Goal: Task Accomplishment & Management: Use online tool/utility

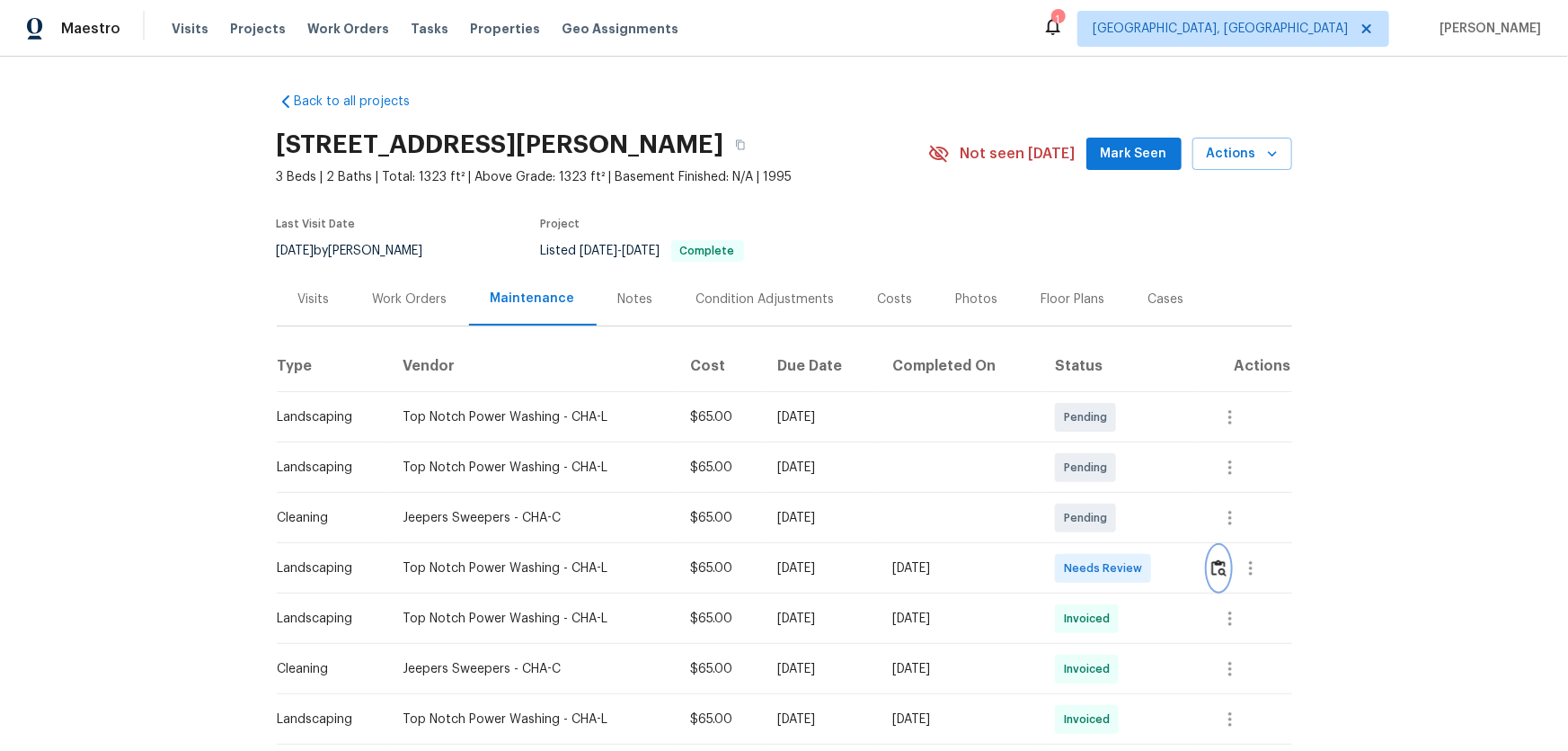
click at [1213, 578] on button "button" at bounding box center [1219, 568] width 20 height 43
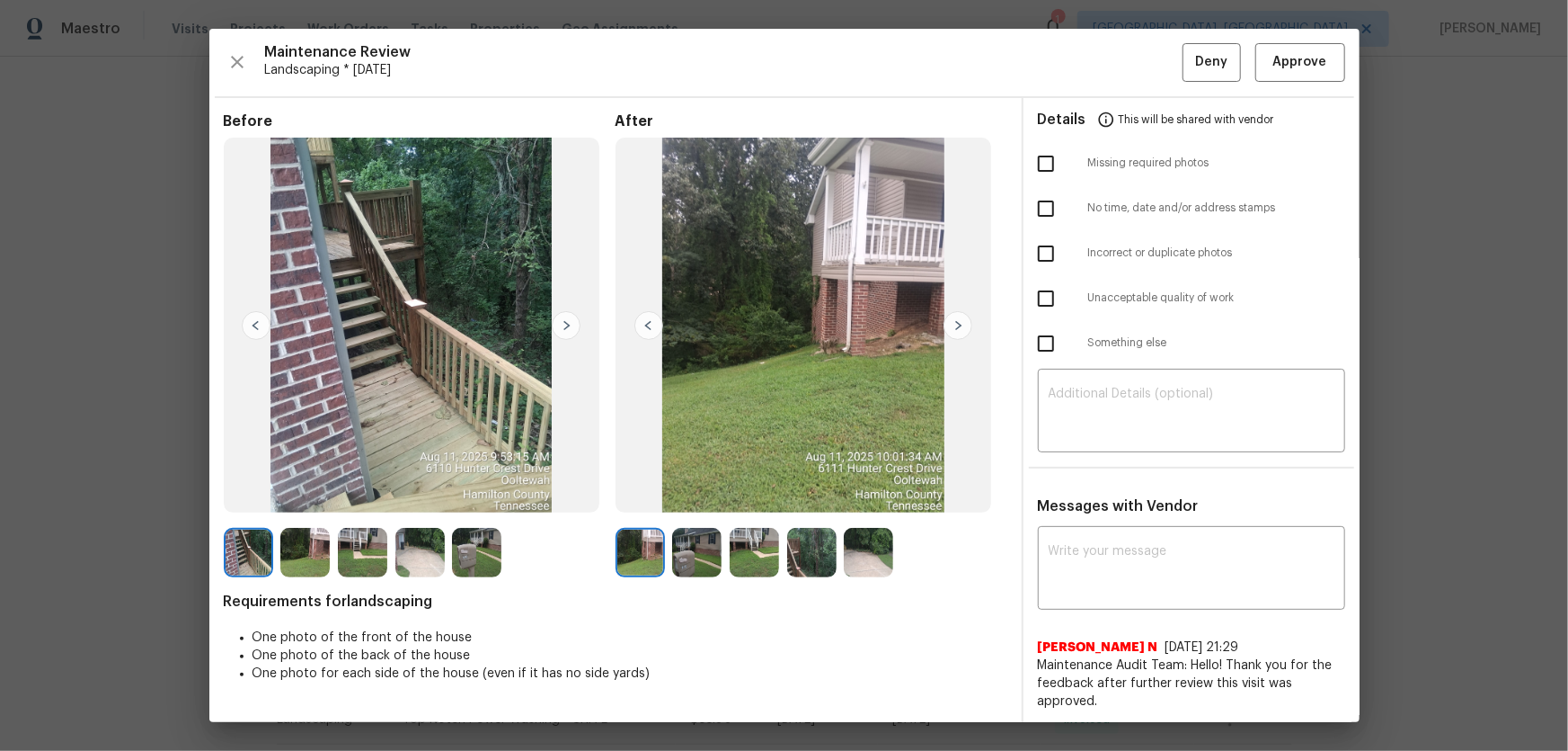
click at [698, 559] on img at bounding box center [697, 552] width 49 height 49
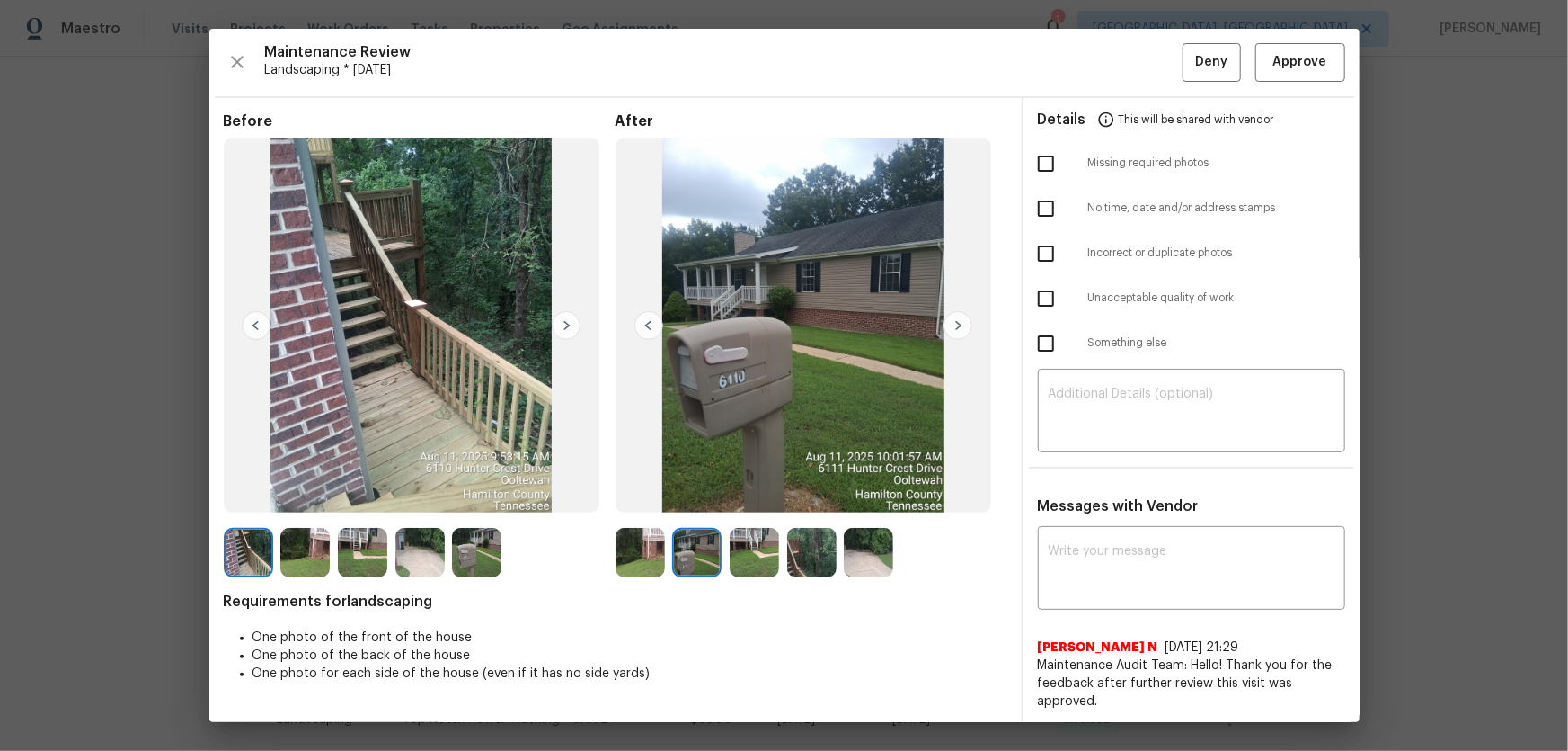
click at [771, 558] on img at bounding box center [754, 552] width 49 height 49
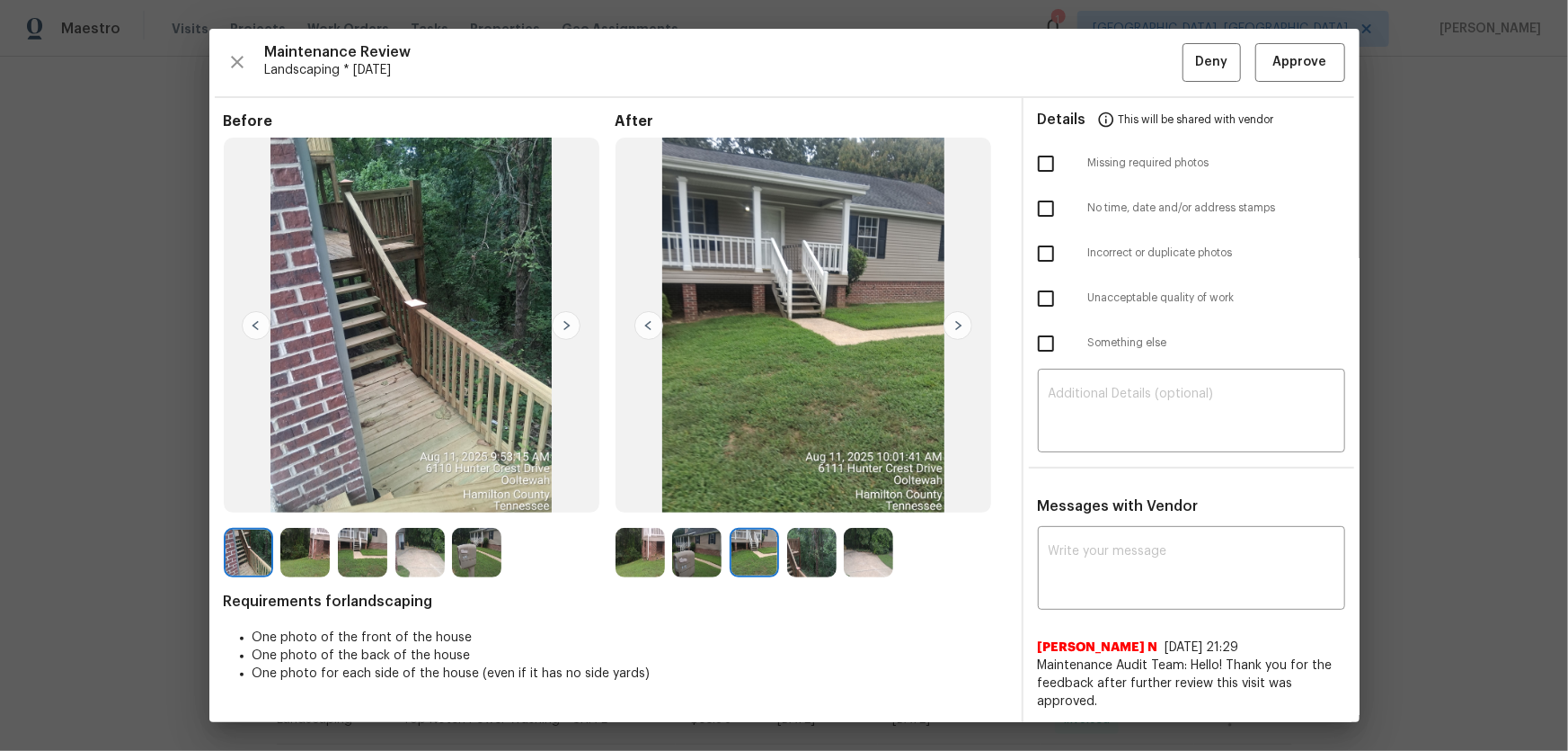
click at [799, 564] on img at bounding box center [812, 552] width 49 height 49
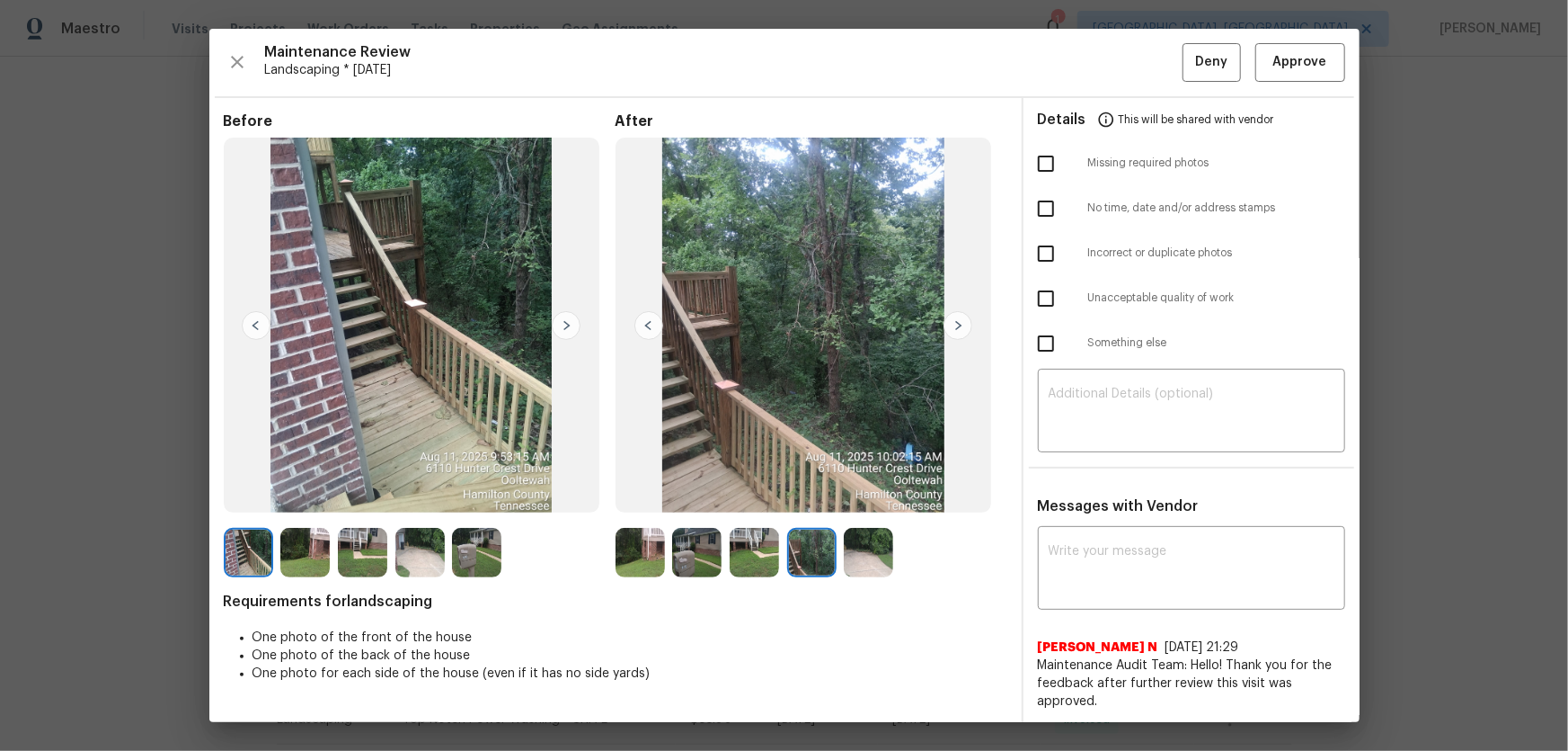
click at [870, 568] on img at bounding box center [867, 552] width 49 height 49
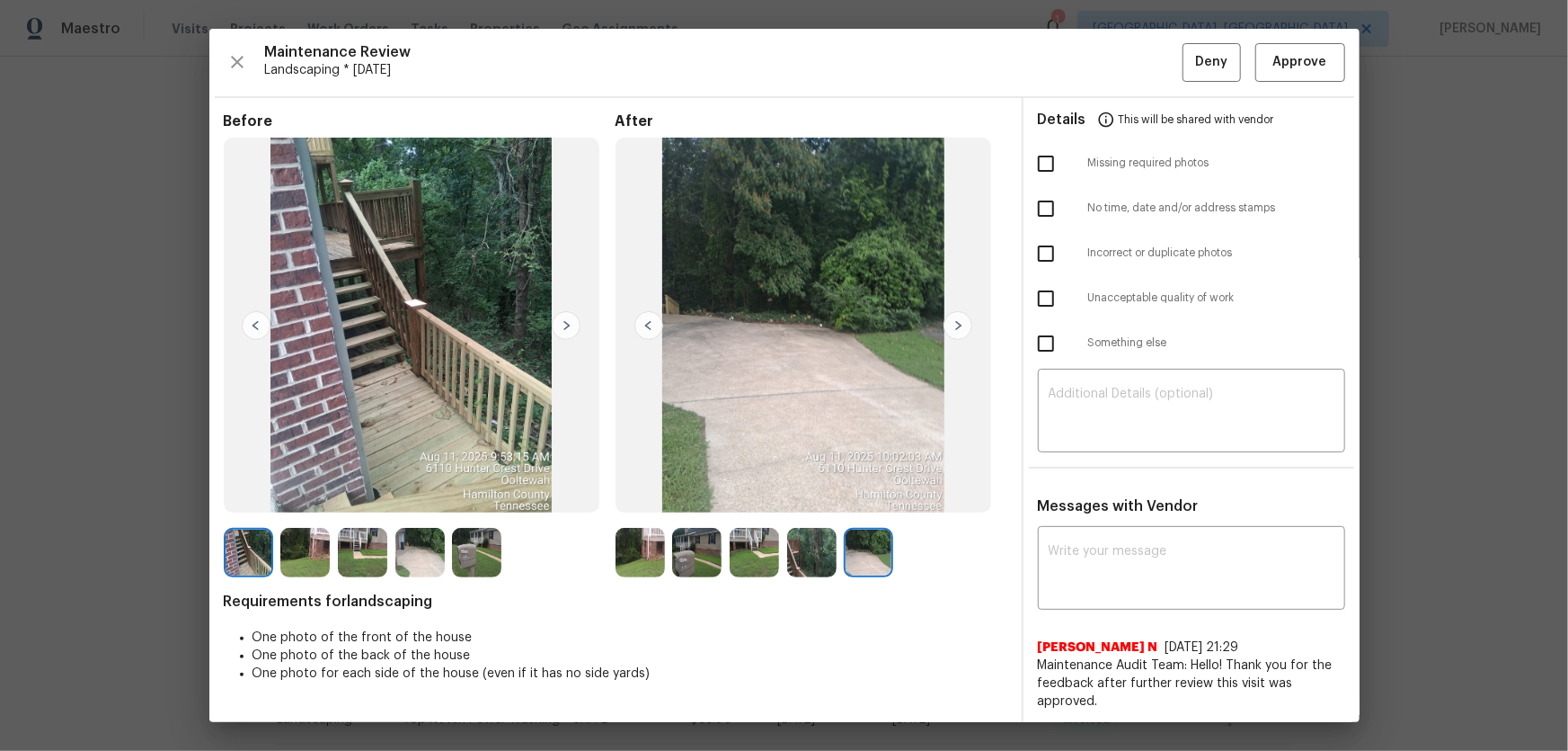
click at [627, 556] on img at bounding box center [640, 552] width 49 height 49
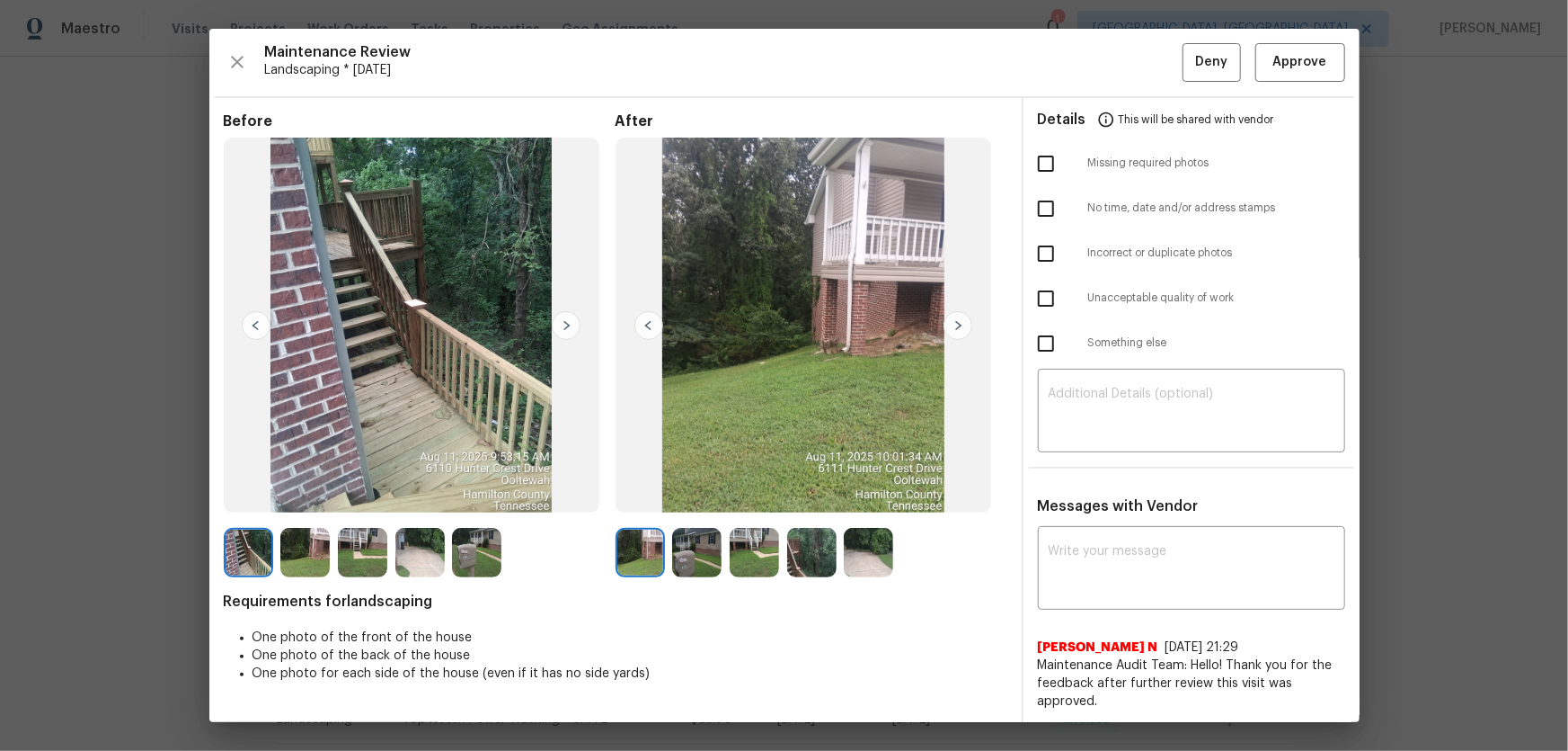
click at [713, 554] on img at bounding box center [697, 552] width 49 height 49
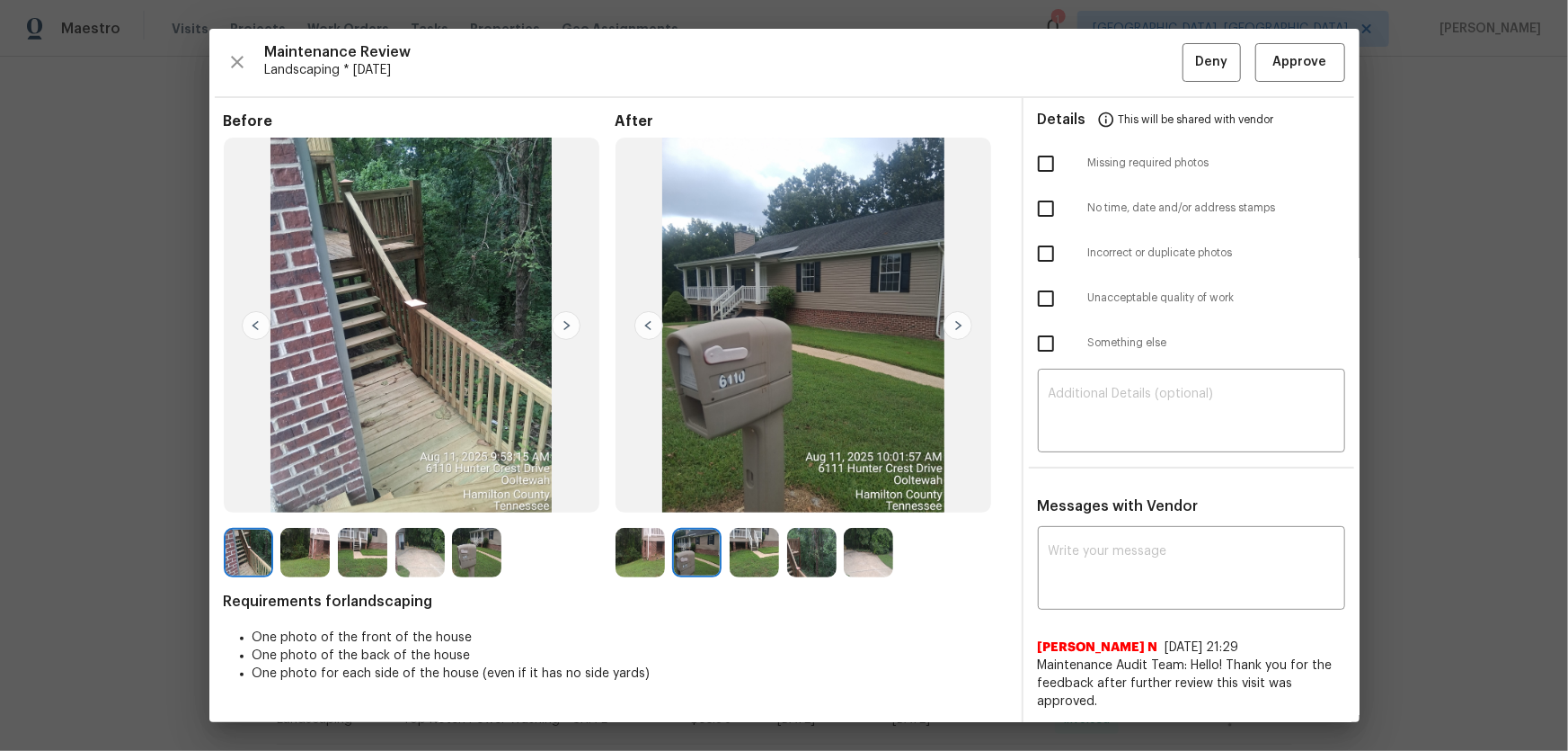
click at [766, 566] on img at bounding box center [754, 552] width 49 height 49
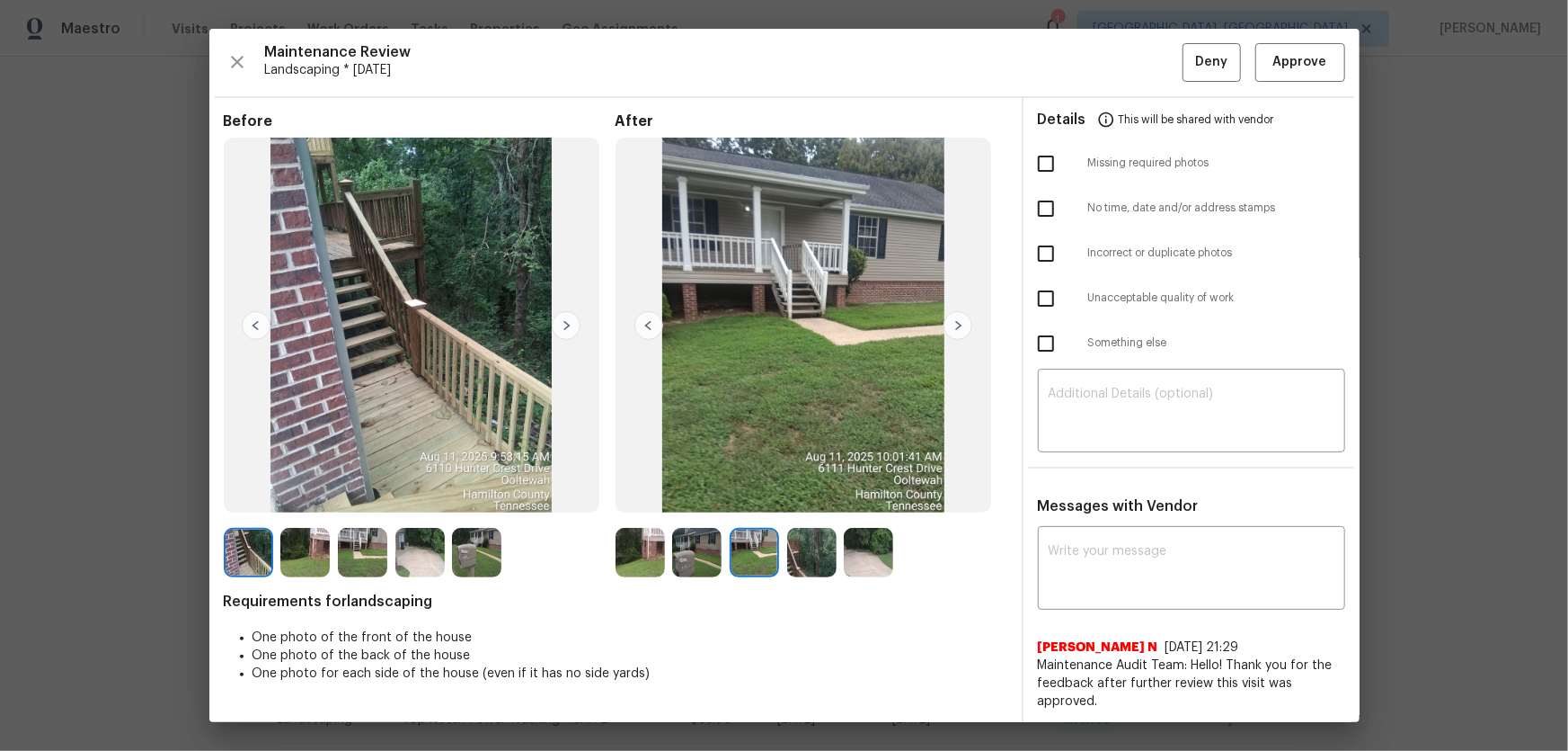
click at [804, 557] on img at bounding box center [812, 552] width 49 height 49
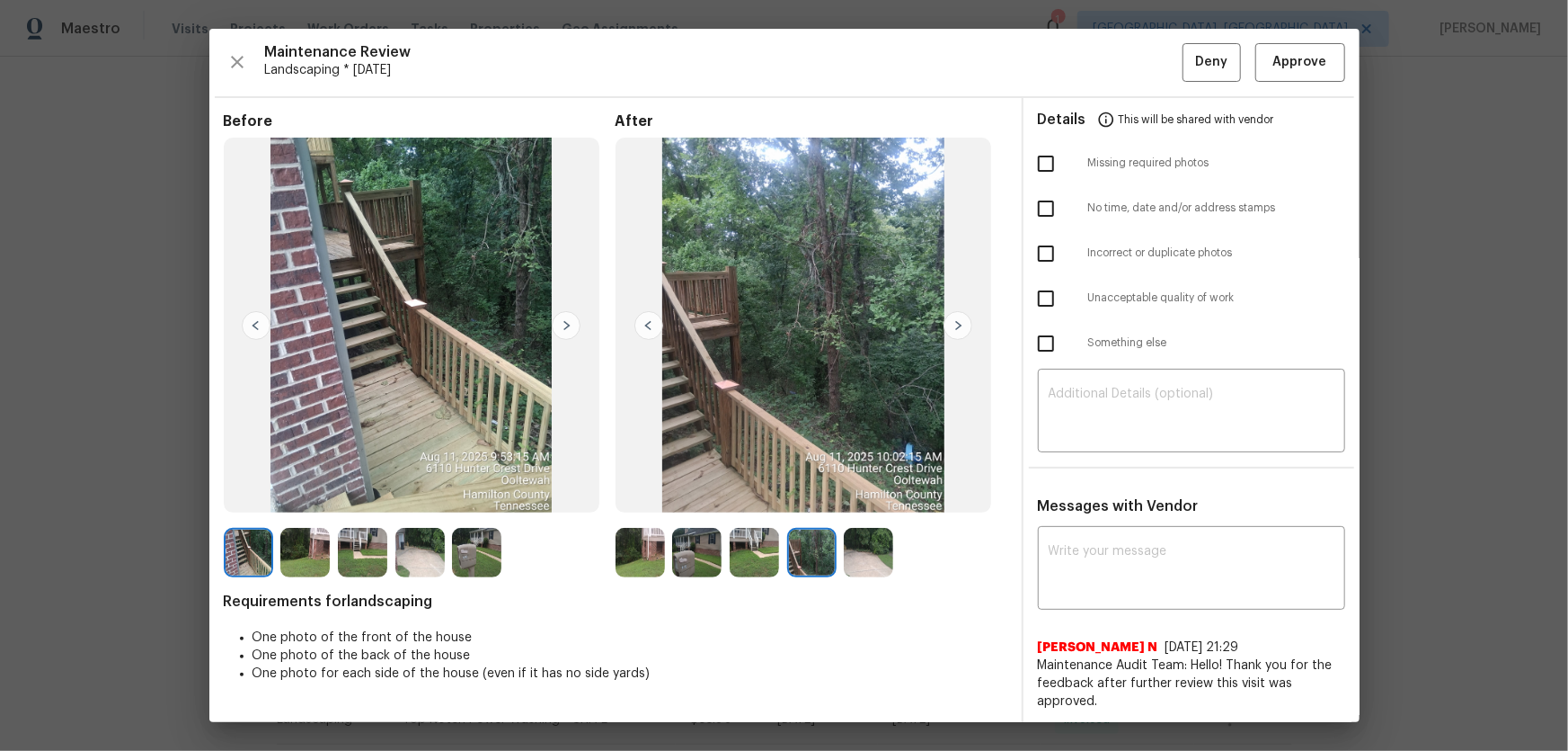
click at [868, 557] on img at bounding box center [867, 552] width 49 height 49
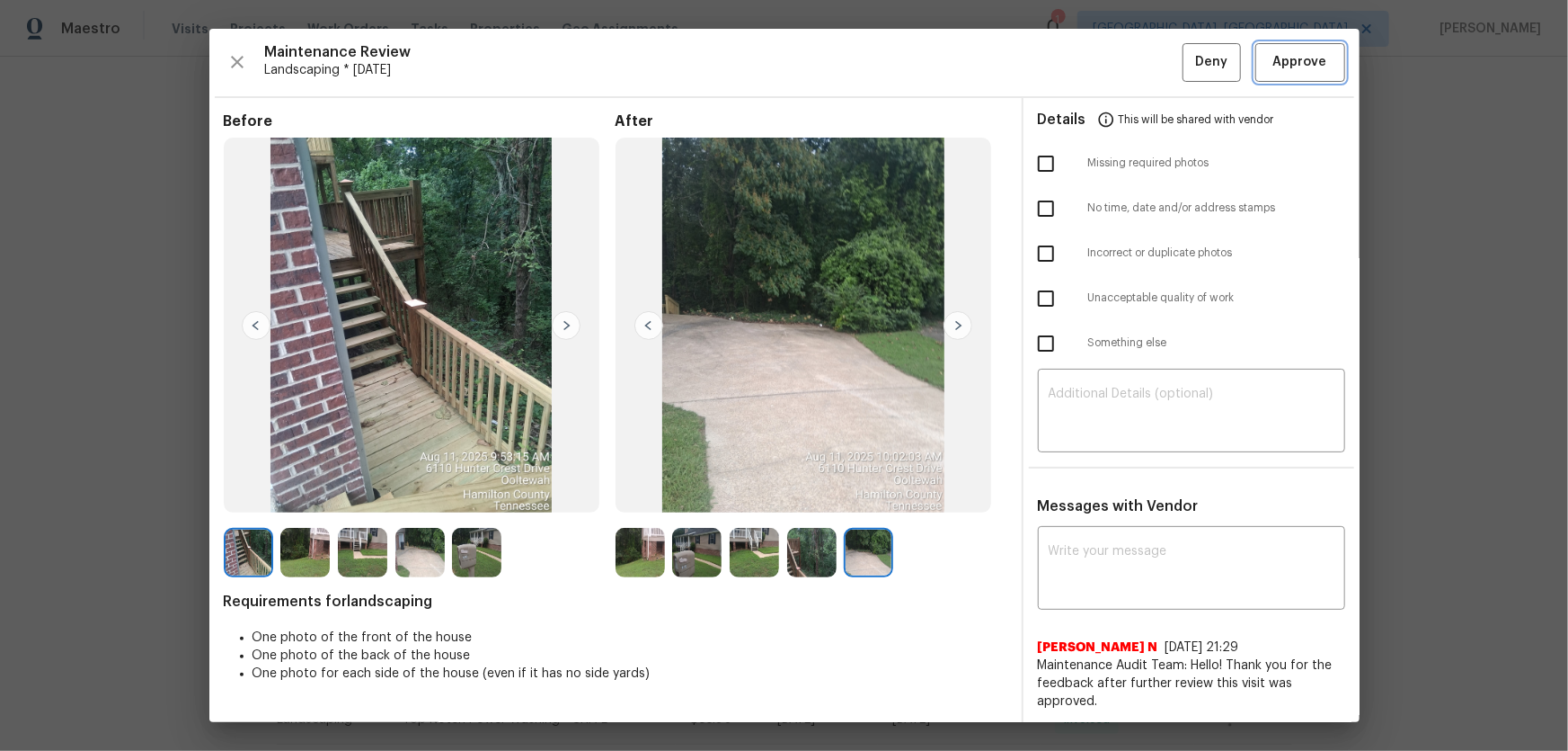
click at [1285, 63] on span "Approve" at bounding box center [1301, 62] width 54 height 22
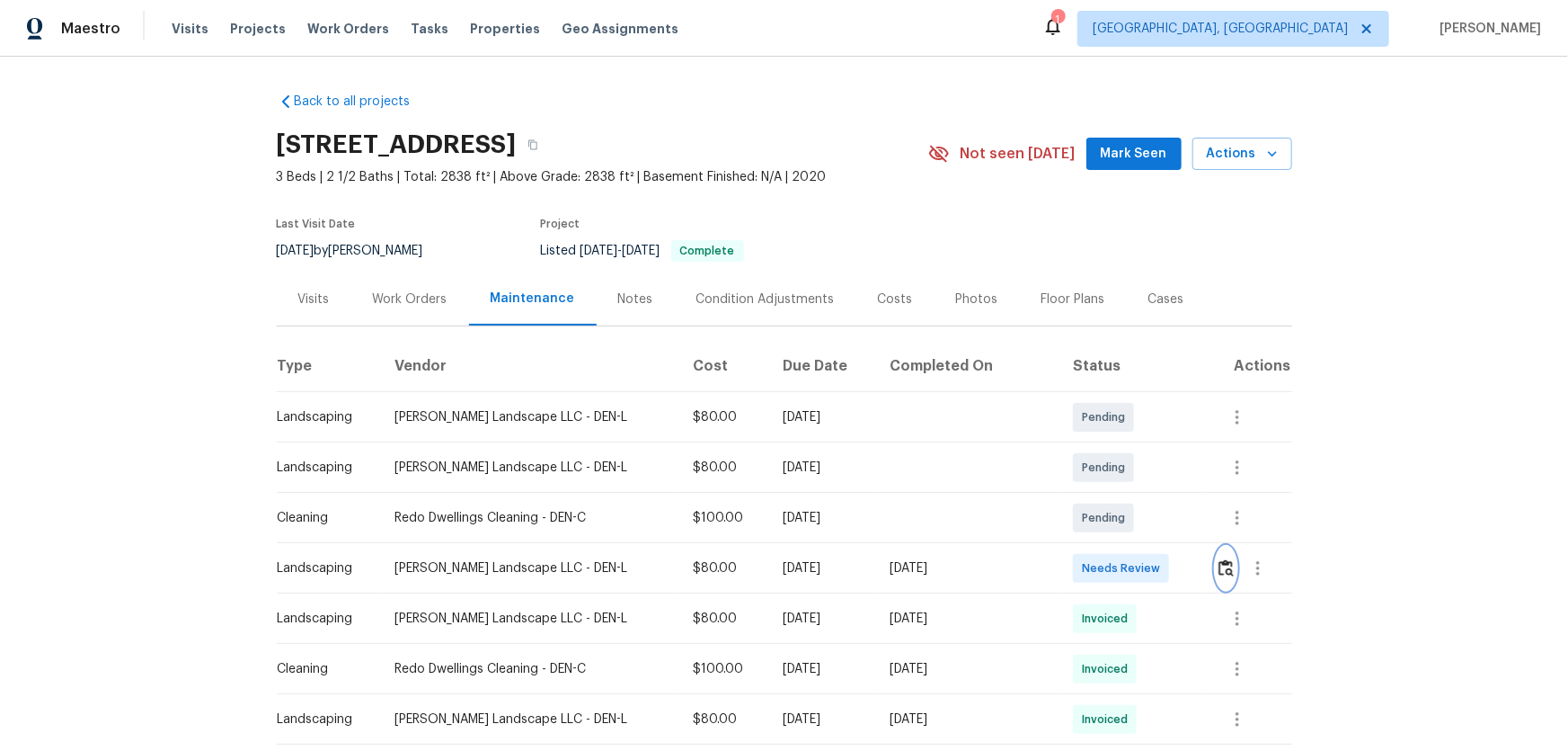
click at [1219, 562] on img "button" at bounding box center [1226, 568] width 15 height 17
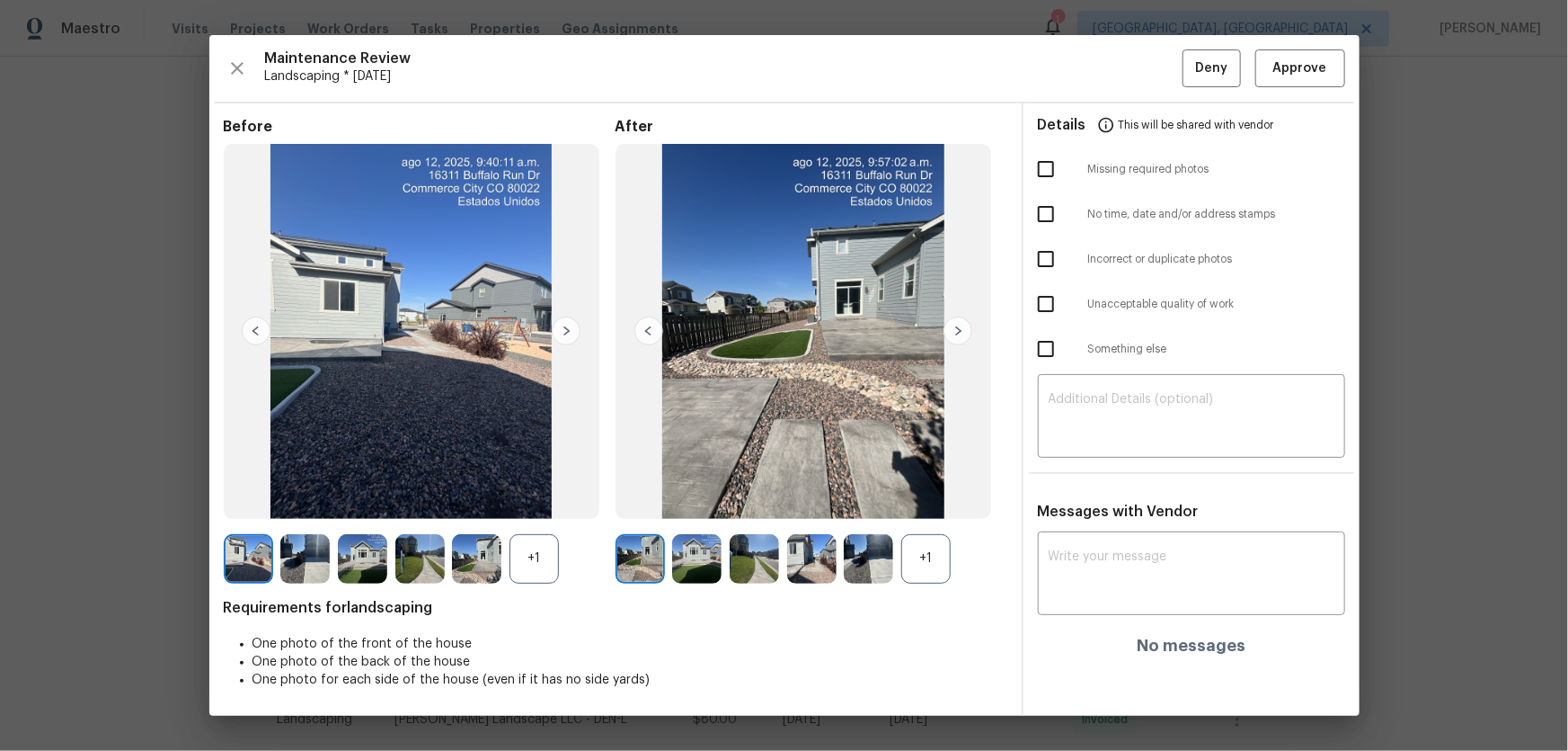
click at [934, 562] on div "+1" at bounding box center [925, 558] width 49 height 49
click at [536, 572] on div "+1" at bounding box center [534, 558] width 49 height 49
click at [701, 543] on img at bounding box center [697, 558] width 49 height 49
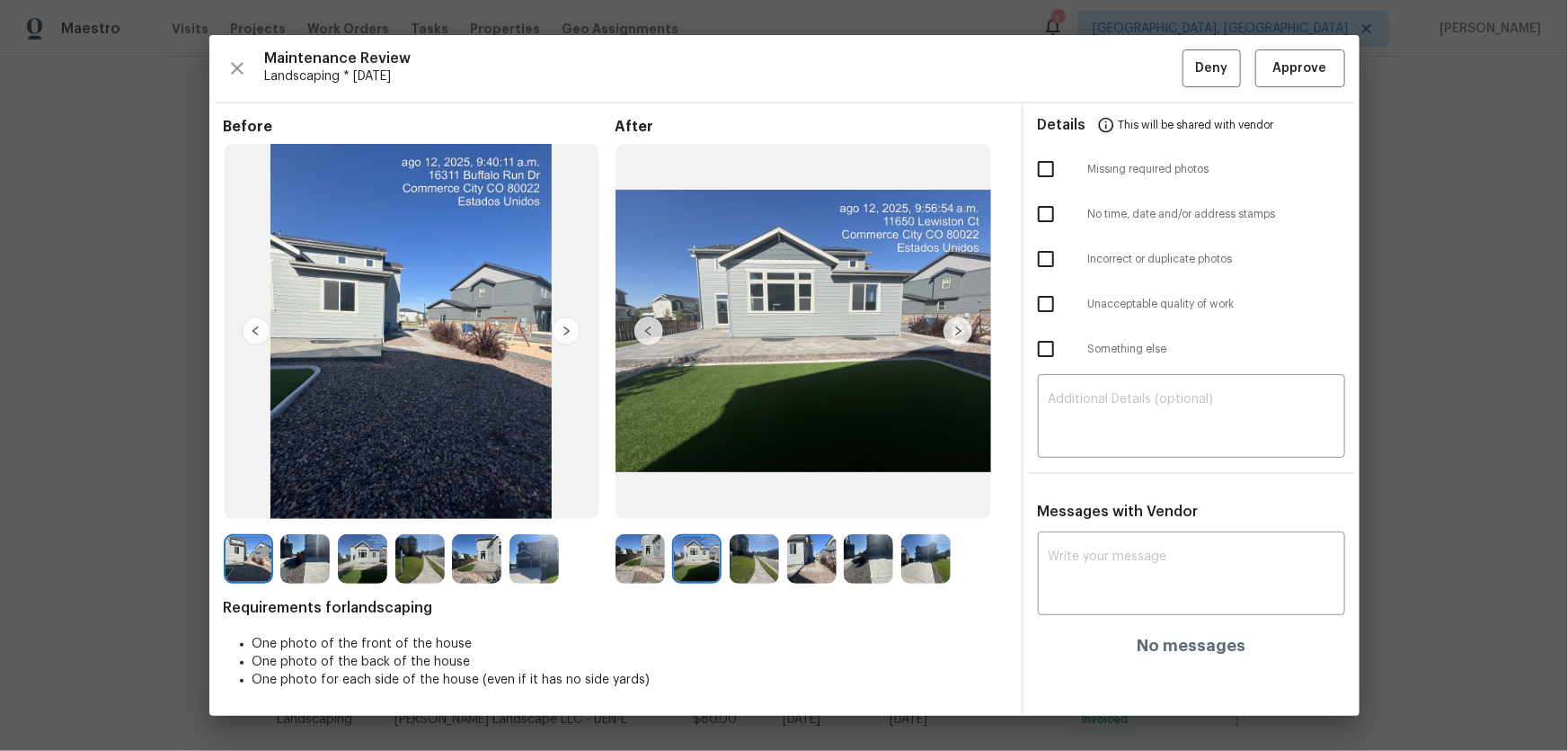
click at [758, 555] on img at bounding box center [754, 558] width 49 height 49
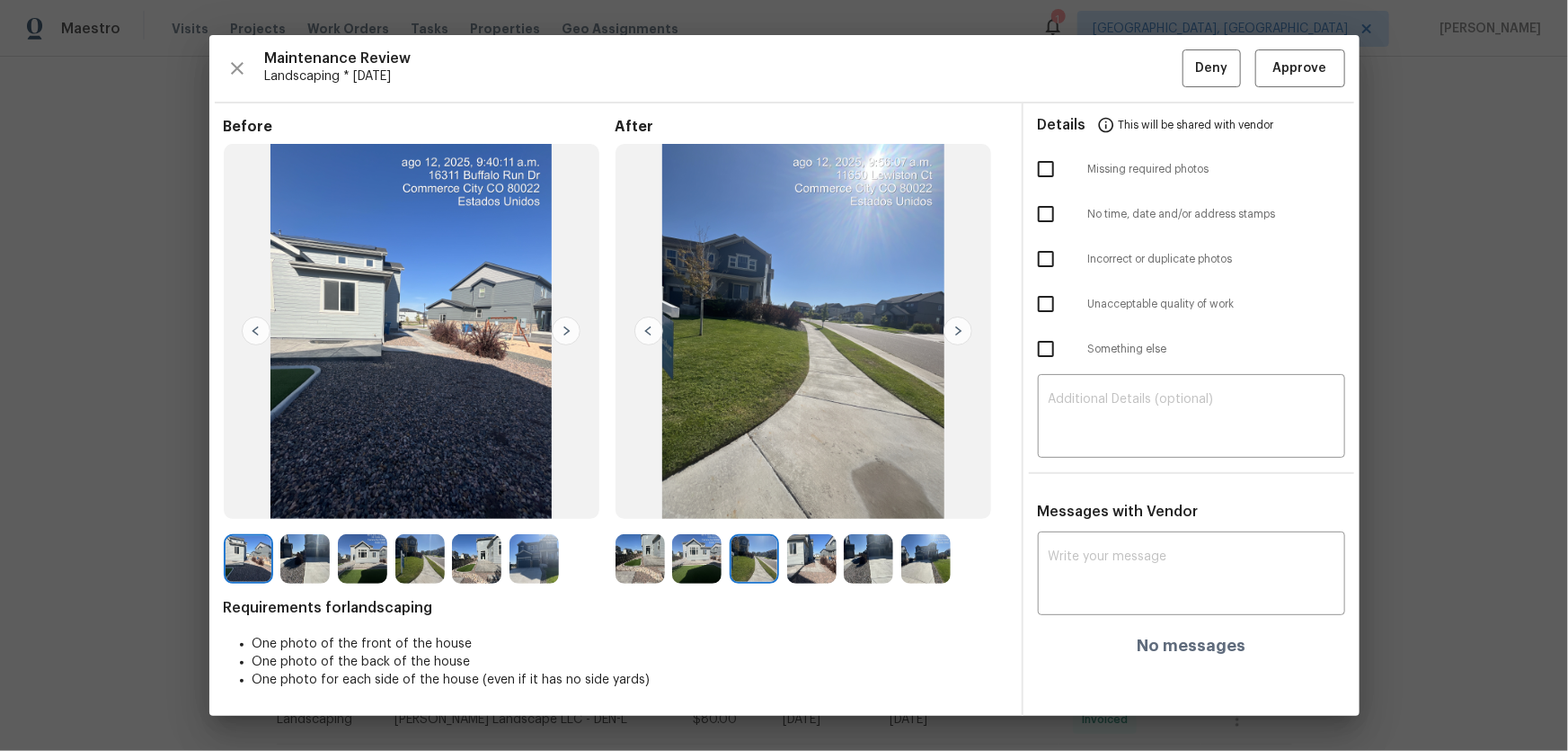
click at [817, 557] on img at bounding box center [812, 558] width 49 height 49
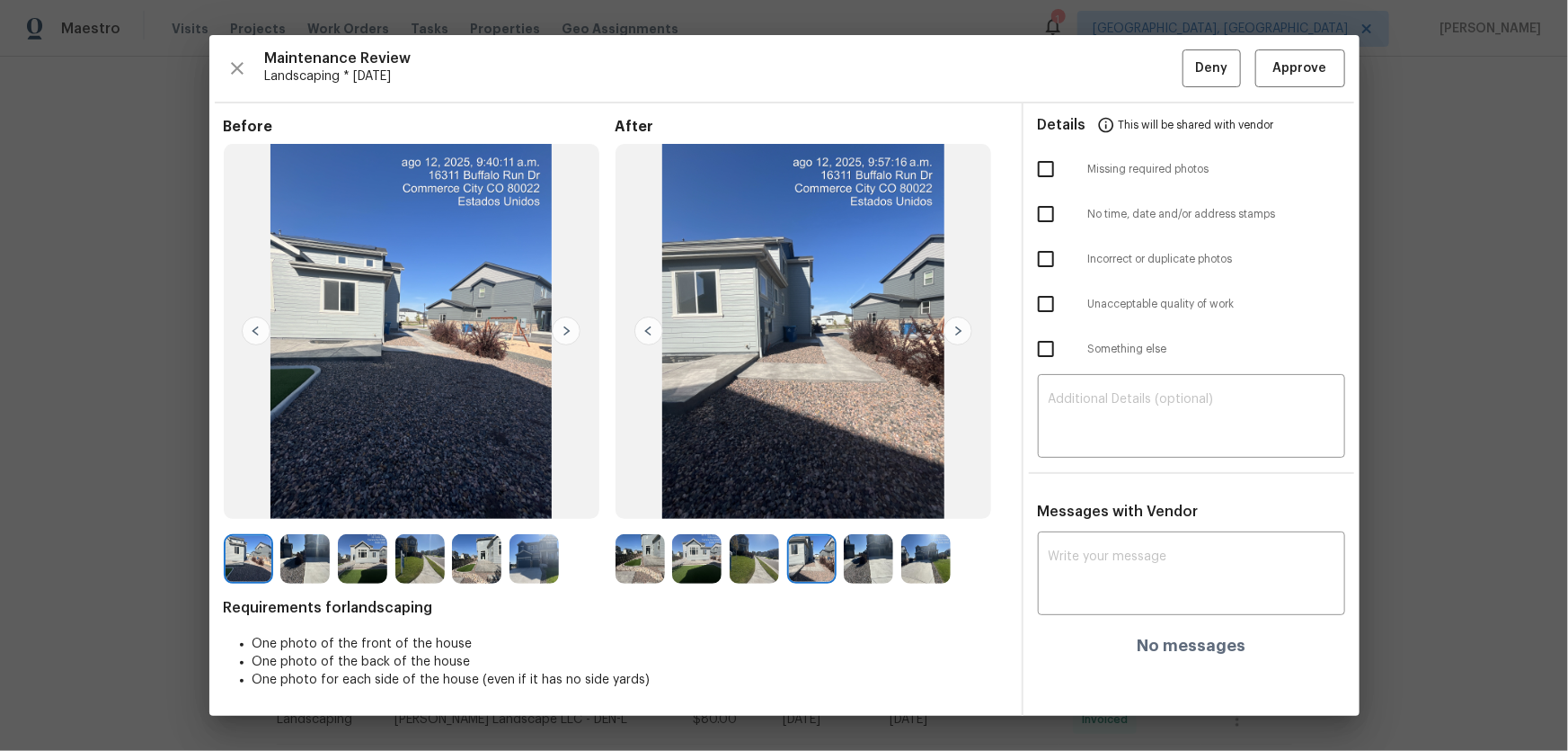
click at [887, 558] on img at bounding box center [867, 558] width 49 height 49
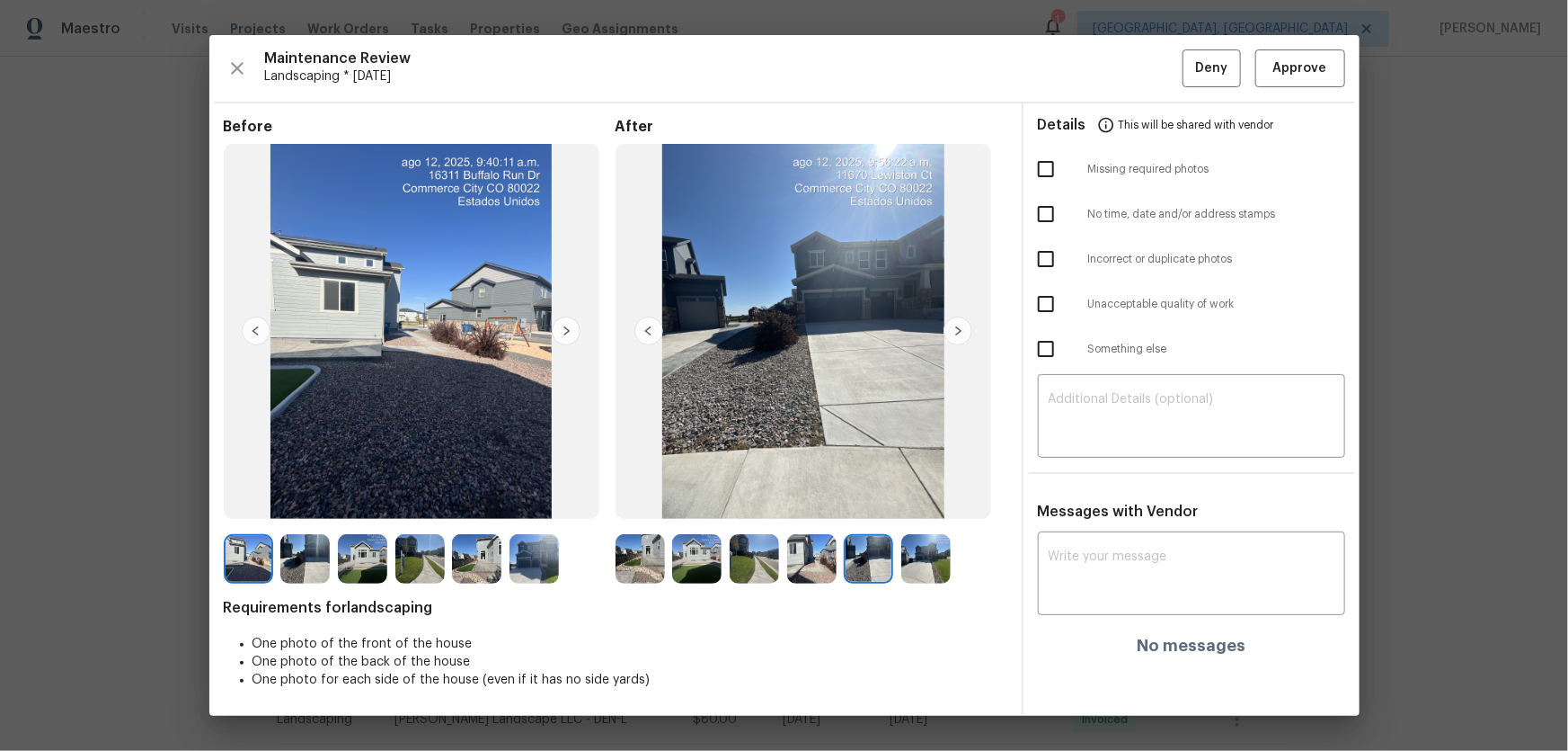
click at [923, 562] on img at bounding box center [925, 558] width 49 height 49
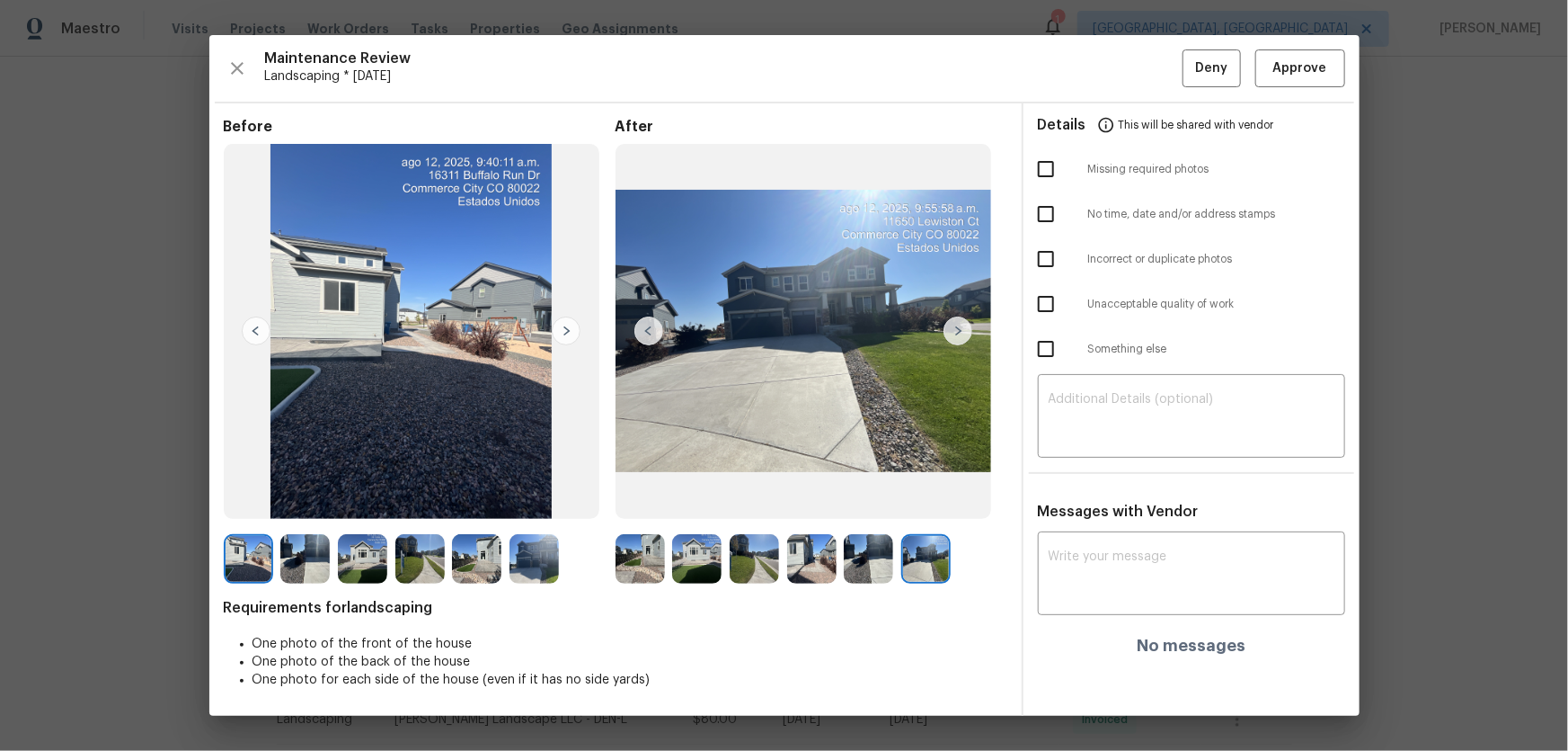
click at [1303, 46] on div "Maintenance Review Landscaping * Mon, Aug 11 Deny Approve Before After Requirem…" at bounding box center [784, 375] width 1150 height 681
click at [1320, 58] on span "Approve" at bounding box center [1301, 69] width 54 height 22
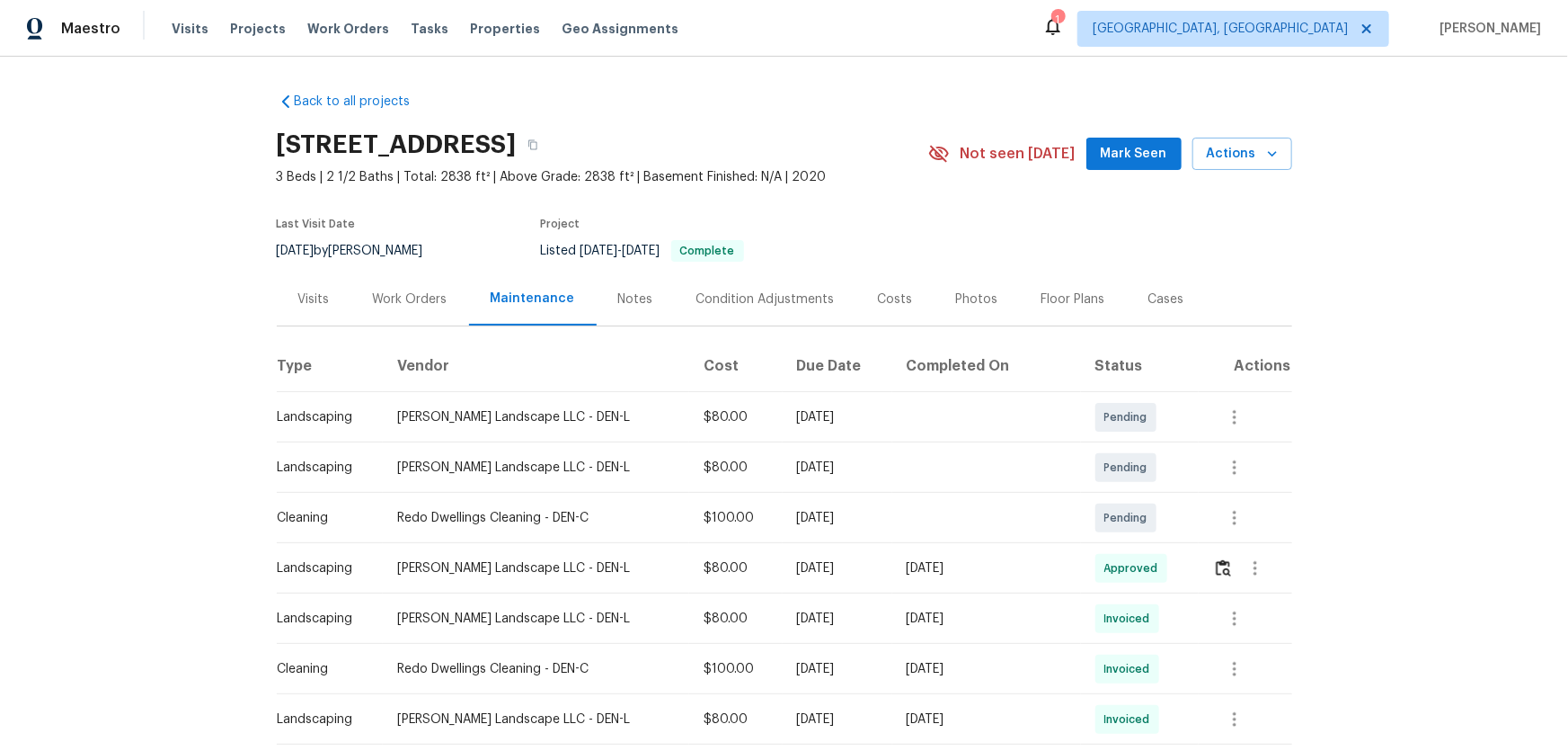
click at [1234, 584] on div at bounding box center [1255, 568] width 43 height 43
click at [1220, 577] on button "button" at bounding box center [1223, 568] width 20 height 43
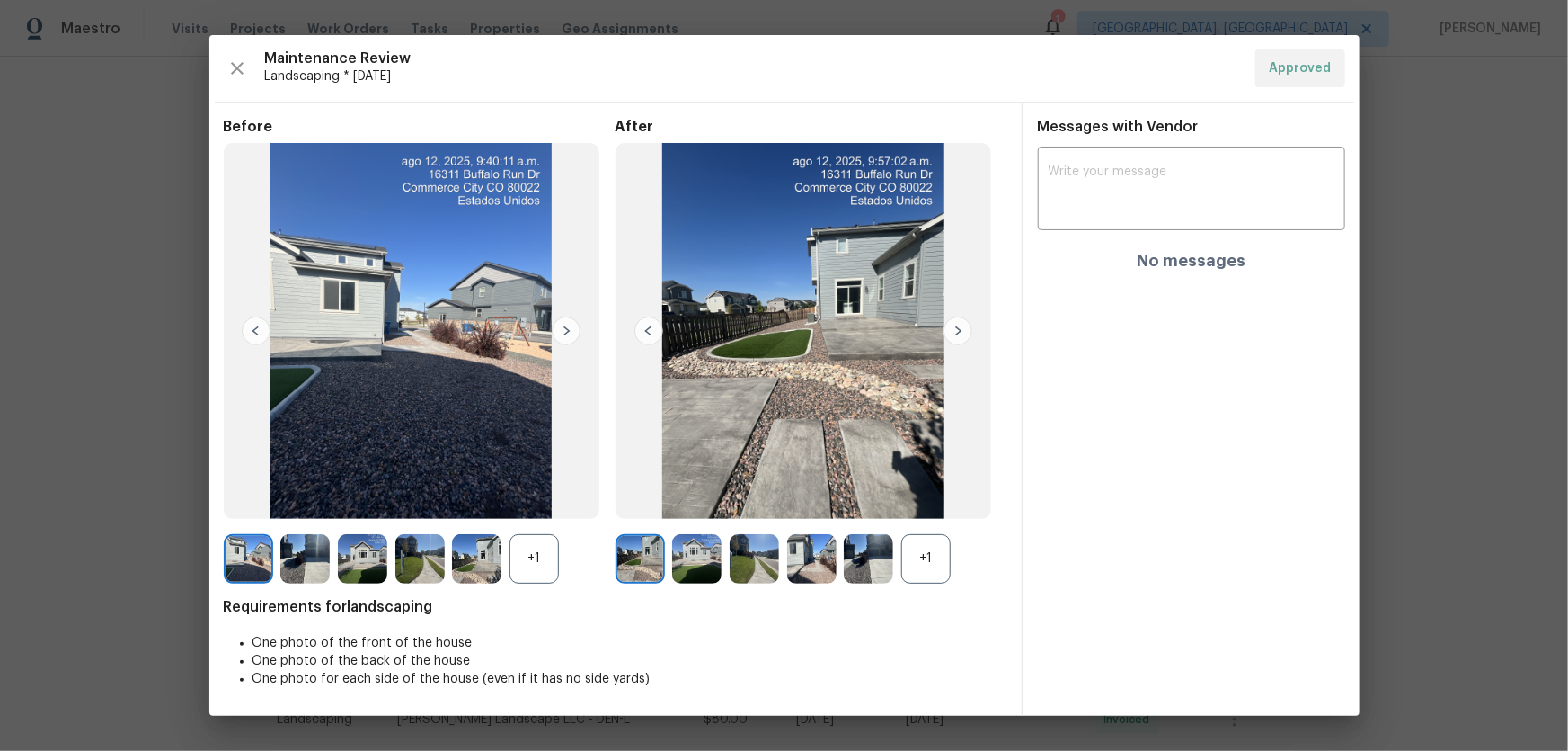
click at [907, 549] on div "+1" at bounding box center [925, 558] width 49 height 49
click at [533, 556] on div "+1" at bounding box center [534, 558] width 49 height 49
click at [477, 569] on img at bounding box center [476, 558] width 49 height 49
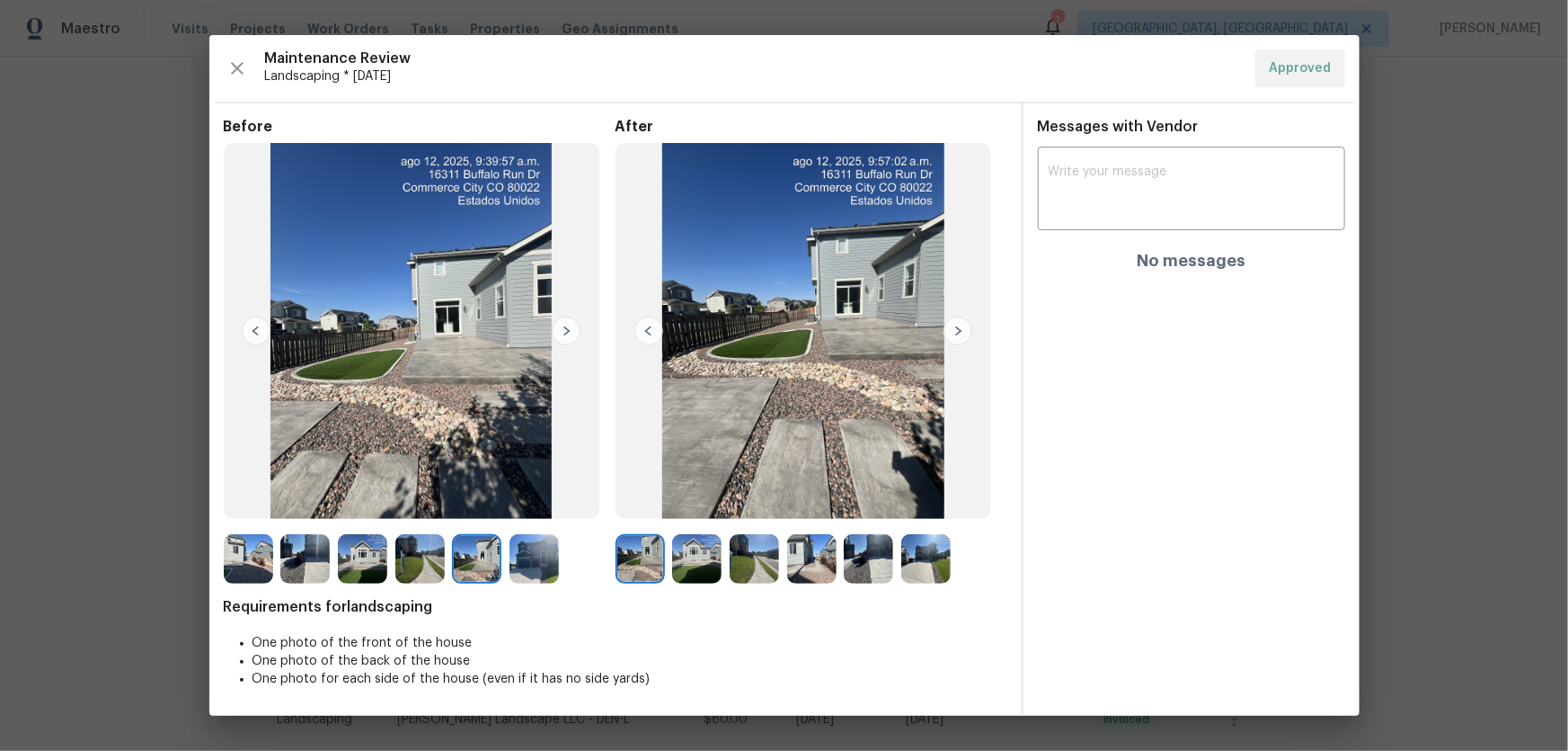
click at [526, 543] on img at bounding box center [534, 558] width 49 height 49
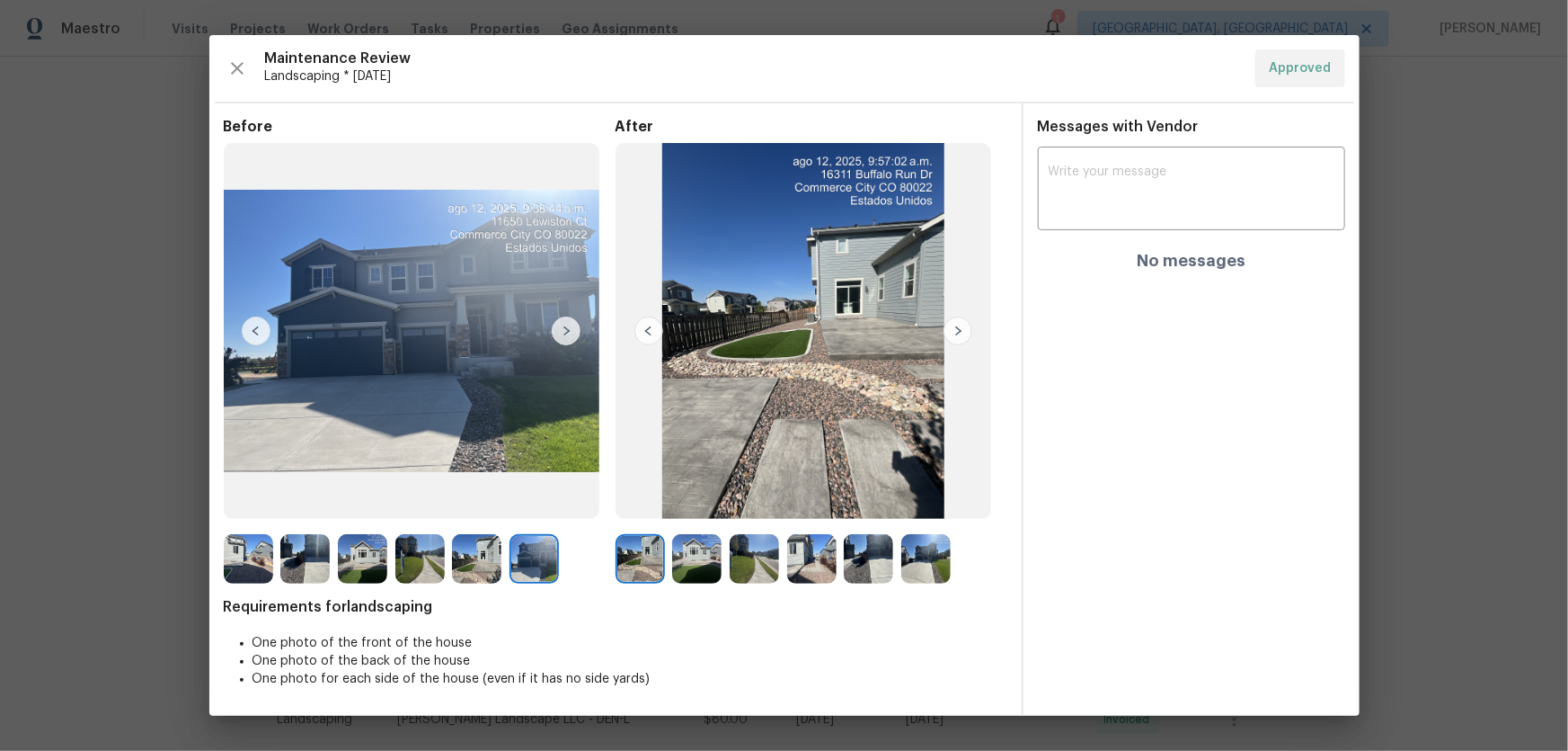
click at [222, 542] on div "Before After Requirements for landscaping One photo of the front of the house O…" at bounding box center [784, 409] width 1150 height 612
click at [240, 548] on img at bounding box center [248, 558] width 49 height 49
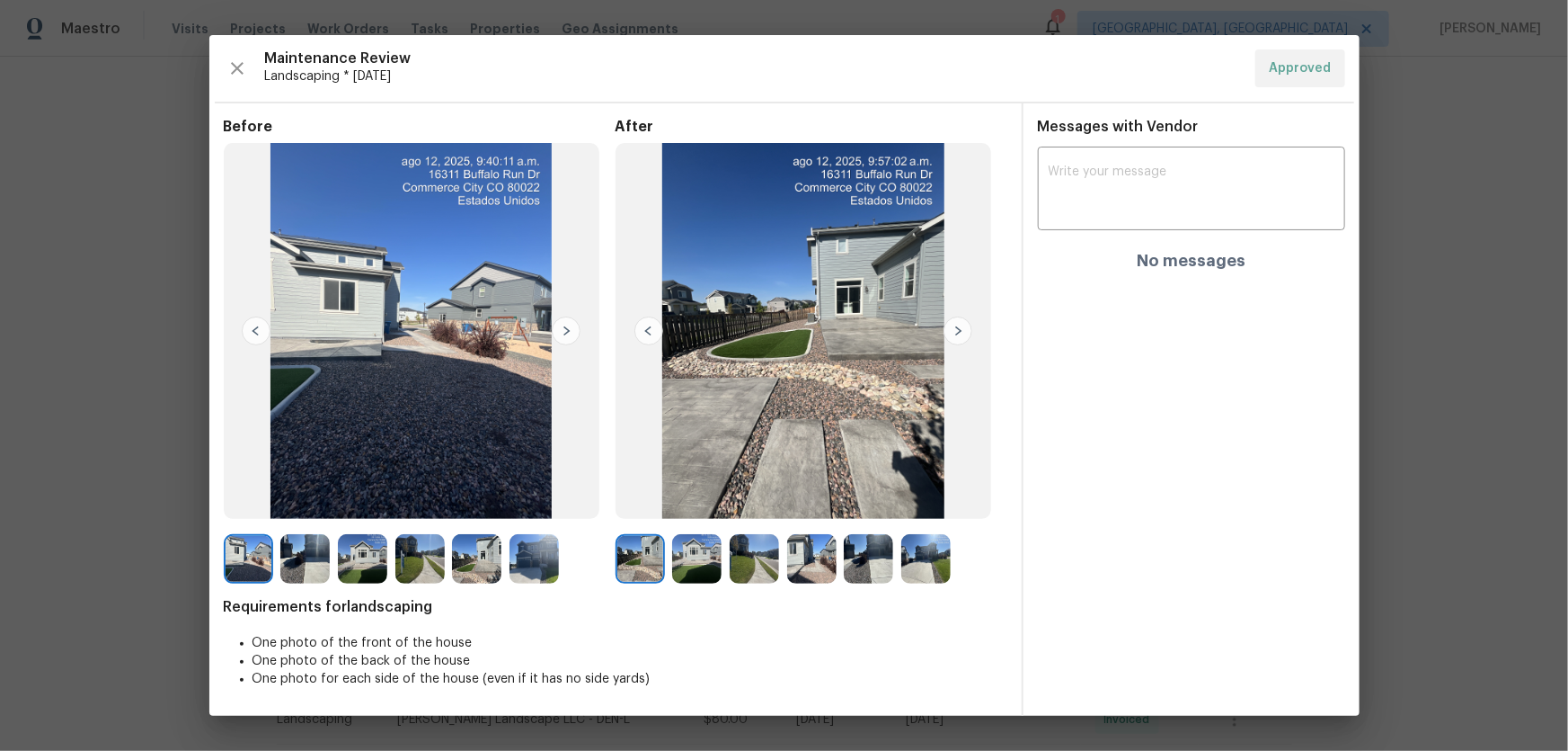
click at [294, 559] on img at bounding box center [305, 558] width 49 height 49
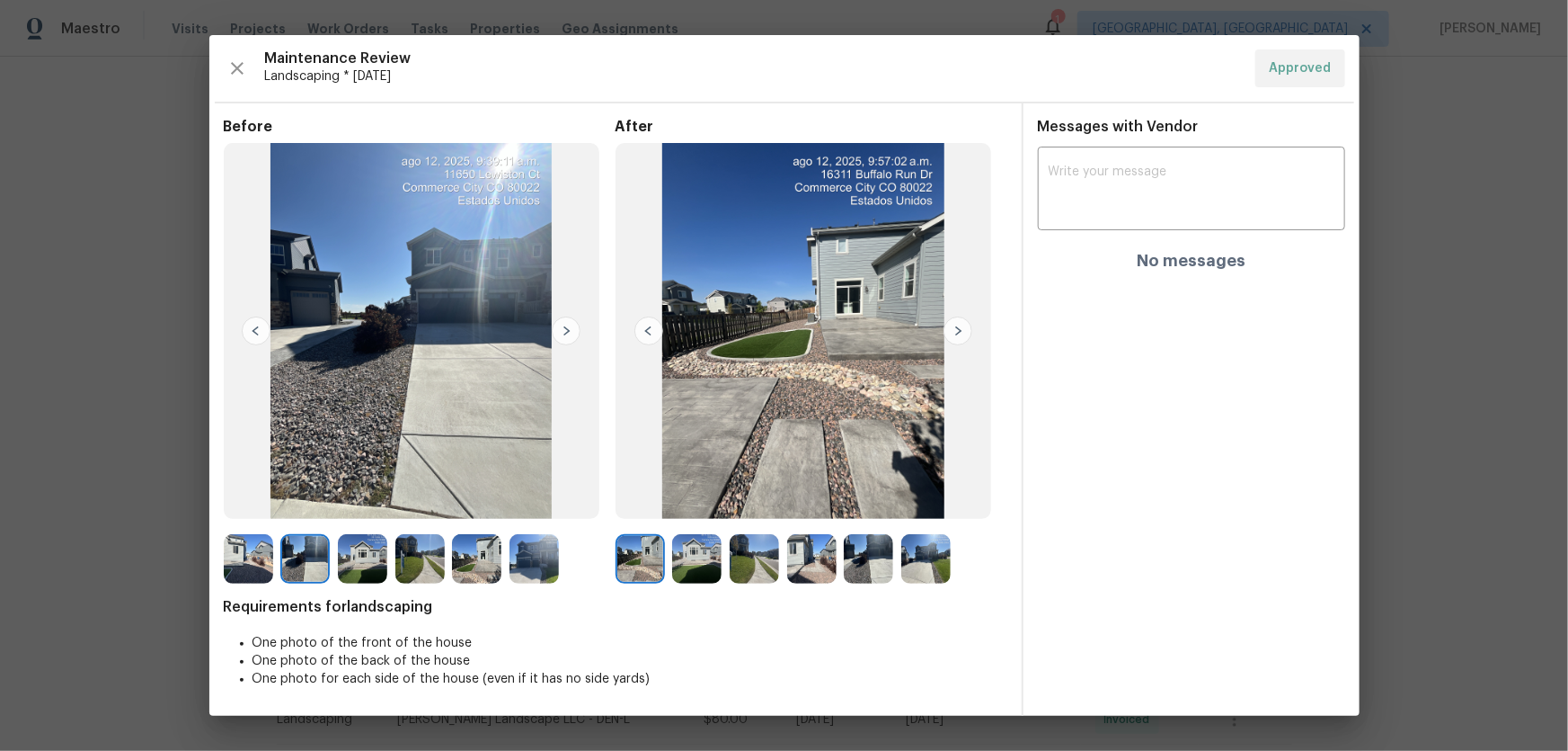
click at [370, 575] on img at bounding box center [362, 558] width 49 height 49
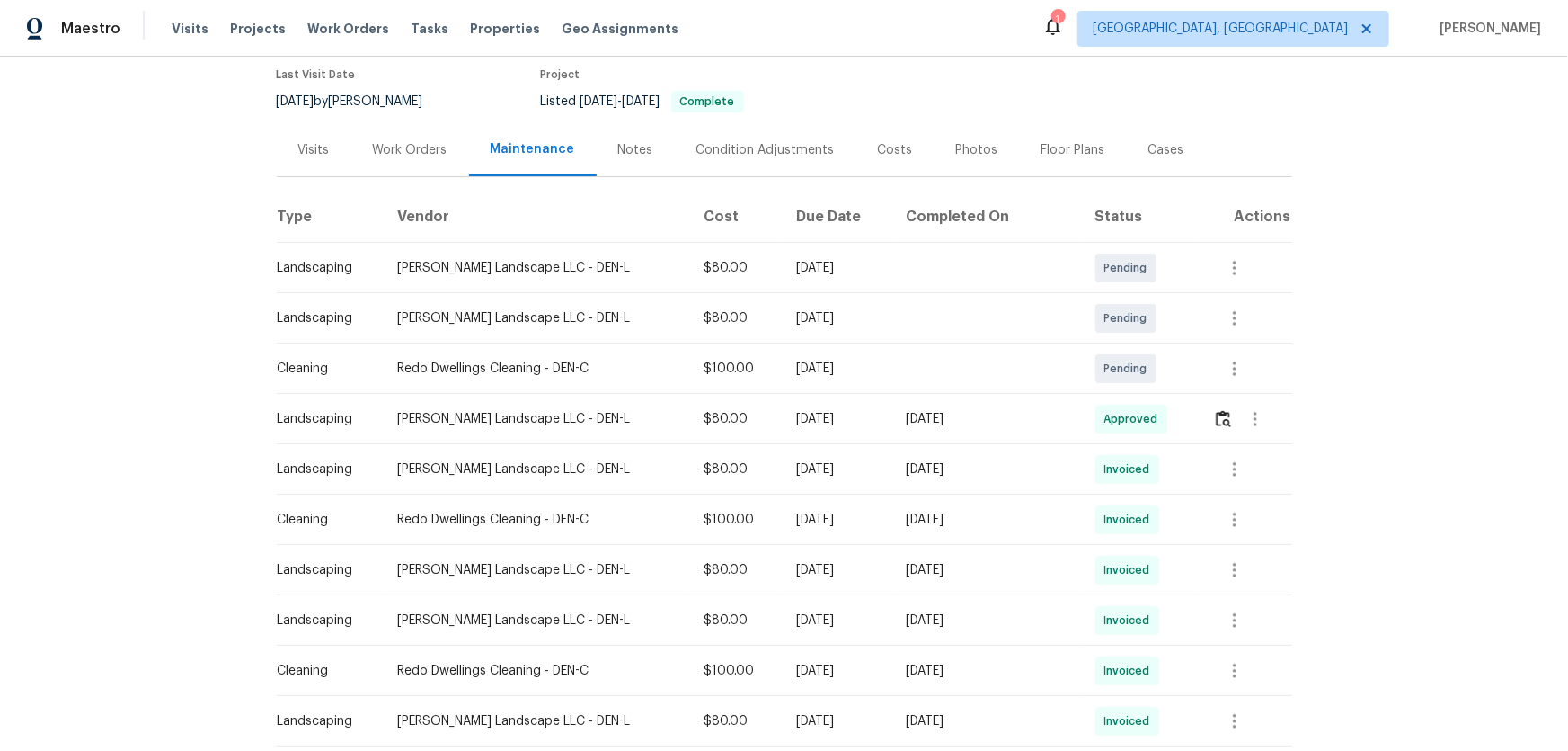
scroll to position [163, 0]
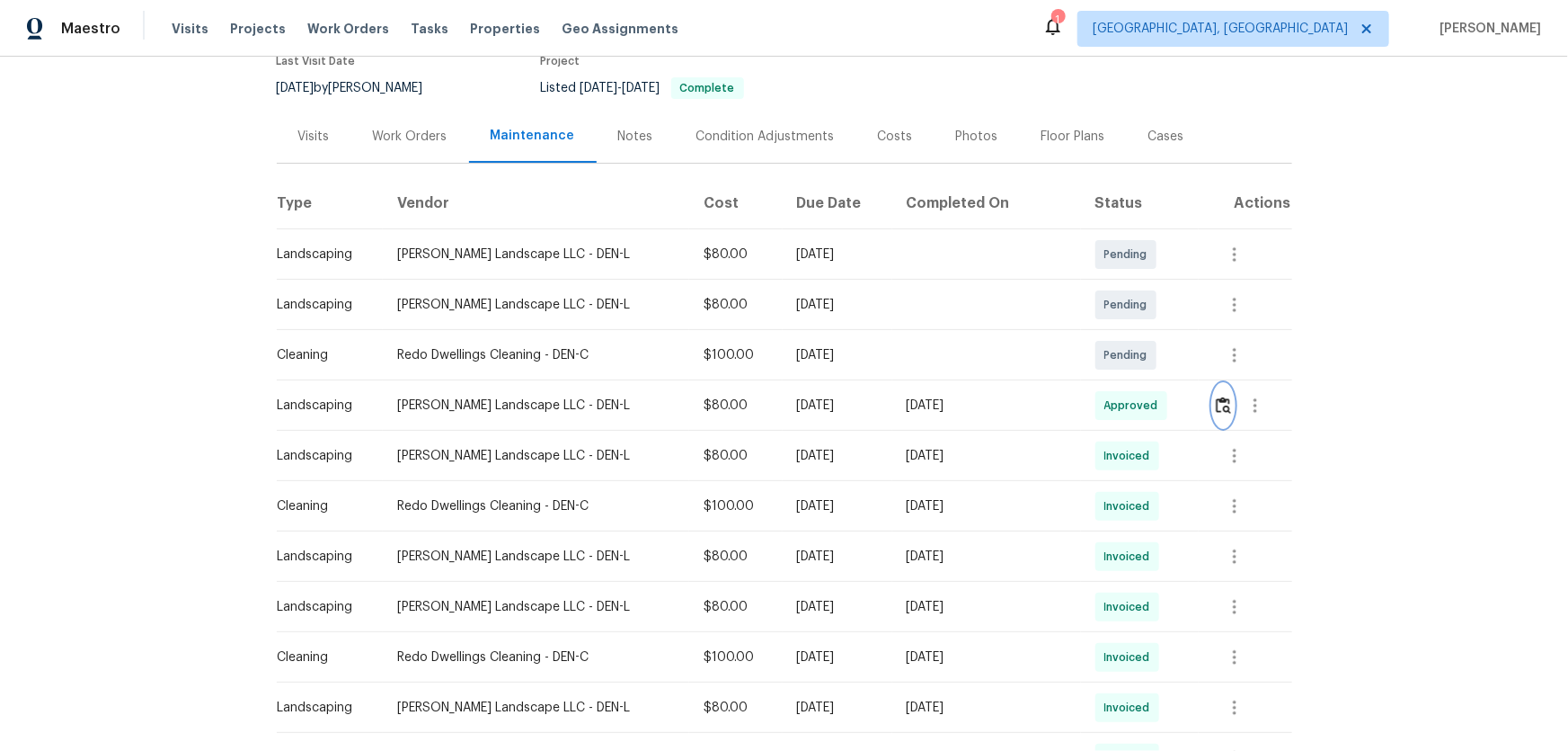
click at [1216, 410] on img "button" at bounding box center [1224, 405] width 15 height 17
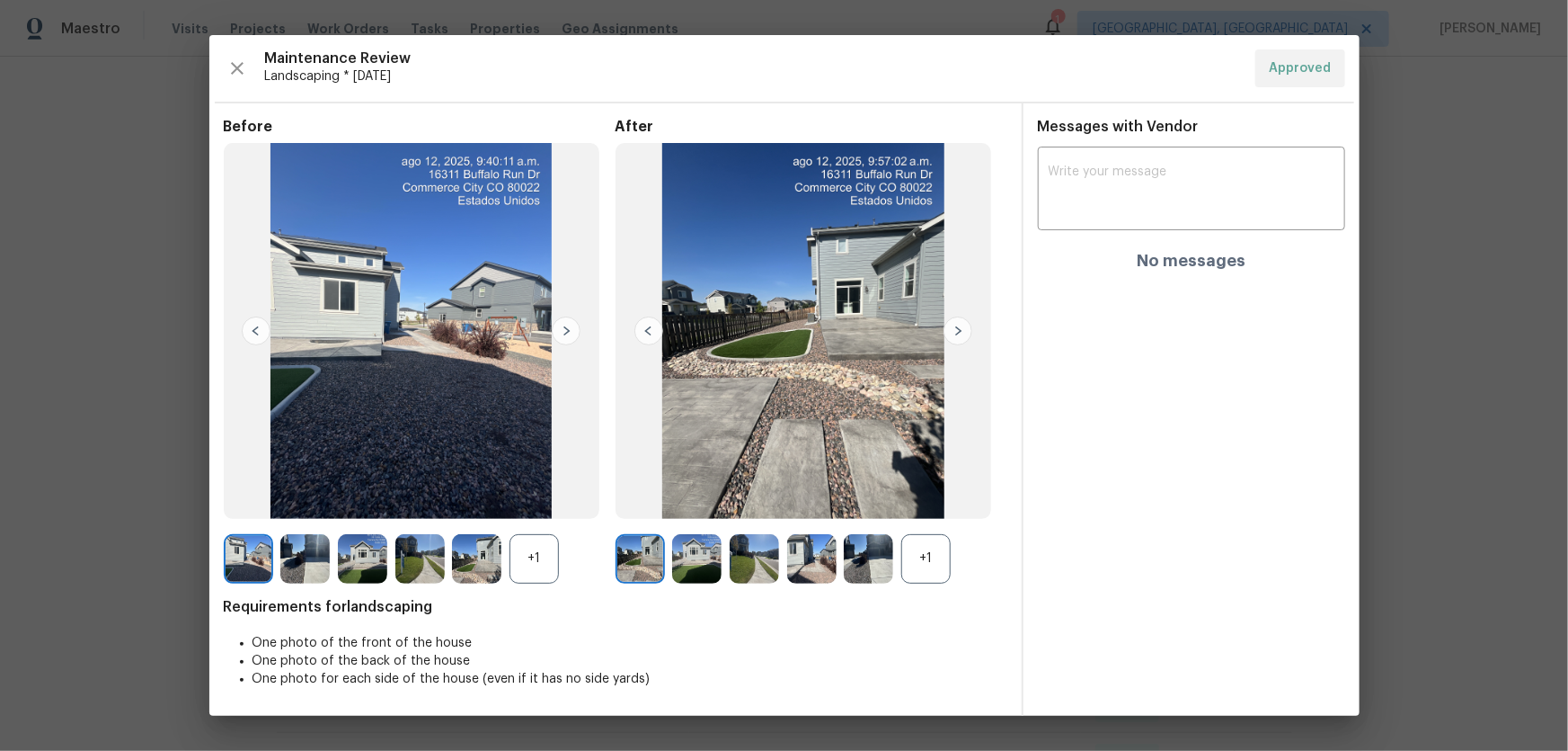
click at [924, 542] on div "+1" at bounding box center [925, 558] width 49 height 49
click at [537, 560] on div "+1" at bounding box center [534, 558] width 49 height 49
click at [363, 551] on img at bounding box center [362, 558] width 49 height 49
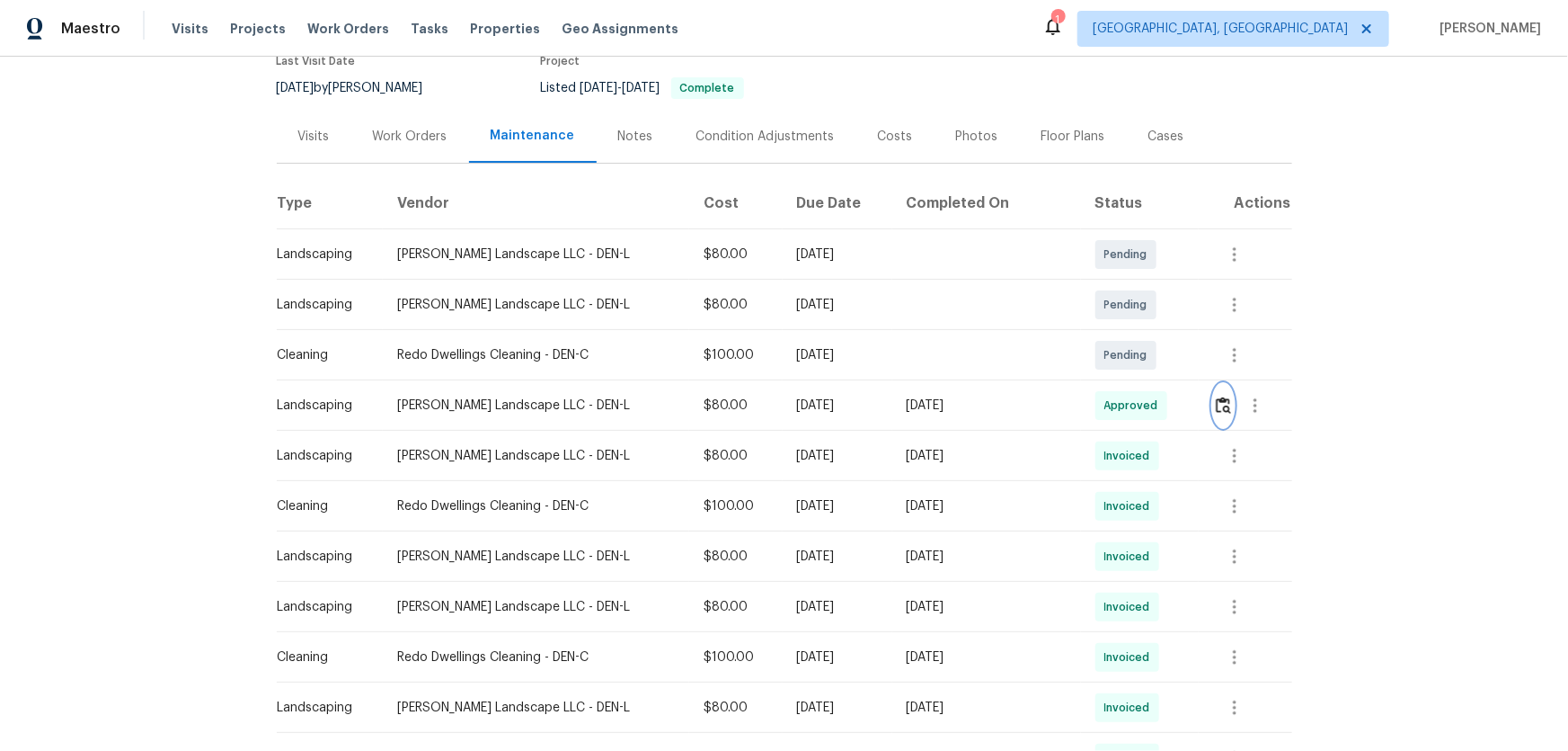
scroll to position [326, 0]
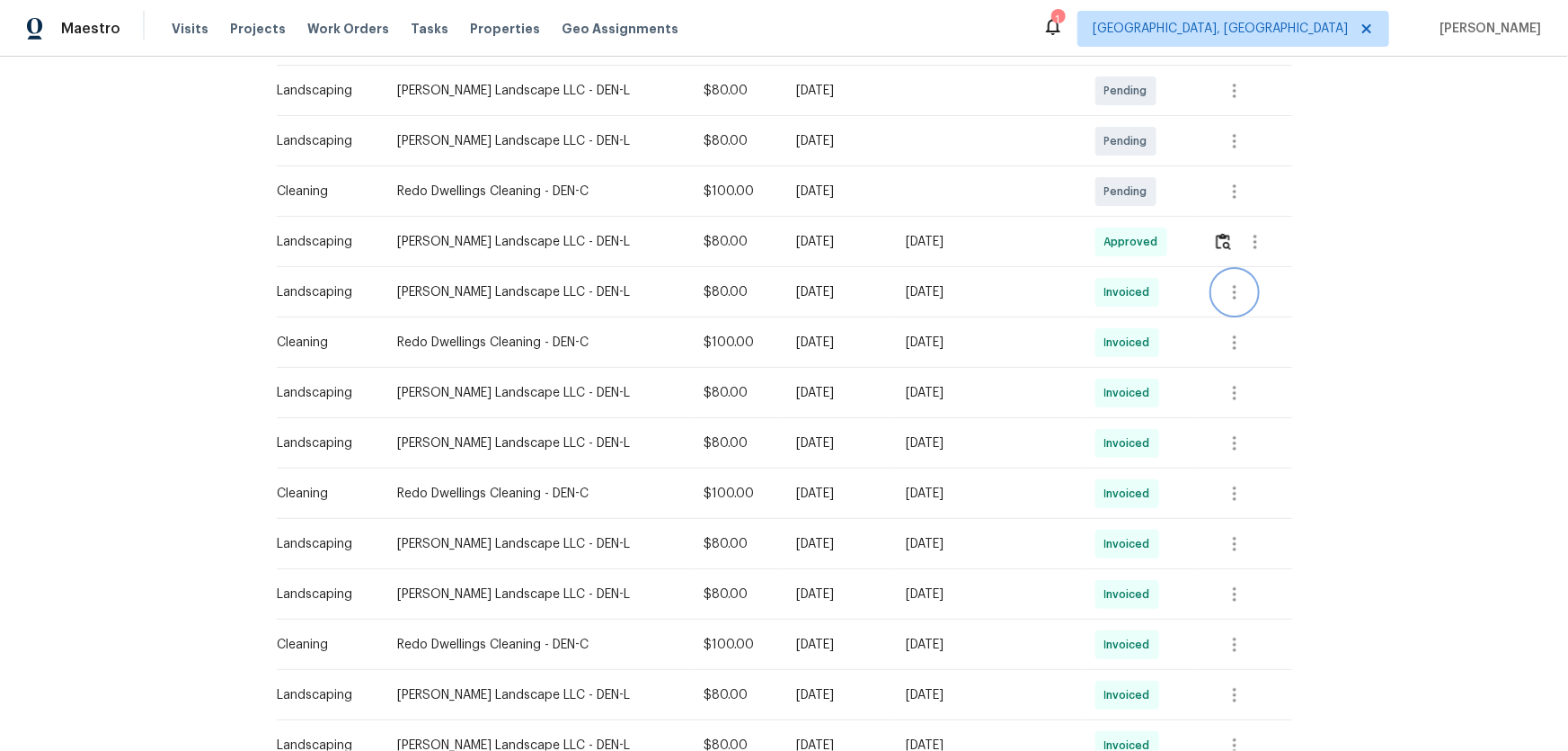
click at [1214, 308] on button "button" at bounding box center [1234, 292] width 43 height 43
click at [1227, 334] on li "View details" at bounding box center [1268, 320] width 125 height 30
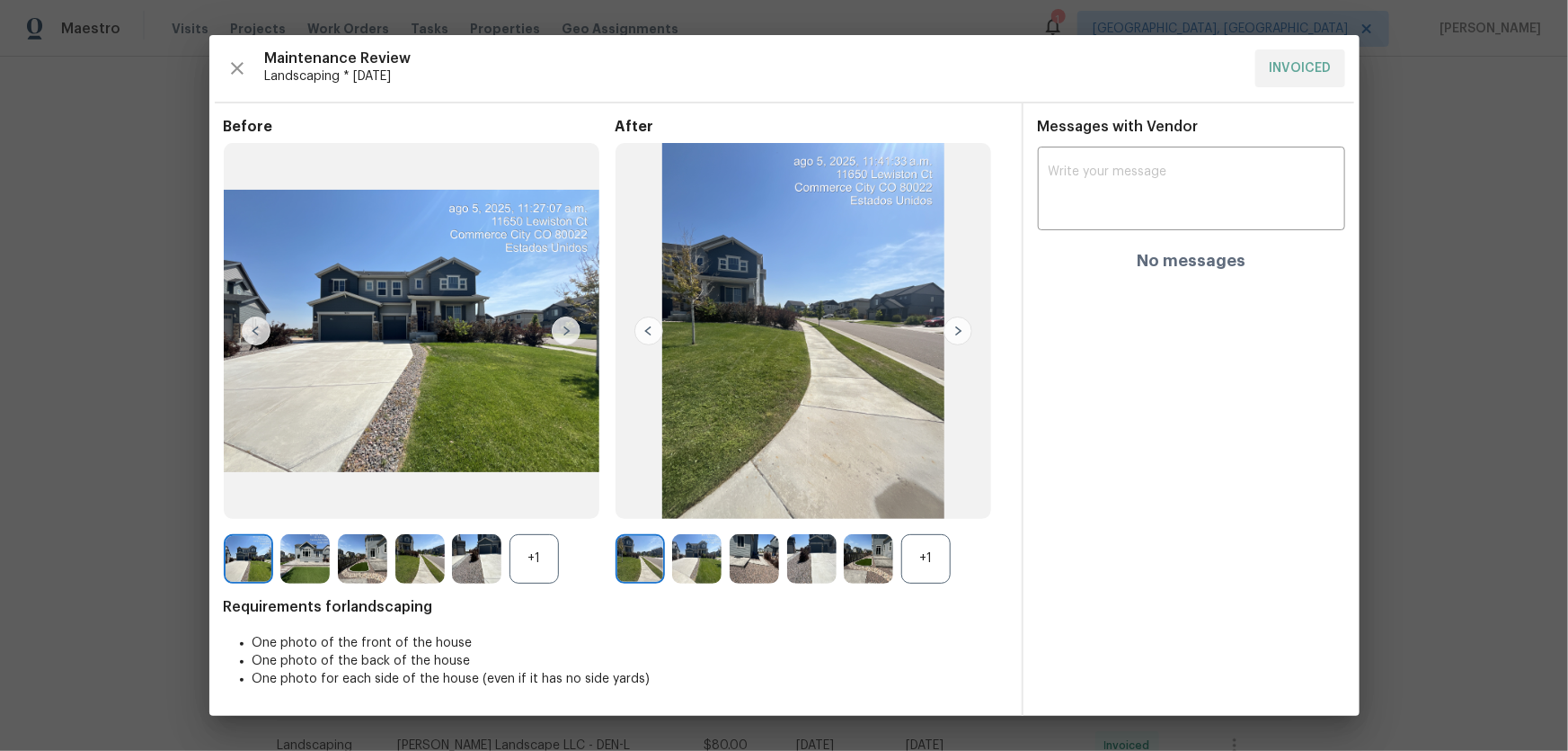
click at [539, 568] on div "+1" at bounding box center [534, 558] width 49 height 49
click at [925, 557] on div "+1" at bounding box center [925, 558] width 49 height 49
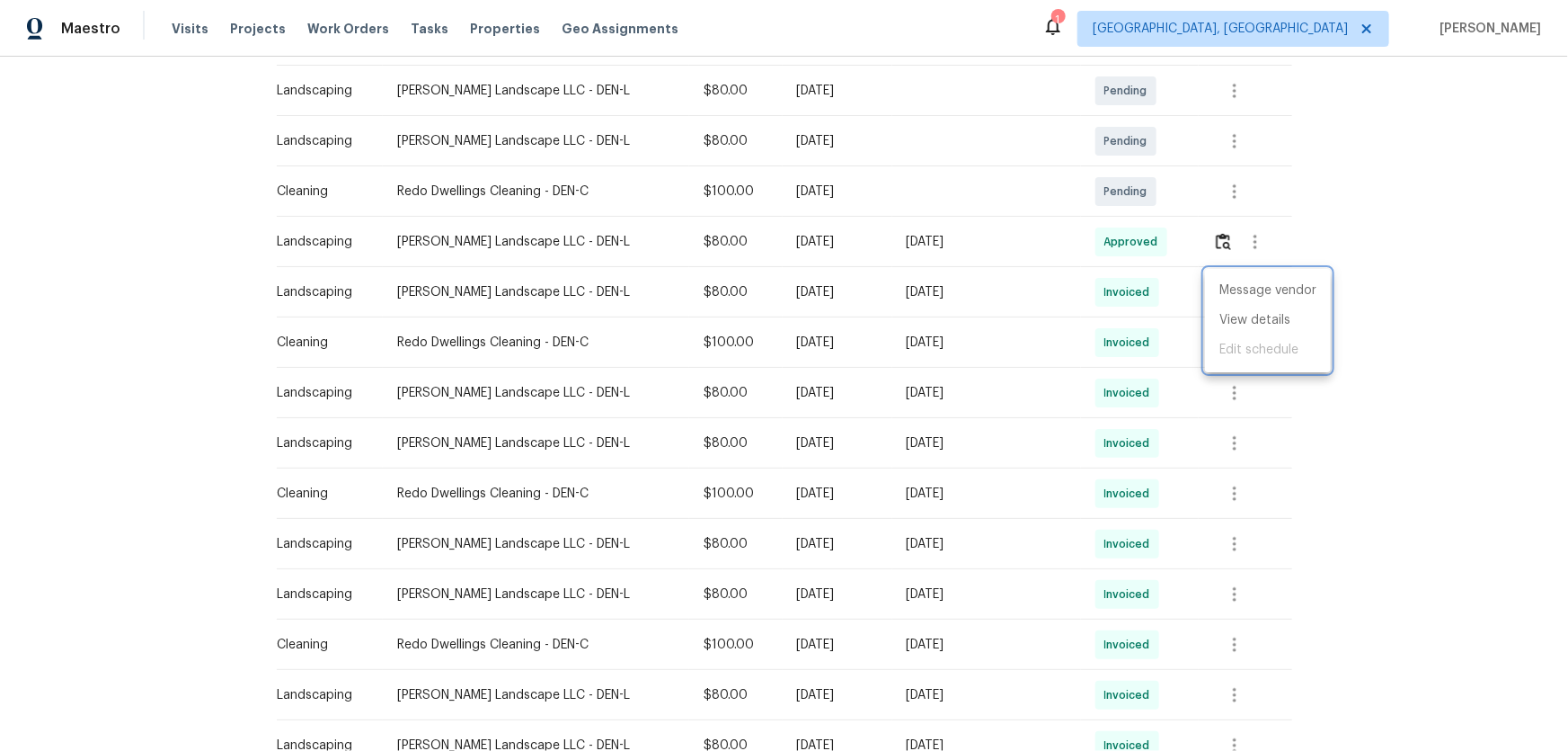
click at [1215, 252] on div at bounding box center [784, 376] width 1568 height 751
click at [1215, 252] on button "button" at bounding box center [1223, 241] width 20 height 43
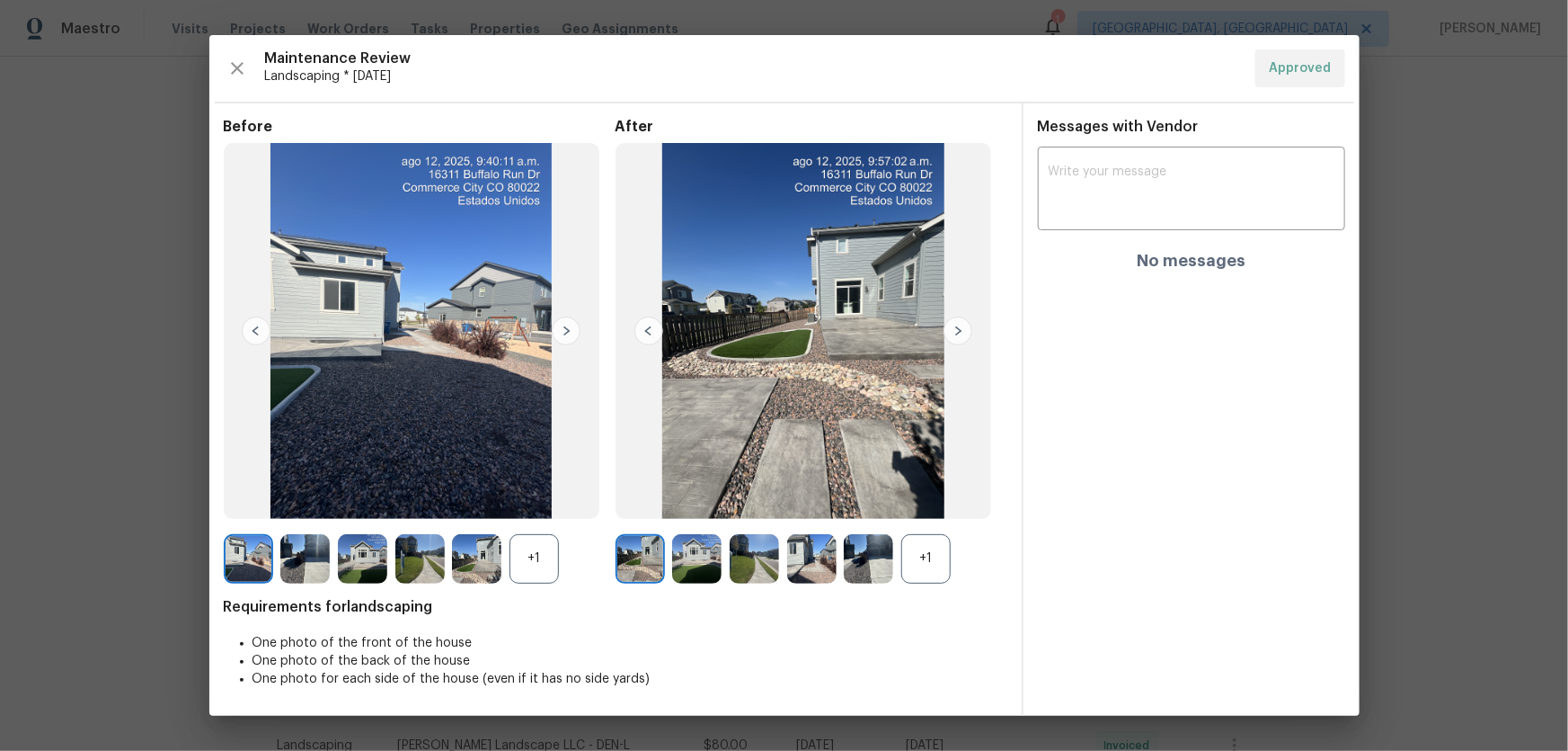
click at [544, 541] on div "+1" at bounding box center [534, 558] width 49 height 49
click at [314, 562] on img at bounding box center [305, 558] width 49 height 49
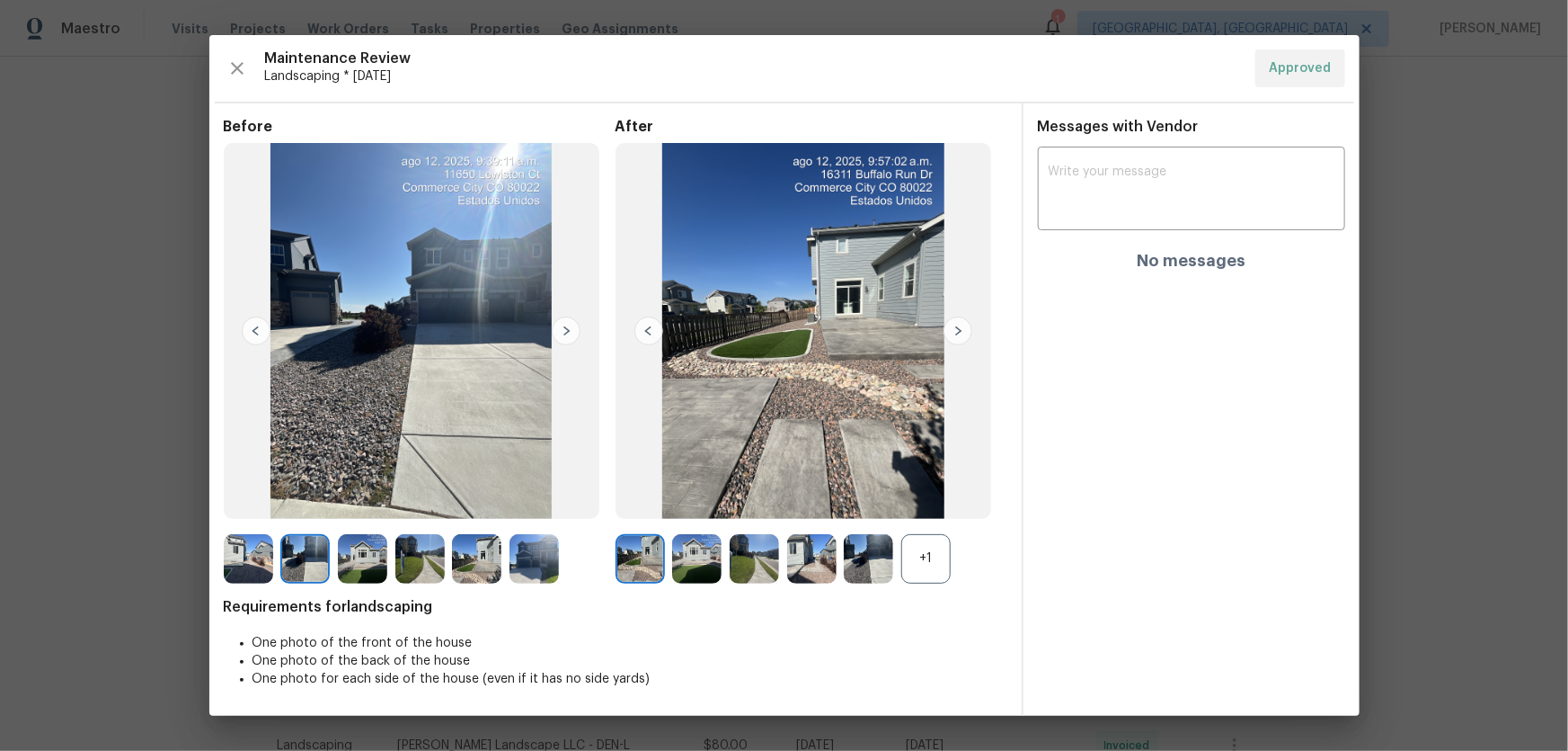
click at [375, 557] on img at bounding box center [362, 558] width 49 height 49
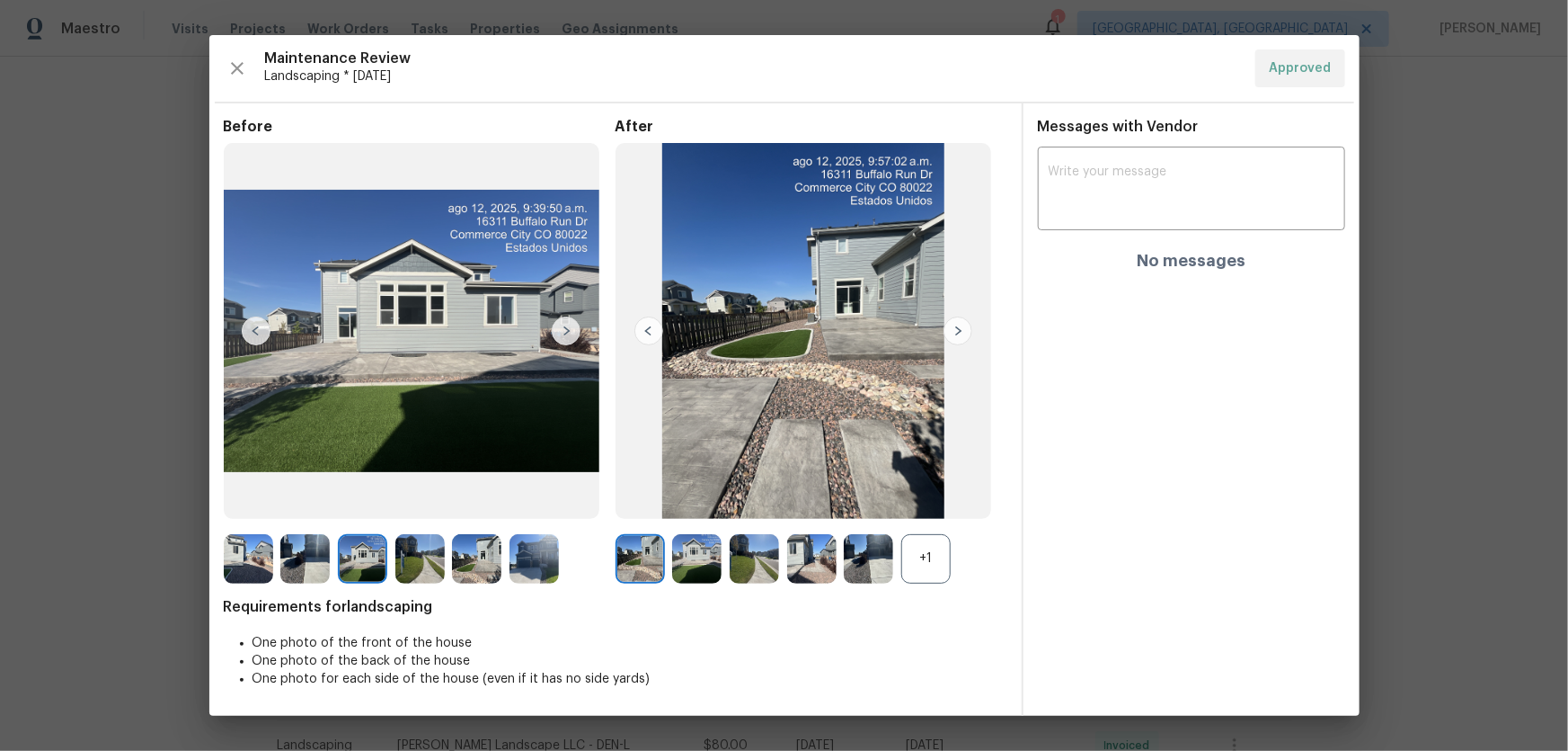
click at [935, 553] on div "+1" at bounding box center [925, 558] width 49 height 49
click at [755, 555] on img at bounding box center [754, 558] width 49 height 49
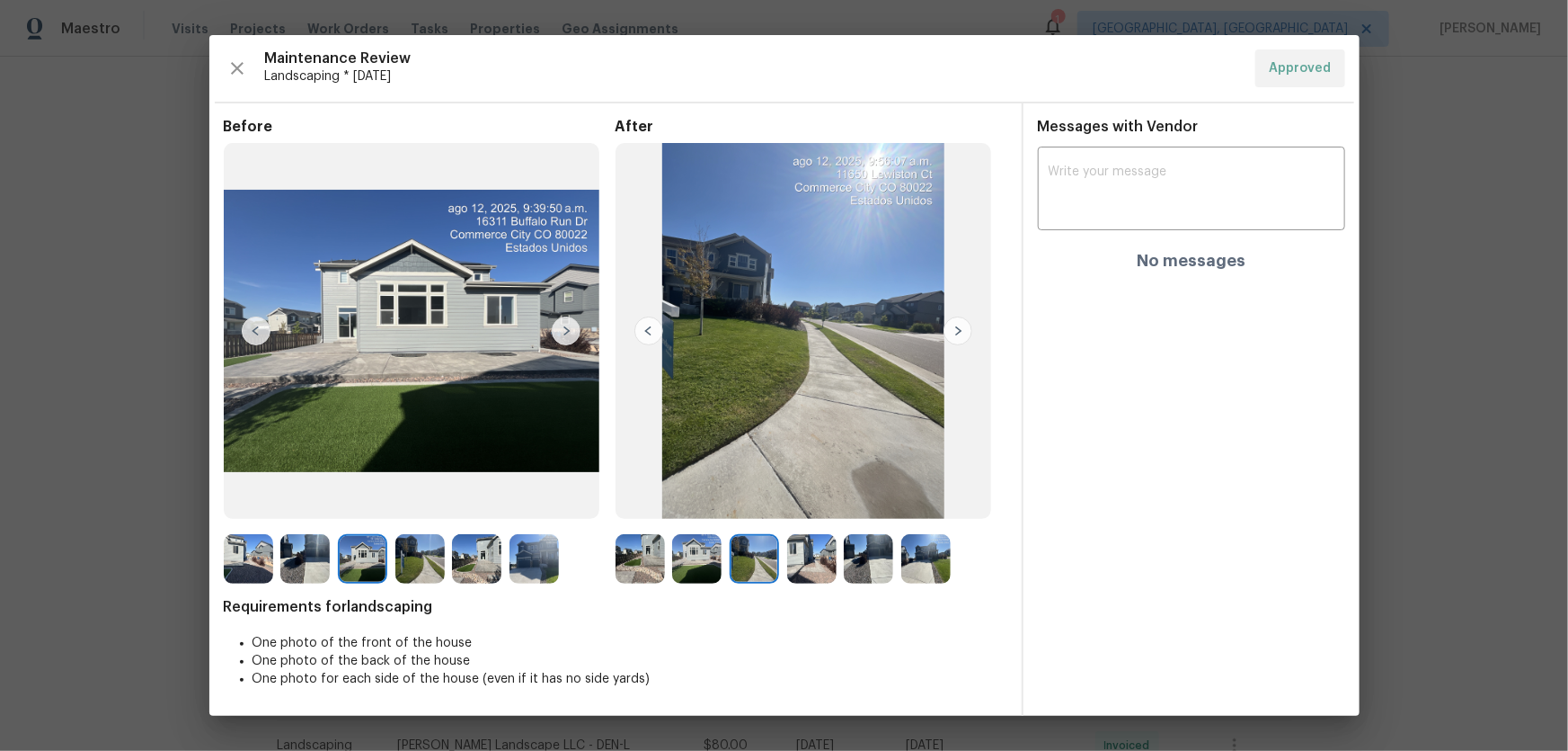
click at [697, 558] on img at bounding box center [697, 558] width 49 height 49
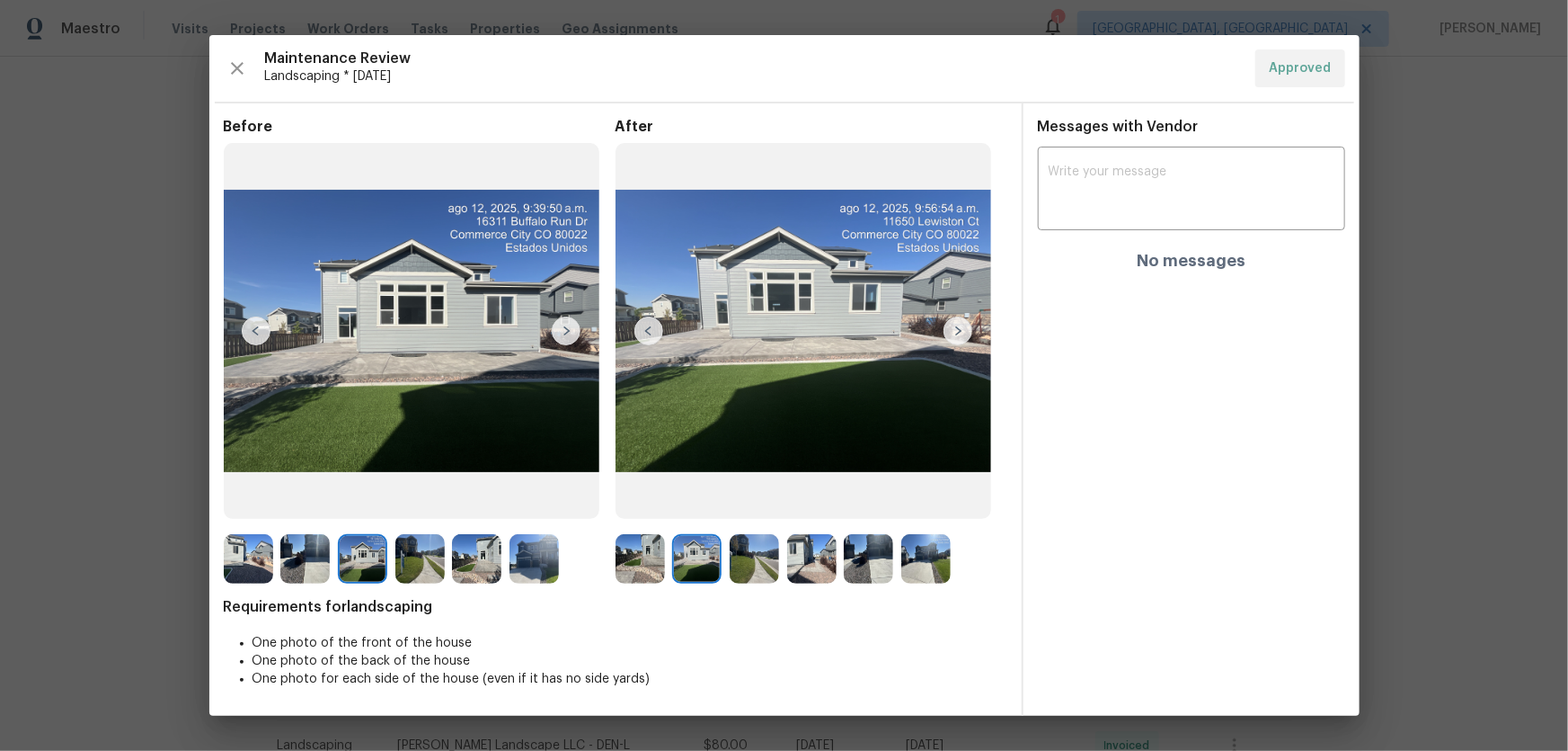
click at [747, 560] on img at bounding box center [754, 558] width 49 height 49
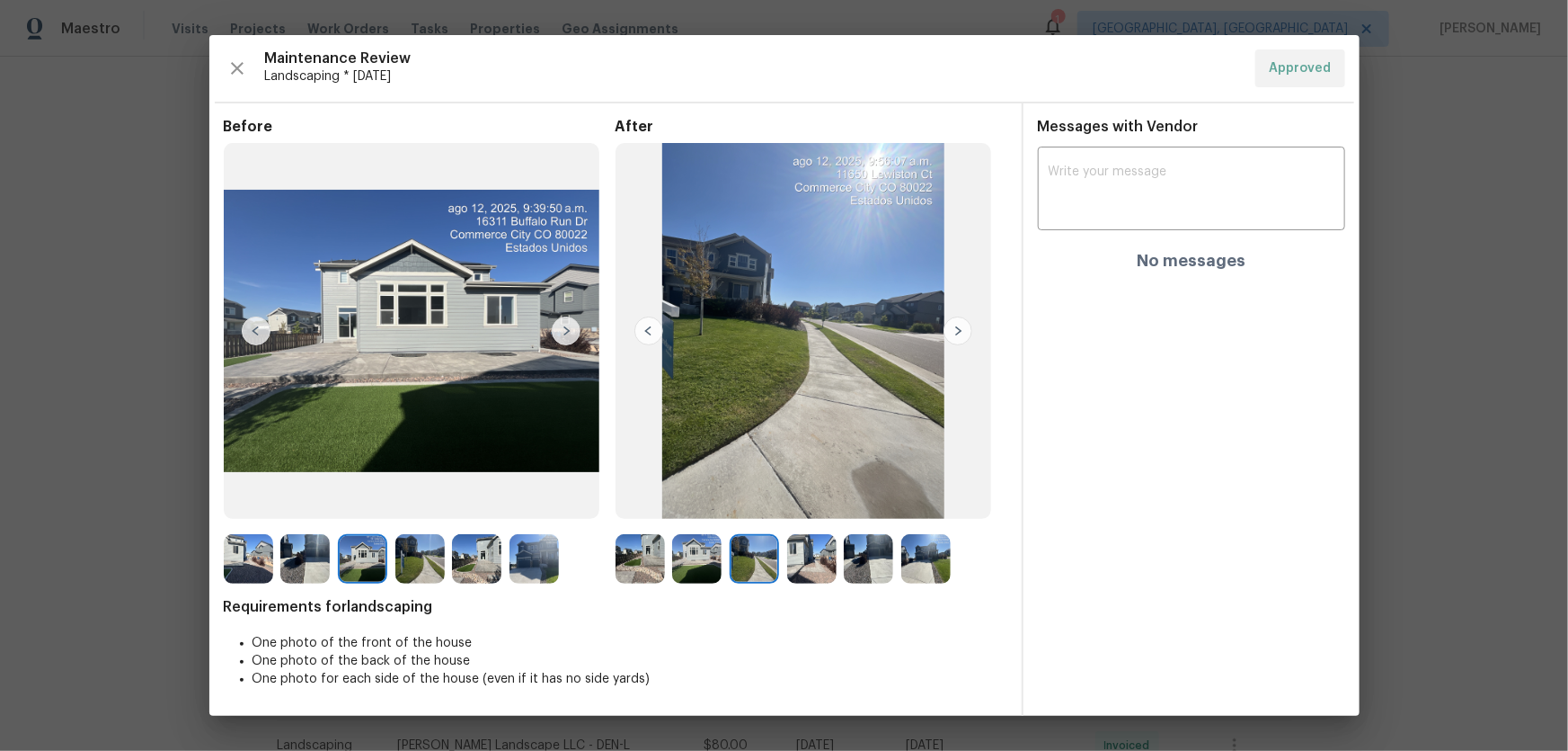
click at [798, 567] on img at bounding box center [812, 558] width 49 height 49
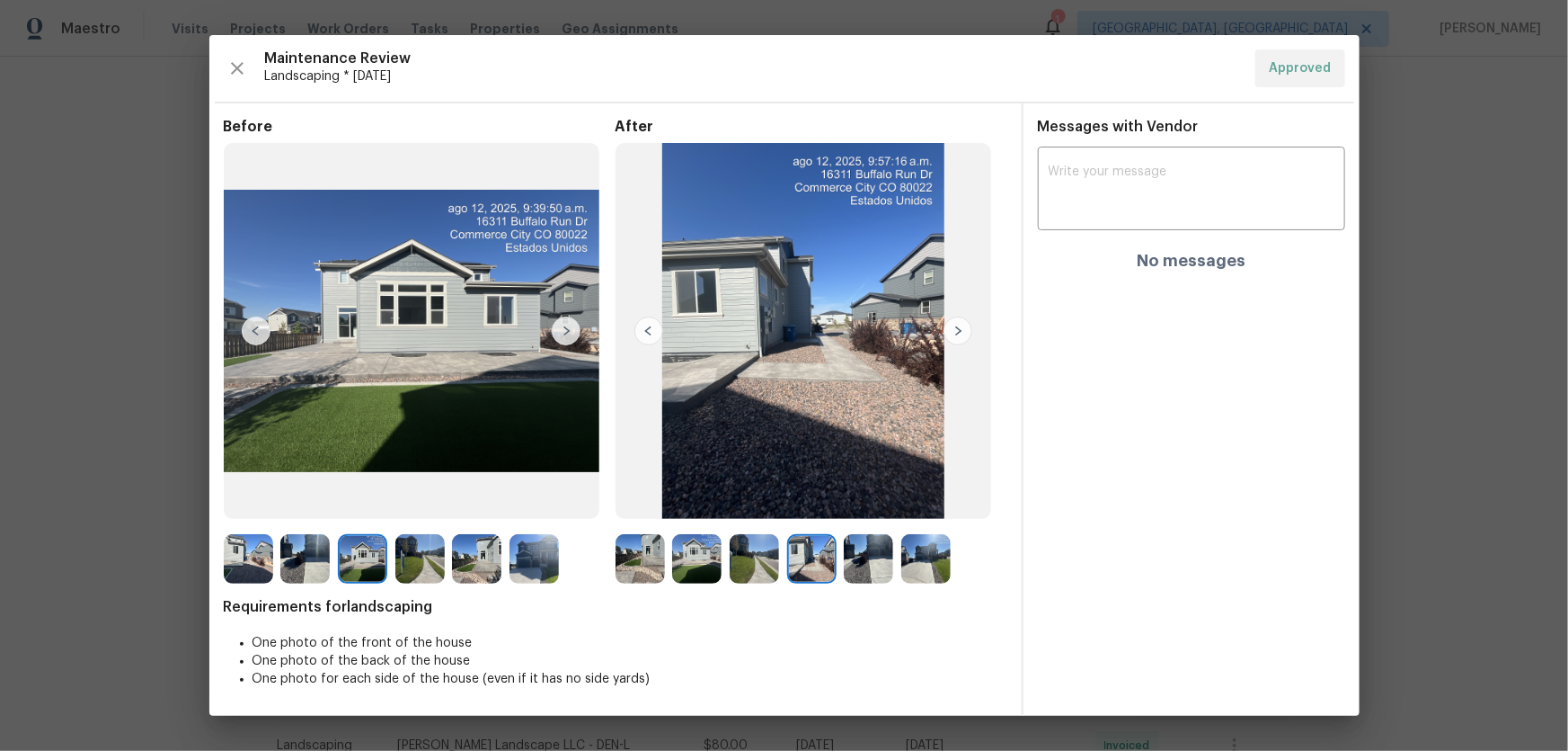
click at [861, 562] on img at bounding box center [867, 558] width 49 height 49
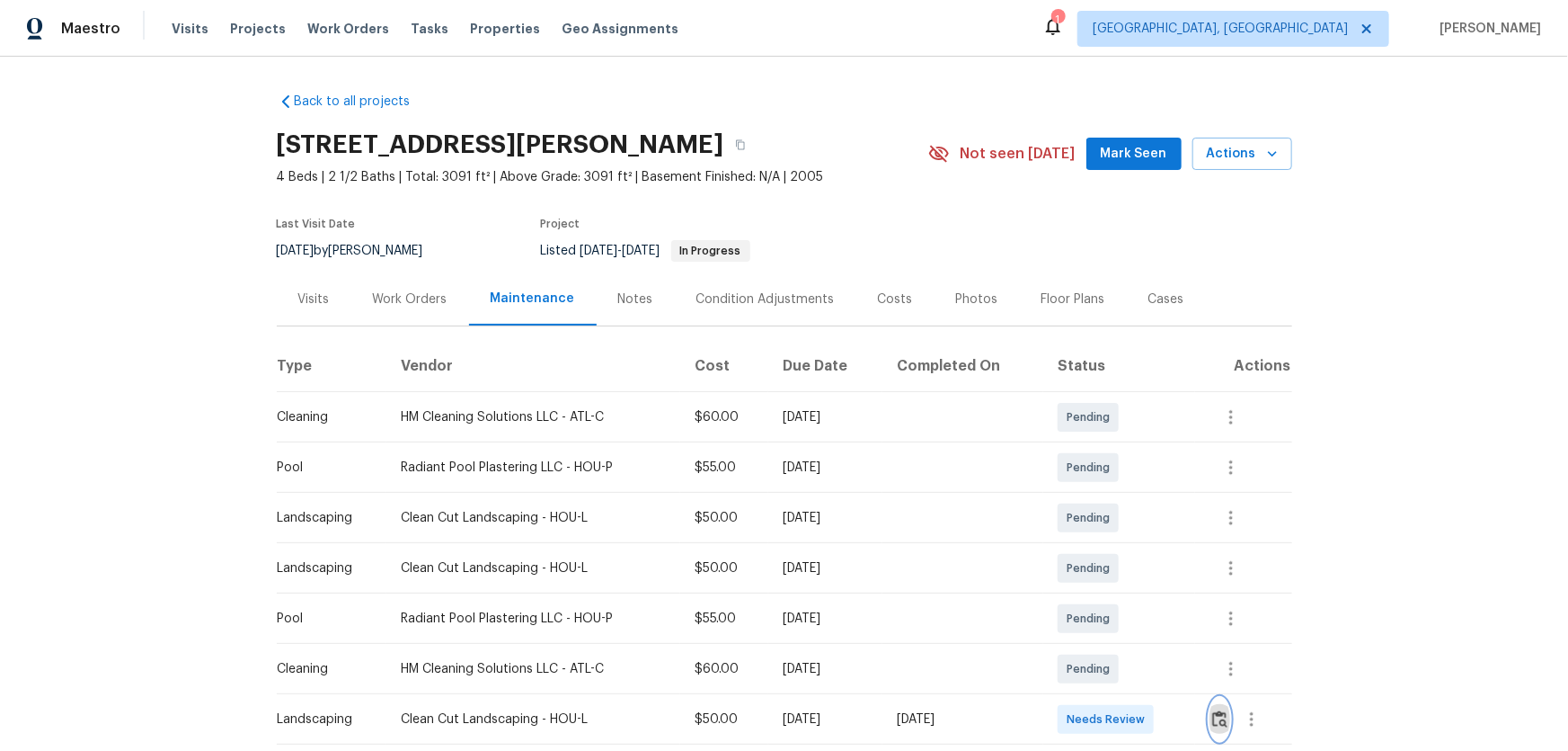
click at [1115, 495] on img "button" at bounding box center [1220, 719] width 15 height 17
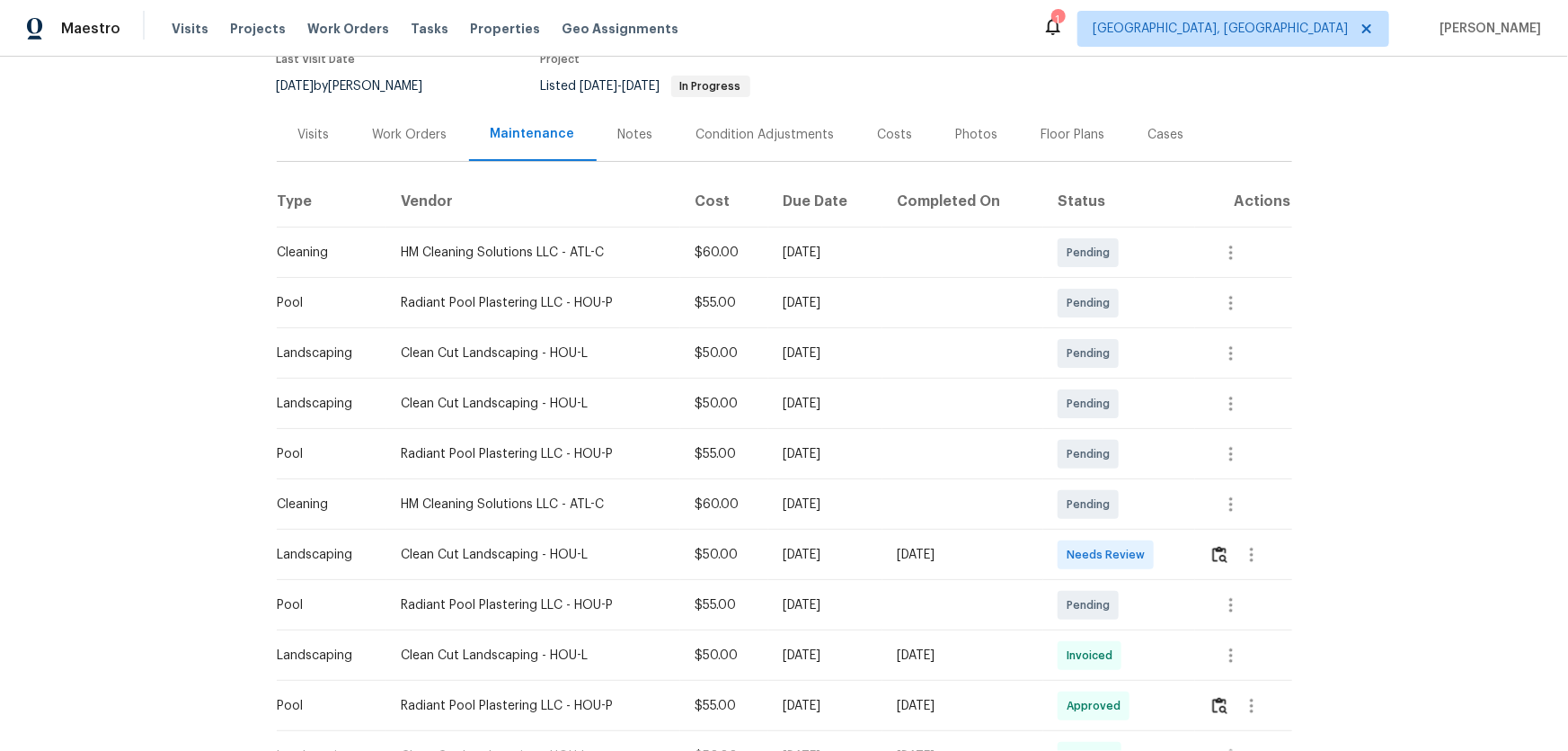
click at [1115, 495] on div at bounding box center [1251, 554] width 81 height 43
click at [1115, 495] on button "button" at bounding box center [1220, 554] width 20 height 43
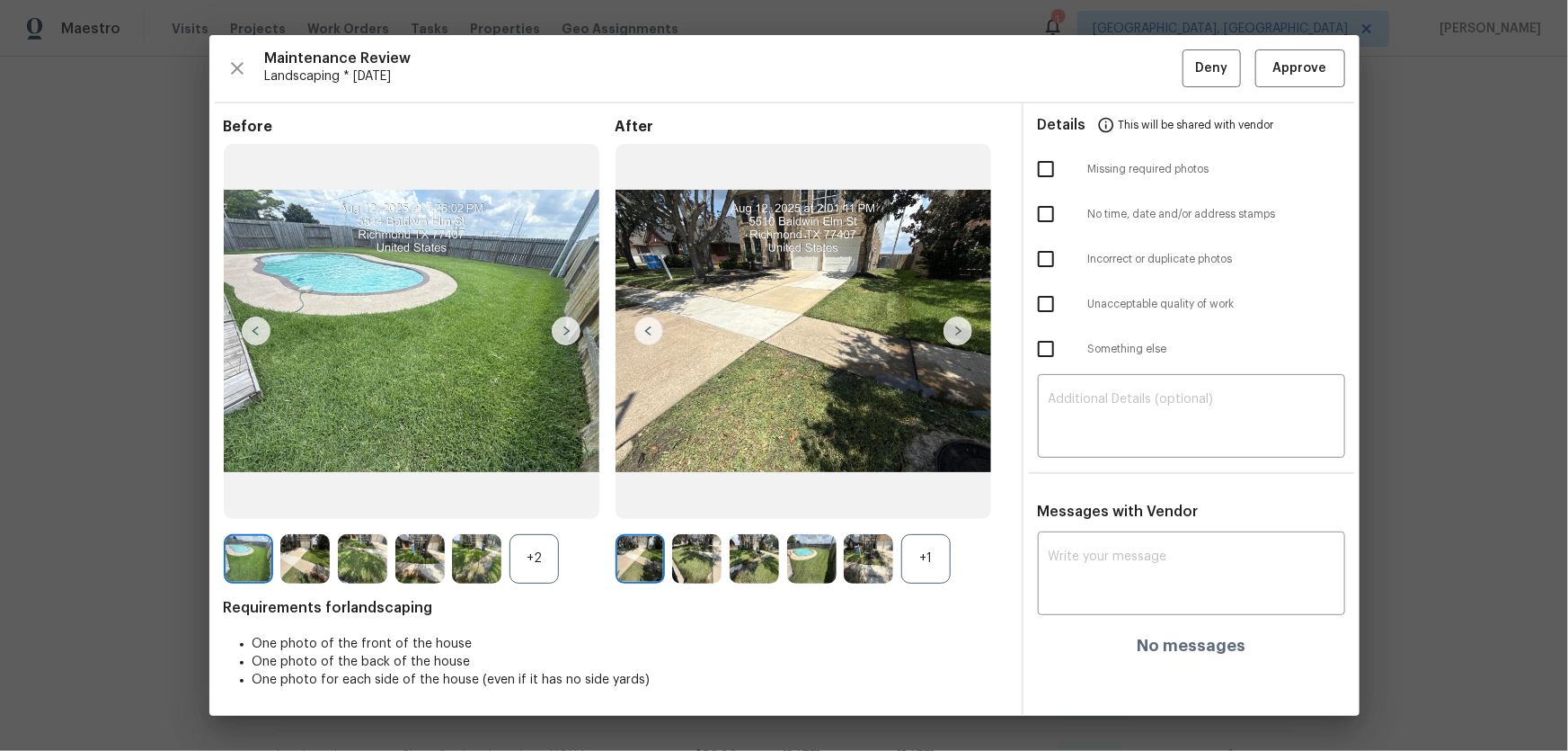
click at [935, 495] on div "+1" at bounding box center [925, 558] width 49 height 49
click at [530, 495] on div "+2" at bounding box center [534, 558] width 49 height 49
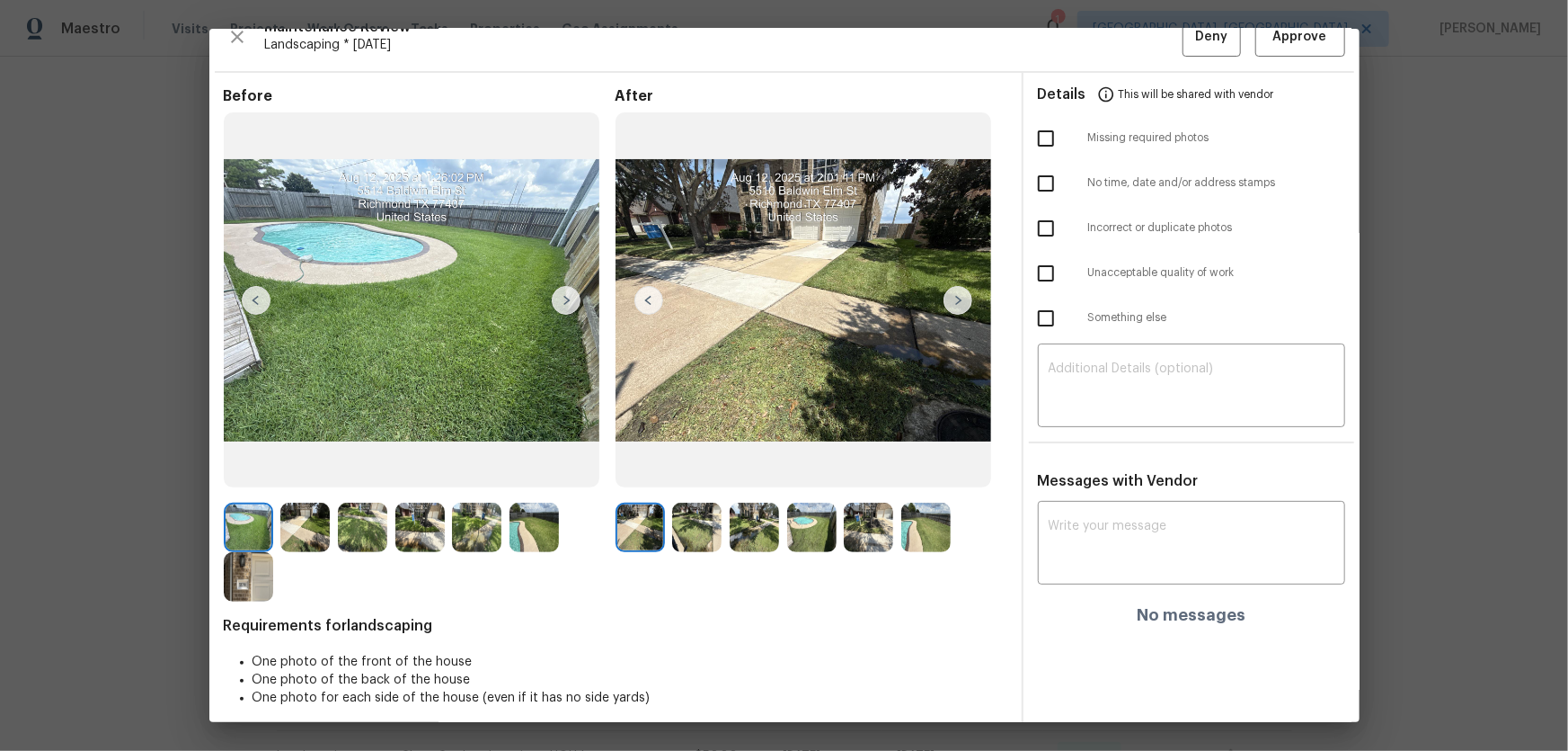
scroll to position [36, 0]
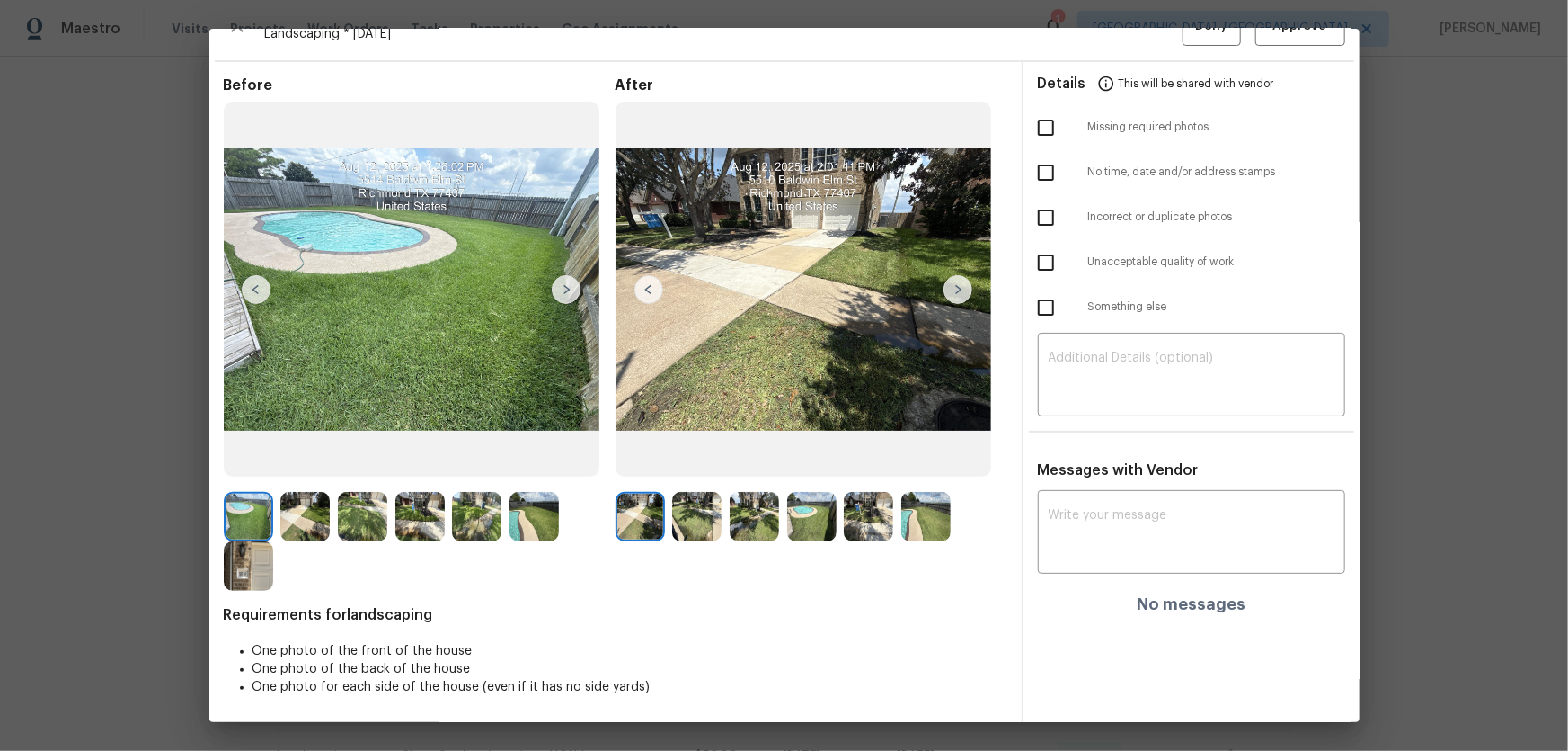
click at [701, 495] on img at bounding box center [697, 515] width 49 height 49
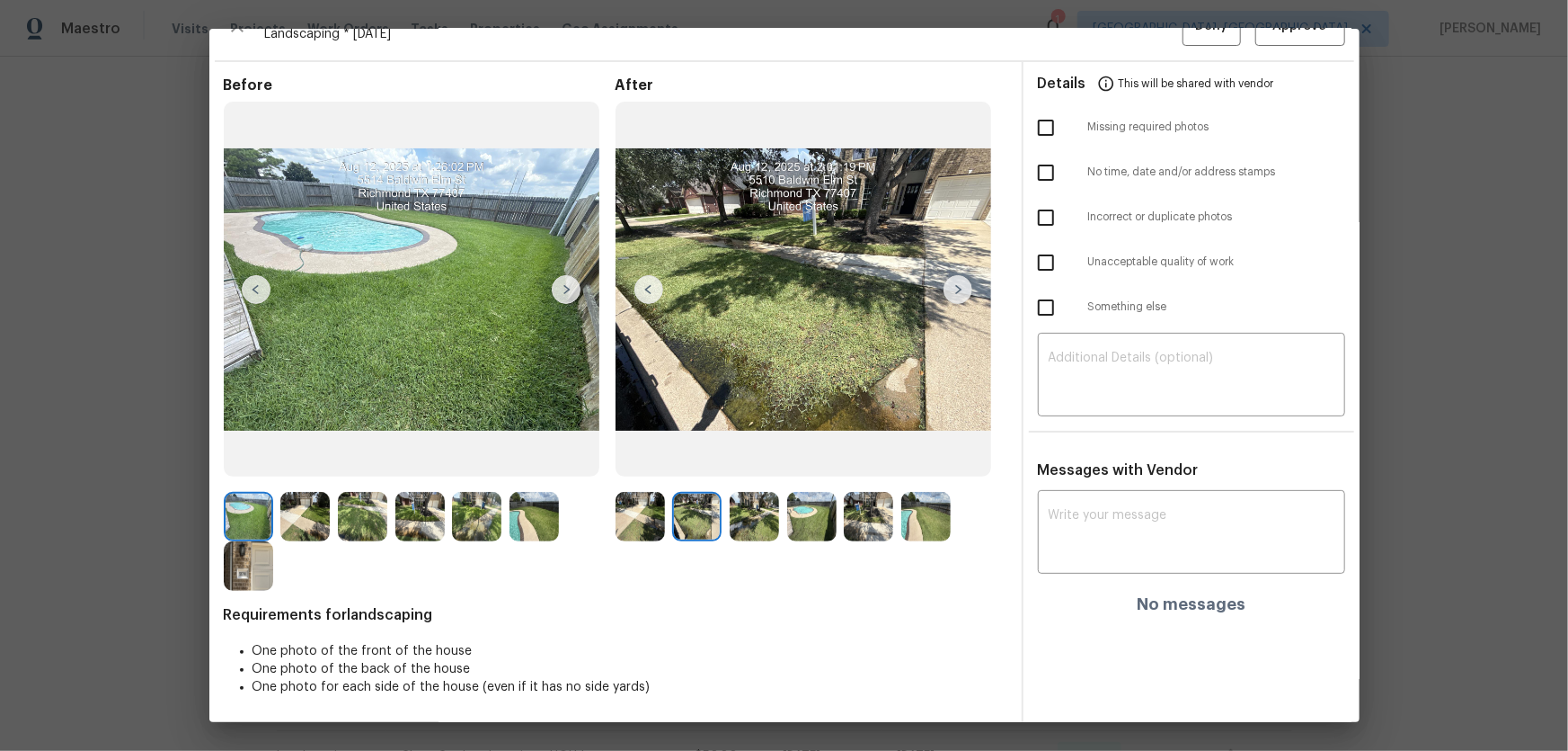
click at [754, 495] on img at bounding box center [754, 515] width 49 height 49
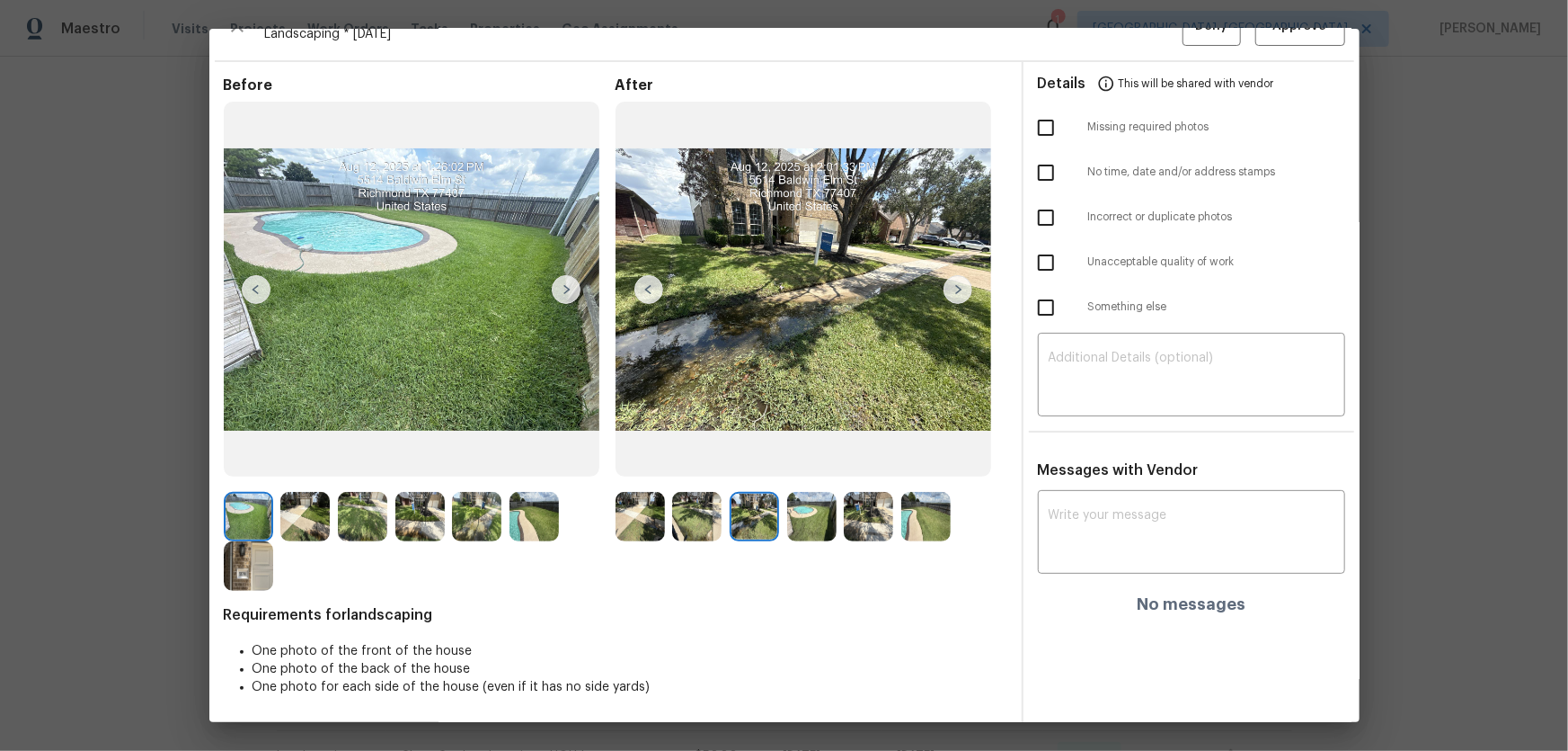
click at [801, 495] on img at bounding box center [812, 515] width 49 height 49
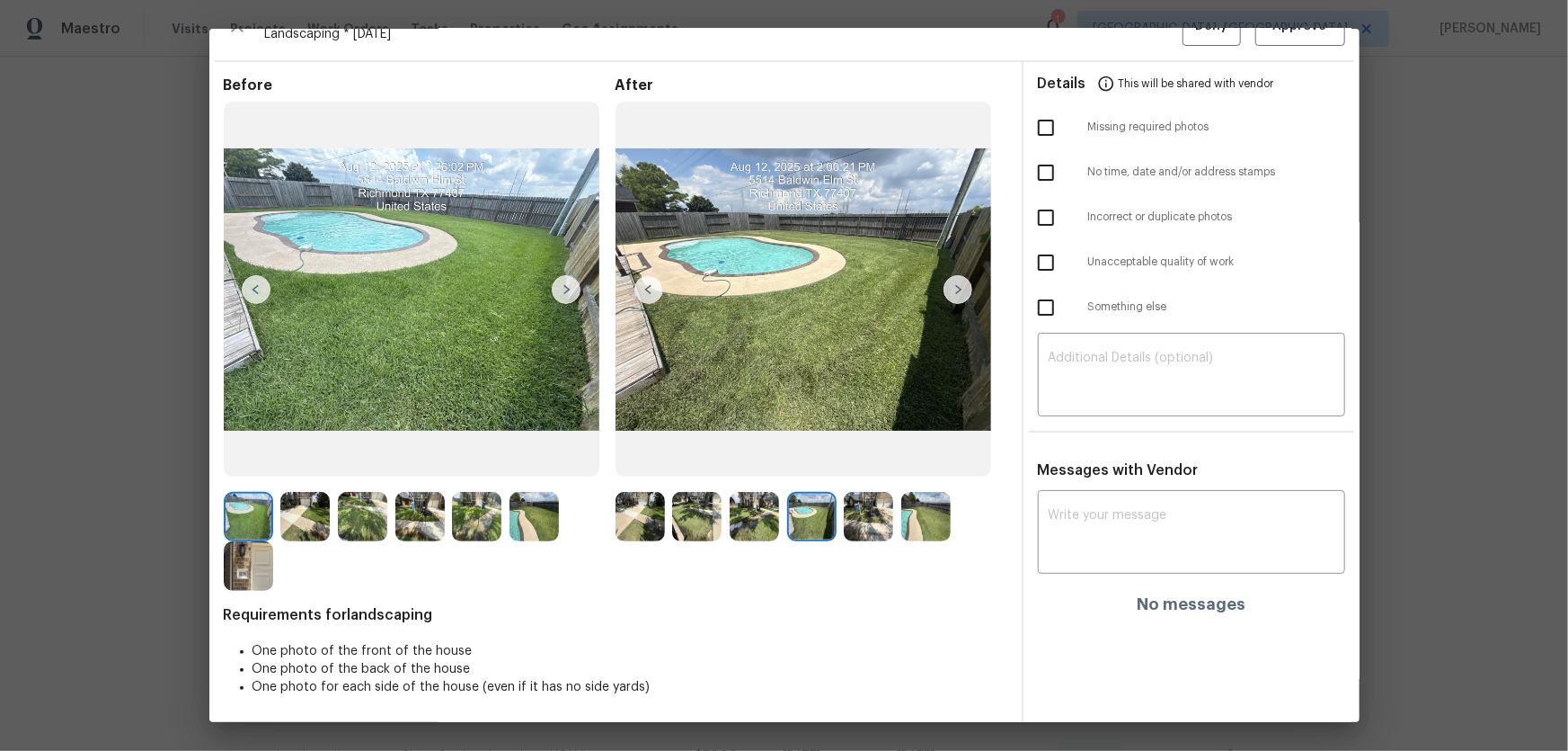
click at [875, 495] on img at bounding box center [867, 515] width 49 height 49
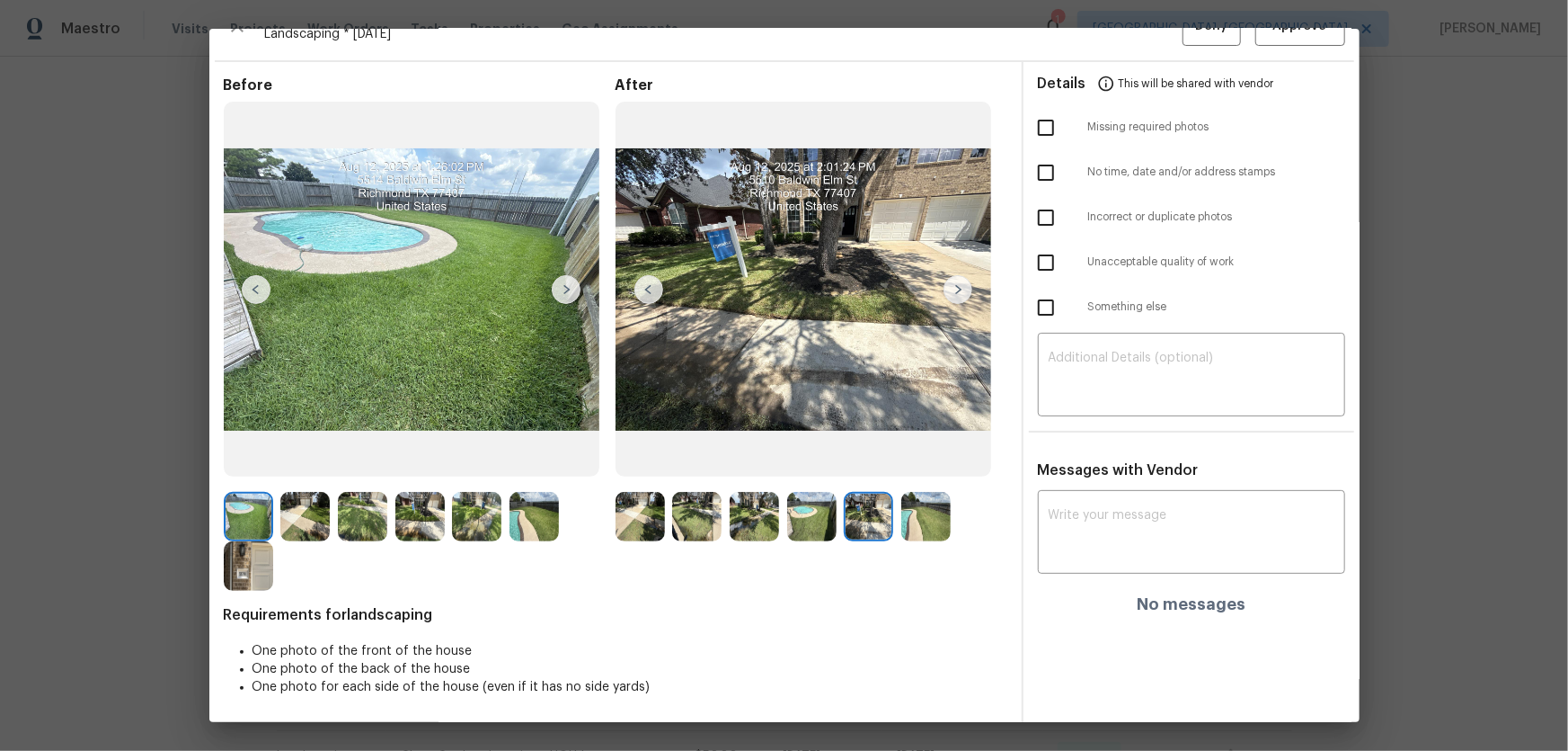
click at [916, 495] on img at bounding box center [925, 515] width 49 height 49
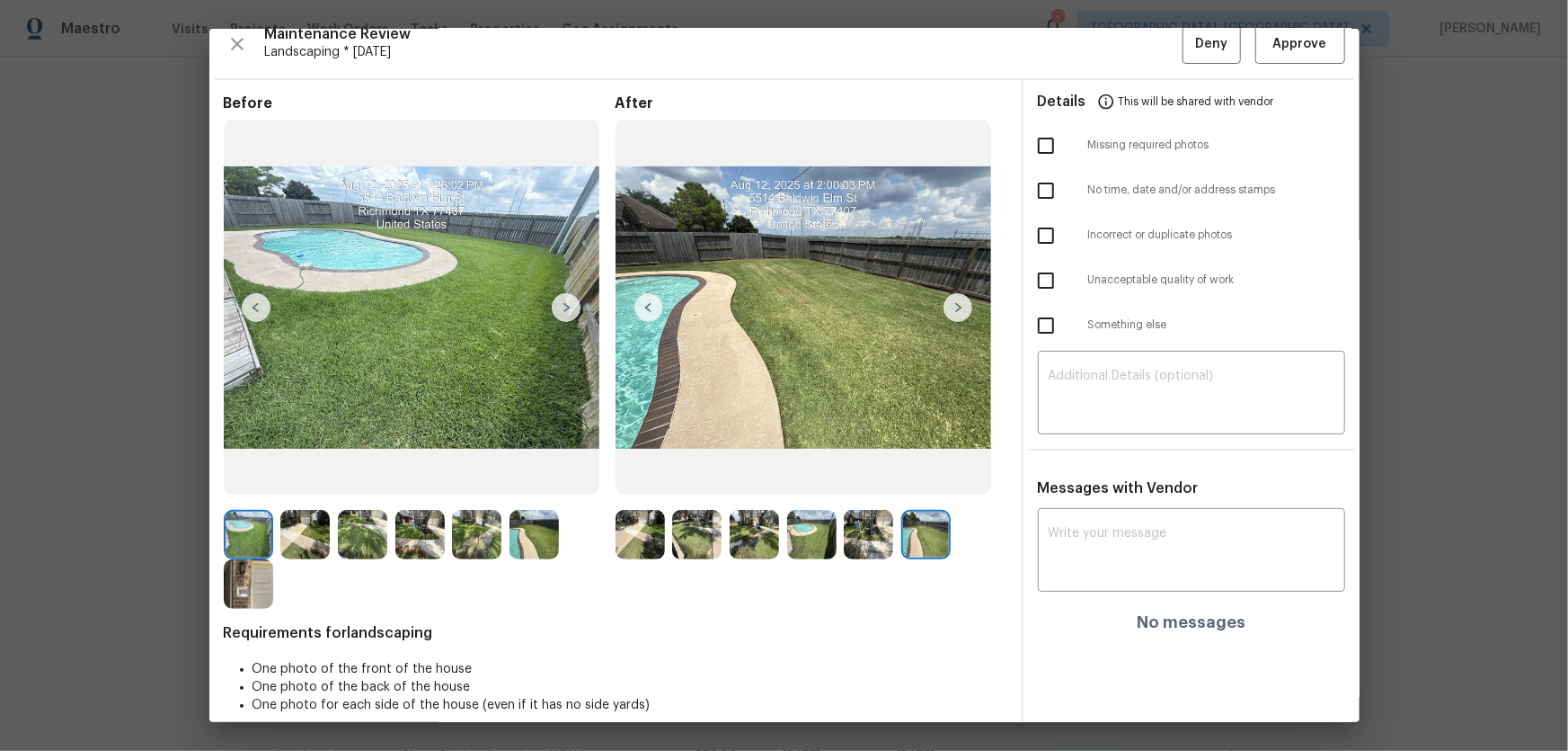
scroll to position [0, 0]
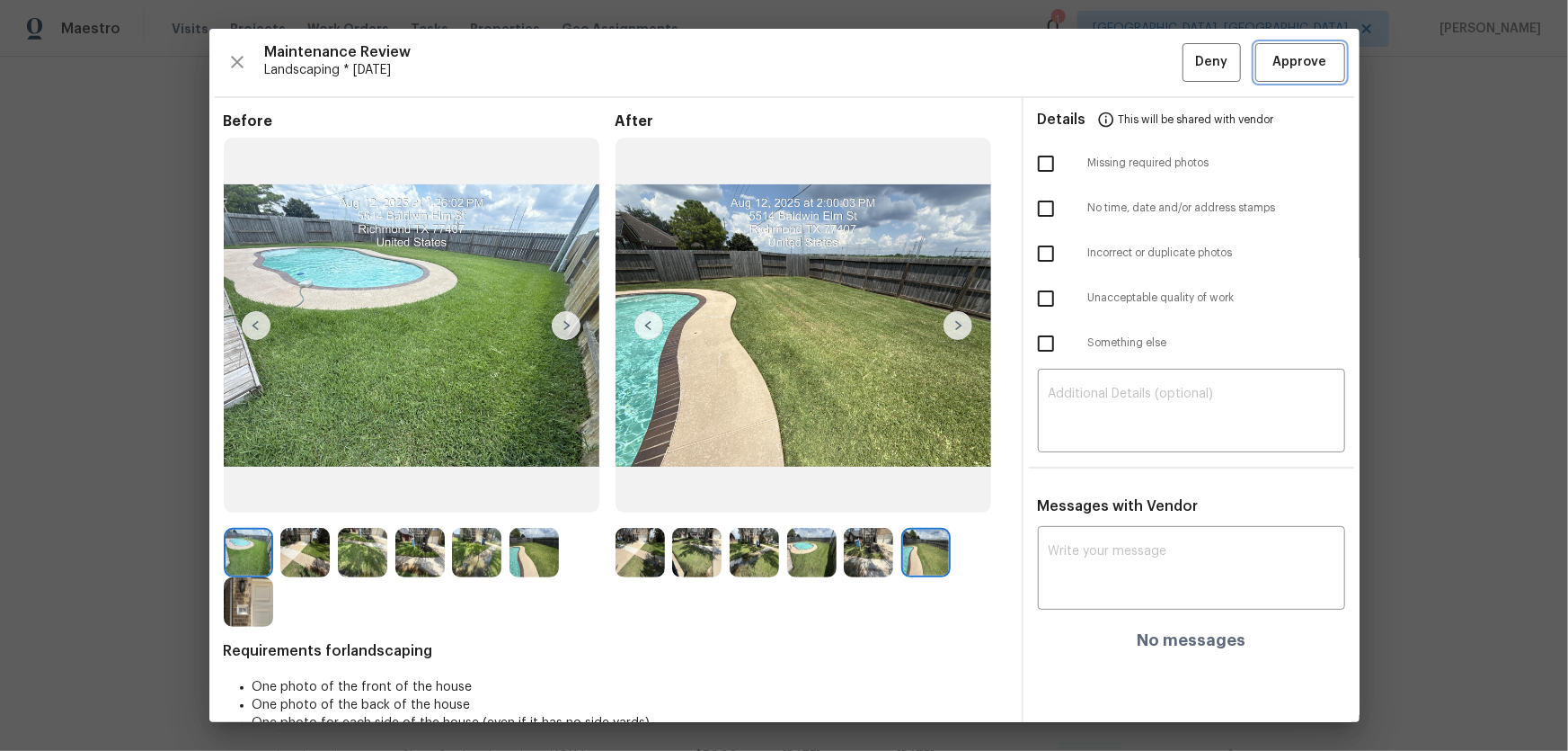
click at [1115, 59] on span "Approve" at bounding box center [1300, 62] width 61 height 22
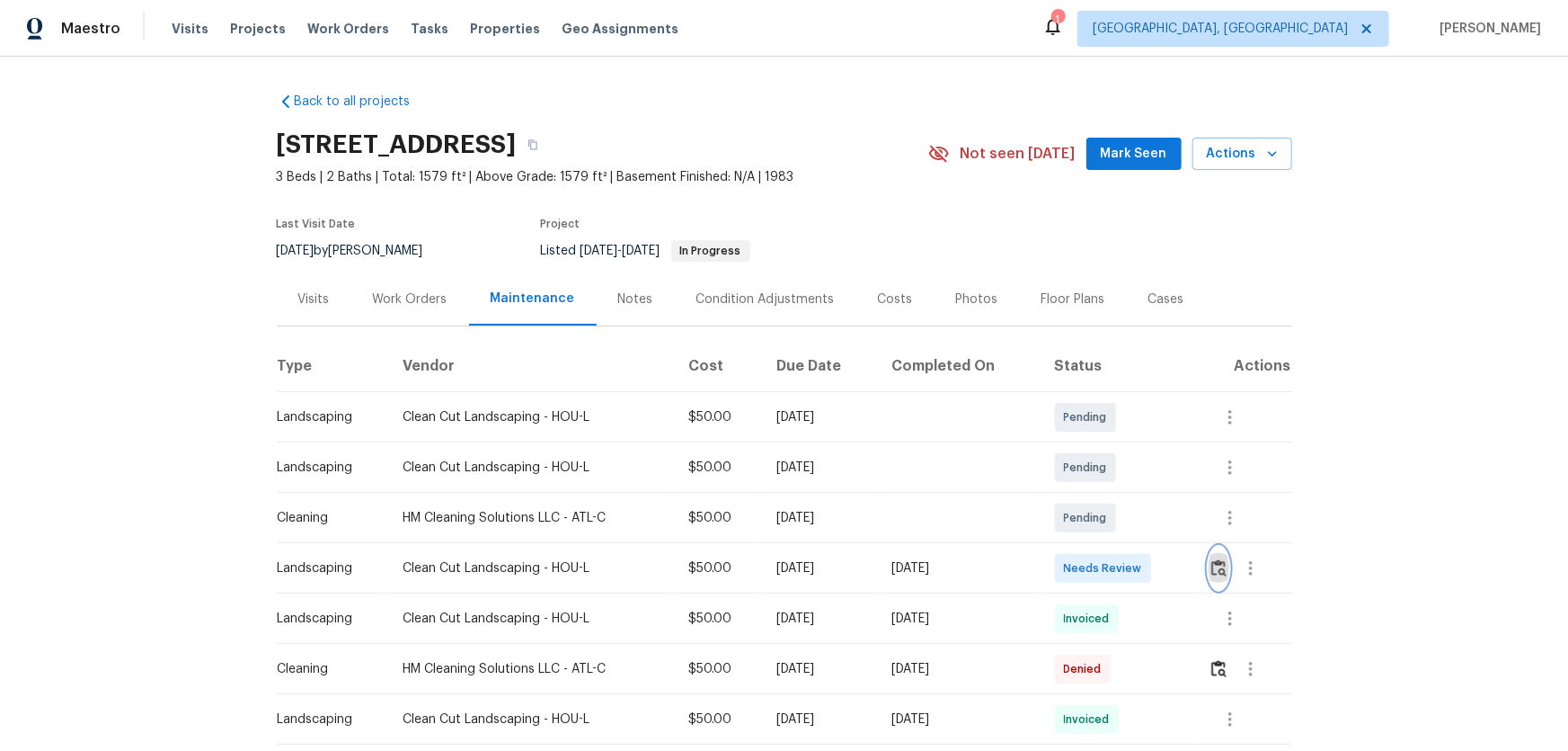
click at [1214, 575] on img "button" at bounding box center [1219, 568] width 15 height 17
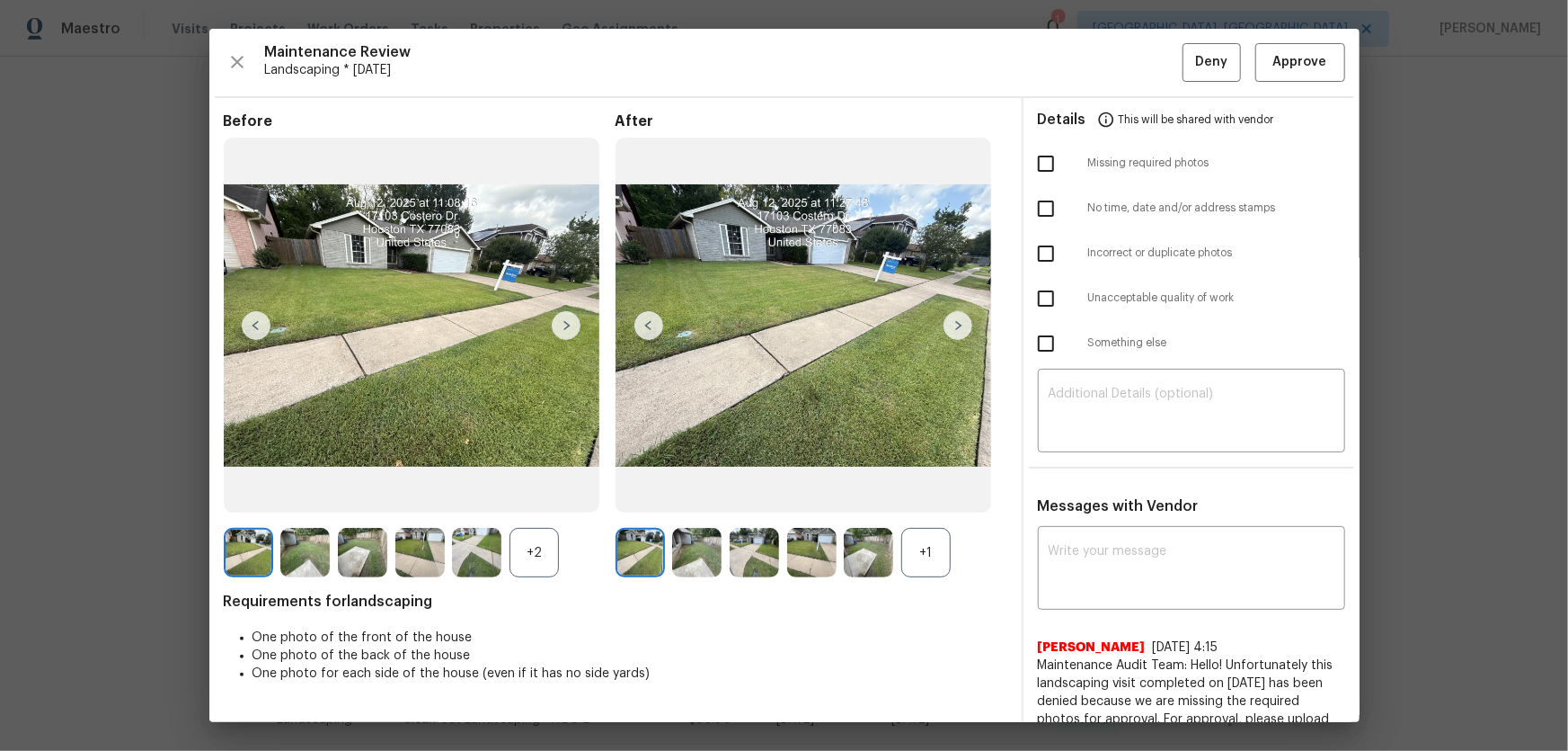
click at [930, 542] on div "+1" at bounding box center [925, 552] width 49 height 49
click at [551, 567] on div "+2" at bounding box center [534, 552] width 49 height 49
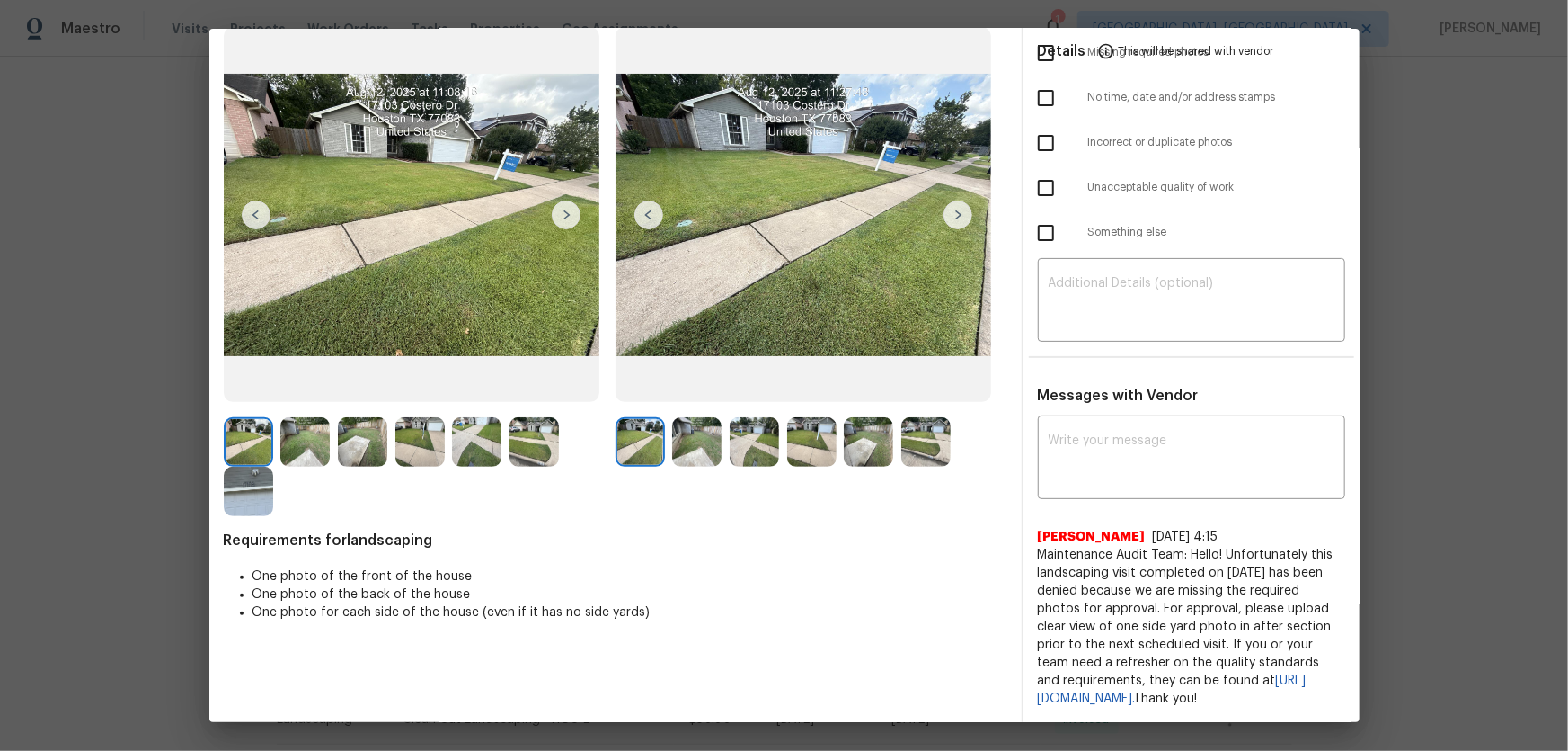
scroll to position [125, 0]
click at [703, 417] on img at bounding box center [697, 441] width 49 height 49
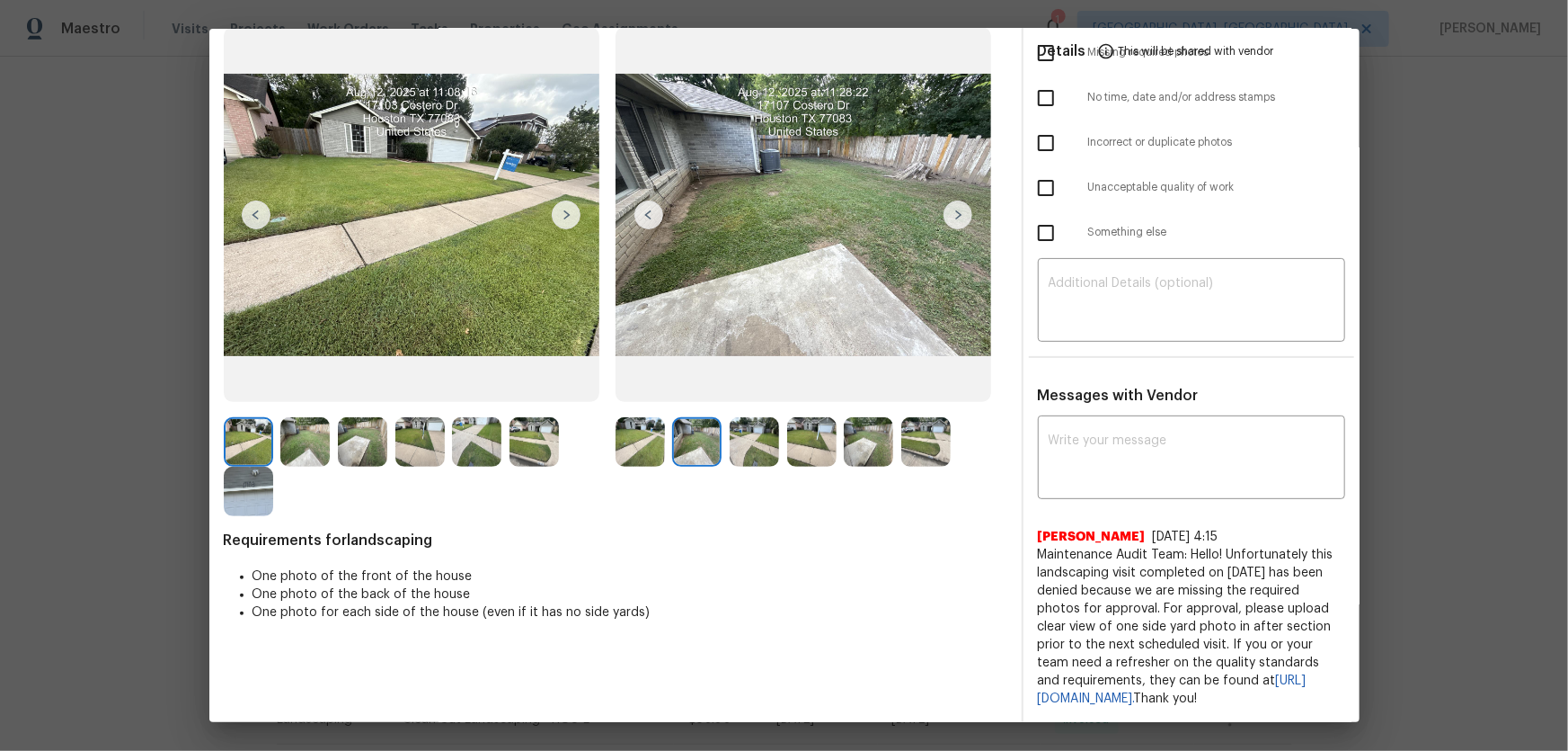
click at [743, 420] on img at bounding box center [754, 441] width 49 height 49
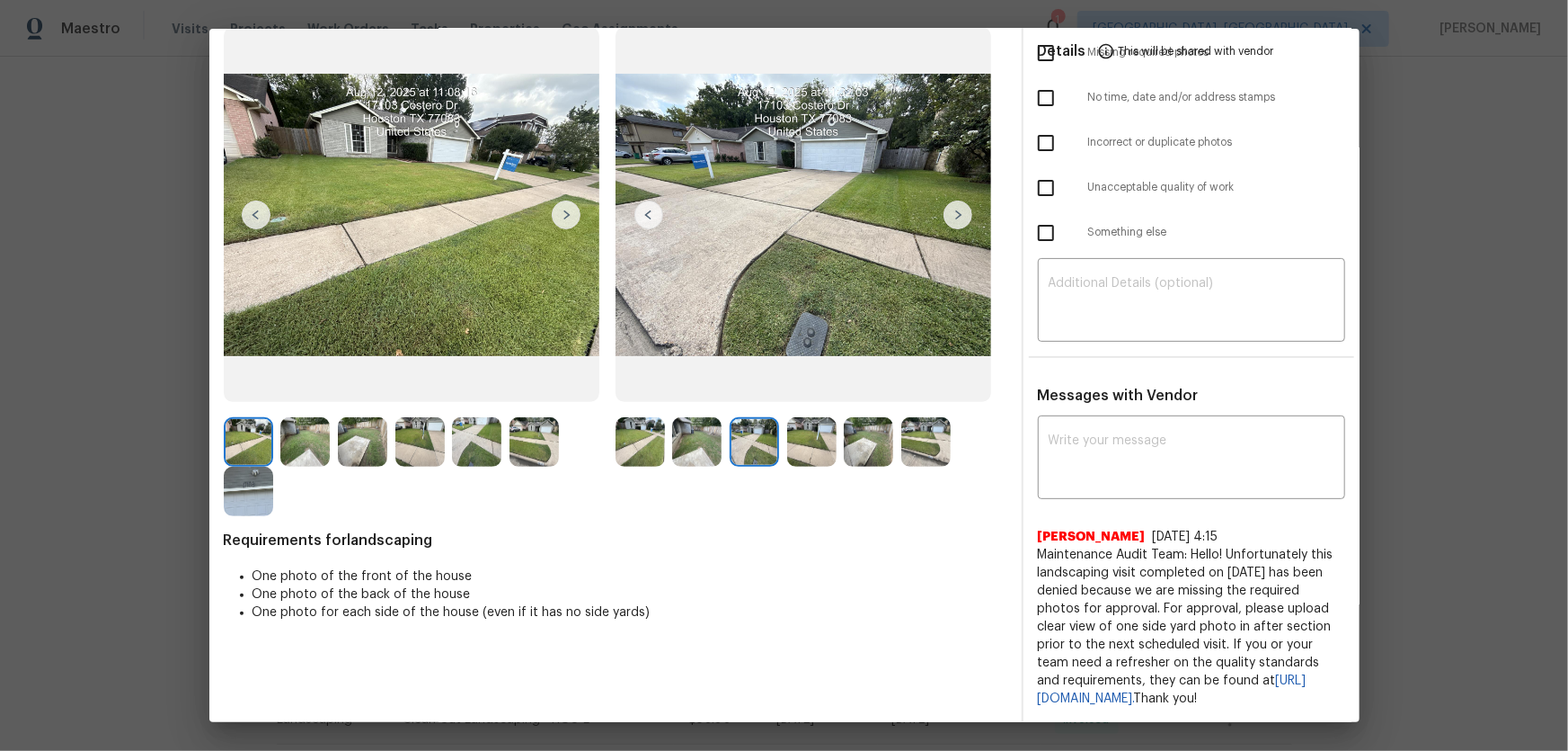
click at [808, 432] on img at bounding box center [812, 441] width 49 height 49
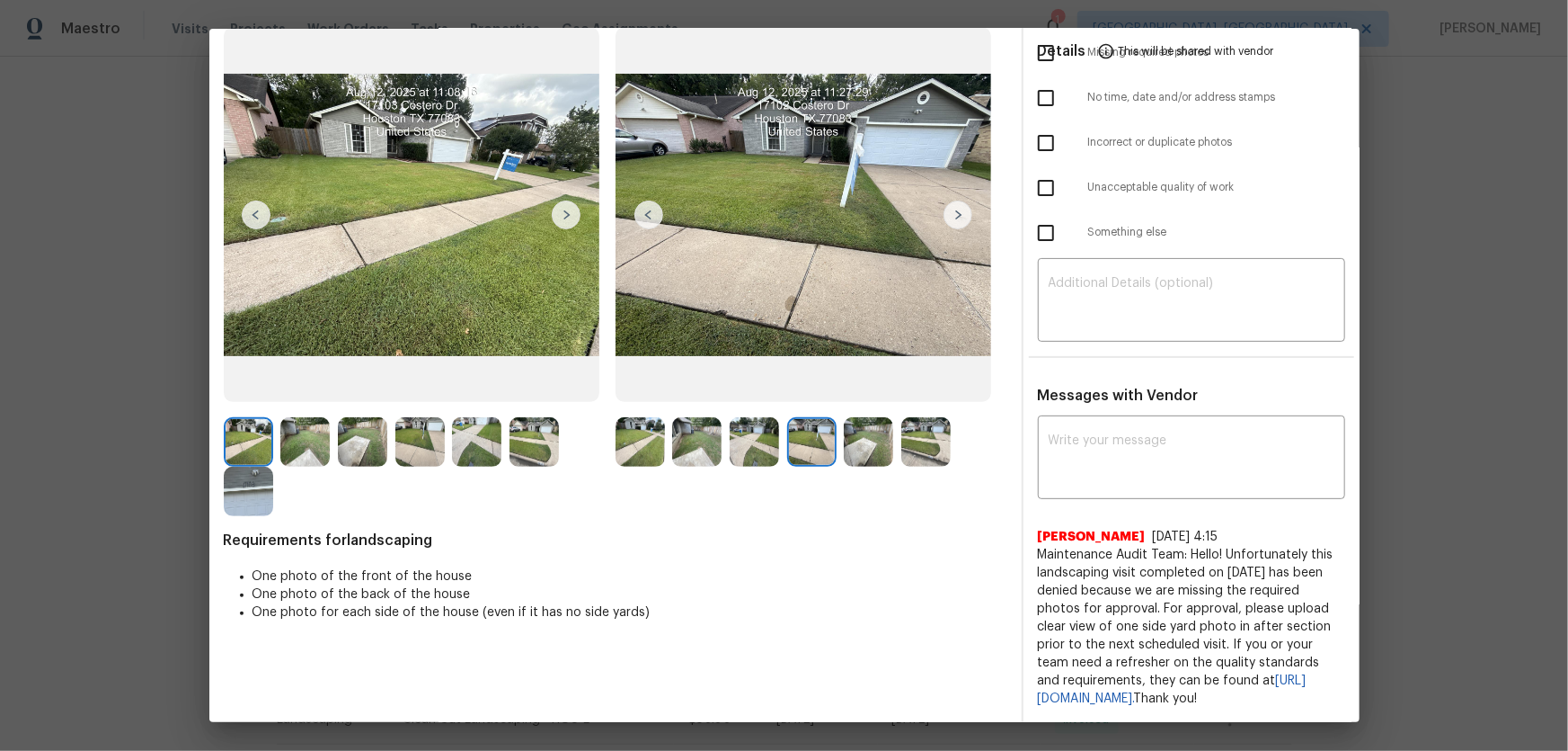
click at [885, 431] on img at bounding box center [867, 441] width 49 height 49
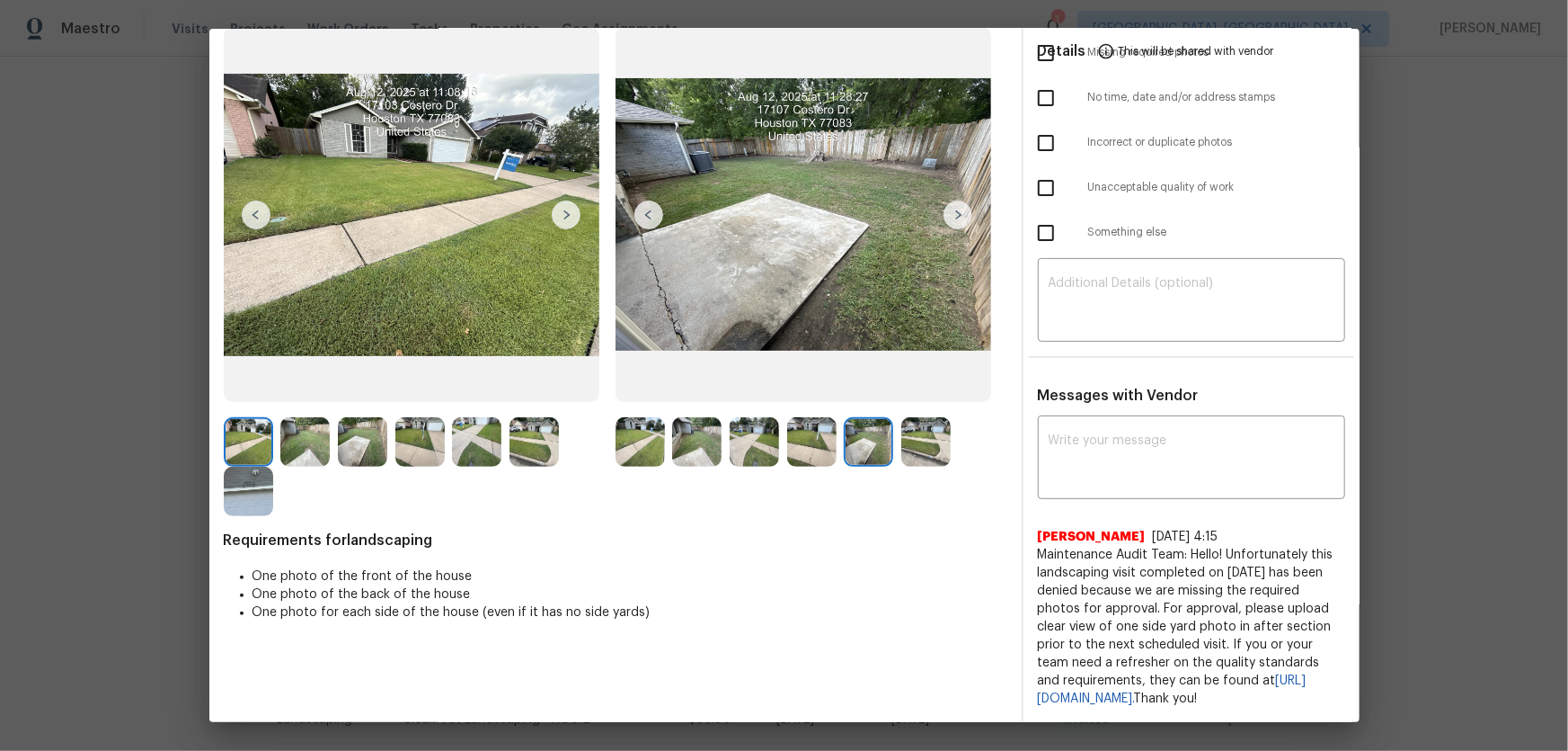
click at [923, 426] on img at bounding box center [925, 441] width 49 height 49
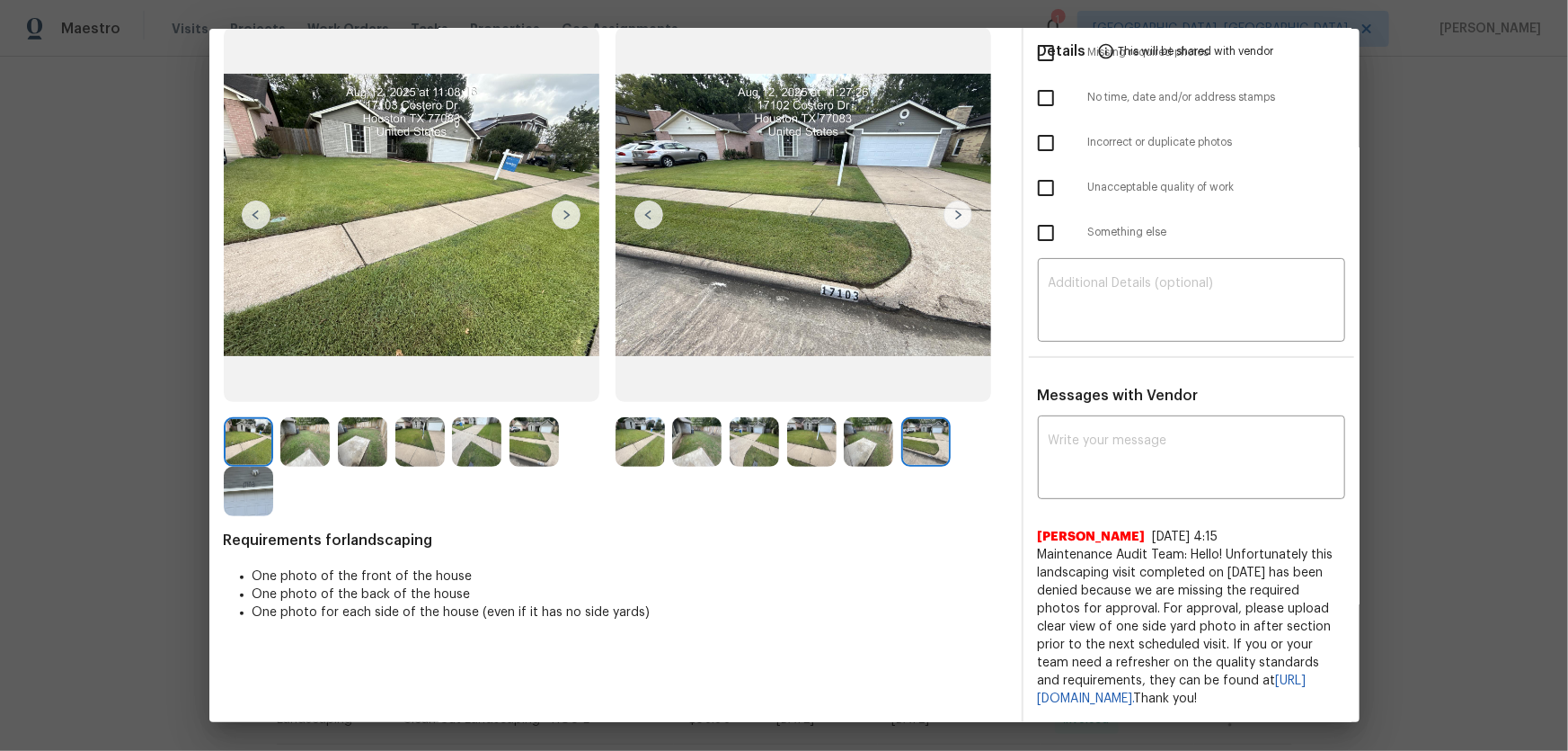
scroll to position [0, 0]
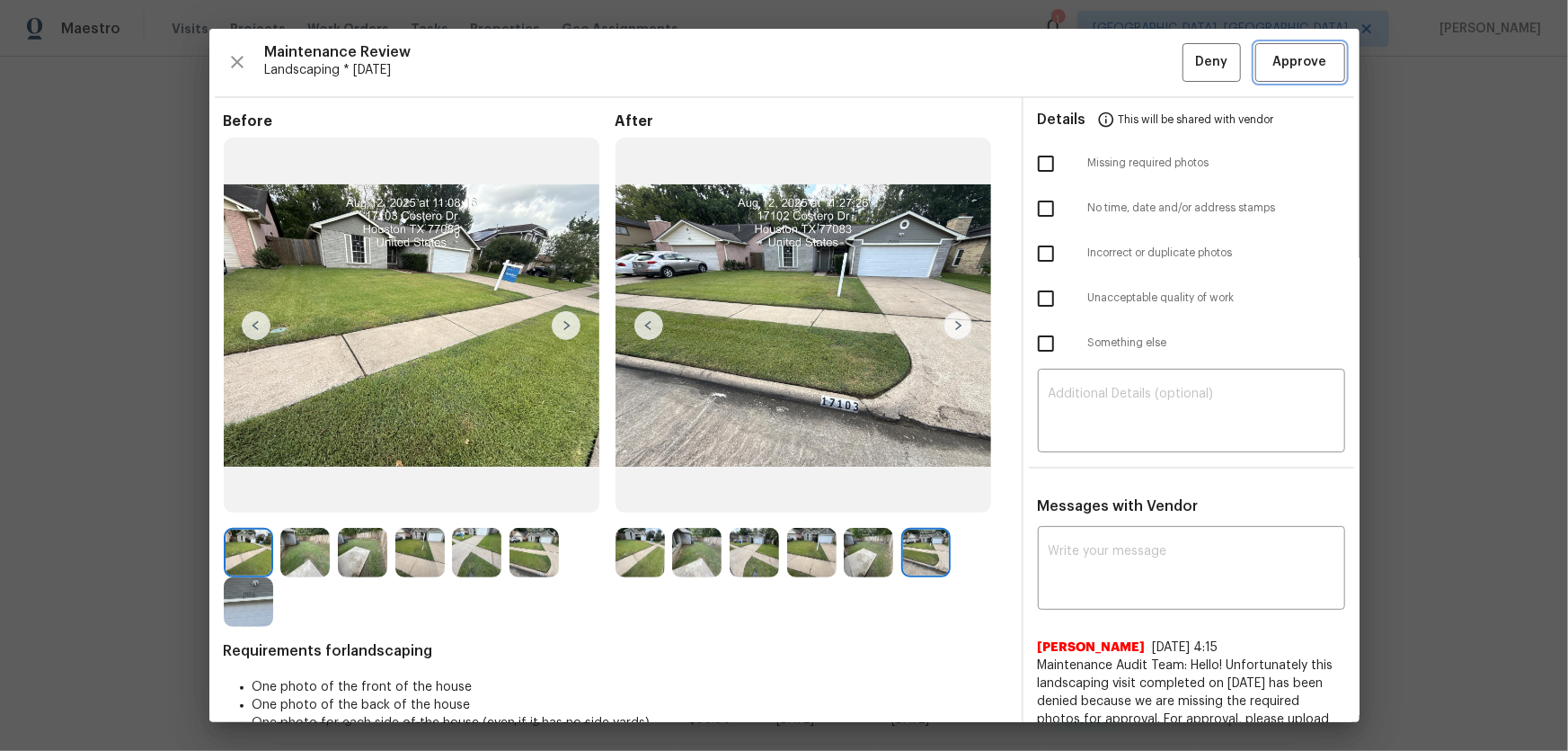
click at [1274, 63] on span "Approve" at bounding box center [1301, 62] width 54 height 22
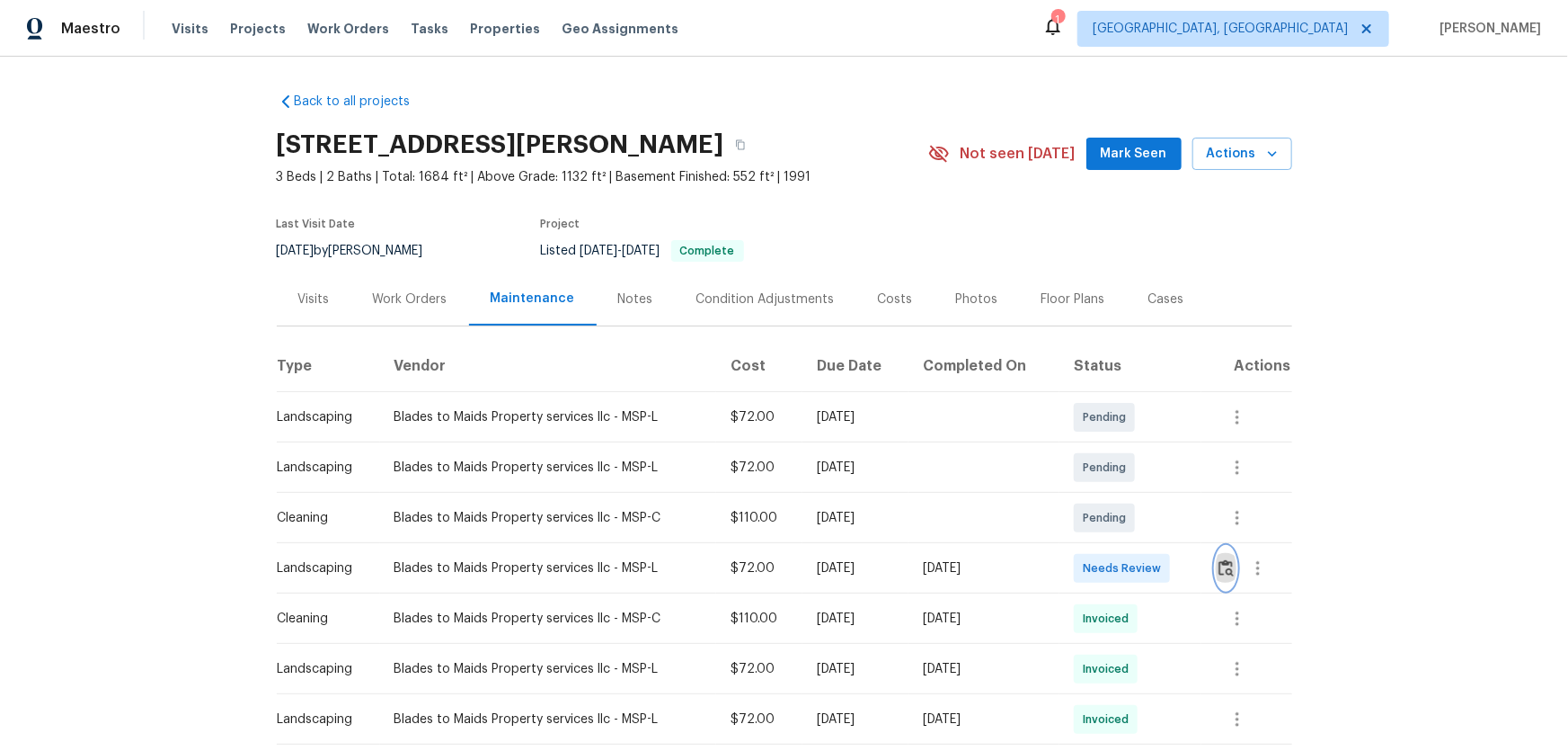
click at [1224, 567] on img "button" at bounding box center [1226, 568] width 15 height 17
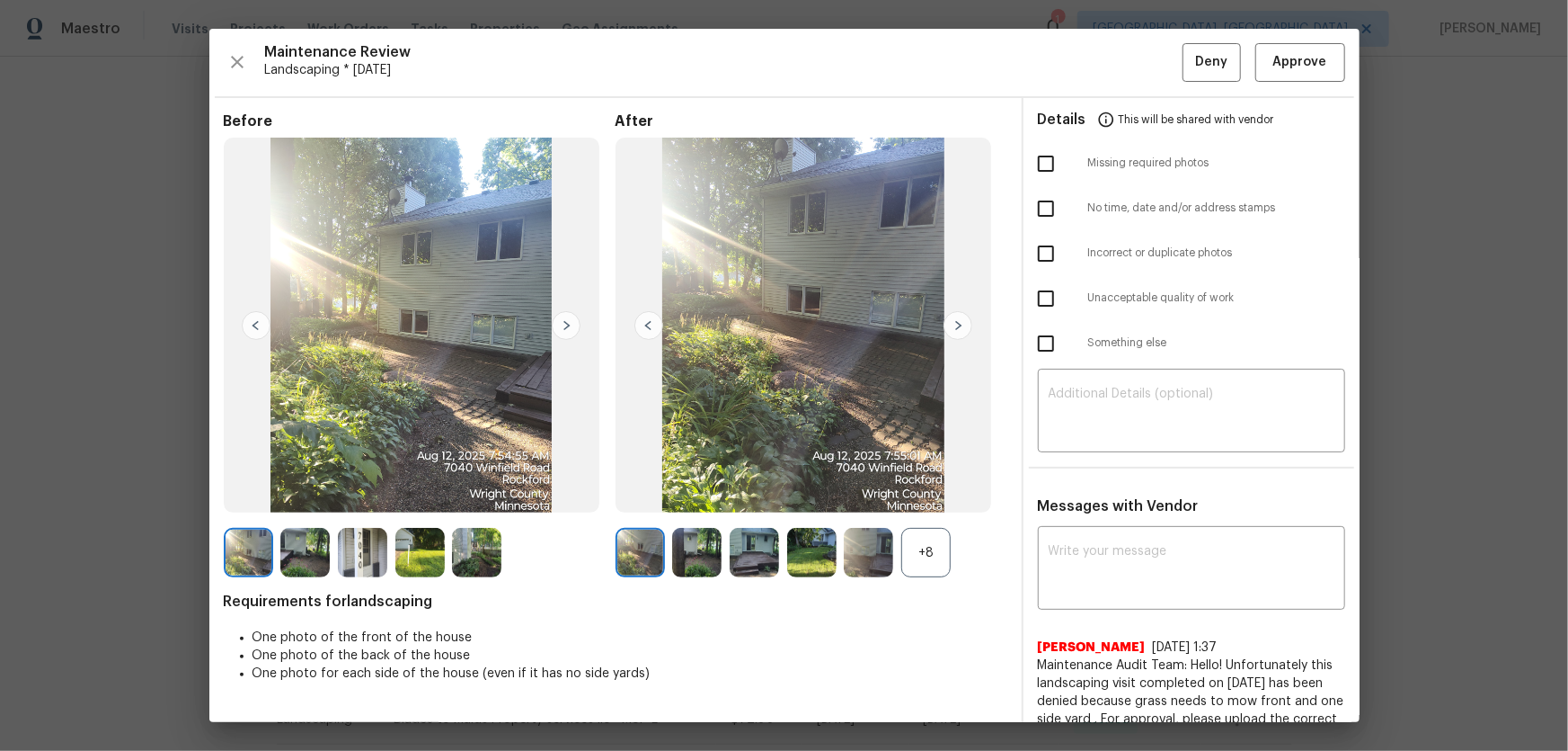
click at [935, 549] on div "+8" at bounding box center [925, 552] width 49 height 49
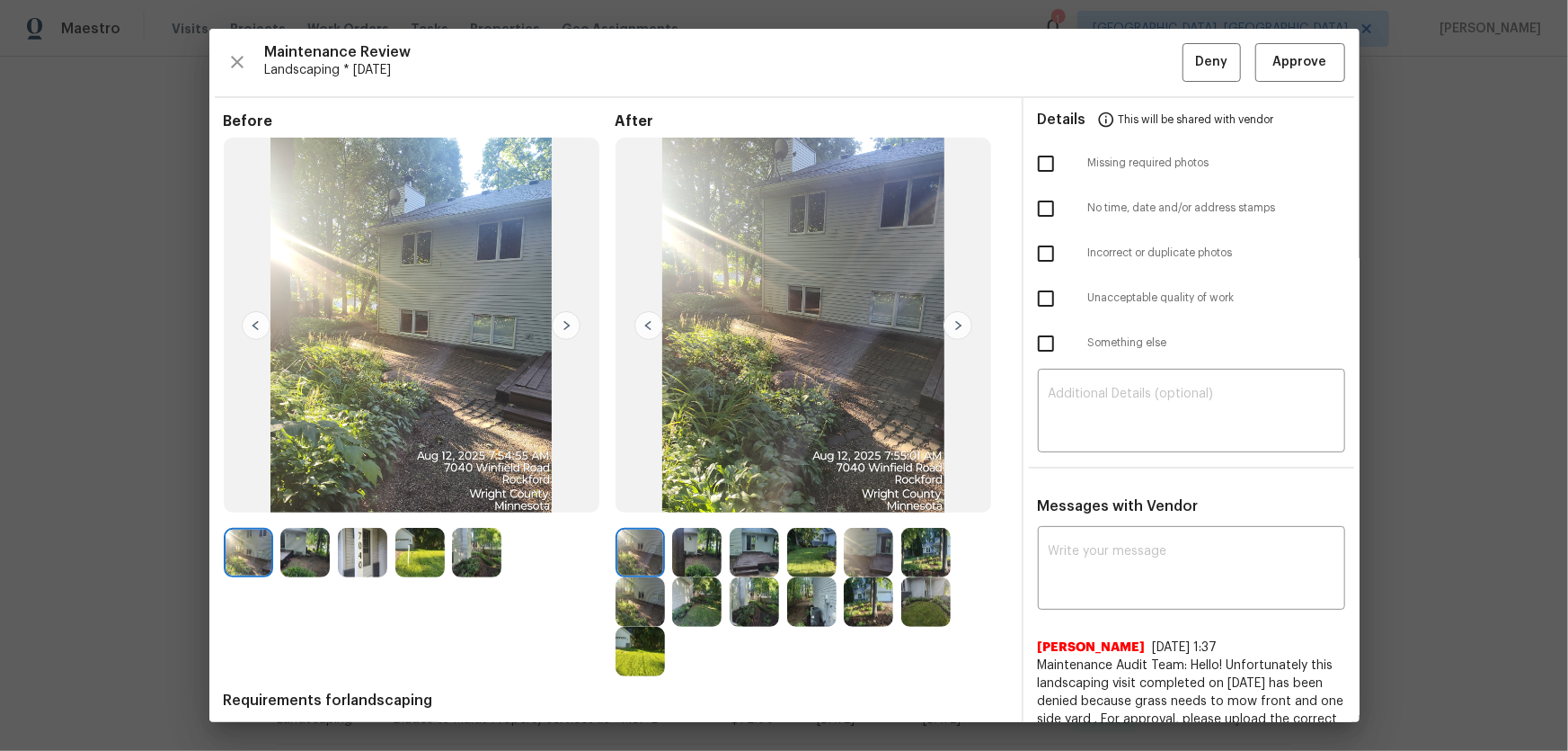
click at [695, 556] on img at bounding box center [697, 552] width 49 height 49
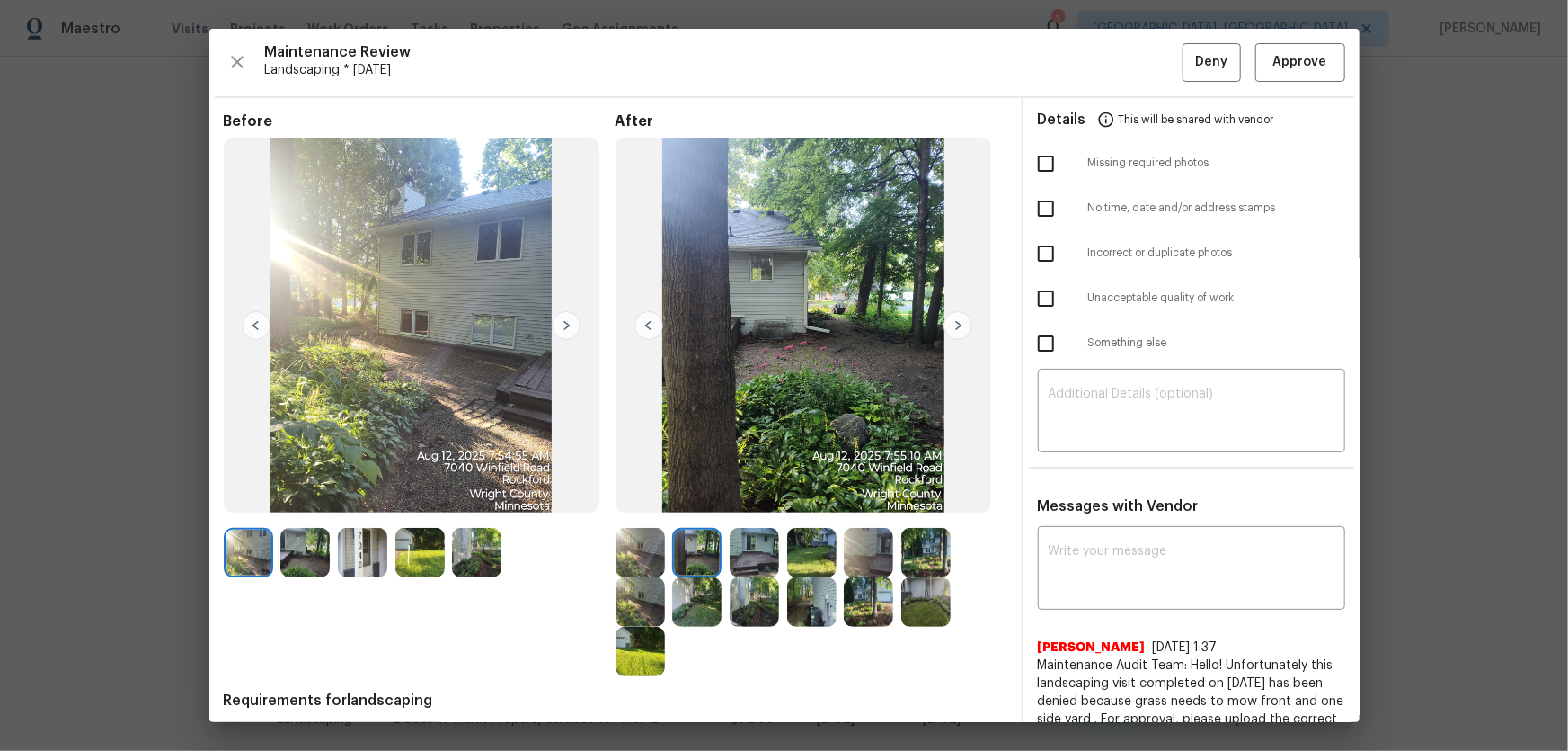
click at [745, 561] on img at bounding box center [754, 552] width 49 height 49
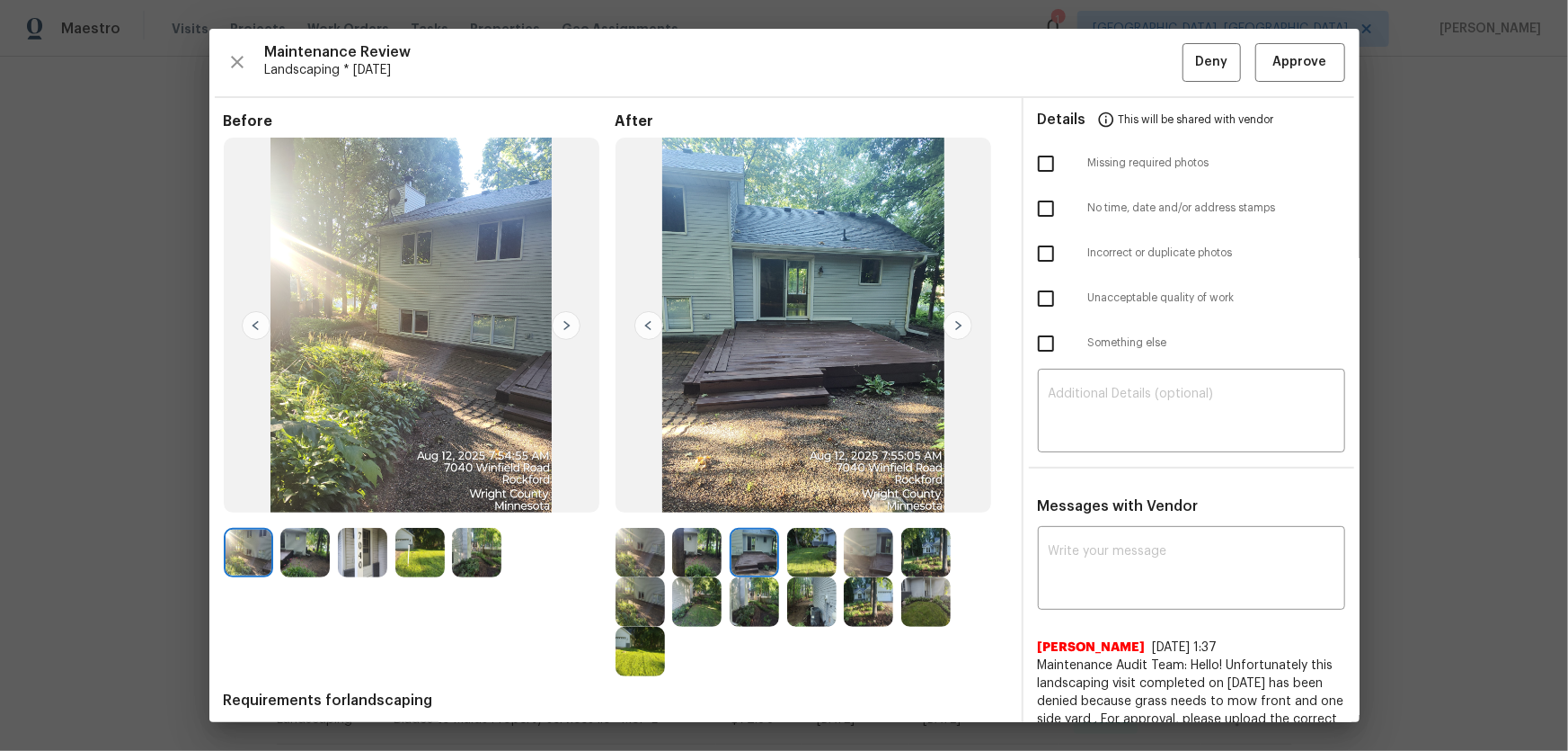
click at [781, 561] on div at bounding box center [758, 552] width 58 height 49
click at [802, 559] on img at bounding box center [812, 552] width 49 height 49
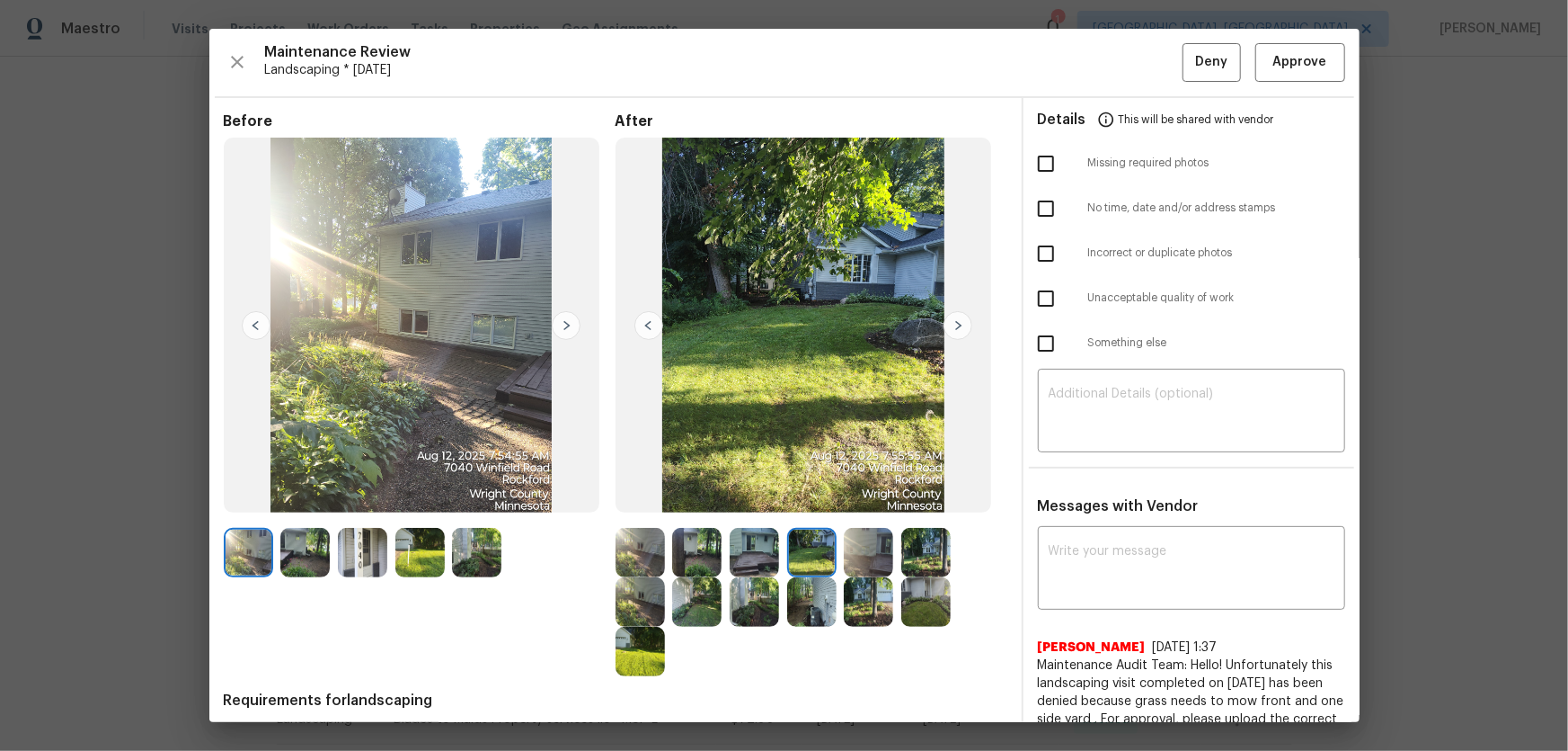
drag, startPoint x: 860, startPoint y: 553, endPoint x: 912, endPoint y: 553, distance: 52.0
click at [861, 553] on img at bounding box center [867, 552] width 49 height 49
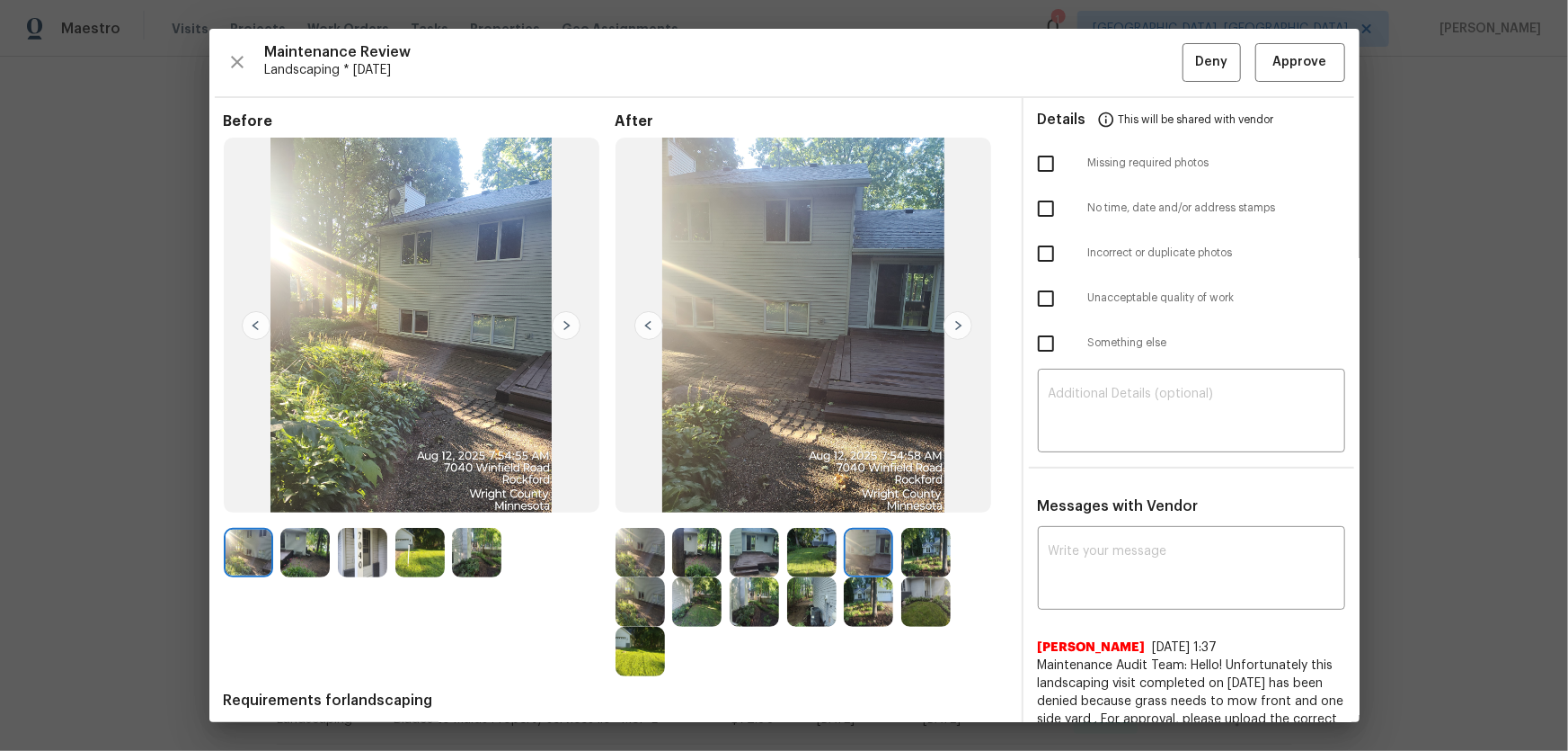
click at [914, 556] on img at bounding box center [925, 552] width 49 height 49
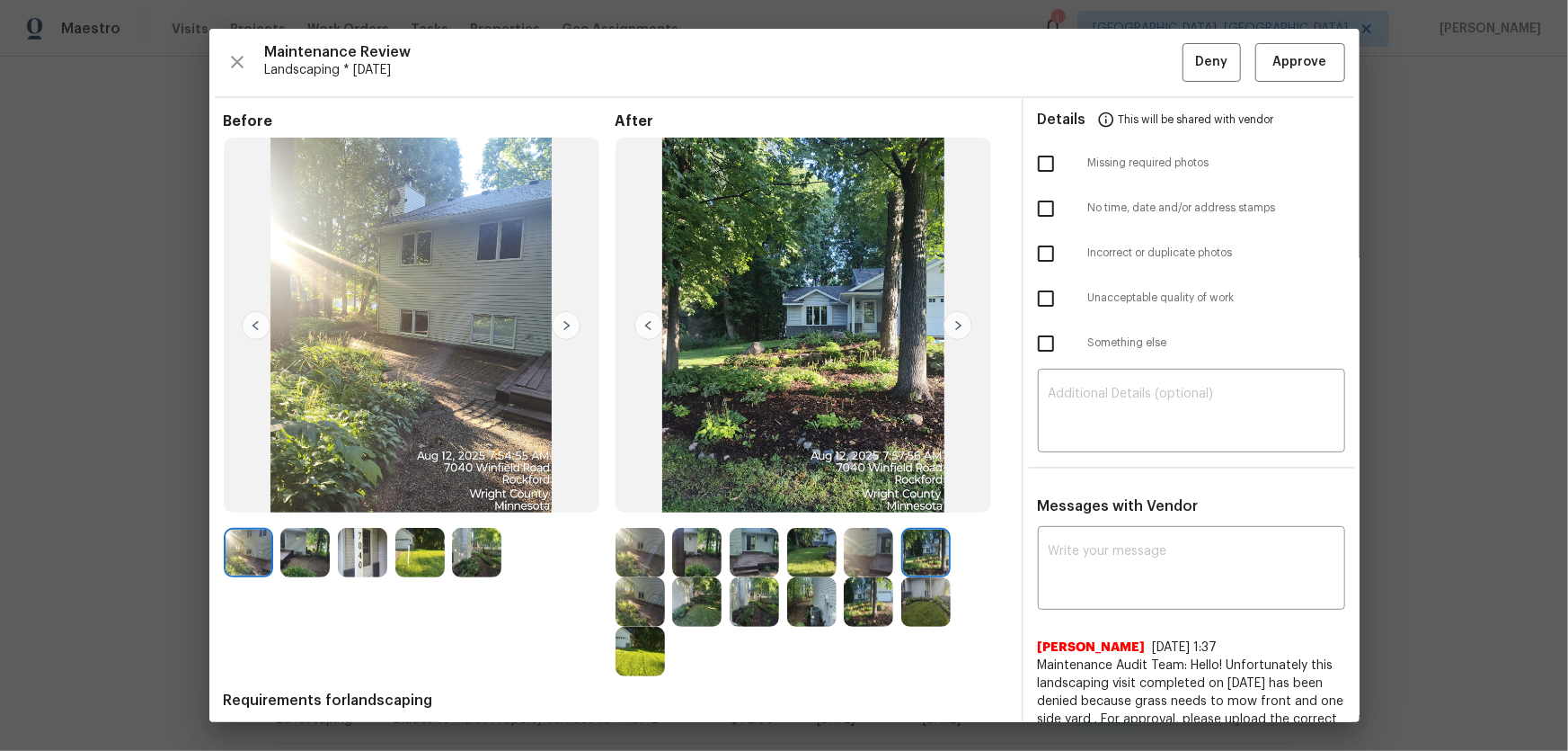
click at [630, 617] on img at bounding box center [640, 601] width 49 height 49
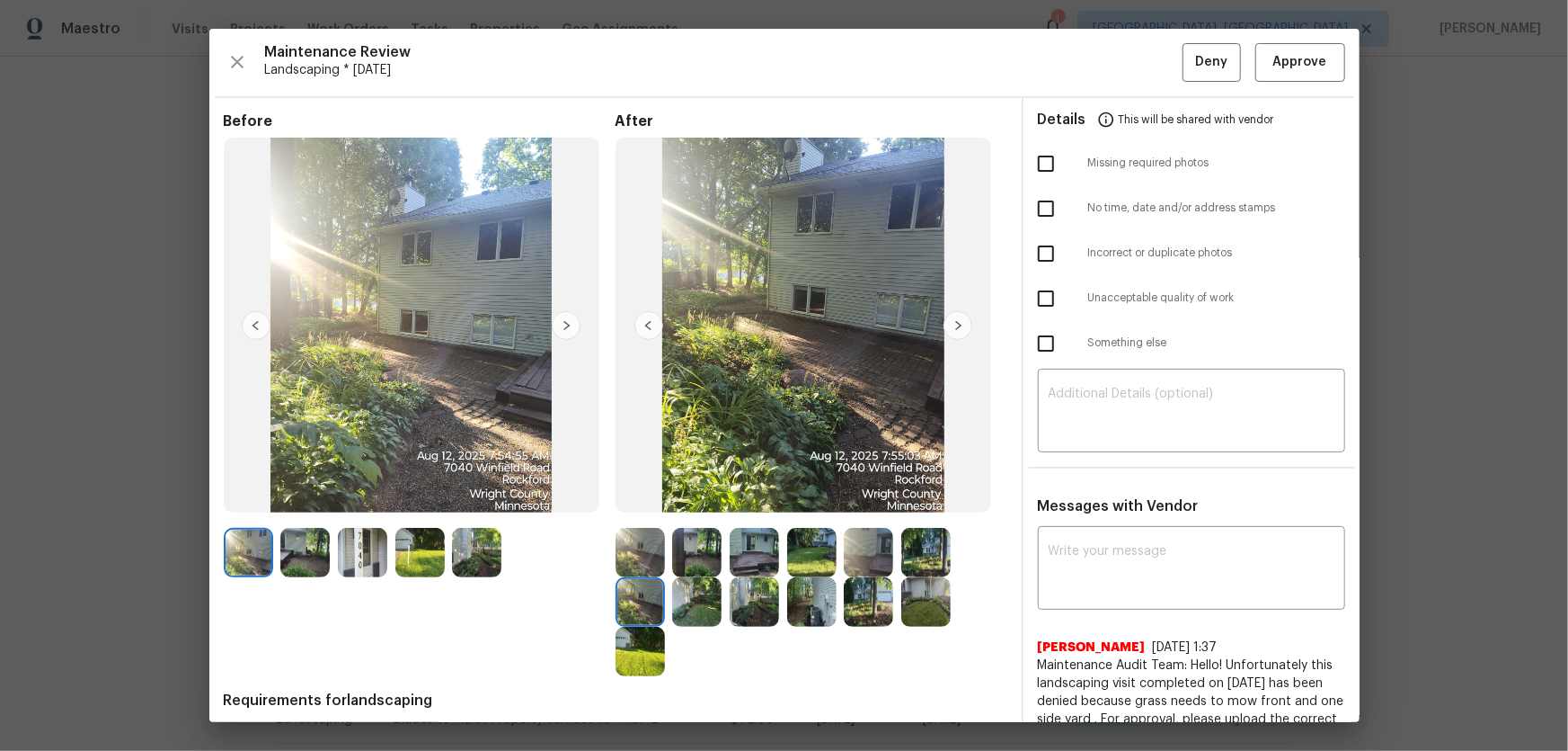
click at [702, 611] on img at bounding box center [697, 601] width 49 height 49
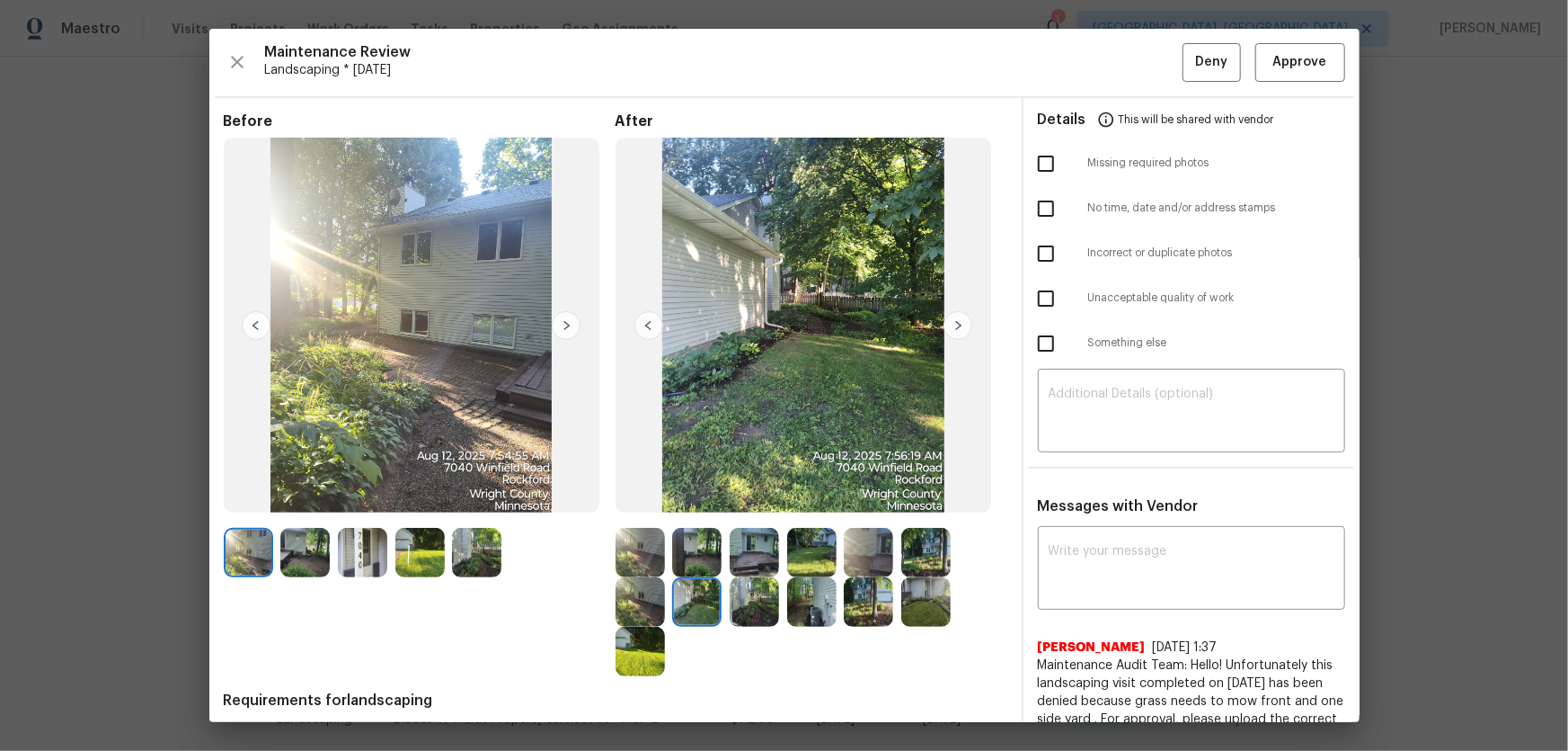
click at [746, 609] on img at bounding box center [754, 601] width 49 height 49
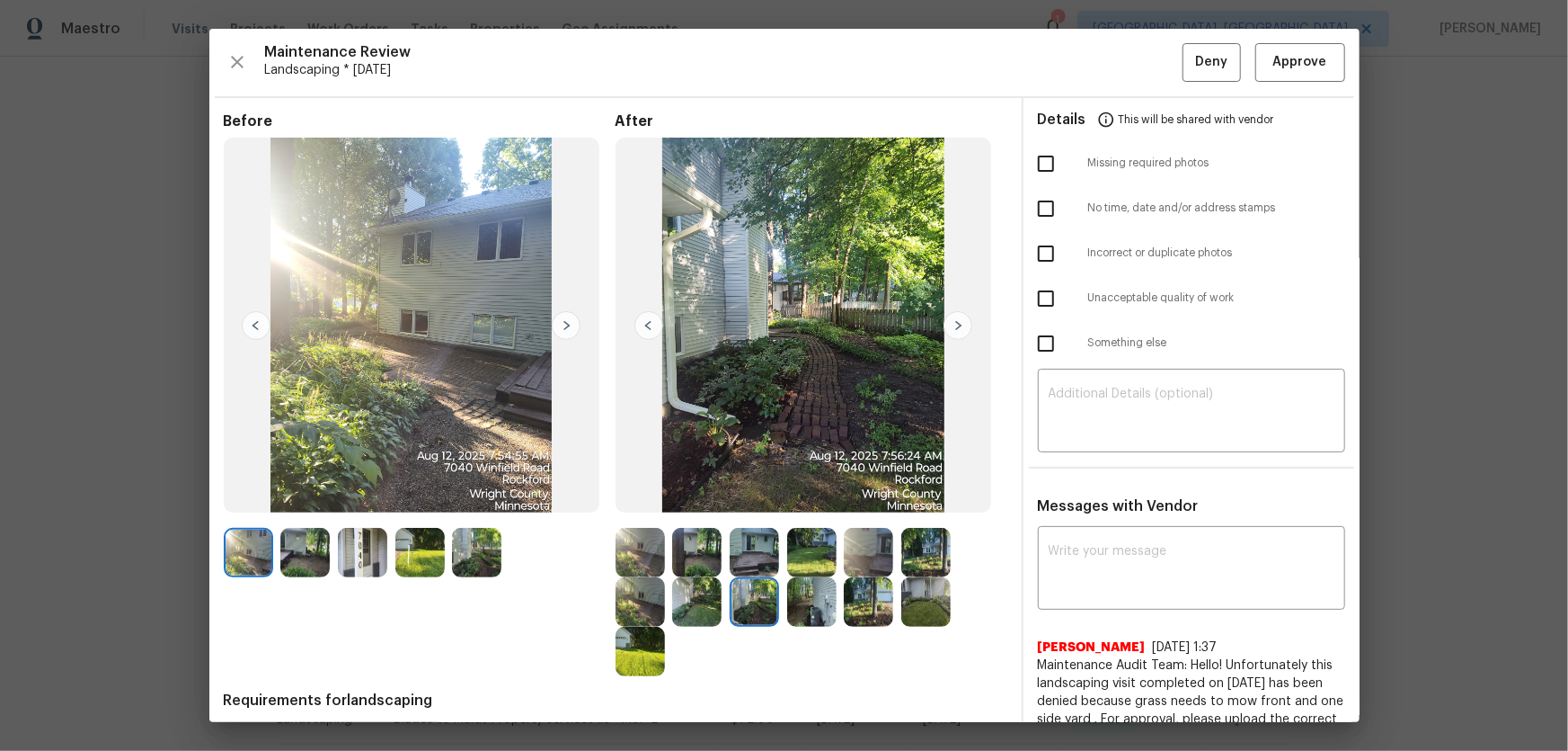
click at [811, 607] on img at bounding box center [812, 601] width 49 height 49
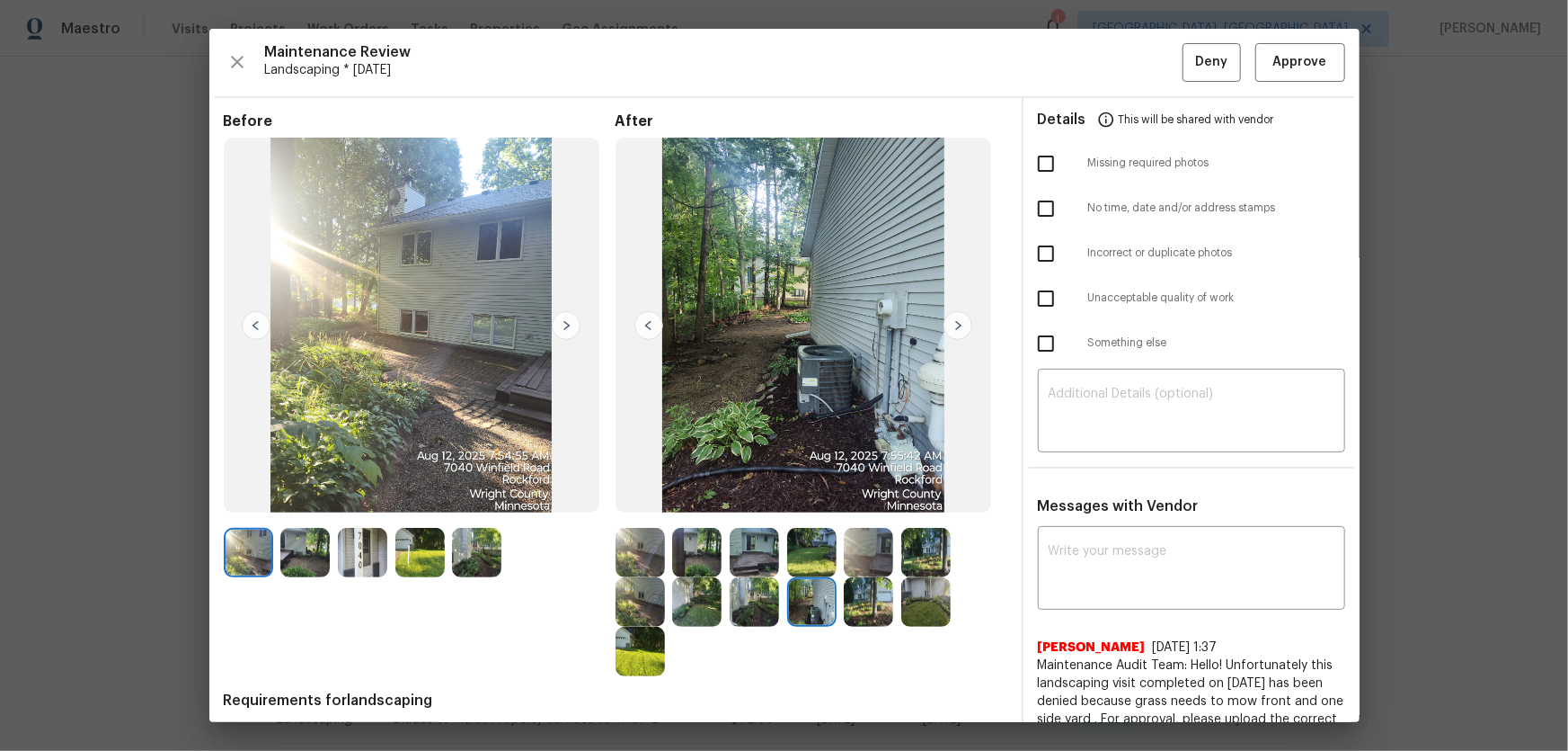
click at [880, 607] on img at bounding box center [867, 601] width 49 height 49
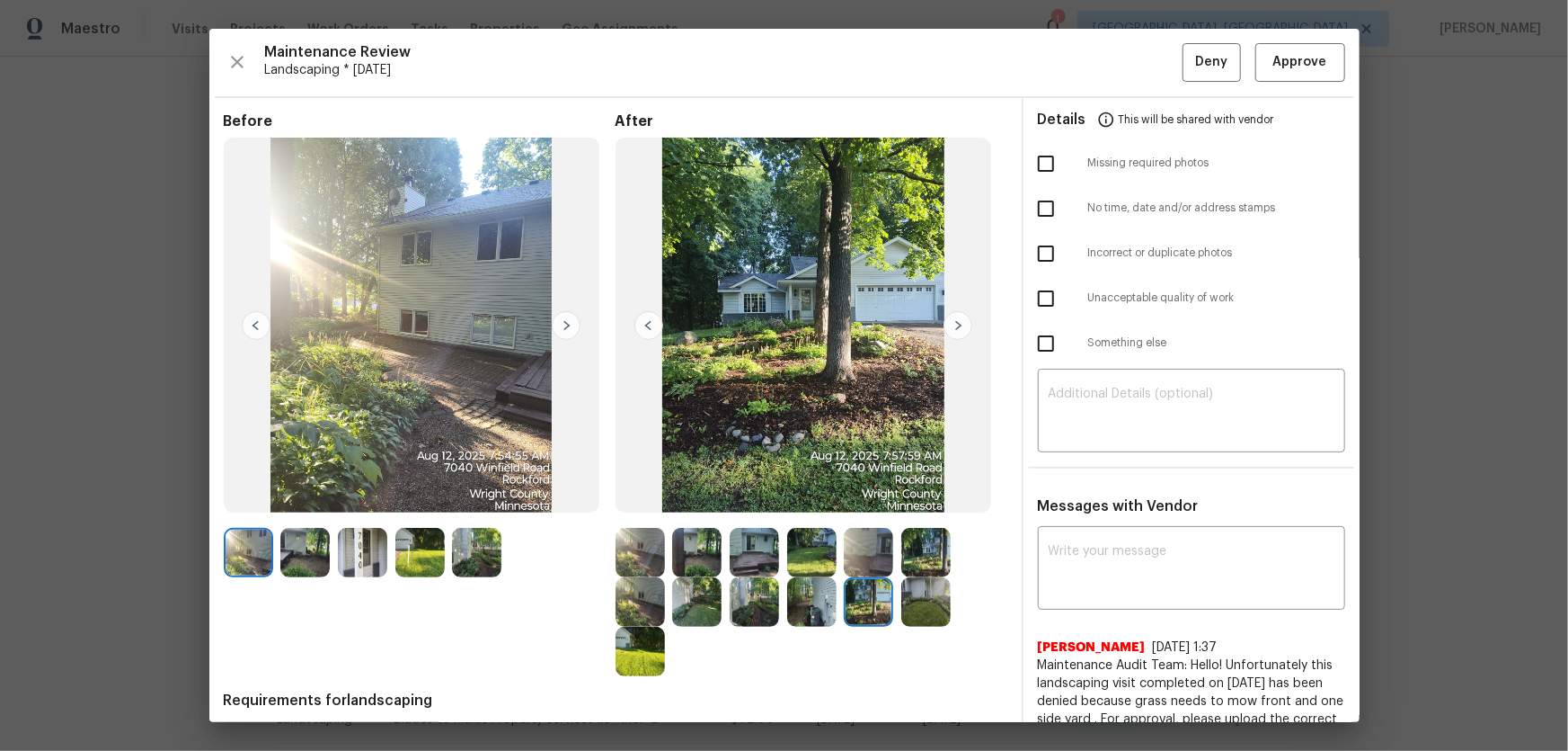
click at [955, 607] on div at bounding box center [812, 602] width 392 height 149
click at [941, 608] on img at bounding box center [925, 601] width 49 height 49
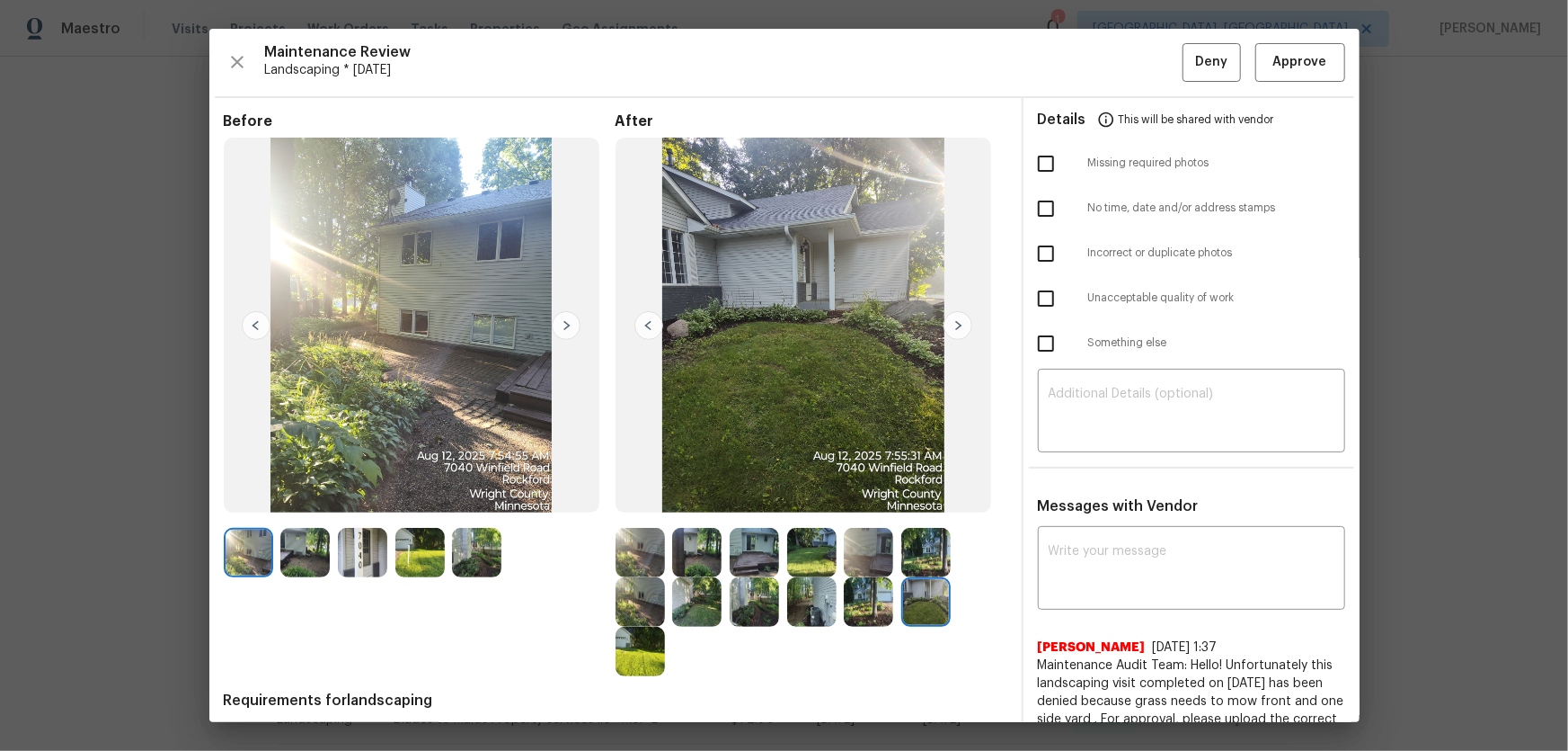
click at [645, 654] on img at bounding box center [640, 651] width 49 height 49
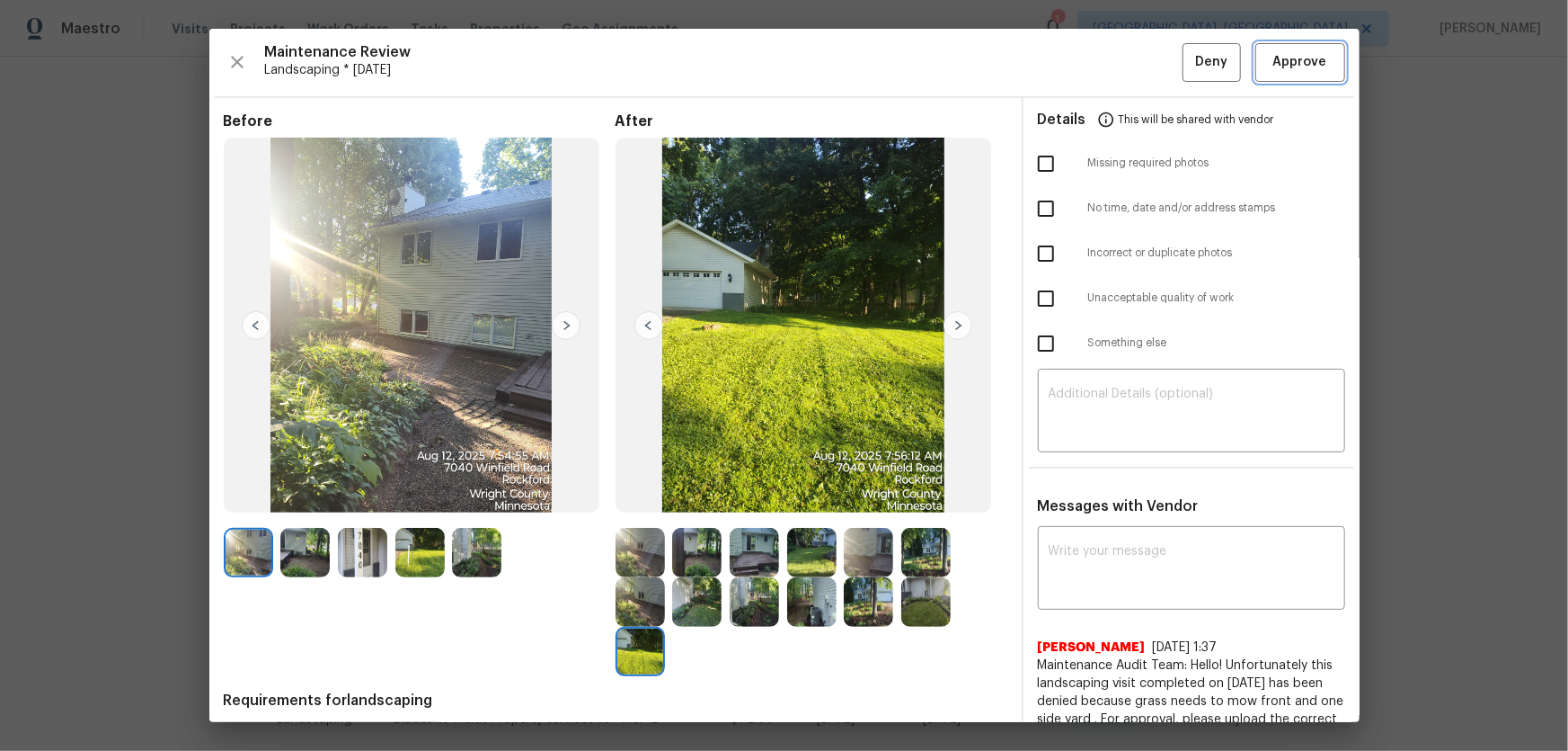
click at [1274, 62] on span "Approve" at bounding box center [1301, 62] width 54 height 22
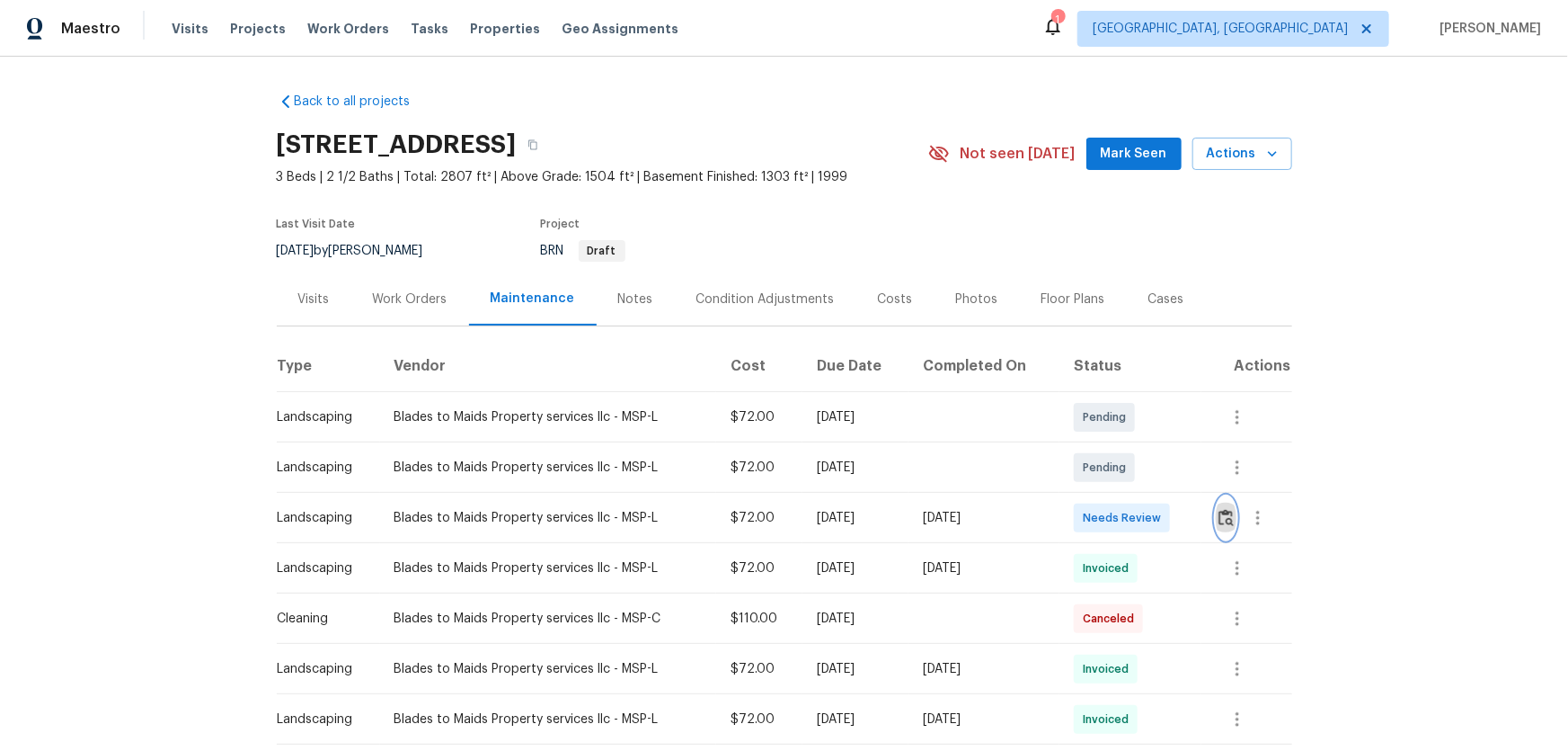
click at [1222, 528] on button "button" at bounding box center [1225, 517] width 20 height 43
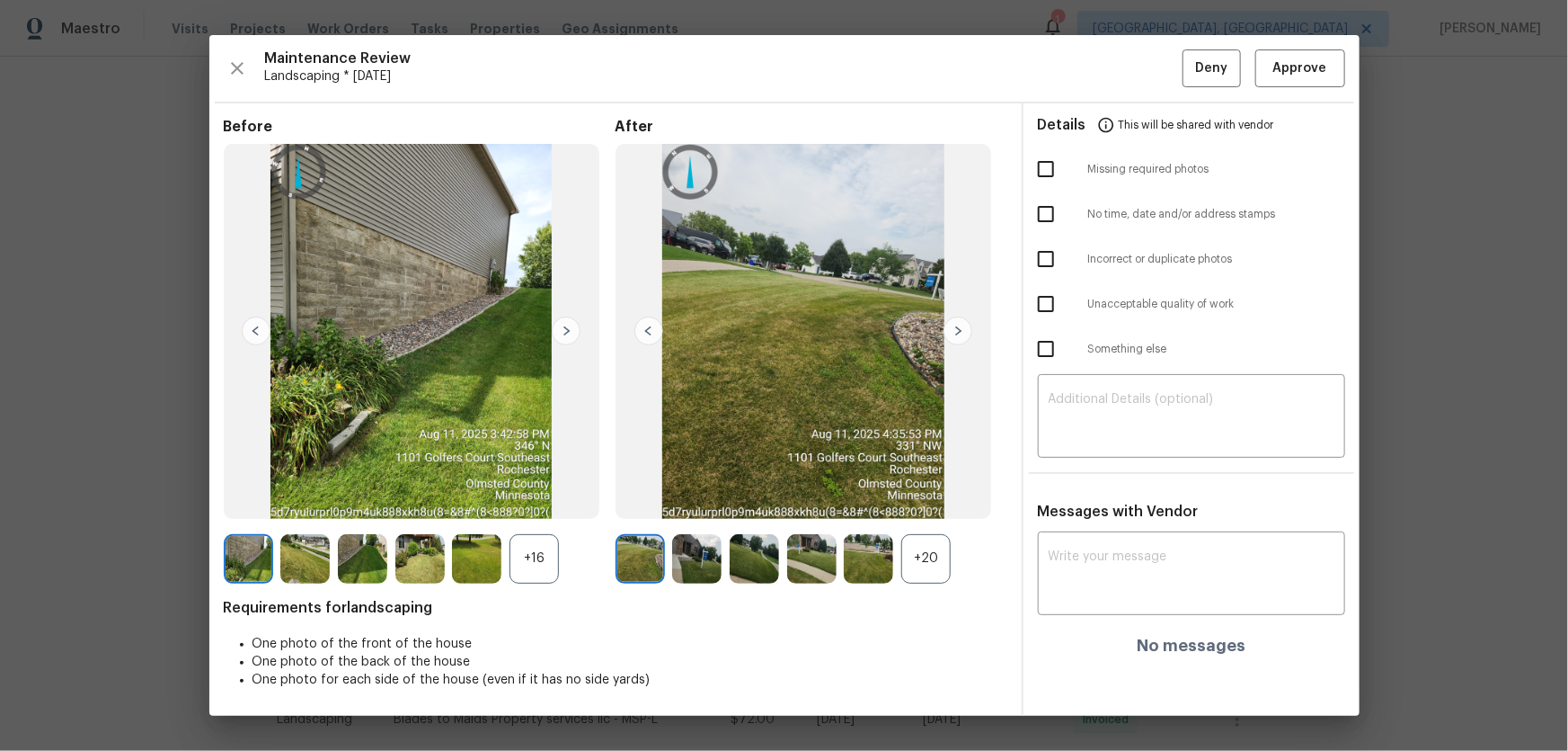
click at [926, 554] on div "+20" at bounding box center [925, 558] width 49 height 49
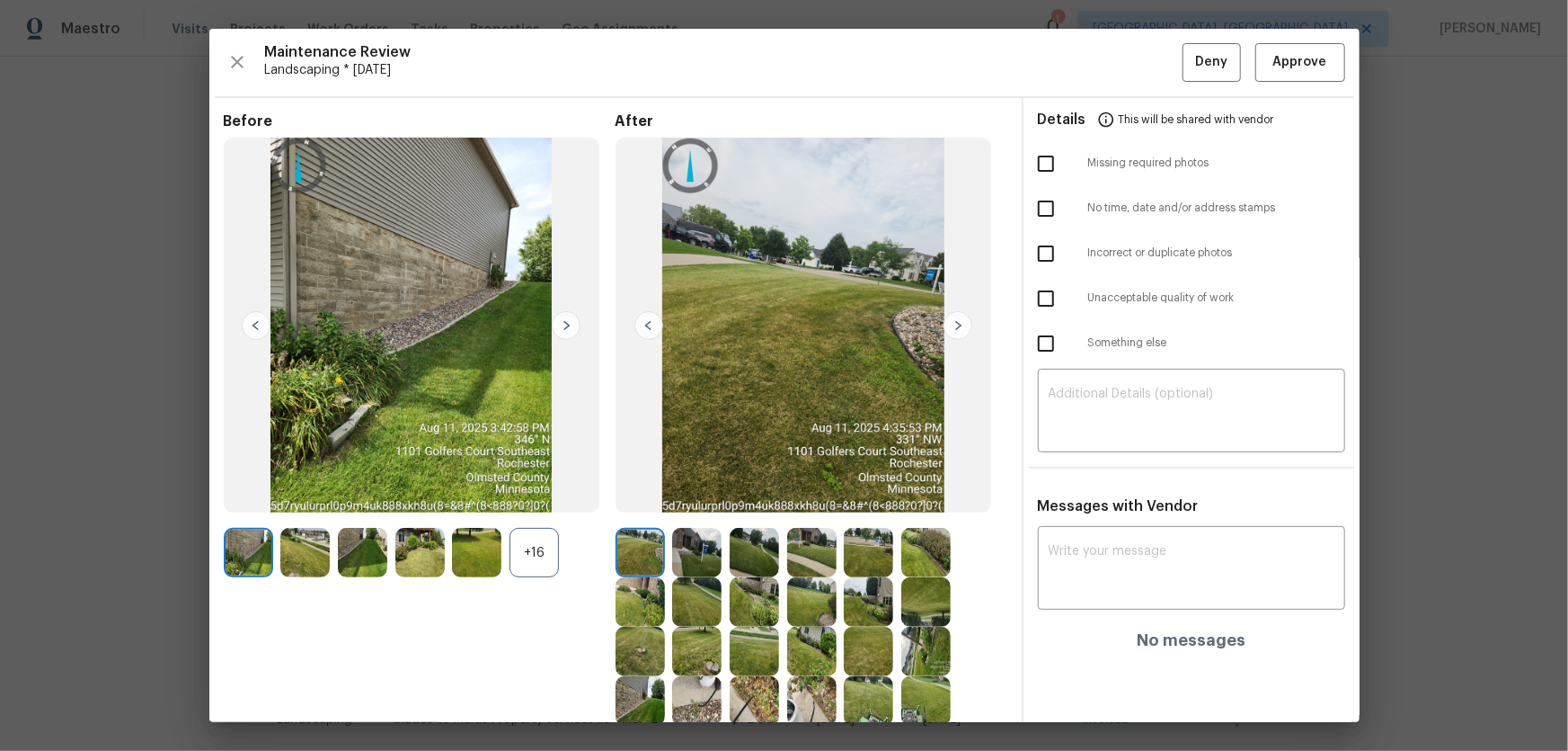
click at [540, 565] on div "+16" at bounding box center [534, 552] width 49 height 49
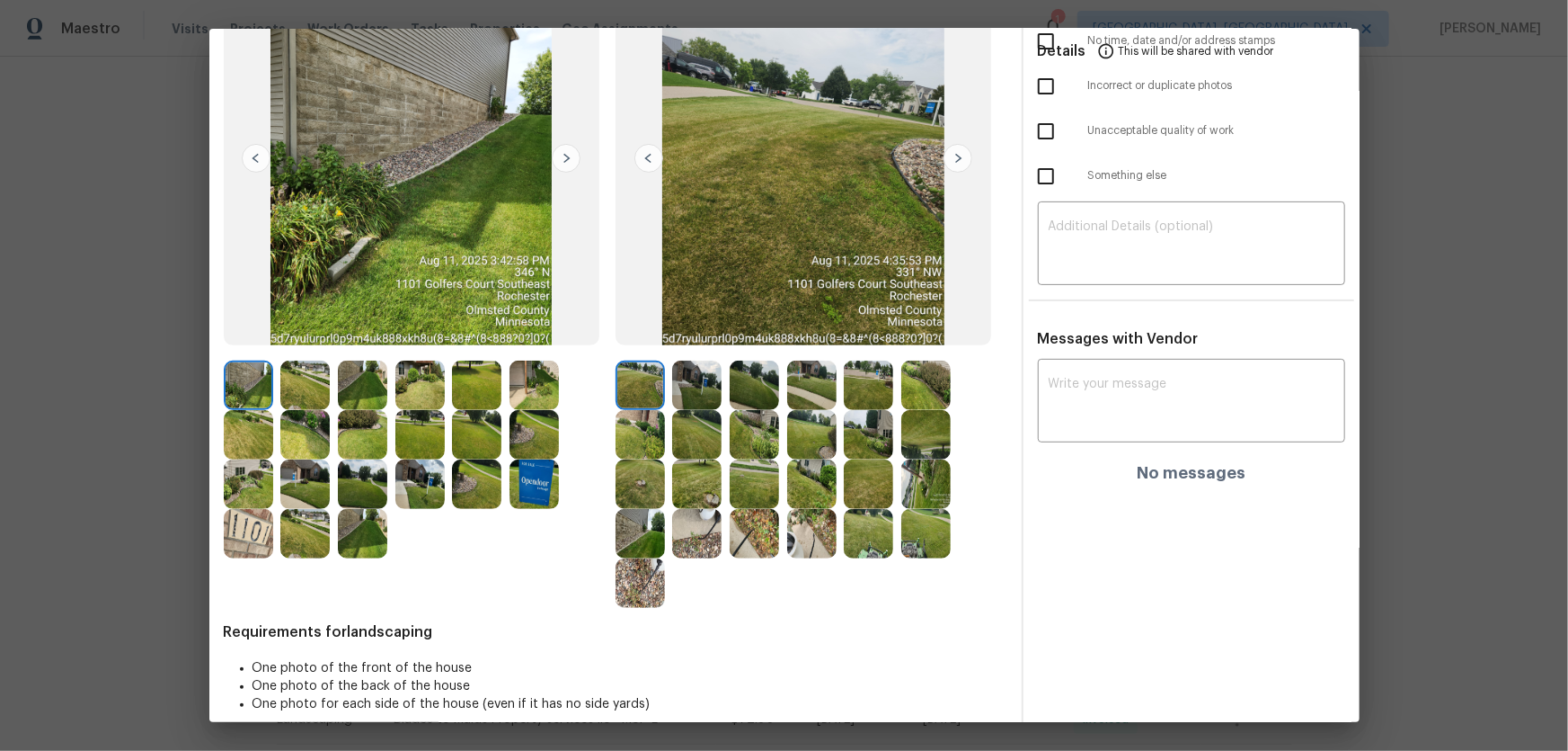
scroll to position [184, 0]
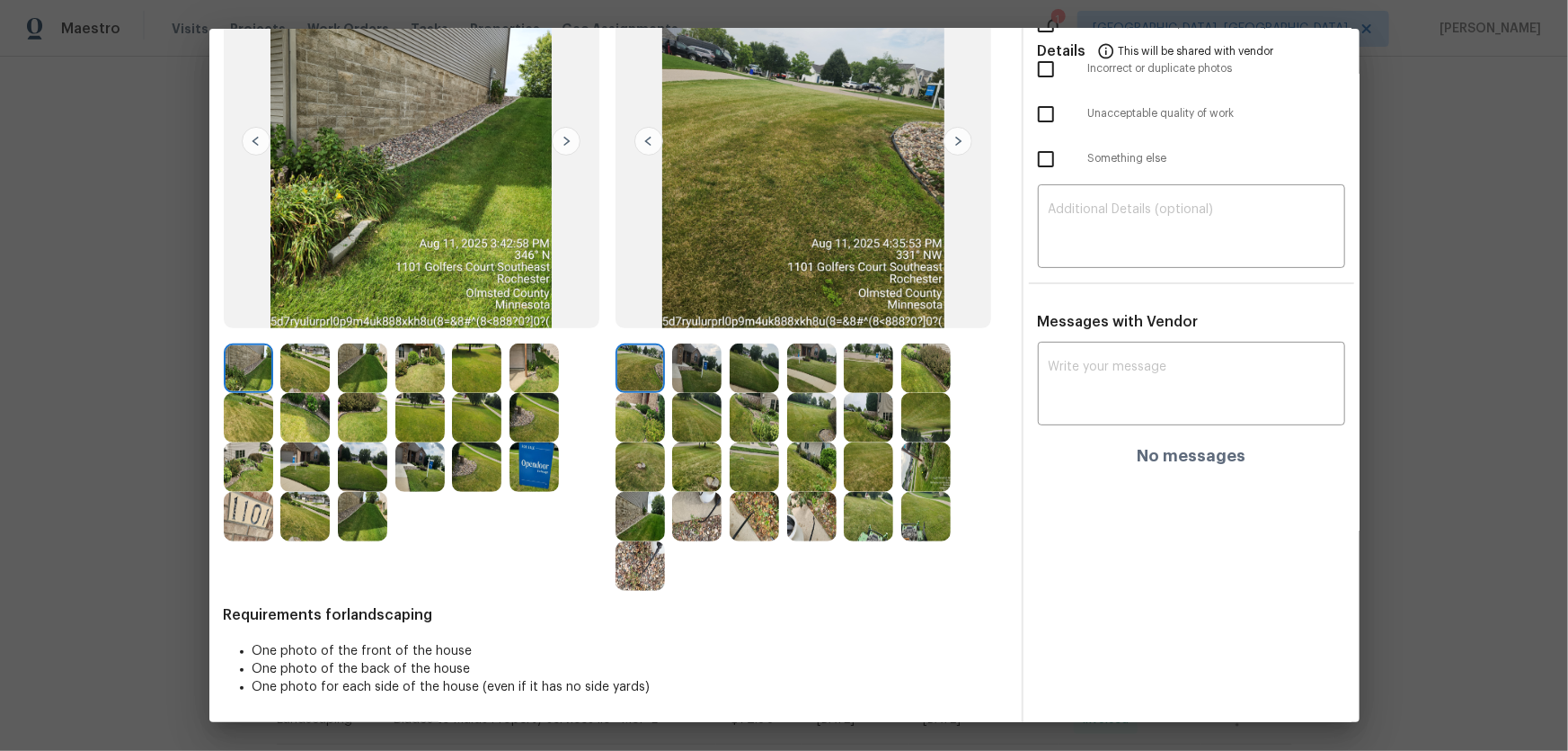
click at [706, 380] on img at bounding box center [697, 368] width 49 height 49
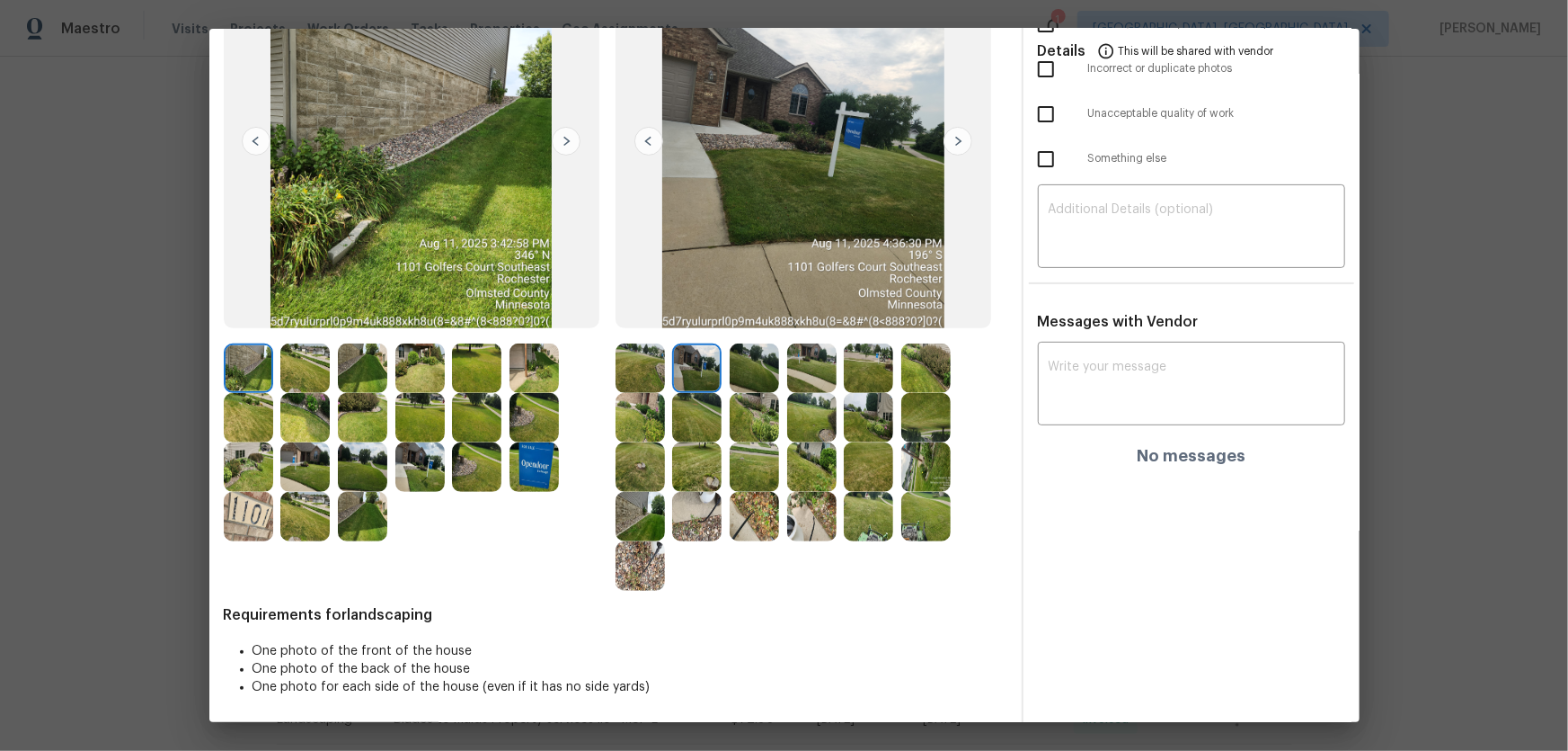
click at [740, 380] on img at bounding box center [754, 368] width 49 height 49
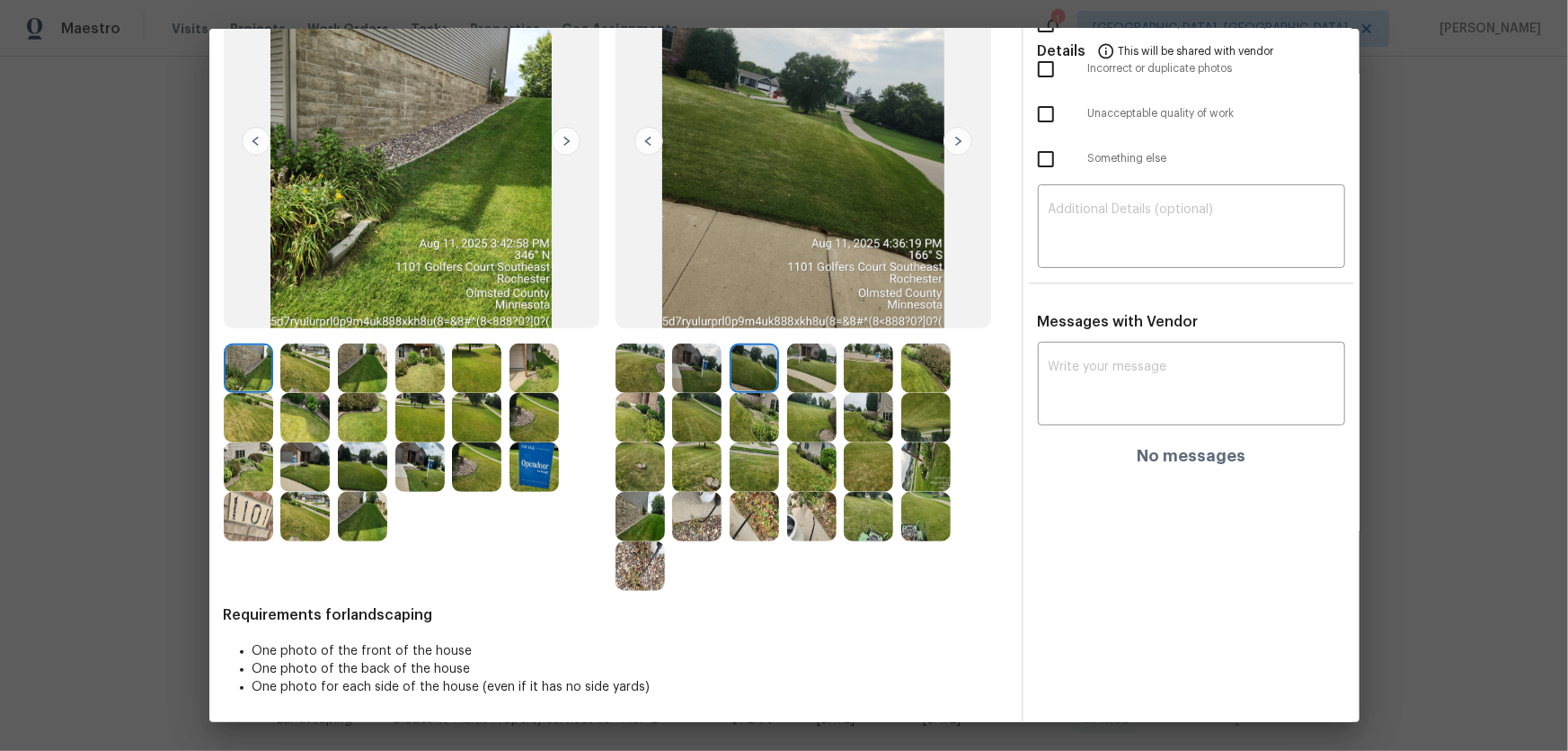
click at [787, 376] on img at bounding box center [812, 368] width 49 height 49
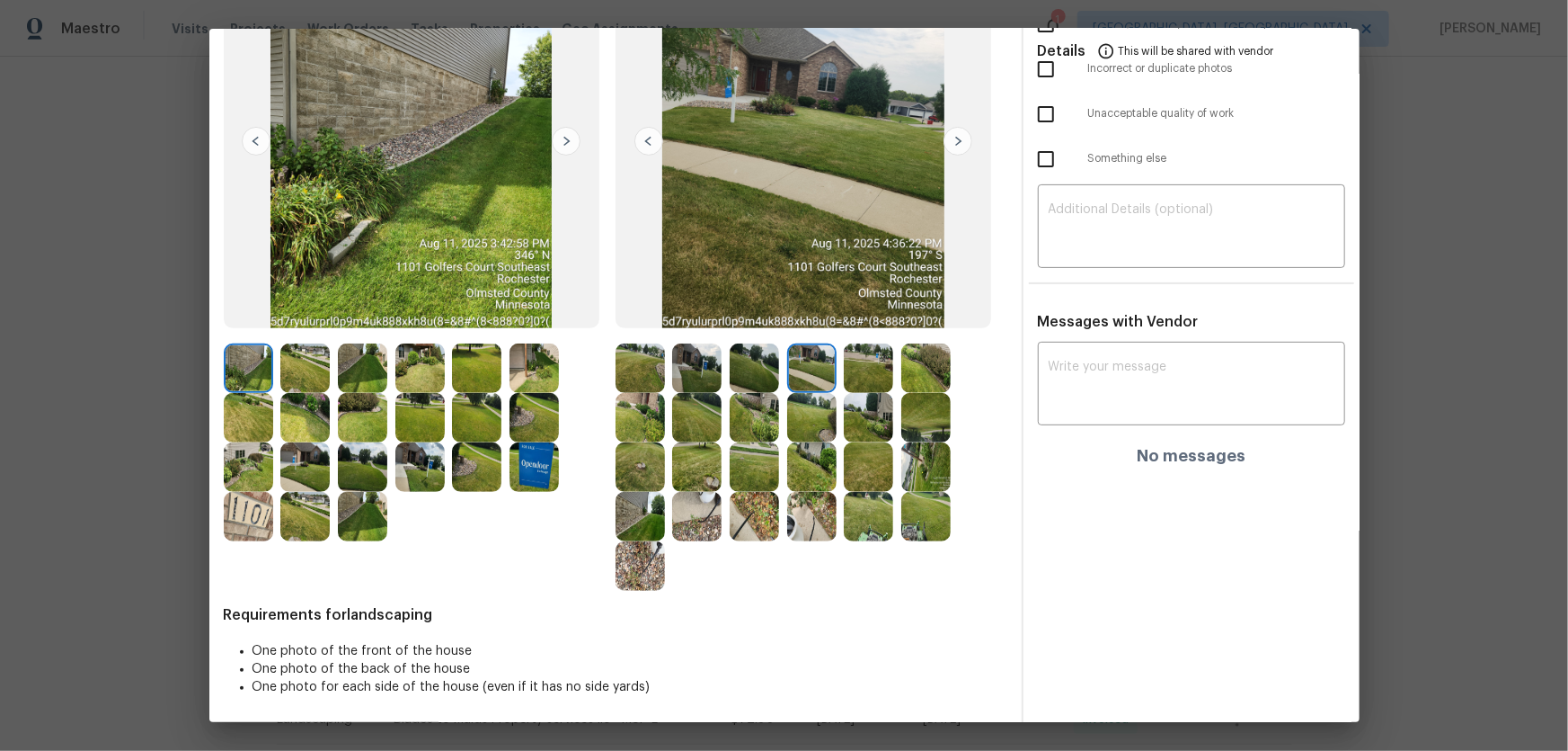
click at [847, 371] on img at bounding box center [867, 368] width 49 height 49
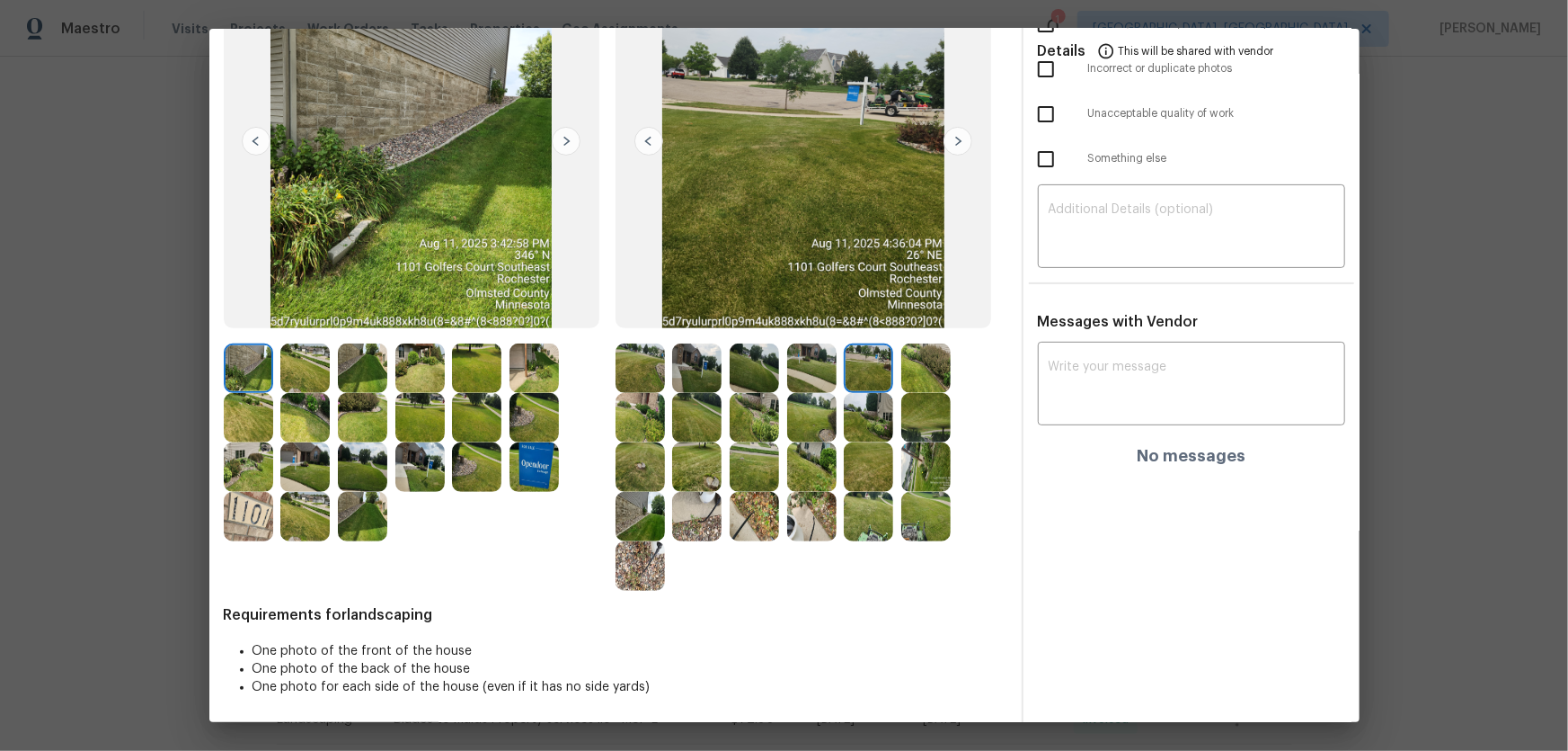
click at [904, 369] on img at bounding box center [925, 368] width 49 height 49
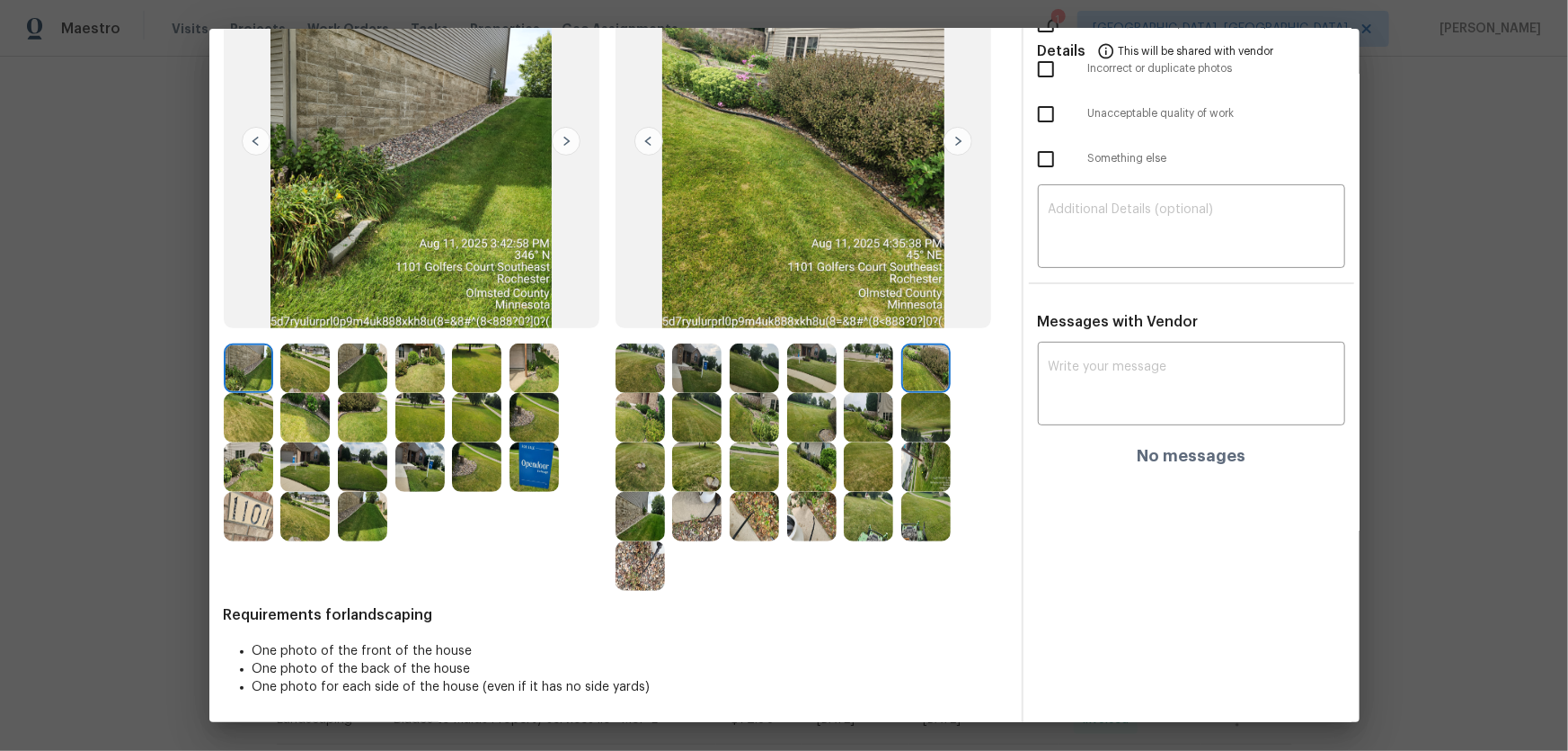
click at [644, 412] on img at bounding box center [640, 417] width 49 height 49
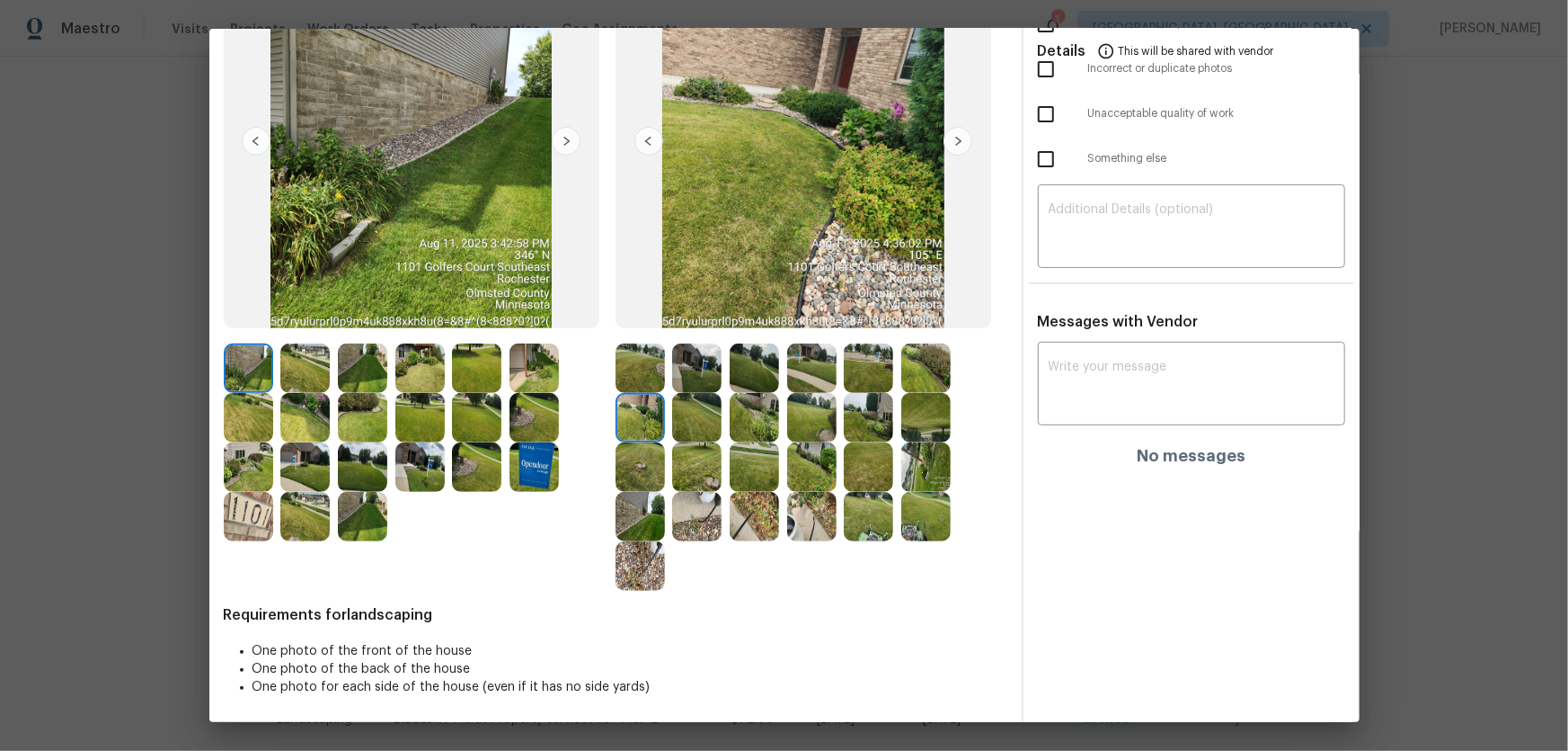
click at [714, 416] on img at bounding box center [697, 417] width 49 height 49
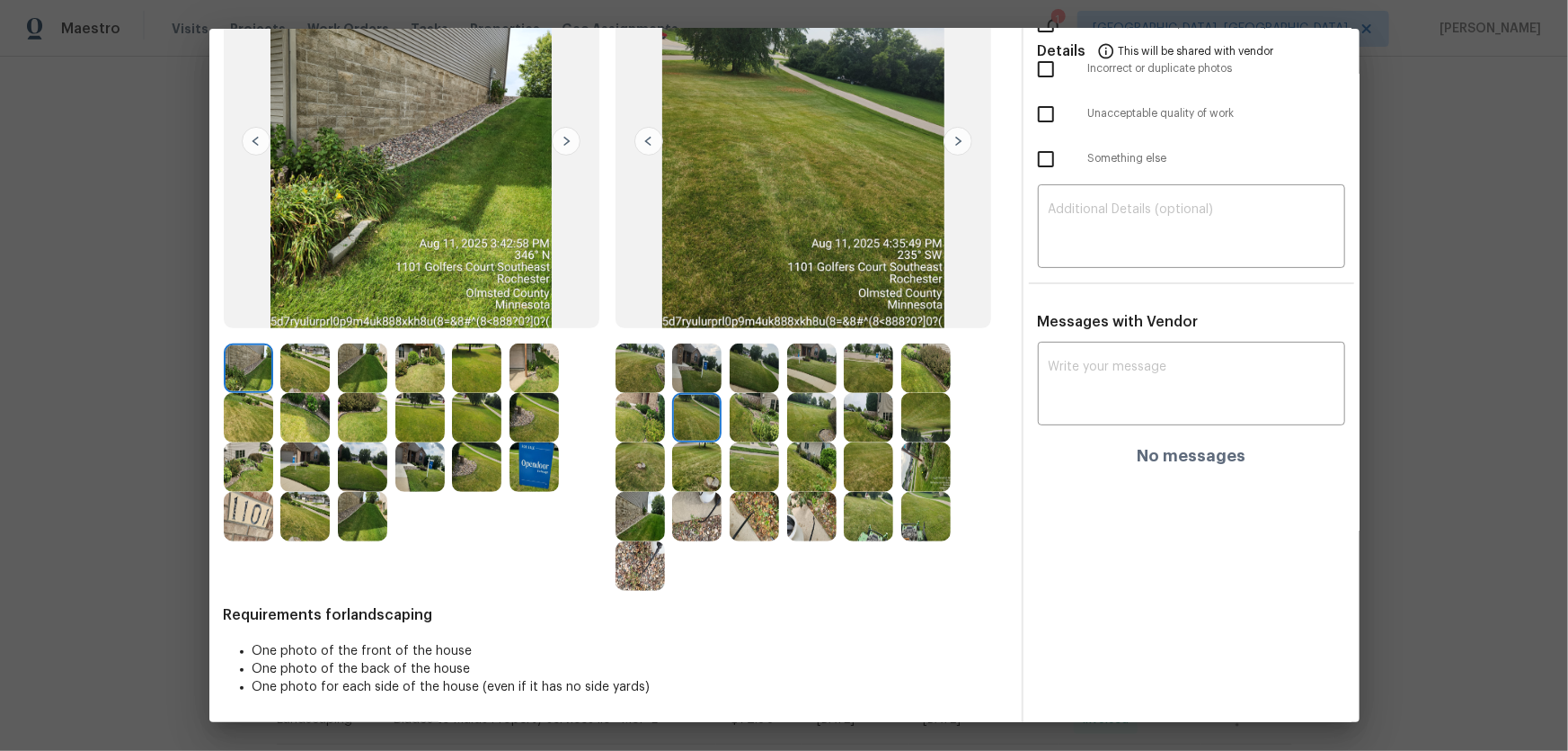
click at [746, 416] on img at bounding box center [754, 417] width 49 height 49
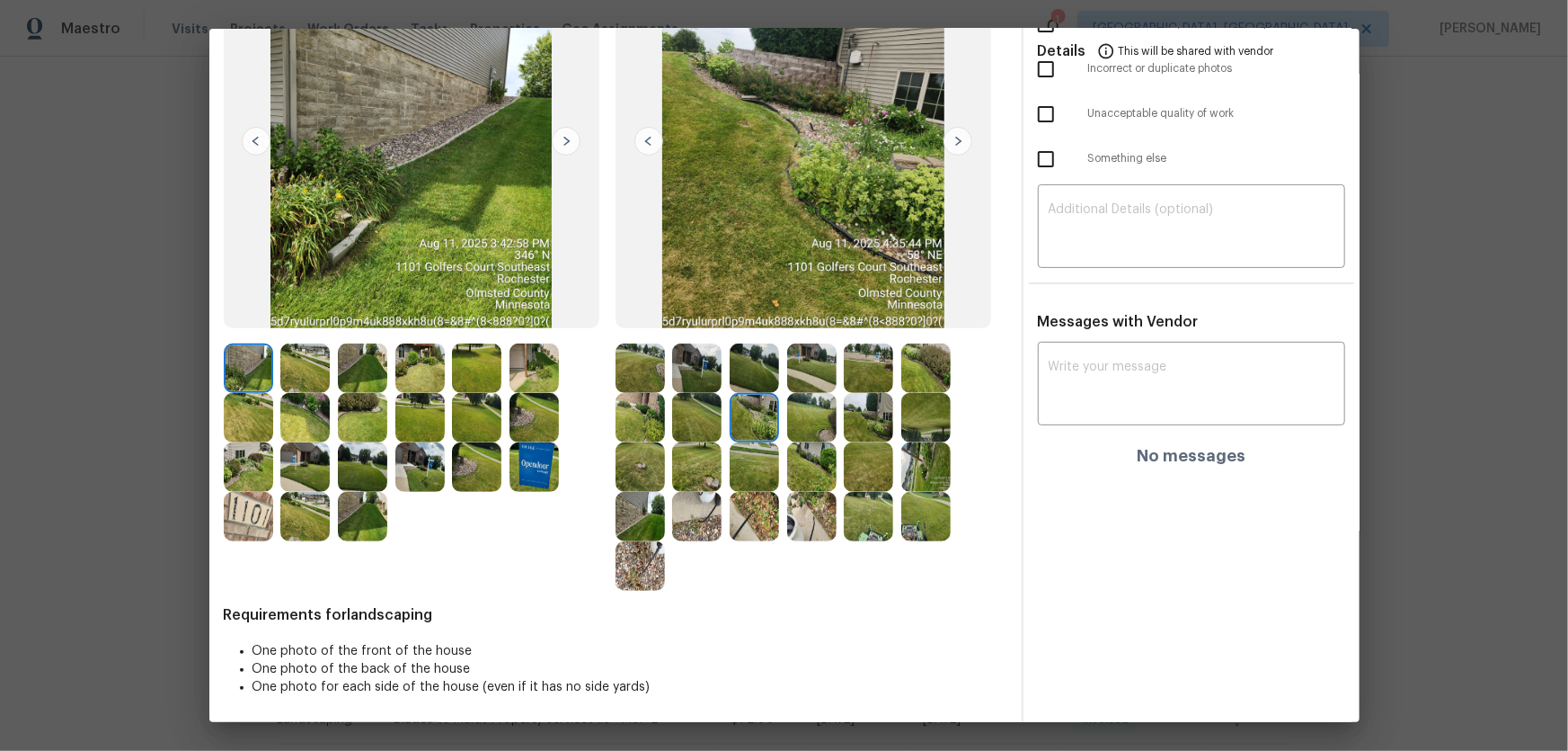
click at [790, 416] on img at bounding box center [812, 417] width 49 height 49
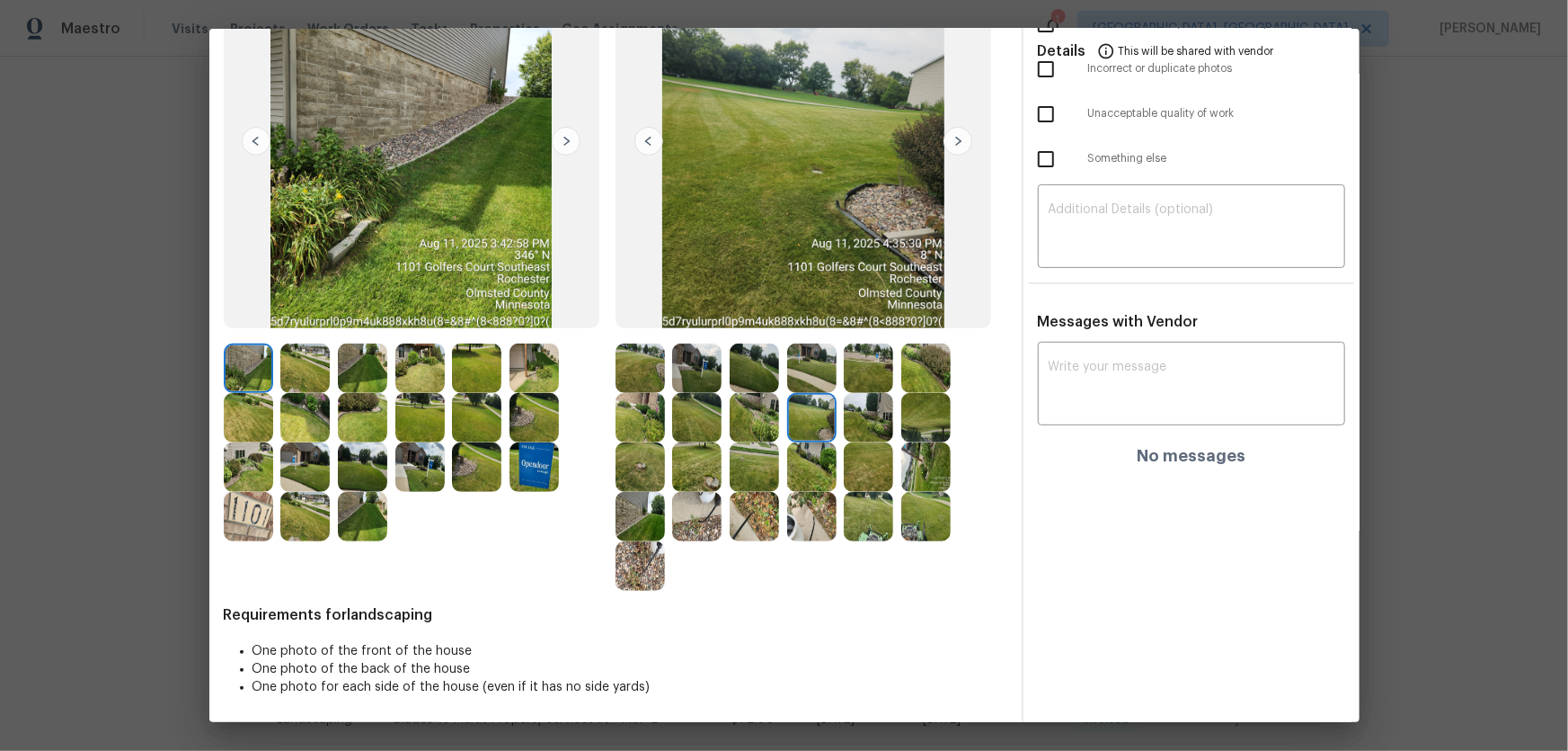
click at [875, 420] on img at bounding box center [867, 417] width 49 height 49
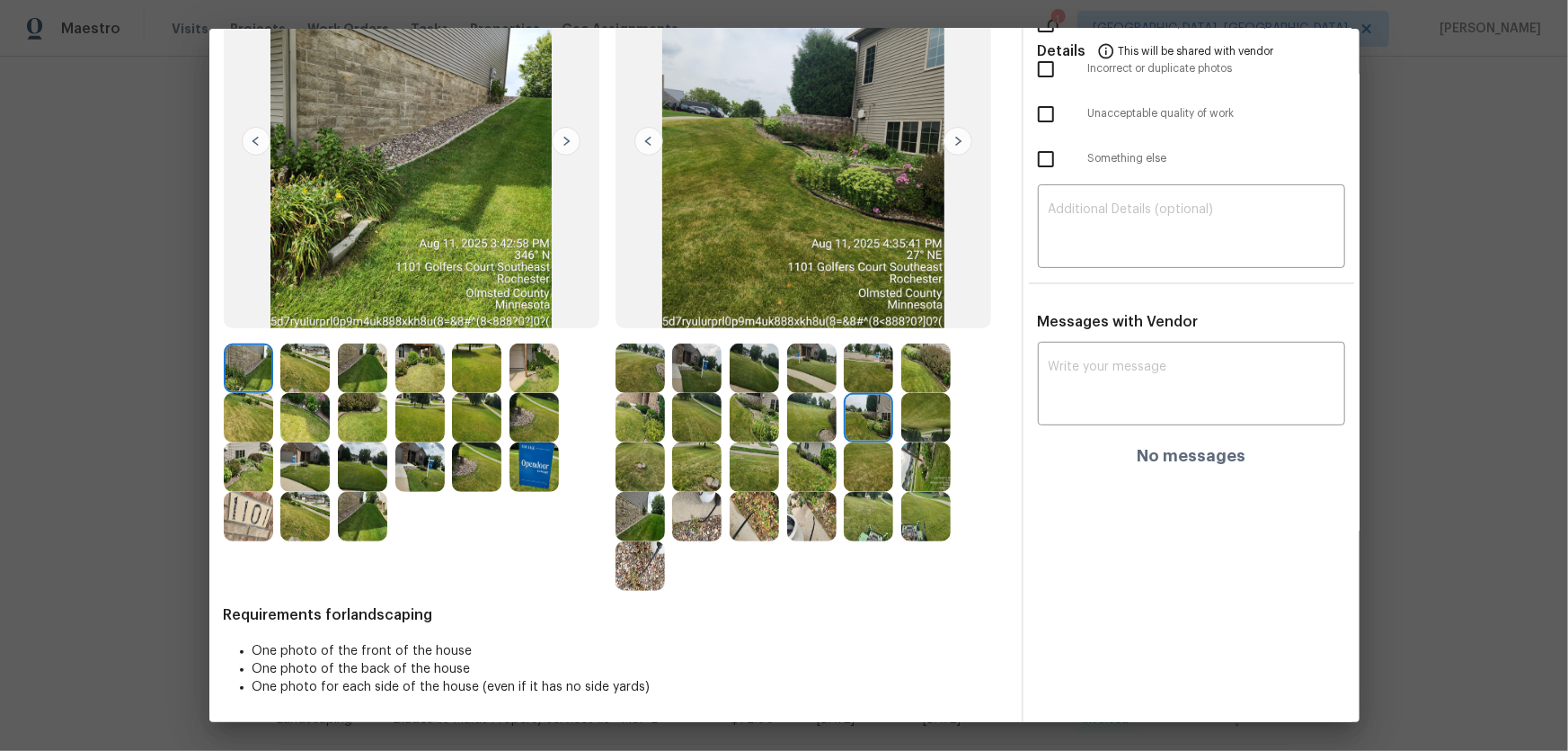
click at [909, 420] on img at bounding box center [925, 417] width 49 height 49
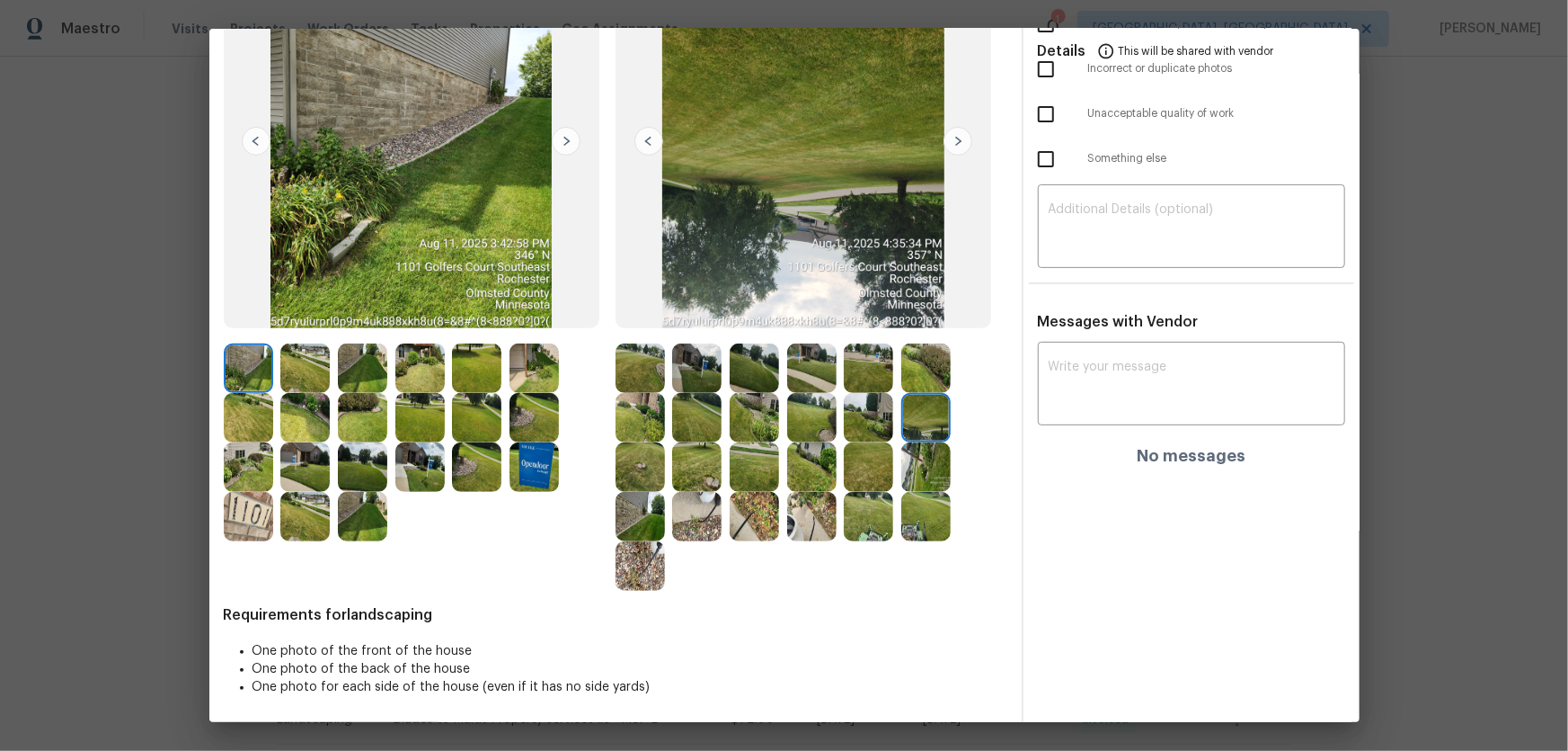
click at [638, 451] on img at bounding box center [640, 466] width 49 height 49
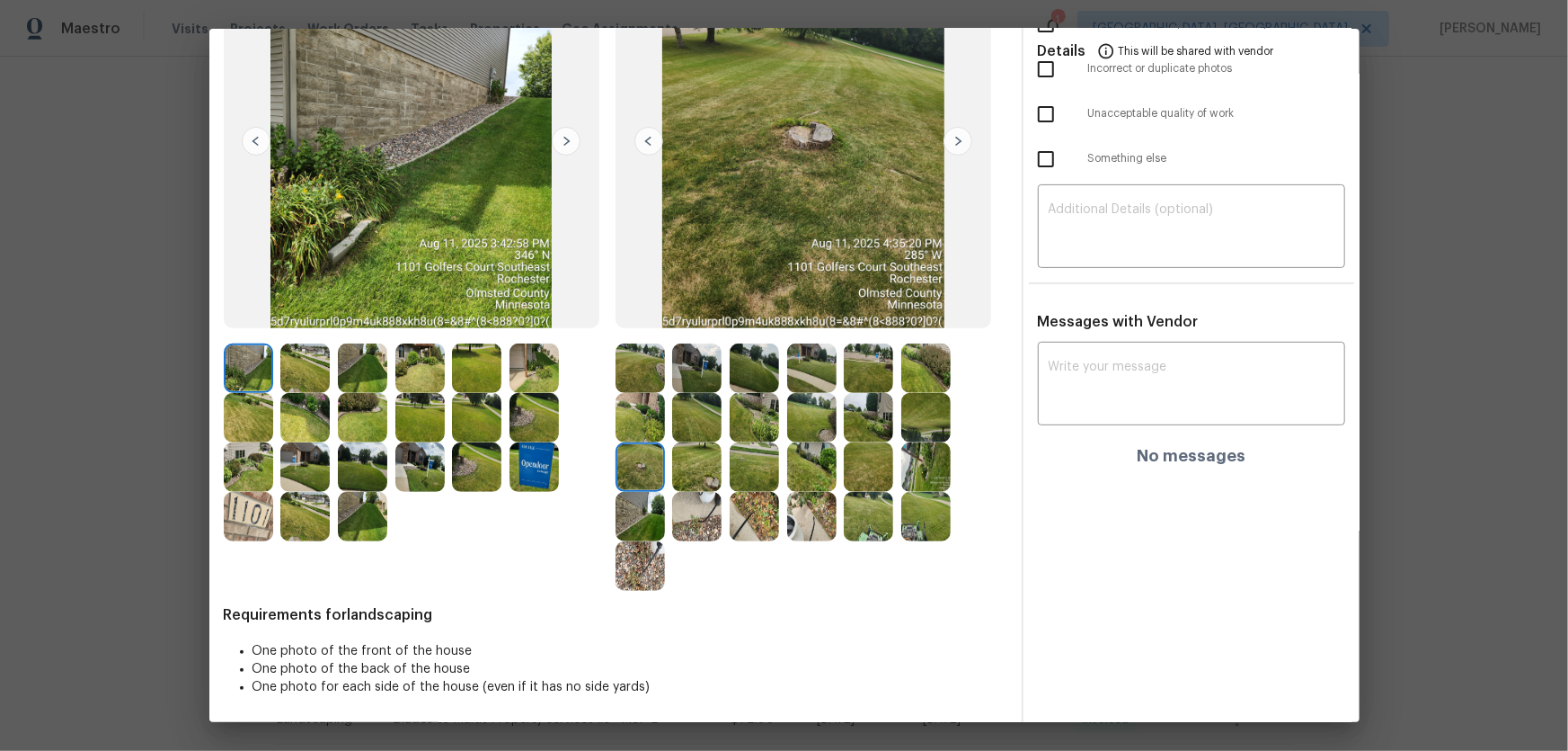
click at [701, 461] on img at bounding box center [697, 466] width 49 height 49
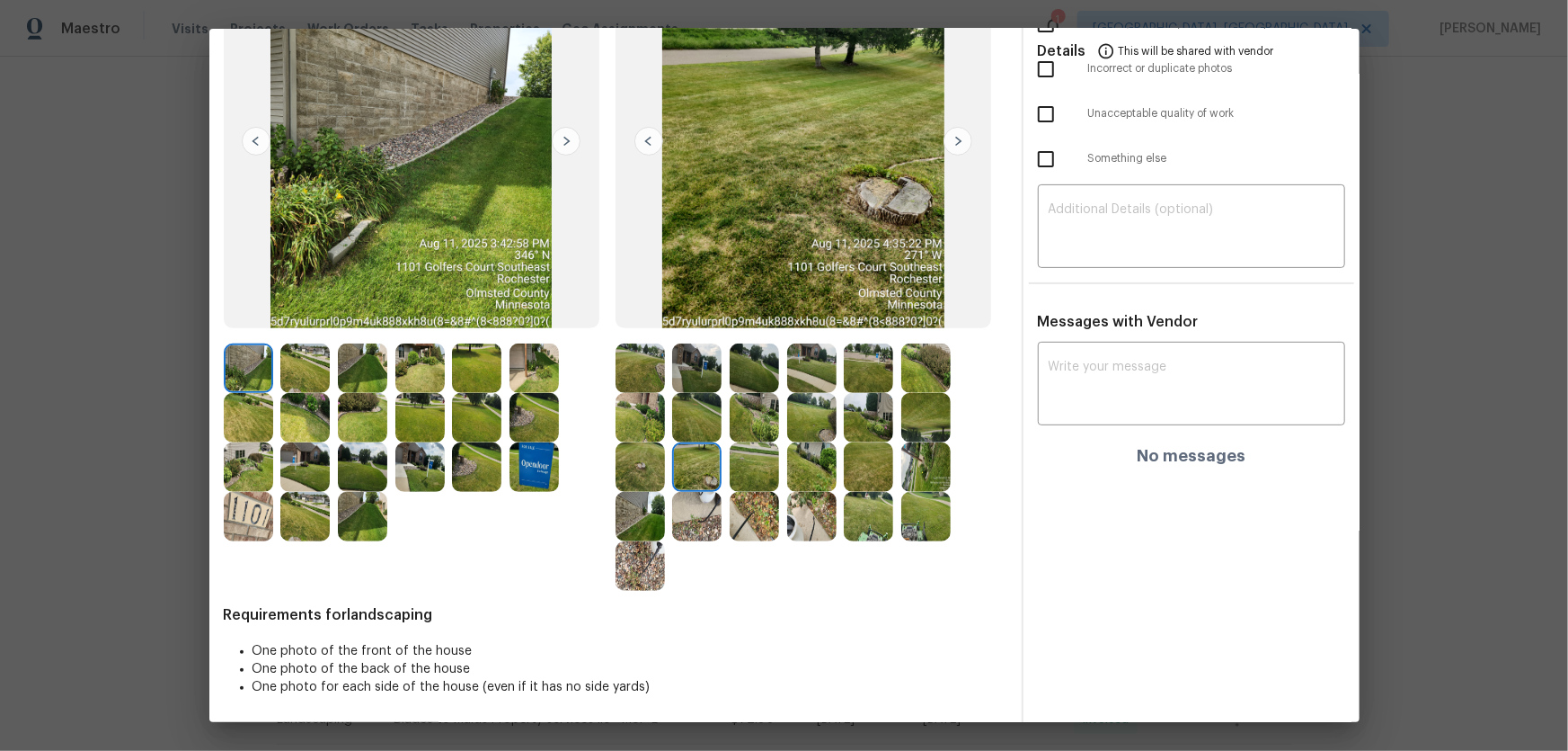
click at [766, 464] on img at bounding box center [754, 466] width 49 height 49
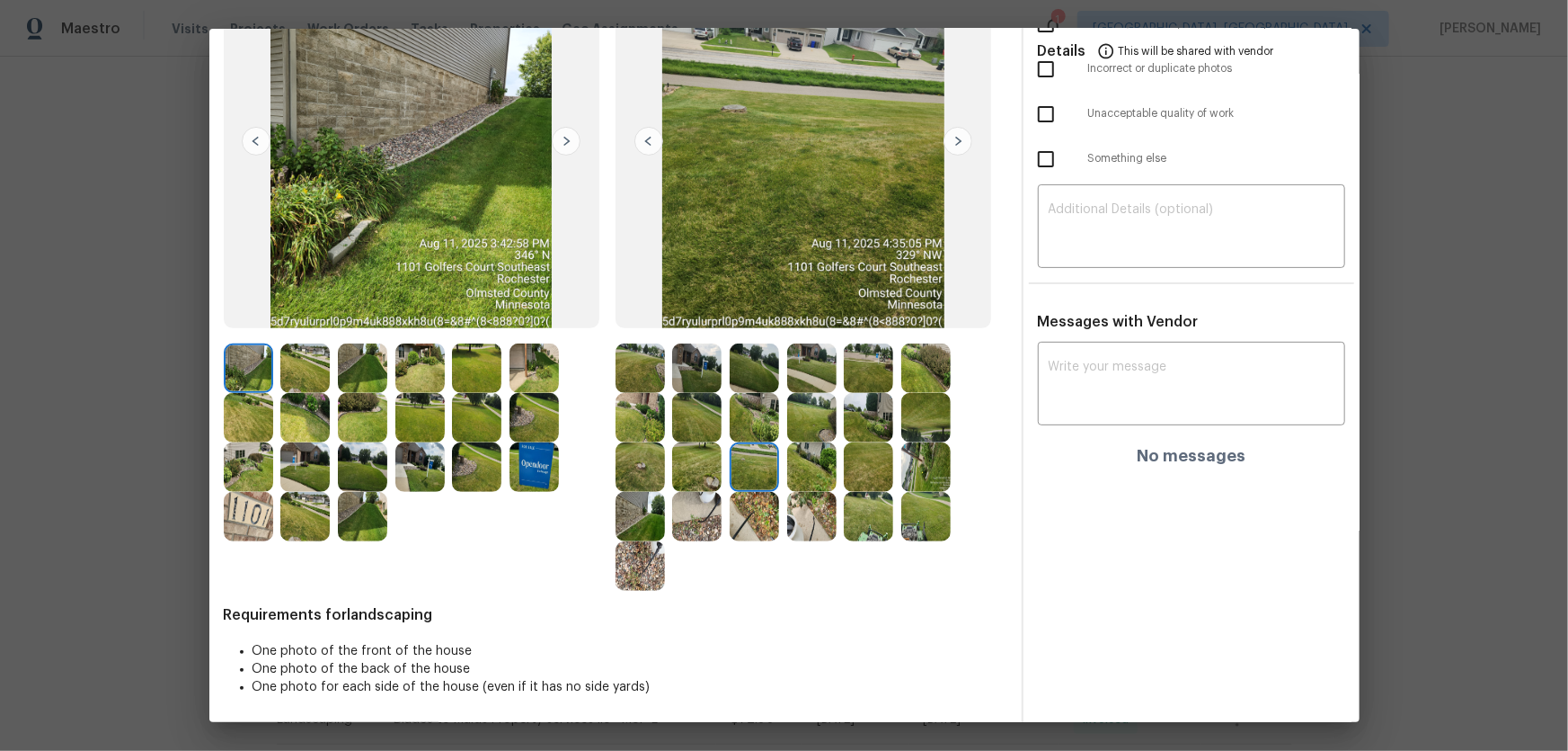
click at [791, 466] on img at bounding box center [812, 466] width 49 height 49
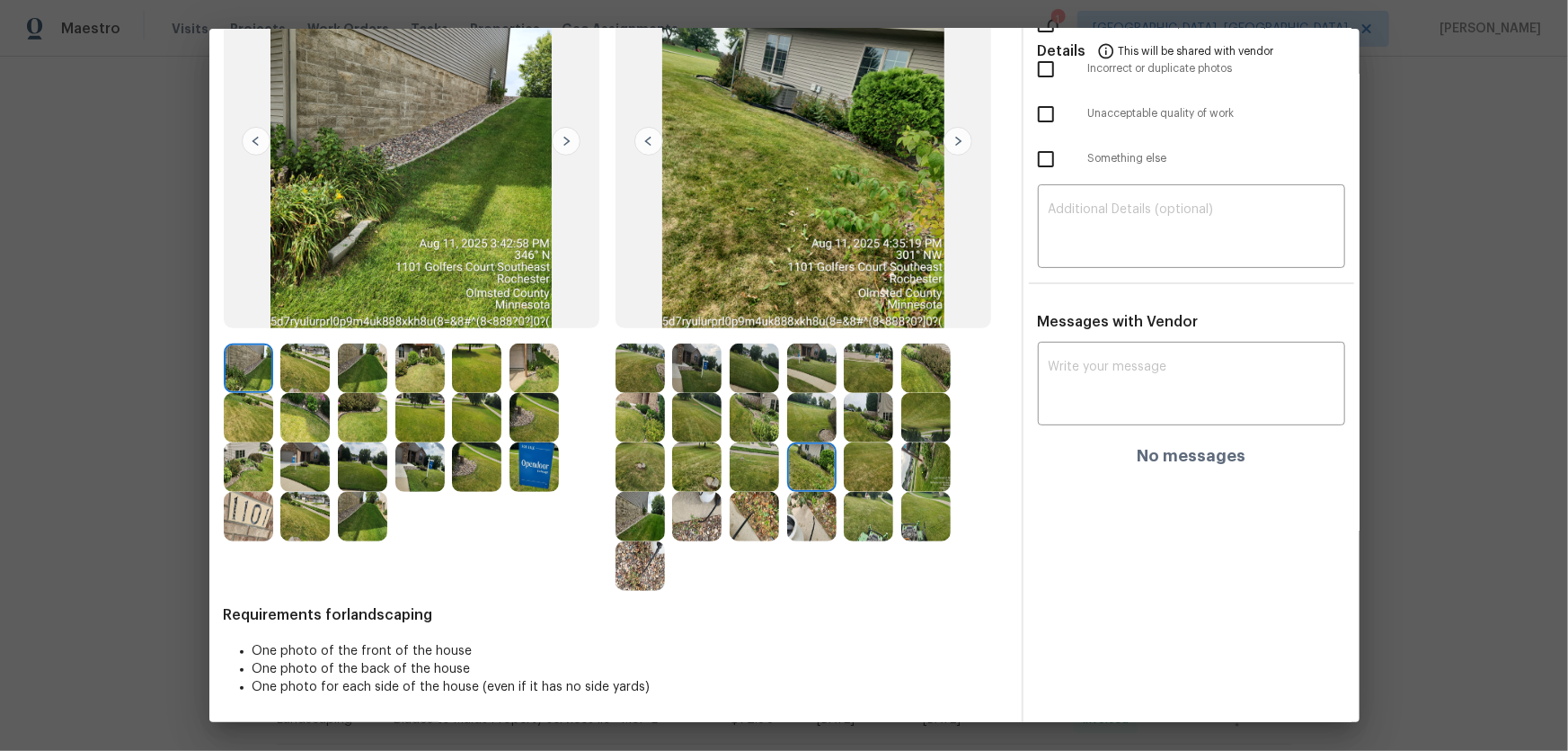
click at [878, 469] on img at bounding box center [867, 466] width 49 height 49
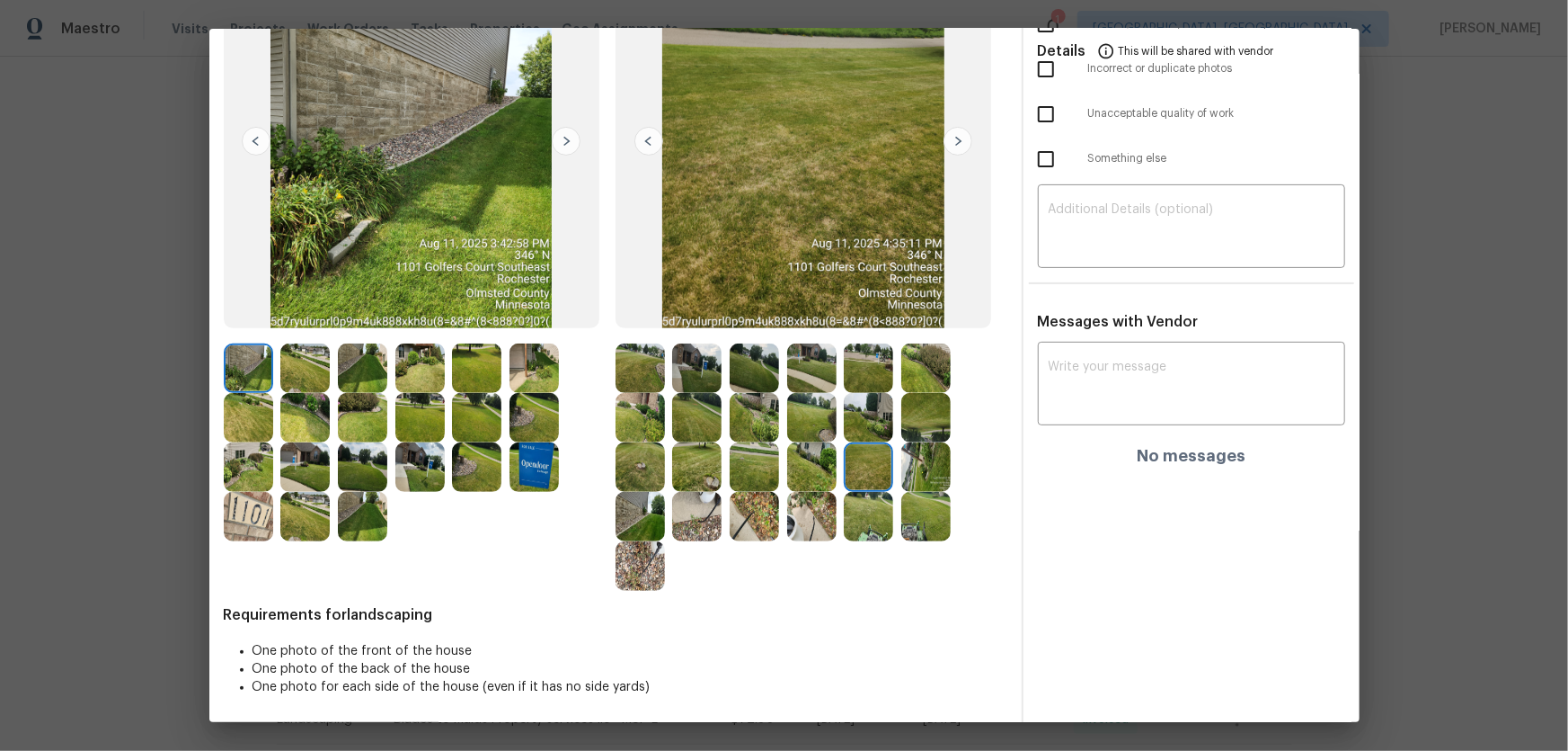
click at [928, 469] on img at bounding box center [925, 466] width 49 height 49
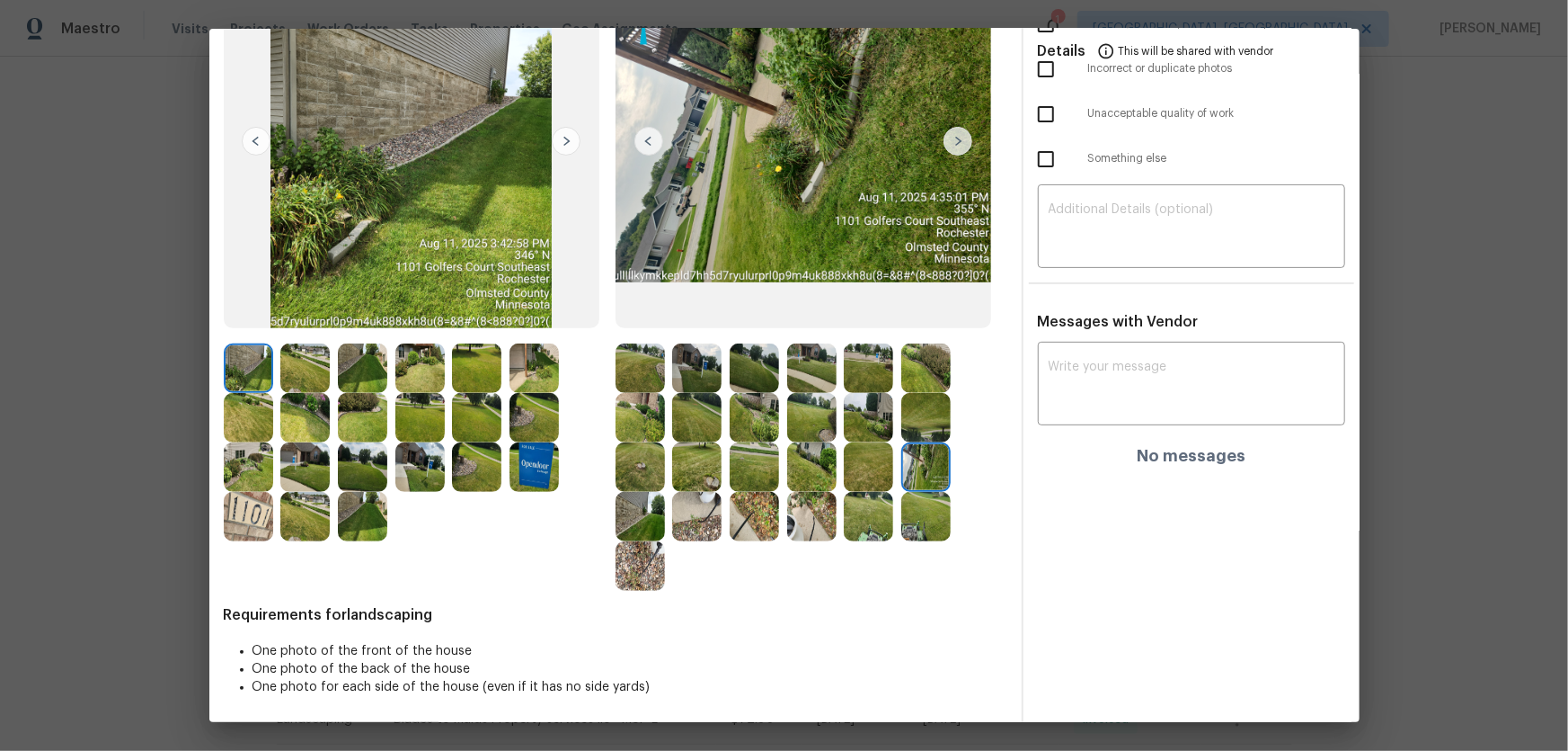
click at [635, 506] on img at bounding box center [640, 515] width 49 height 49
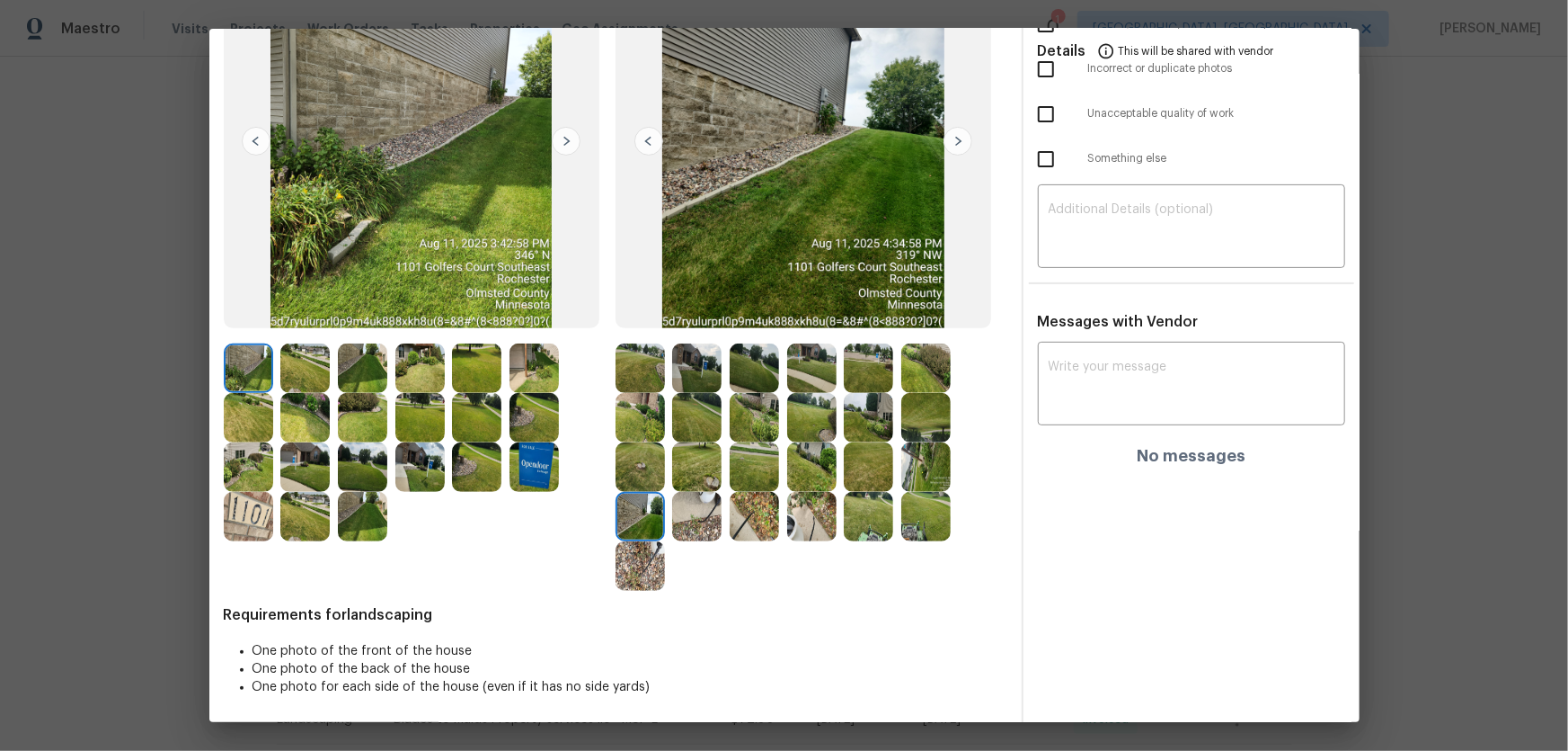
click at [703, 509] on img at bounding box center [697, 515] width 49 height 49
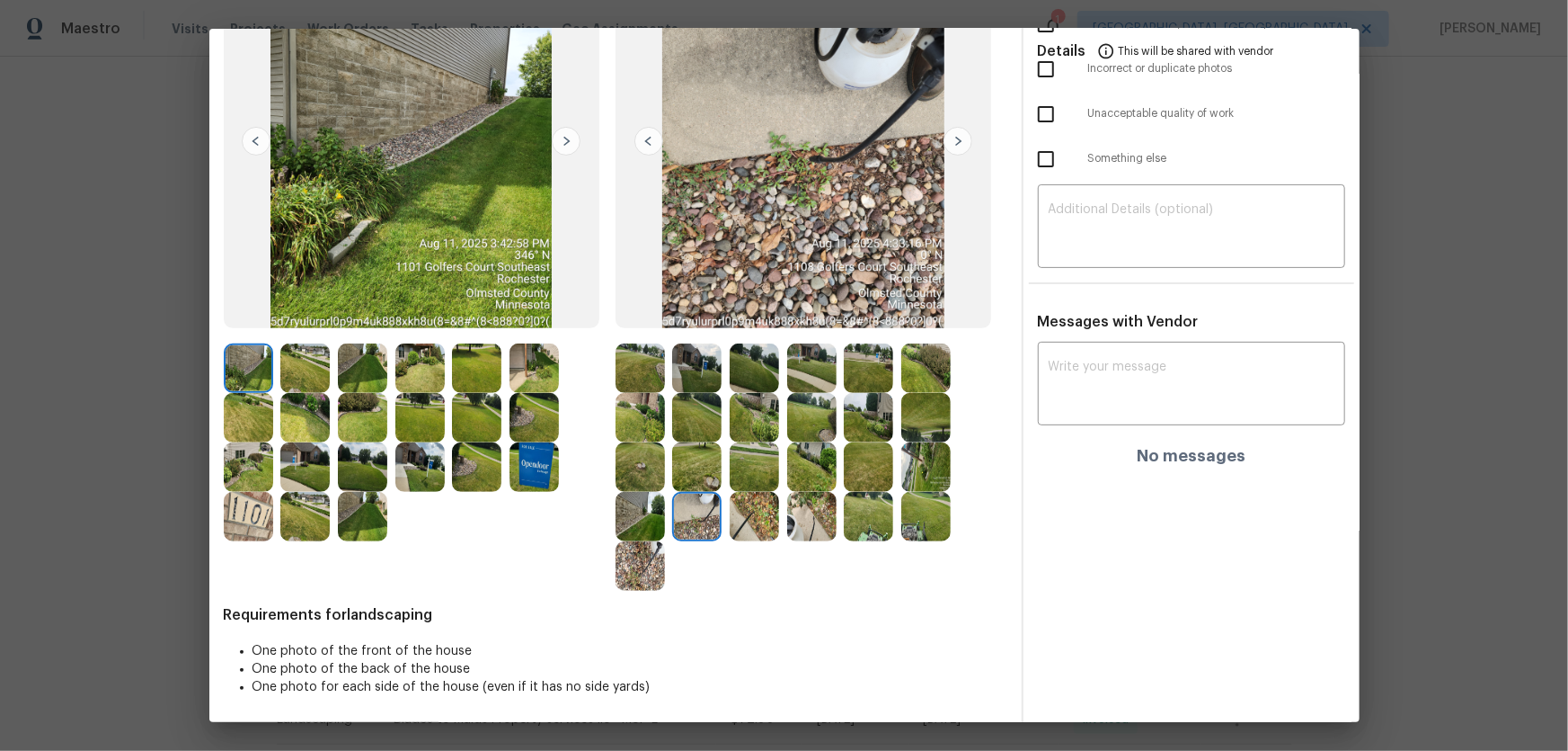
click at [765, 513] on img at bounding box center [754, 515] width 49 height 49
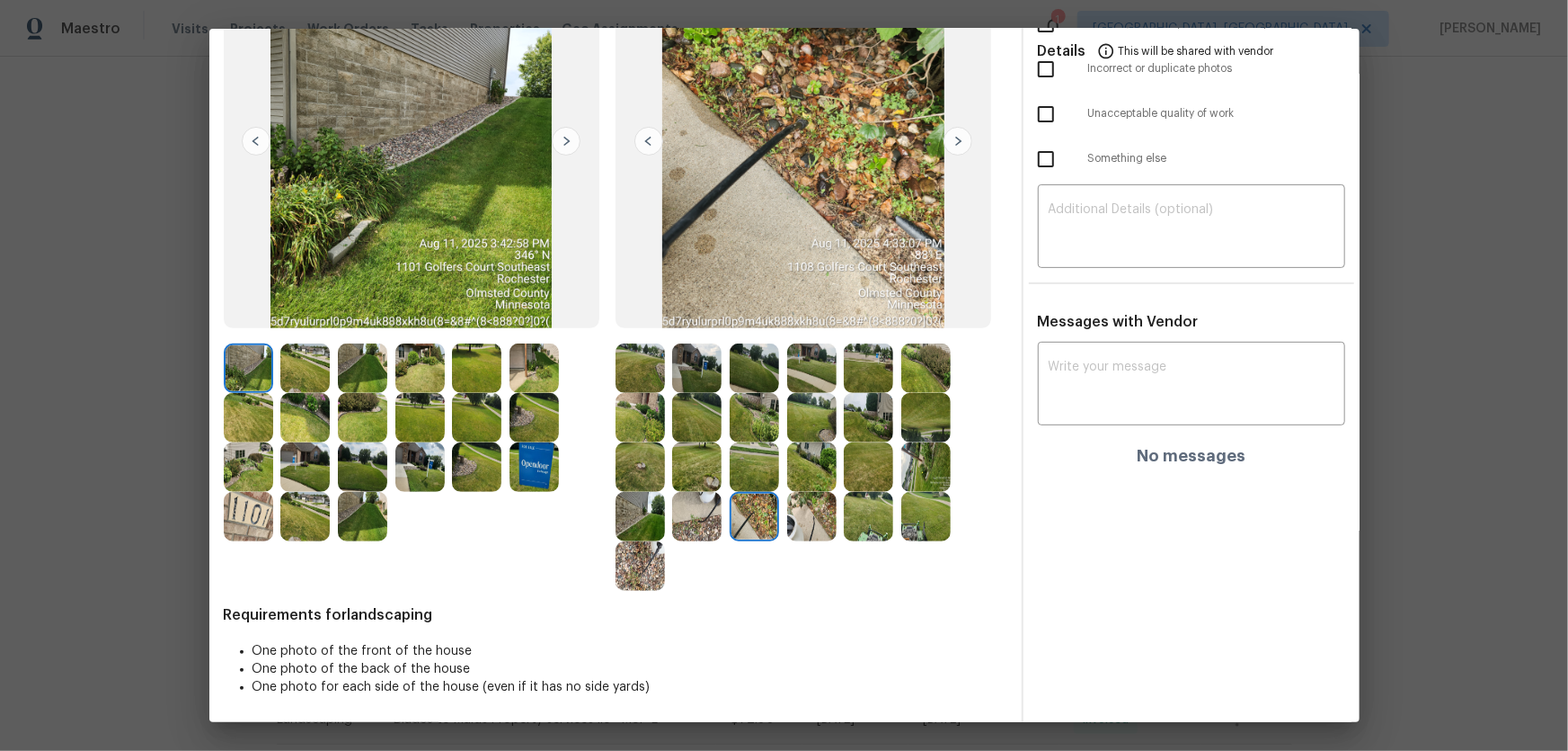
click at [809, 515] on img at bounding box center [812, 515] width 49 height 49
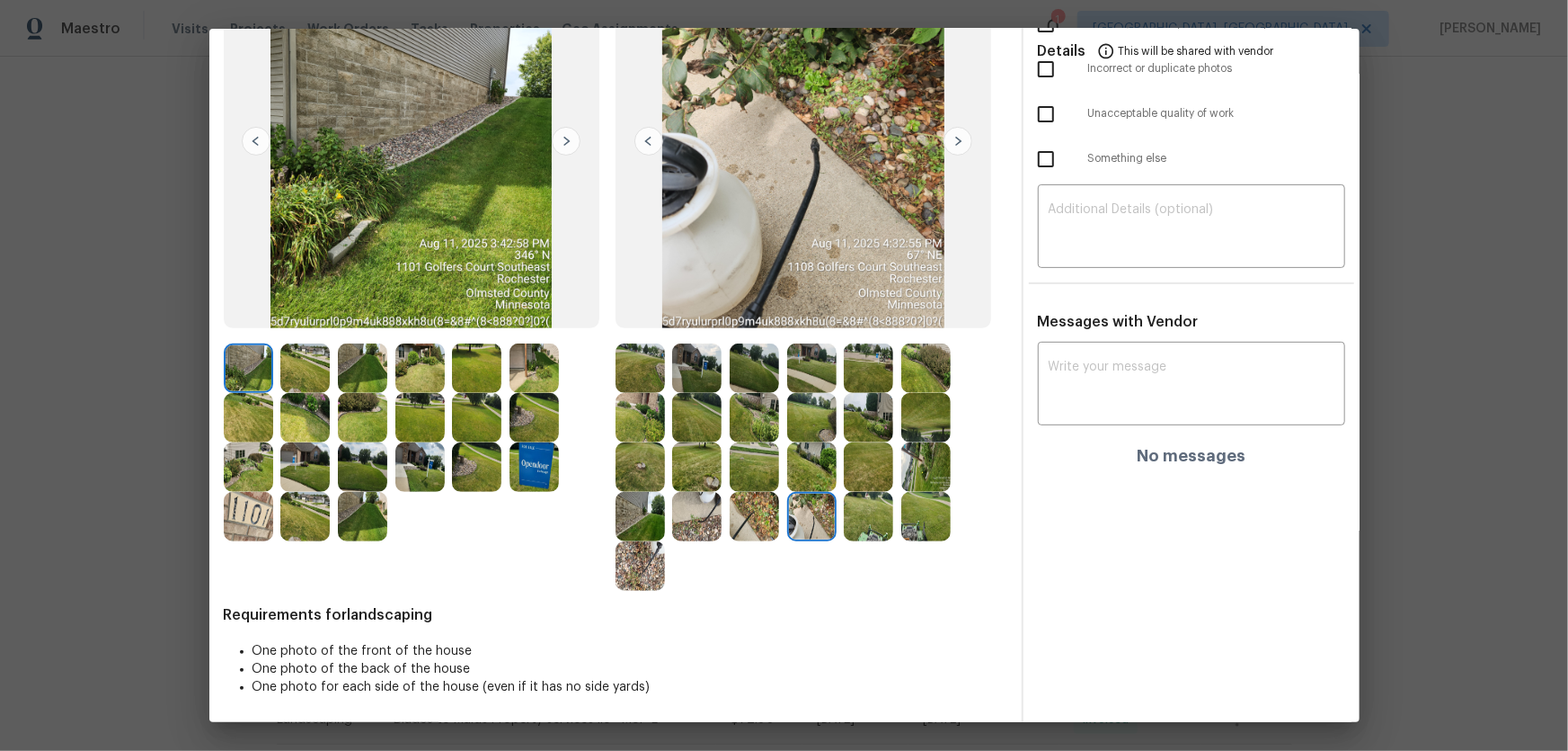
click at [857, 516] on img at bounding box center [867, 515] width 49 height 49
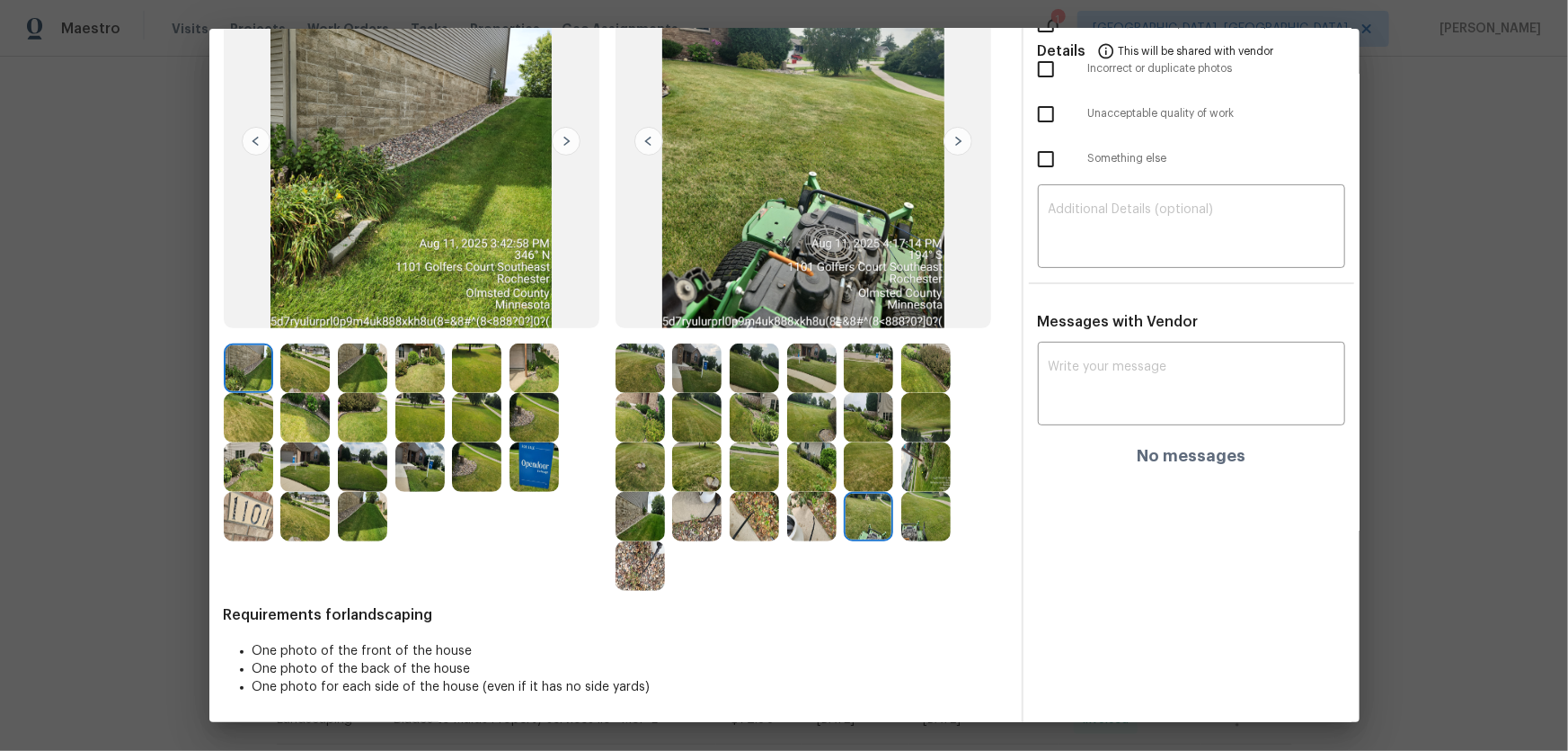
click at [916, 516] on img at bounding box center [925, 515] width 49 height 49
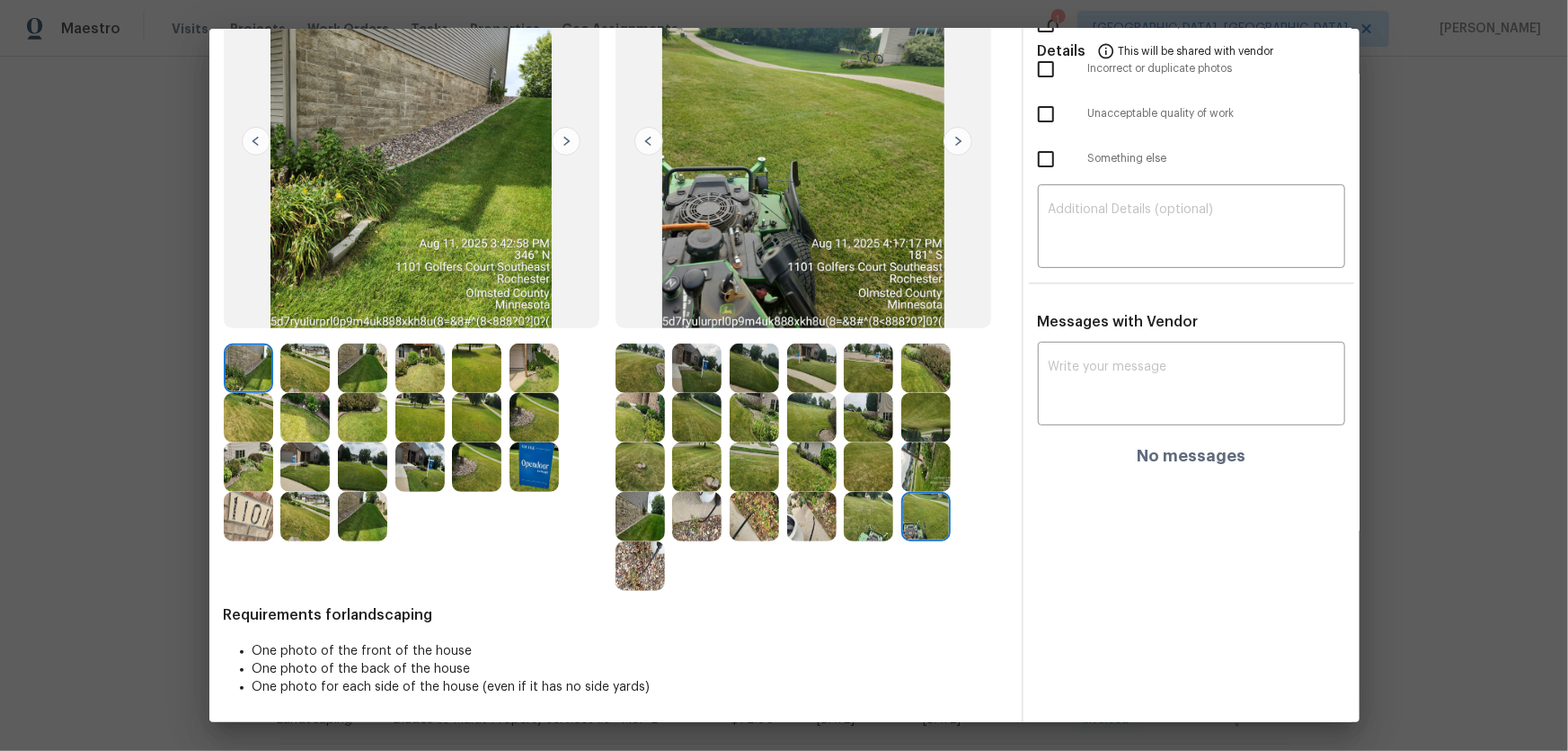
click at [634, 567] on img at bounding box center [640, 566] width 49 height 49
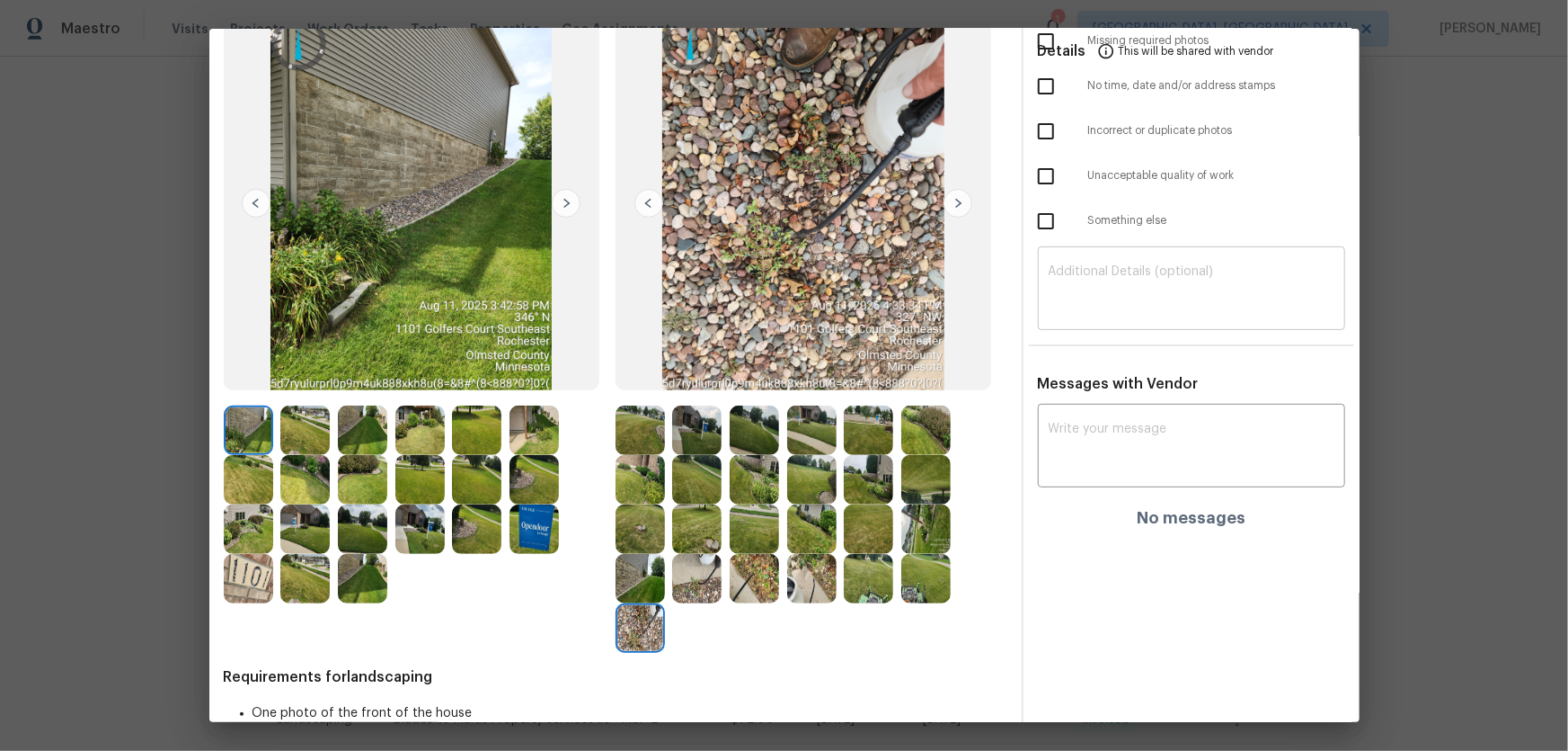
scroll to position [0, 0]
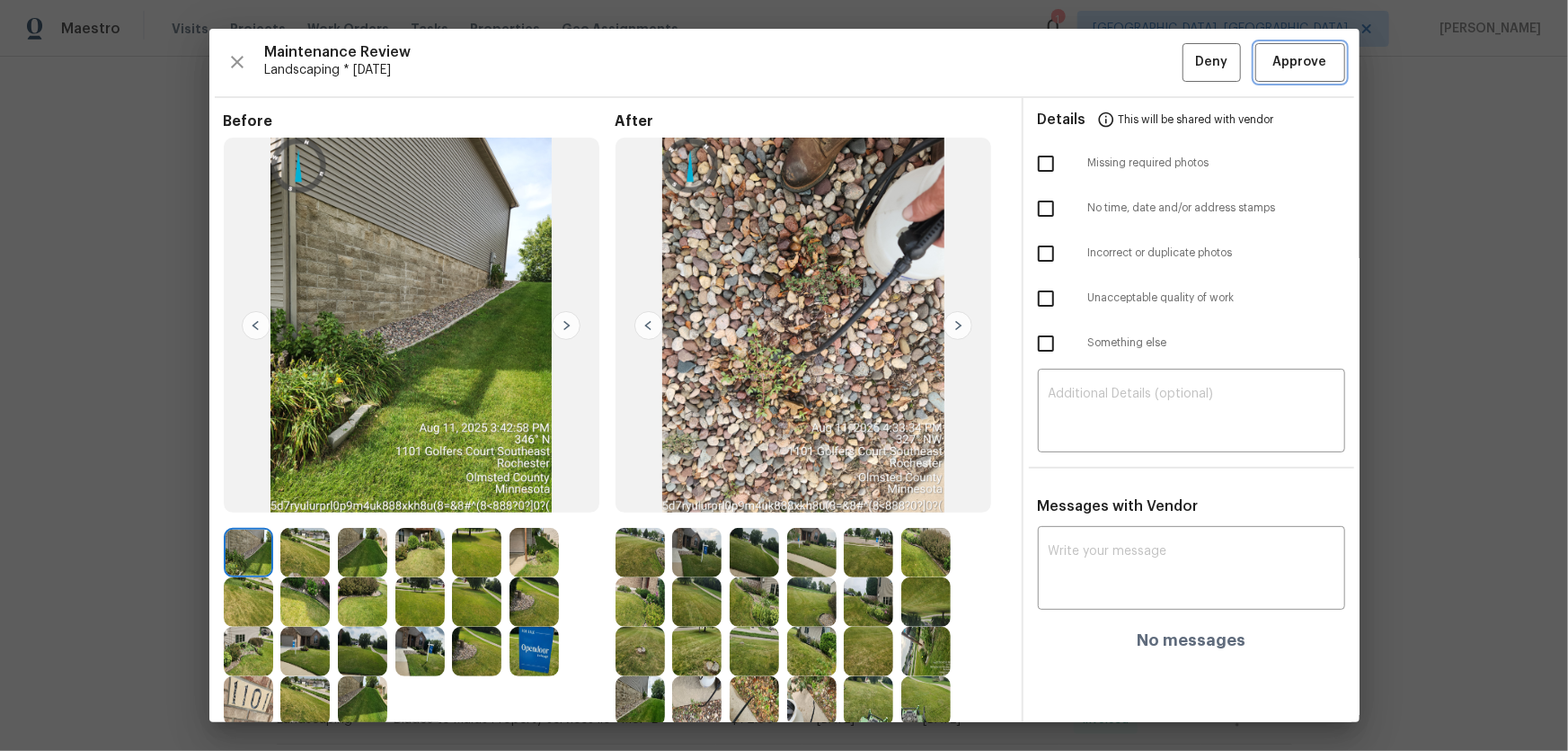
click at [1277, 68] on span "Approve" at bounding box center [1301, 62] width 54 height 22
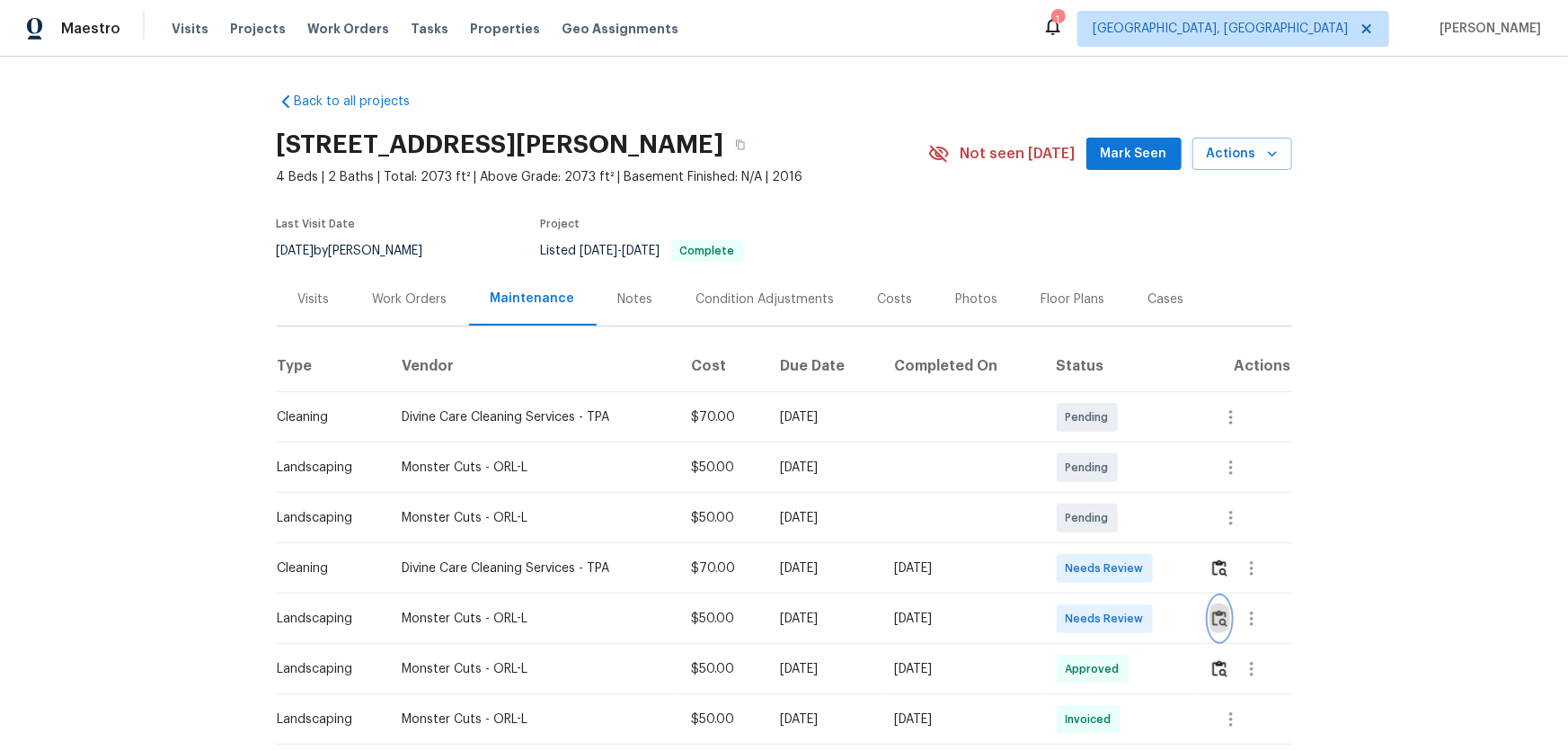
click at [1115, 495] on img "button" at bounding box center [1220, 618] width 15 height 17
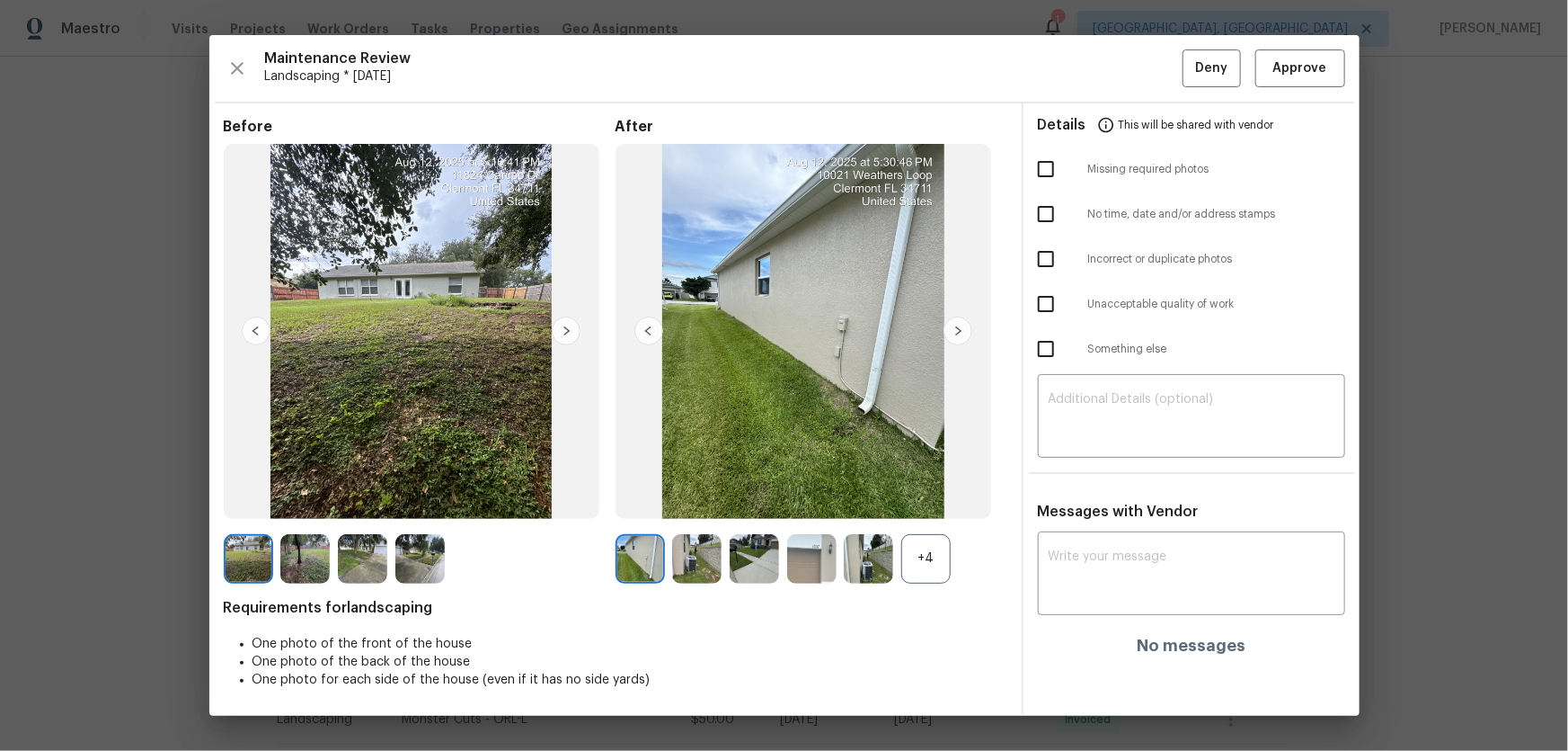
click at [920, 495] on div "+4" at bounding box center [925, 558] width 49 height 49
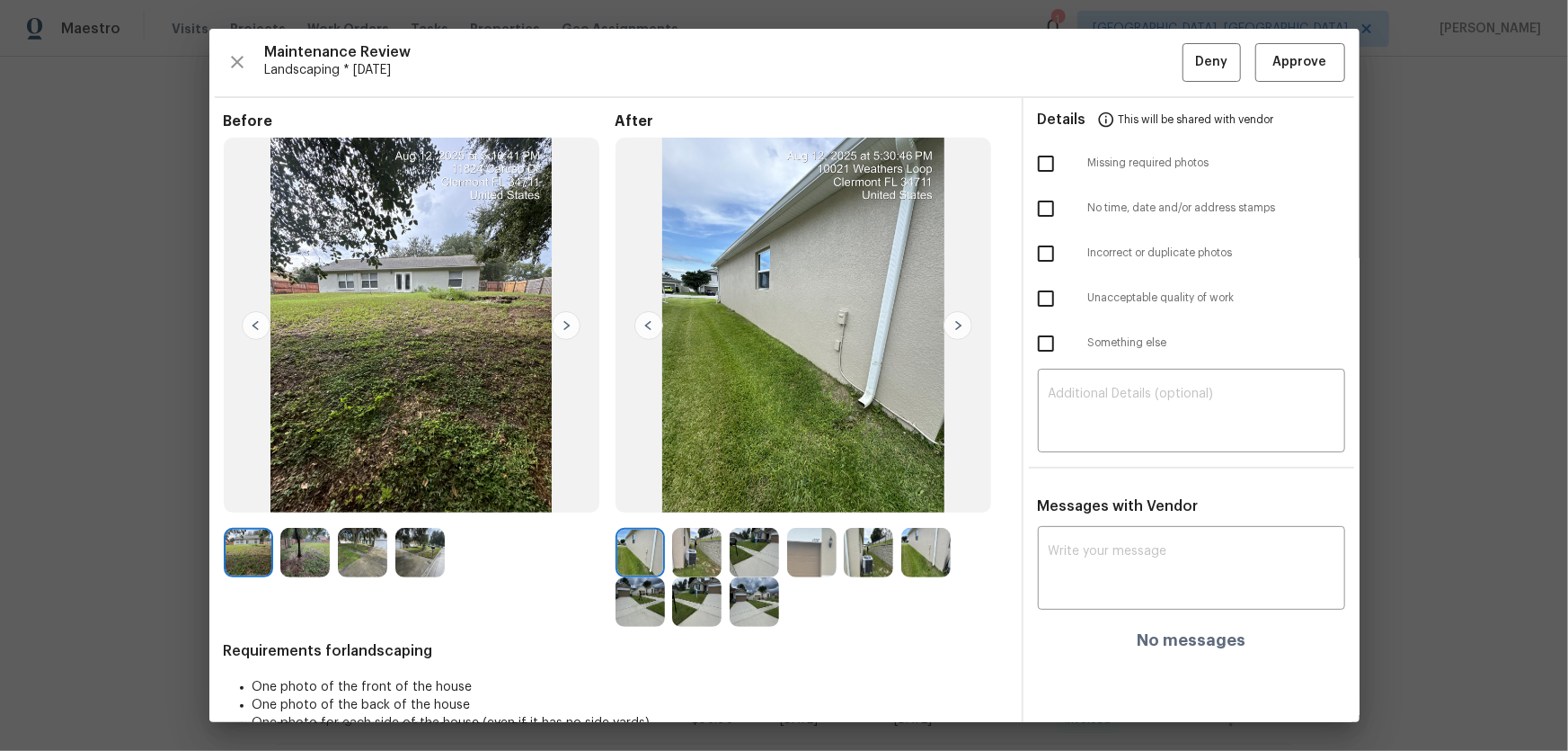
click at [700, 495] on img at bounding box center [697, 552] width 49 height 49
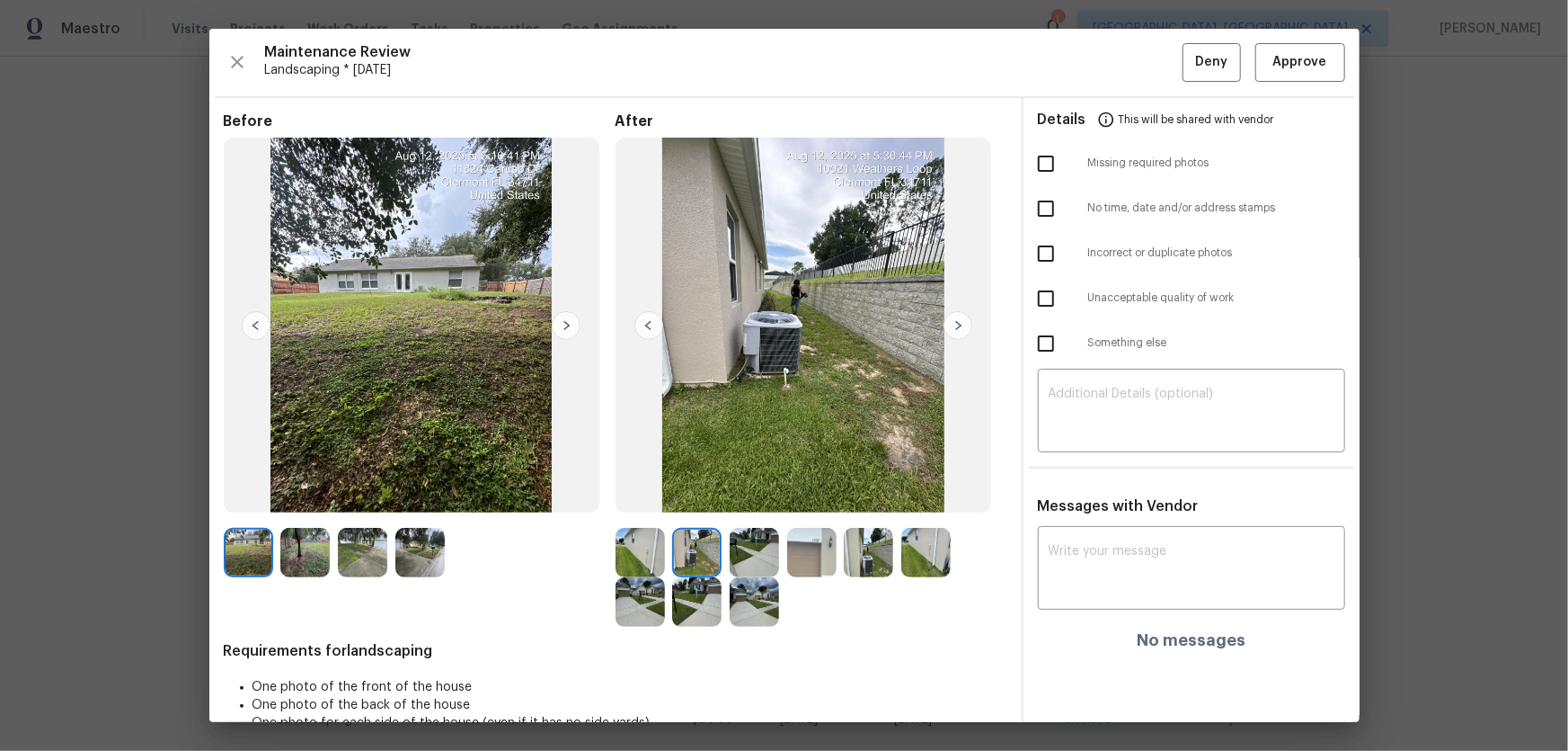
click at [751, 495] on img at bounding box center [754, 552] width 49 height 49
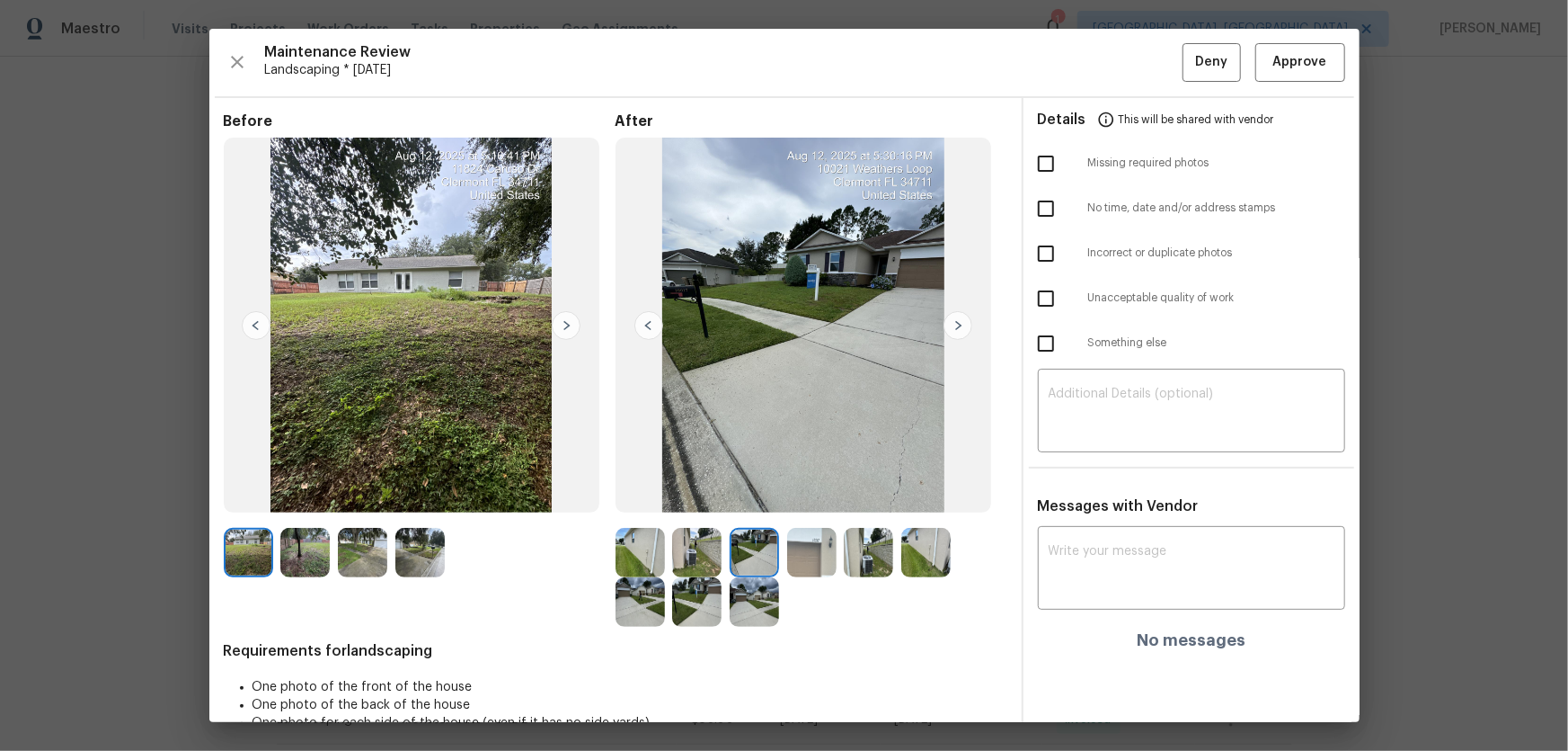
click at [821, 495] on img at bounding box center [812, 552] width 49 height 49
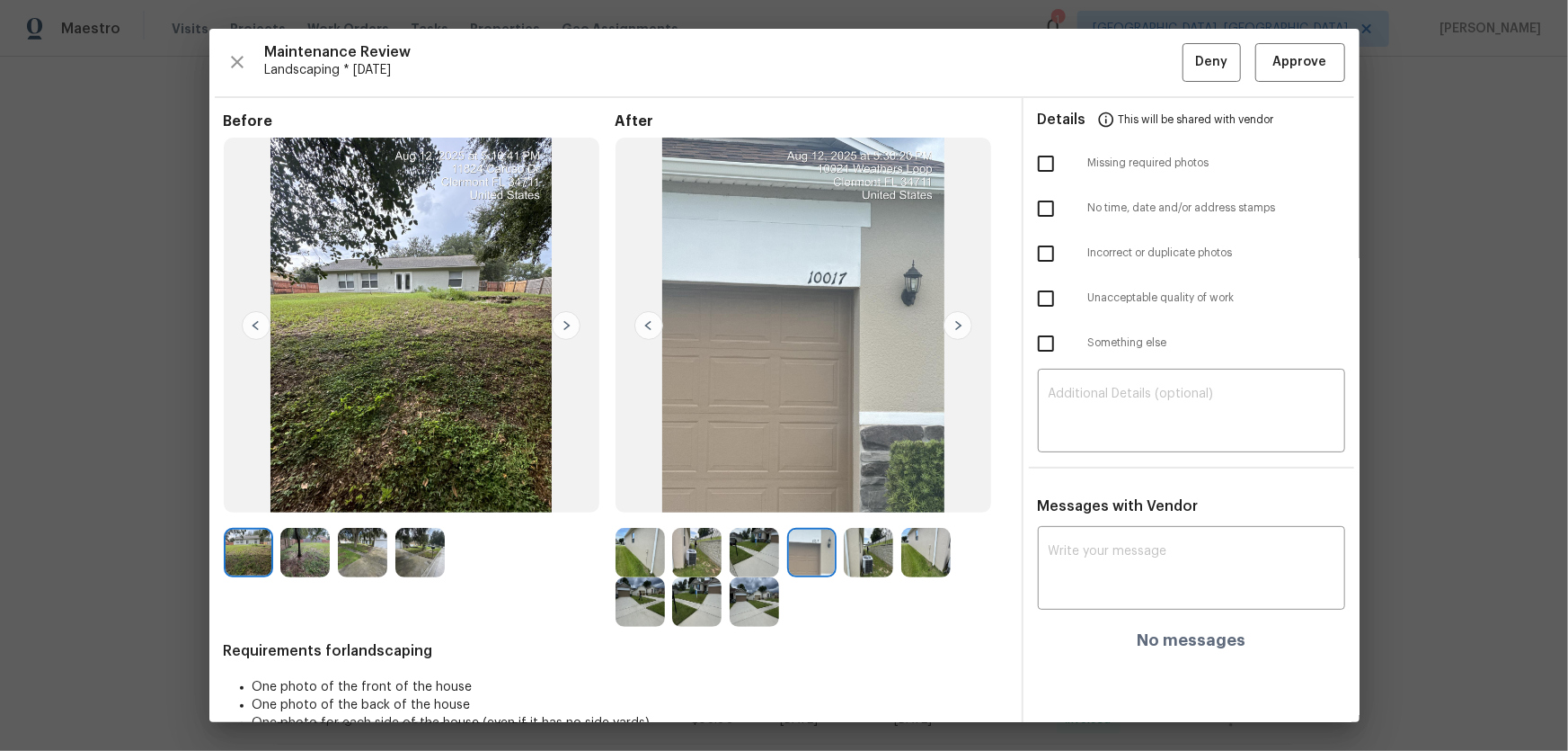
click at [880, 495] on img at bounding box center [867, 552] width 49 height 49
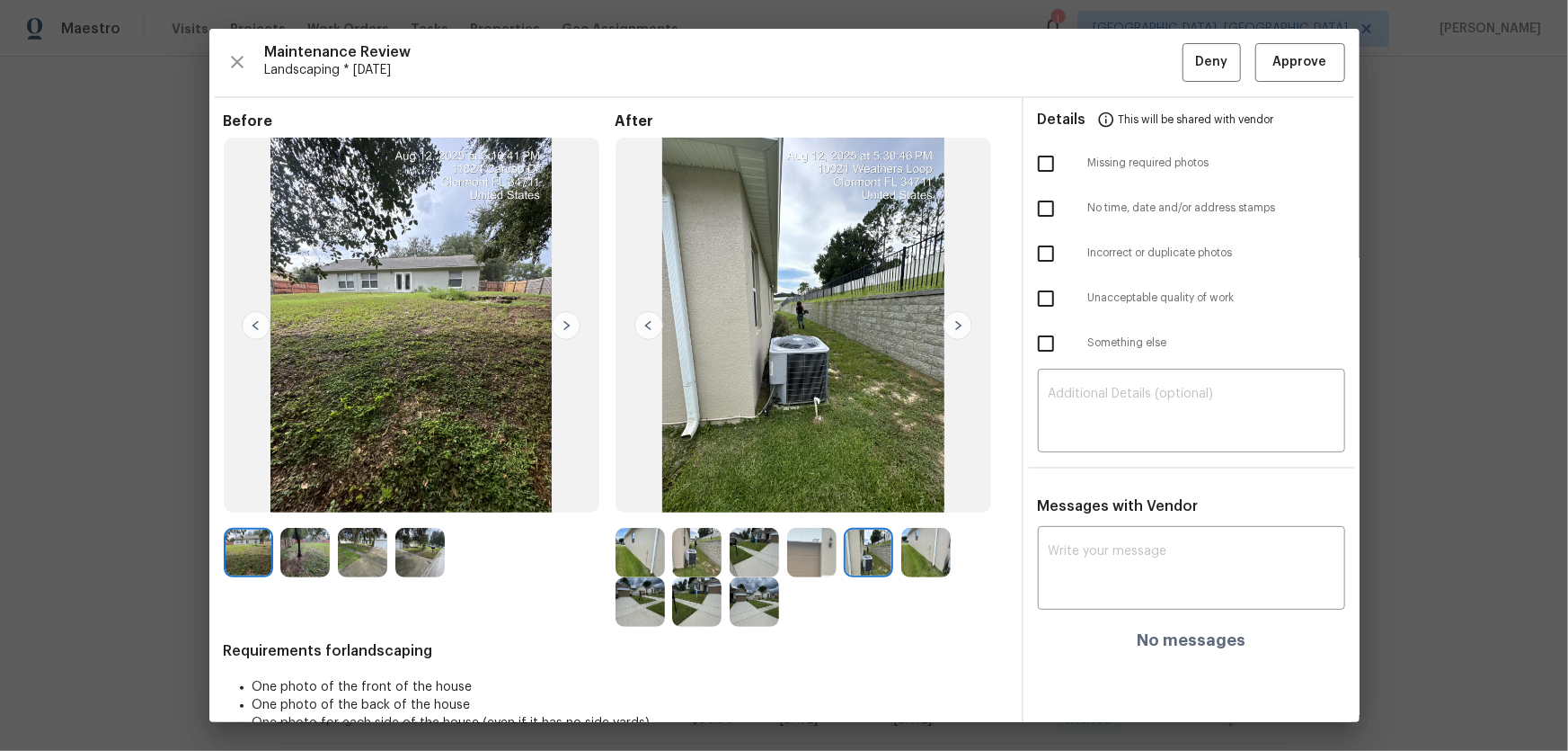
click at [922, 495] on img at bounding box center [925, 552] width 49 height 49
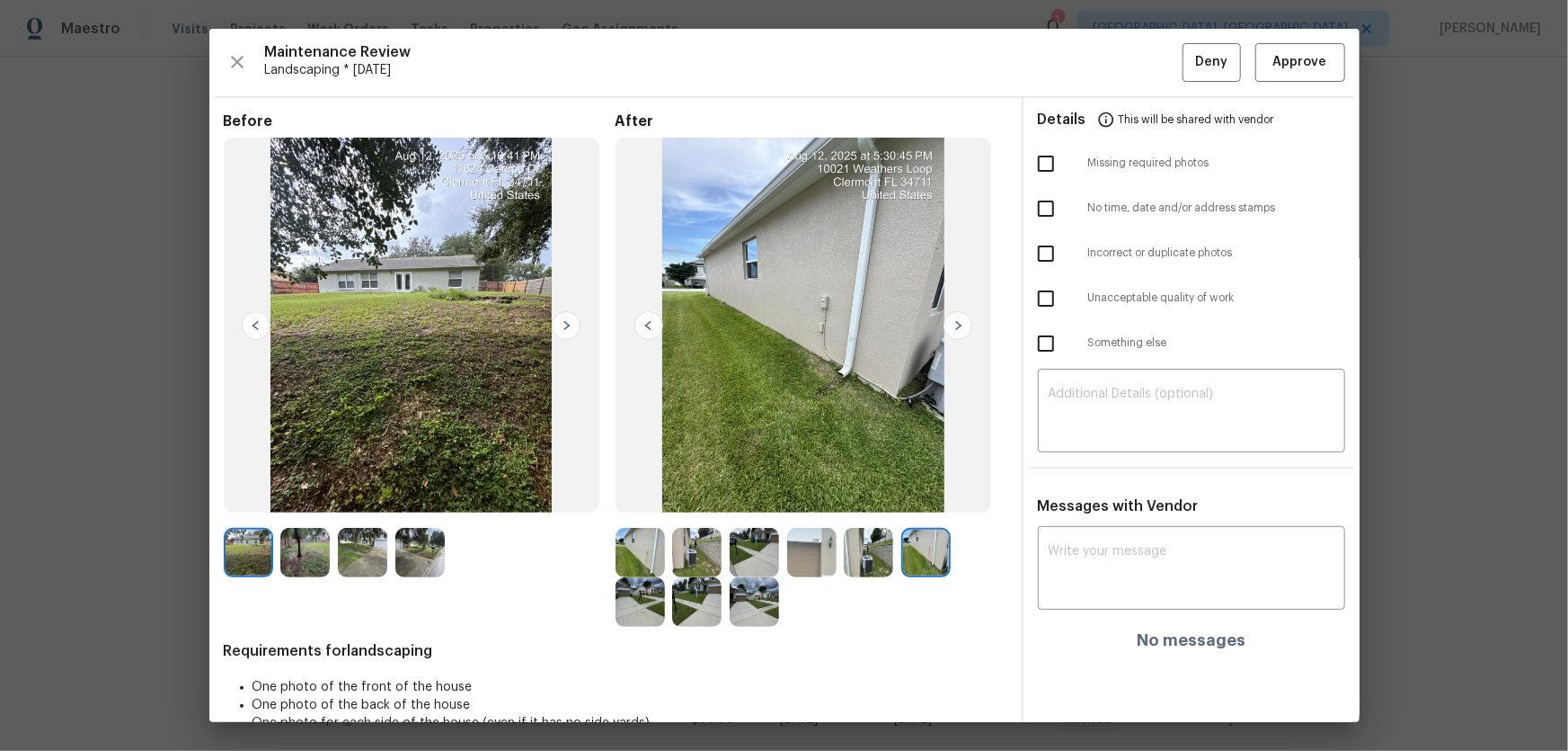
click at [627, 495] on img at bounding box center [640, 601] width 49 height 49
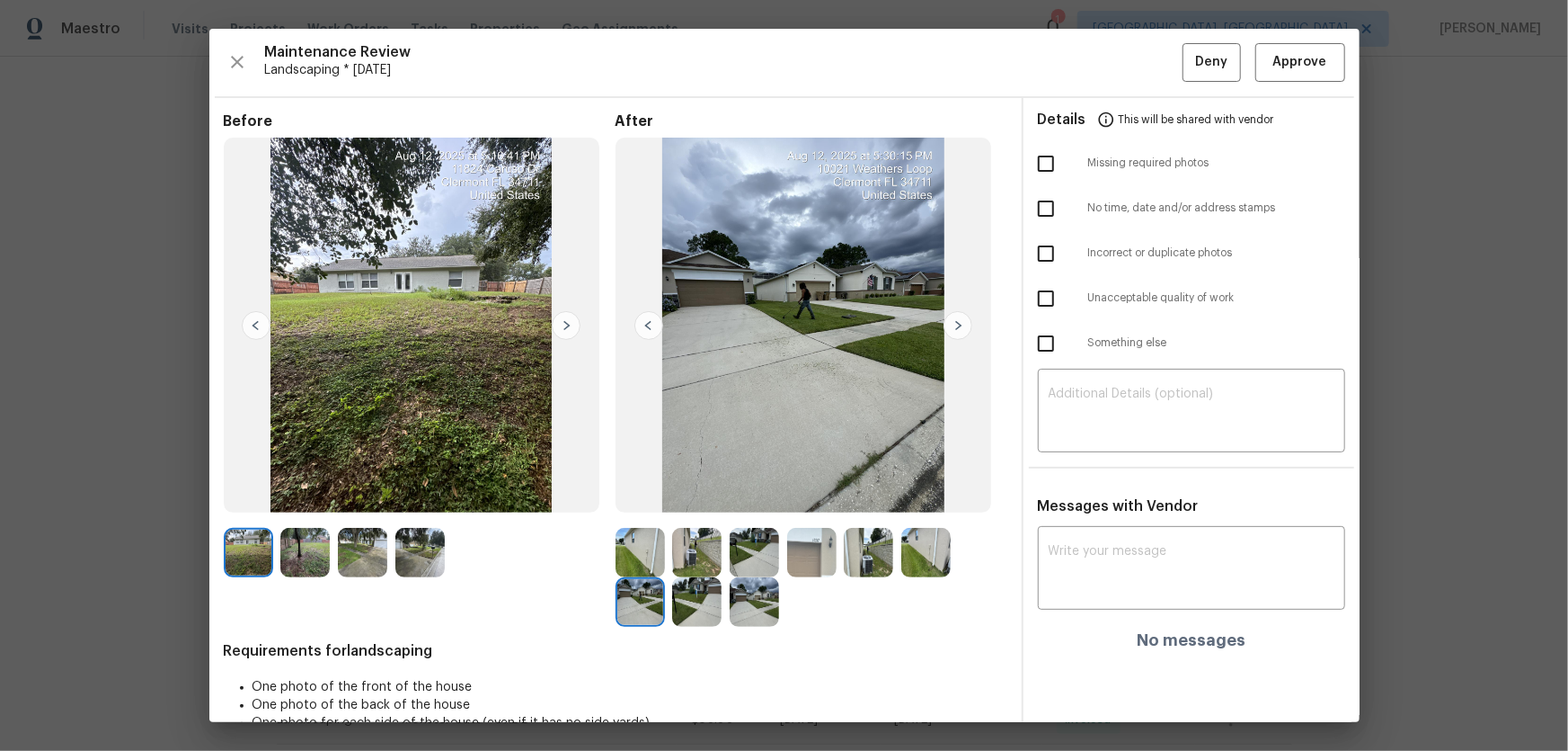
click at [684, 495] on img at bounding box center [697, 601] width 49 height 49
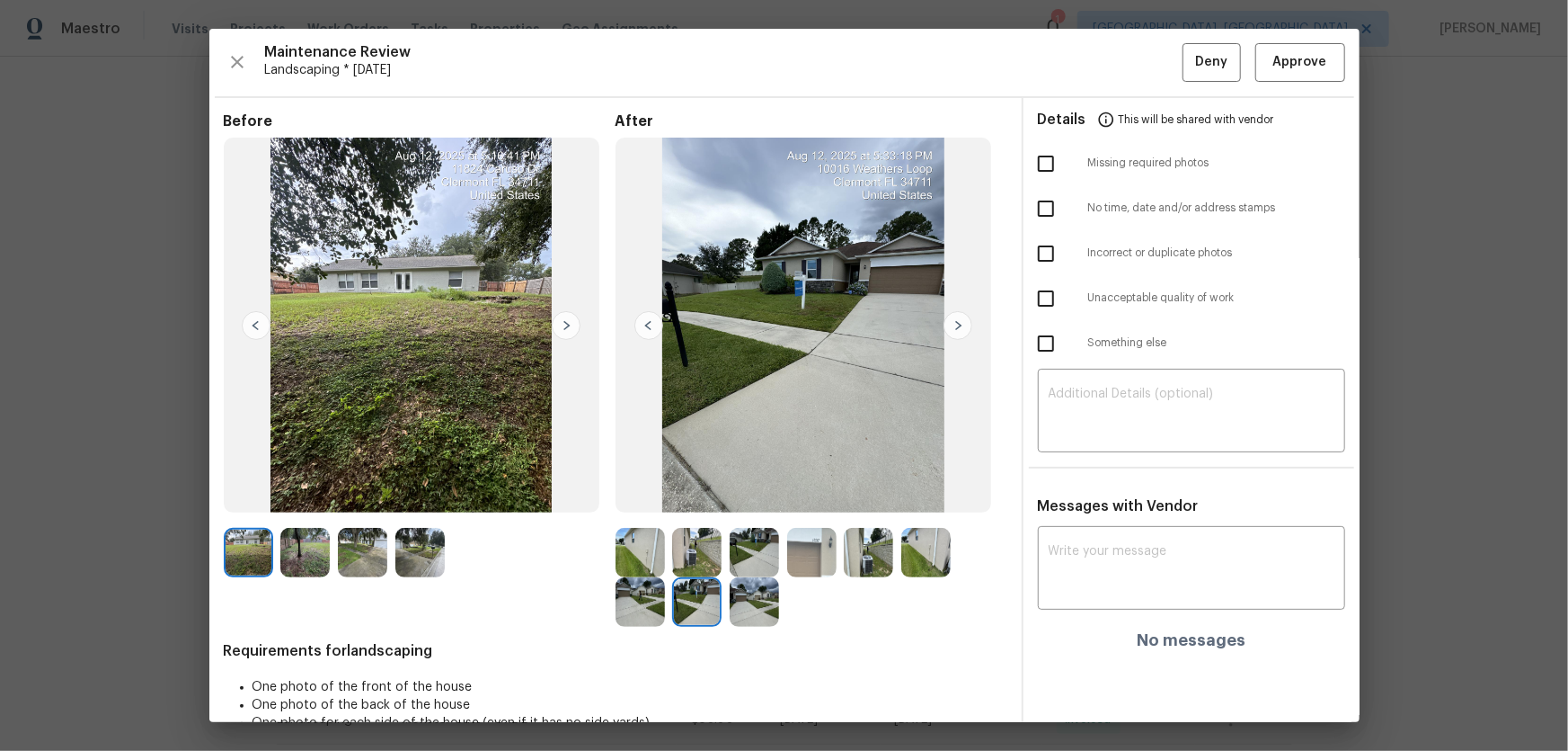
click at [746, 495] on img at bounding box center [754, 601] width 49 height 49
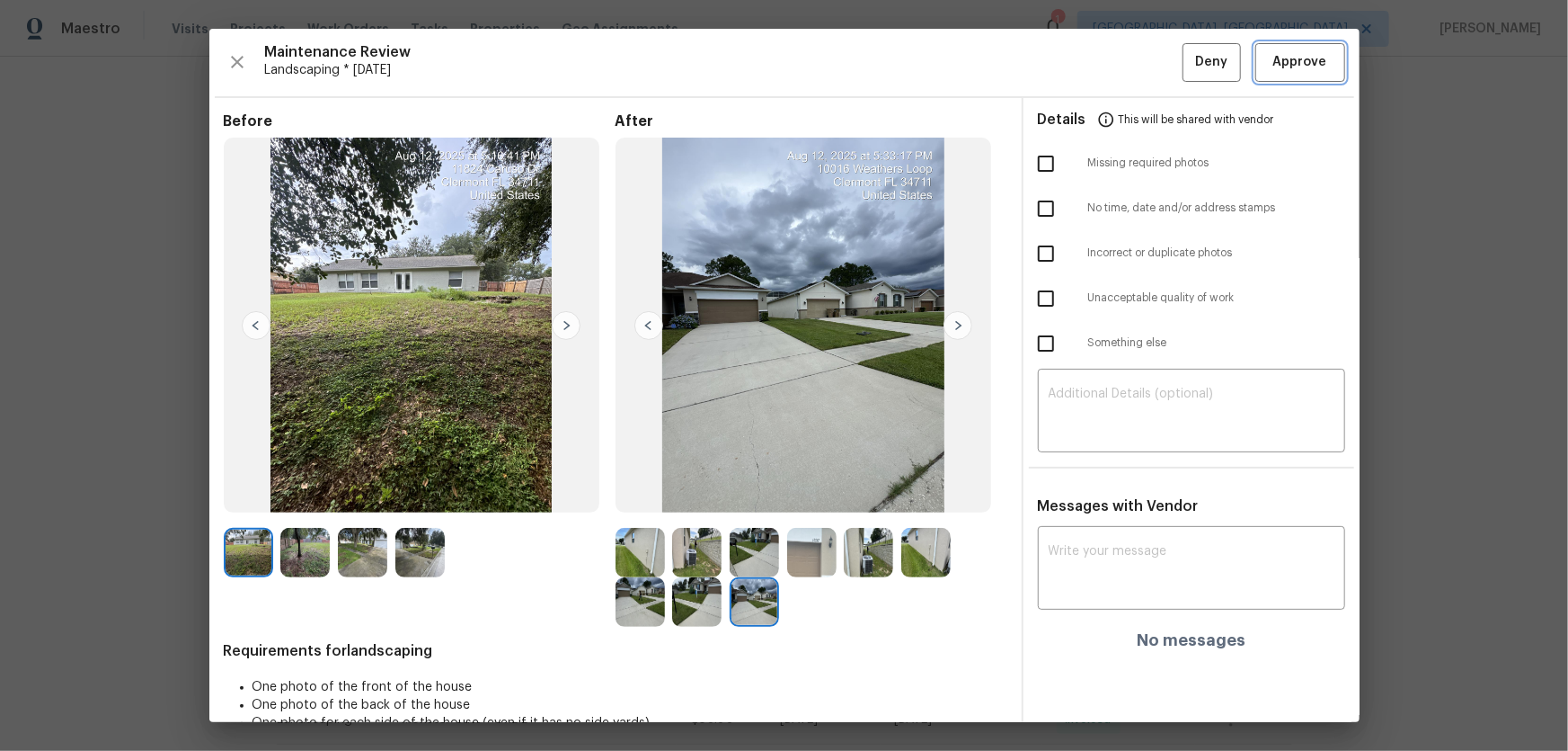
click at [1115, 62] on span "Approve" at bounding box center [1301, 62] width 54 height 22
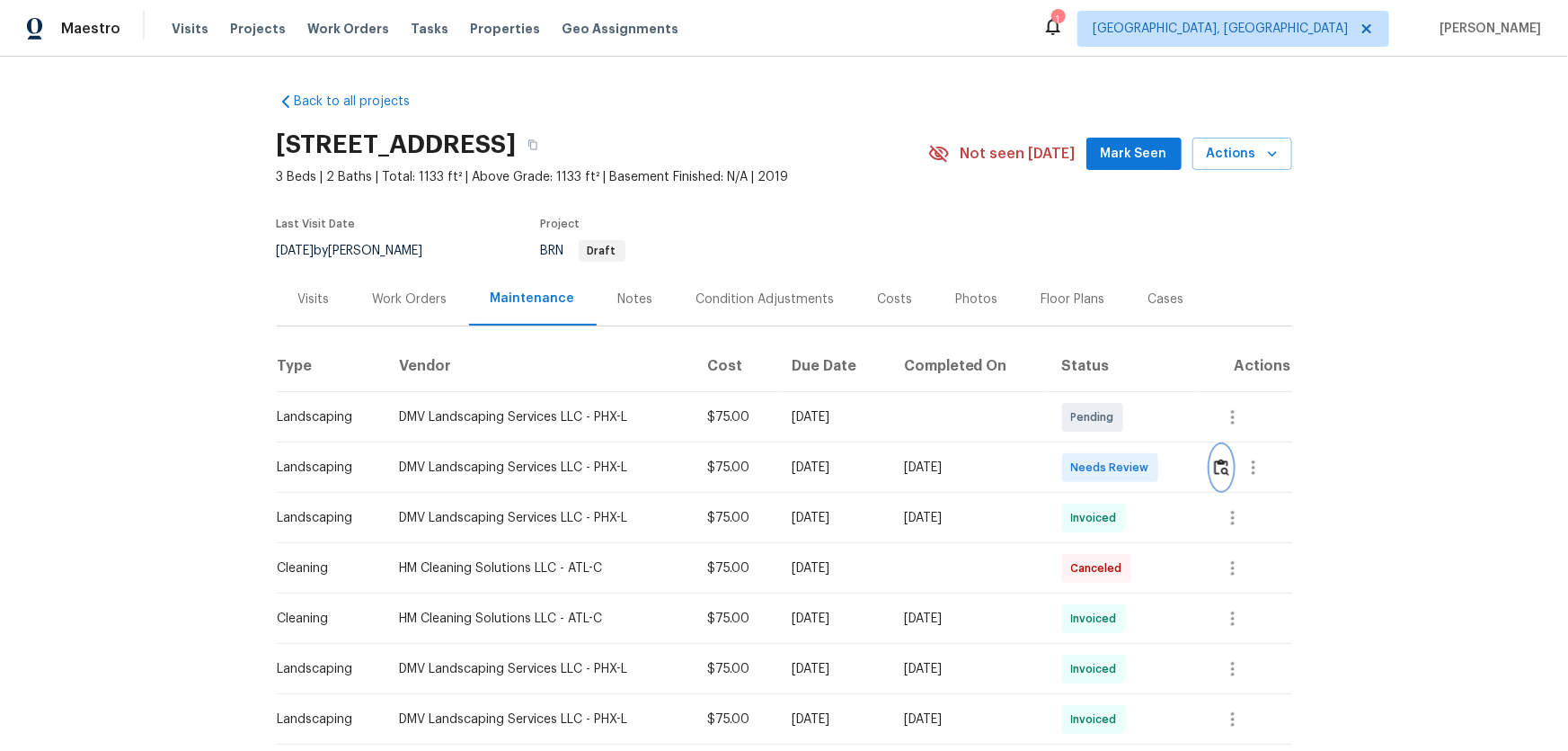
click at [1223, 473] on img "button" at bounding box center [1222, 467] width 15 height 17
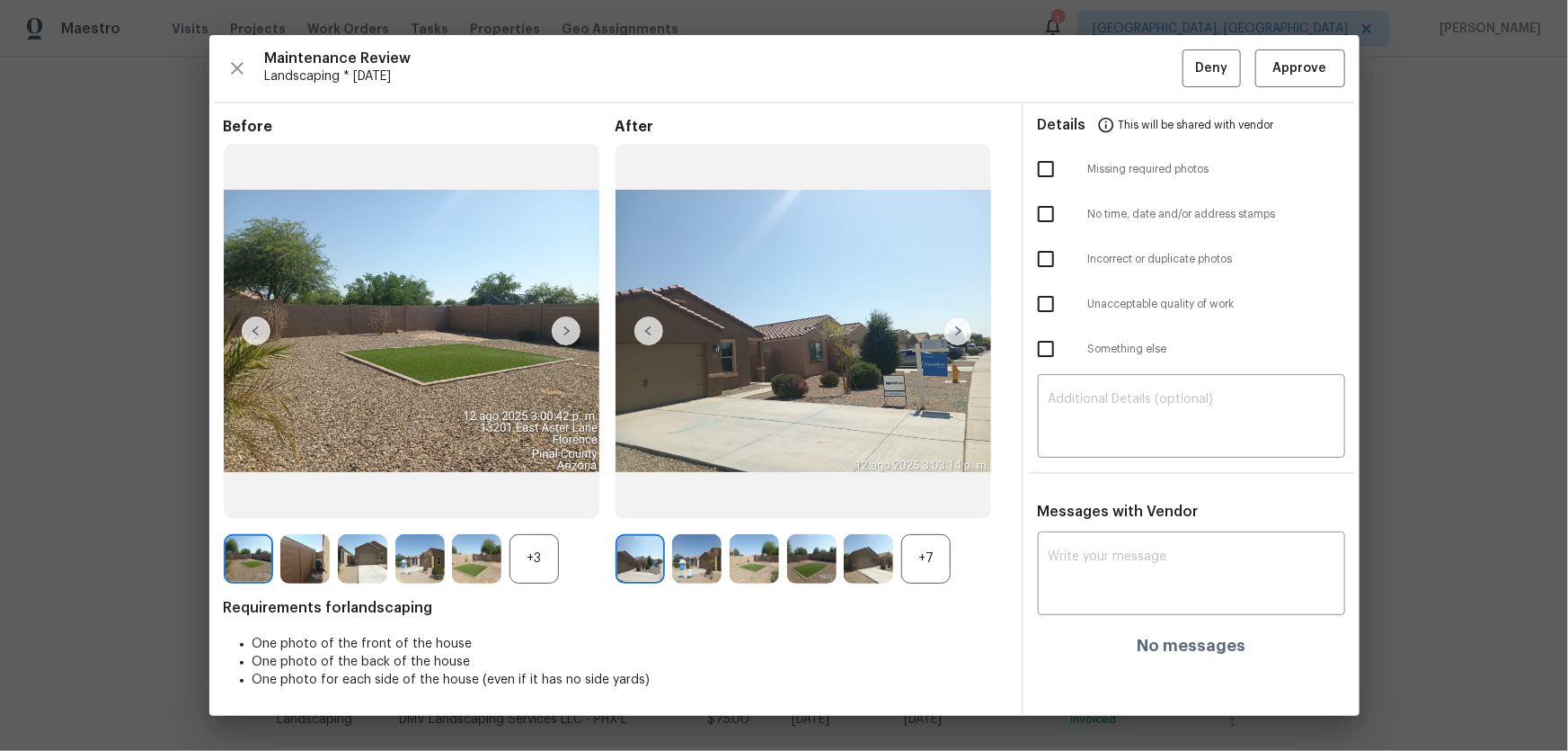
click at [934, 555] on div "+7" at bounding box center [925, 558] width 49 height 49
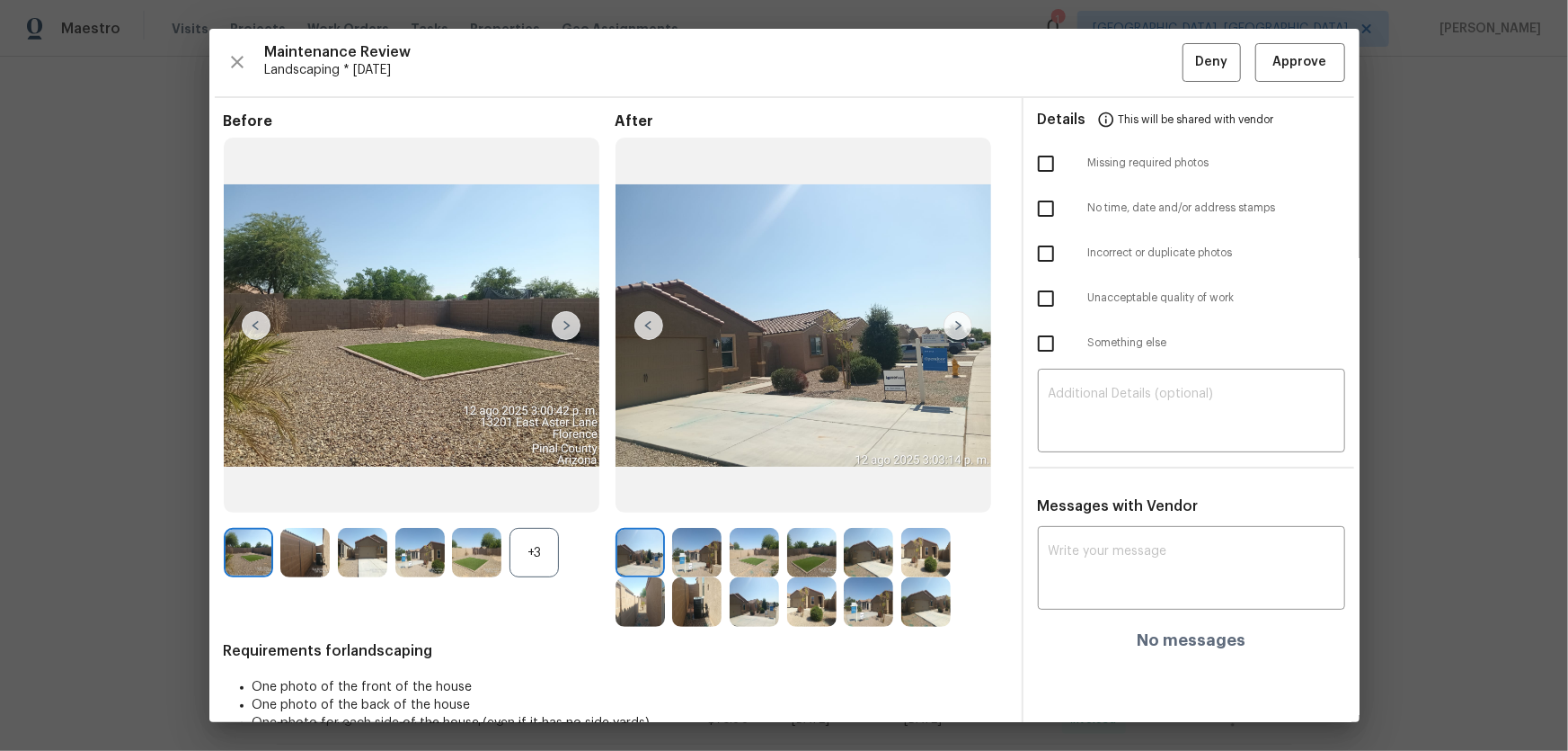
click at [530, 561] on div "+3" at bounding box center [534, 552] width 49 height 49
click at [1272, 79] on button "Approve" at bounding box center [1300, 63] width 90 height 39
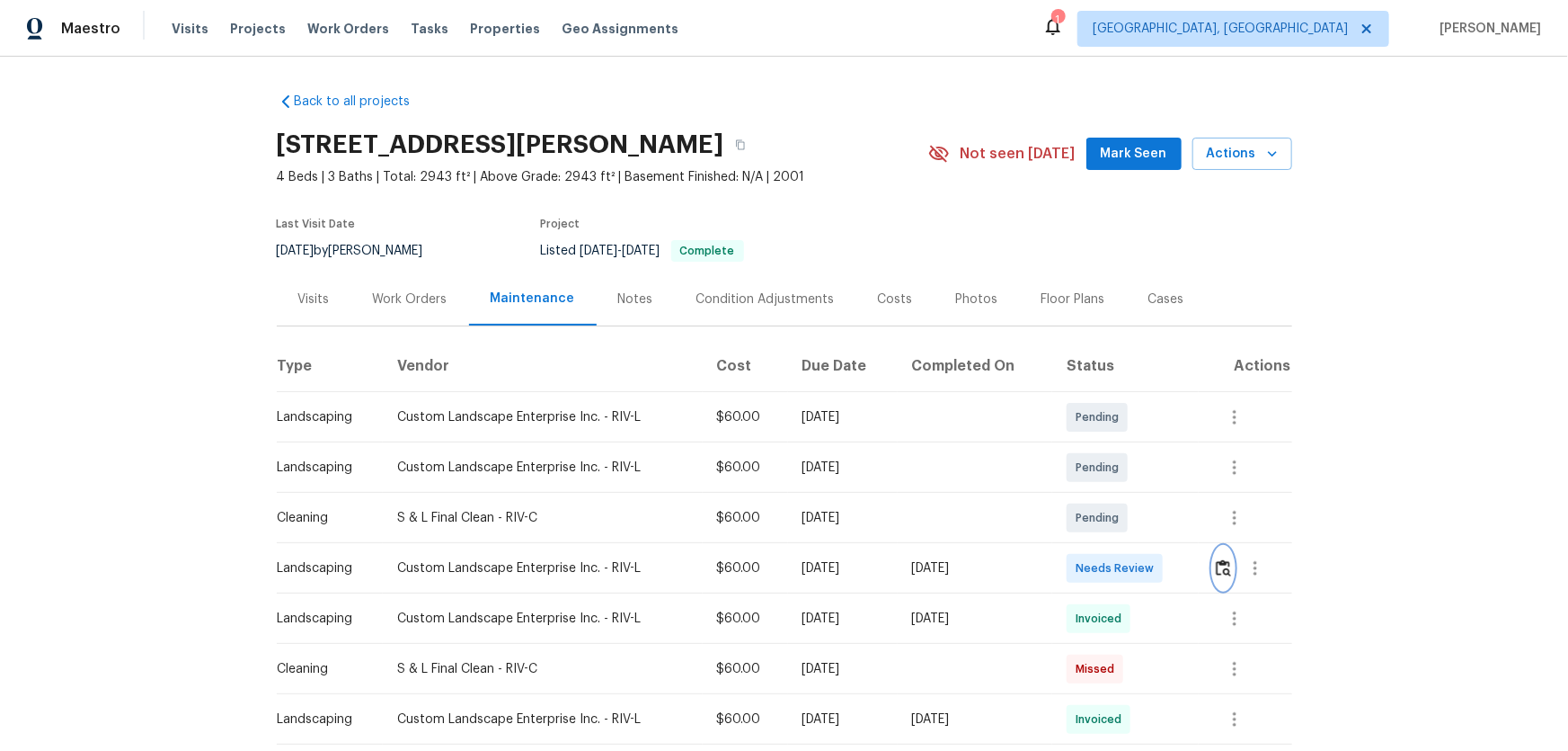
click at [1213, 570] on button "button" at bounding box center [1223, 568] width 20 height 43
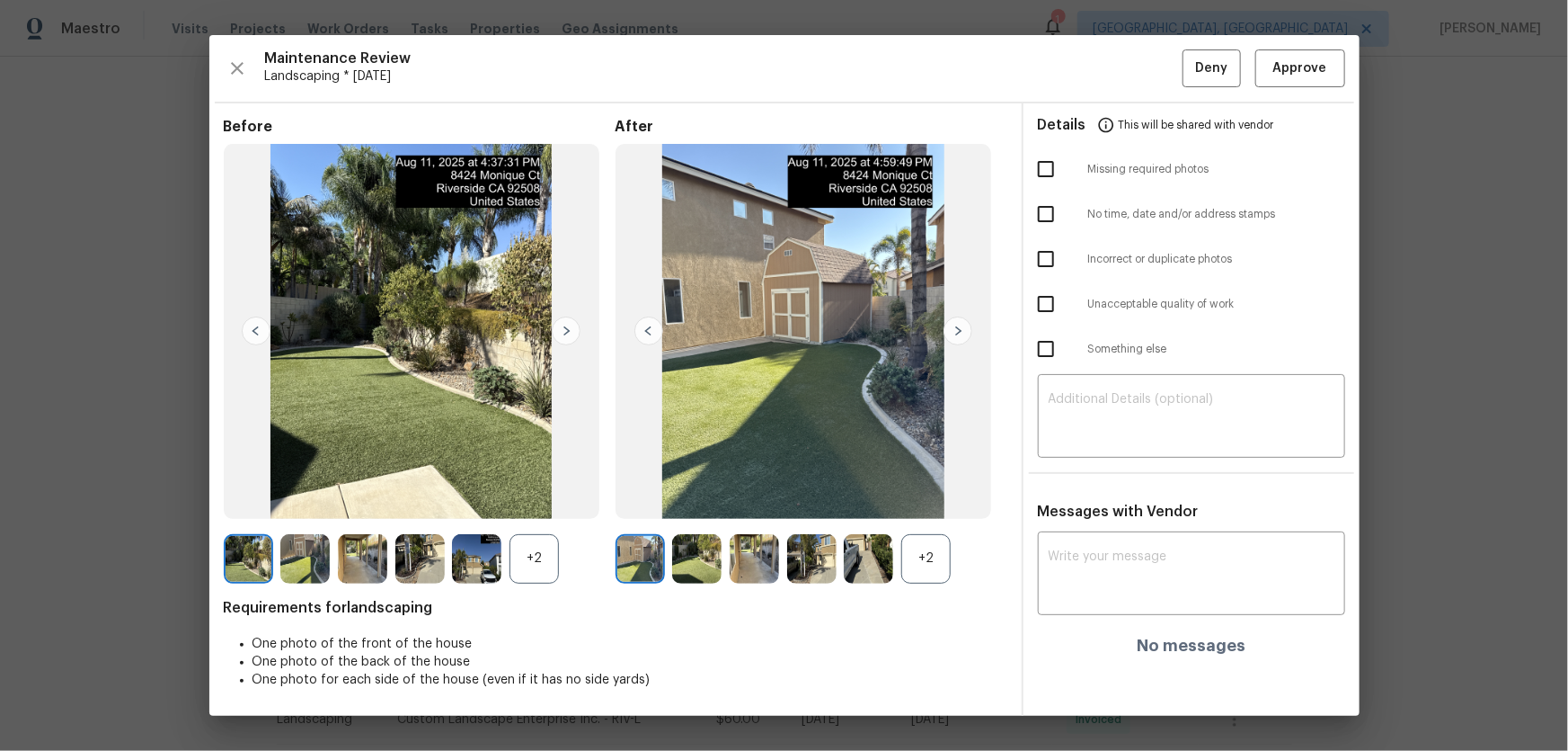
click at [922, 570] on div "+2" at bounding box center [925, 558] width 49 height 49
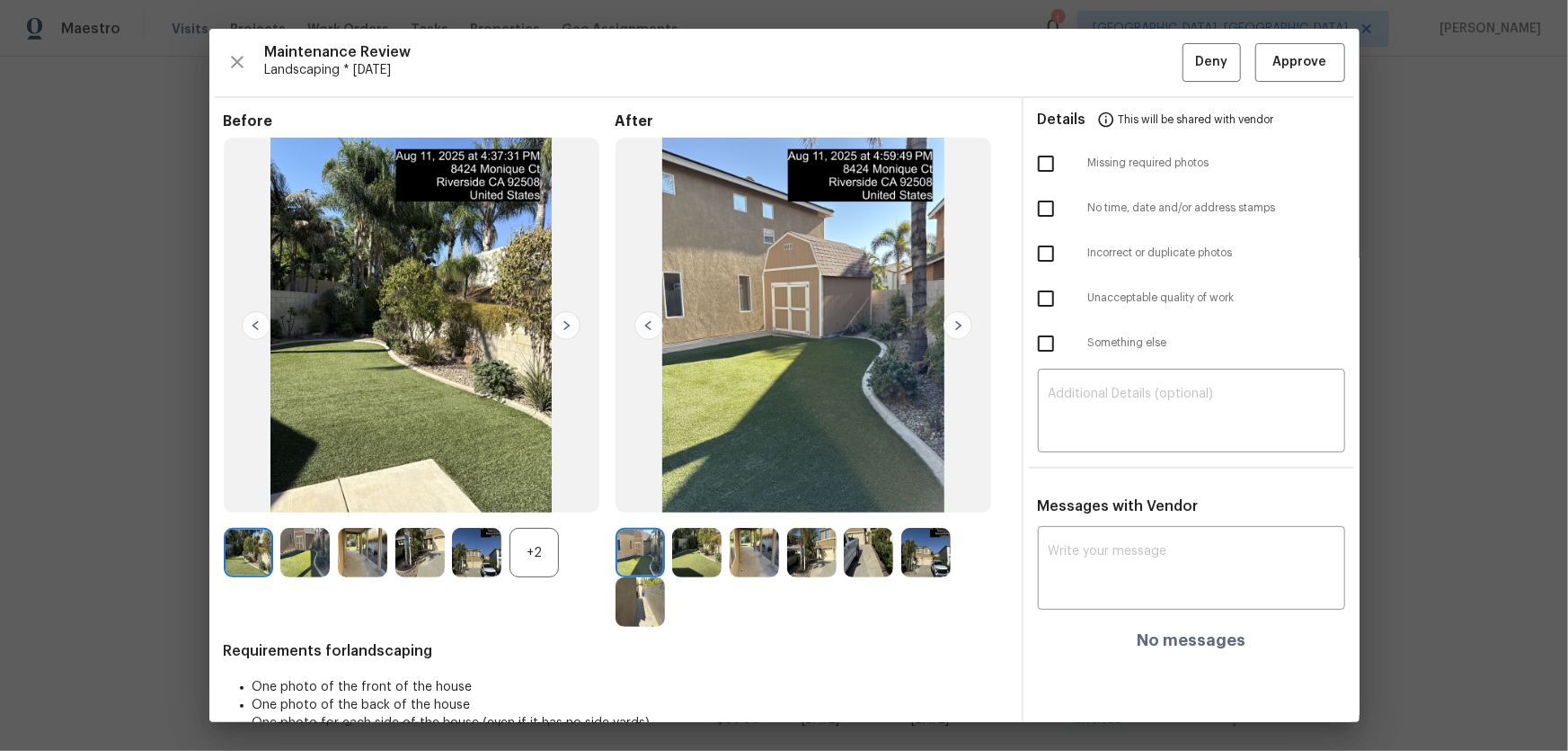
click at [530, 548] on div "+2" at bounding box center [534, 552] width 49 height 49
click at [673, 535] on img at bounding box center [697, 552] width 49 height 49
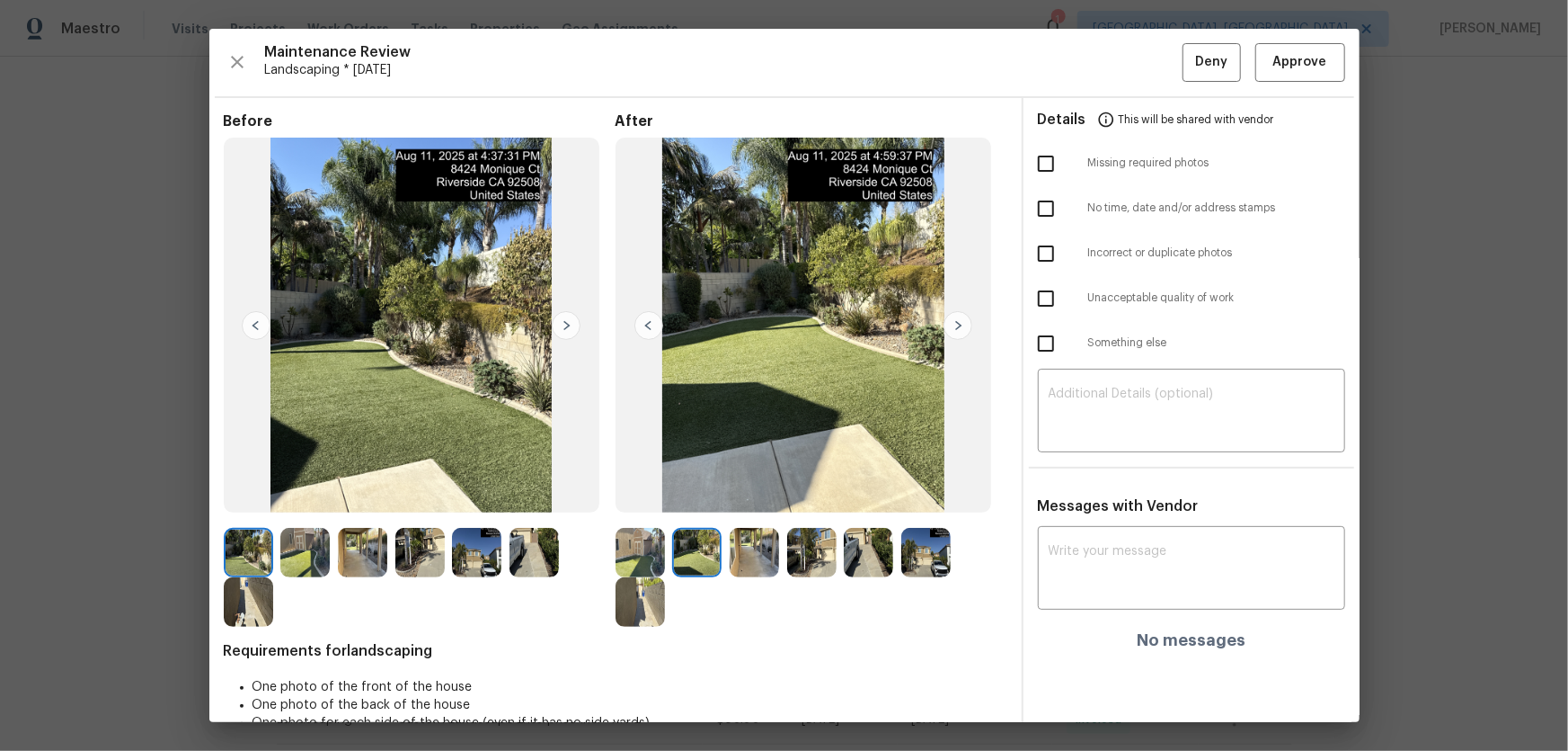
click at [745, 546] on img at bounding box center [754, 552] width 49 height 49
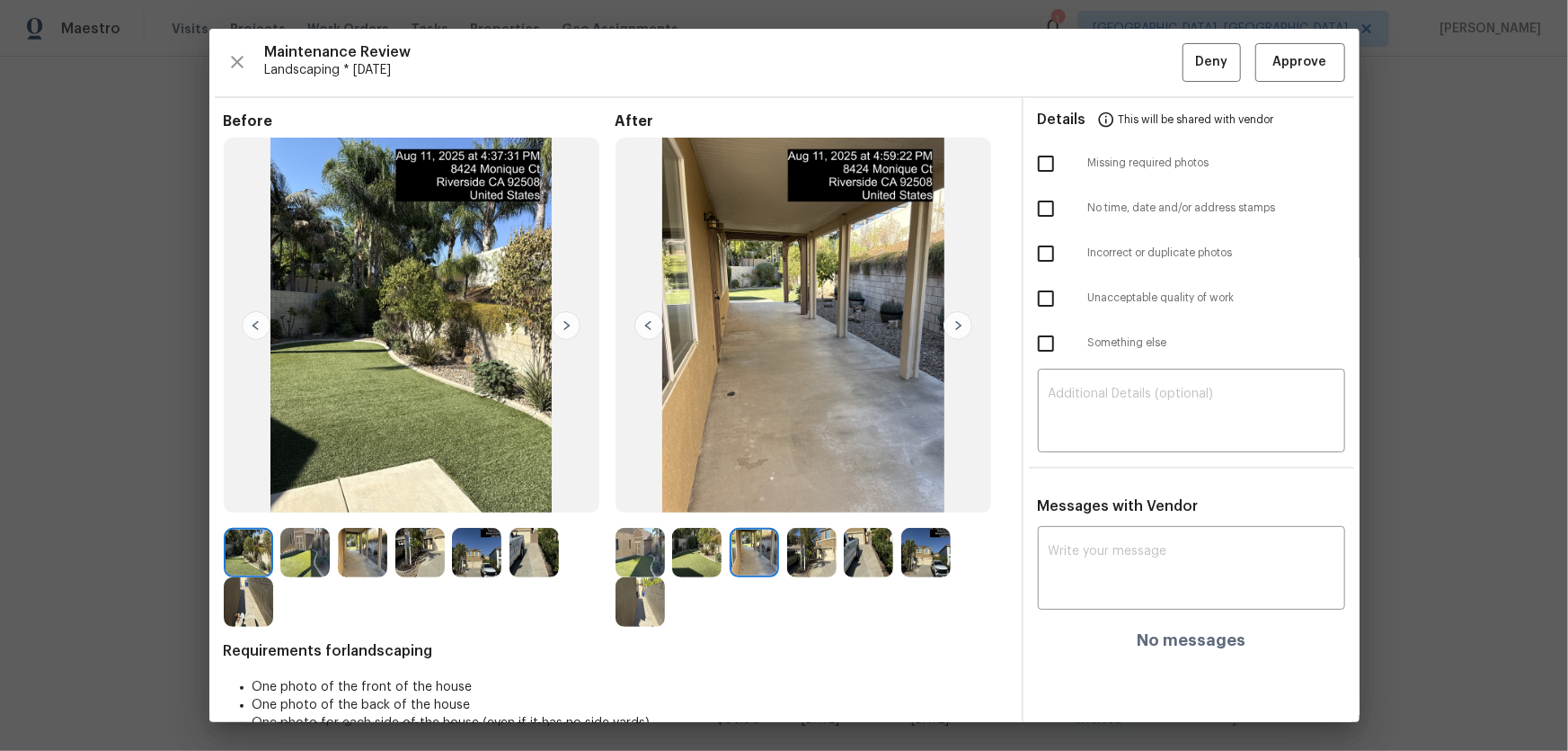
click at [799, 554] on img at bounding box center [812, 552] width 49 height 49
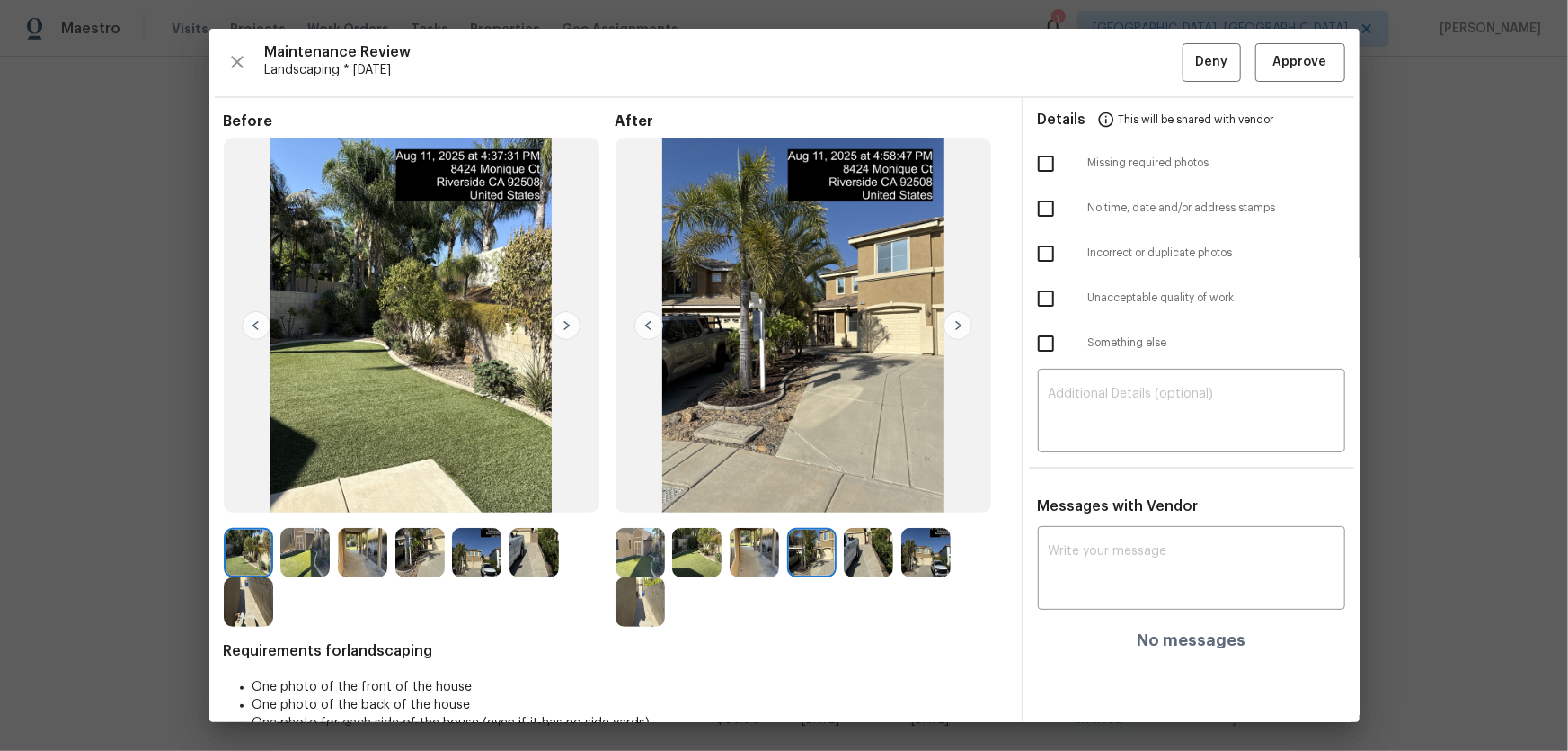
click at [868, 562] on img at bounding box center [867, 552] width 49 height 49
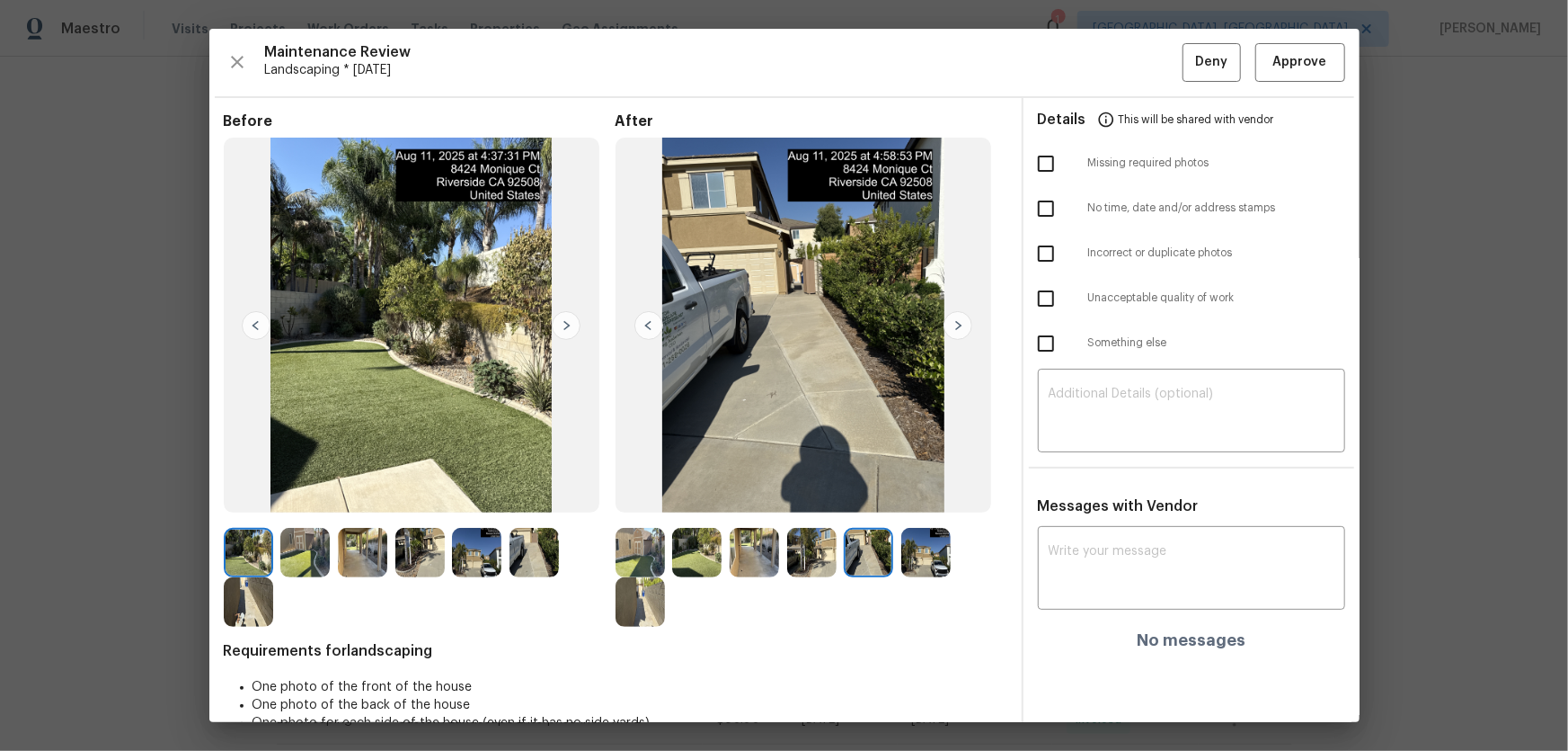
click at [917, 562] on img at bounding box center [925, 552] width 49 height 49
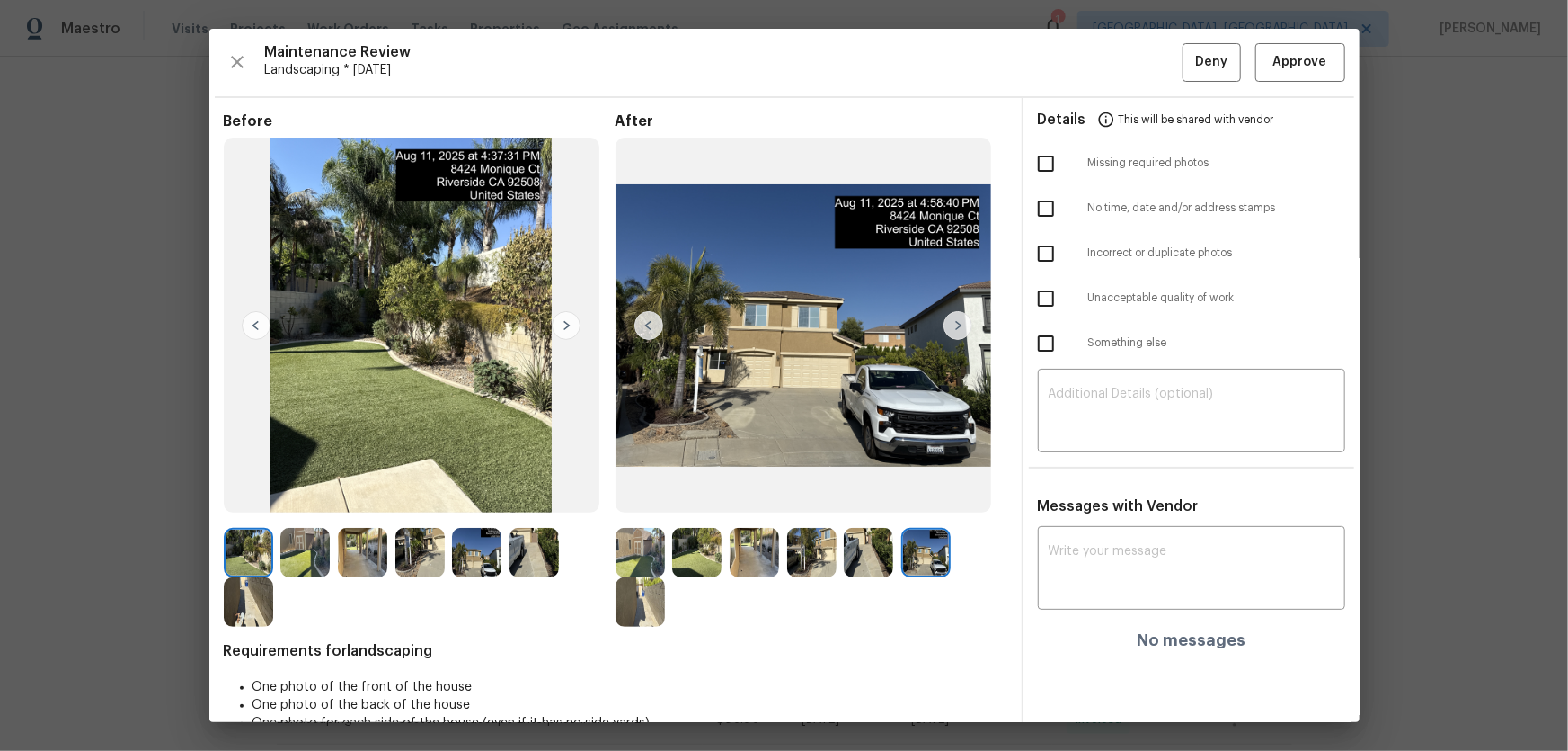
click at [647, 604] on img at bounding box center [640, 601] width 49 height 49
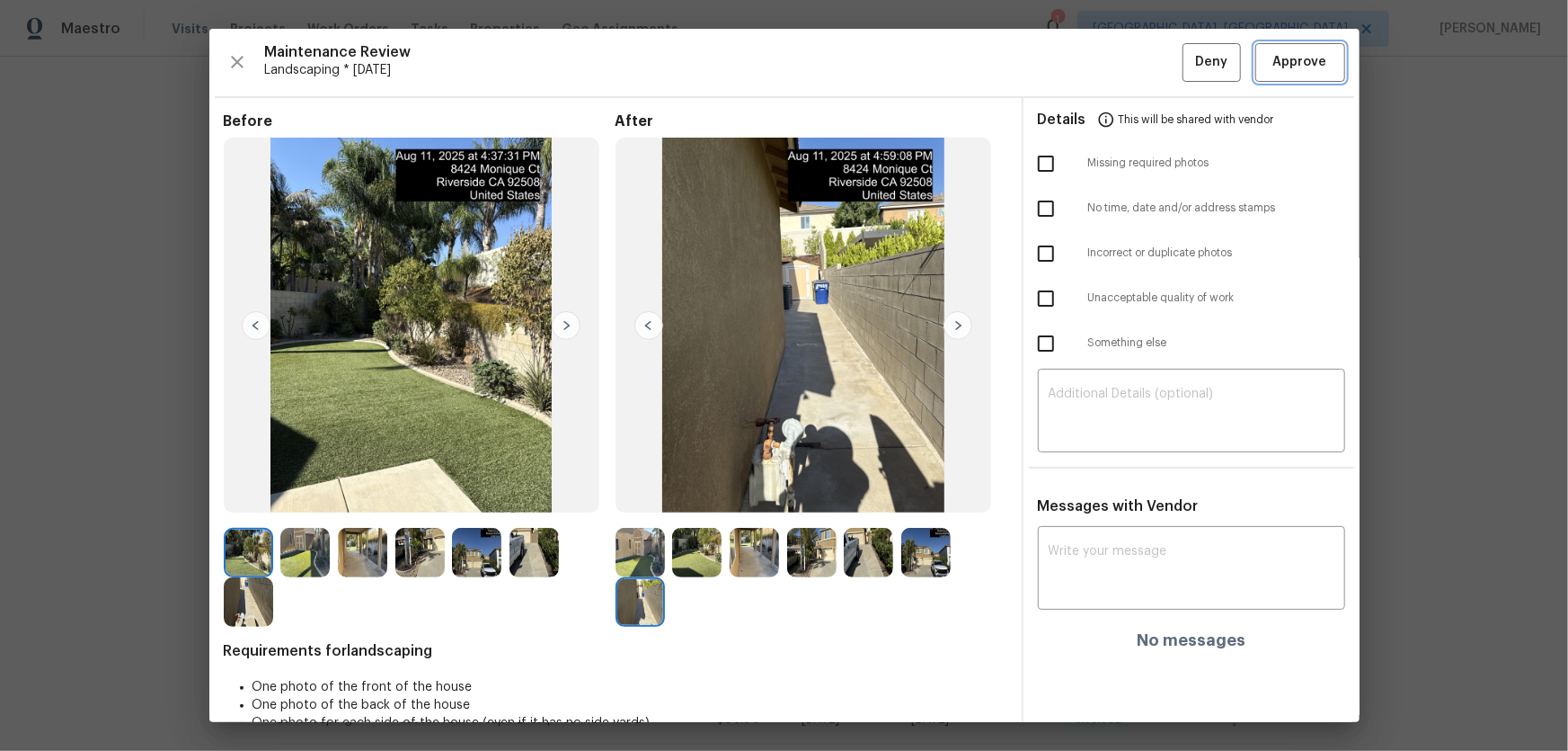
click at [1282, 70] on span "Approve" at bounding box center [1301, 62] width 54 height 22
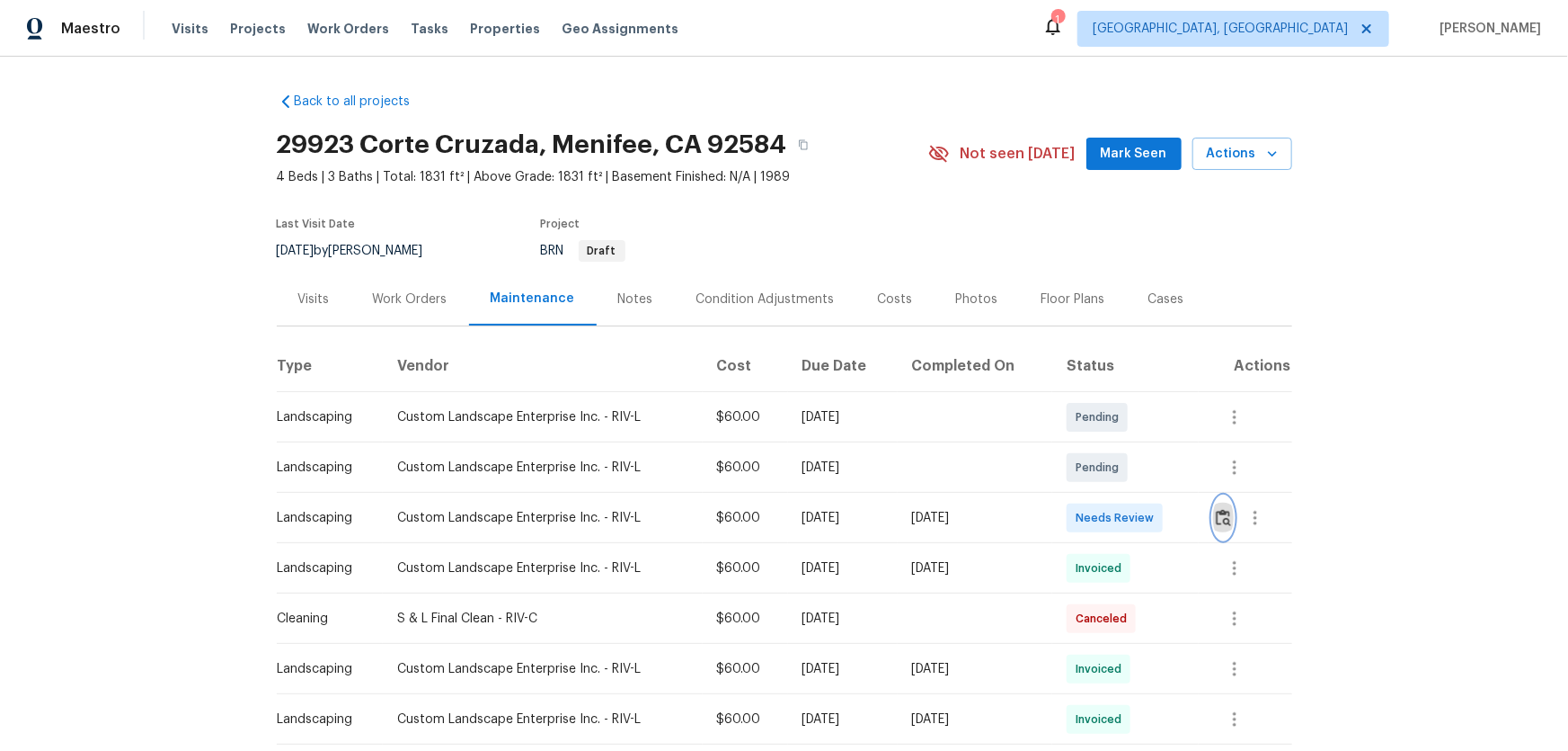
click at [1115, 495] on img "button" at bounding box center [1224, 517] width 15 height 17
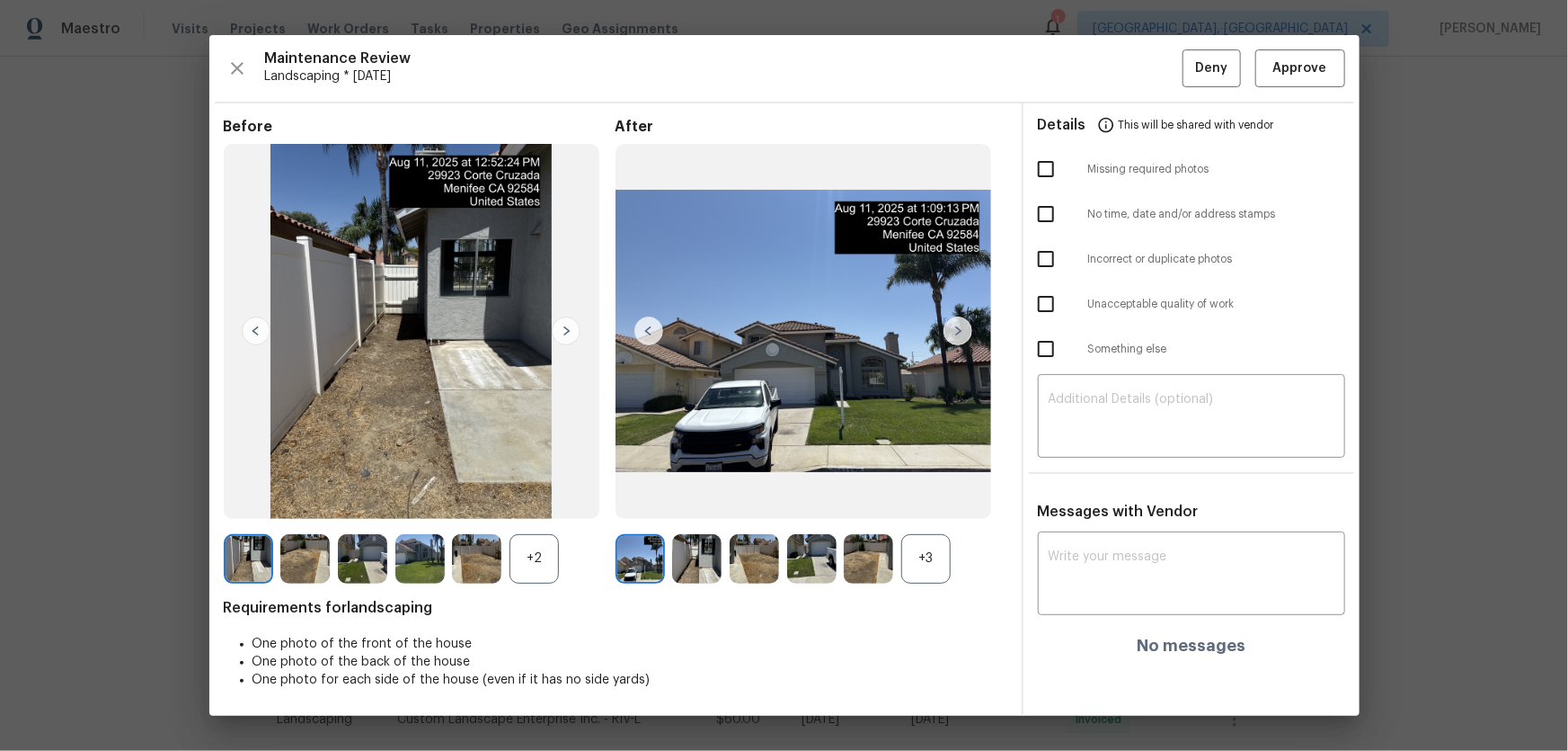
click at [922, 495] on div "+3" at bounding box center [925, 558] width 49 height 49
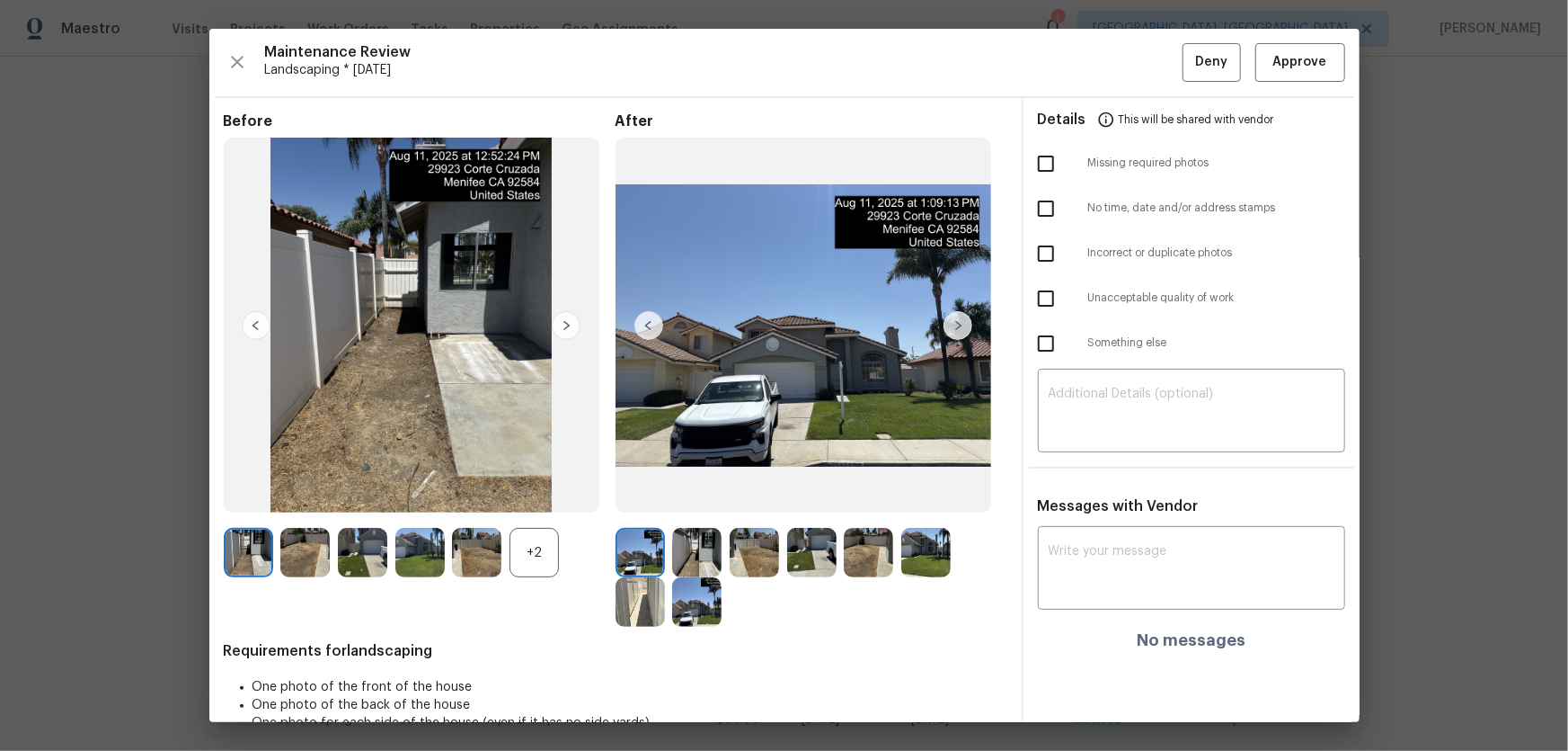
click at [542, 495] on div "+2" at bounding box center [534, 552] width 49 height 49
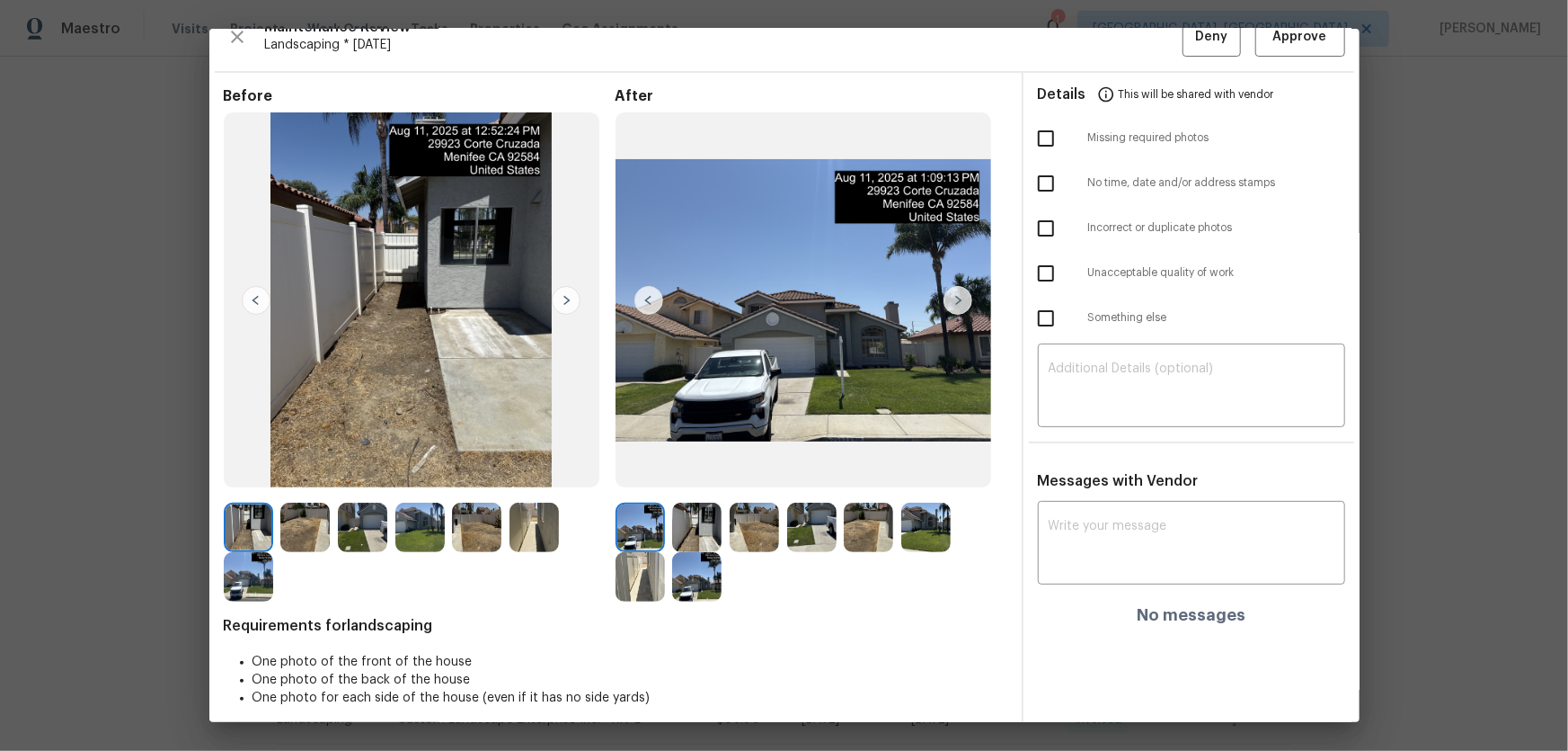
scroll to position [36, 0]
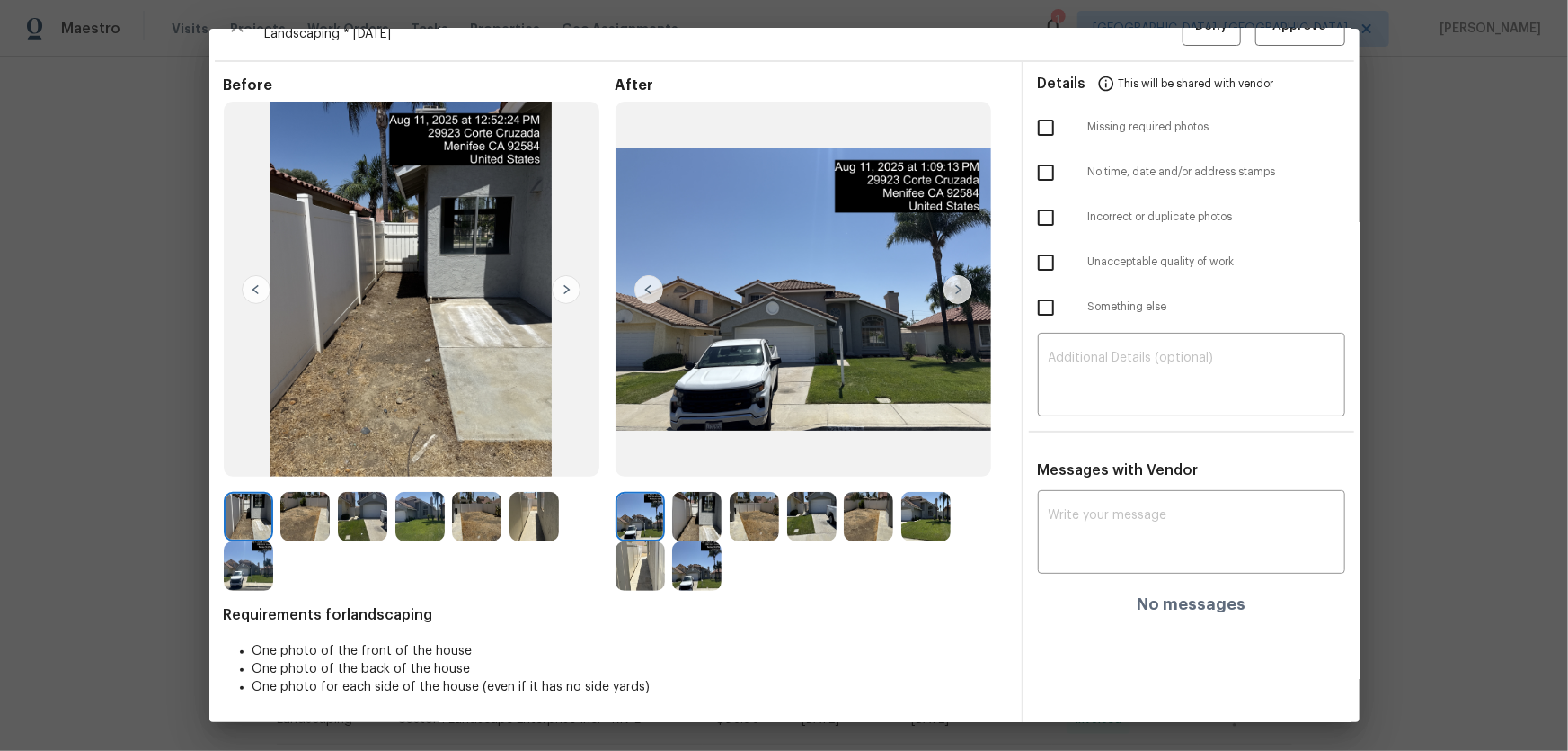
click at [701, 495] on img at bounding box center [697, 515] width 49 height 49
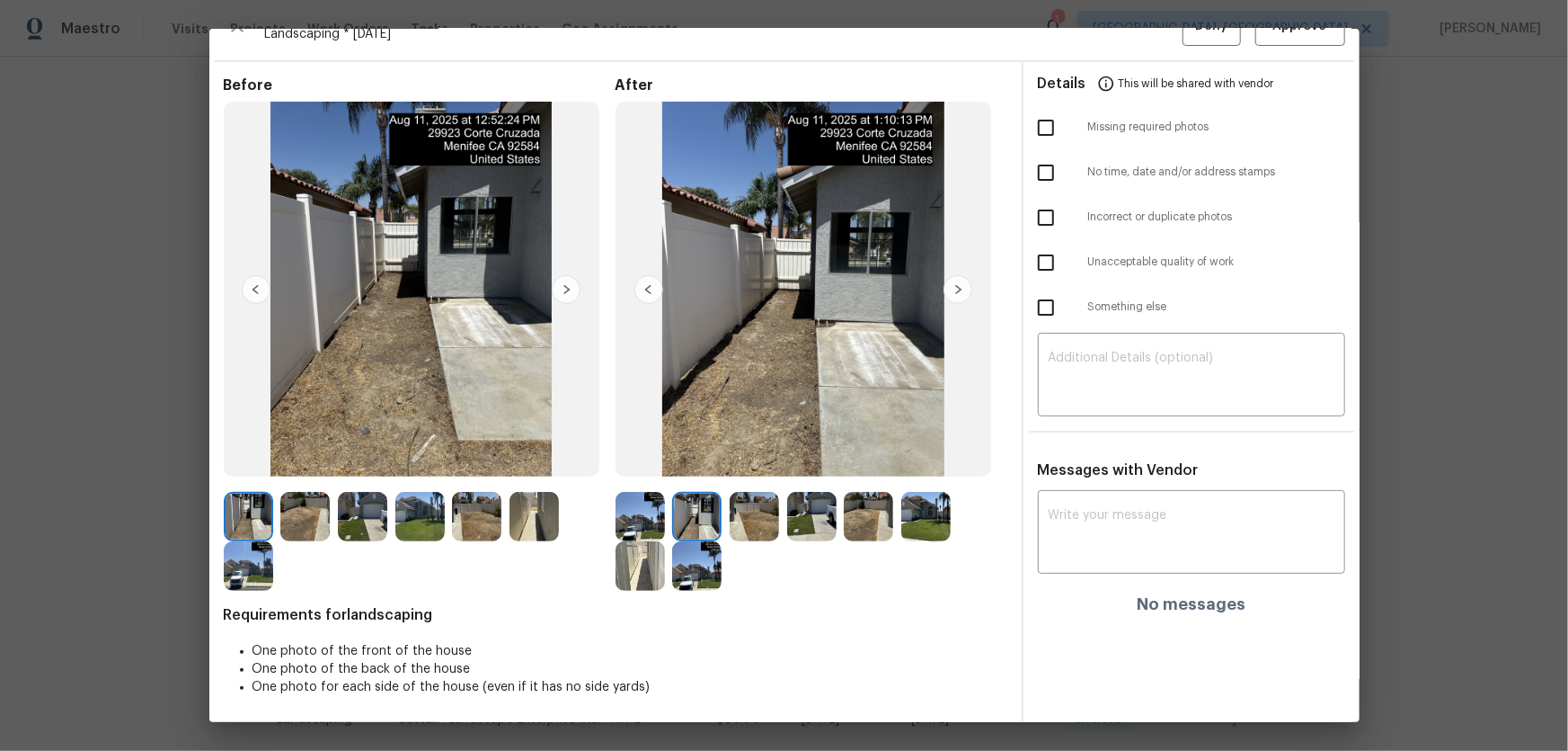
click at [752, 495] on img at bounding box center [754, 515] width 49 height 49
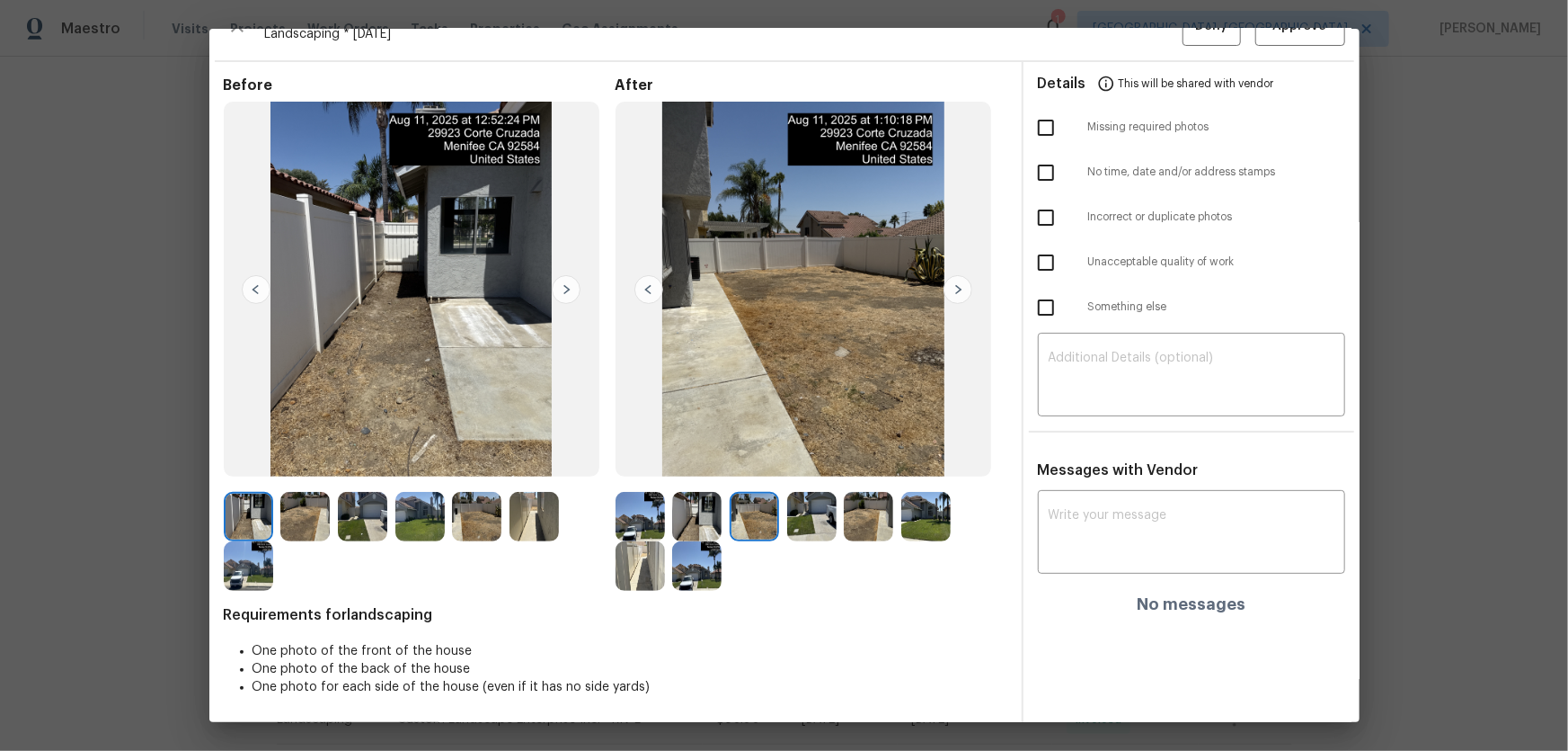
click at [794, 495] on img at bounding box center [812, 515] width 49 height 49
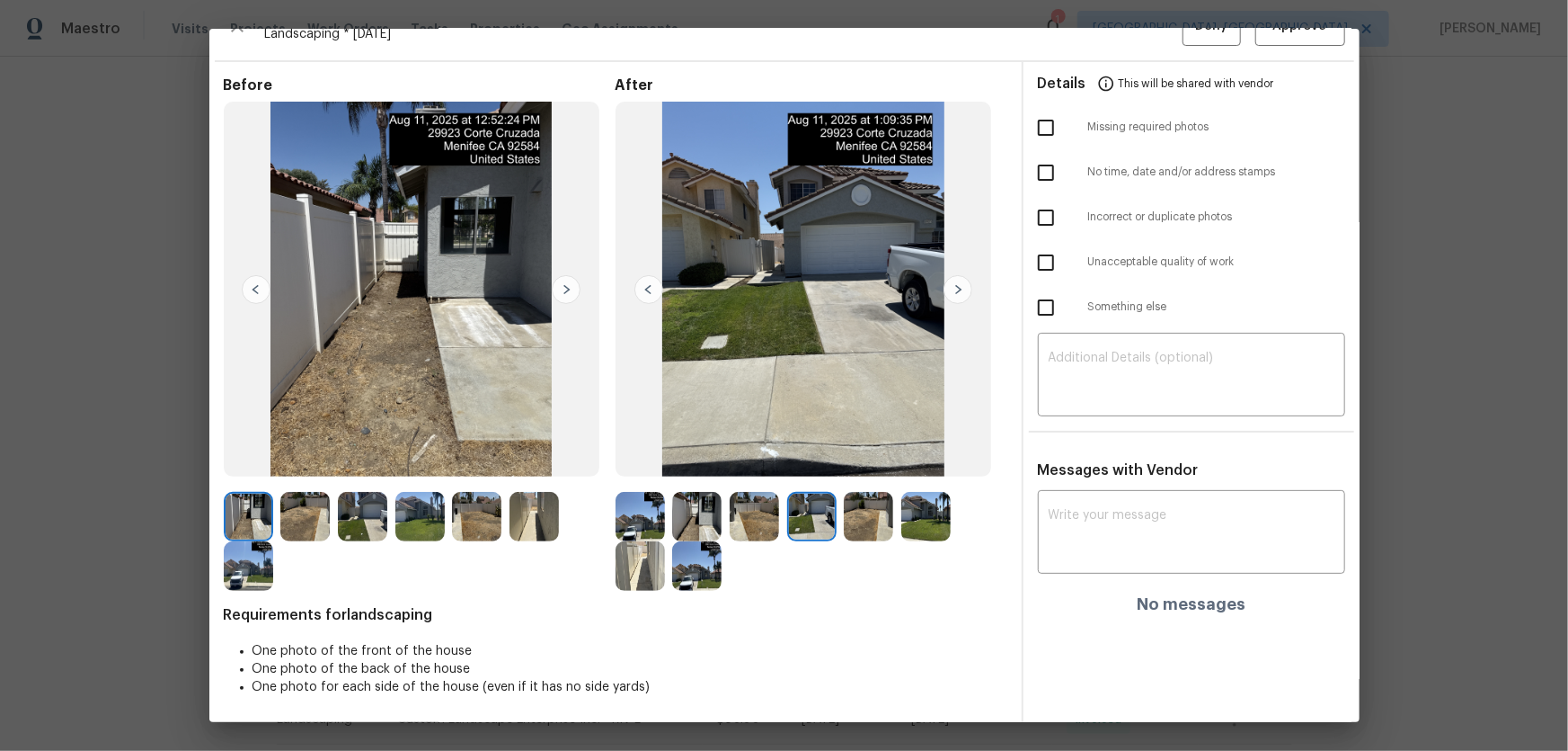
click at [873, 495] on img at bounding box center [867, 515] width 49 height 49
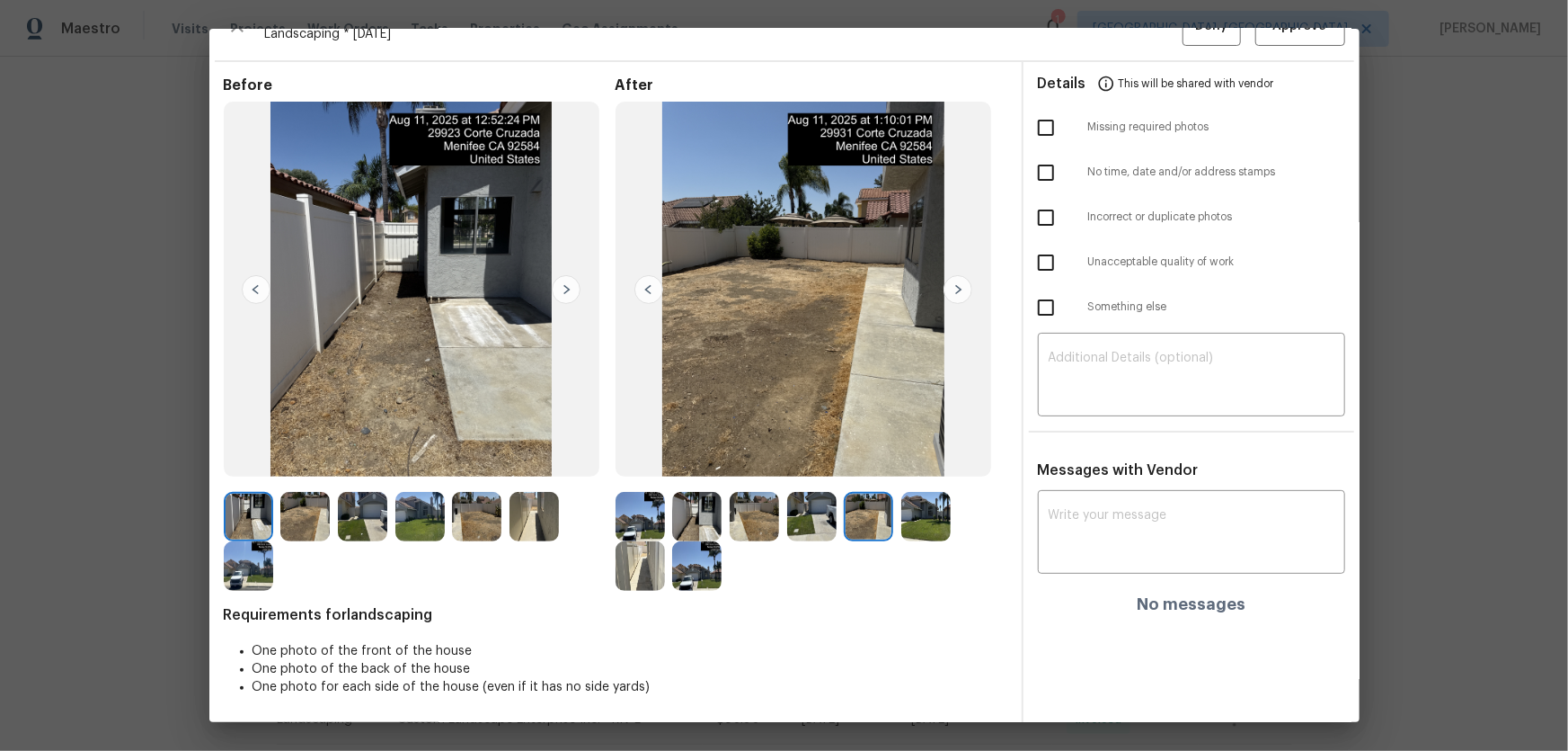
click at [922, 495] on img at bounding box center [925, 515] width 49 height 49
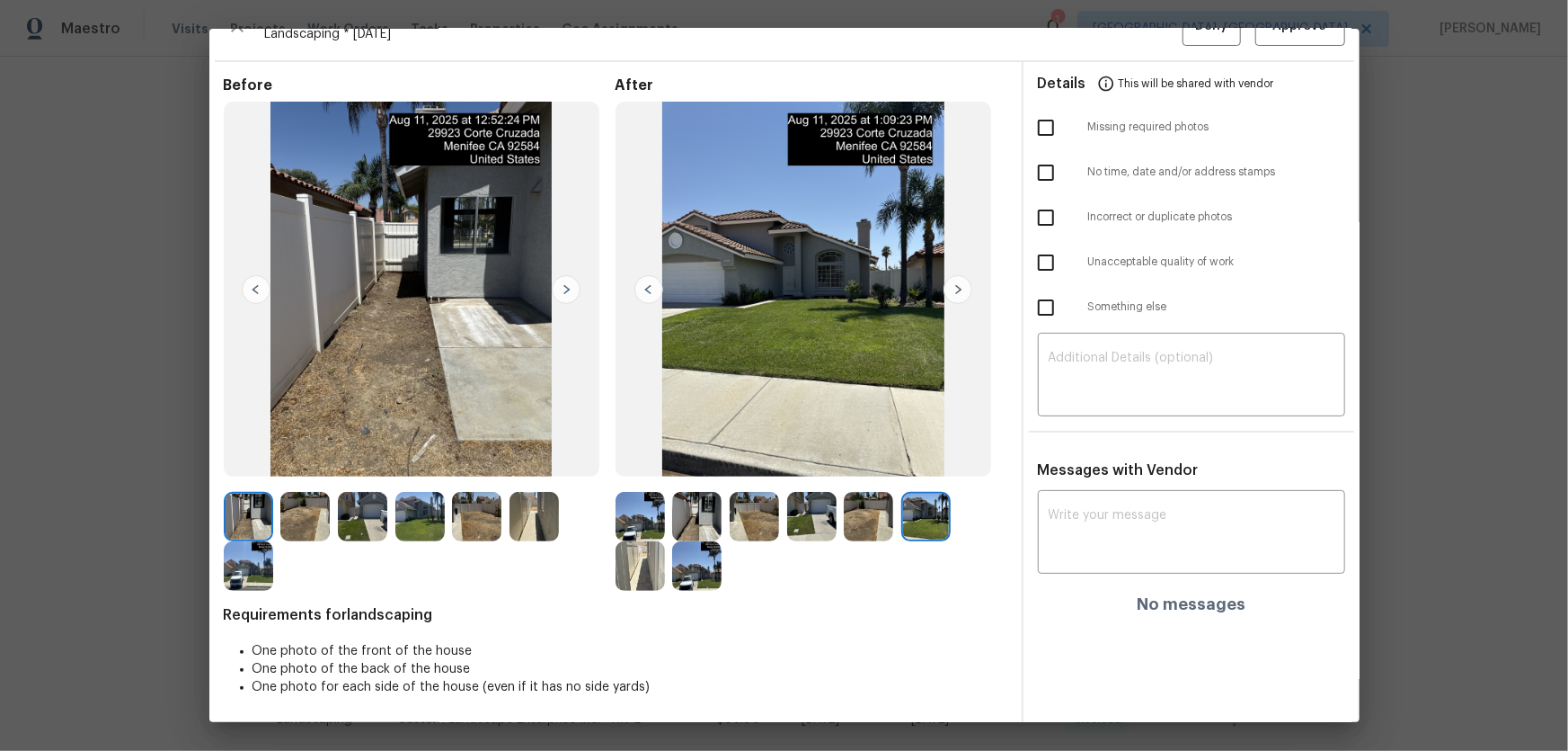
click at [638, 495] on img at bounding box center [640, 566] width 49 height 49
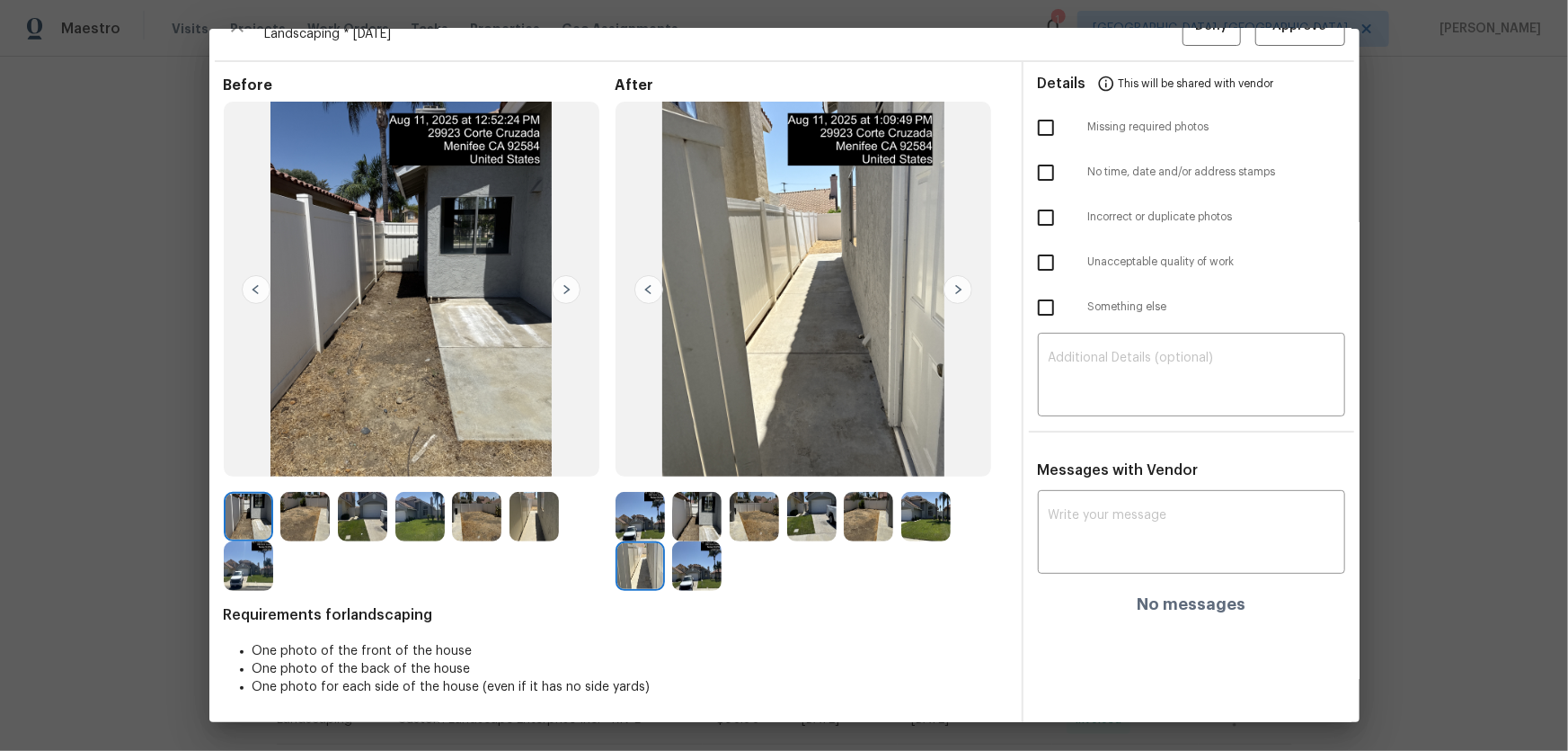
click at [699, 495] on img at bounding box center [697, 566] width 49 height 49
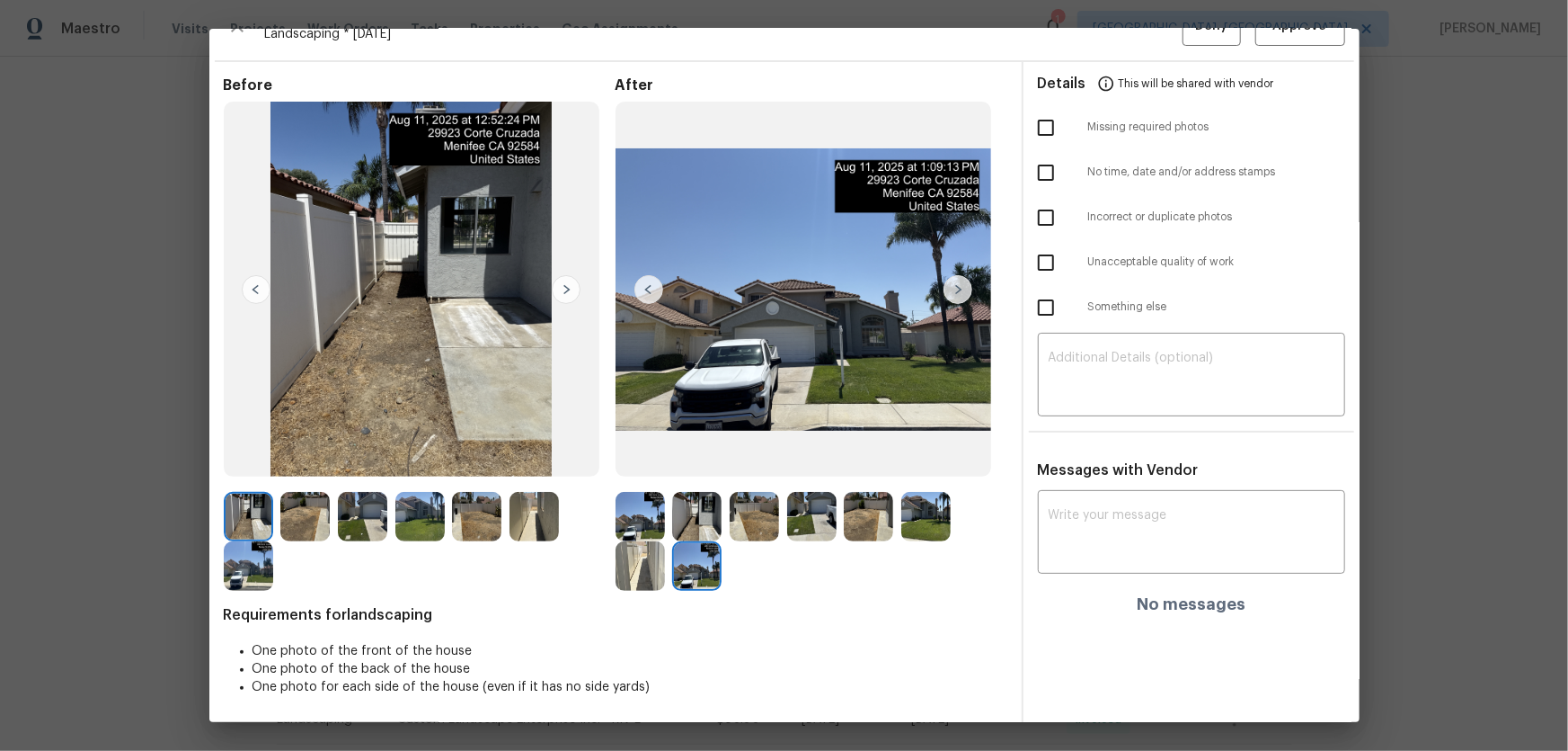
scroll to position [0, 0]
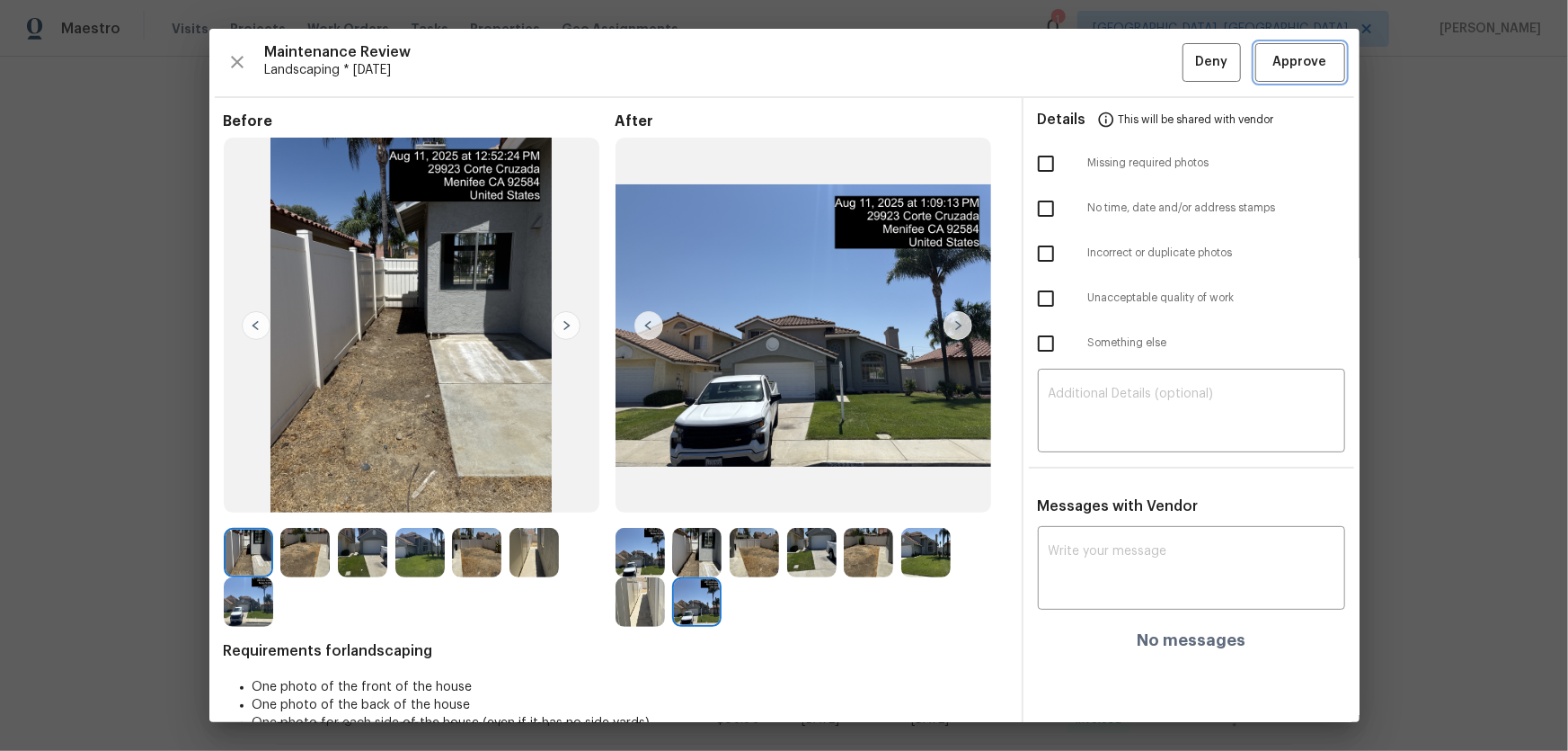
click at [1115, 51] on span "Approve" at bounding box center [1301, 62] width 54 height 22
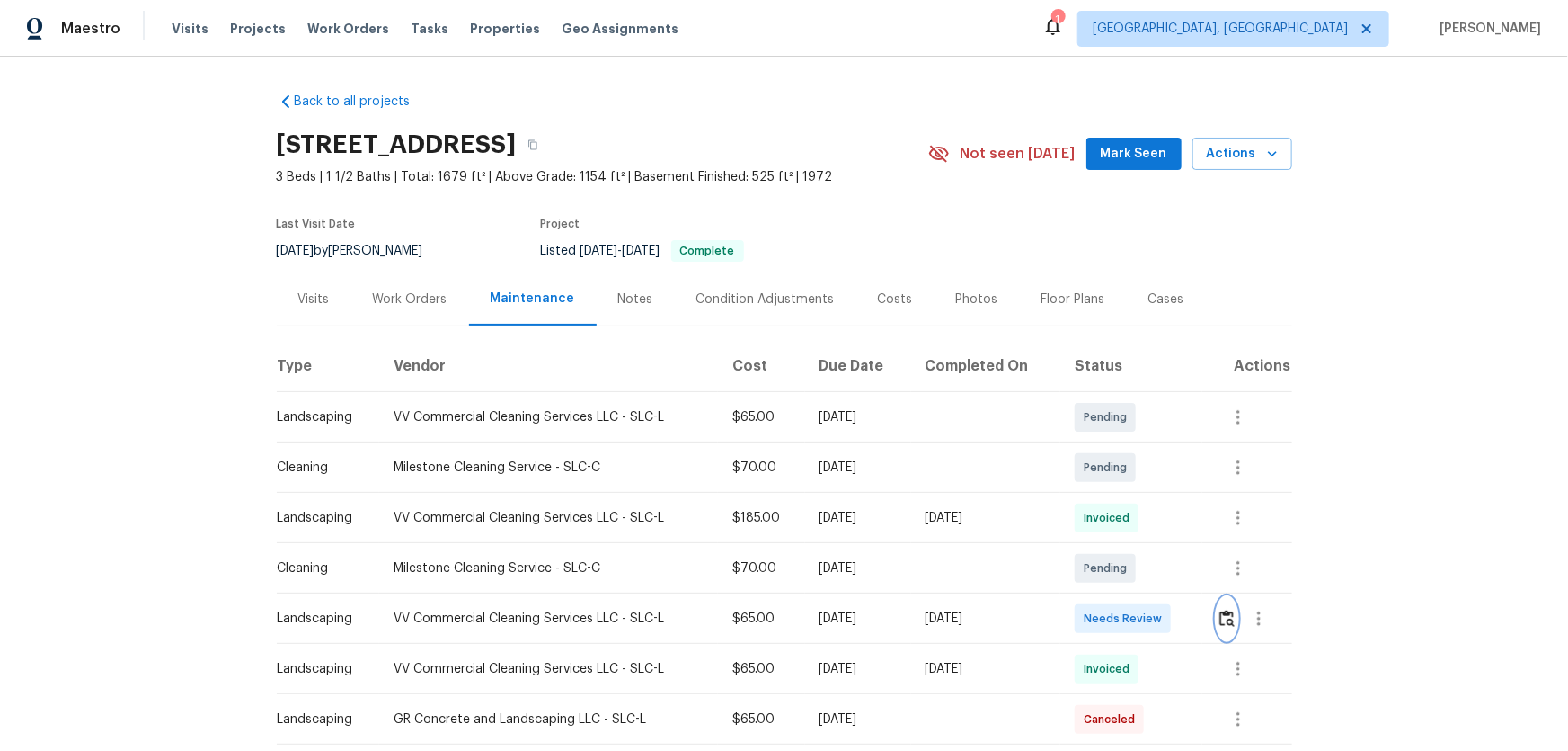
click at [1115, 495] on img "button" at bounding box center [1227, 618] width 15 height 17
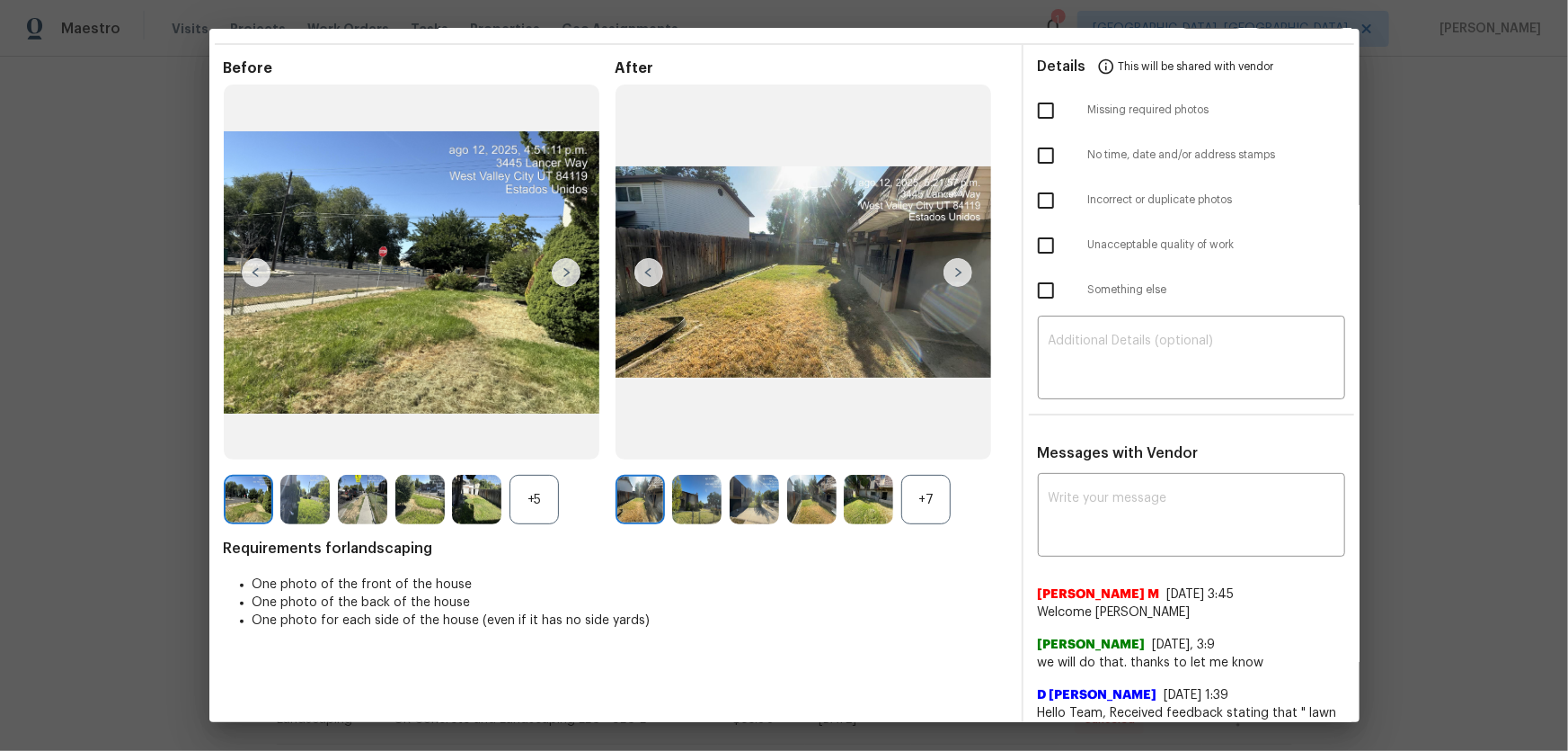
scroll to position [81, 0]
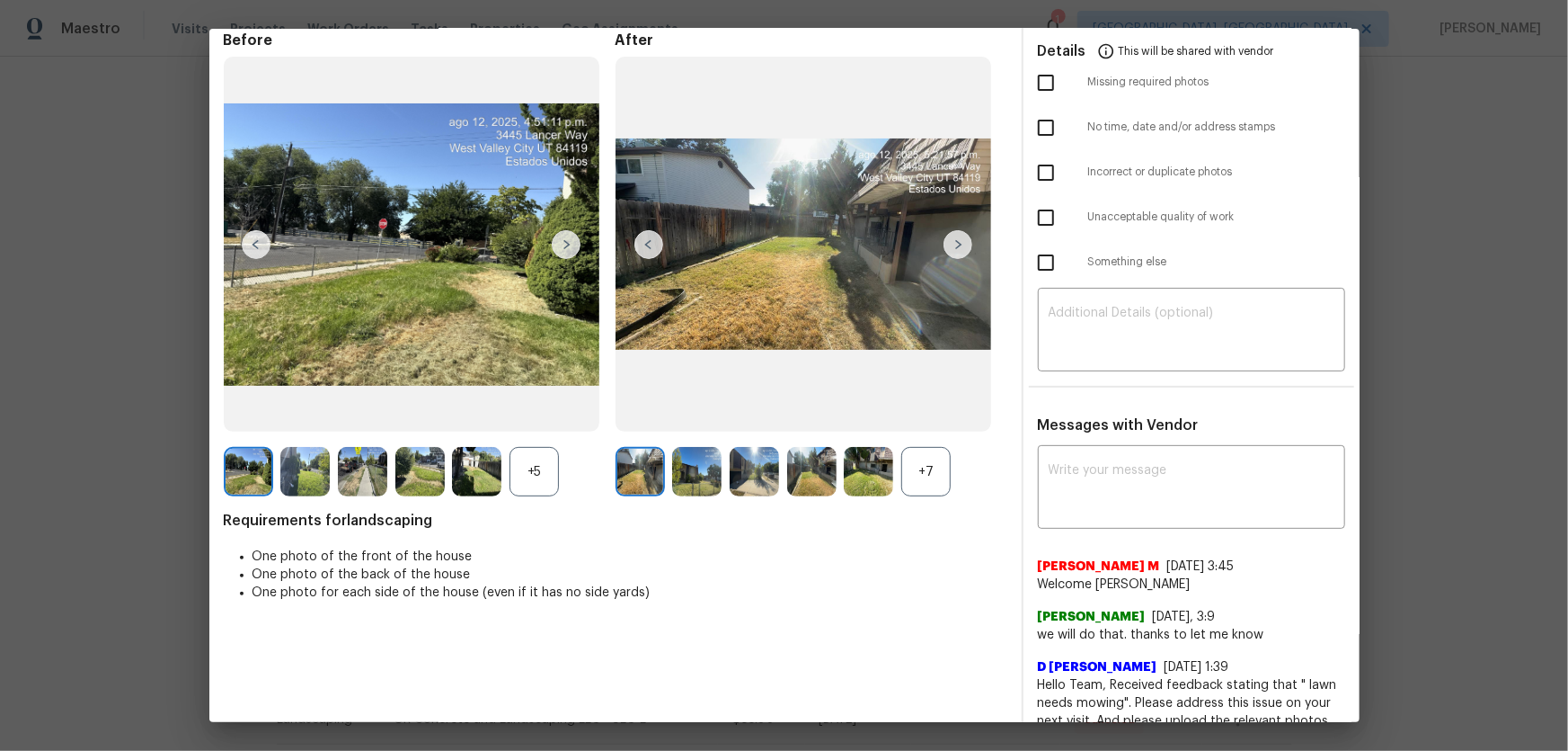
click at [931, 481] on div "+7" at bounding box center [925, 471] width 49 height 49
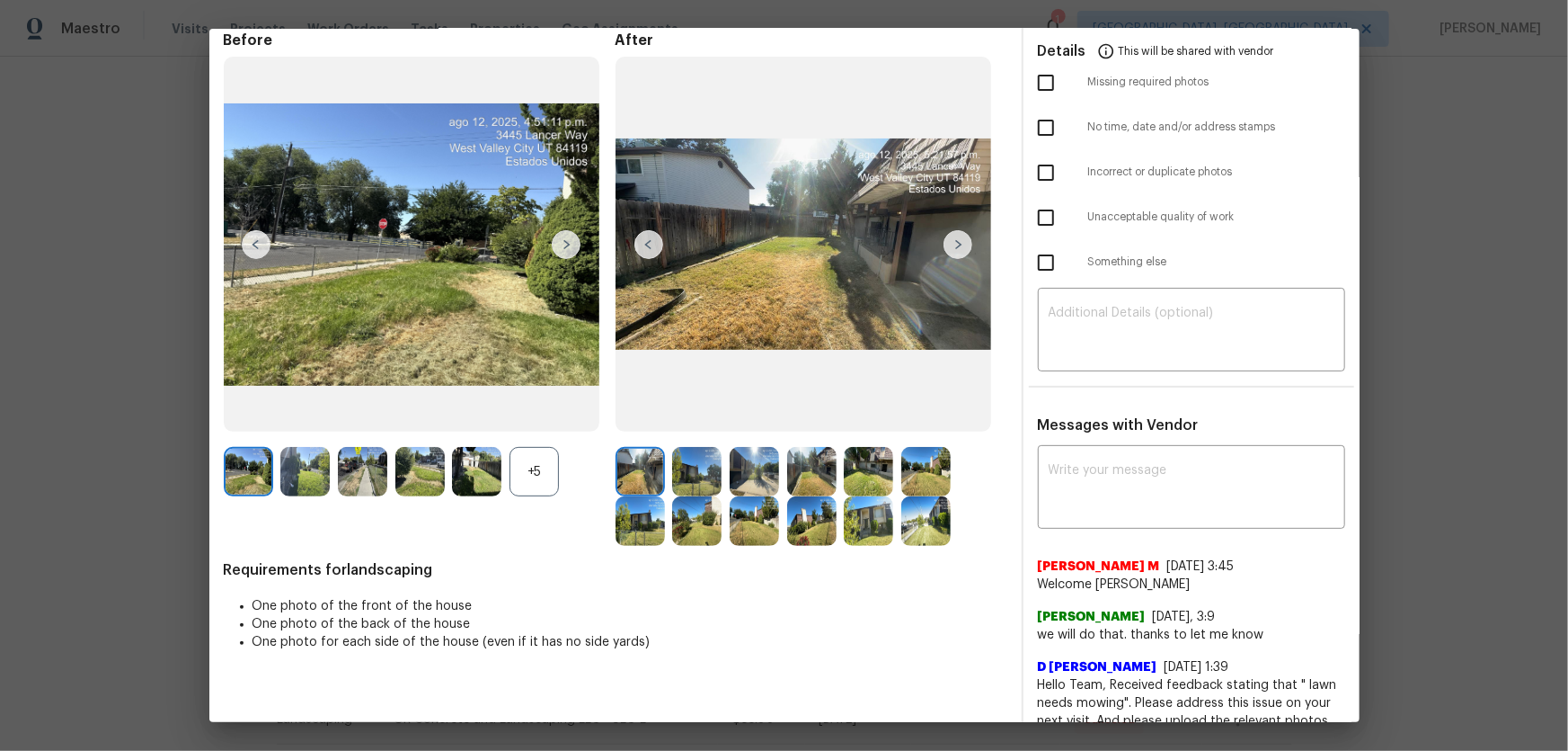
click at [522, 473] on div "+5" at bounding box center [534, 471] width 49 height 49
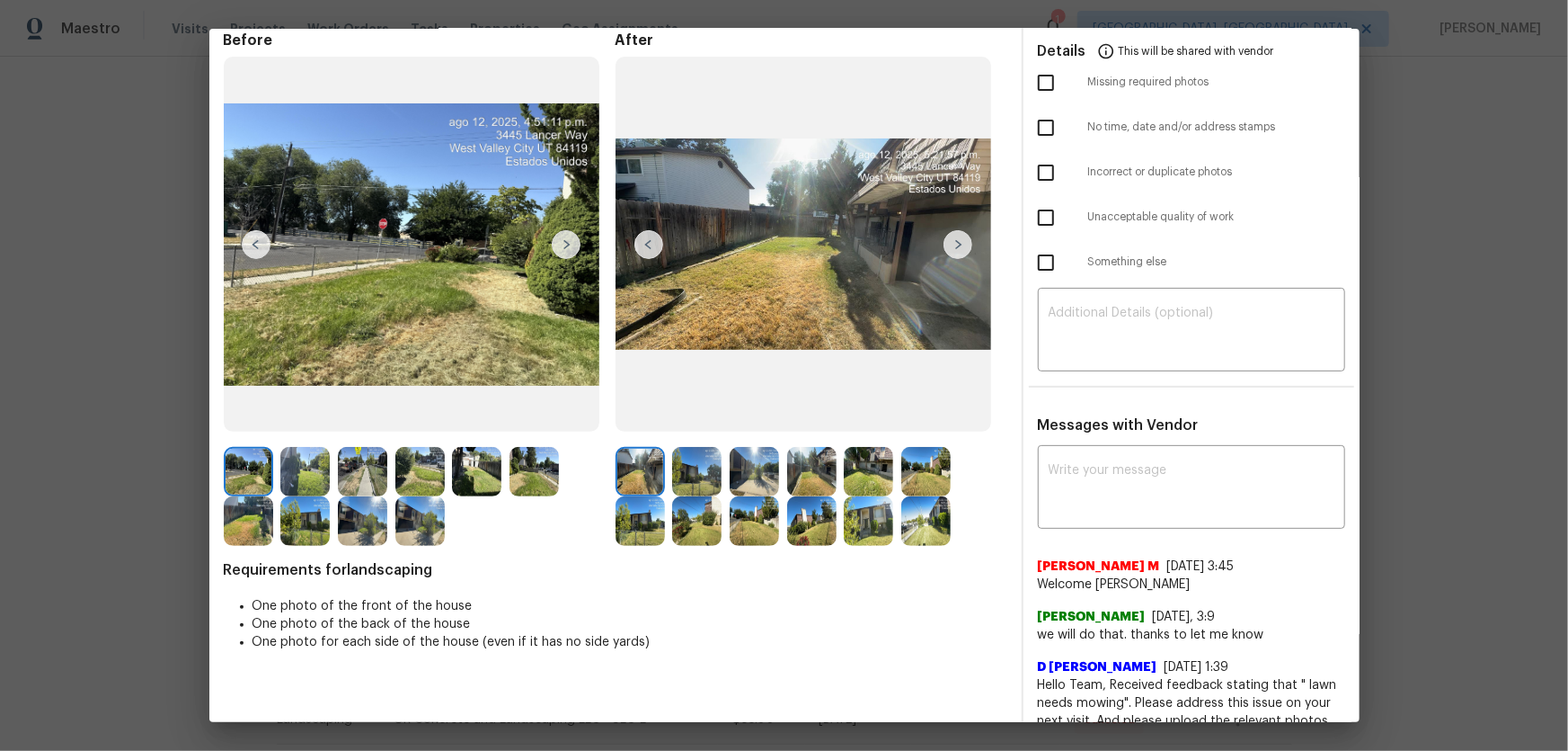
click at [691, 477] on img at bounding box center [697, 471] width 49 height 49
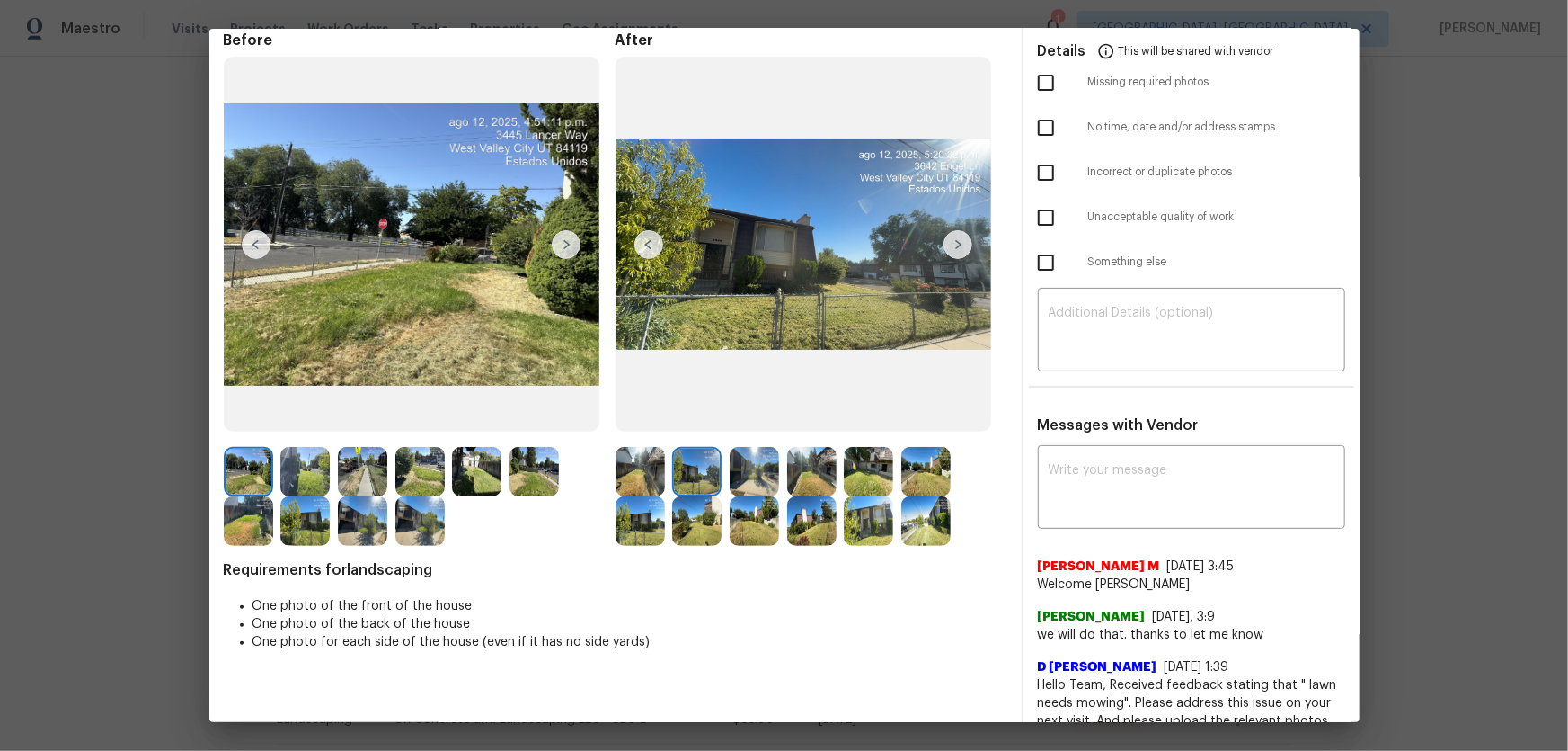
click at [746, 477] on img at bounding box center [754, 471] width 49 height 49
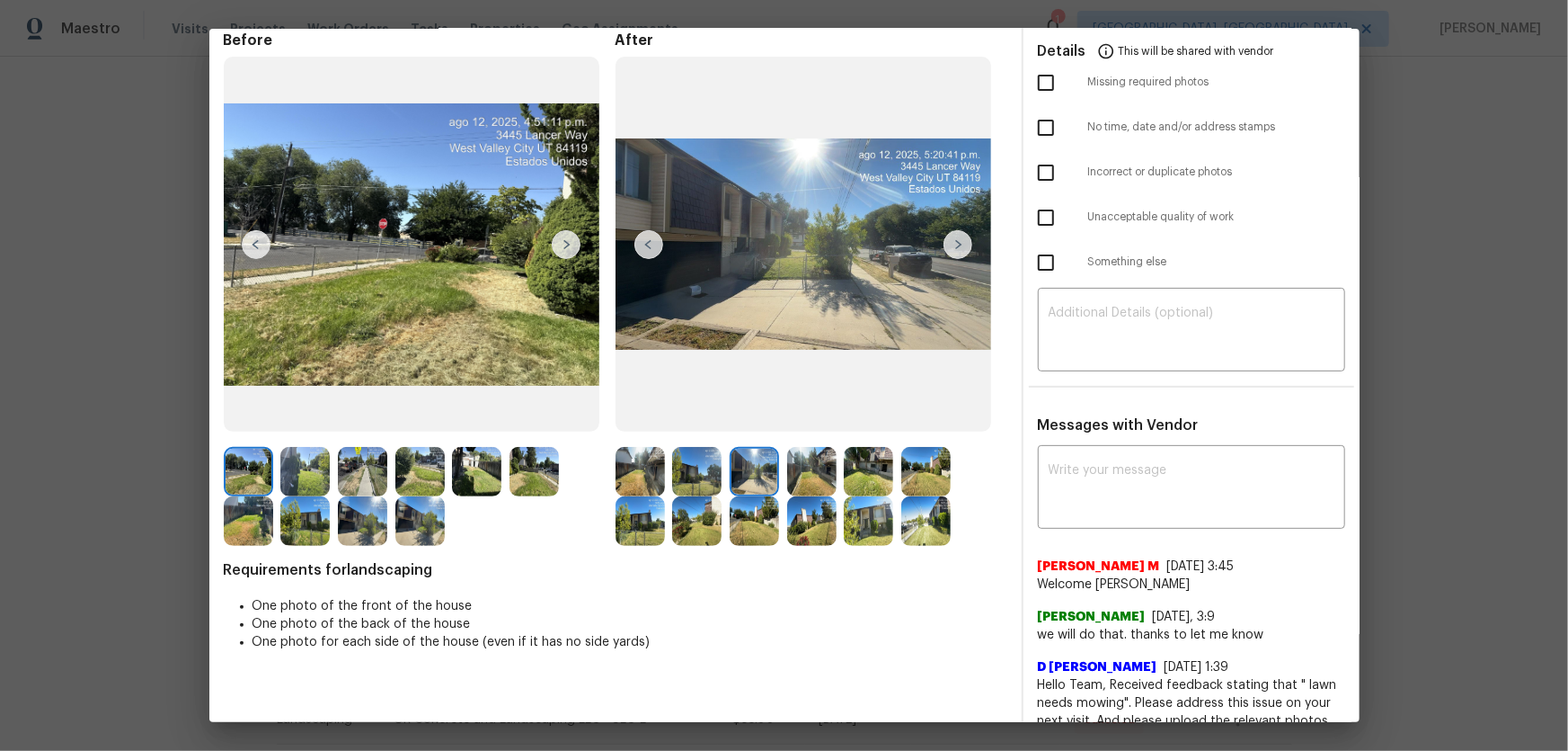
click at [814, 477] on img at bounding box center [812, 471] width 49 height 49
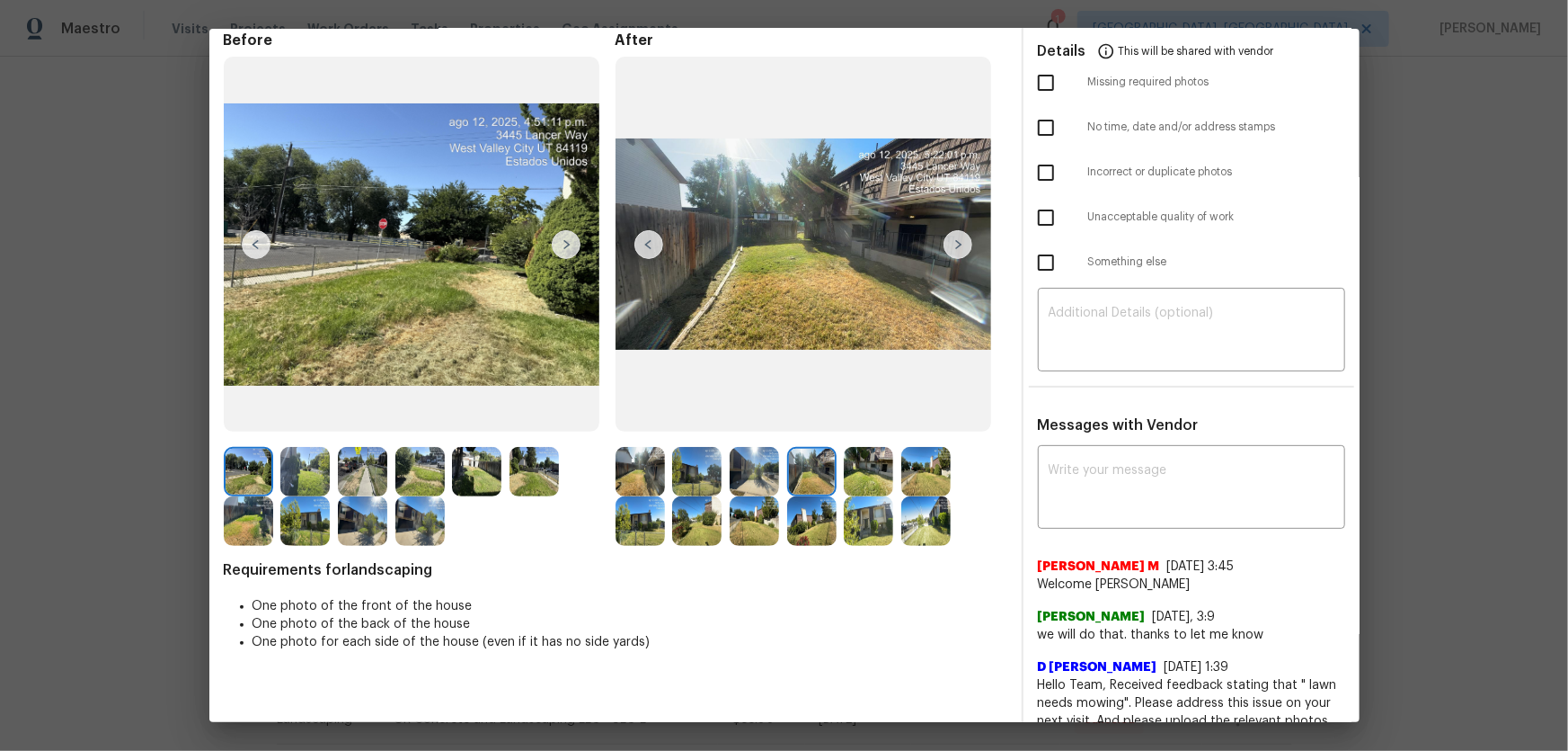
click at [878, 473] on img at bounding box center [867, 471] width 49 height 49
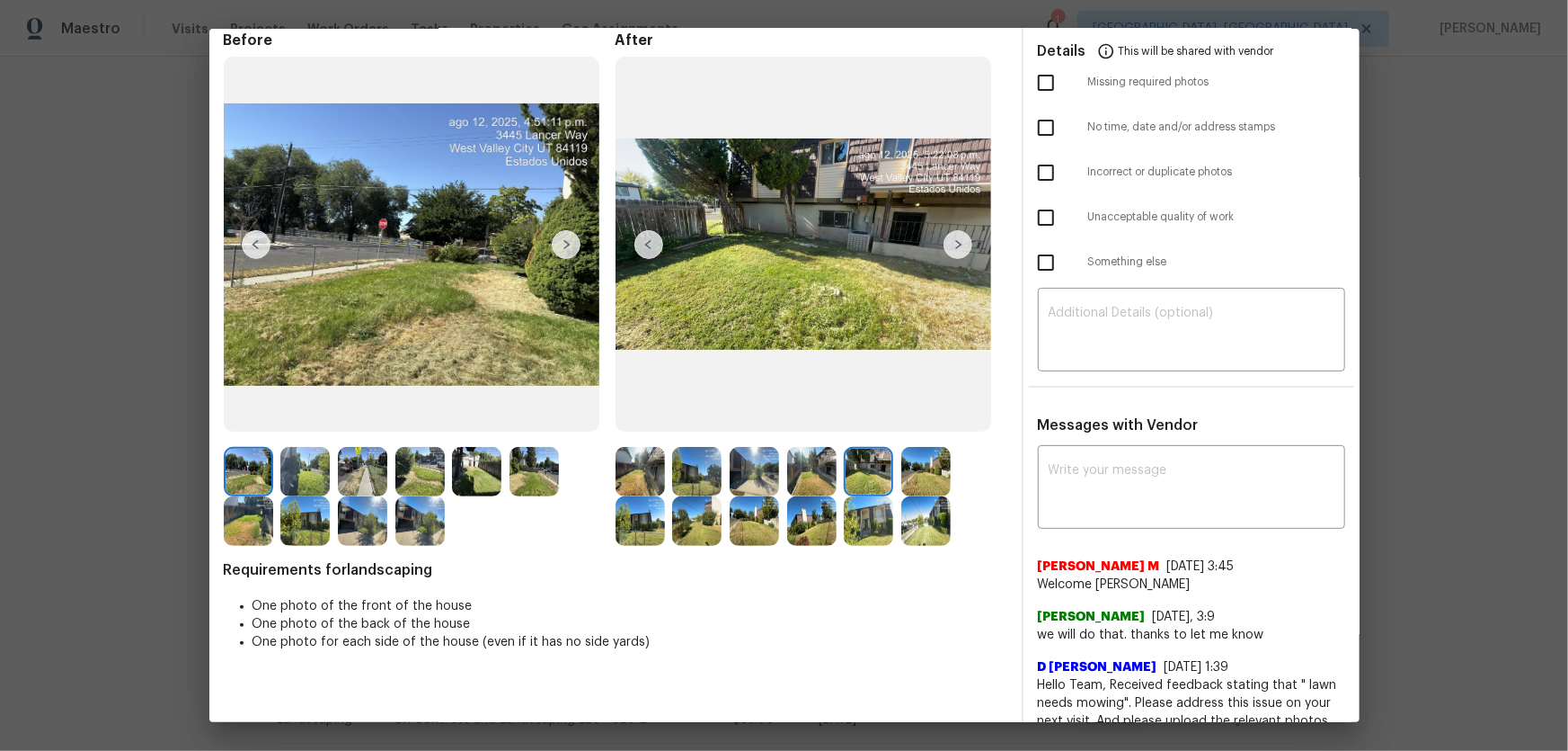
click at [916, 473] on img at bounding box center [925, 471] width 49 height 49
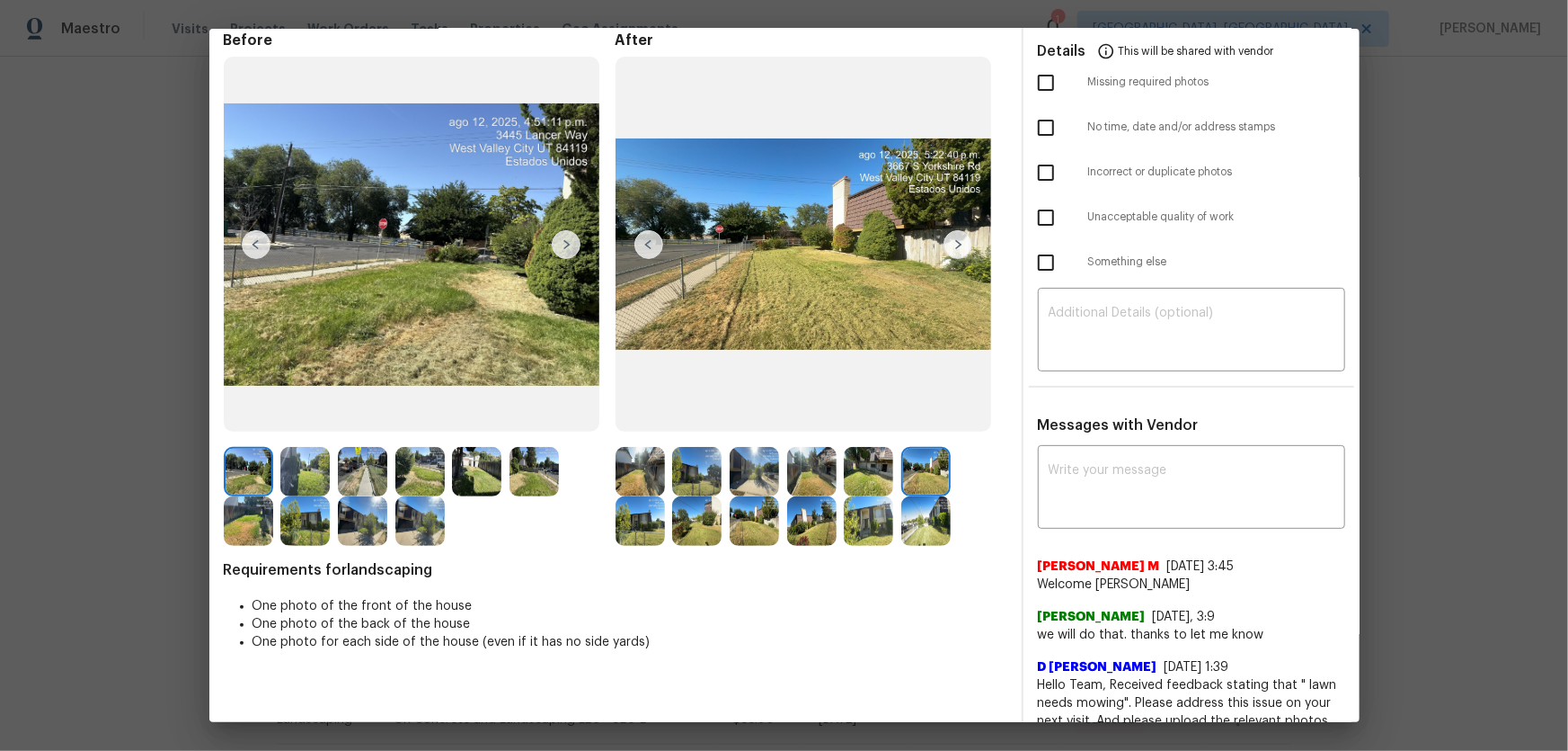
click at [646, 495] on img at bounding box center [640, 520] width 49 height 49
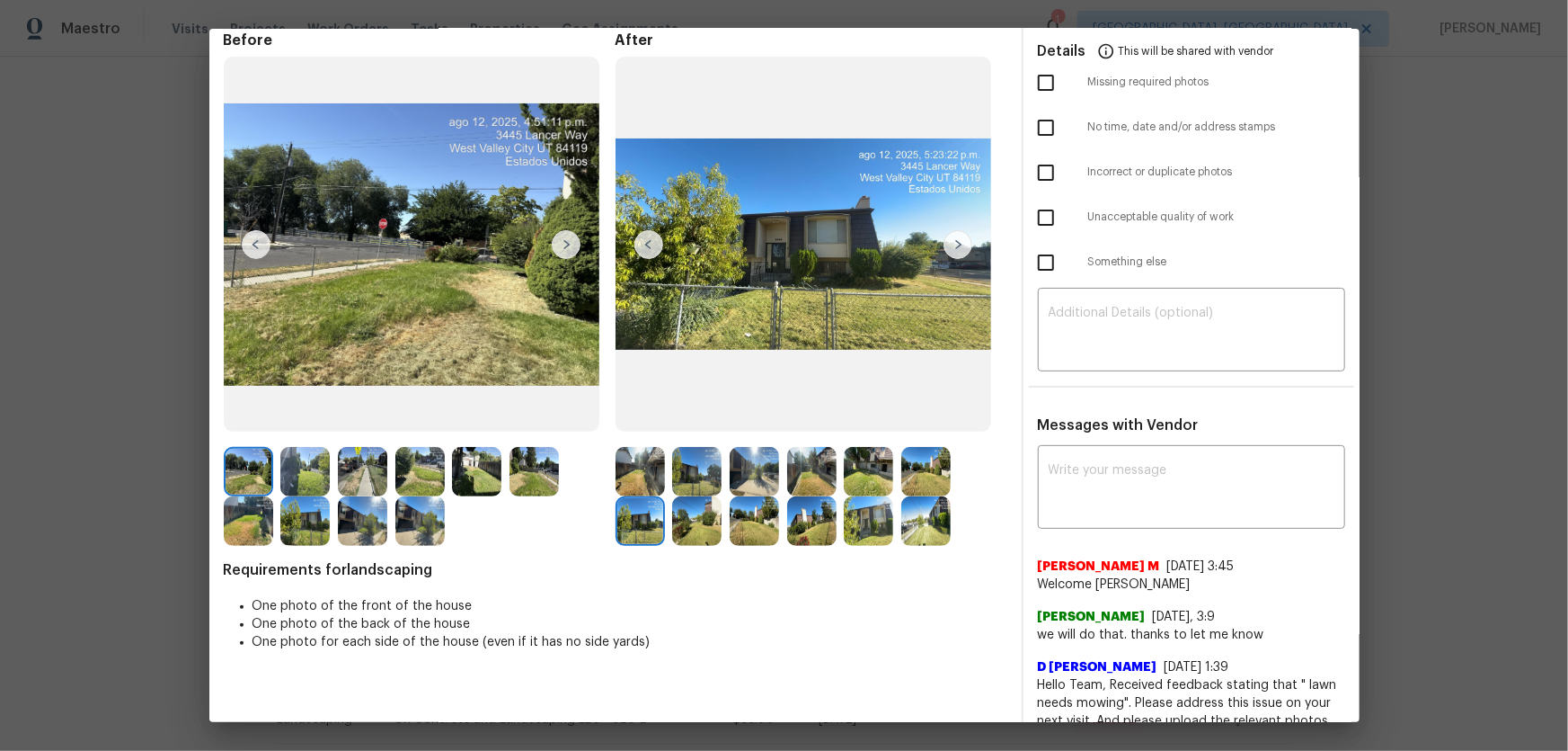
click at [684, 495] on img at bounding box center [697, 520] width 49 height 49
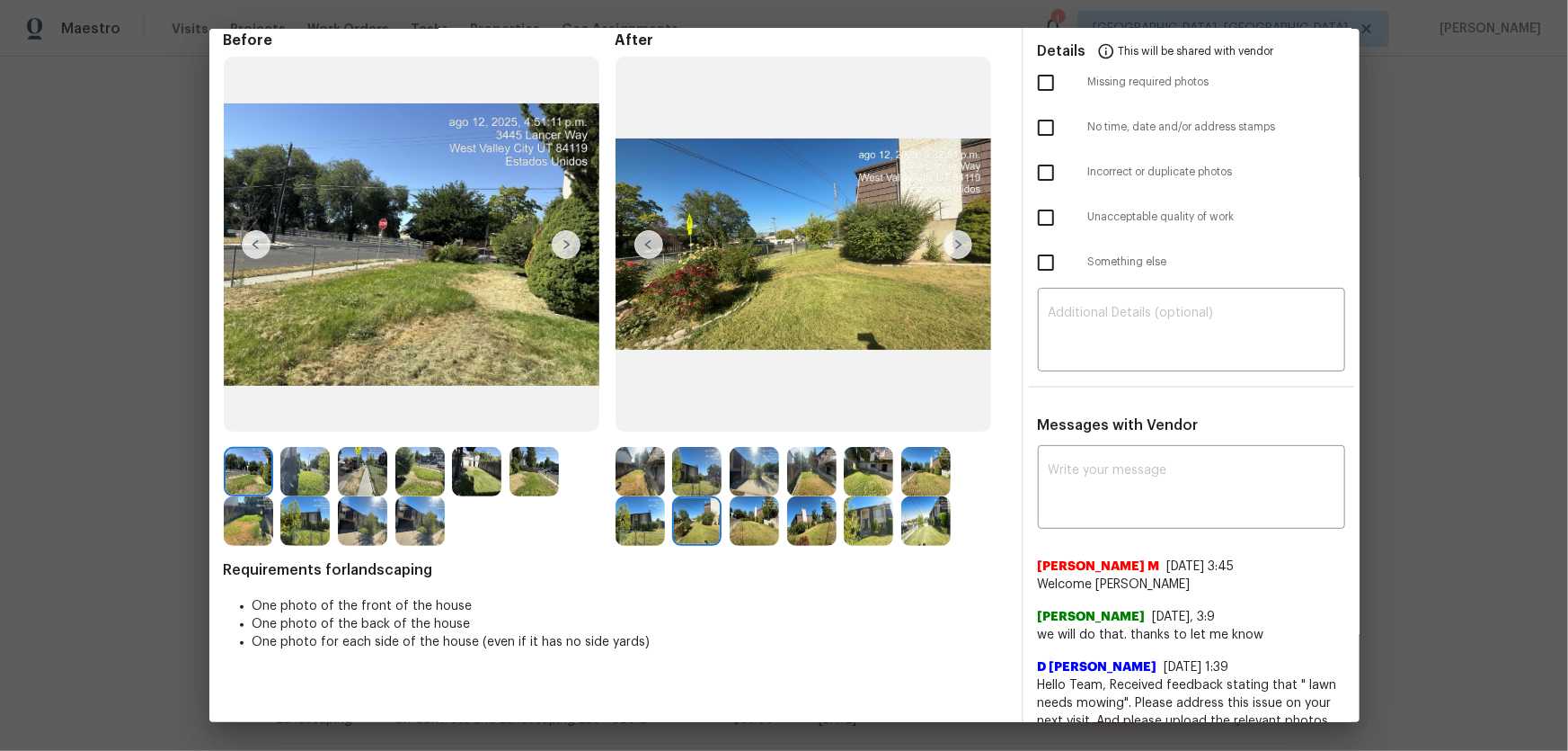
click at [743, 495] on img at bounding box center [754, 520] width 49 height 49
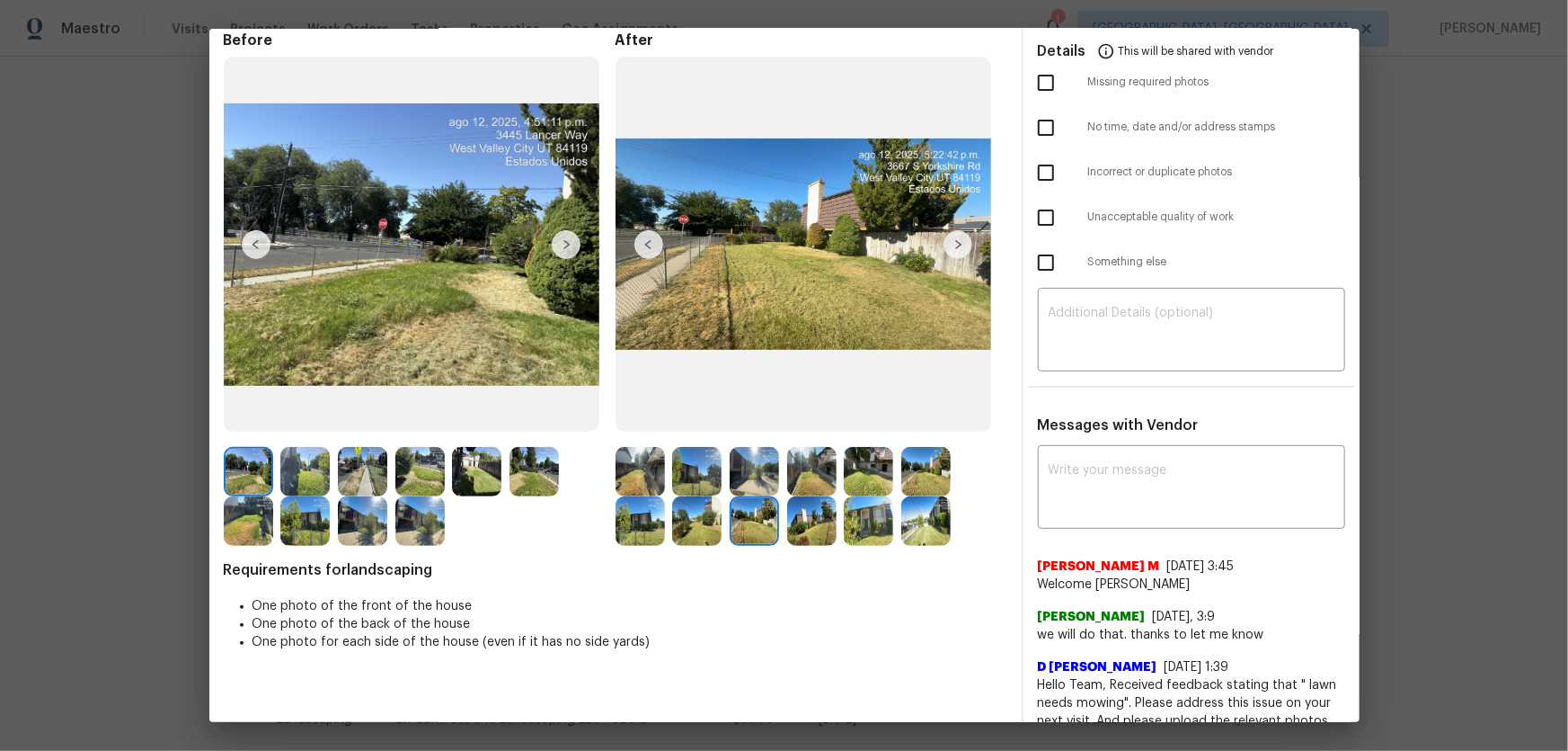
click at [815, 495] on img at bounding box center [812, 520] width 49 height 49
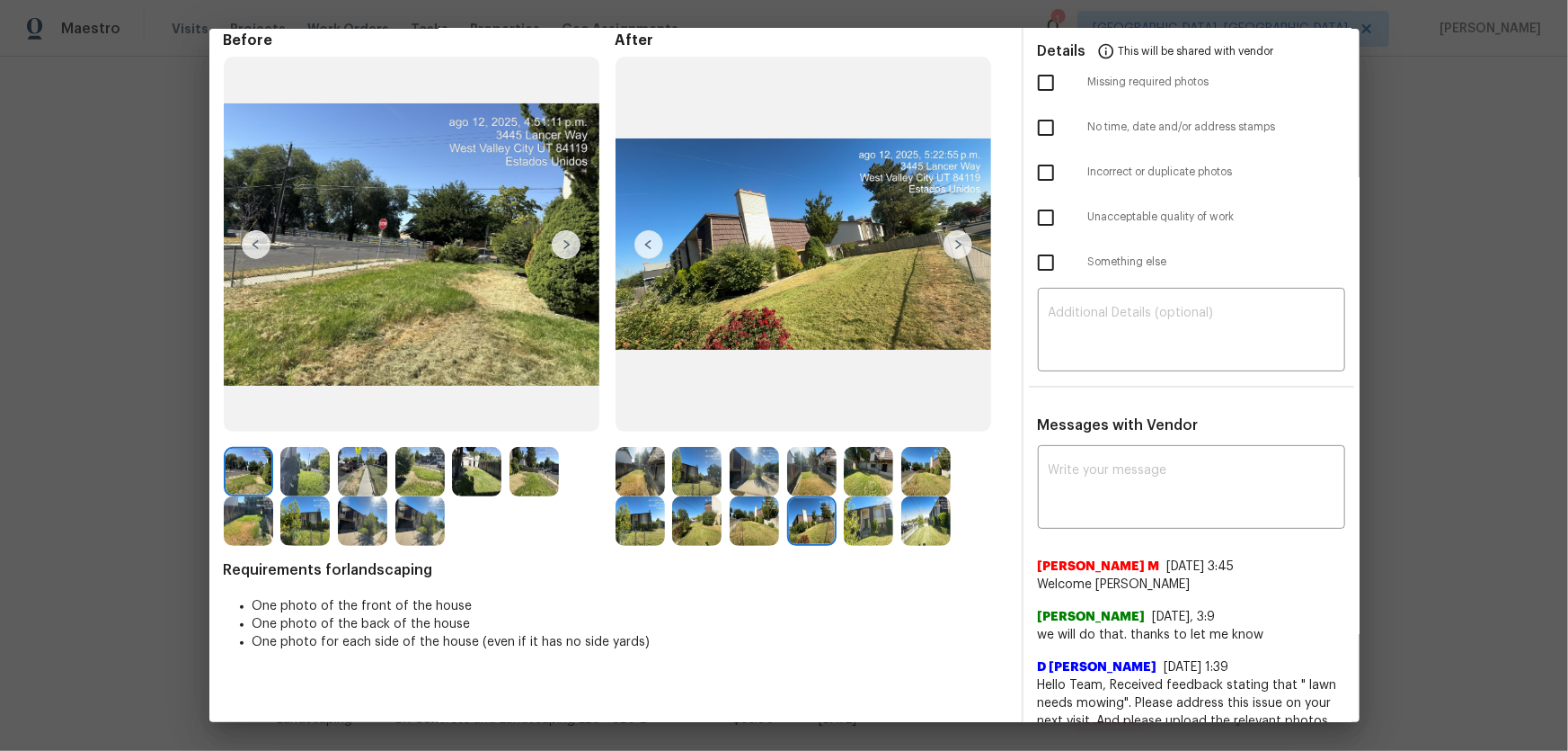
click at [879, 495] on img at bounding box center [867, 520] width 49 height 49
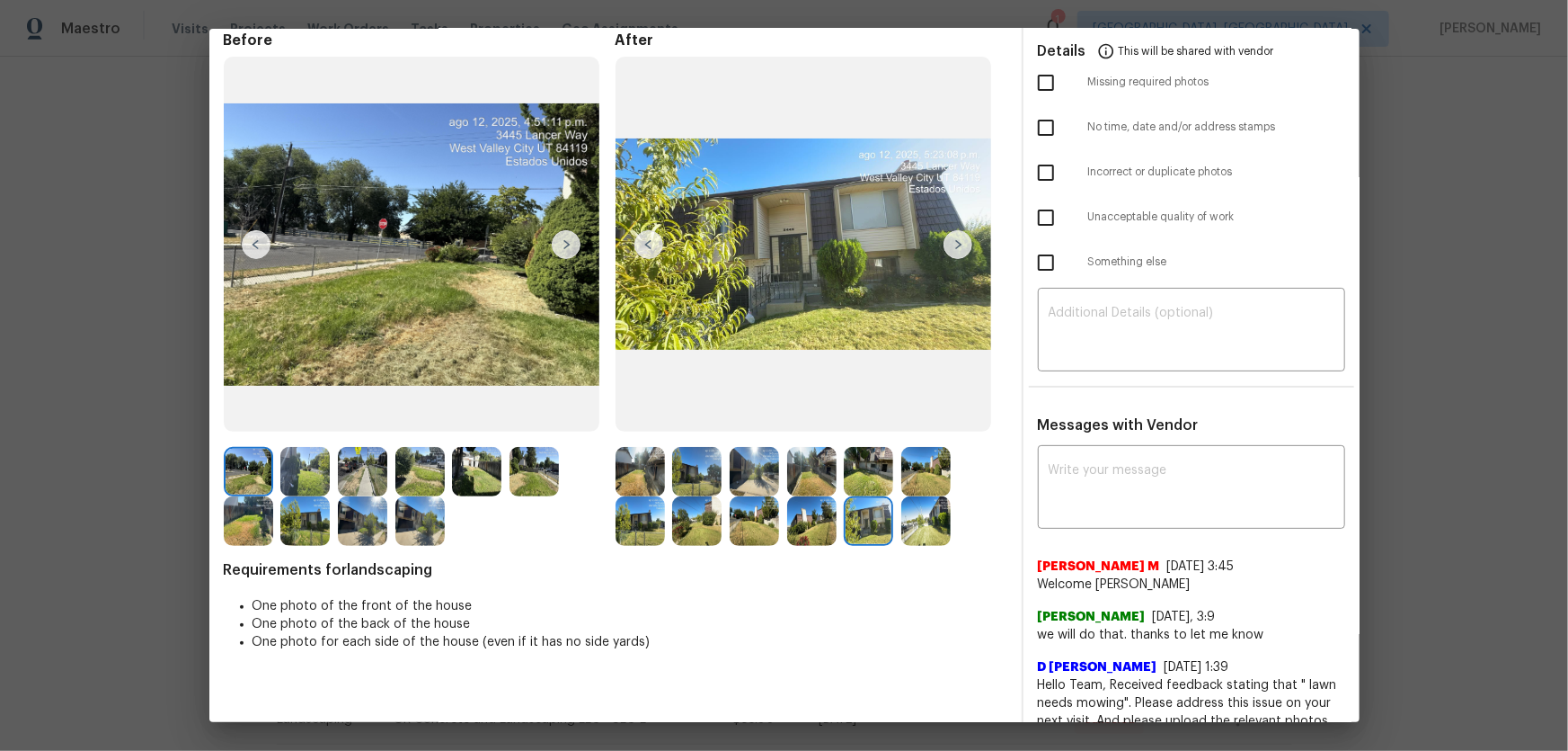
click at [921, 495] on img at bounding box center [925, 520] width 49 height 49
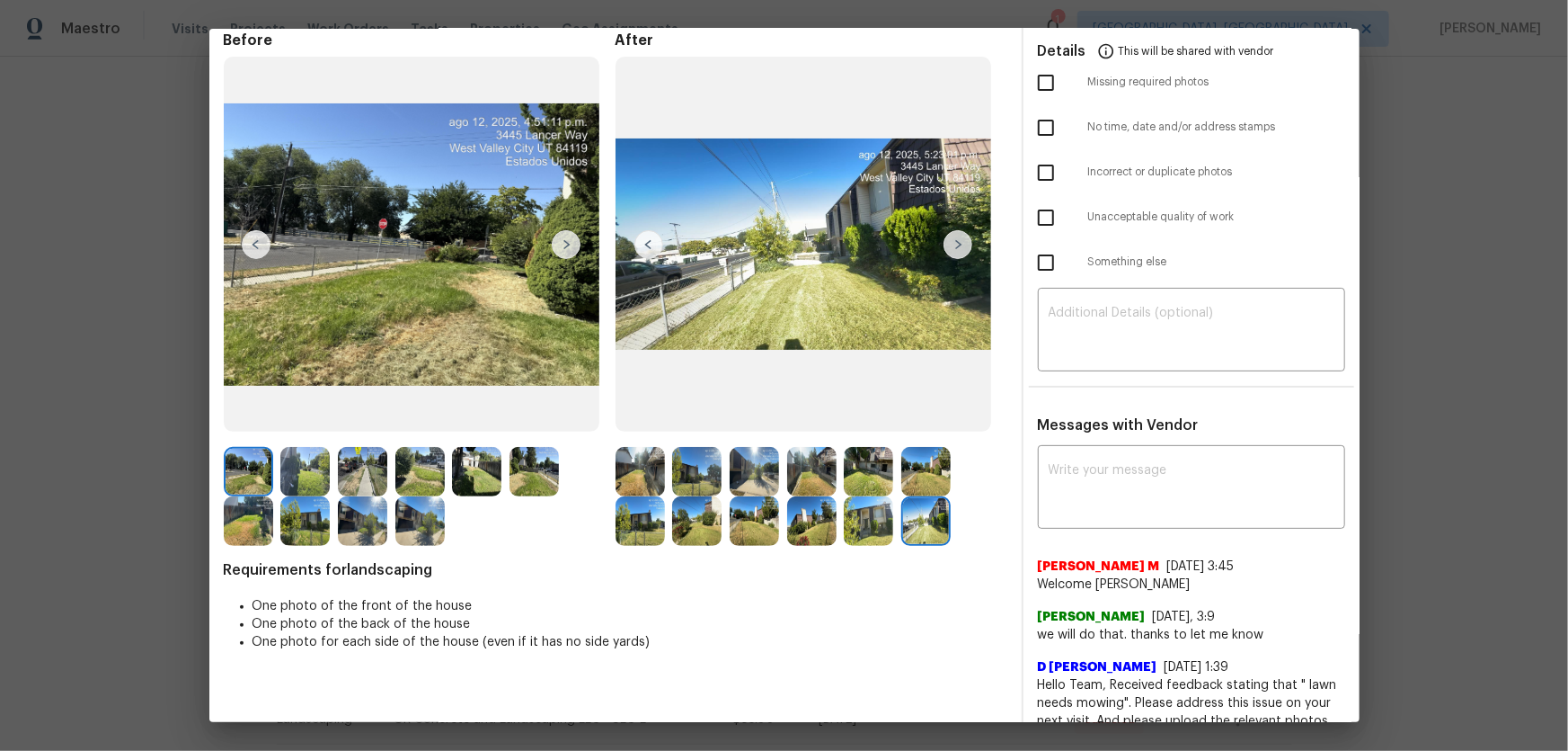
scroll to position [0, 0]
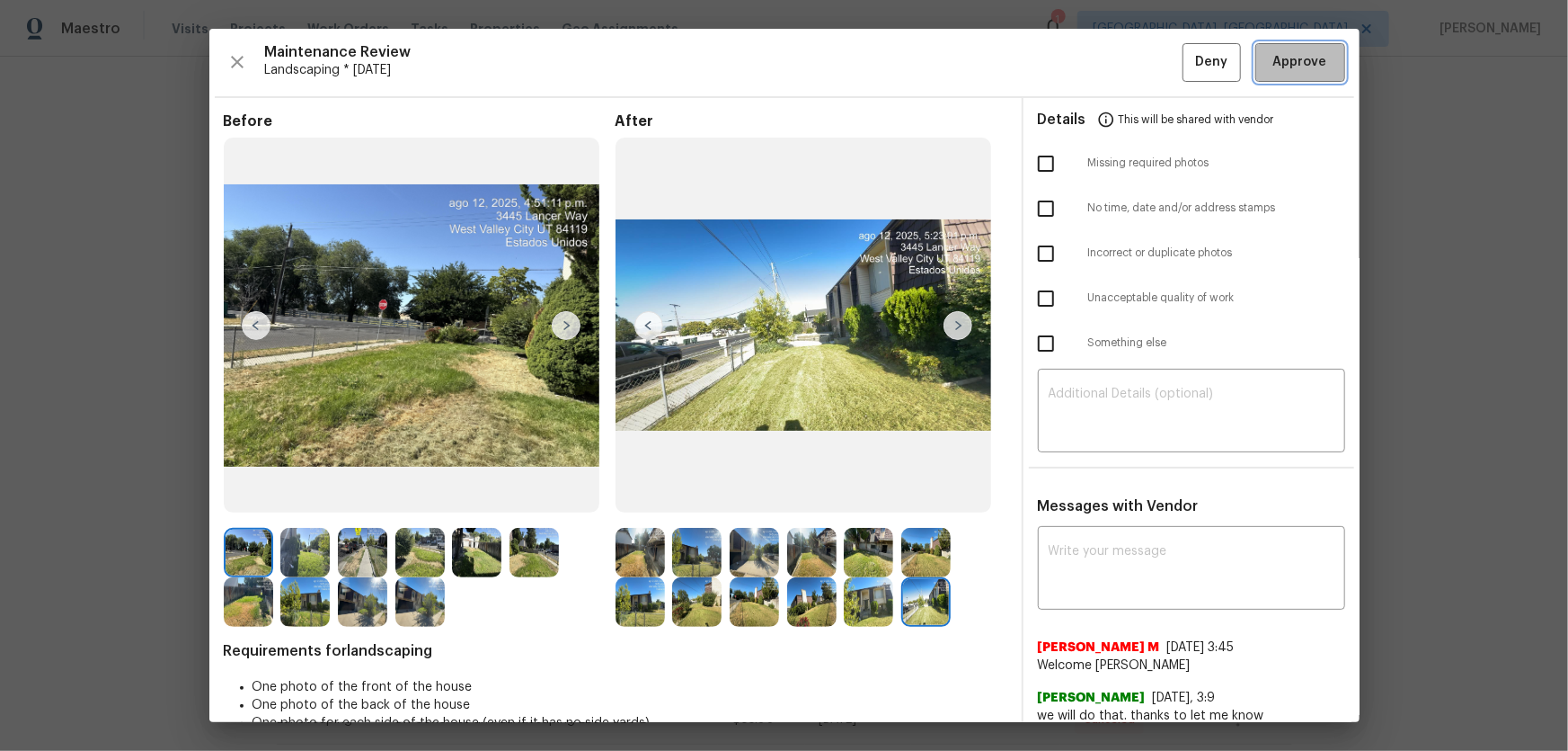
click at [1115, 48] on button "Approve" at bounding box center [1300, 63] width 90 height 39
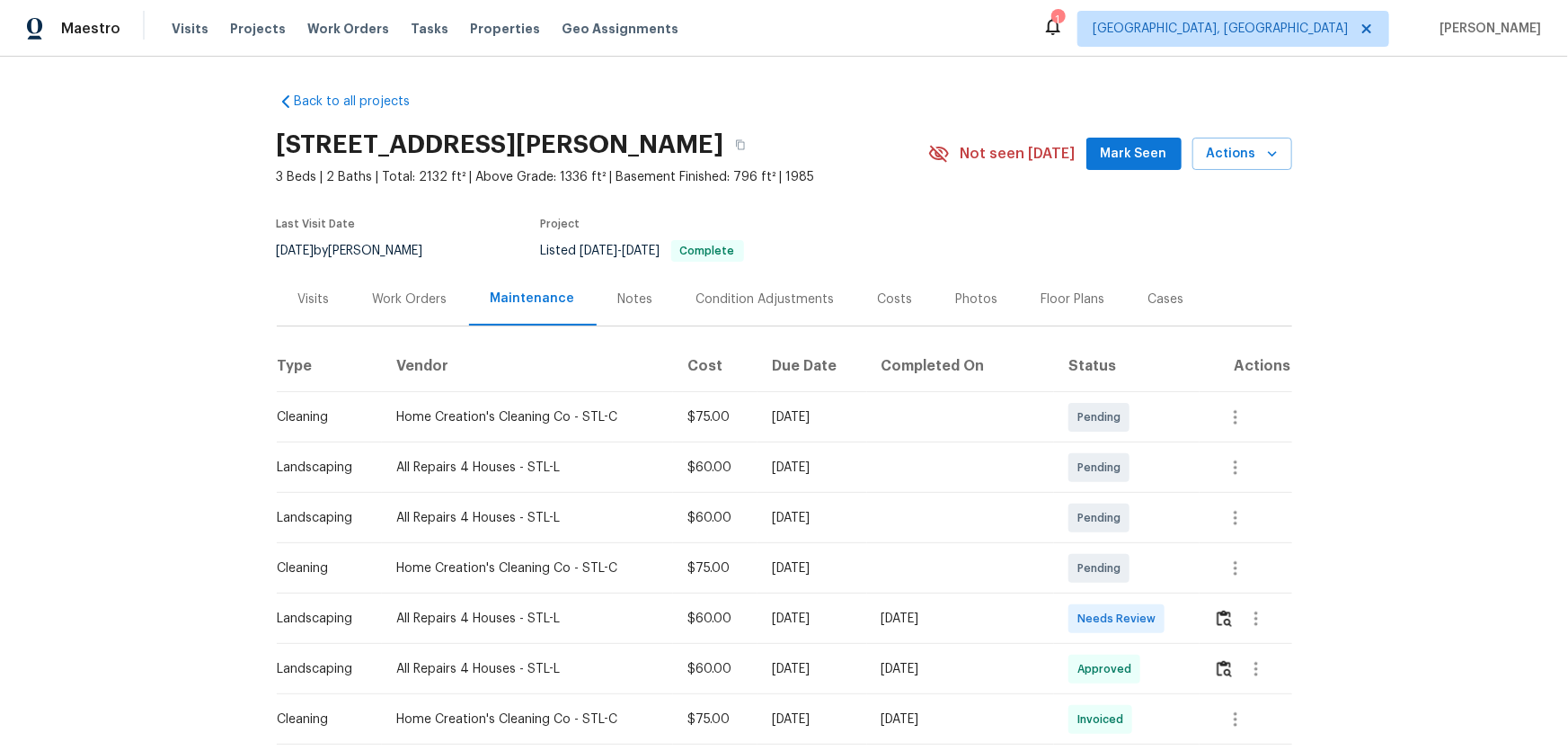
click at [1214, 632] on div at bounding box center [1252, 618] width 77 height 43
click at [1217, 620] on img "button" at bounding box center [1224, 618] width 15 height 17
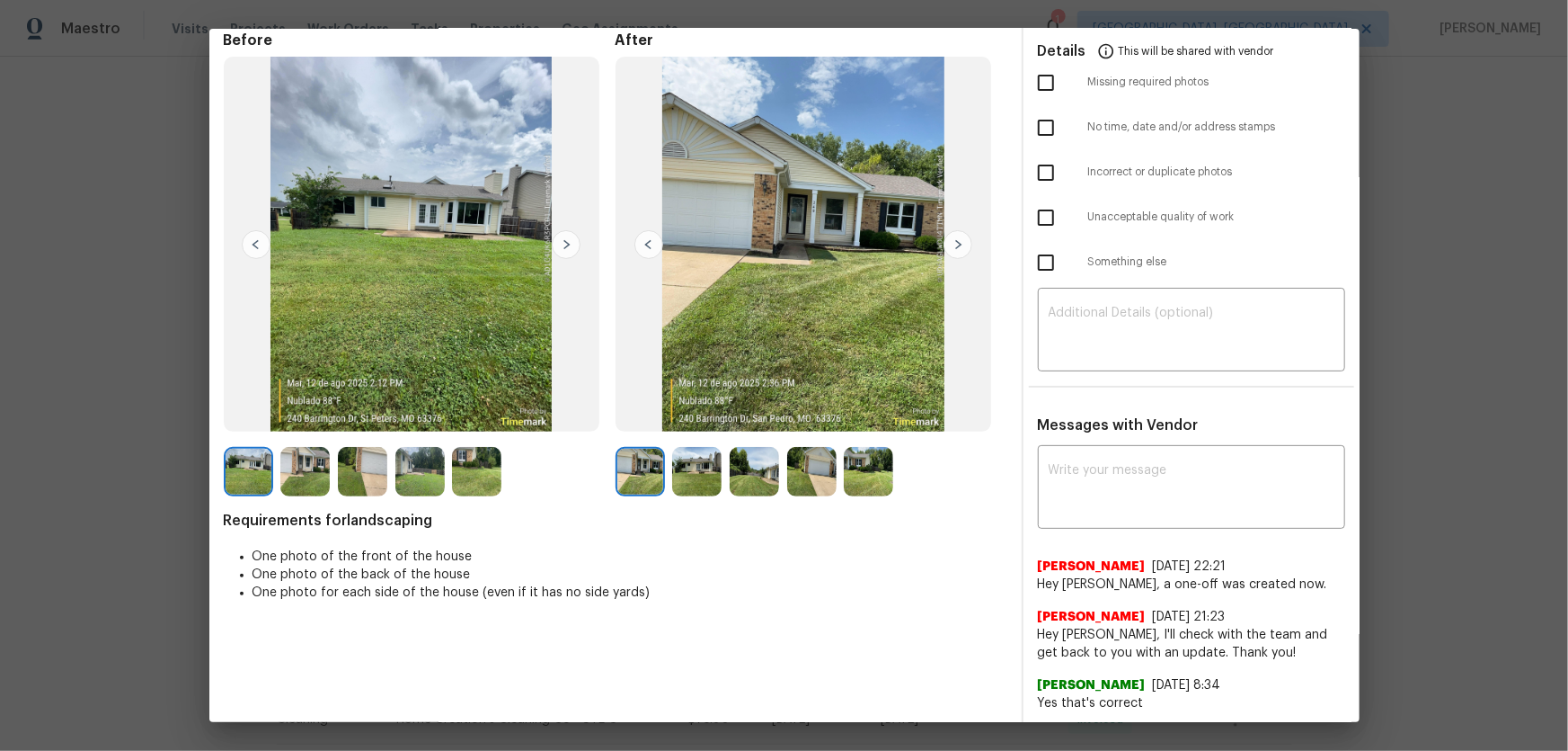
scroll to position [163, 0]
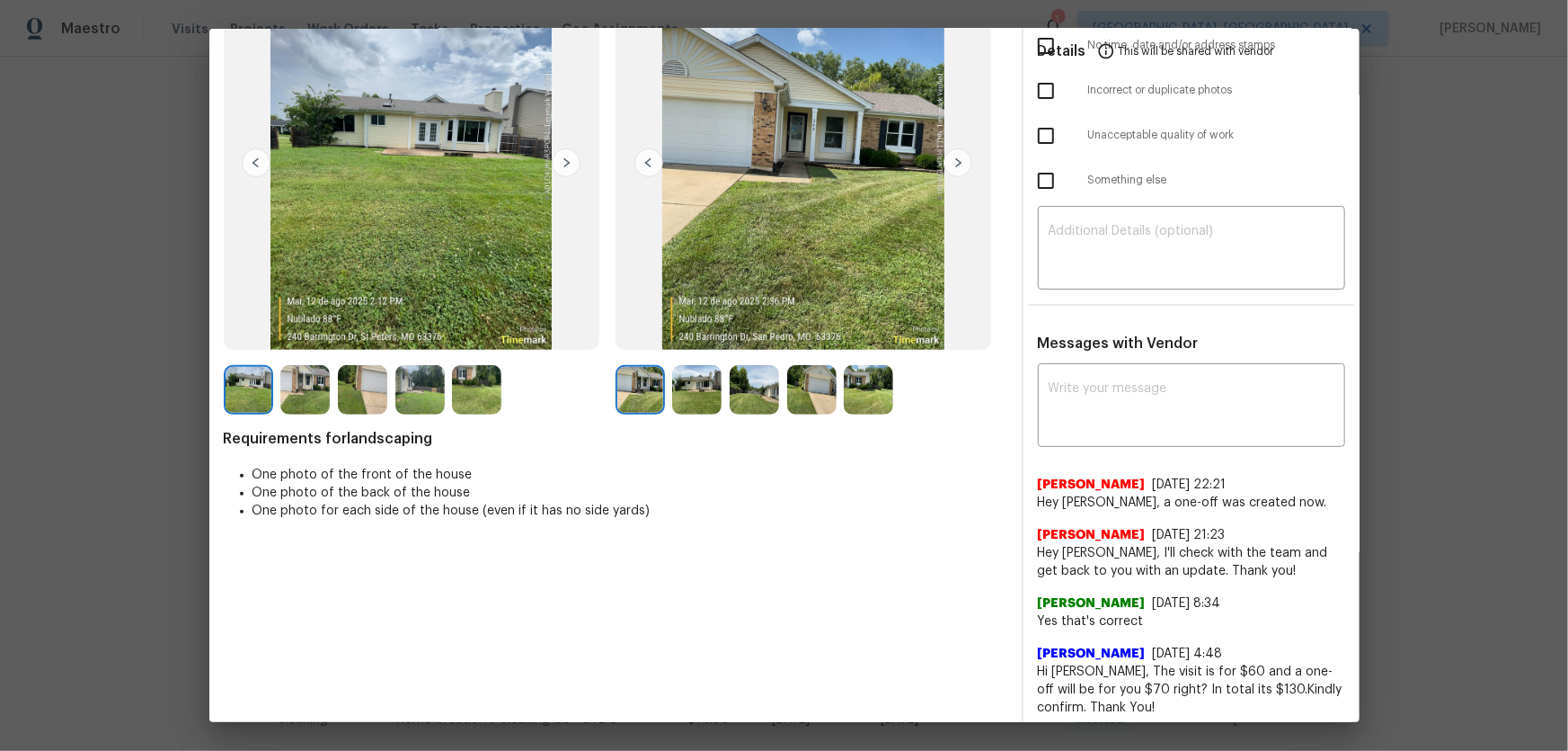
click at [699, 378] on img at bounding box center [697, 389] width 49 height 49
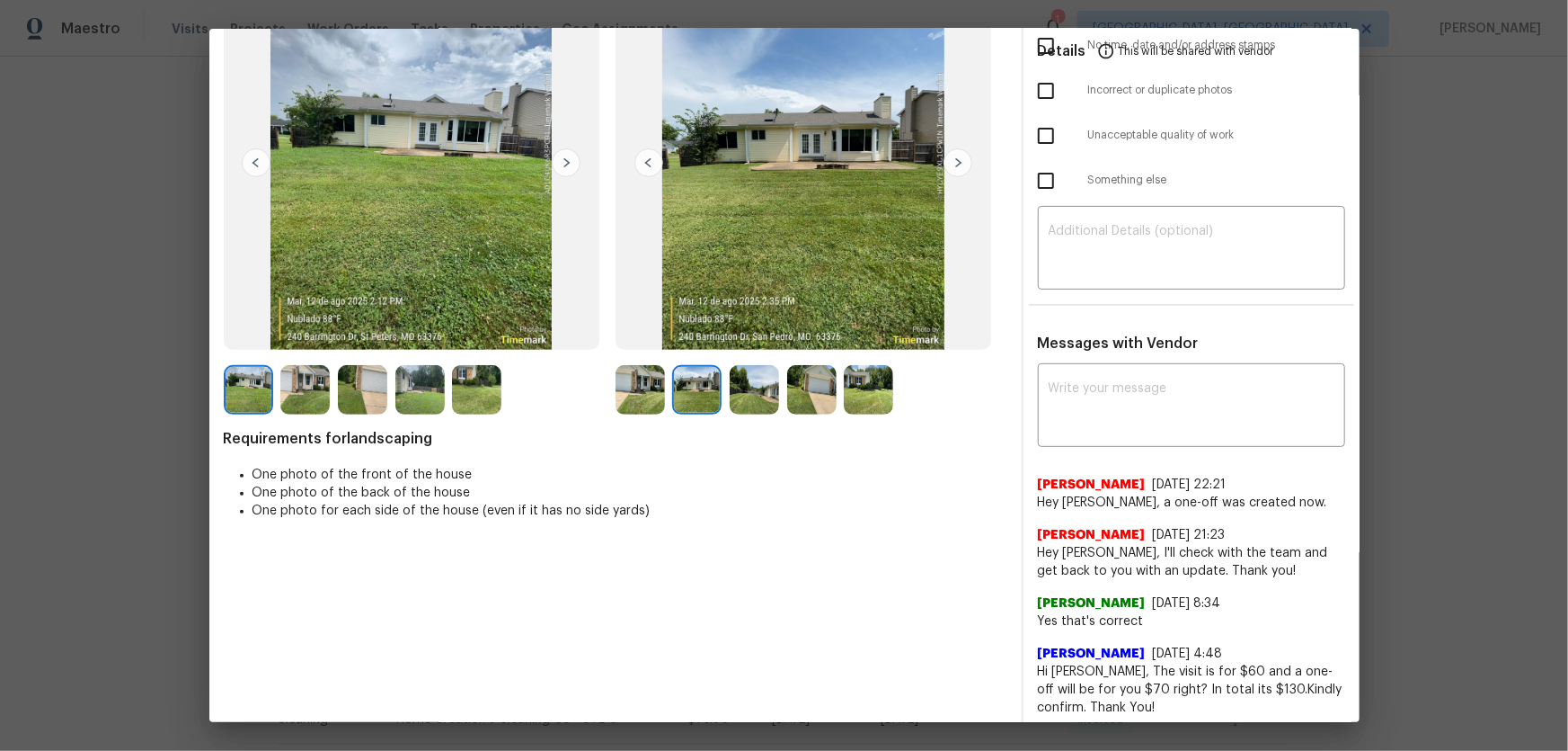
click at [752, 403] on img at bounding box center [754, 389] width 49 height 49
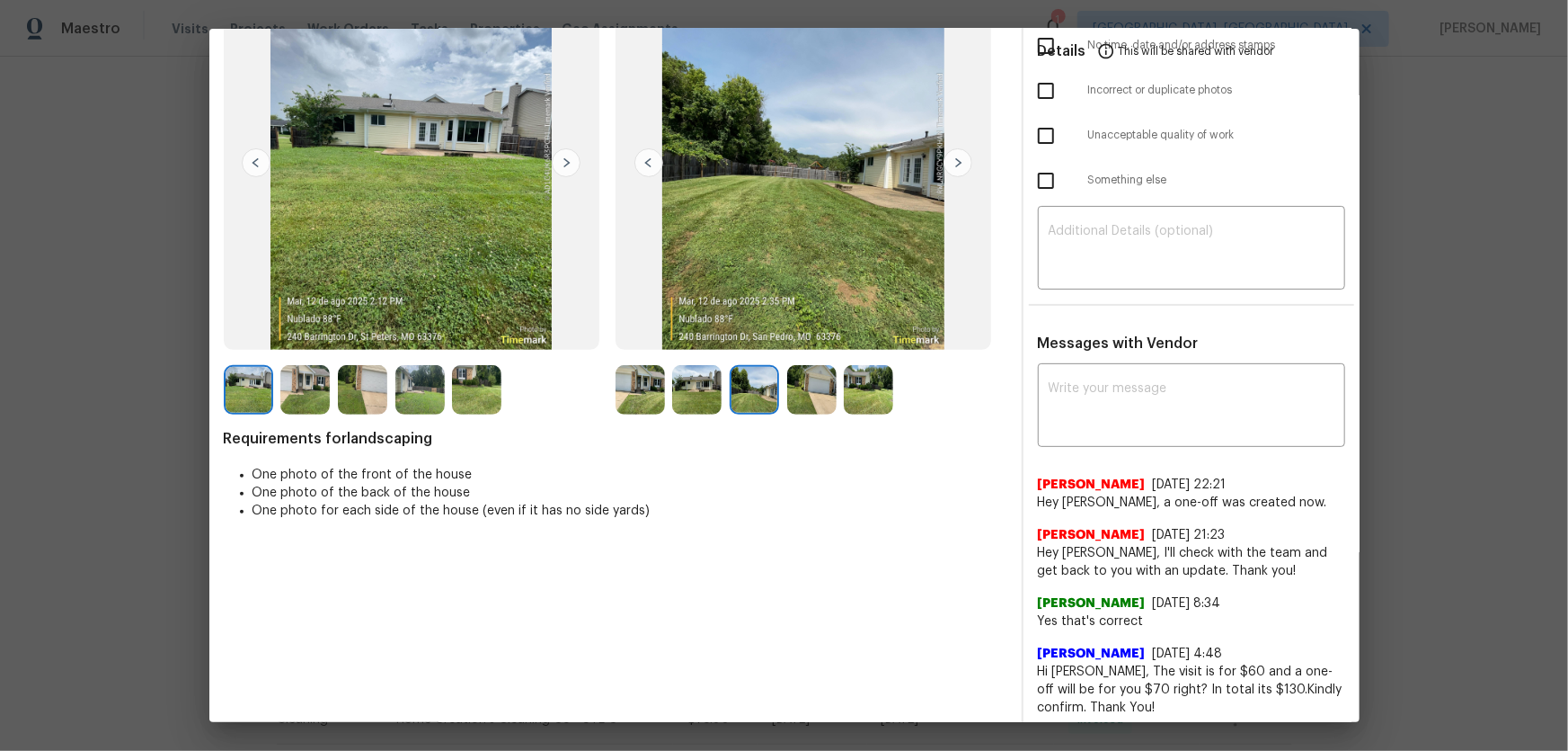
click at [828, 403] on img at bounding box center [812, 389] width 49 height 49
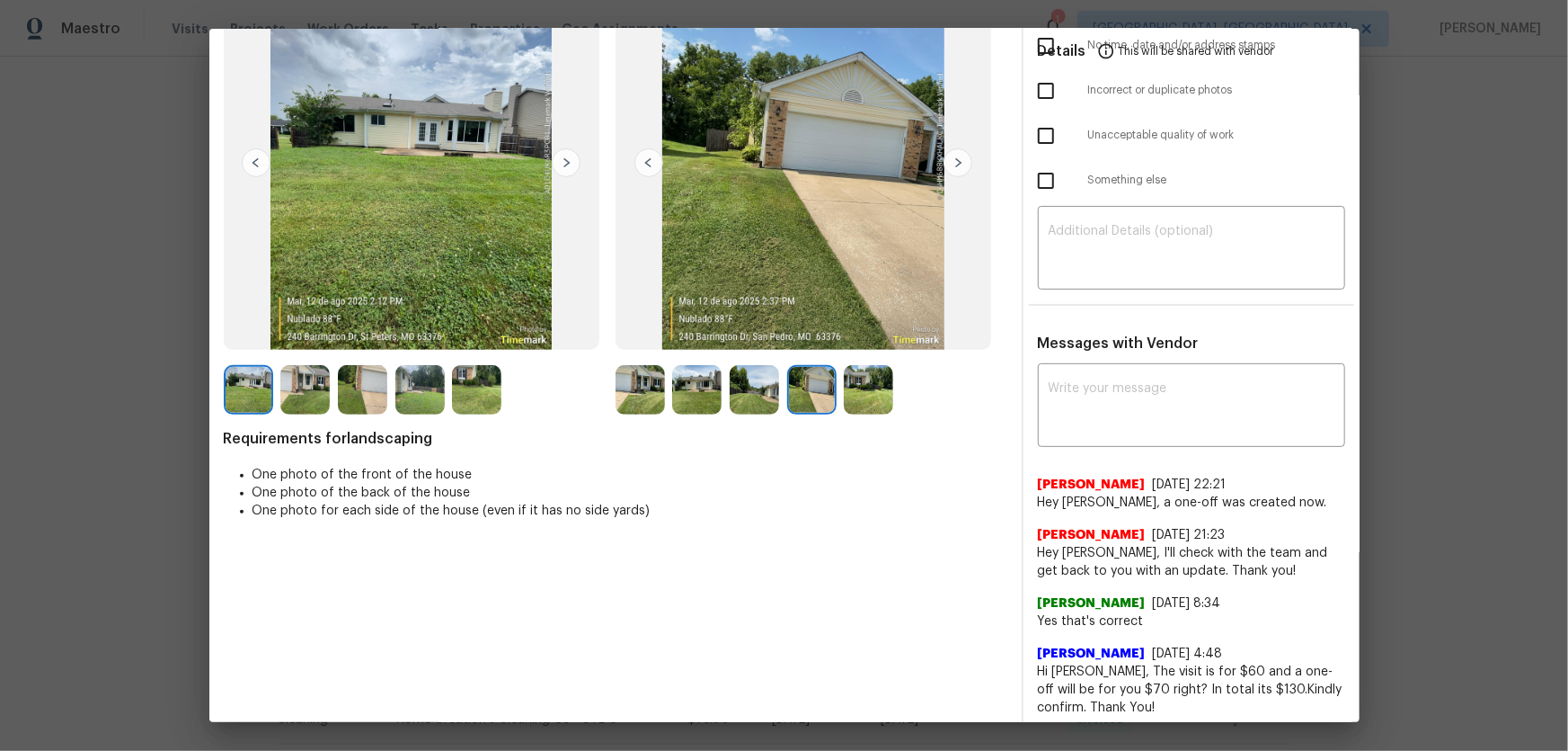
click at [879, 397] on img at bounding box center [867, 389] width 49 height 49
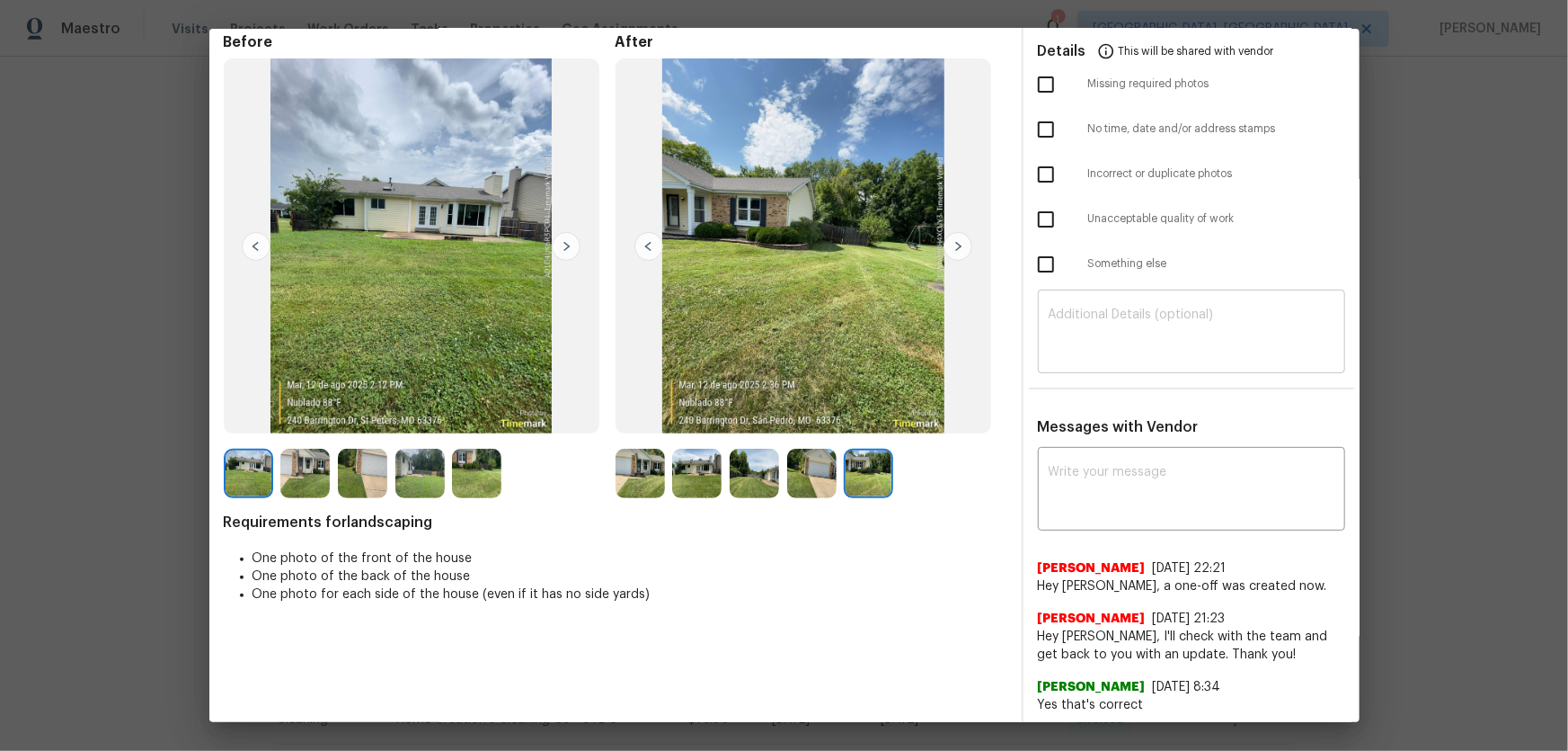
scroll to position [0, 0]
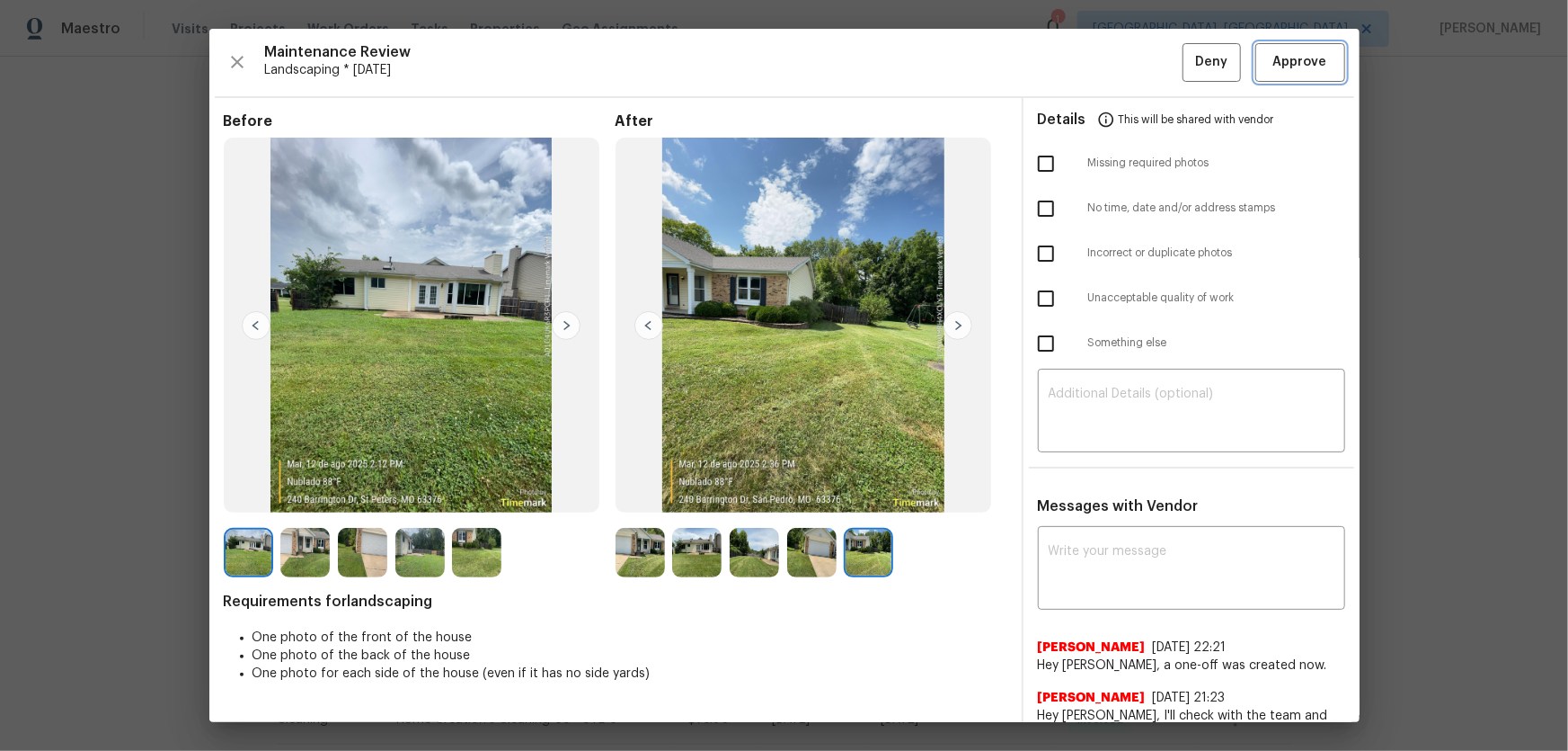
click at [1288, 70] on span "Approve" at bounding box center [1301, 62] width 54 height 22
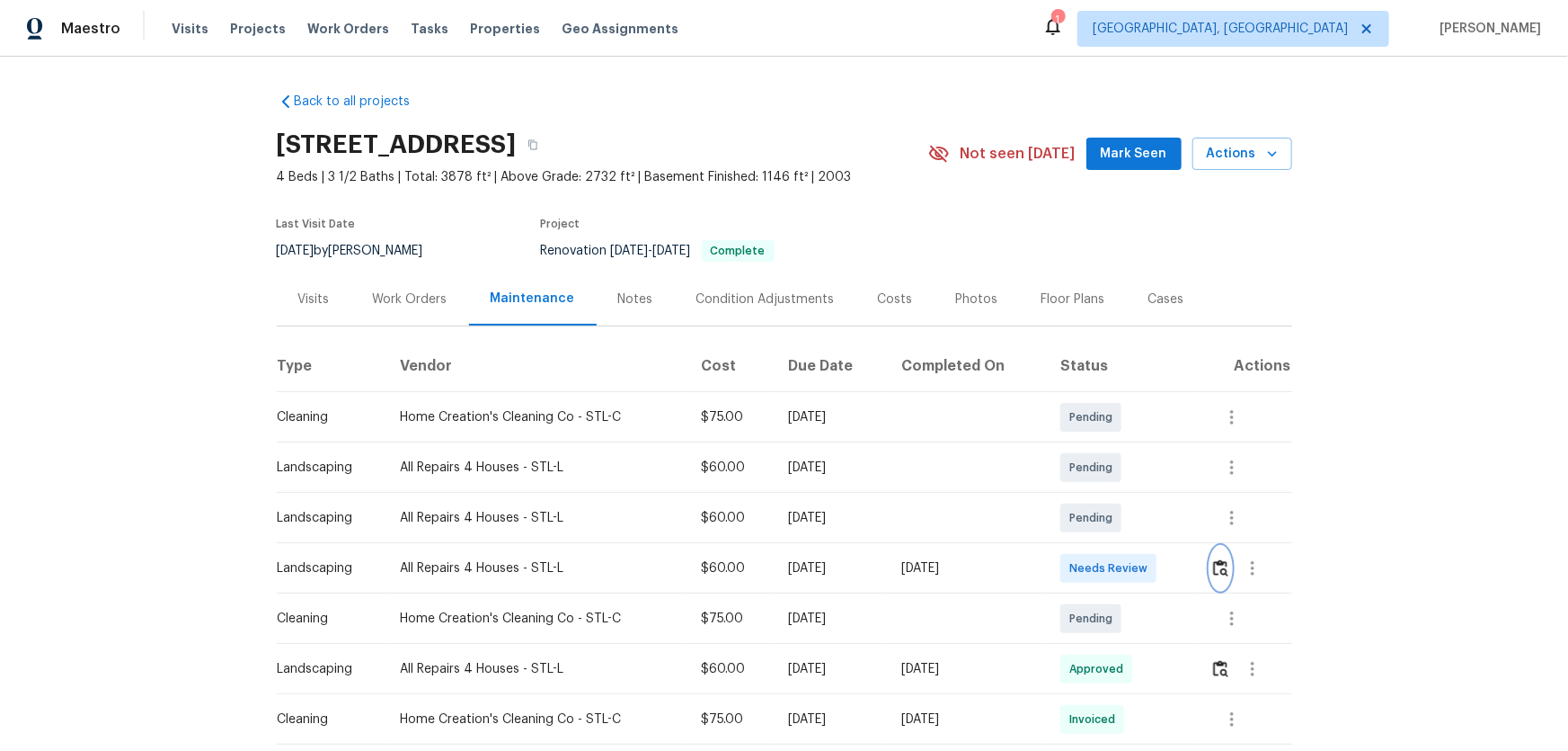
click at [1213, 570] on img "button" at bounding box center [1221, 568] width 15 height 17
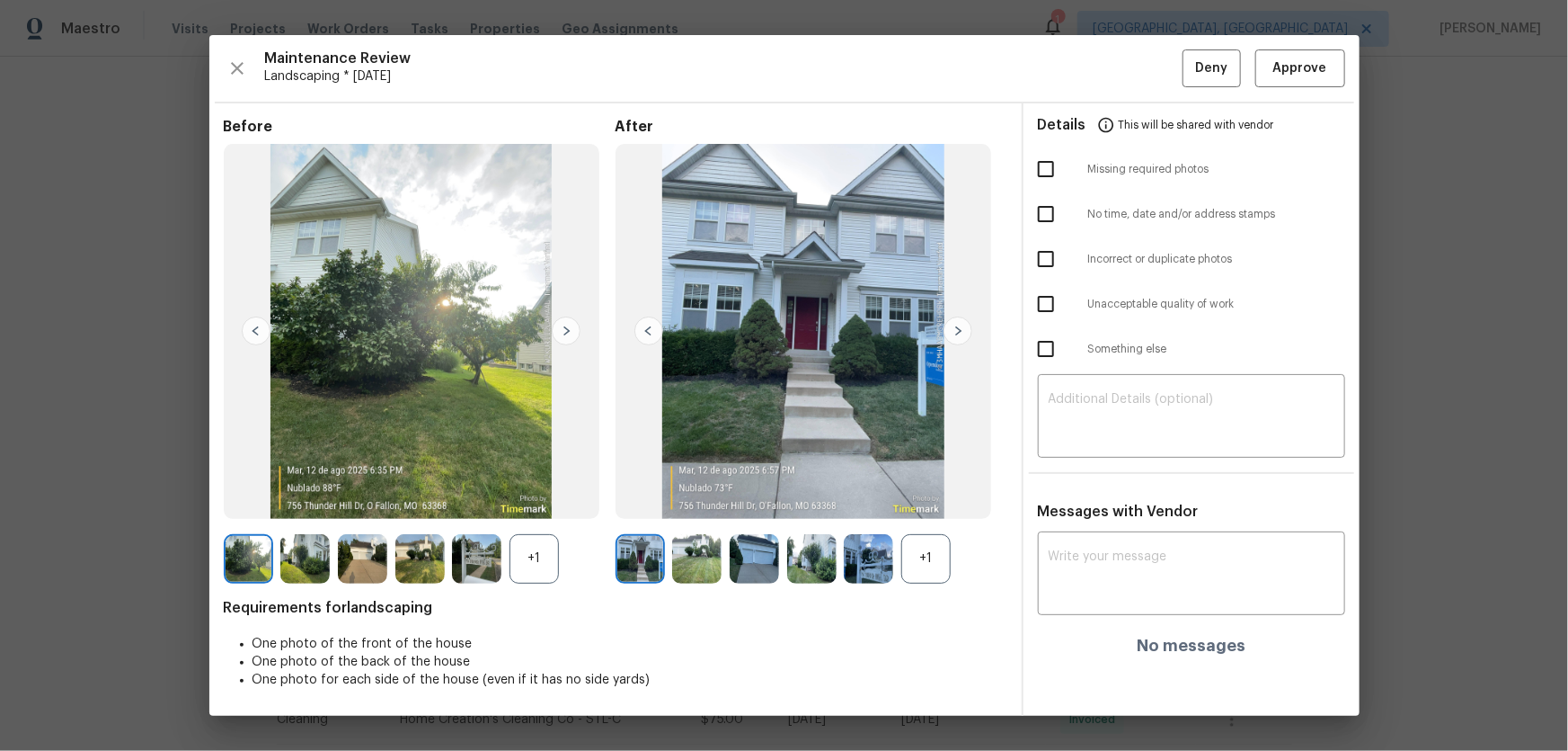
click at [947, 553] on div "+1" at bounding box center [925, 558] width 49 height 49
click at [530, 557] on div "+1" at bounding box center [534, 558] width 49 height 49
click at [698, 558] on img at bounding box center [697, 558] width 49 height 49
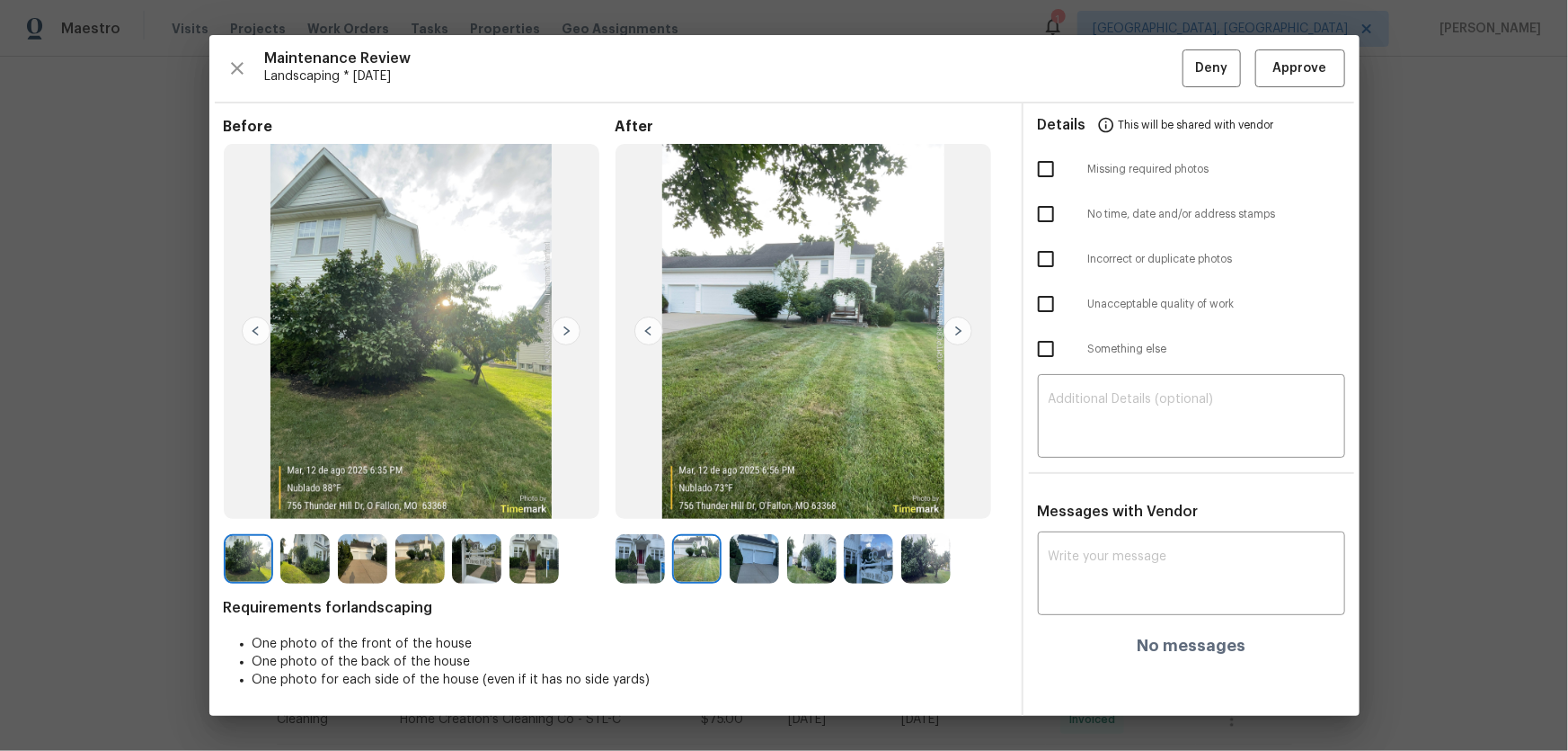
click at [774, 560] on img at bounding box center [754, 558] width 49 height 49
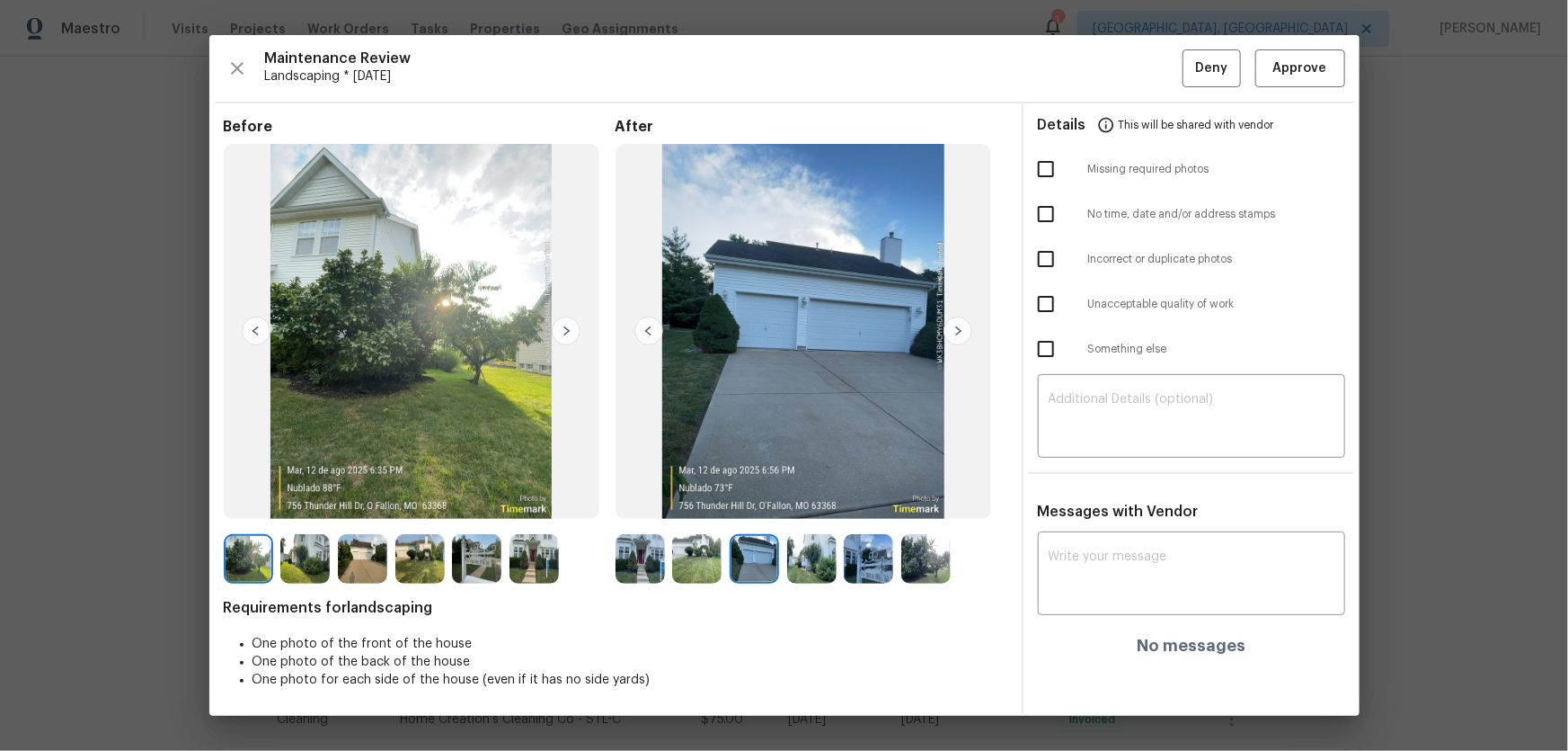
click at [812, 569] on img at bounding box center [812, 558] width 49 height 49
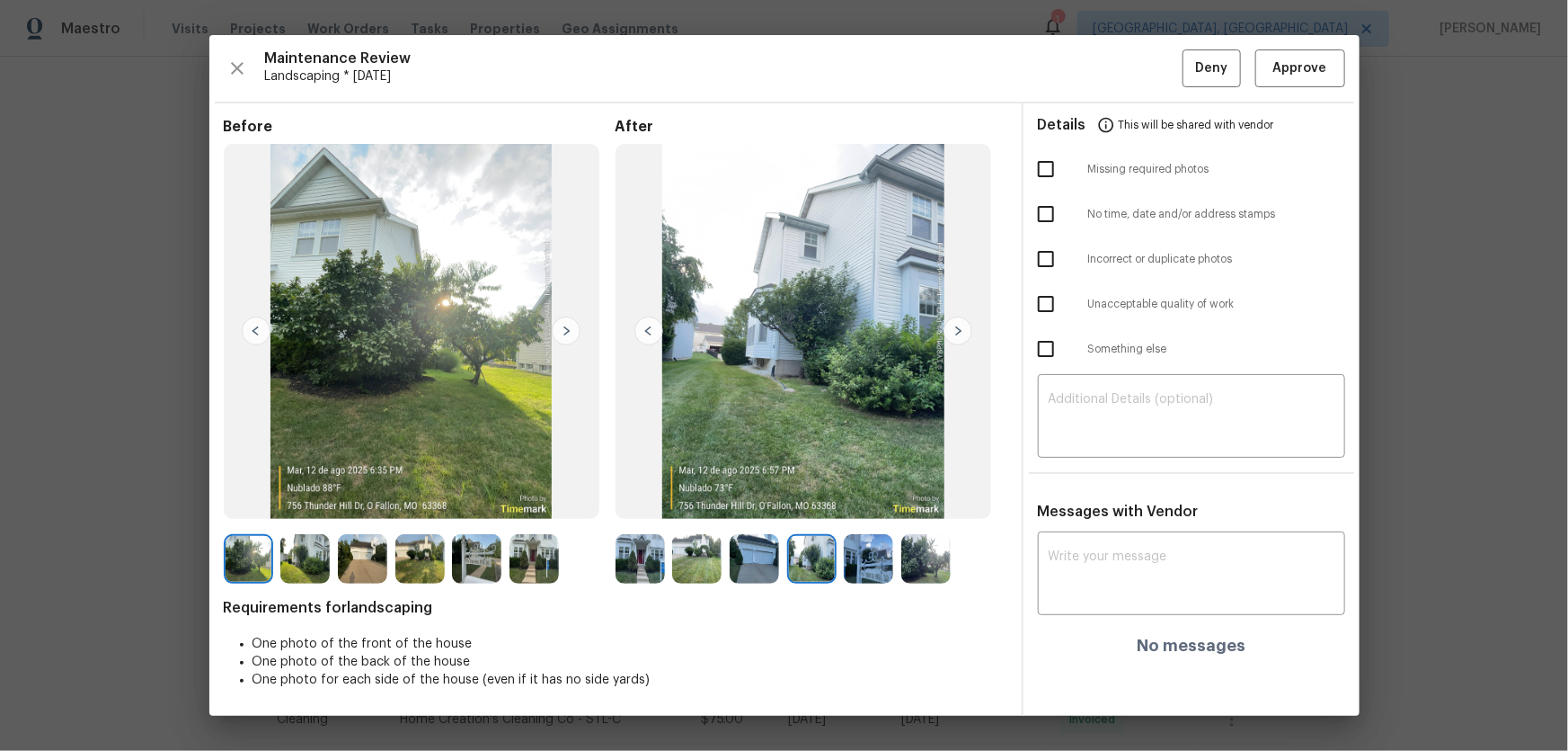
click at [866, 570] on img at bounding box center [867, 558] width 49 height 49
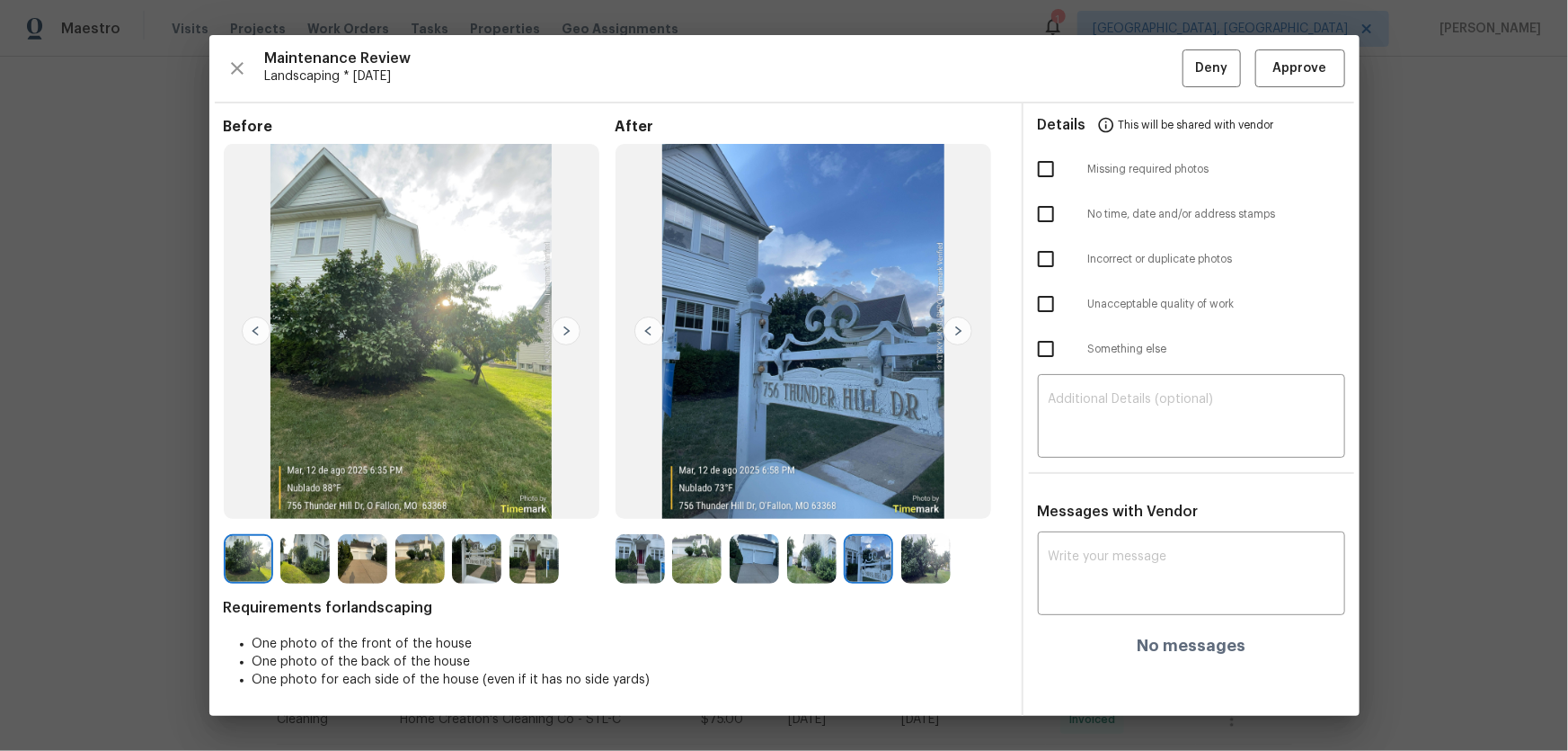
click at [919, 570] on img at bounding box center [925, 558] width 49 height 49
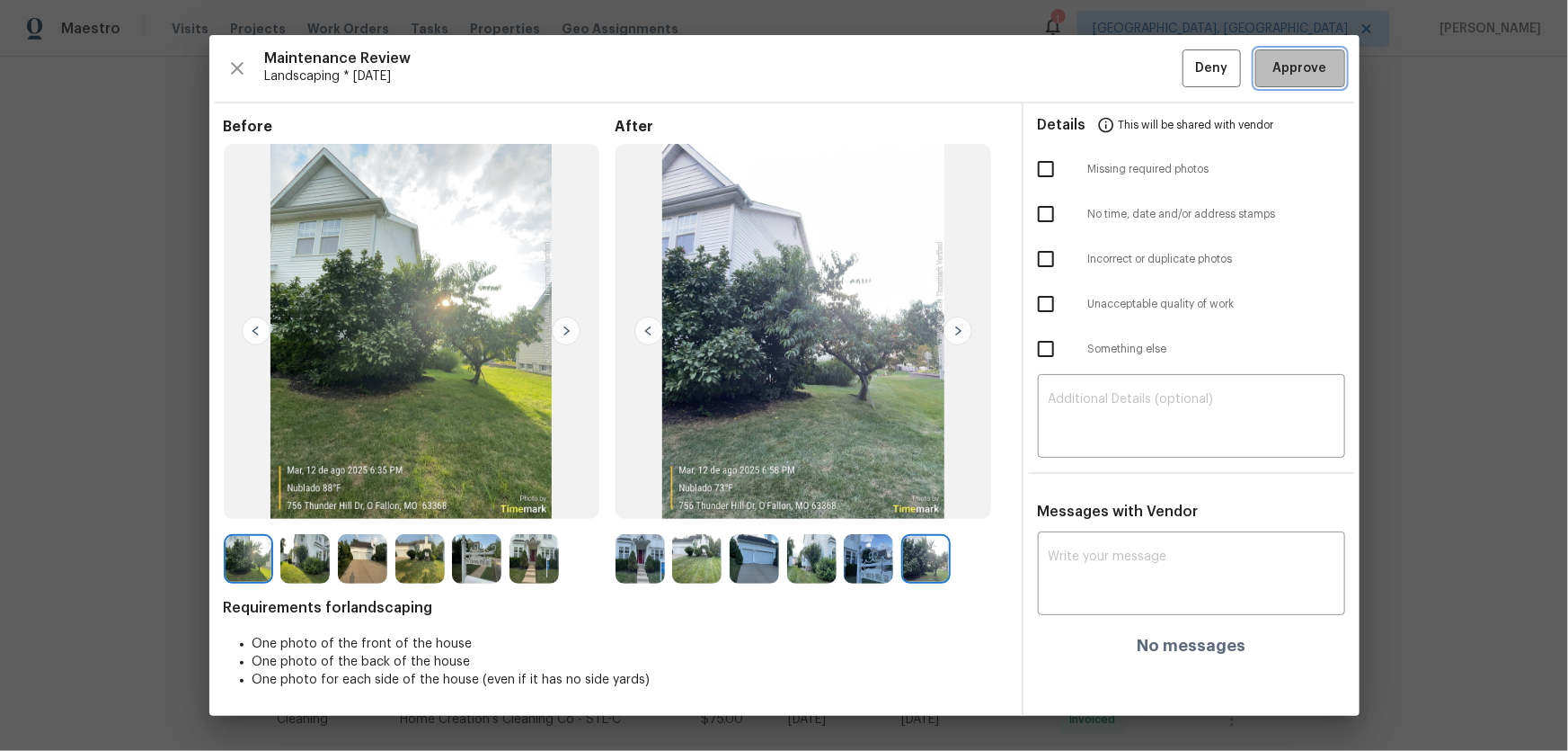
click at [1279, 71] on span "Approve" at bounding box center [1301, 69] width 54 height 22
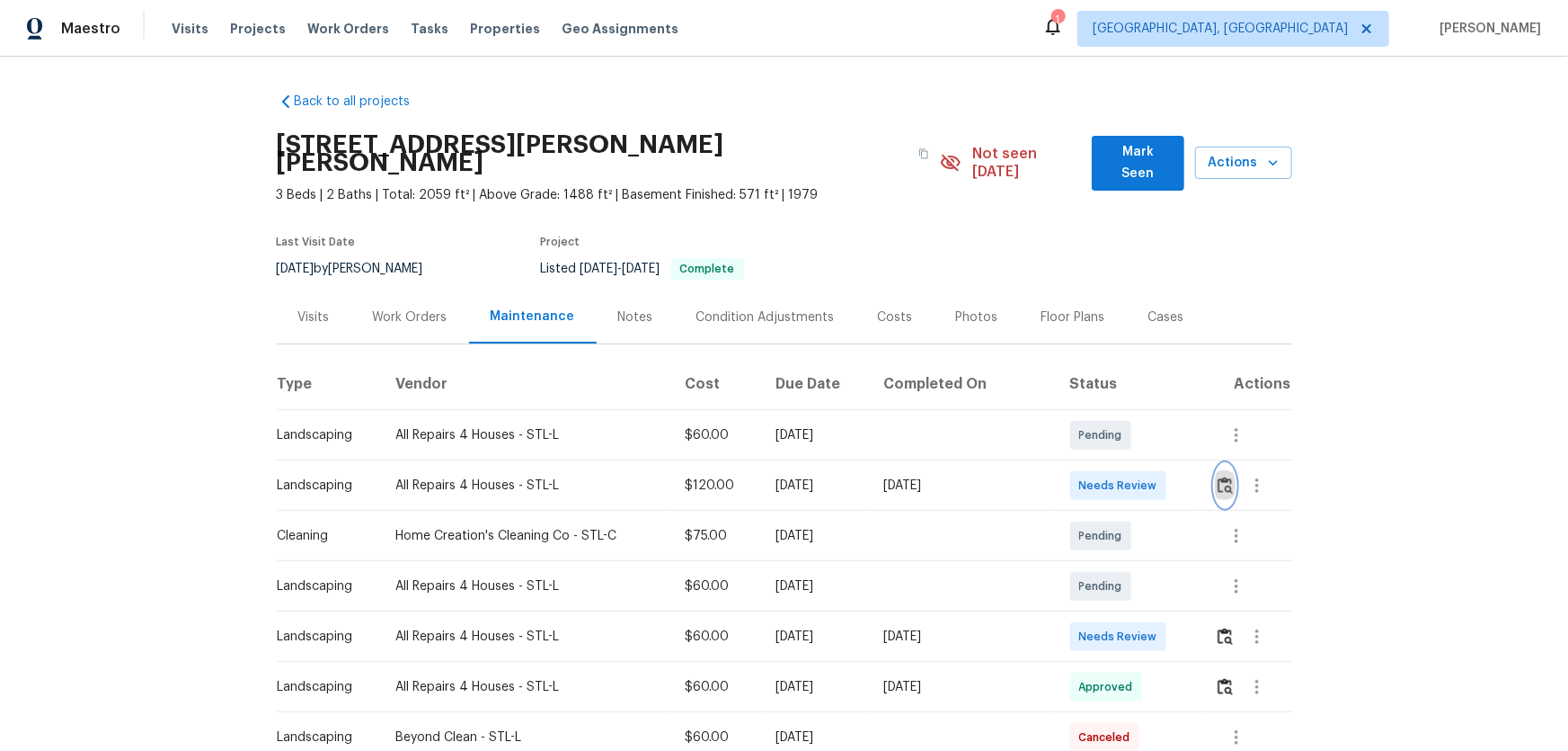
click at [1115, 477] on img "button" at bounding box center [1225, 486] width 15 height 17
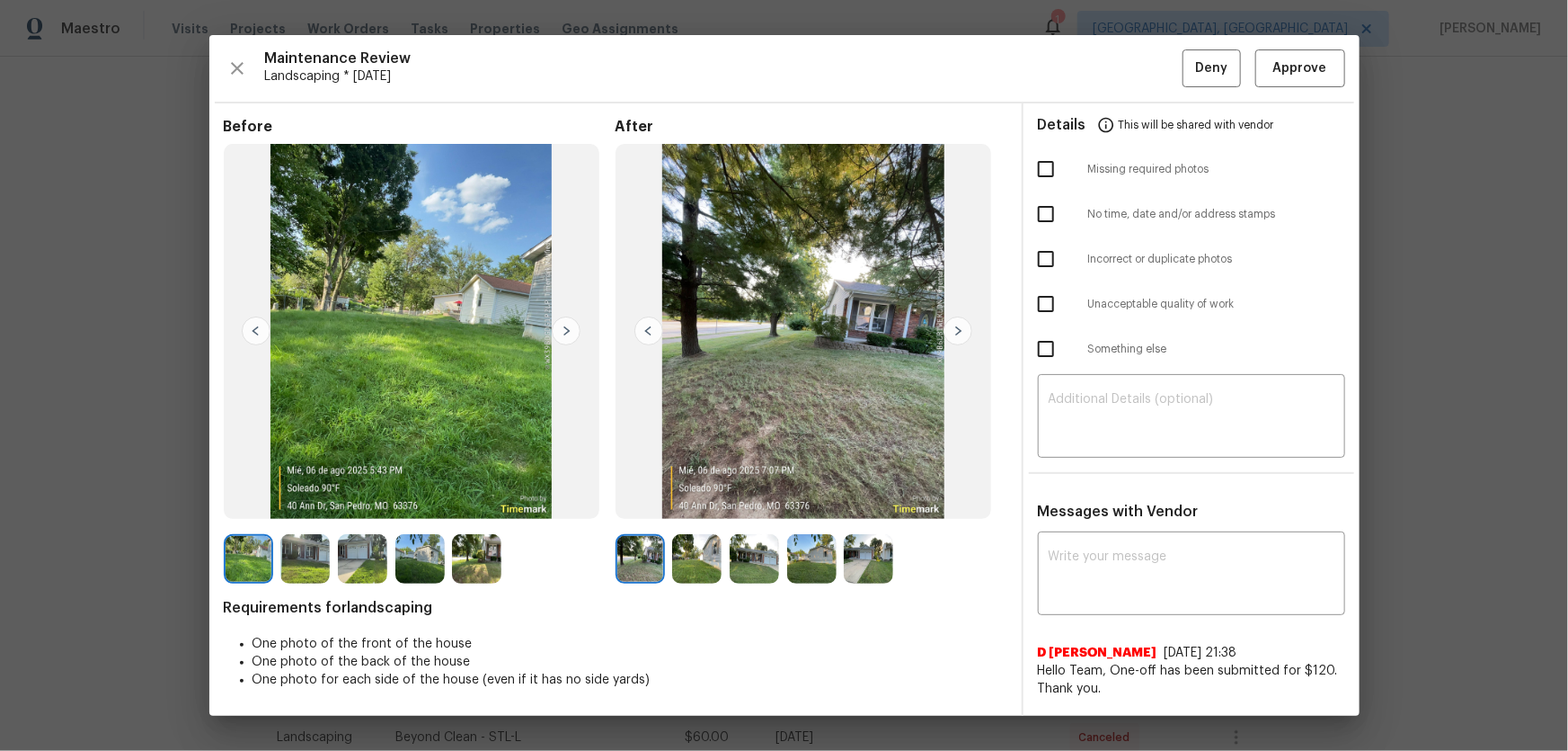
click at [694, 495] on img at bounding box center [697, 558] width 49 height 49
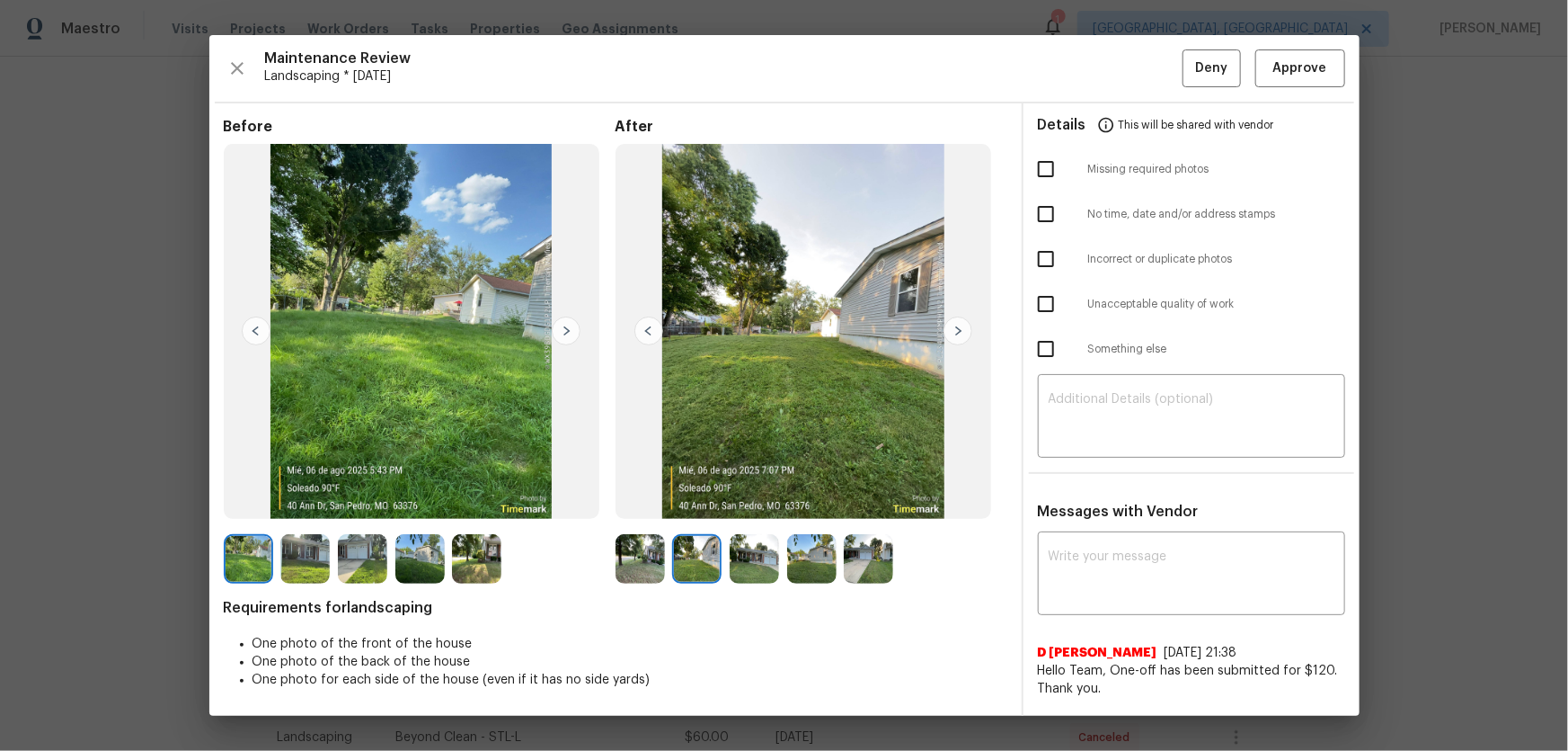
click at [781, 495] on div at bounding box center [758, 558] width 58 height 49
click at [765, 495] on img at bounding box center [754, 558] width 49 height 49
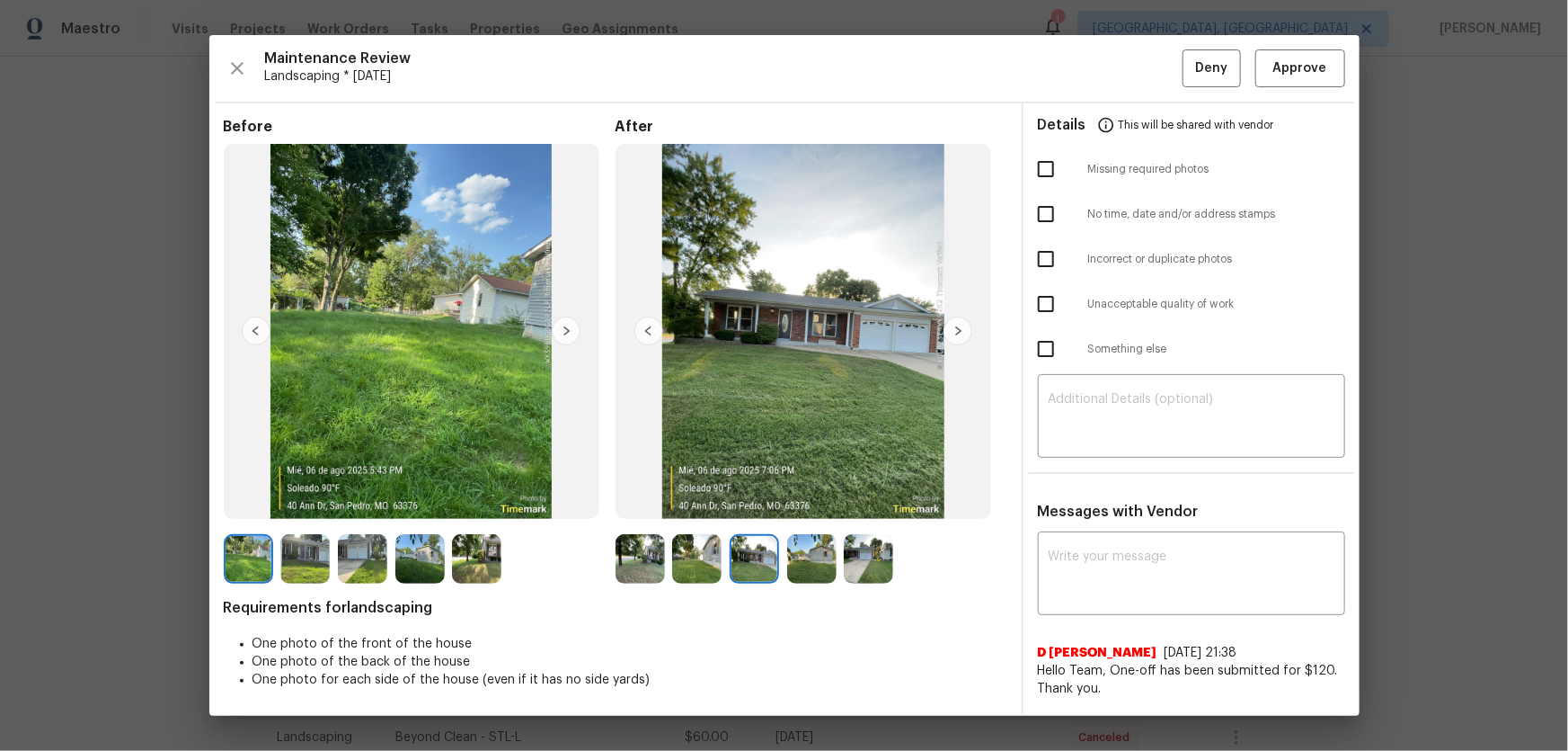
click at [813, 495] on img at bounding box center [812, 558] width 49 height 49
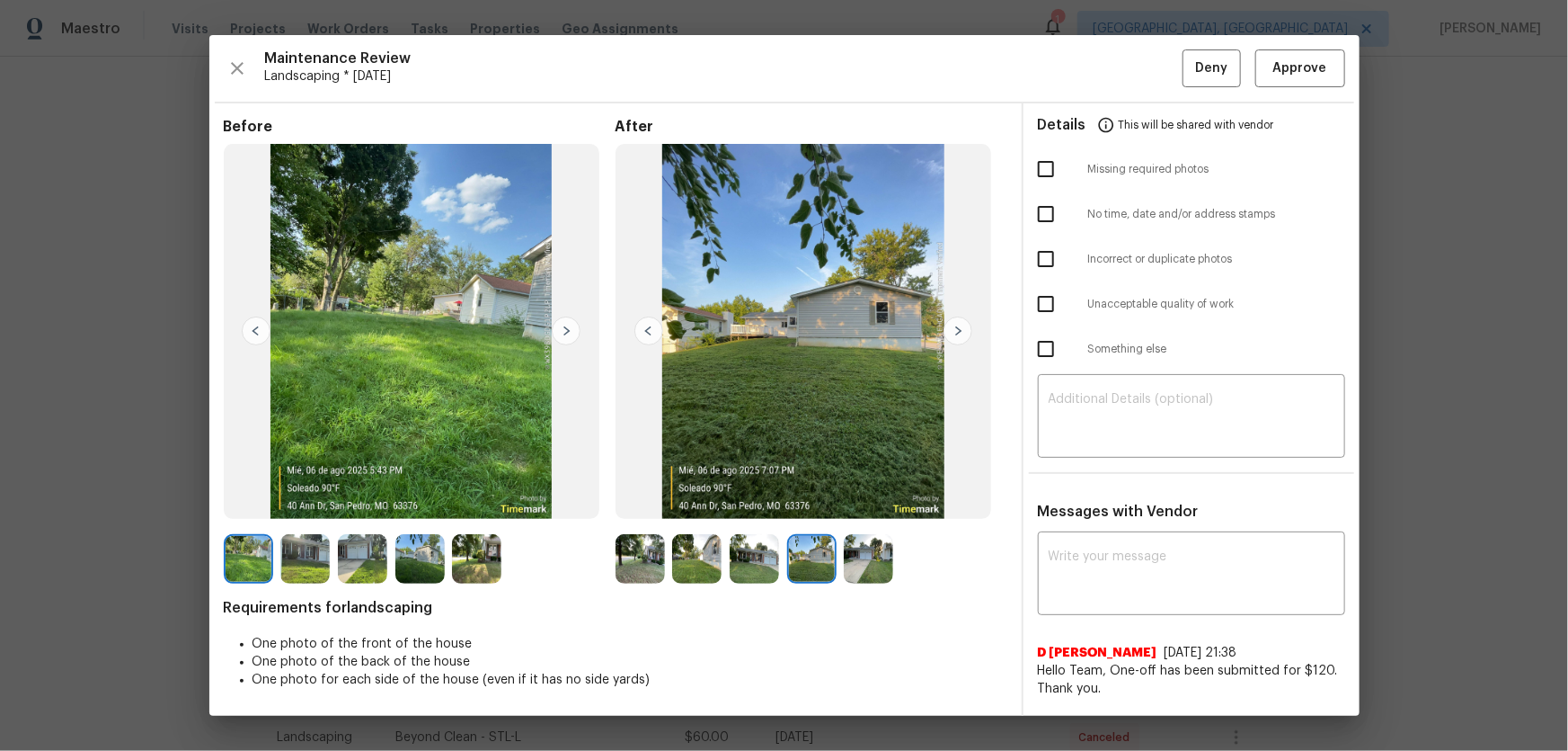
click at [874, 495] on img at bounding box center [867, 558] width 49 height 49
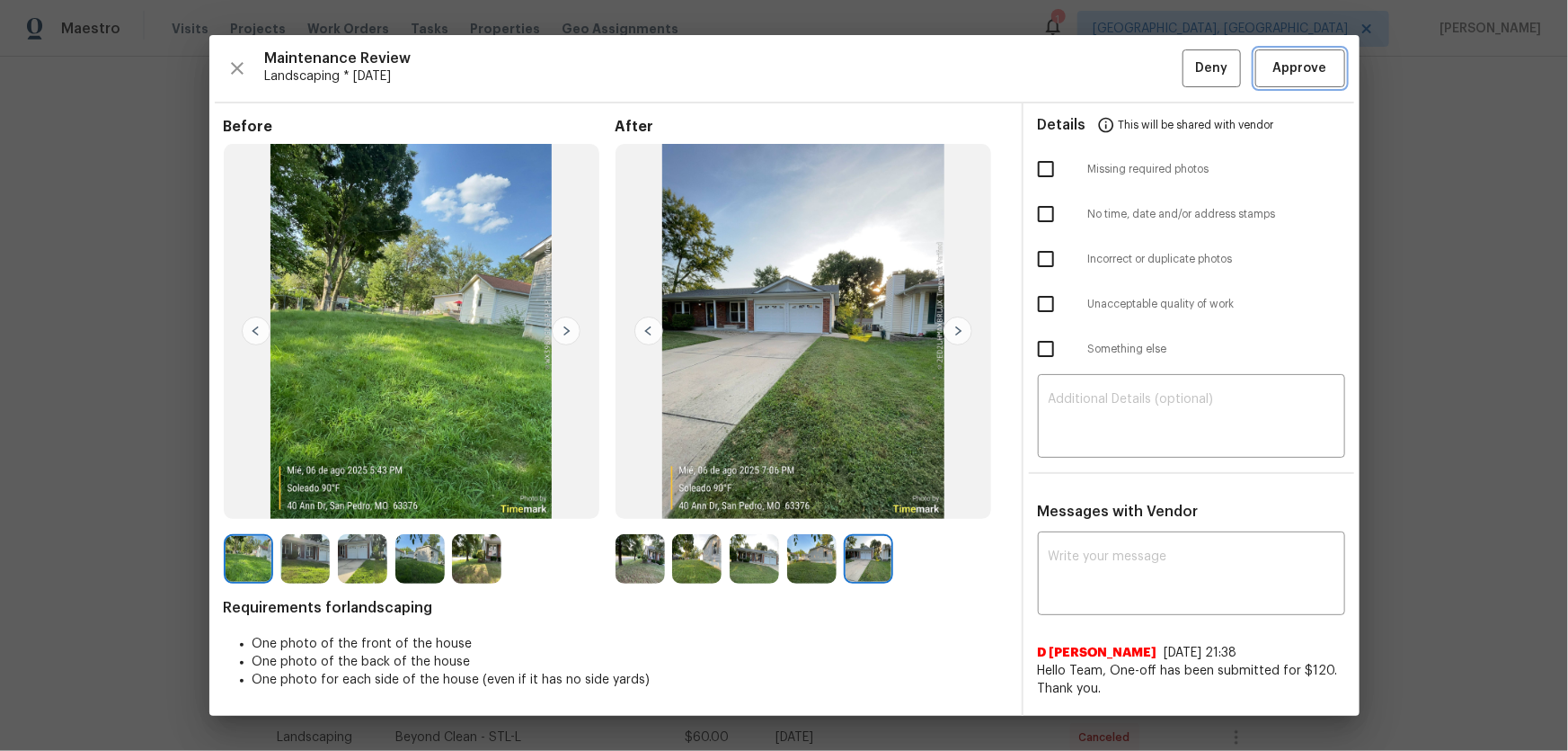
click at [1115, 62] on span "Approve" at bounding box center [1301, 69] width 54 height 22
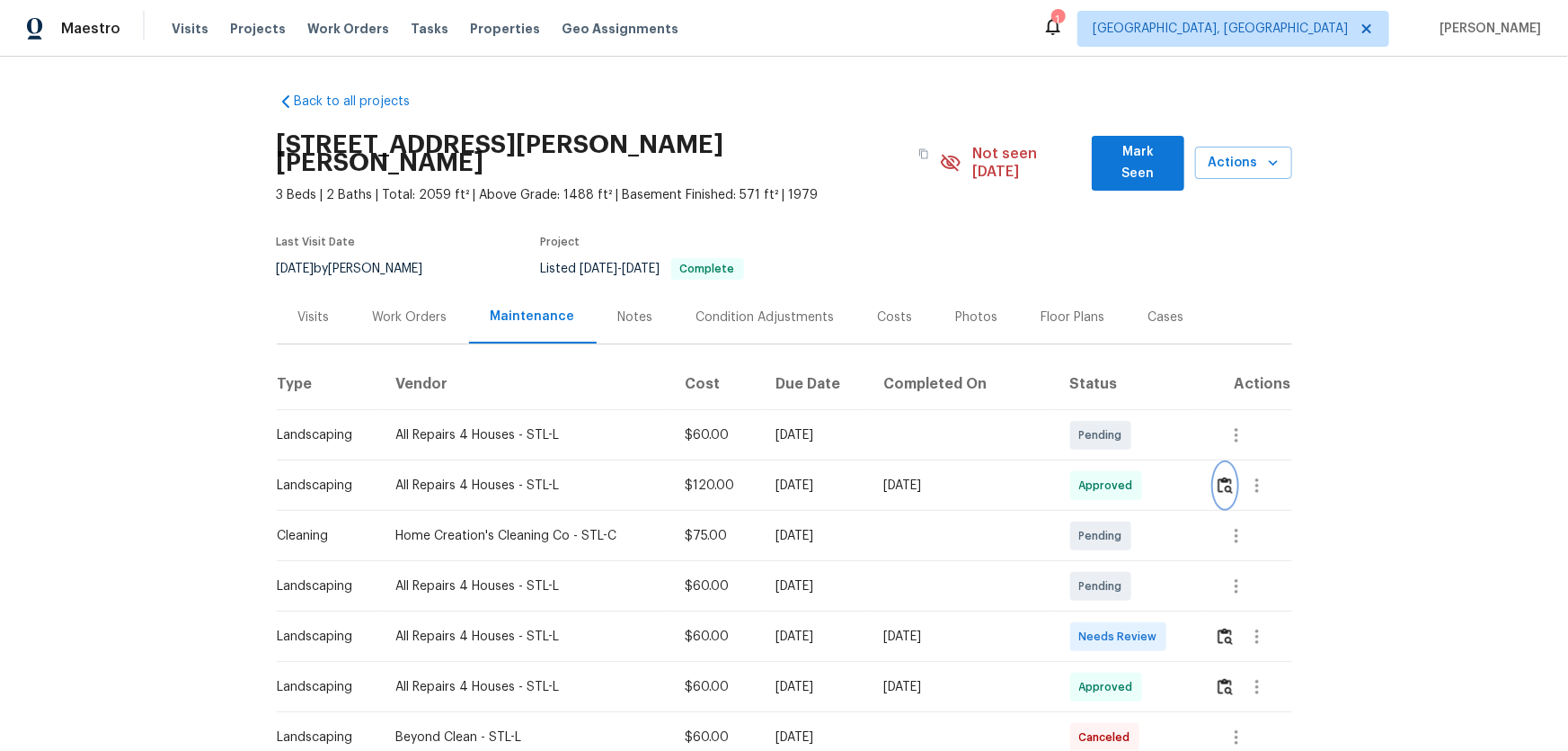
click at [1115, 479] on button "button" at bounding box center [1224, 486] width 20 height 43
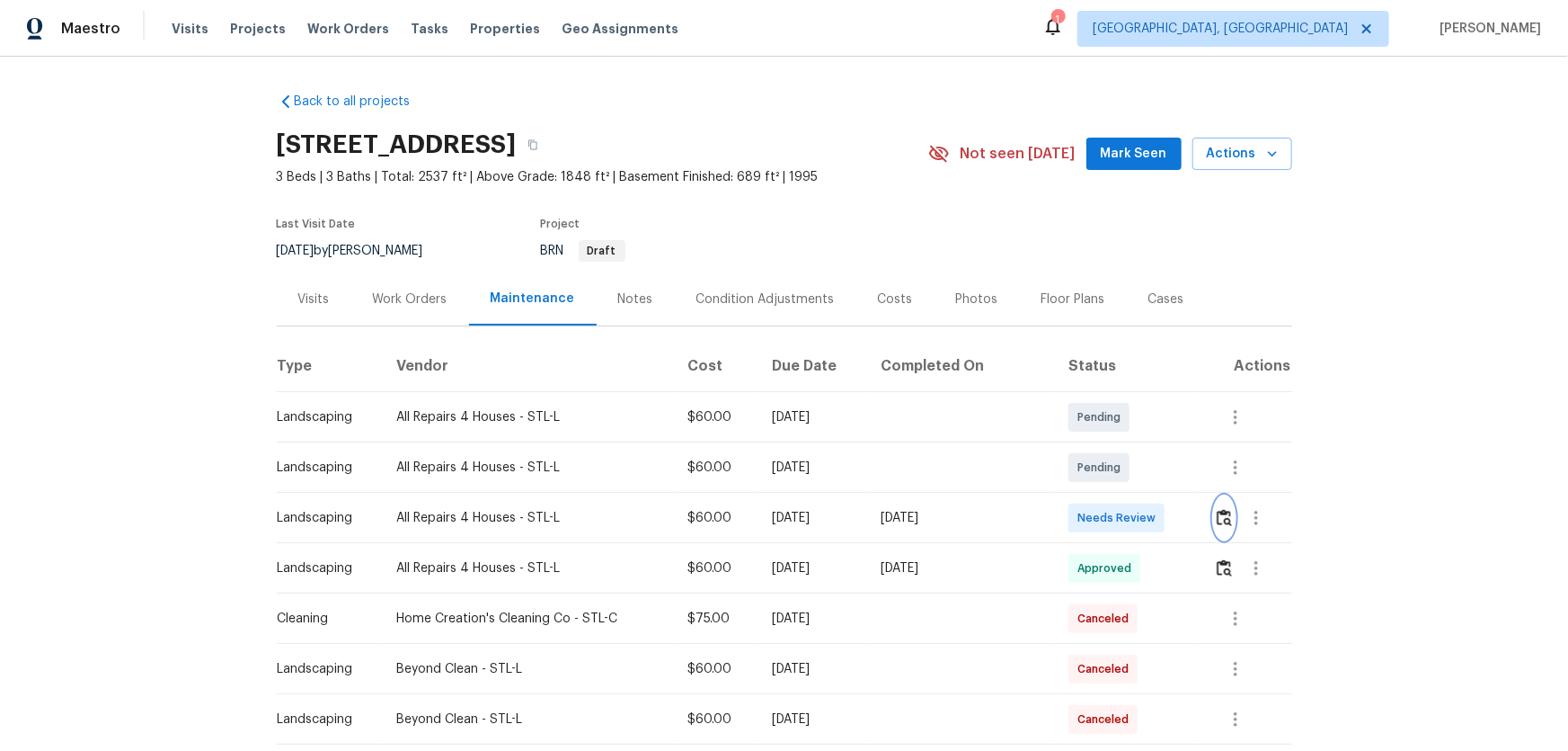
click at [1214, 528] on button "button" at bounding box center [1224, 517] width 20 height 43
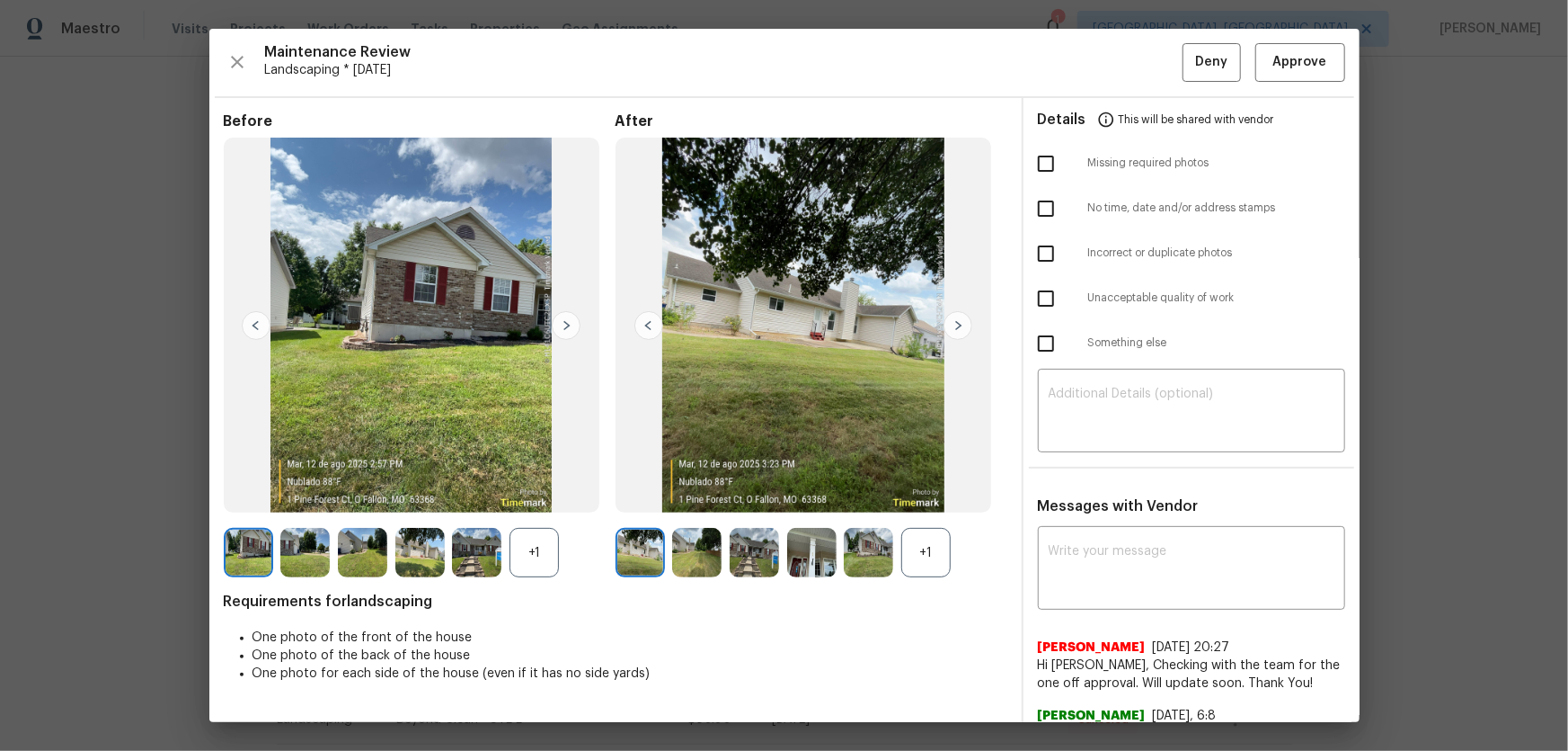
click at [930, 549] on div "+1" at bounding box center [925, 552] width 49 height 49
click at [535, 556] on div "+1" at bounding box center [534, 552] width 49 height 49
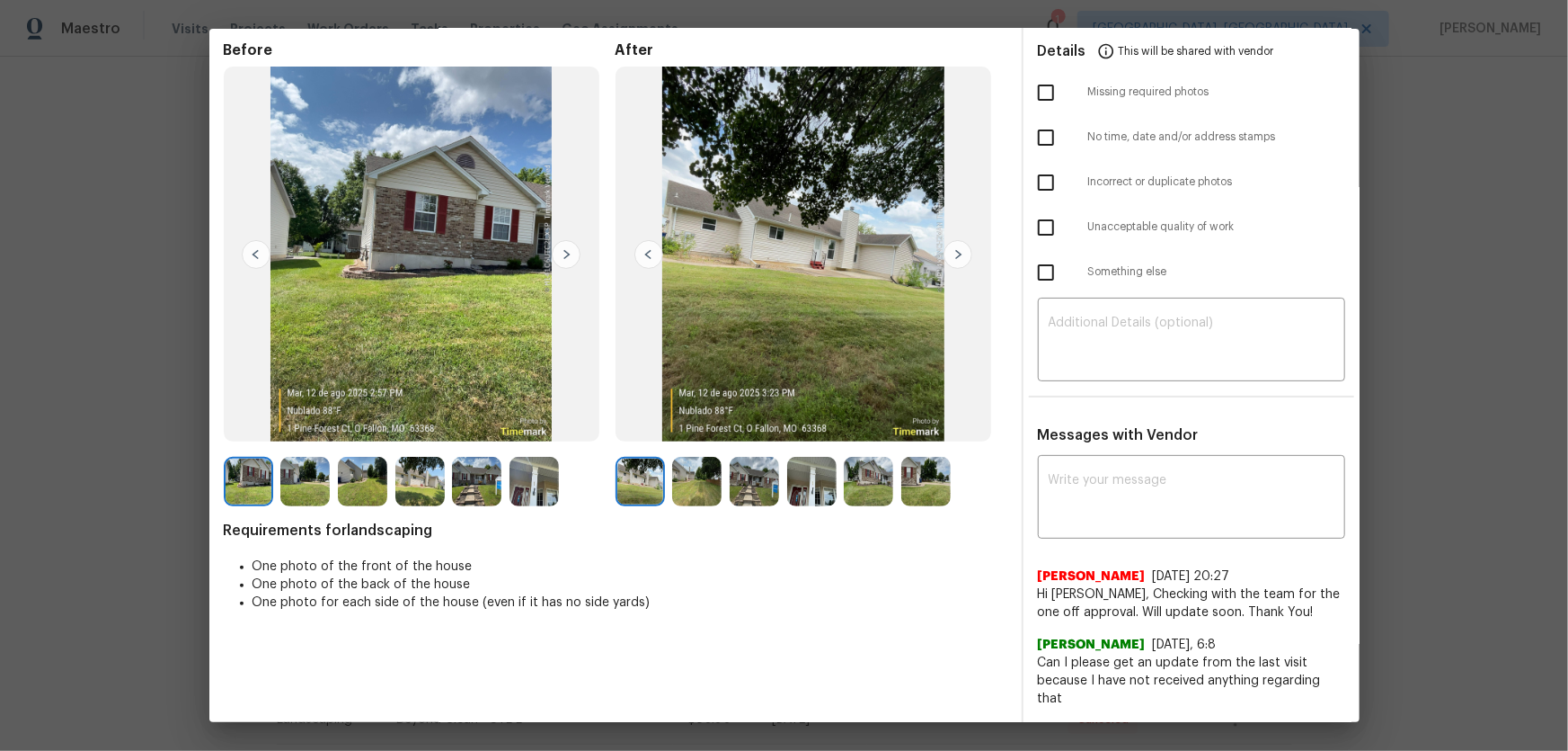
scroll to position [163, 0]
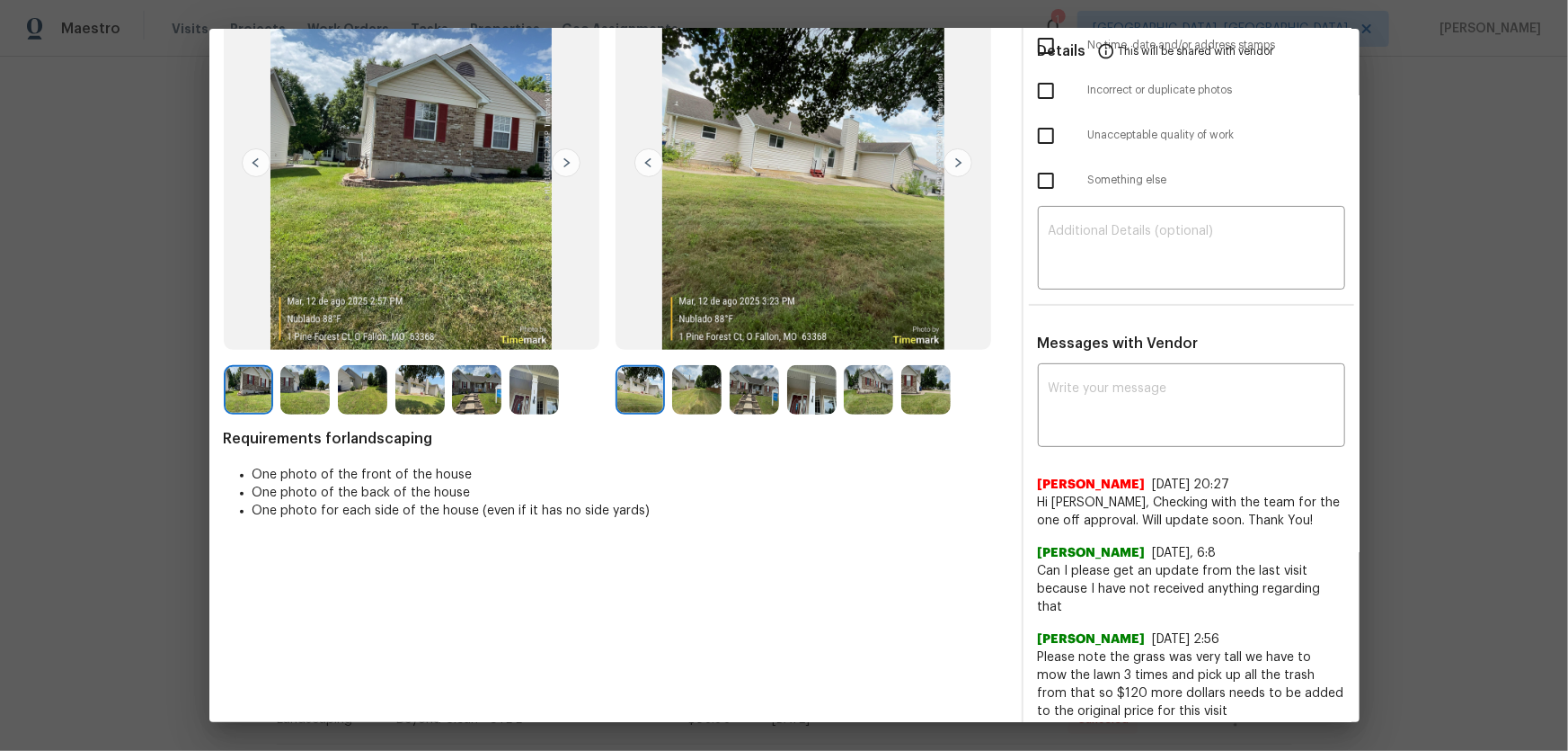
click at [704, 391] on img at bounding box center [697, 389] width 49 height 49
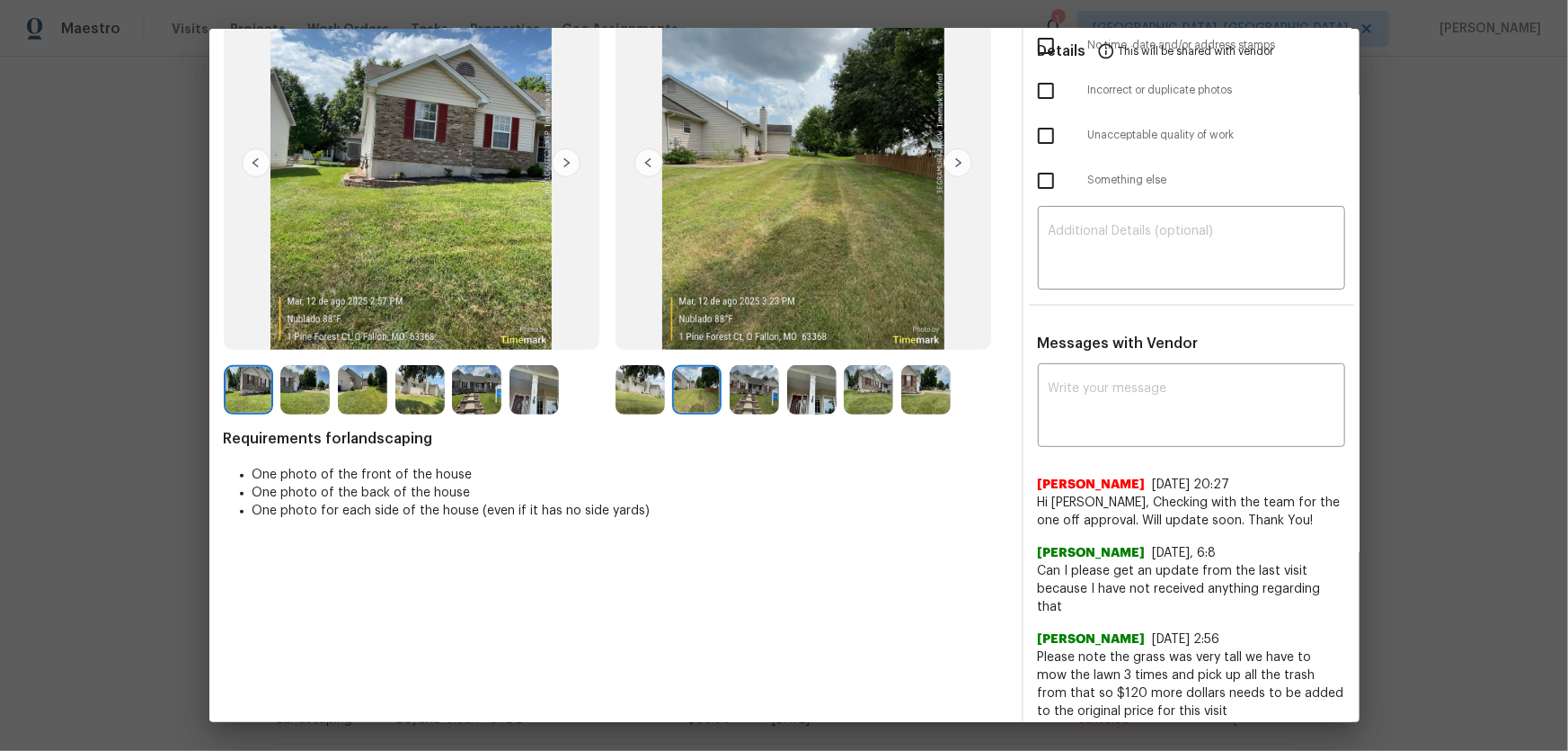
click at [733, 390] on img at bounding box center [754, 389] width 49 height 49
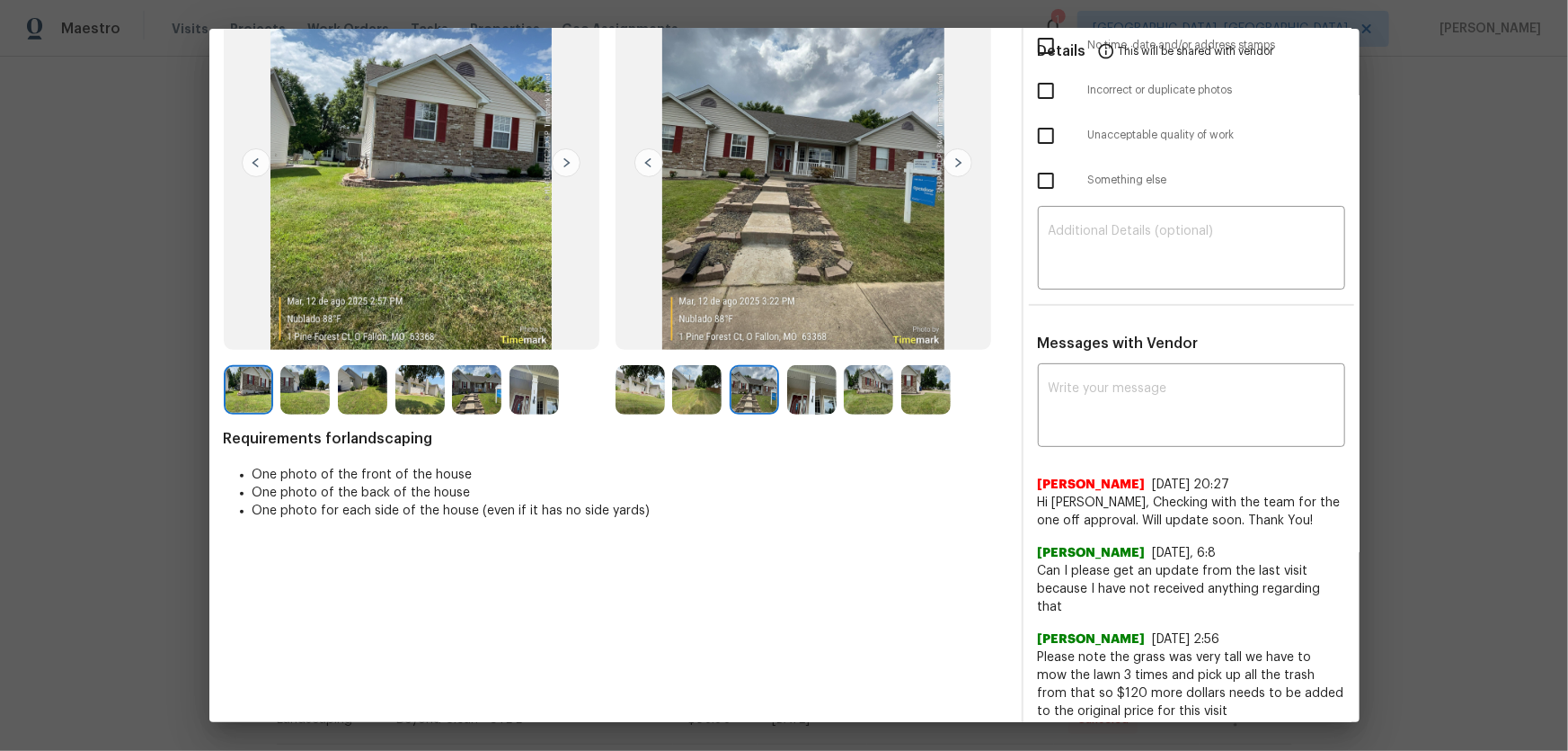
click at [823, 389] on img at bounding box center [812, 389] width 49 height 49
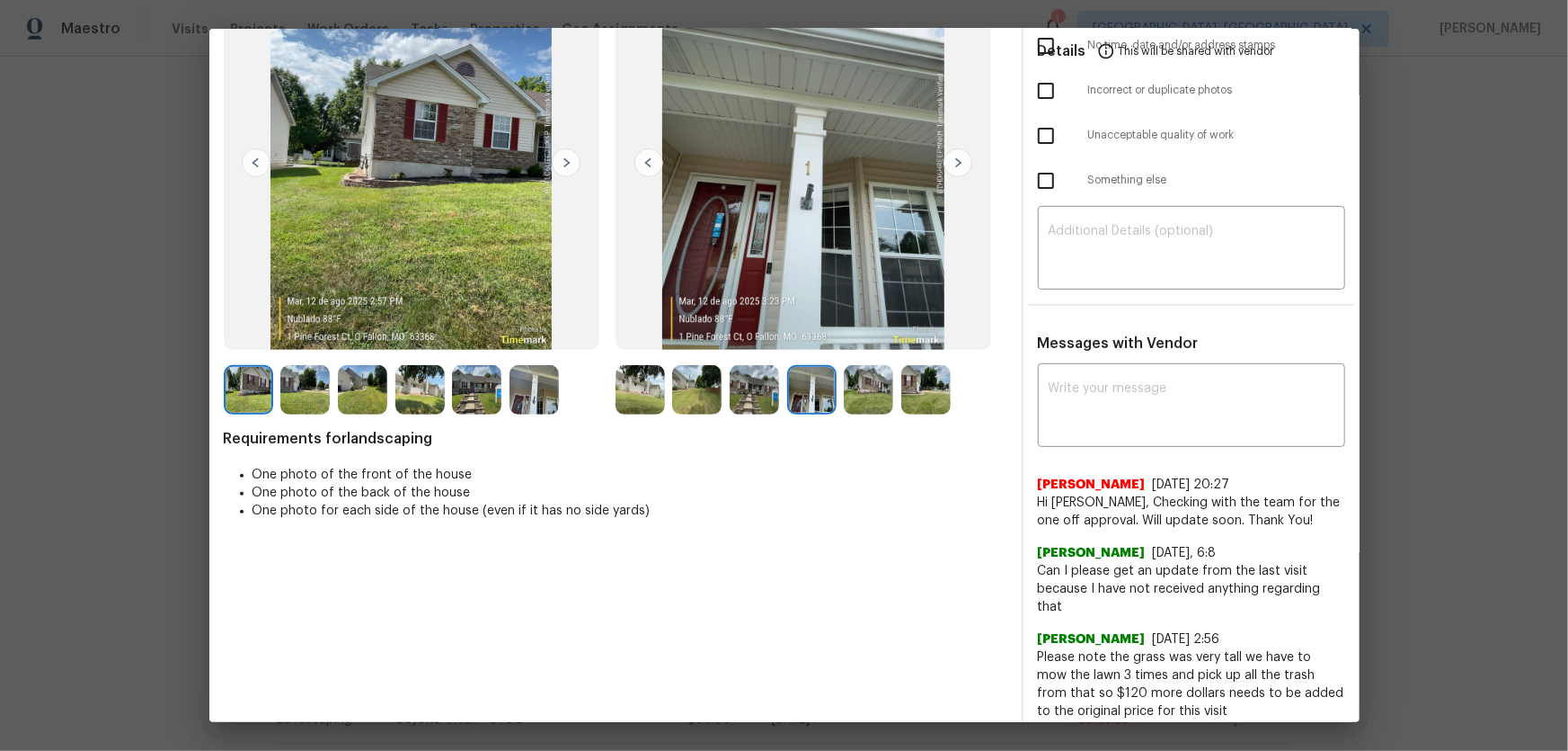
click at [858, 390] on img at bounding box center [867, 389] width 49 height 49
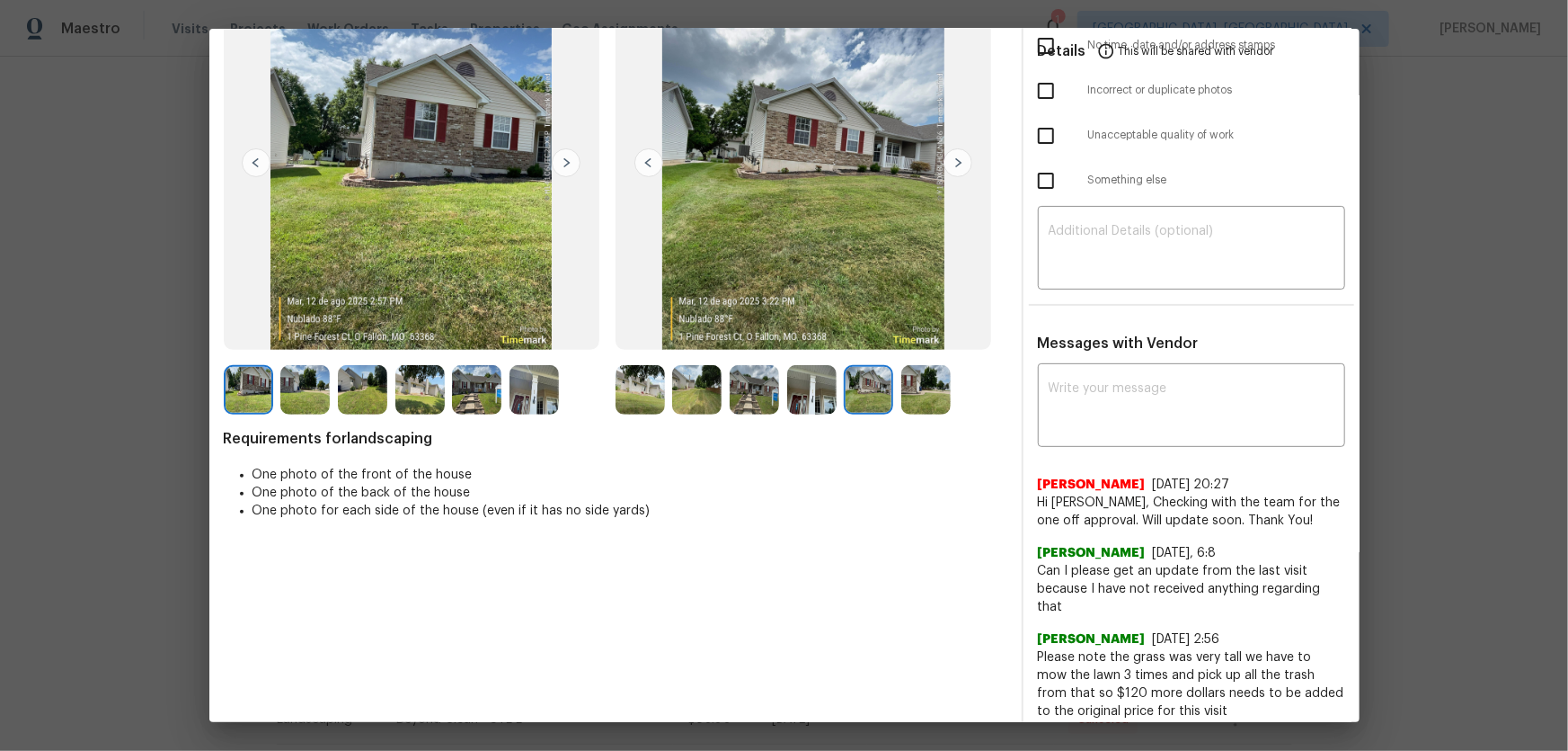
click at [920, 389] on img at bounding box center [925, 389] width 49 height 49
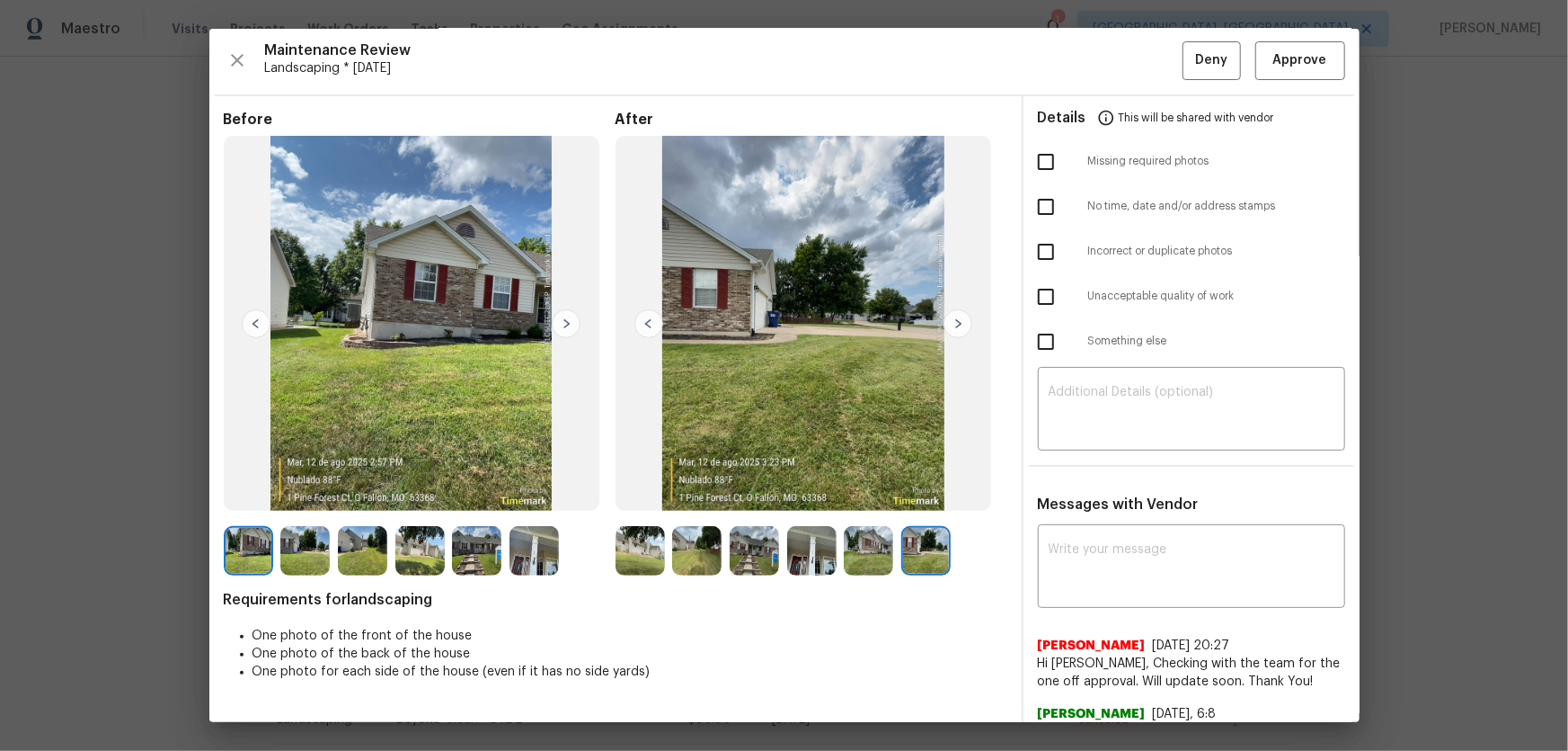
scroll to position [0, 0]
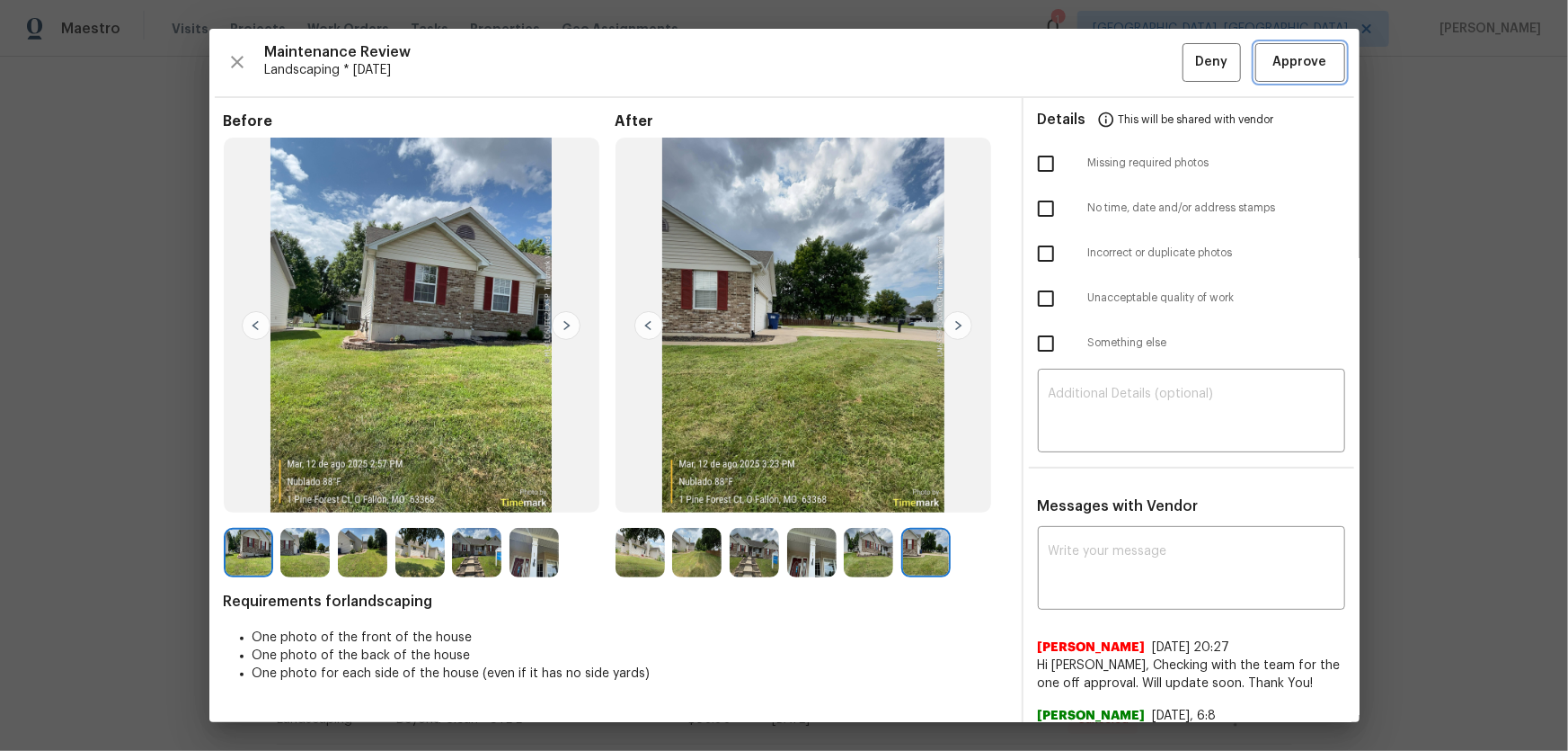
click at [1290, 67] on span "Approve" at bounding box center [1301, 62] width 54 height 22
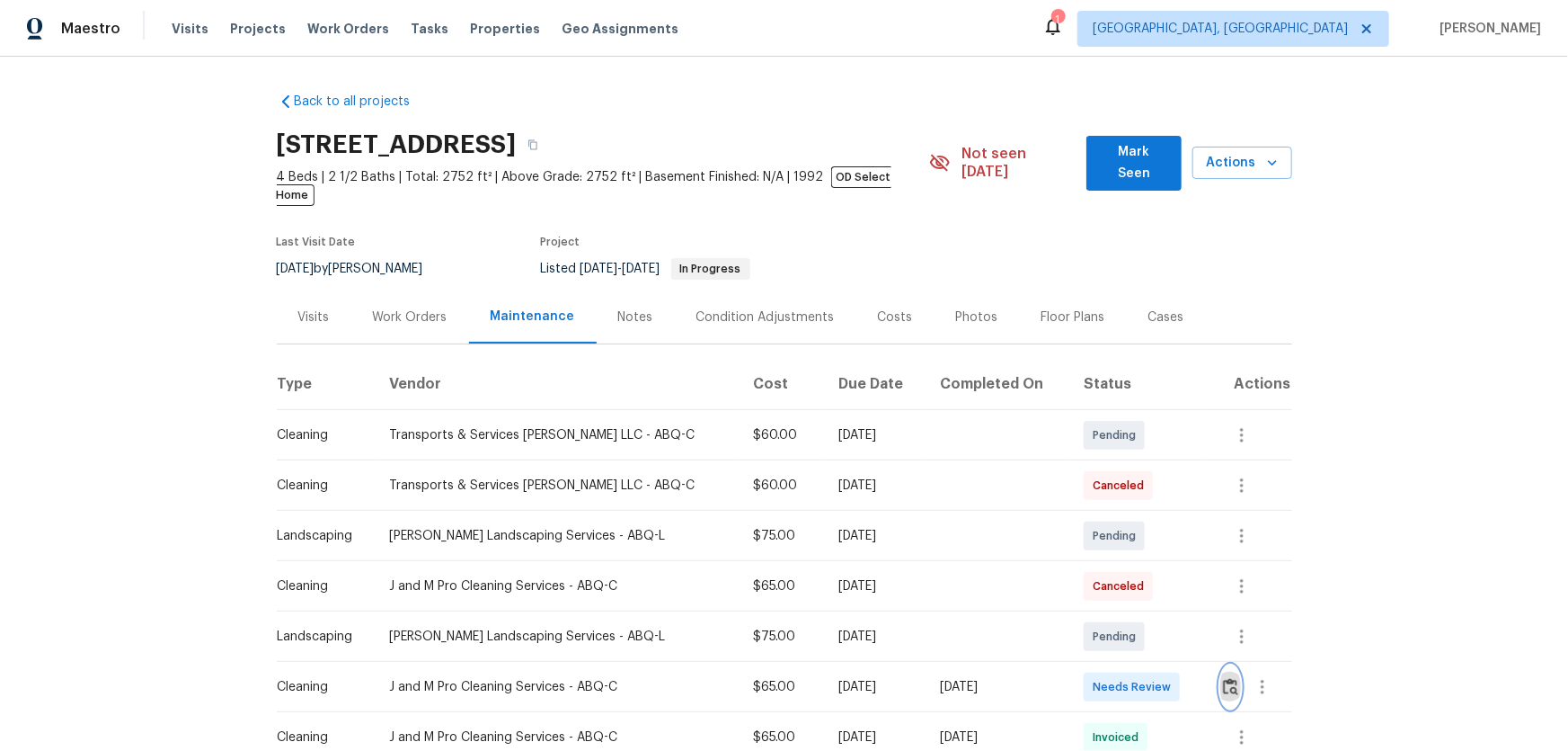
click at [1221, 681] on button "button" at bounding box center [1230, 686] width 20 height 43
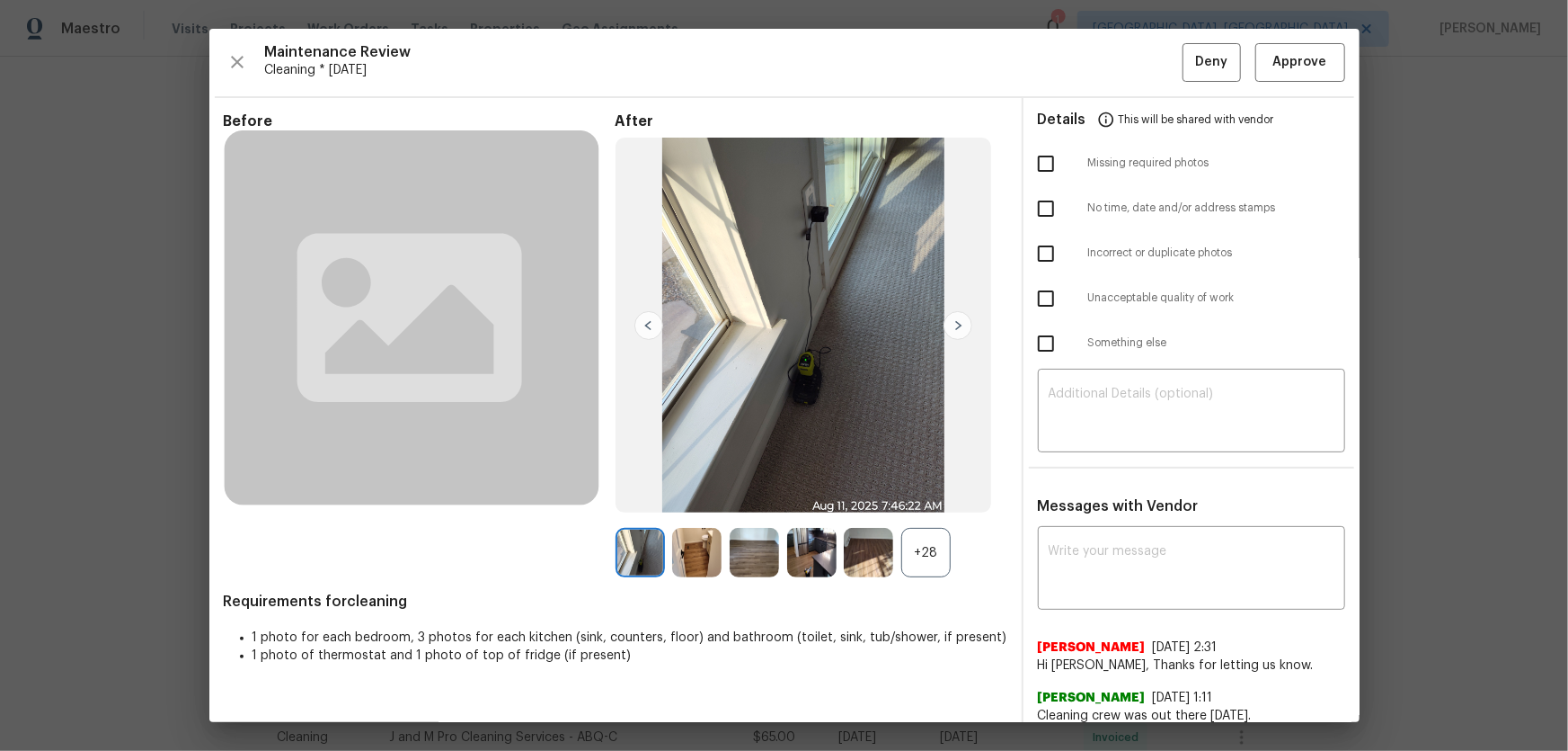
click at [937, 540] on div "+28" at bounding box center [925, 552] width 49 height 49
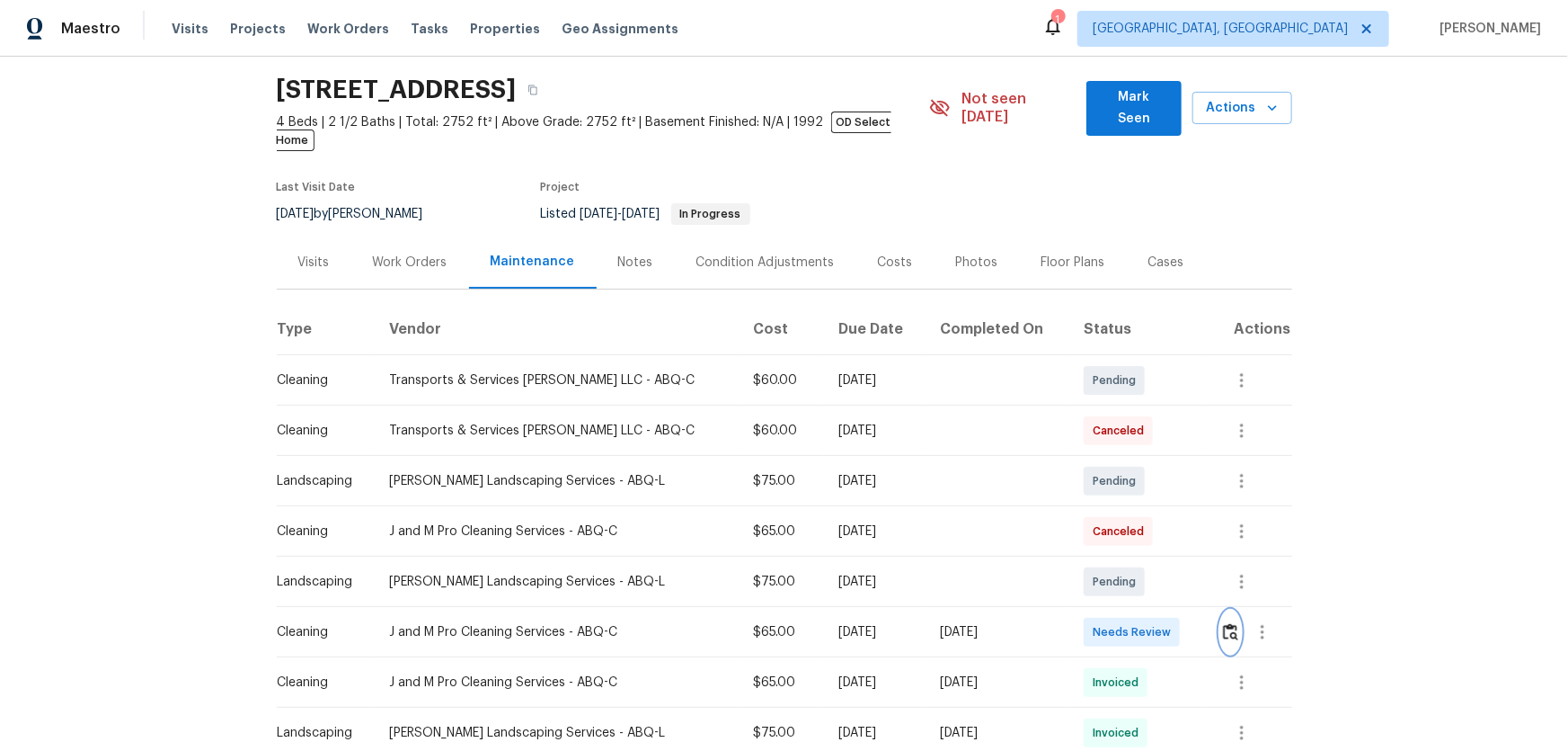
scroll to position [81, 0]
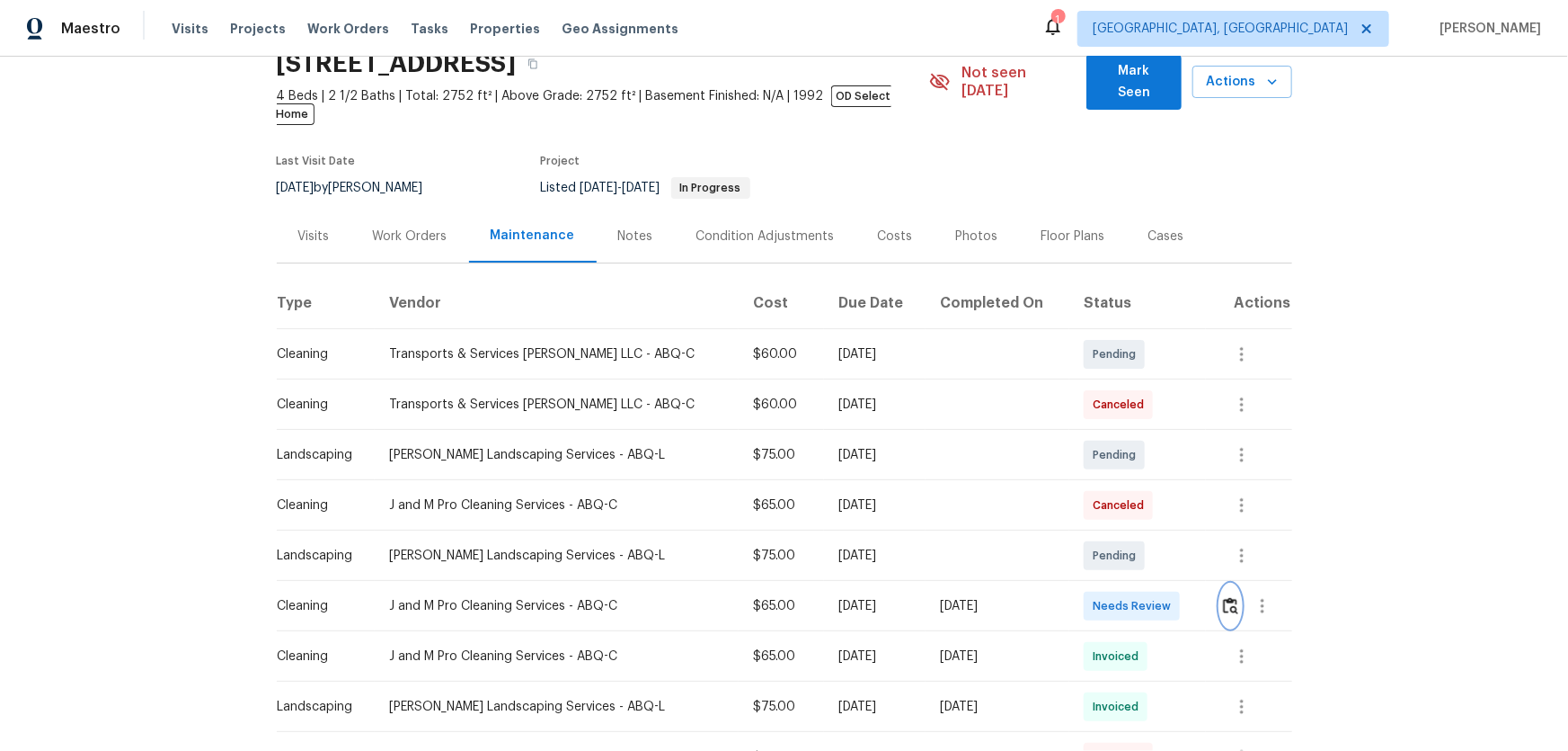
click at [1223, 597] on img "button" at bounding box center [1230, 605] width 15 height 17
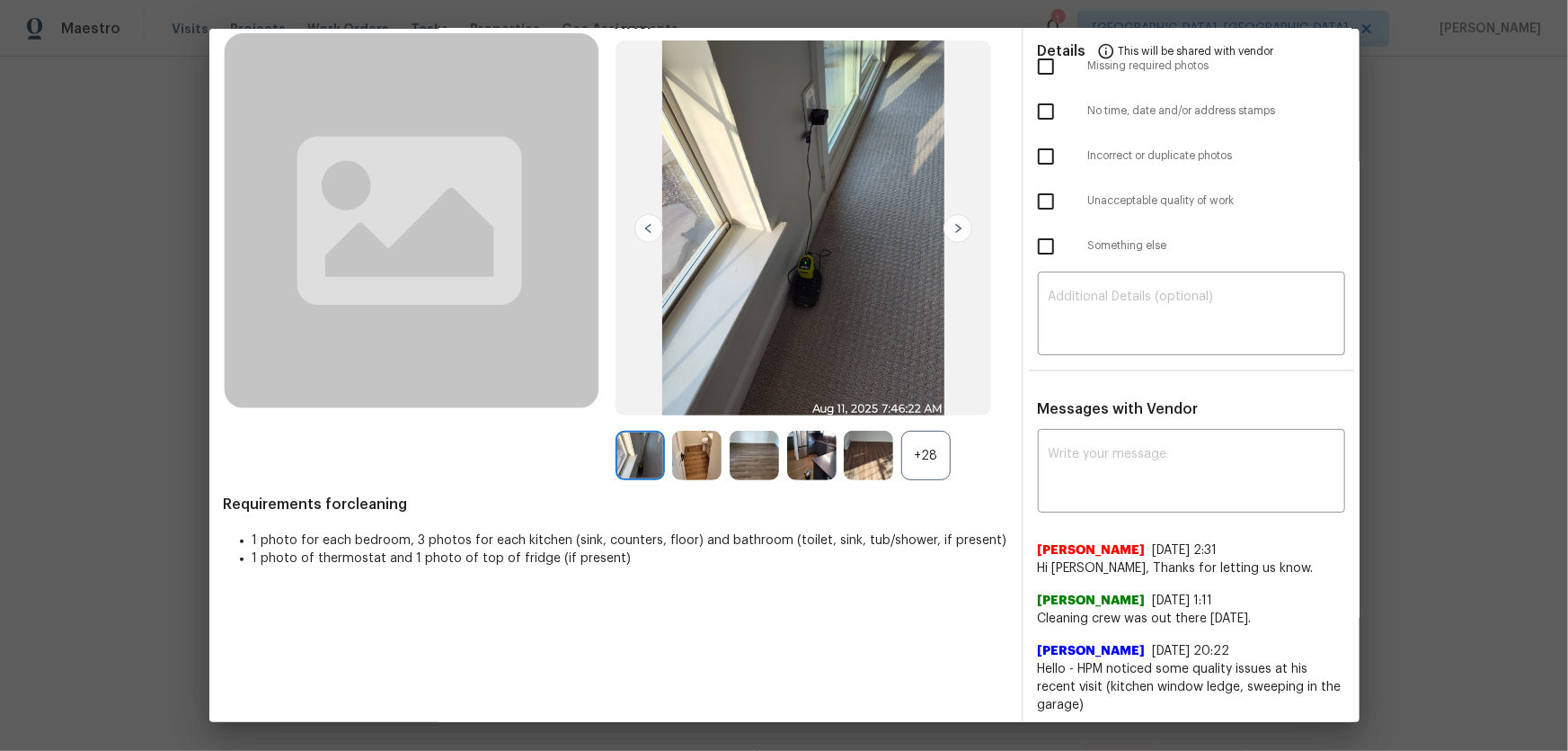
scroll to position [99, 0]
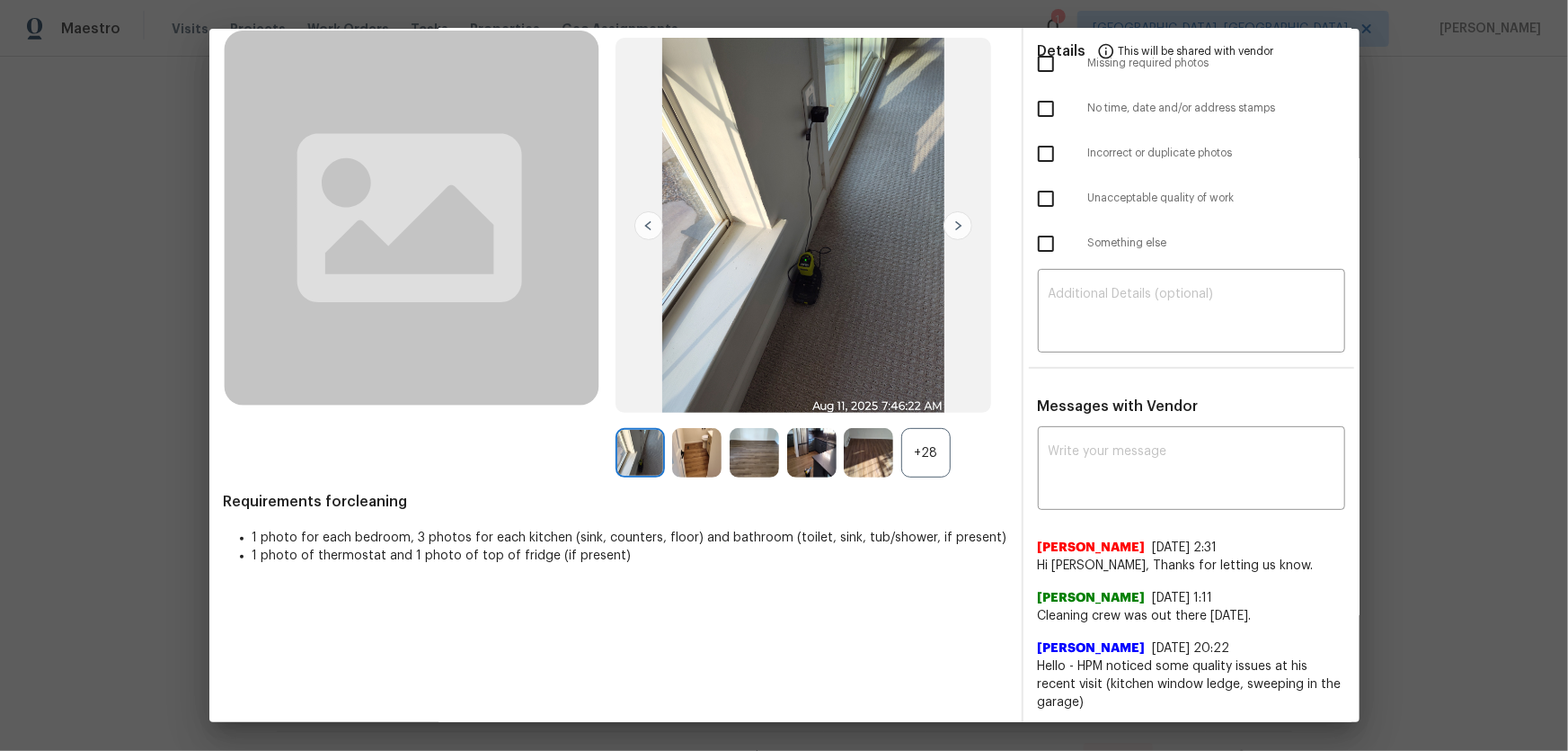
click at [922, 438] on div "+28" at bounding box center [925, 452] width 49 height 49
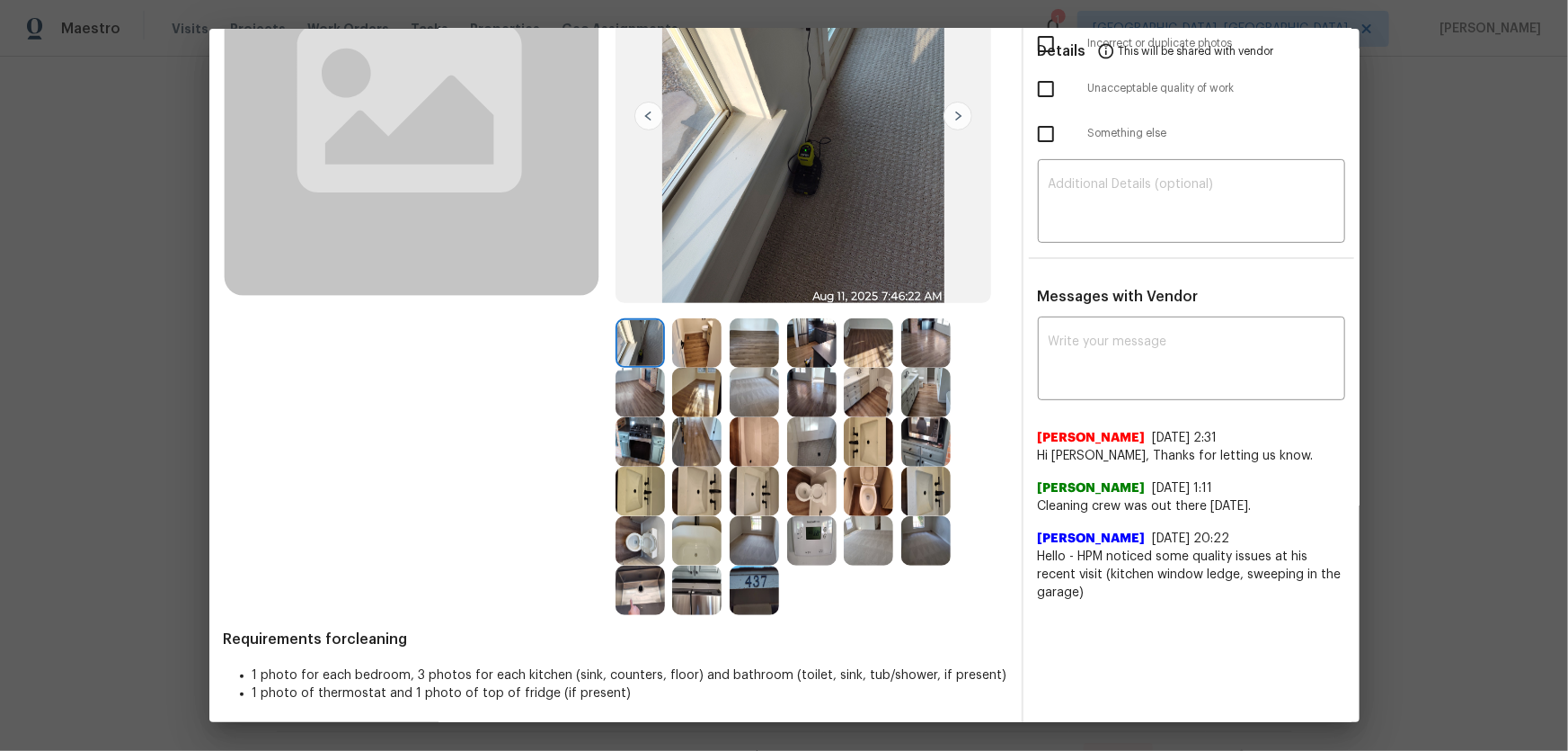
scroll to position [216, 0]
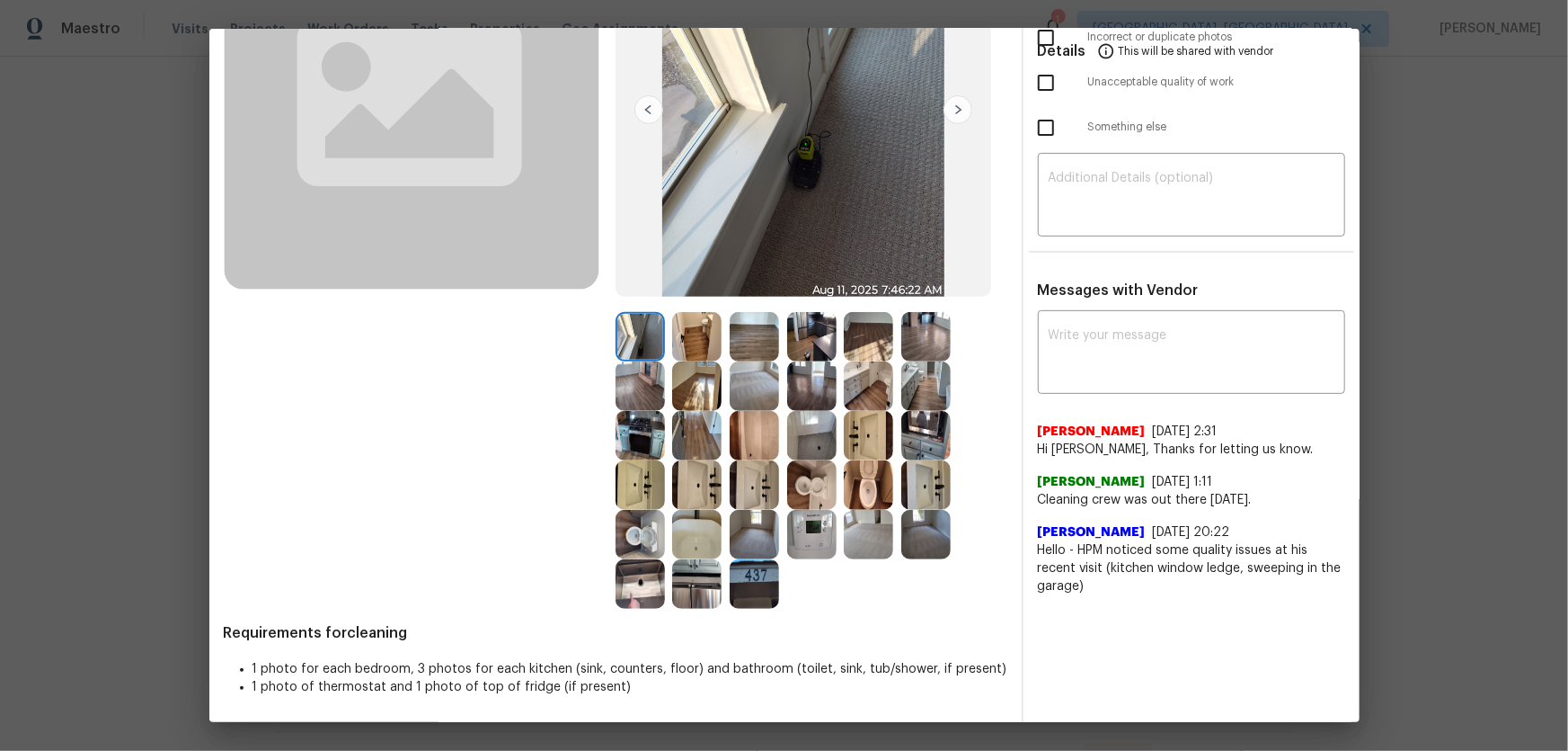
click at [804, 535] on img at bounding box center [812, 534] width 49 height 49
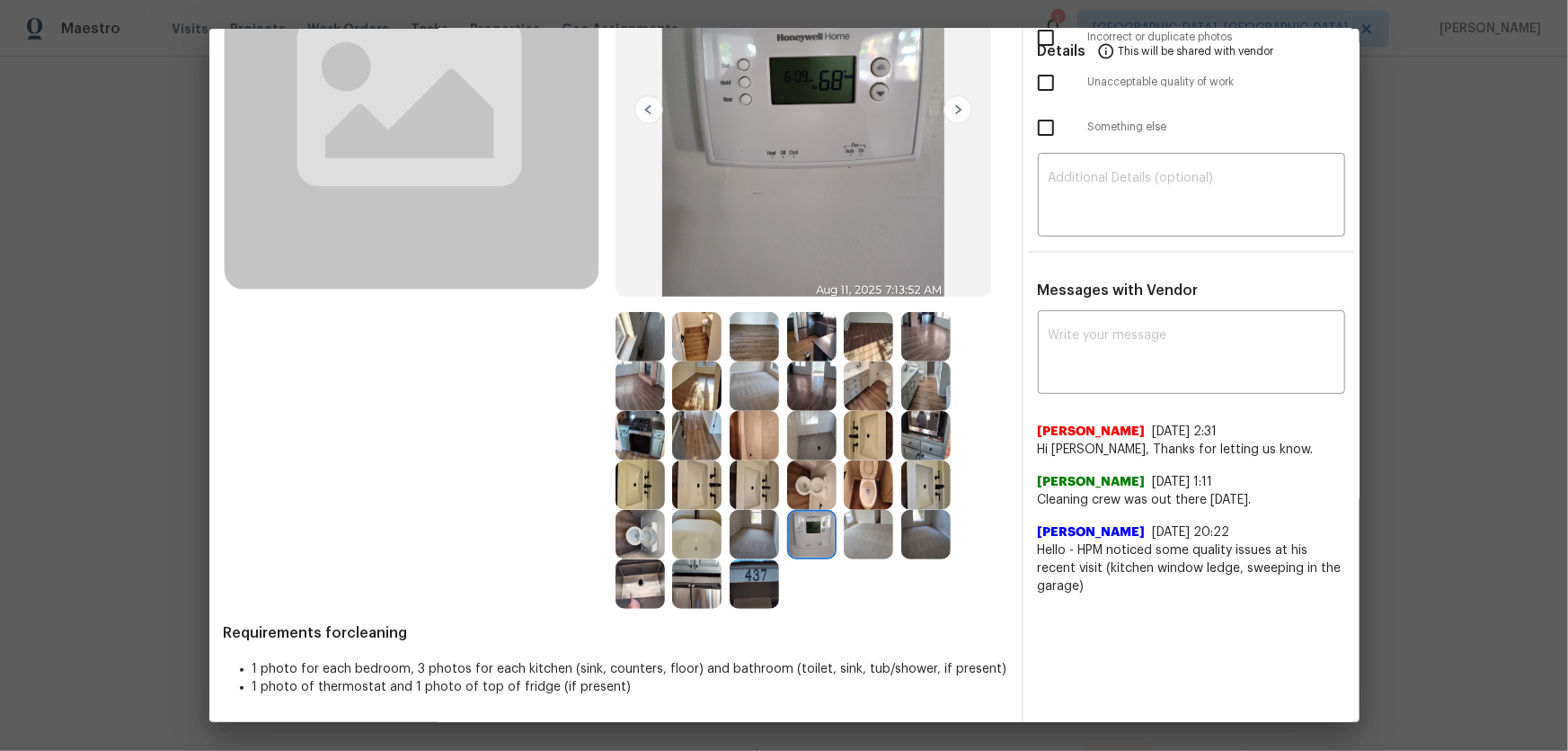
click at [621, 548] on img at bounding box center [640, 534] width 49 height 49
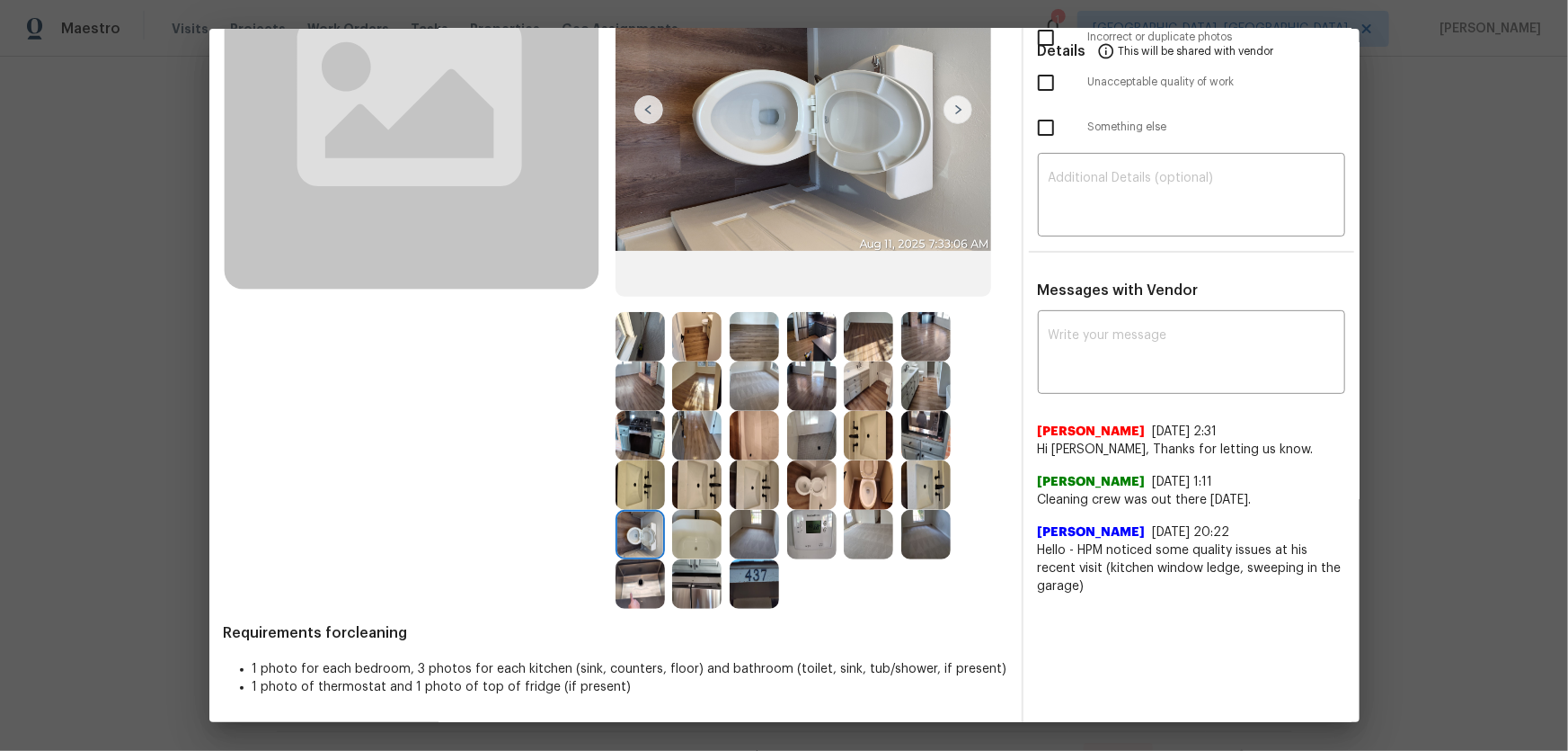
click at [811, 478] on img at bounding box center [812, 485] width 49 height 49
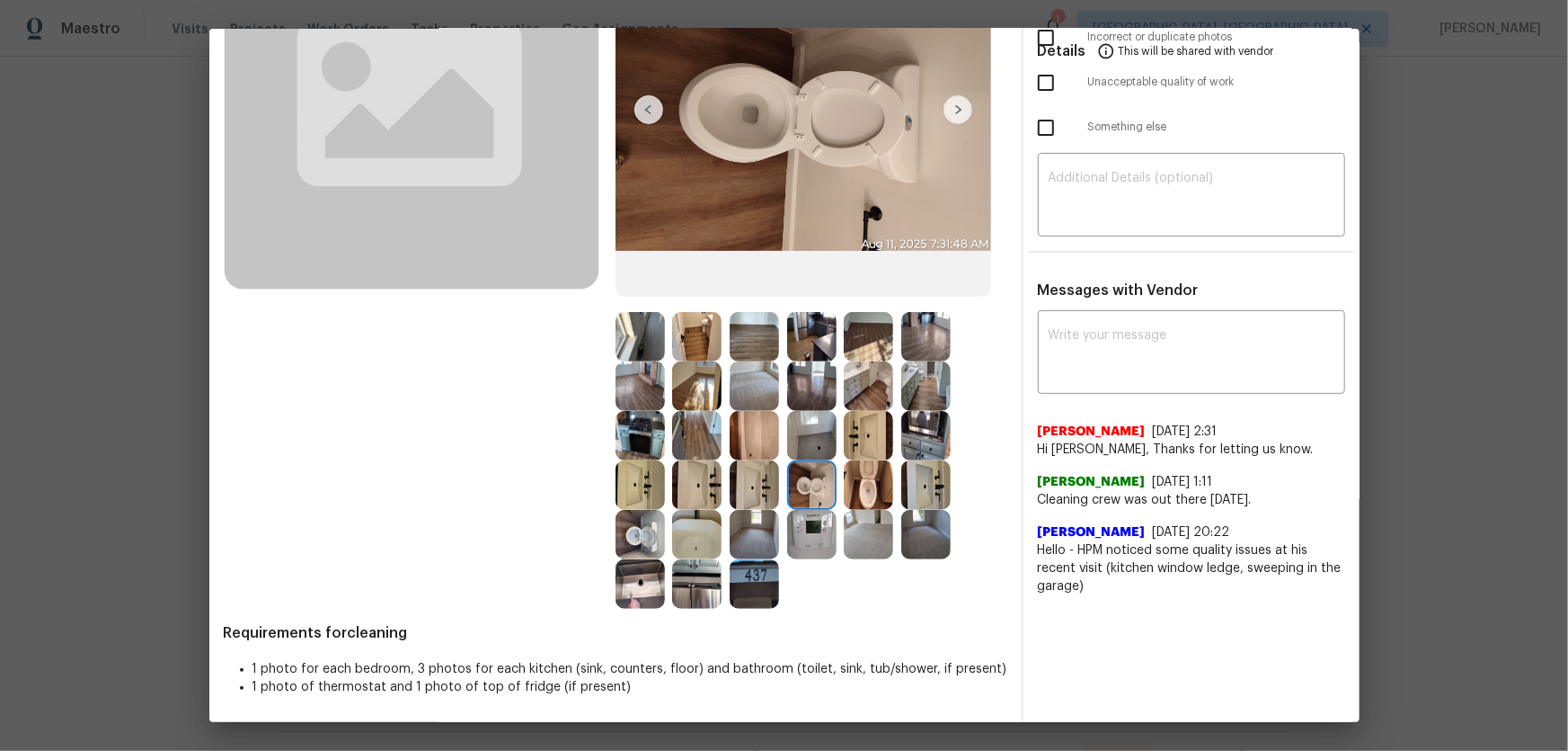
click at [867, 477] on img at bounding box center [867, 485] width 49 height 49
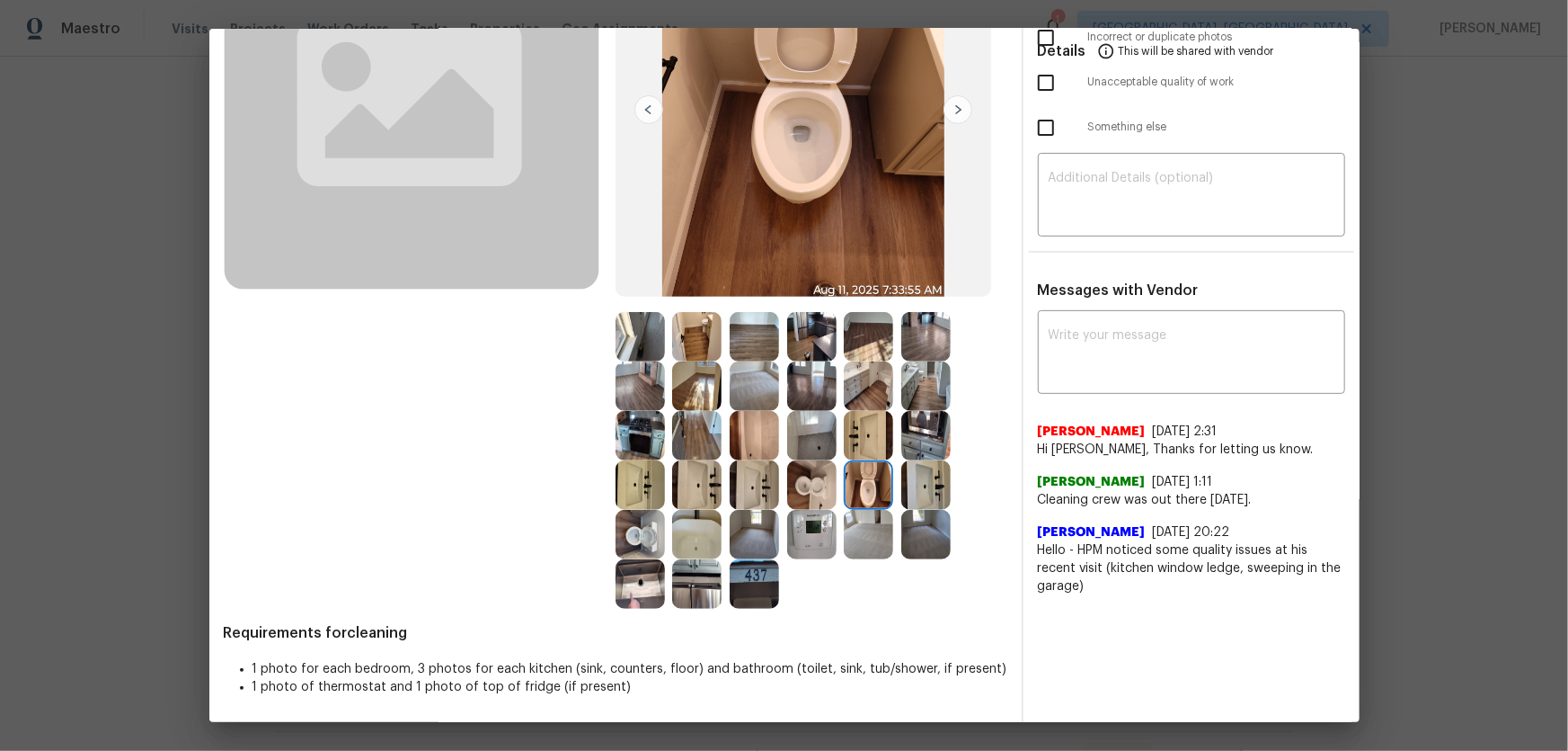
click at [912, 490] on img at bounding box center [925, 485] width 49 height 49
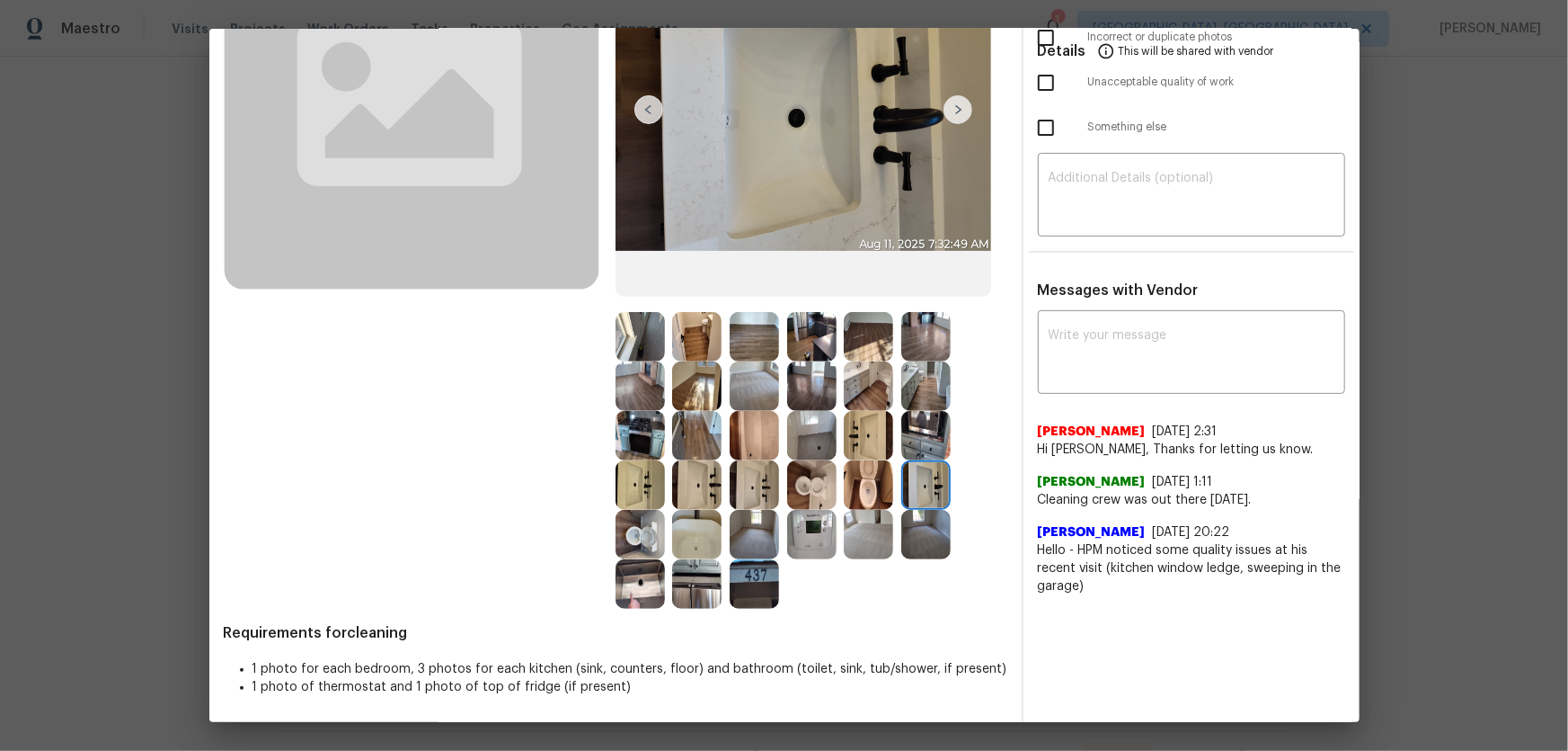
click at [864, 435] on img at bounding box center [867, 435] width 49 height 49
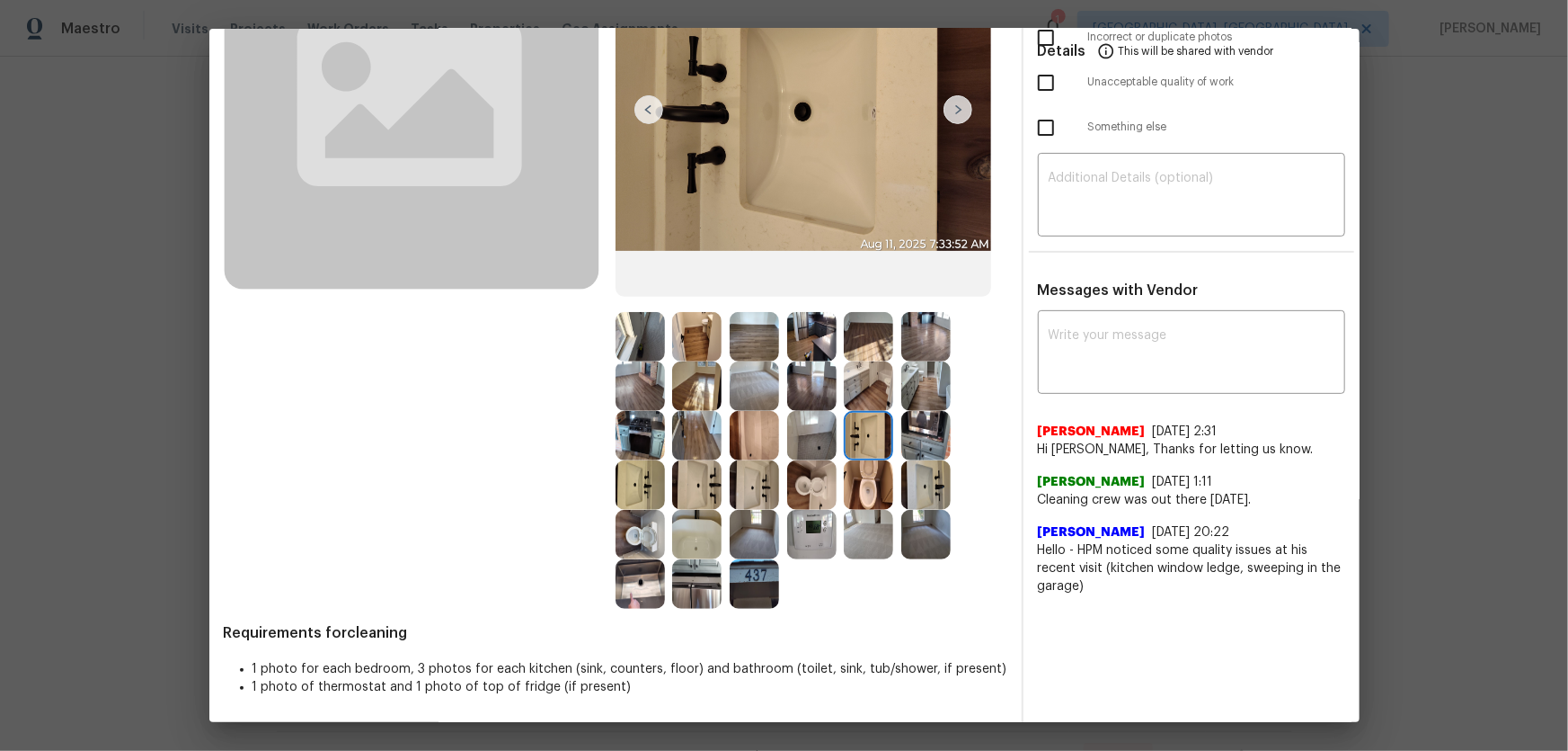
click at [755, 486] on img at bounding box center [754, 485] width 49 height 49
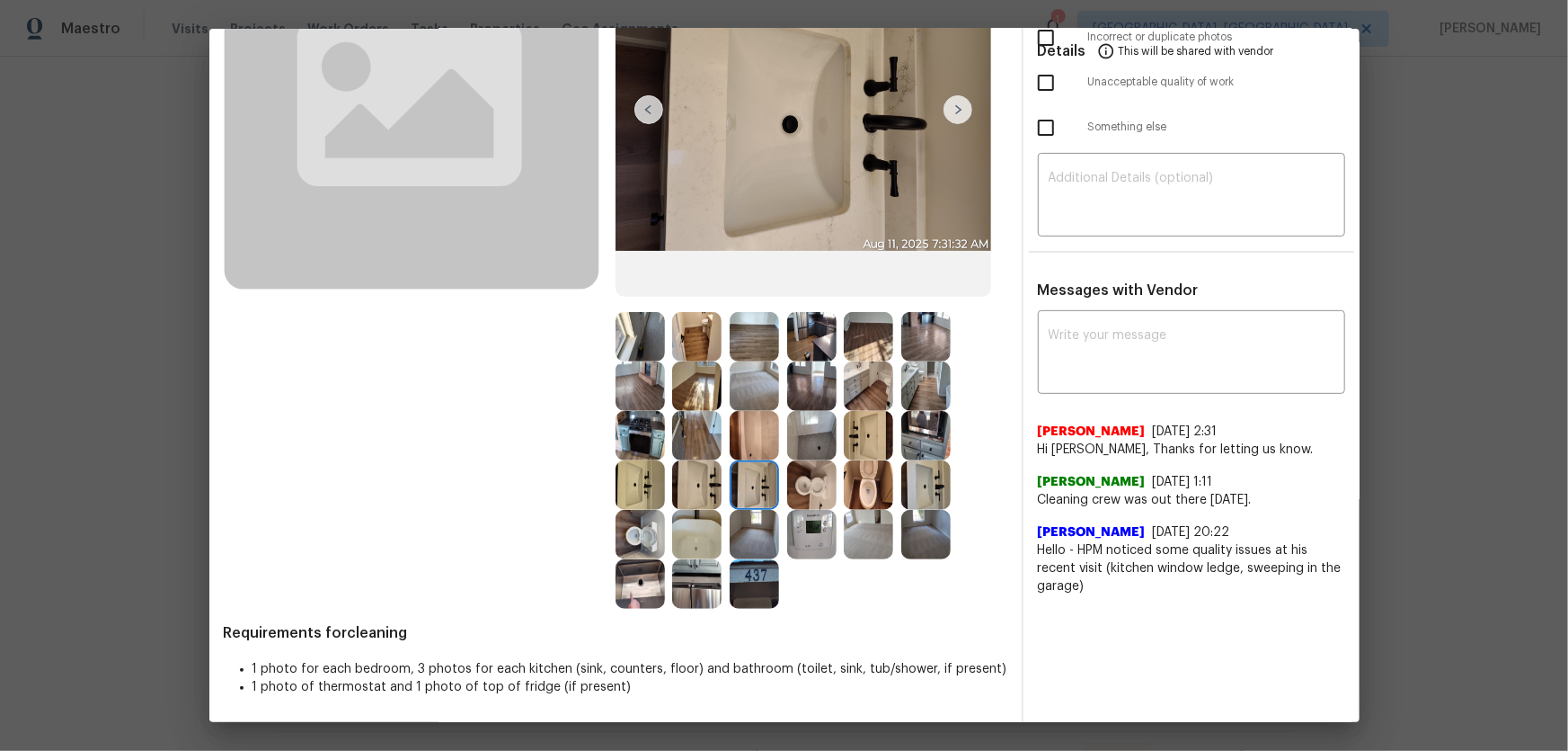
click at [757, 432] on img at bounding box center [754, 435] width 49 height 49
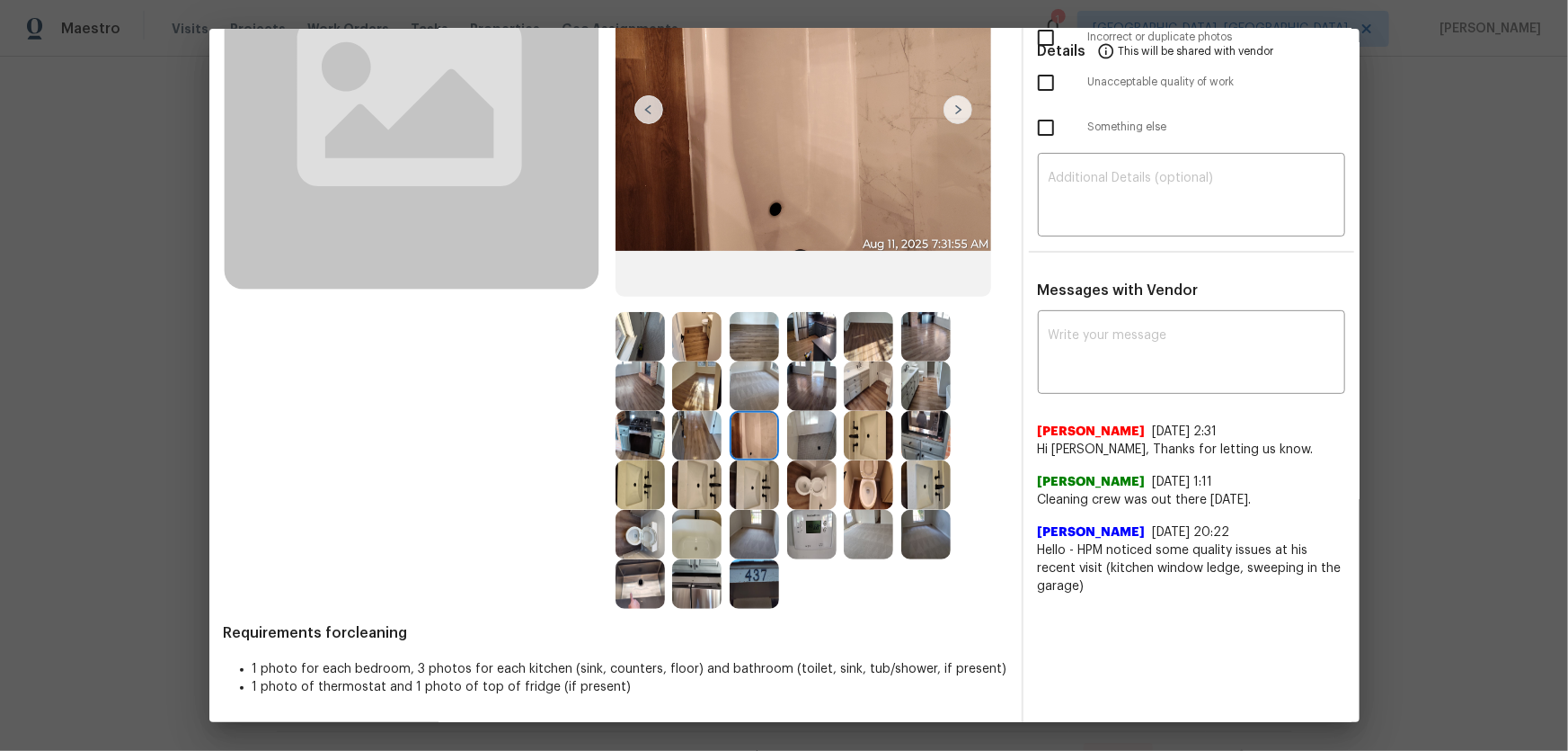
click at [805, 433] on img at bounding box center [812, 435] width 49 height 49
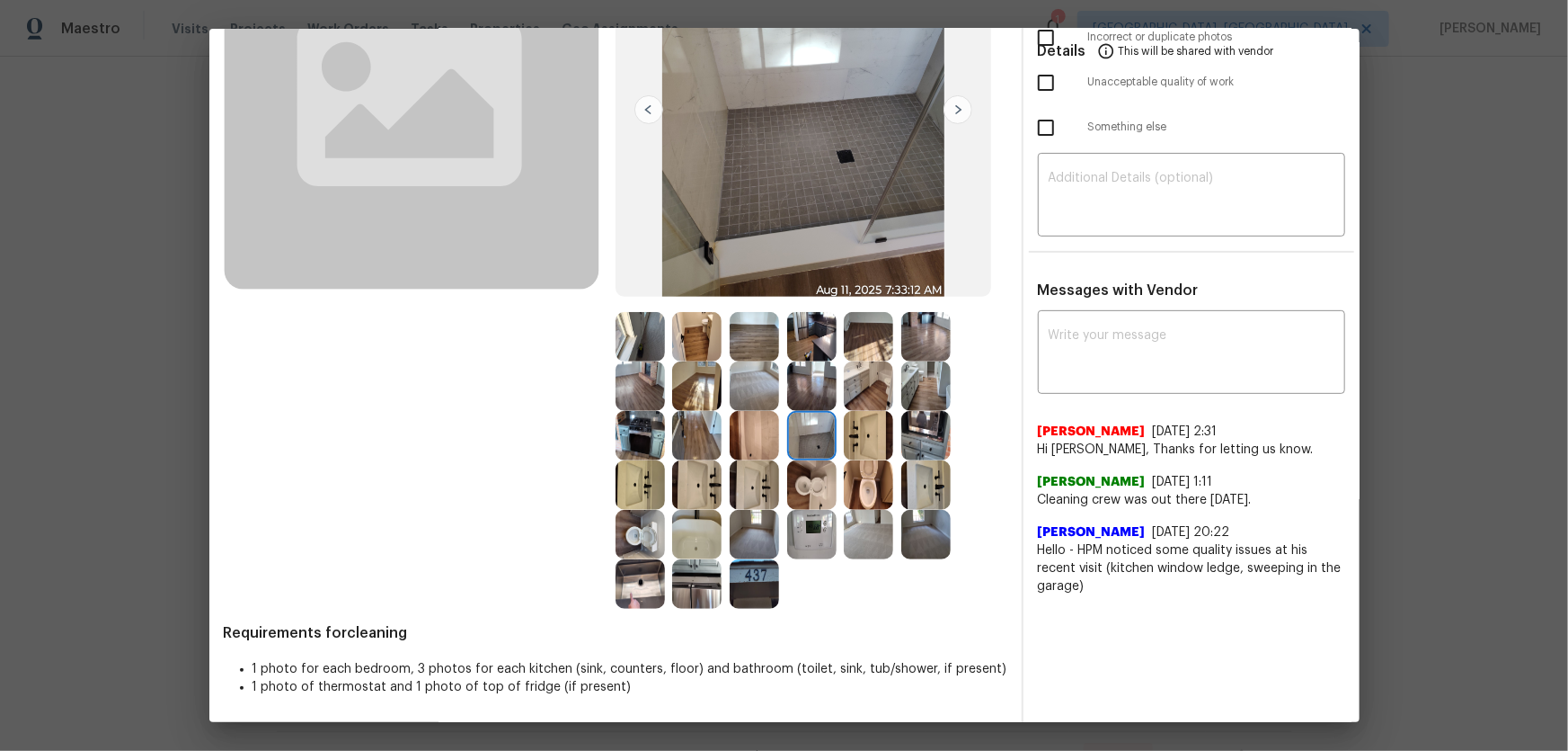
click at [646, 441] on img at bounding box center [640, 435] width 49 height 49
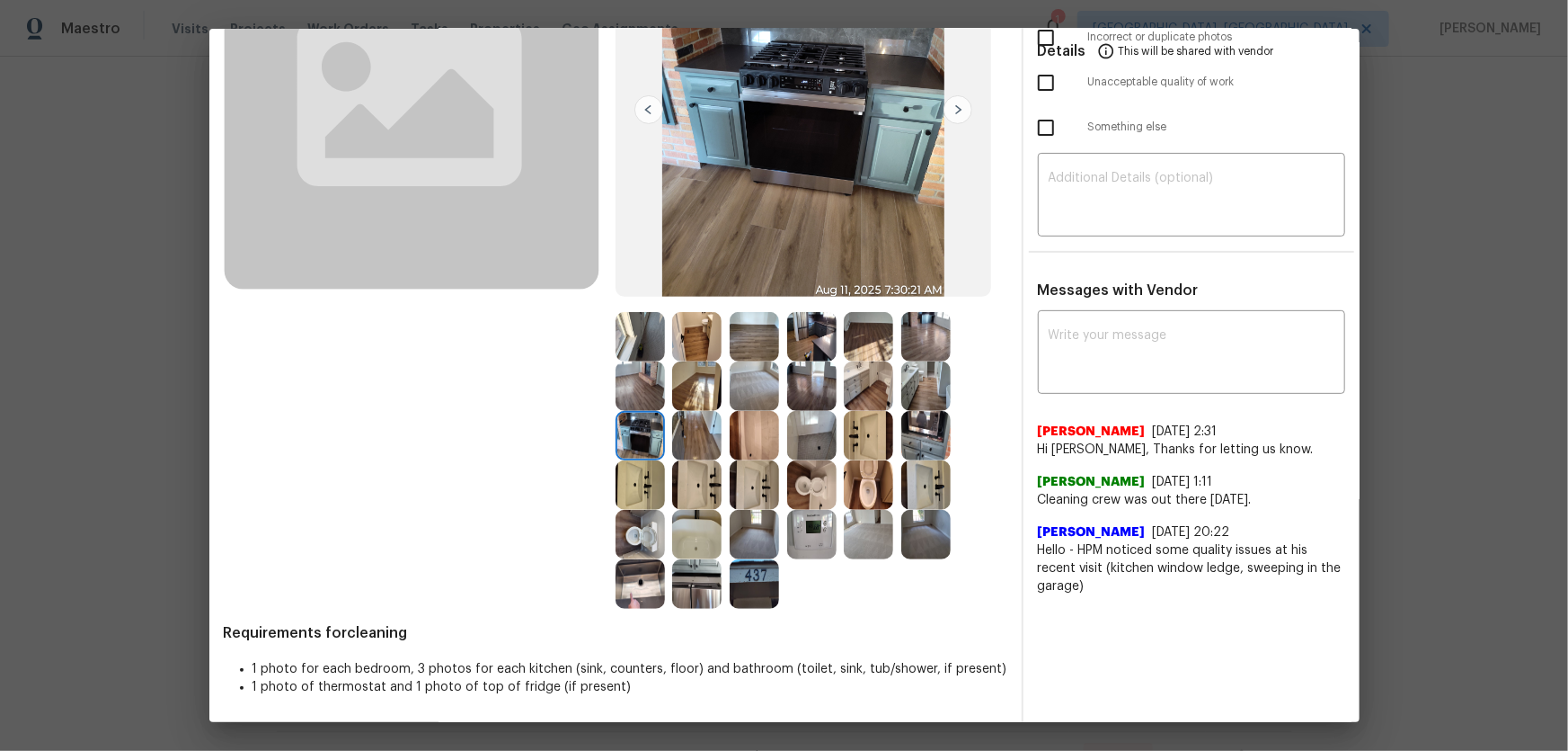
click at [650, 386] on img at bounding box center [640, 385] width 49 height 49
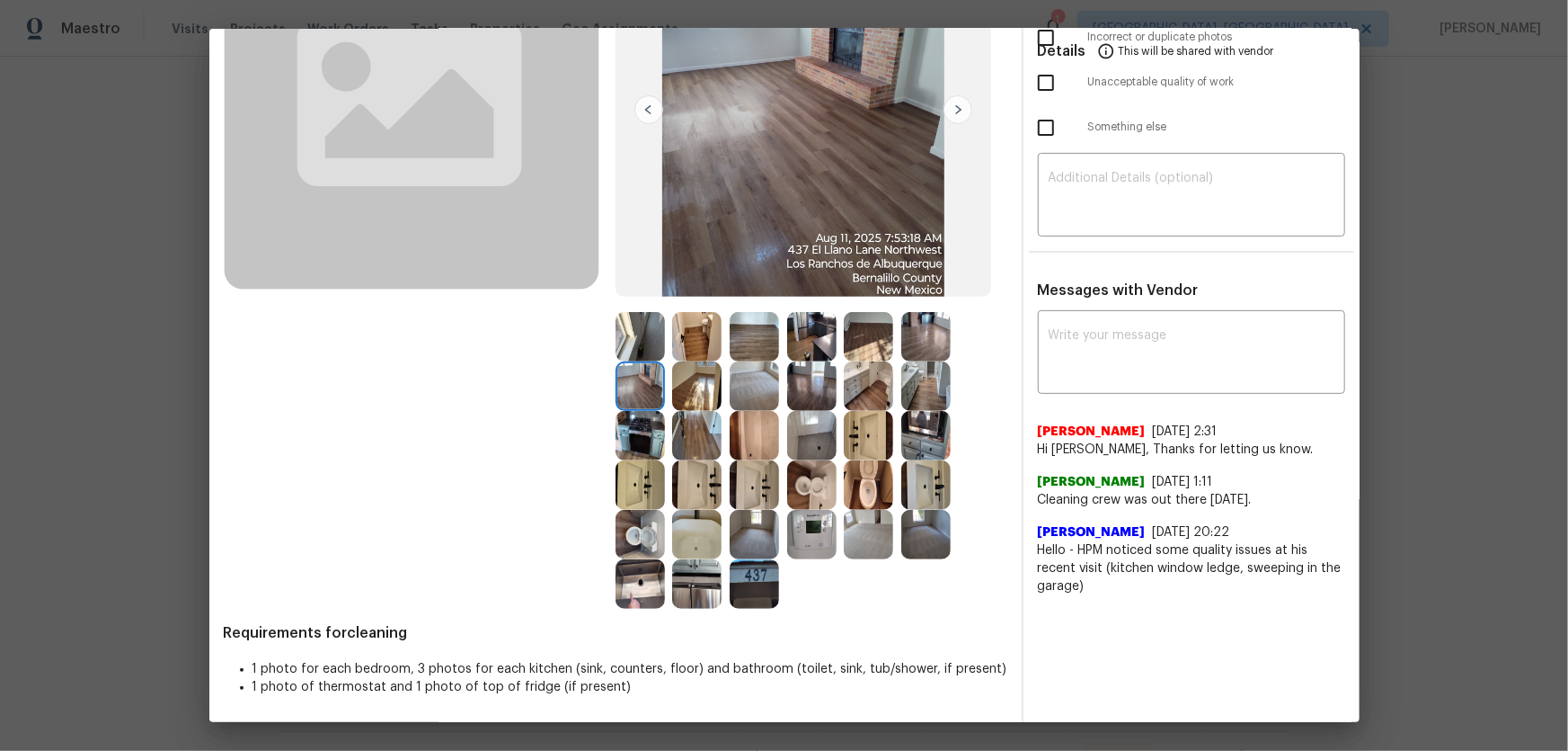
click at [650, 317] on img at bounding box center [640, 336] width 49 height 49
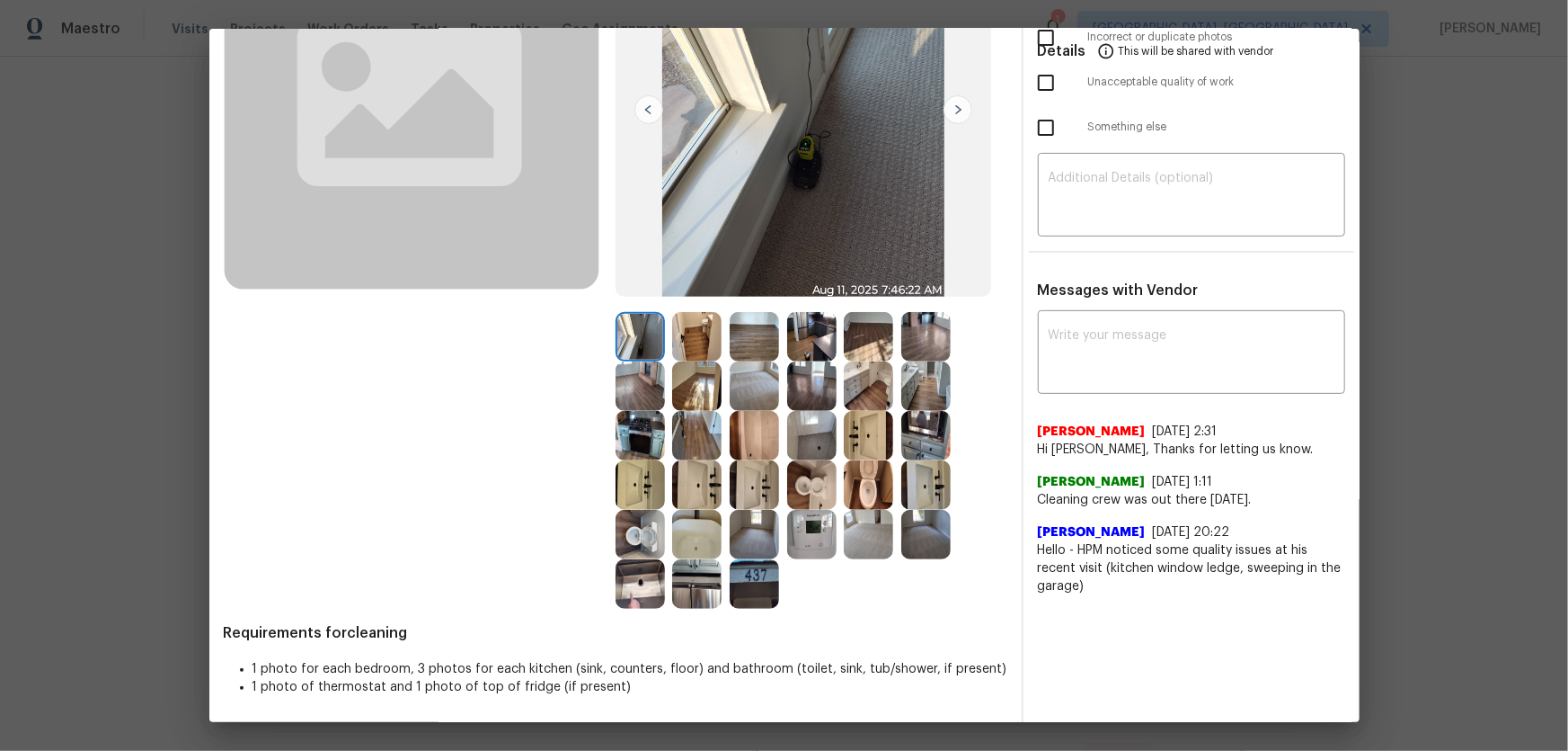
click at [692, 331] on img at bounding box center [697, 336] width 49 height 49
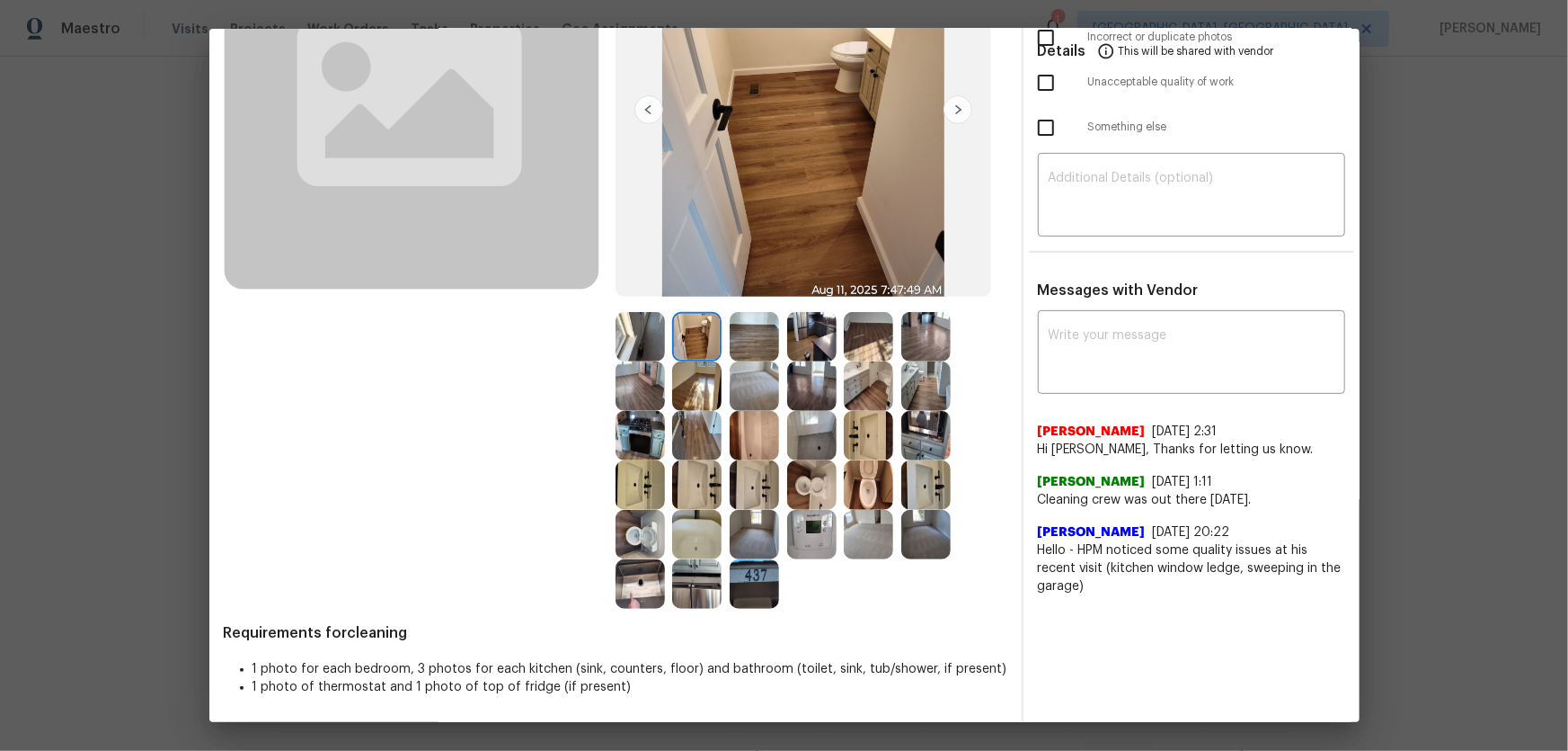
click at [697, 386] on img at bounding box center [697, 385] width 49 height 49
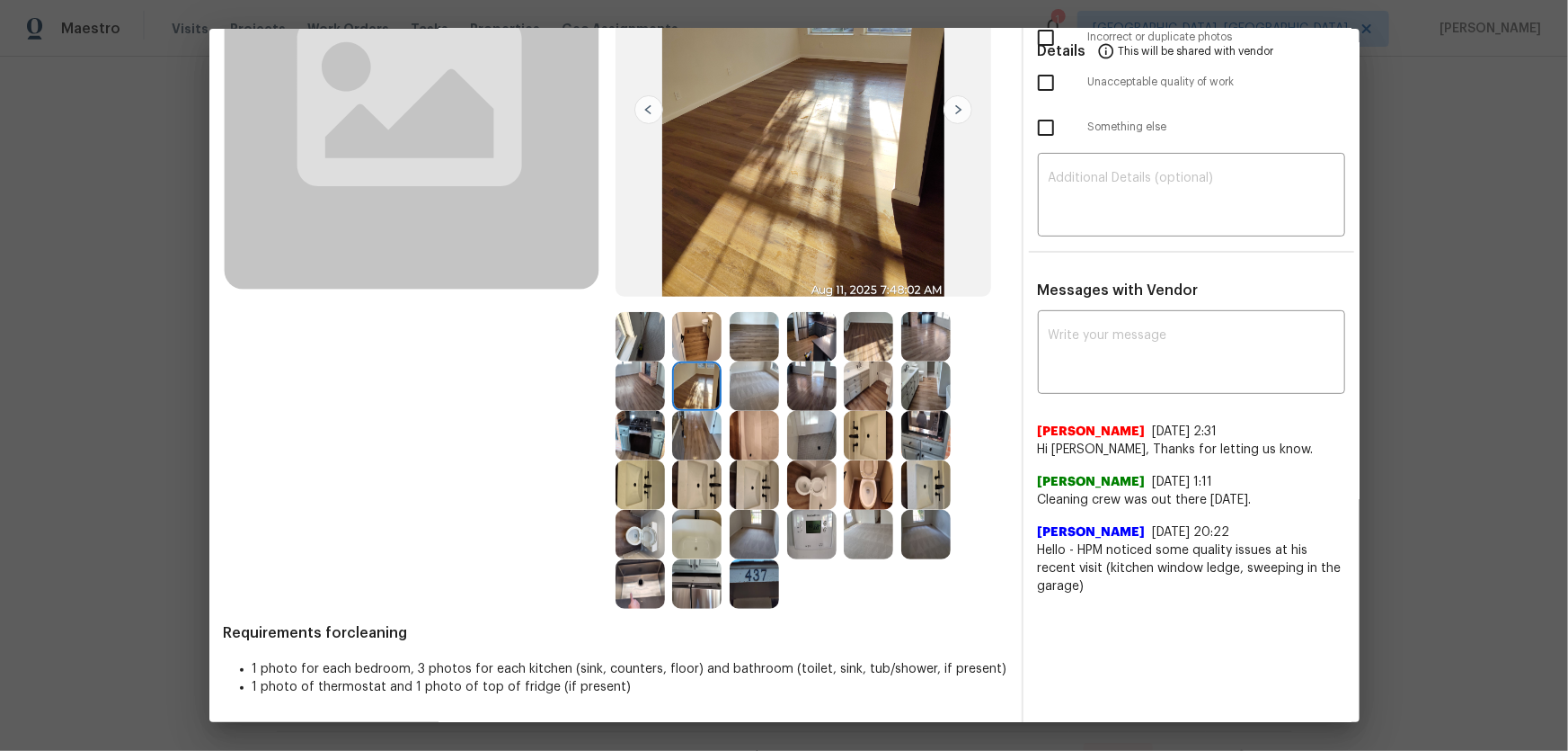
click at [805, 330] on img at bounding box center [812, 336] width 49 height 49
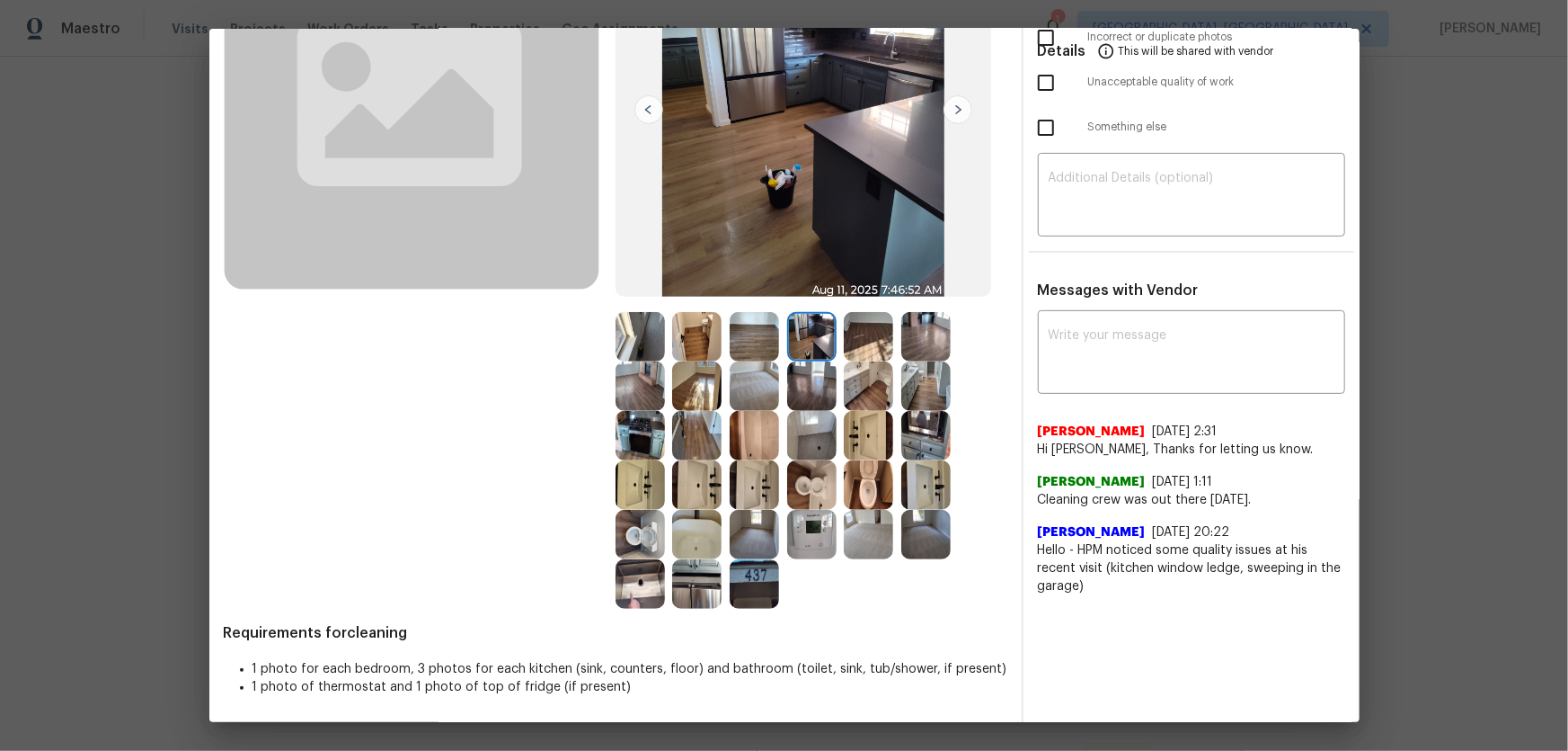
click at [862, 355] on img at bounding box center [867, 336] width 49 height 49
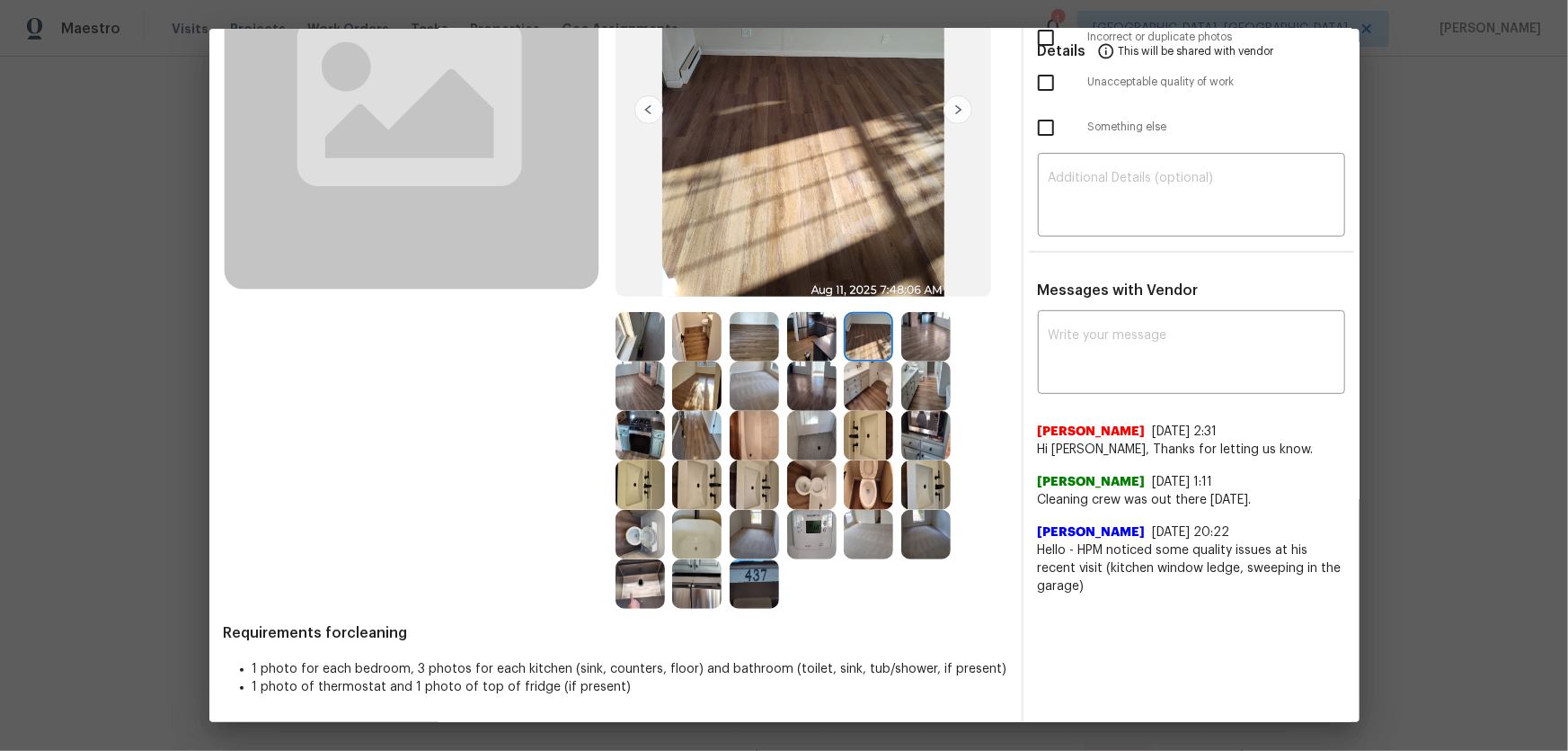
click at [909, 342] on img at bounding box center [925, 336] width 49 height 49
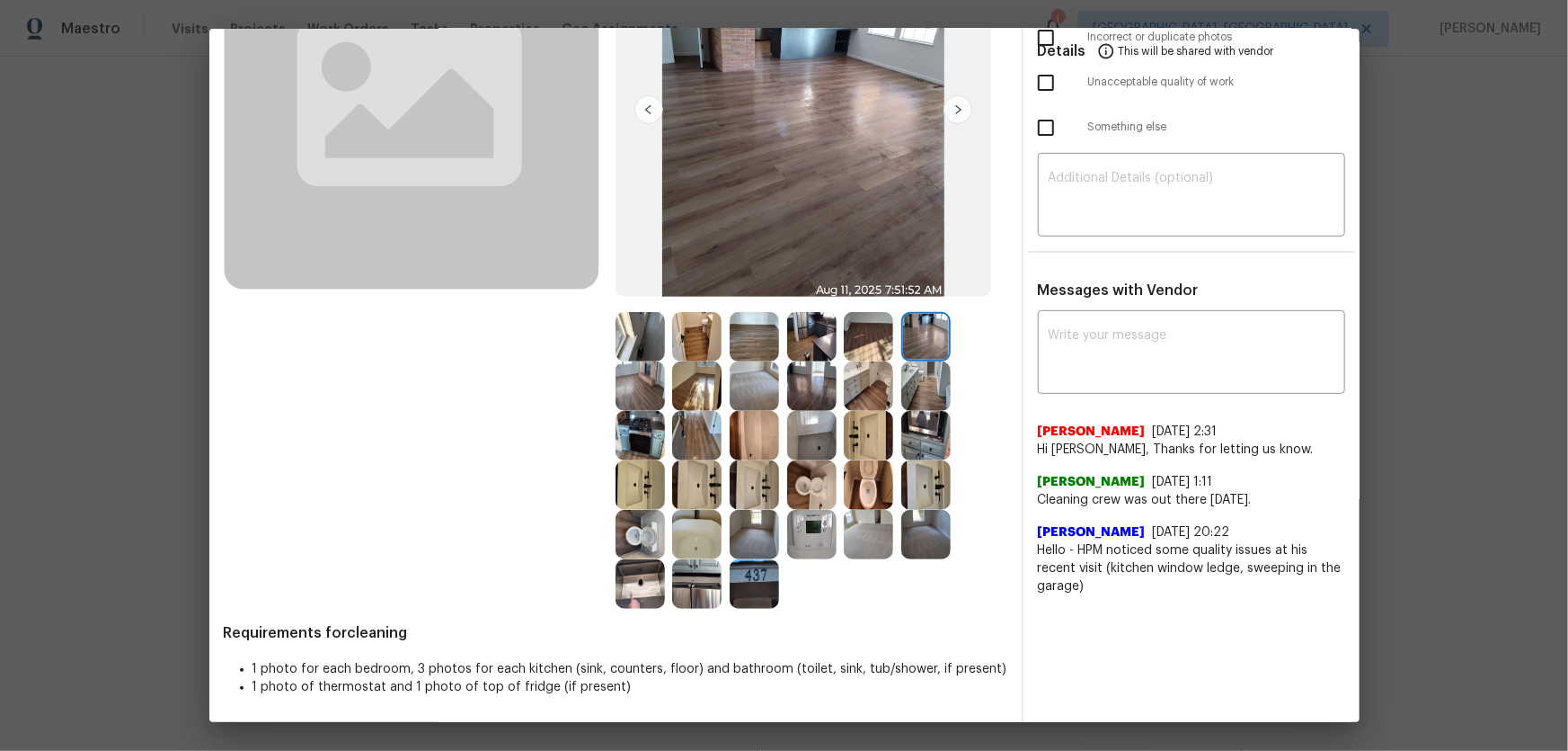
click at [924, 403] on img at bounding box center [925, 385] width 49 height 49
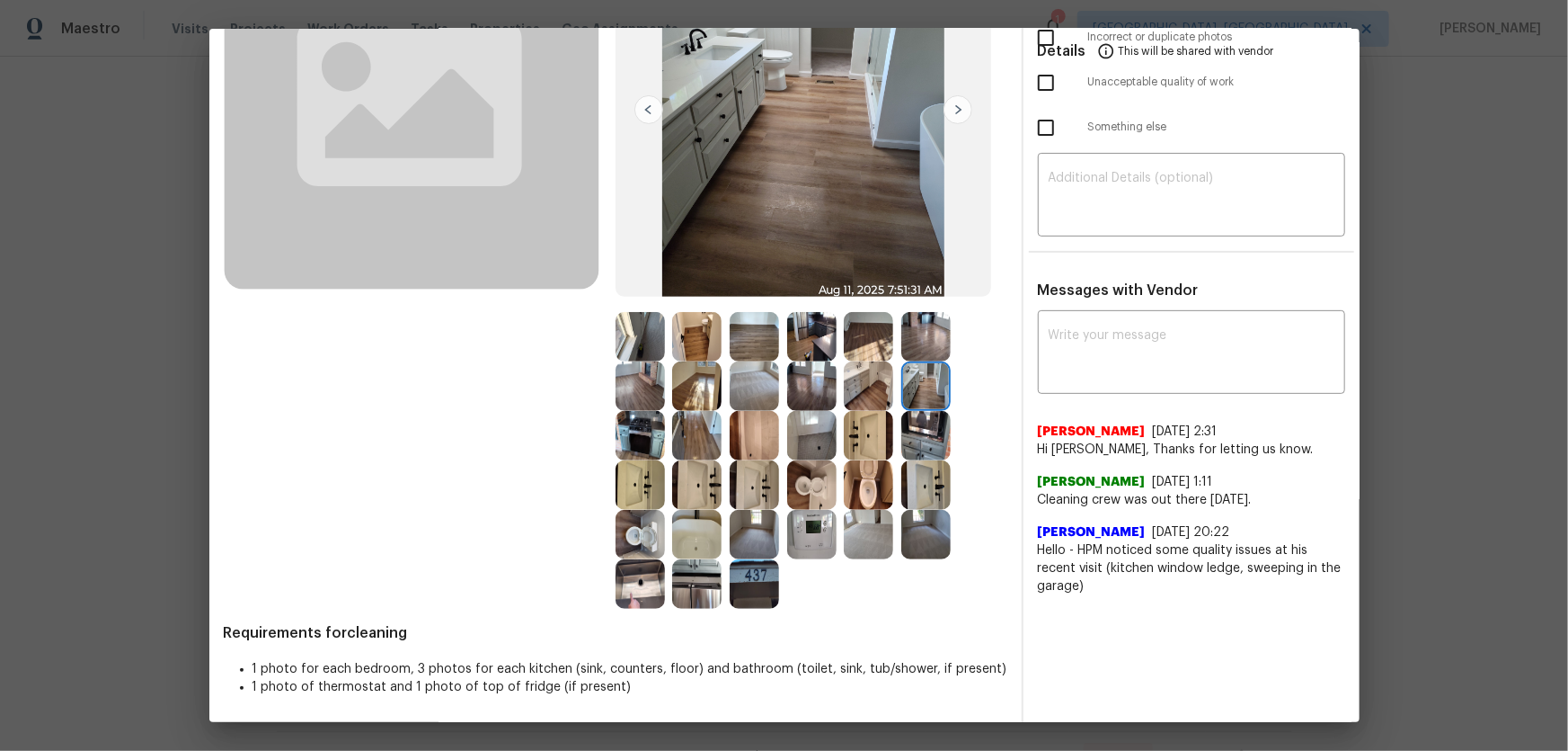
click at [928, 438] on img at bounding box center [925, 435] width 49 height 49
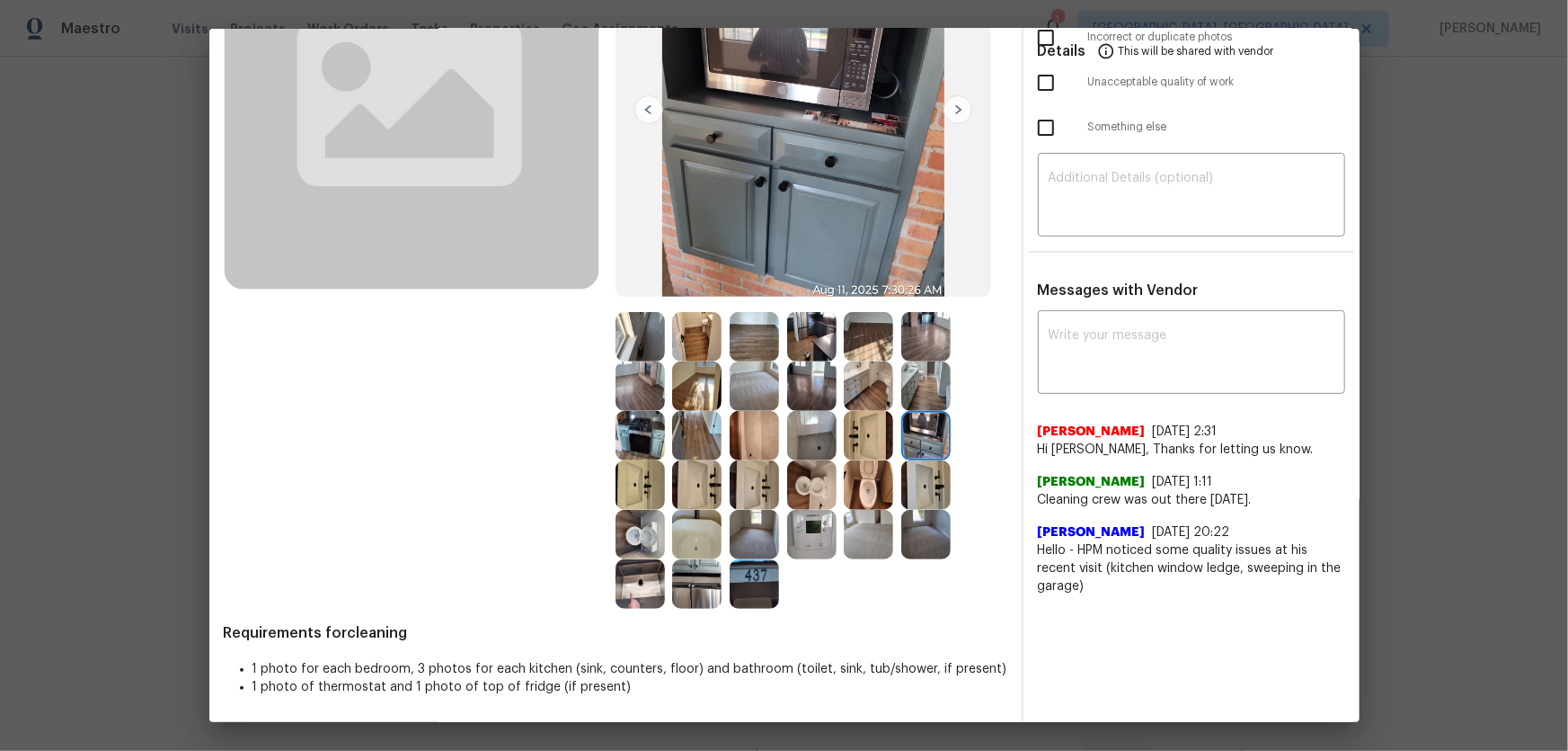
click at [702, 570] on img at bounding box center [697, 583] width 49 height 49
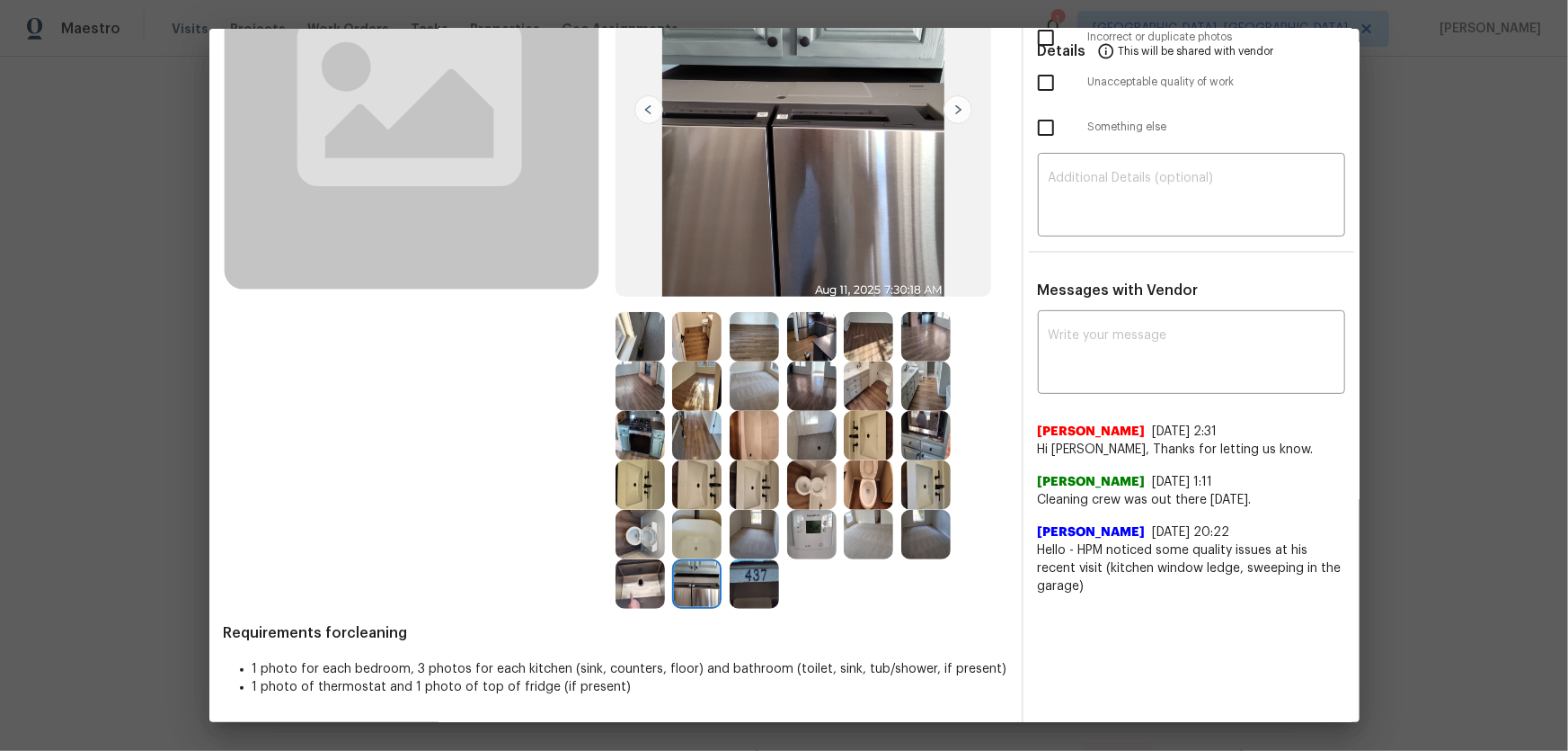
click at [623, 584] on img at bounding box center [640, 583] width 49 height 49
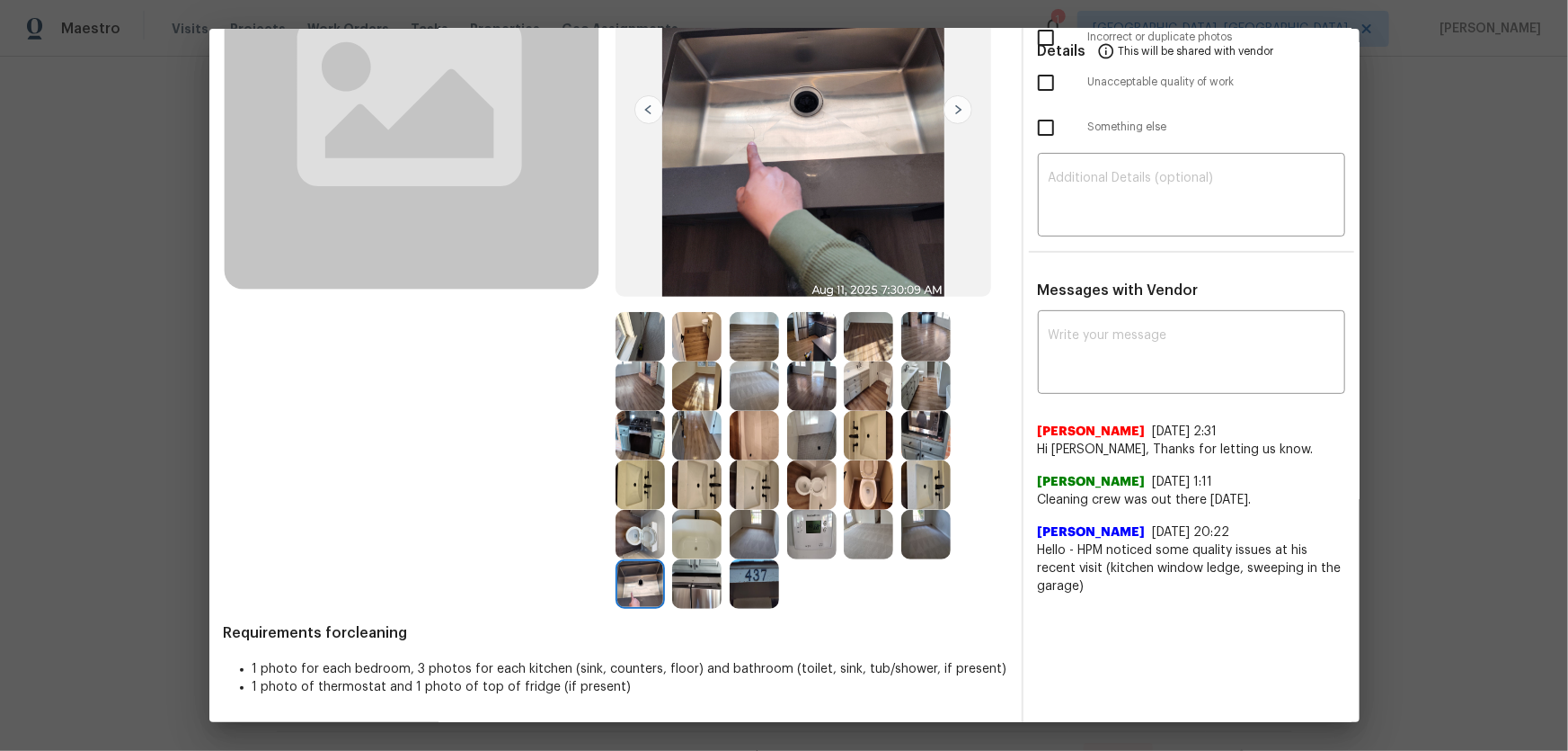
click at [733, 580] on img at bounding box center [754, 583] width 49 height 49
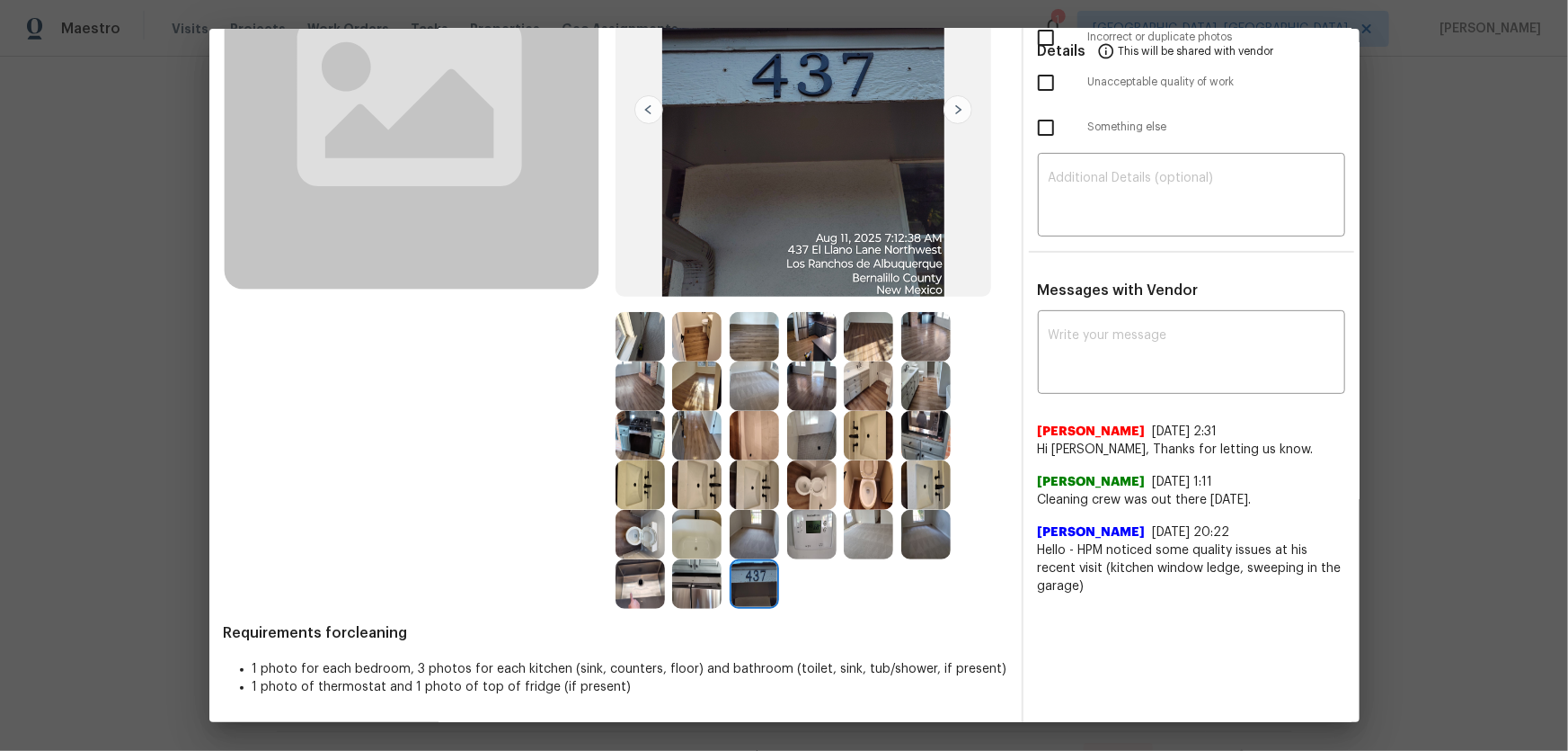
click at [751, 537] on img at bounding box center [754, 534] width 49 height 49
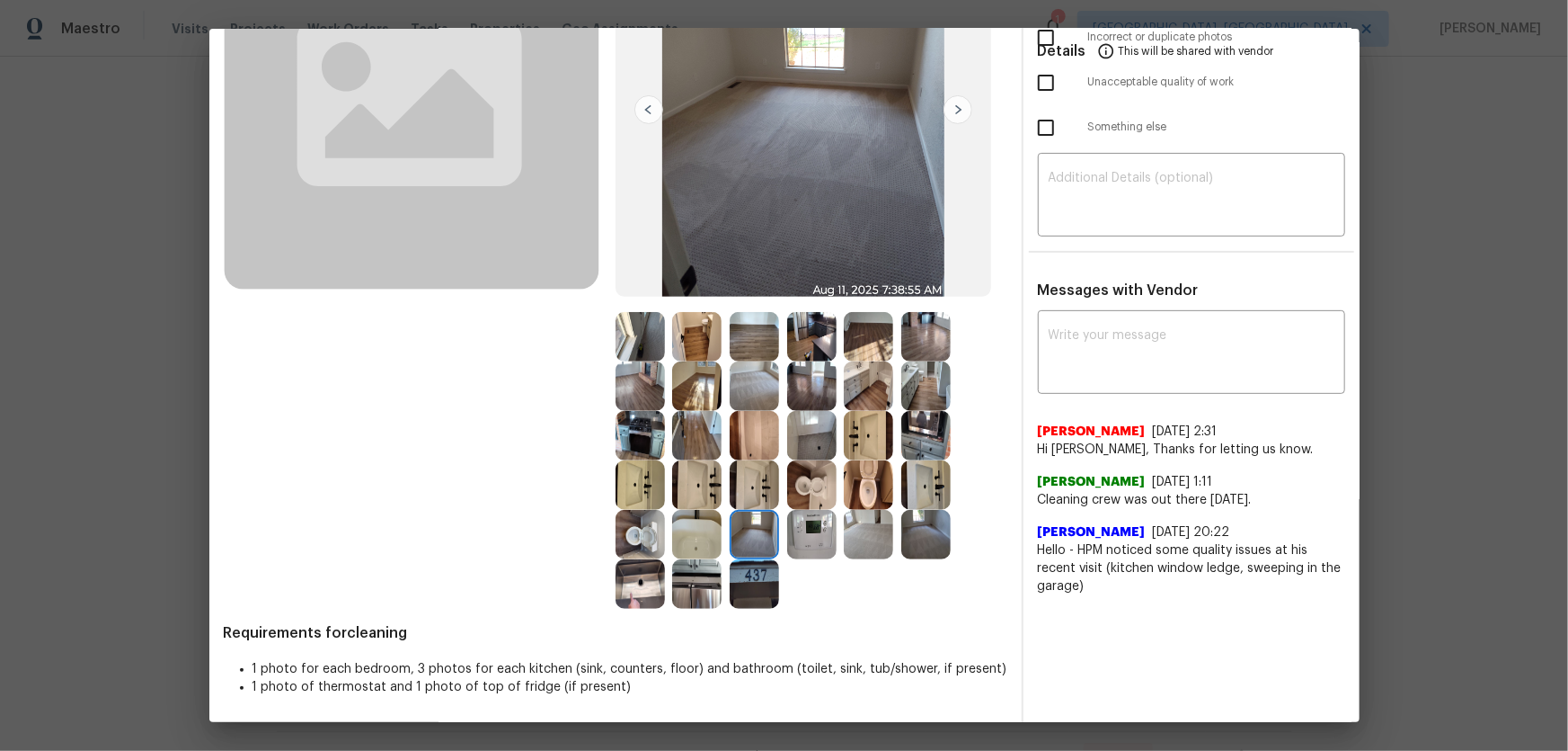
click at [914, 530] on img at bounding box center [925, 534] width 49 height 49
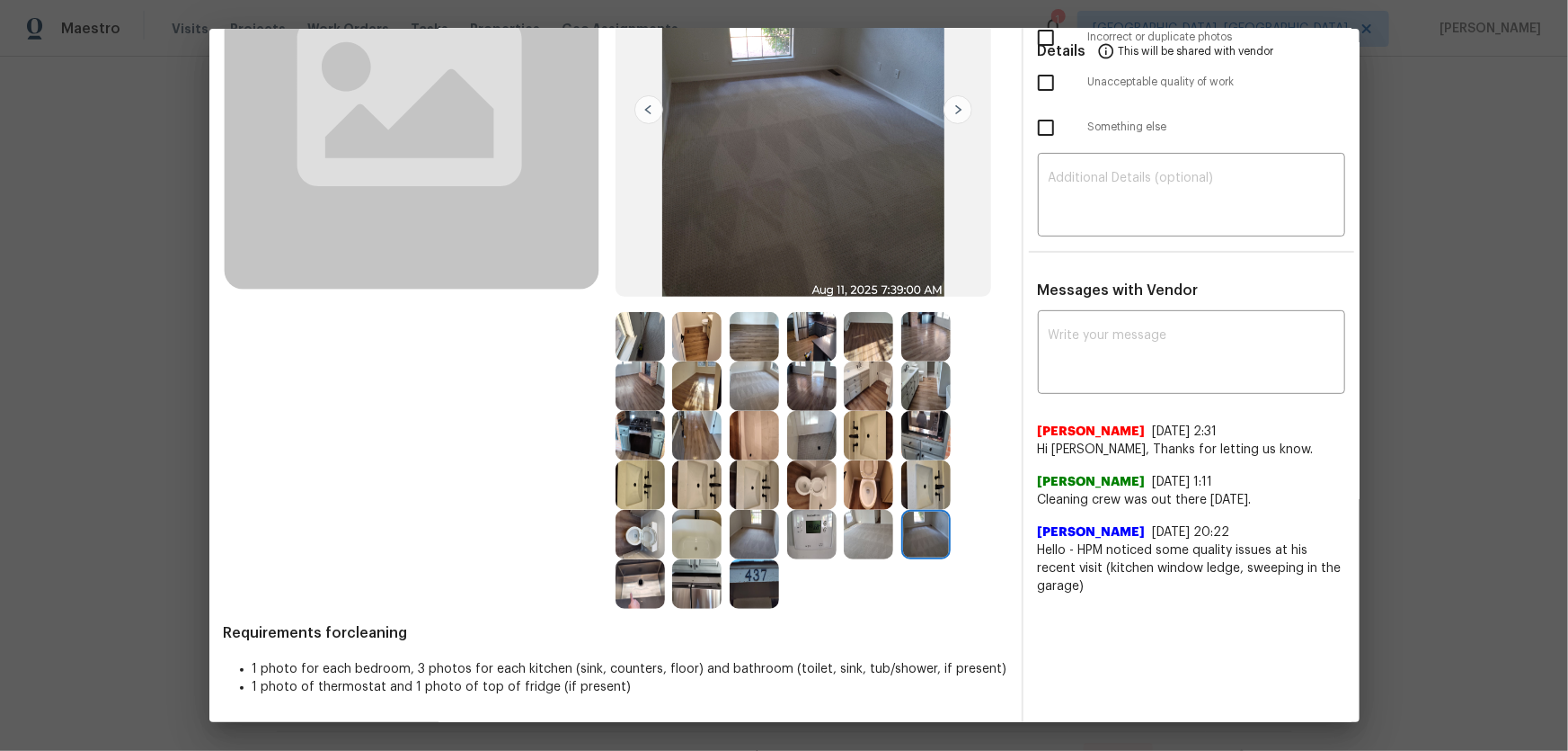
click at [766, 384] on img at bounding box center [754, 385] width 49 height 49
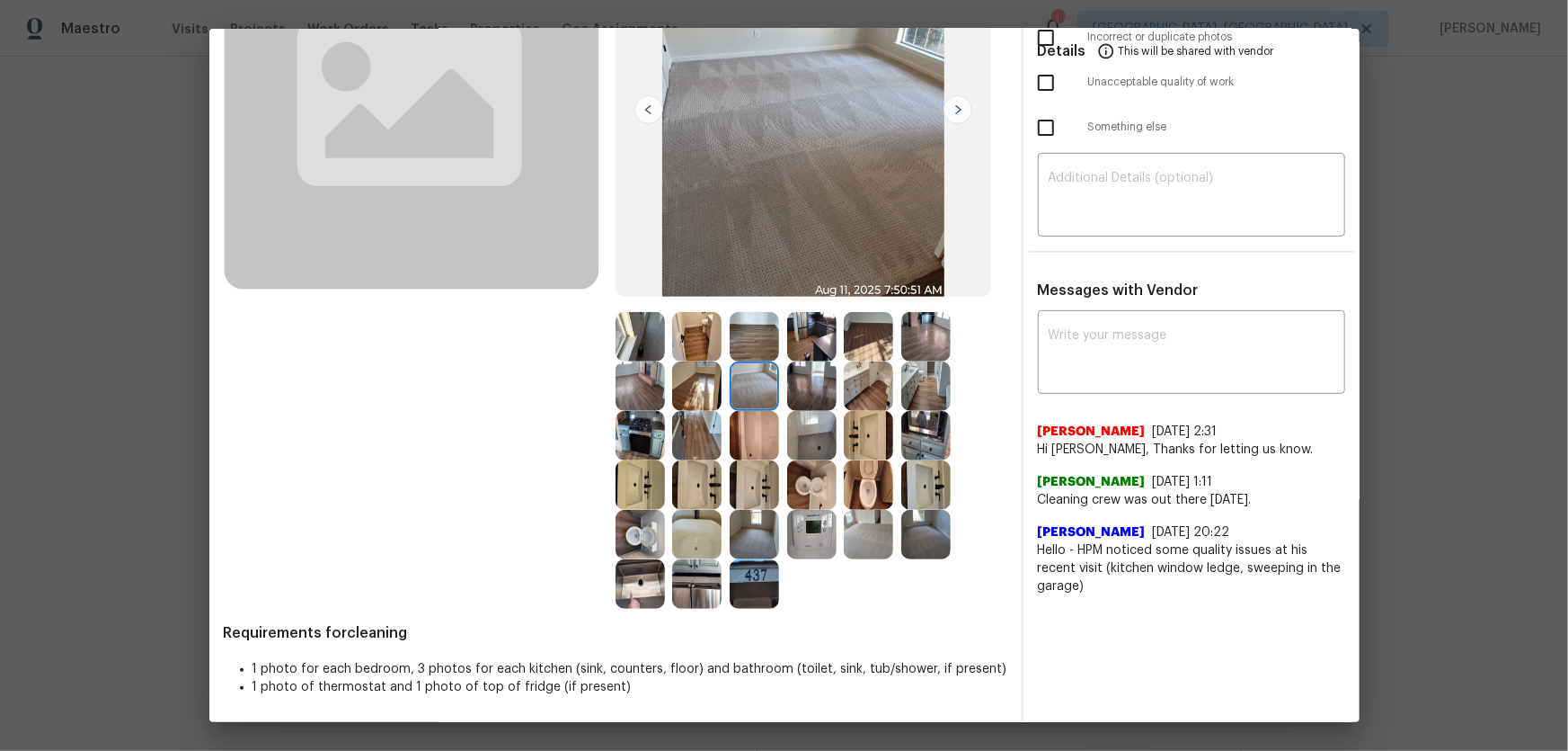
click at [756, 333] on img at bounding box center [754, 336] width 49 height 49
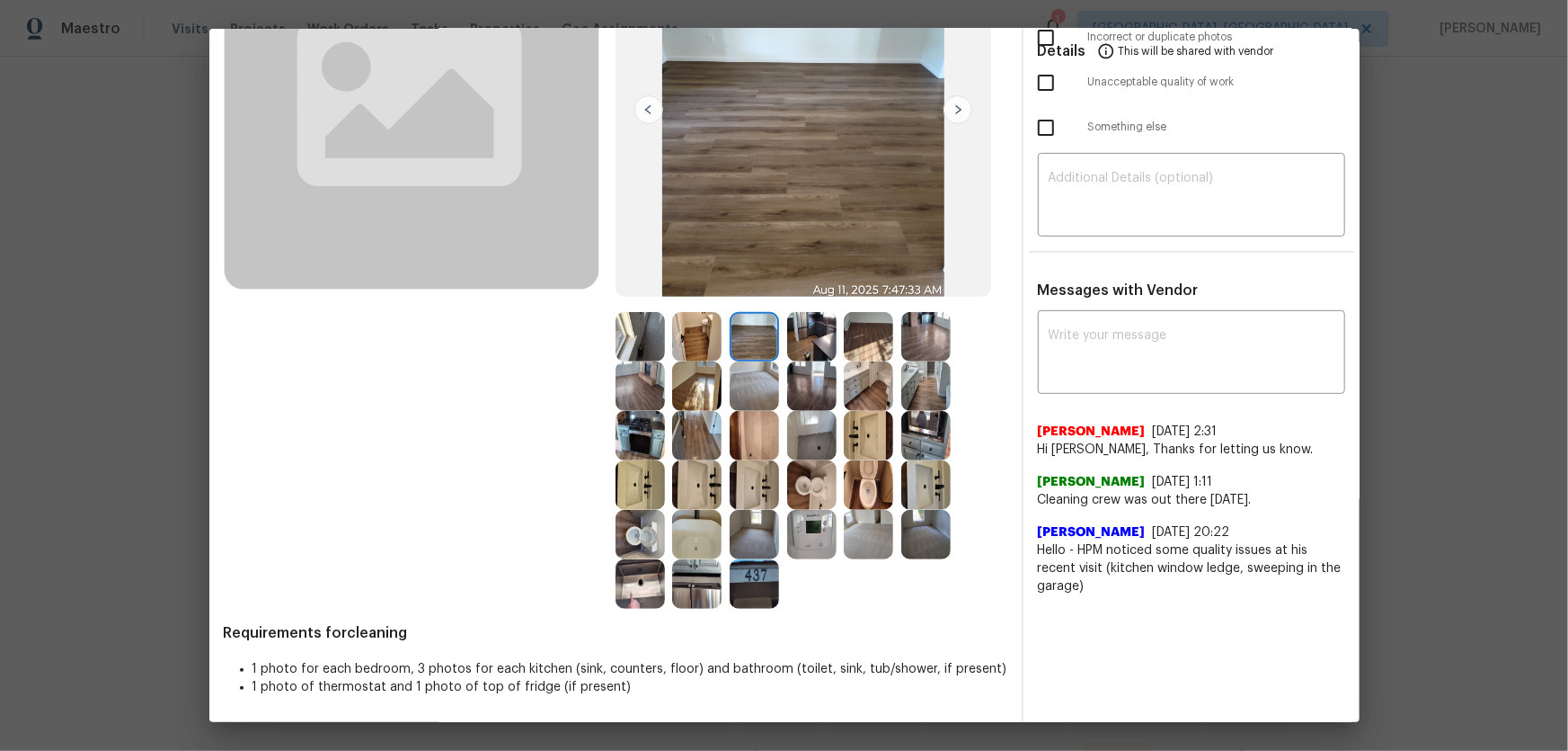
click at [700, 378] on img at bounding box center [697, 385] width 49 height 49
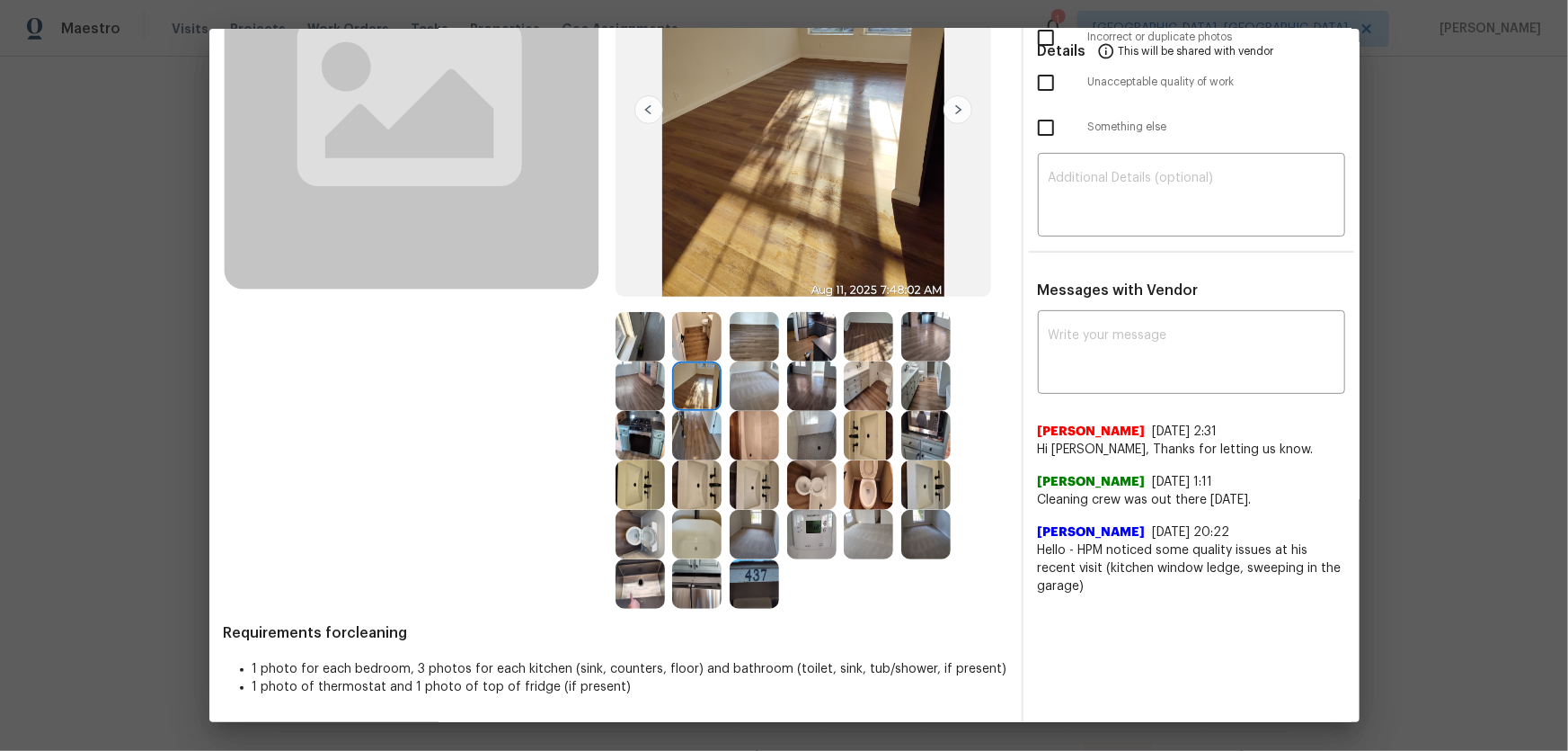
click at [647, 341] on img at bounding box center [640, 336] width 49 height 49
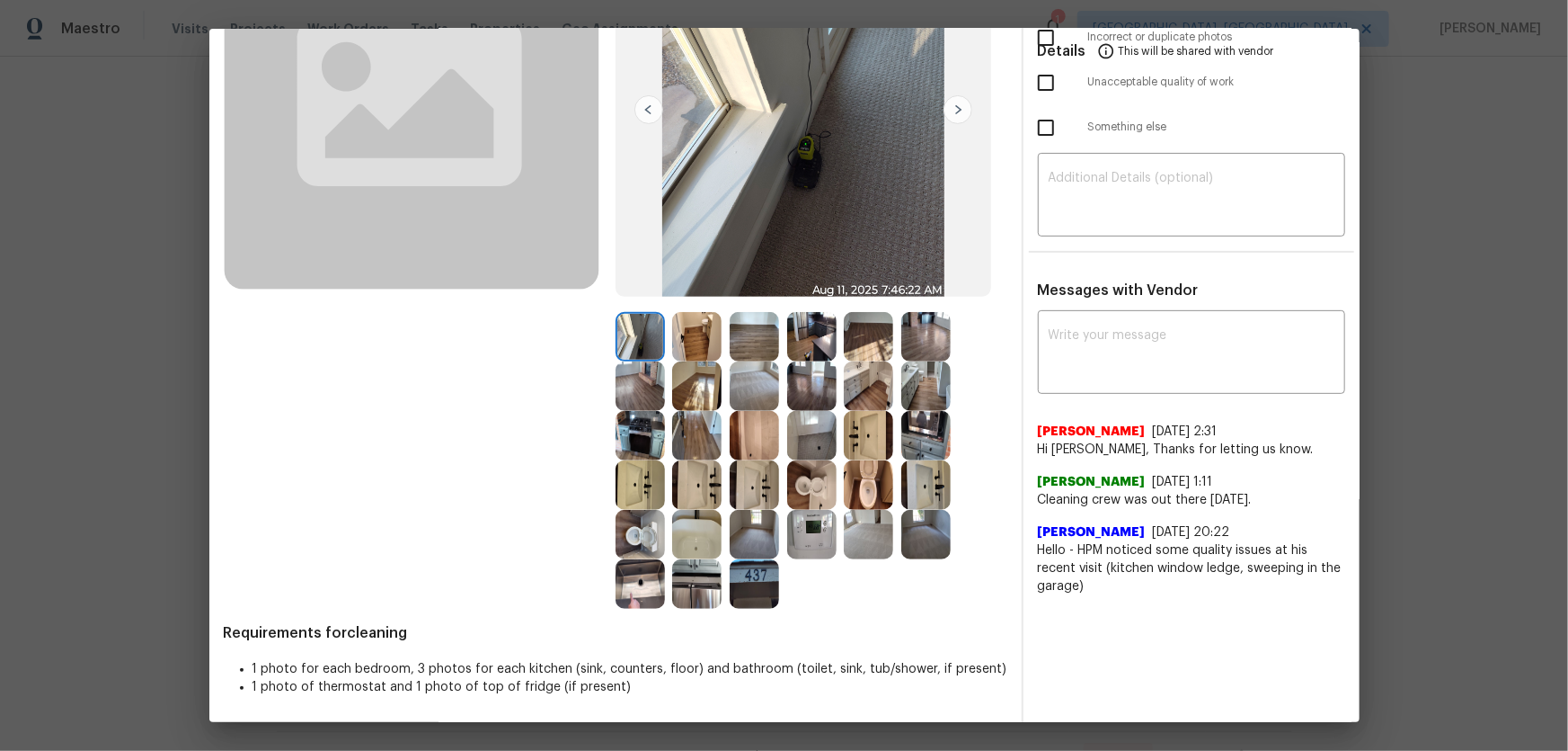
click at [637, 395] on img at bounding box center [640, 385] width 49 height 49
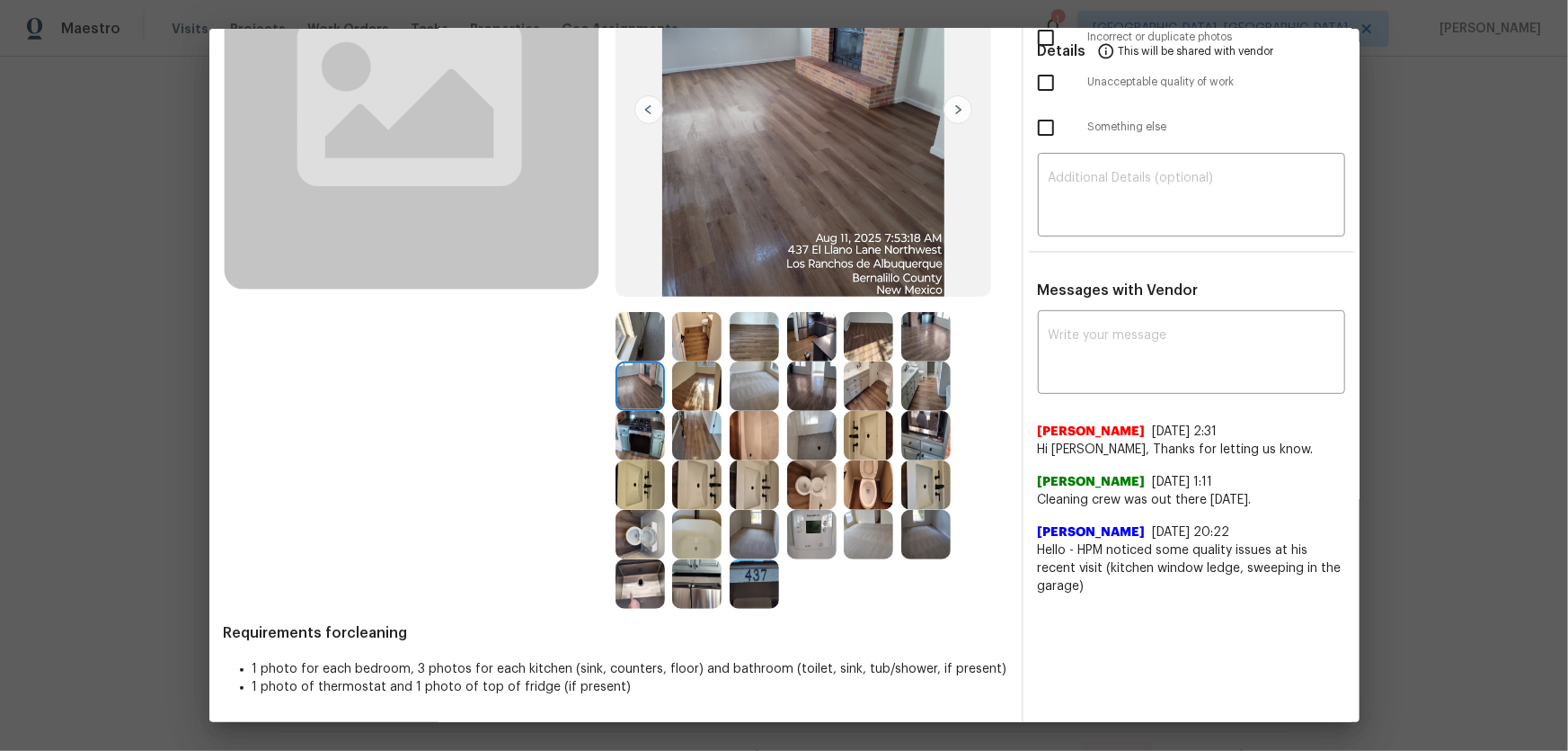
click at [677, 348] on img at bounding box center [697, 336] width 49 height 49
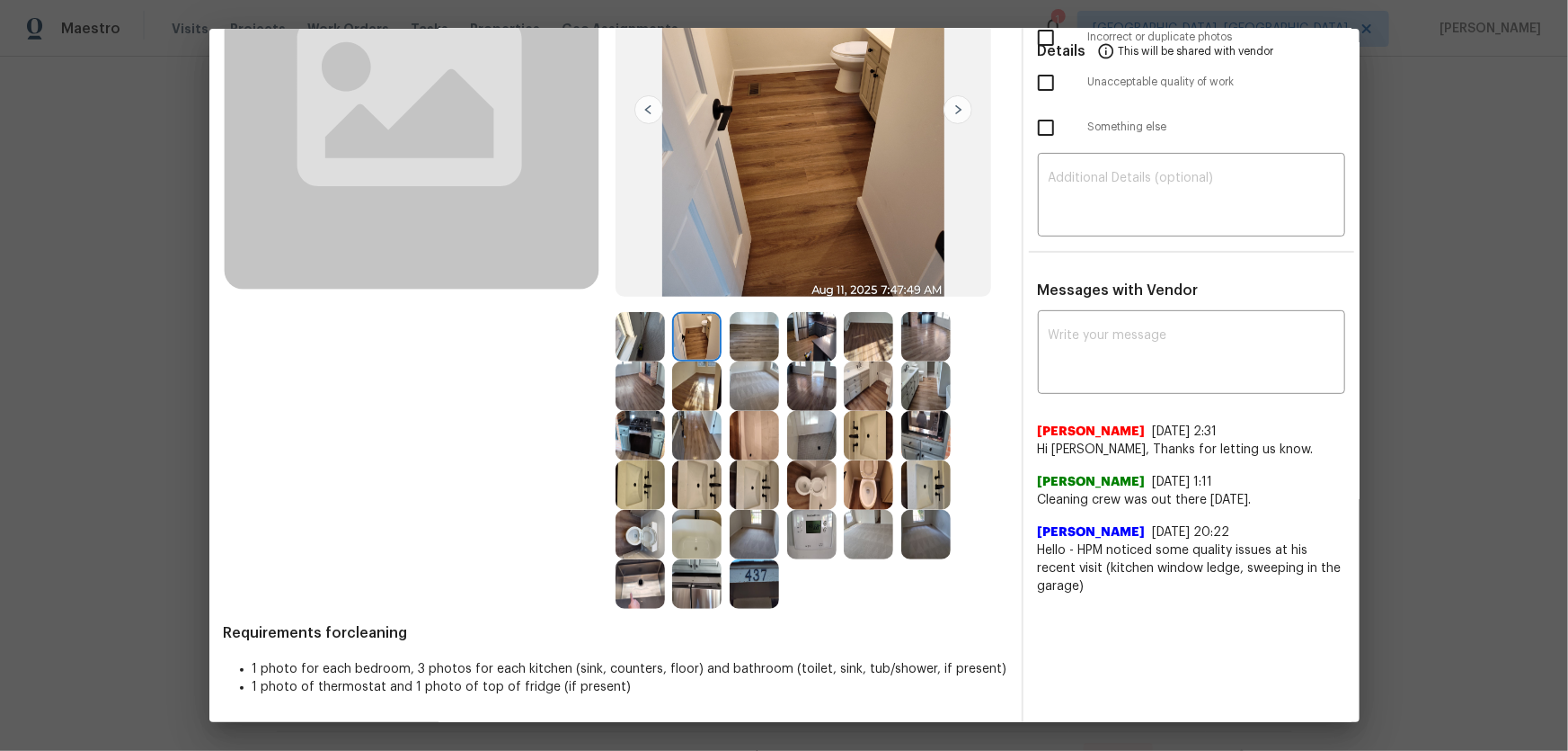
click at [647, 441] on img at bounding box center [640, 435] width 49 height 49
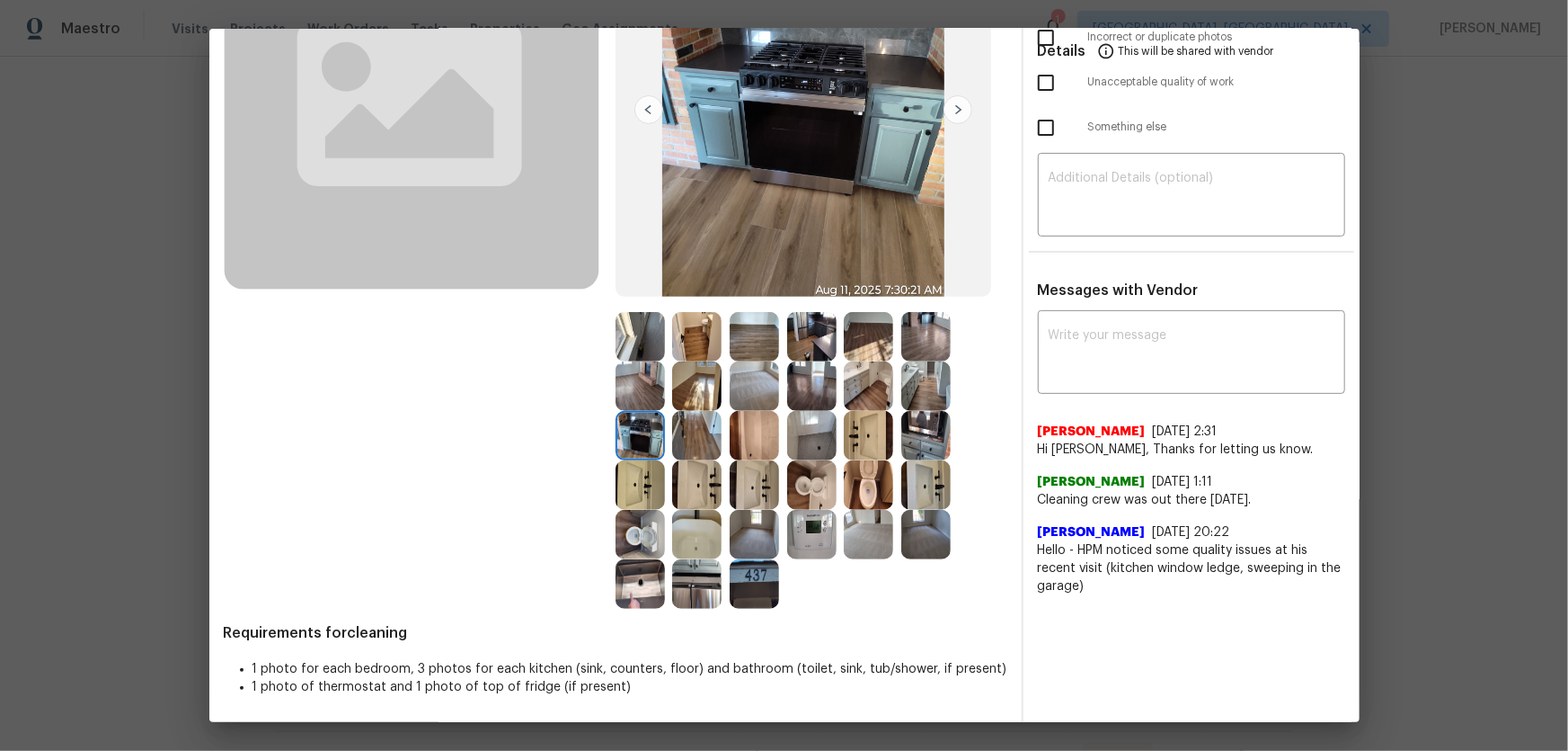
click at [700, 439] on img at bounding box center [697, 435] width 49 height 49
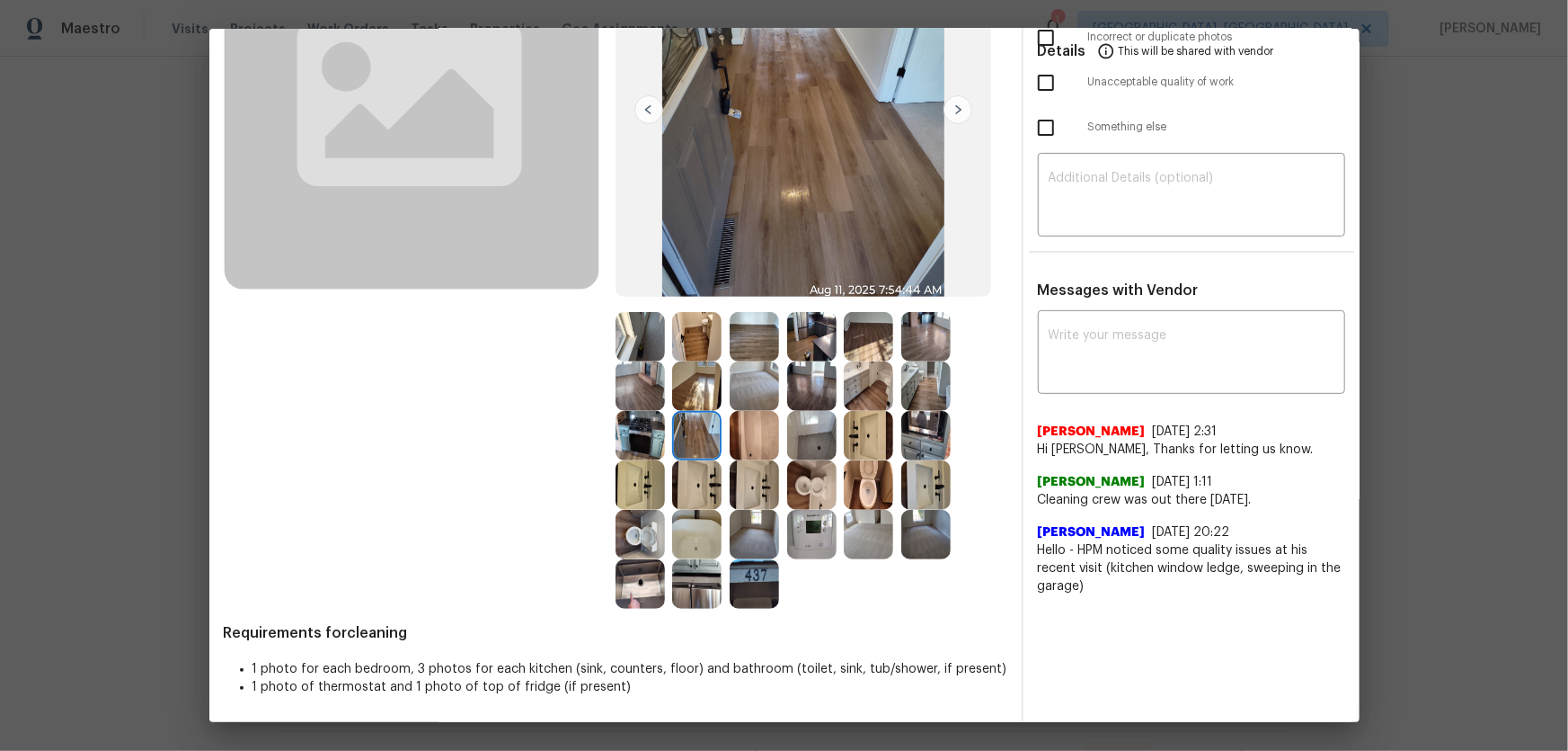
click at [790, 526] on img at bounding box center [812, 534] width 49 height 49
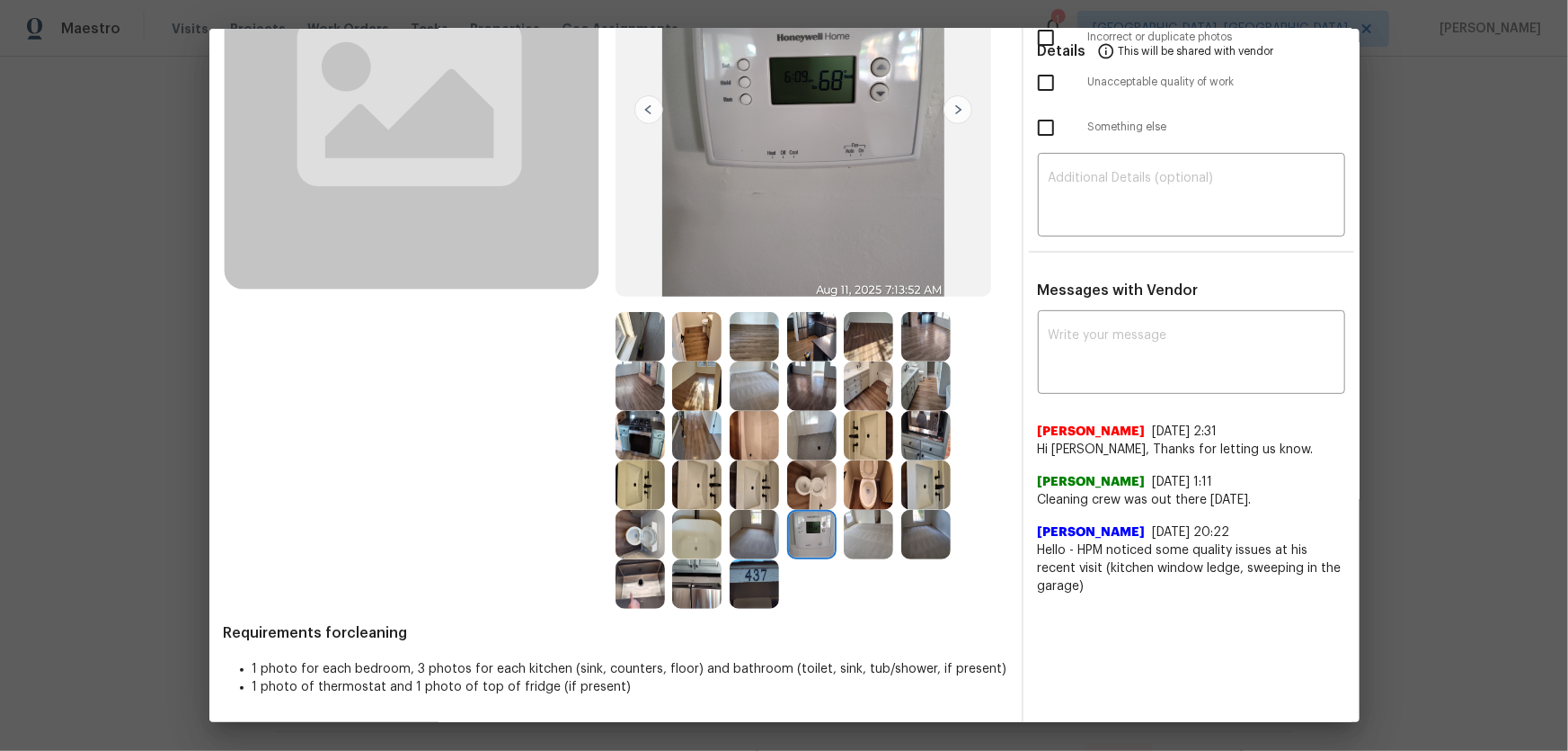
click at [759, 572] on img at bounding box center [754, 583] width 49 height 49
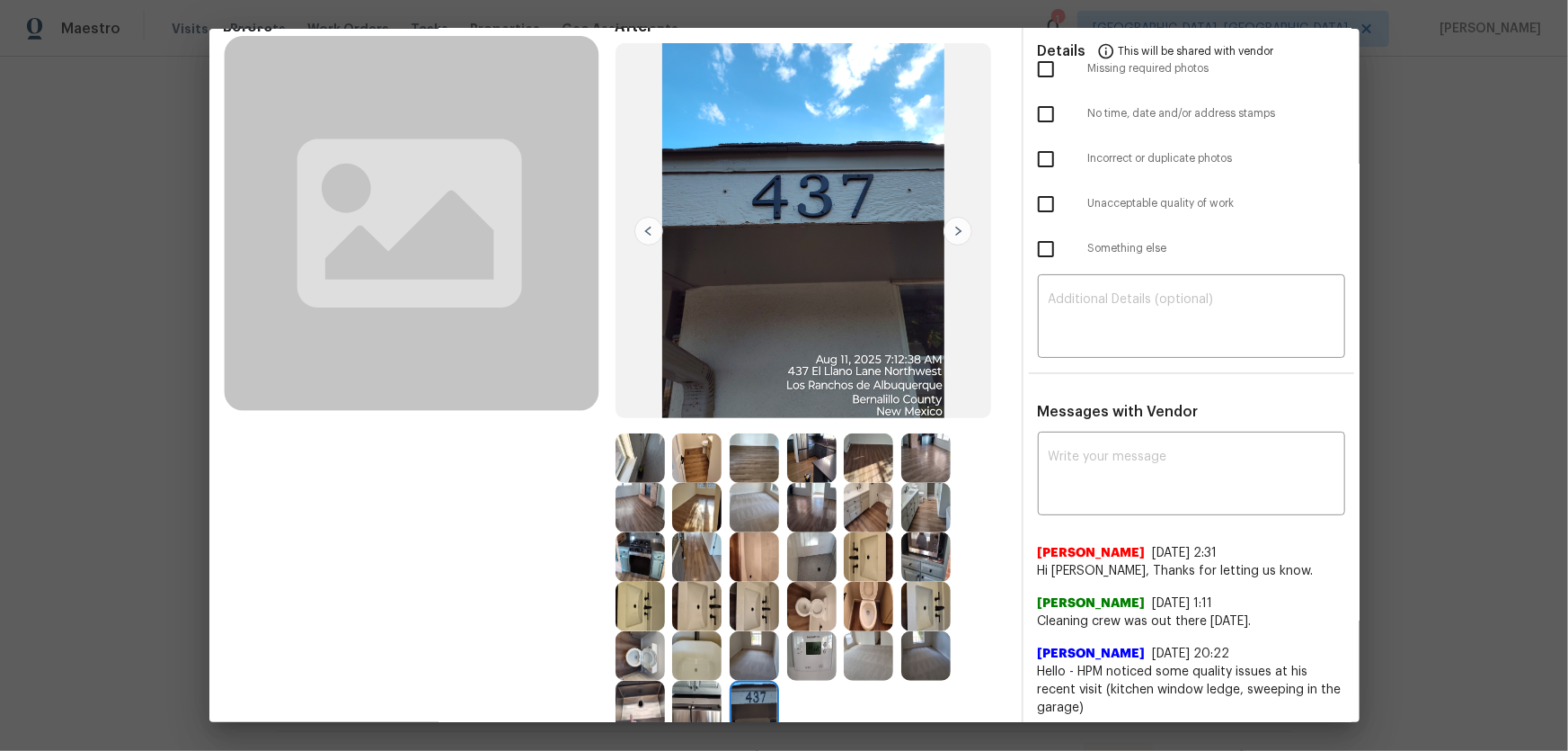
scroll to position [0, 0]
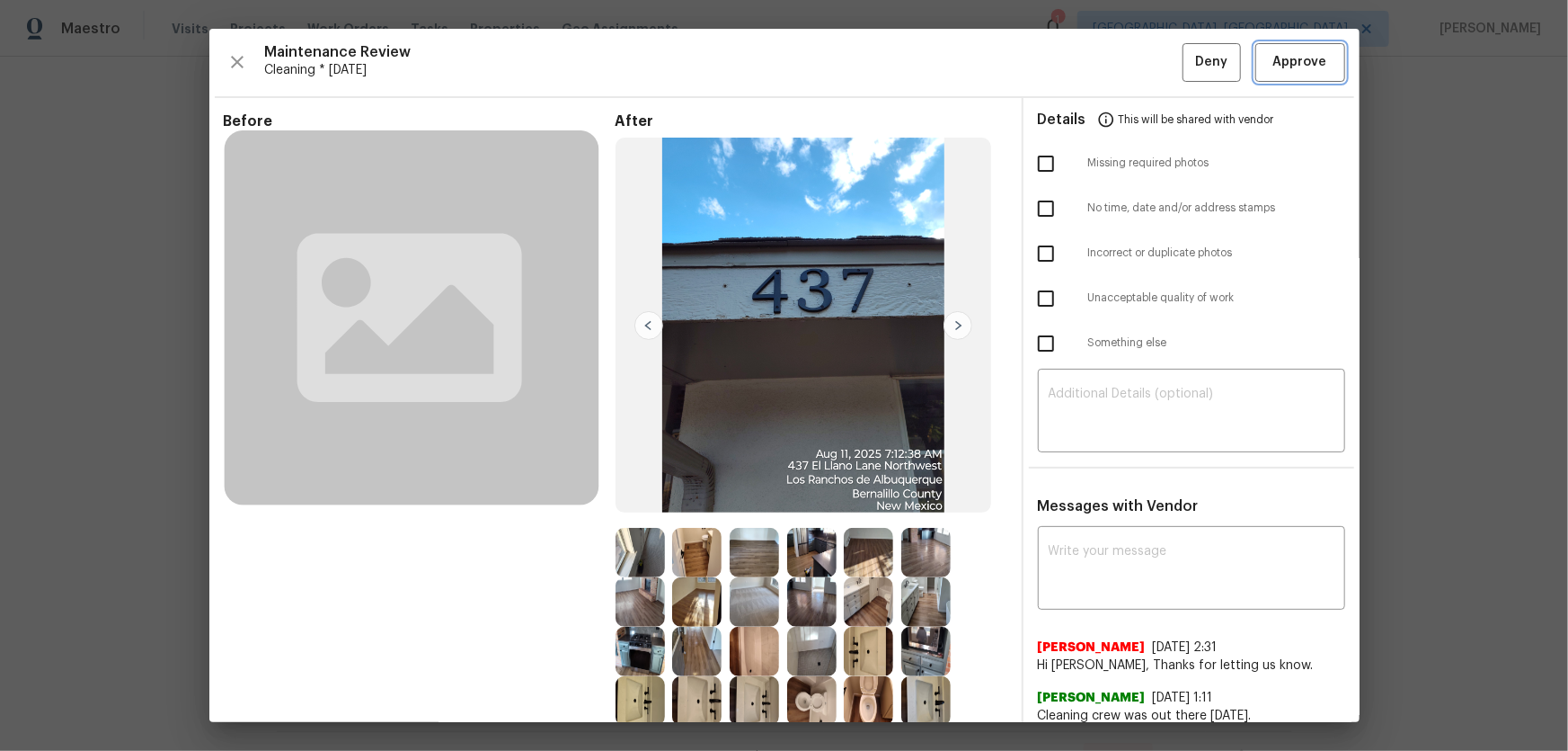
click at [1295, 67] on span "Approve" at bounding box center [1301, 62] width 54 height 22
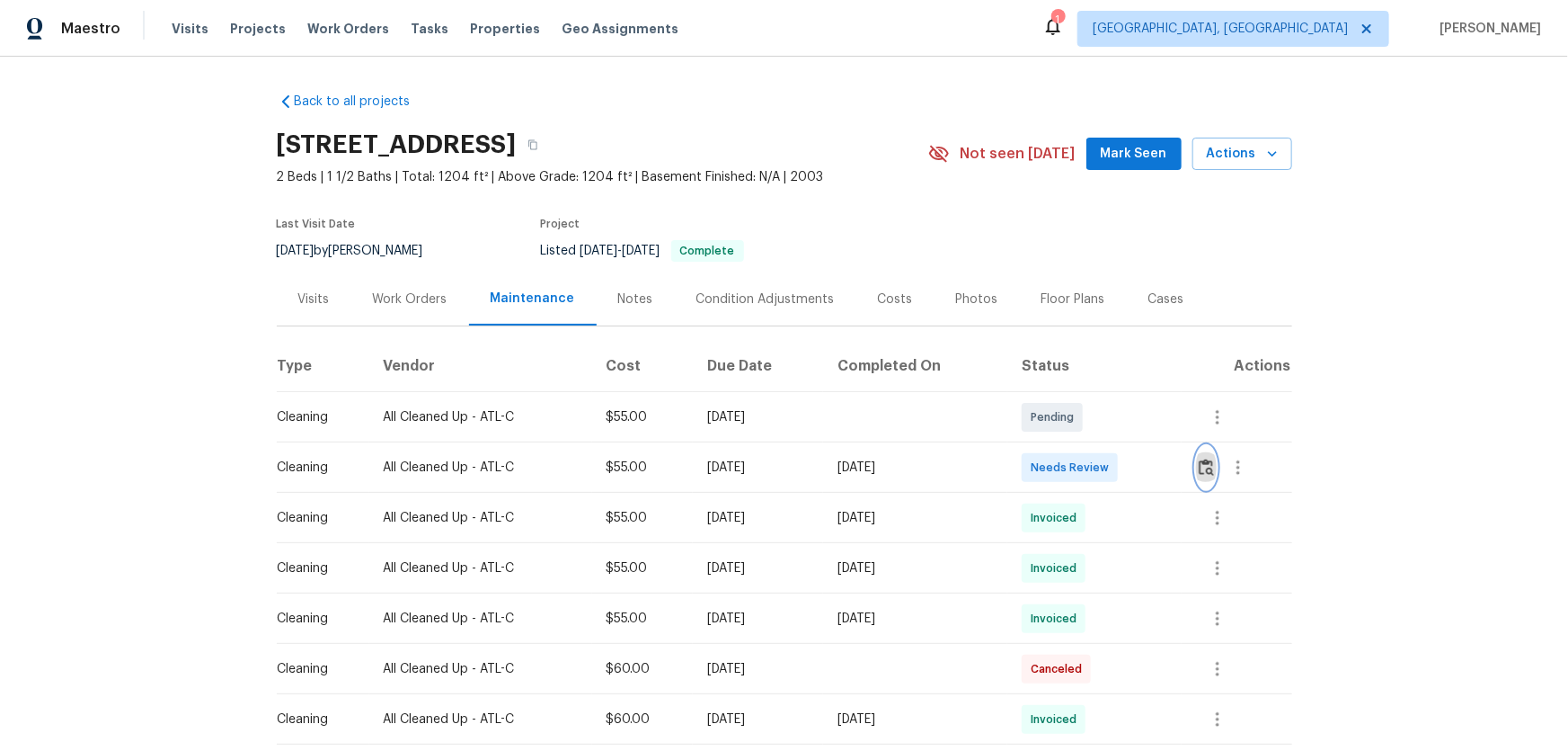
click at [1204, 472] on img "button" at bounding box center [1206, 467] width 15 height 17
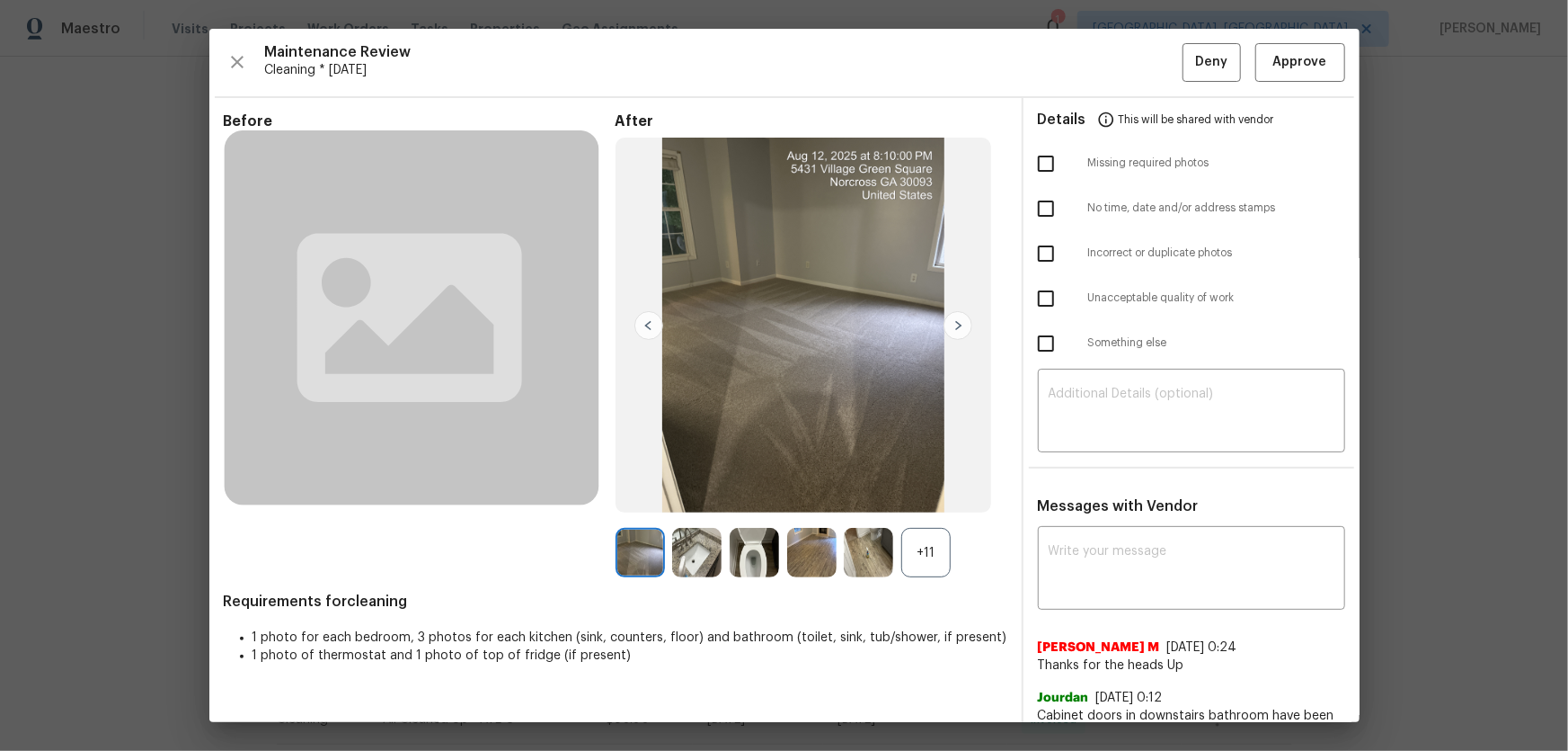
click at [942, 547] on div "+11" at bounding box center [925, 552] width 49 height 49
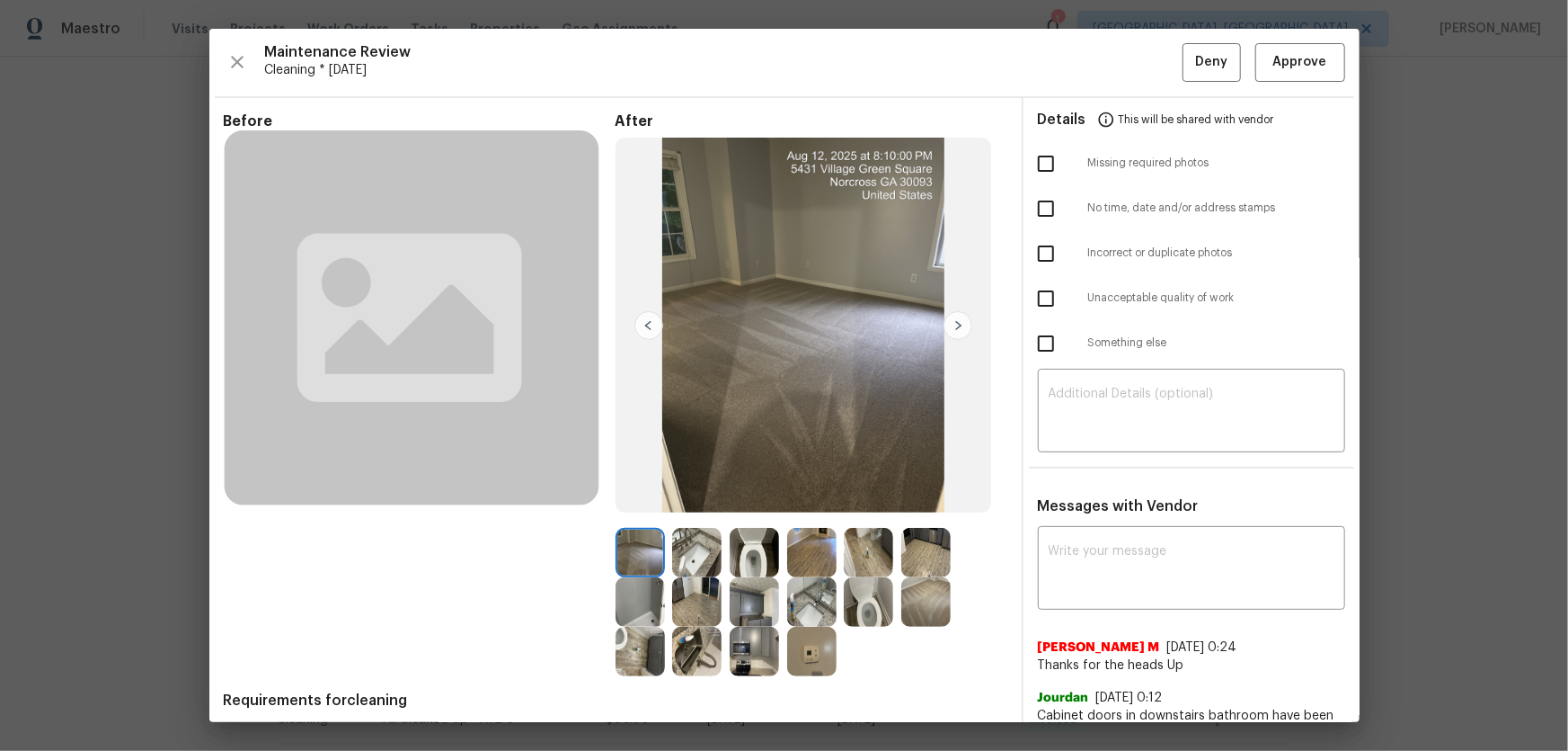
scroll to position [68, 0]
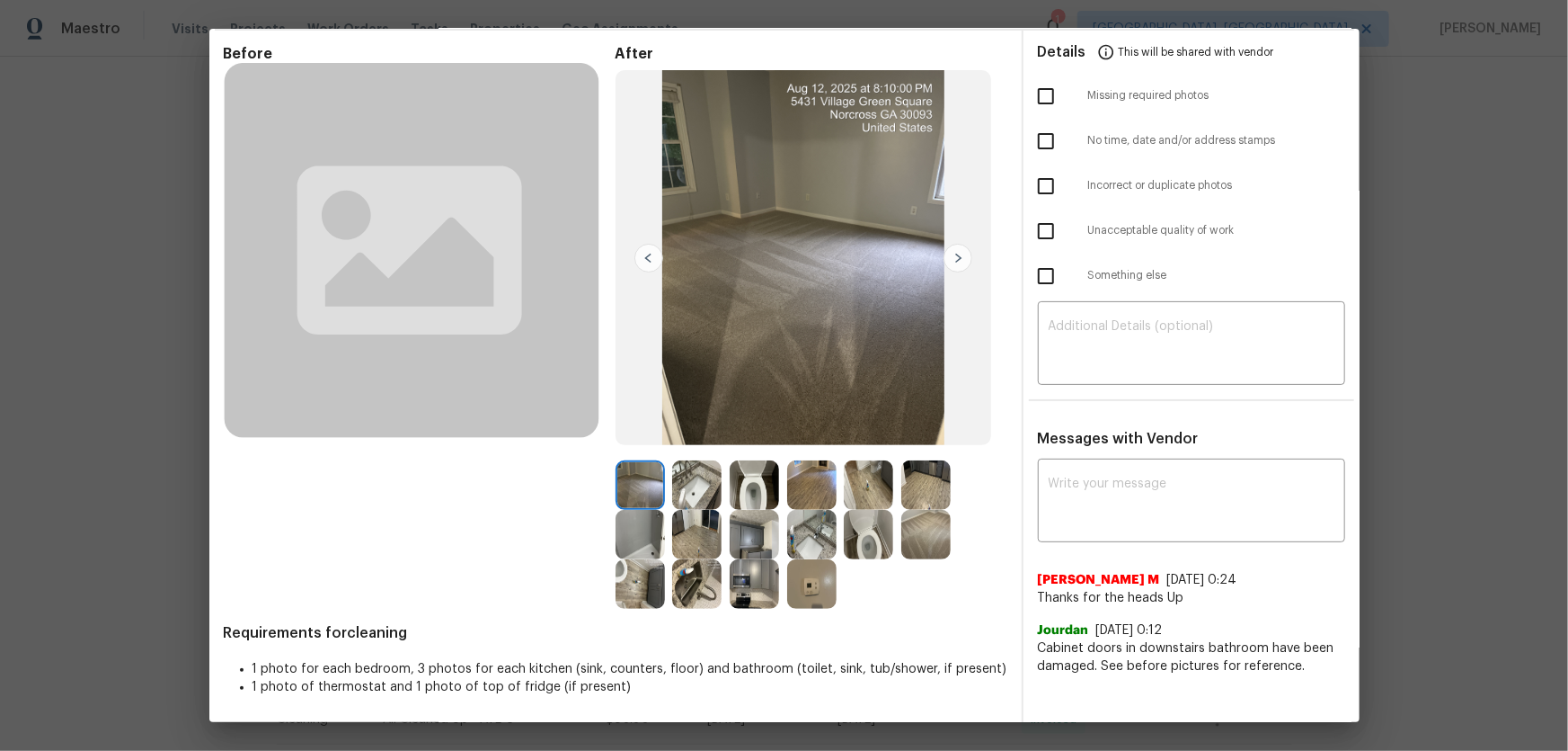
drag, startPoint x: 752, startPoint y: 489, endPoint x: 767, endPoint y: 508, distance: 24.2
click at [752, 488] on img at bounding box center [754, 485] width 49 height 49
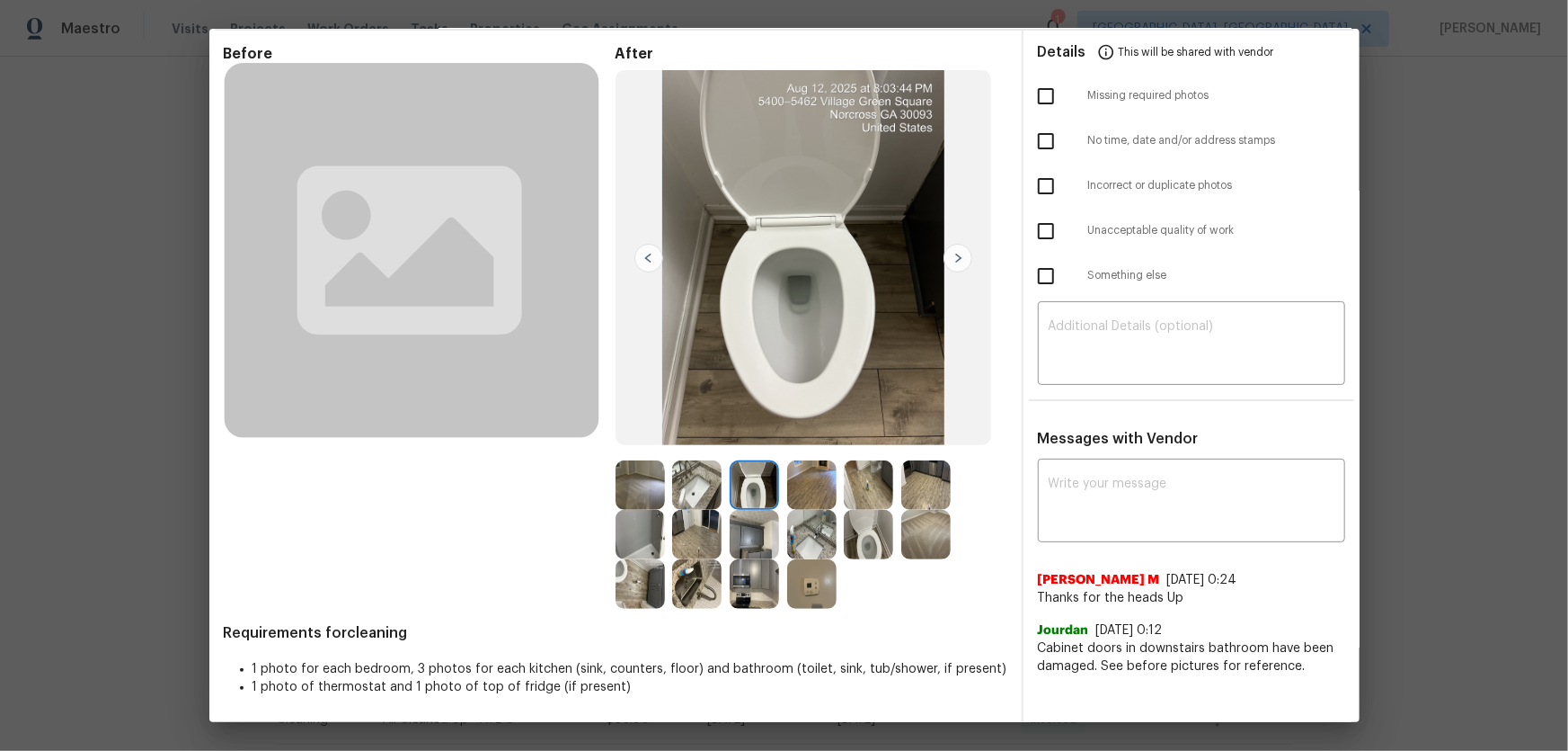
click at [874, 552] on img at bounding box center [867, 534] width 49 height 49
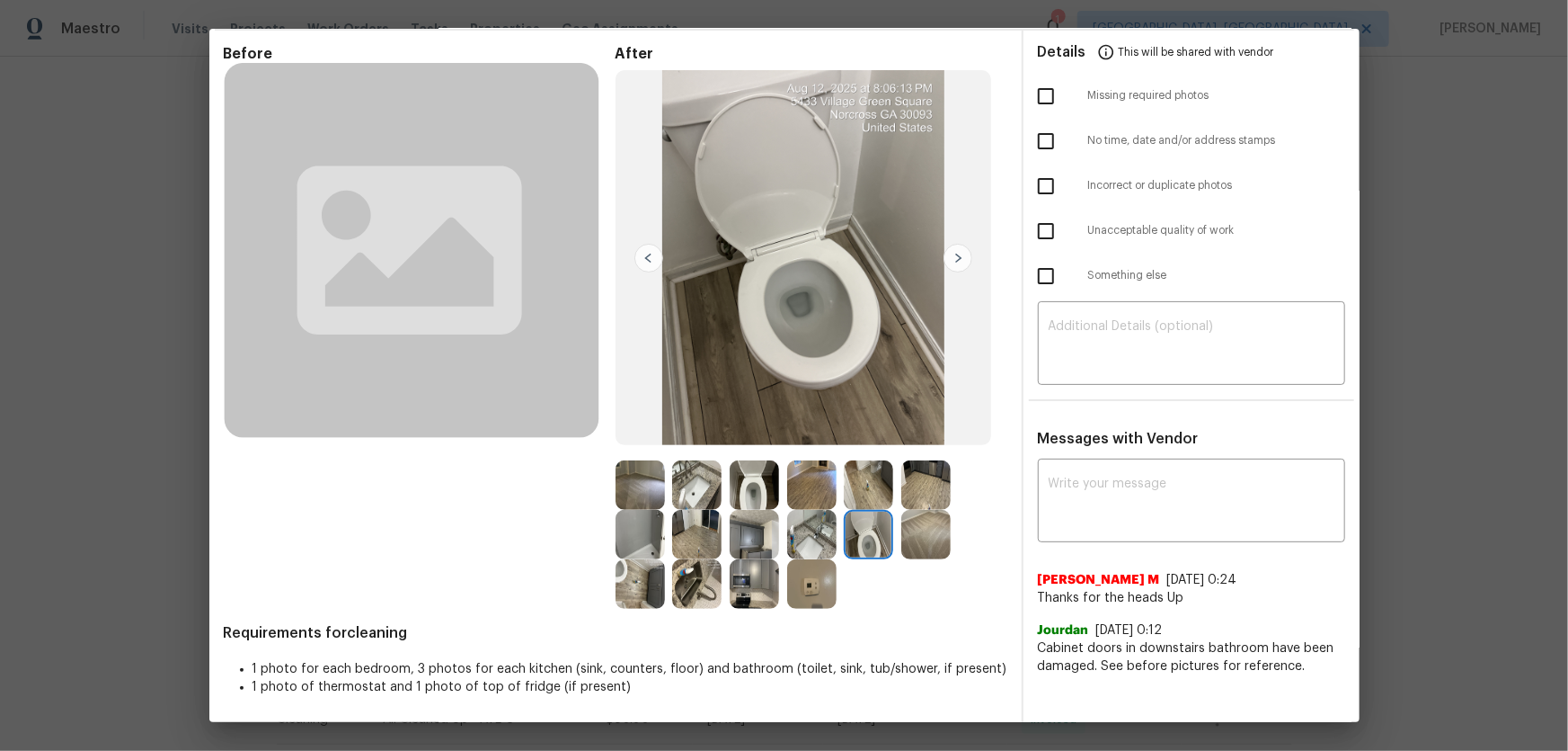
click at [707, 494] on img at bounding box center [697, 485] width 49 height 49
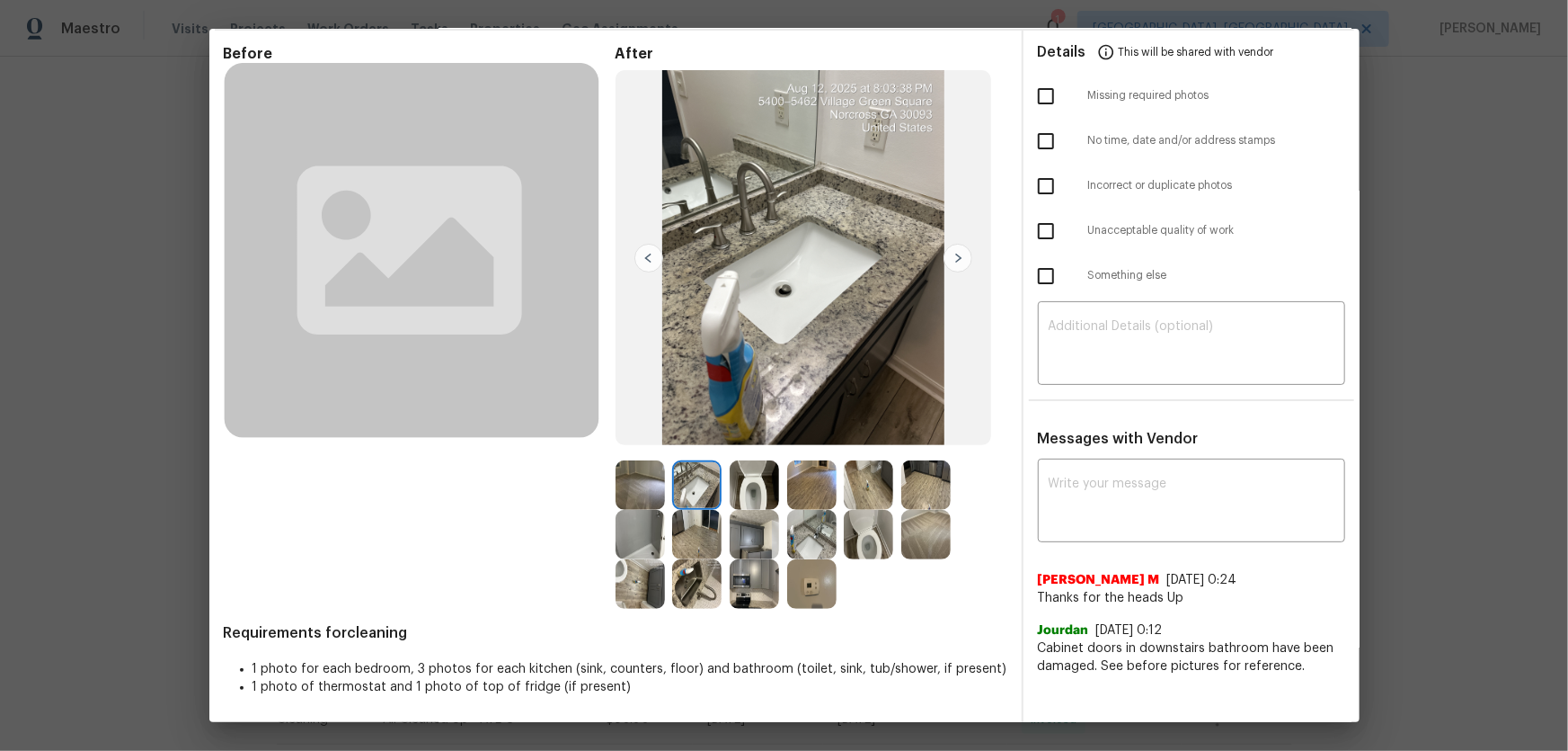
click at [812, 542] on img at bounding box center [812, 534] width 49 height 49
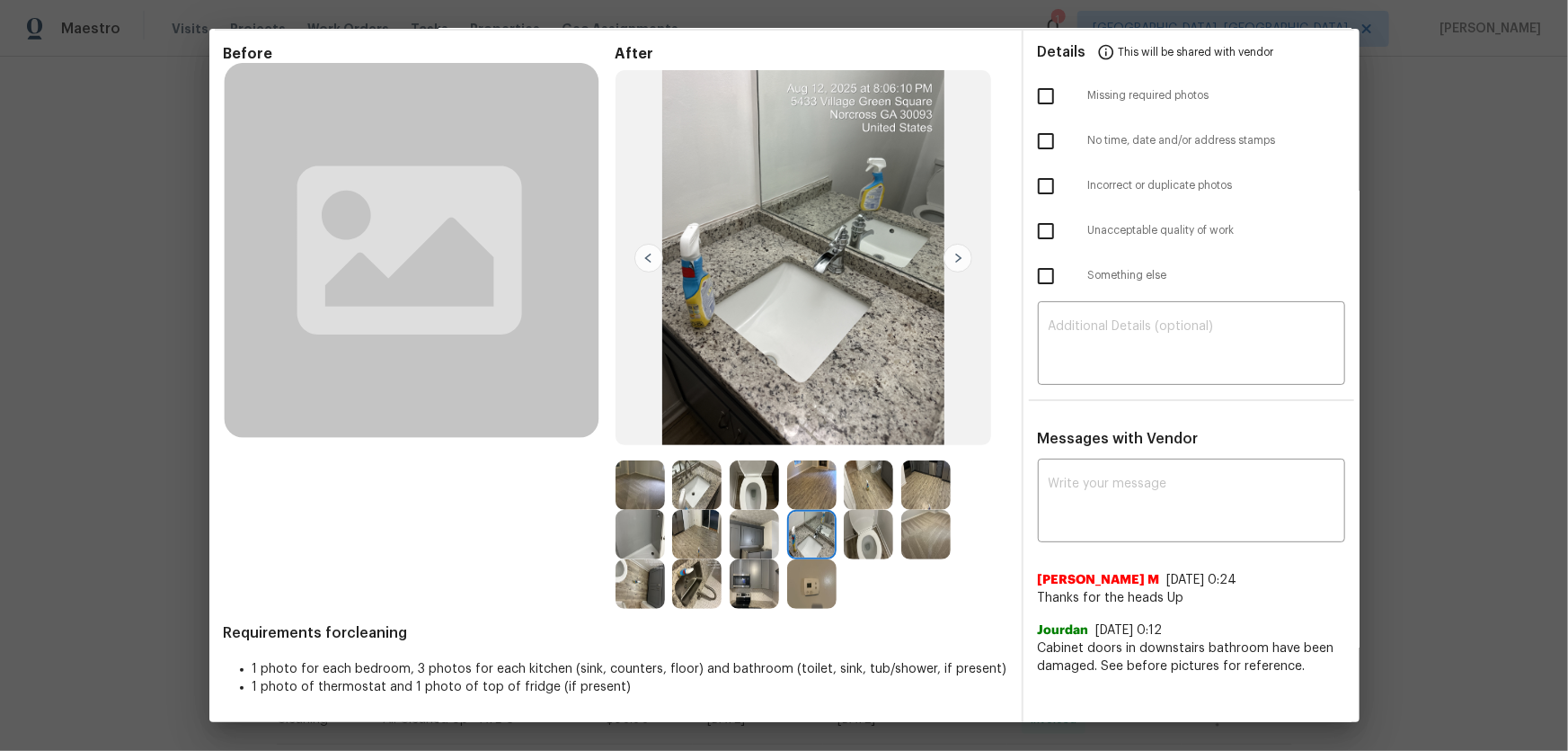
click at [632, 543] on img at bounding box center [640, 534] width 49 height 49
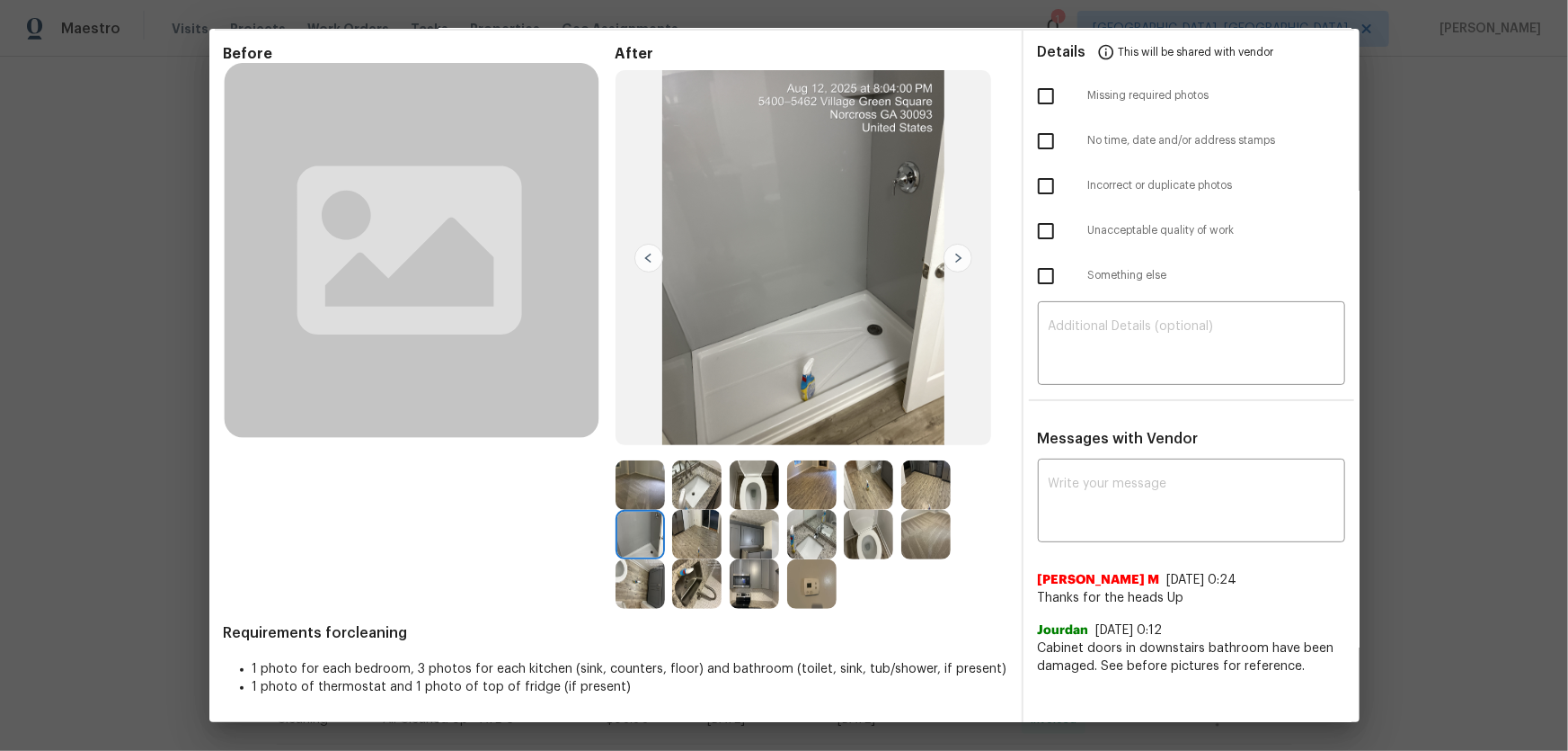
click at [690, 578] on img at bounding box center [697, 583] width 49 height 49
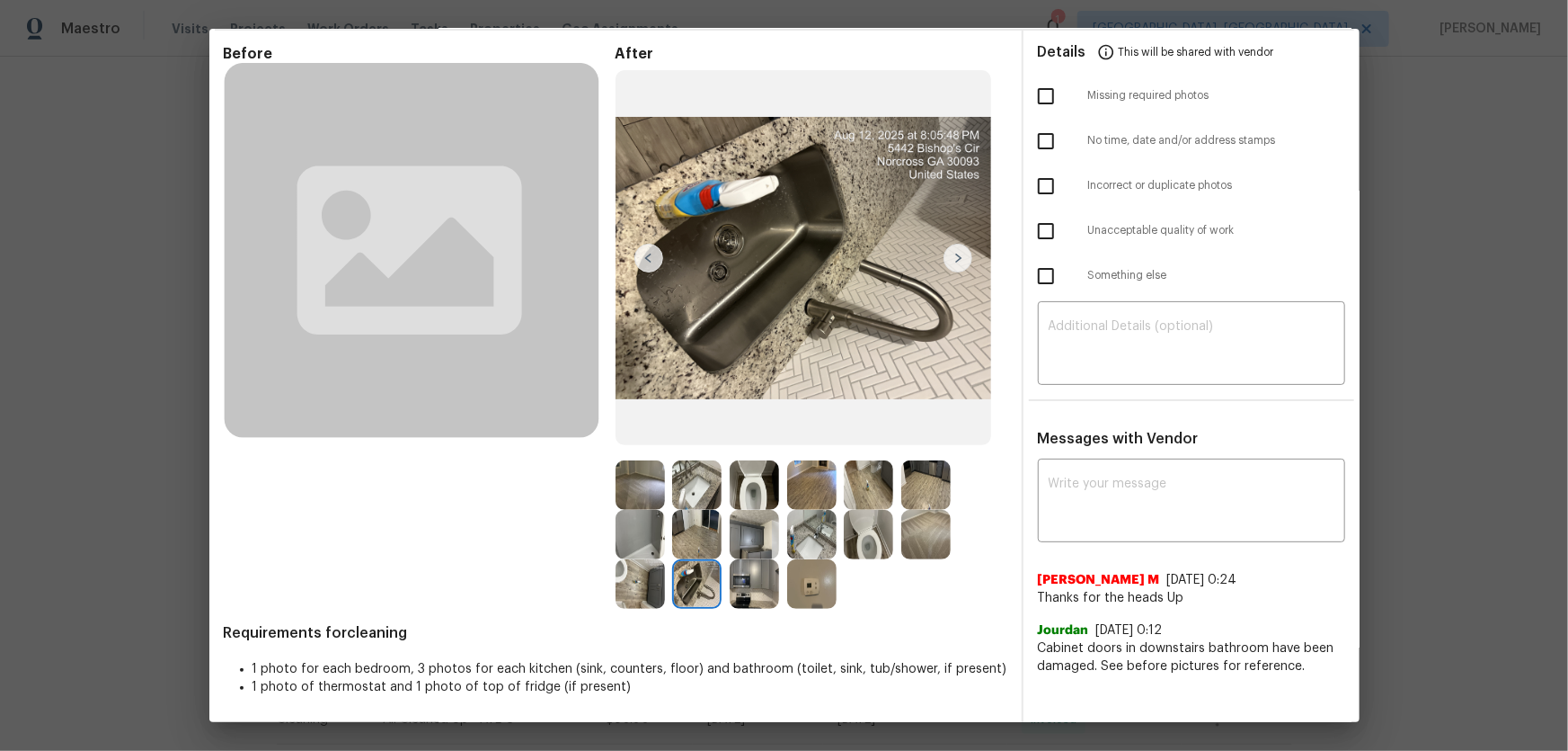
click at [655, 584] on img at bounding box center [640, 583] width 49 height 49
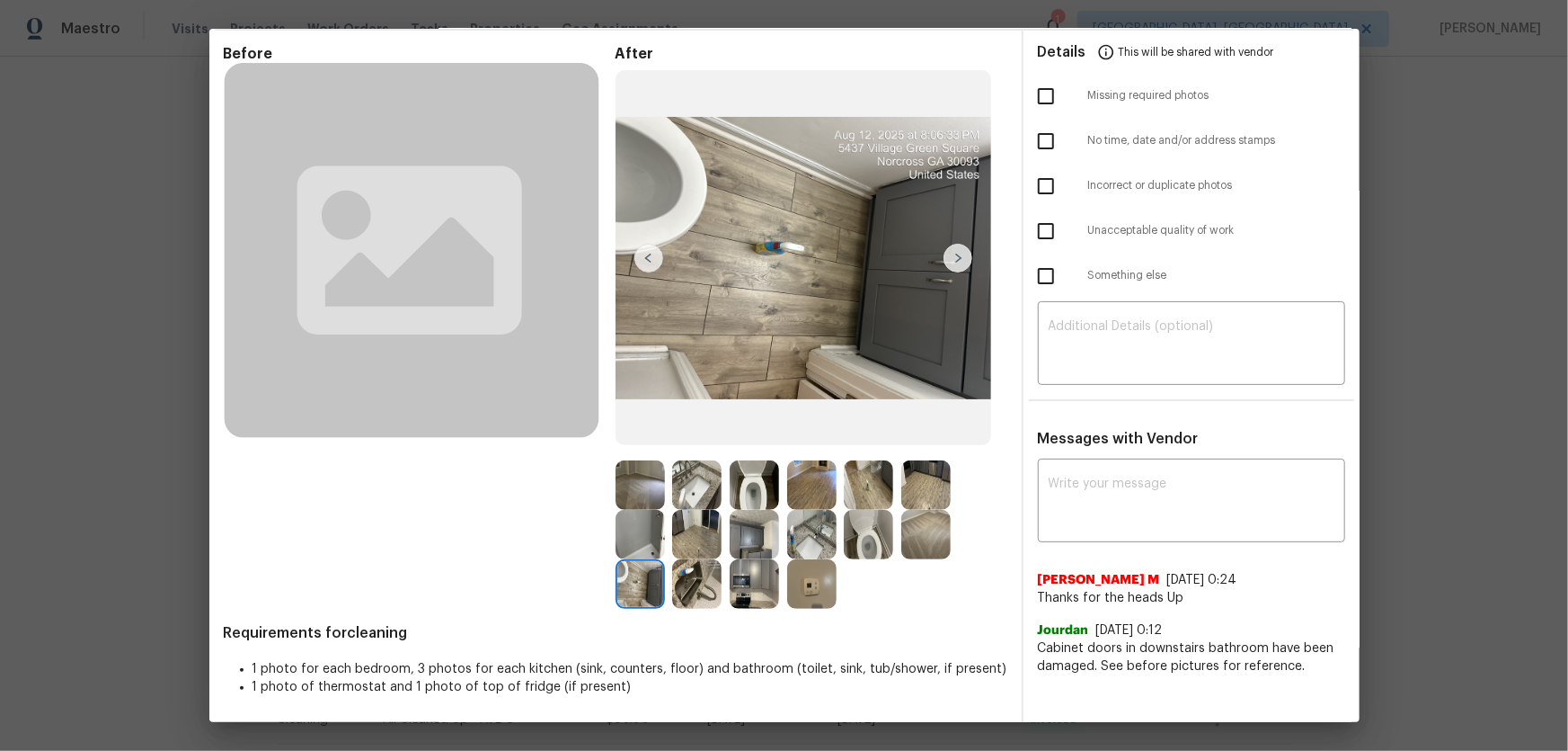
click at [749, 584] on img at bounding box center [754, 583] width 49 height 49
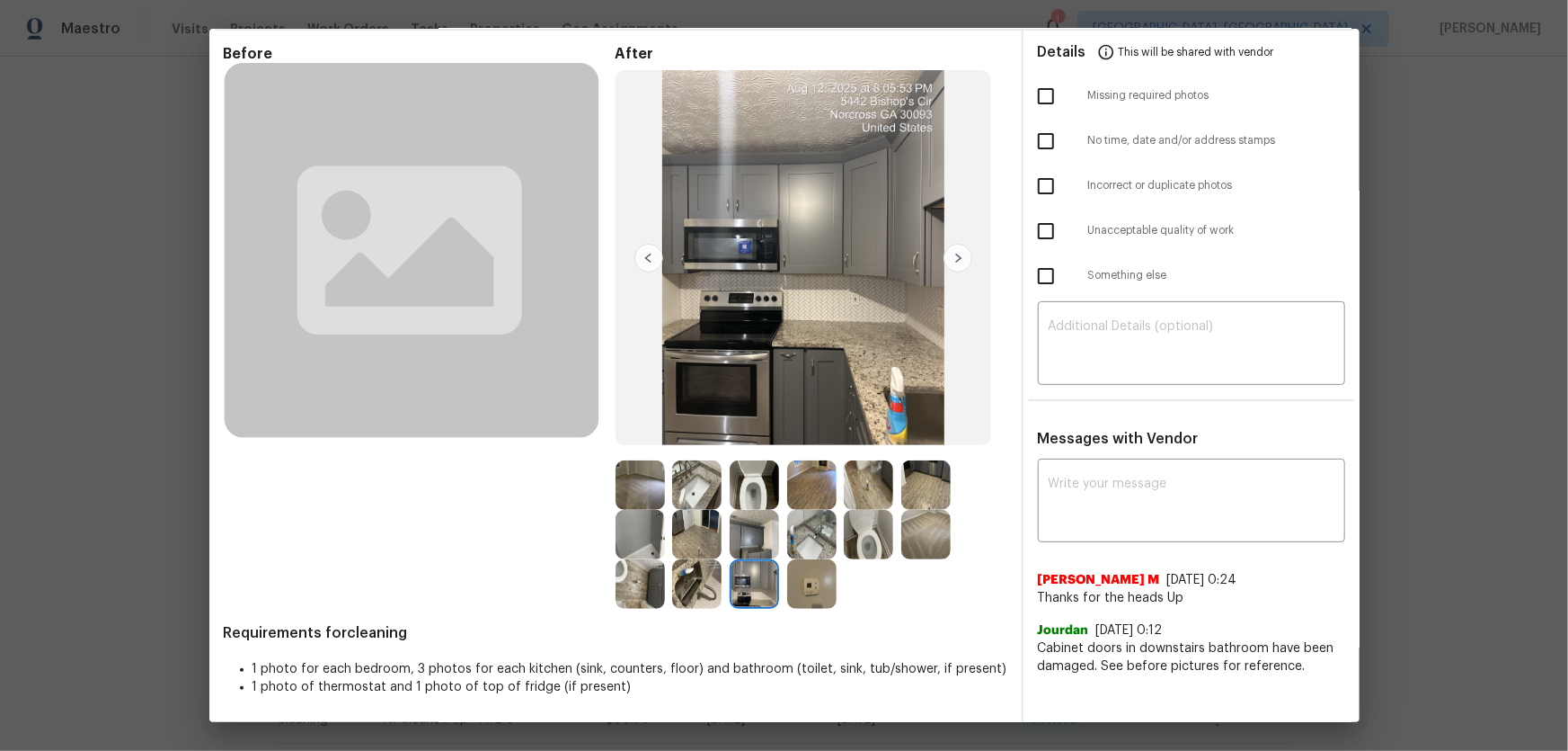
click at [739, 540] on img at bounding box center [754, 534] width 49 height 49
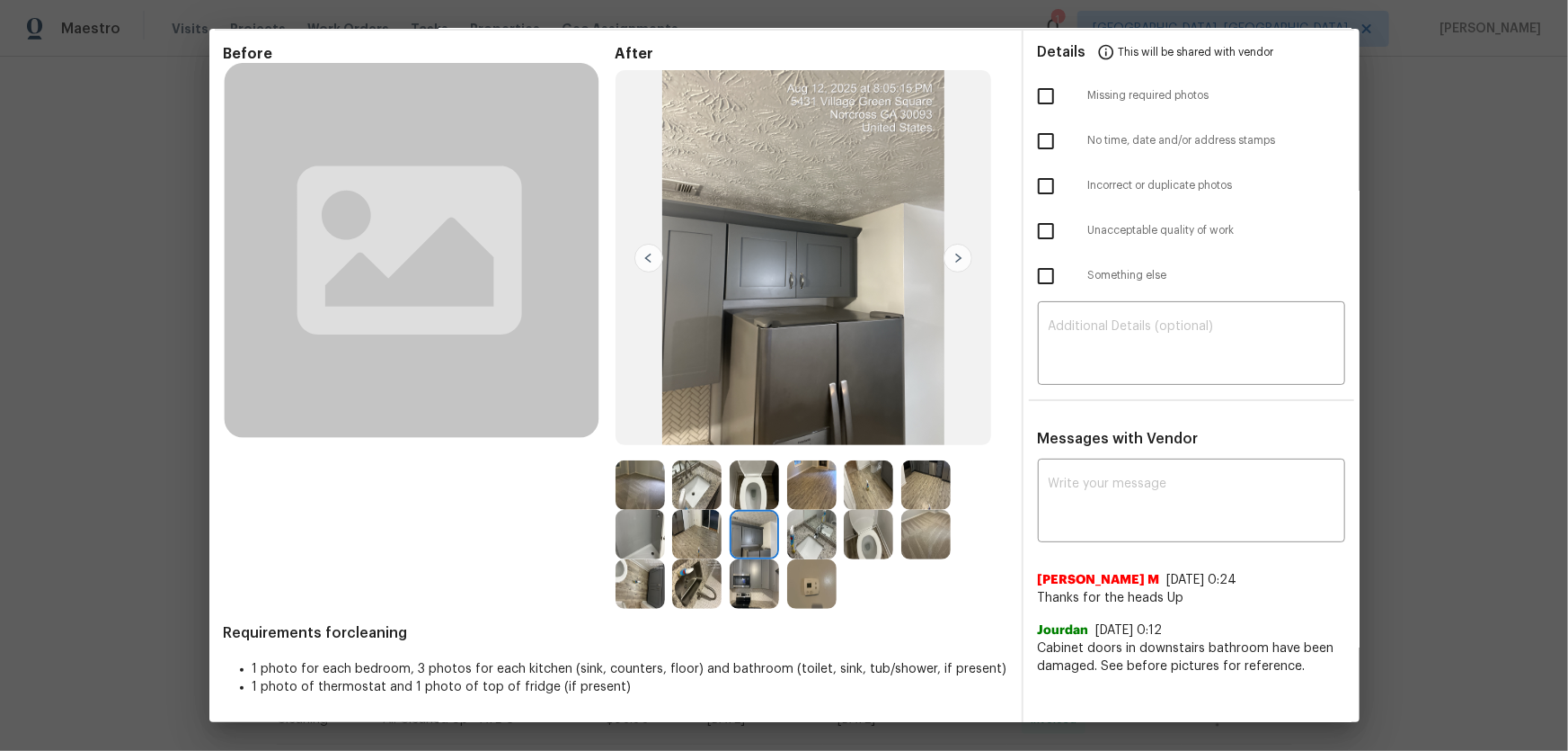
click at [705, 491] on img at bounding box center [697, 485] width 49 height 49
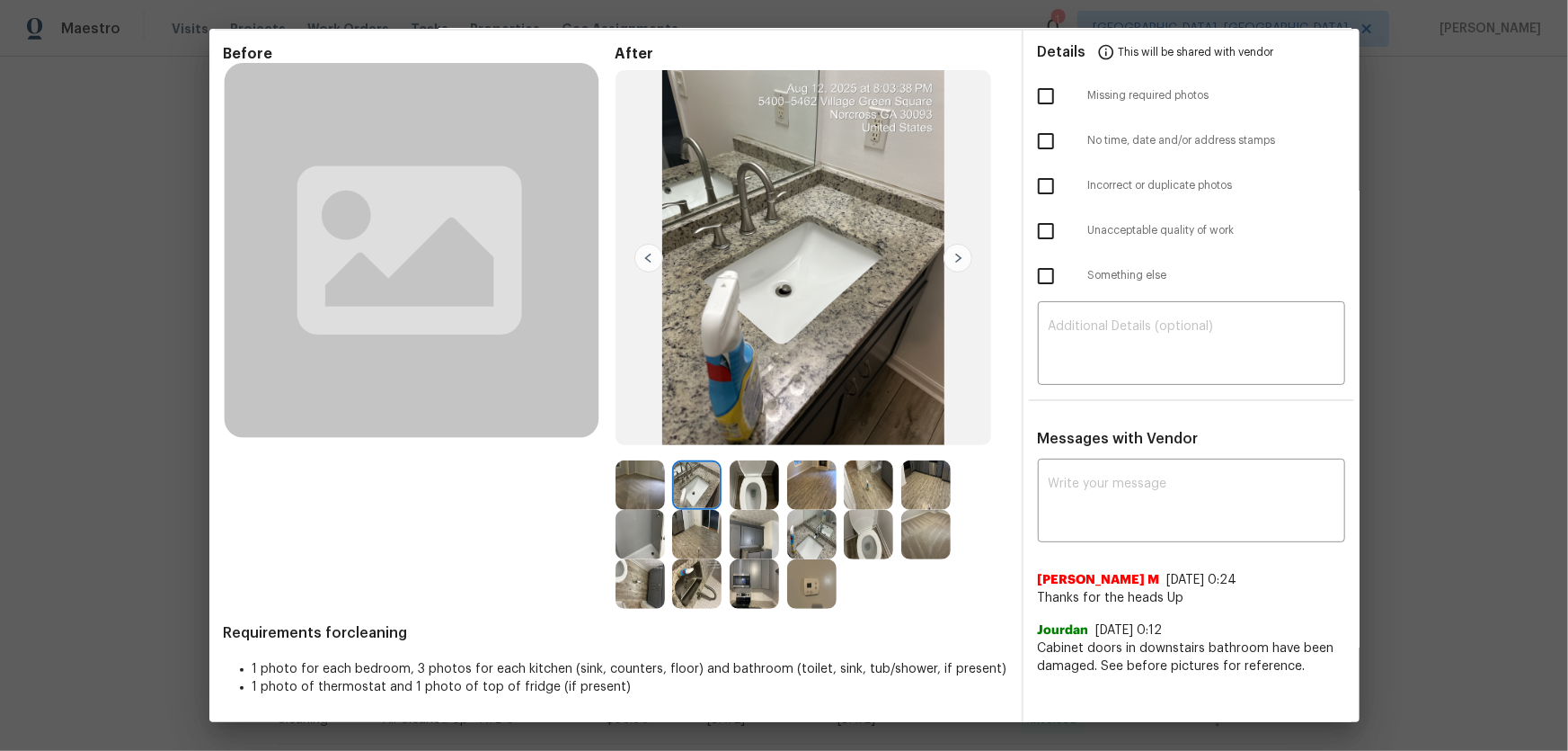
click at [704, 525] on img at bounding box center [697, 534] width 49 height 49
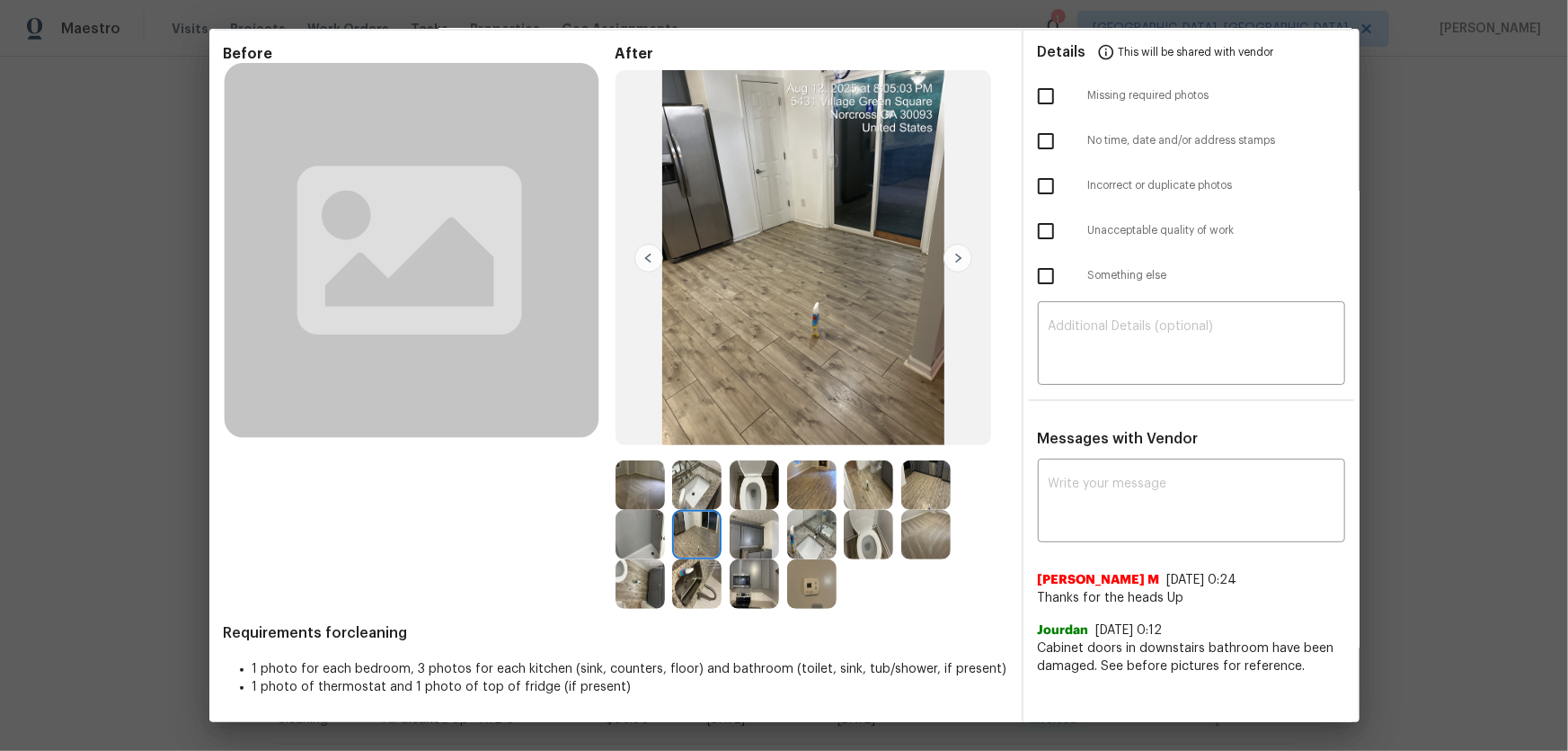
click at [808, 535] on img at bounding box center [812, 534] width 49 height 49
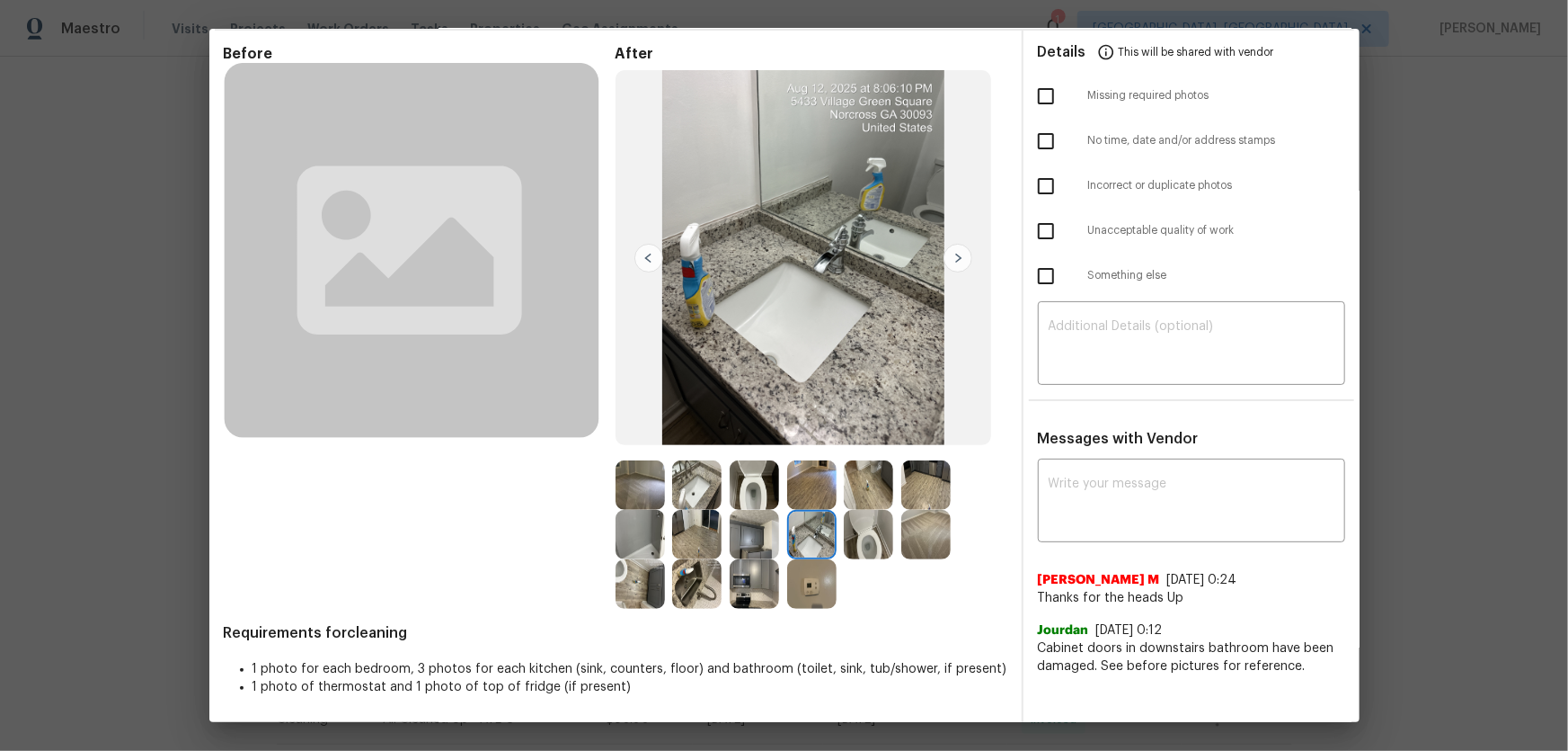
click at [804, 471] on img at bounding box center [812, 485] width 49 height 49
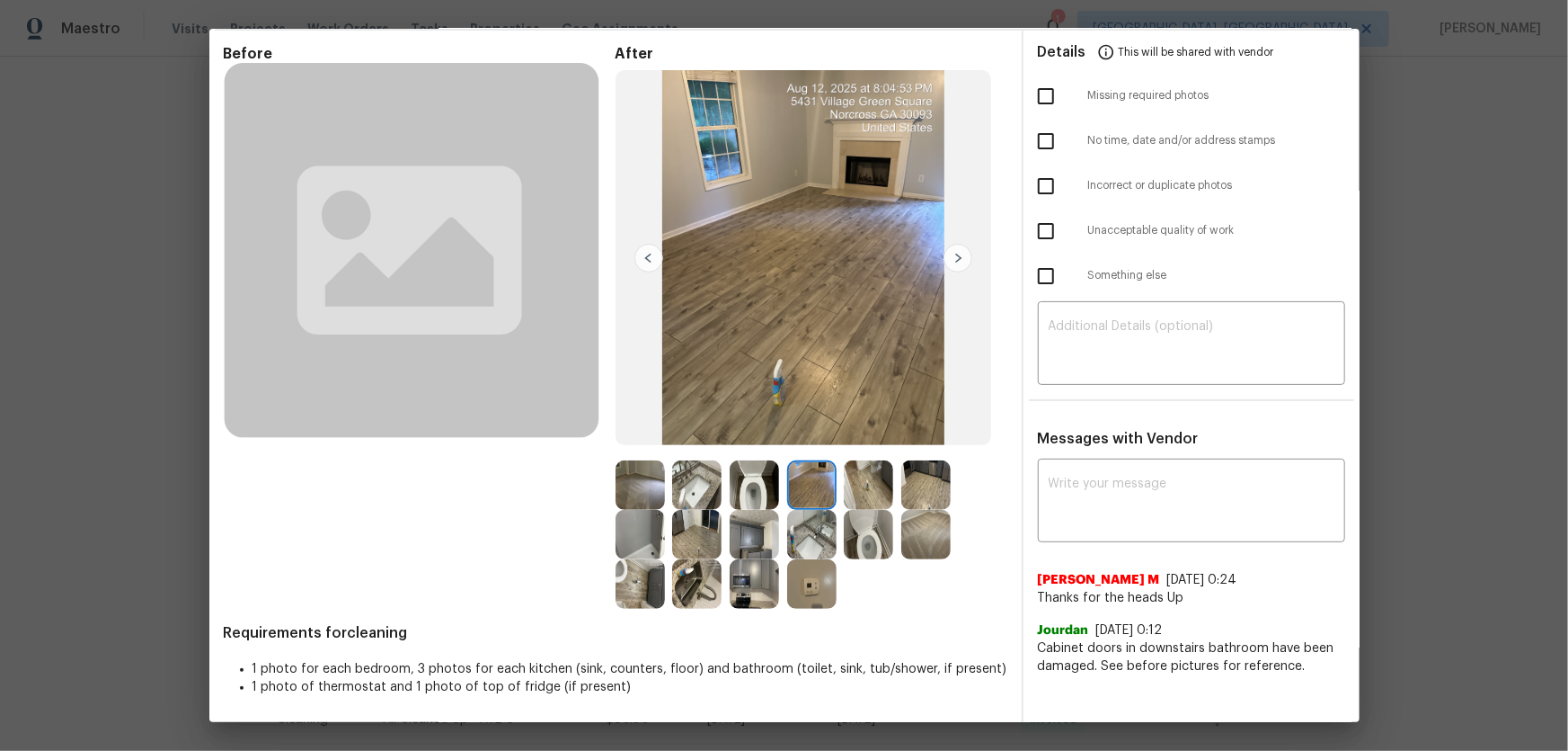
click at [939, 526] on img at bounding box center [925, 534] width 49 height 49
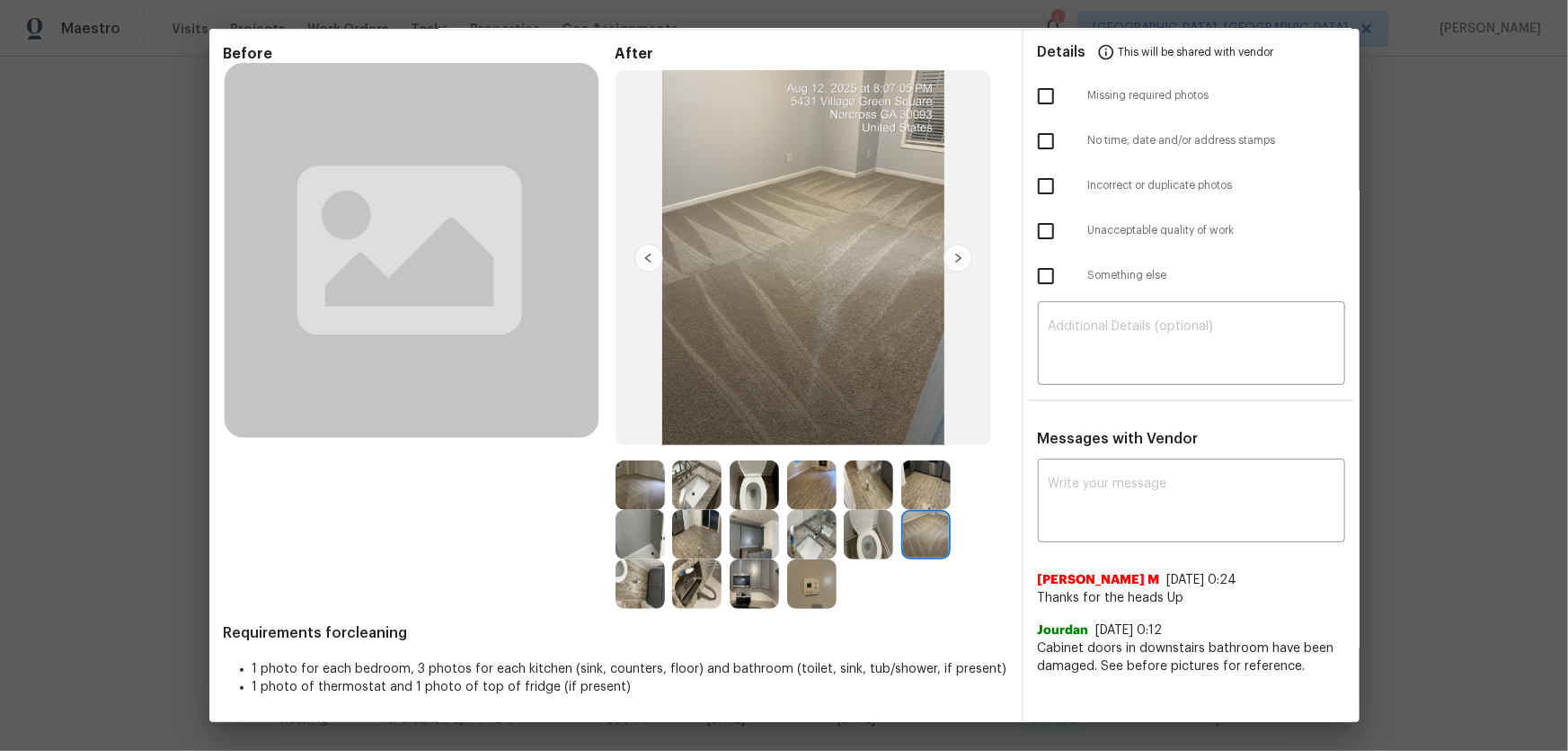
click at [647, 487] on img at bounding box center [640, 485] width 49 height 49
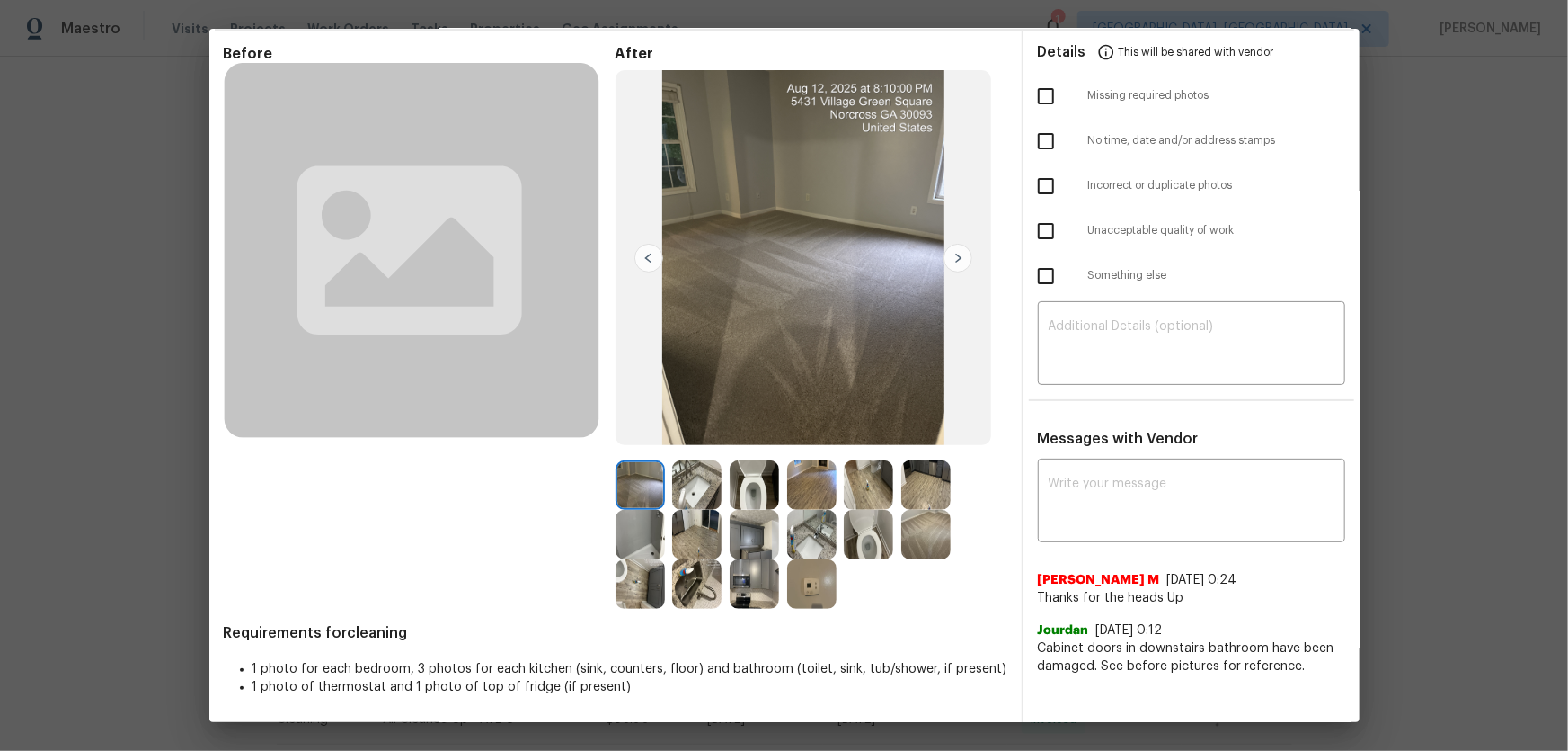
click at [704, 484] on img at bounding box center [697, 485] width 49 height 49
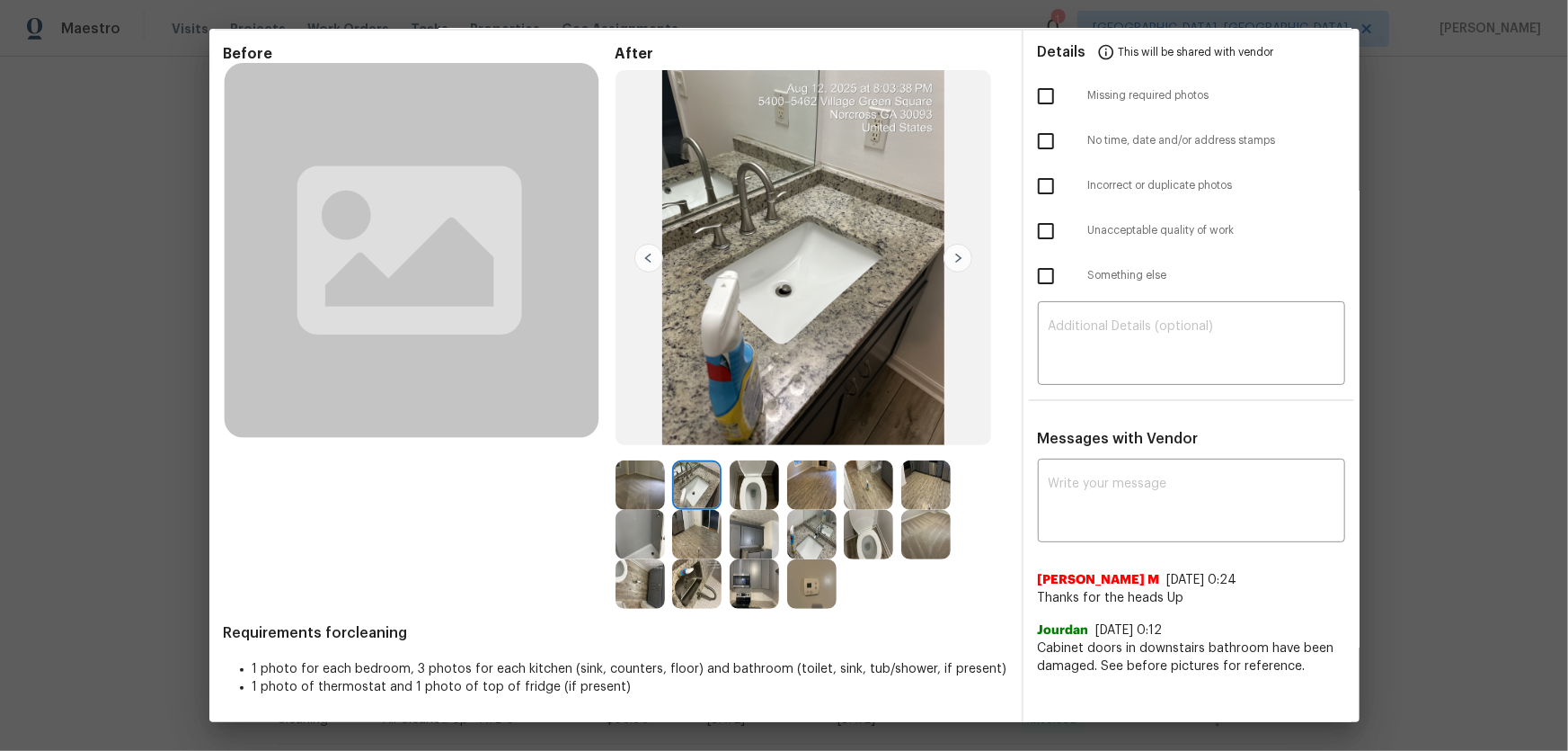
click at [749, 485] on img at bounding box center [754, 485] width 49 height 49
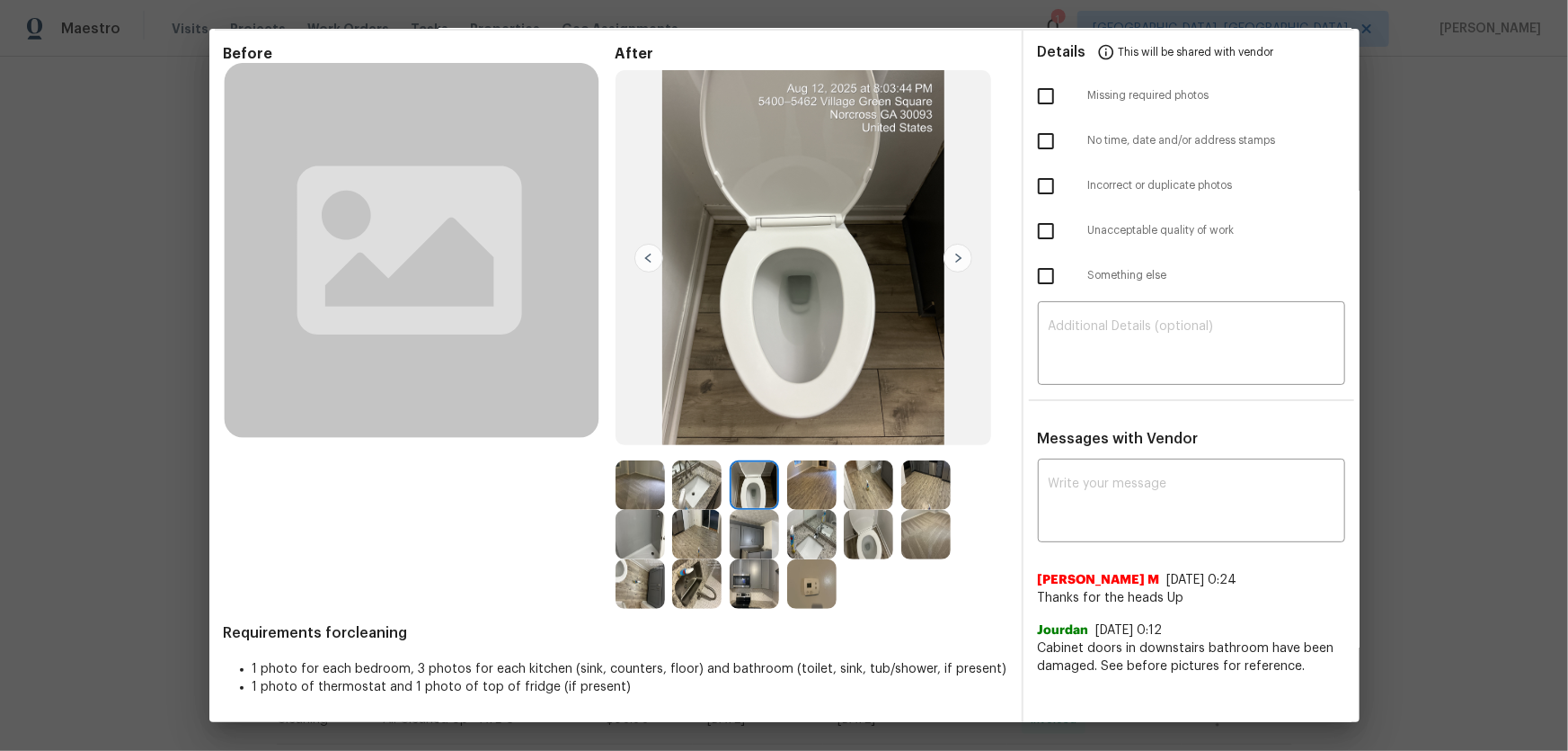
click at [763, 536] on img at bounding box center [754, 534] width 49 height 49
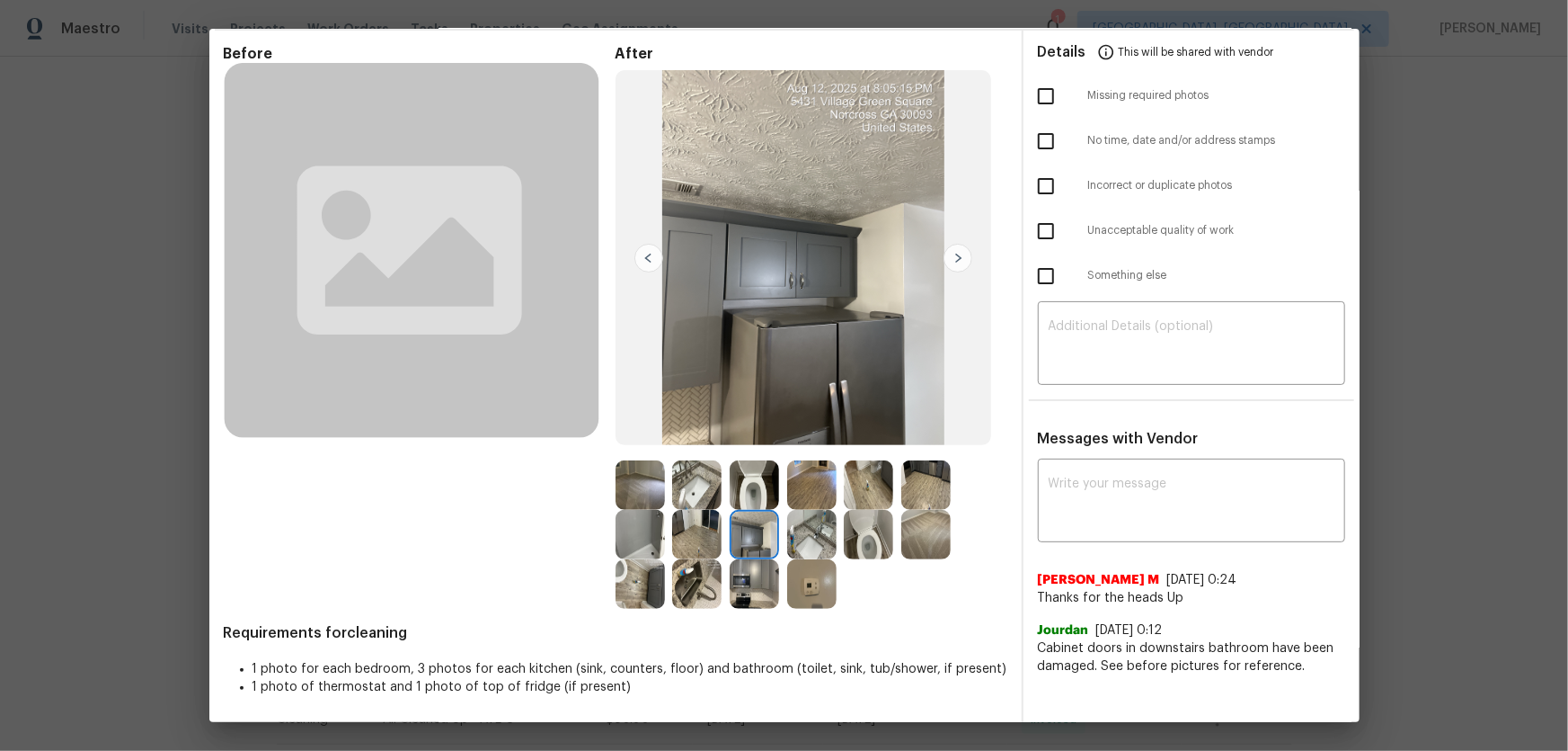
click at [825, 588] on img at bounding box center [812, 583] width 49 height 49
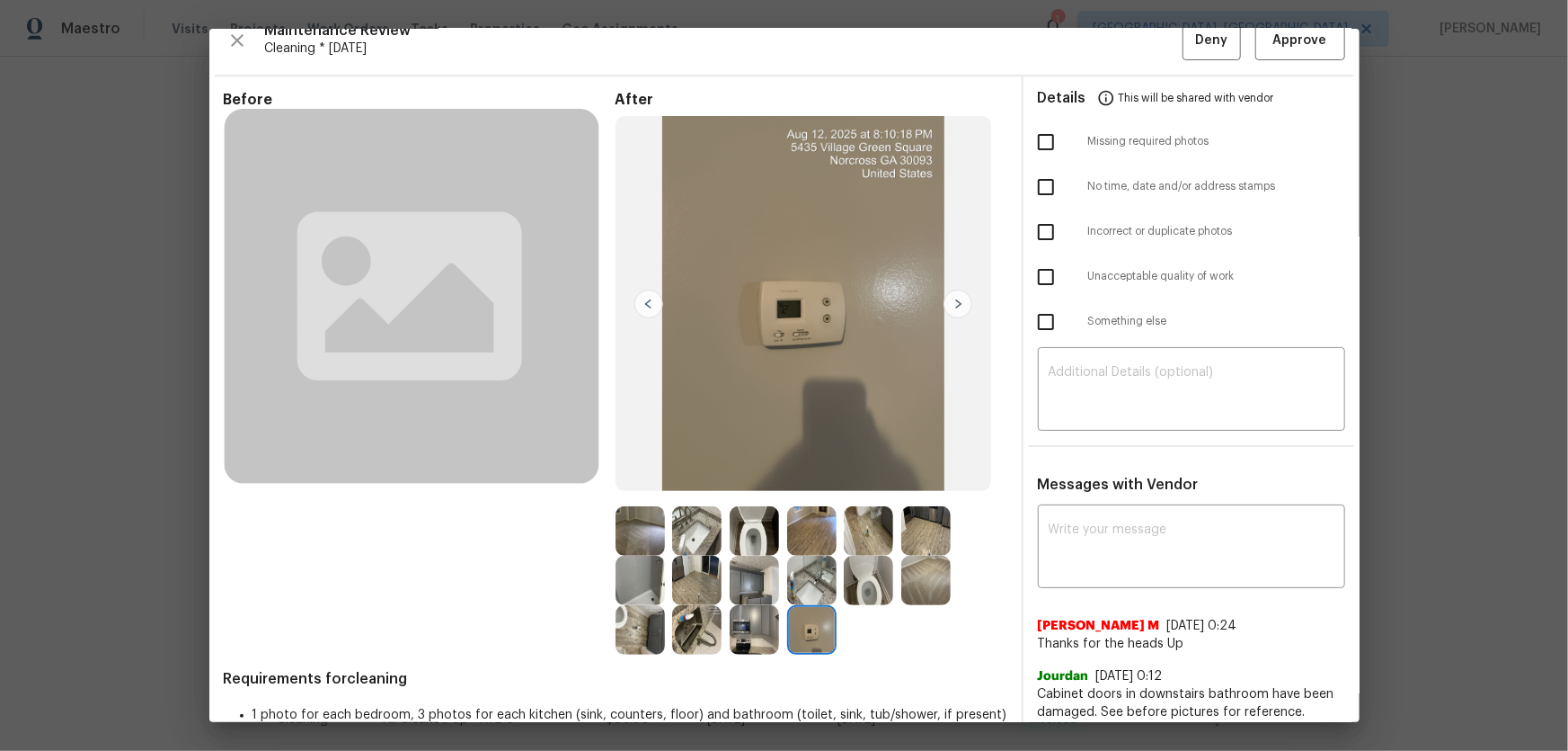
scroll to position [0, 0]
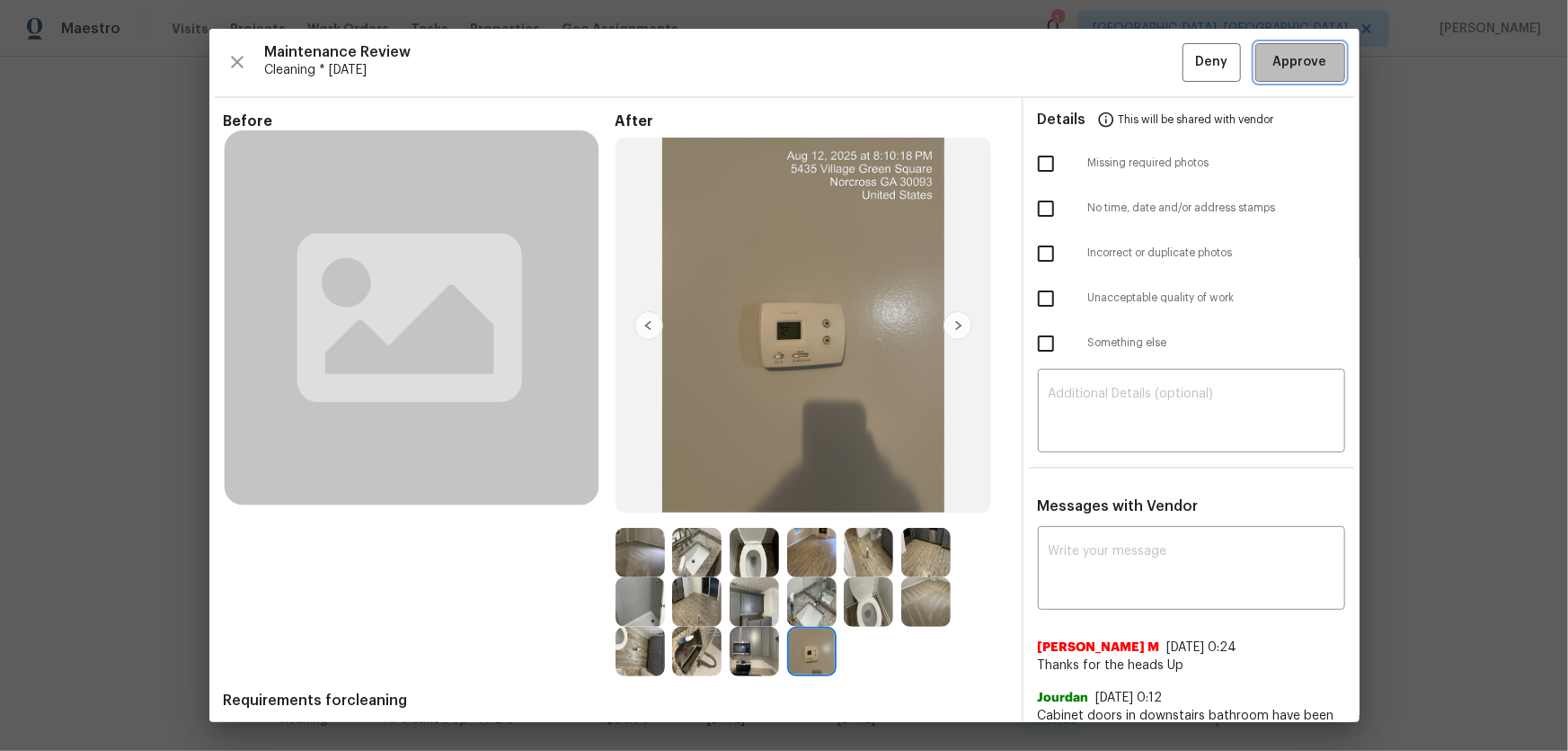
click at [1274, 61] on span "Approve" at bounding box center [1301, 62] width 54 height 22
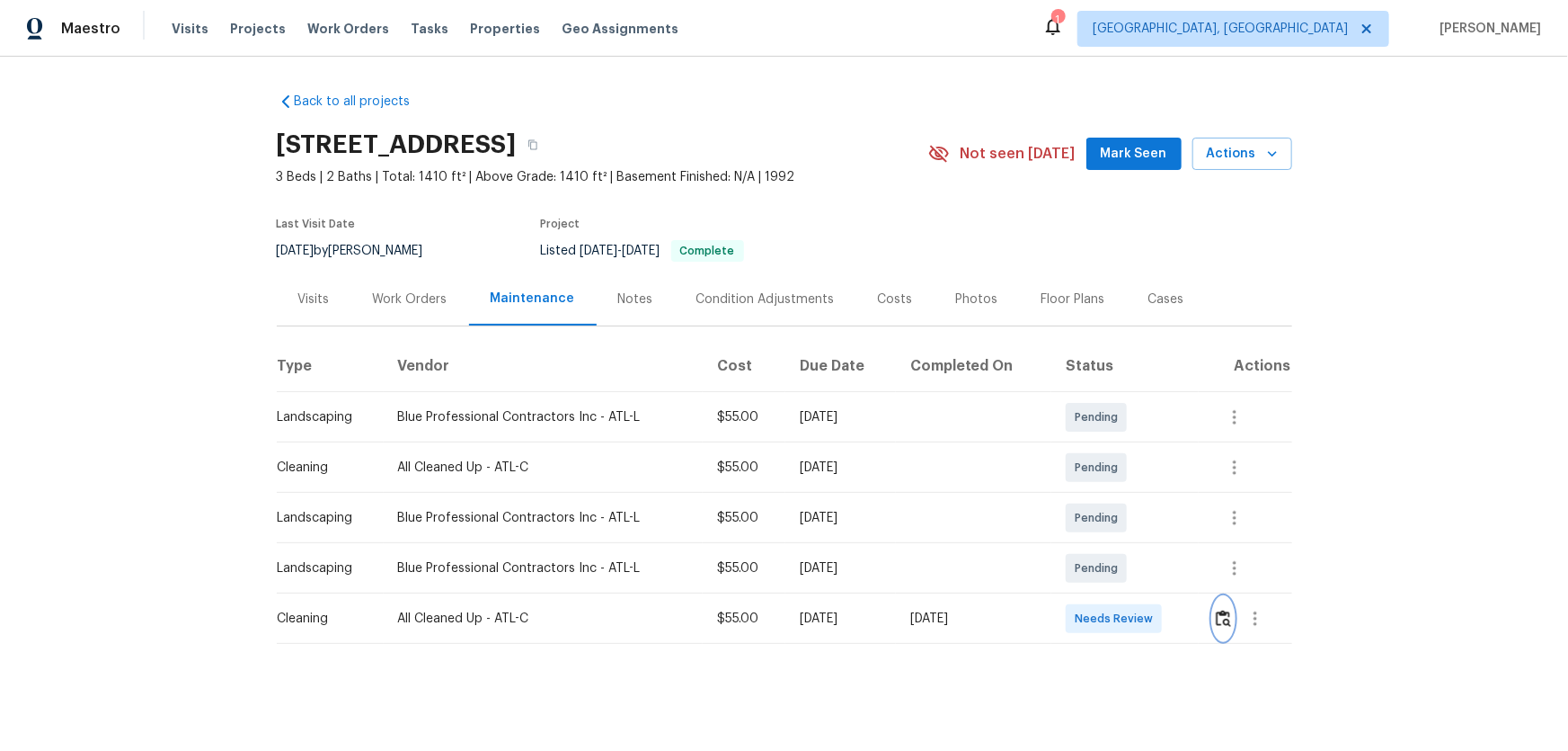
click at [1115, 495] on button "button" at bounding box center [1223, 618] width 20 height 43
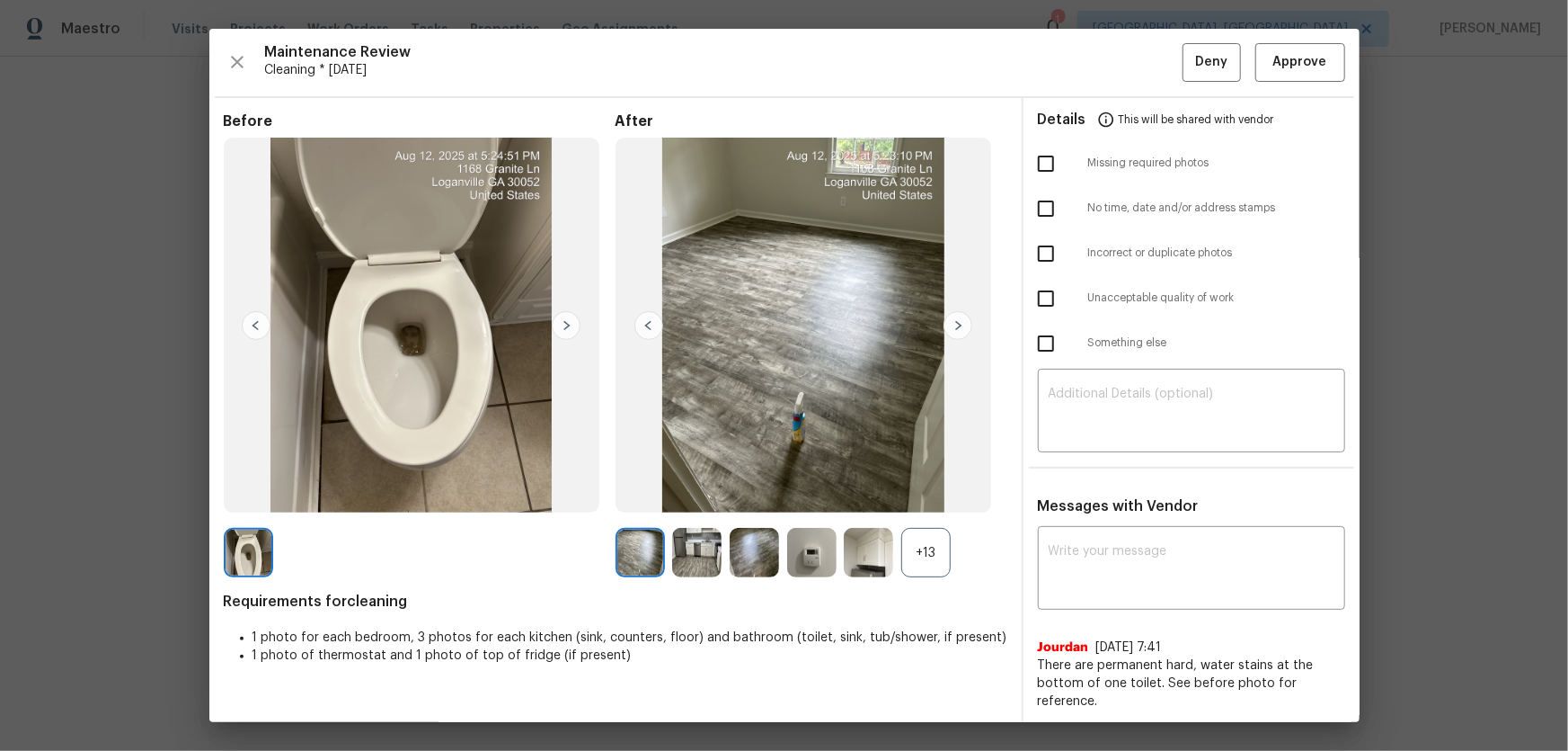
click at [908, 495] on div "+13" at bounding box center [925, 552] width 49 height 49
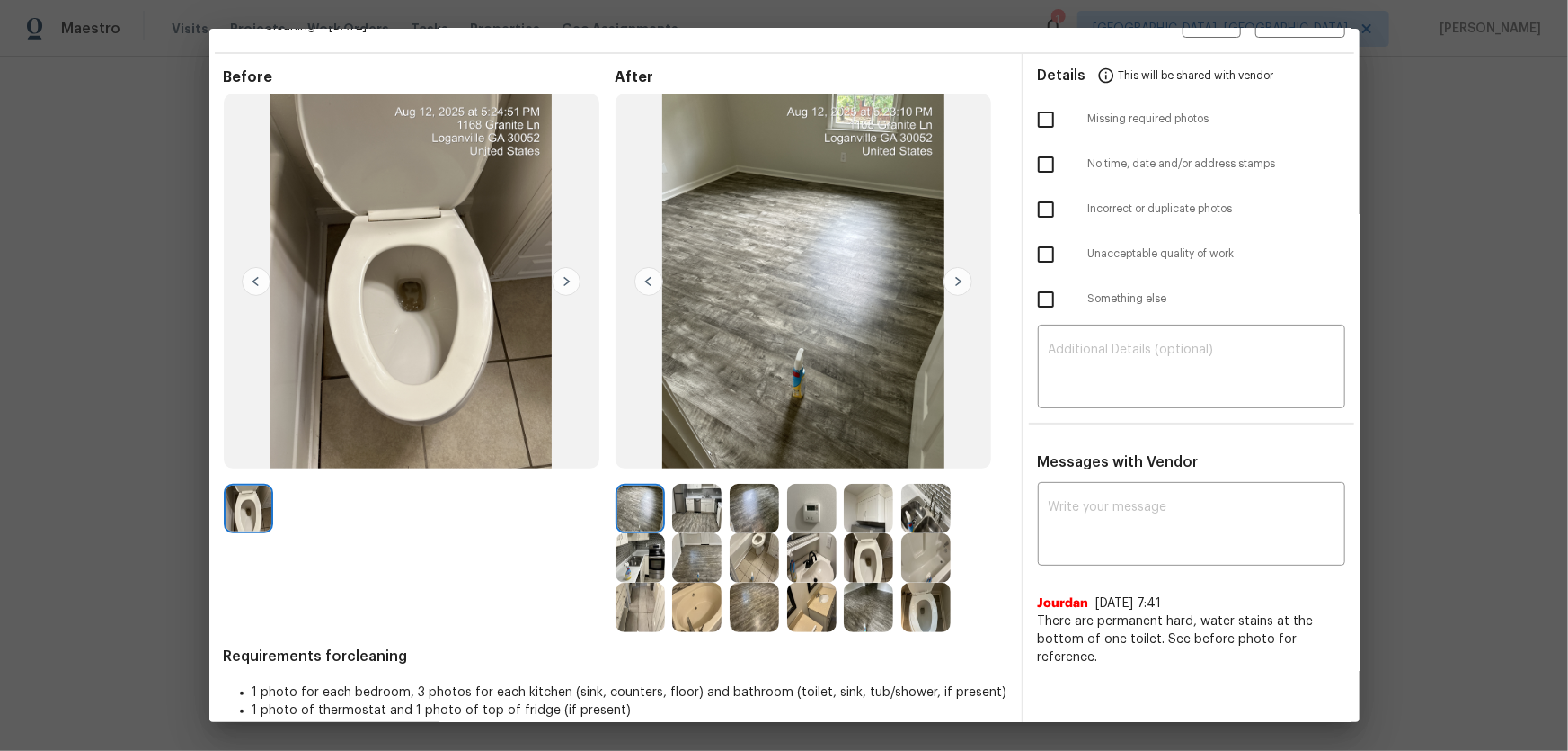
scroll to position [68, 0]
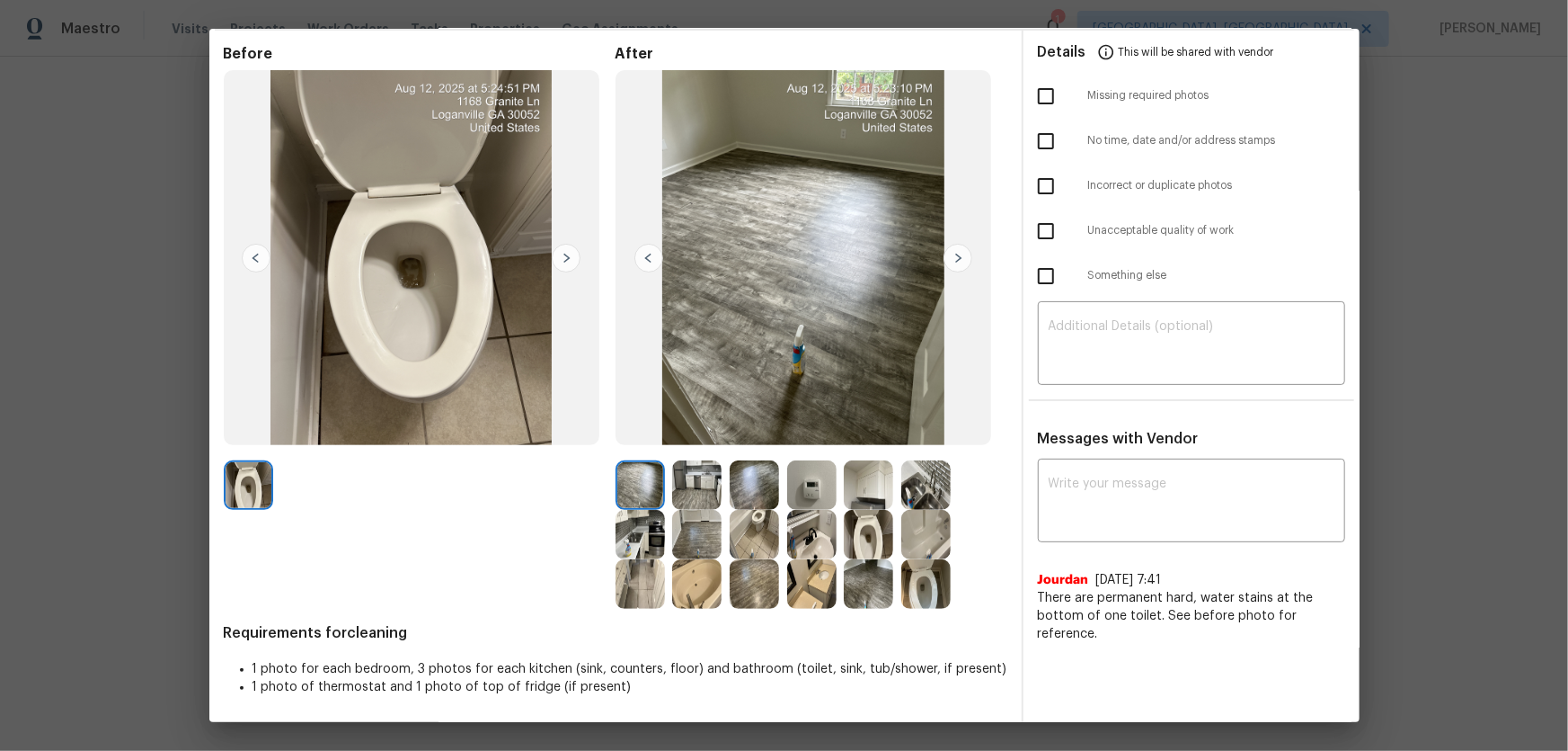
click at [781, 493] on div at bounding box center [758, 485] width 58 height 49
click at [793, 492] on img at bounding box center [812, 485] width 49 height 49
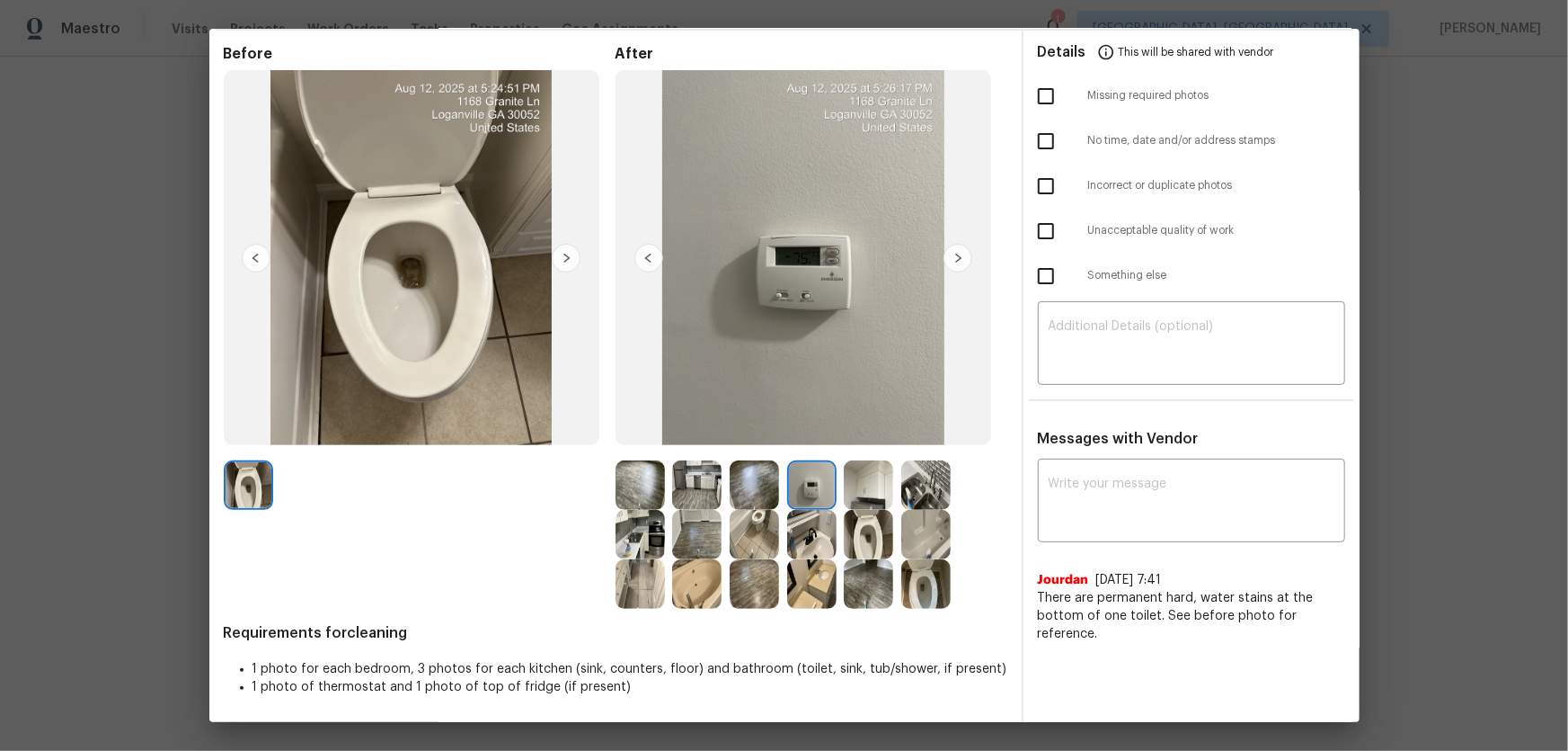
click at [869, 495] on img at bounding box center [867, 534] width 49 height 49
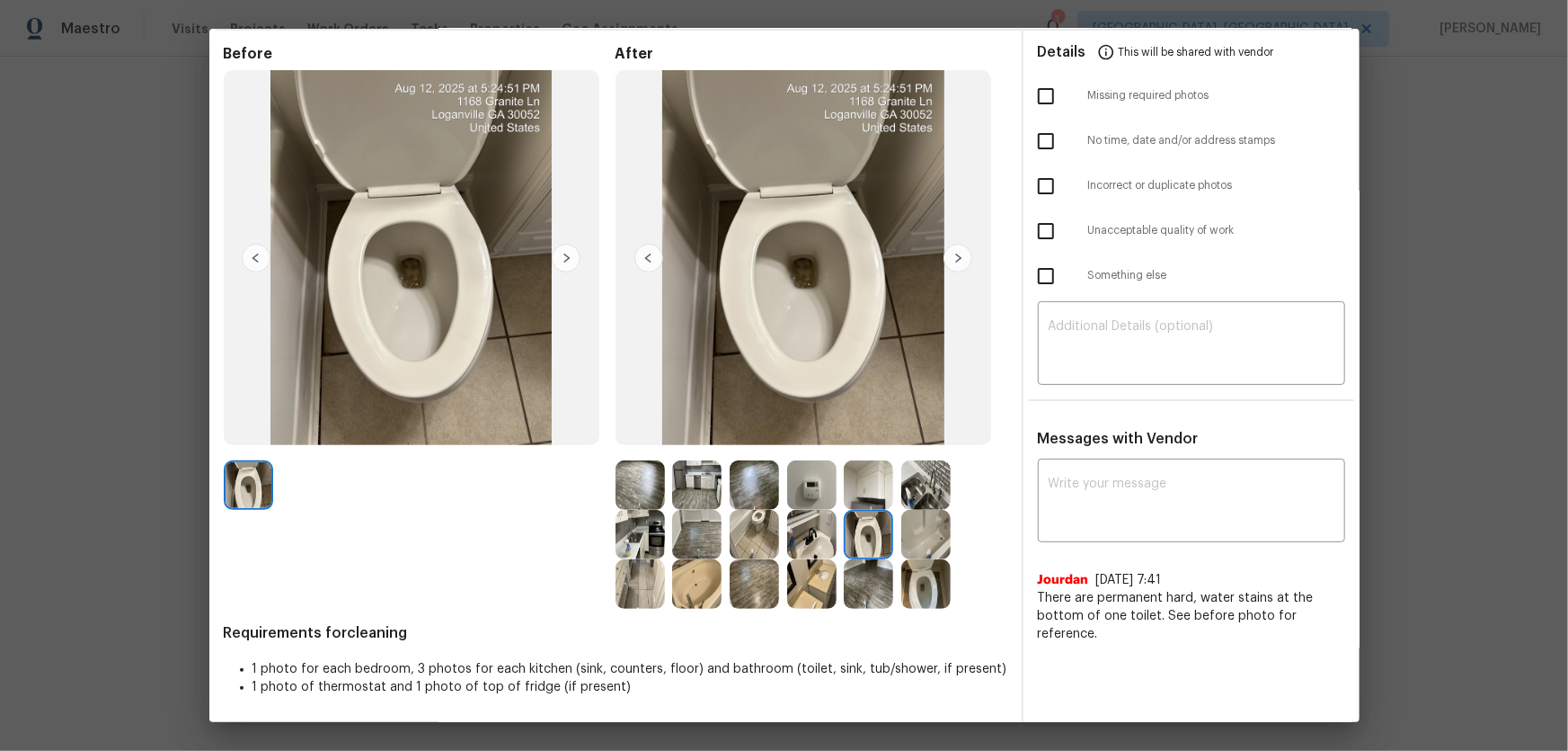
click at [928, 495] on img at bounding box center [925, 583] width 49 height 49
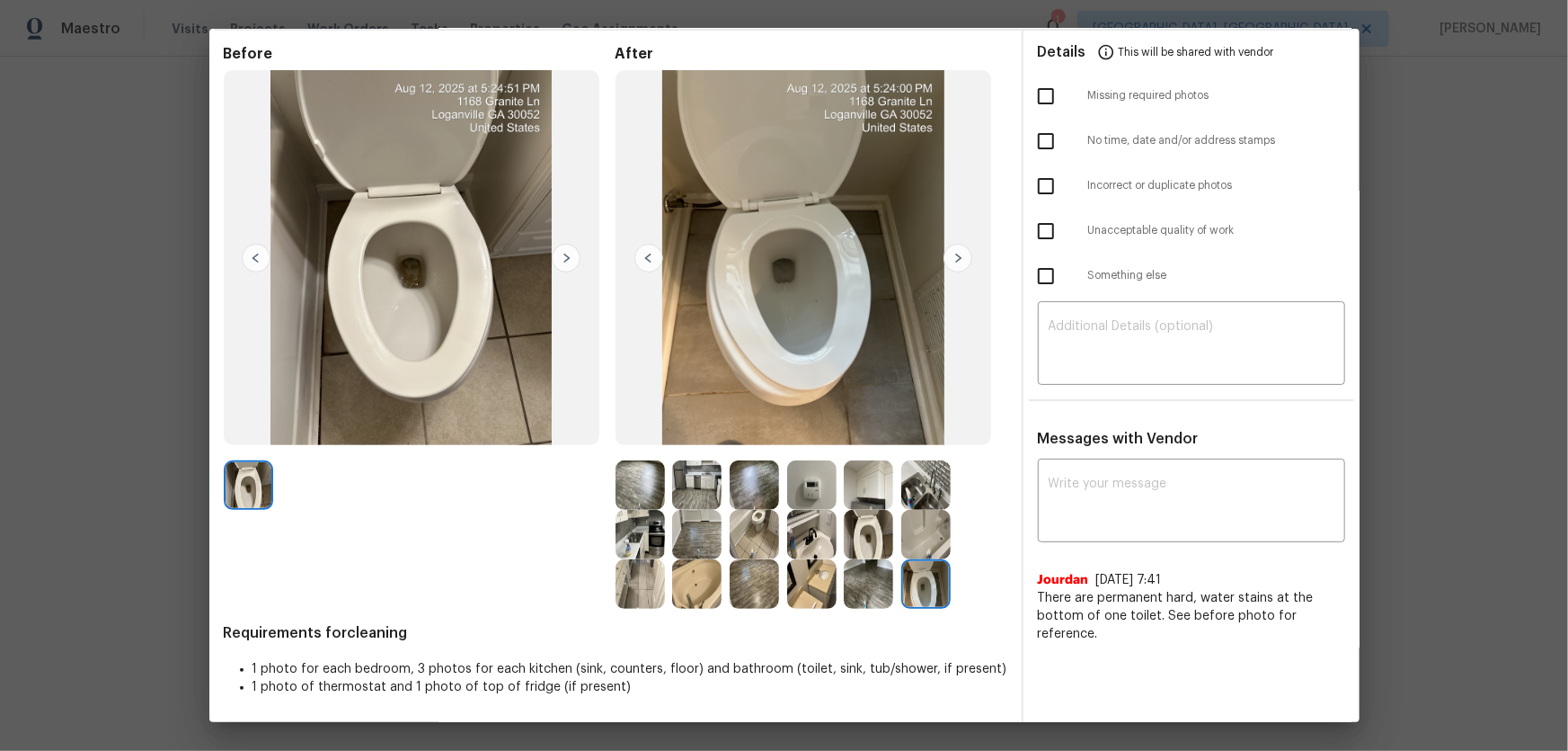
click at [805, 495] on img at bounding box center [812, 534] width 49 height 49
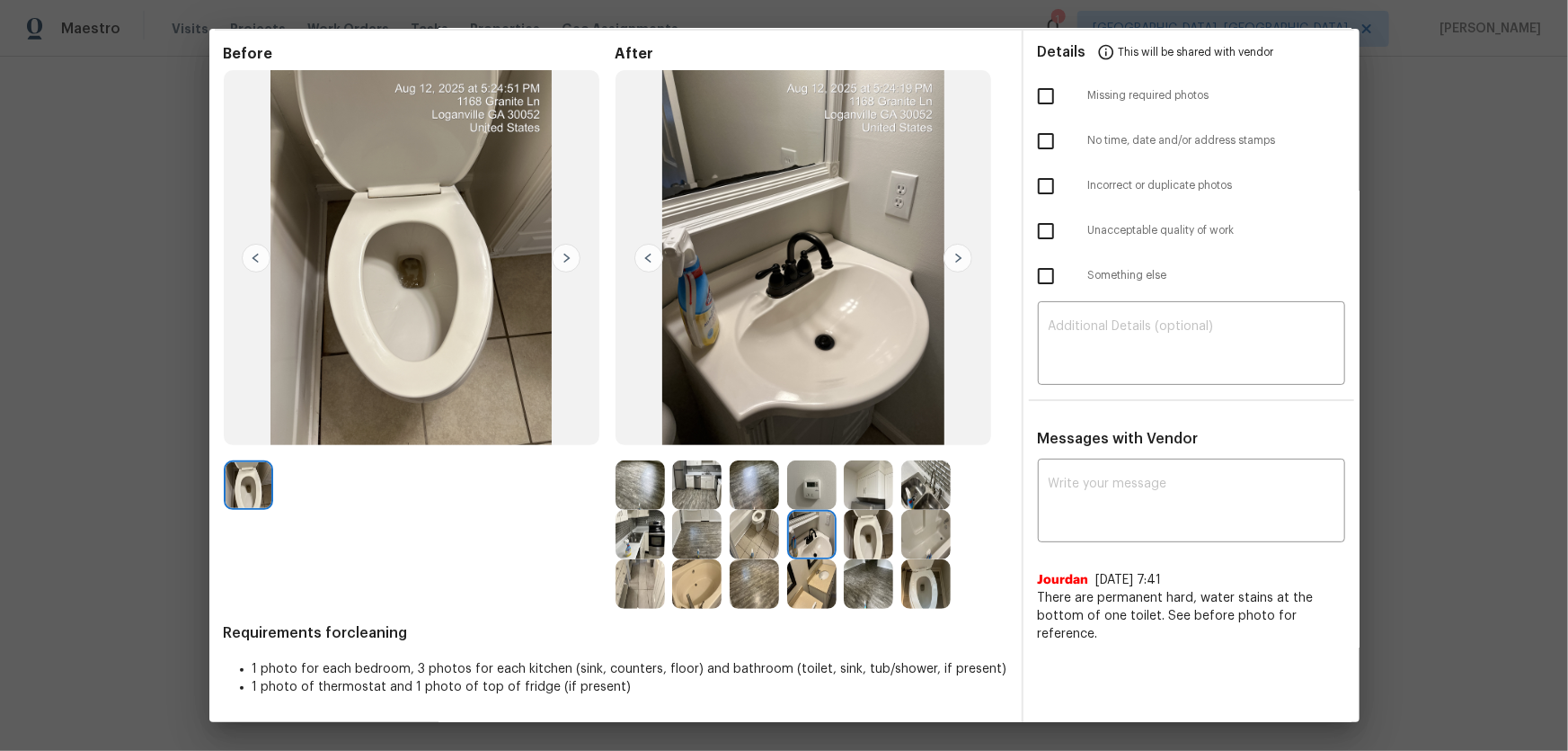
click at [814, 495] on img at bounding box center [812, 583] width 49 height 49
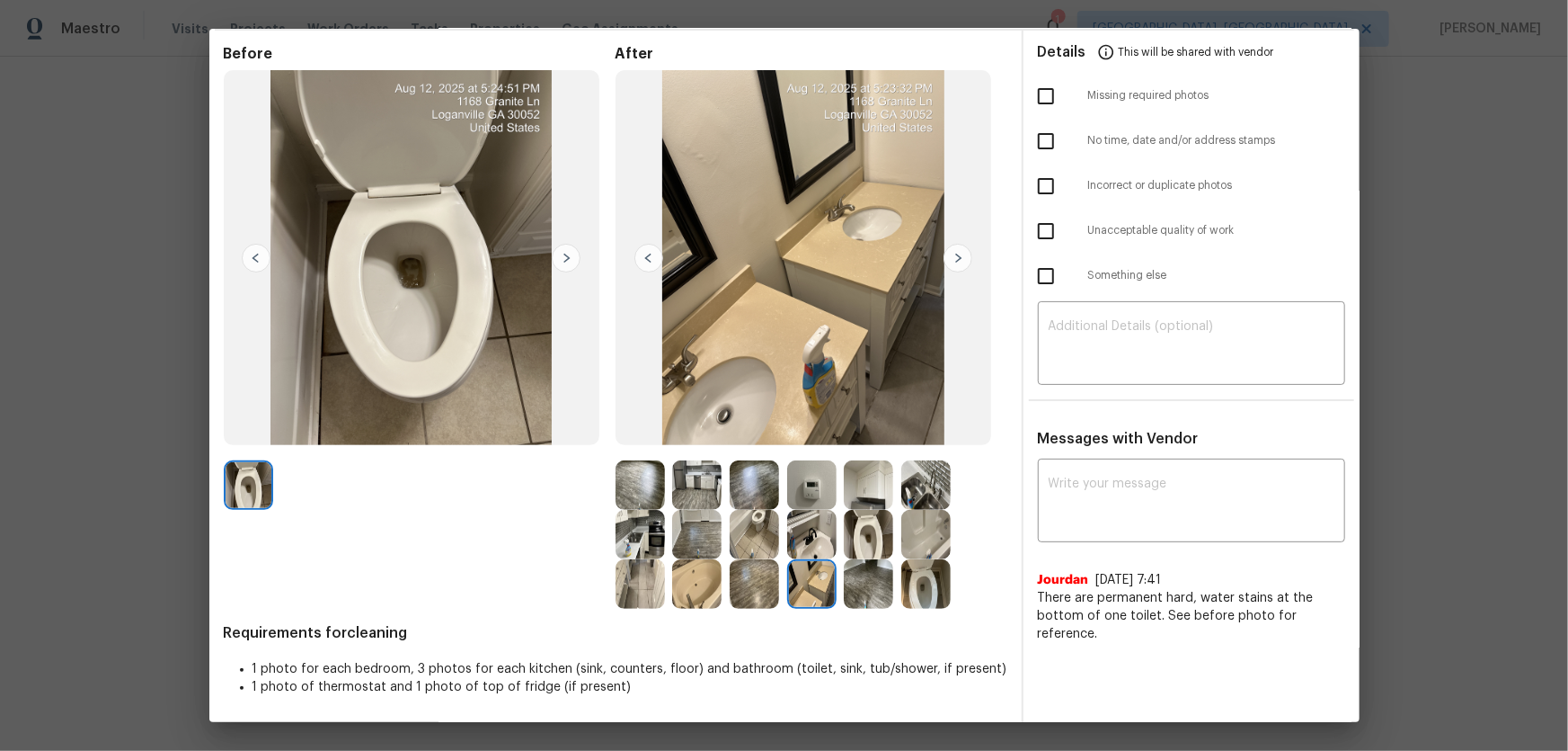
click at [714, 487] on img at bounding box center [697, 485] width 49 height 49
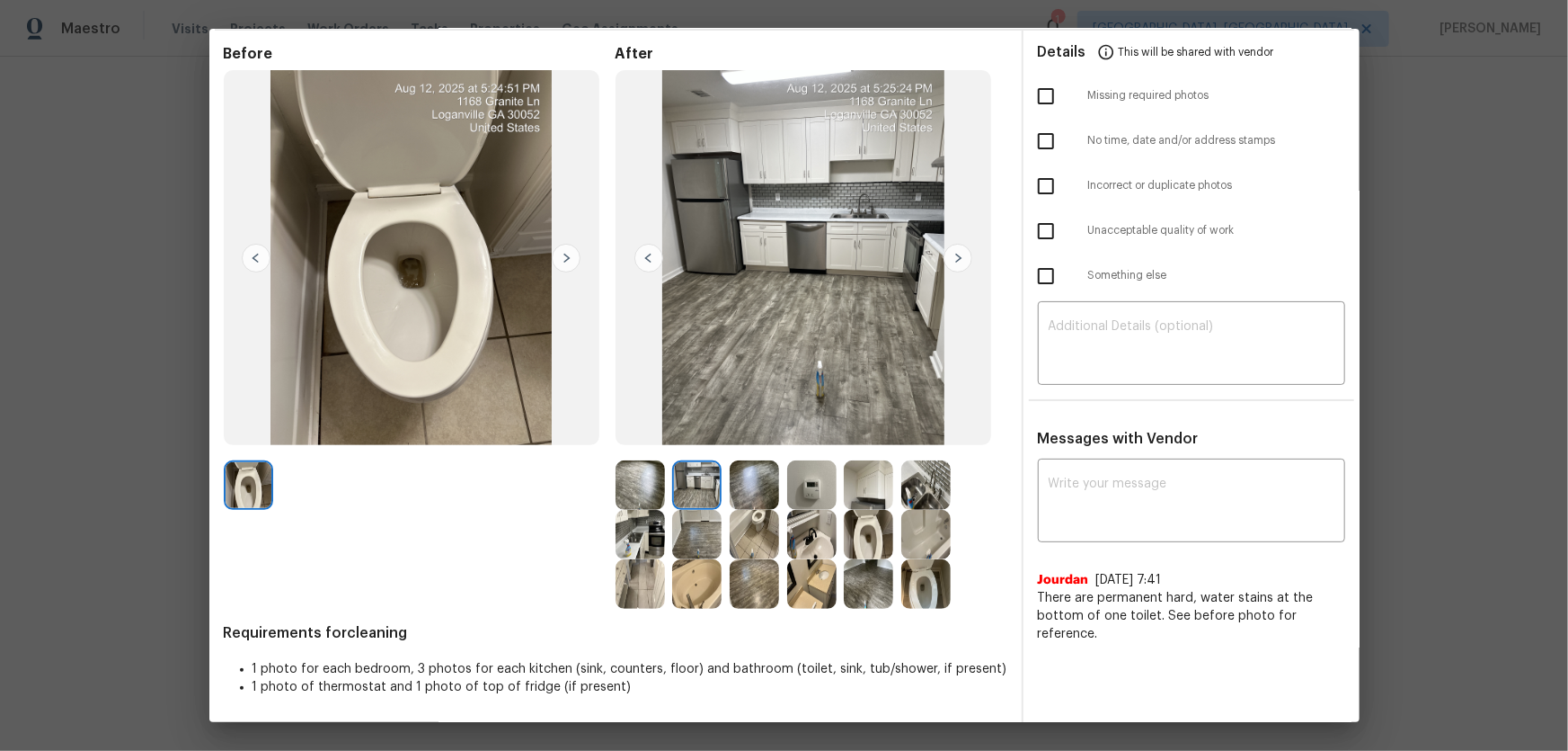
click at [801, 495] on img at bounding box center [812, 534] width 49 height 49
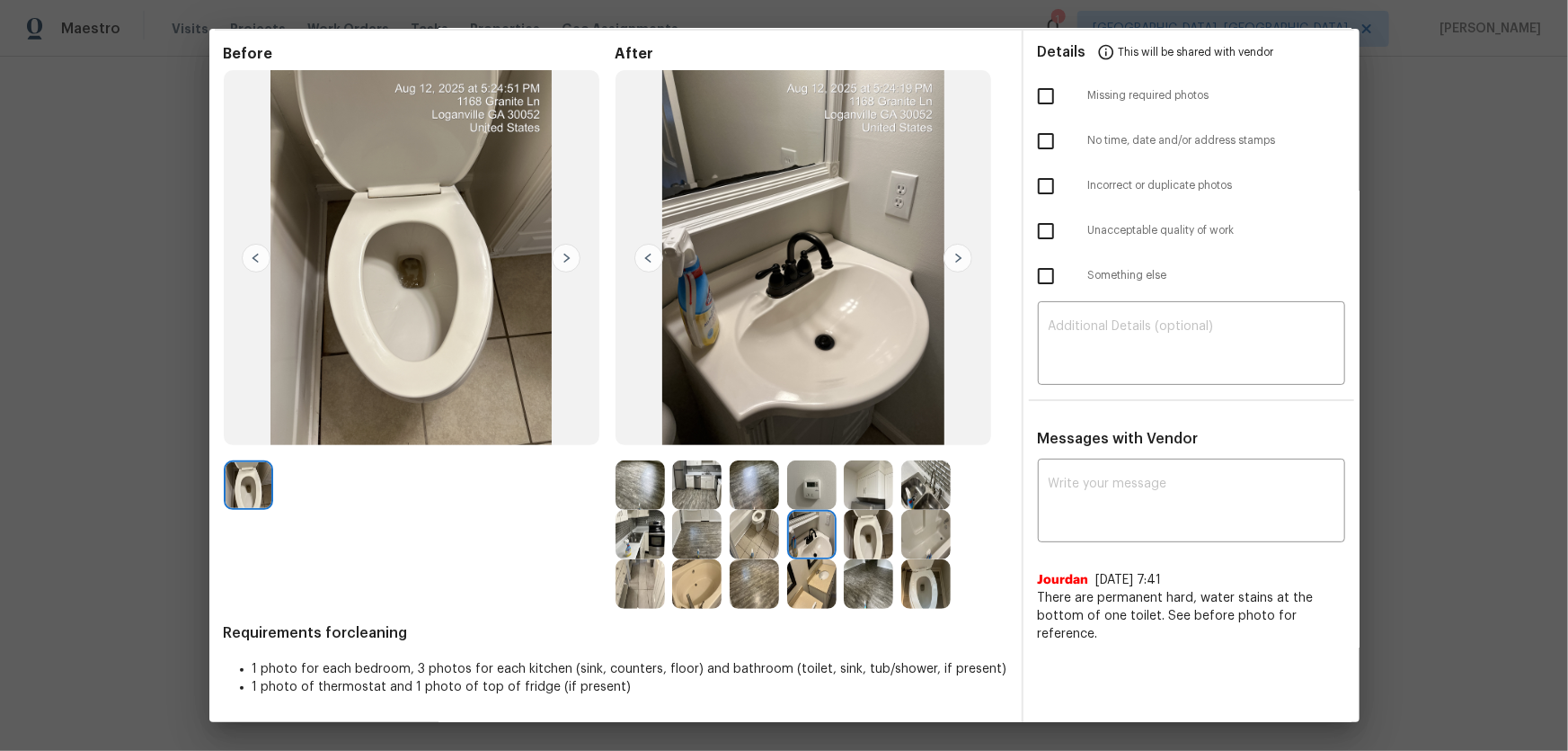
click at [934, 477] on img at bounding box center [925, 485] width 49 height 49
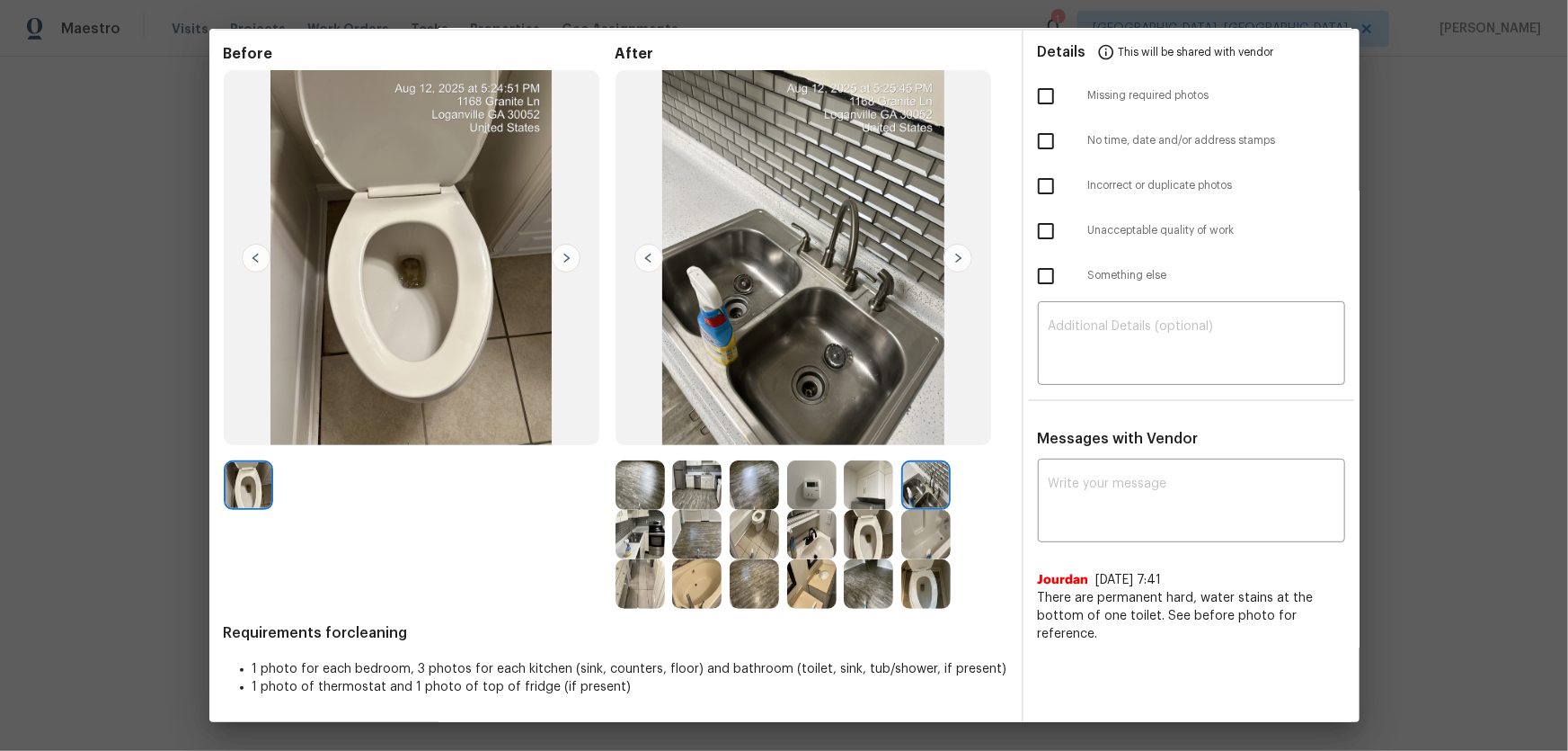
click at [870, 490] on img at bounding box center [867, 485] width 49 height 49
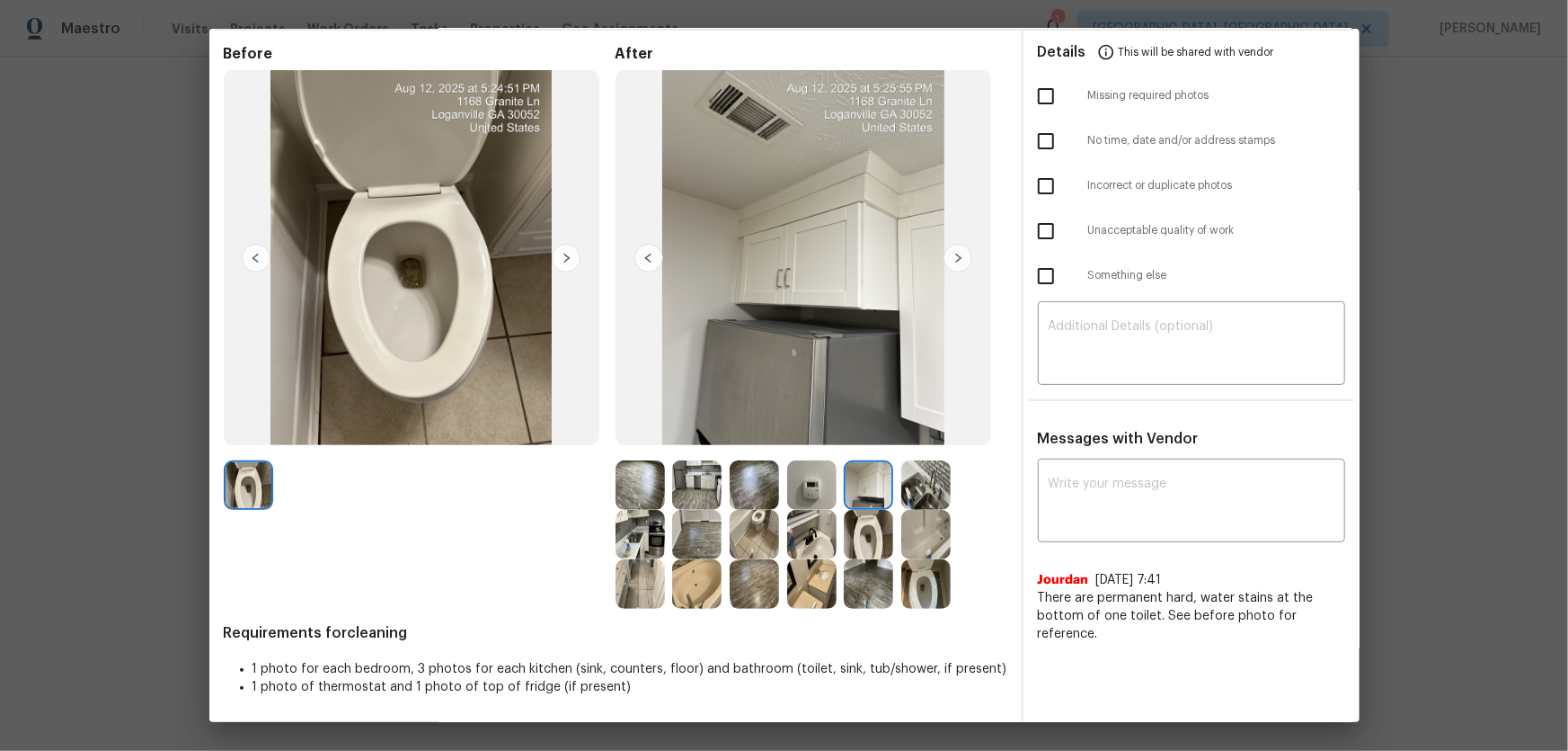
click at [709, 495] on img at bounding box center [697, 534] width 49 height 49
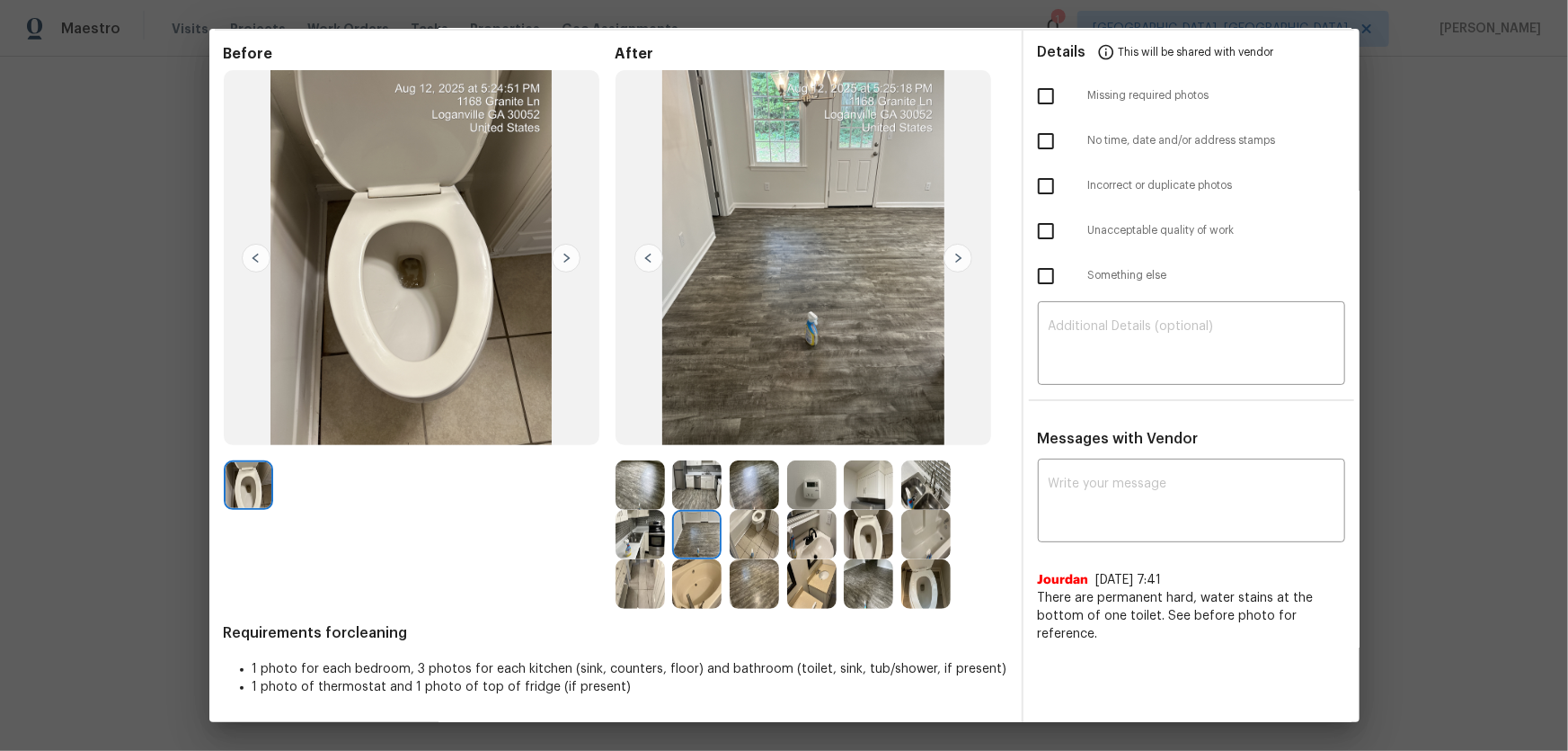
click at [753, 495] on img at bounding box center [754, 583] width 49 height 49
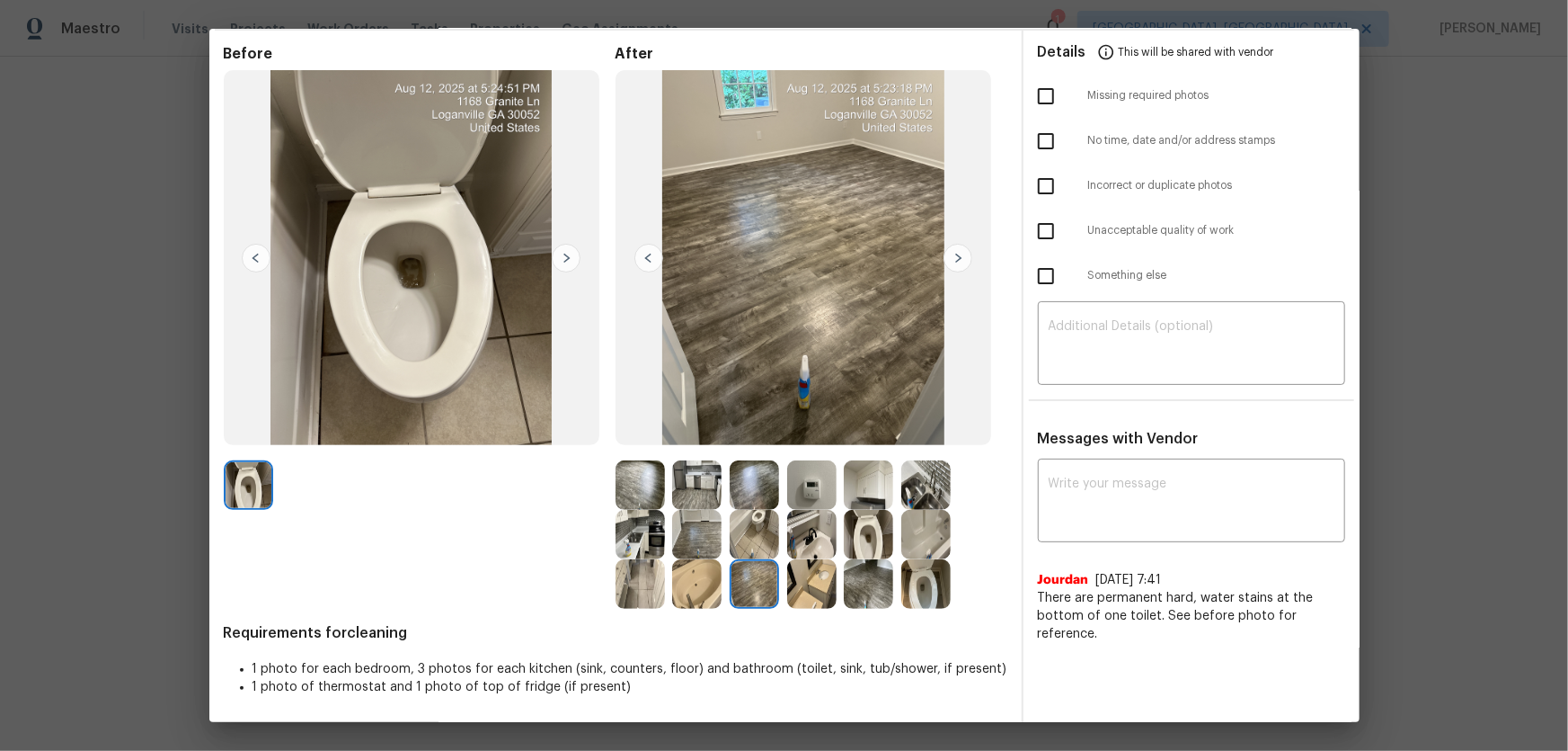
click at [635, 478] on img at bounding box center [640, 485] width 49 height 49
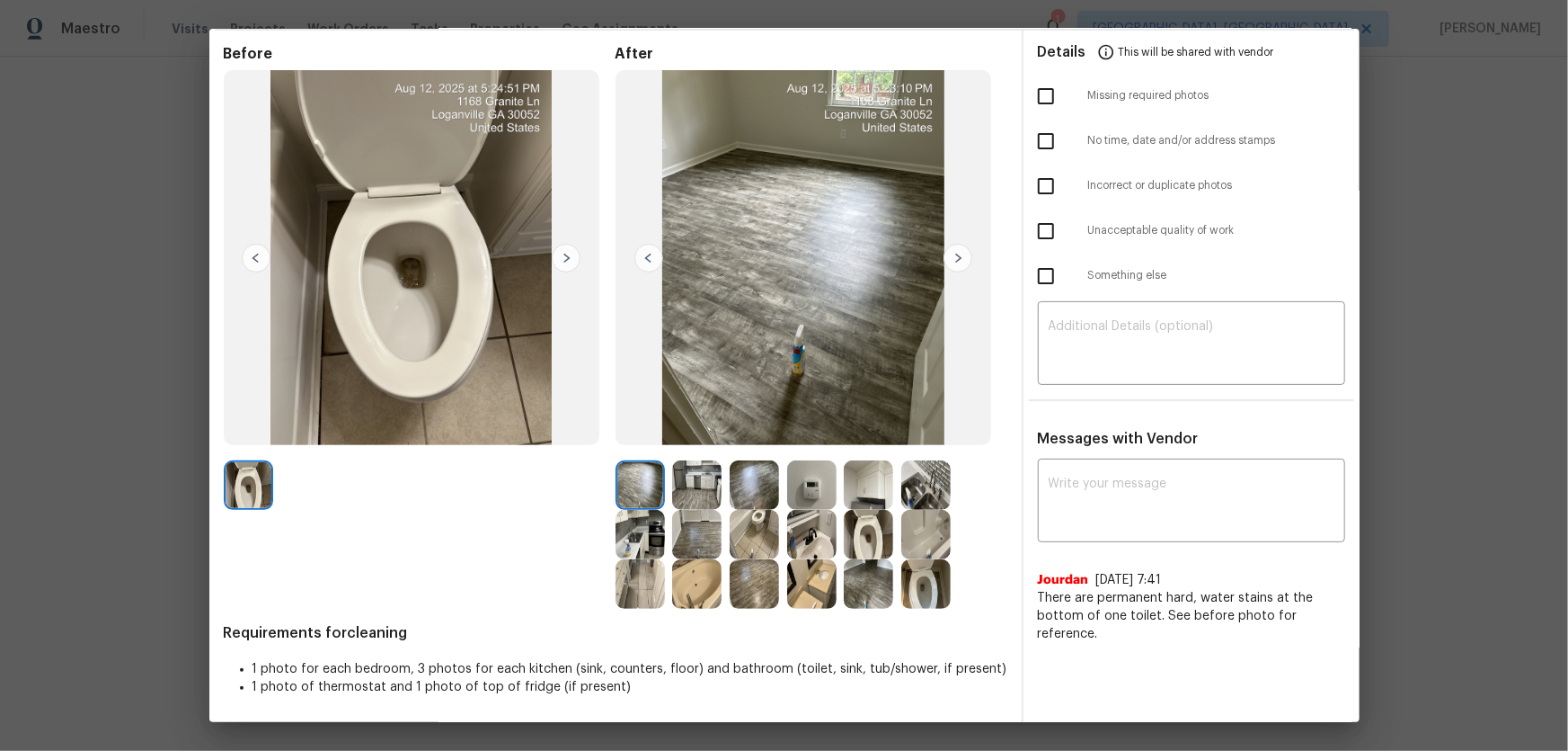
click at [701, 485] on img at bounding box center [697, 485] width 49 height 49
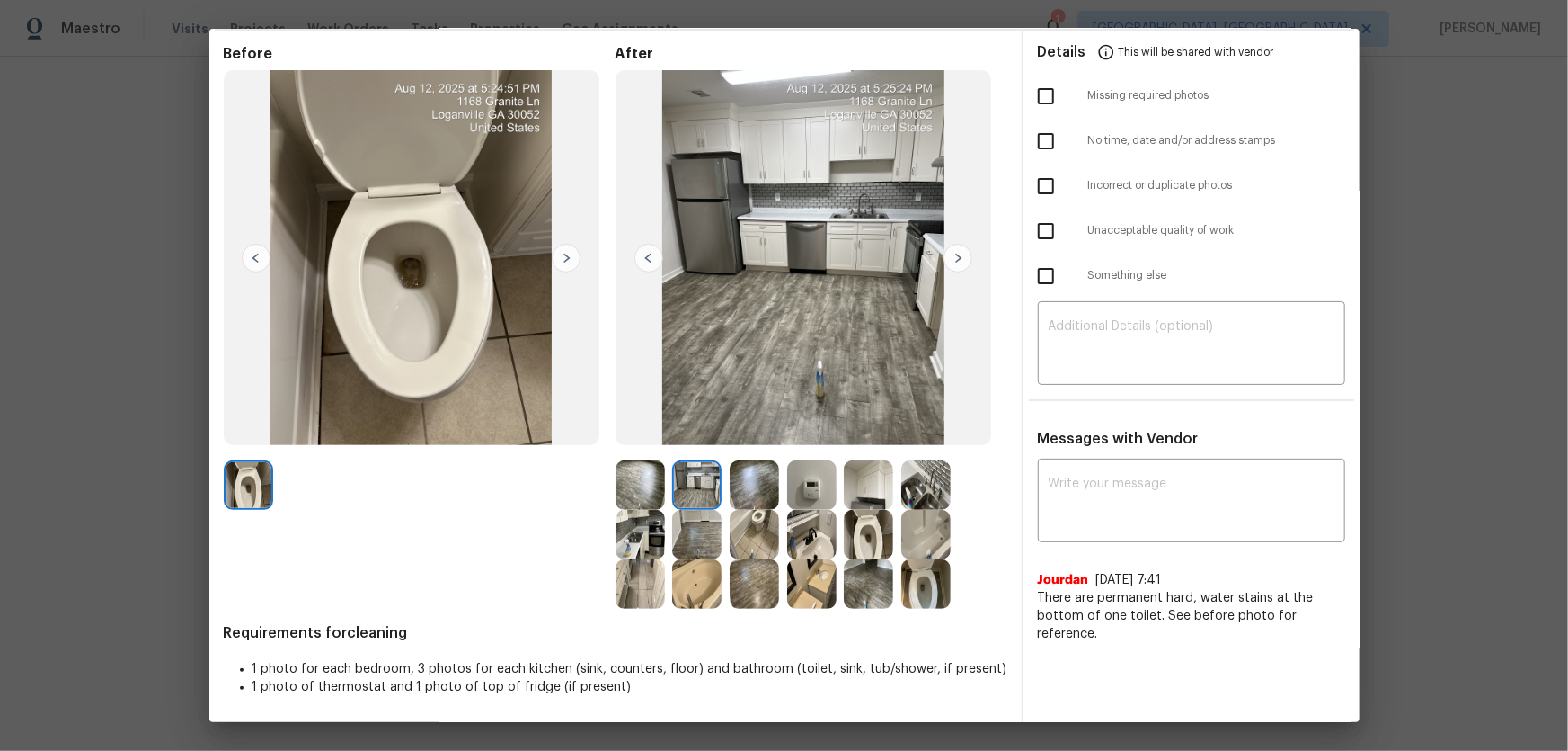
click at [647, 495] on img at bounding box center [640, 534] width 49 height 49
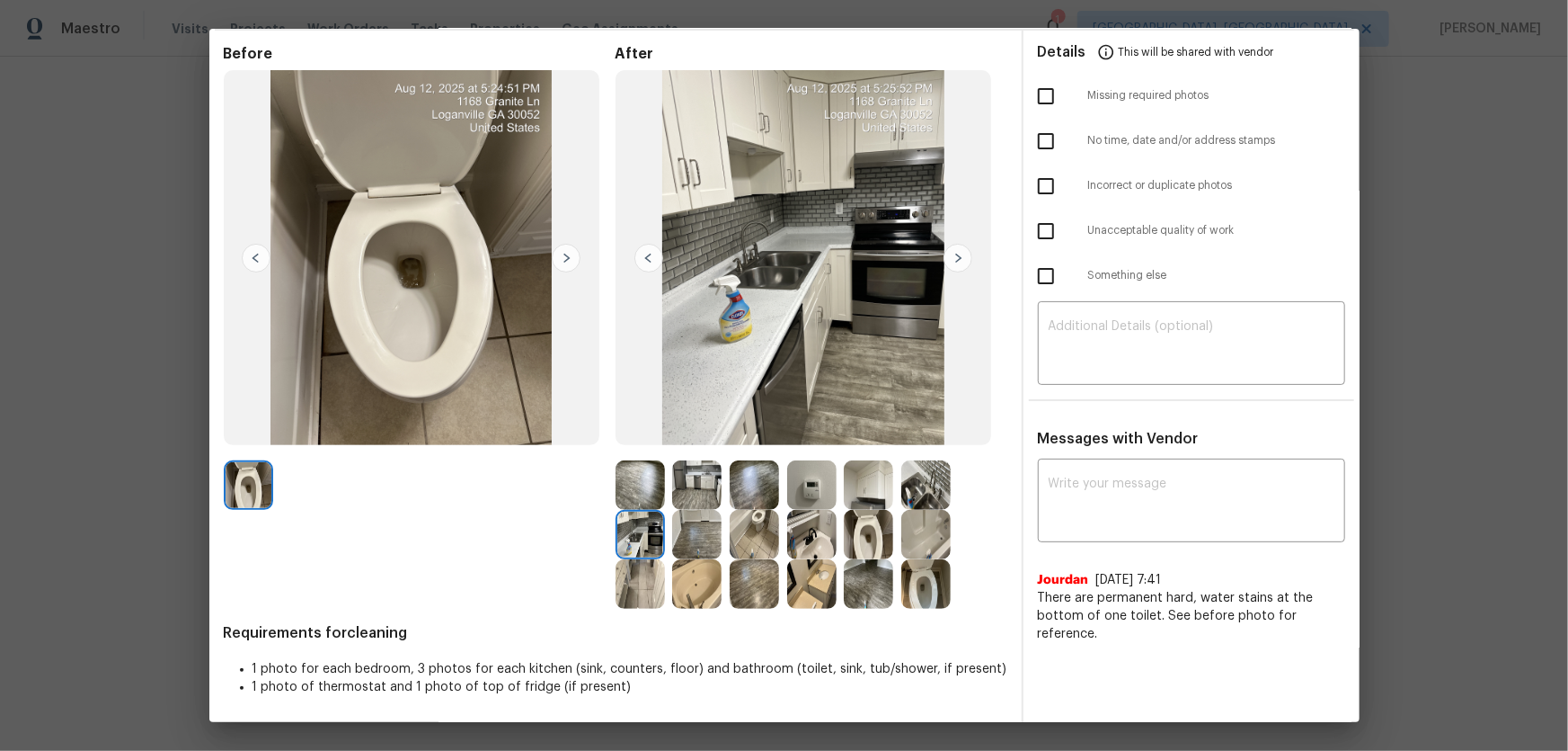
click at [634, 495] on img at bounding box center [640, 583] width 49 height 49
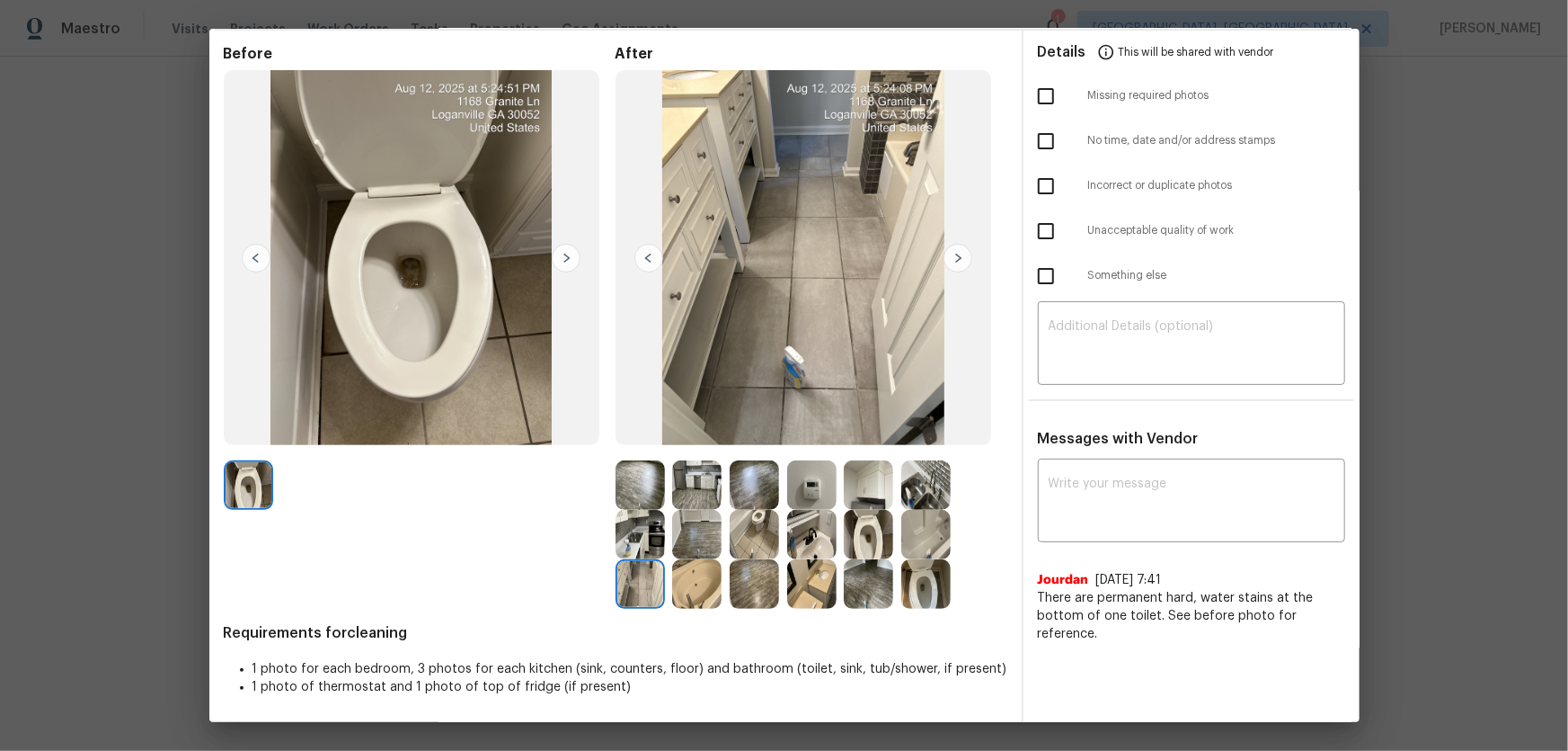
click at [877, 495] on img at bounding box center [867, 583] width 49 height 49
click at [928, 495] on img at bounding box center [925, 583] width 49 height 49
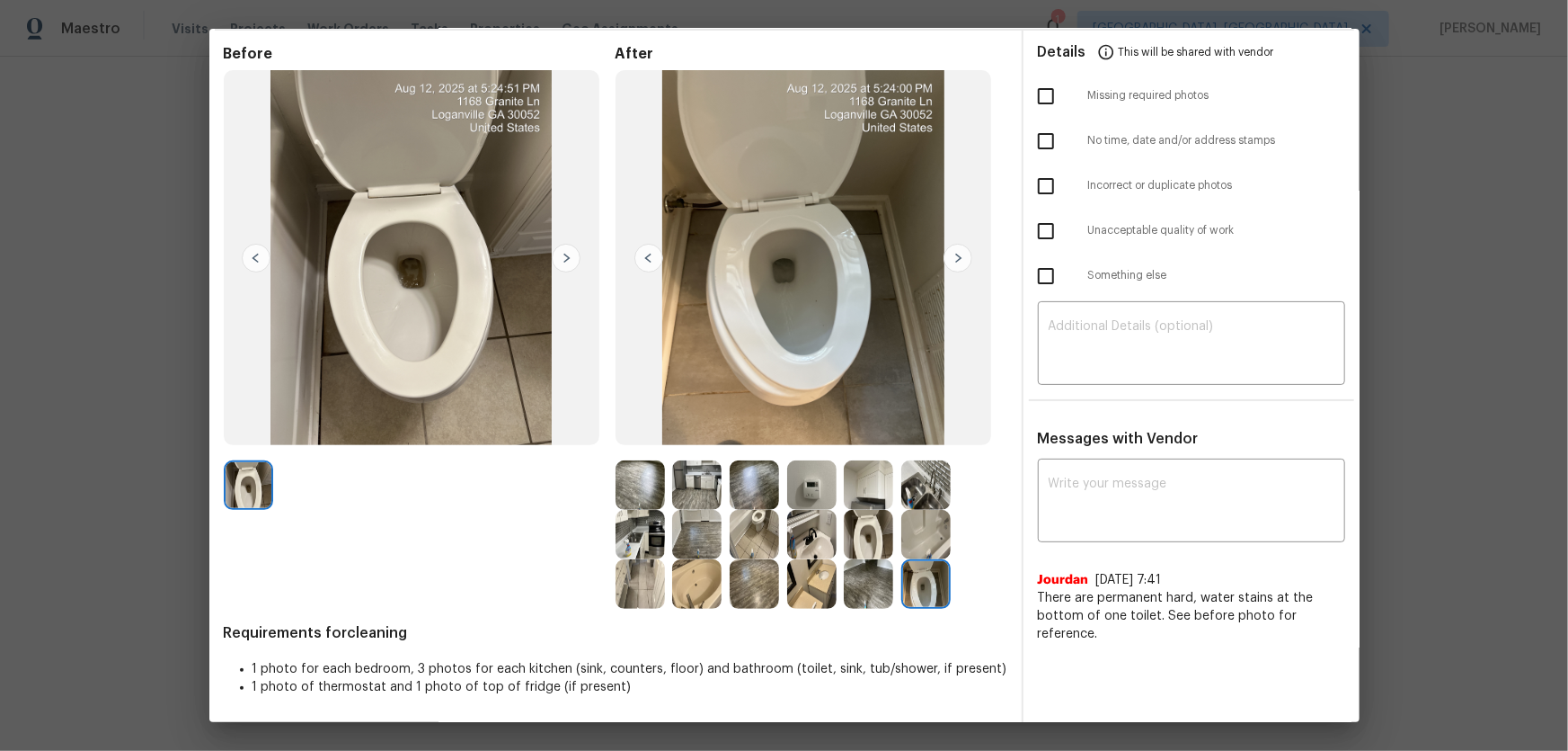
click at [933, 495] on img at bounding box center [925, 534] width 49 height 49
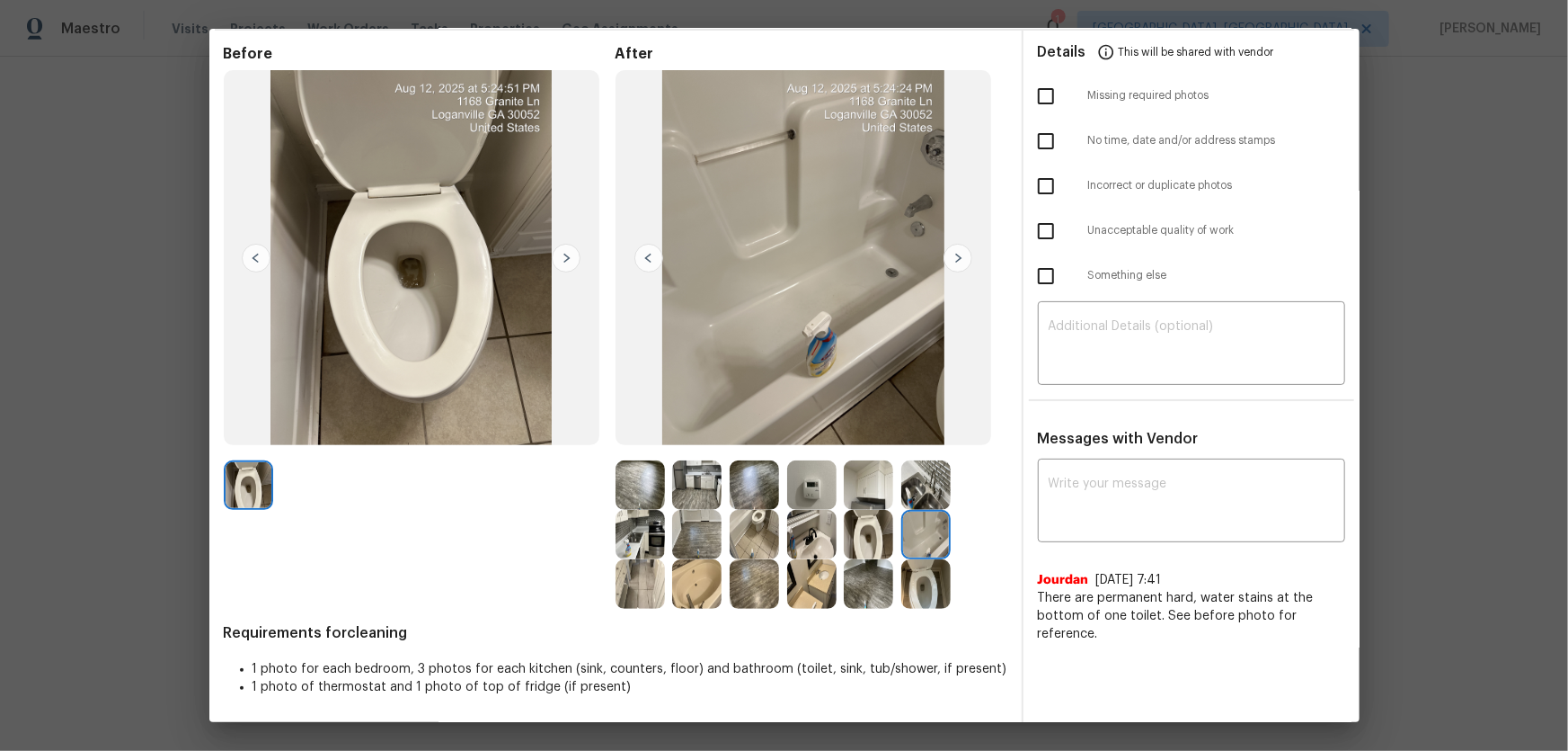
click at [924, 491] on img at bounding box center [925, 485] width 49 height 49
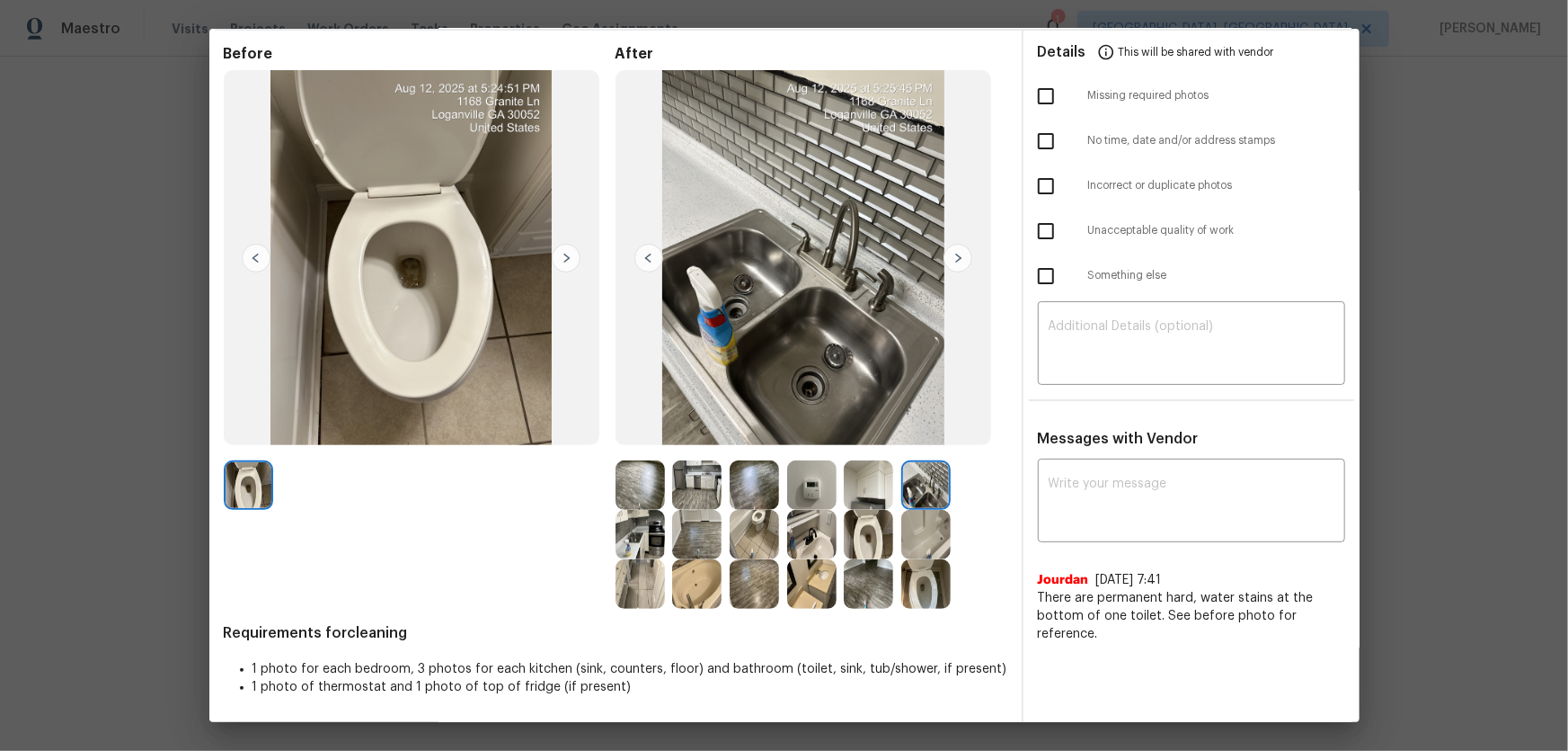
click at [843, 489] on img at bounding box center [867, 485] width 49 height 49
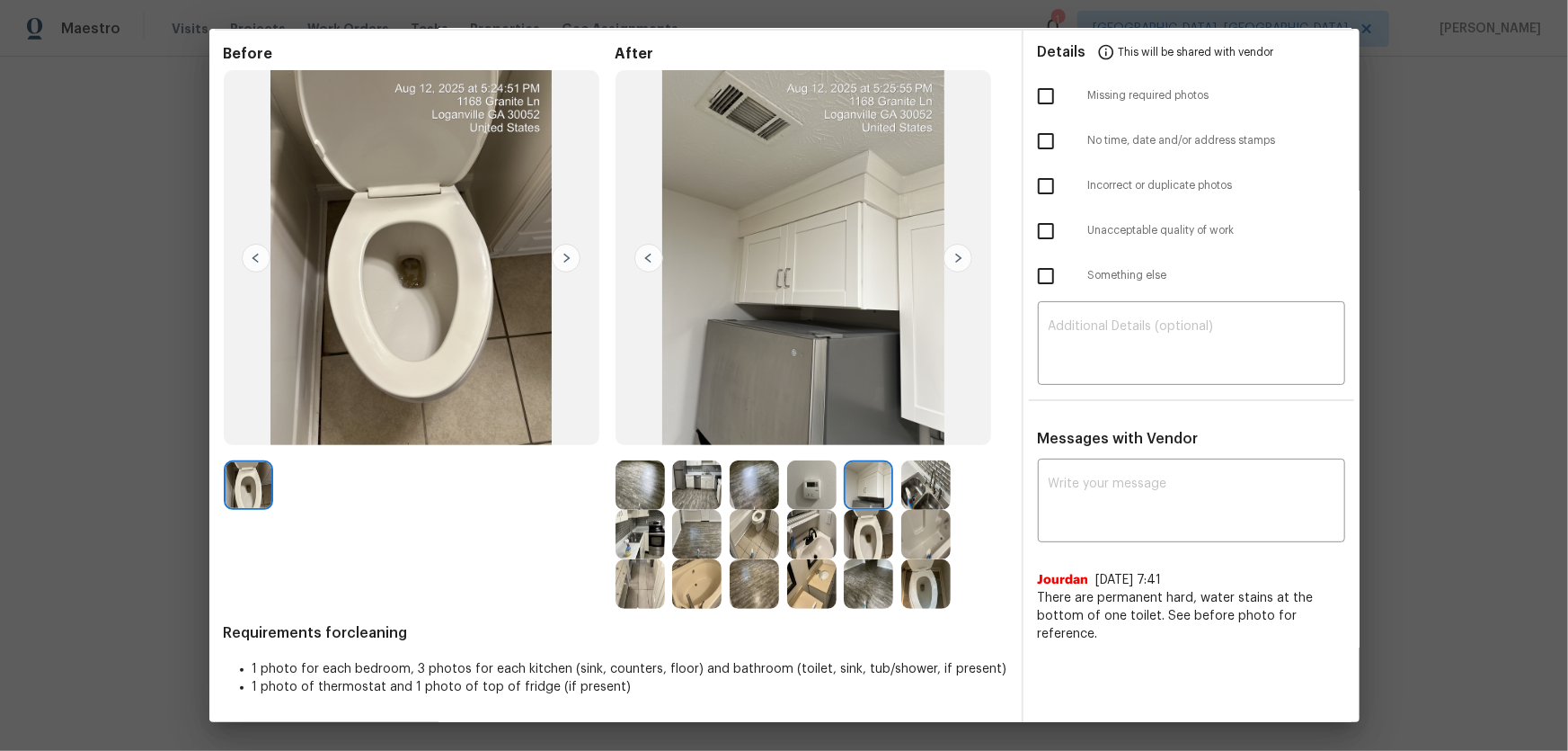
scroll to position [0, 0]
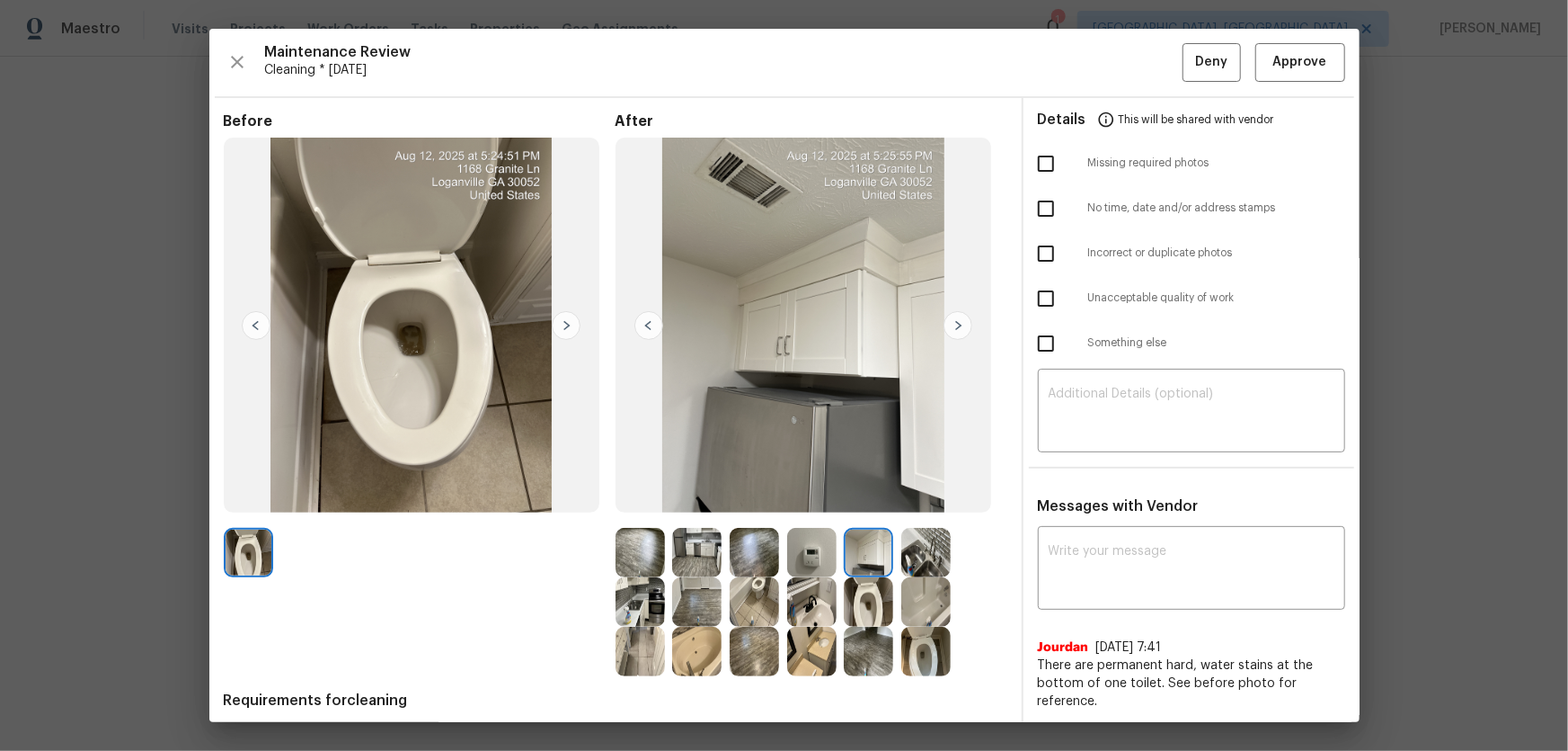
click at [706, 495] on img at bounding box center [697, 601] width 49 height 49
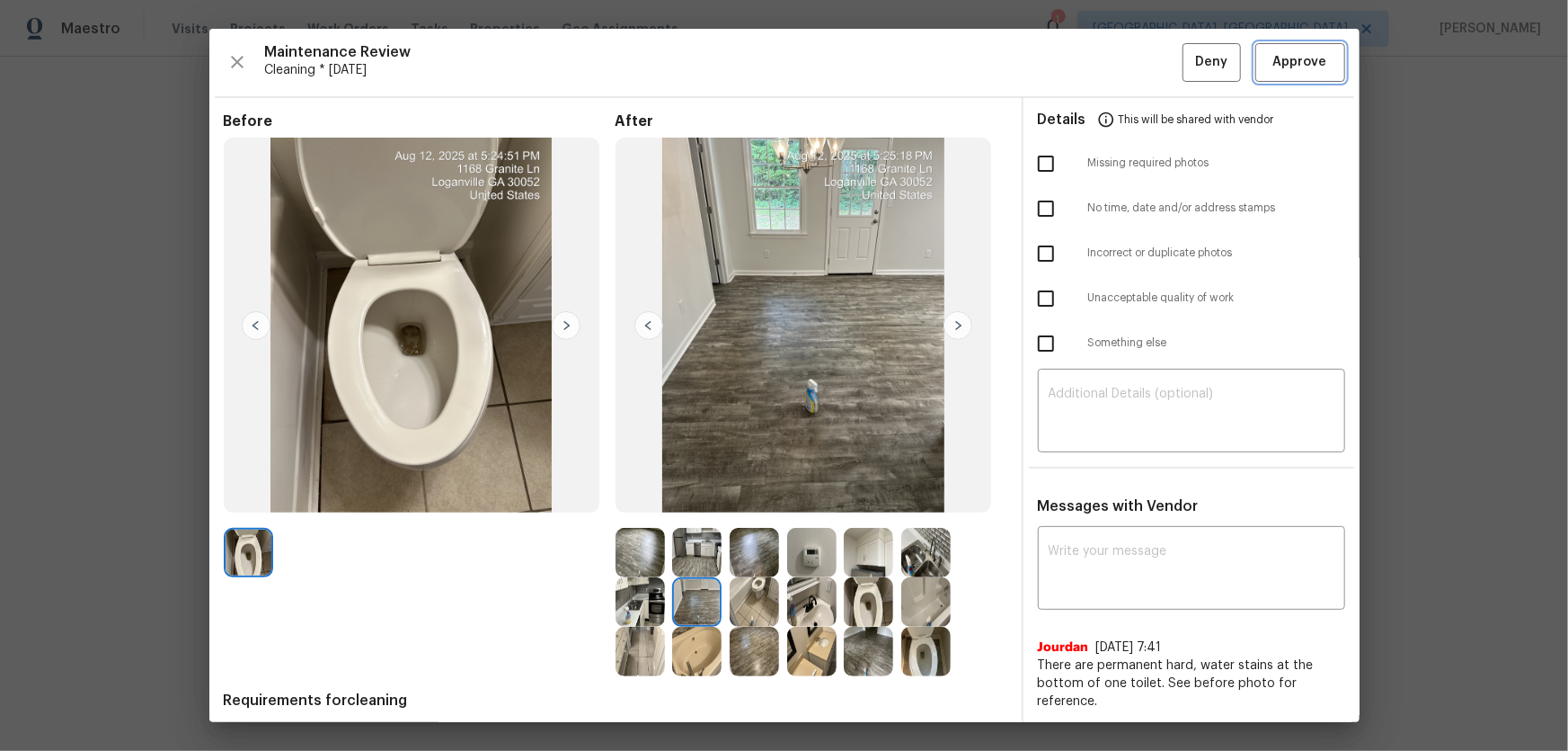
click at [1115, 59] on span "Approve" at bounding box center [1301, 62] width 54 height 22
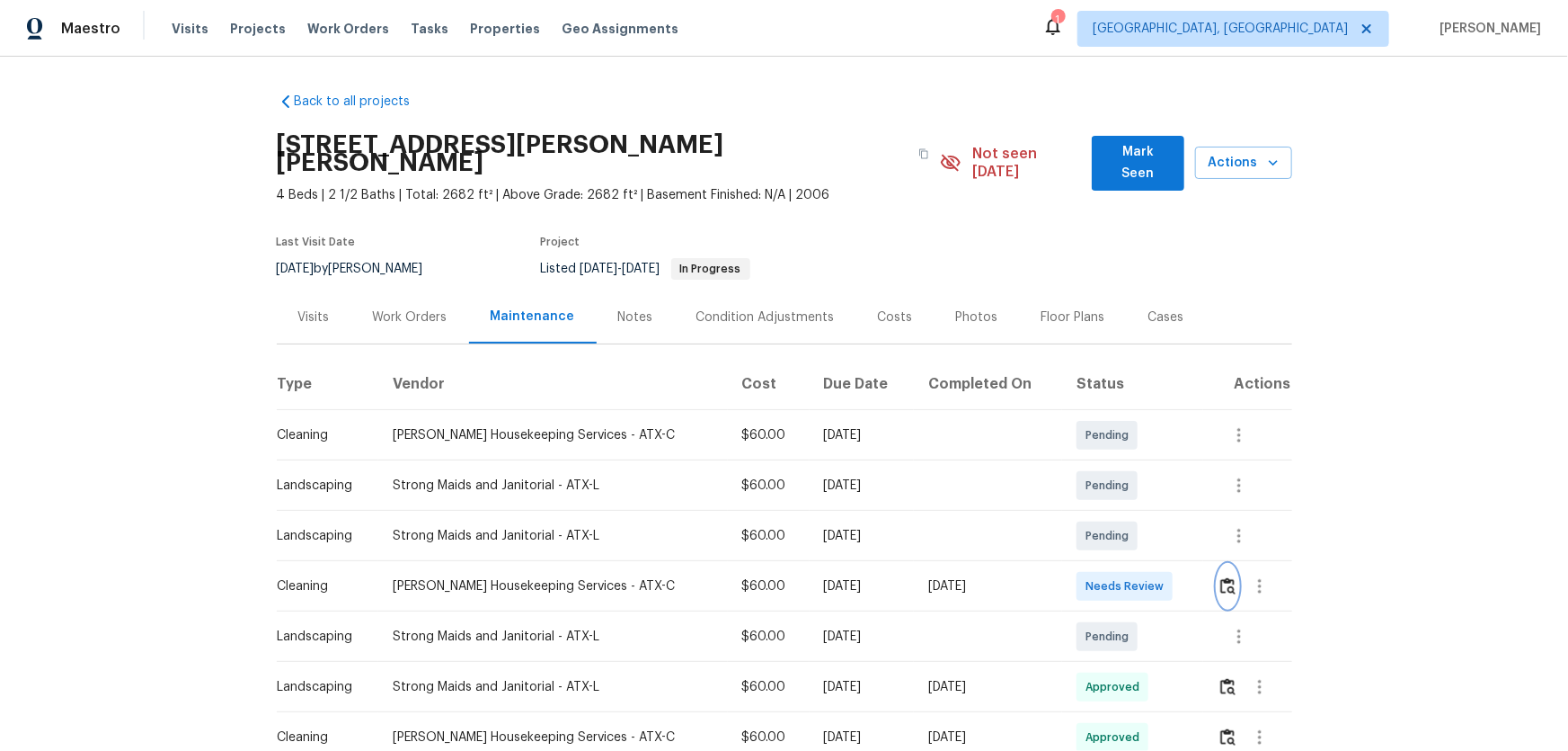
click at [1115, 495] on img "button" at bounding box center [1228, 586] width 15 height 17
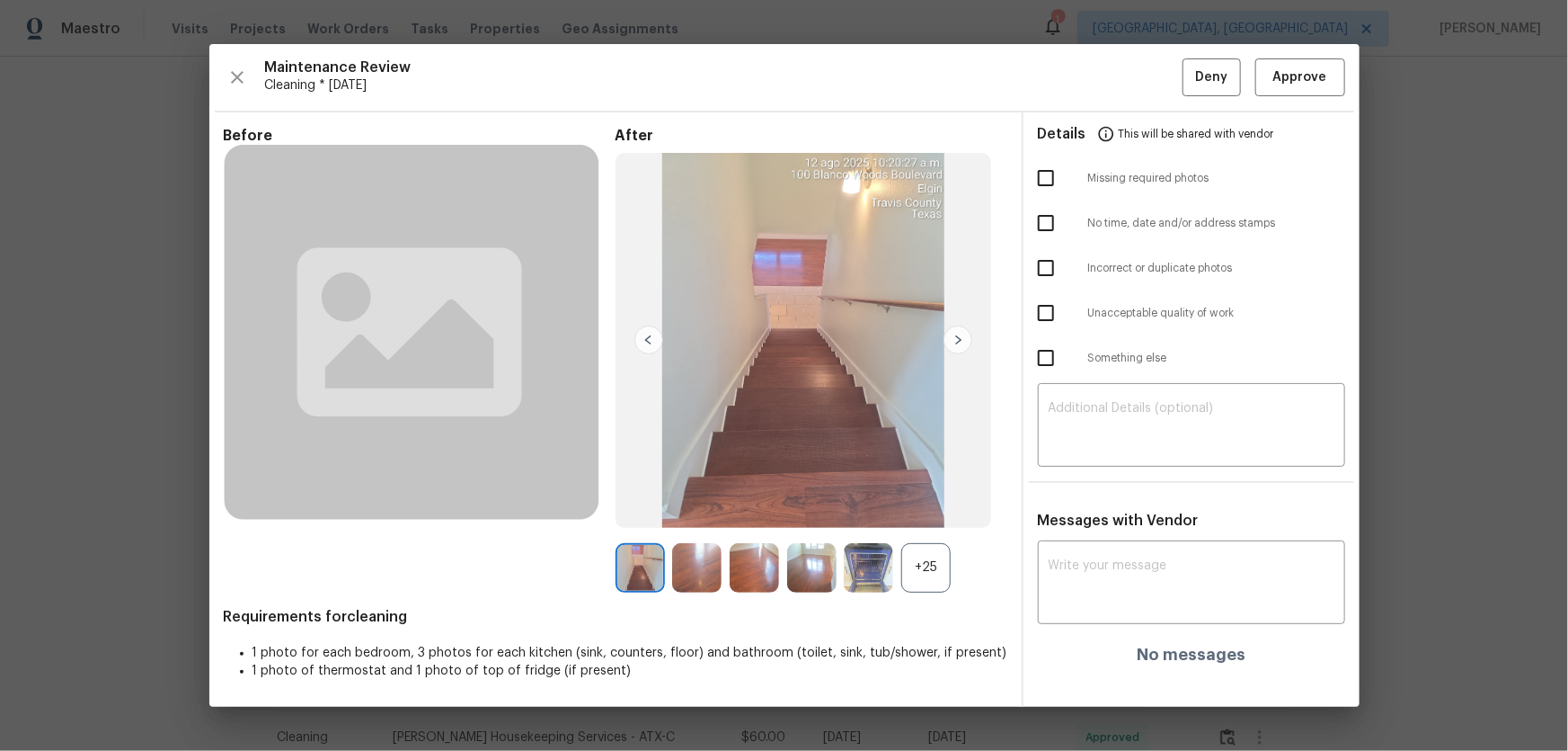
click at [916, 495] on div "+25" at bounding box center [925, 568] width 49 height 49
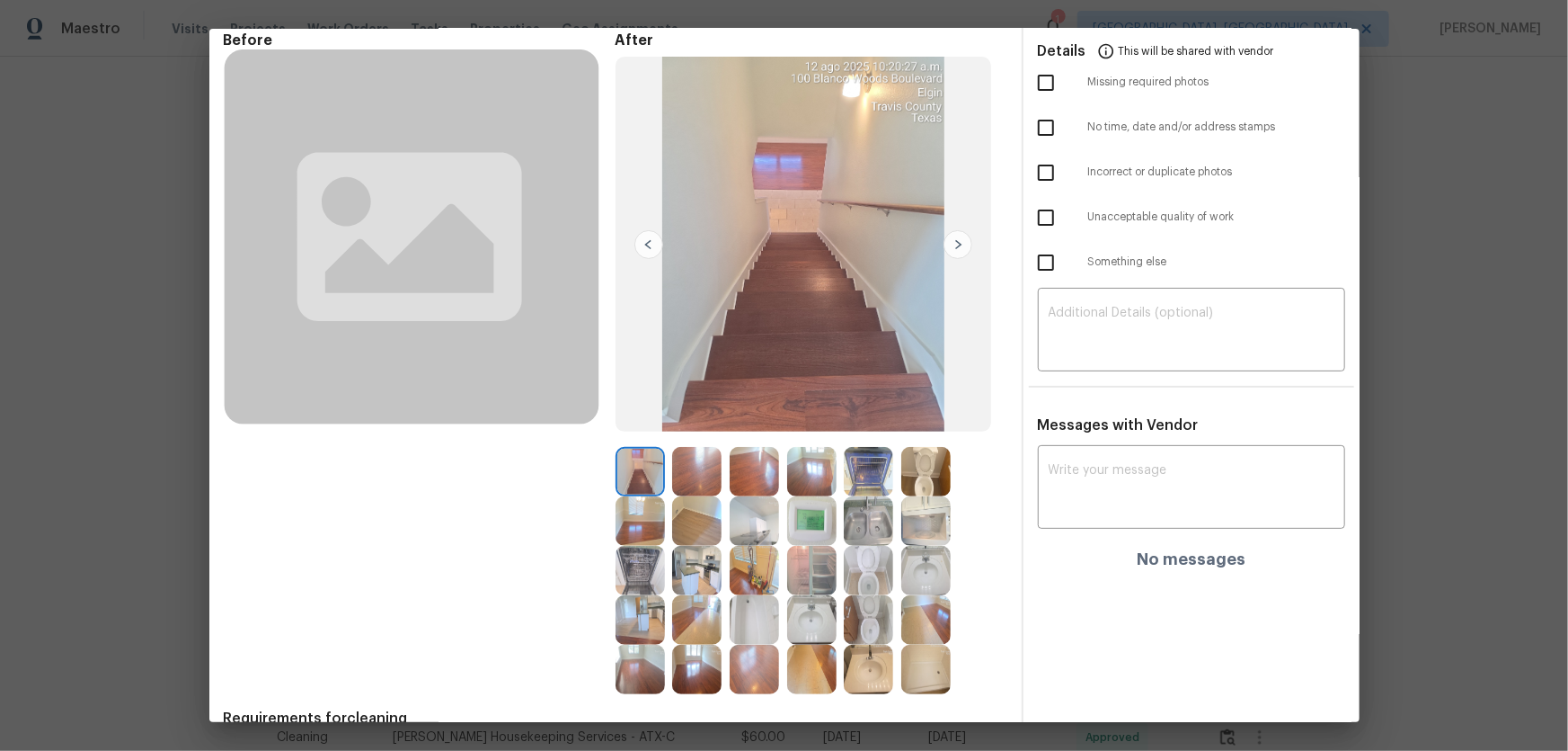
scroll to position [163, 0]
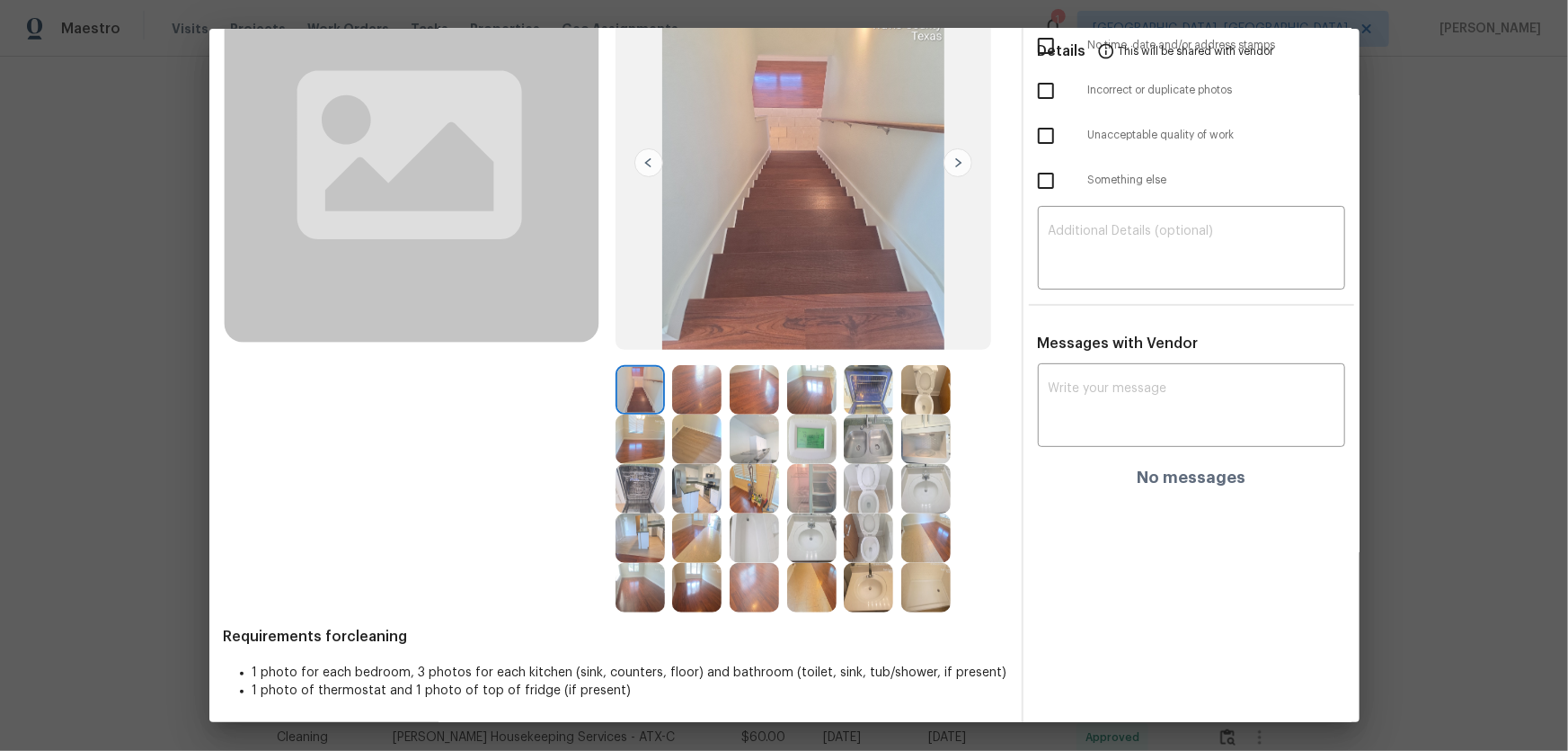
click at [855, 495] on img at bounding box center [867, 538] width 49 height 49
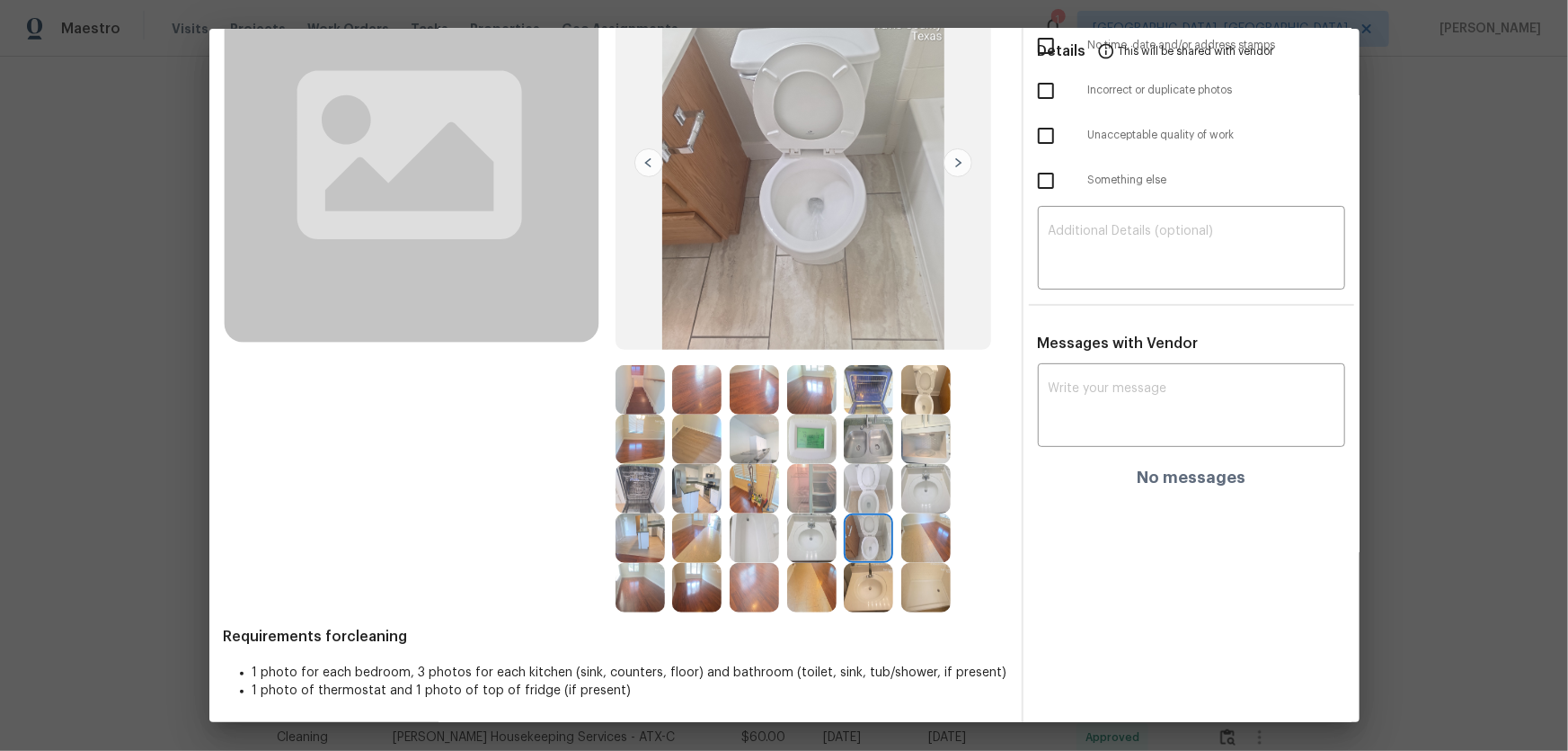
click at [863, 495] on img at bounding box center [867, 488] width 49 height 49
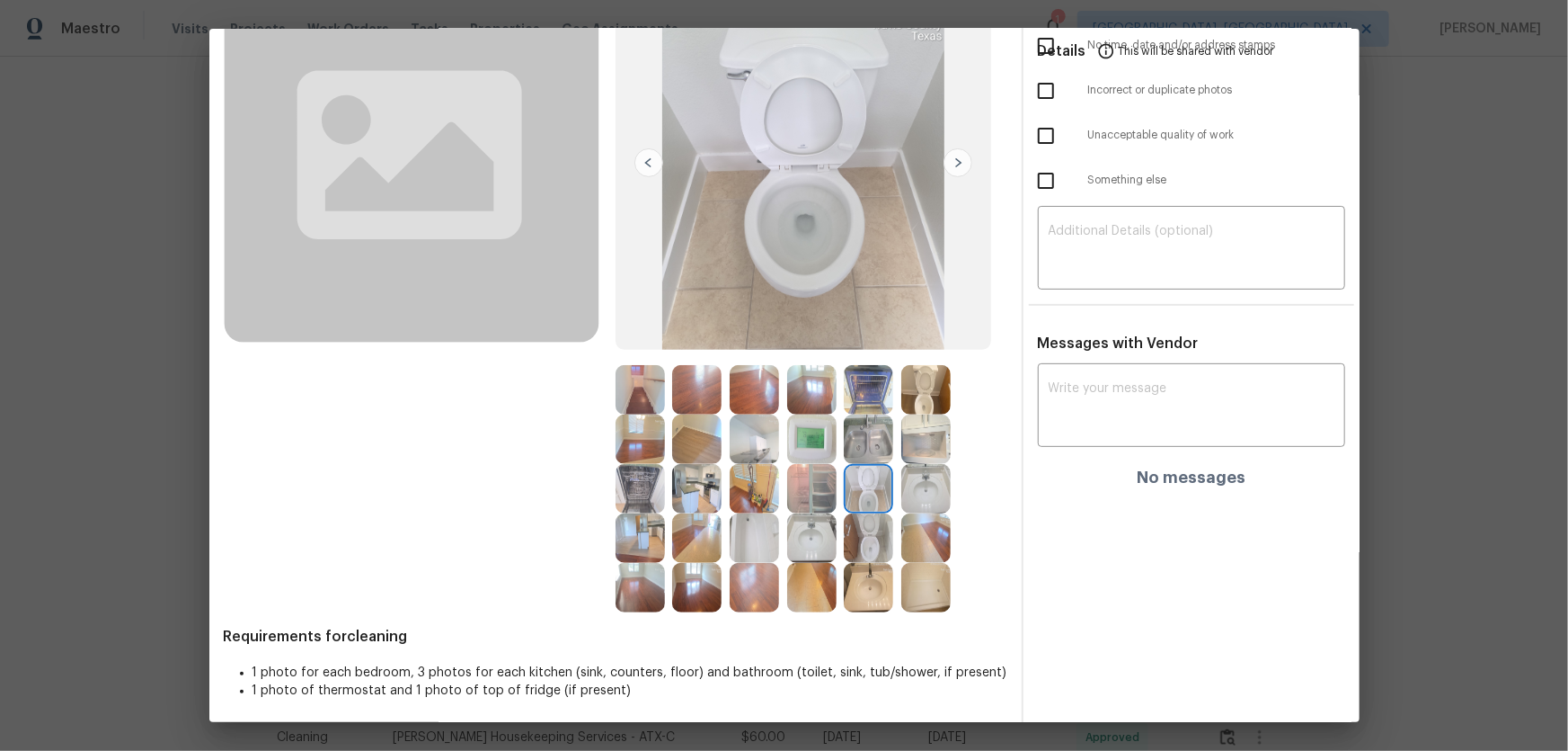
click at [920, 404] on img at bounding box center [925, 389] width 49 height 49
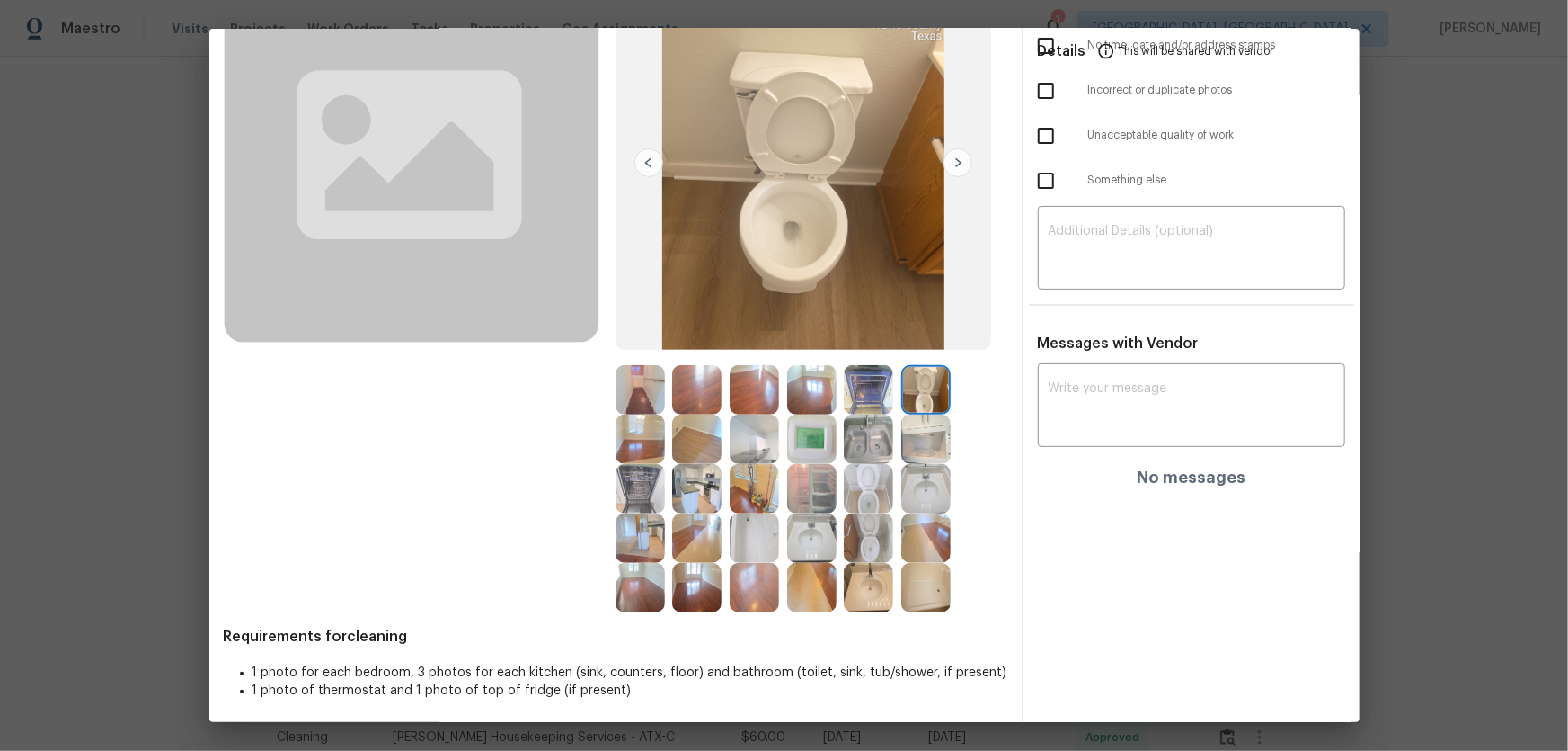
click at [919, 477] on img at bounding box center [925, 488] width 49 height 49
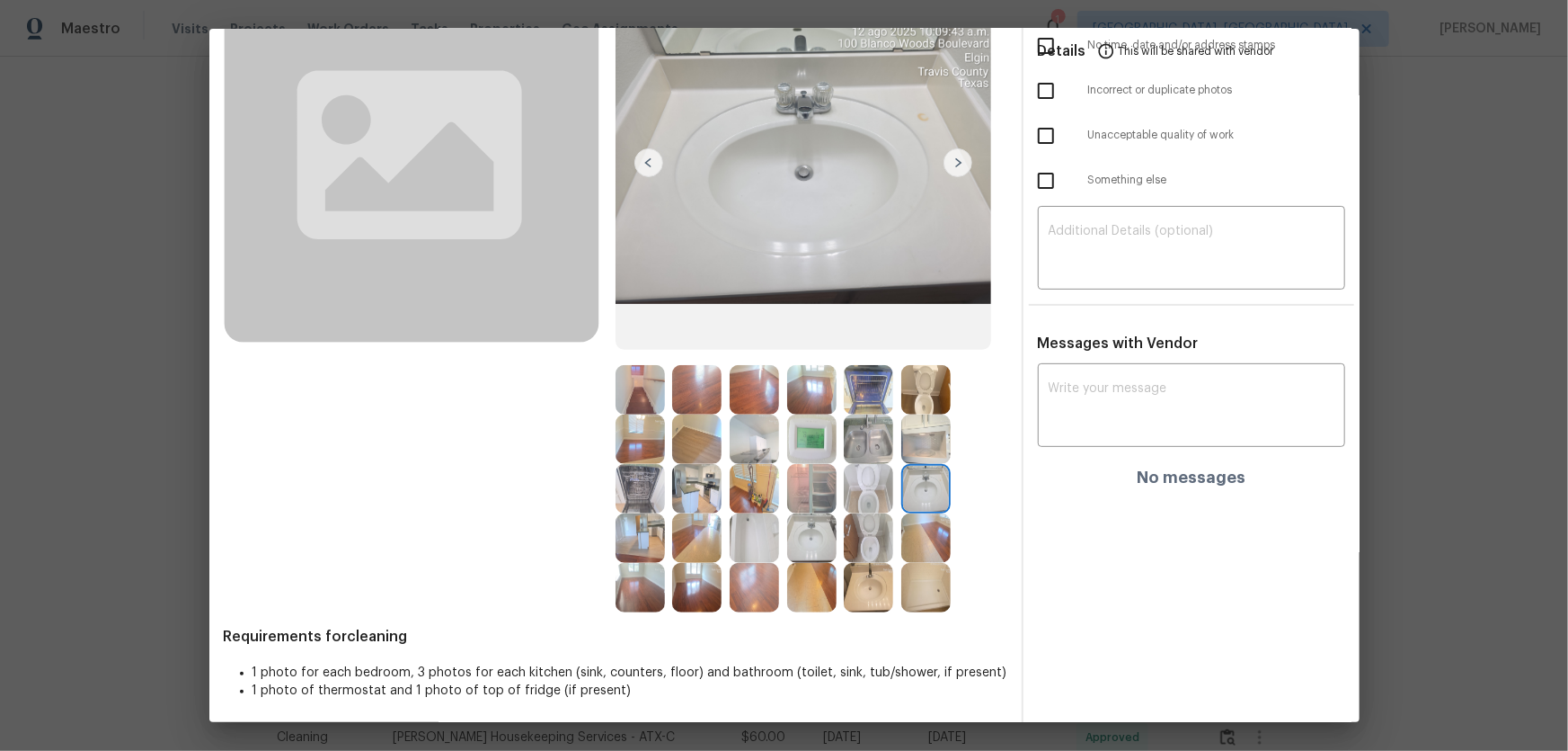
click at [808, 495] on img at bounding box center [812, 538] width 49 height 49
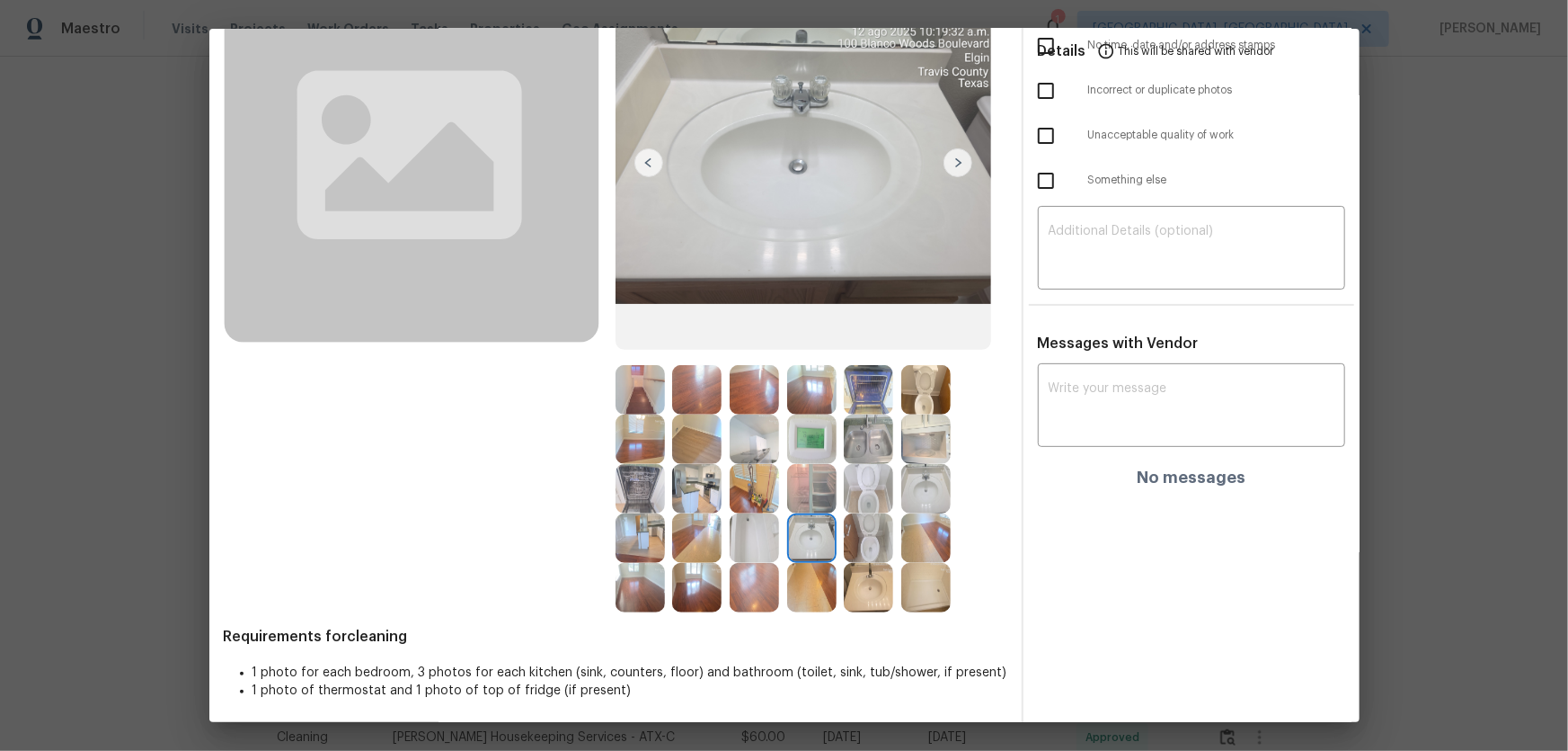
click at [925, 475] on img at bounding box center [925, 488] width 49 height 49
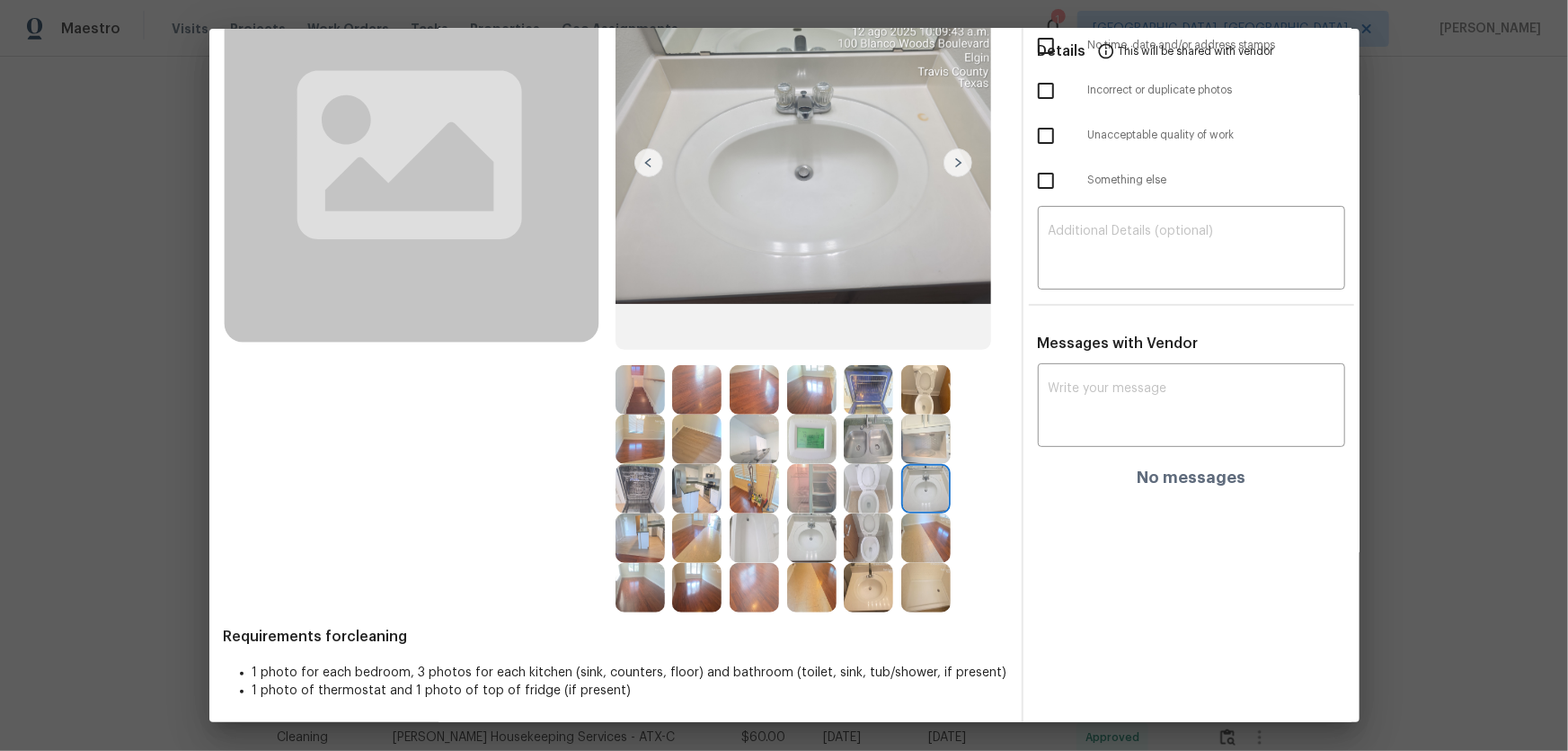
click at [797, 495] on img at bounding box center [812, 538] width 49 height 49
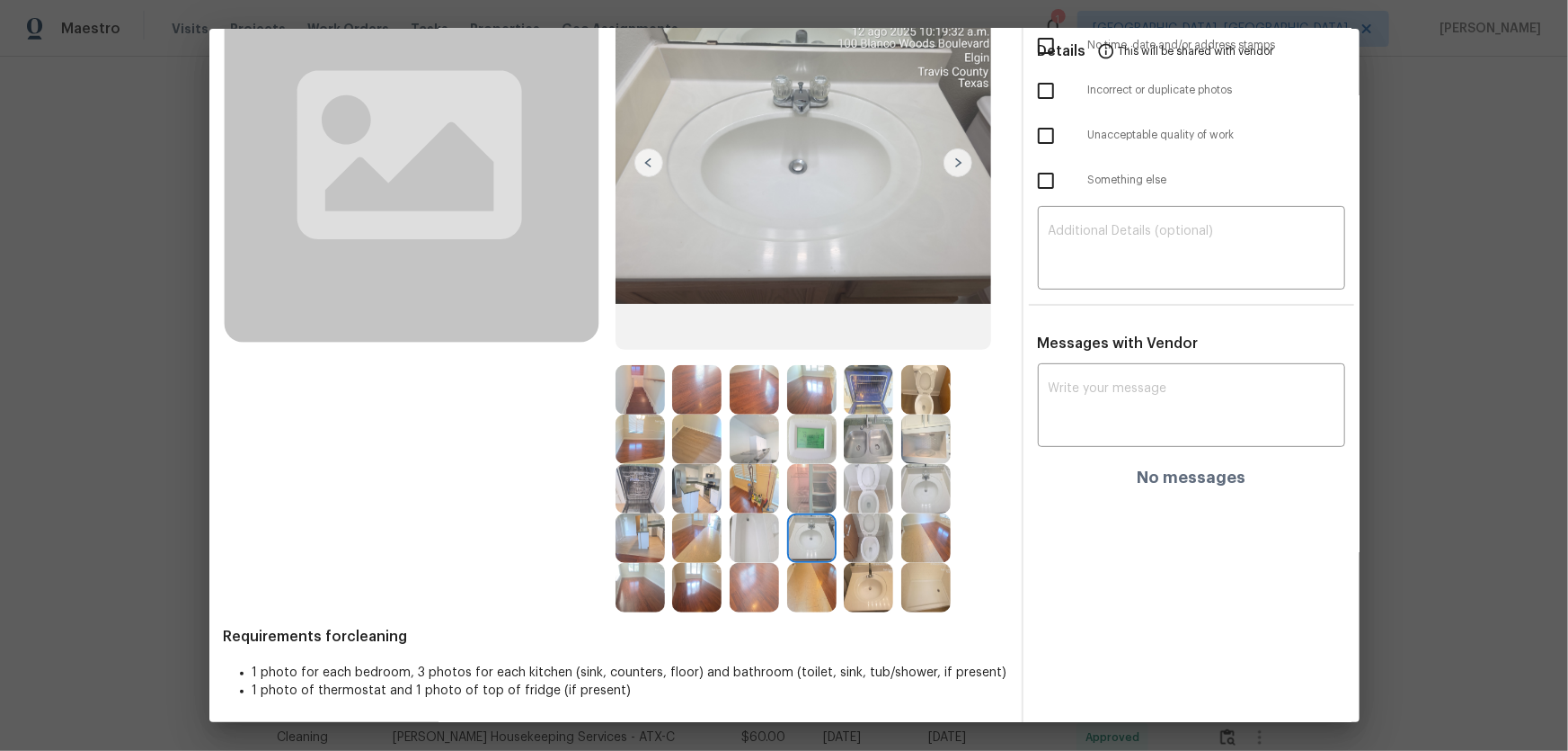
click at [868, 495] on img at bounding box center [867, 587] width 49 height 49
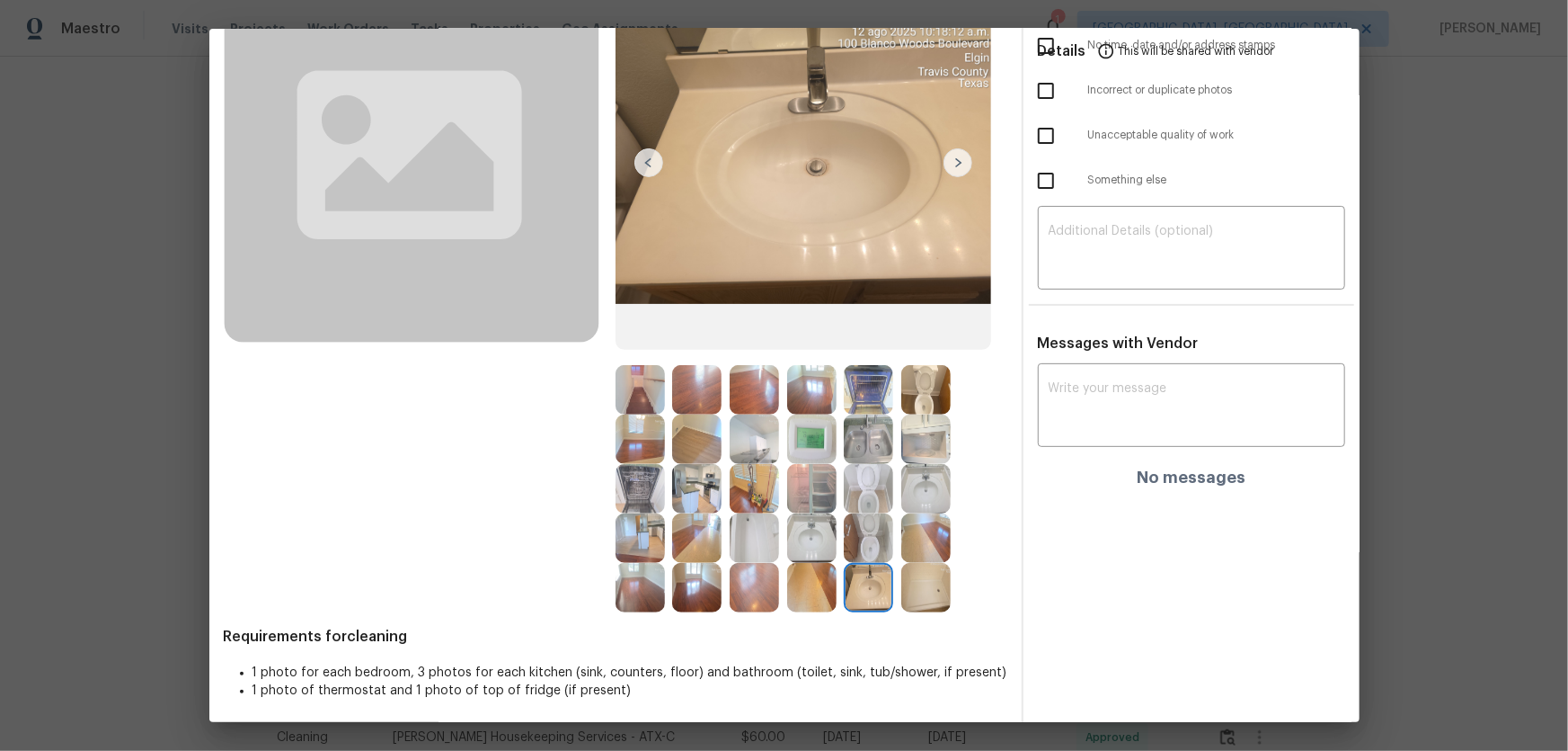
click at [914, 495] on img at bounding box center [925, 587] width 49 height 49
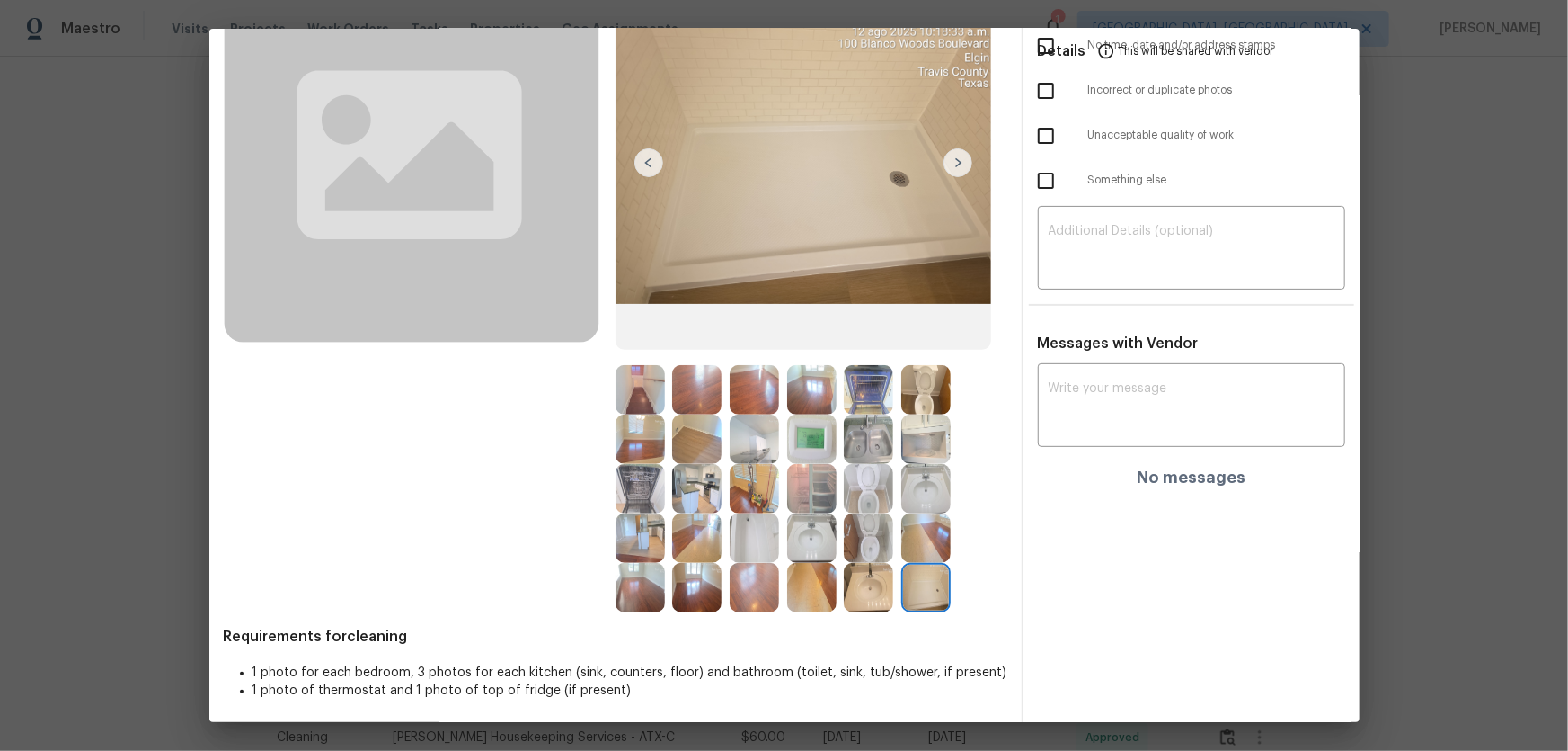
click at [739, 495] on img at bounding box center [754, 538] width 49 height 49
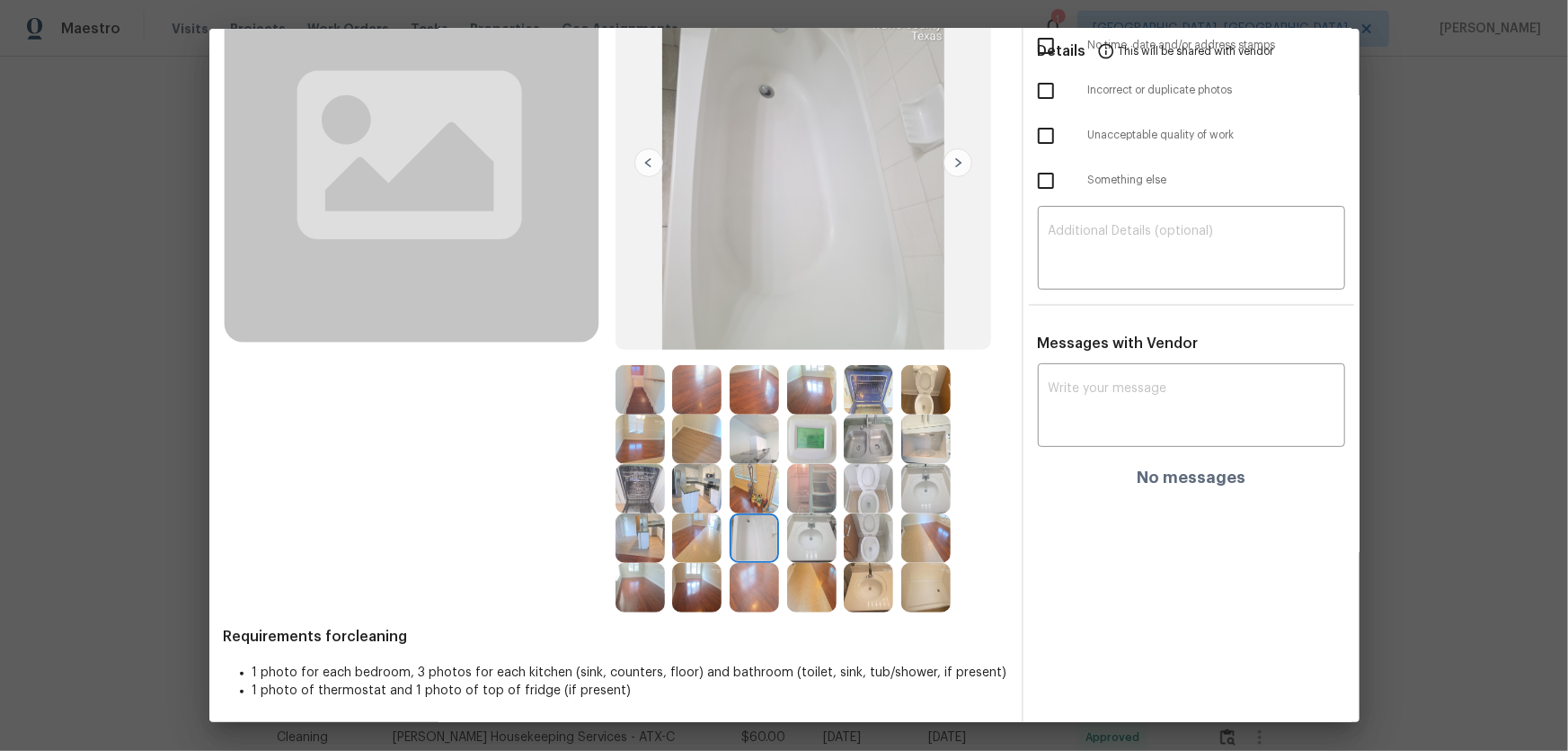
click at [750, 486] on img at bounding box center [754, 488] width 49 height 49
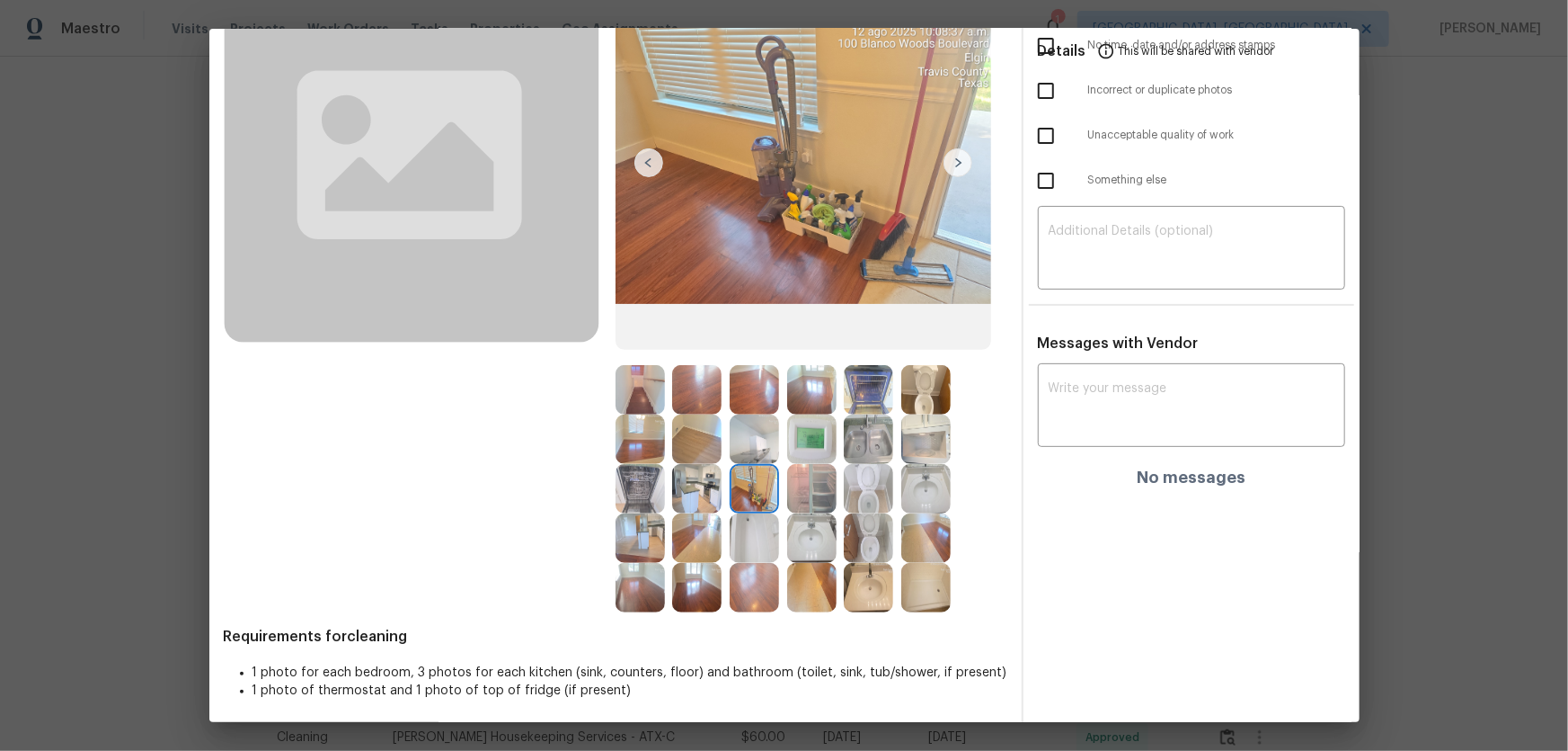
click at [704, 490] on img at bounding box center [697, 488] width 49 height 49
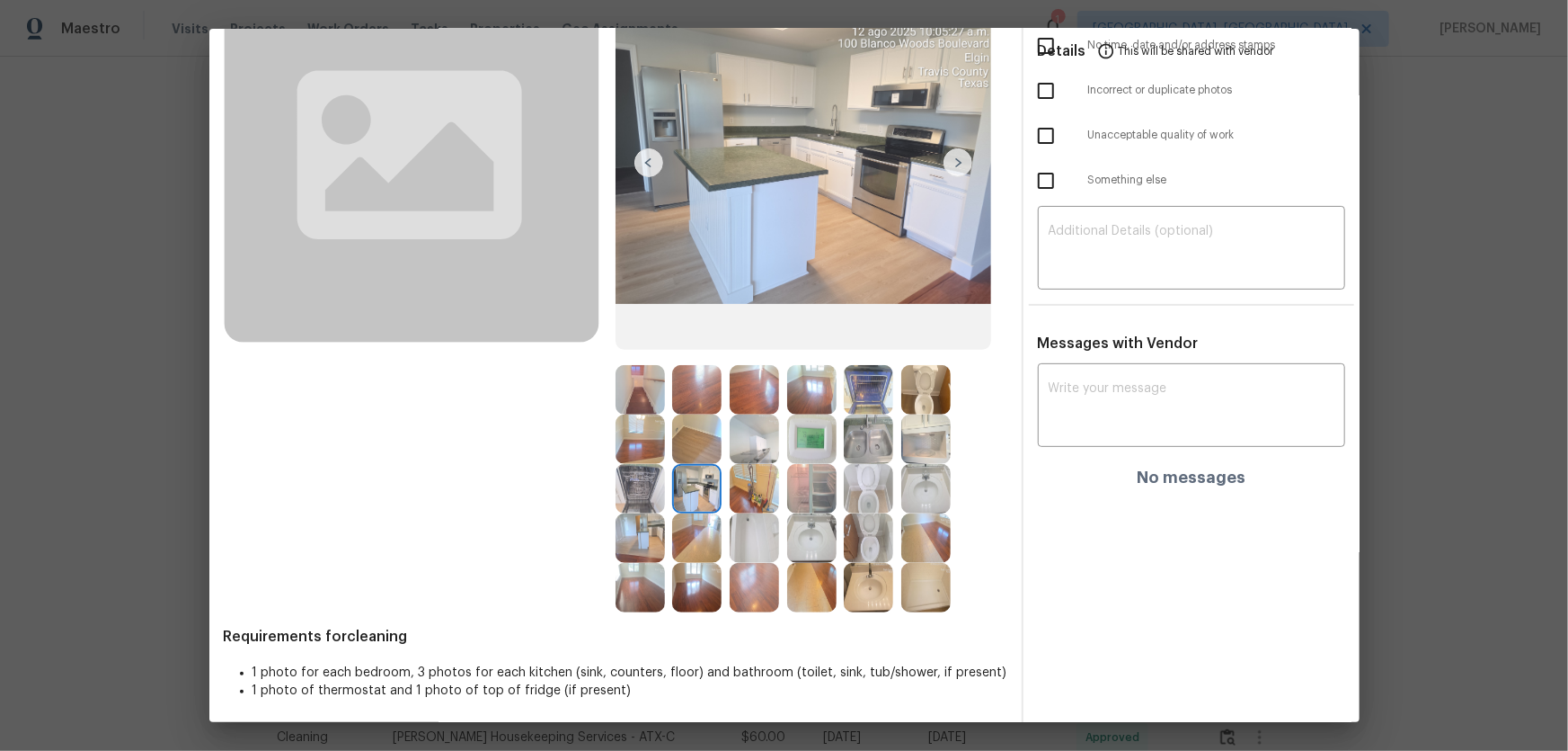
click at [652, 486] on img at bounding box center [640, 488] width 49 height 49
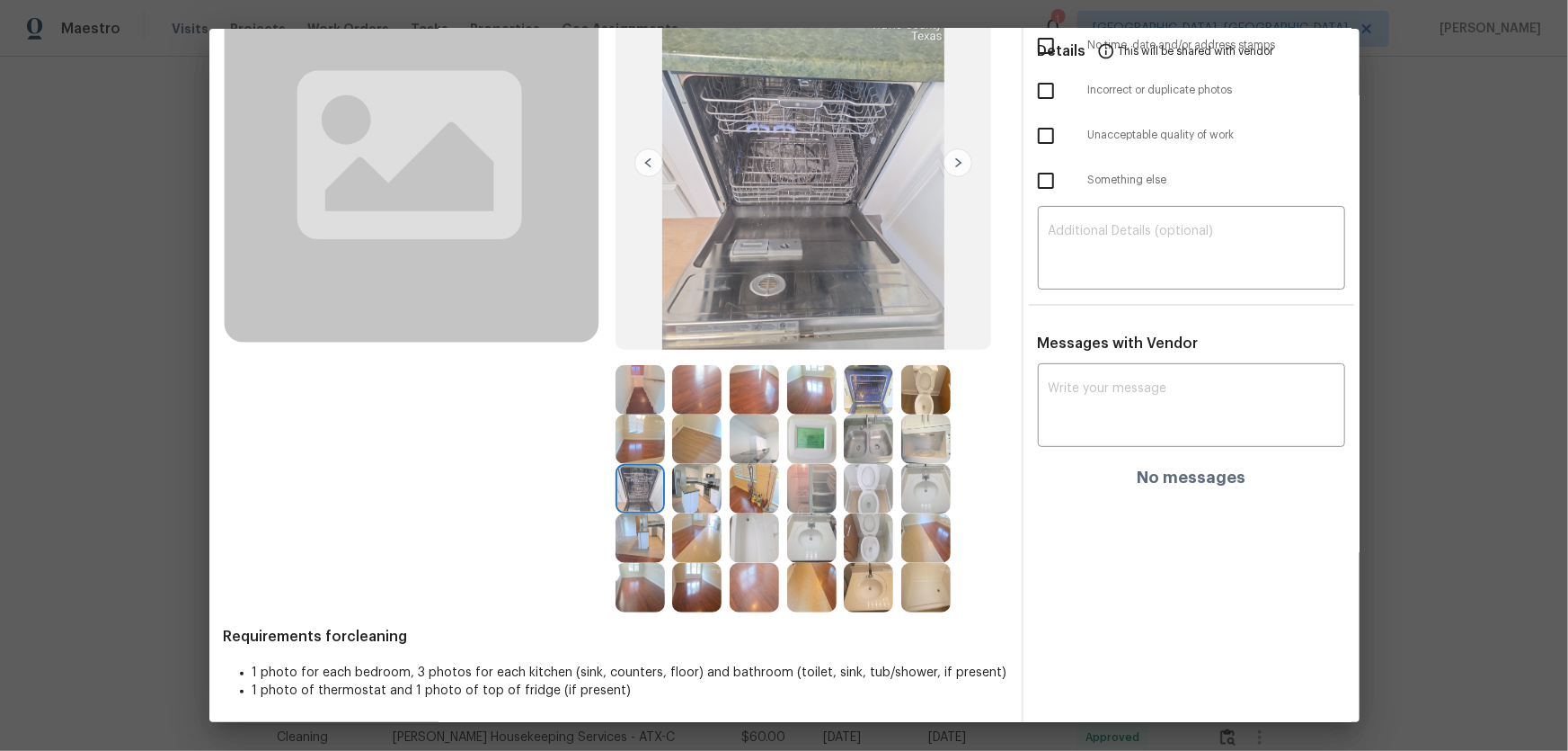
click at [647, 495] on img at bounding box center [640, 538] width 49 height 49
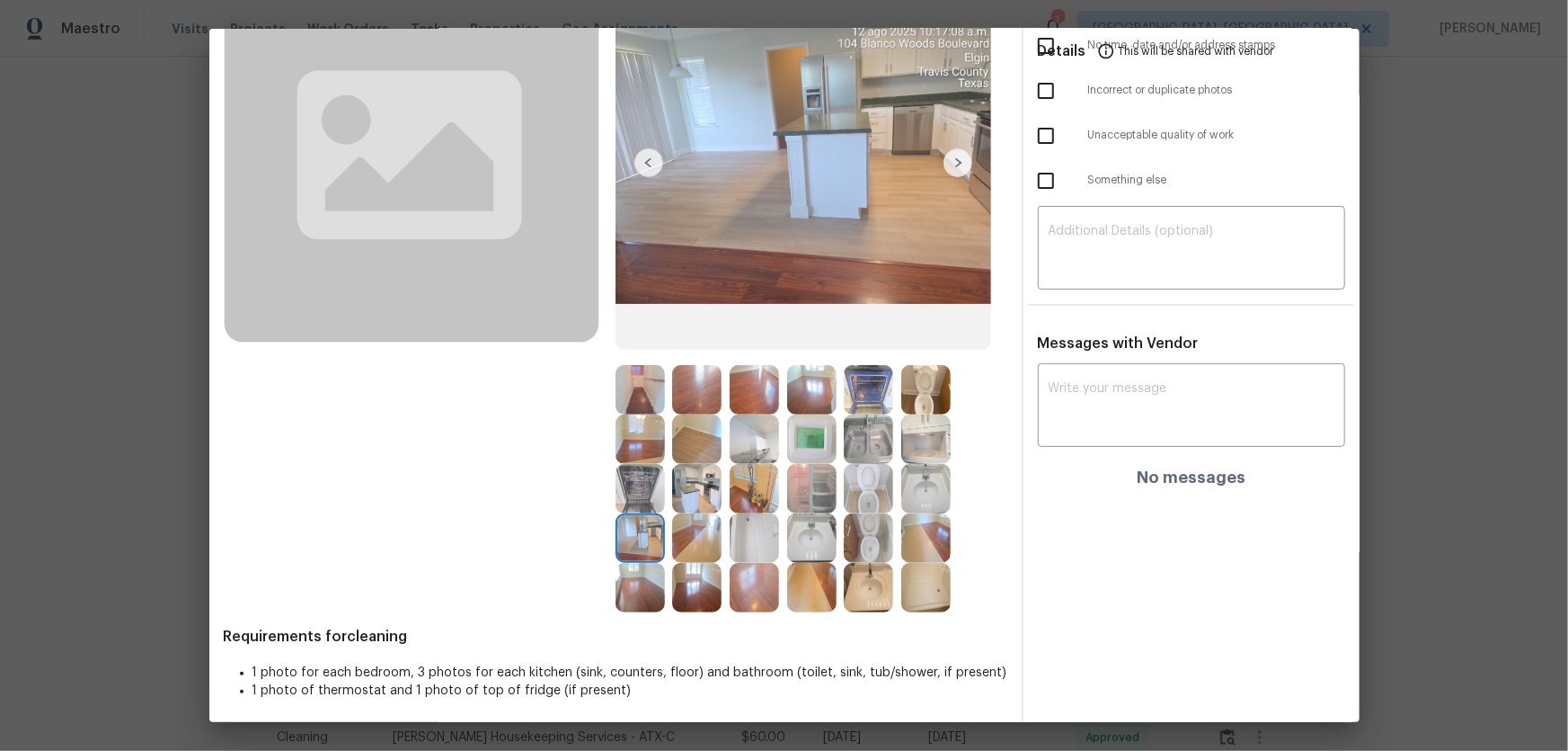
click at [815, 495] on img at bounding box center [812, 488] width 49 height 49
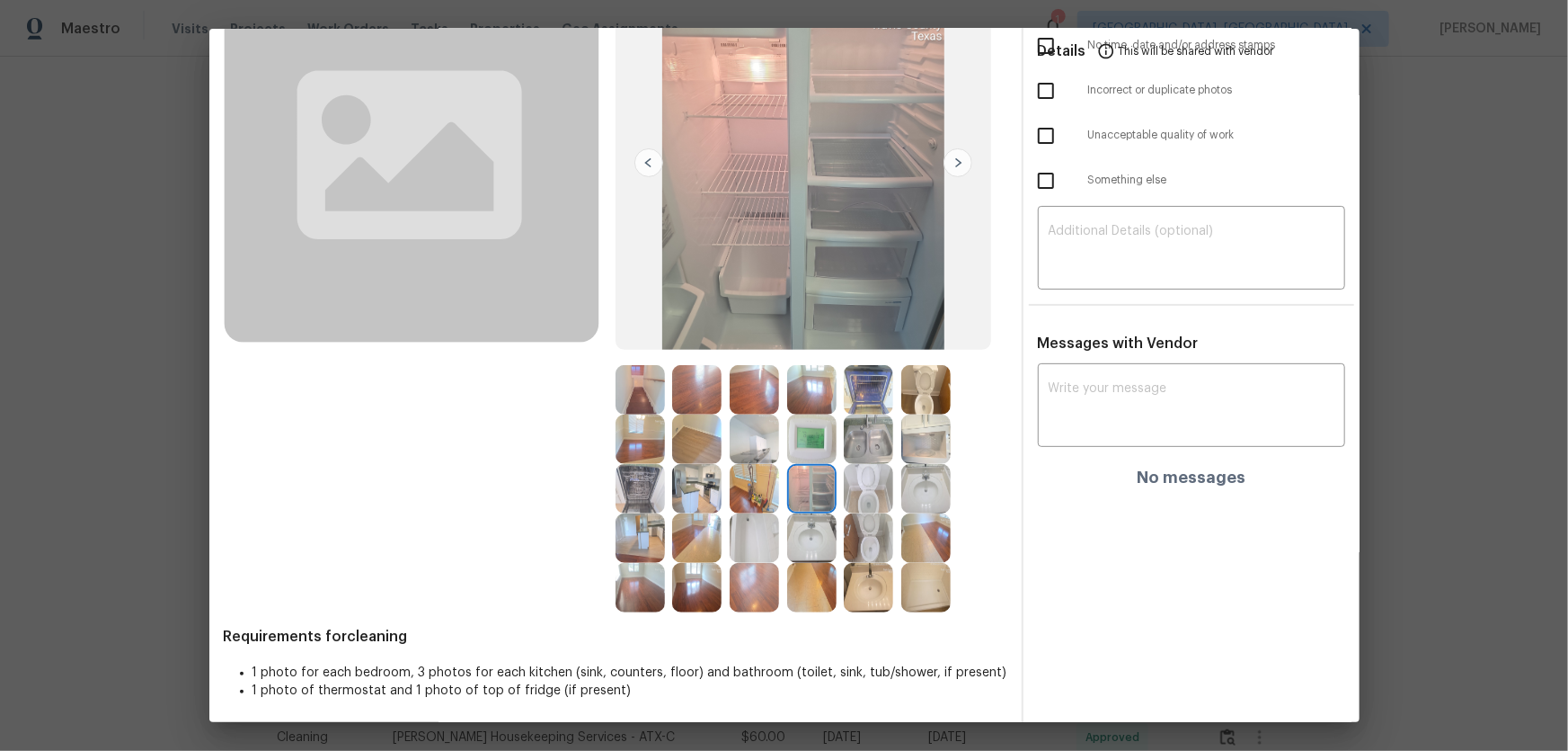
click at [853, 457] on img at bounding box center [867, 438] width 49 height 49
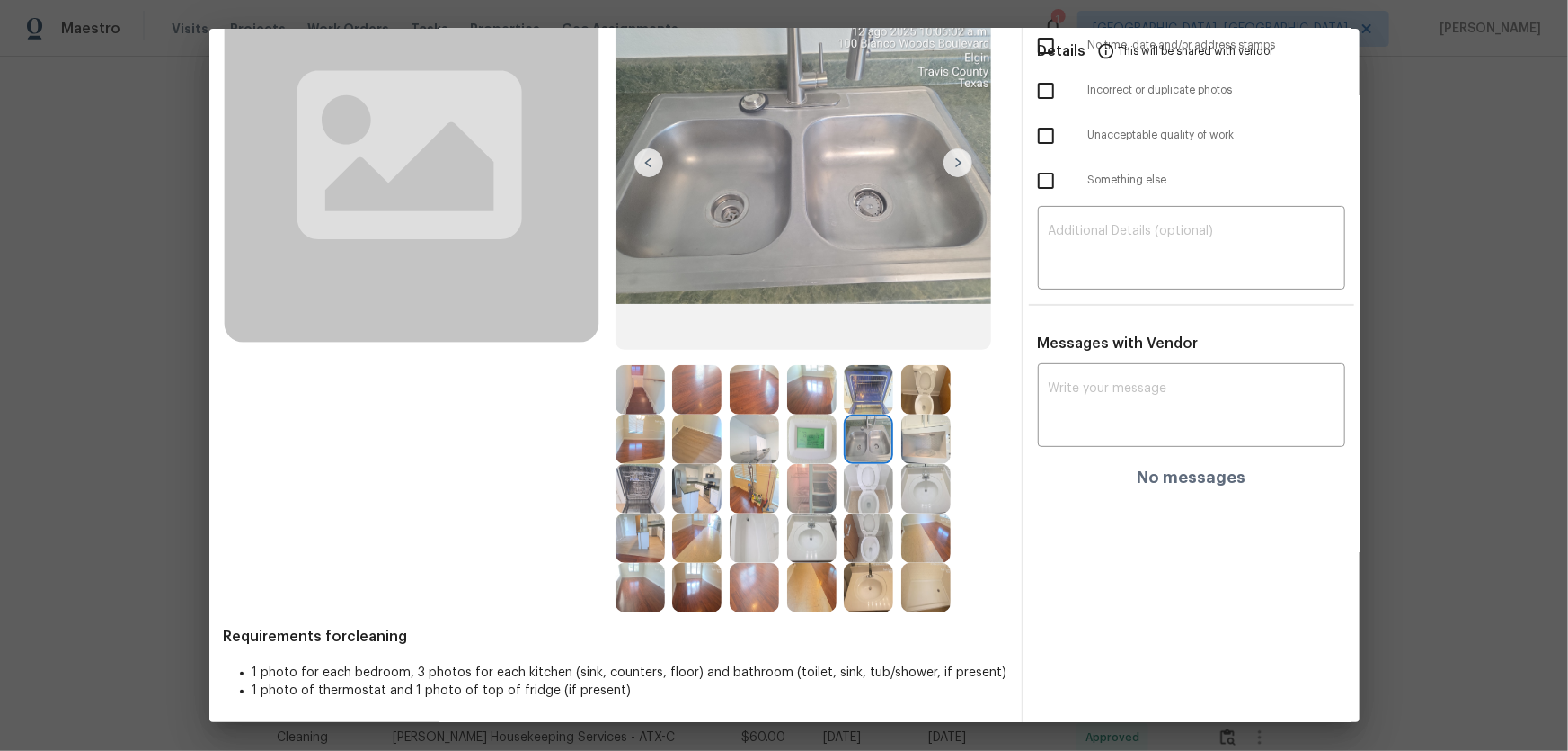
click at [823, 440] on img at bounding box center [812, 438] width 49 height 49
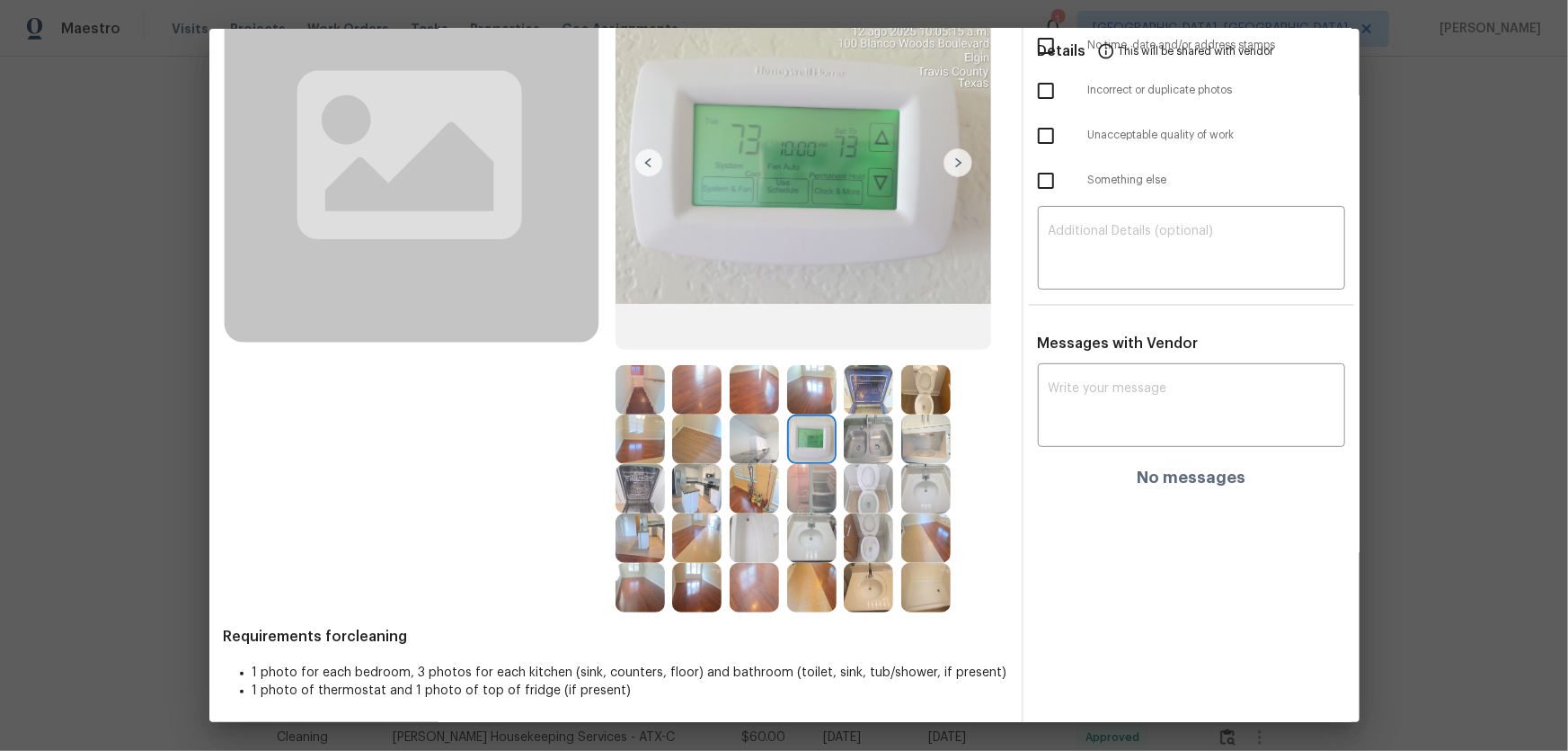
click at [749, 449] on img at bounding box center [754, 438] width 49 height 49
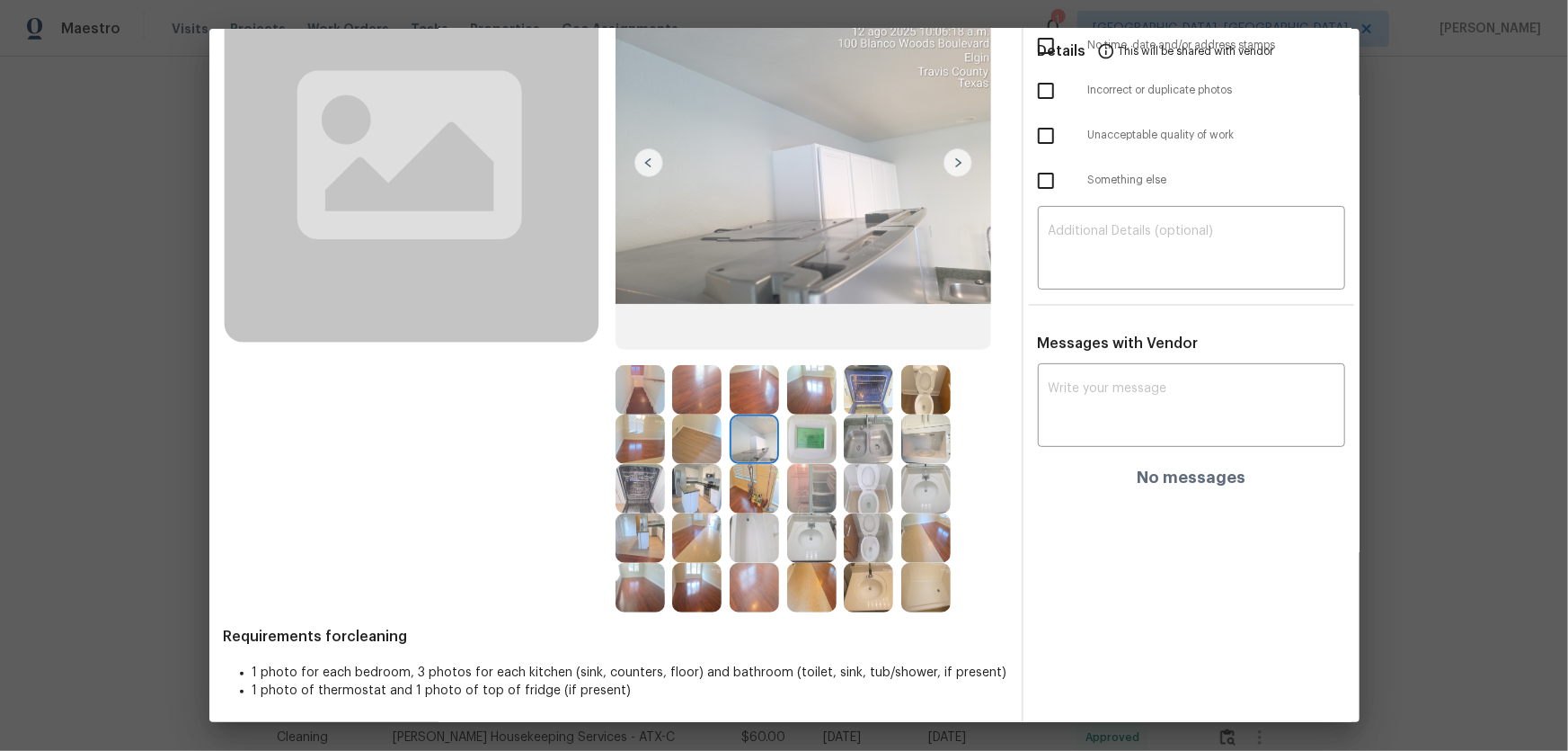
click at [707, 389] on img at bounding box center [697, 389] width 49 height 49
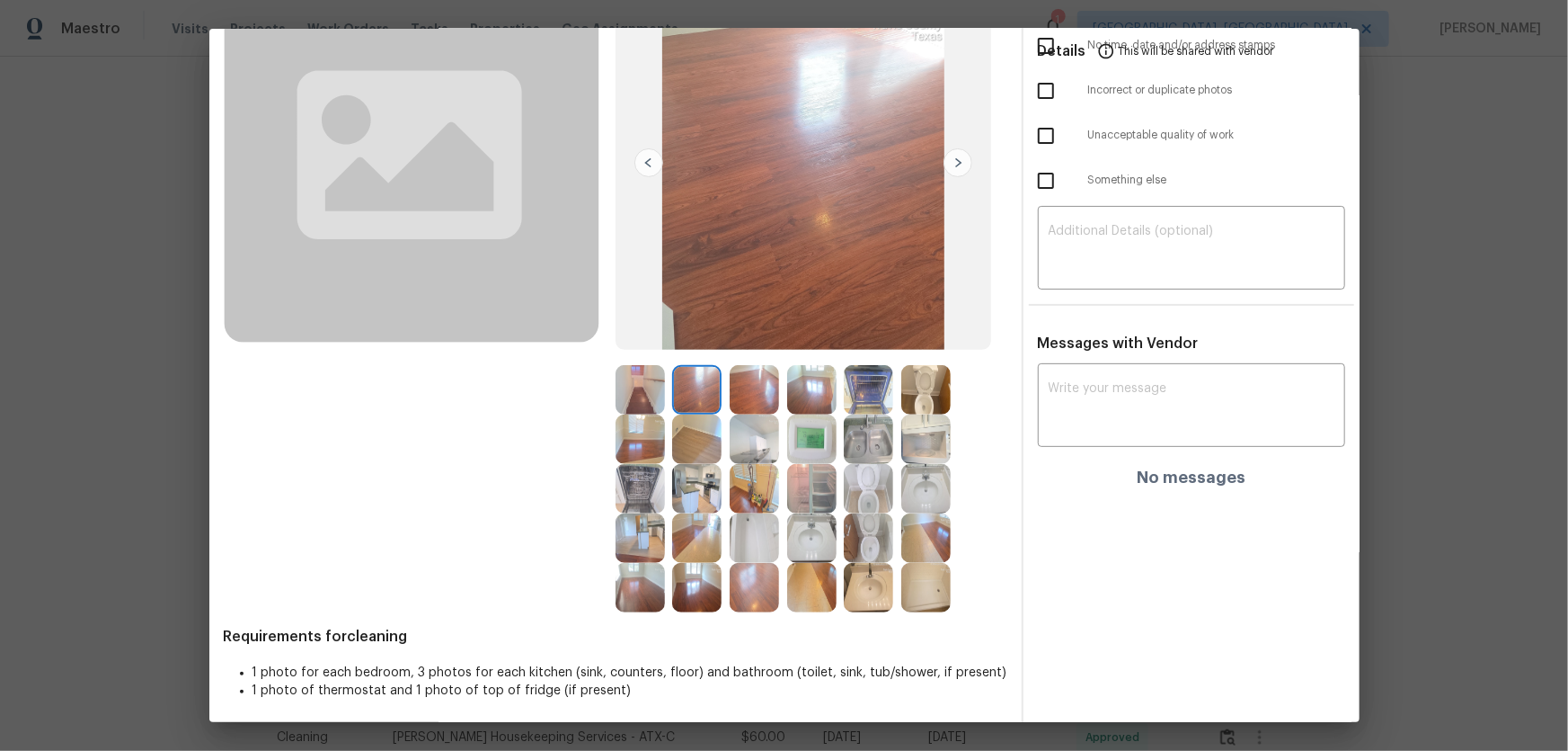
click at [734, 403] on img at bounding box center [754, 389] width 49 height 49
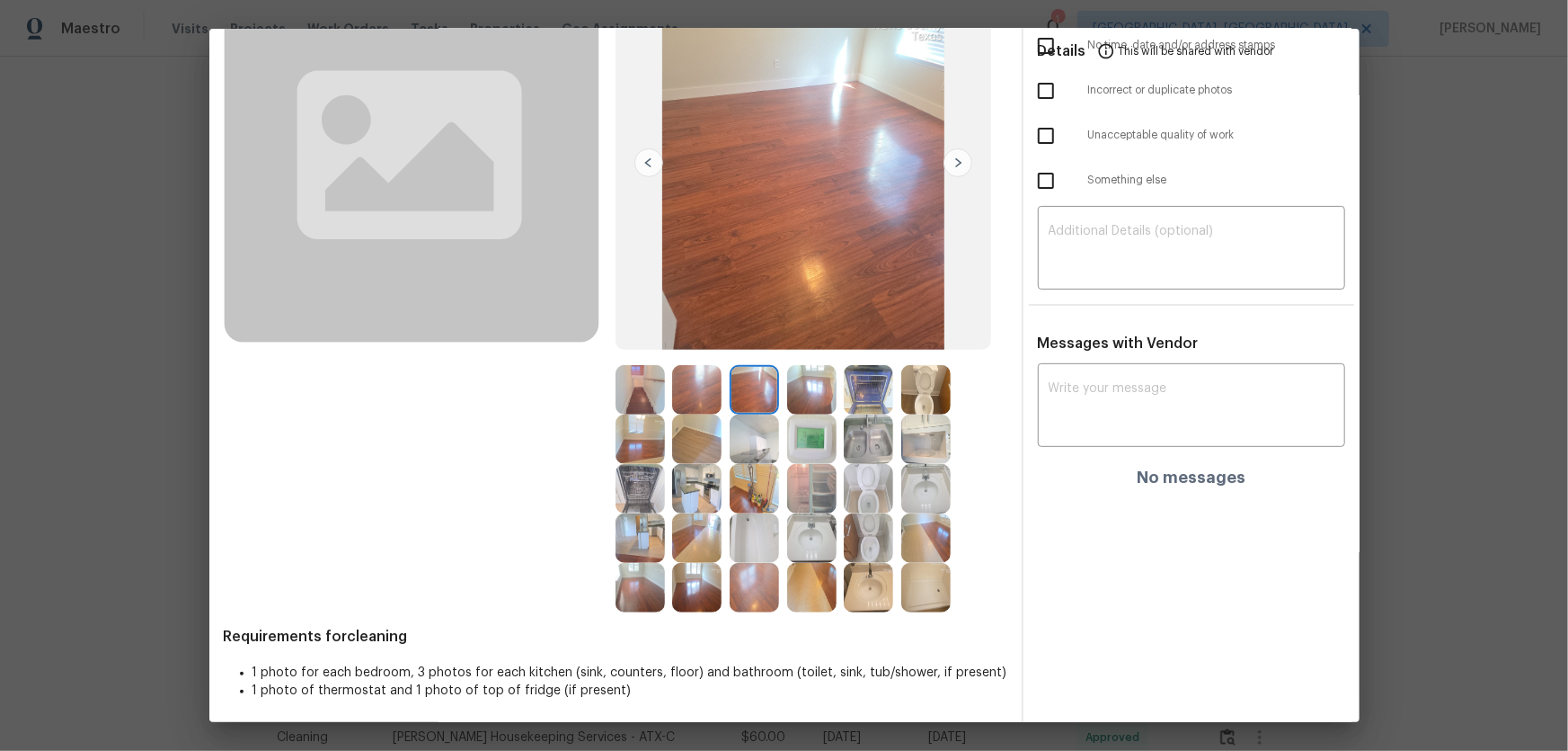
click at [805, 403] on img at bounding box center [812, 389] width 49 height 49
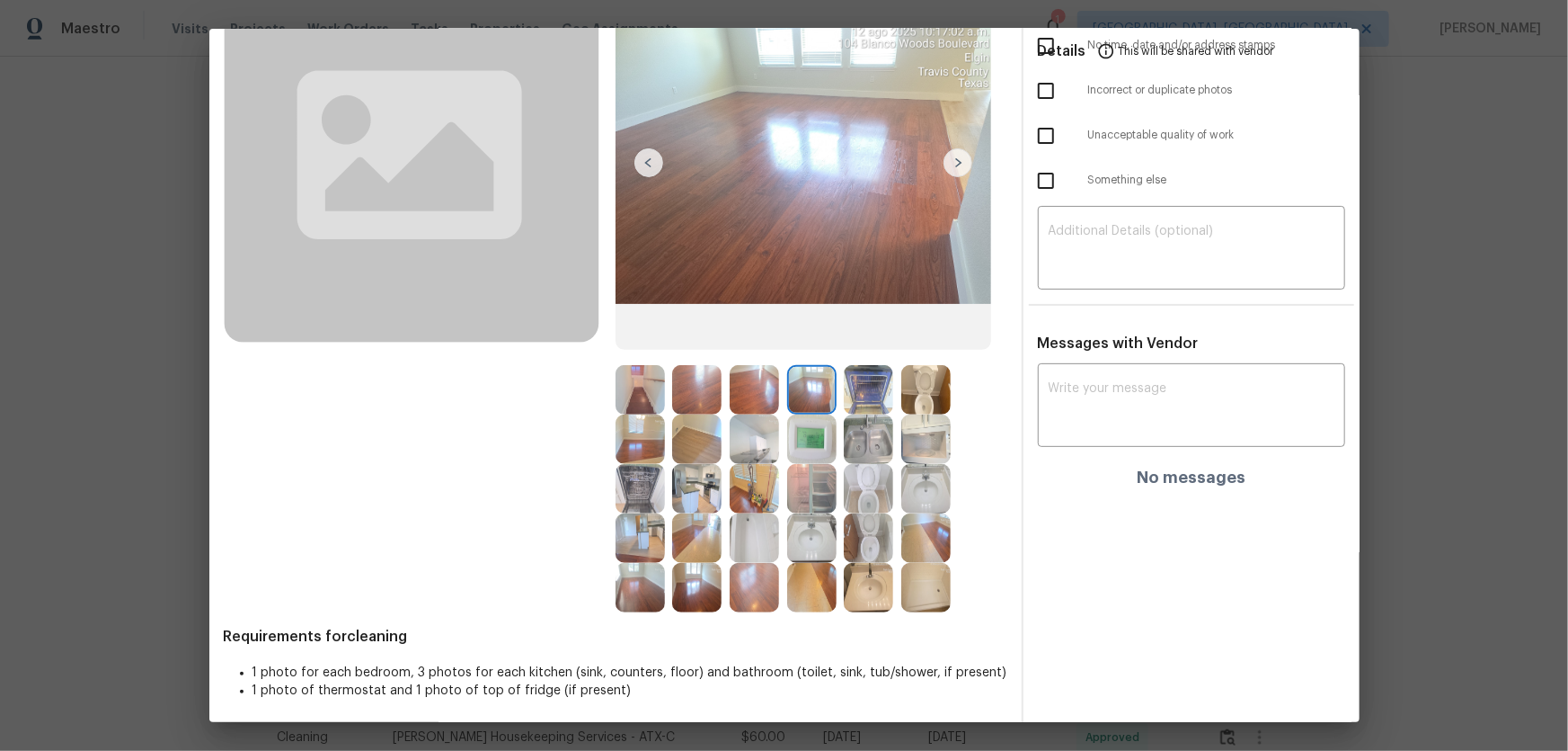
click at [744, 495] on img at bounding box center [754, 587] width 49 height 49
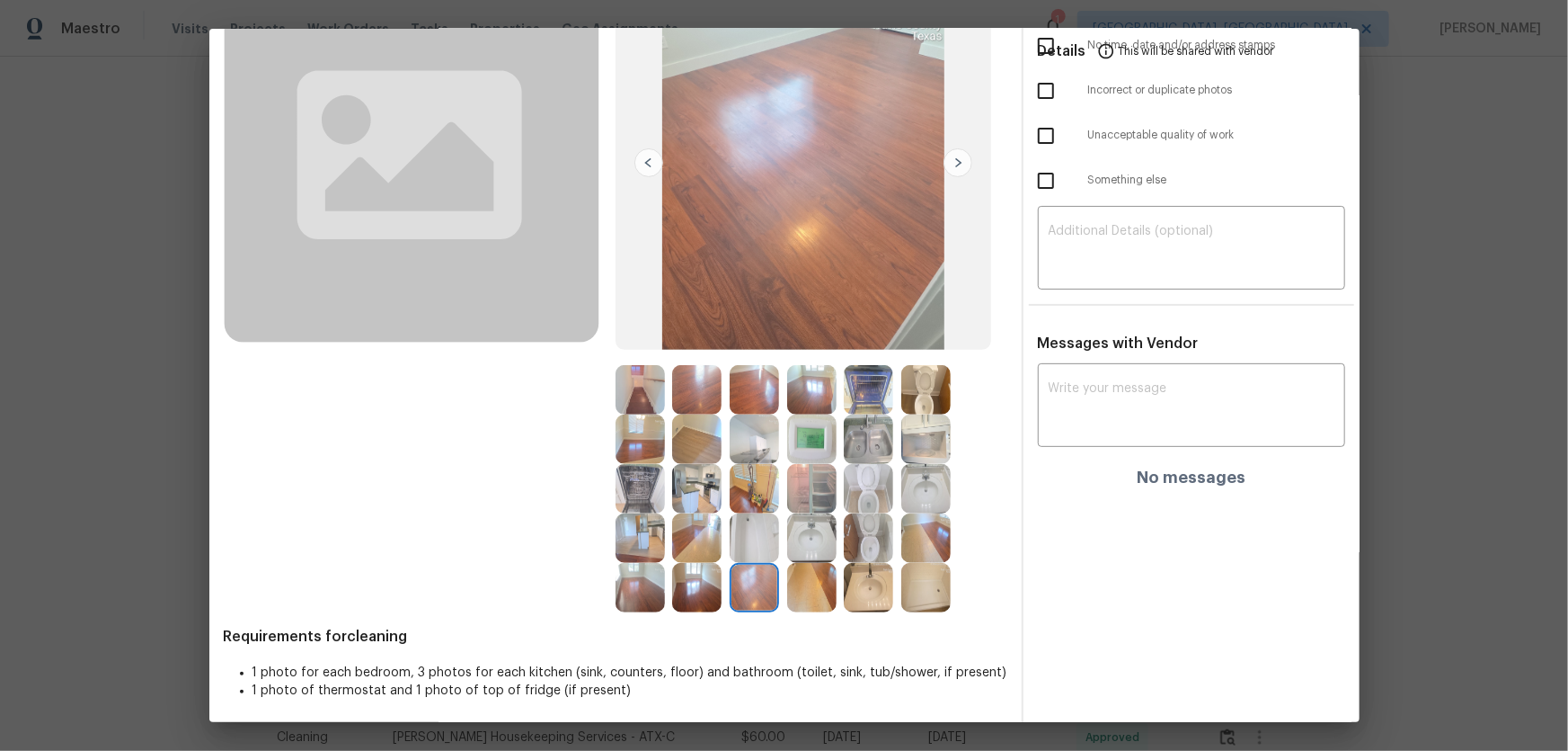
click at [810, 495] on img at bounding box center [812, 538] width 49 height 49
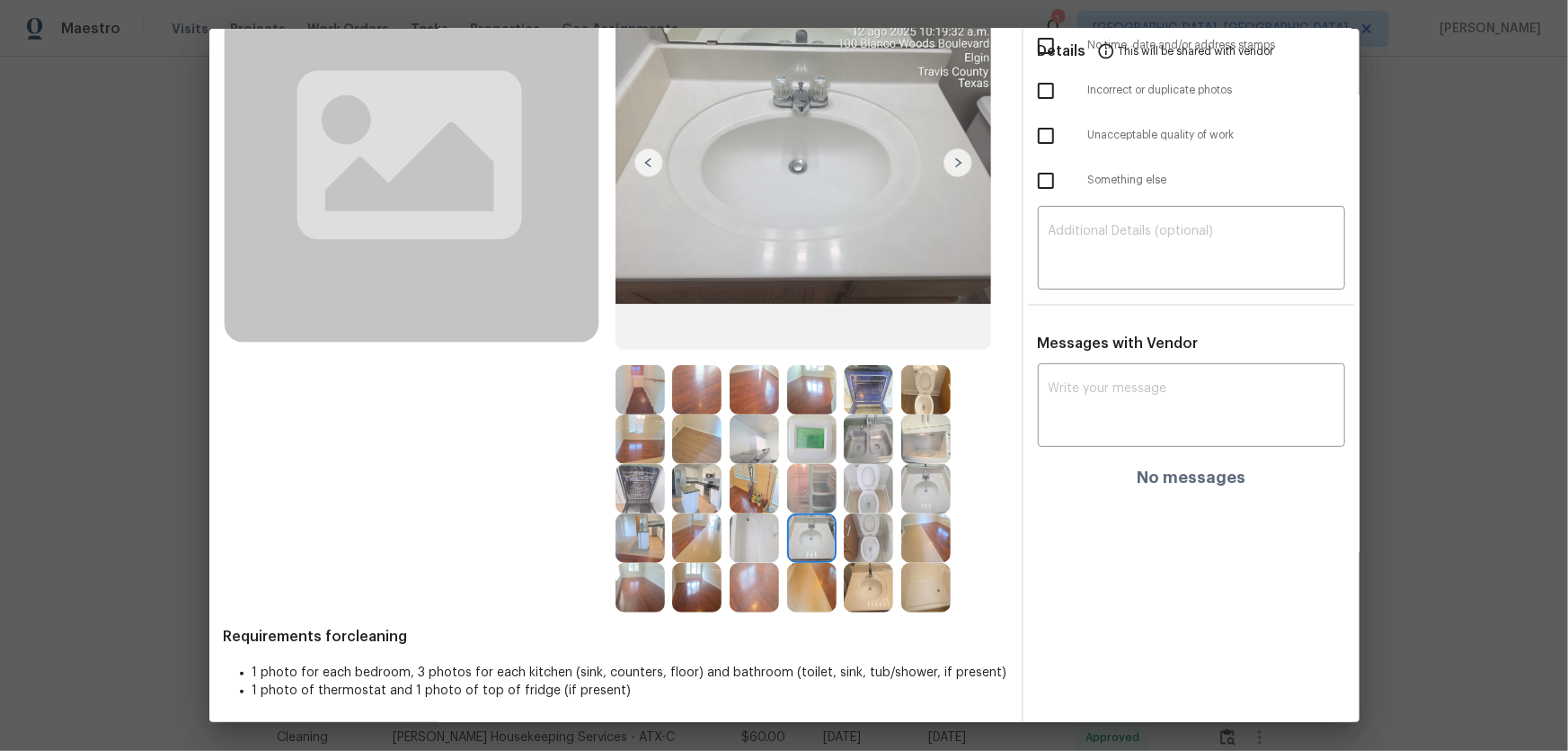
click at [808, 485] on img at bounding box center [812, 488] width 49 height 49
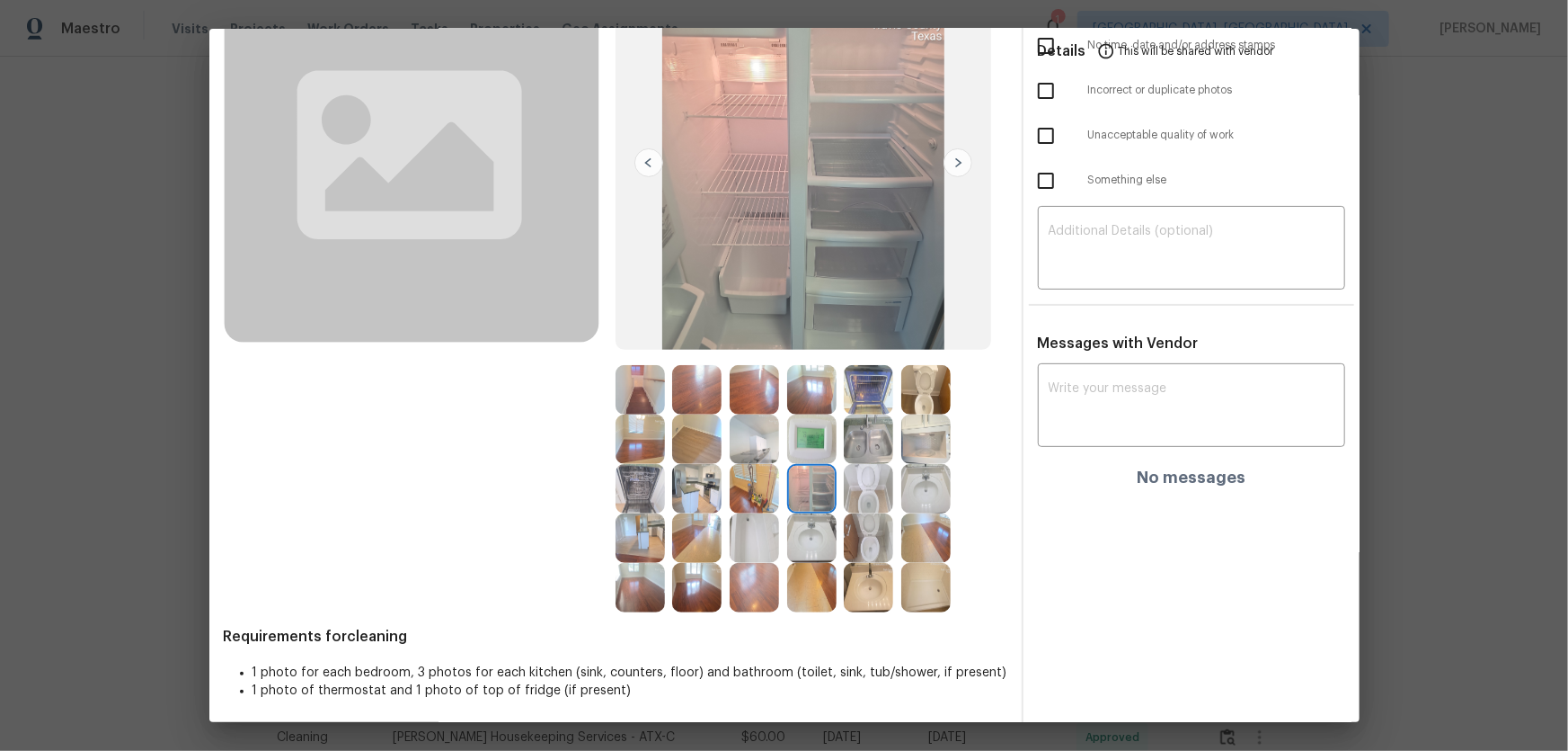
click at [853, 439] on img at bounding box center [867, 438] width 49 height 49
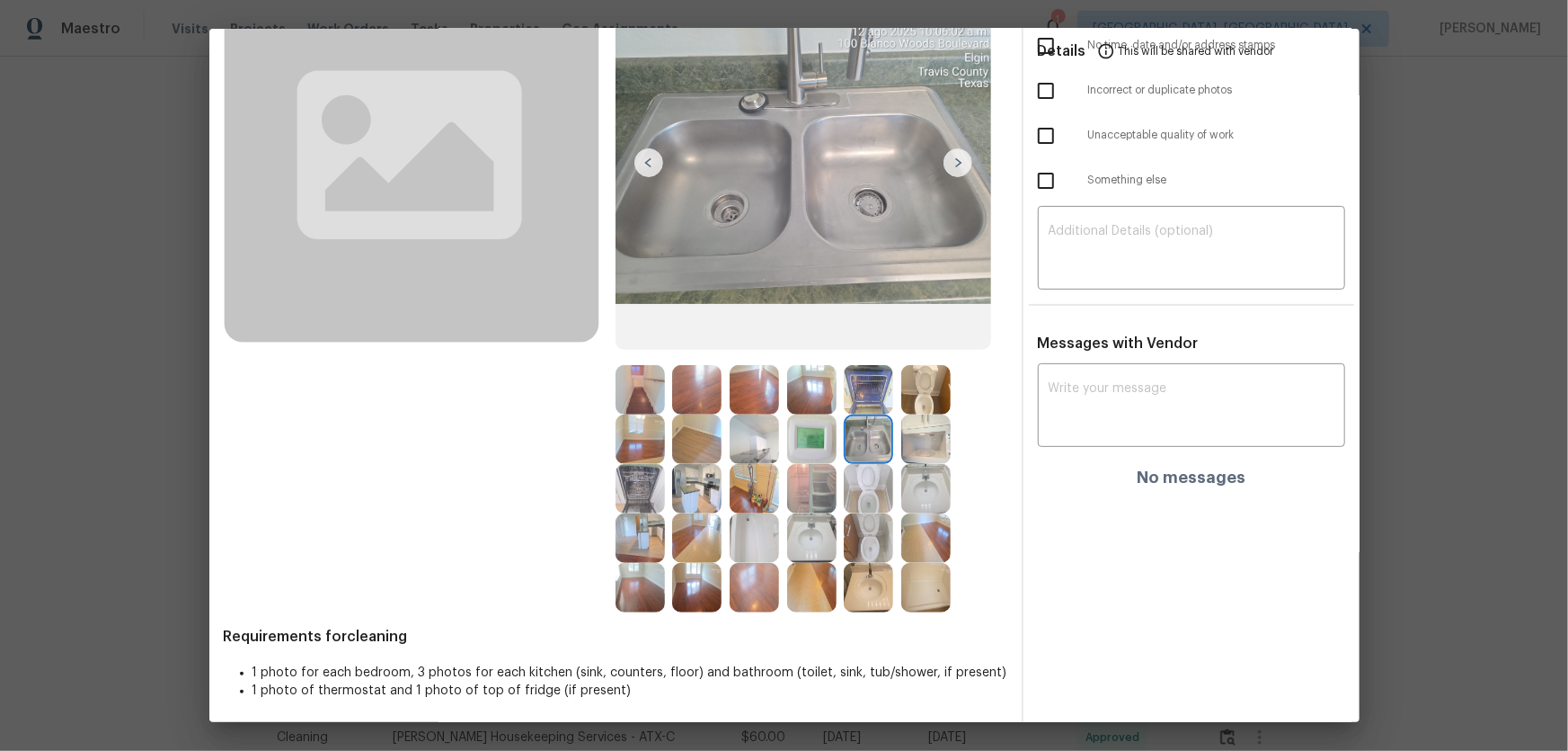
click at [808, 433] on img at bounding box center [812, 438] width 49 height 49
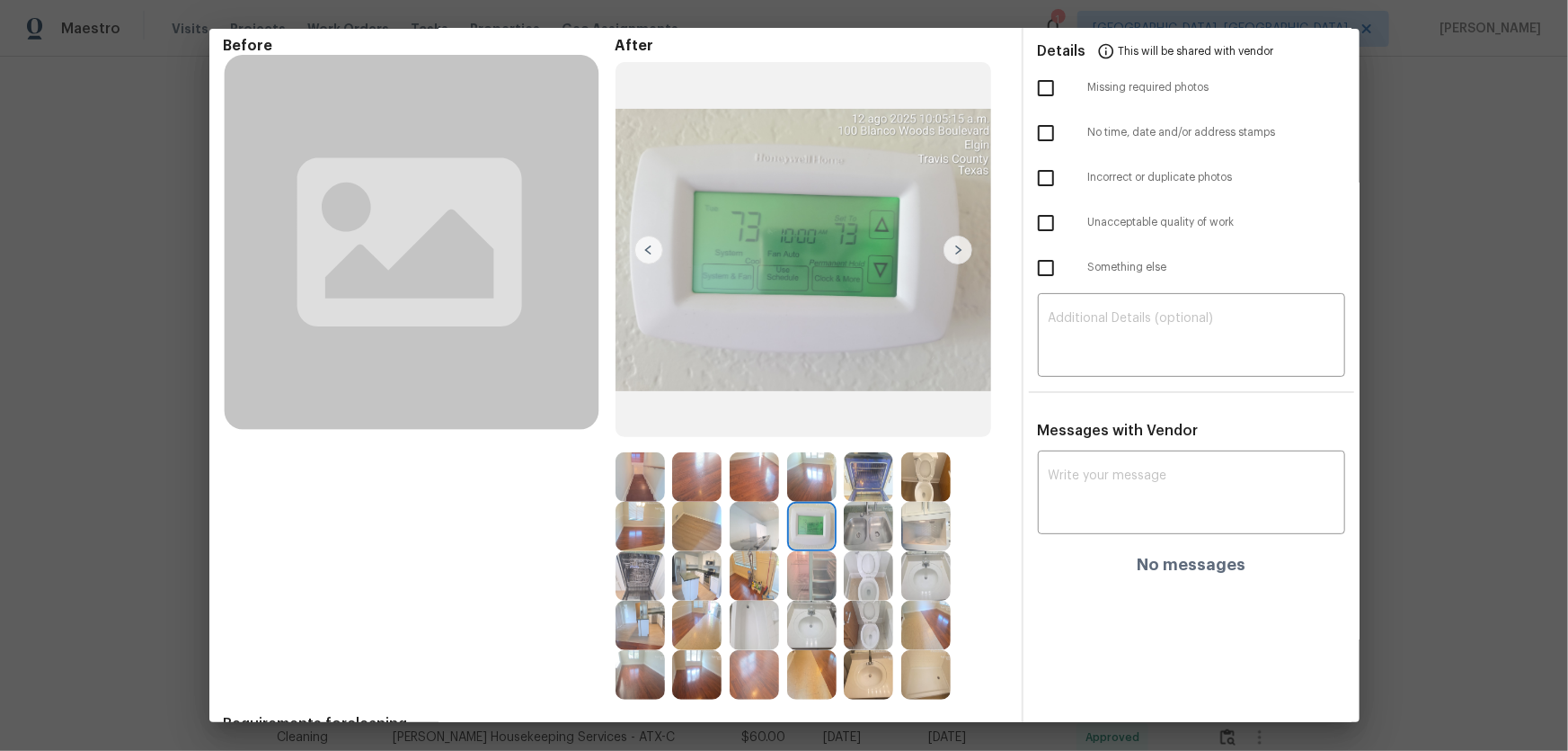
scroll to position [0, 0]
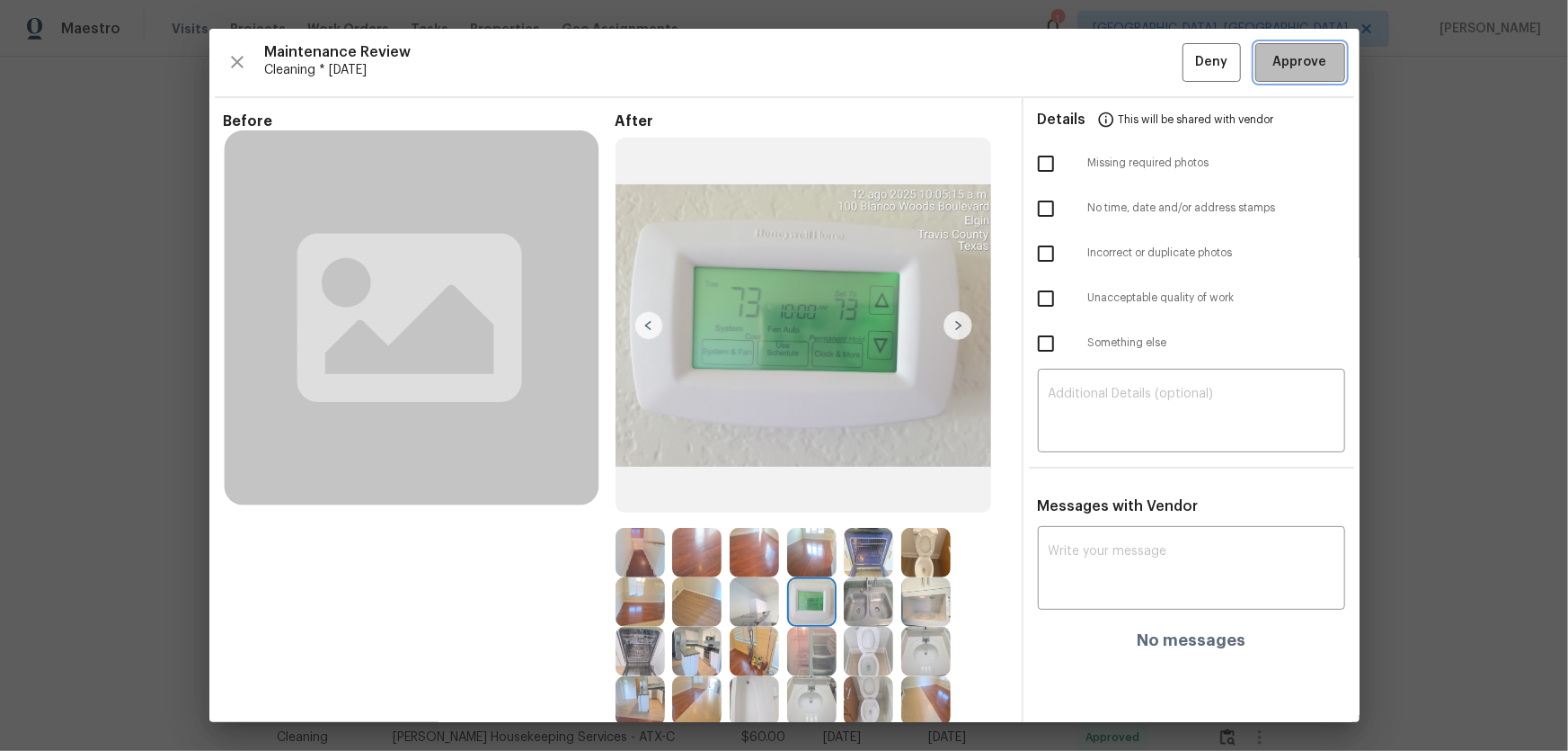
click at [1115, 59] on span "Approve" at bounding box center [1301, 62] width 54 height 22
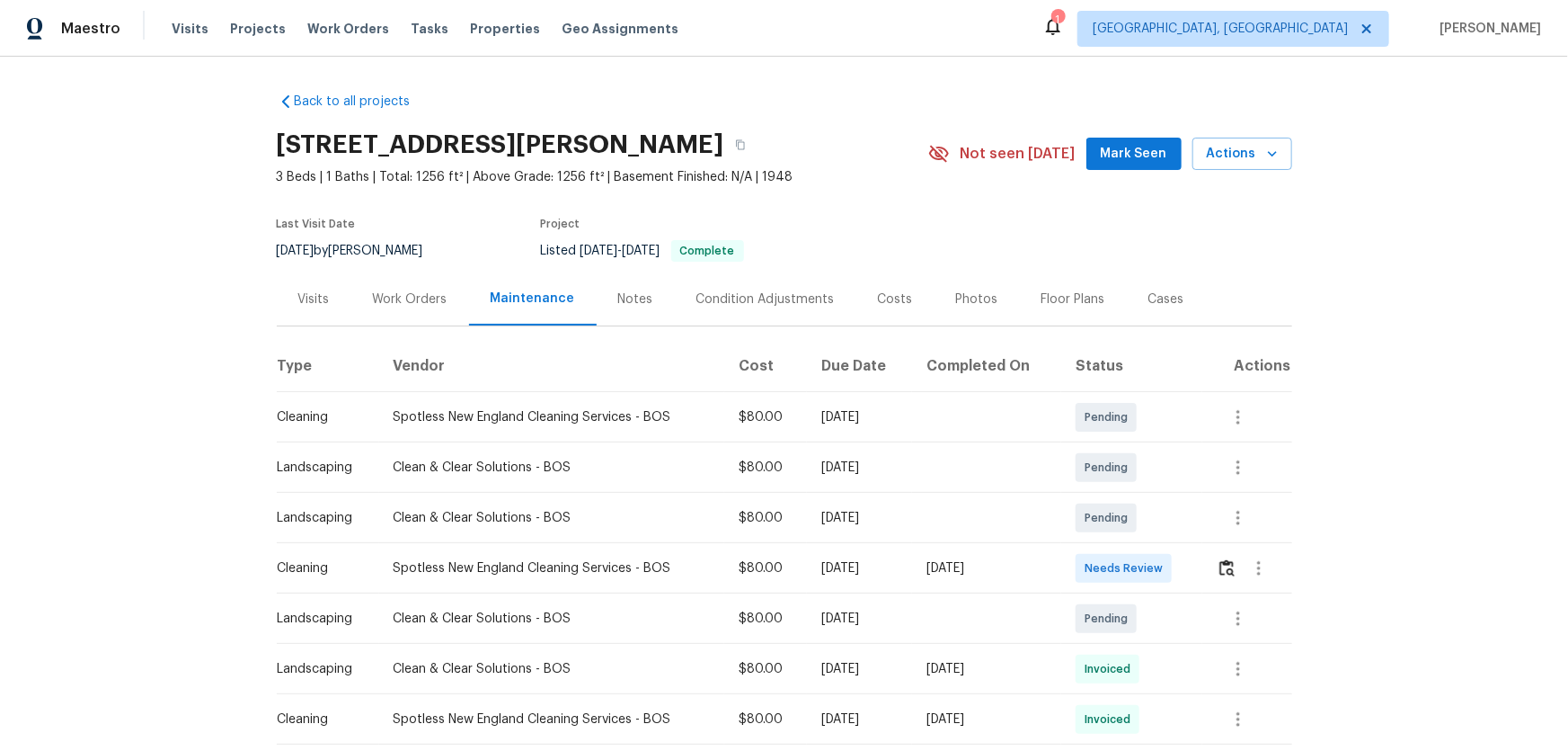
click at [1115, 495] on td at bounding box center [1247, 569] width 89 height 50
click at [1115, 495] on img "button" at bounding box center [1227, 568] width 15 height 17
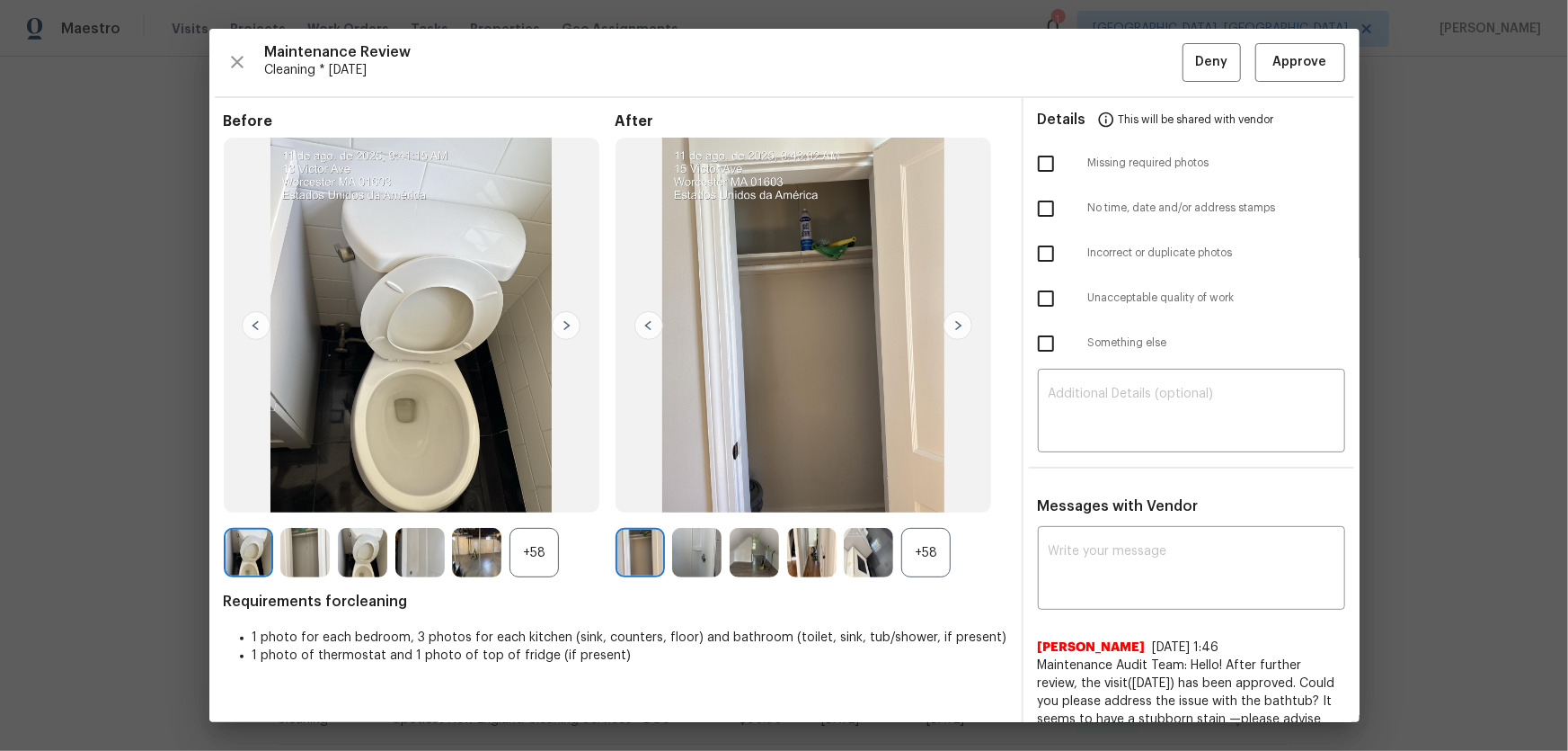
click at [930, 495] on div "+58" at bounding box center [925, 552] width 49 height 49
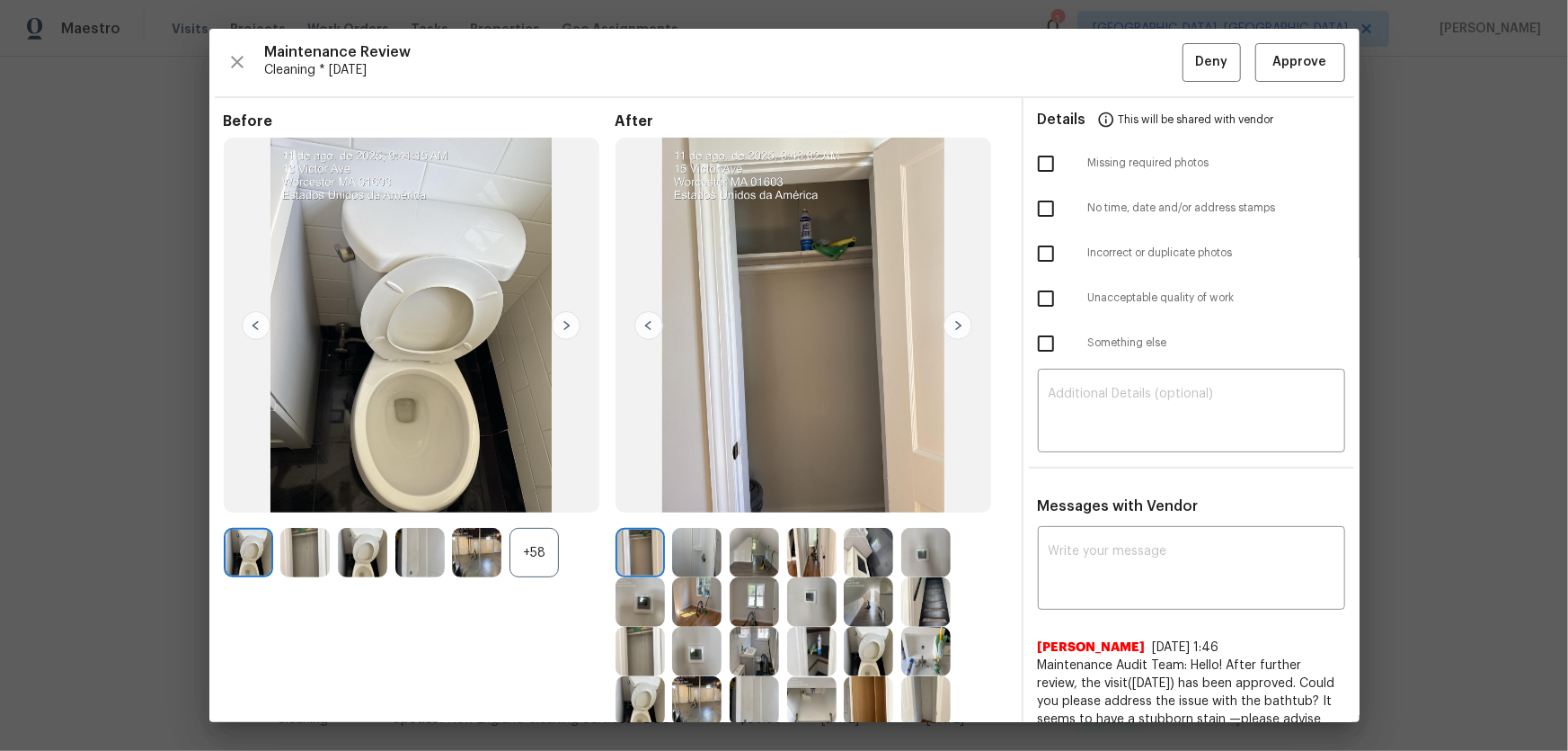
click at [519, 495] on div "+58" at bounding box center [534, 552] width 49 height 49
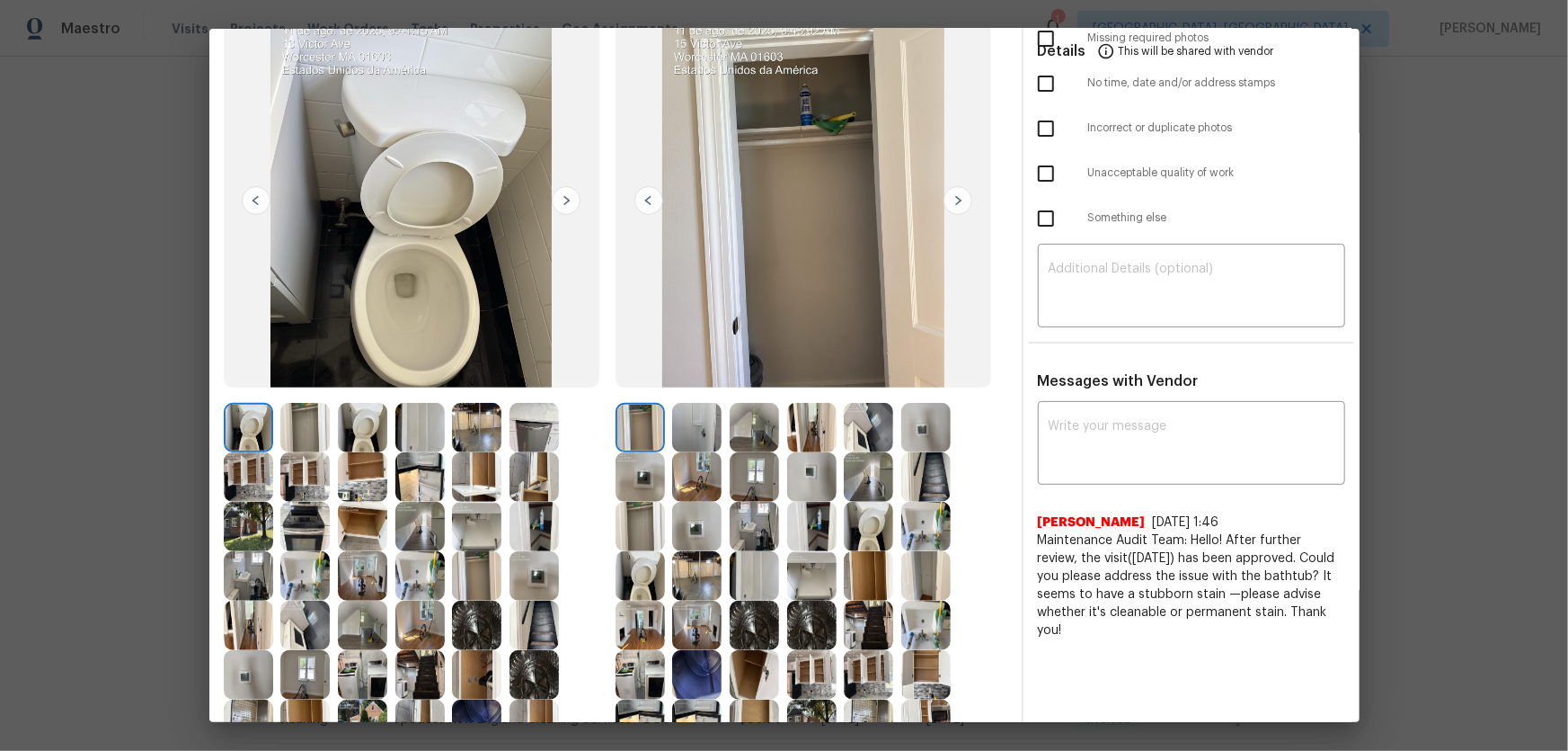
scroll to position [163, 0]
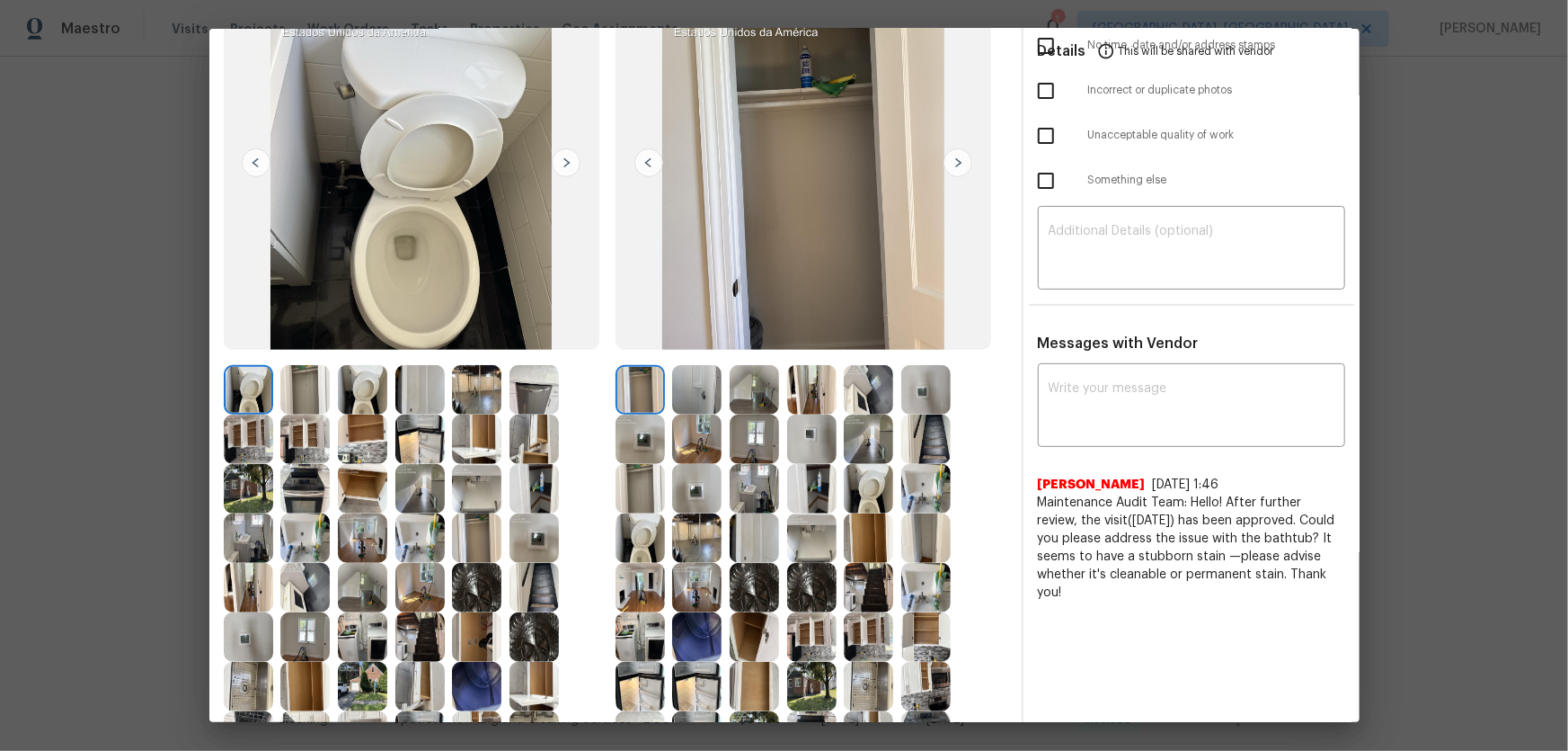
click at [632, 495] on img at bounding box center [640, 538] width 49 height 49
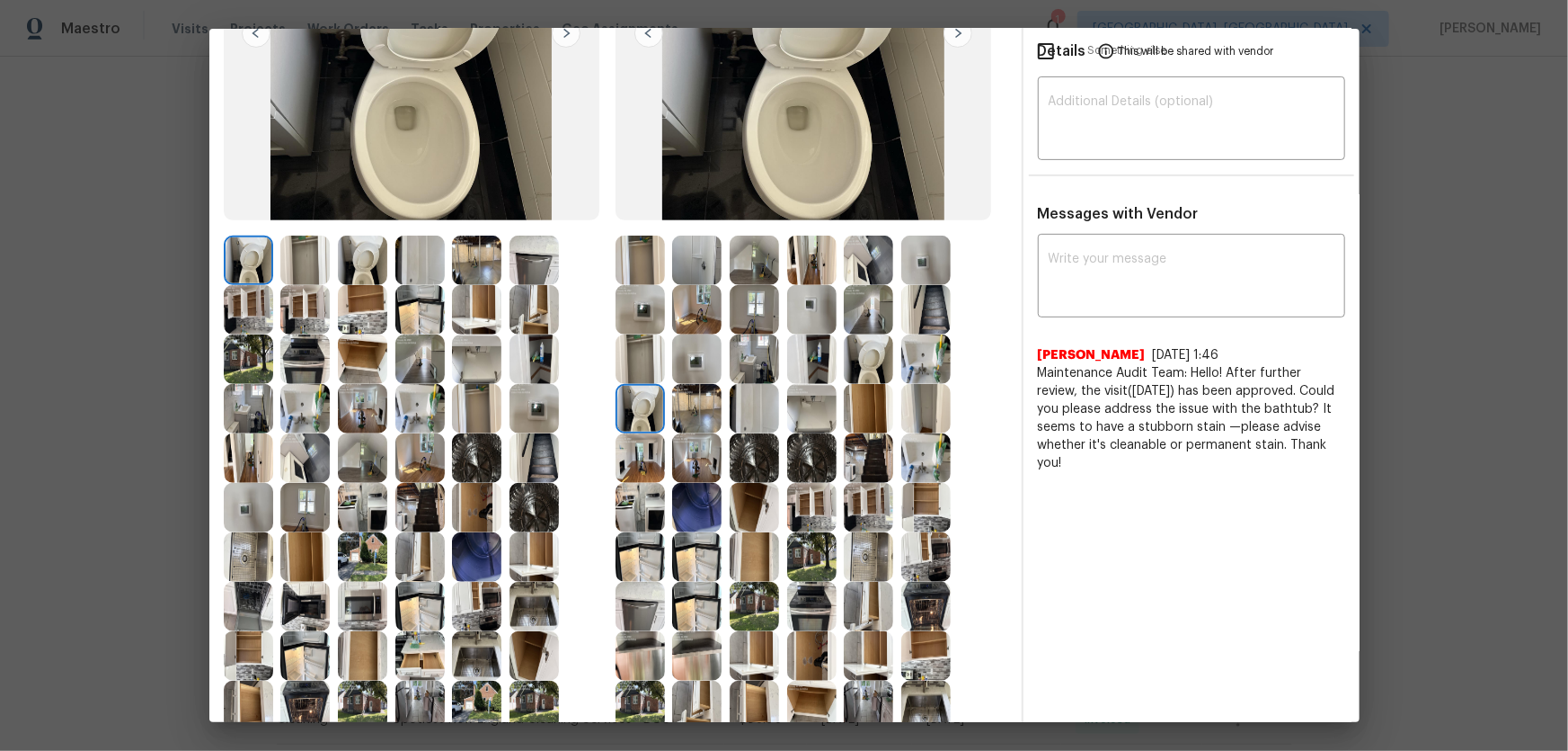
scroll to position [326, 0]
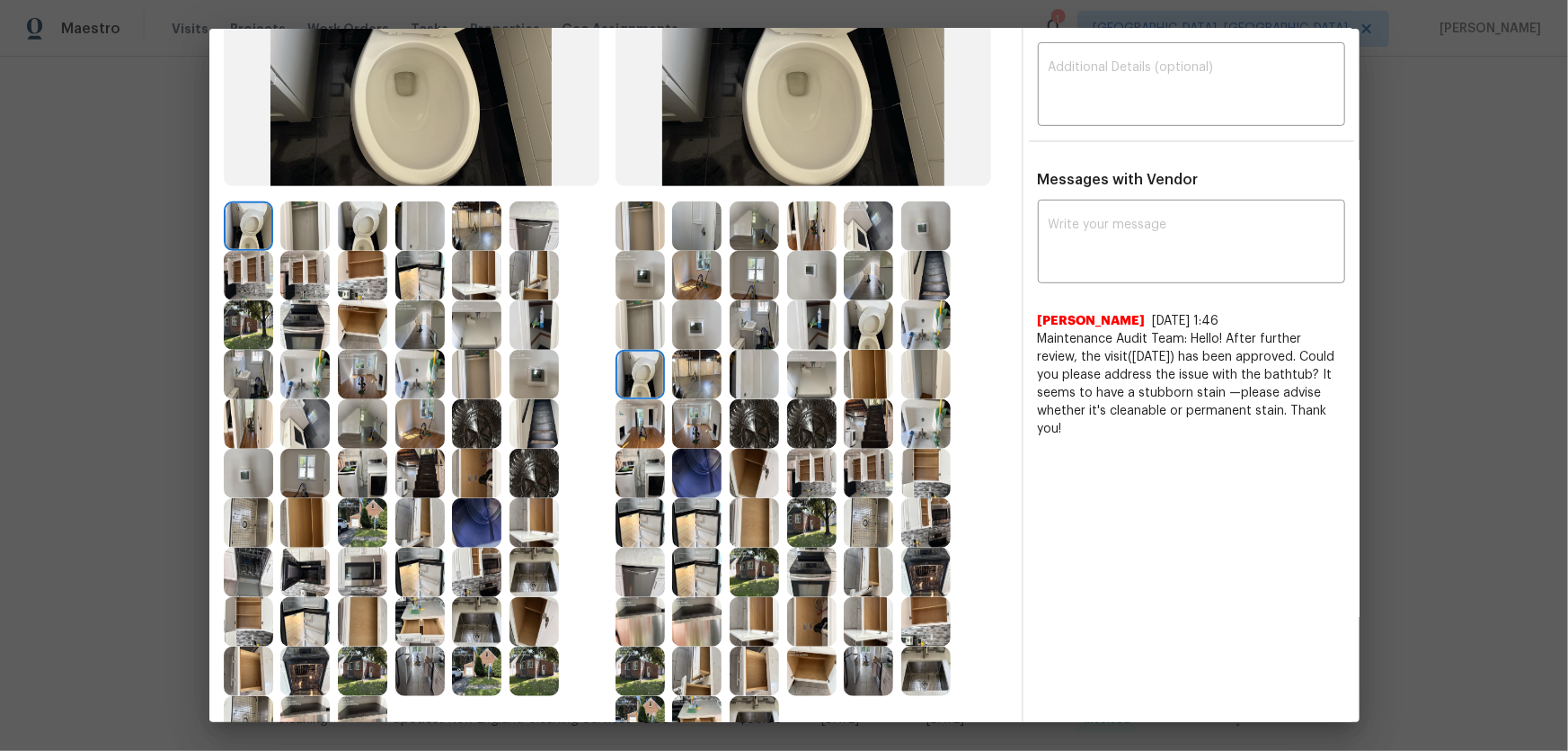
click at [756, 383] on img at bounding box center [754, 374] width 49 height 49
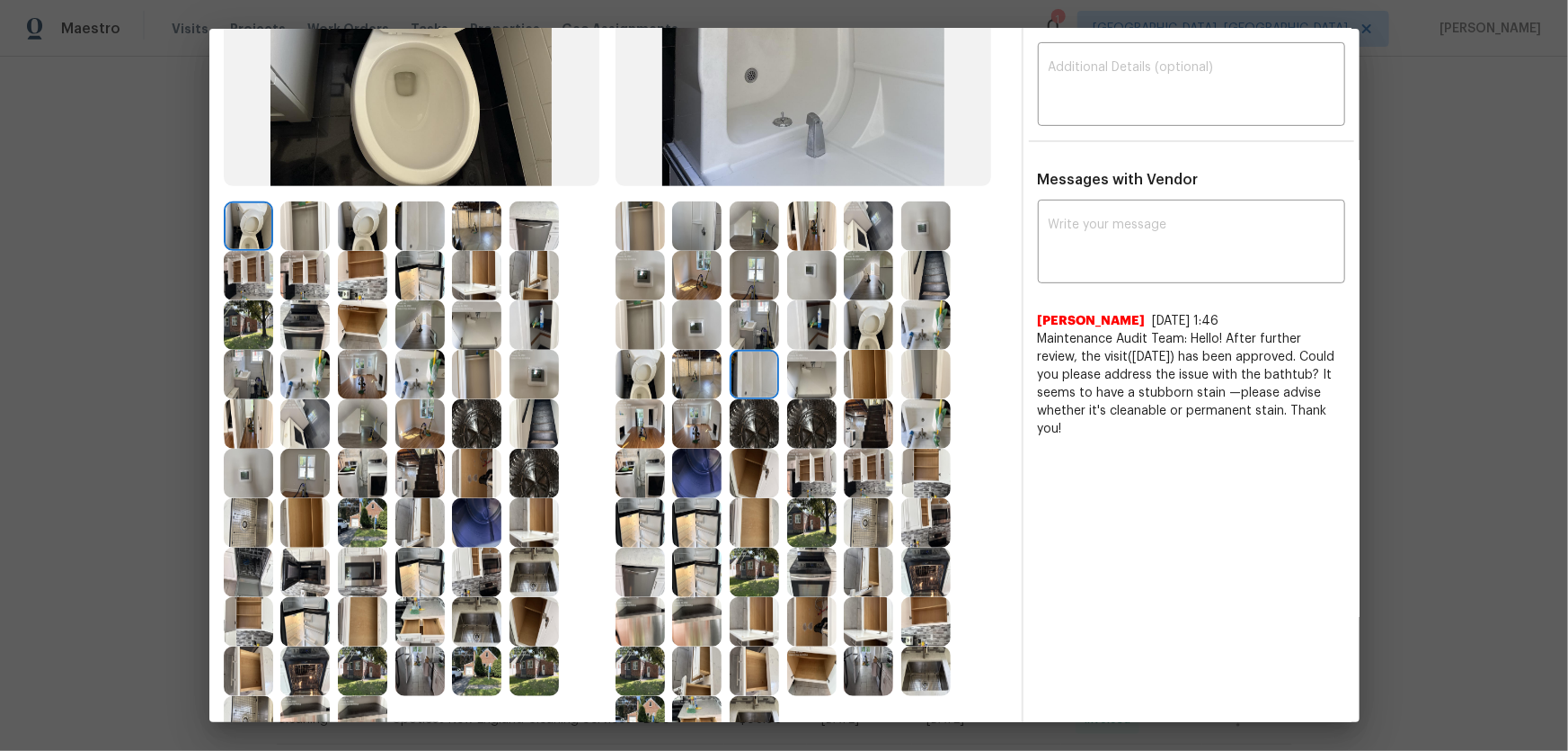
click at [917, 421] on img at bounding box center [925, 423] width 49 height 49
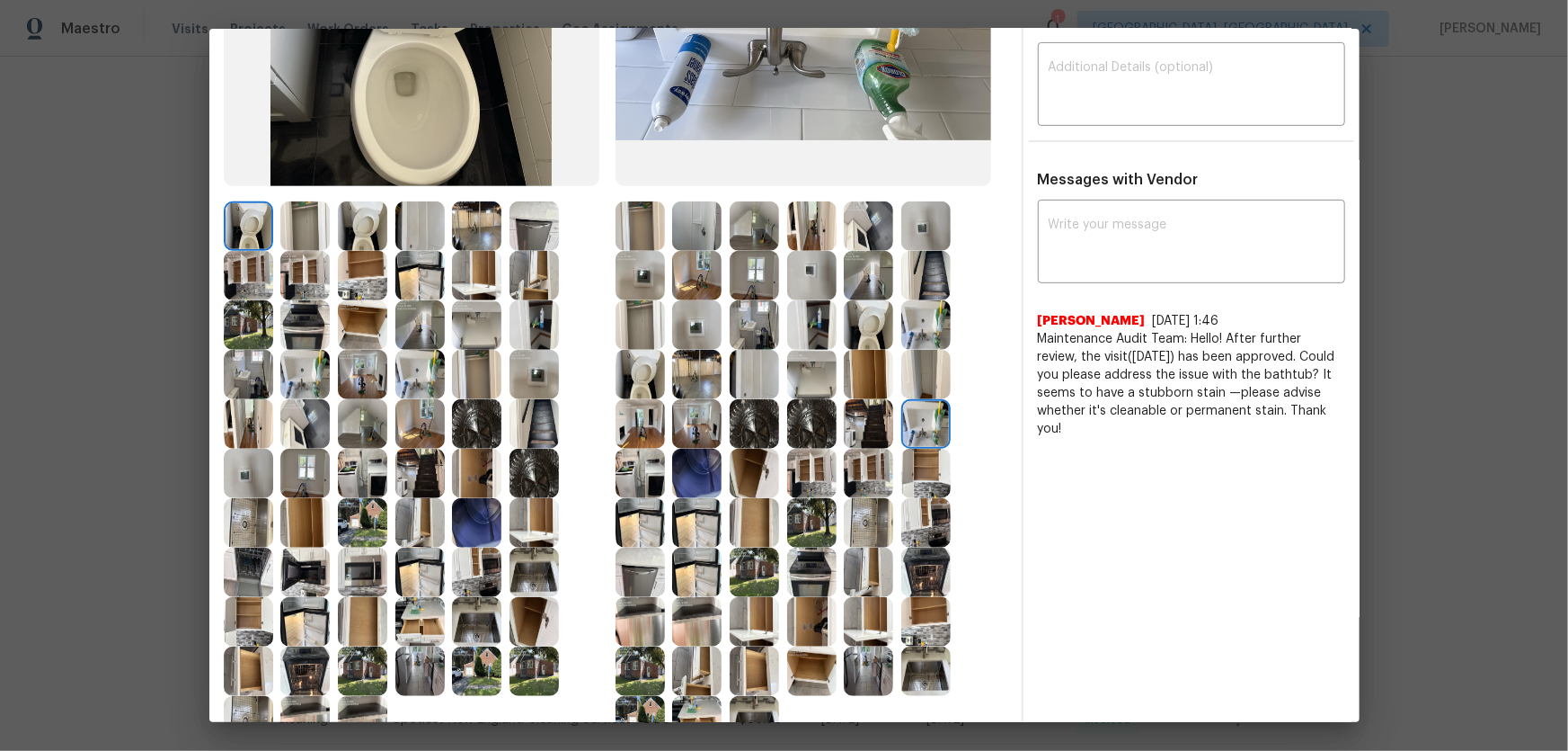
click at [923, 331] on img at bounding box center [925, 324] width 49 height 49
click at [856, 371] on img at bounding box center [867, 374] width 49 height 49
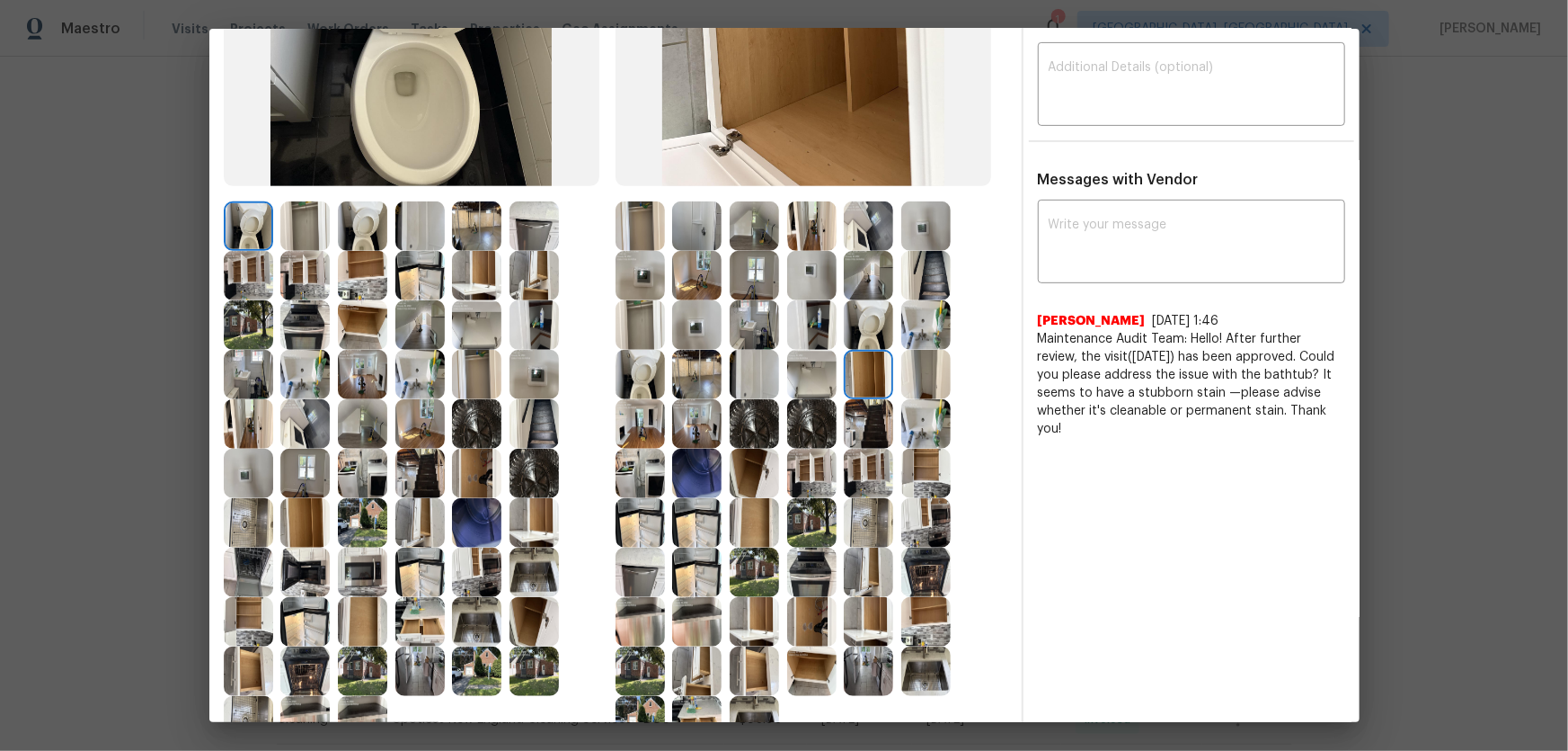
click at [816, 373] on img at bounding box center [812, 374] width 49 height 49
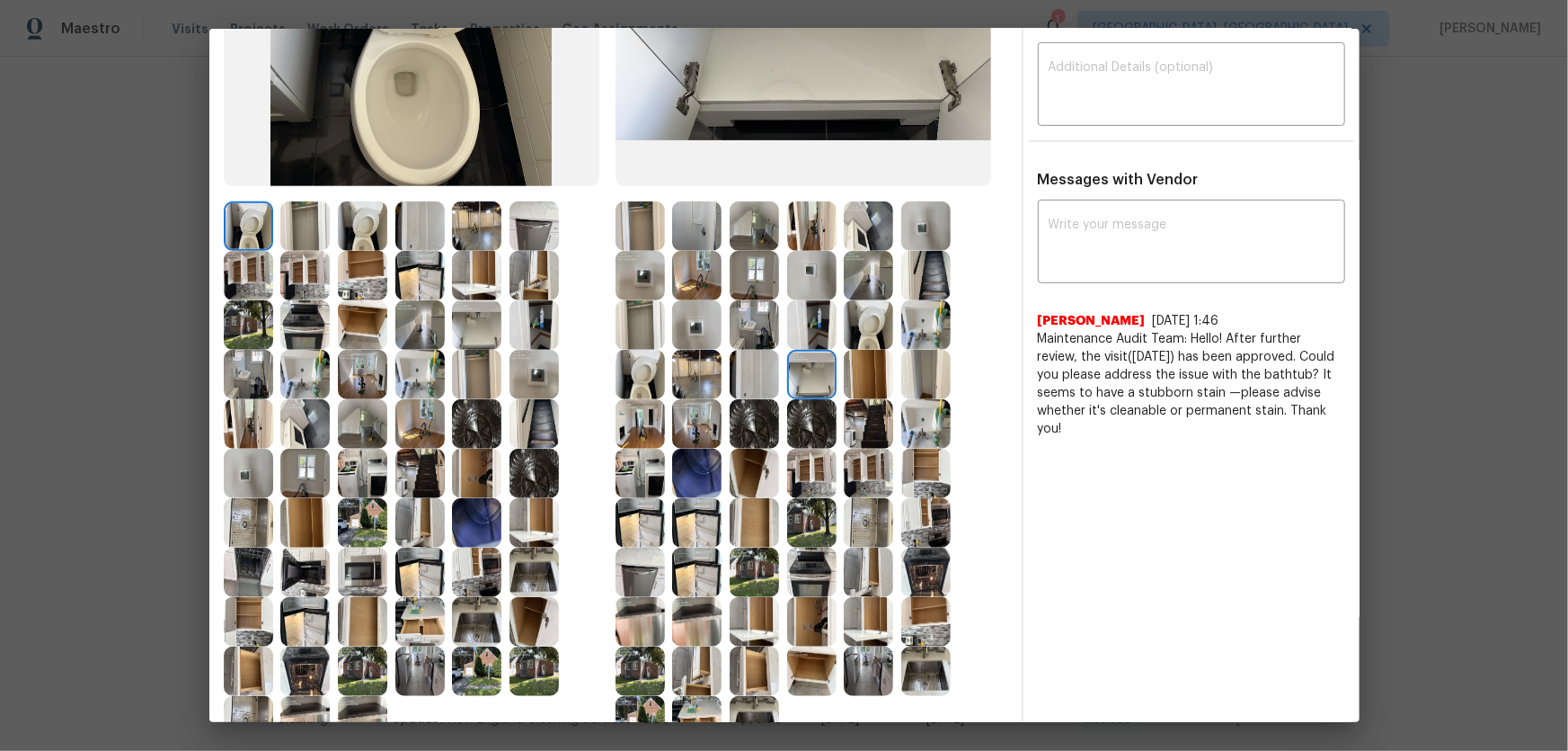
click at [809, 335] on img at bounding box center [812, 324] width 49 height 49
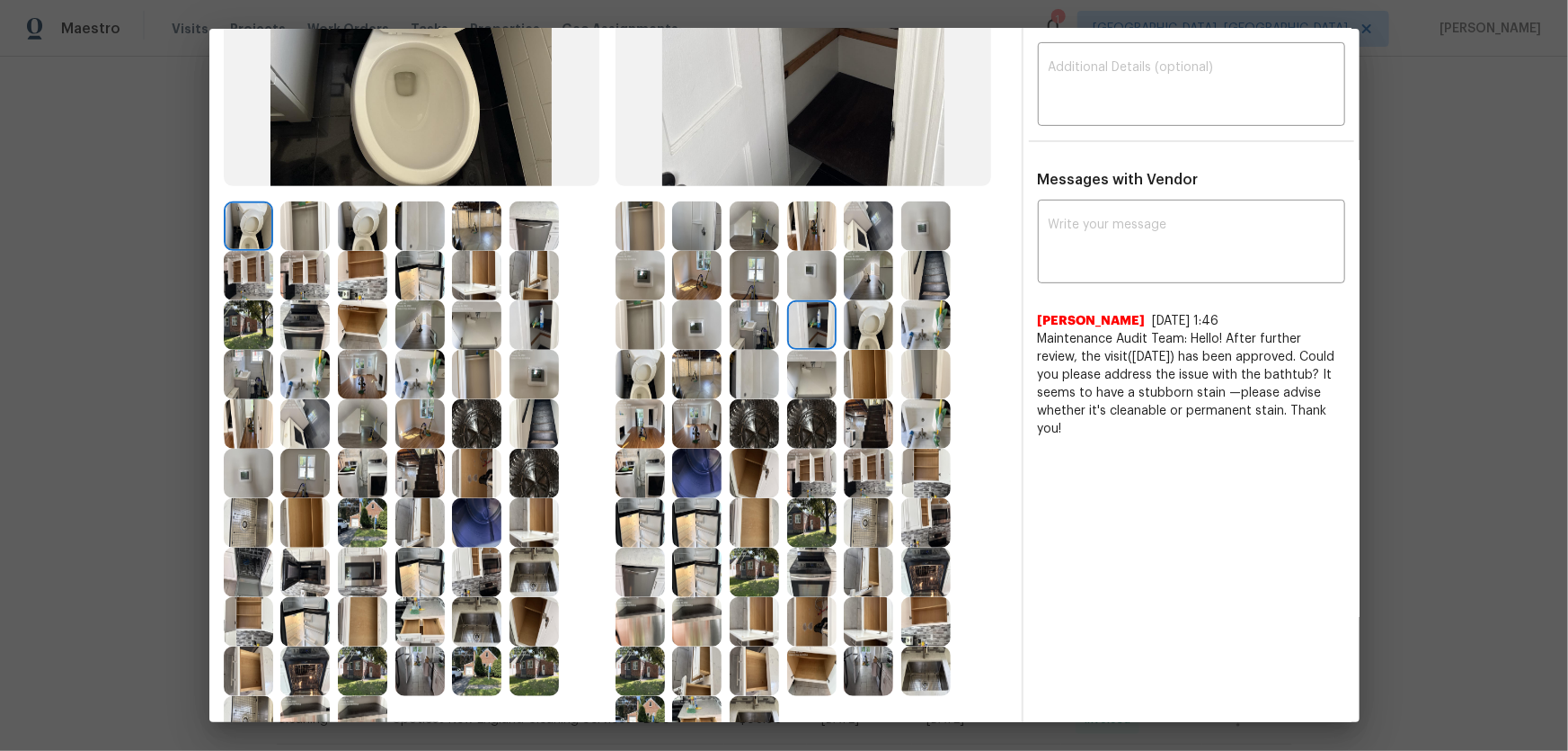
click at [794, 289] on img at bounding box center [812, 275] width 49 height 49
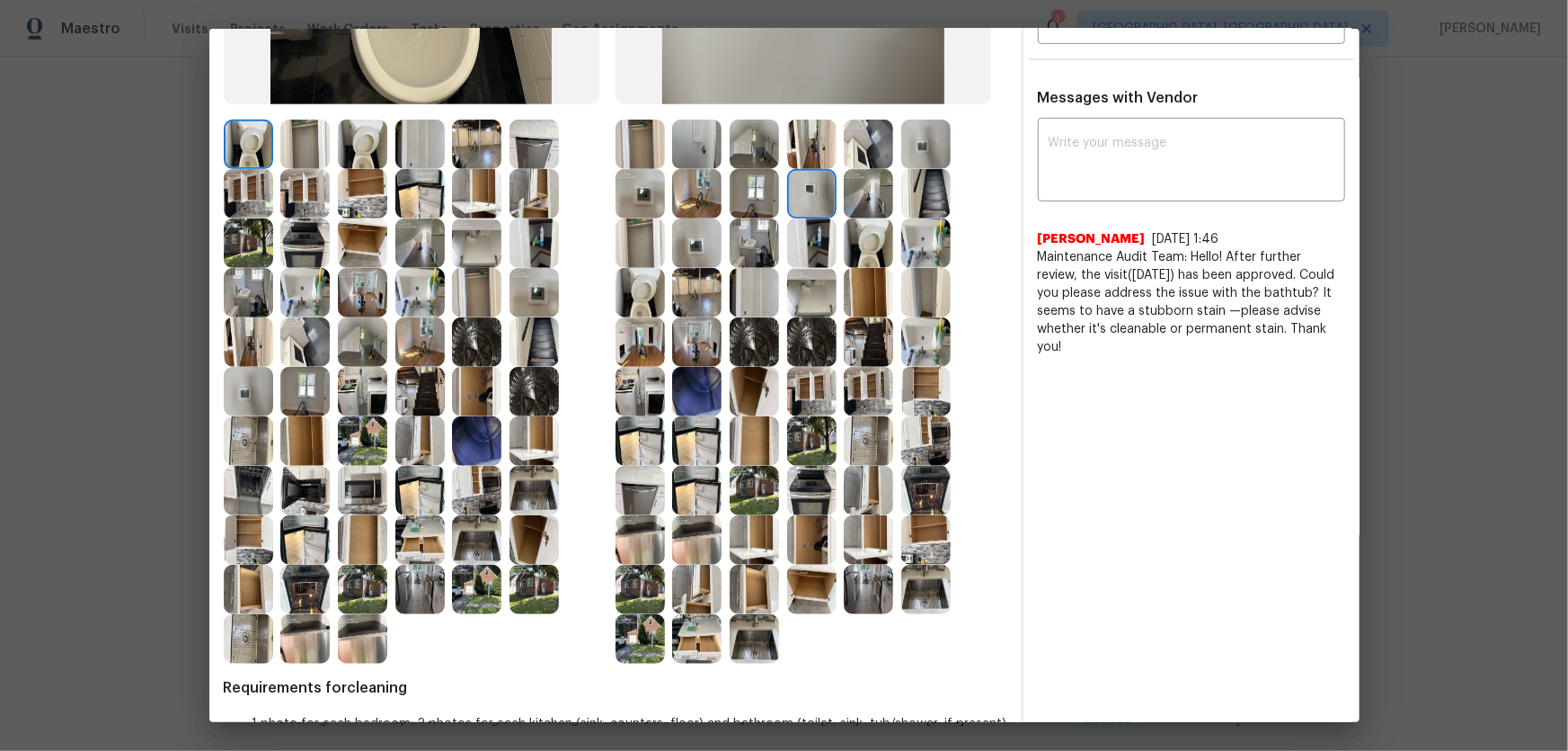
scroll to position [463, 0]
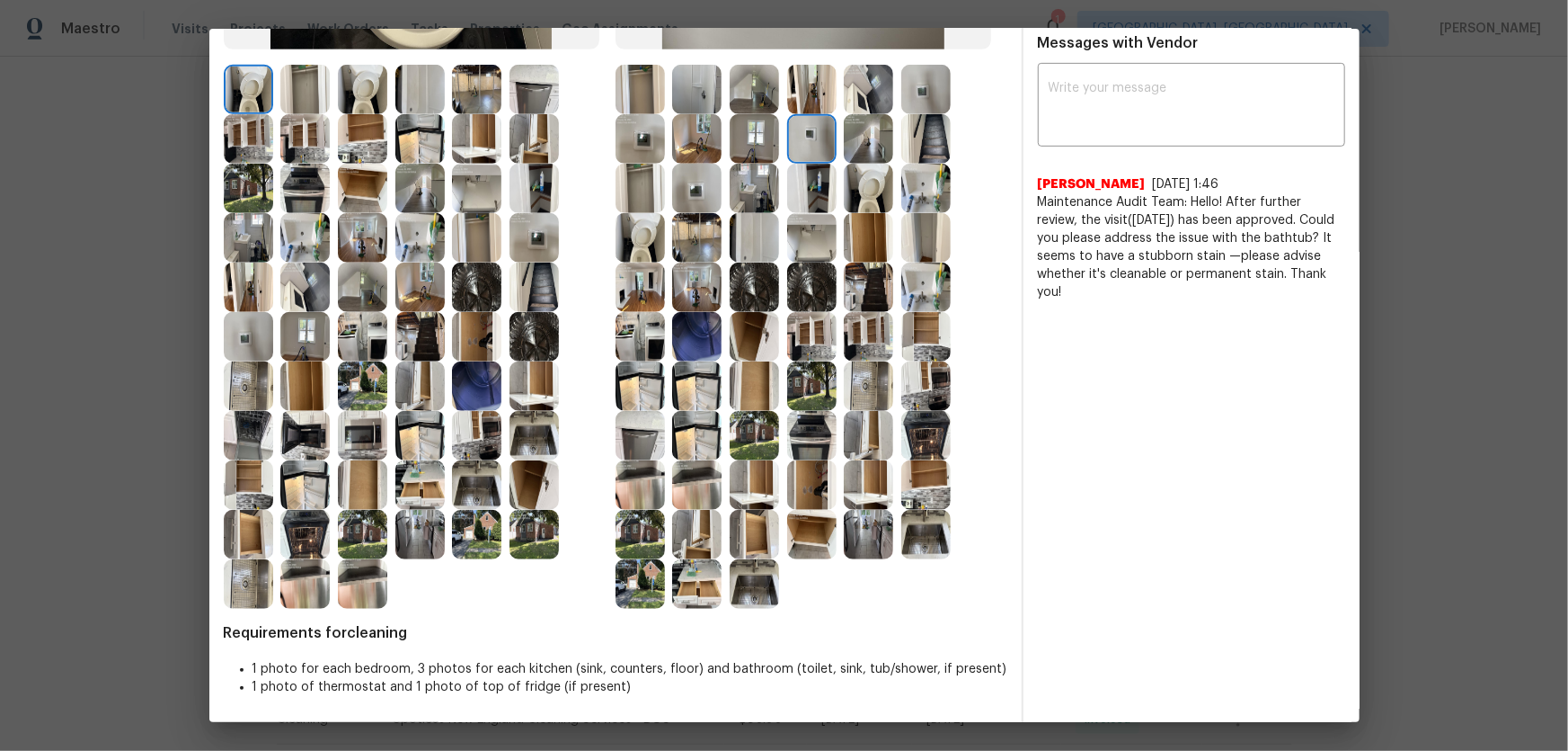
click at [755, 495] on img at bounding box center [754, 583] width 49 height 49
click at [857, 495] on img at bounding box center [867, 534] width 49 height 49
click at [921, 495] on img at bounding box center [925, 534] width 49 height 49
click at [917, 487] on img at bounding box center [925, 485] width 49 height 49
click at [871, 484] on img at bounding box center [867, 485] width 49 height 49
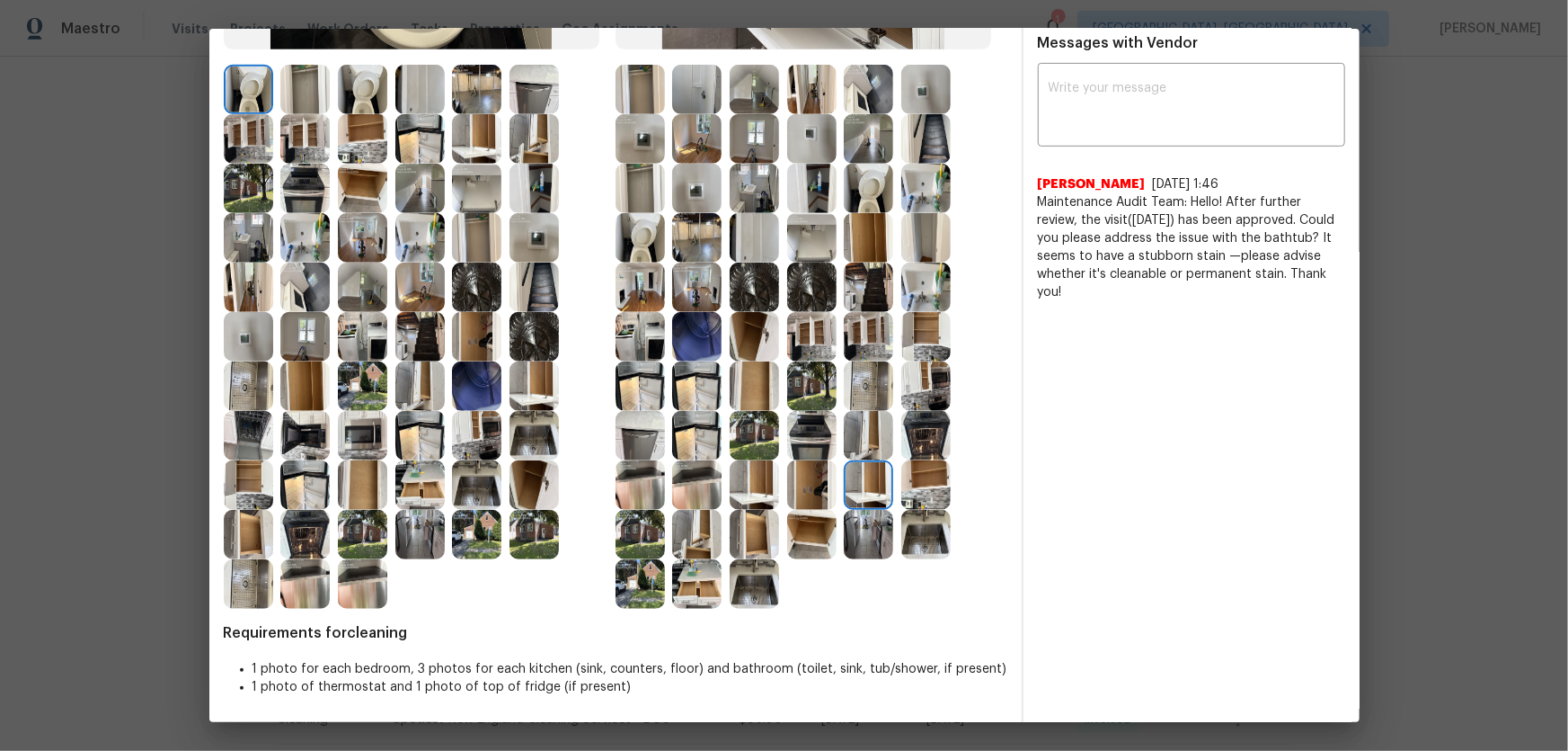
click at [811, 495] on img at bounding box center [812, 485] width 49 height 49
click at [737, 495] on img at bounding box center [754, 534] width 49 height 49
click at [729, 495] on img at bounding box center [754, 534] width 49 height 49
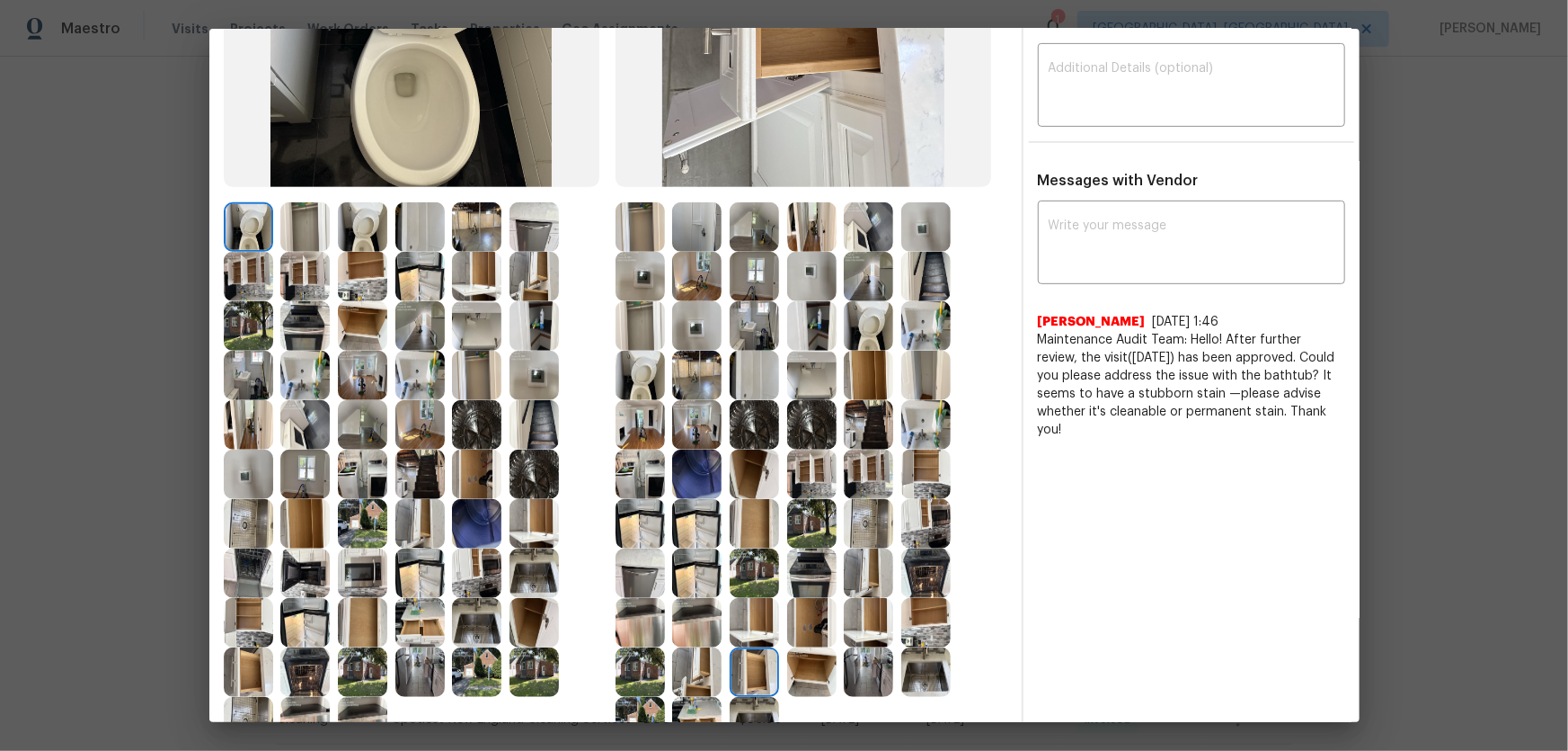
scroll to position [299, 0]
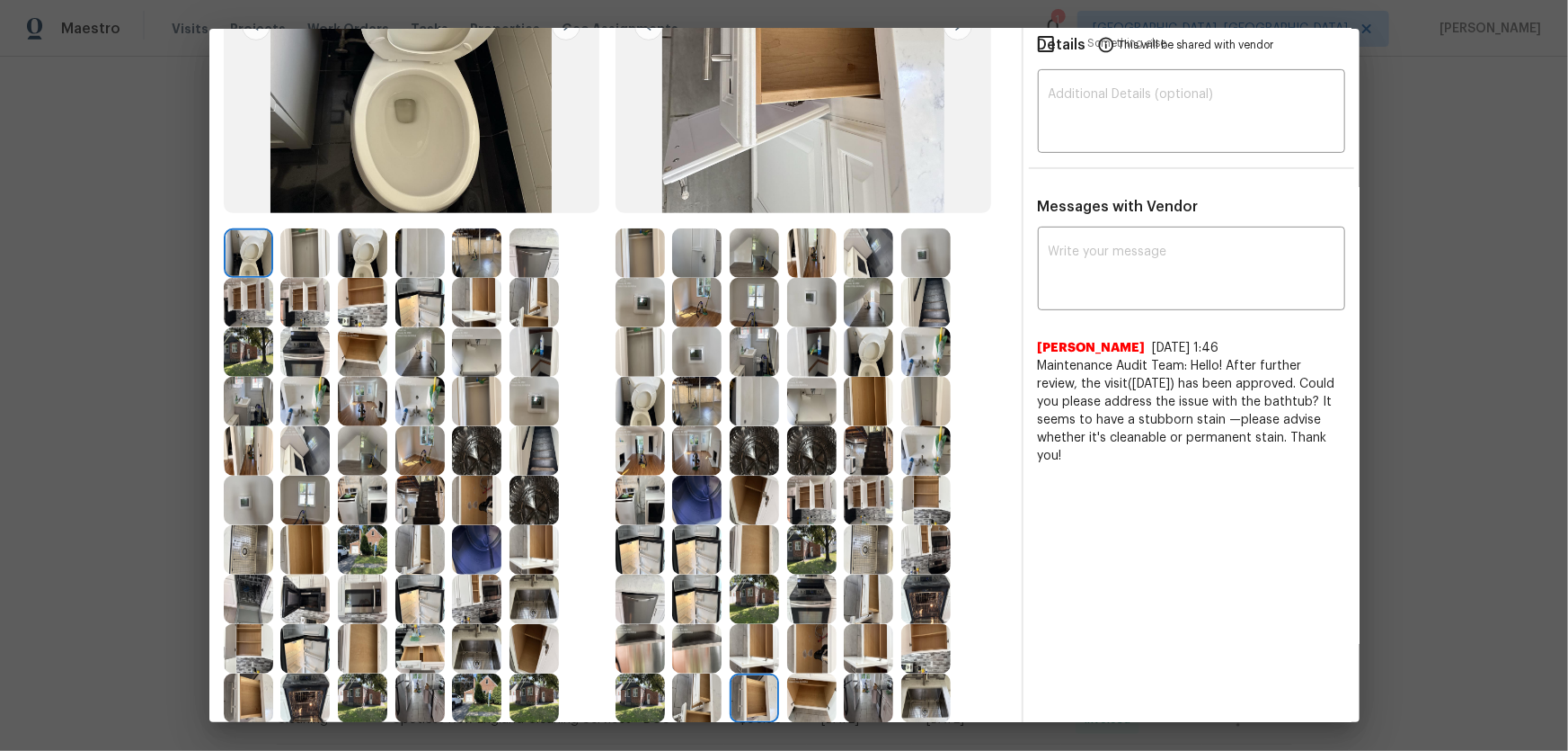
click at [866, 265] on img at bounding box center [867, 253] width 49 height 49
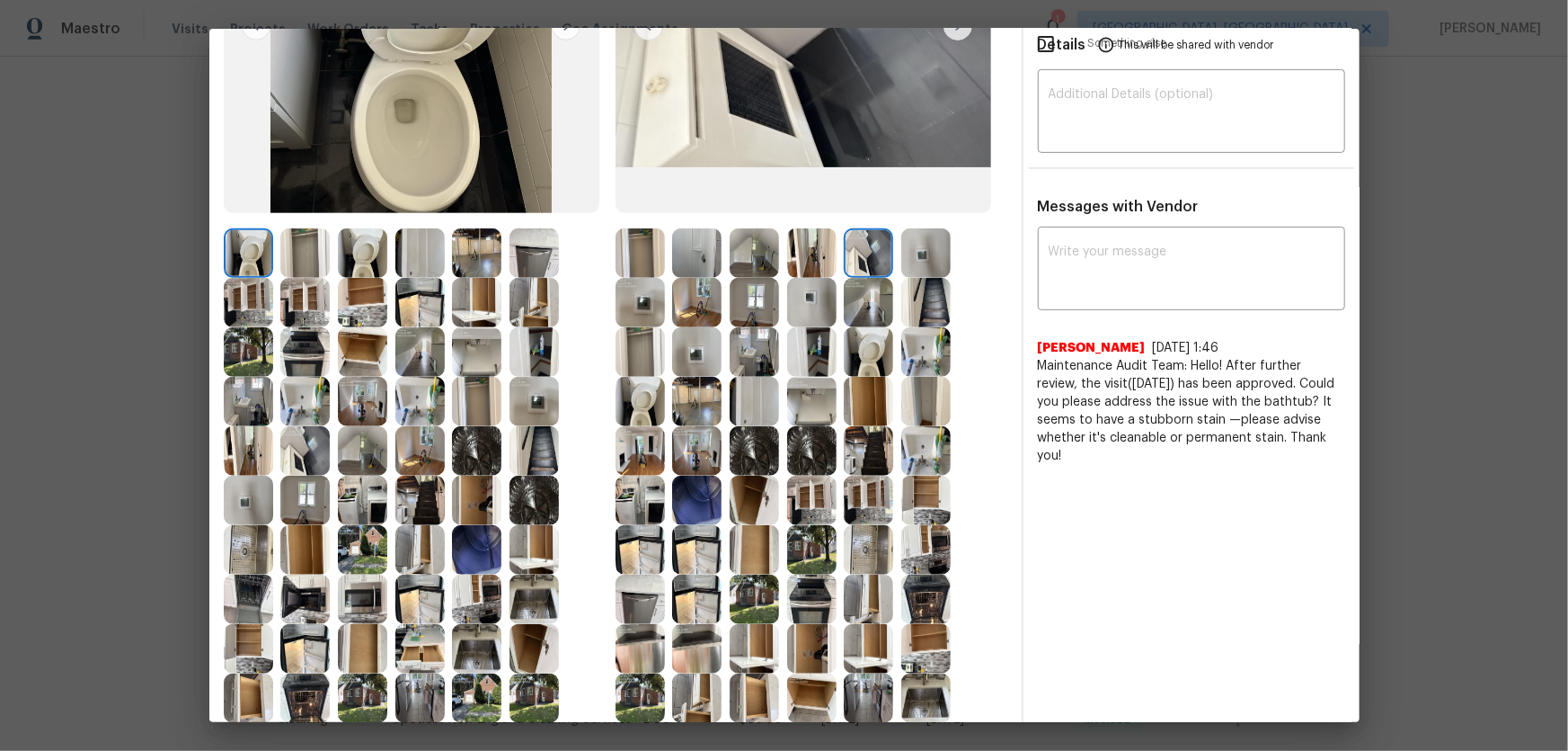
click at [909, 263] on img at bounding box center [925, 253] width 49 height 49
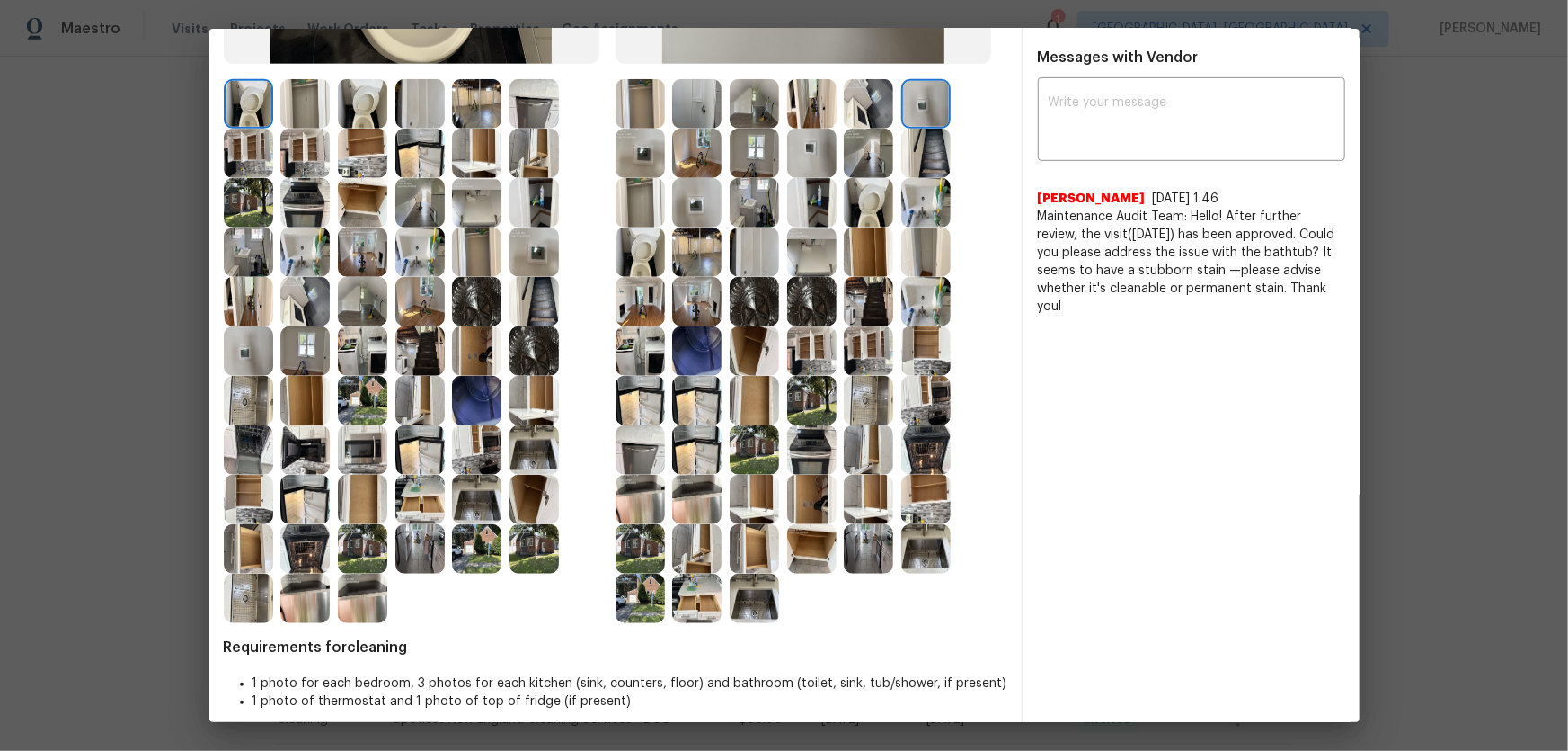
scroll to position [463, 0]
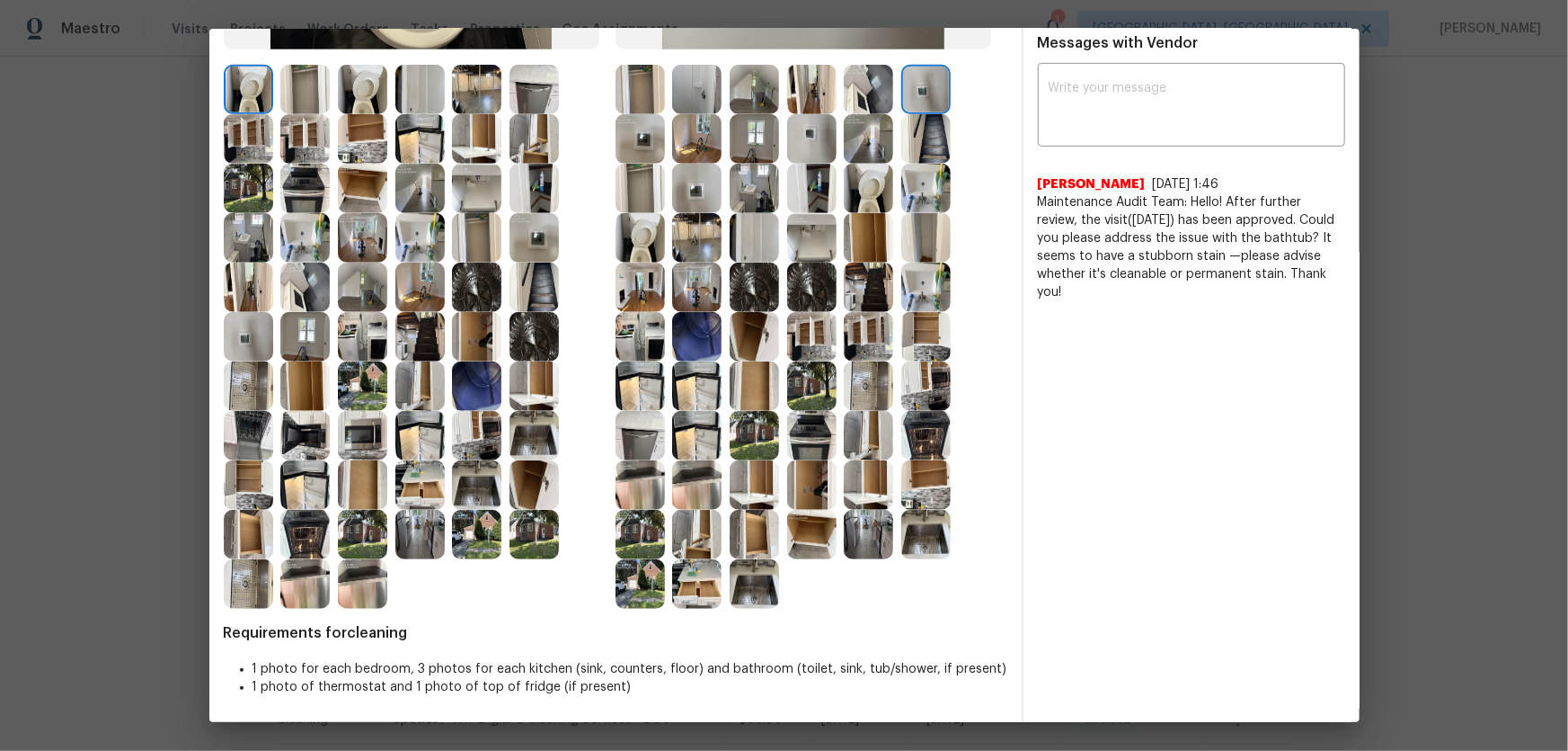
click at [336, 495] on div at bounding box center [310, 583] width 58 height 49
click at [308, 495] on img at bounding box center [305, 583] width 49 height 49
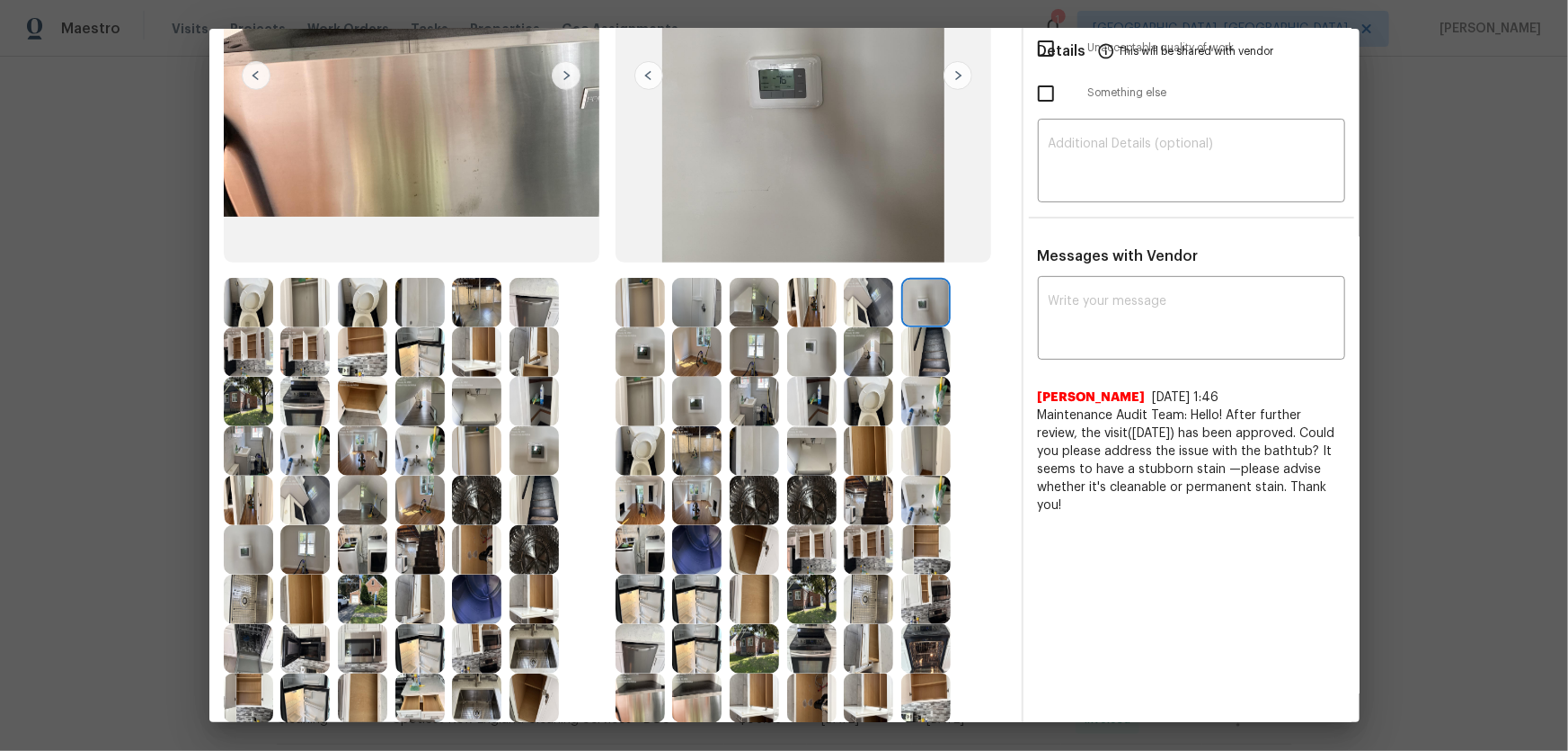
scroll to position [217, 0]
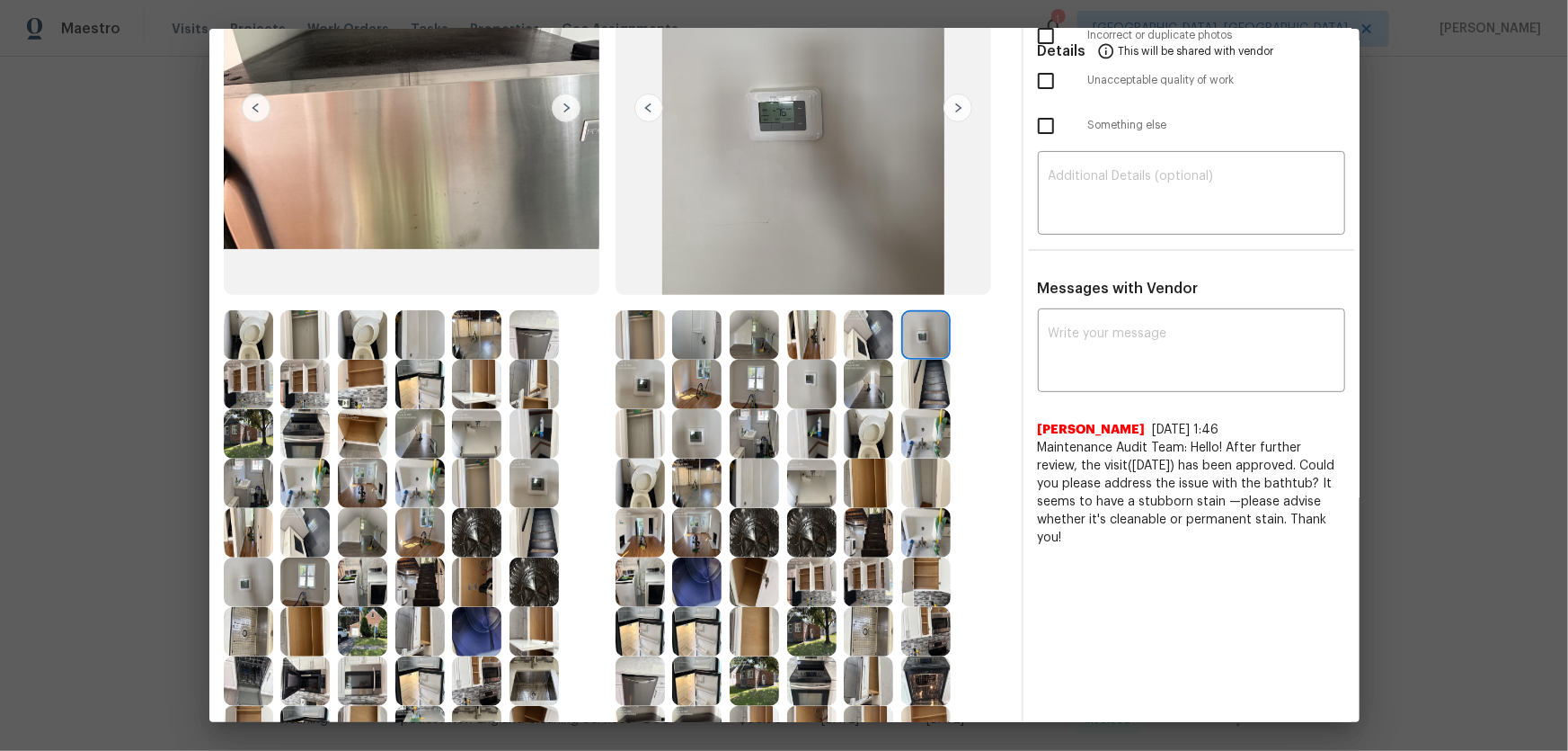
click at [687, 389] on img at bounding box center [697, 384] width 49 height 49
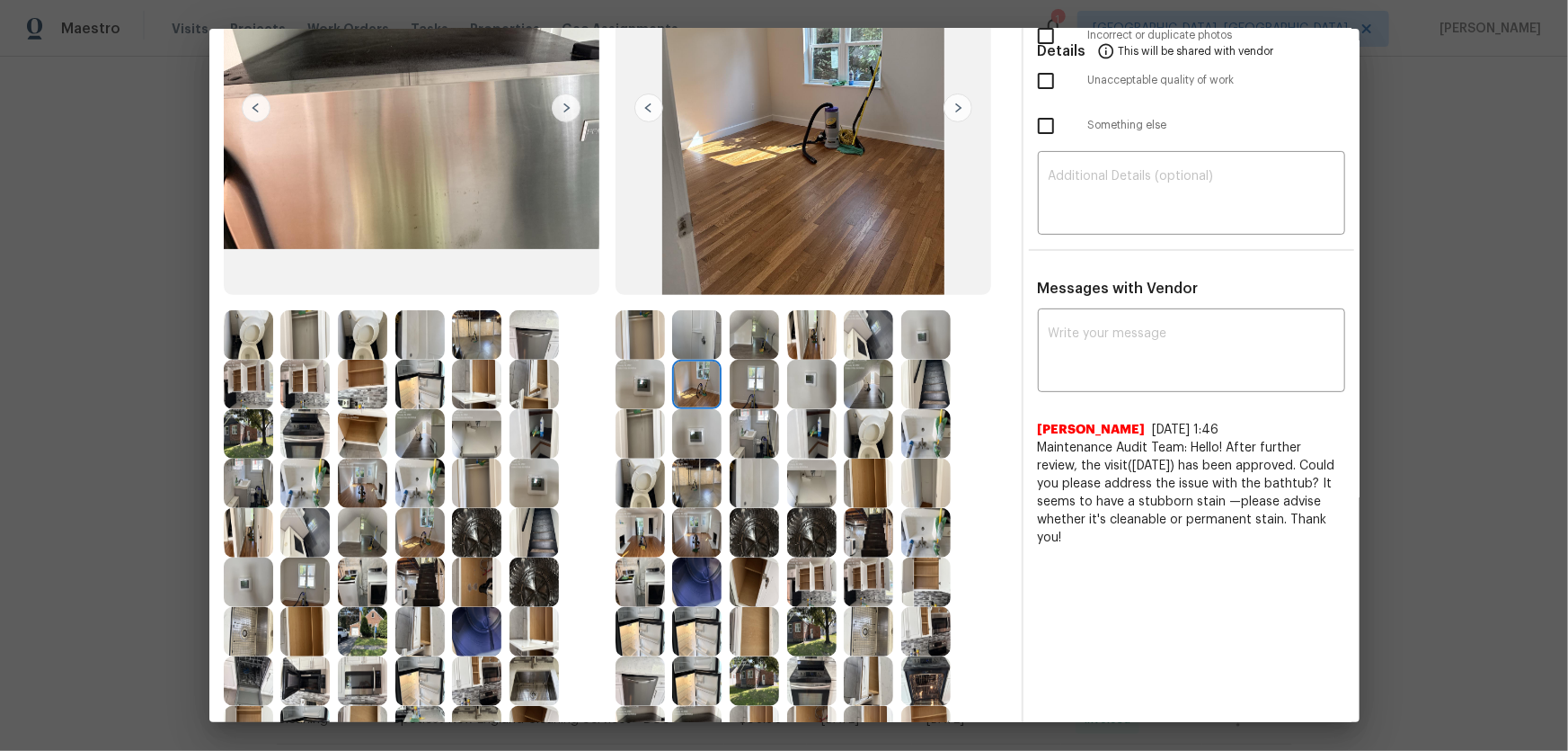
click at [746, 387] on img at bounding box center [754, 384] width 49 height 49
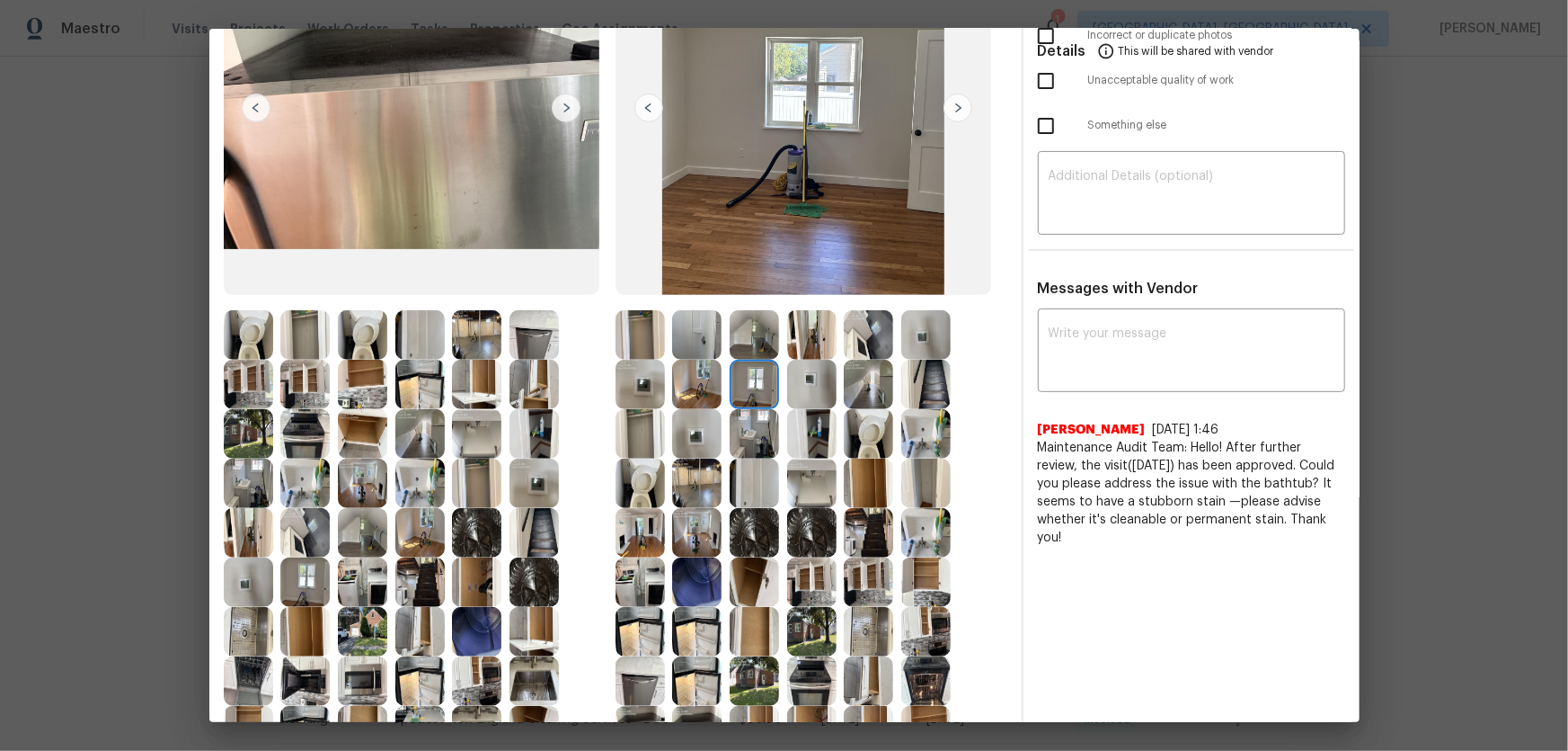
click at [746, 334] on img at bounding box center [754, 334] width 49 height 49
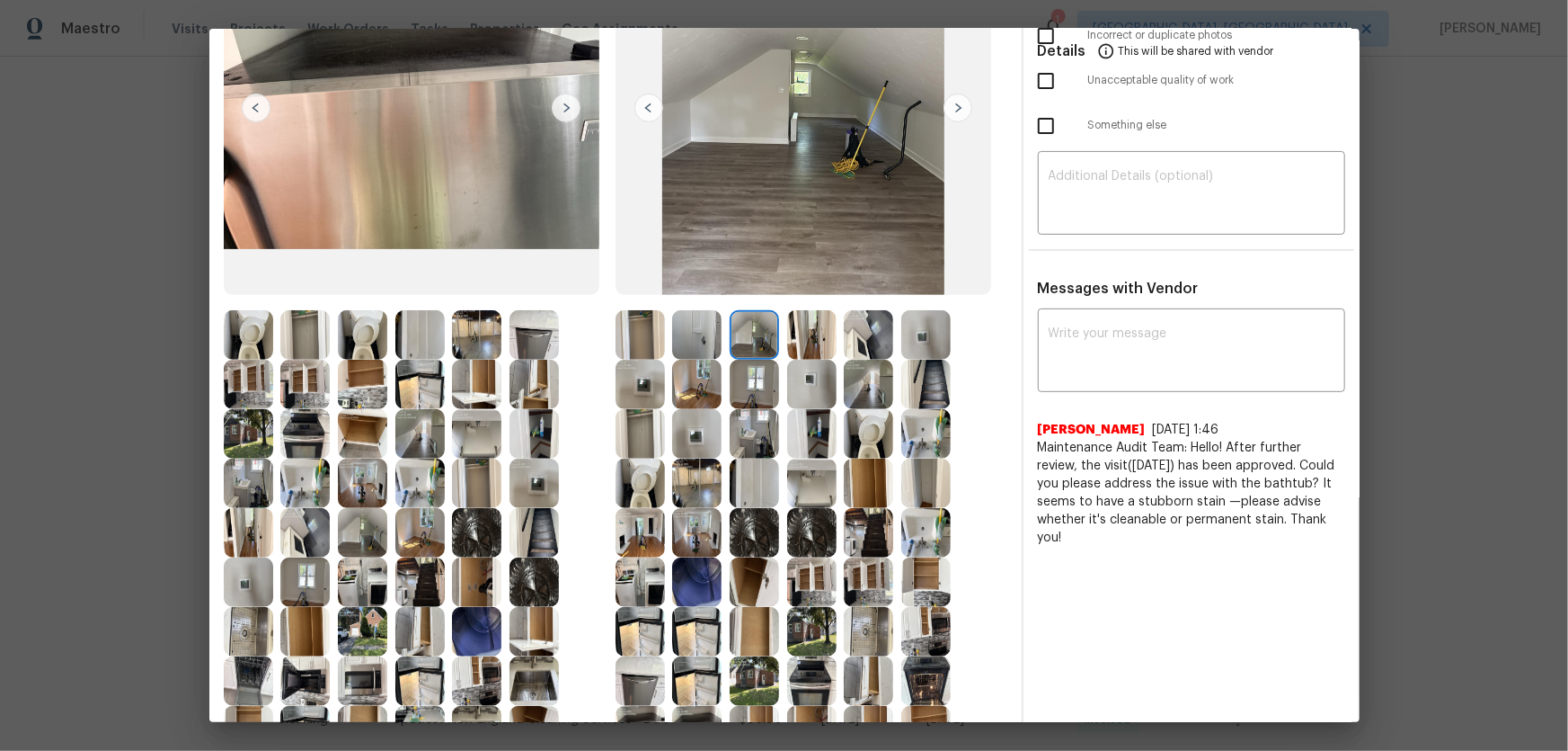
click at [801, 334] on img at bounding box center [812, 334] width 49 height 49
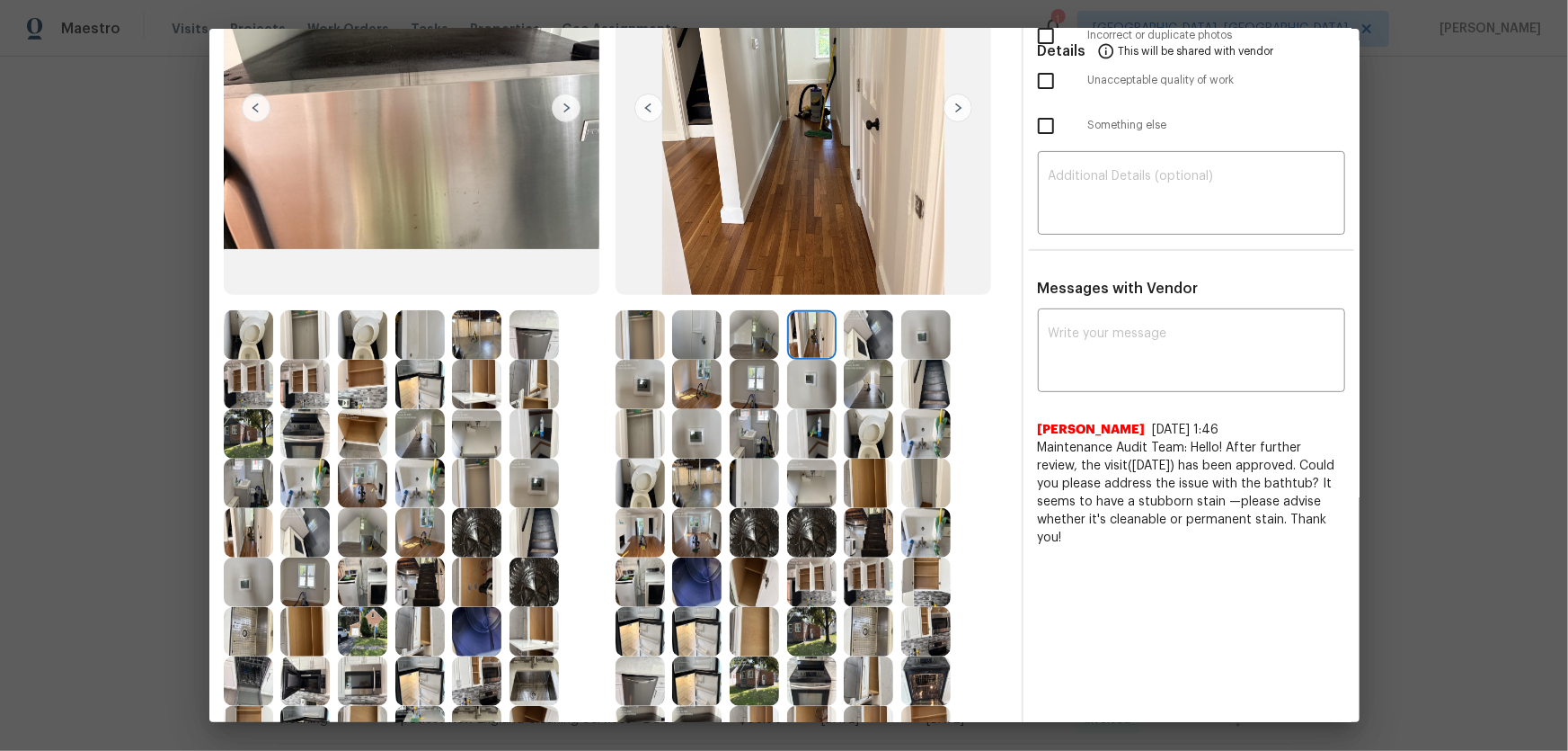
click at [802, 376] on img at bounding box center [812, 384] width 49 height 49
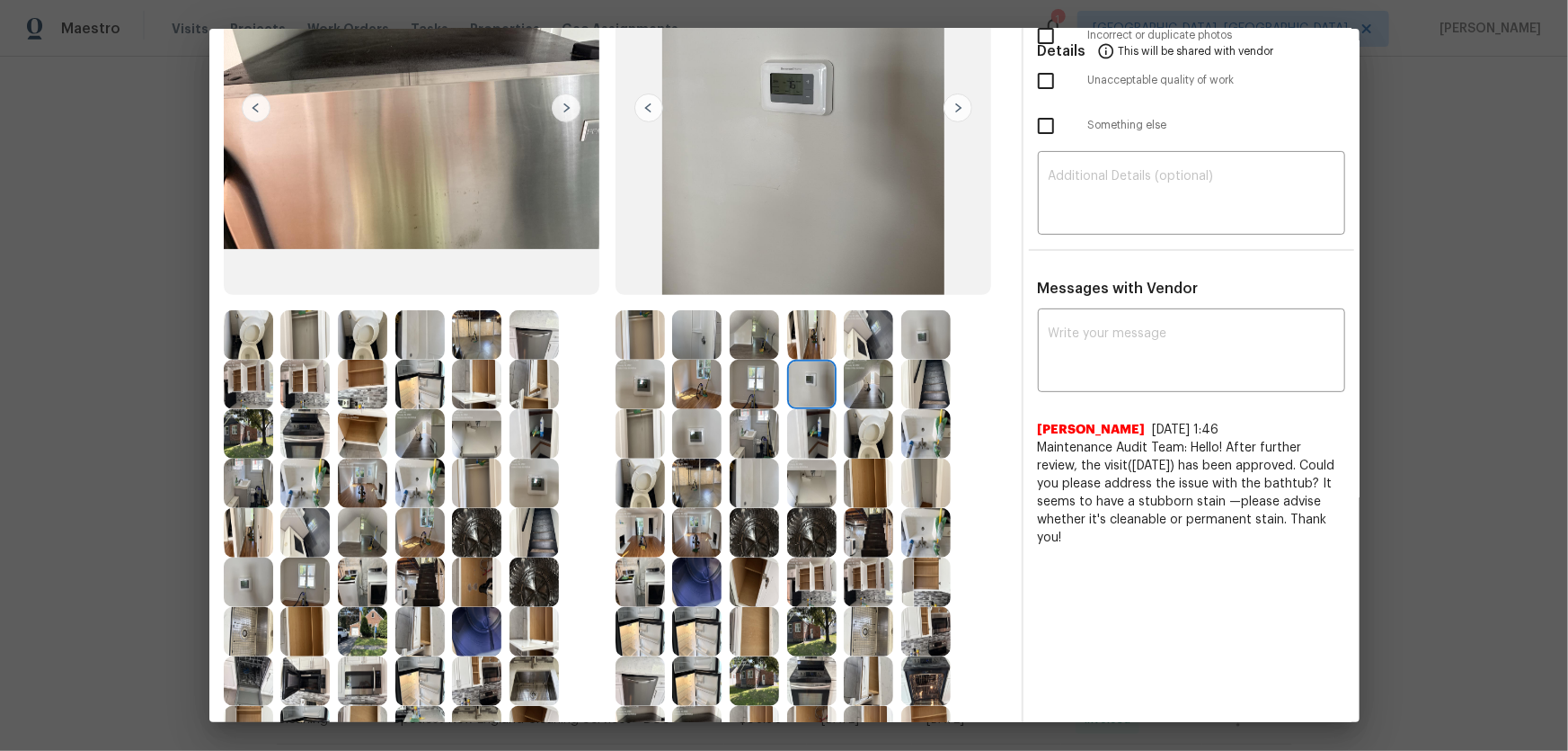
click at [687, 388] on img at bounding box center [697, 384] width 49 height 49
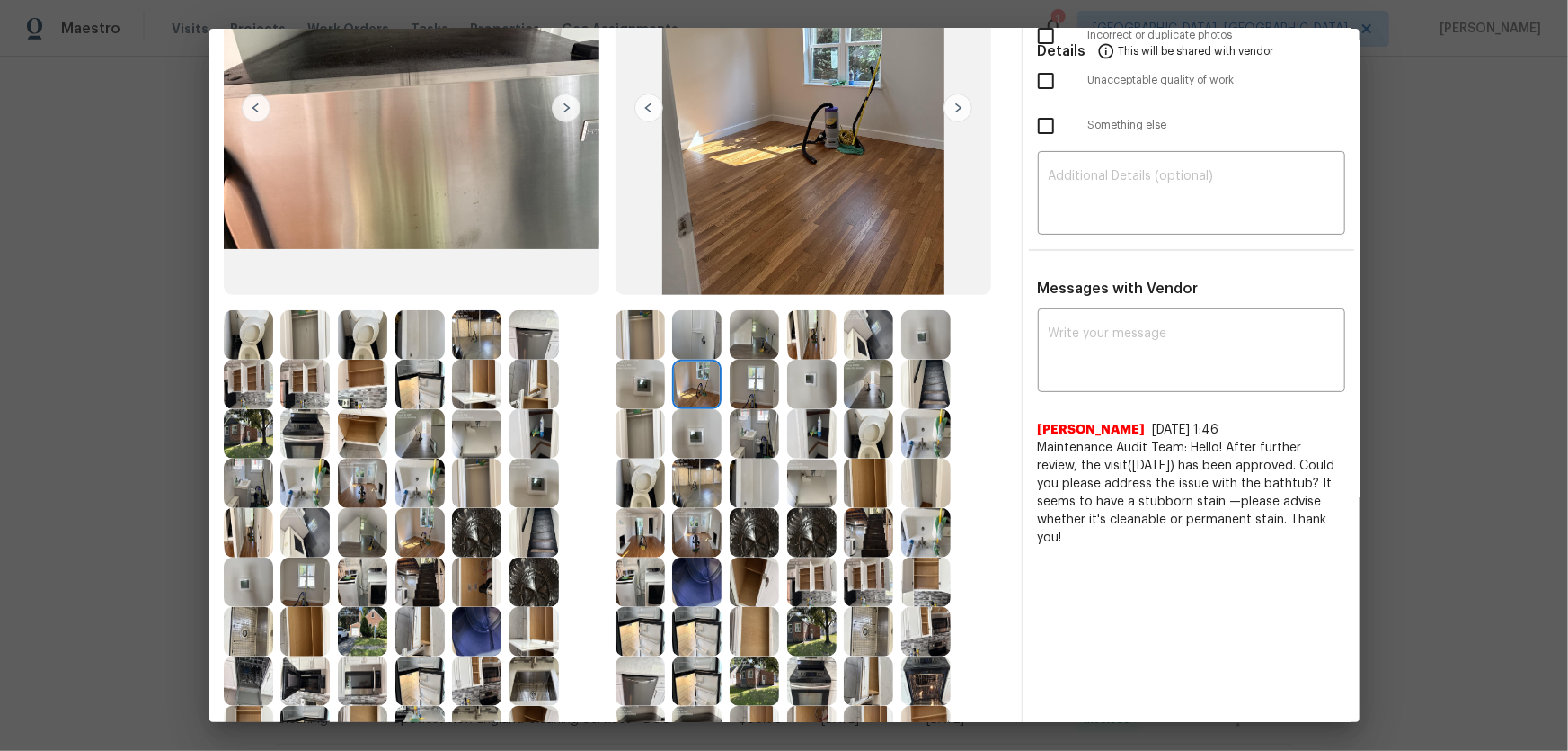
click at [737, 385] on img at bounding box center [754, 384] width 49 height 49
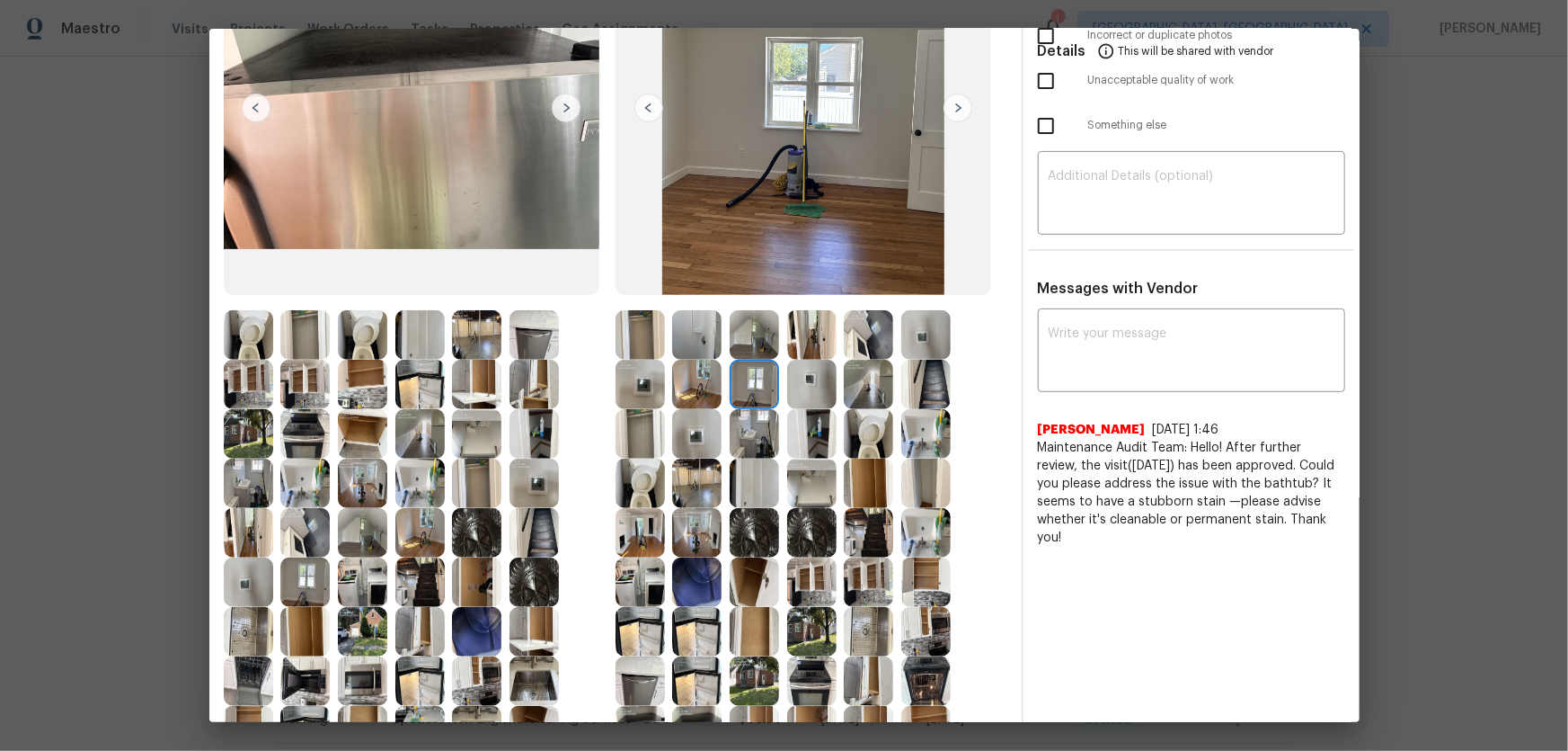
click at [876, 383] on img at bounding box center [867, 384] width 49 height 49
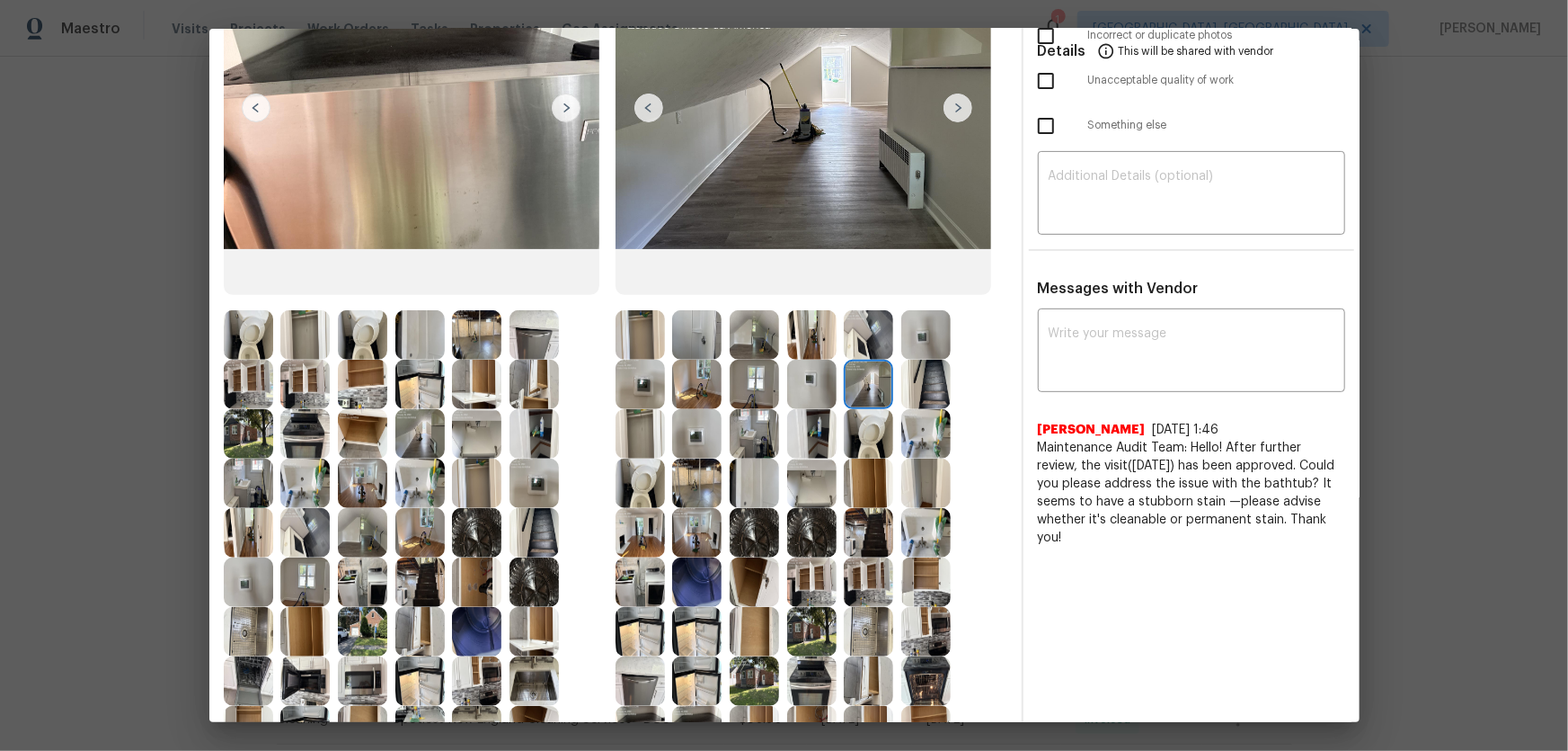
click at [905, 387] on img at bounding box center [925, 384] width 49 height 49
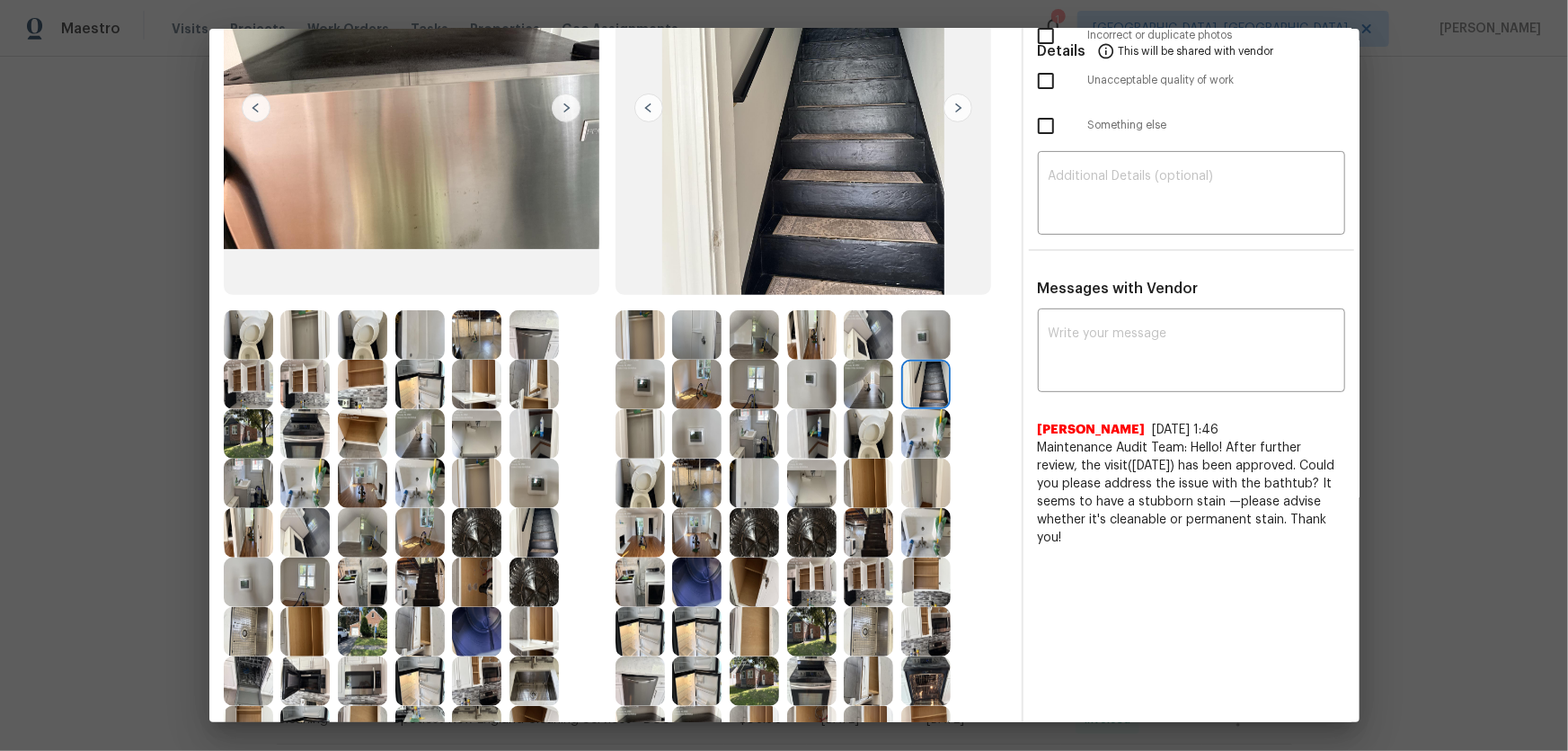
click at [922, 348] on img at bounding box center [925, 334] width 49 height 49
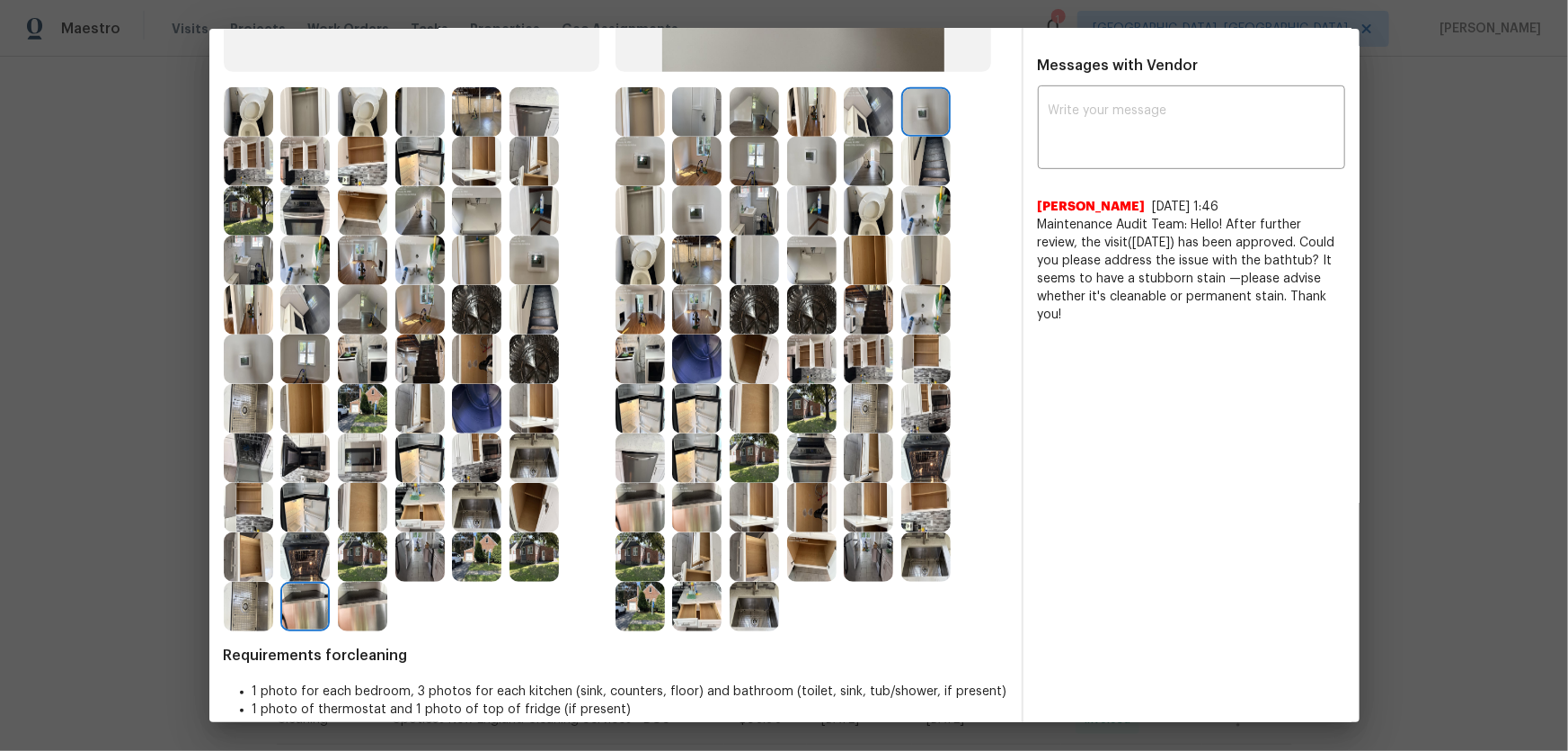
scroll to position [463, 0]
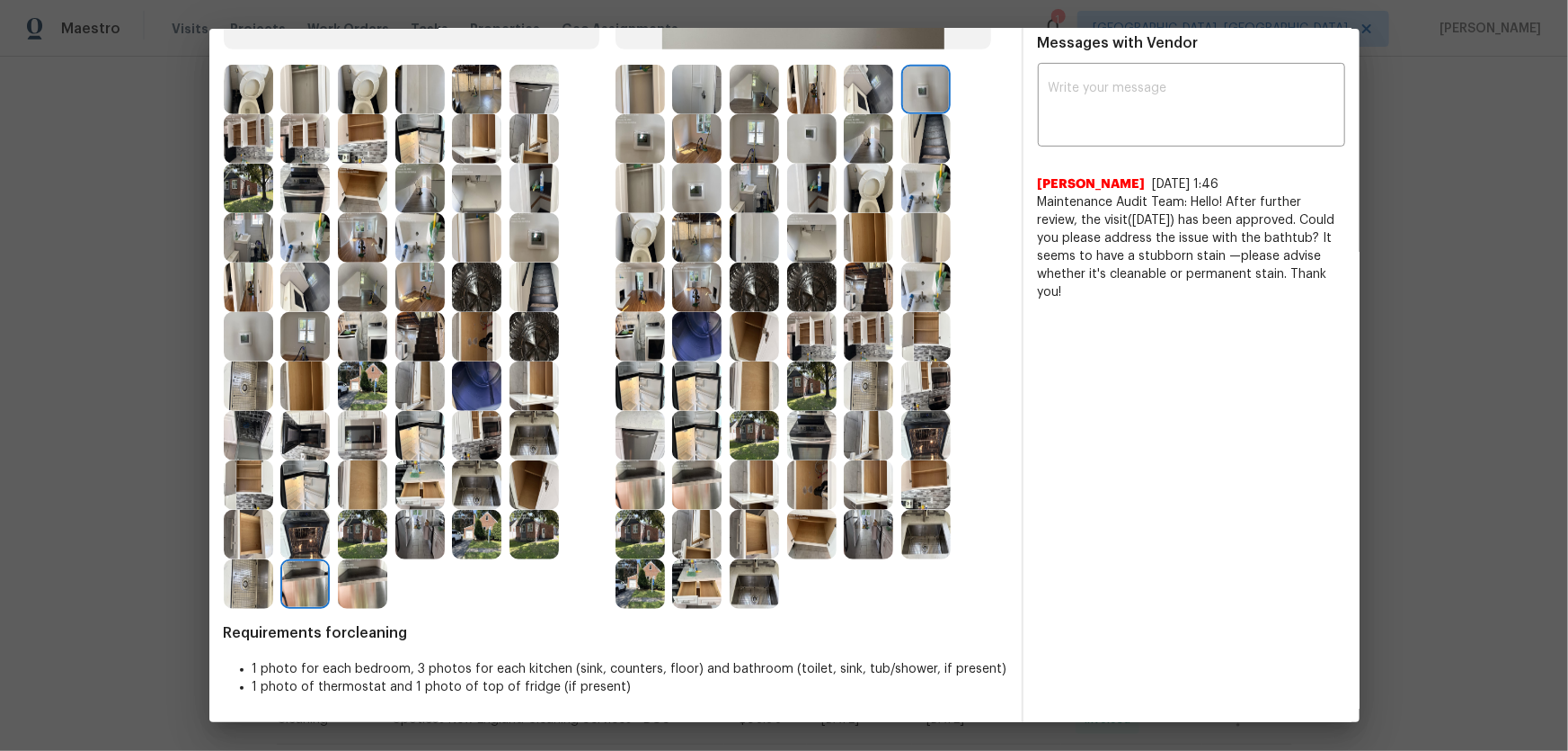
click at [693, 469] on img at bounding box center [697, 485] width 49 height 49
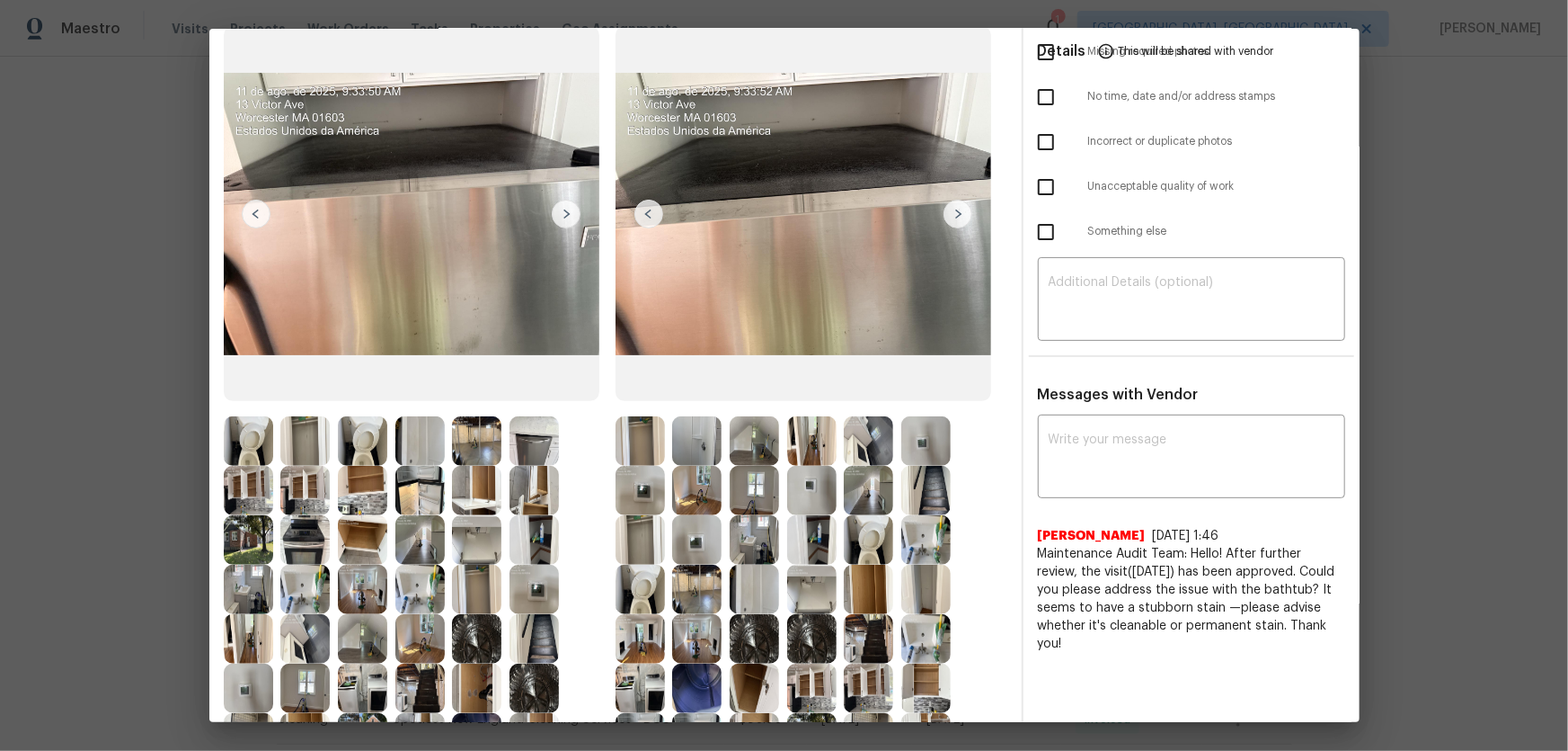
scroll to position [136, 0]
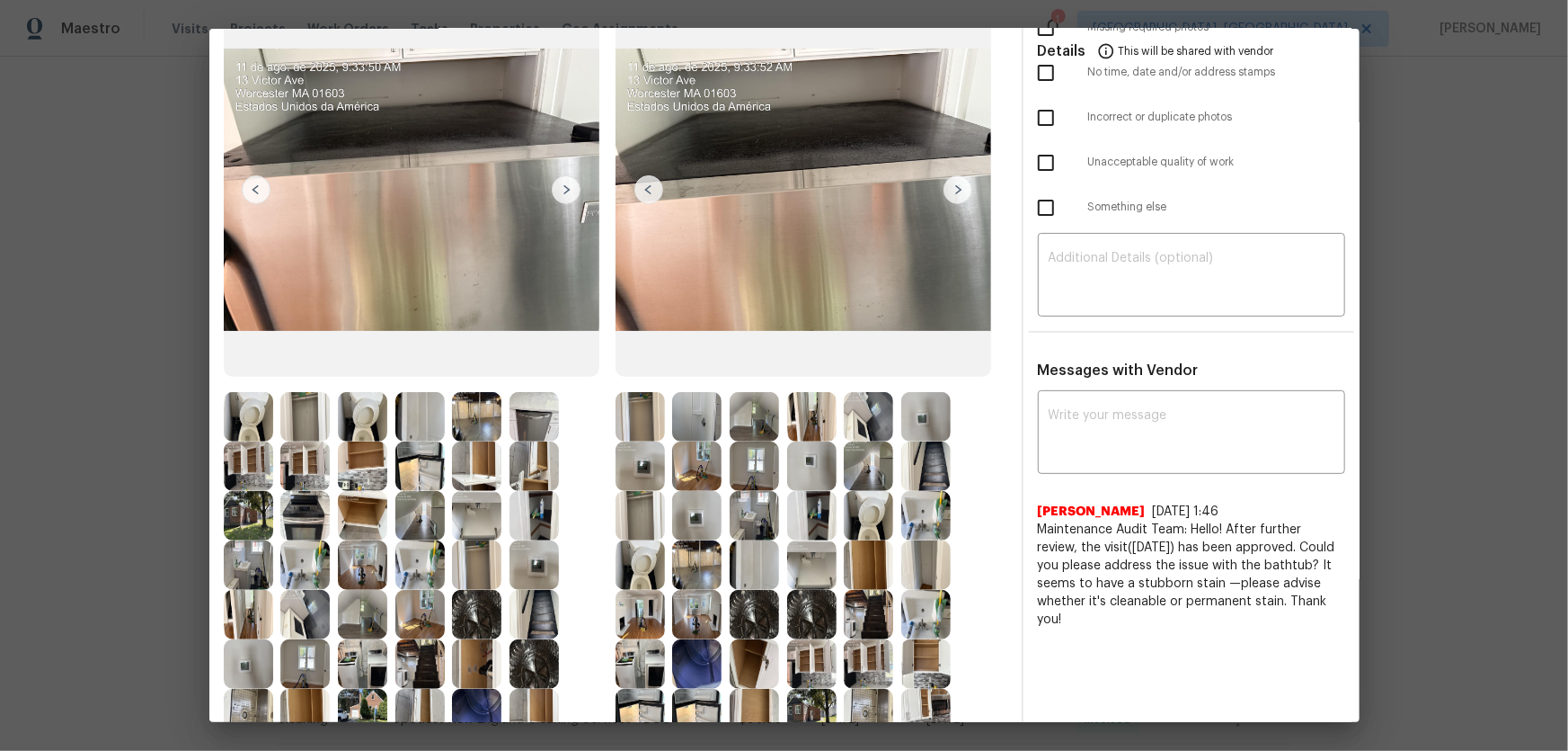
click at [686, 455] on img at bounding box center [697, 465] width 49 height 49
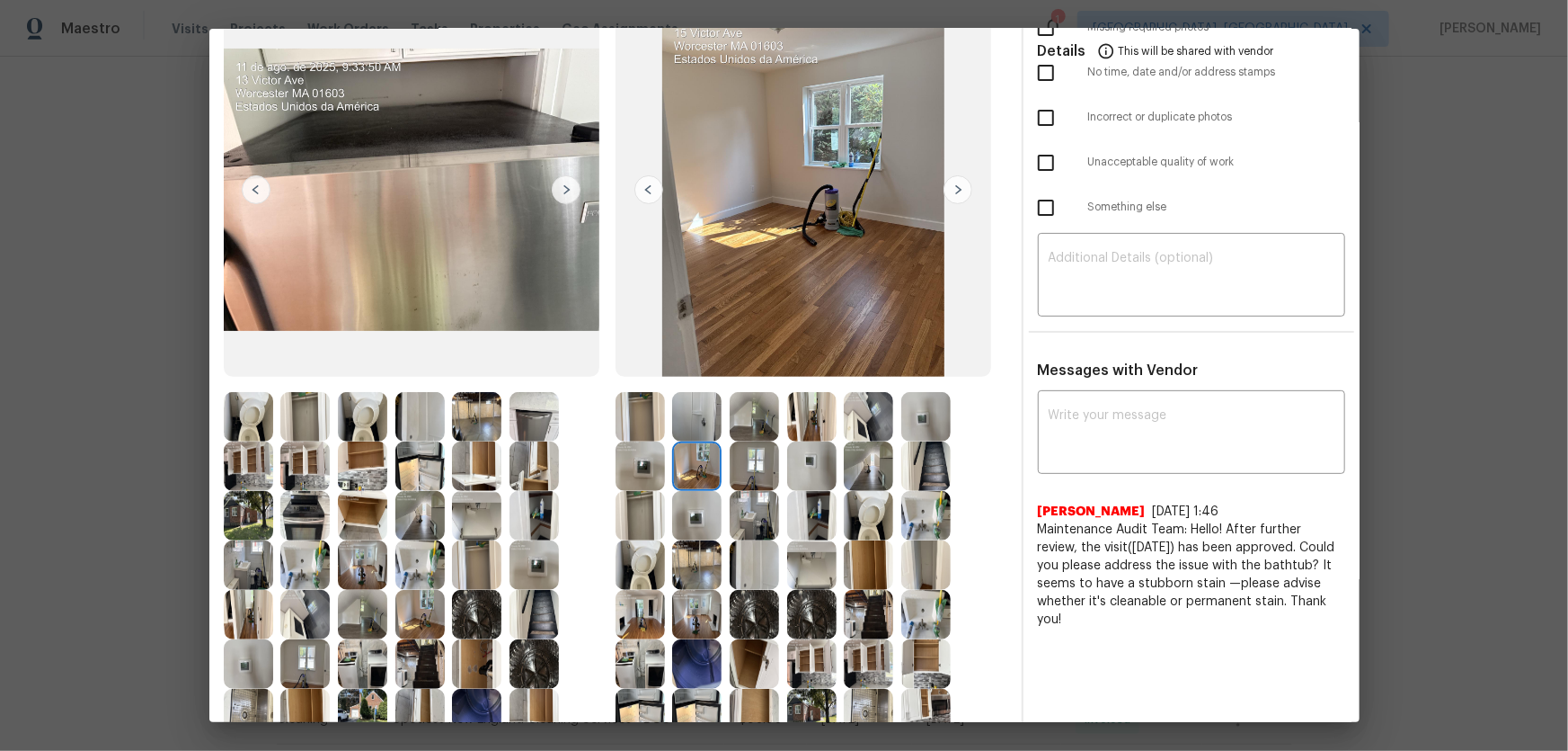
click at [739, 466] on img at bounding box center [754, 465] width 49 height 49
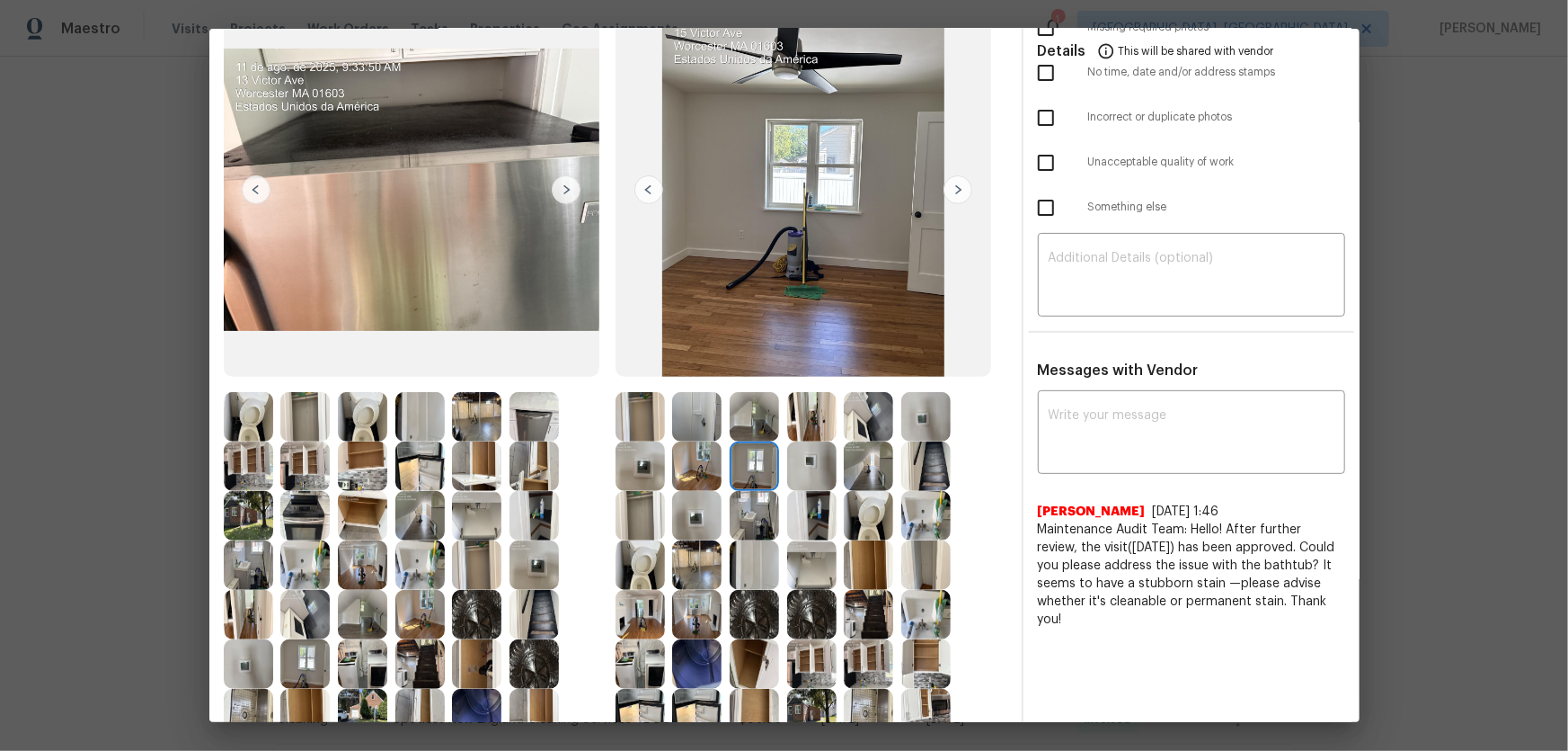
scroll to position [217, 0]
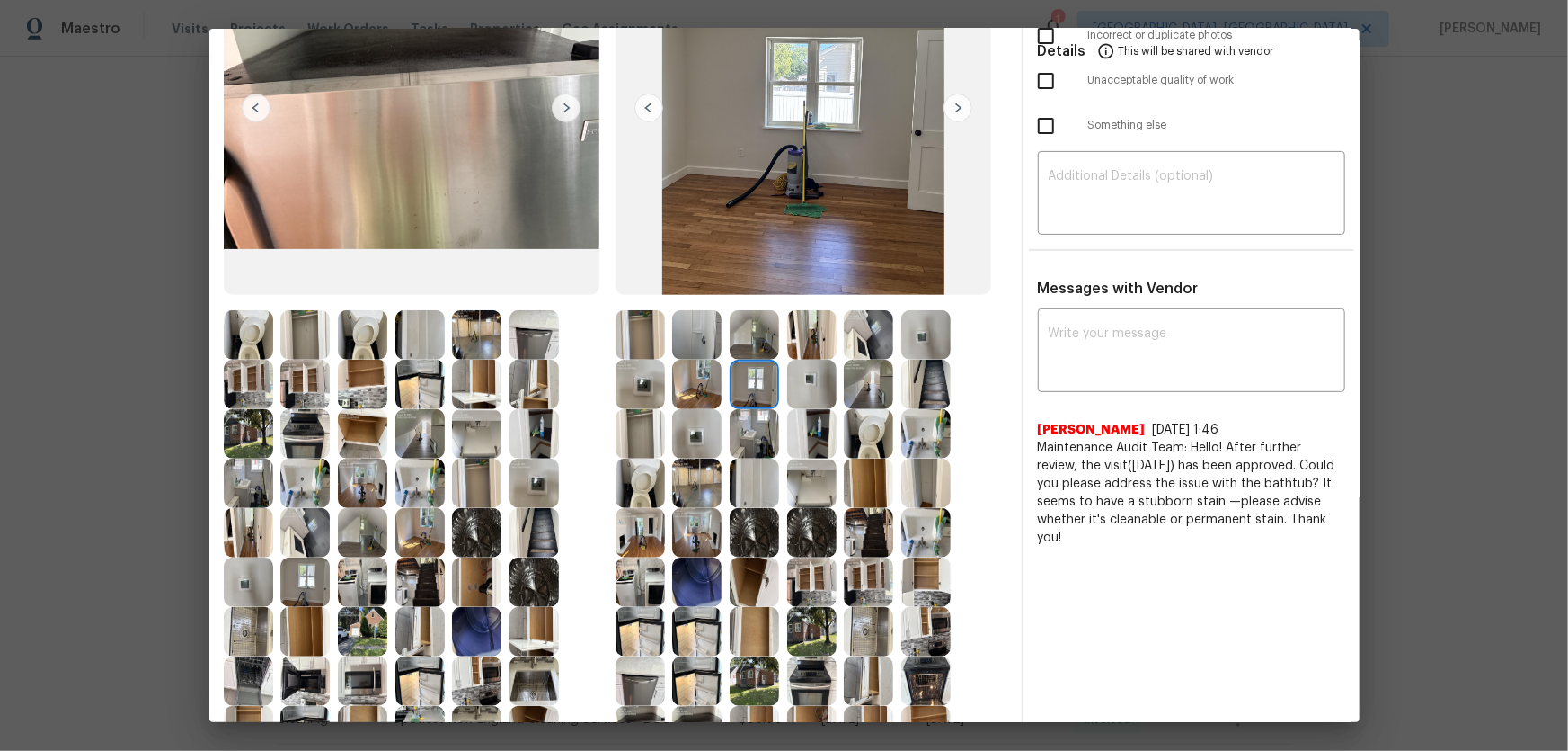
click at [701, 386] on img at bounding box center [697, 384] width 49 height 49
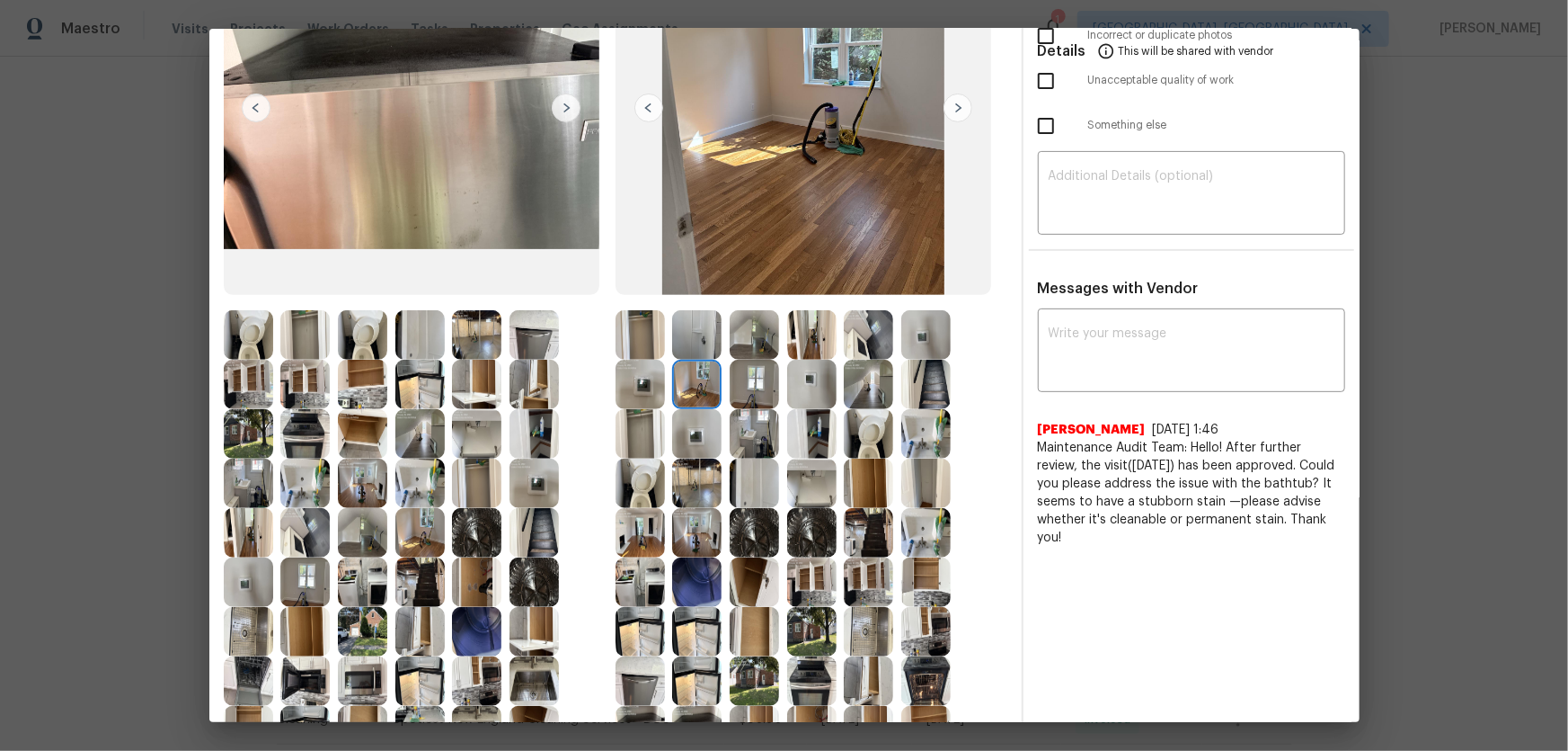
click at [760, 384] on img at bounding box center [754, 384] width 49 height 49
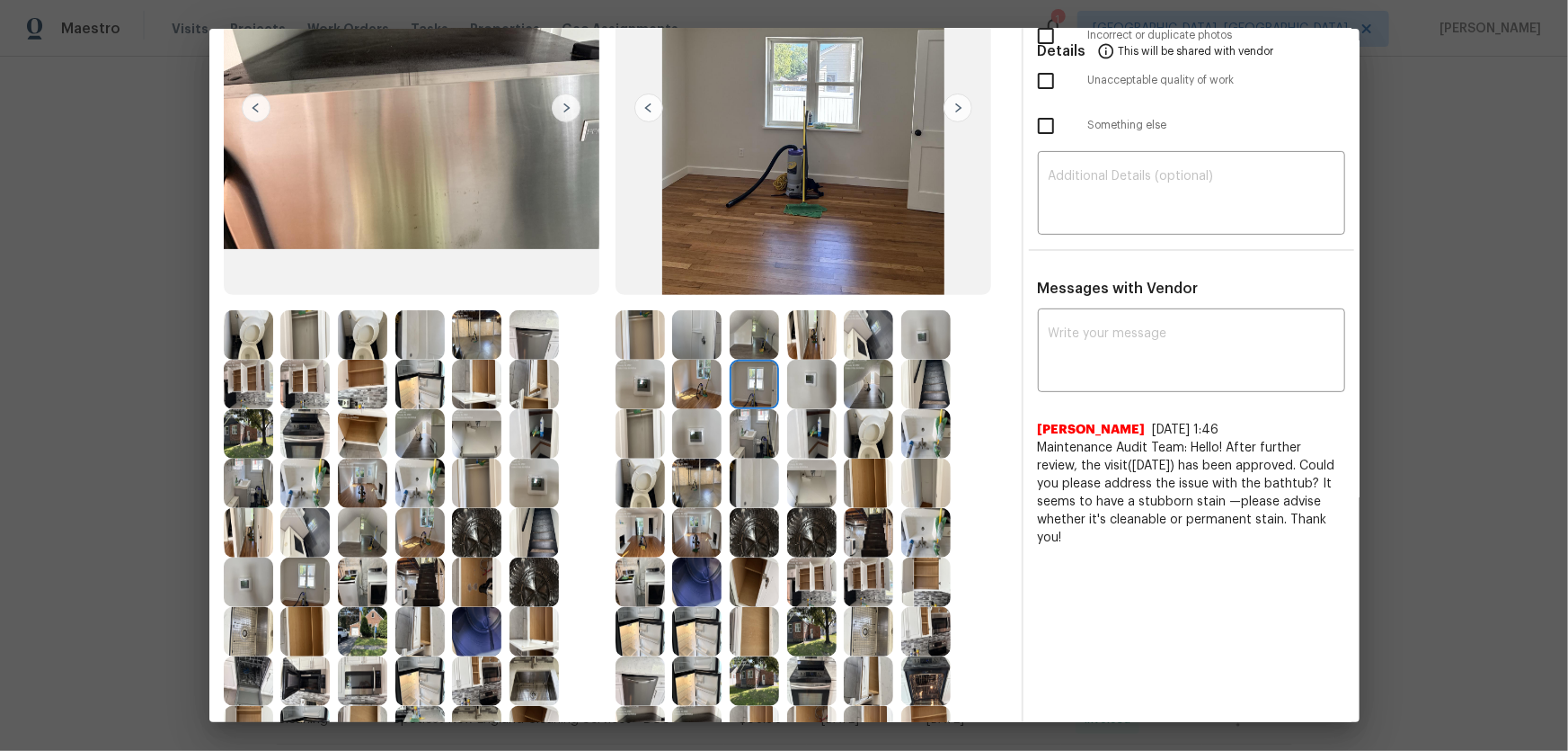
scroll to position [299, 0]
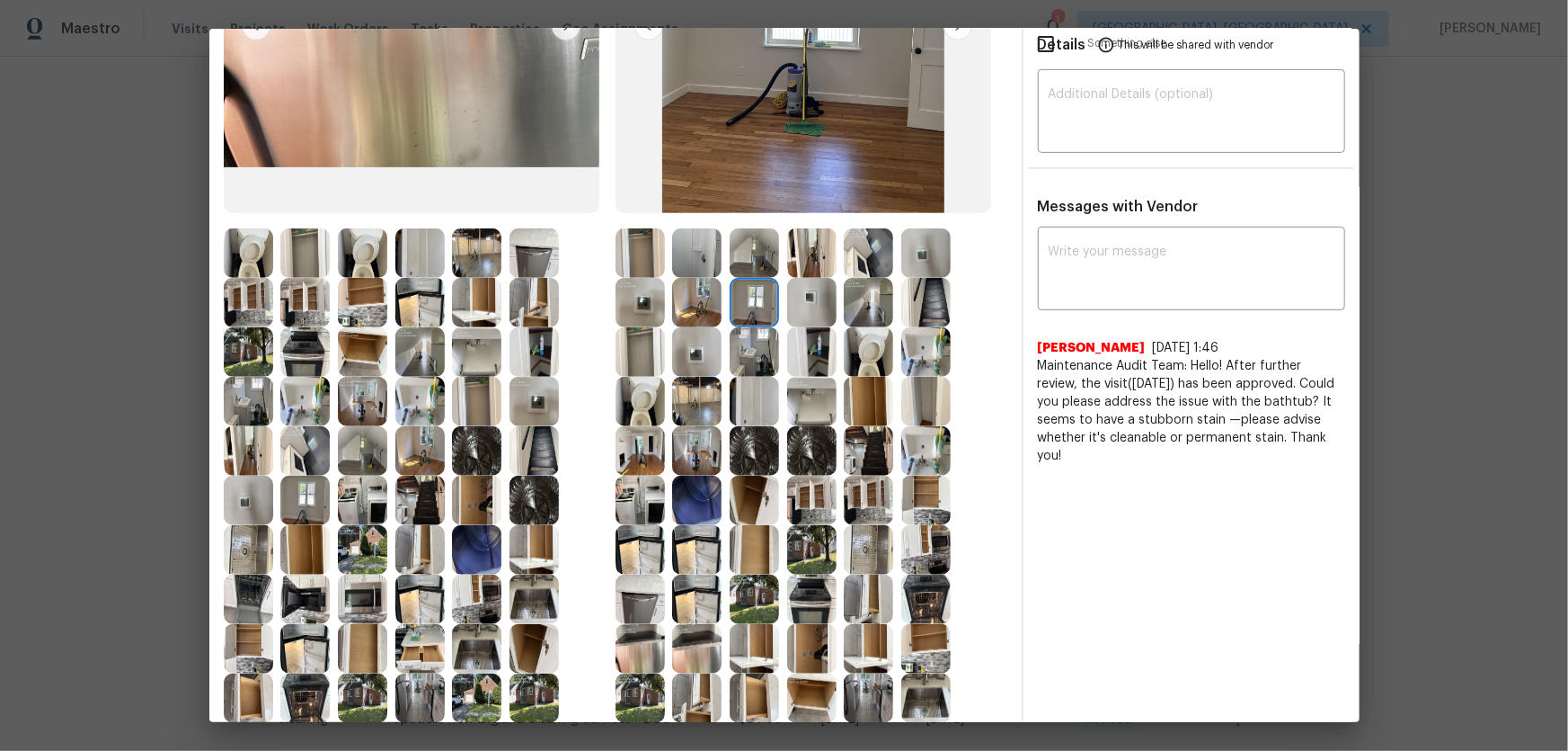
click at [639, 455] on img at bounding box center [640, 450] width 49 height 49
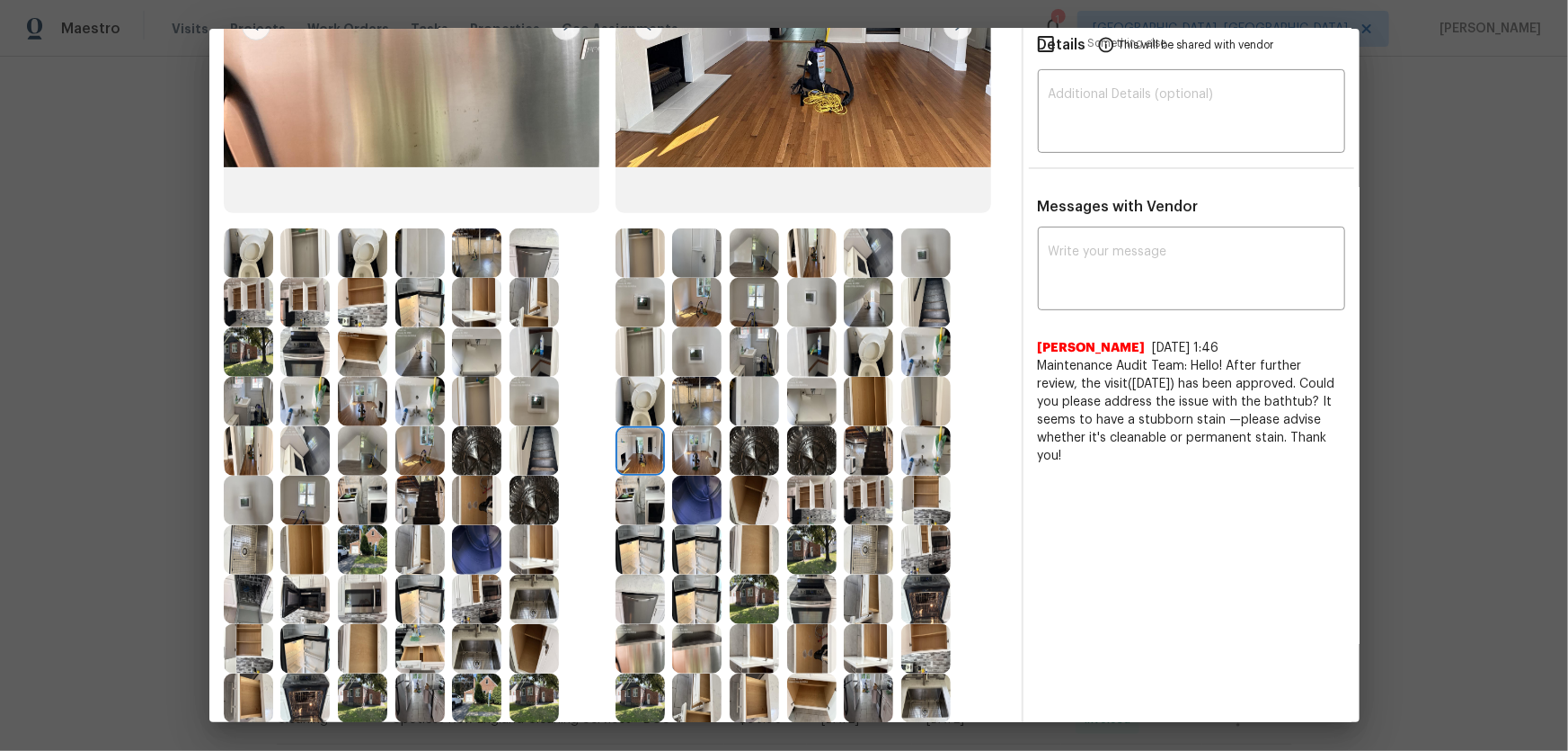
click at [695, 461] on img at bounding box center [697, 450] width 49 height 49
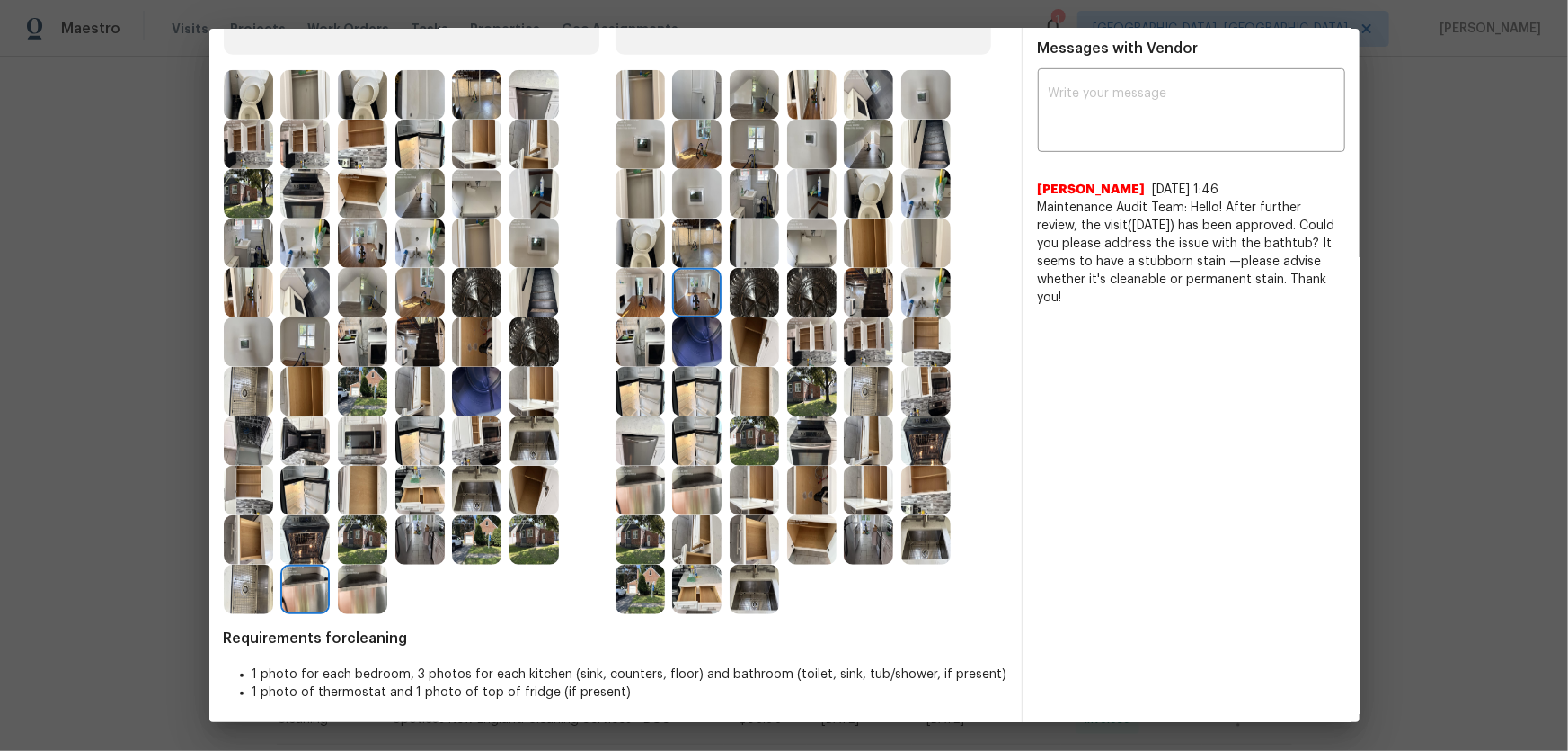
scroll to position [463, 0]
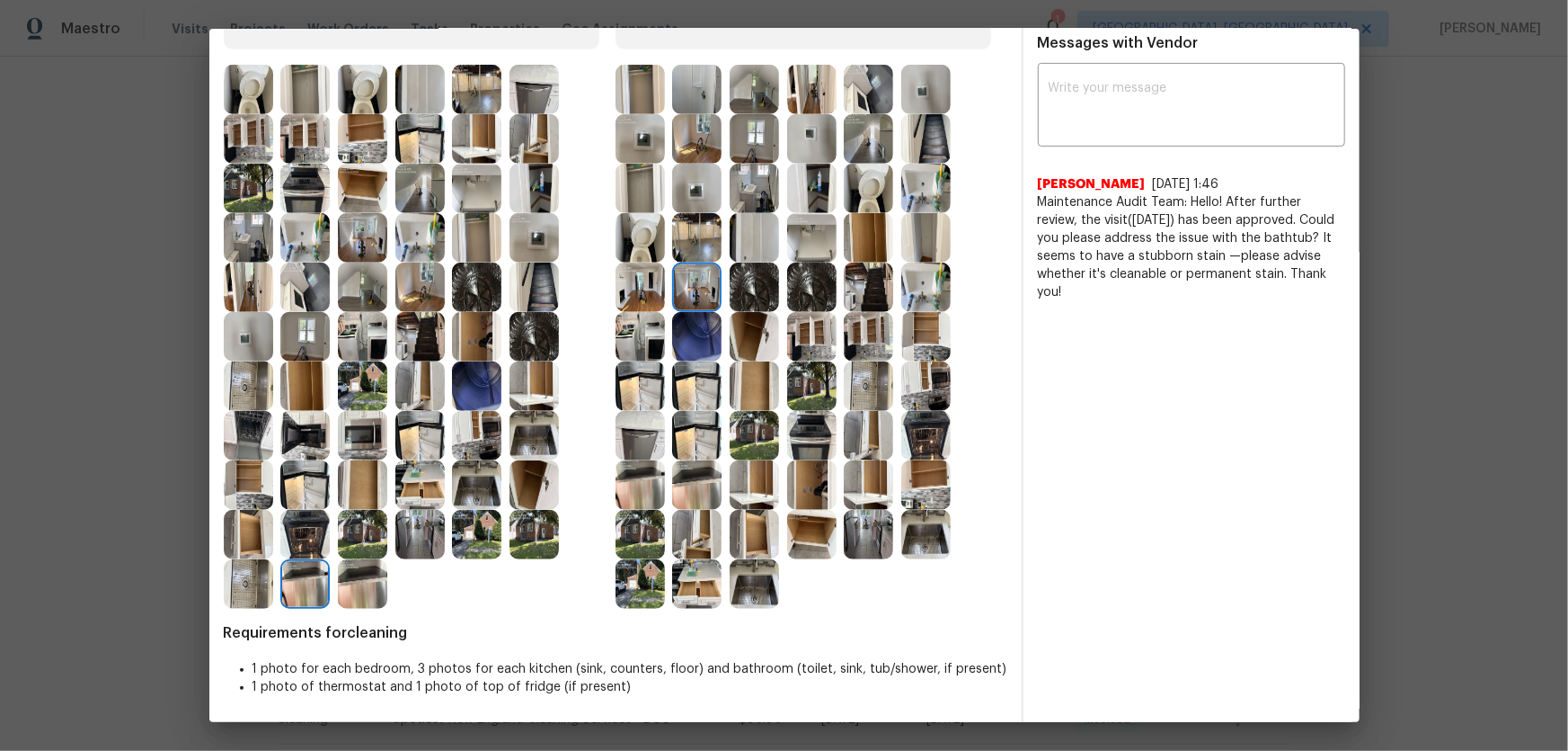
click at [420, 495] on img at bounding box center [420, 534] width 49 height 49
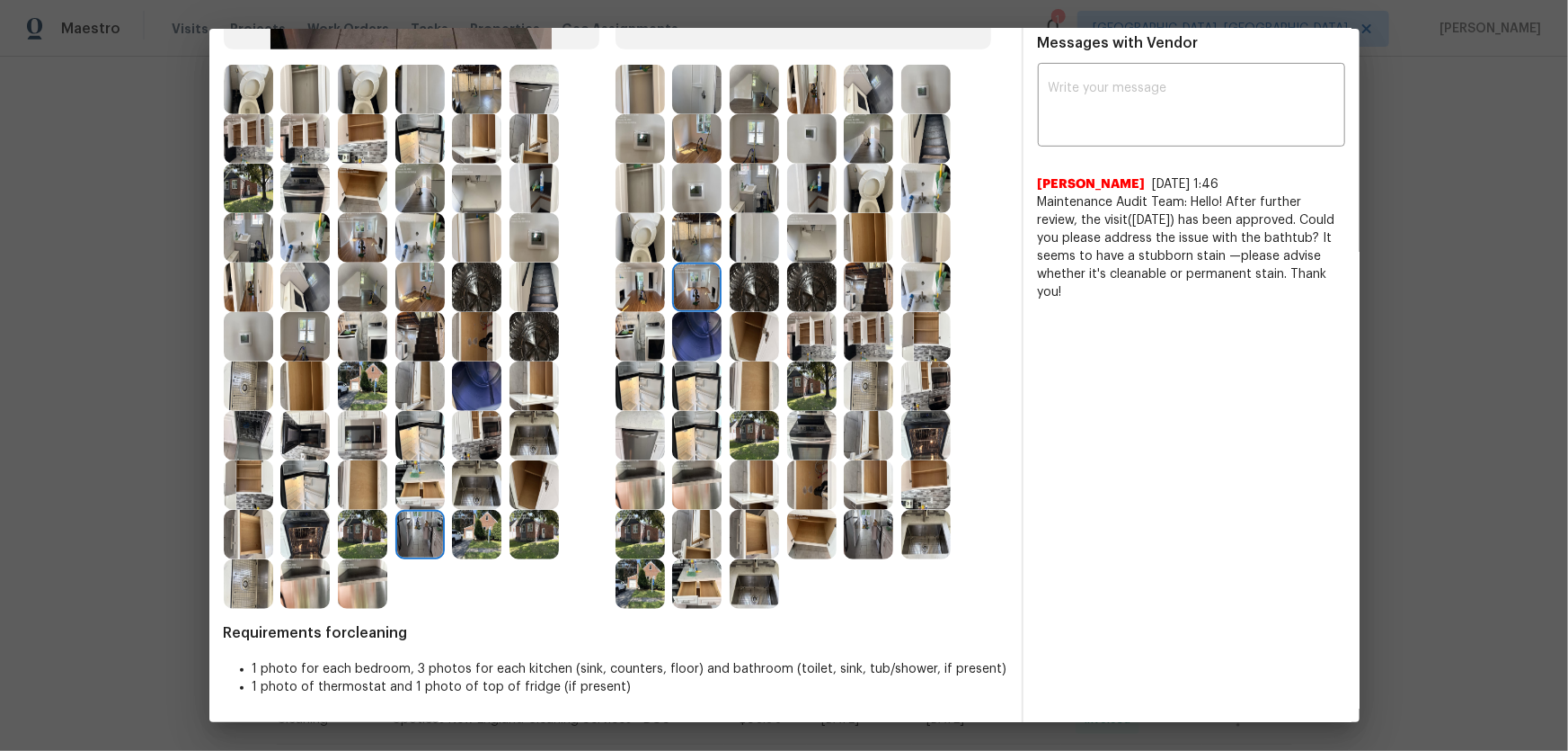
click at [279, 478] on div at bounding box center [253, 485] width 58 height 49
click at [281, 431] on img at bounding box center [305, 435] width 49 height 49
click at [292, 349] on img at bounding box center [305, 336] width 49 height 49
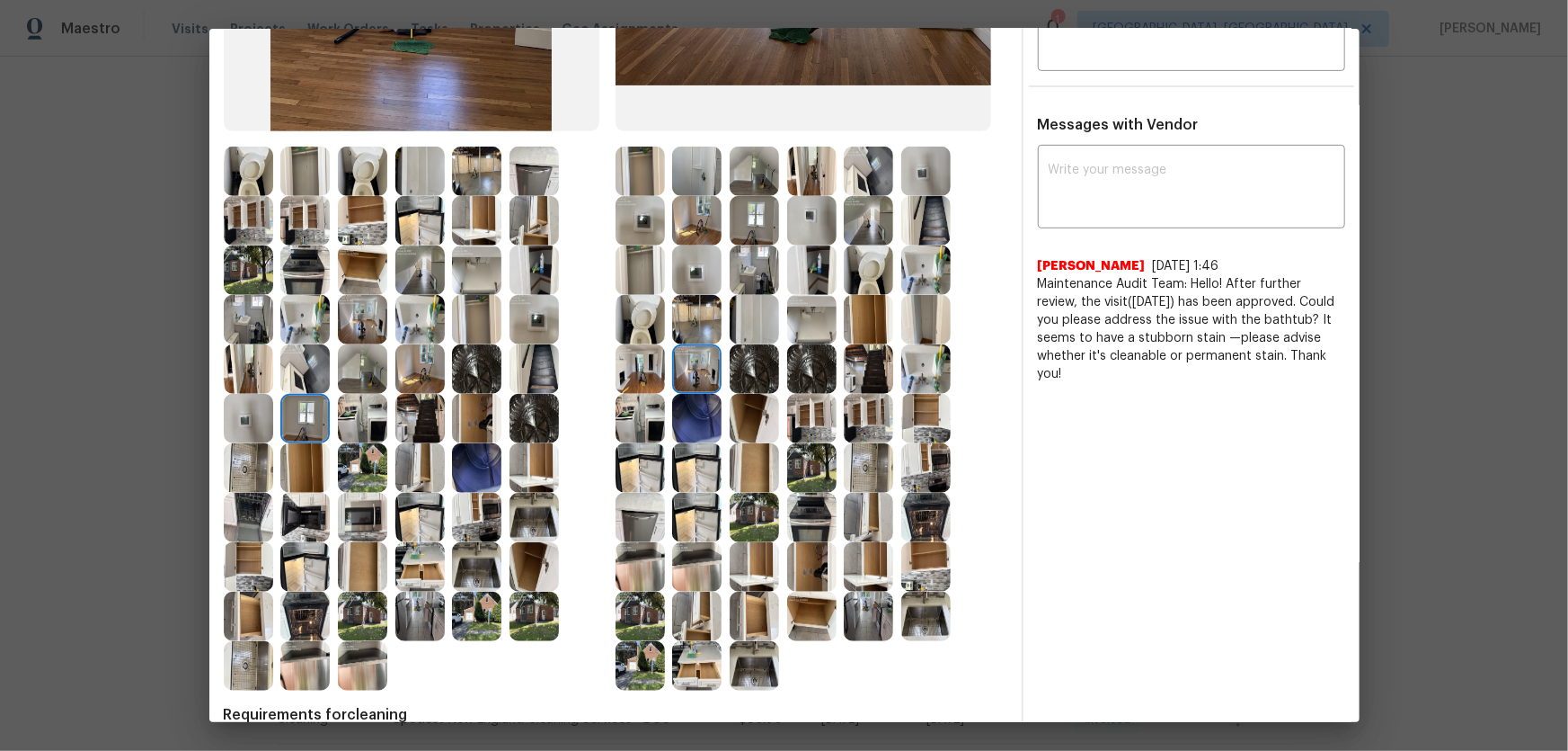
click at [434, 377] on img at bounding box center [420, 369] width 49 height 49
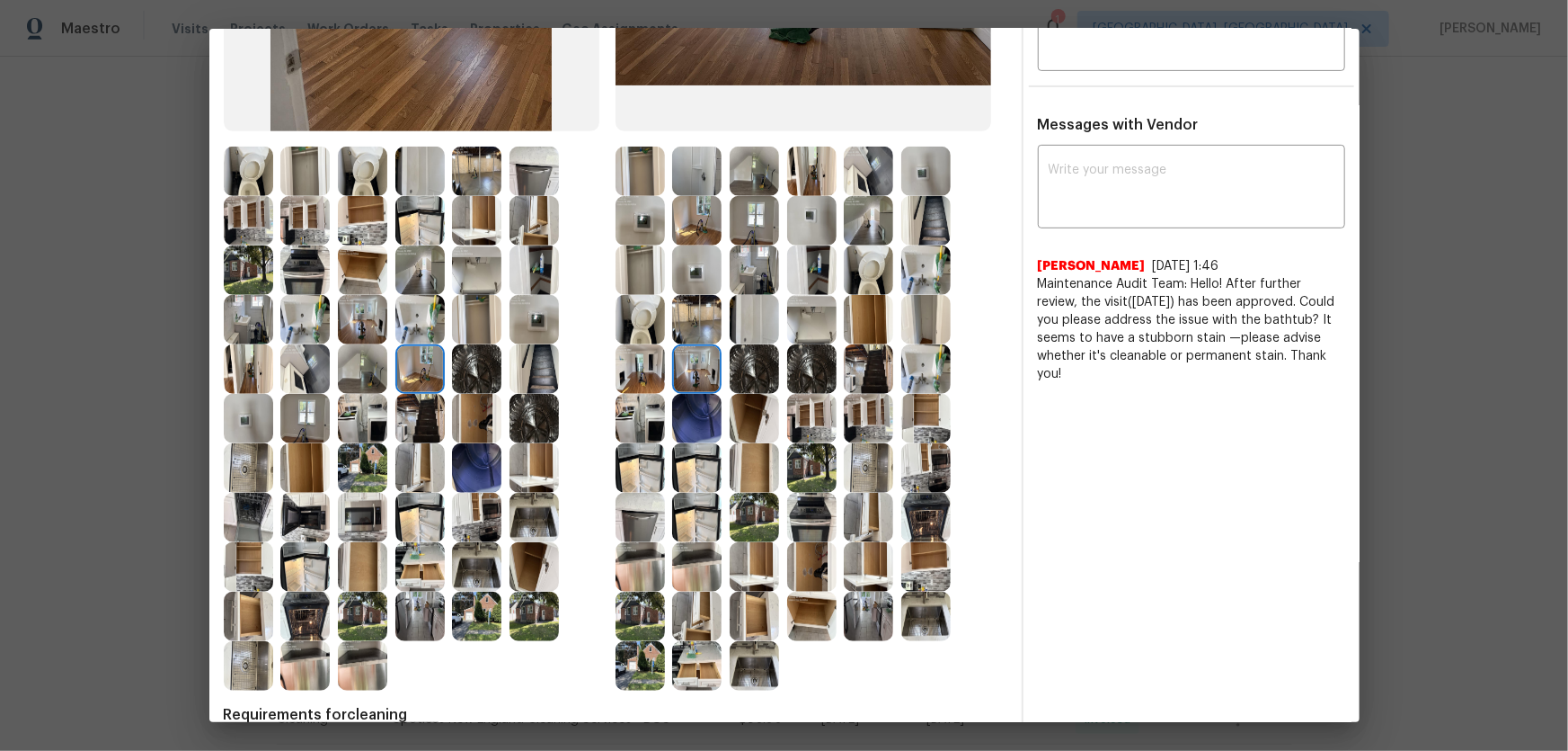
click at [695, 215] on img at bounding box center [697, 220] width 49 height 49
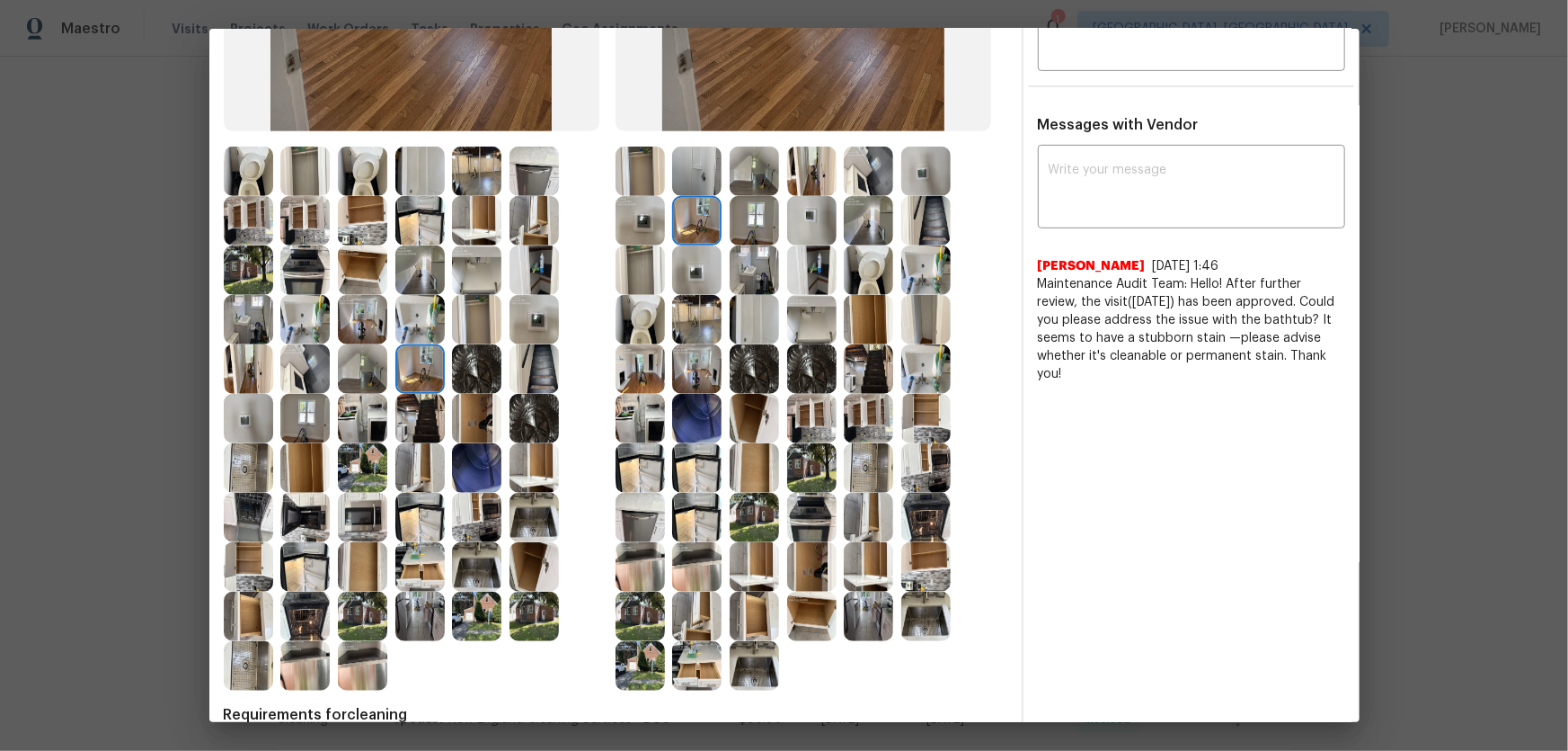
click at [747, 227] on img at bounding box center [754, 220] width 49 height 49
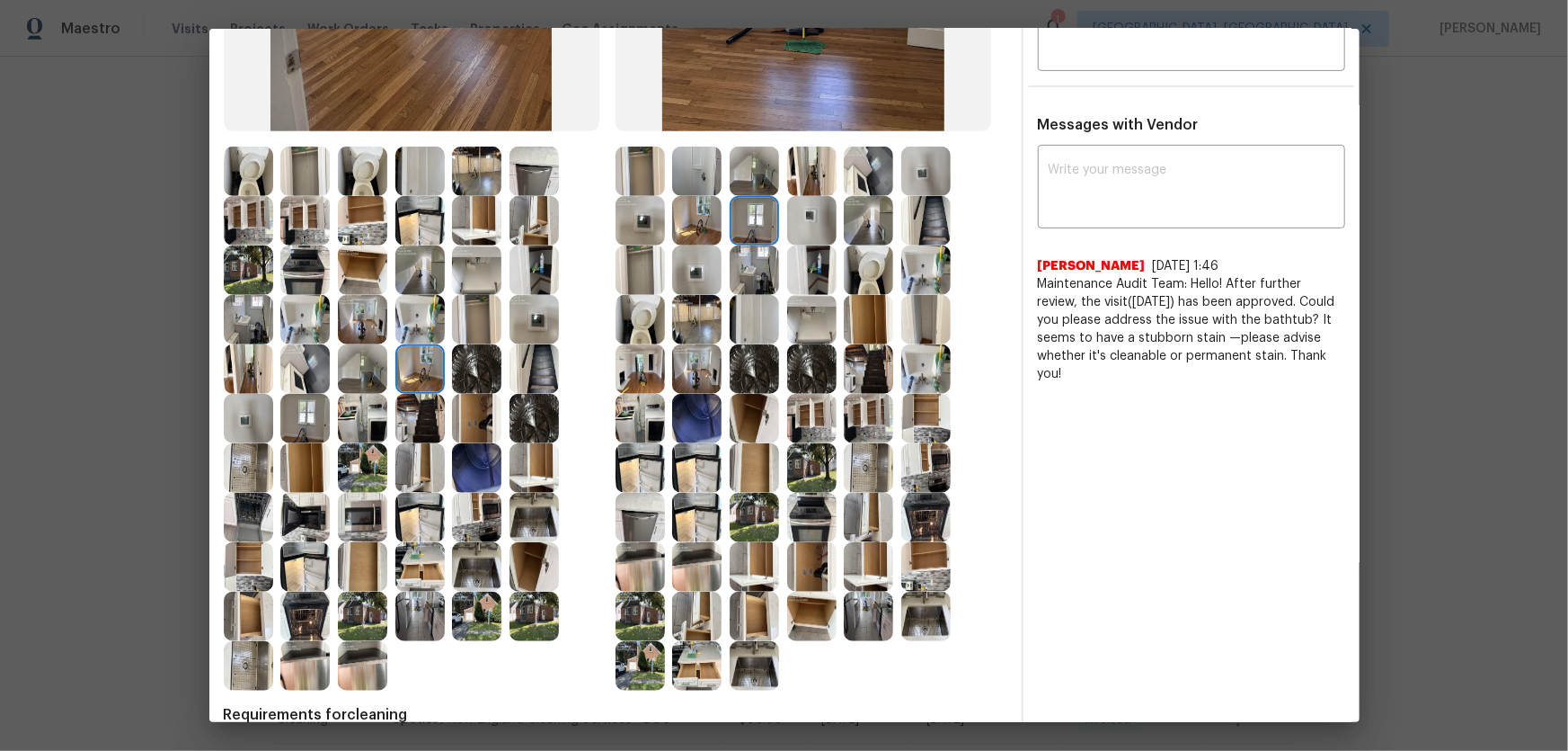
scroll to position [463, 0]
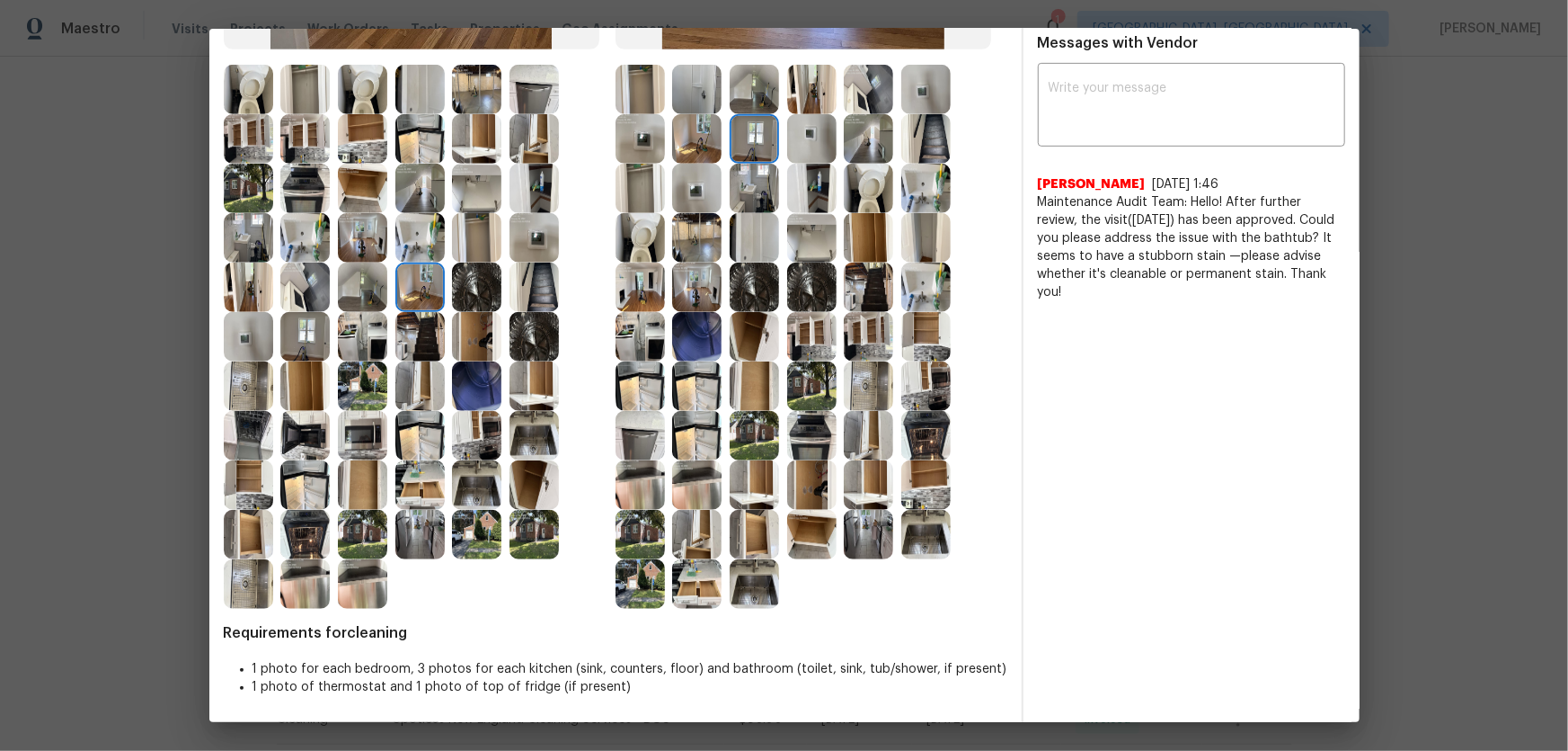
click at [879, 495] on img at bounding box center [867, 534] width 49 height 49
click at [359, 296] on img at bounding box center [362, 287] width 49 height 49
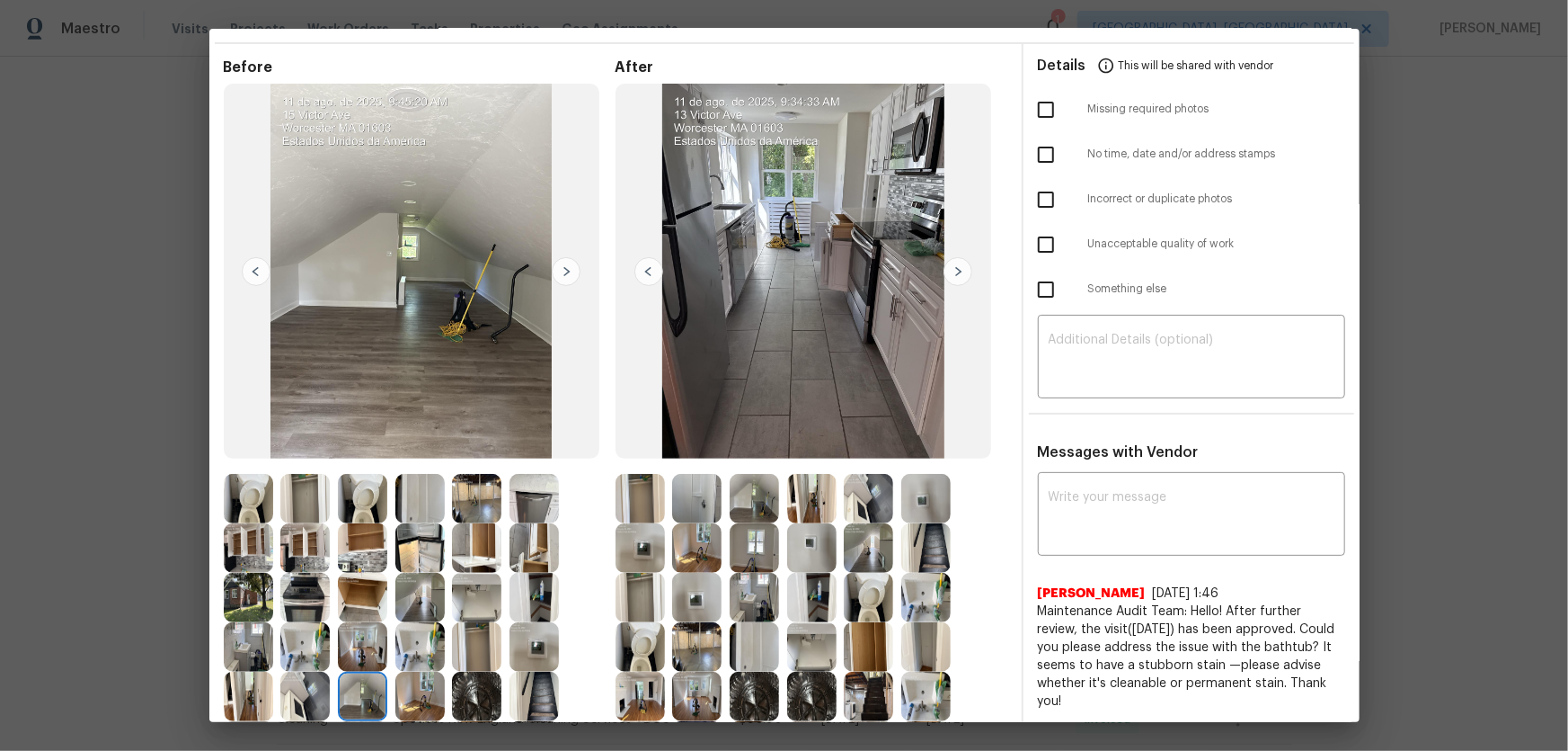
scroll to position [217, 0]
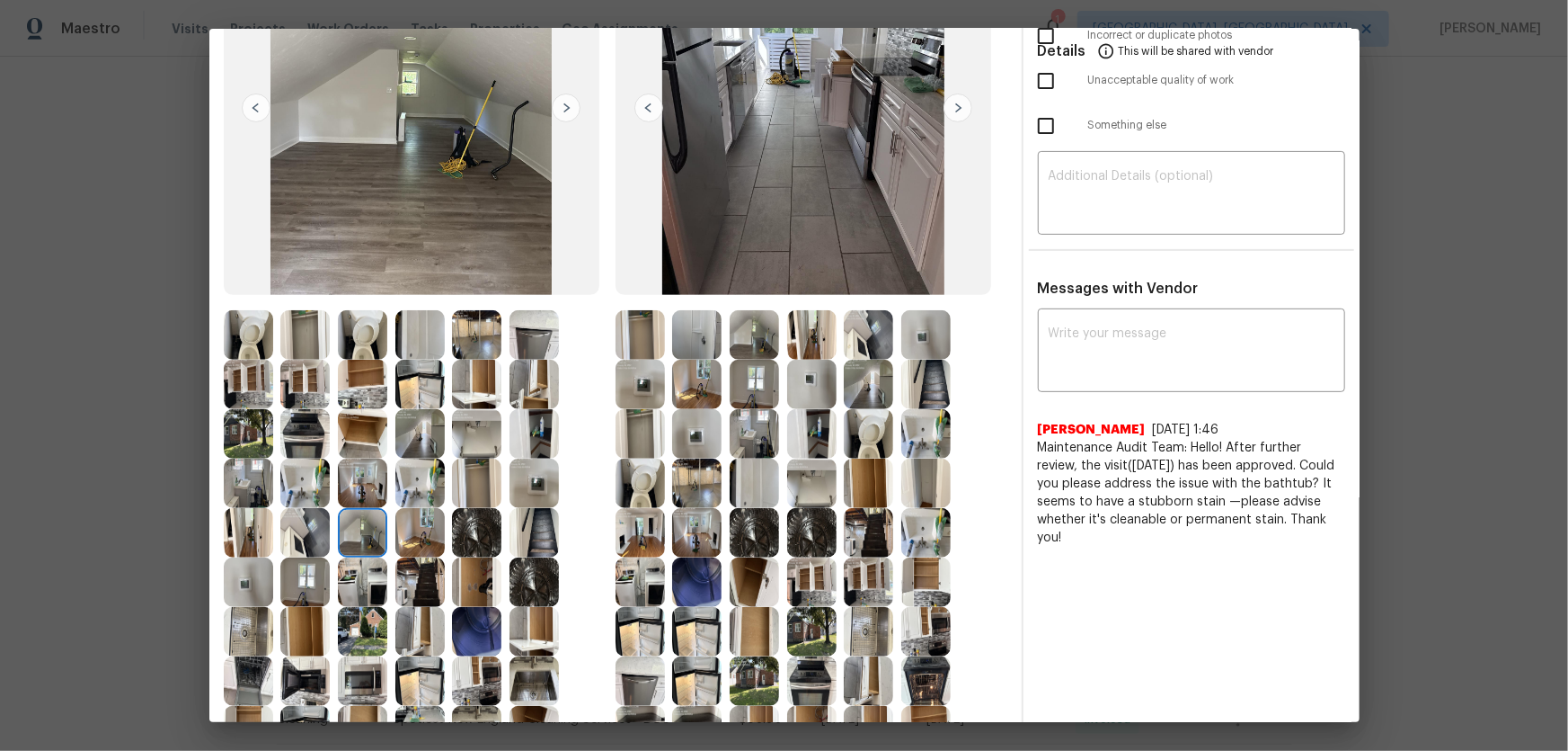
click at [494, 422] on img at bounding box center [476, 433] width 49 height 49
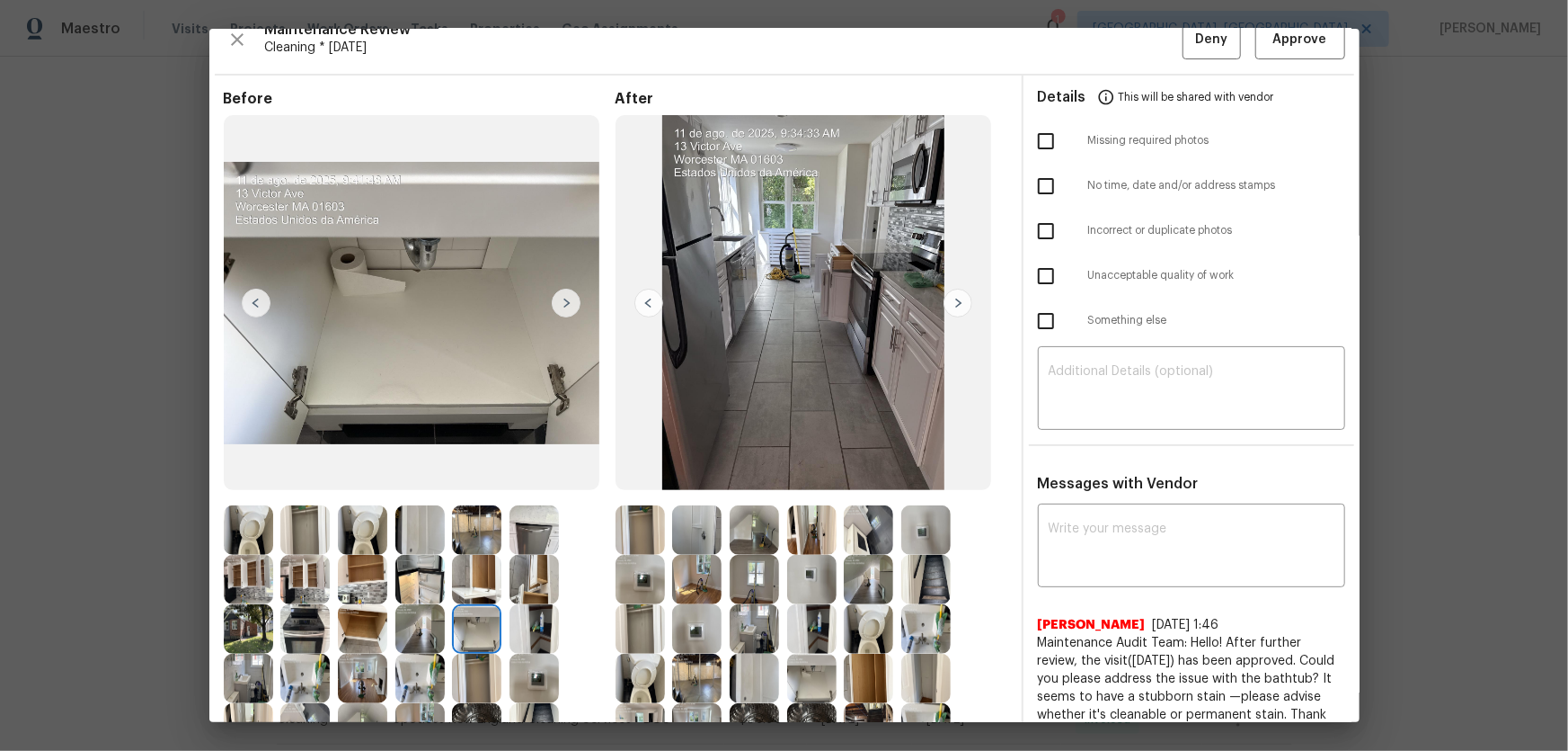
scroll to position [0, 0]
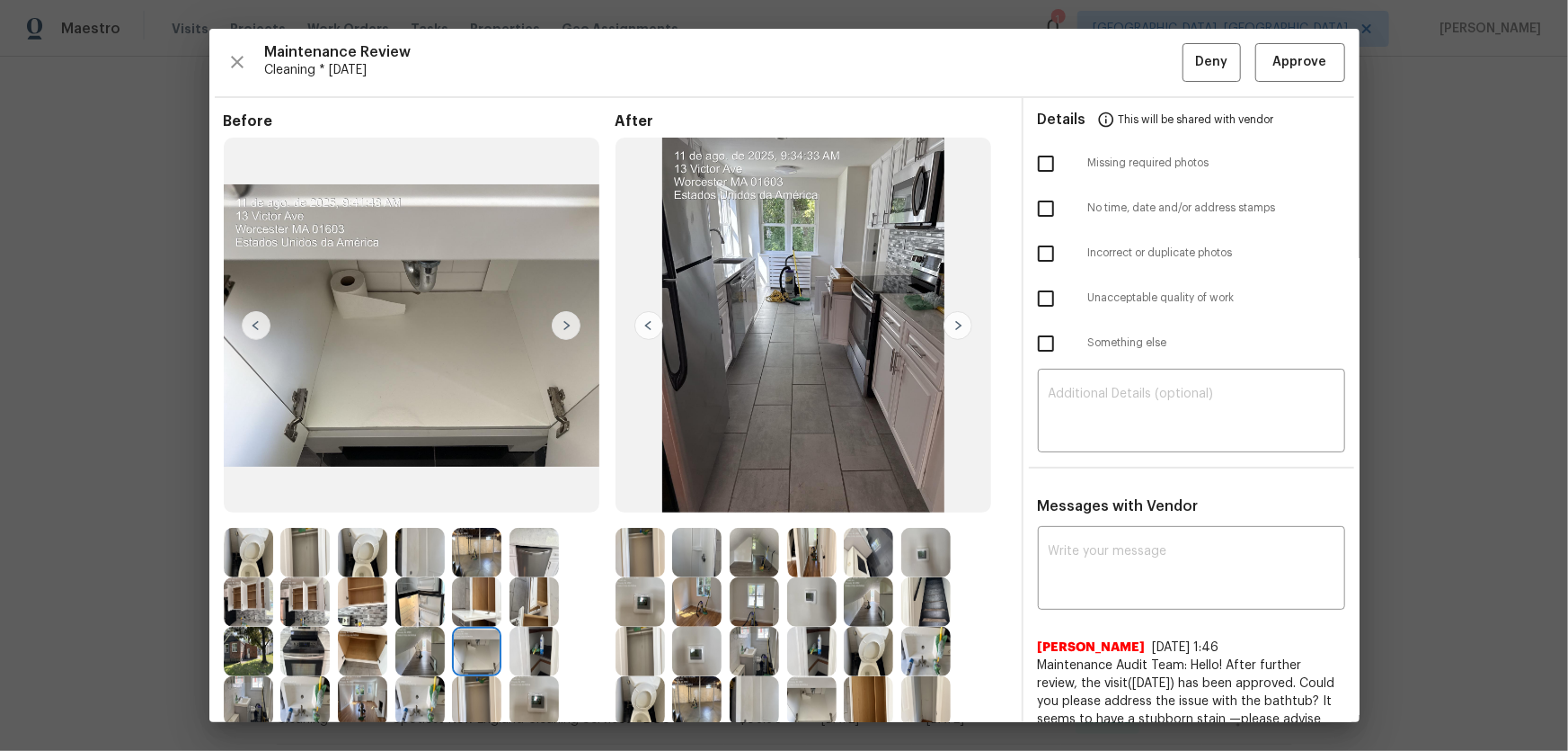
click at [536, 495] on img at bounding box center [534, 552] width 49 height 49
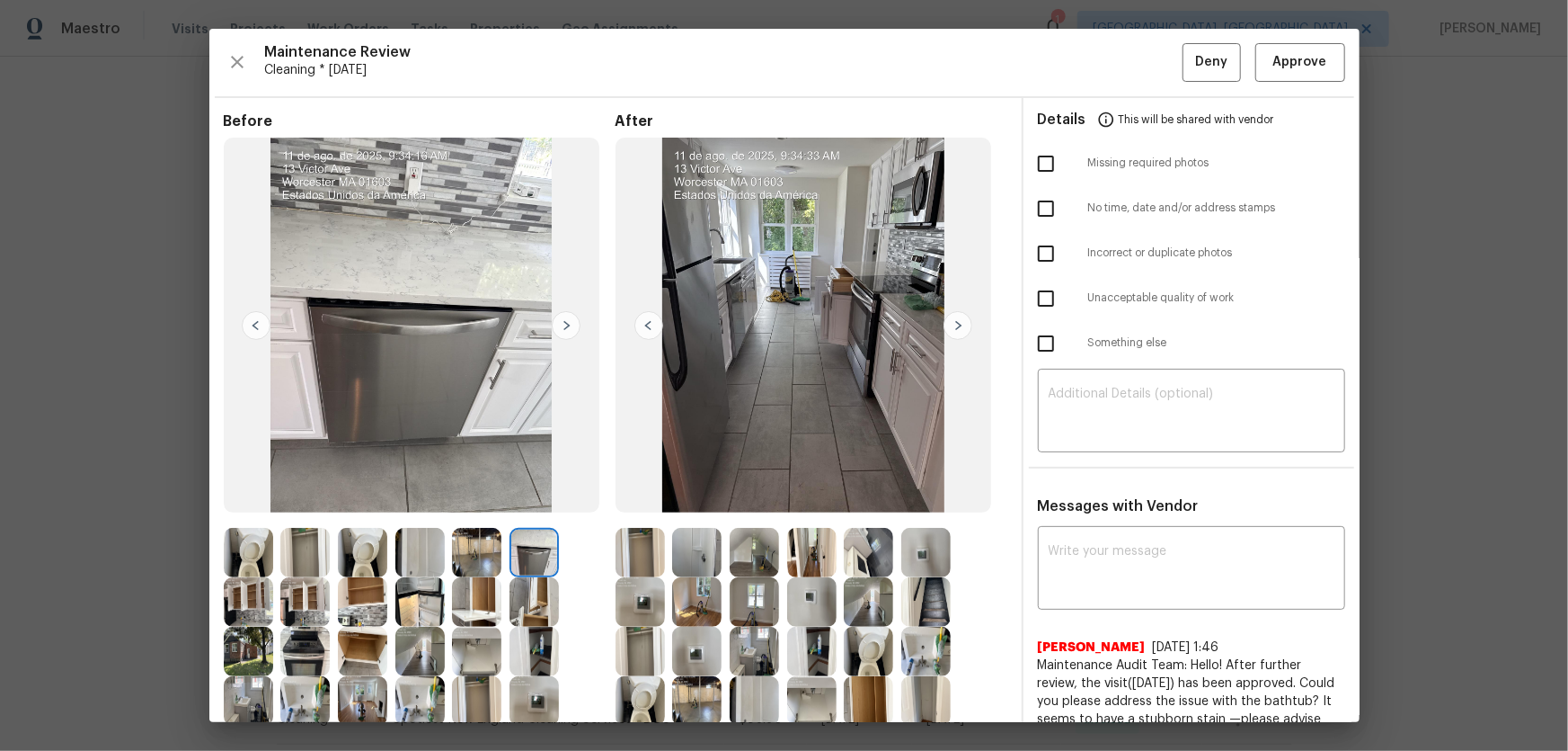
click at [486, 495] on img at bounding box center [476, 552] width 49 height 49
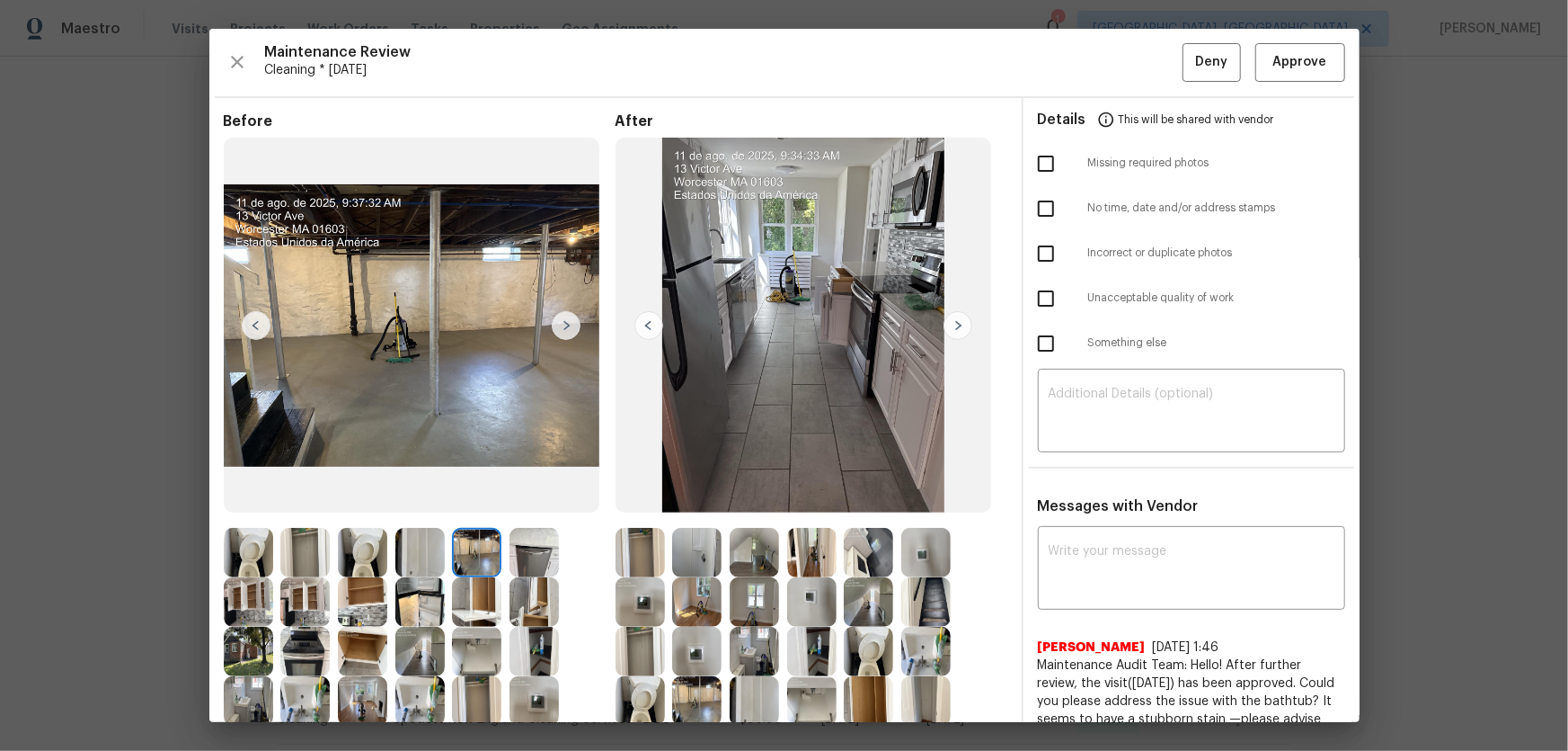
click at [801, 495] on img at bounding box center [812, 601] width 49 height 49
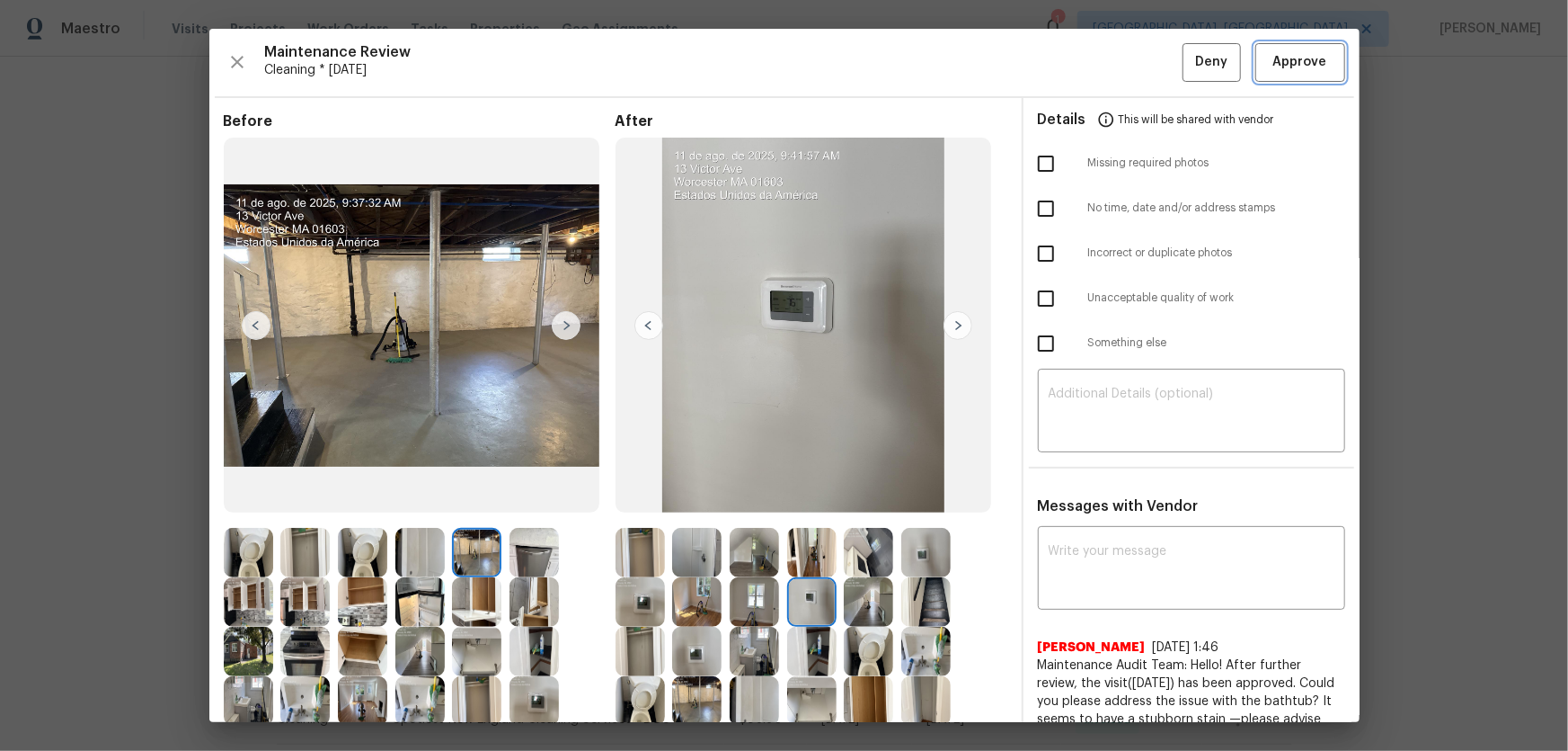
click at [1115, 73] on button "Approve" at bounding box center [1300, 63] width 90 height 39
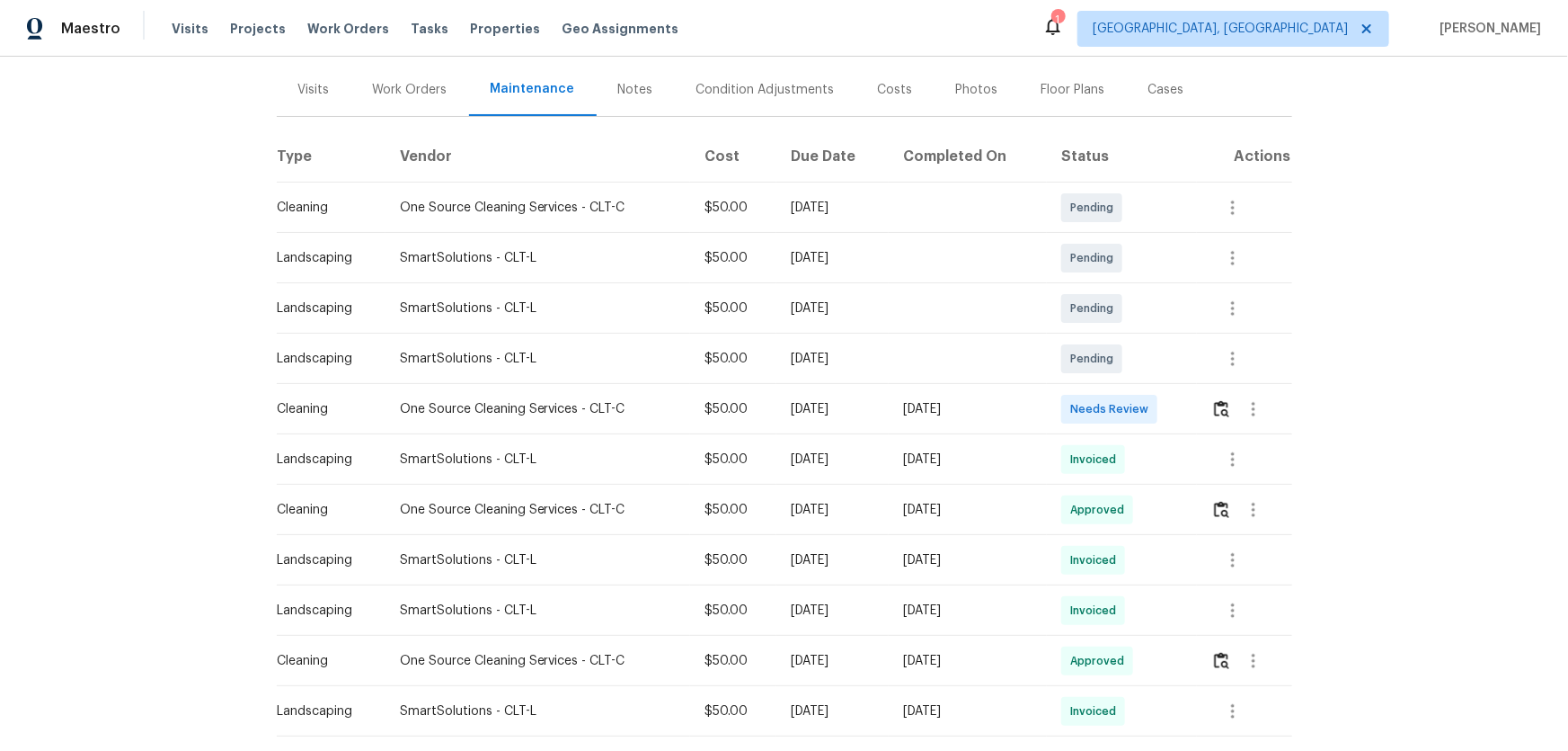
scroll to position [244, 0]
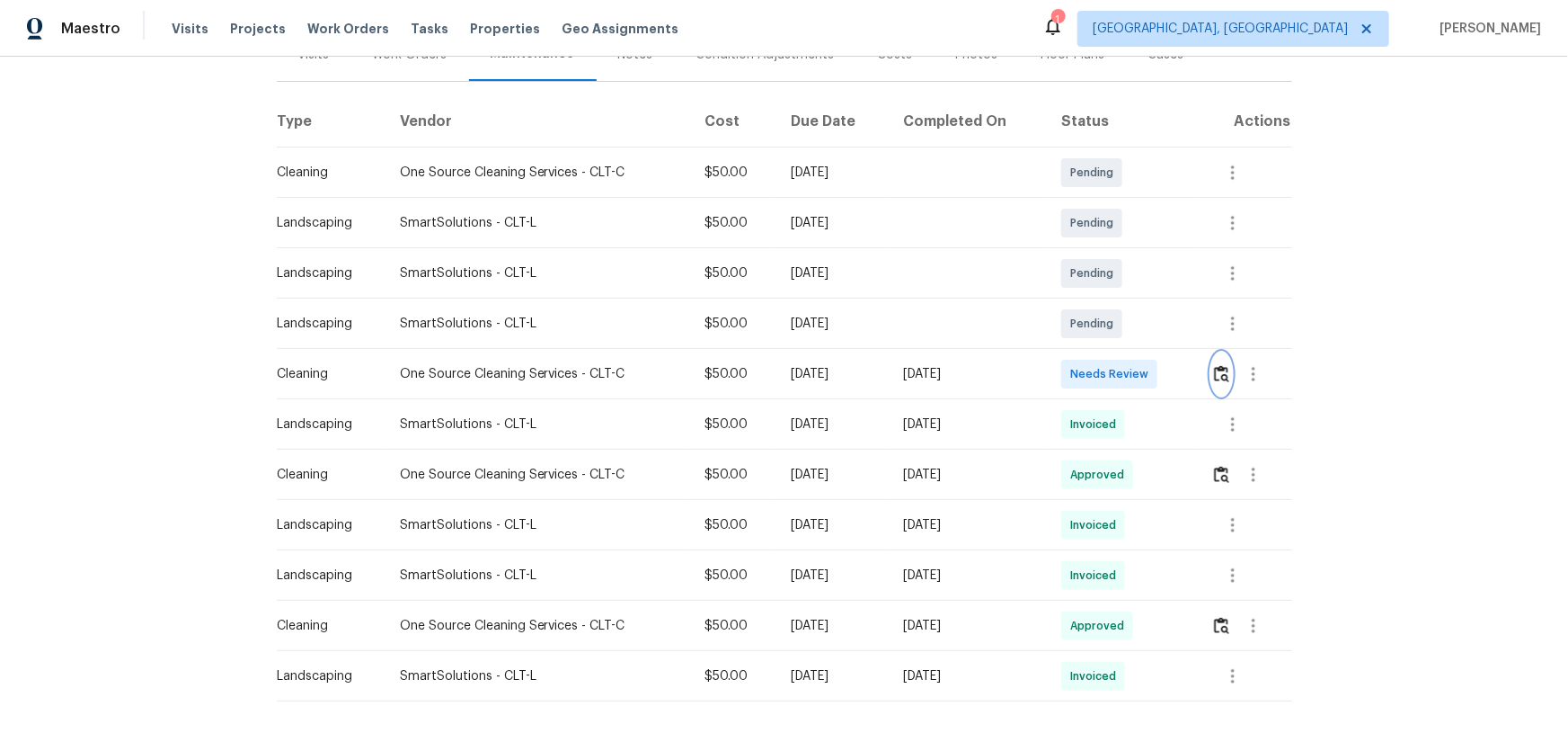
click at [1223, 365] on img "button" at bounding box center [1222, 374] width 15 height 17
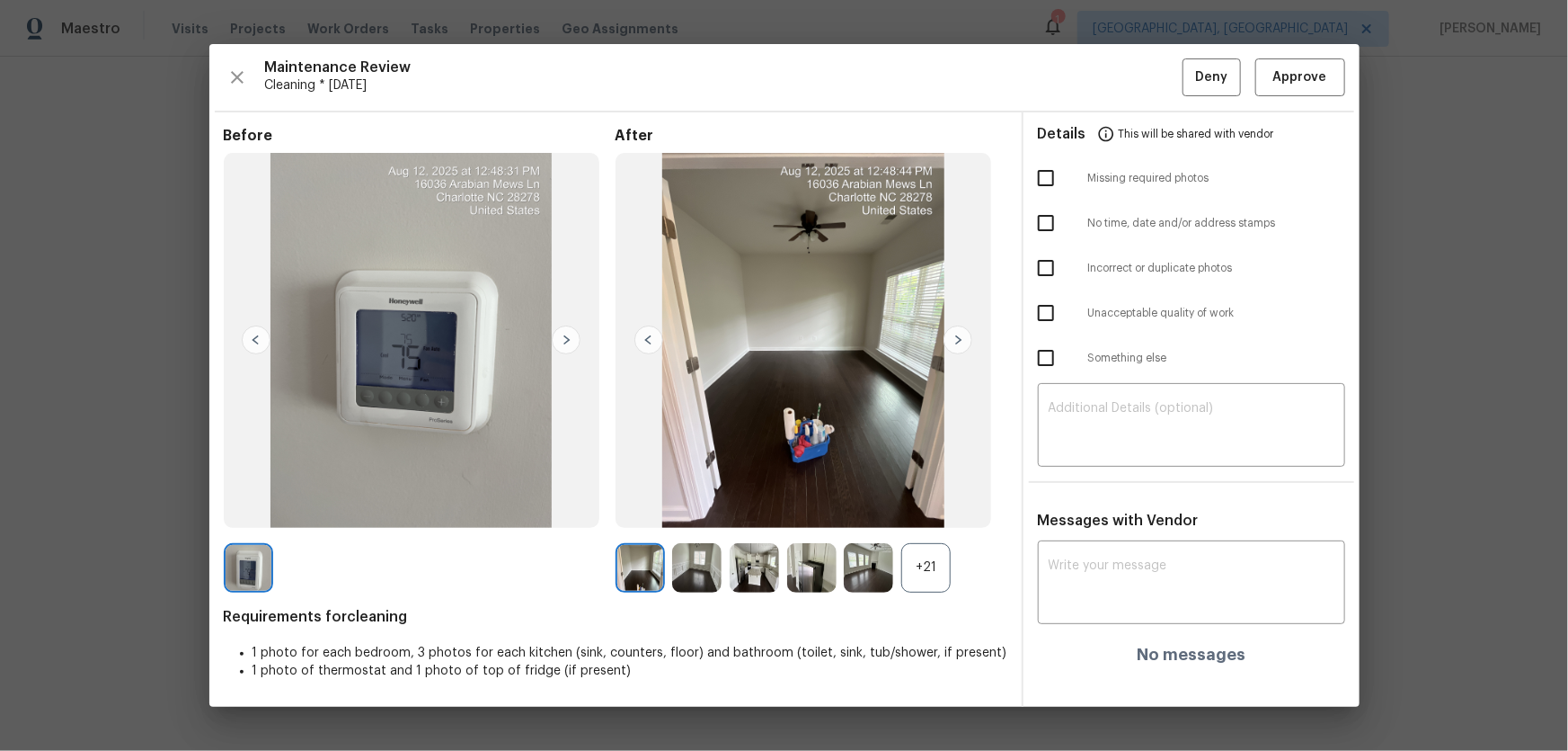
click at [940, 553] on div "+21" at bounding box center [925, 568] width 49 height 49
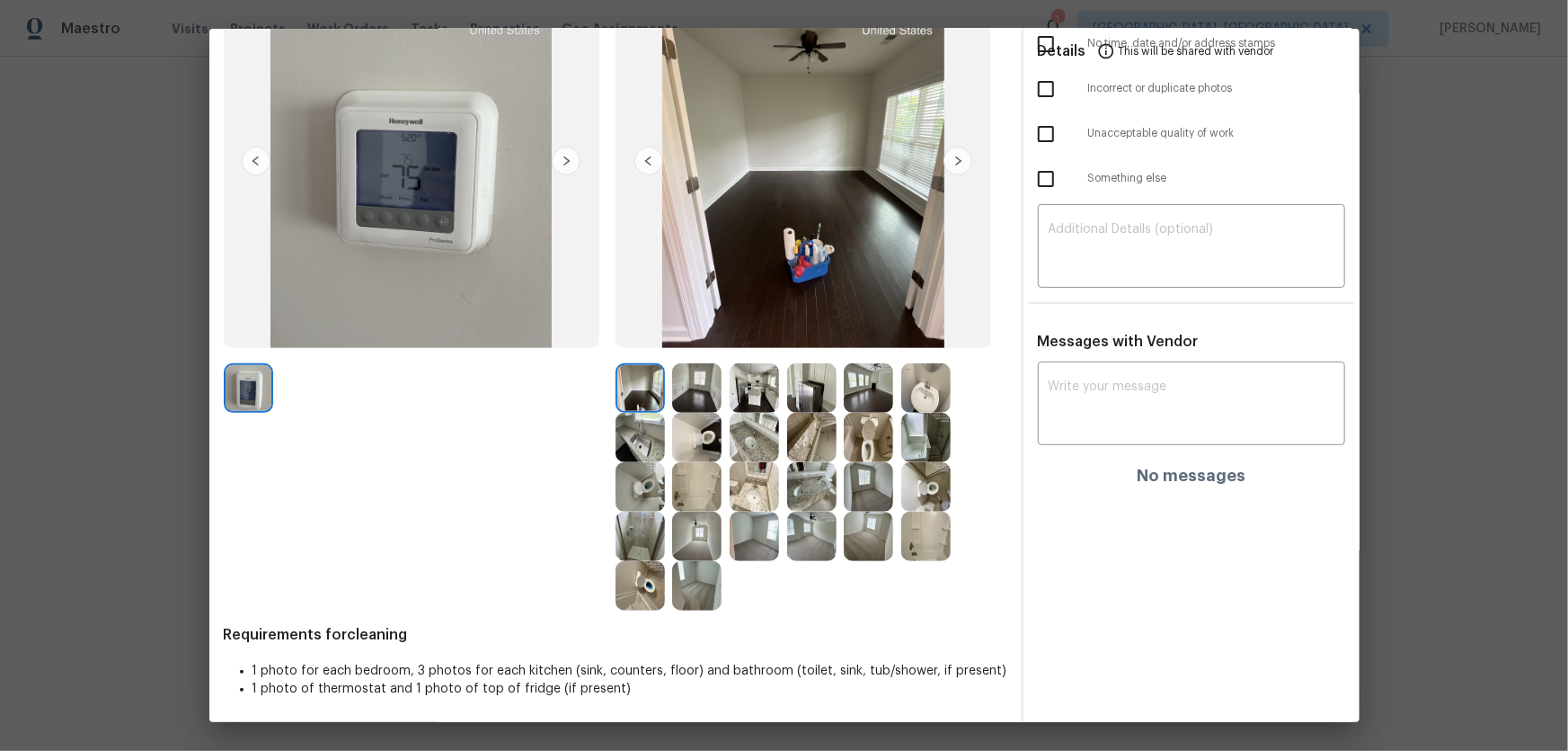
scroll to position [166, 0]
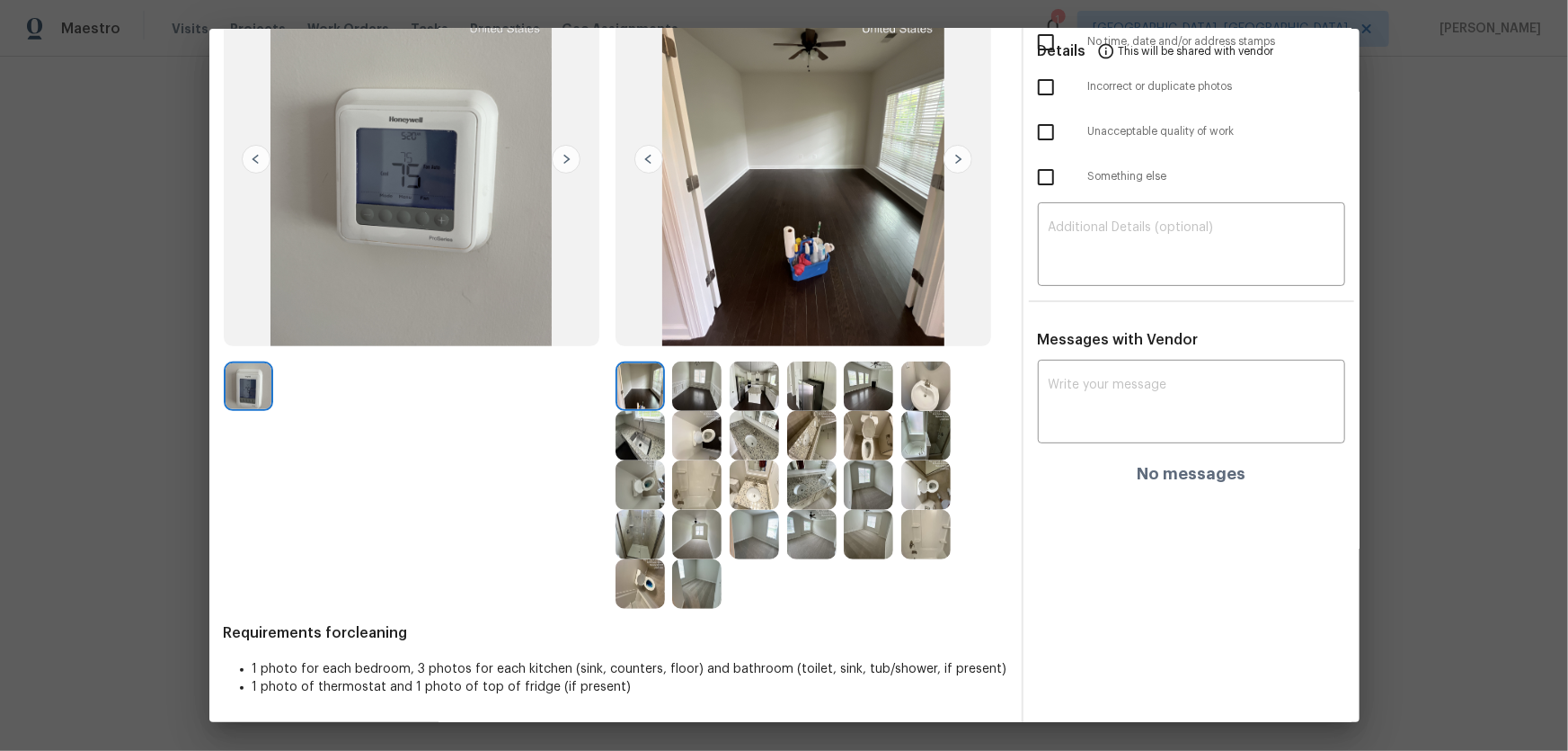
click at [847, 439] on img at bounding box center [867, 435] width 49 height 49
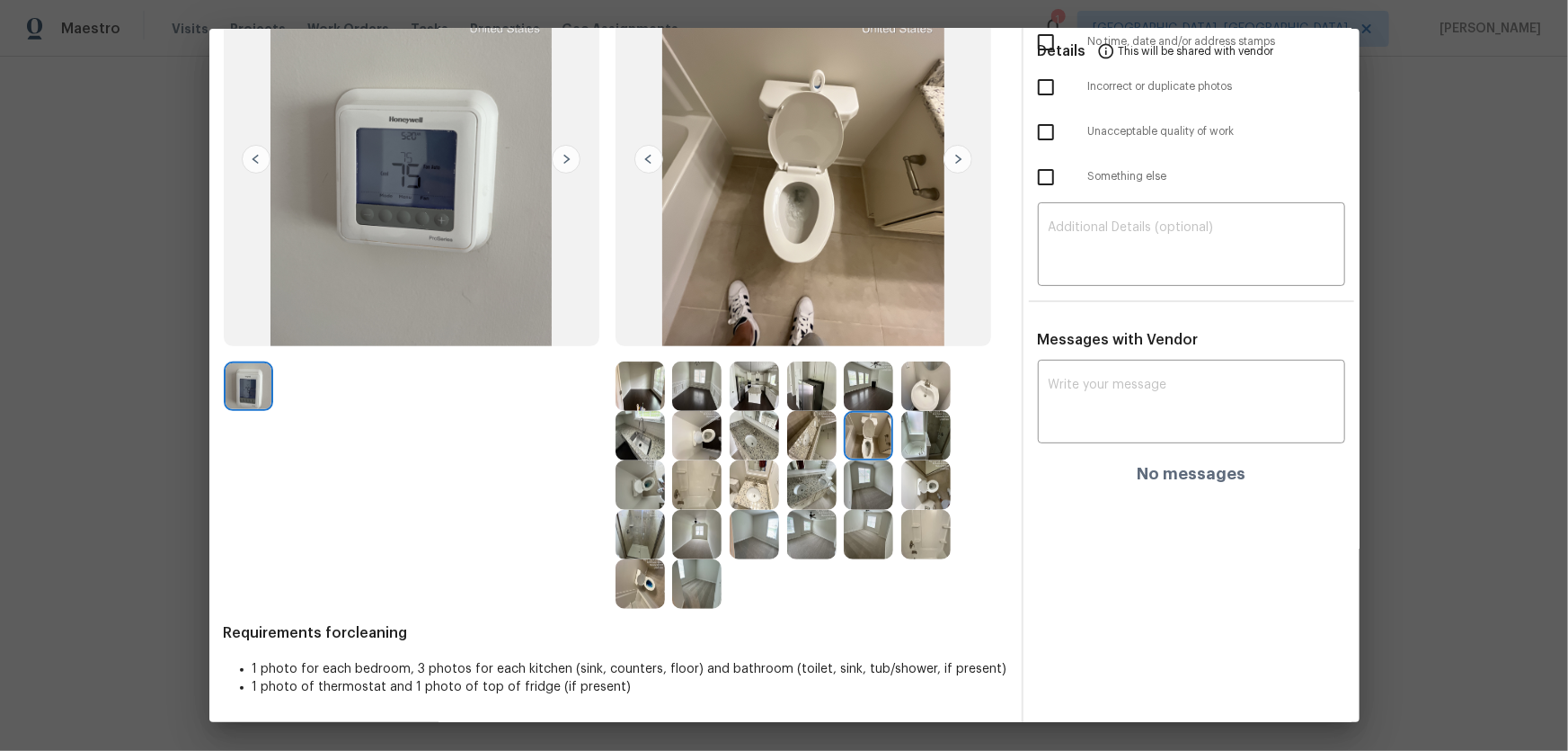
click at [701, 450] on img at bounding box center [697, 435] width 49 height 49
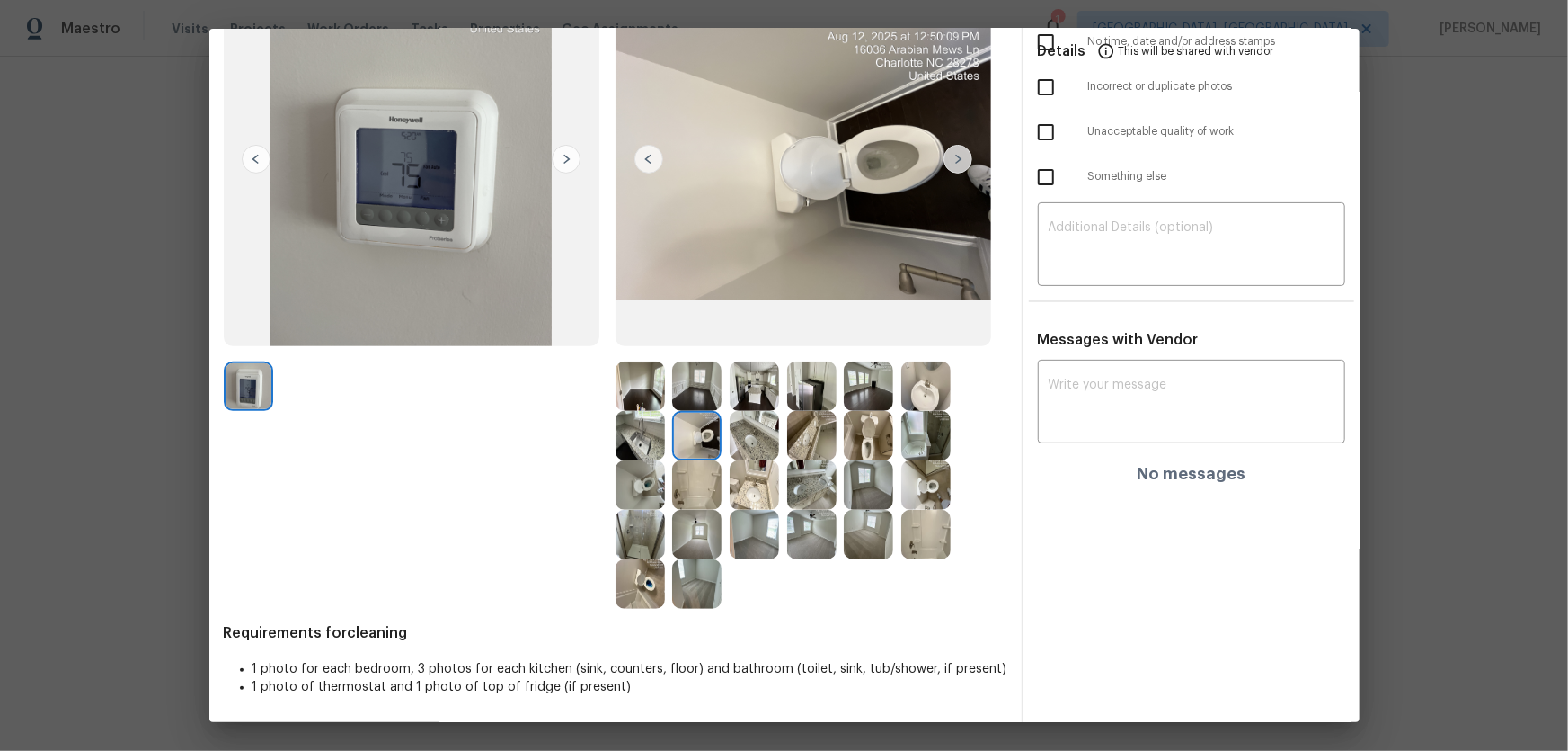
click at [635, 480] on img at bounding box center [640, 485] width 49 height 49
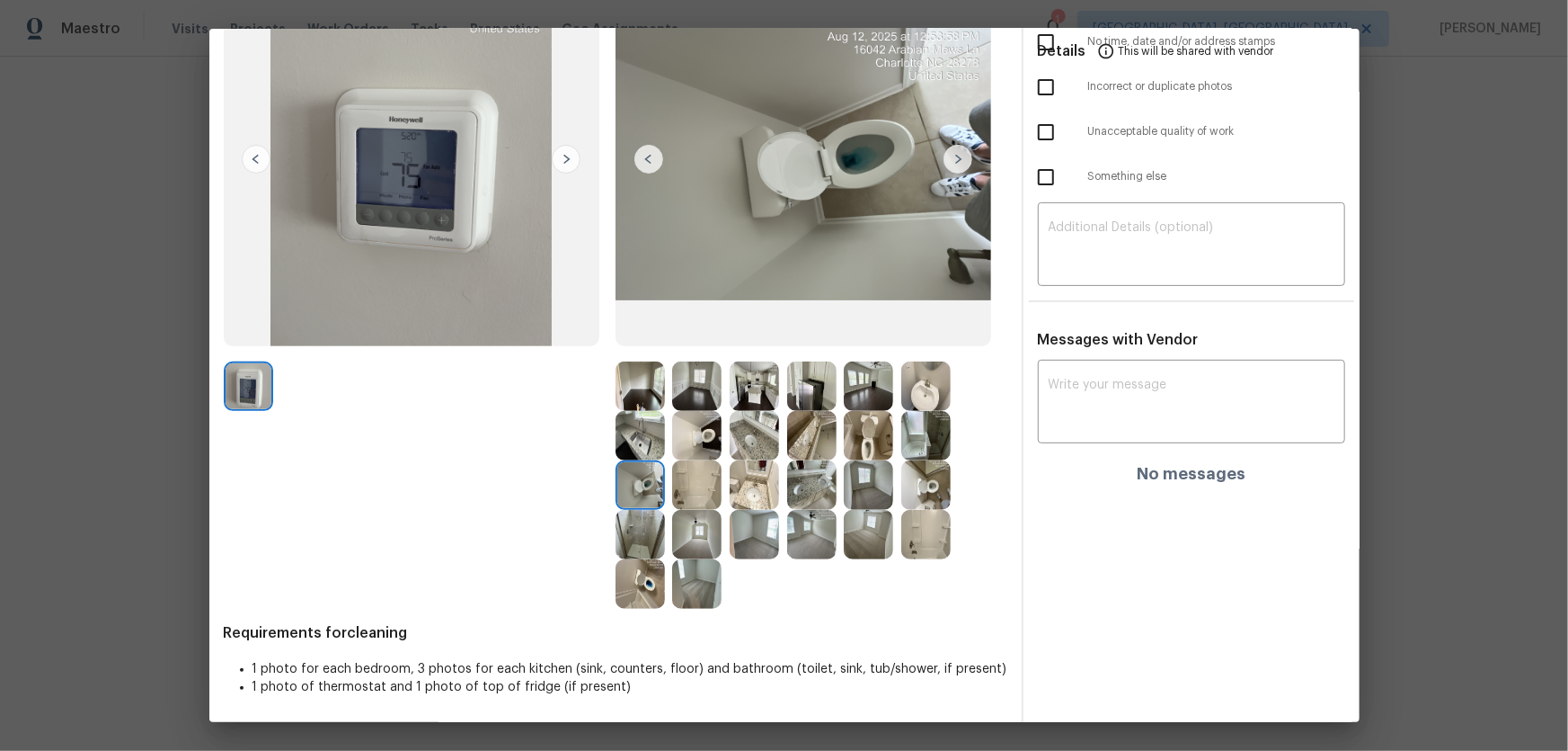
click at [720, 482] on div at bounding box center [701, 485] width 58 height 49
click at [737, 484] on img at bounding box center [754, 485] width 49 height 49
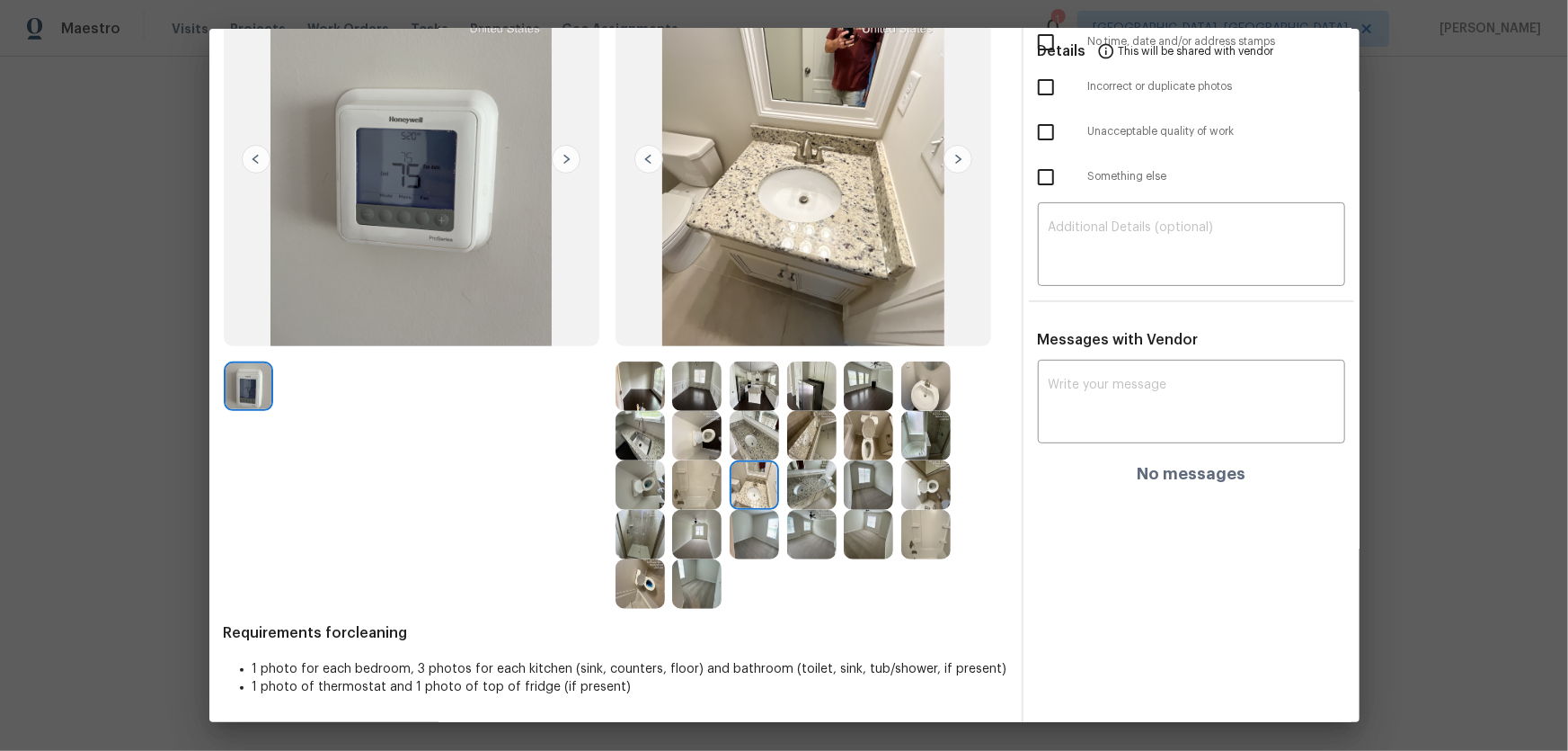
click at [765, 444] on img at bounding box center [754, 435] width 49 height 49
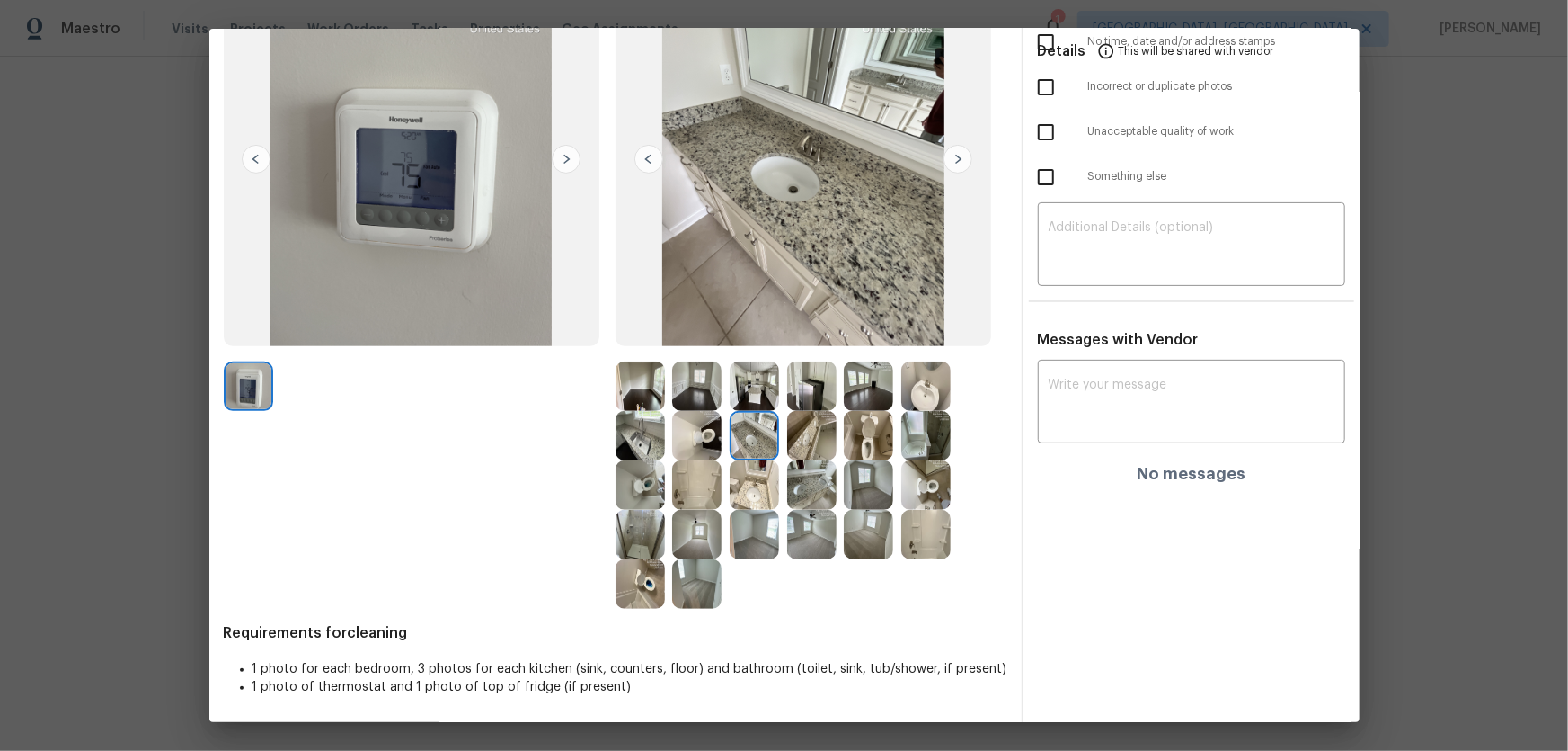
click at [913, 401] on img at bounding box center [925, 385] width 49 height 49
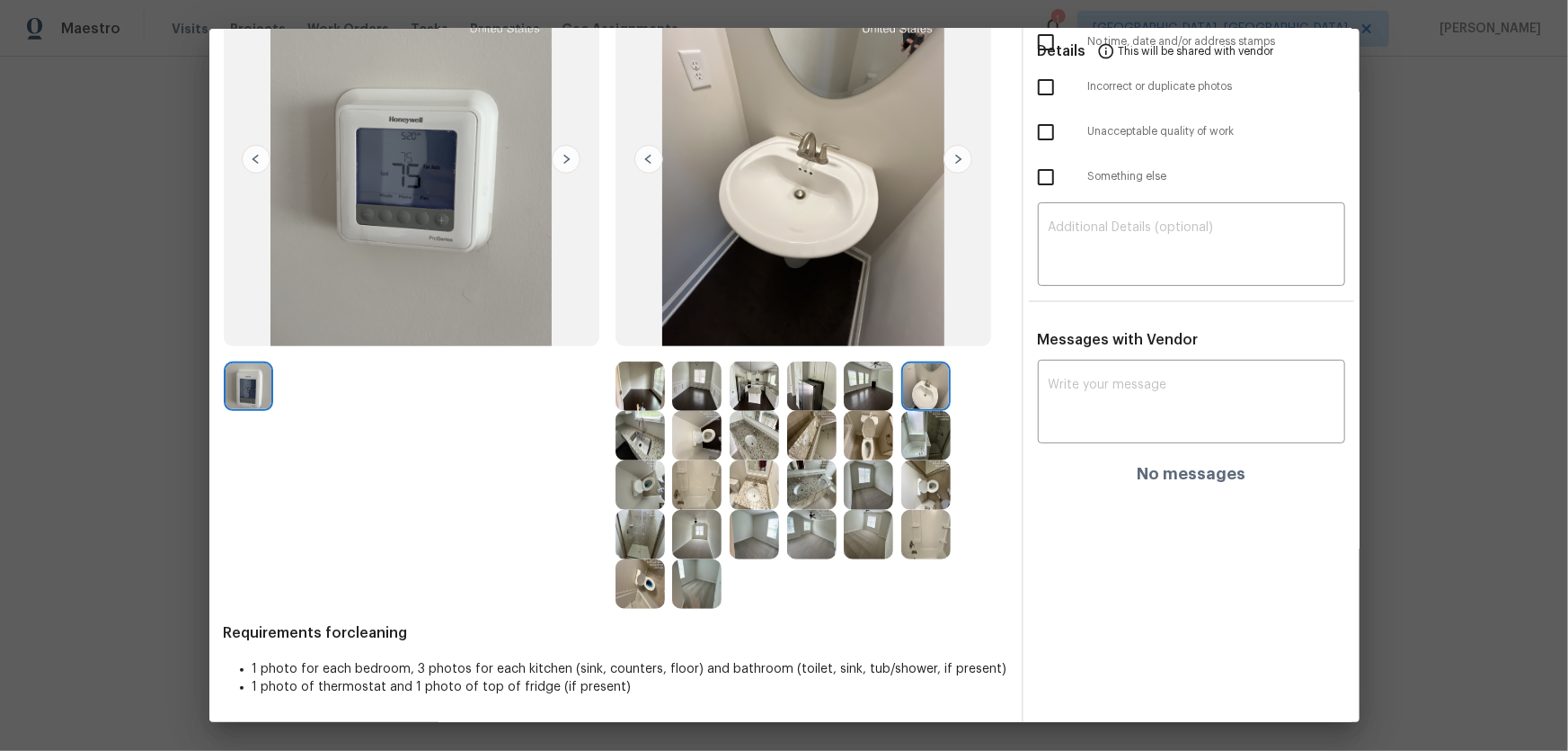
click at [705, 441] on img at bounding box center [697, 435] width 49 height 49
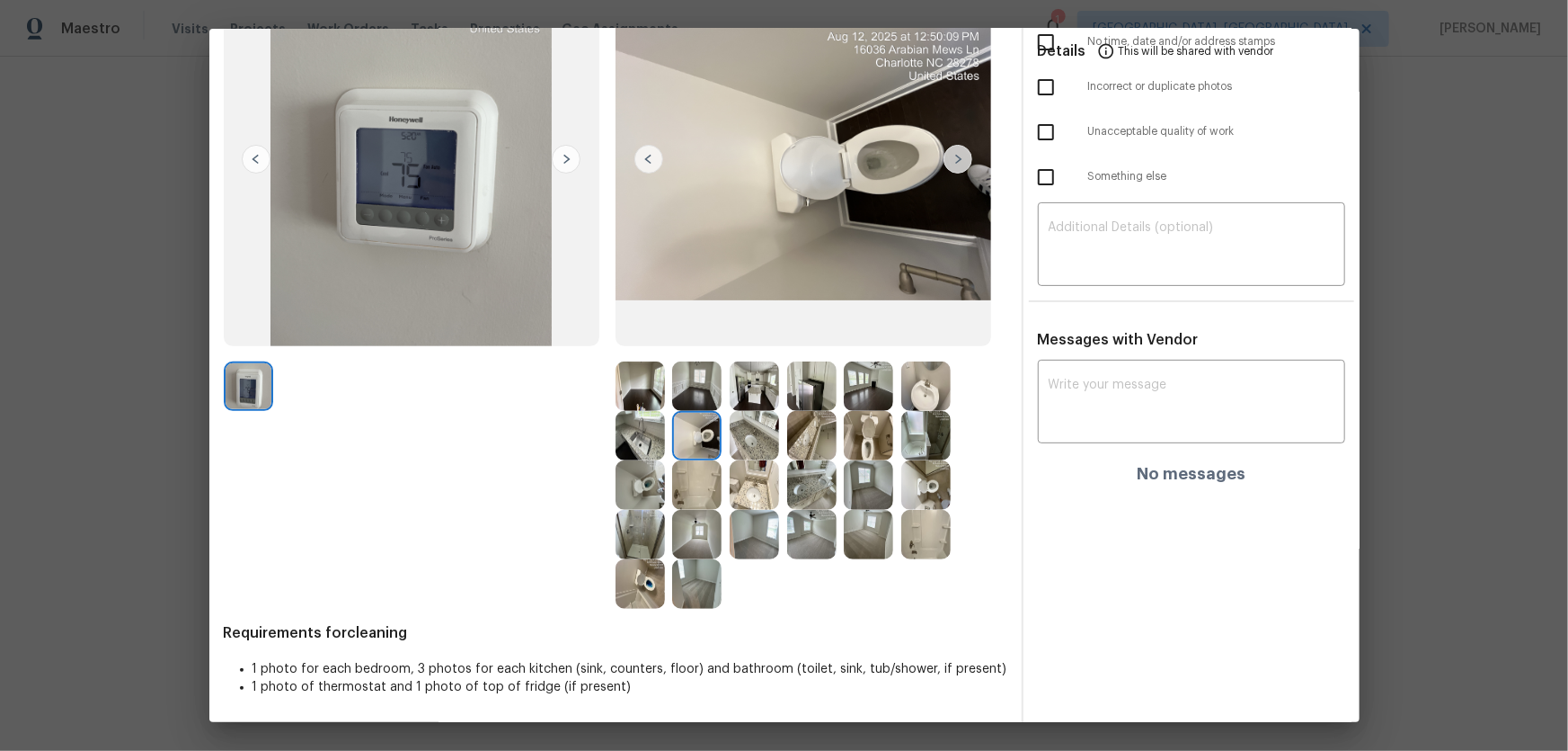
click at [640, 480] on img at bounding box center [640, 485] width 49 height 49
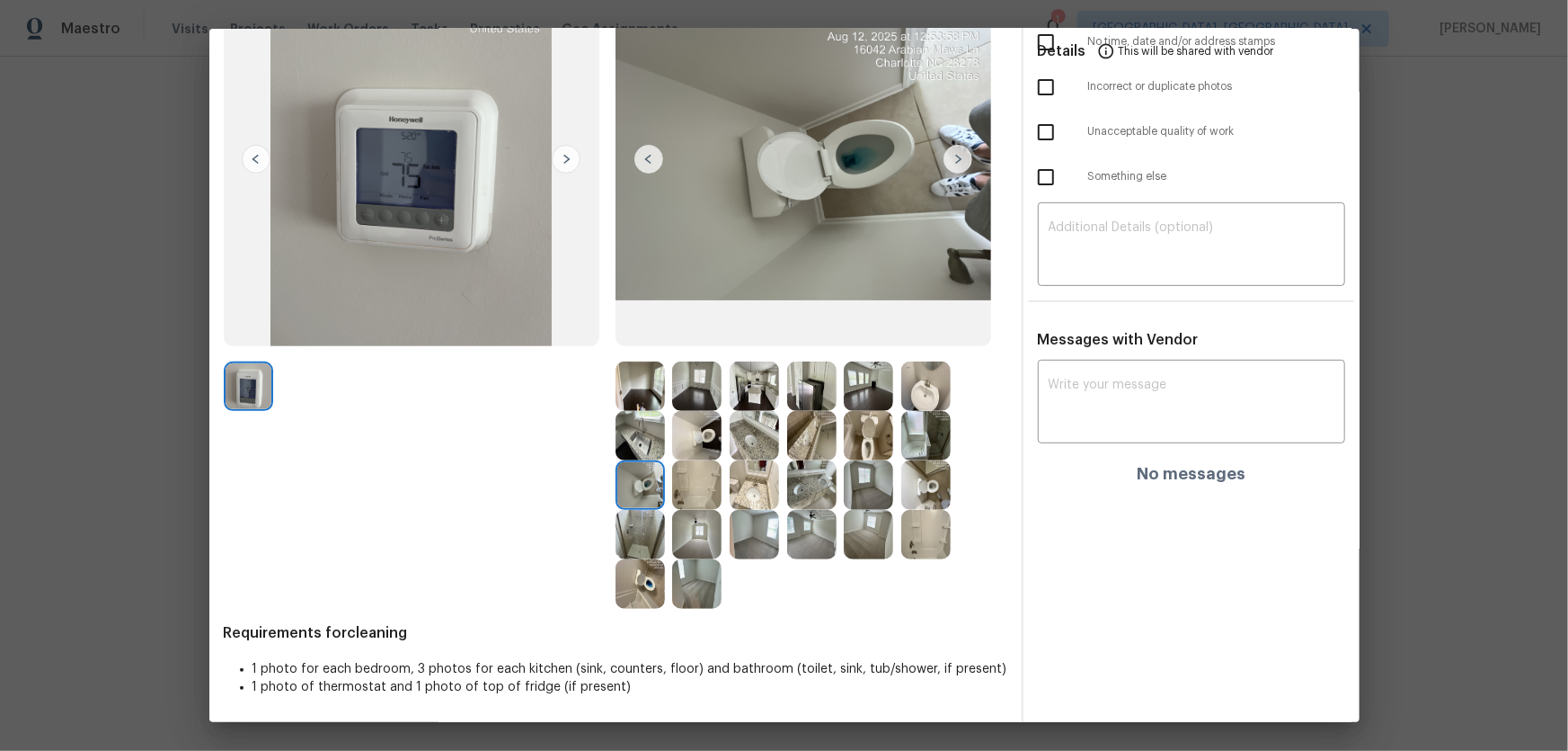
click at [642, 561] on img at bounding box center [640, 583] width 49 height 49
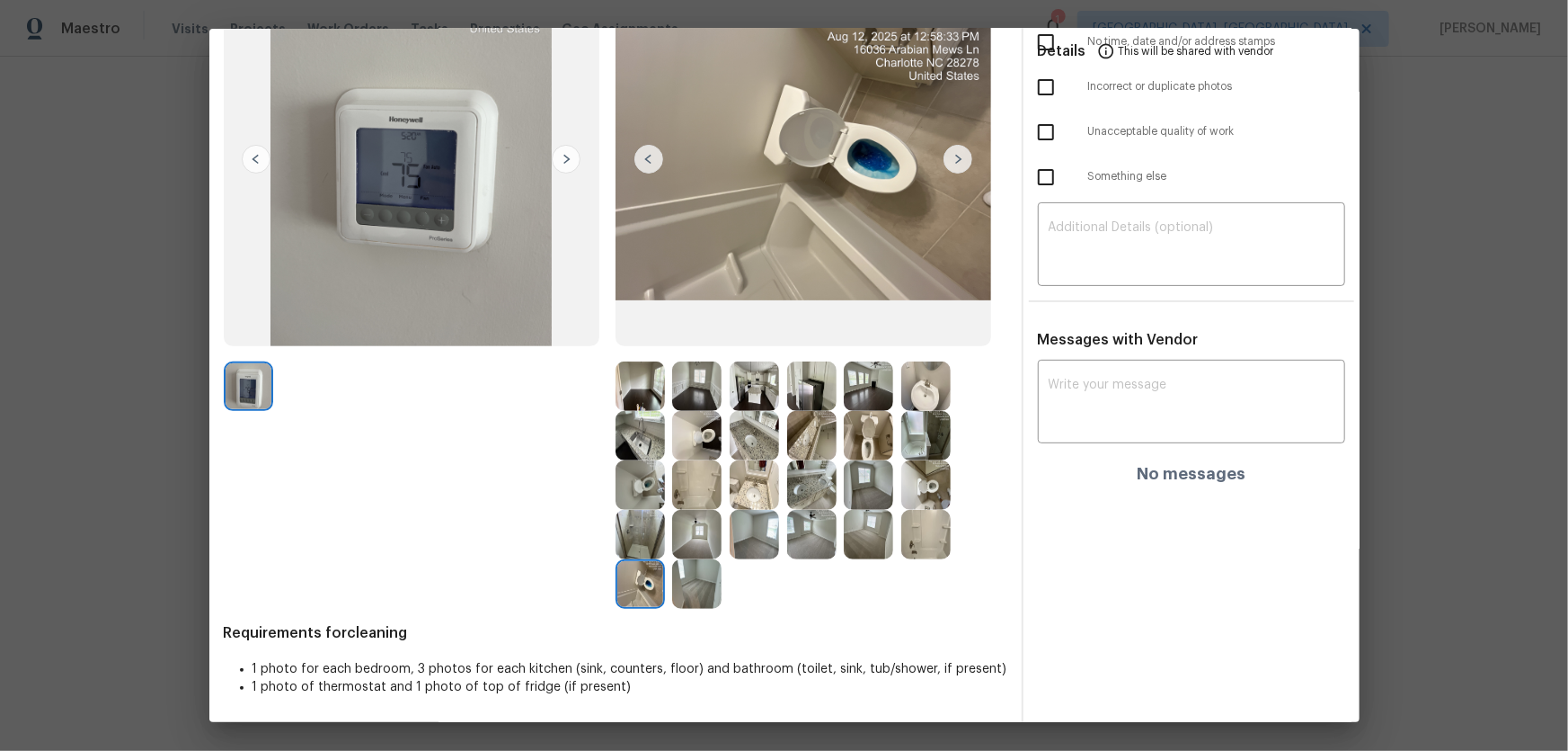
click at [856, 444] on img at bounding box center [867, 435] width 49 height 49
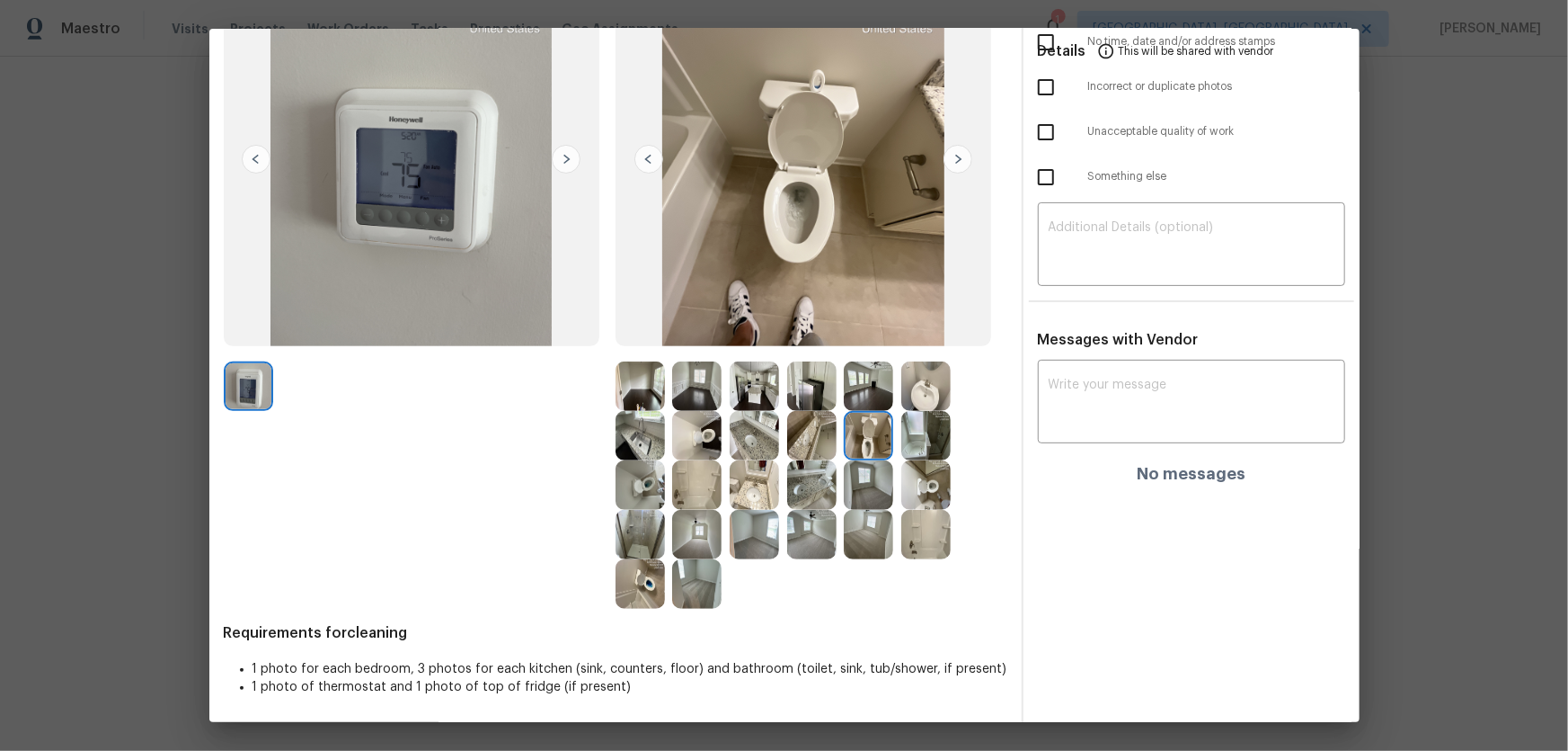
click at [935, 491] on img at bounding box center [925, 485] width 49 height 49
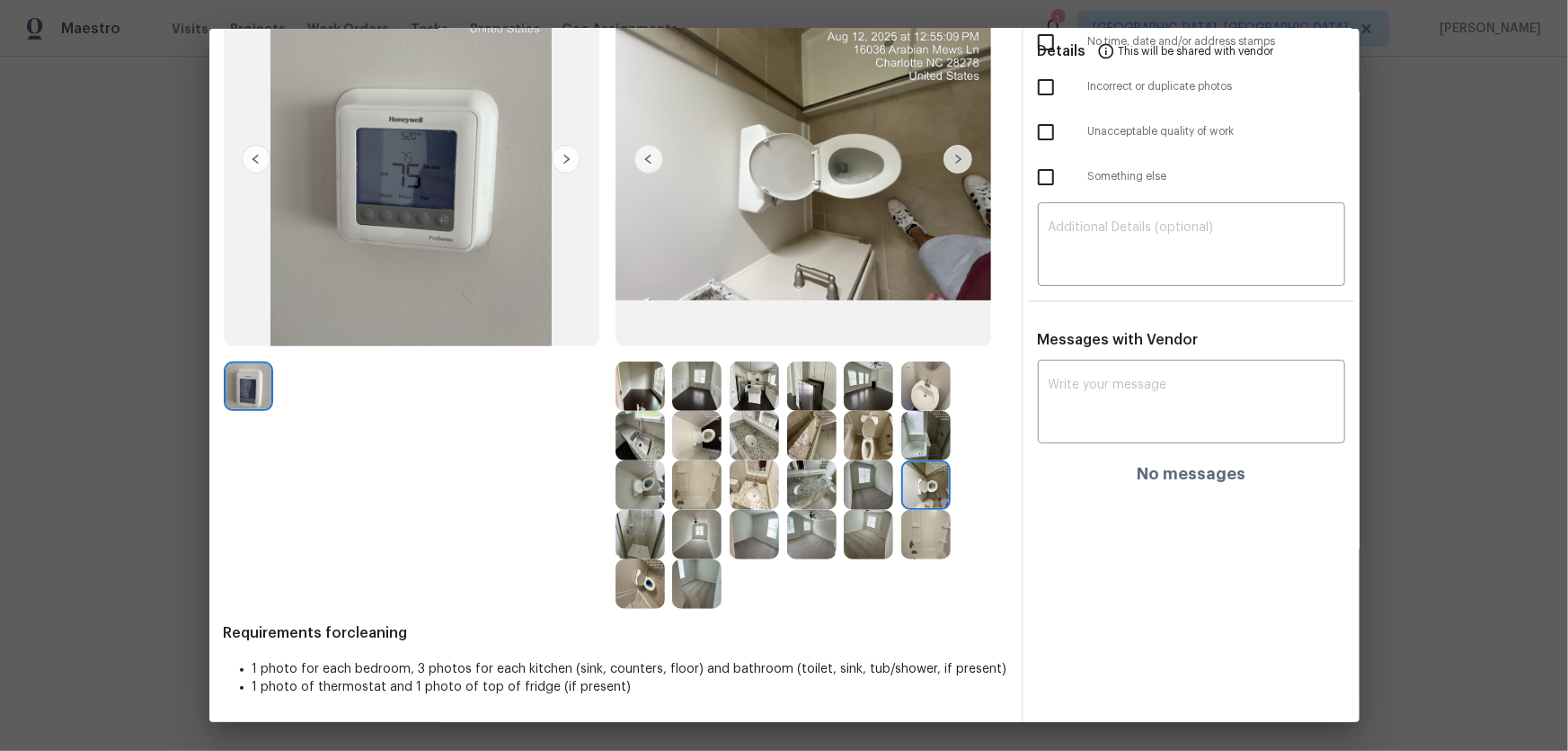
click at [924, 389] on img at bounding box center [925, 385] width 49 height 49
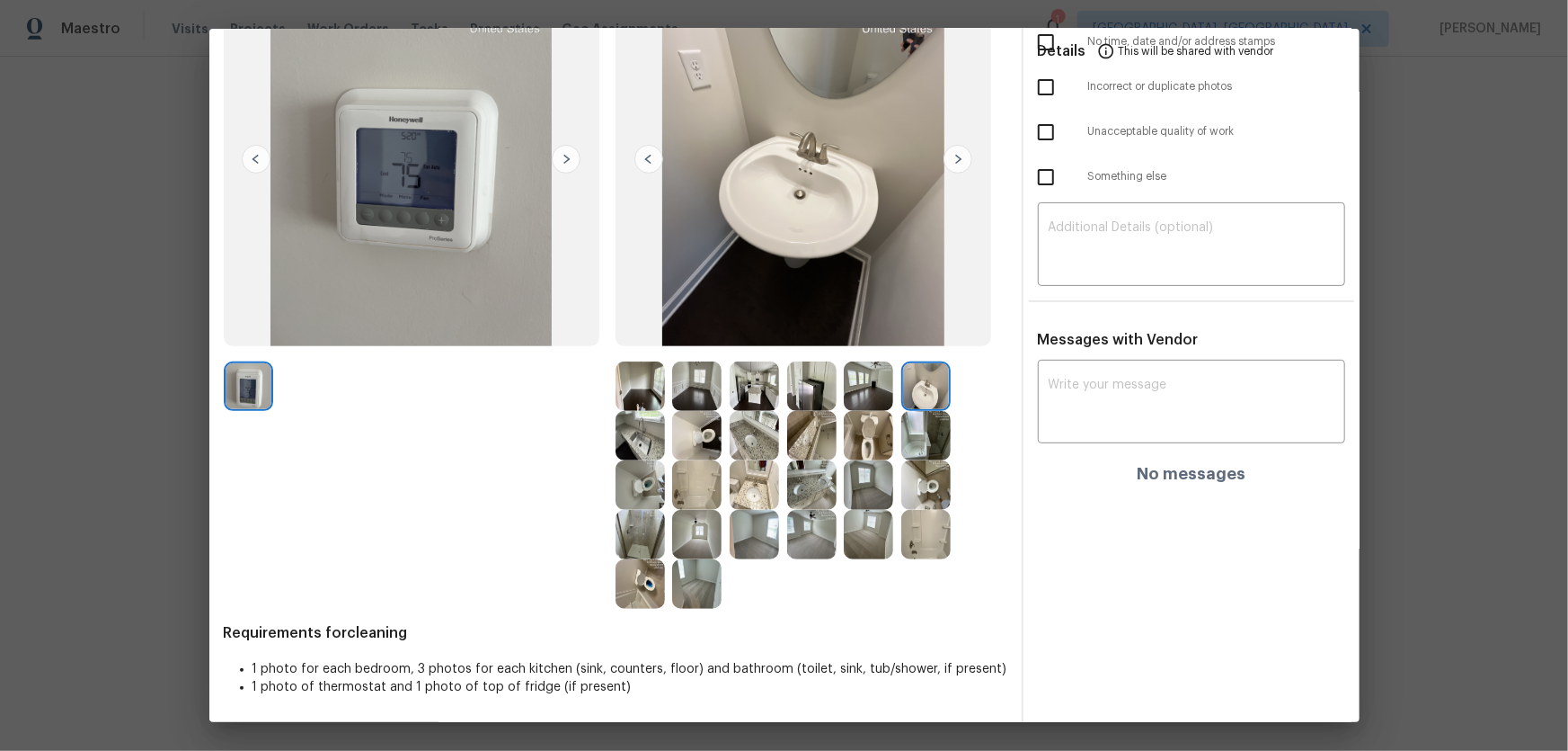
click at [739, 438] on img at bounding box center [754, 435] width 49 height 49
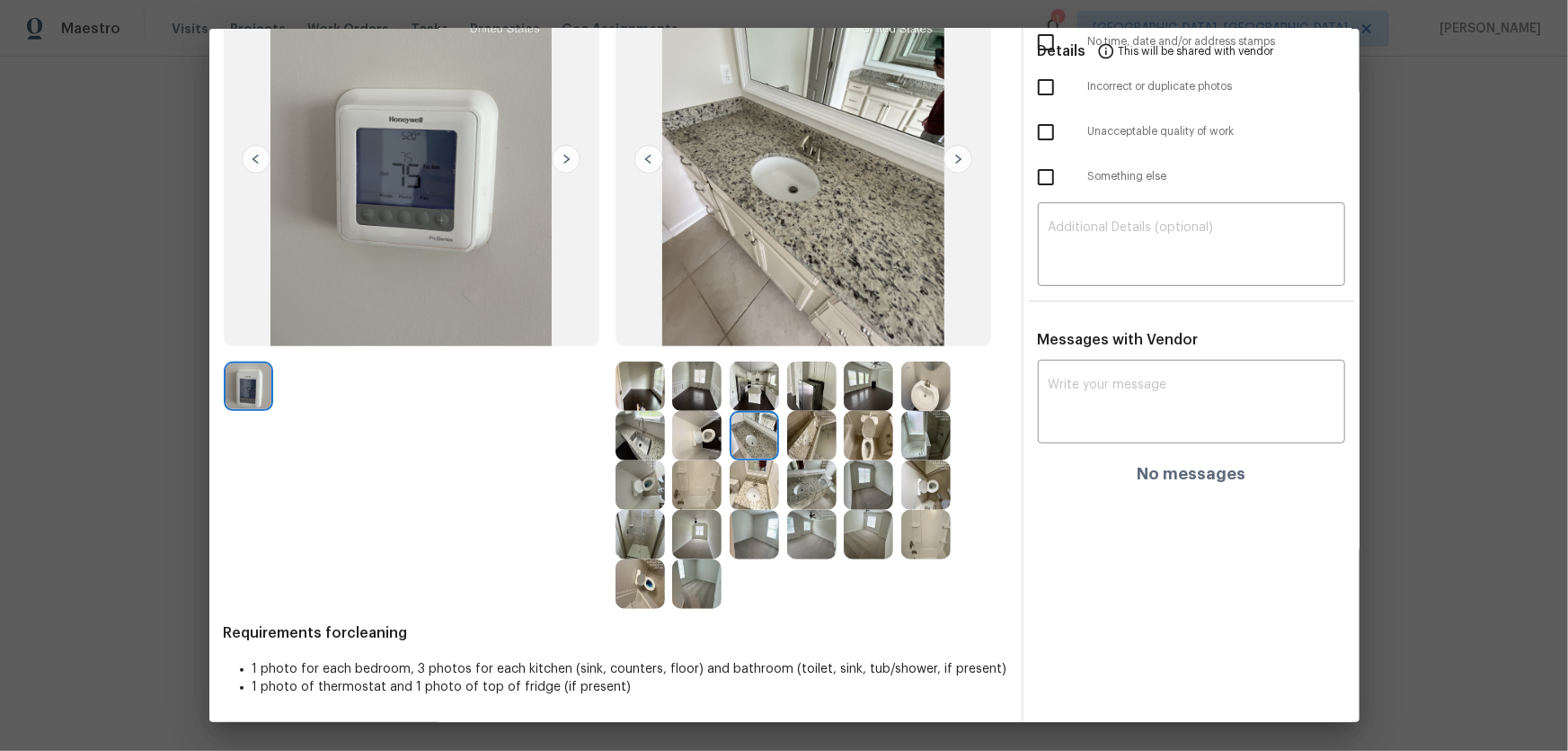
click at [750, 490] on img at bounding box center [754, 485] width 49 height 49
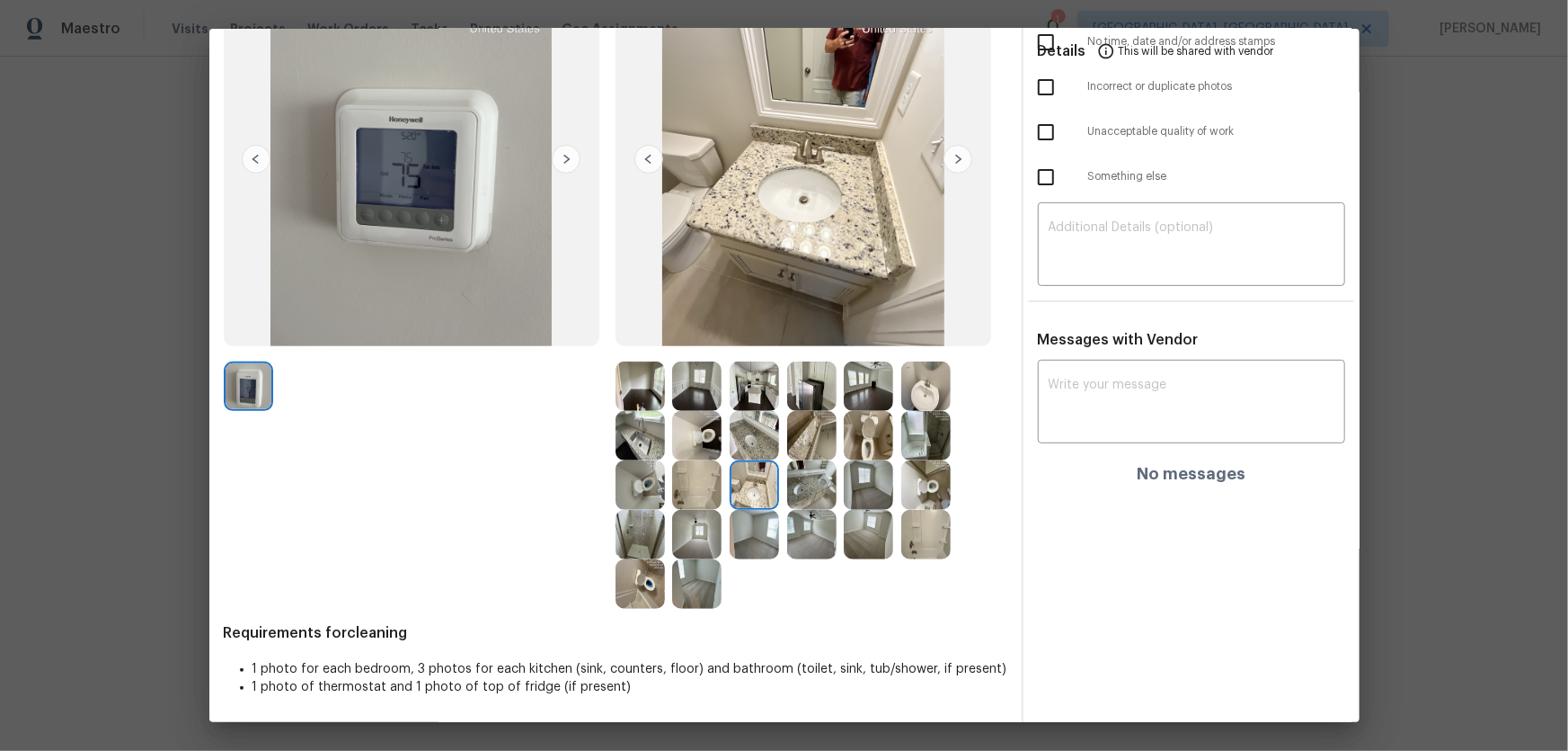
click at [791, 438] on img at bounding box center [812, 435] width 49 height 49
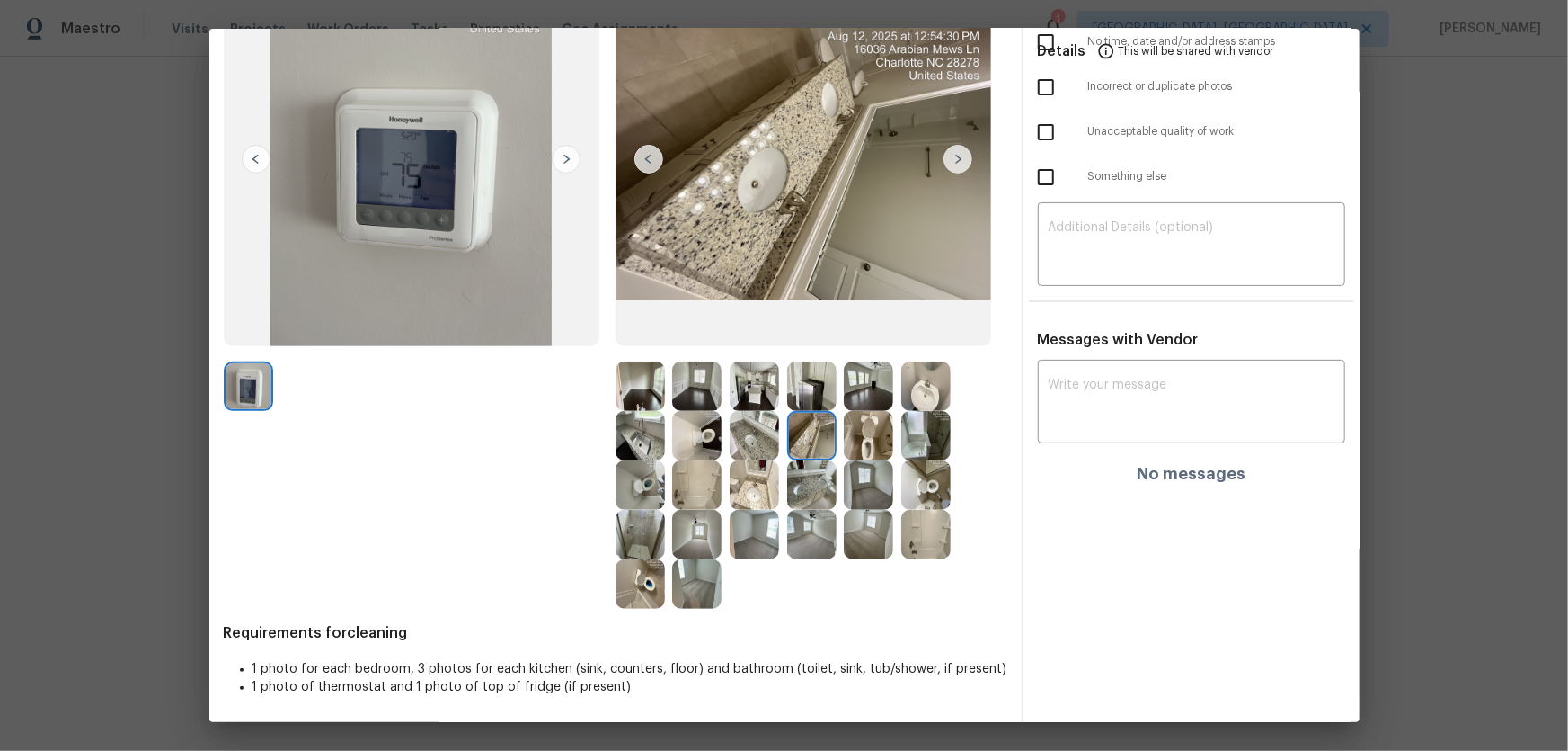
click at [796, 487] on img at bounding box center [812, 485] width 49 height 49
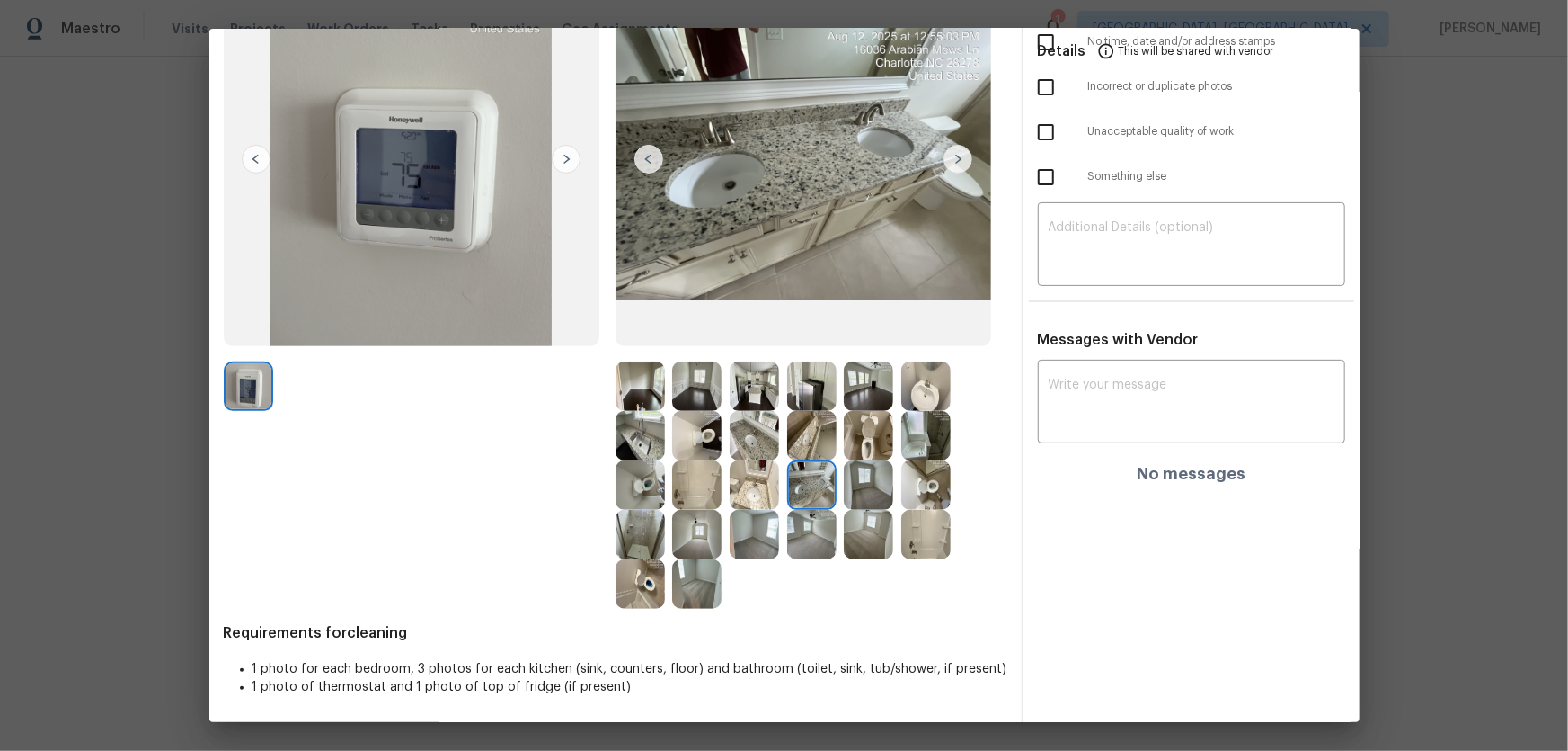
click at [694, 491] on img at bounding box center [697, 485] width 49 height 49
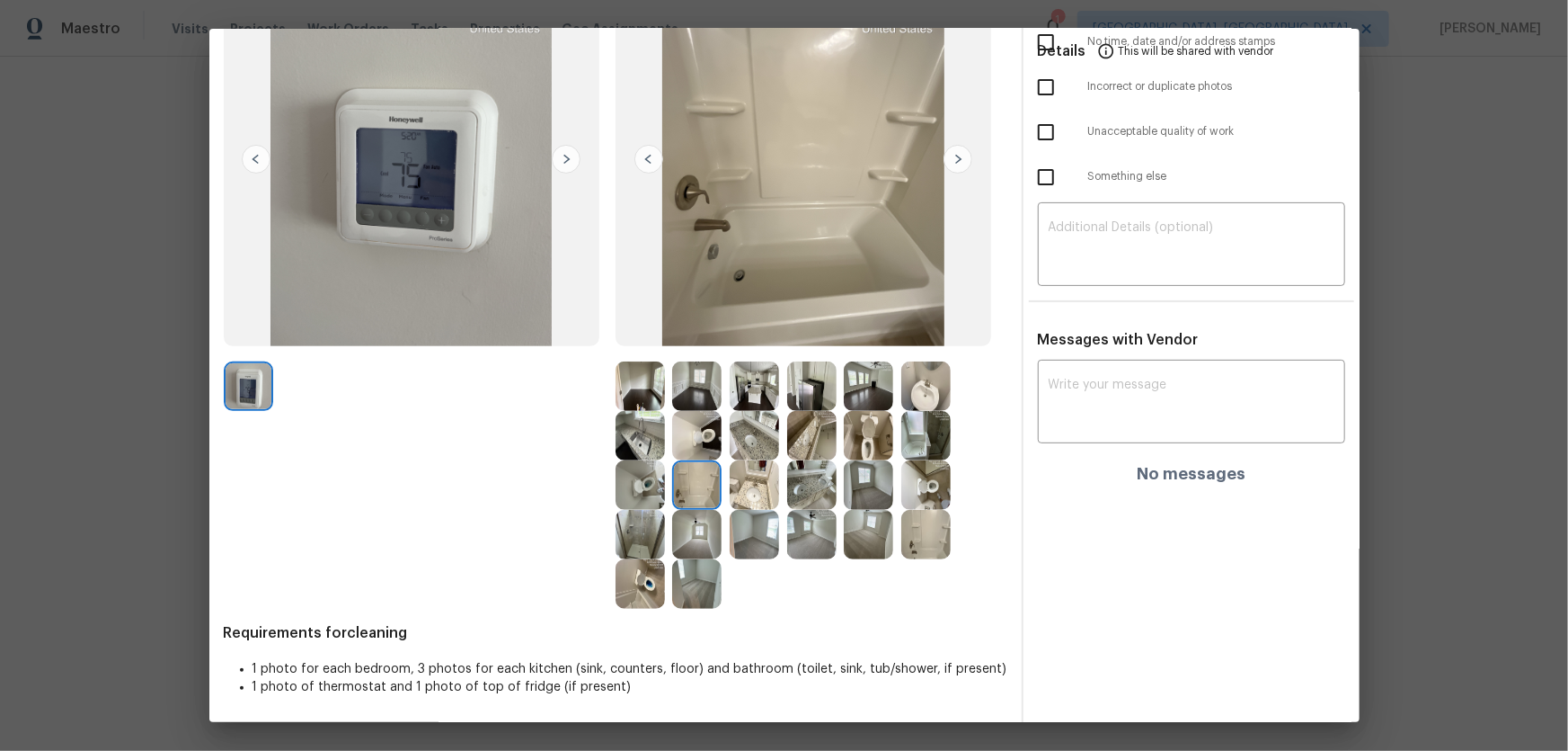
click at [647, 530] on img at bounding box center [640, 534] width 49 height 49
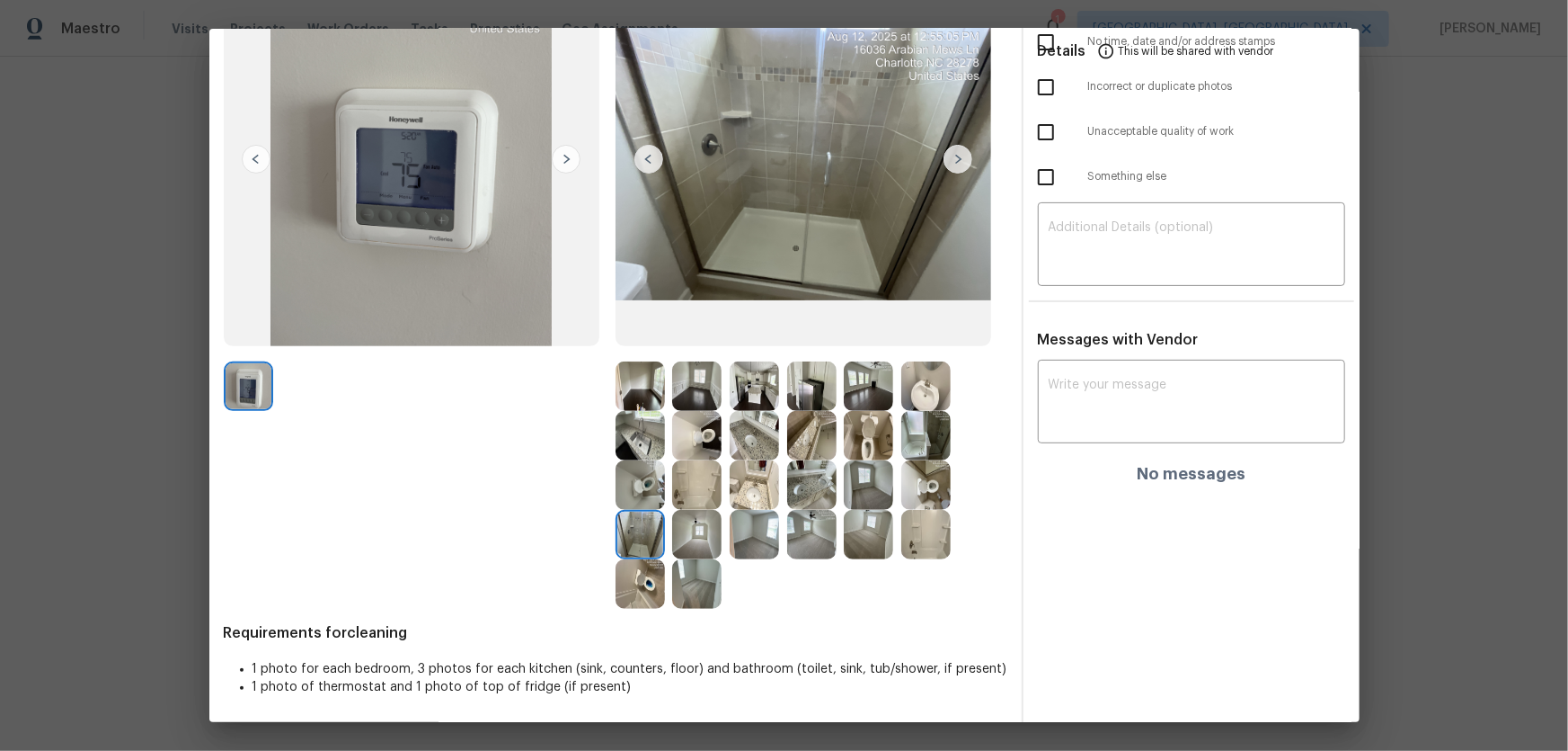
click at [929, 543] on img at bounding box center [925, 534] width 49 height 49
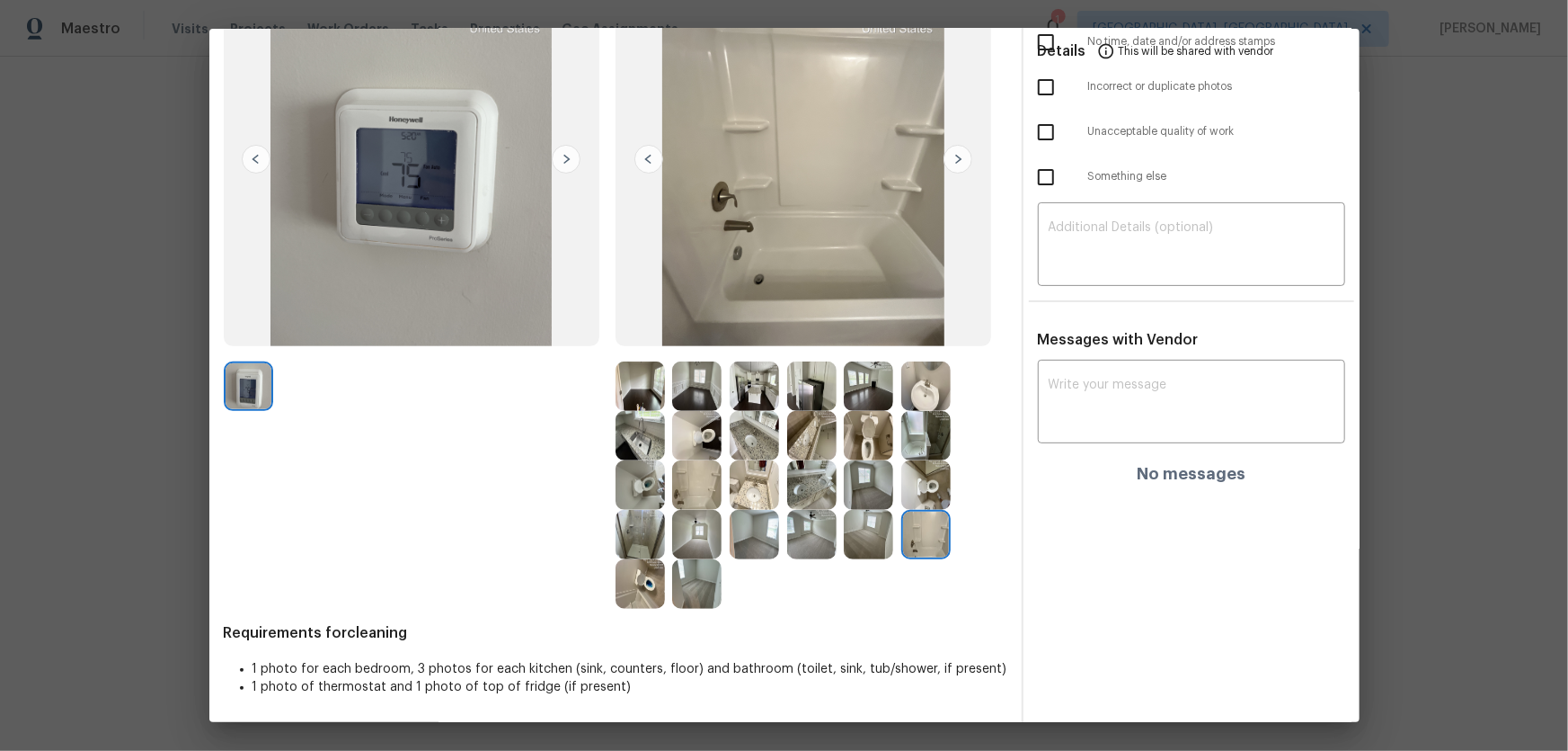
click at [710, 482] on img at bounding box center [697, 485] width 49 height 49
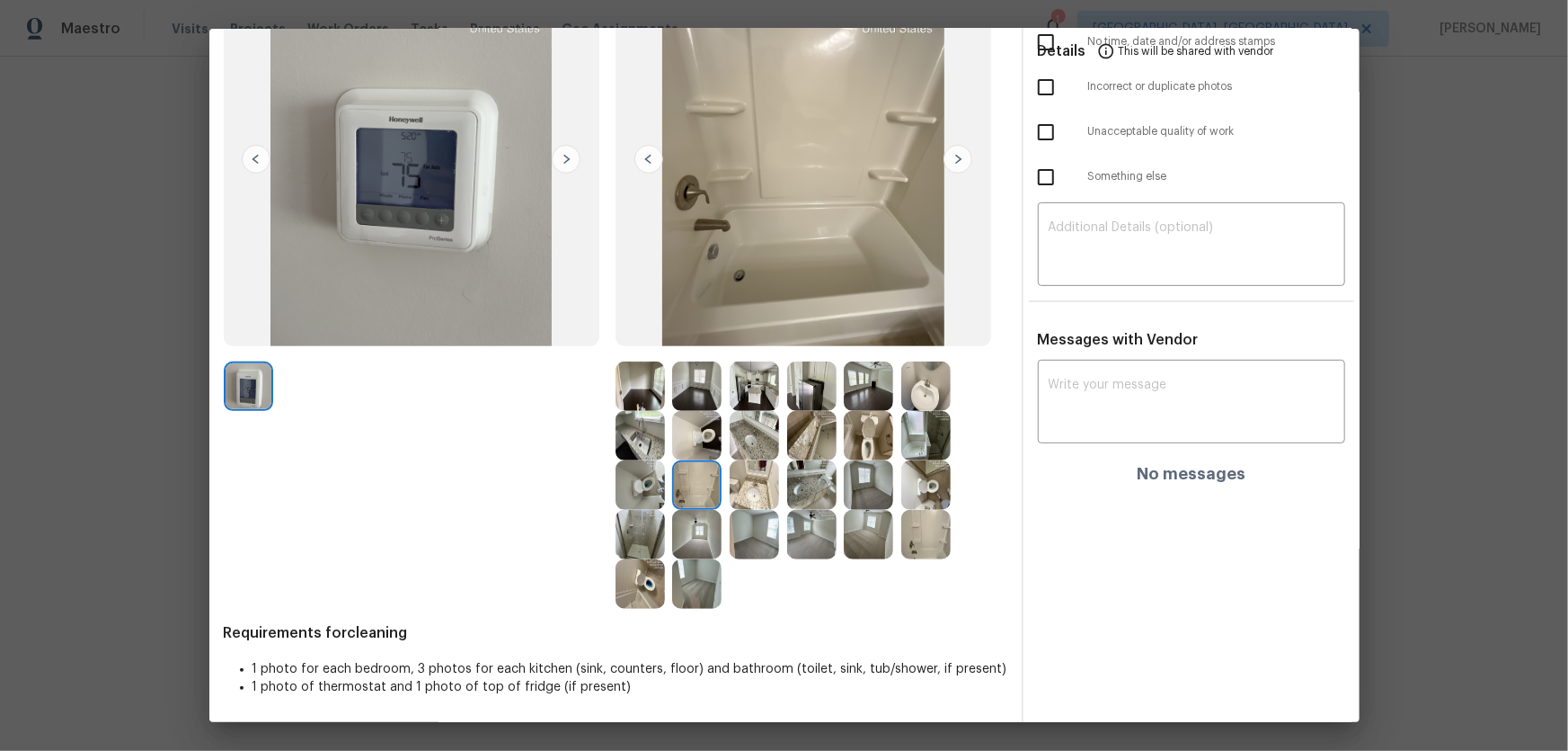
click at [644, 523] on img at bounding box center [640, 534] width 49 height 49
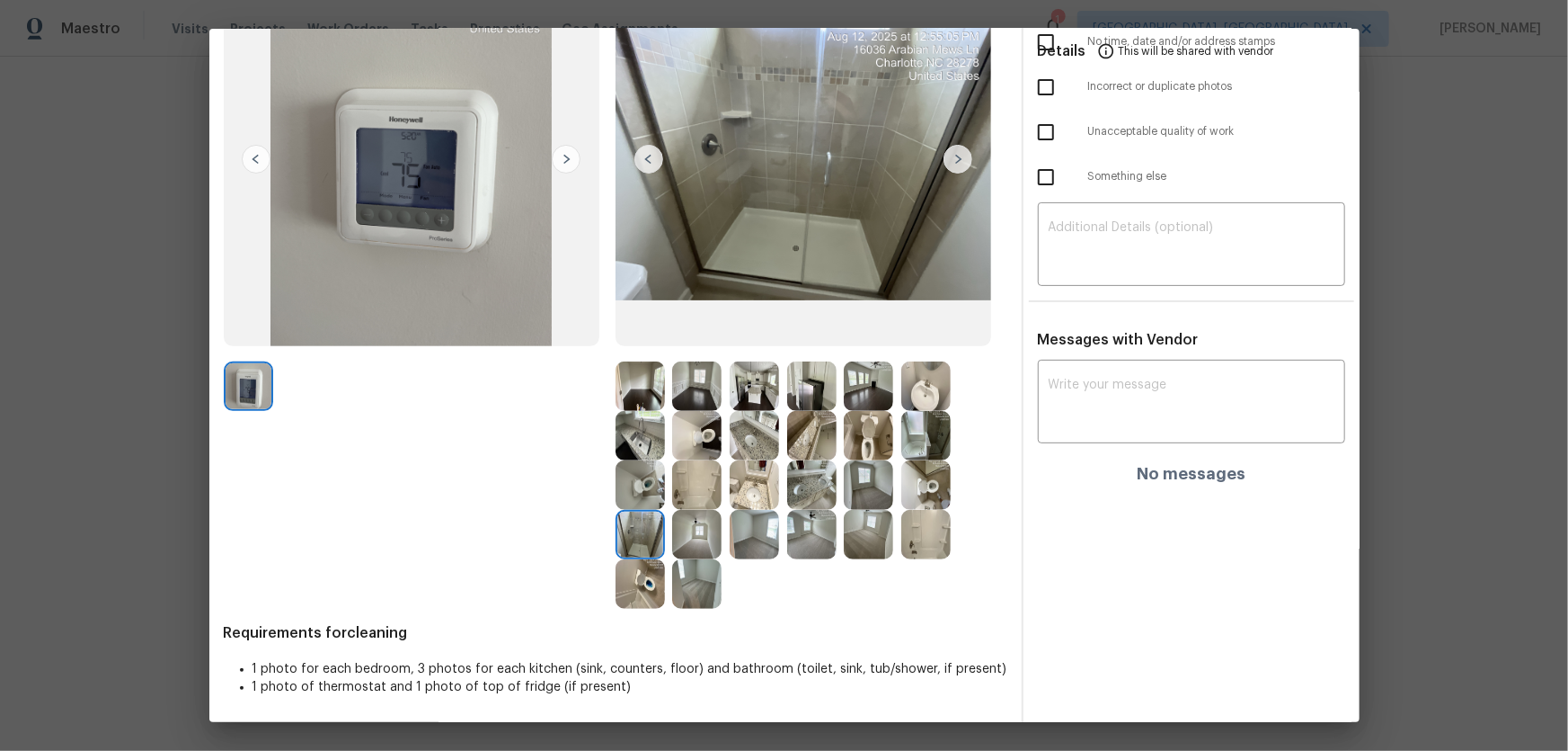
click at [907, 540] on img at bounding box center [925, 534] width 49 height 49
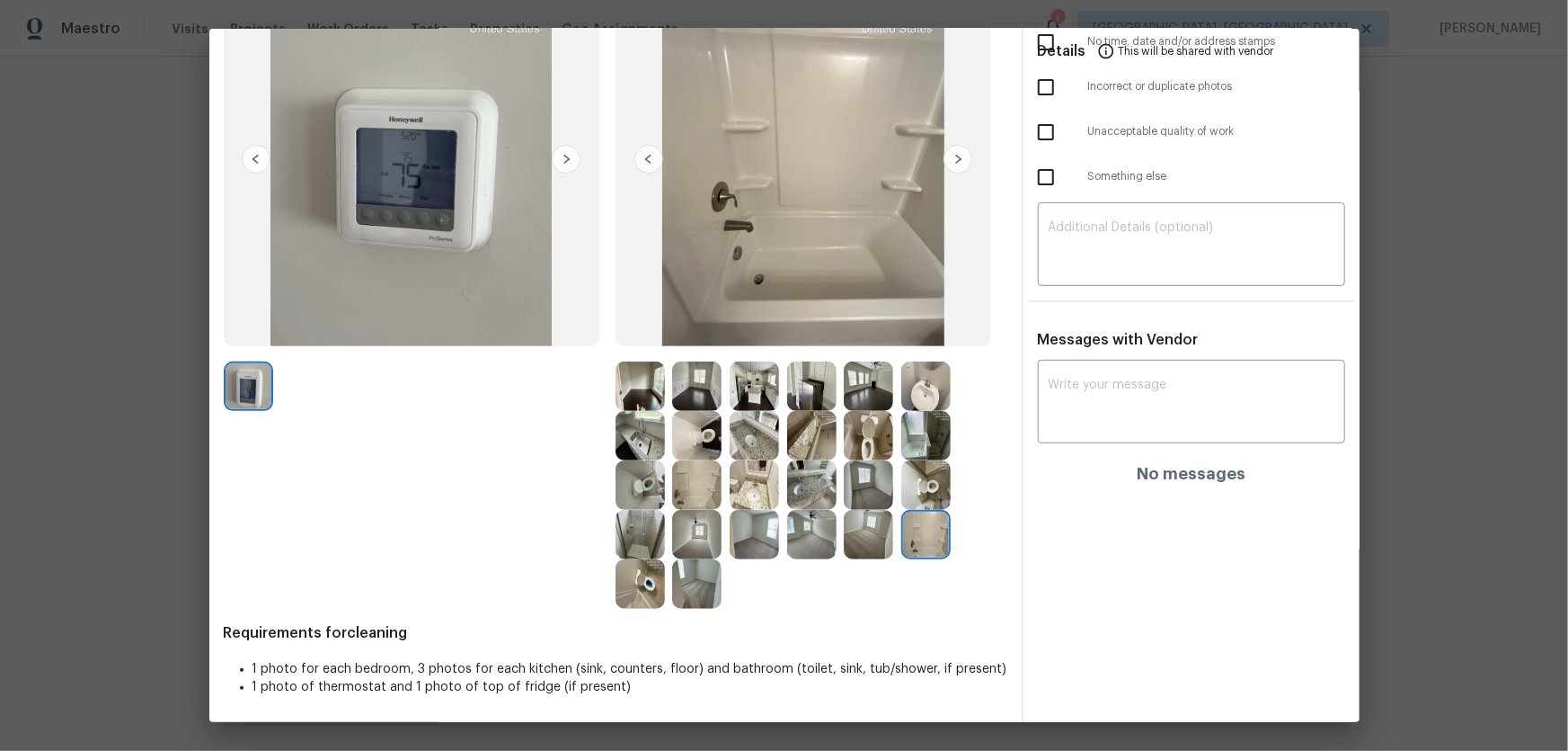
click at [922, 437] on img at bounding box center [925, 435] width 49 height 49
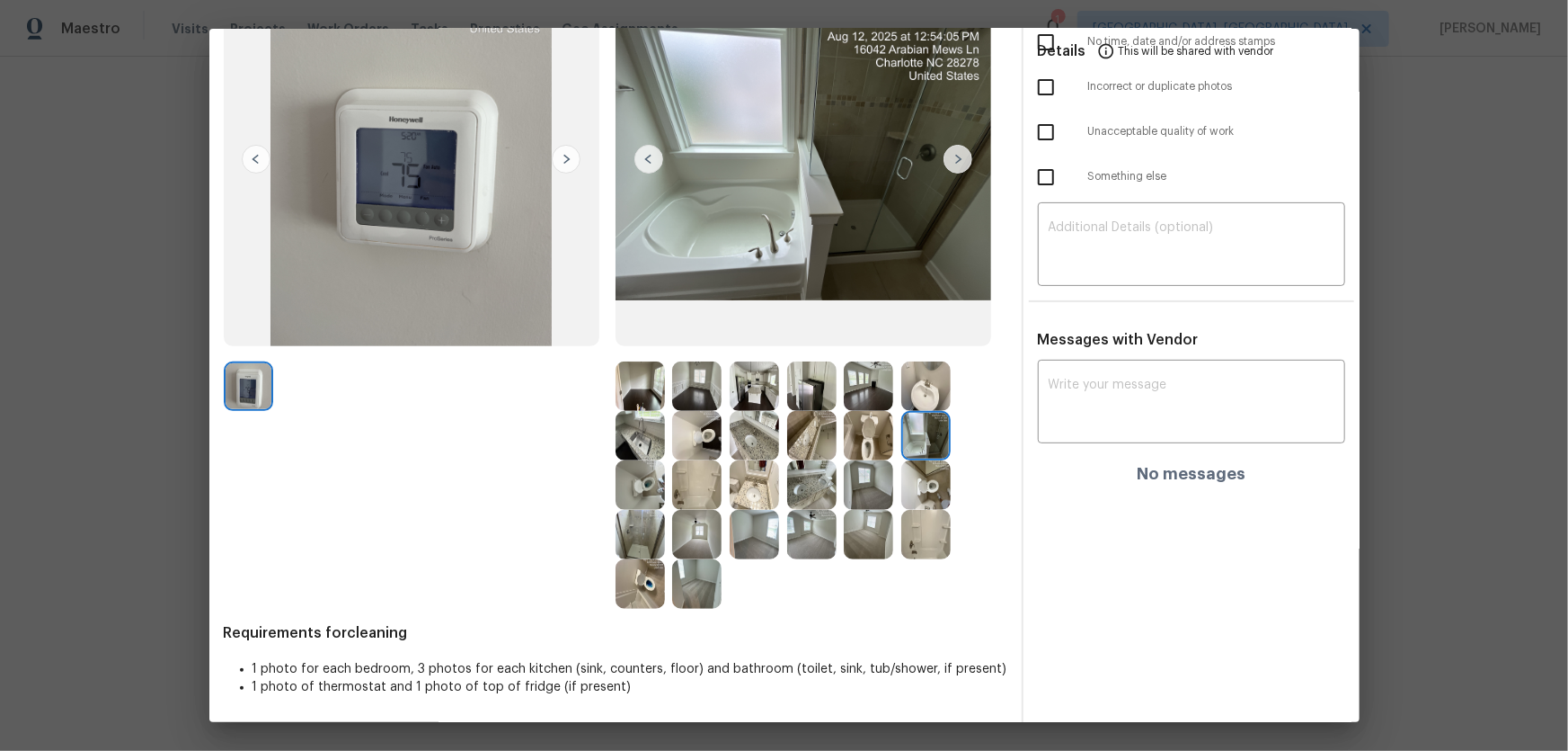
click at [917, 393] on img at bounding box center [925, 385] width 49 height 49
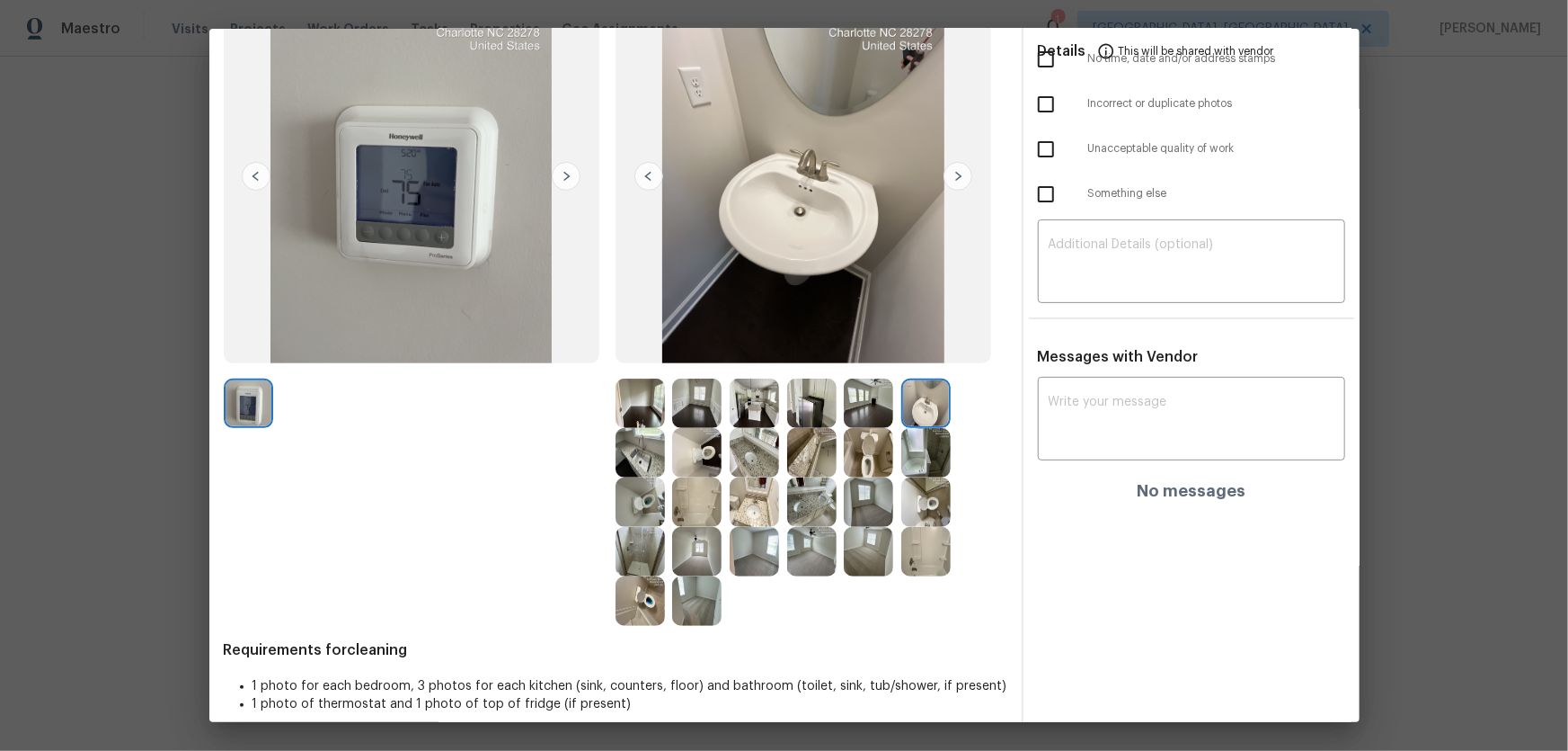
scroll to position [163, 0]
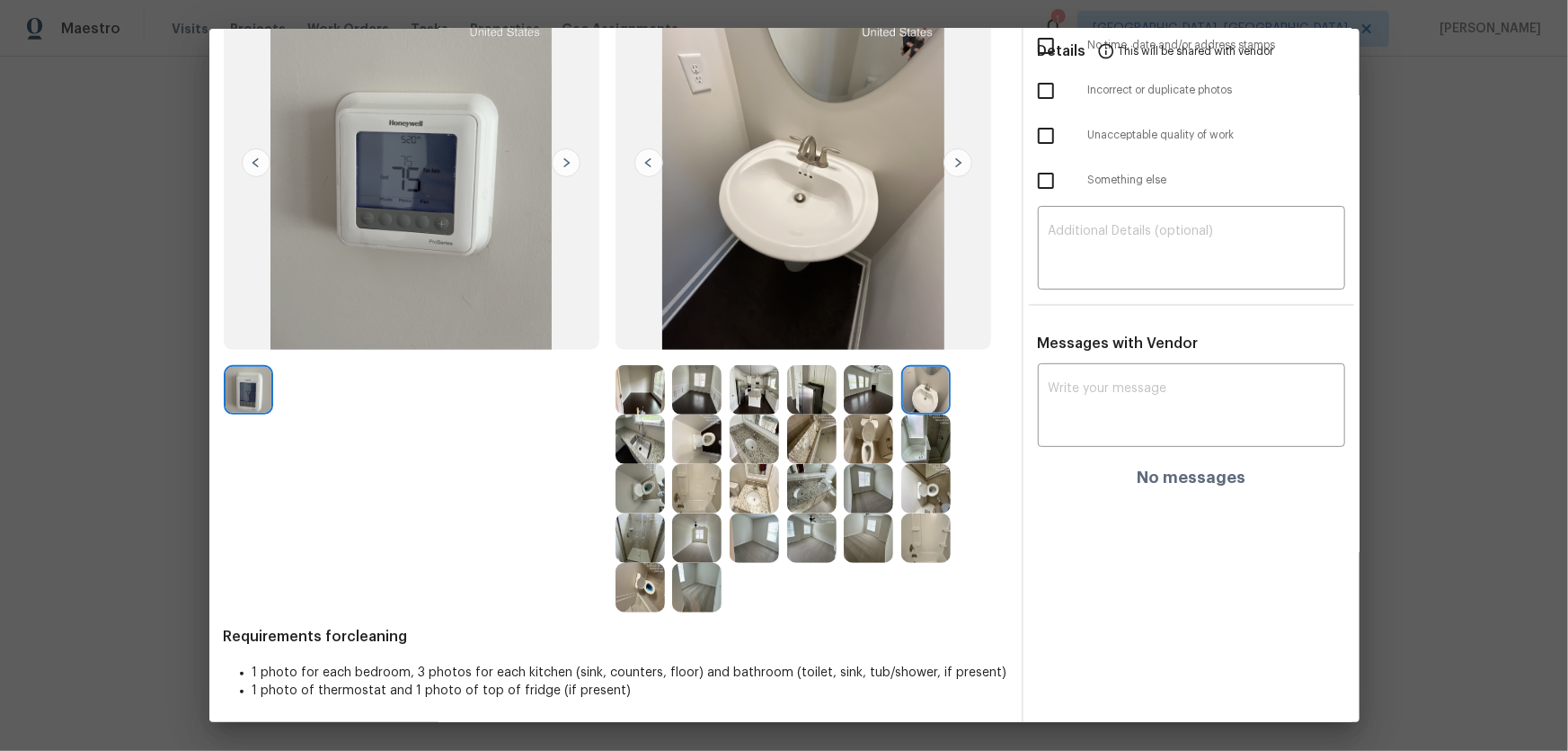
click at [644, 386] on img at bounding box center [640, 389] width 49 height 49
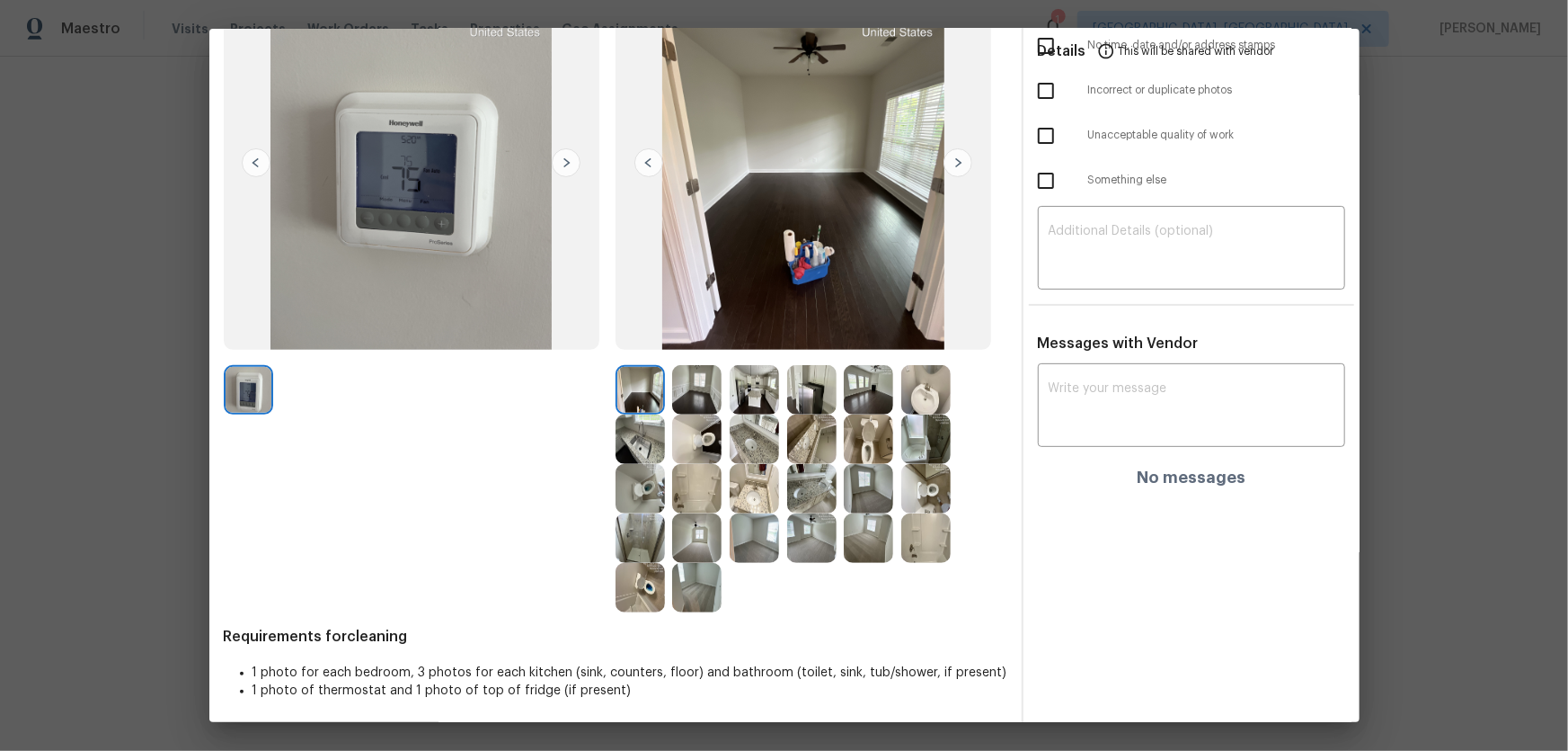
click at [702, 395] on img at bounding box center [697, 389] width 49 height 49
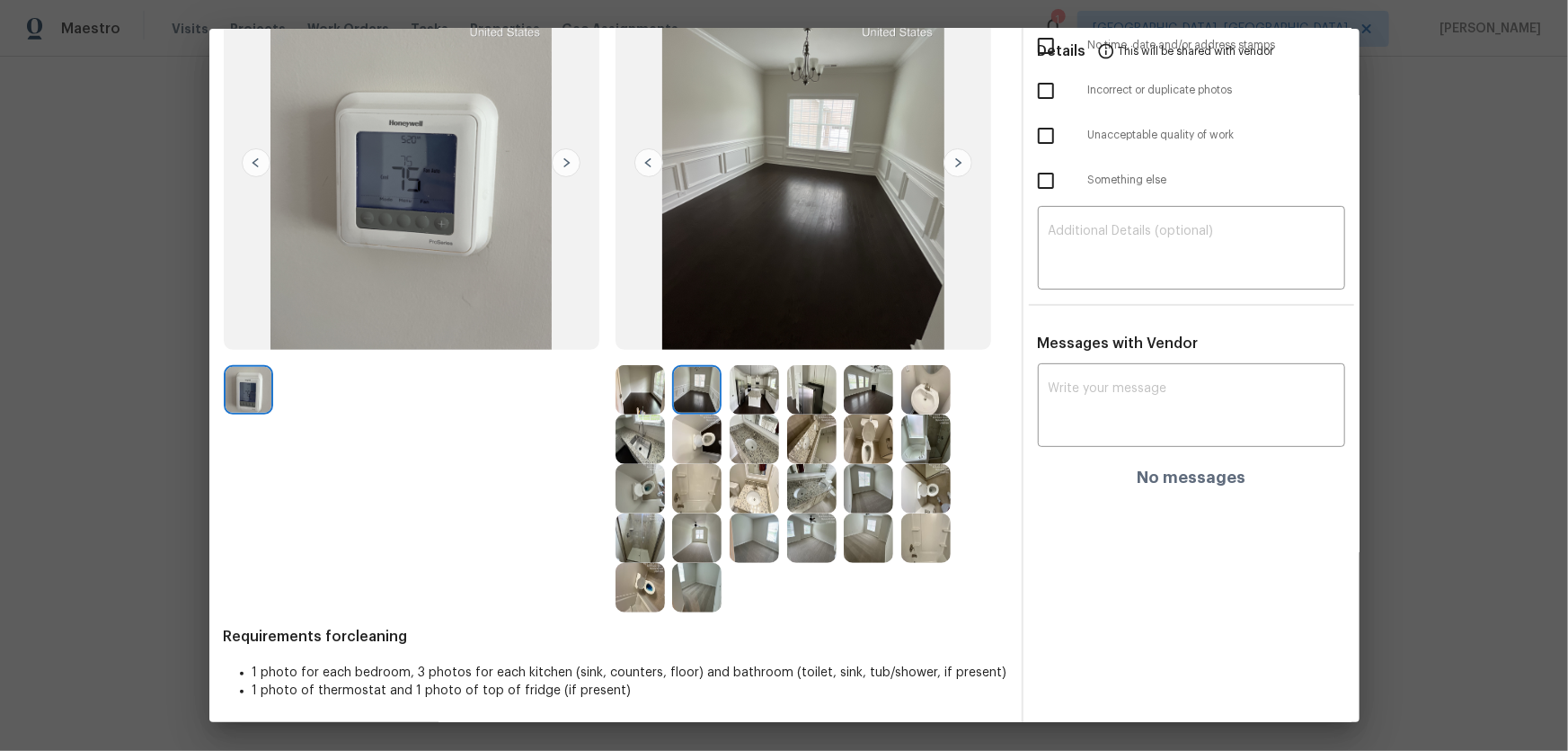
click at [874, 471] on img at bounding box center [867, 488] width 49 height 49
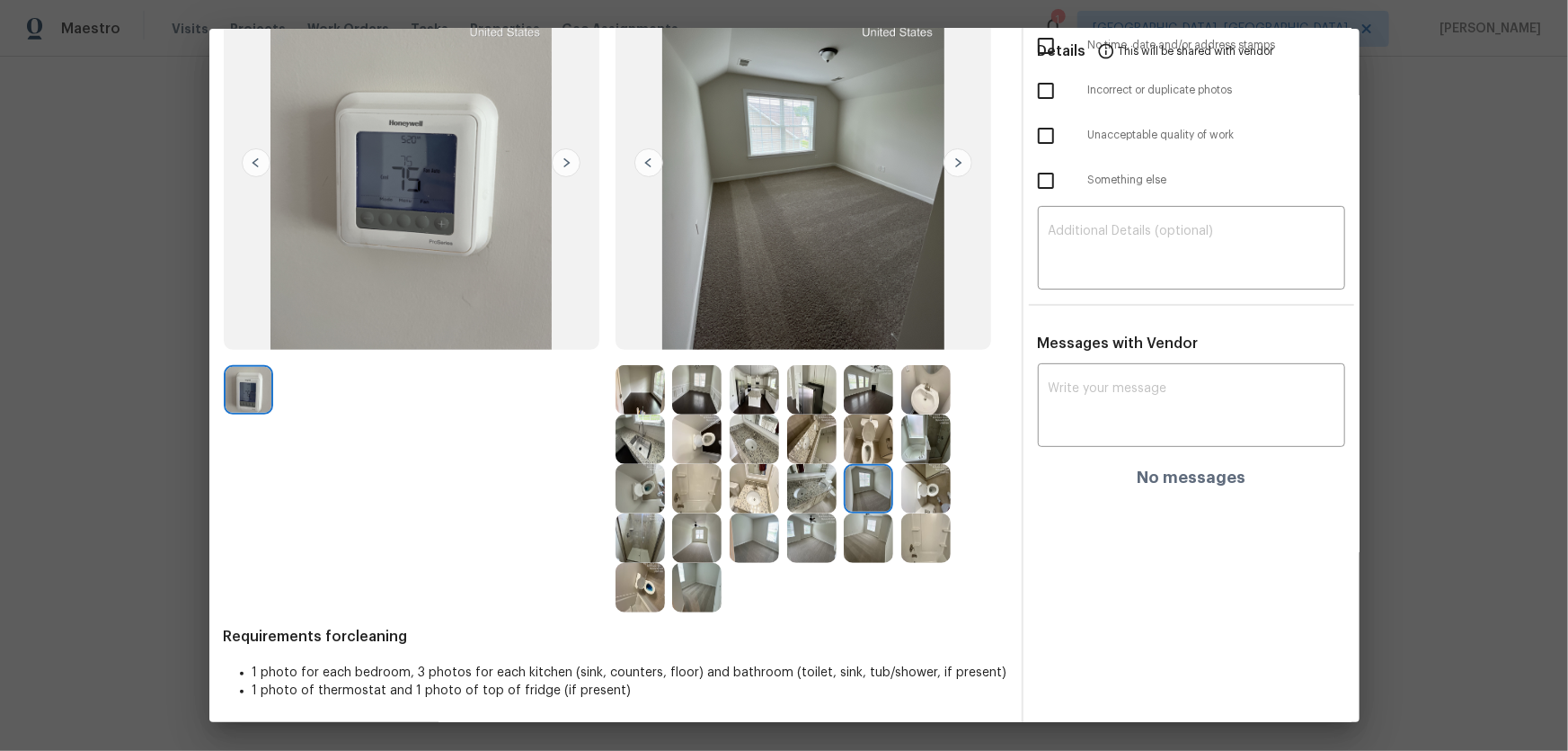
click at [856, 540] on img at bounding box center [867, 538] width 49 height 49
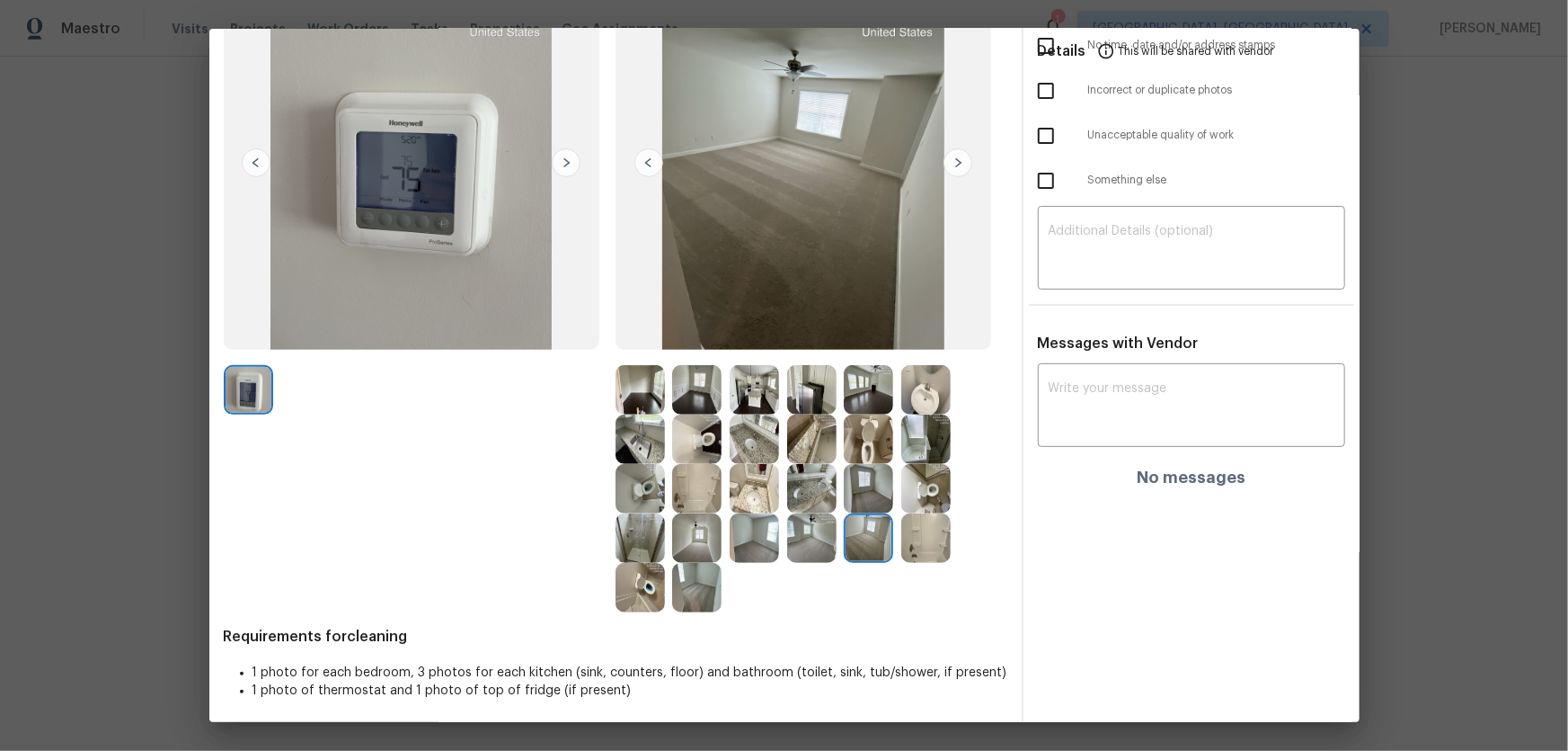
click at [814, 538] on img at bounding box center [812, 538] width 49 height 49
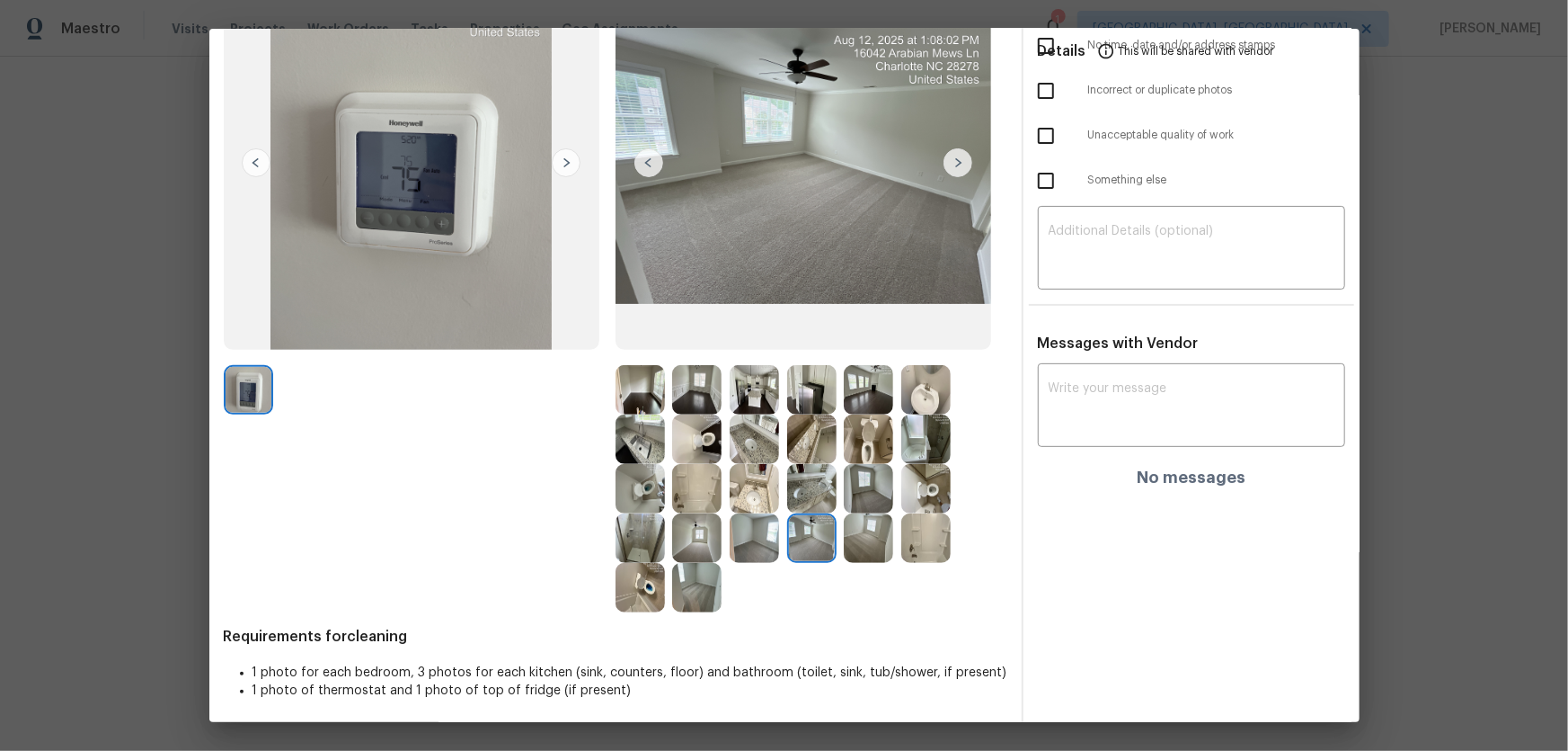
click at [753, 534] on img at bounding box center [754, 538] width 49 height 49
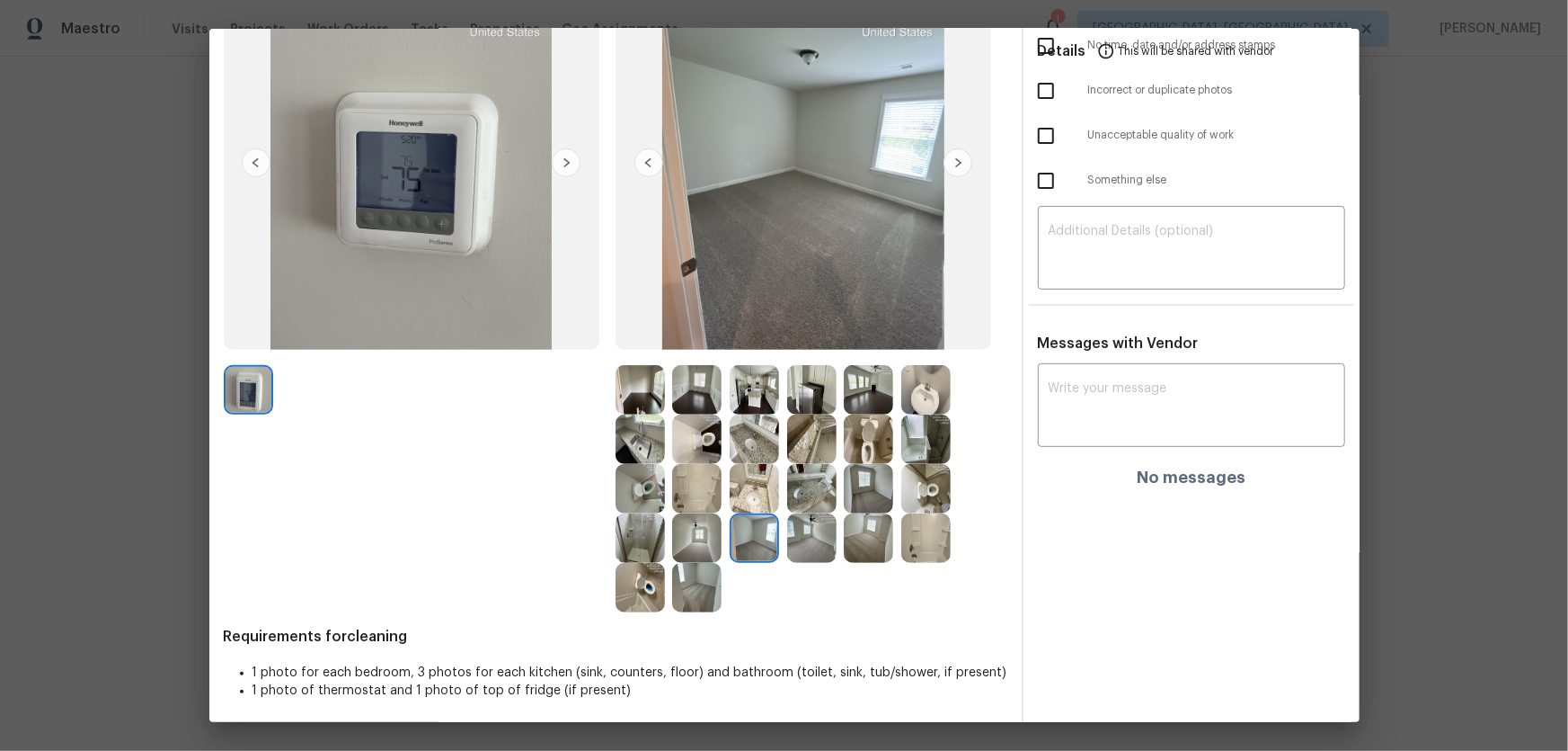
click at [706, 529] on img at bounding box center [697, 538] width 49 height 49
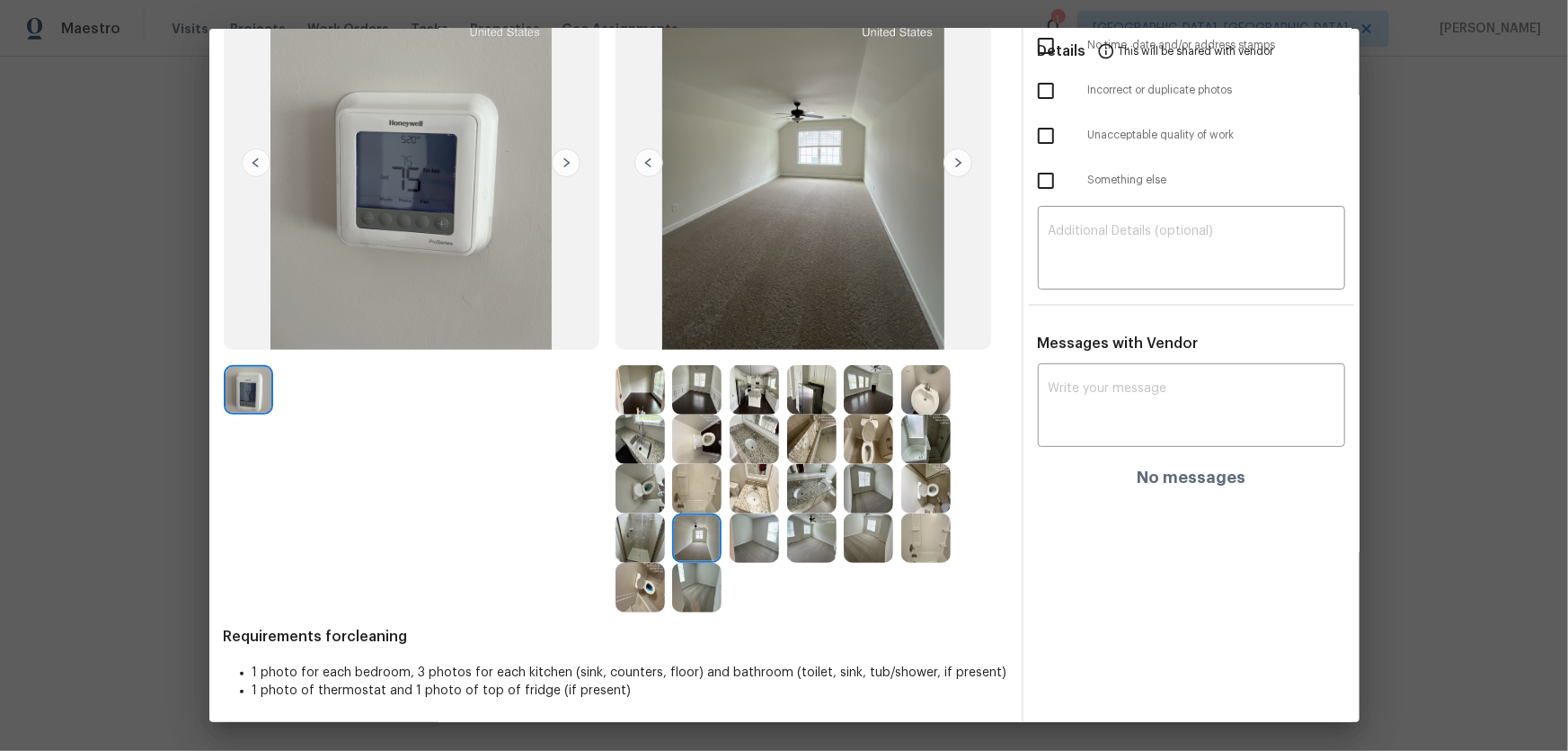
click at [694, 581] on img at bounding box center [697, 587] width 49 height 49
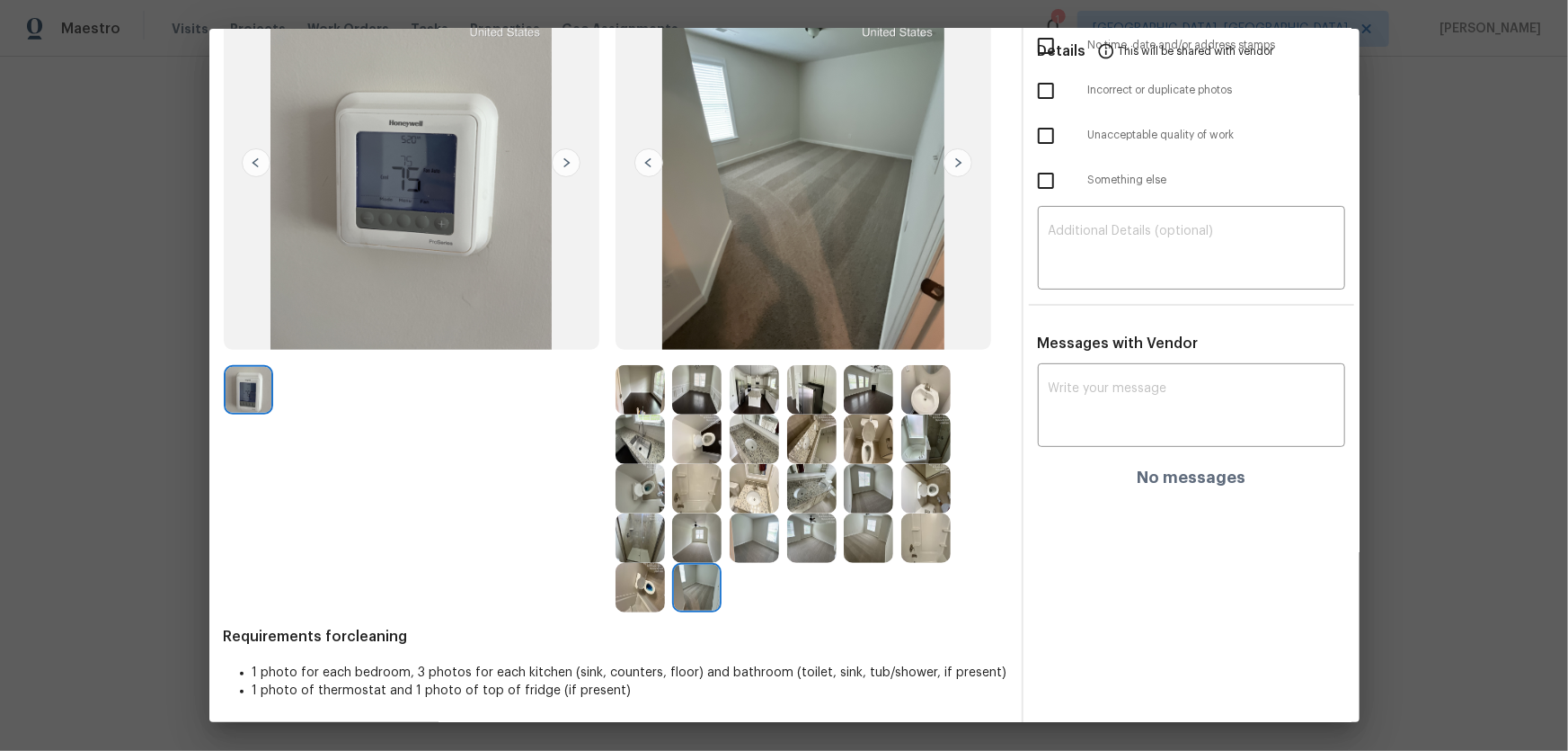
click at [641, 528] on img at bounding box center [640, 538] width 49 height 49
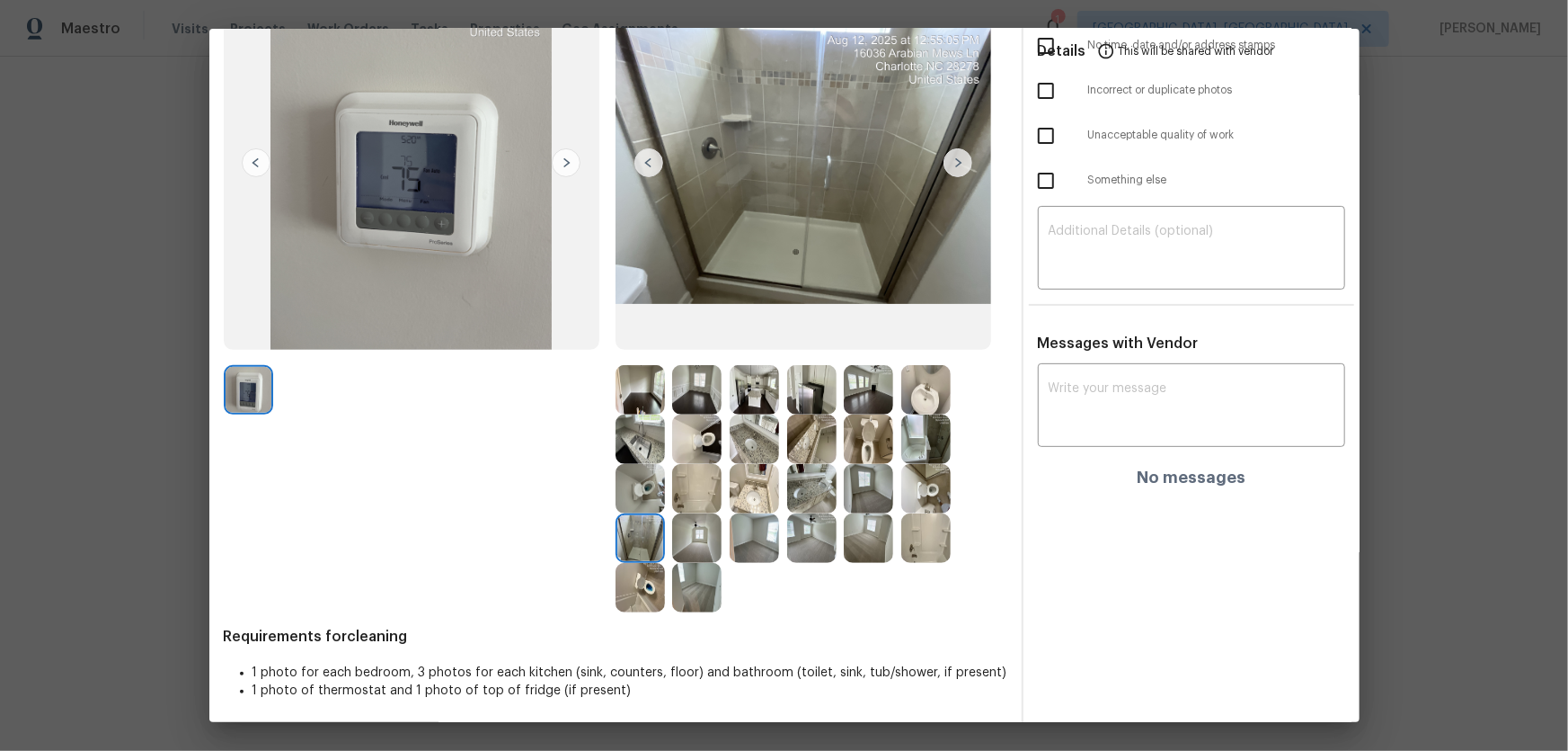
click at [630, 496] on img at bounding box center [640, 488] width 49 height 49
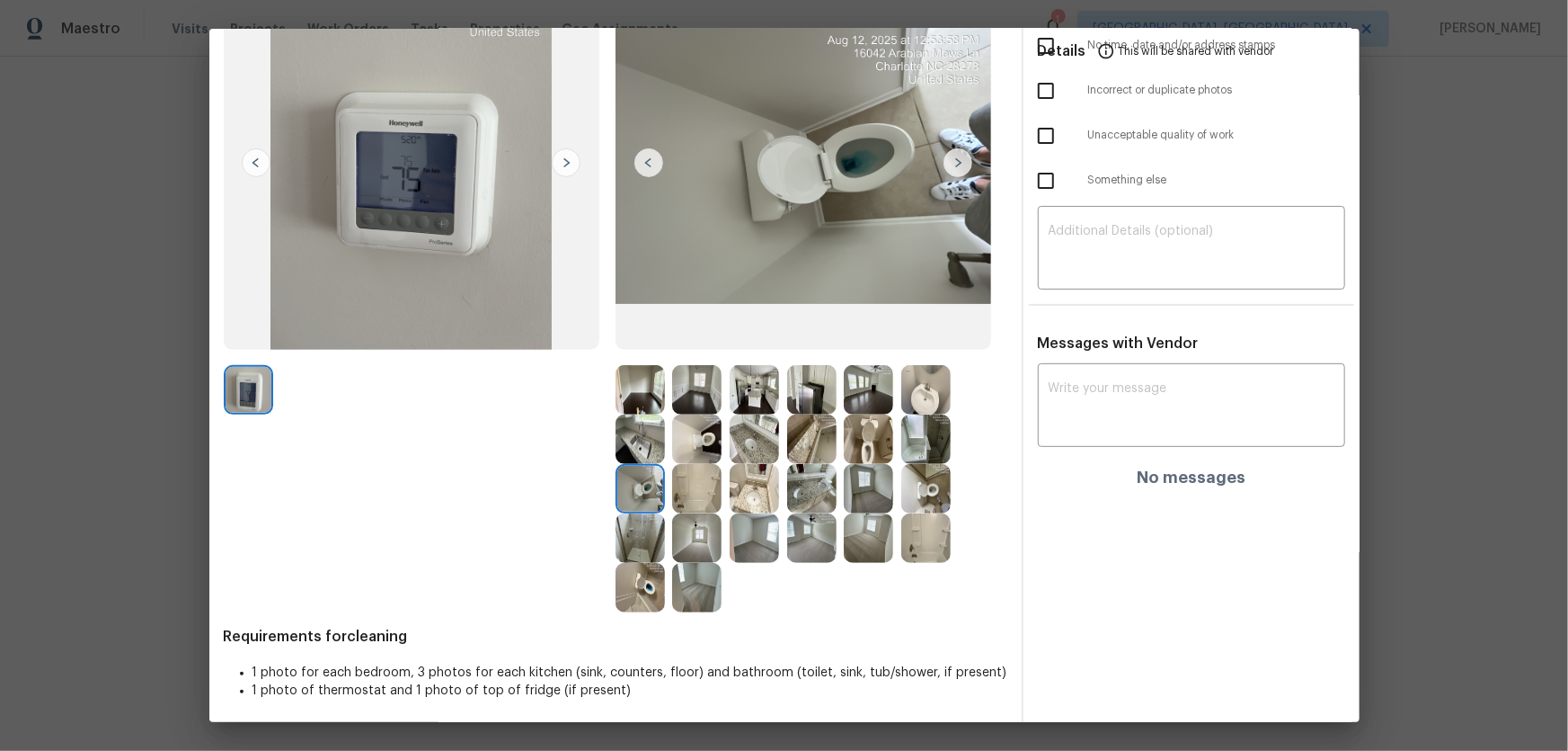
click at [628, 453] on img at bounding box center [640, 438] width 49 height 49
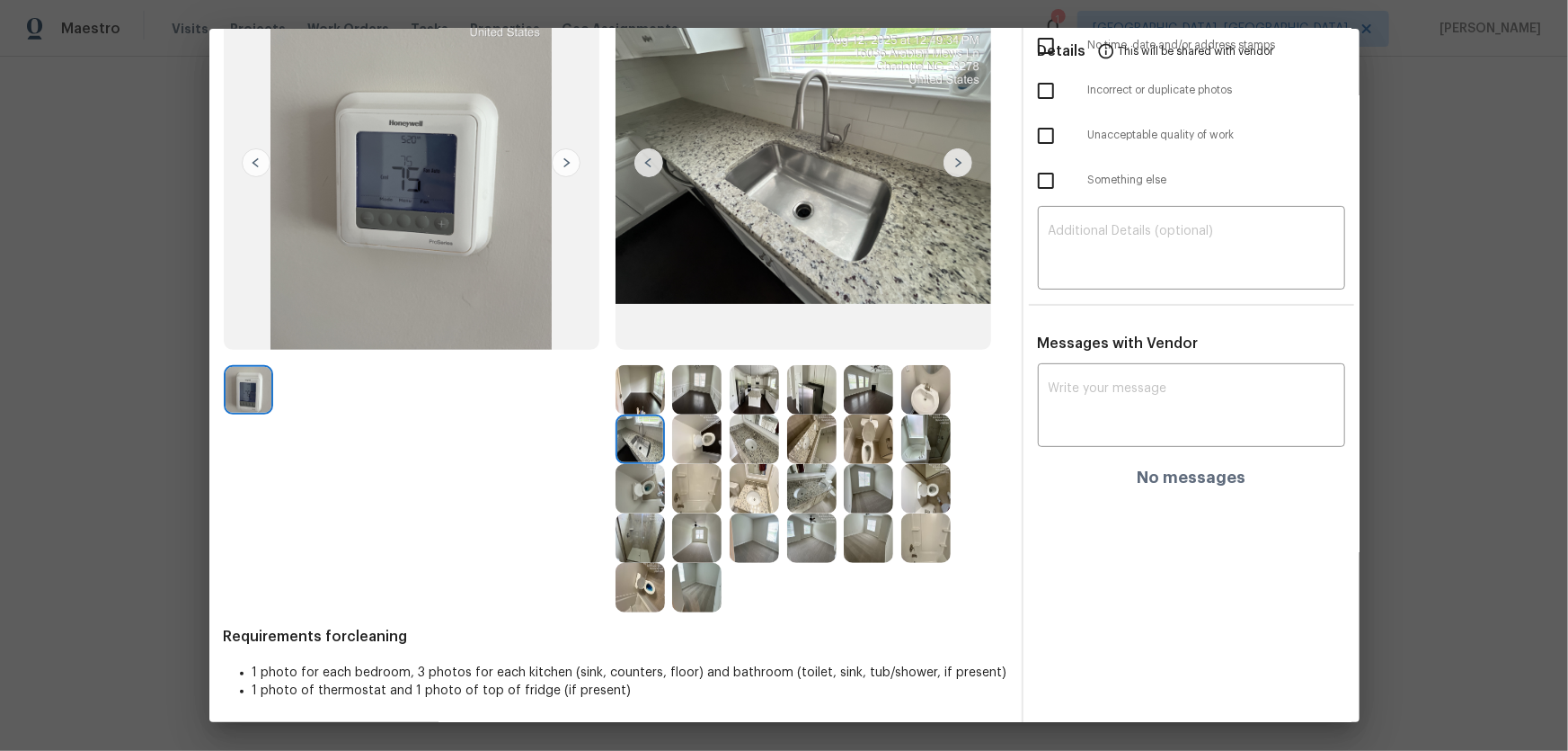
click at [830, 393] on img at bounding box center [812, 389] width 49 height 49
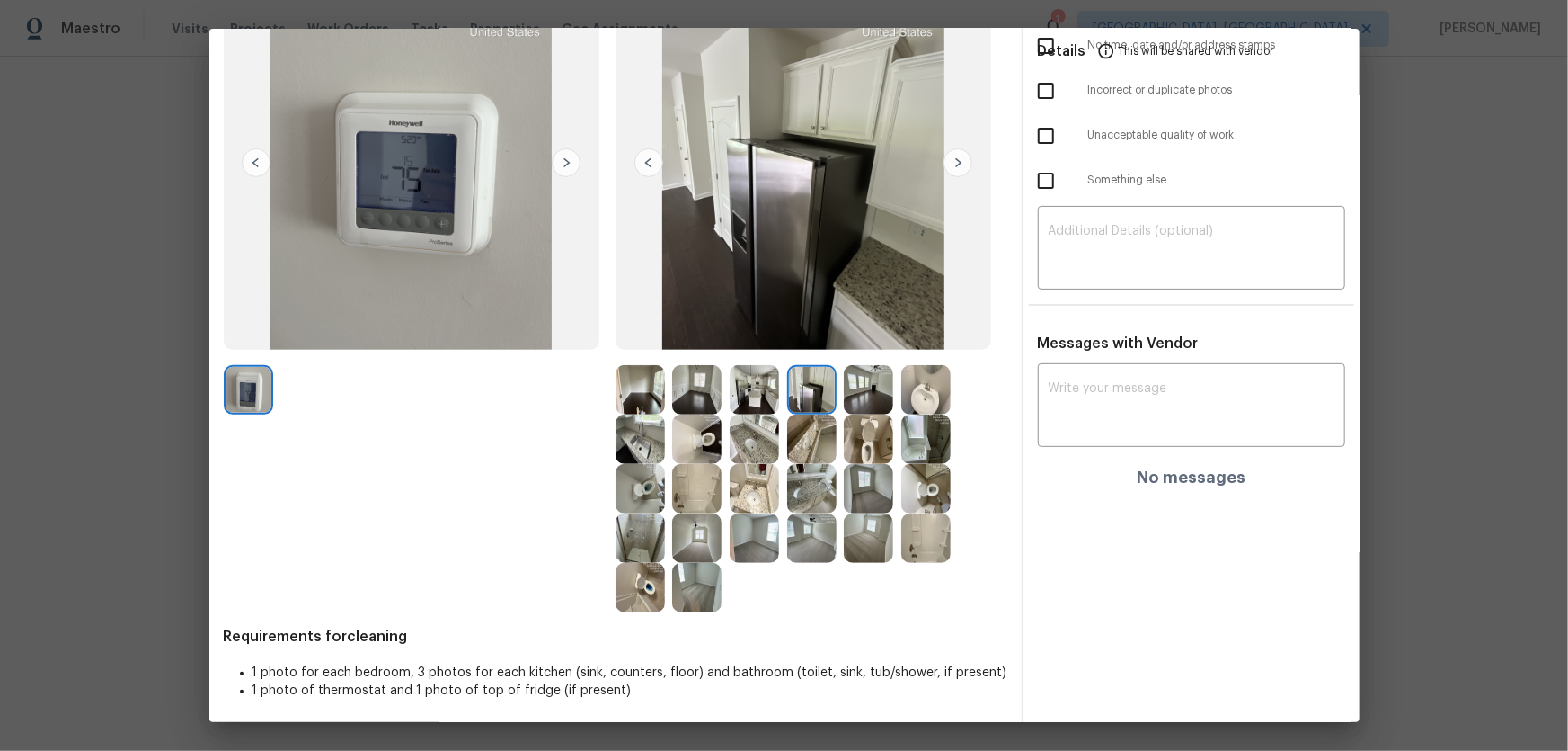
scroll to position [0, 0]
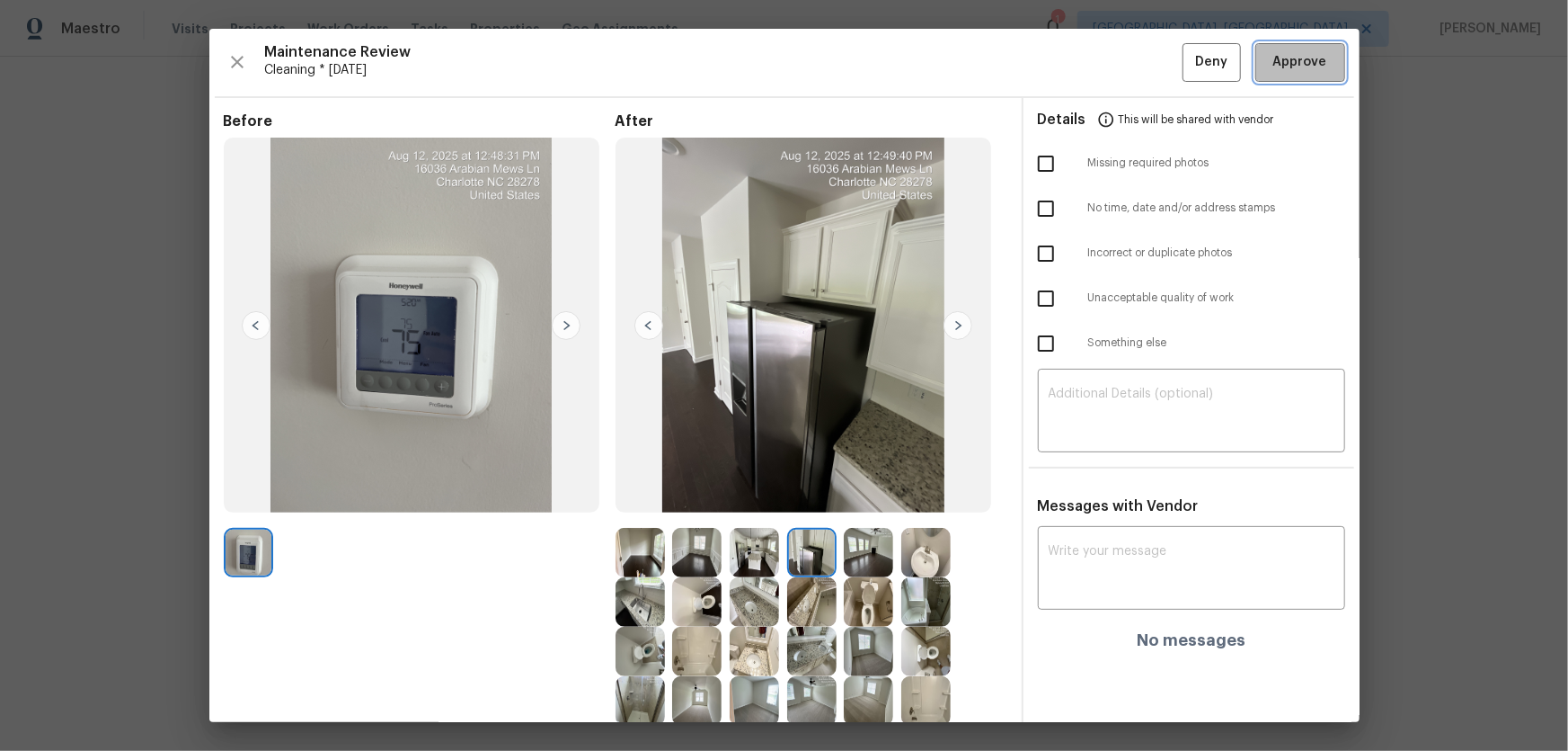
click at [1289, 56] on span "Approve" at bounding box center [1301, 62] width 54 height 22
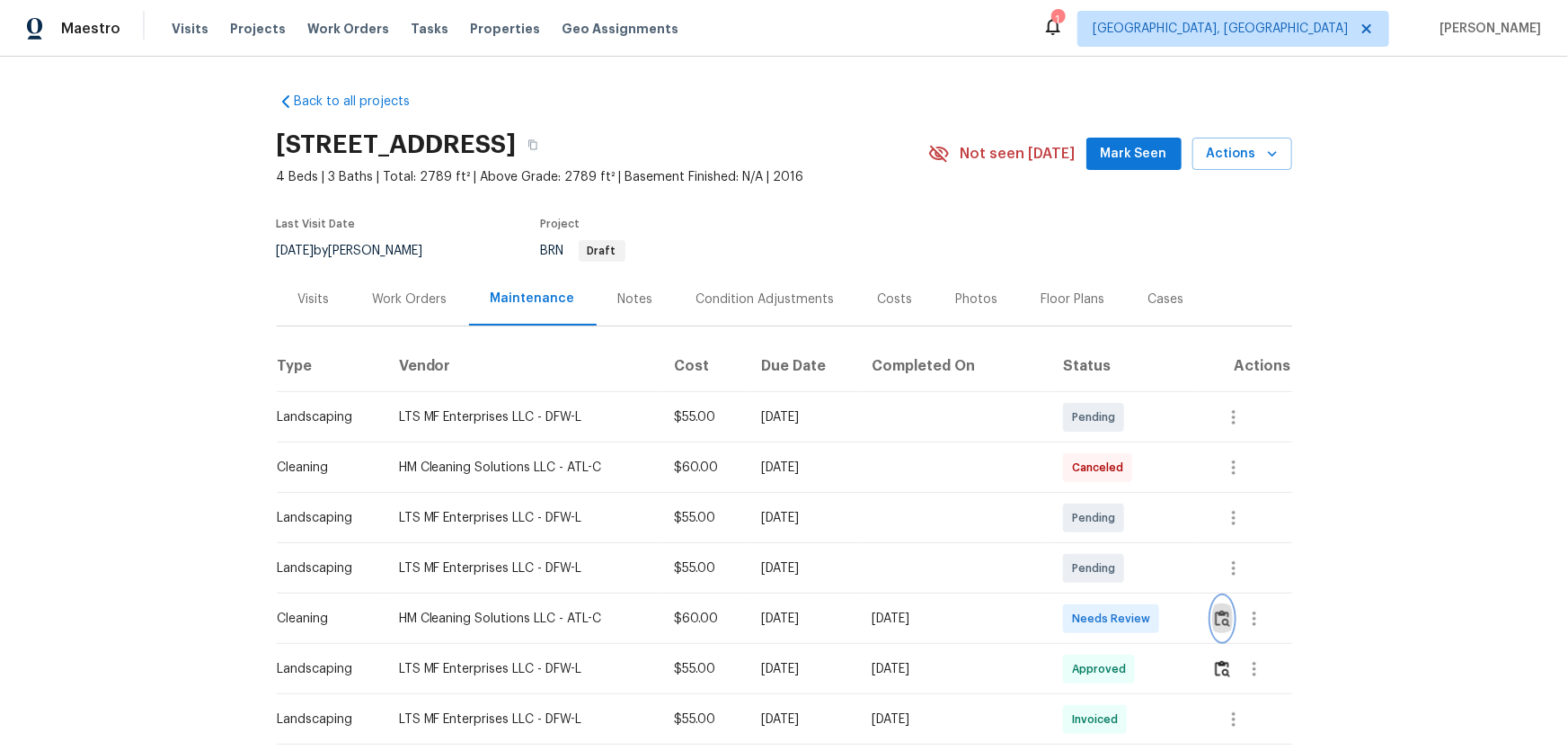
click at [1115, 495] on img "button" at bounding box center [1223, 618] width 15 height 17
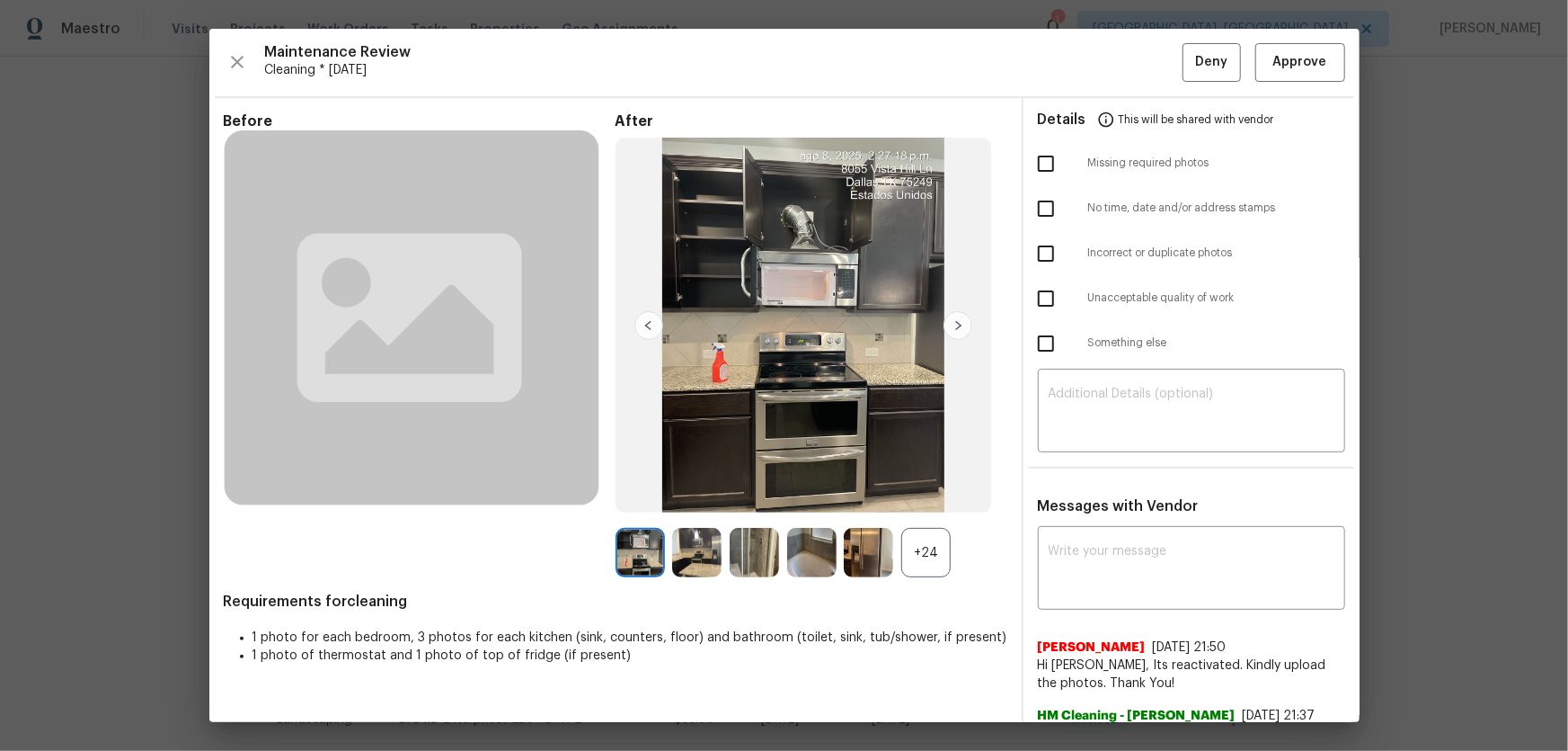
click at [922, 495] on div "+24" at bounding box center [925, 552] width 49 height 49
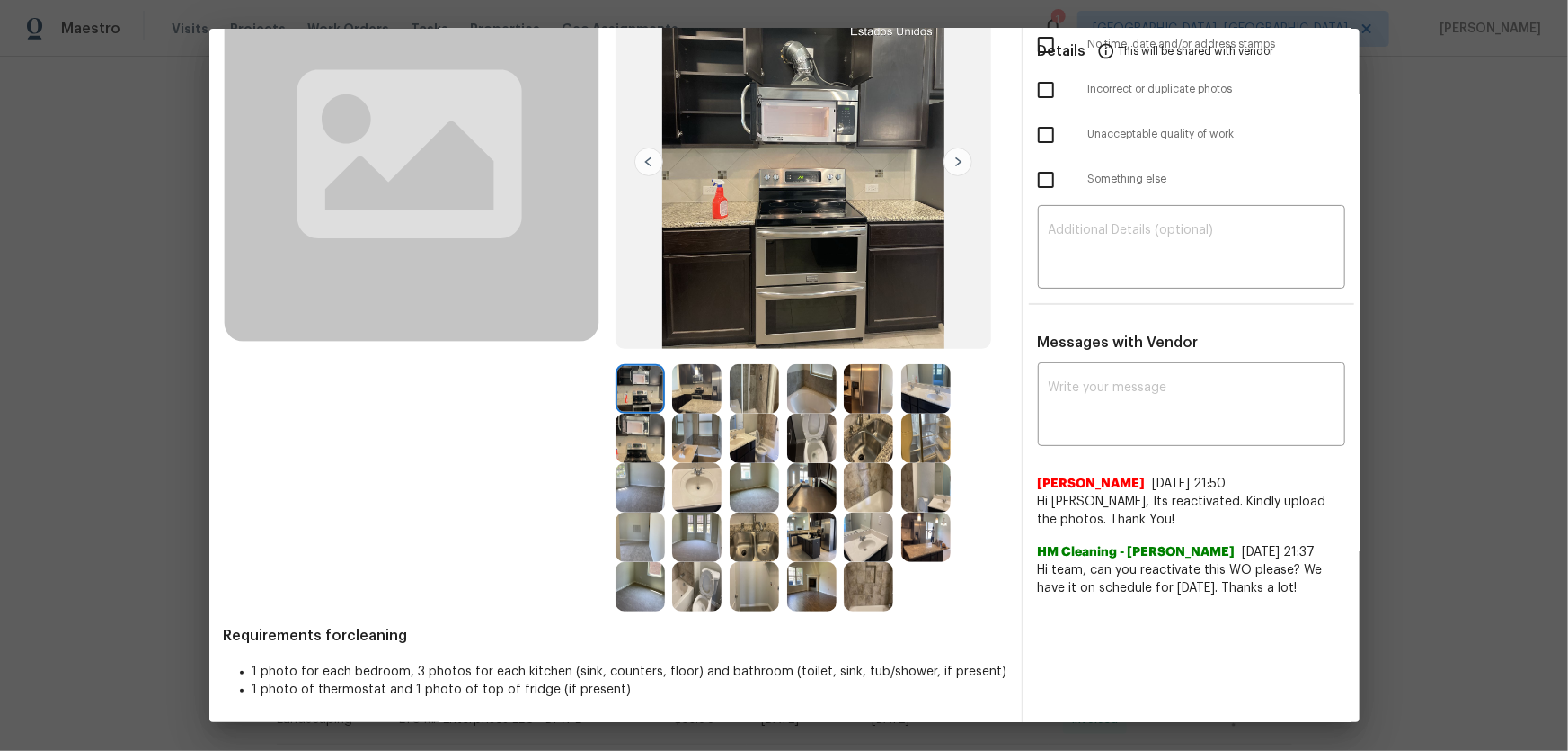
scroll to position [166, 0]
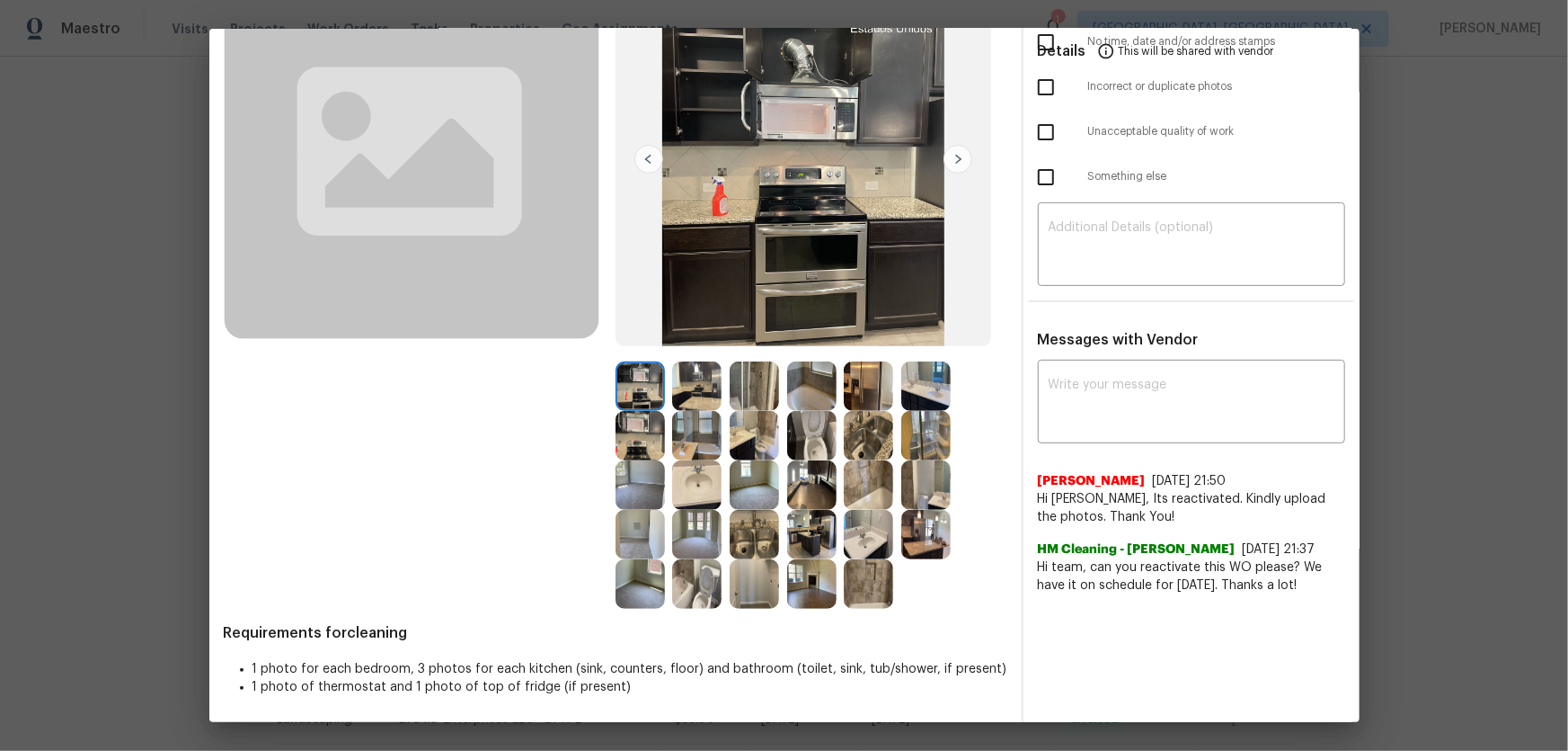
click at [705, 495] on img at bounding box center [697, 583] width 49 height 49
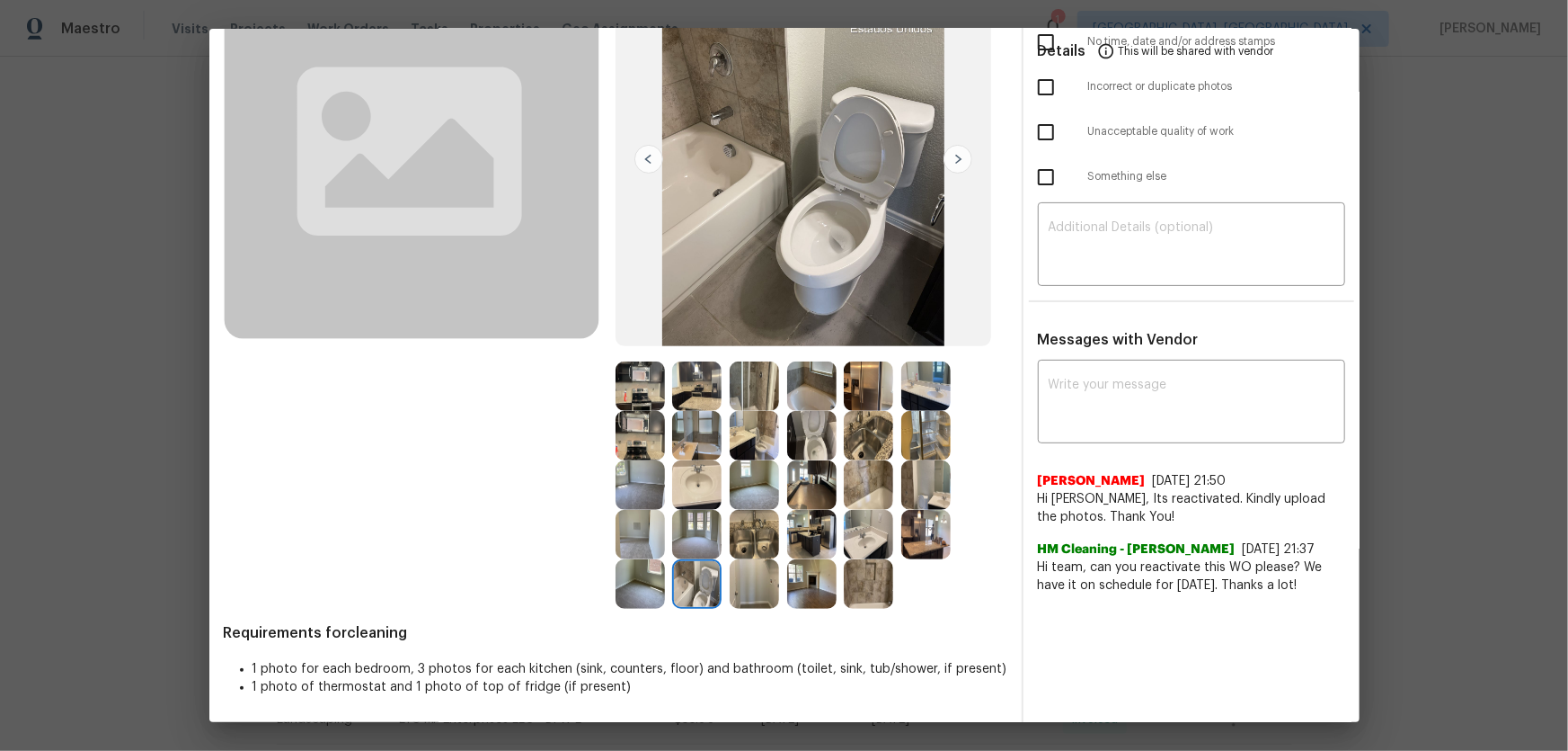
click at [802, 439] on img at bounding box center [812, 435] width 49 height 49
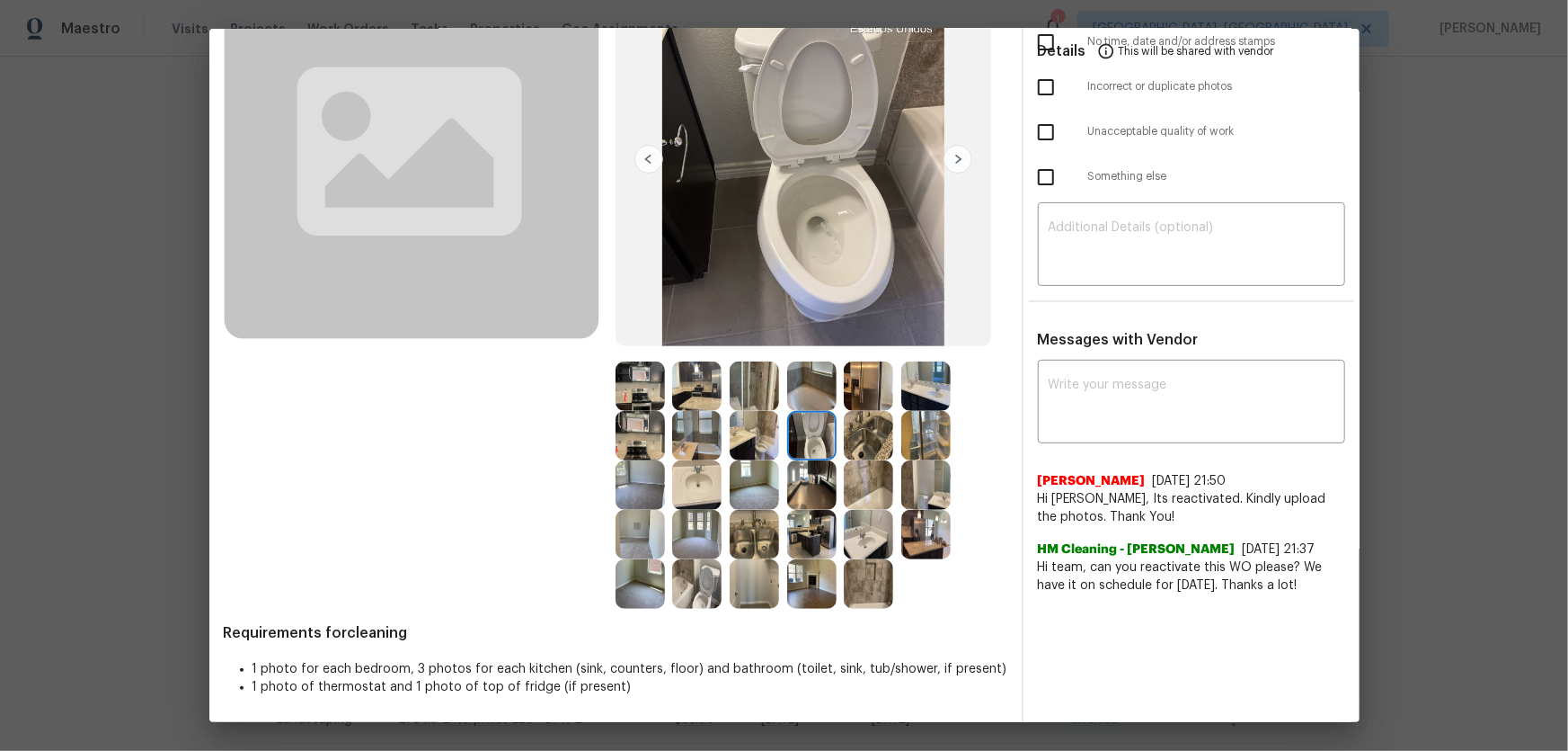
click at [695, 495] on img at bounding box center [697, 583] width 49 height 49
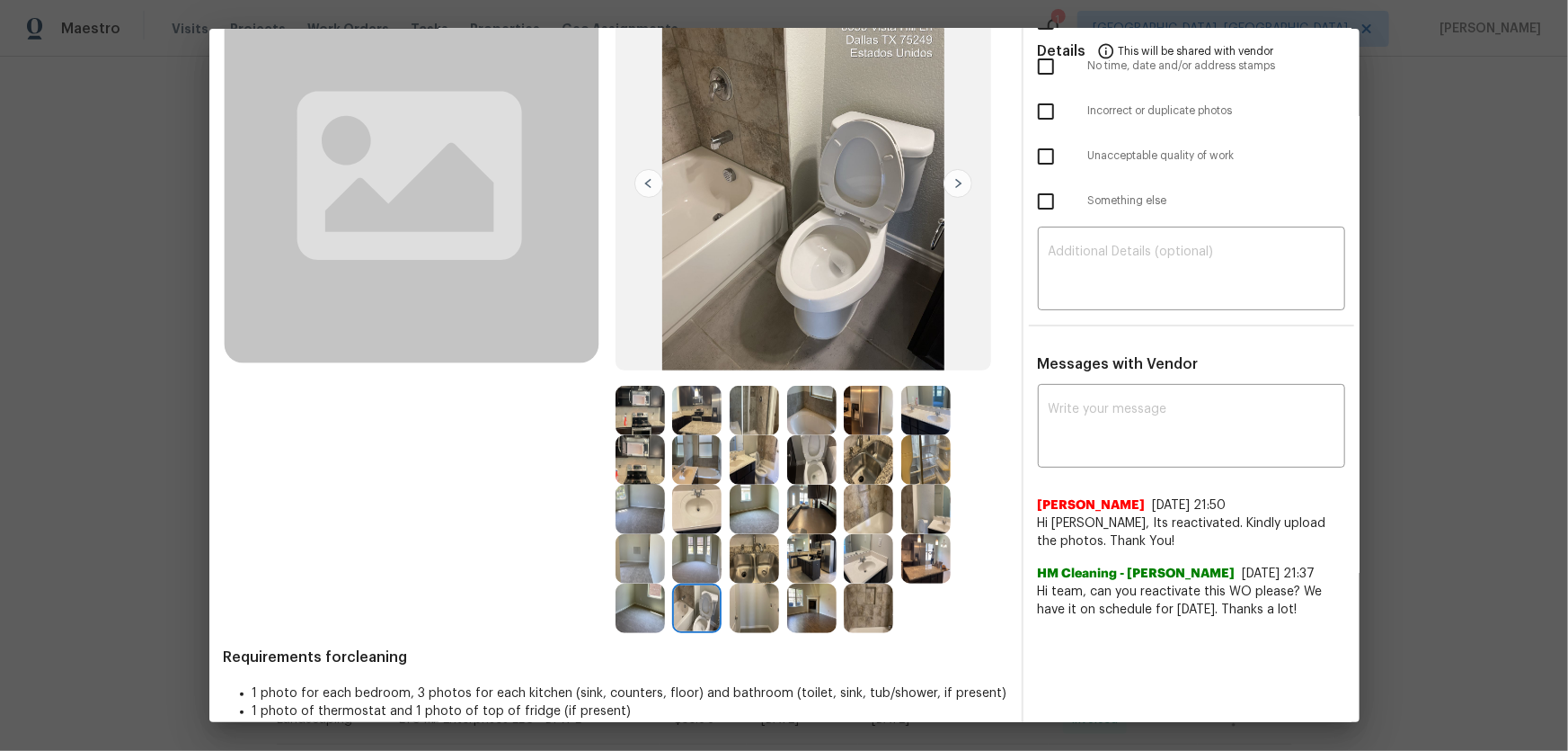
scroll to position [163, 0]
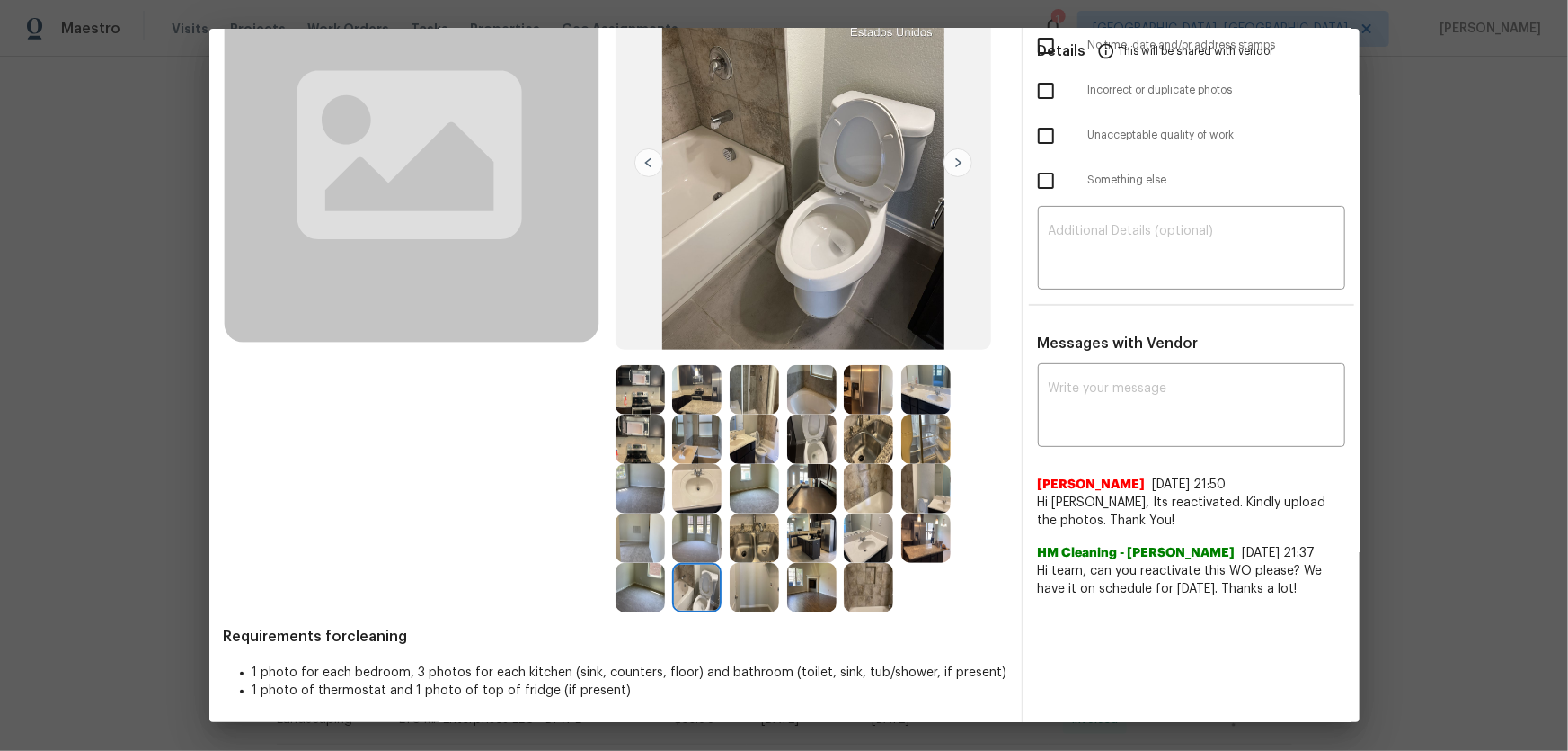
click at [693, 486] on img at bounding box center [697, 488] width 49 height 49
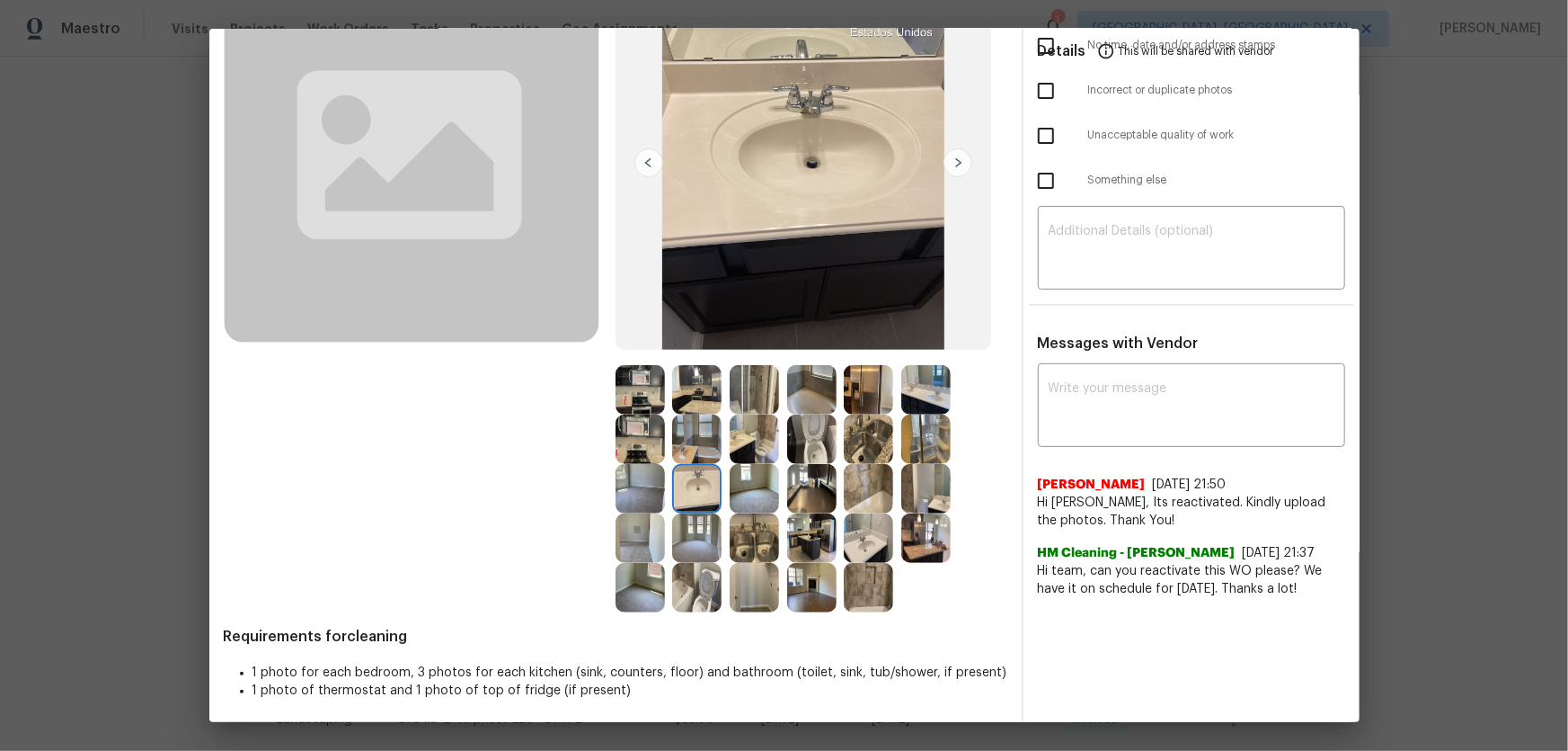
click at [860, 495] on img at bounding box center [867, 538] width 49 height 49
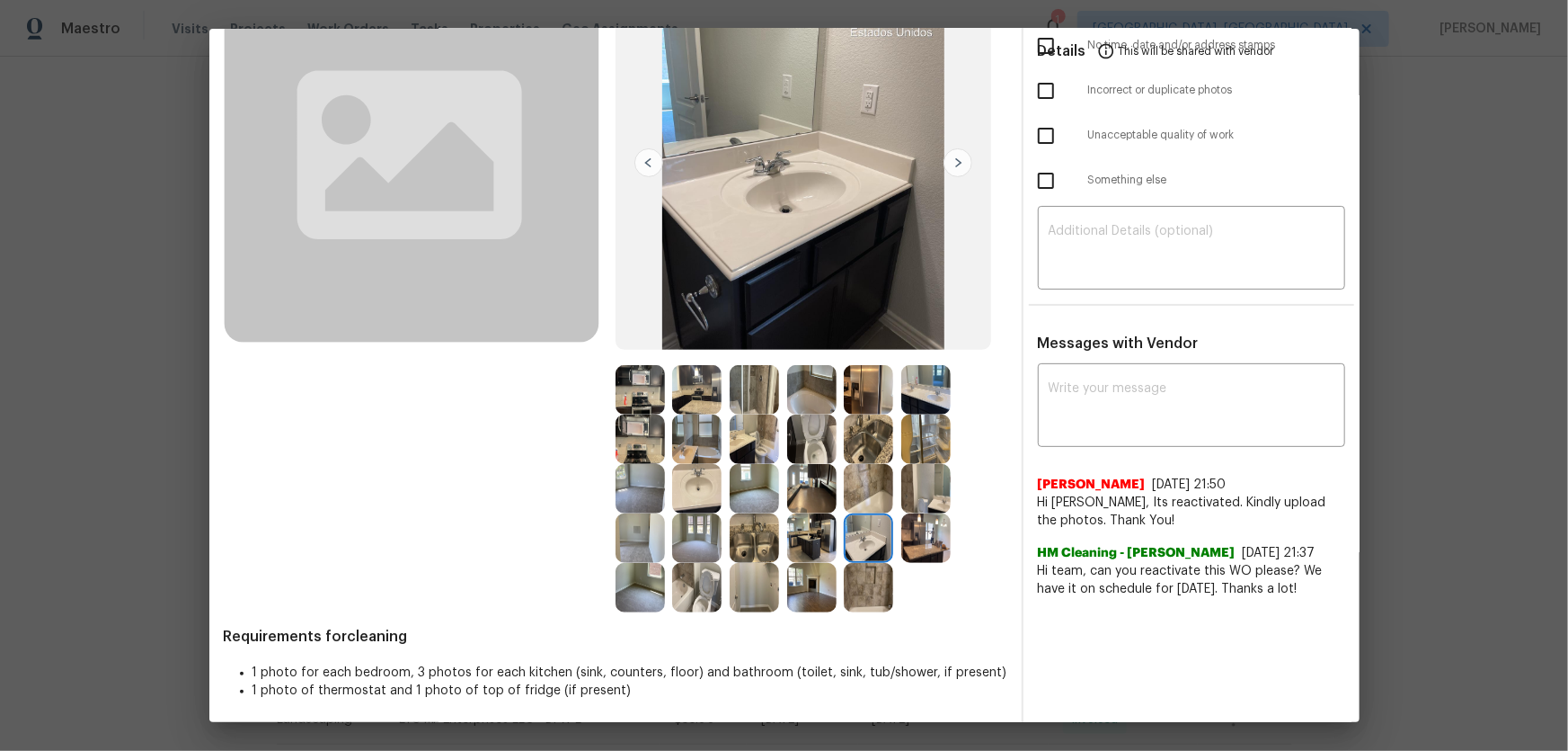
click at [918, 402] on img at bounding box center [925, 389] width 49 height 49
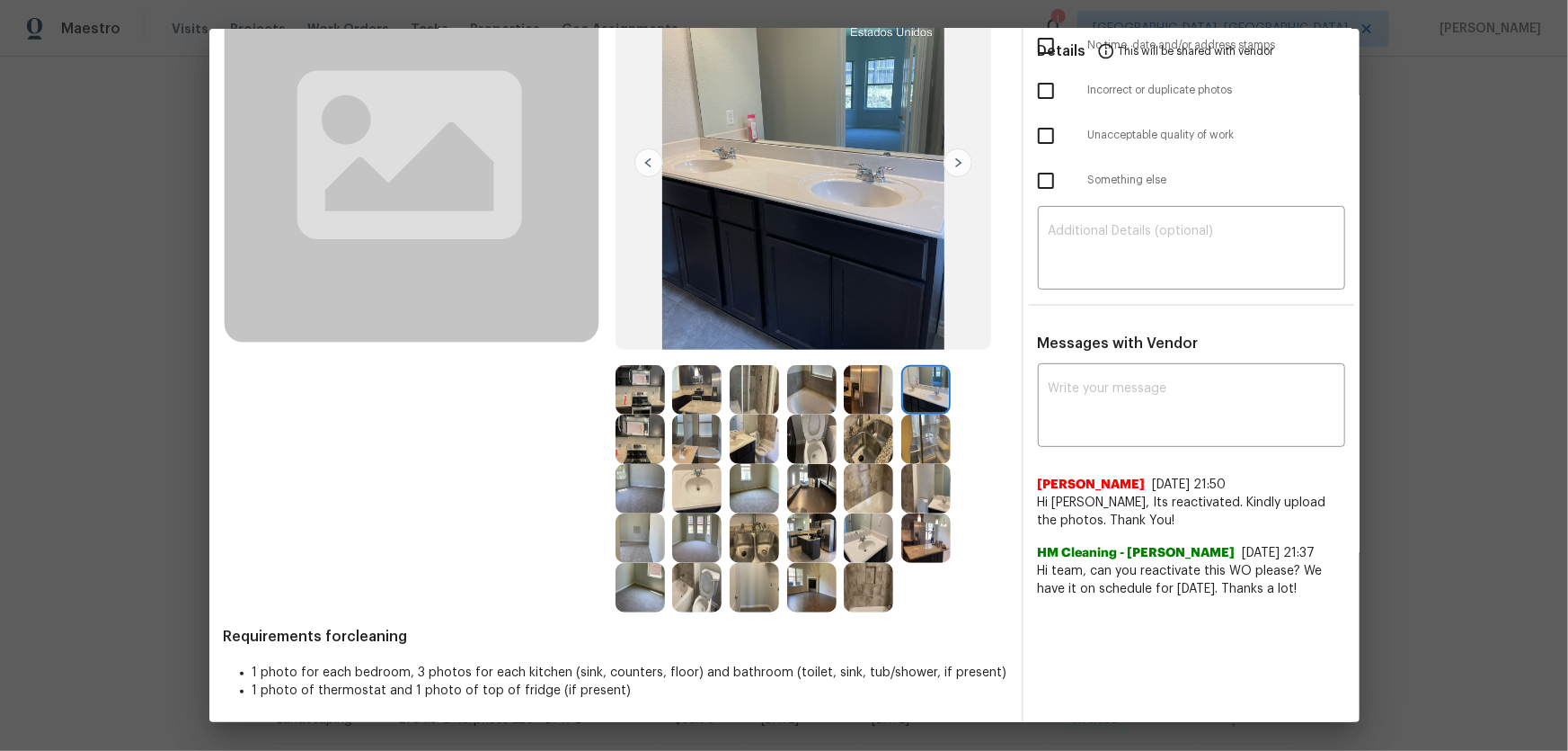
click at [688, 489] on img at bounding box center [697, 488] width 49 height 49
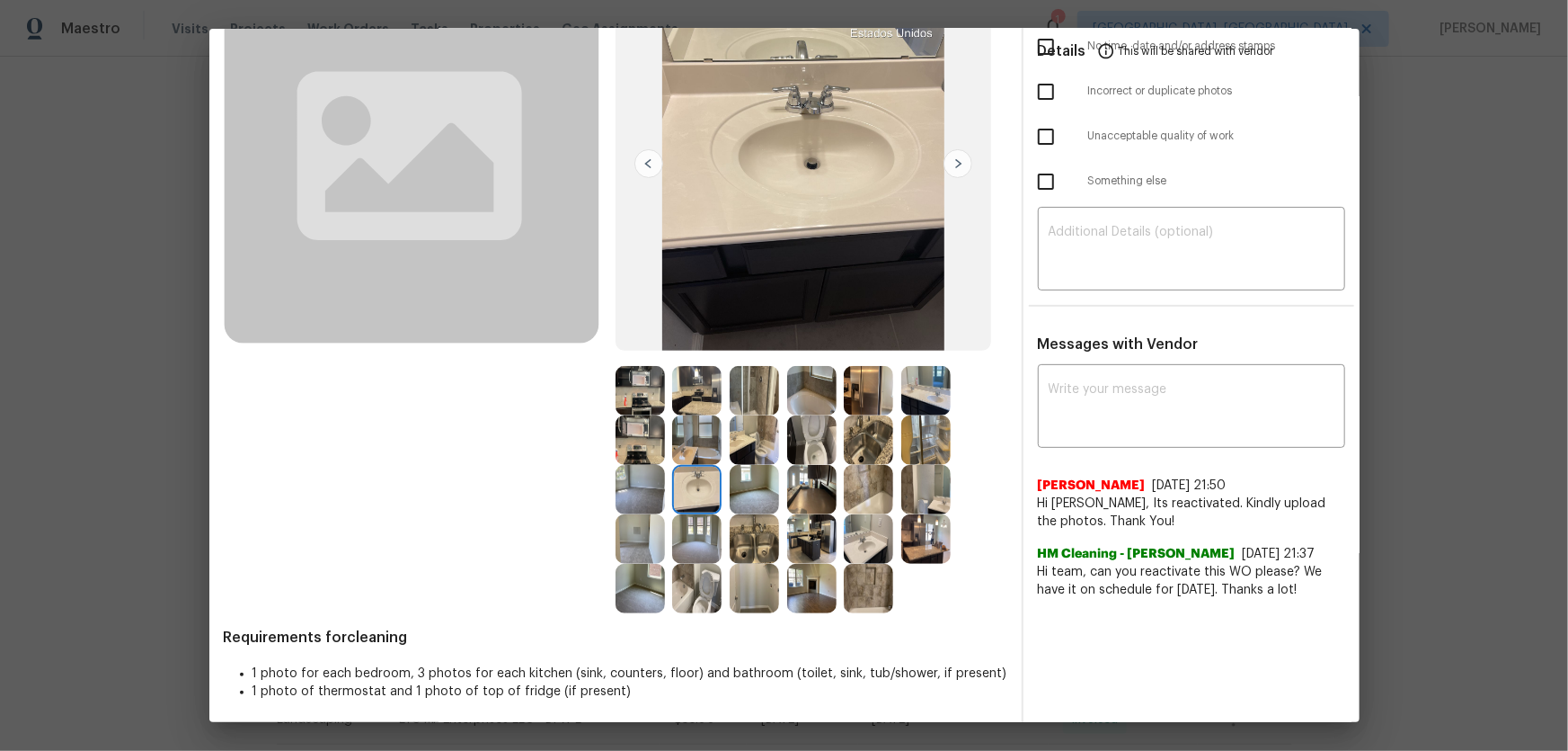
scroll to position [166, 0]
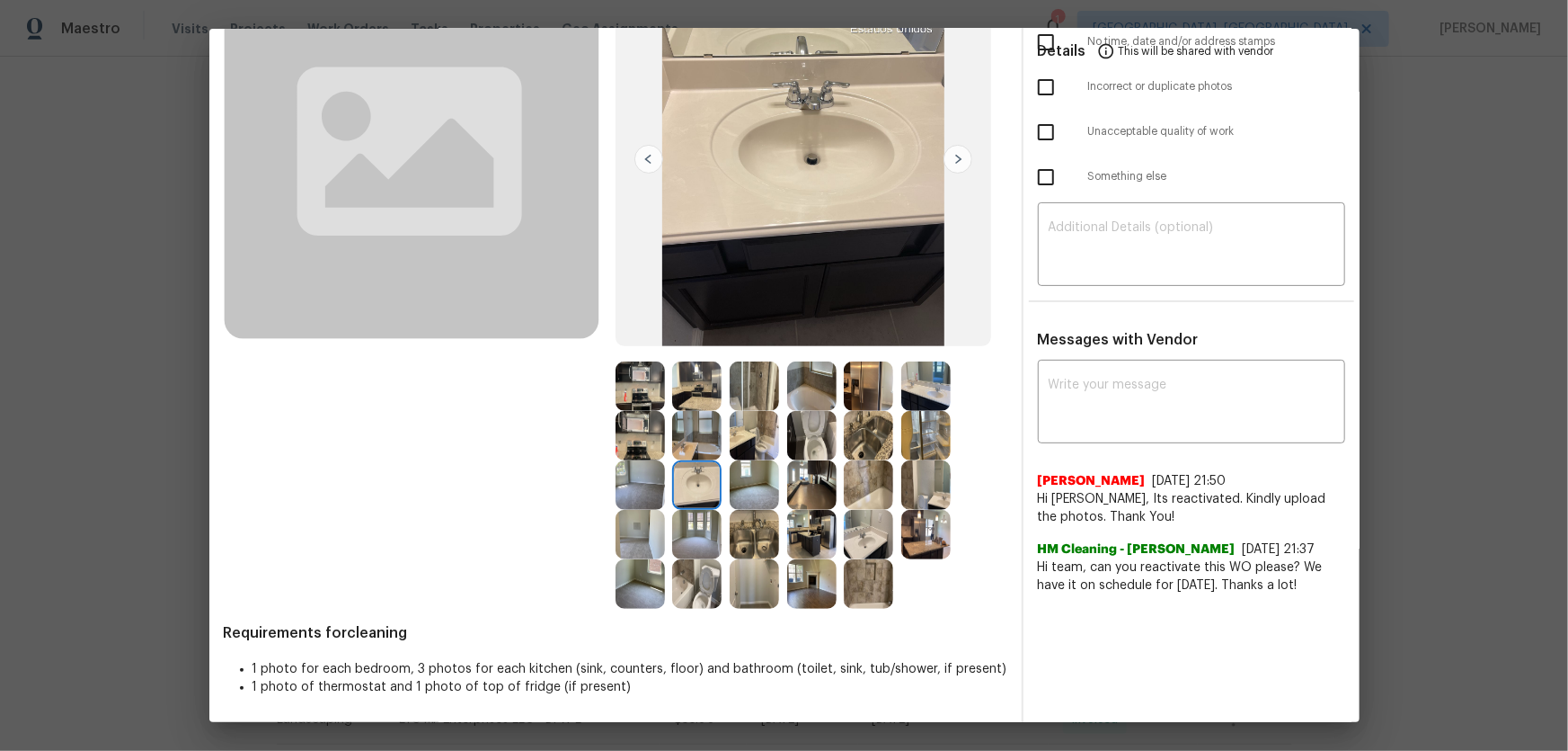
click at [757, 495] on img at bounding box center [754, 534] width 49 height 49
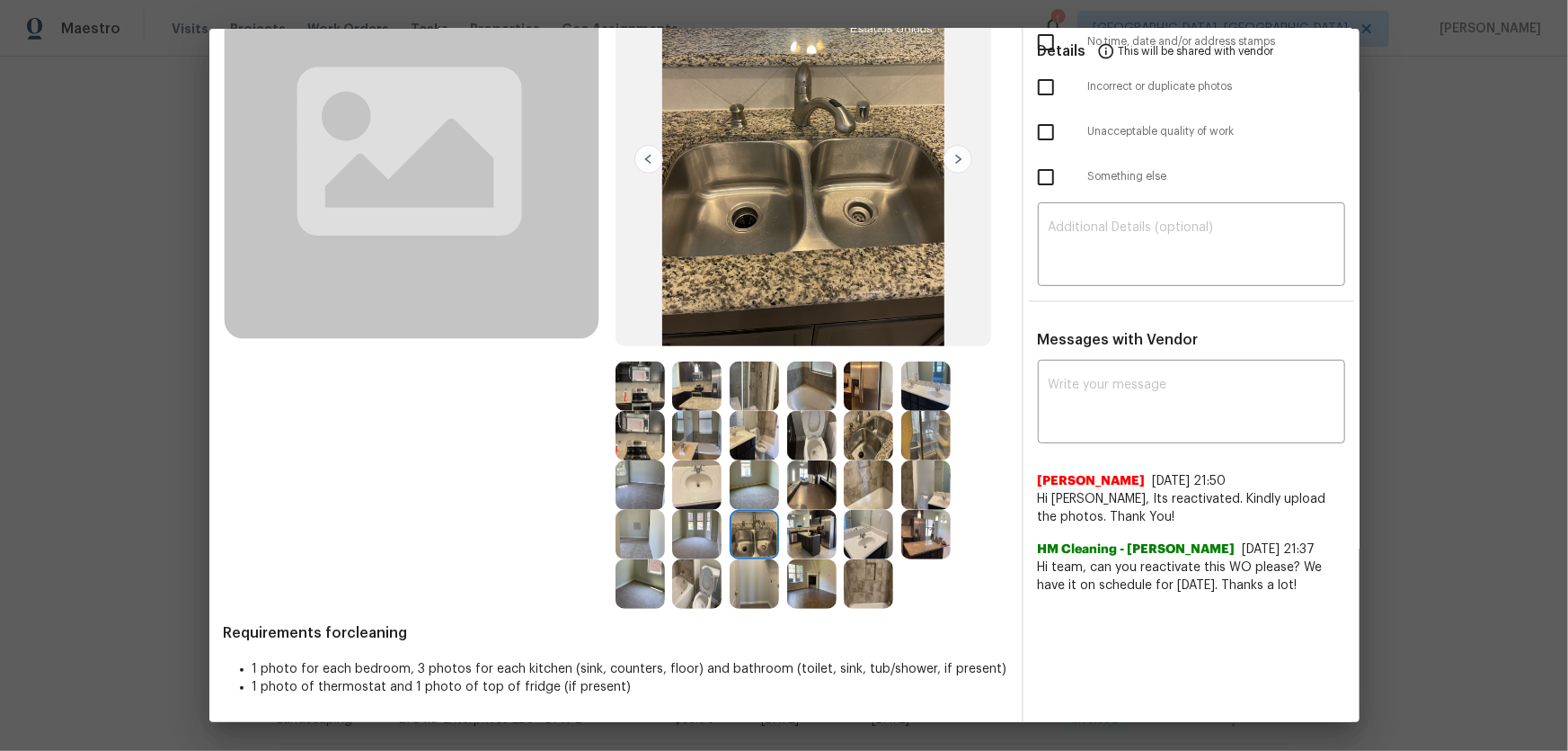
click at [692, 495] on img at bounding box center [697, 583] width 49 height 49
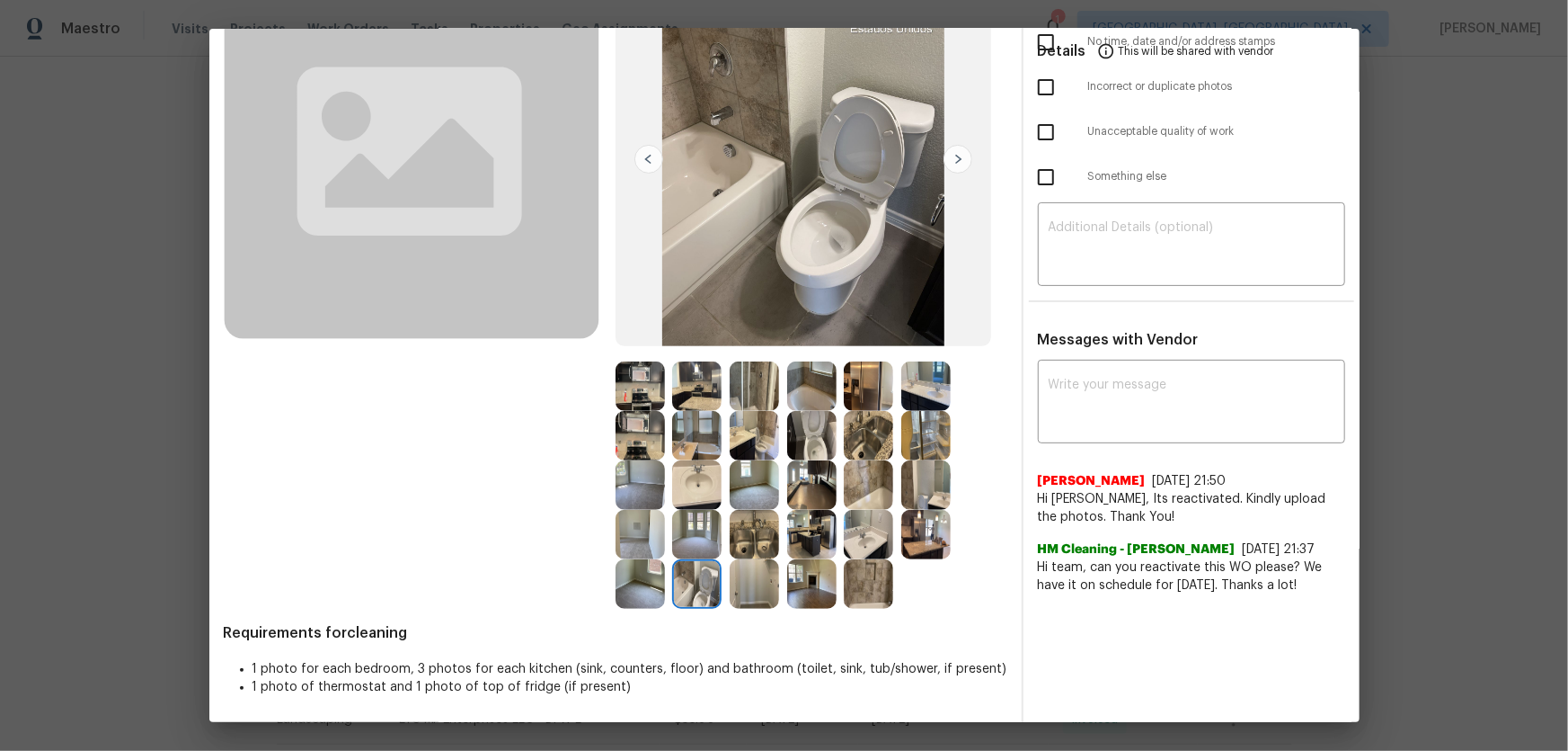
click at [811, 447] on img at bounding box center [812, 435] width 49 height 49
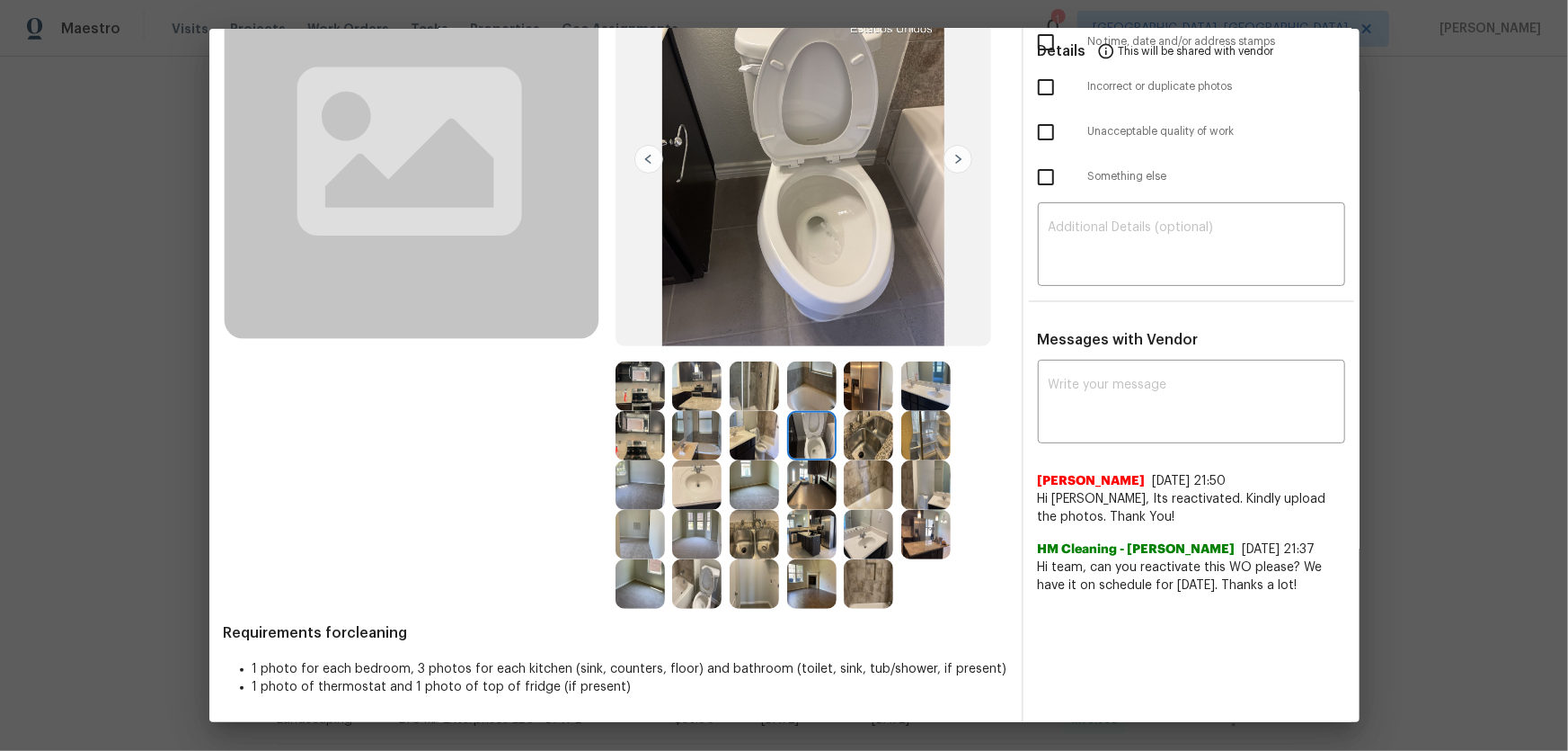
click at [696, 484] on img at bounding box center [697, 485] width 49 height 49
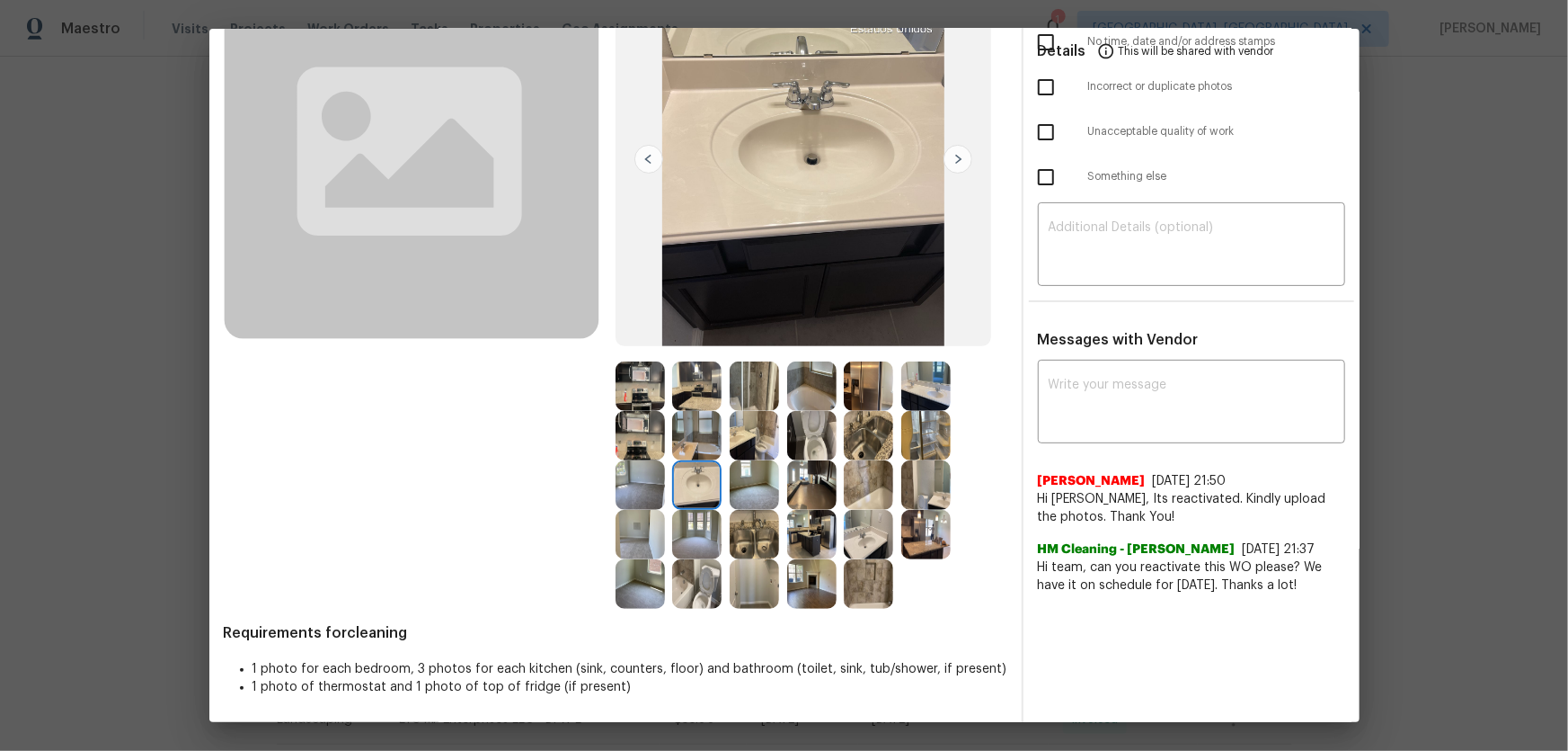
click at [867, 495] on img at bounding box center [867, 534] width 49 height 49
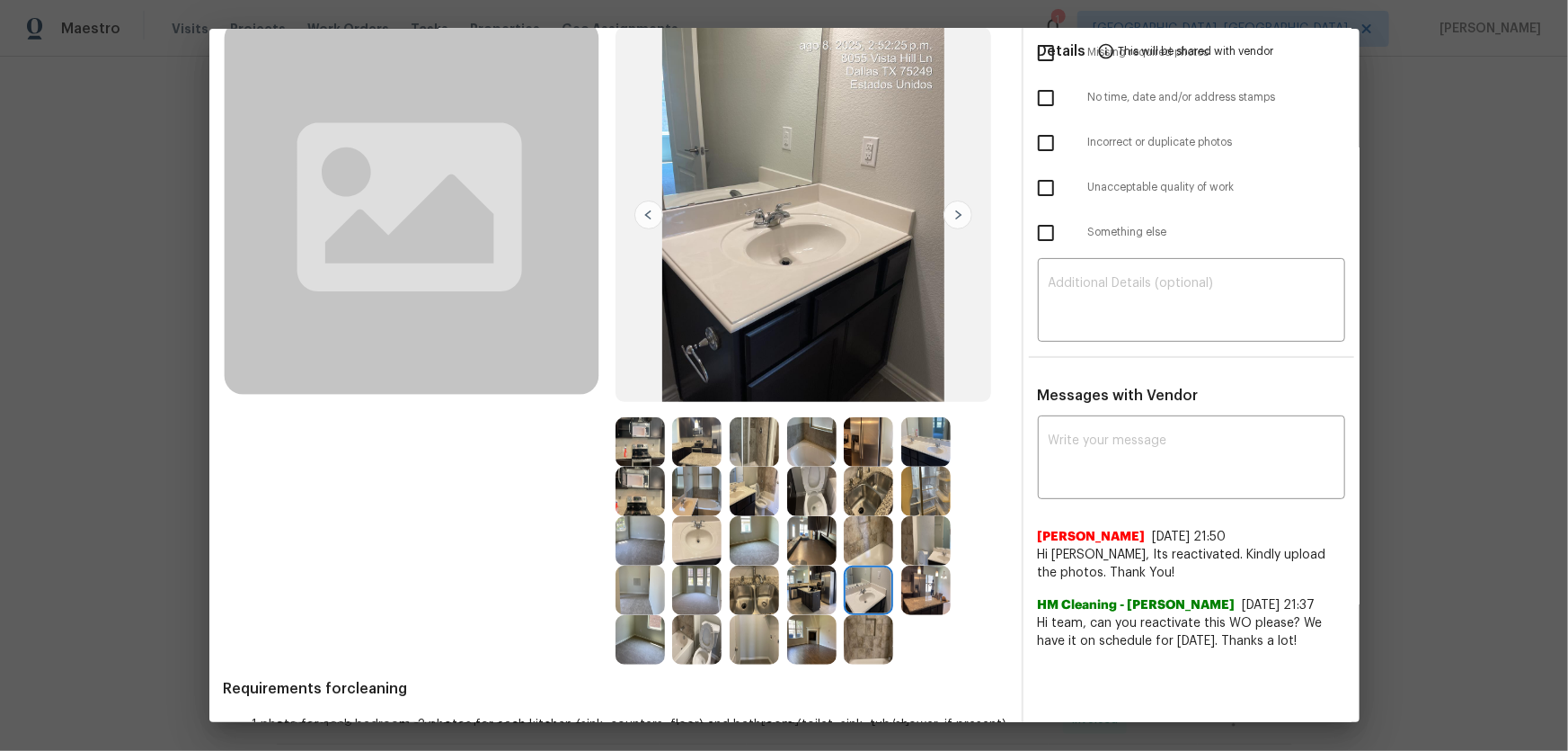
scroll to position [85, 0]
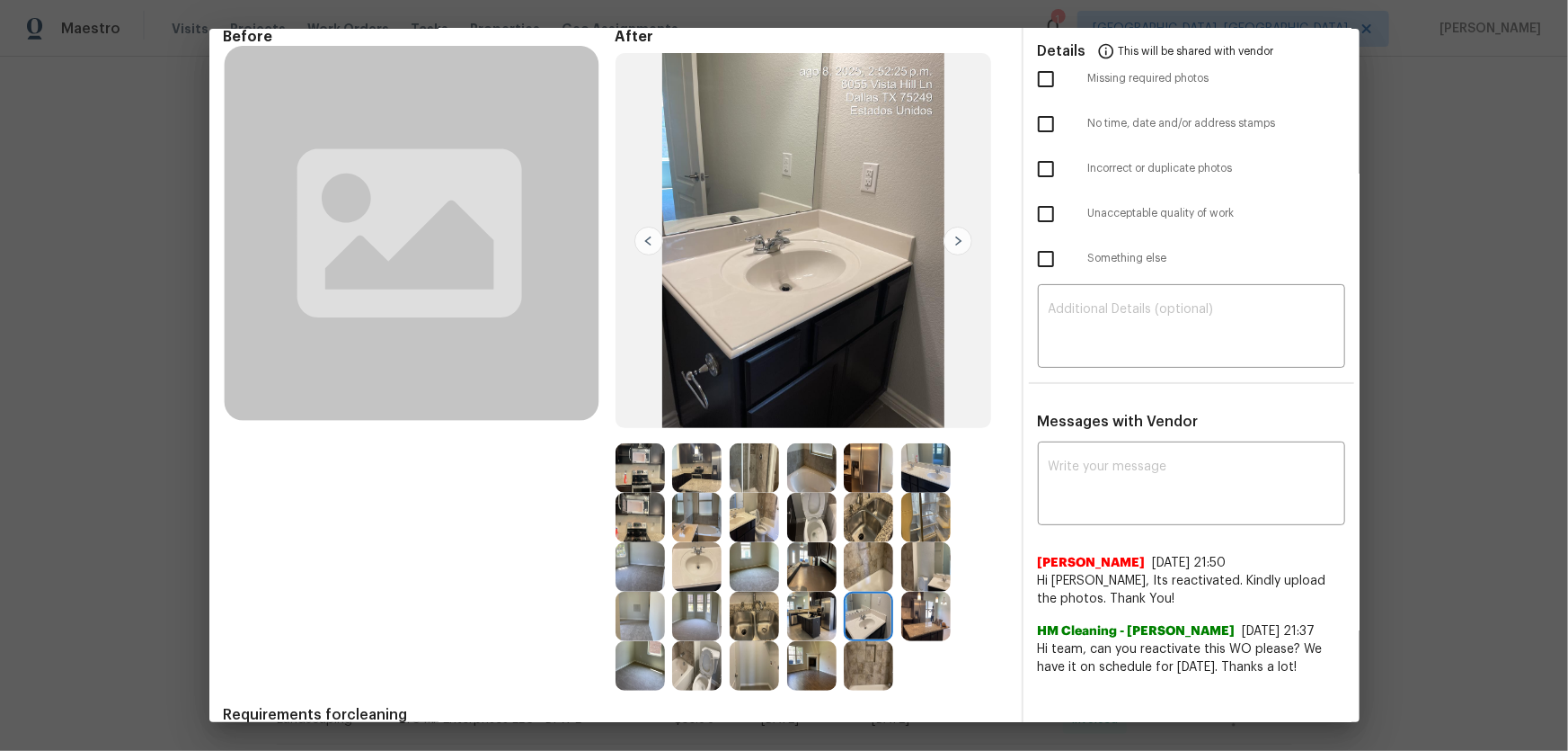
click at [750, 495] on img at bounding box center [754, 516] width 49 height 49
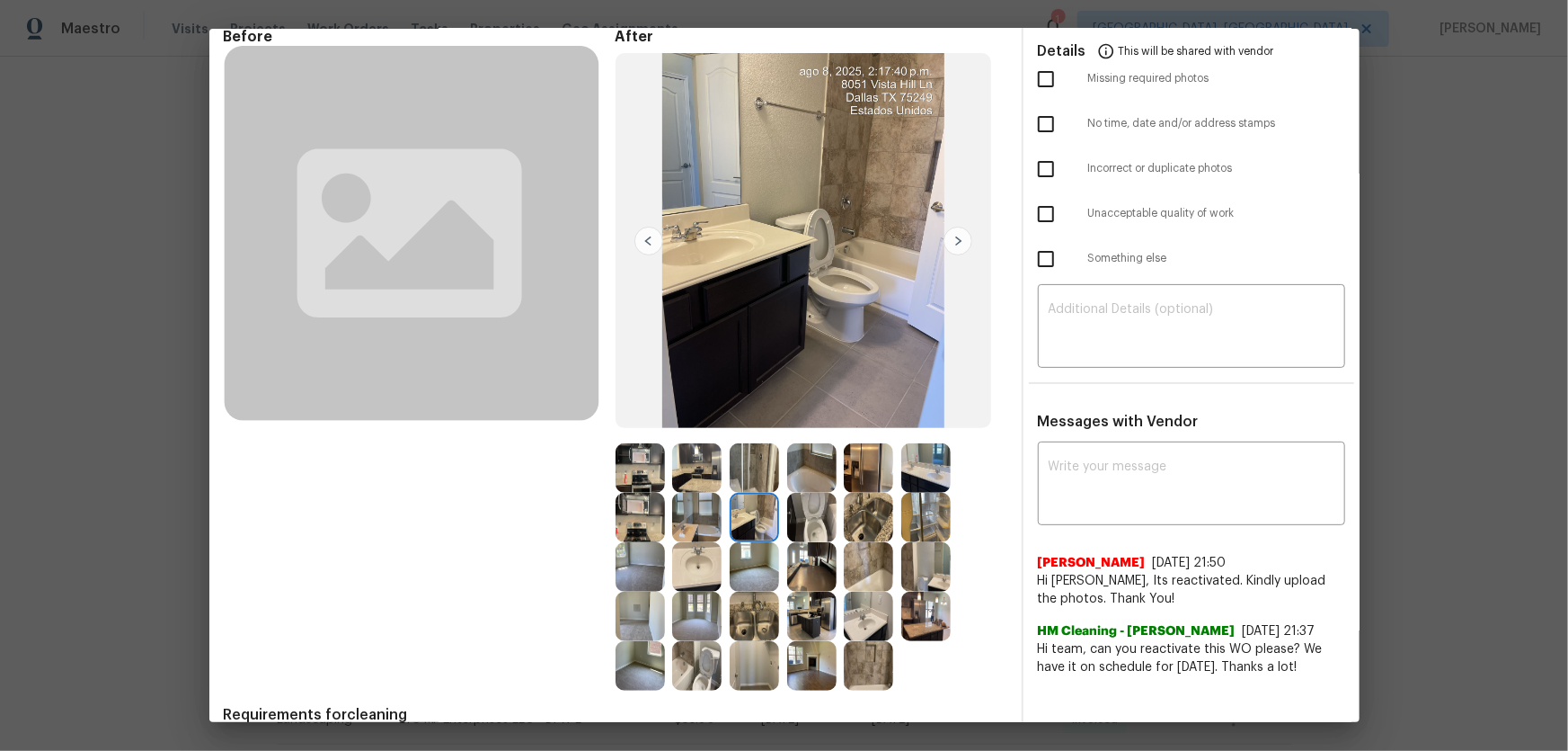
click at [750, 495] on img at bounding box center [754, 516] width 49 height 49
click at [923, 495] on img at bounding box center [925, 567] width 49 height 49
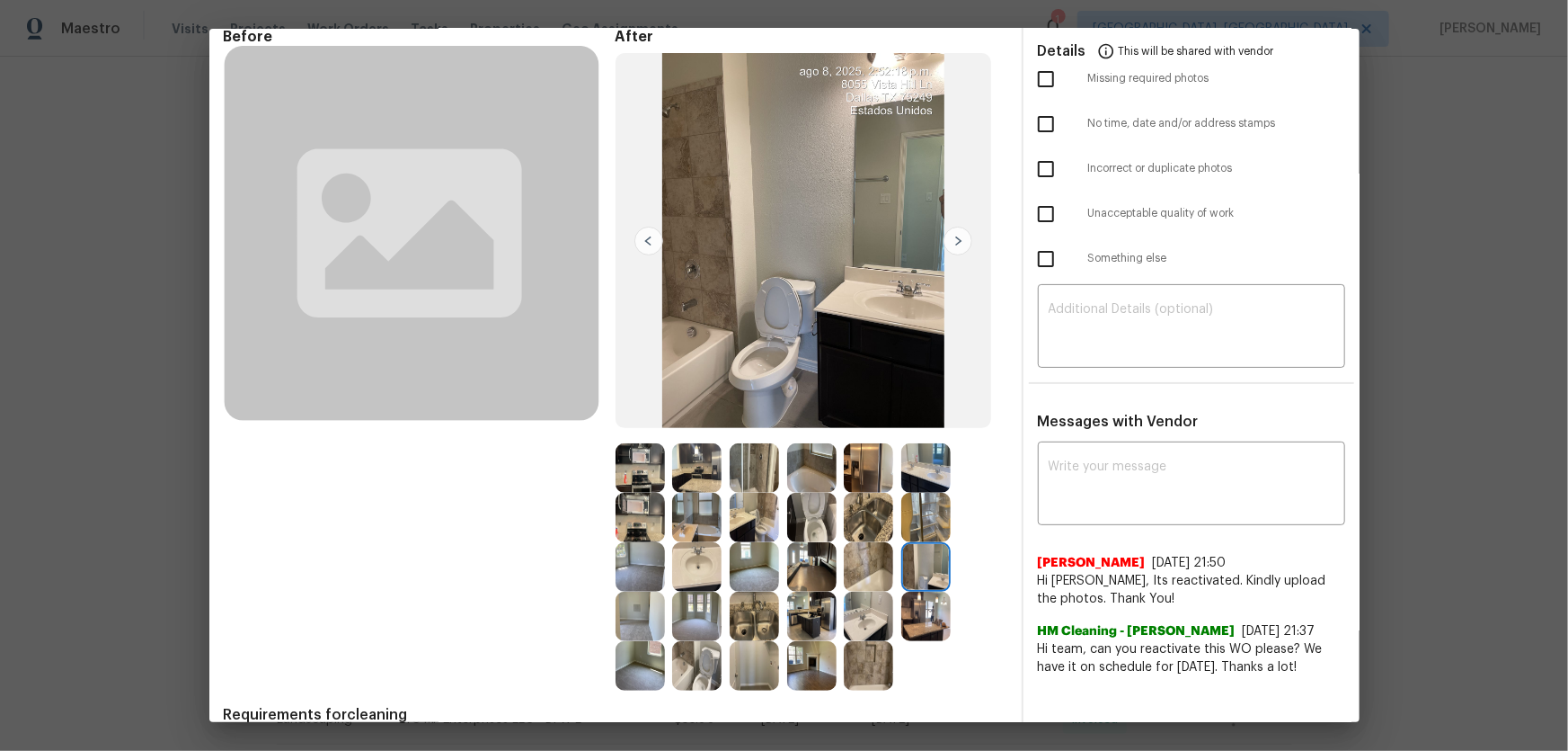
click at [925, 495] on img at bounding box center [925, 567] width 49 height 49
click at [703, 495] on img at bounding box center [697, 516] width 49 height 49
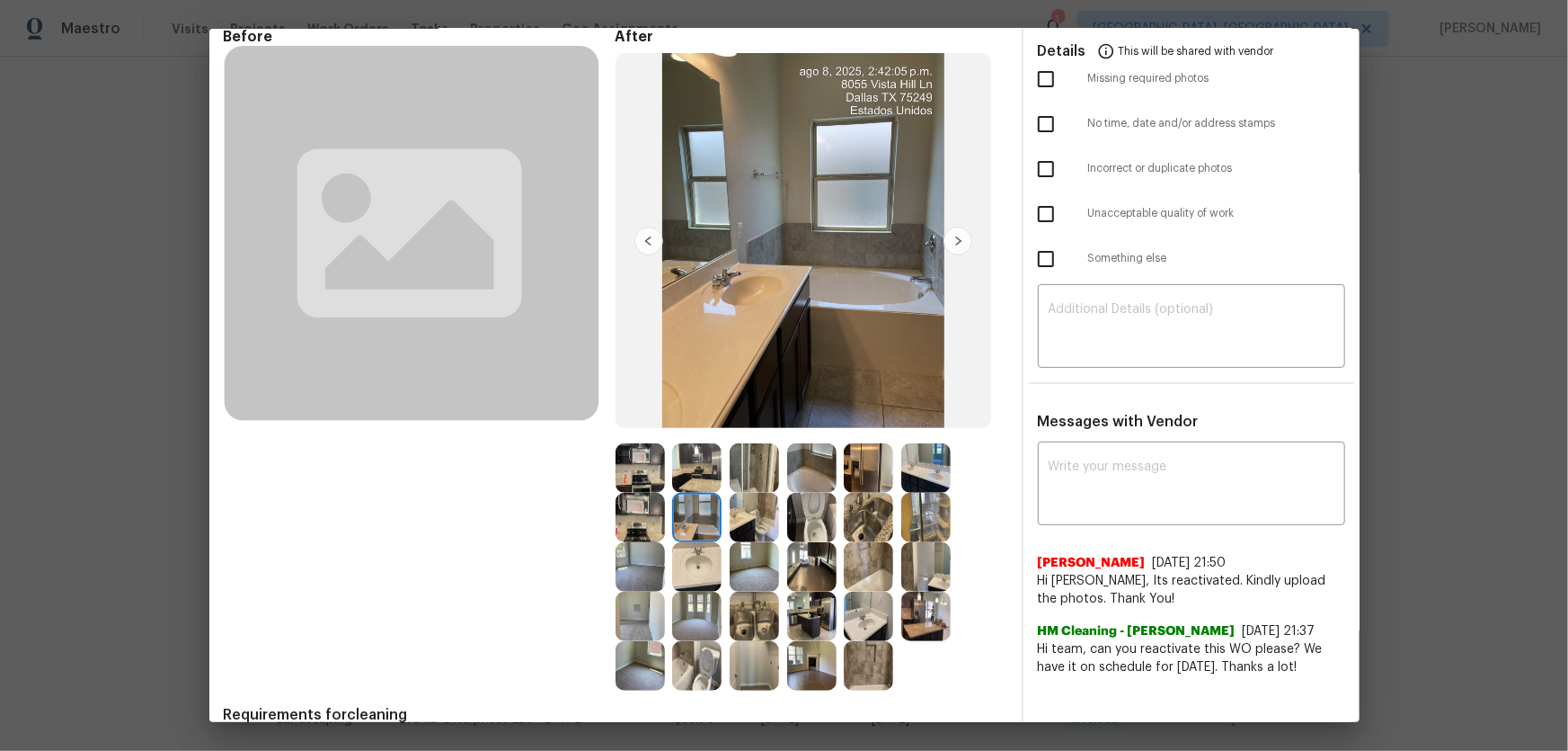
click at [705, 483] on img at bounding box center [697, 467] width 49 height 49
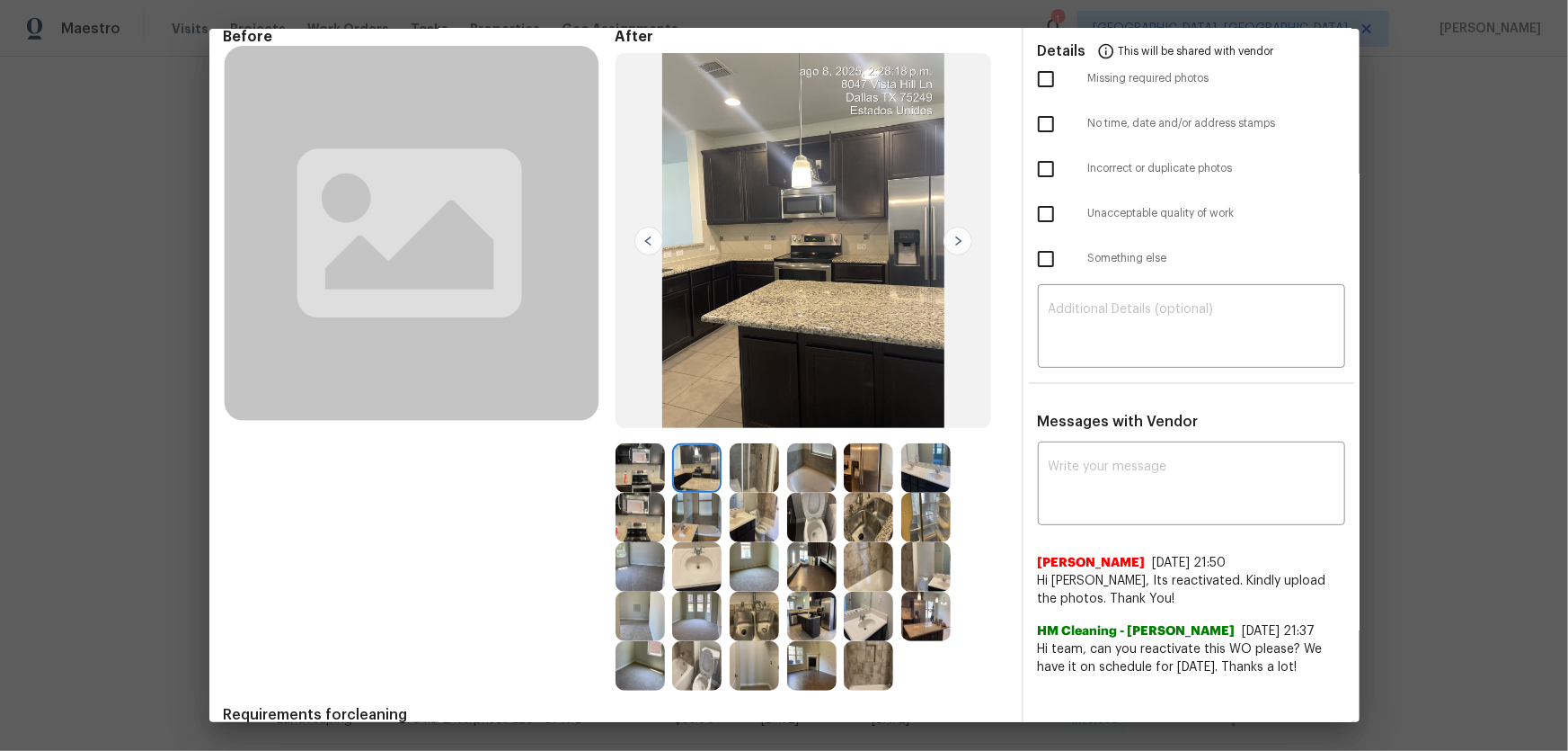
click at [755, 483] on img at bounding box center [754, 467] width 49 height 49
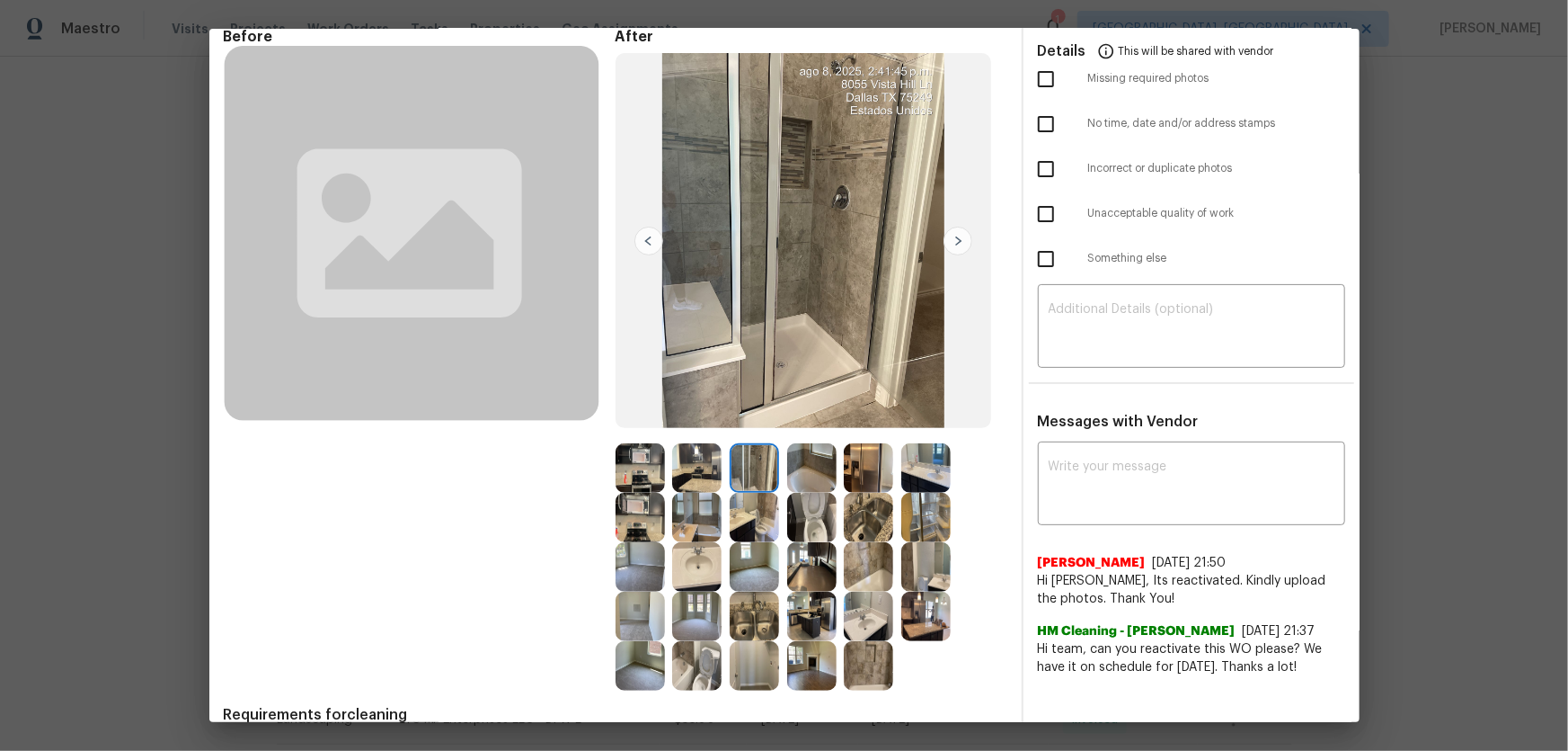
click at [797, 477] on img at bounding box center [812, 467] width 49 height 49
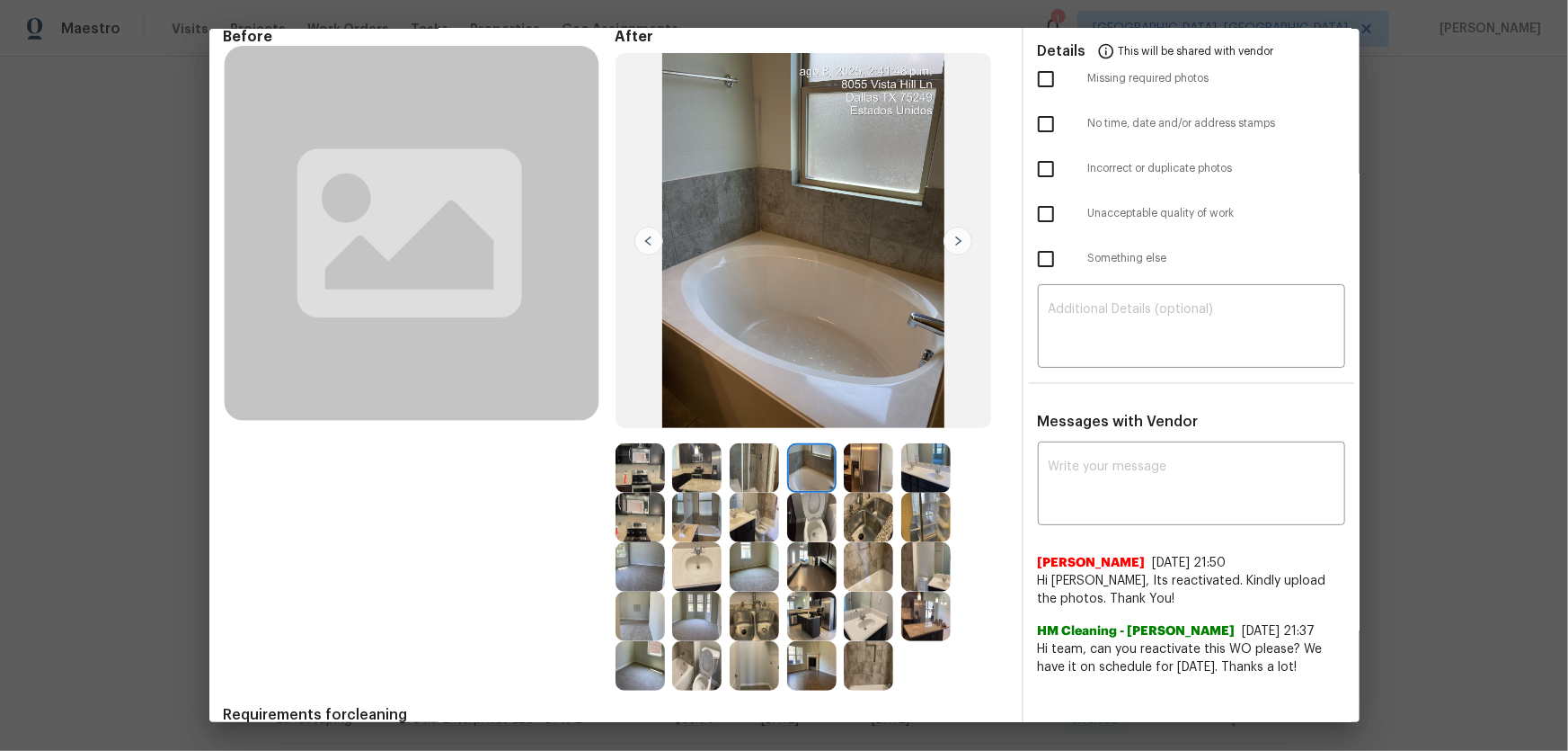
click at [874, 495] on img at bounding box center [867, 567] width 49 height 49
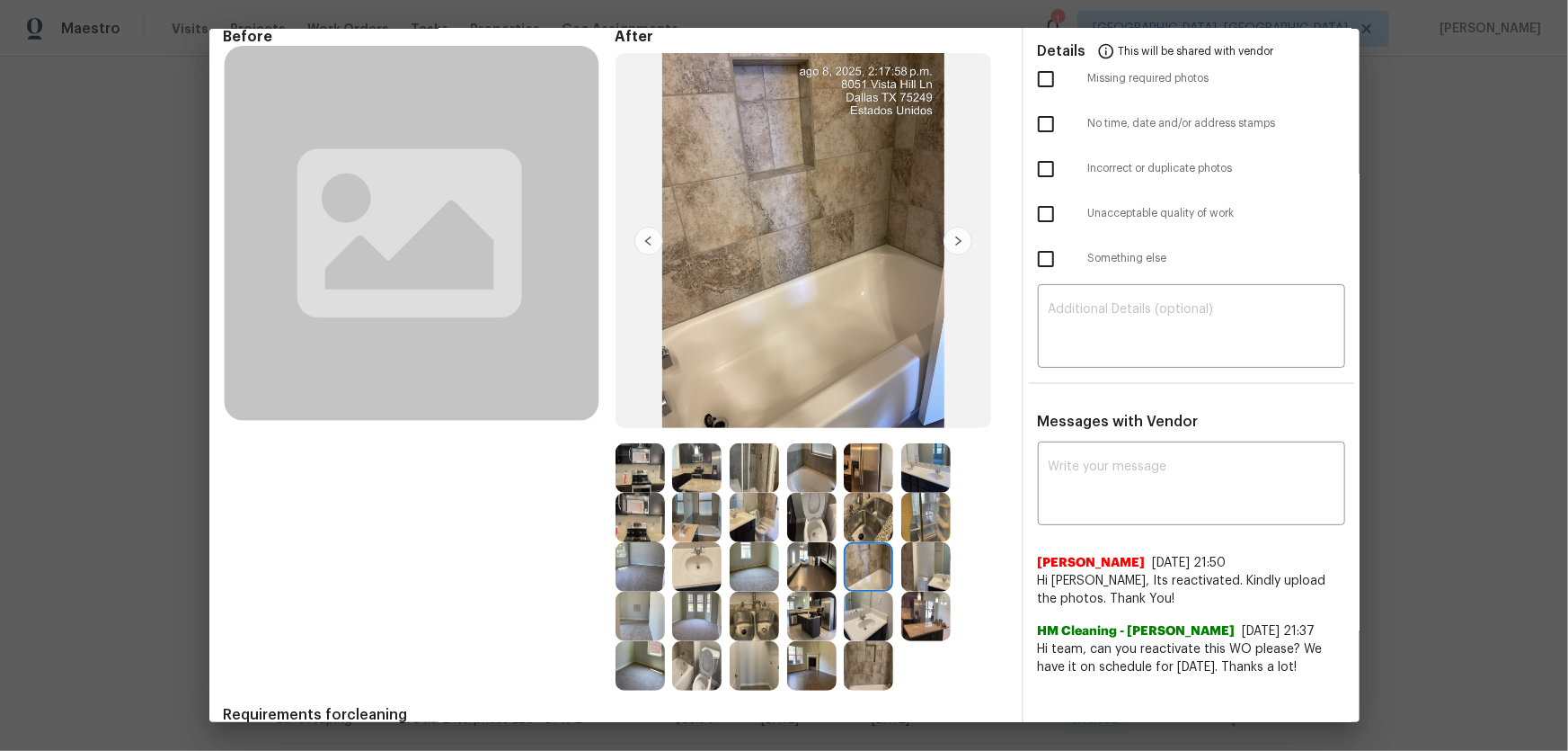
click at [816, 495] on img at bounding box center [812, 665] width 49 height 49
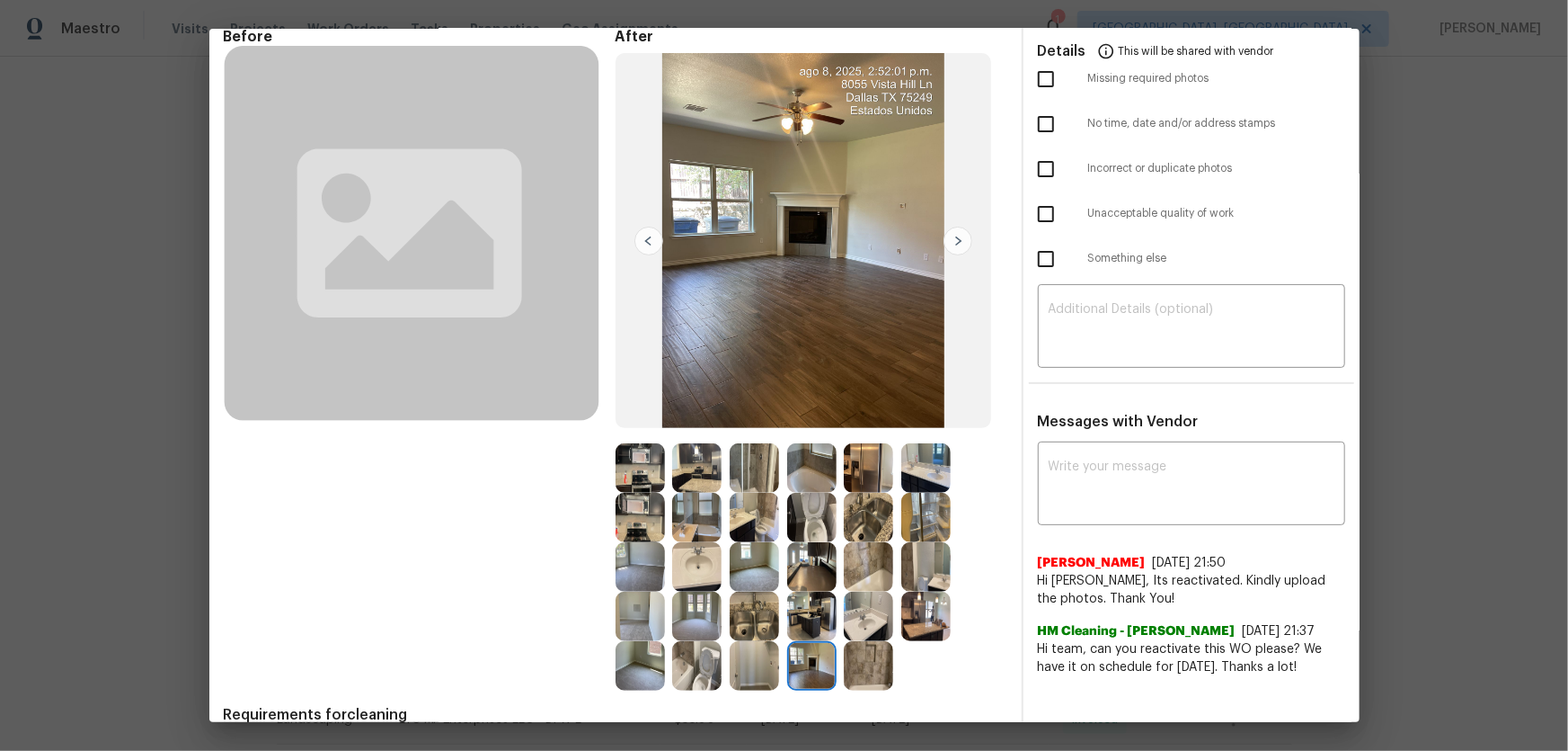
click at [848, 495] on img at bounding box center [867, 665] width 49 height 49
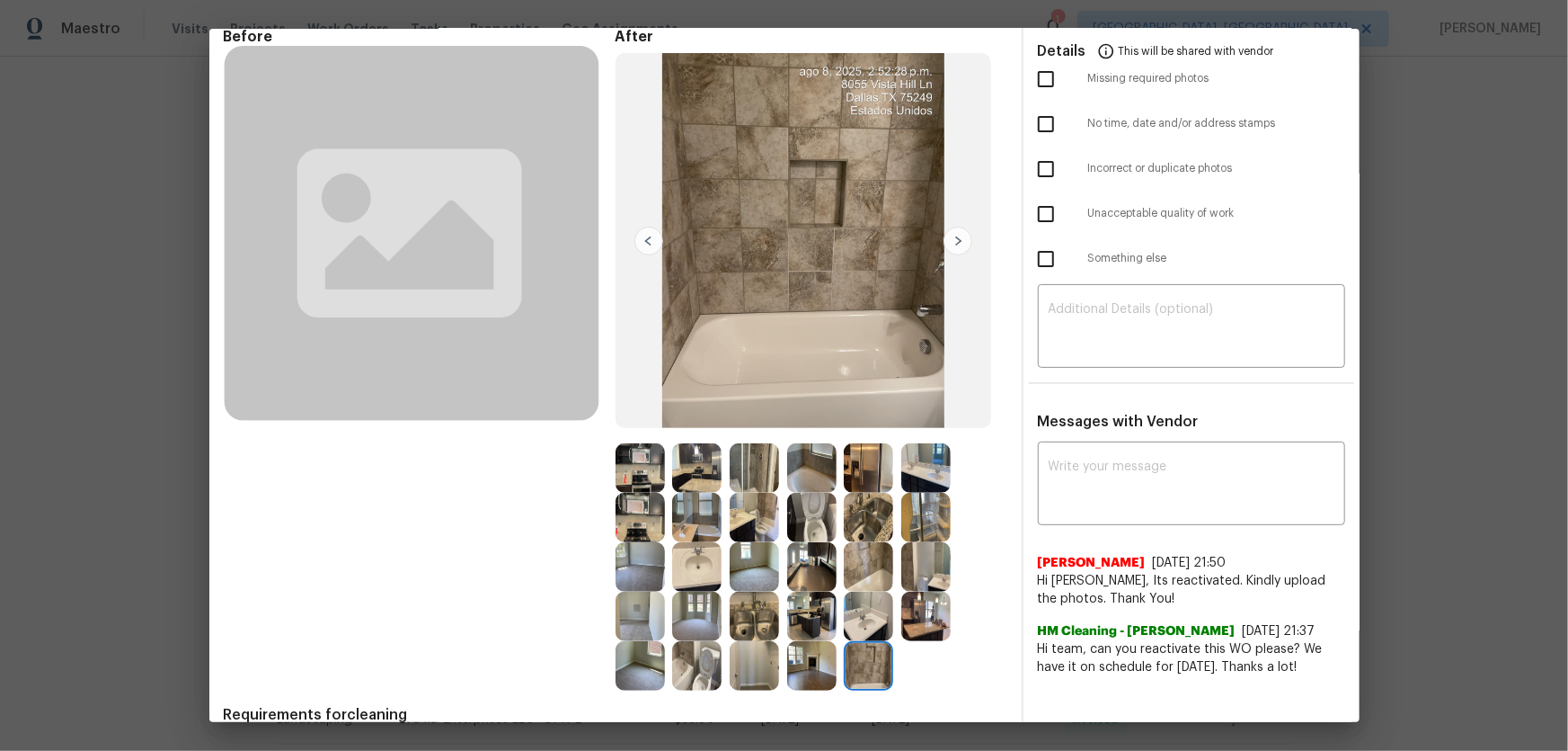
click at [901, 495] on img at bounding box center [925, 616] width 49 height 49
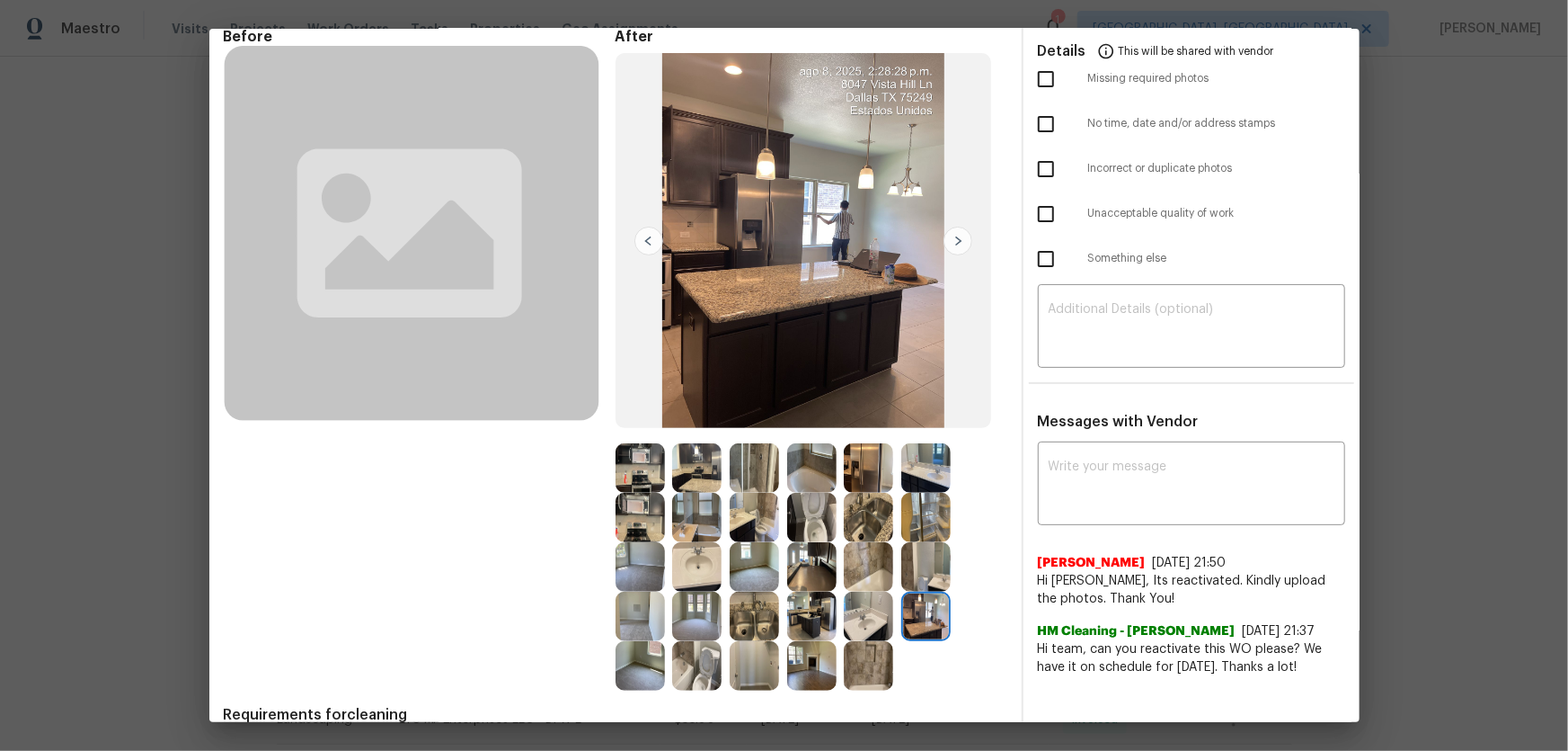
click at [704, 495] on img at bounding box center [697, 567] width 49 height 49
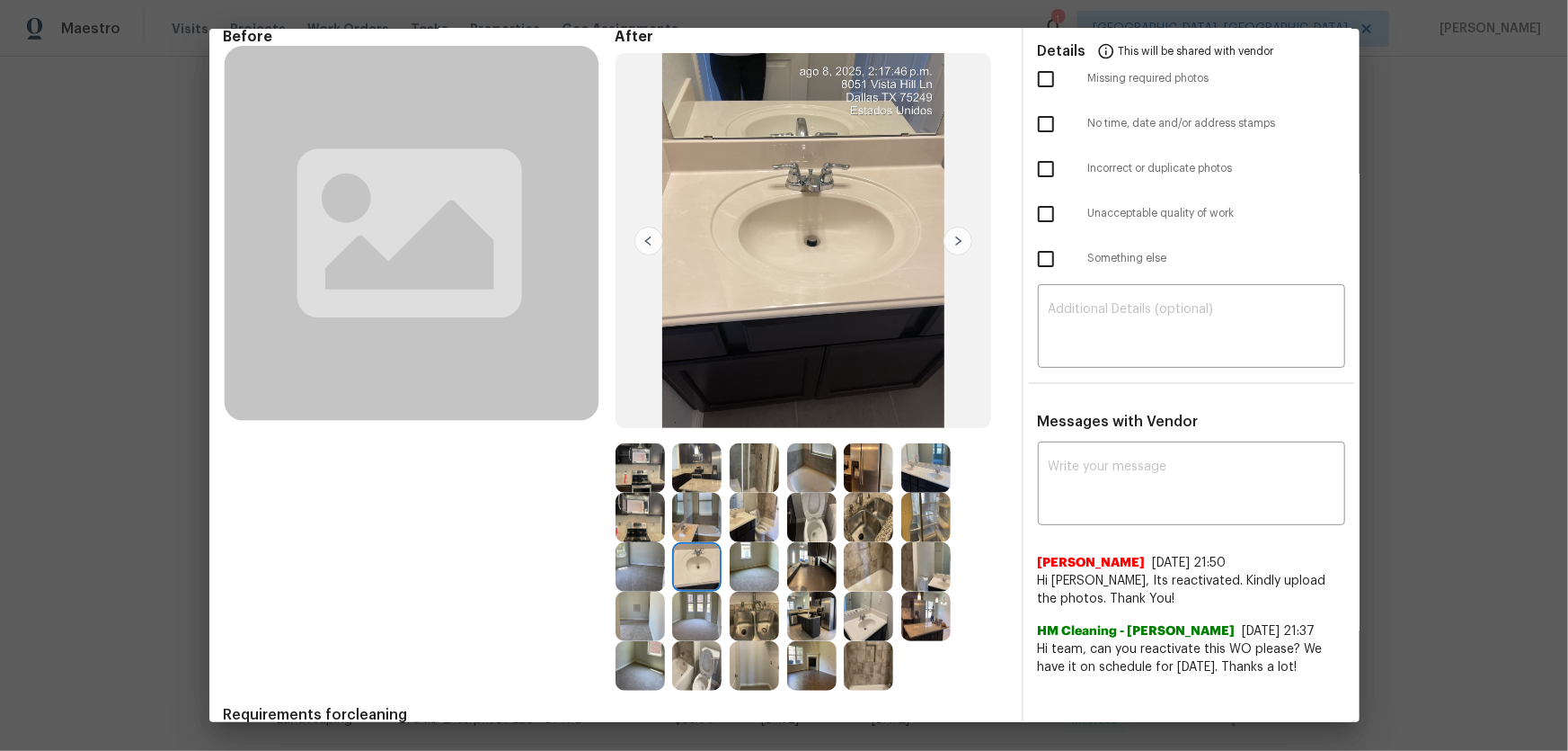
click at [704, 495] on img at bounding box center [697, 516] width 49 height 49
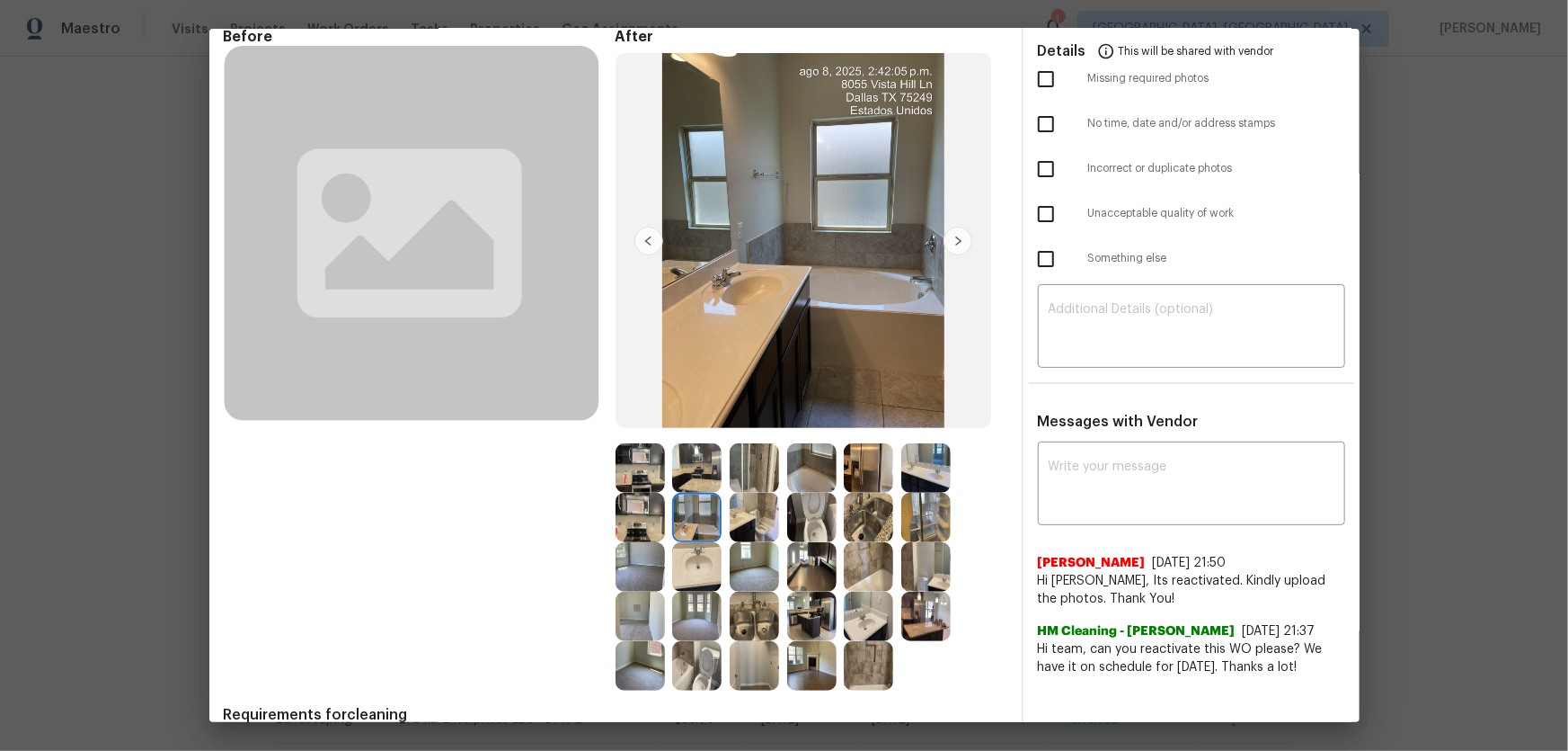
click at [637, 495] on img at bounding box center [640, 516] width 49 height 49
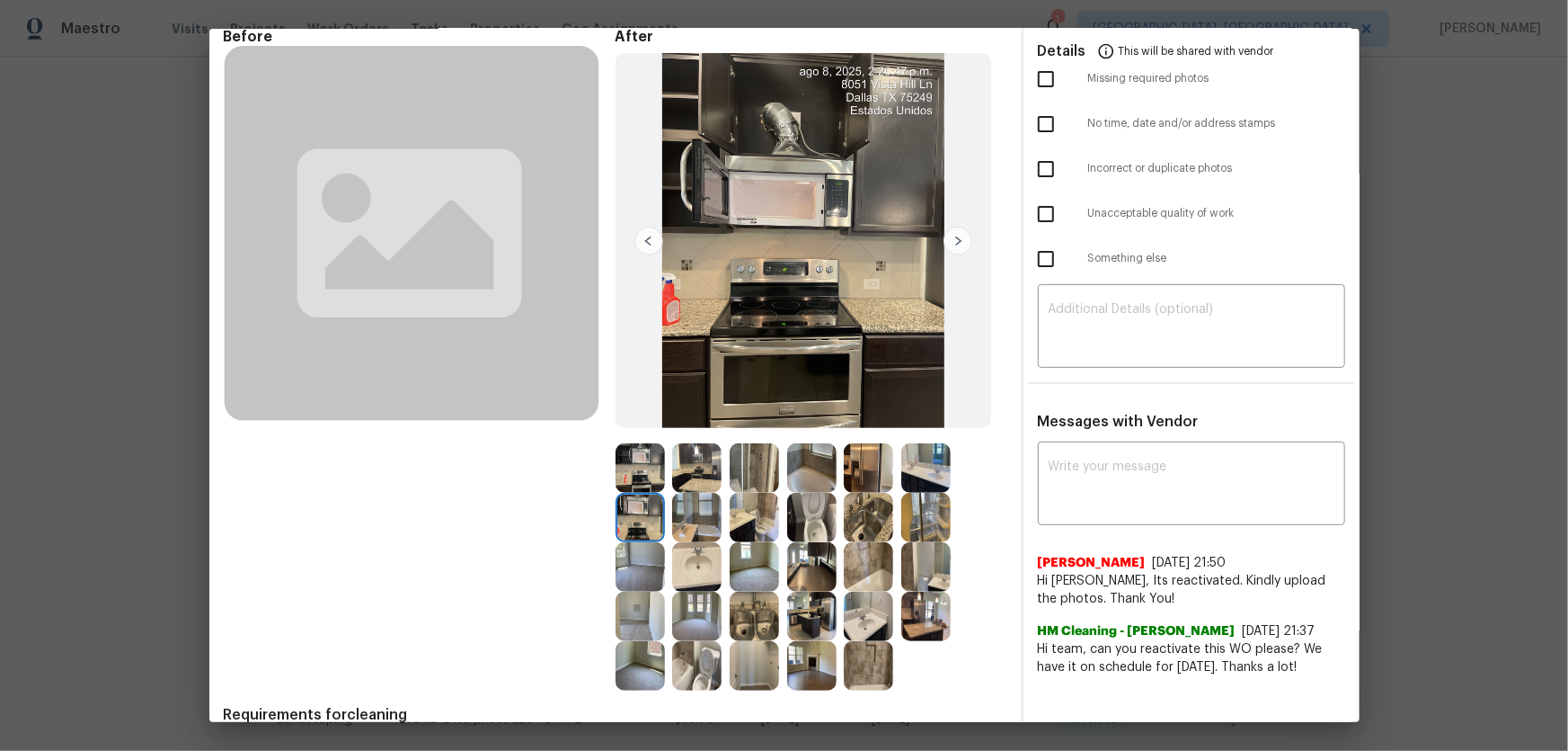
click at [634, 473] on img at bounding box center [640, 467] width 49 height 49
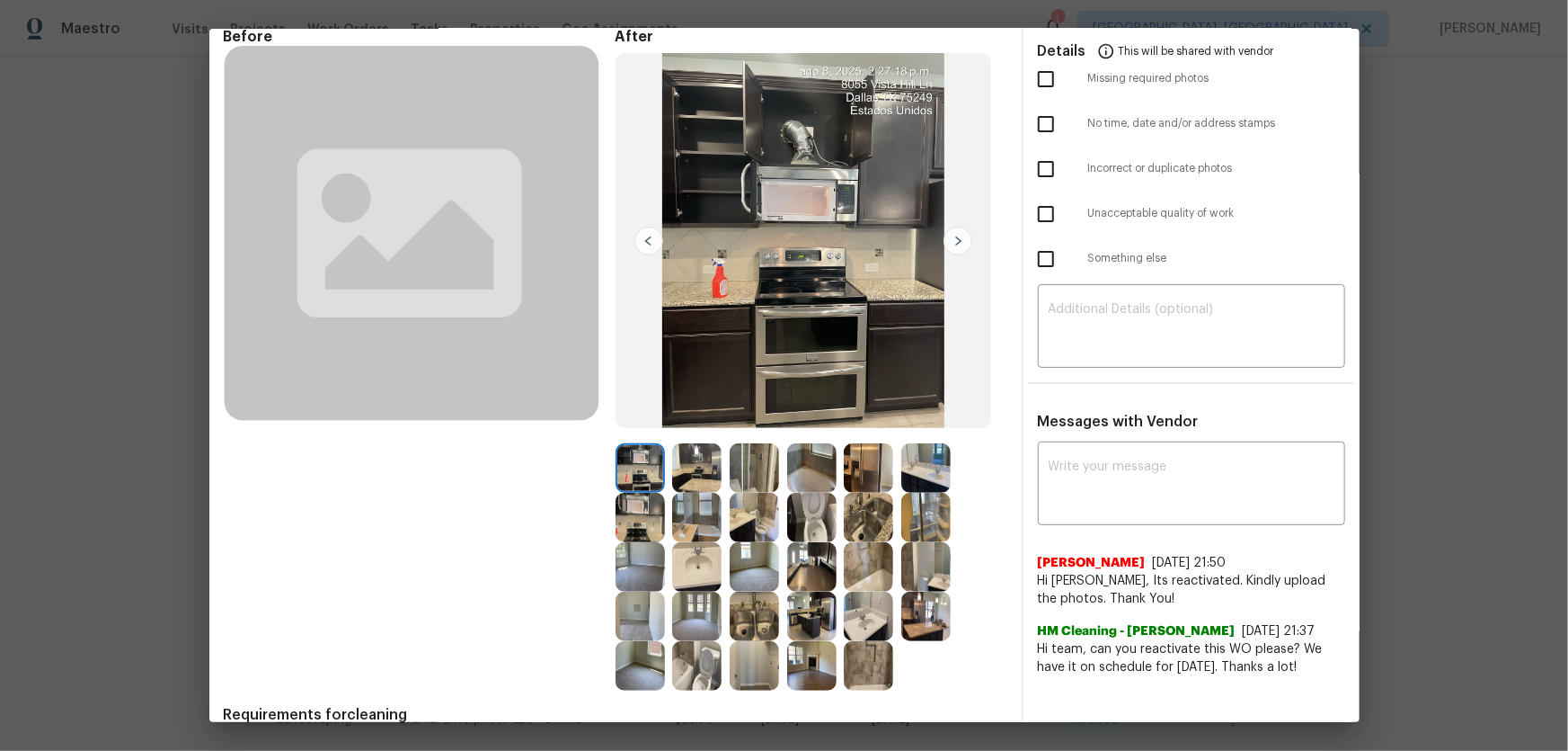
click at [710, 472] on img at bounding box center [697, 467] width 49 height 49
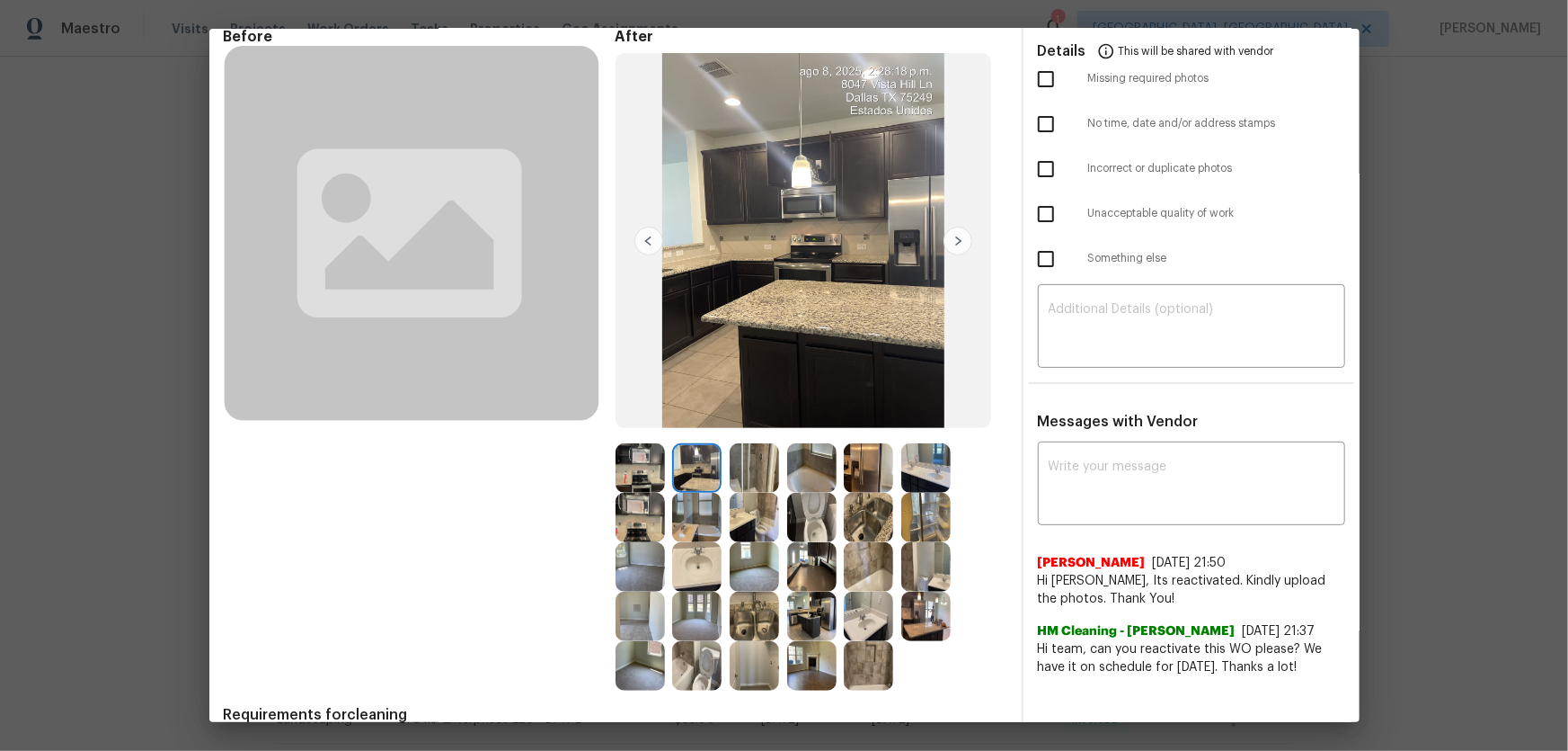
click at [858, 473] on img at bounding box center [867, 467] width 49 height 49
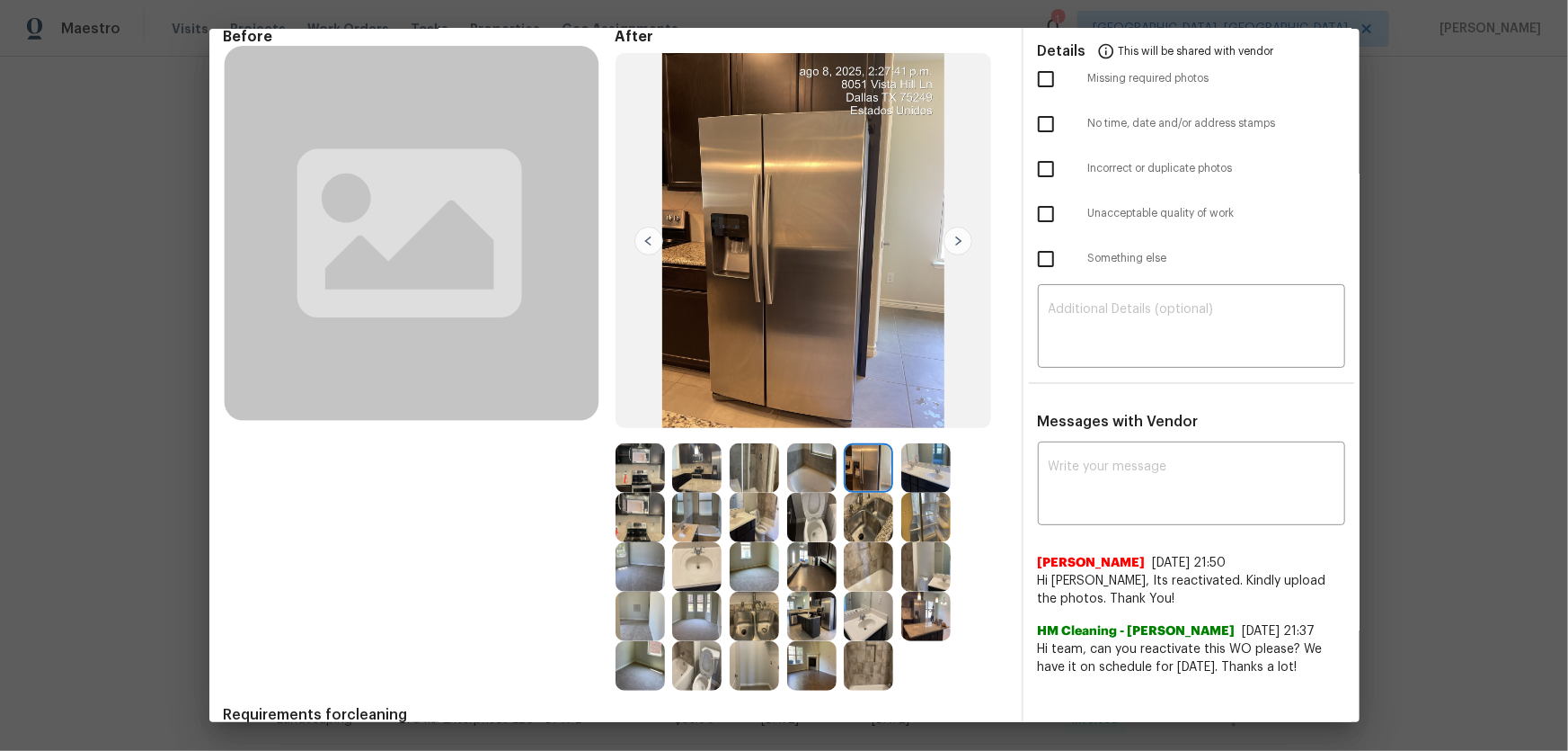
click at [801, 495] on img at bounding box center [812, 567] width 49 height 49
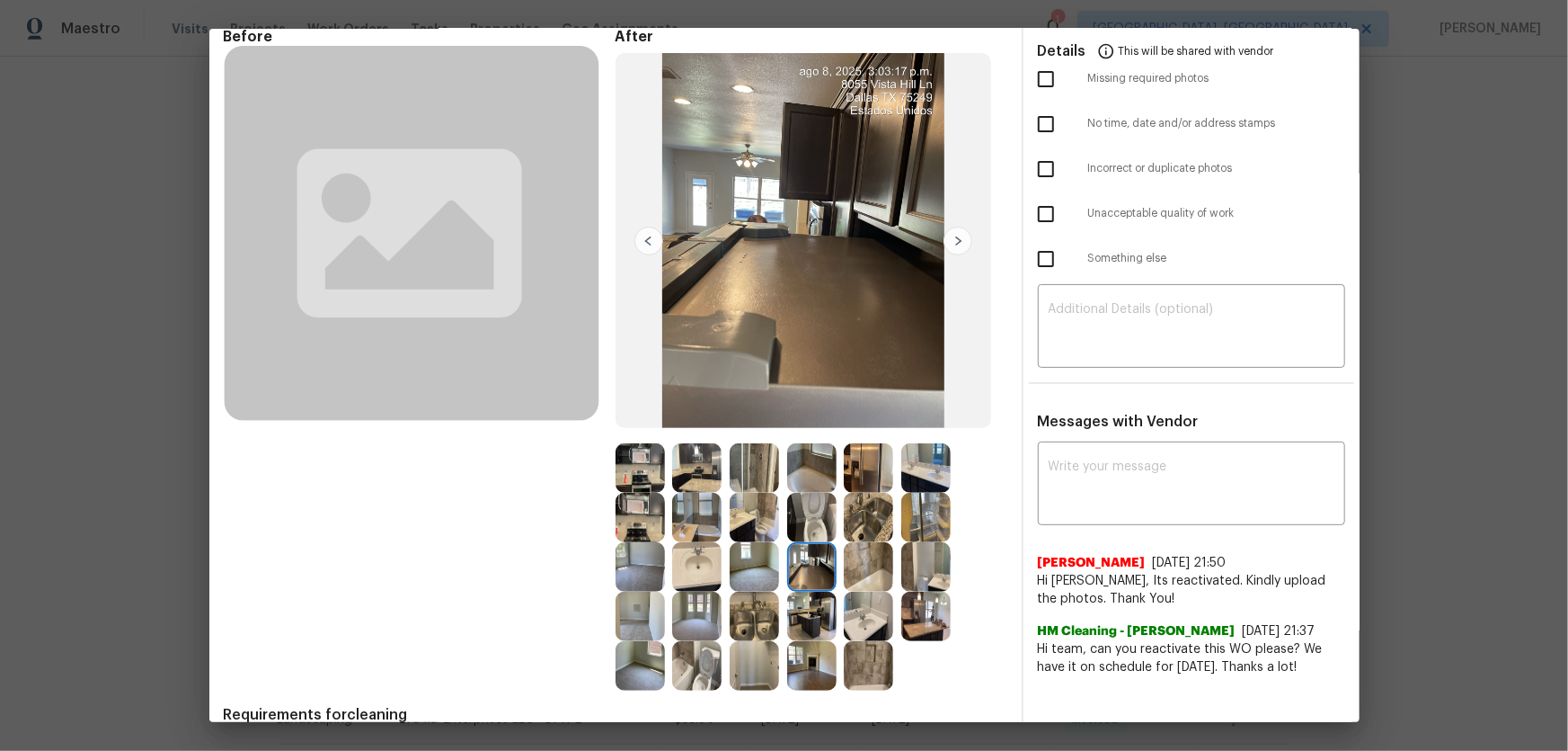
click at [869, 495] on img at bounding box center [867, 516] width 49 height 49
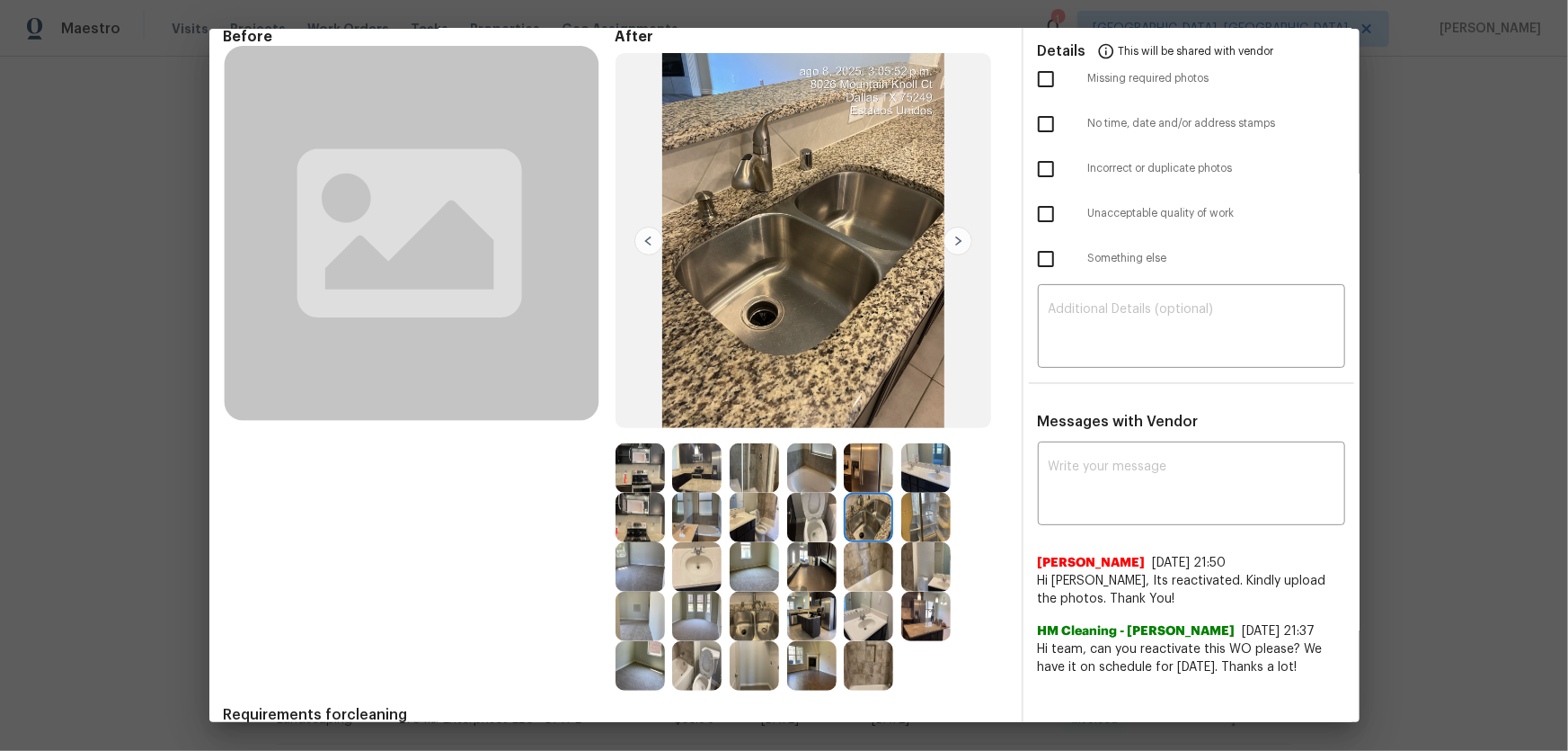
click at [907, 479] on img at bounding box center [925, 467] width 49 height 49
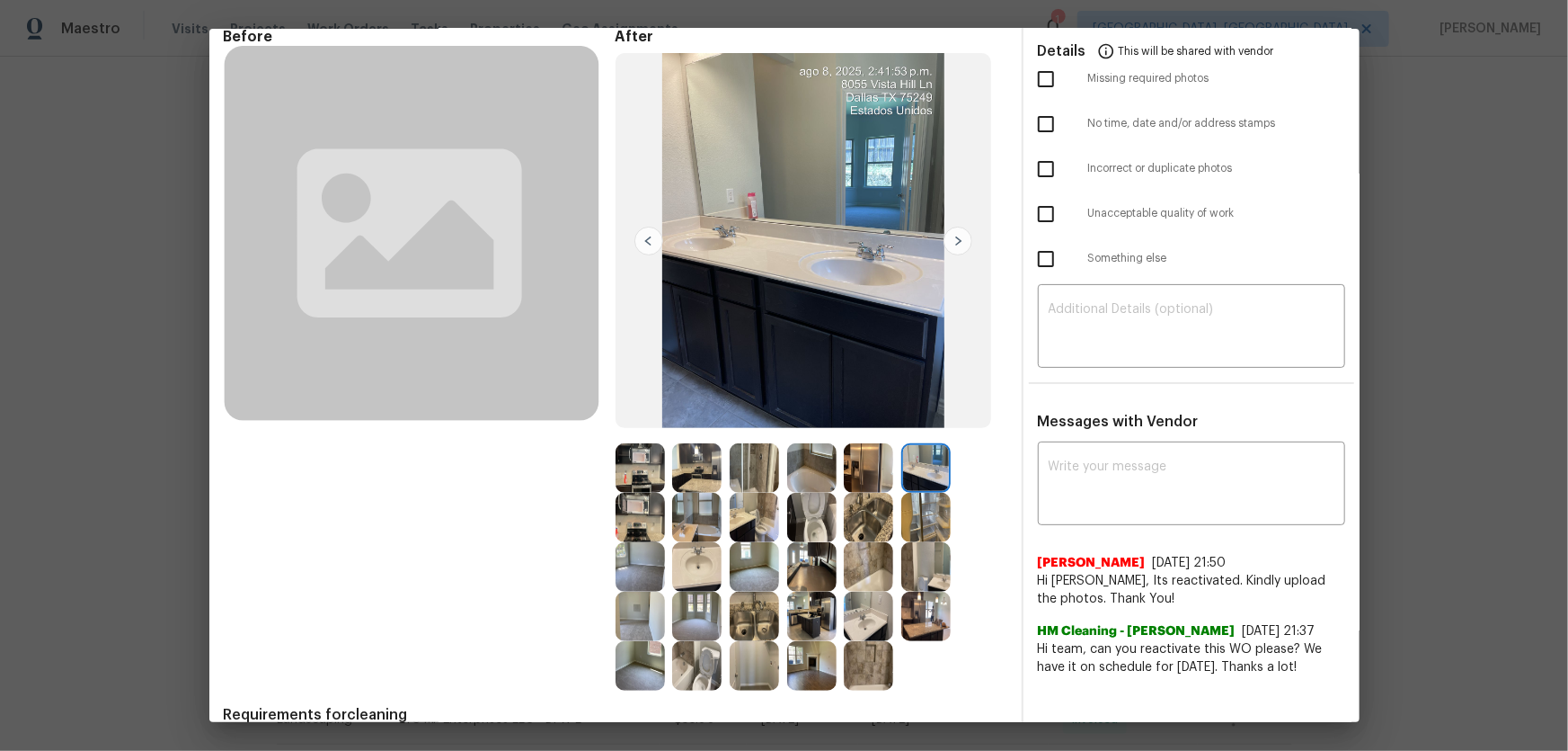
click at [927, 495] on img at bounding box center [925, 516] width 49 height 49
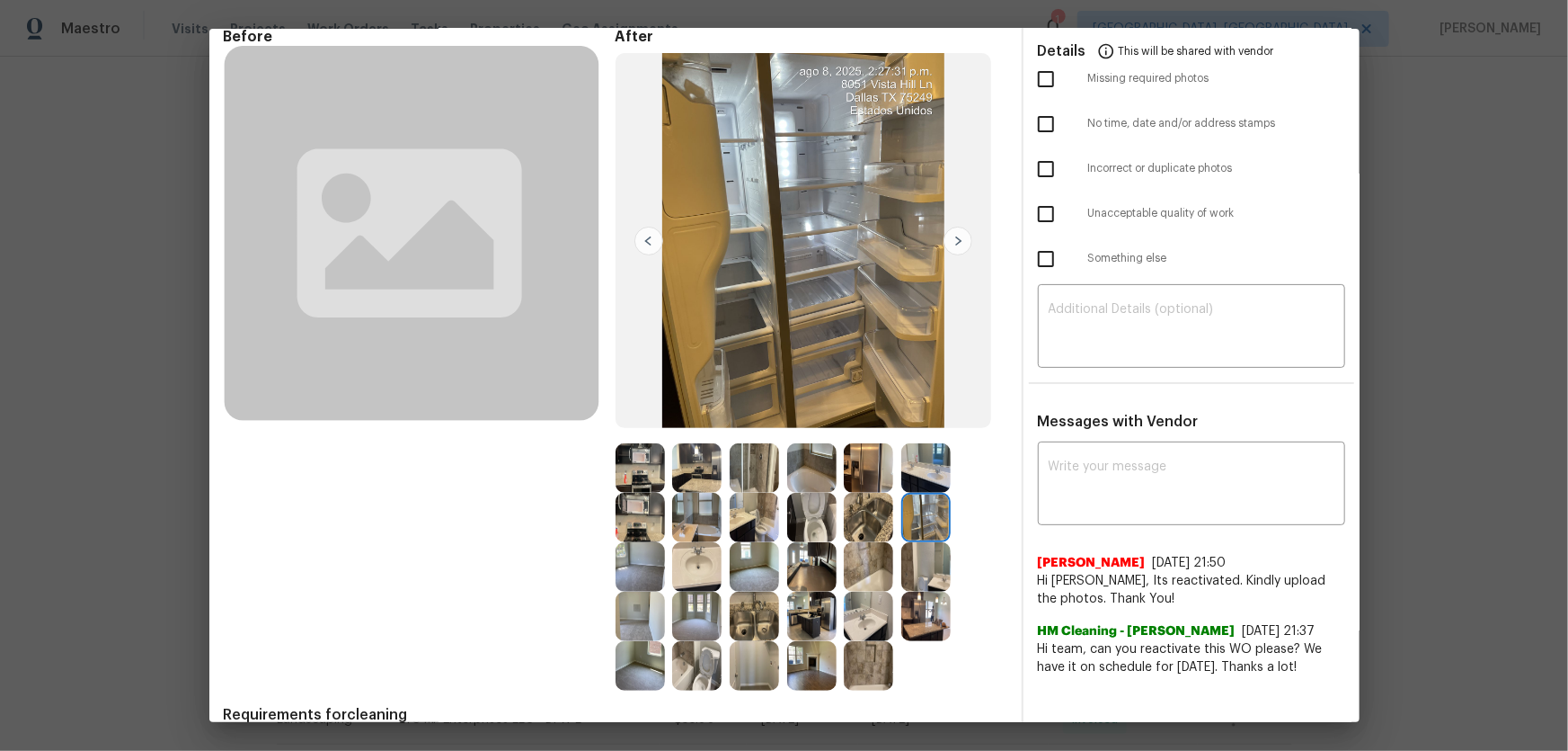
click at [790, 495] on img at bounding box center [812, 516] width 49 height 49
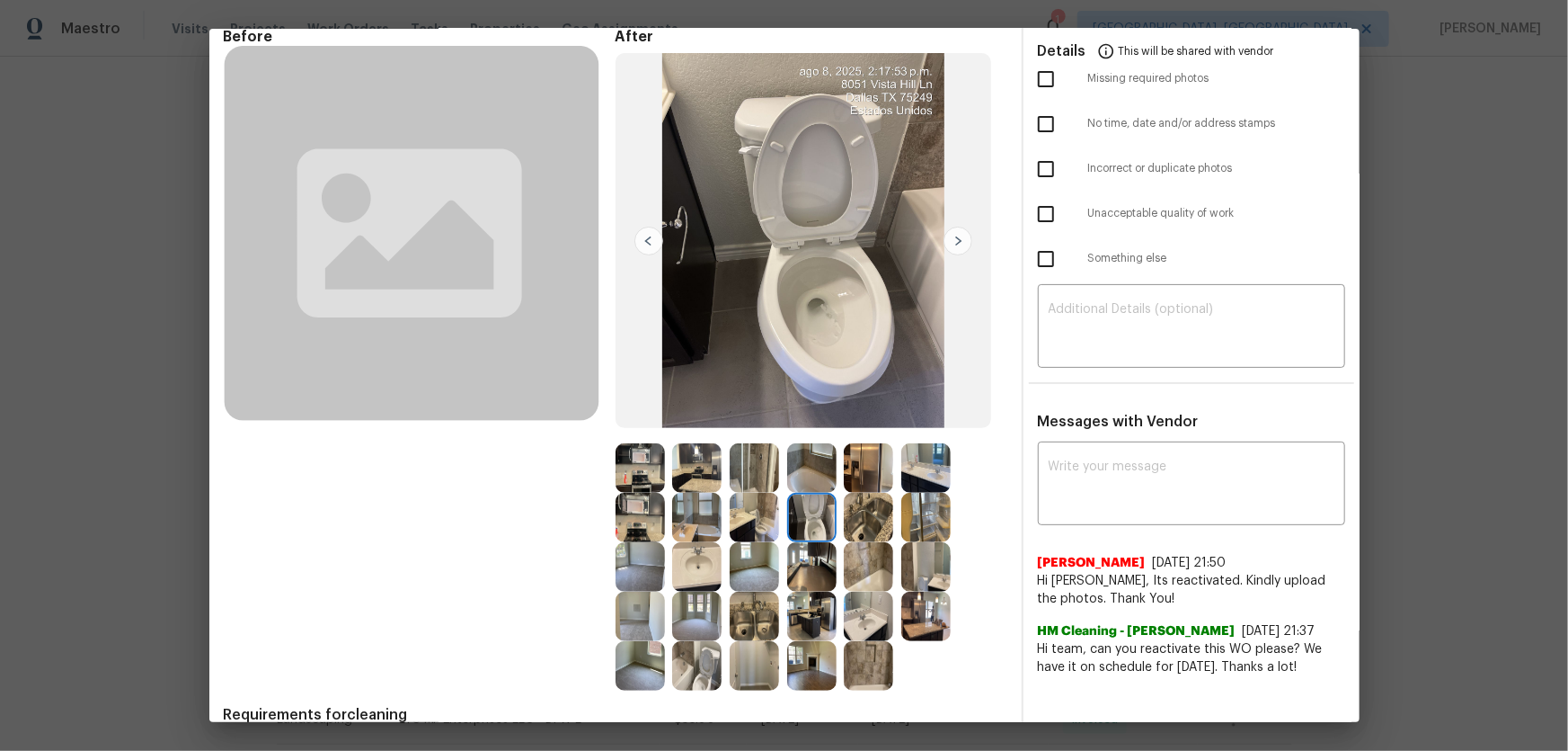
click at [700, 495] on img at bounding box center [697, 665] width 49 height 49
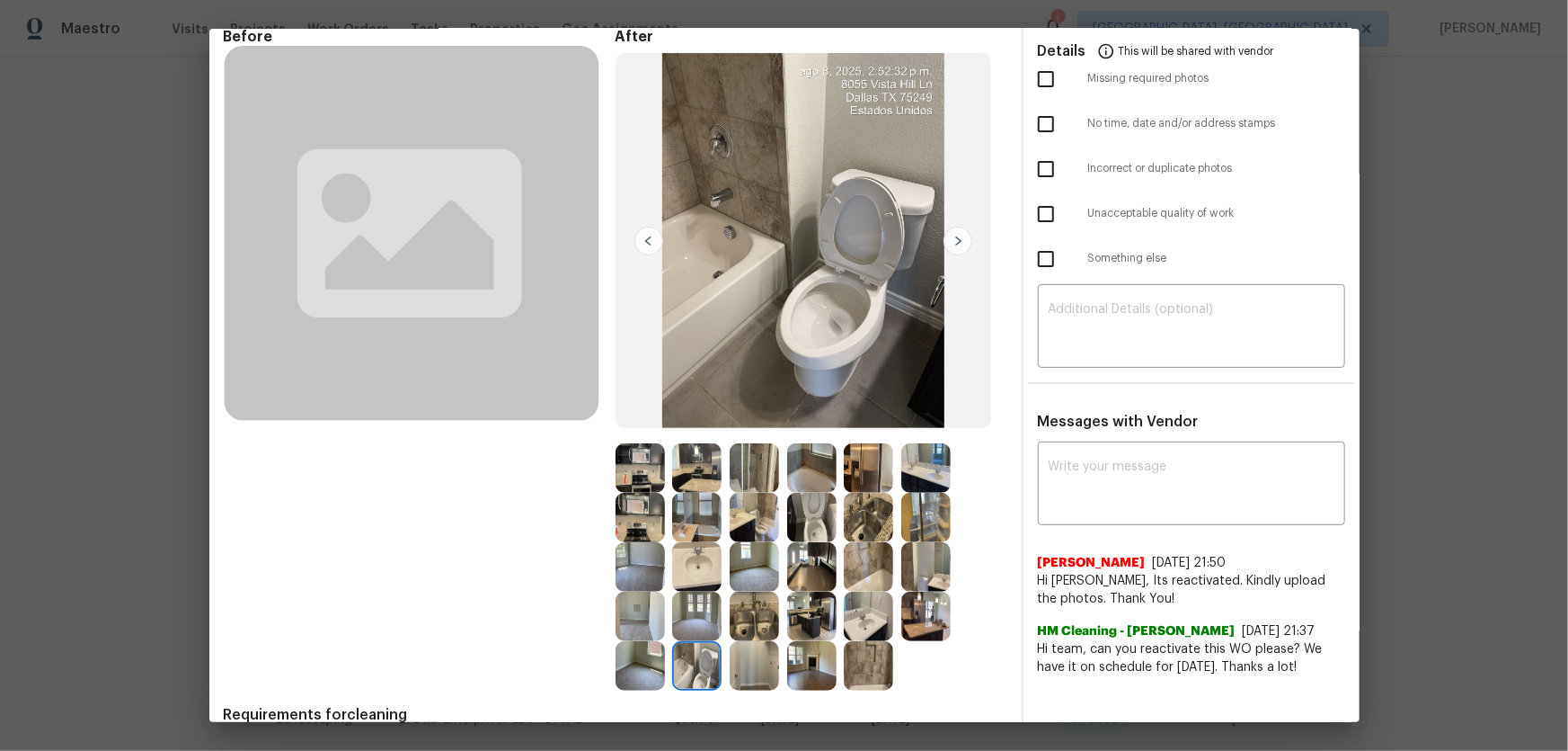
click at [843, 495] on img at bounding box center [867, 616] width 49 height 49
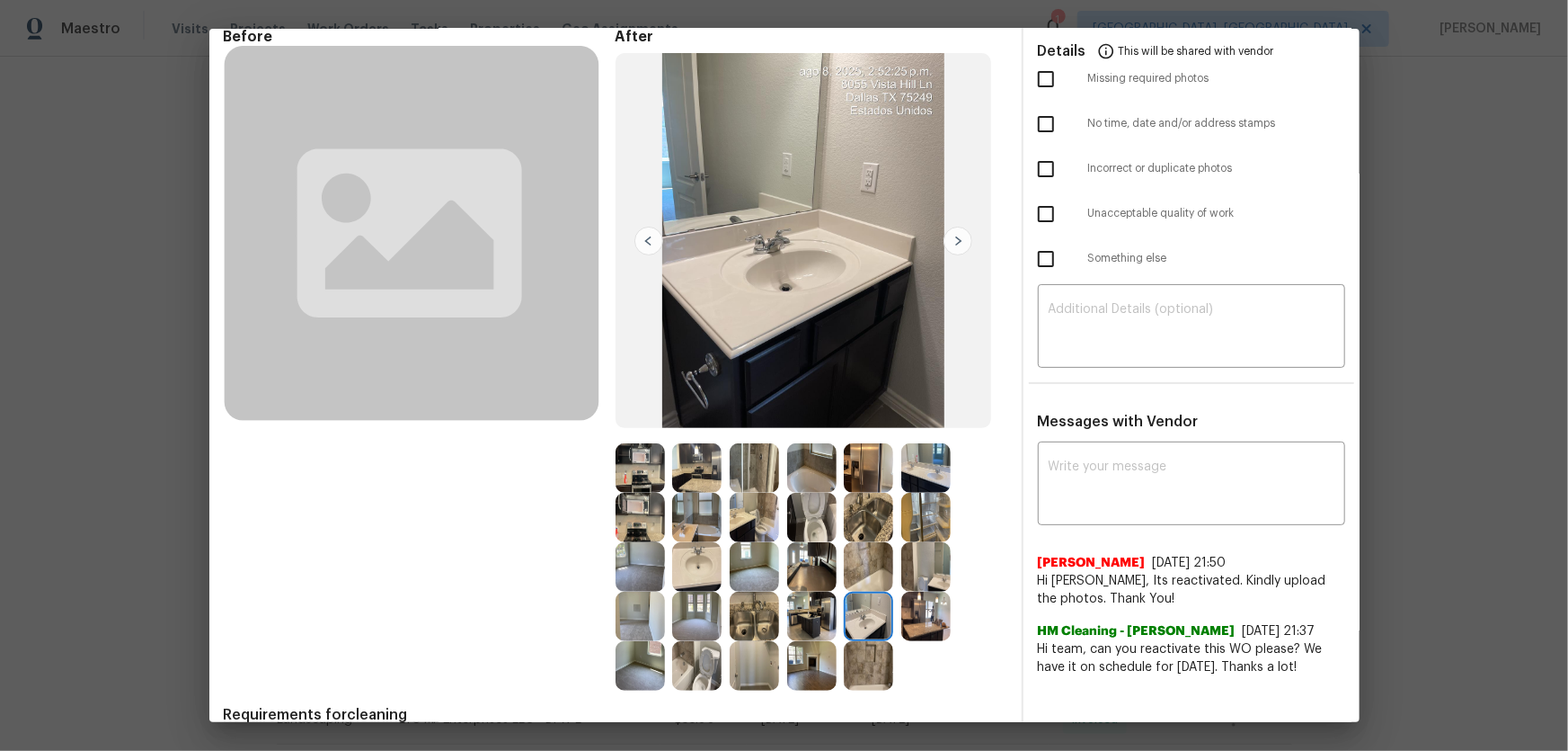
click at [689, 495] on img at bounding box center [697, 567] width 49 height 49
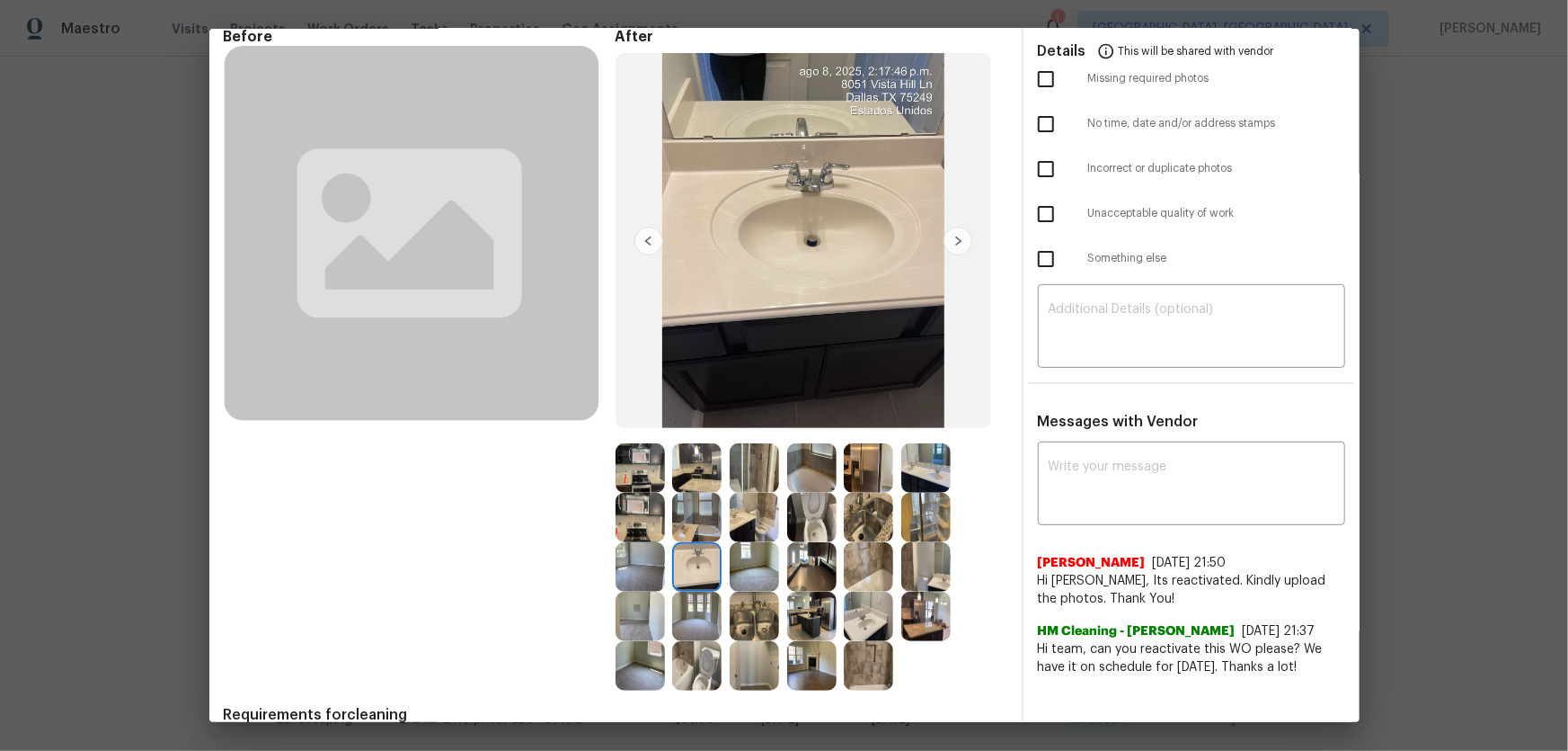
click at [860, 495] on img at bounding box center [867, 567] width 49 height 49
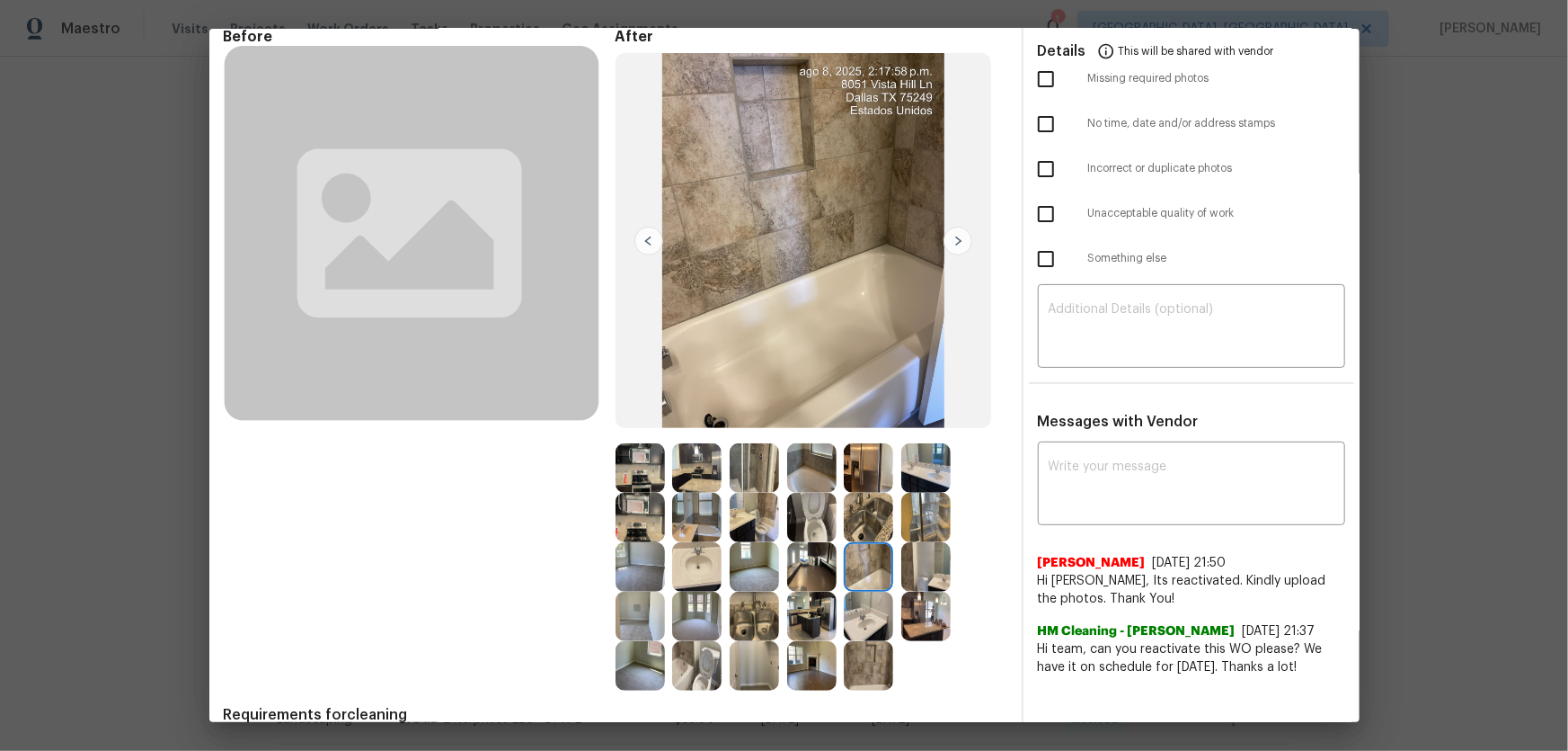
click at [800, 468] on img at bounding box center [812, 467] width 49 height 49
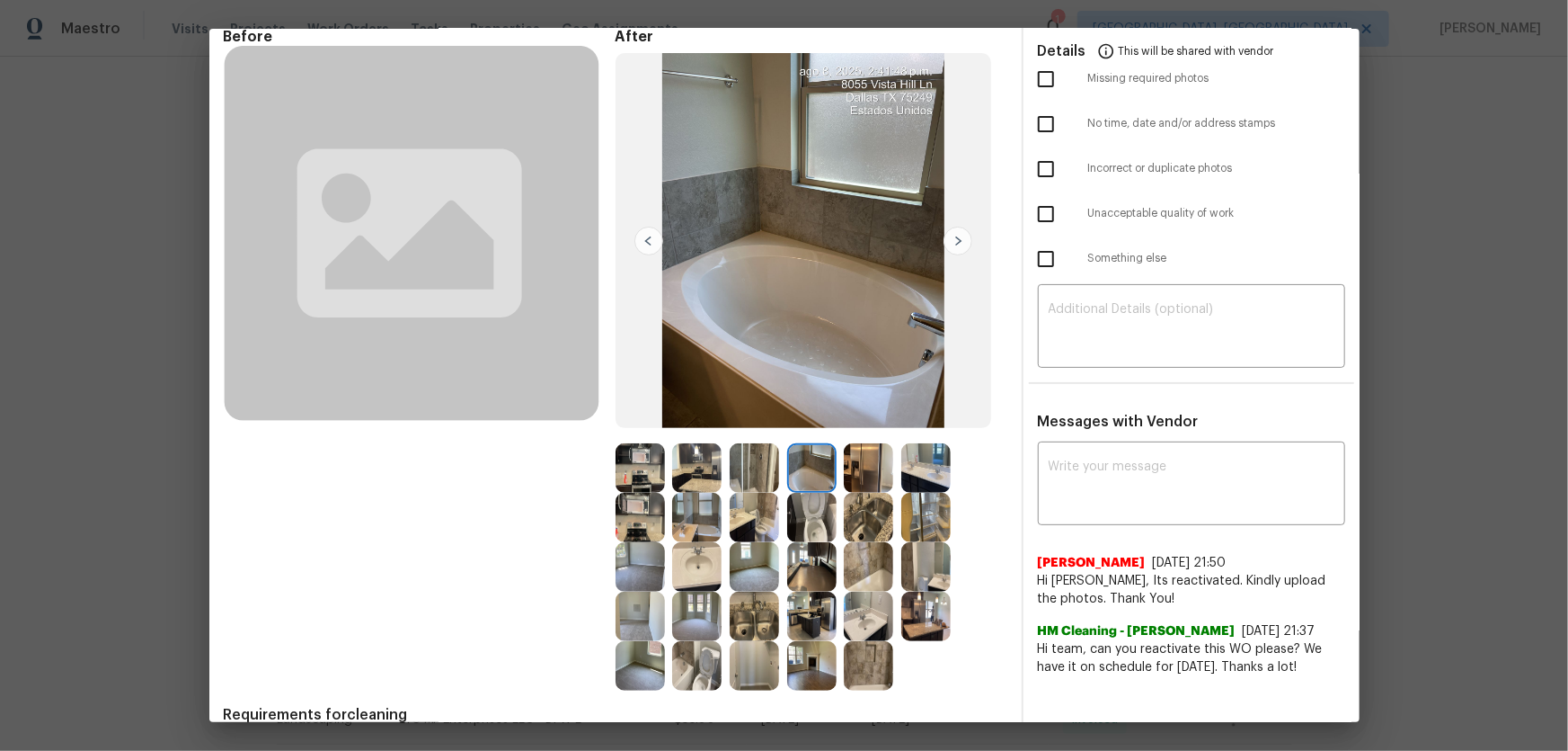
click at [750, 469] on img at bounding box center [754, 467] width 49 height 49
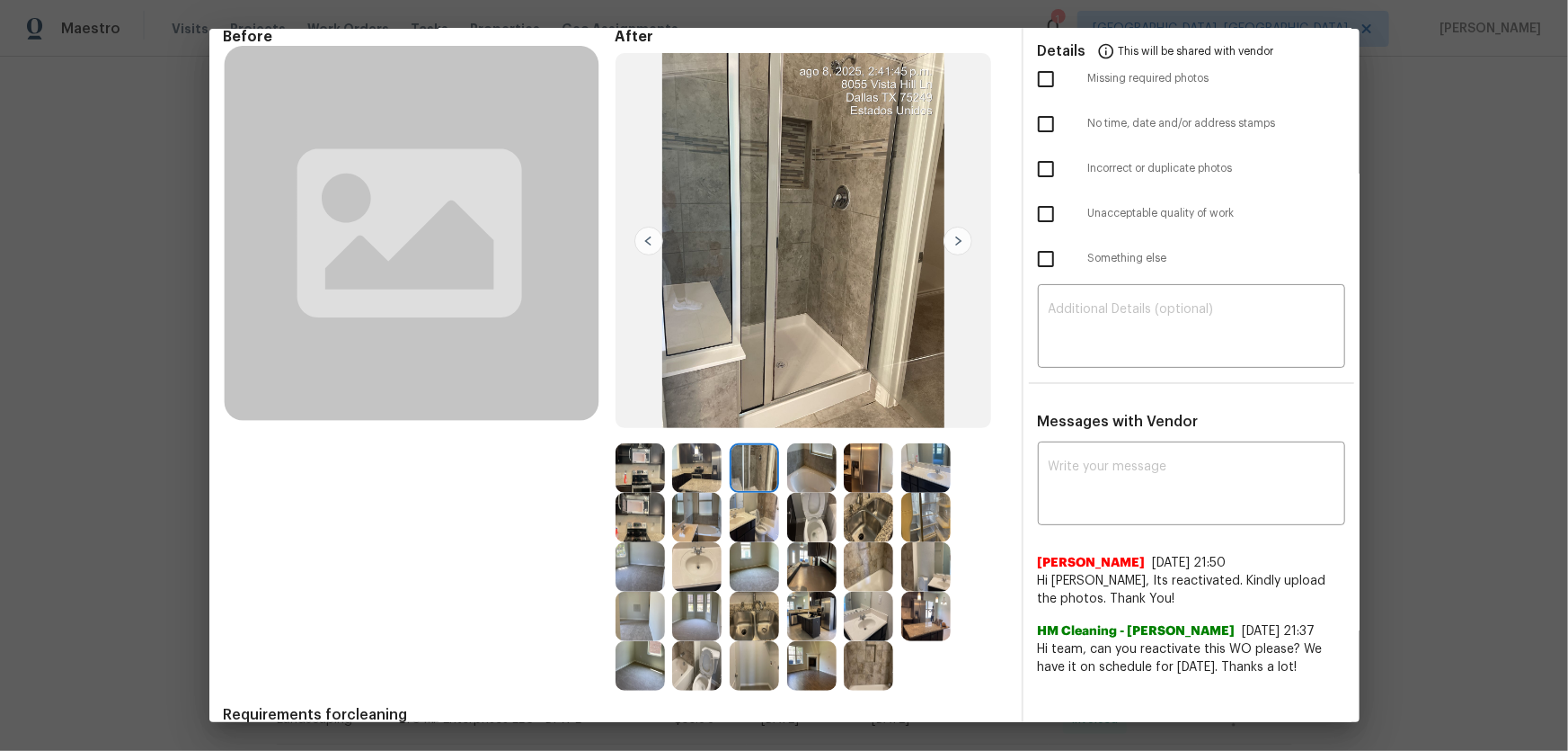
click at [700, 472] on img at bounding box center [697, 467] width 49 height 49
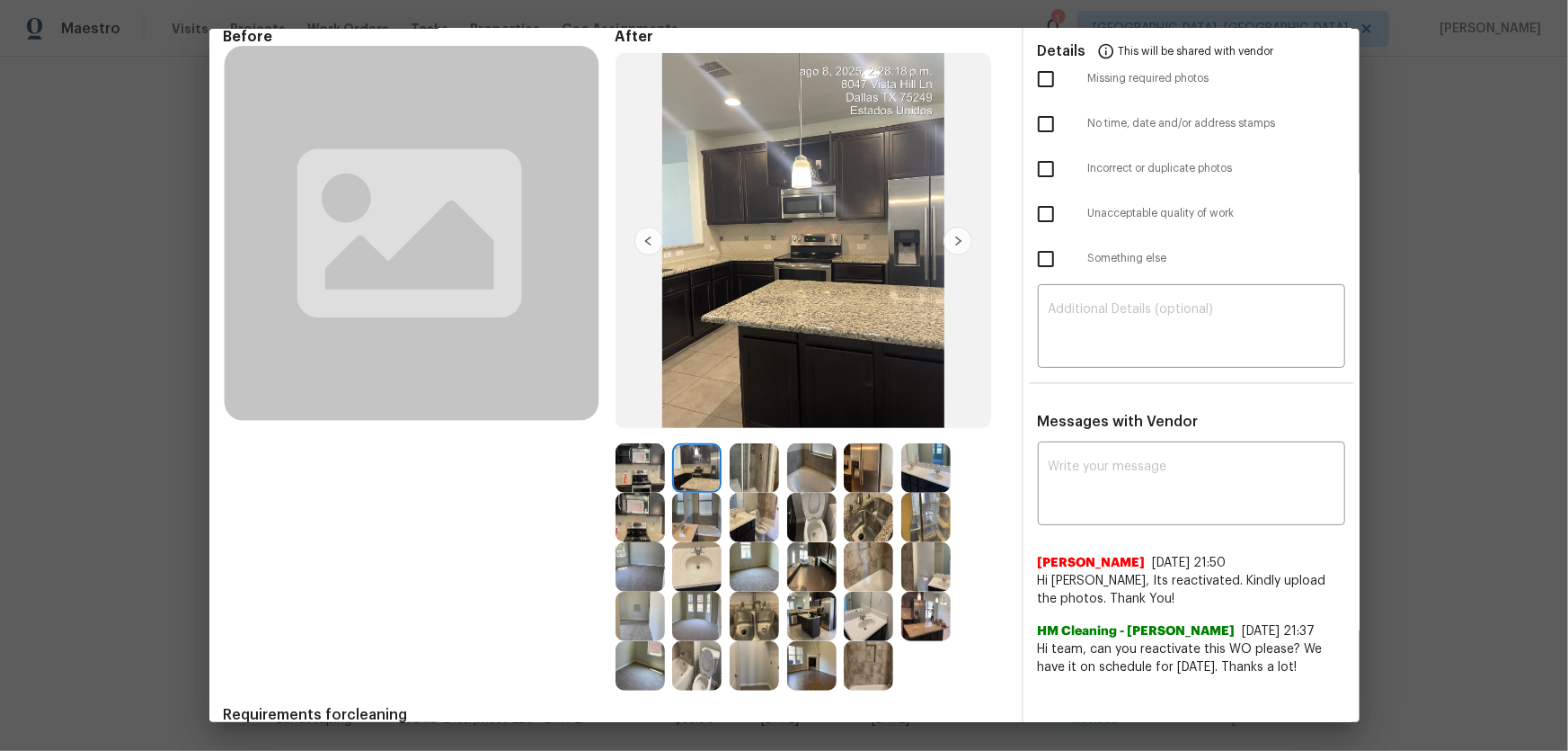
click at [635, 475] on img at bounding box center [640, 467] width 49 height 49
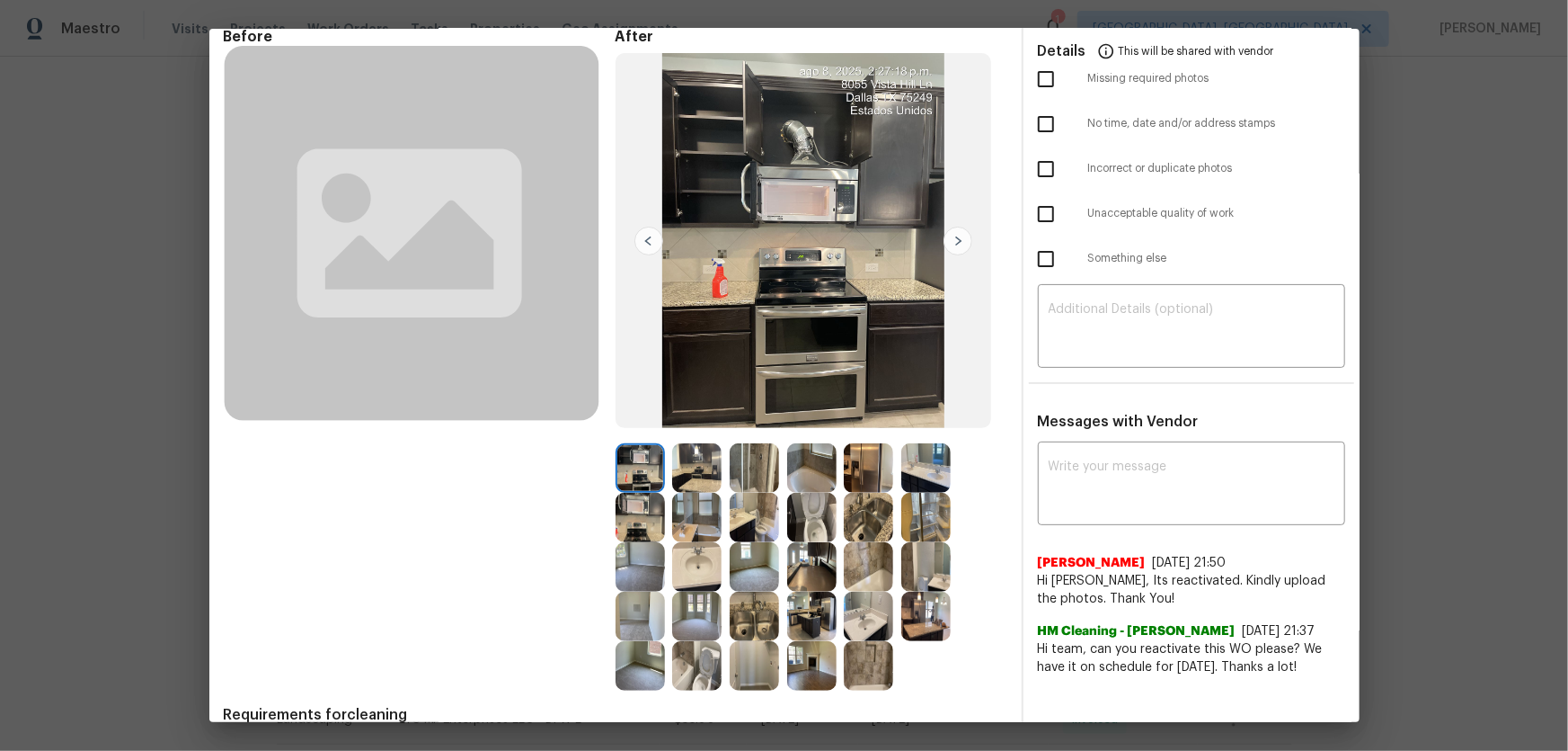
click at [623, 495] on img at bounding box center [640, 516] width 49 height 49
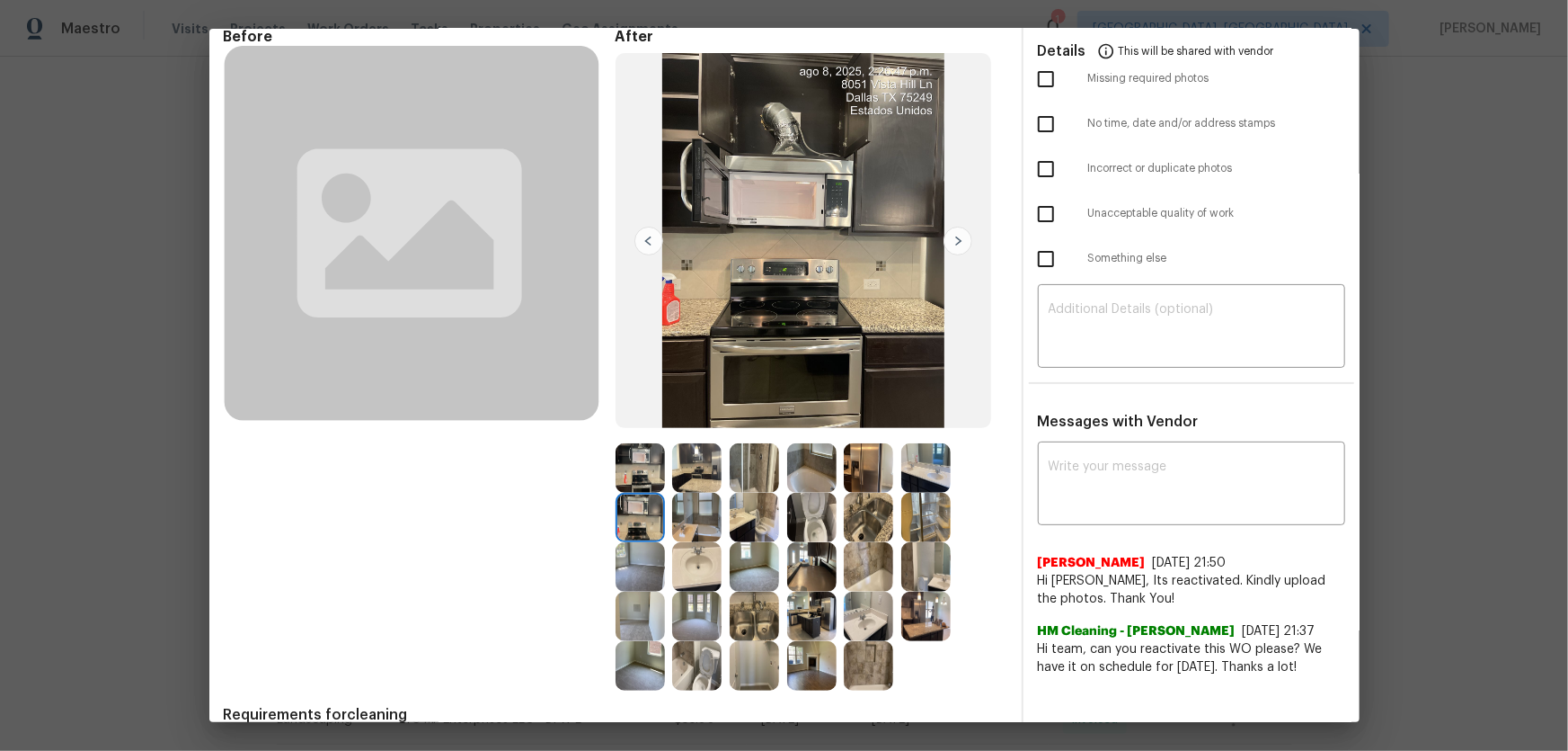
click at [702, 495] on img at bounding box center [697, 516] width 49 height 49
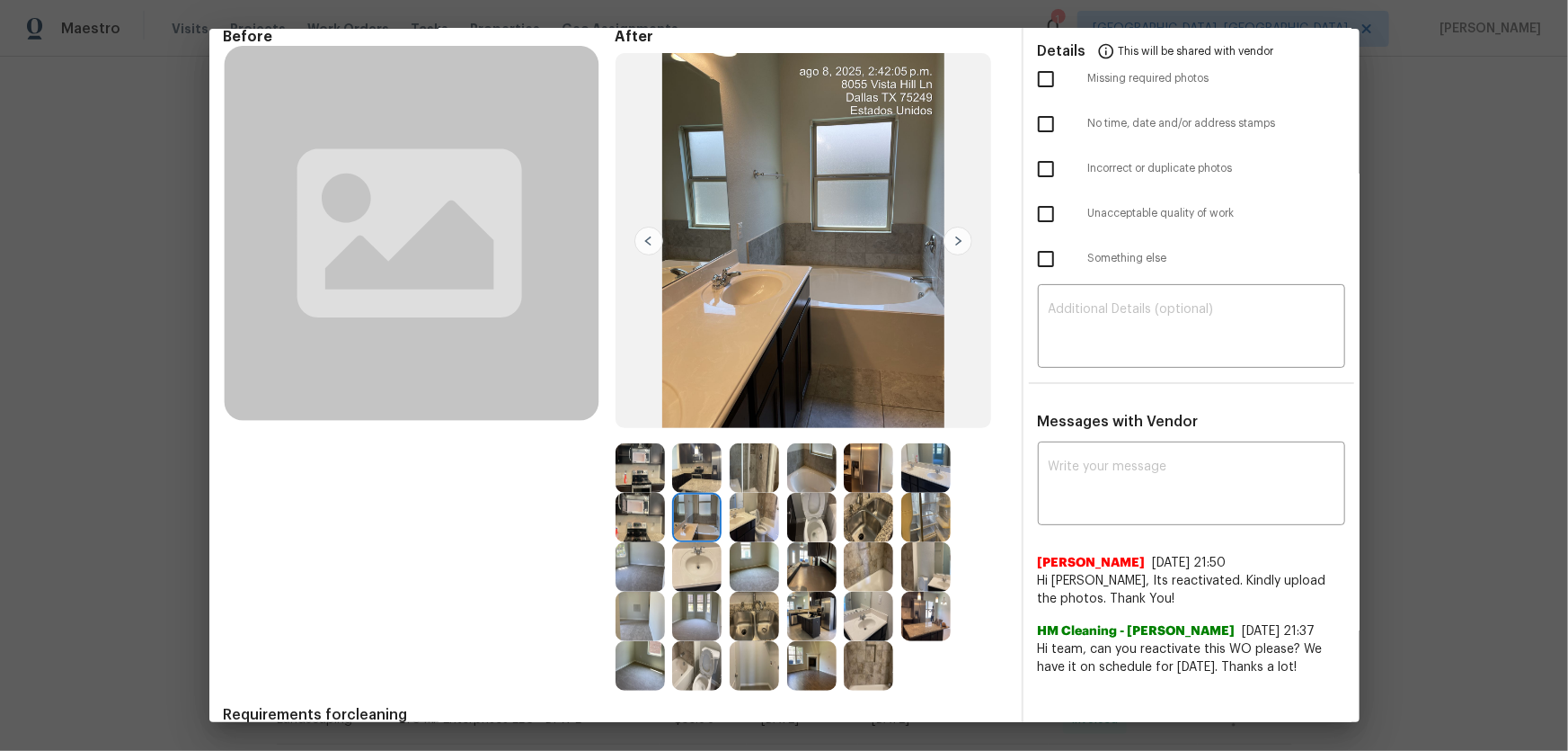
click at [870, 473] on img at bounding box center [867, 467] width 49 height 49
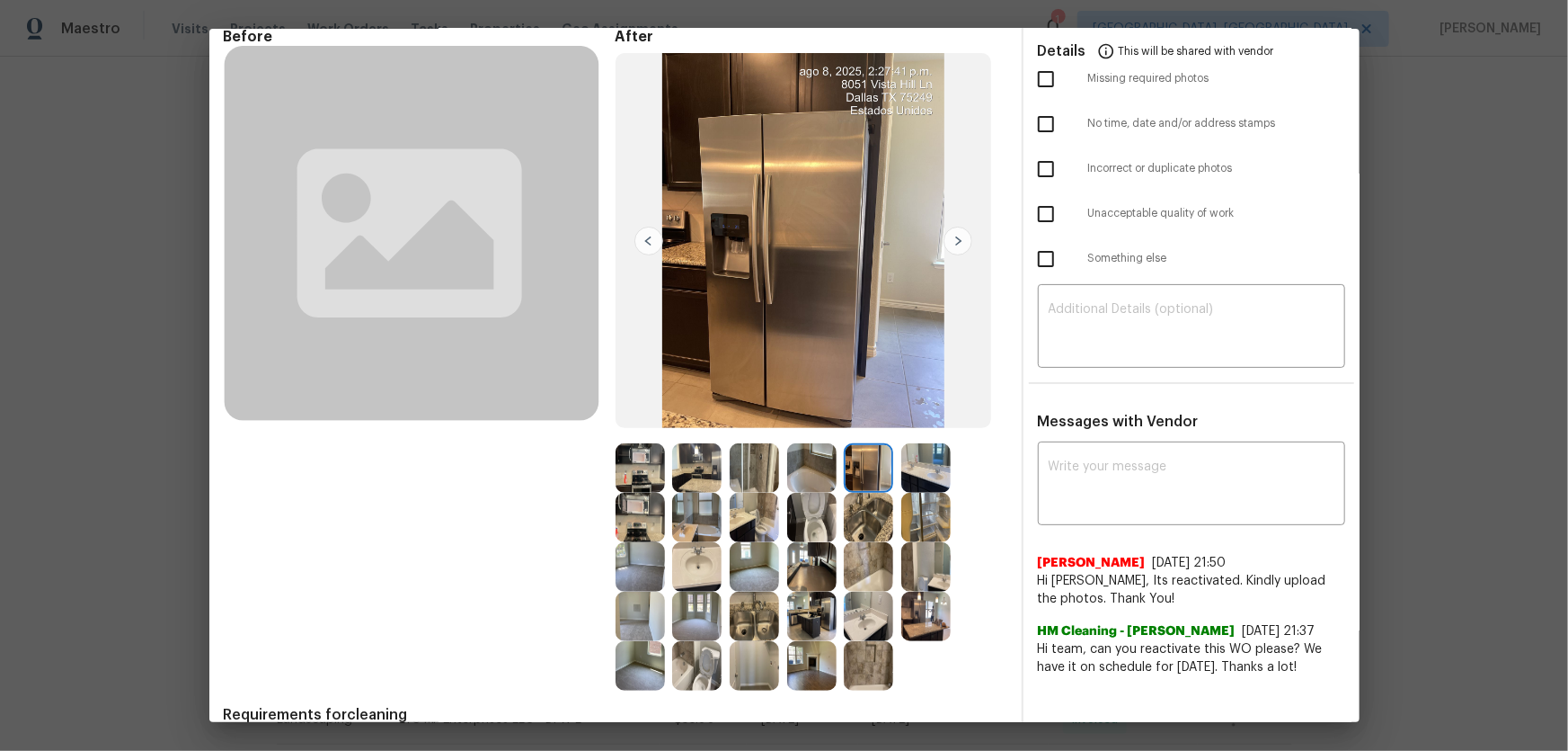
click at [923, 495] on img at bounding box center [925, 516] width 49 height 49
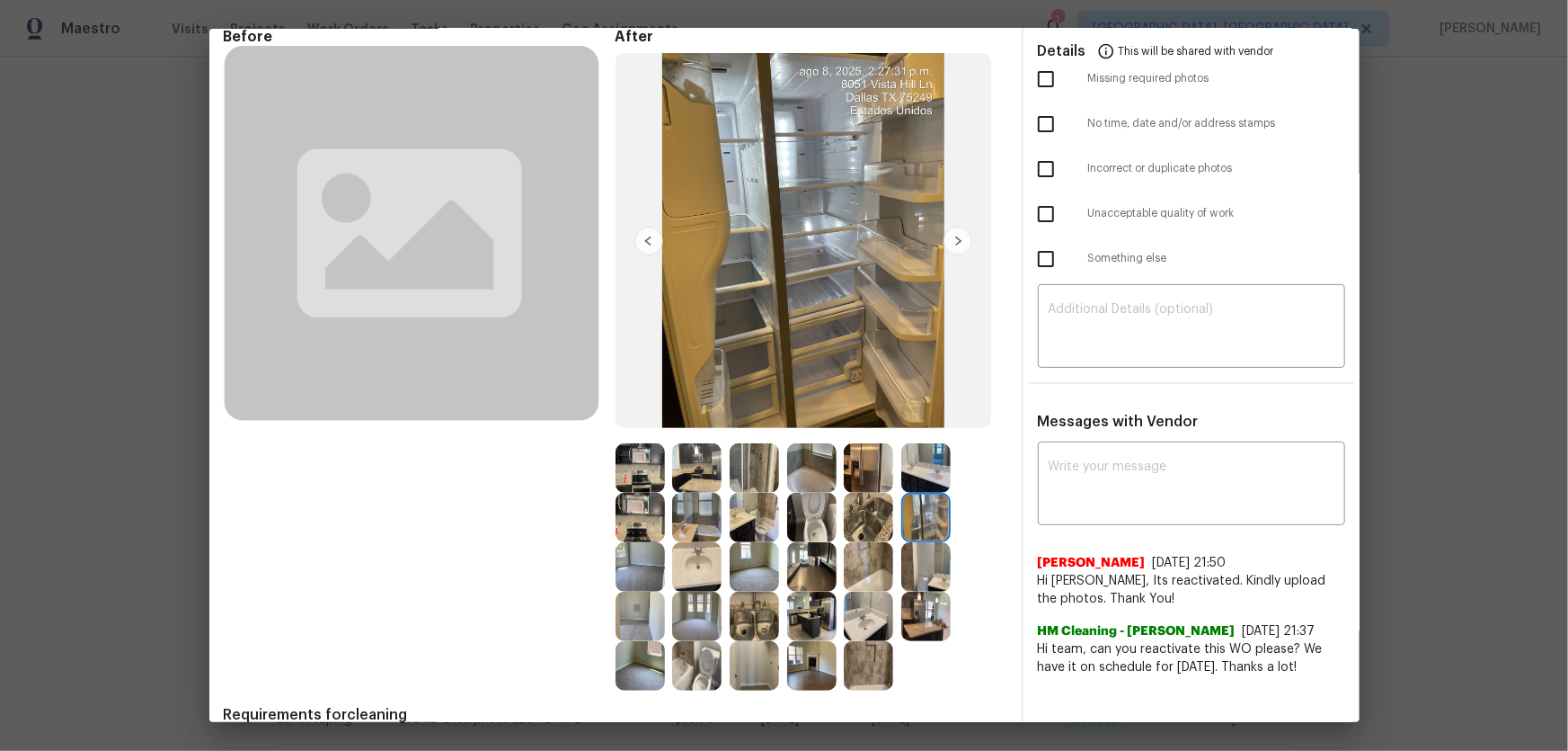
click at [875, 495] on img at bounding box center [867, 516] width 49 height 49
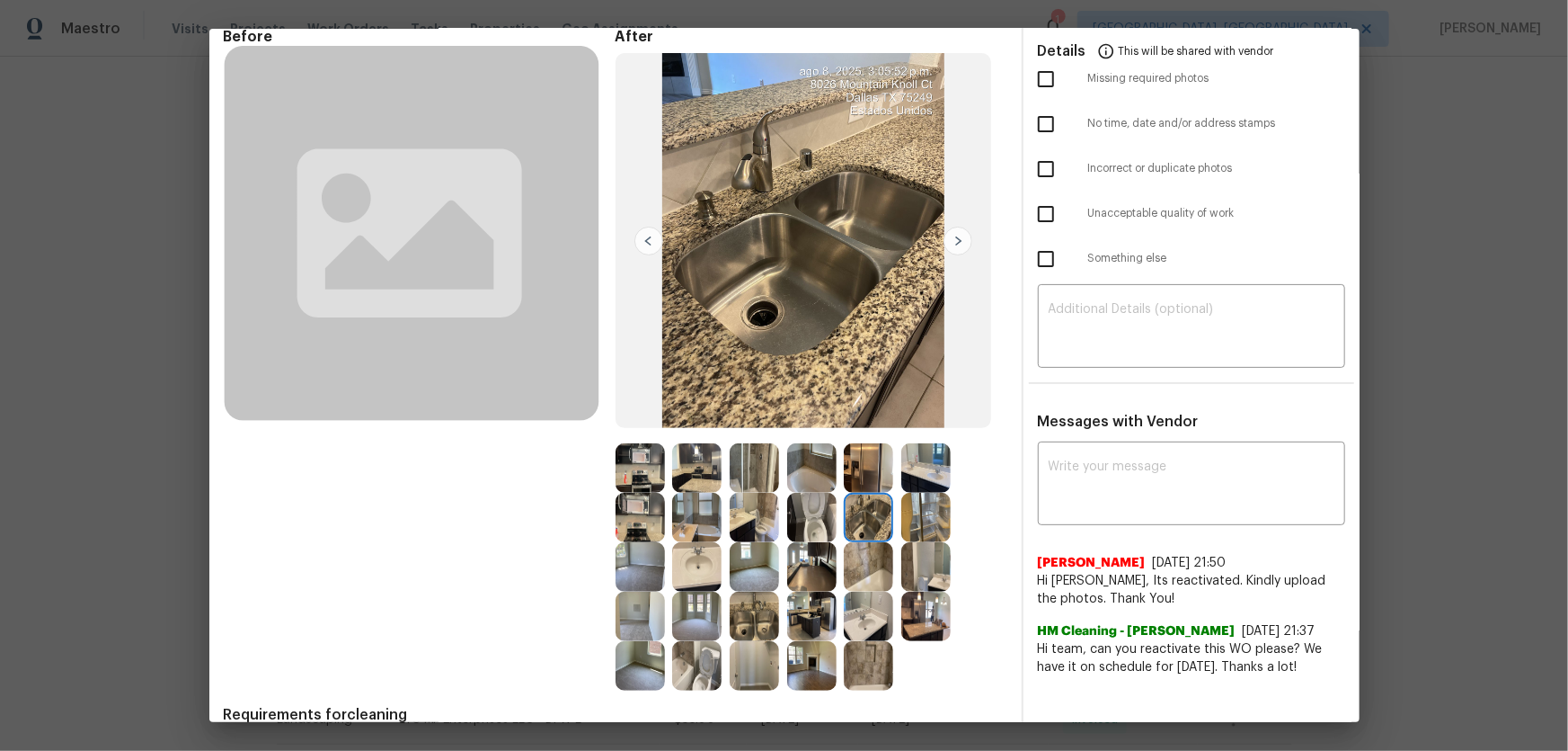
click at [862, 495] on img at bounding box center [867, 567] width 49 height 49
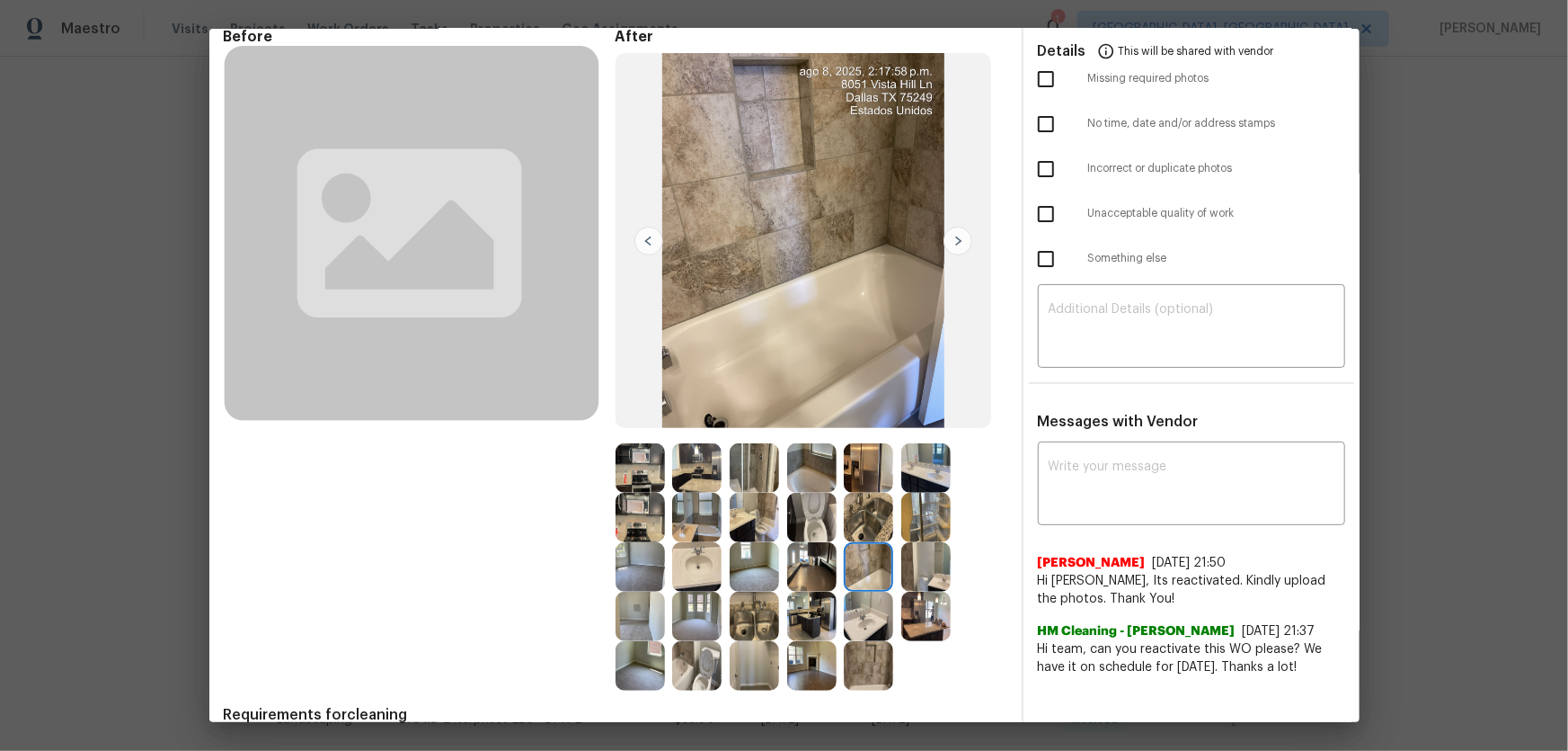
click at [875, 495] on img at bounding box center [867, 665] width 49 height 49
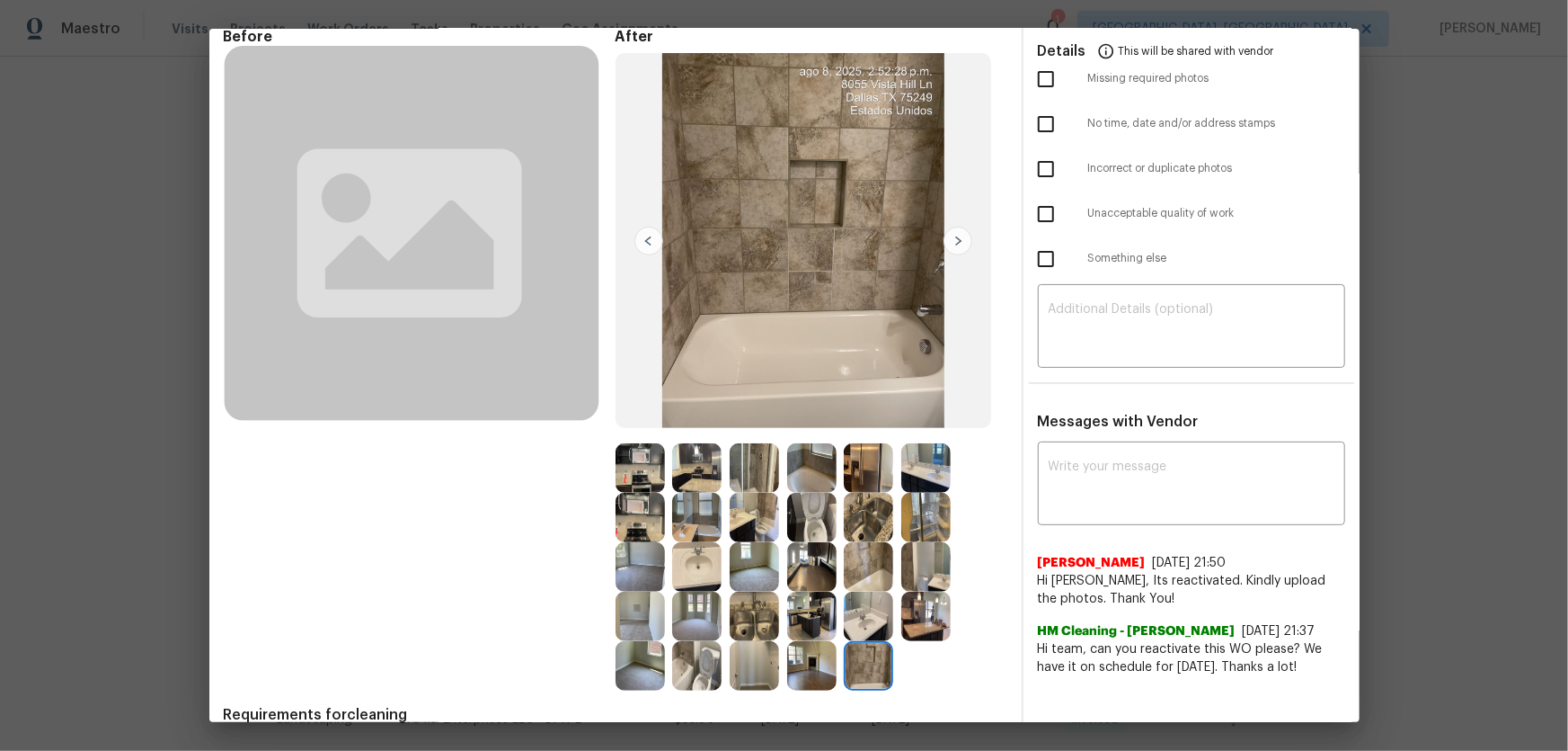
click at [738, 472] on img at bounding box center [754, 467] width 49 height 49
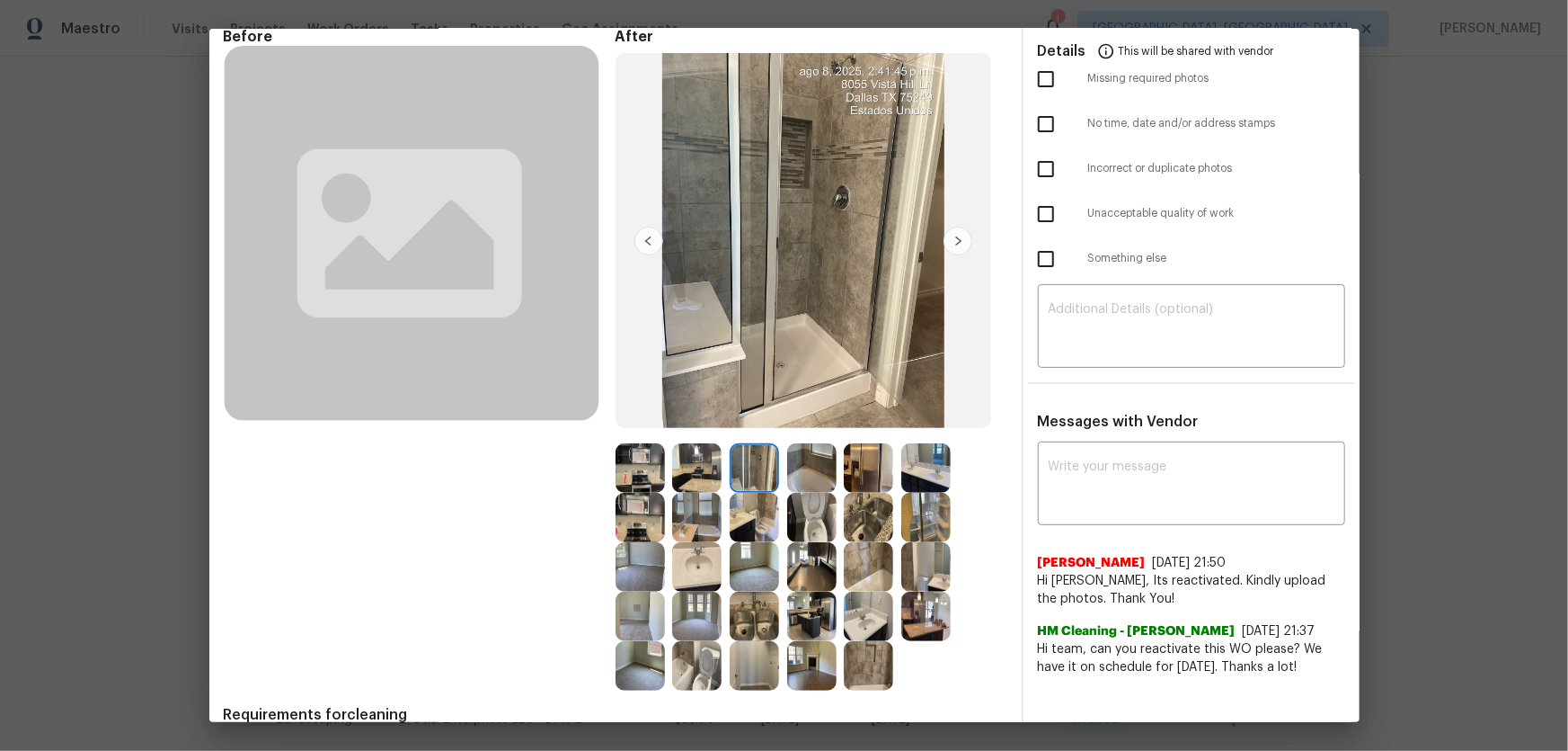
click at [820, 463] on img at bounding box center [812, 467] width 49 height 49
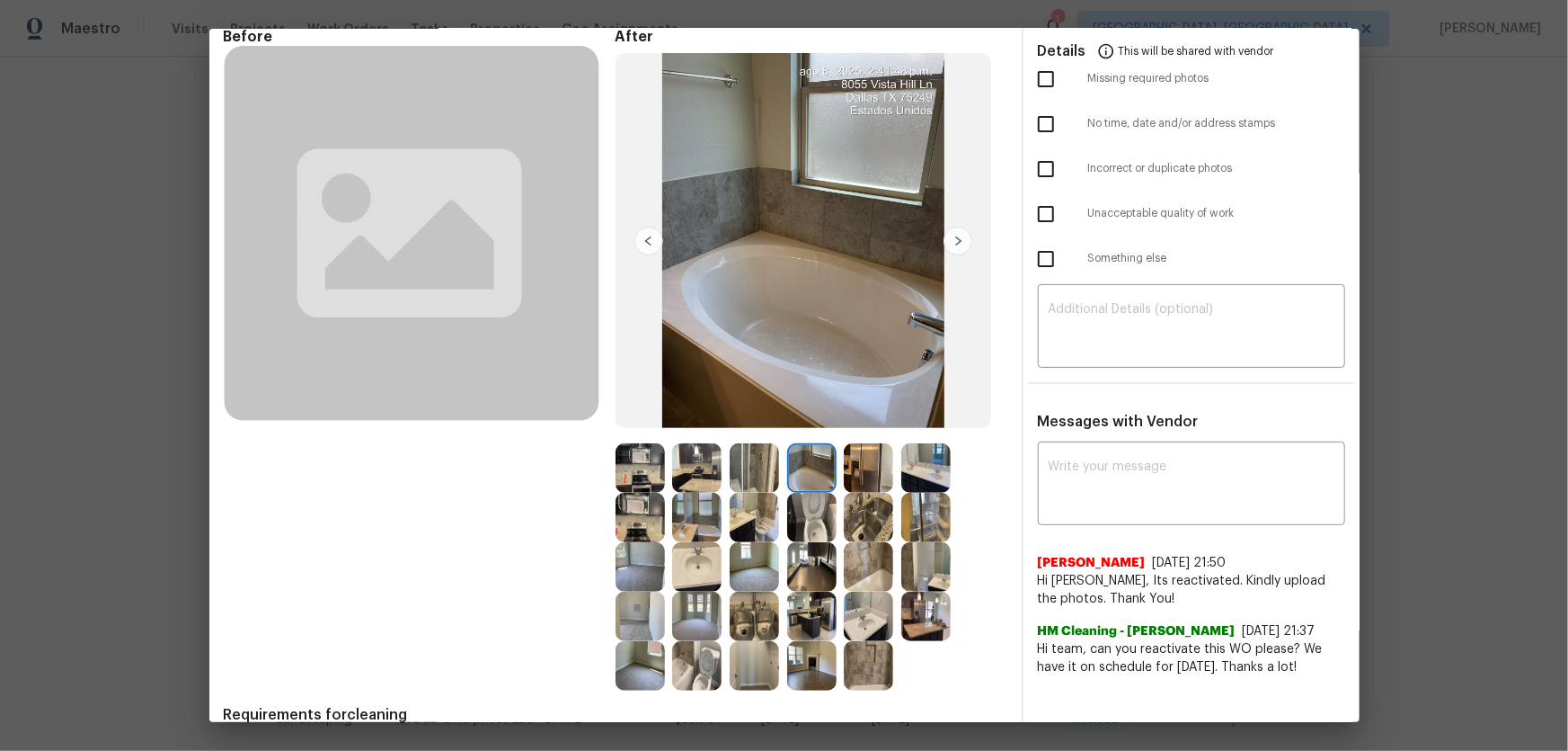
click at [740, 495] on img at bounding box center [754, 567] width 49 height 49
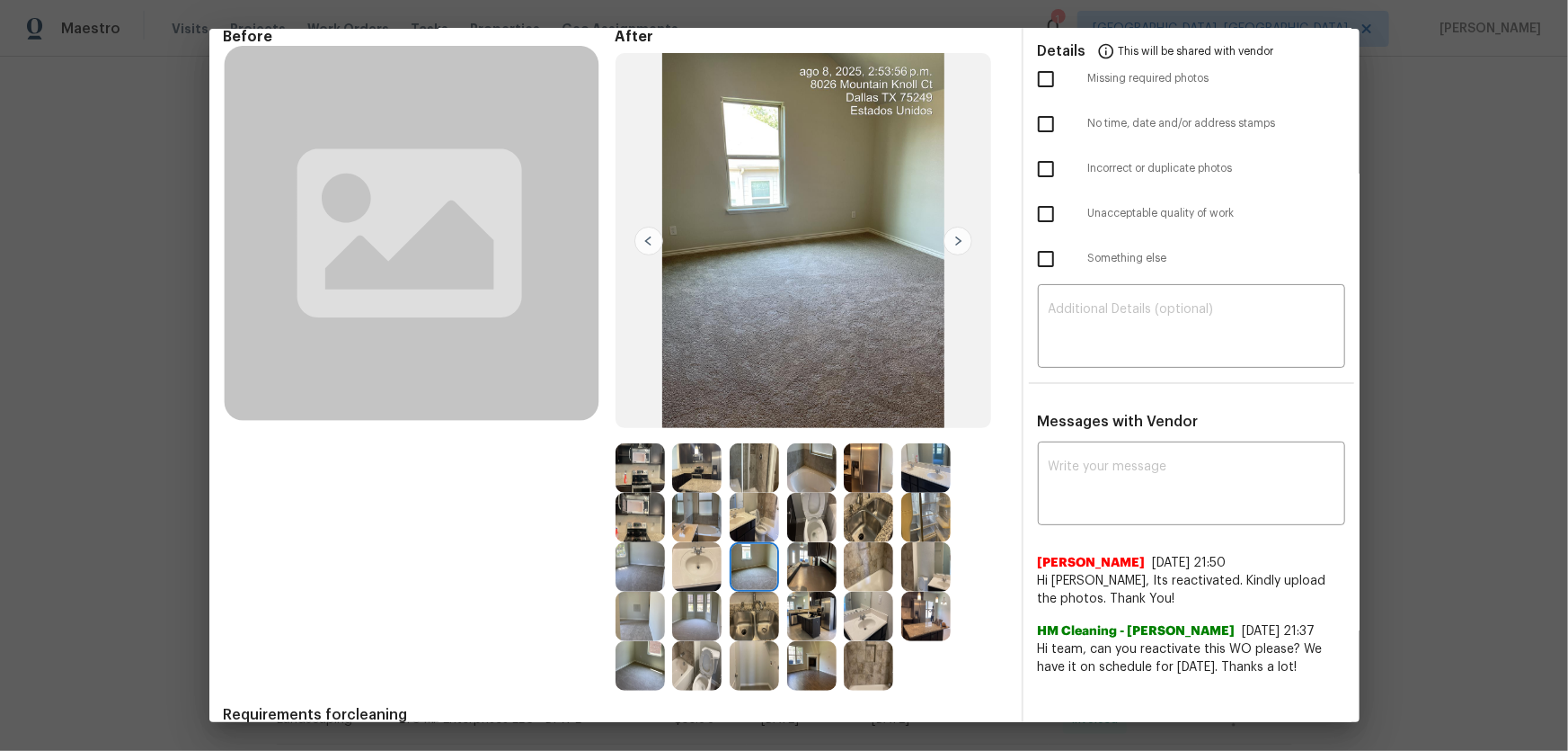
click at [695, 495] on img at bounding box center [697, 616] width 49 height 49
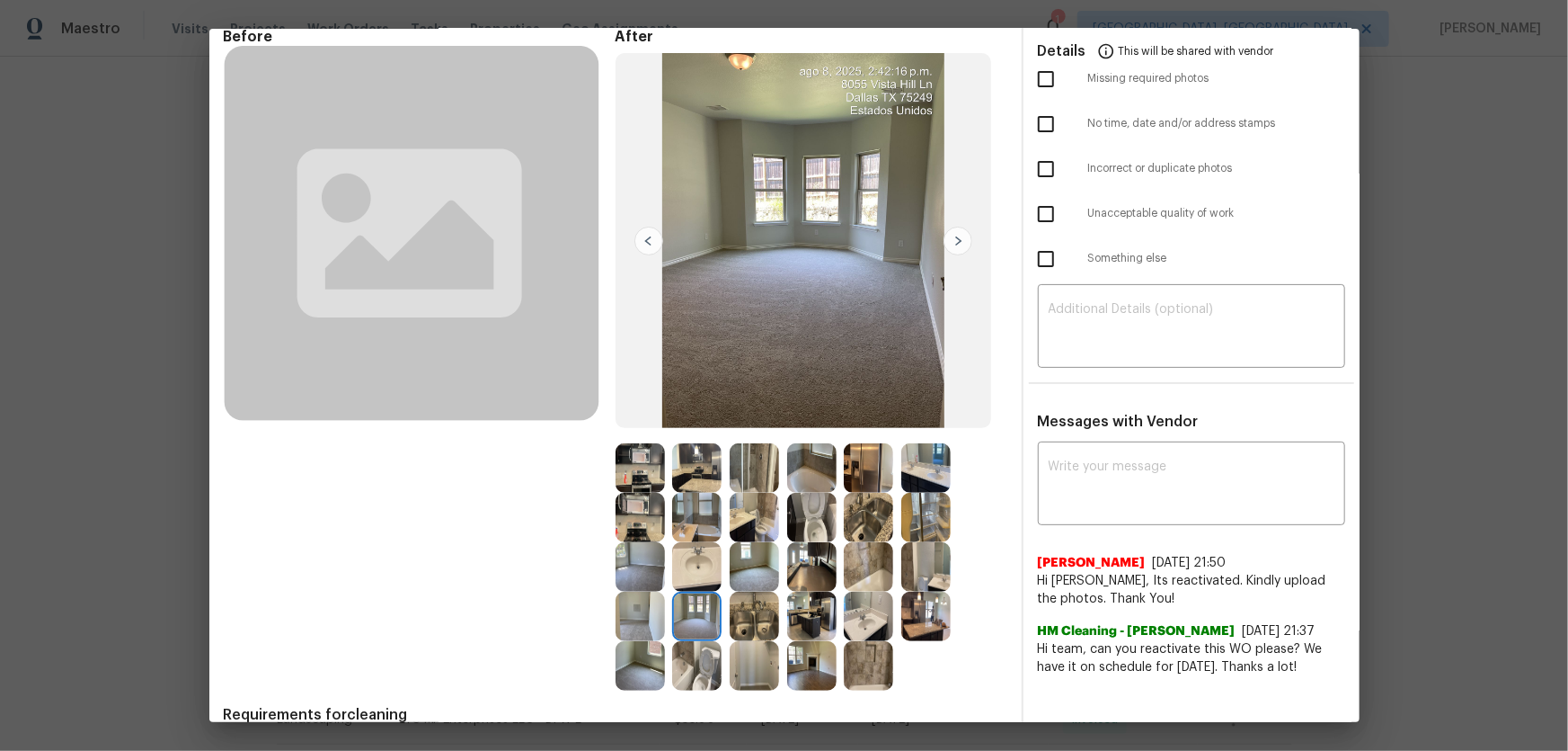
click at [627, 495] on img at bounding box center [640, 567] width 49 height 49
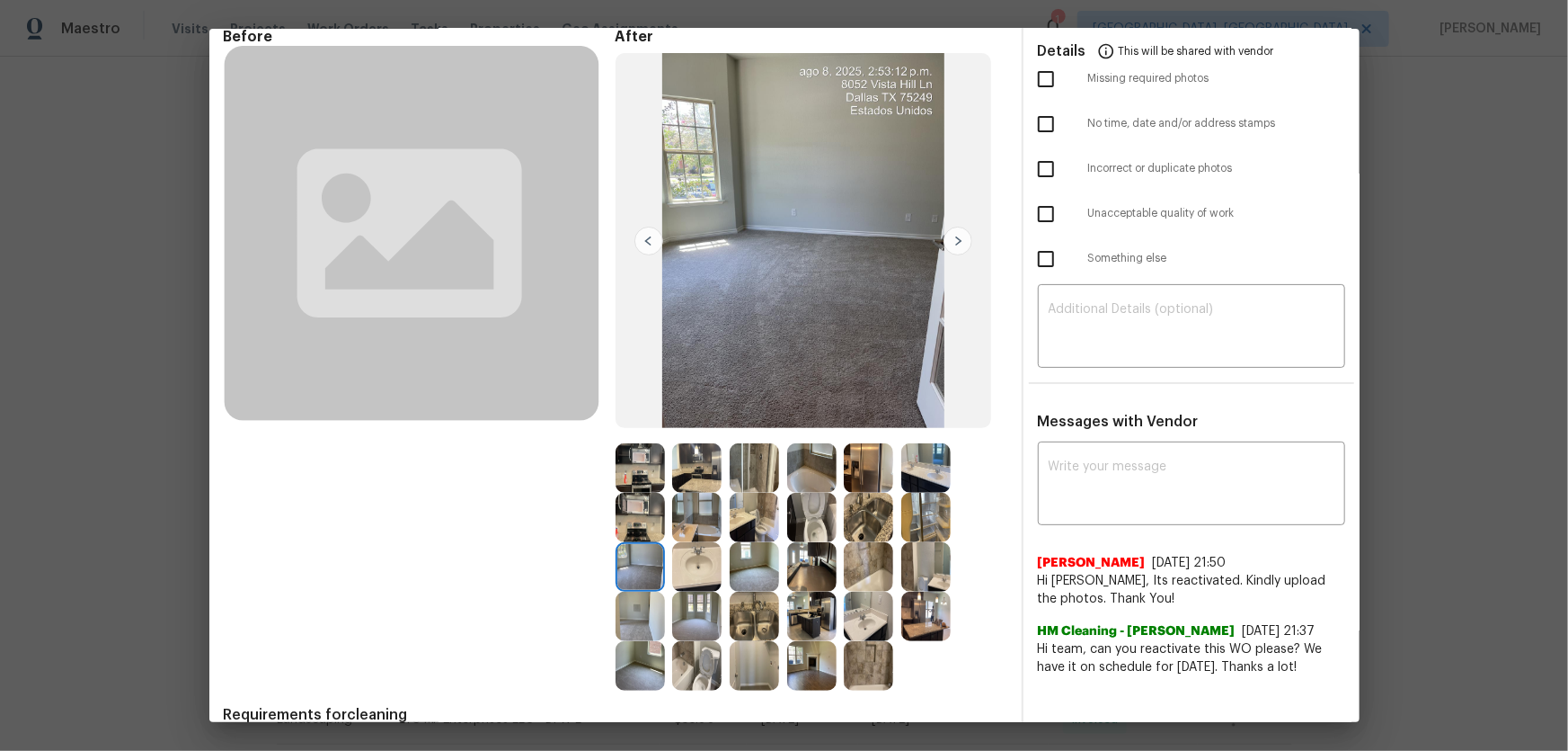
click at [621, 495] on img at bounding box center [640, 665] width 49 height 49
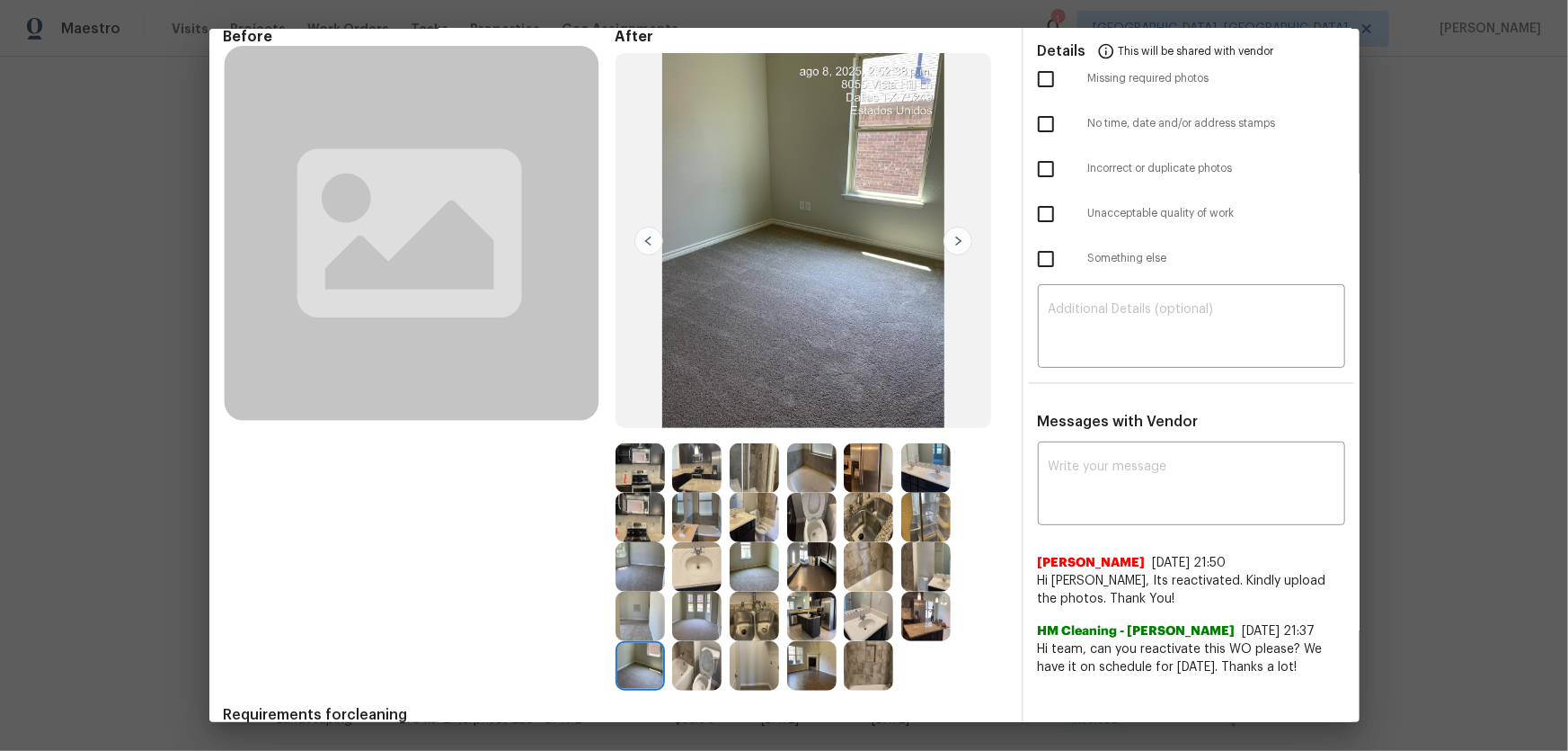
click at [639, 495] on img at bounding box center [640, 616] width 49 height 49
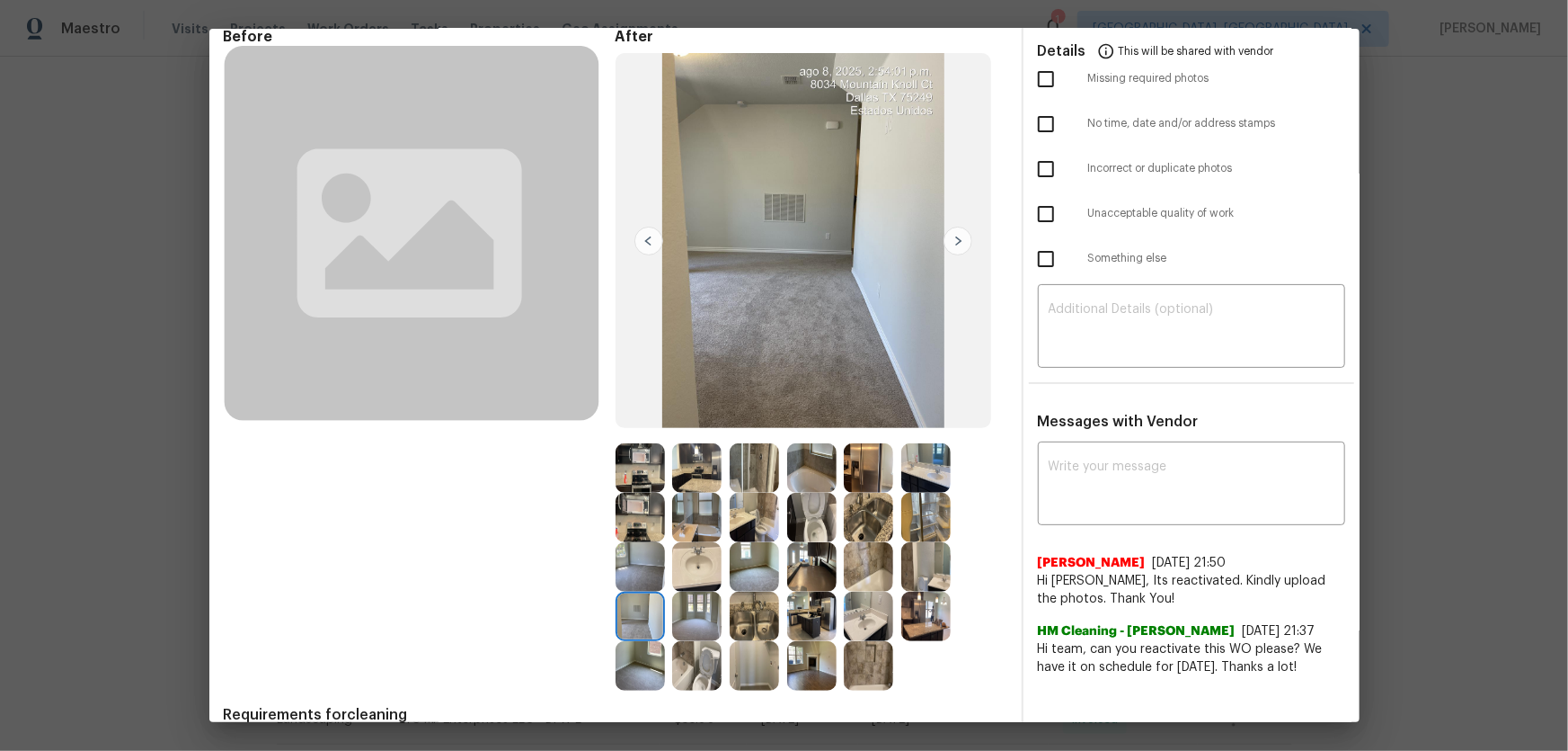
click at [787, 495] on img at bounding box center [812, 616] width 49 height 49
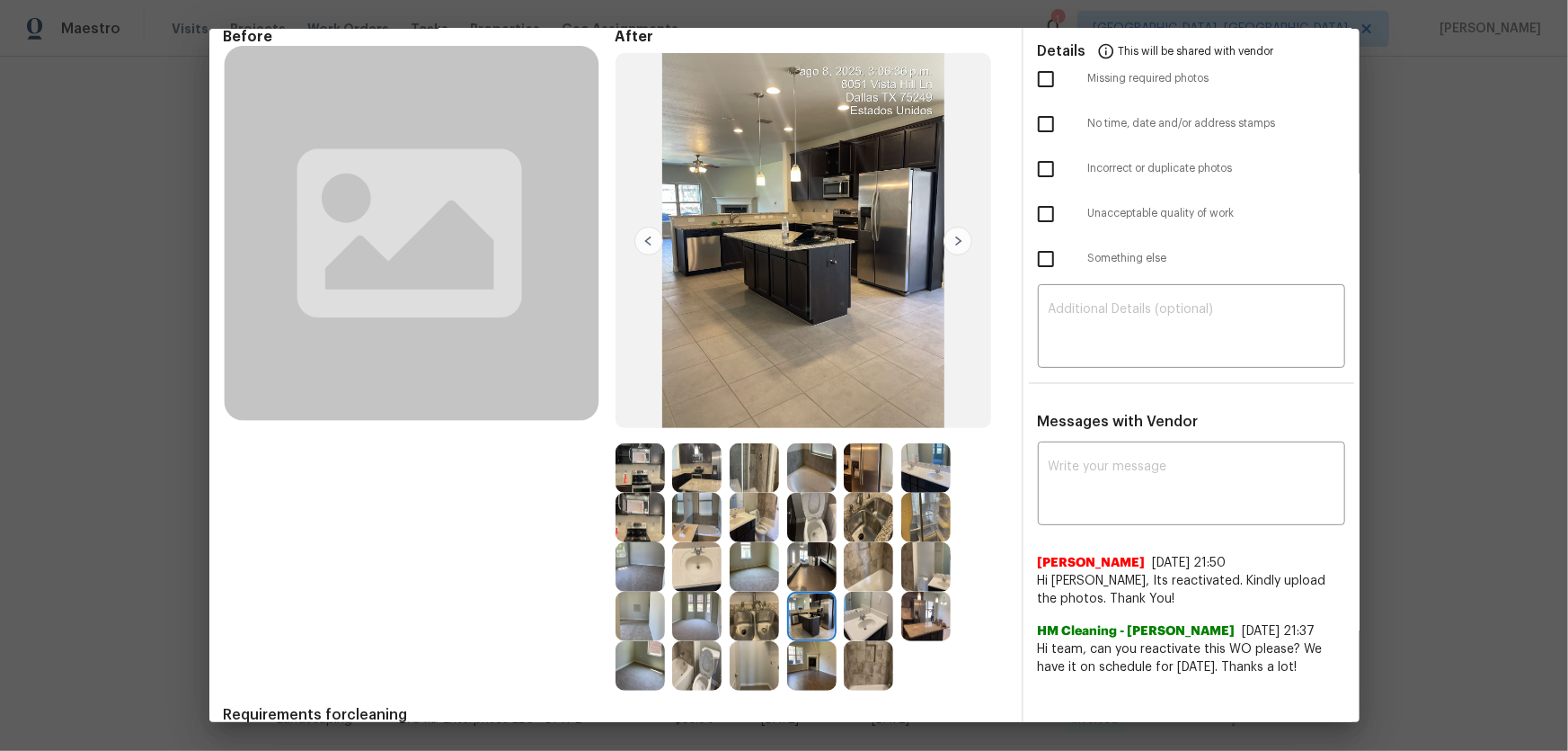
click at [760, 495] on img at bounding box center [754, 616] width 49 height 49
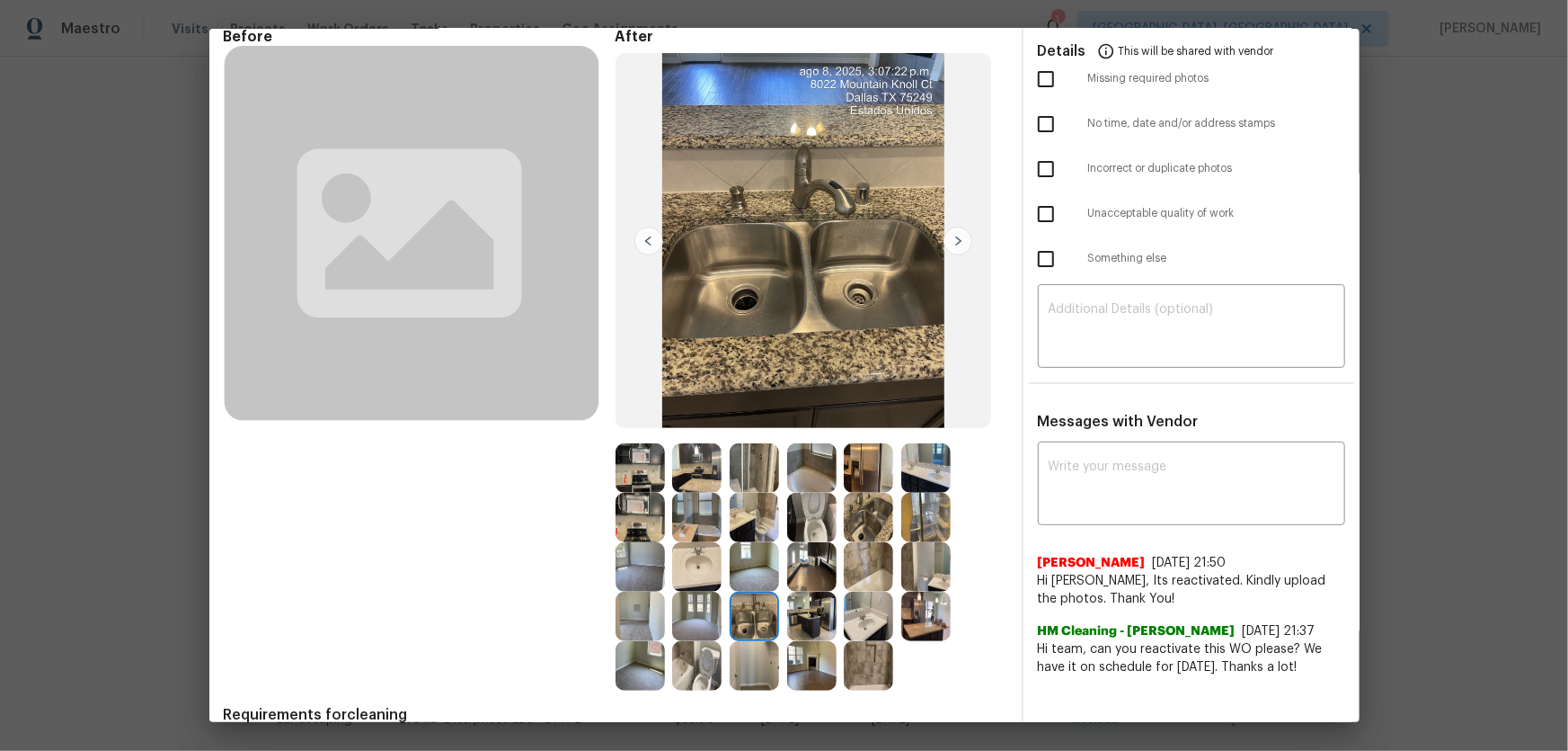
click at [789, 495] on img at bounding box center [812, 665] width 49 height 49
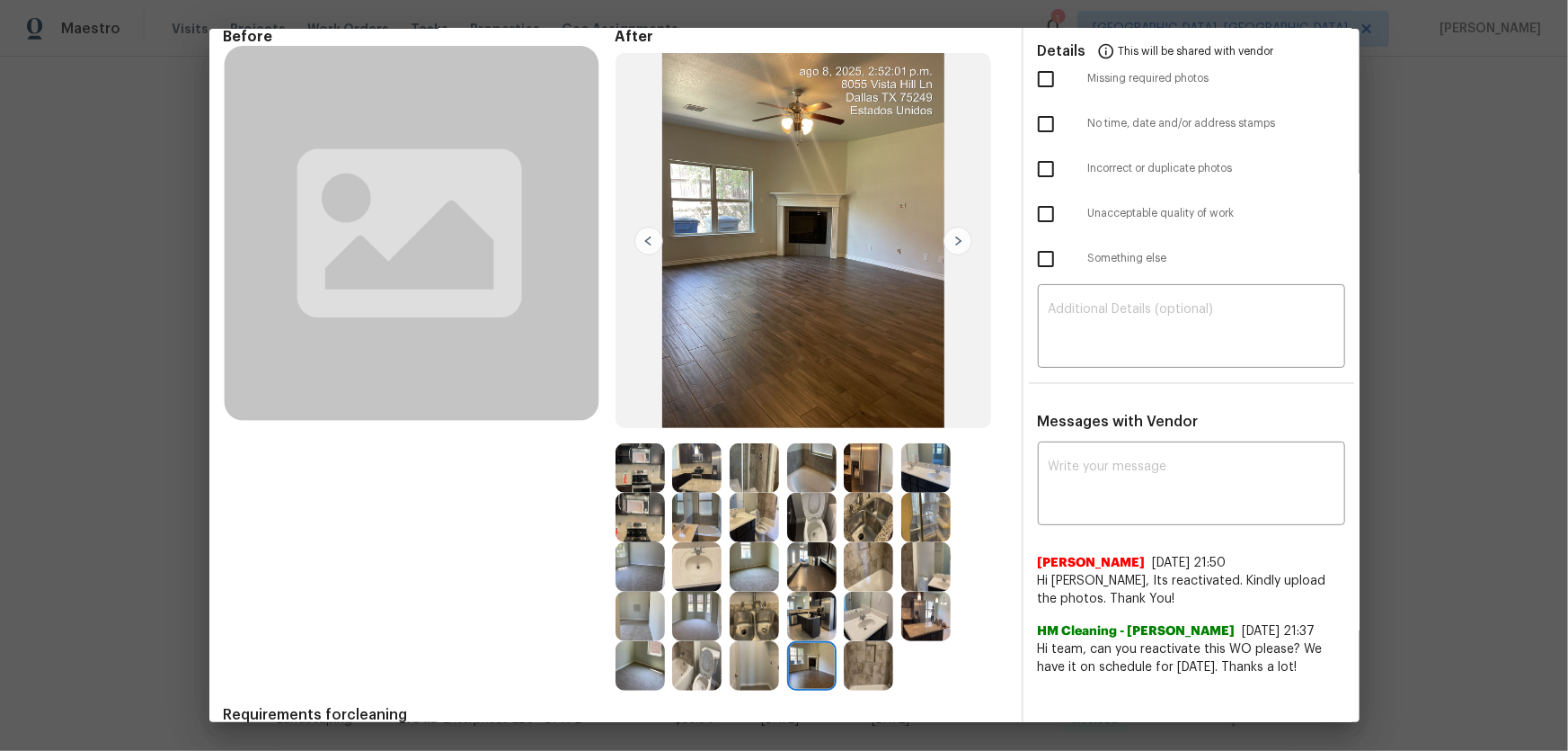
click at [863, 495] on img at bounding box center [867, 616] width 49 height 49
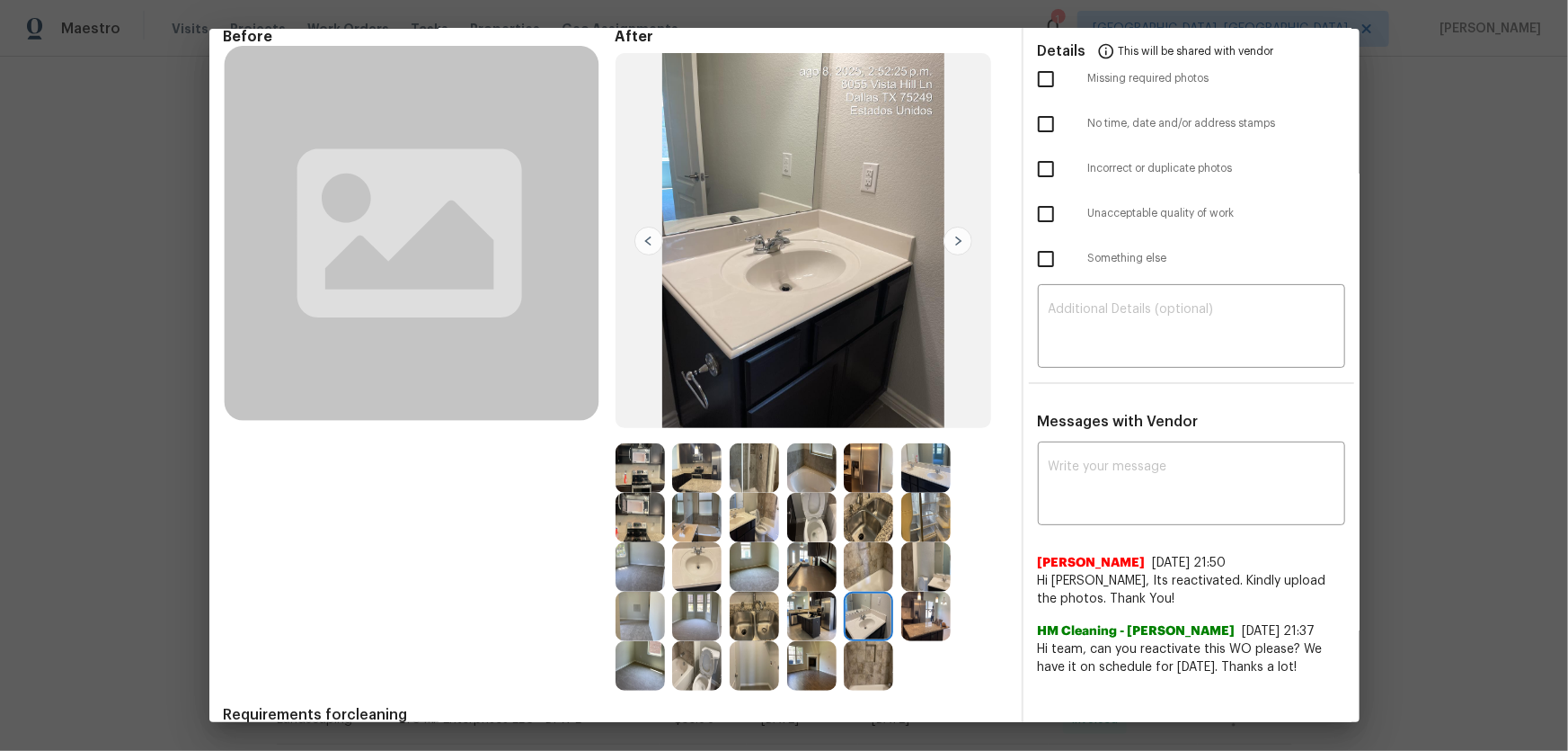
click at [867, 495] on img at bounding box center [867, 665] width 49 height 49
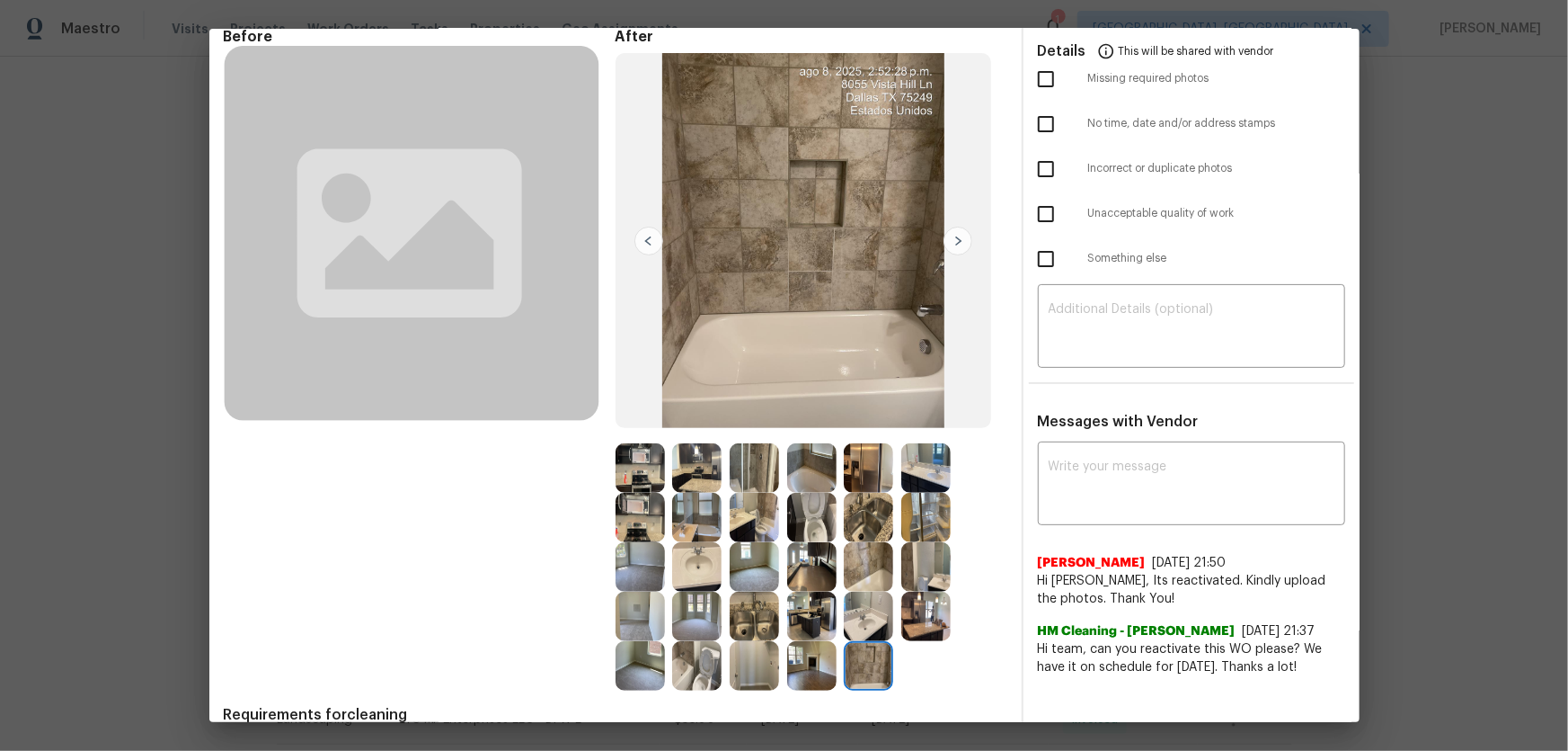
click at [922, 495] on img at bounding box center [925, 616] width 49 height 49
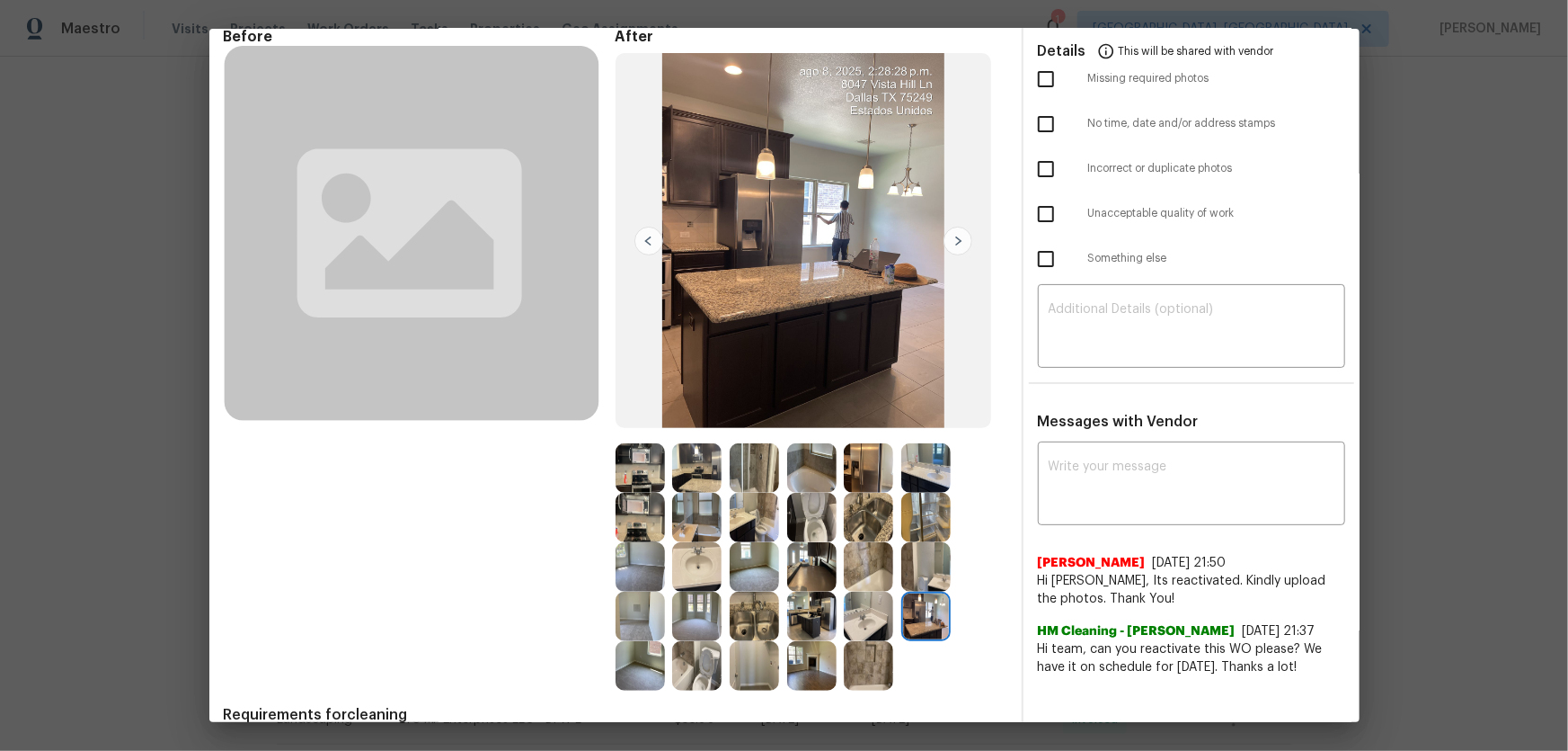
click at [928, 495] on img at bounding box center [925, 567] width 49 height 49
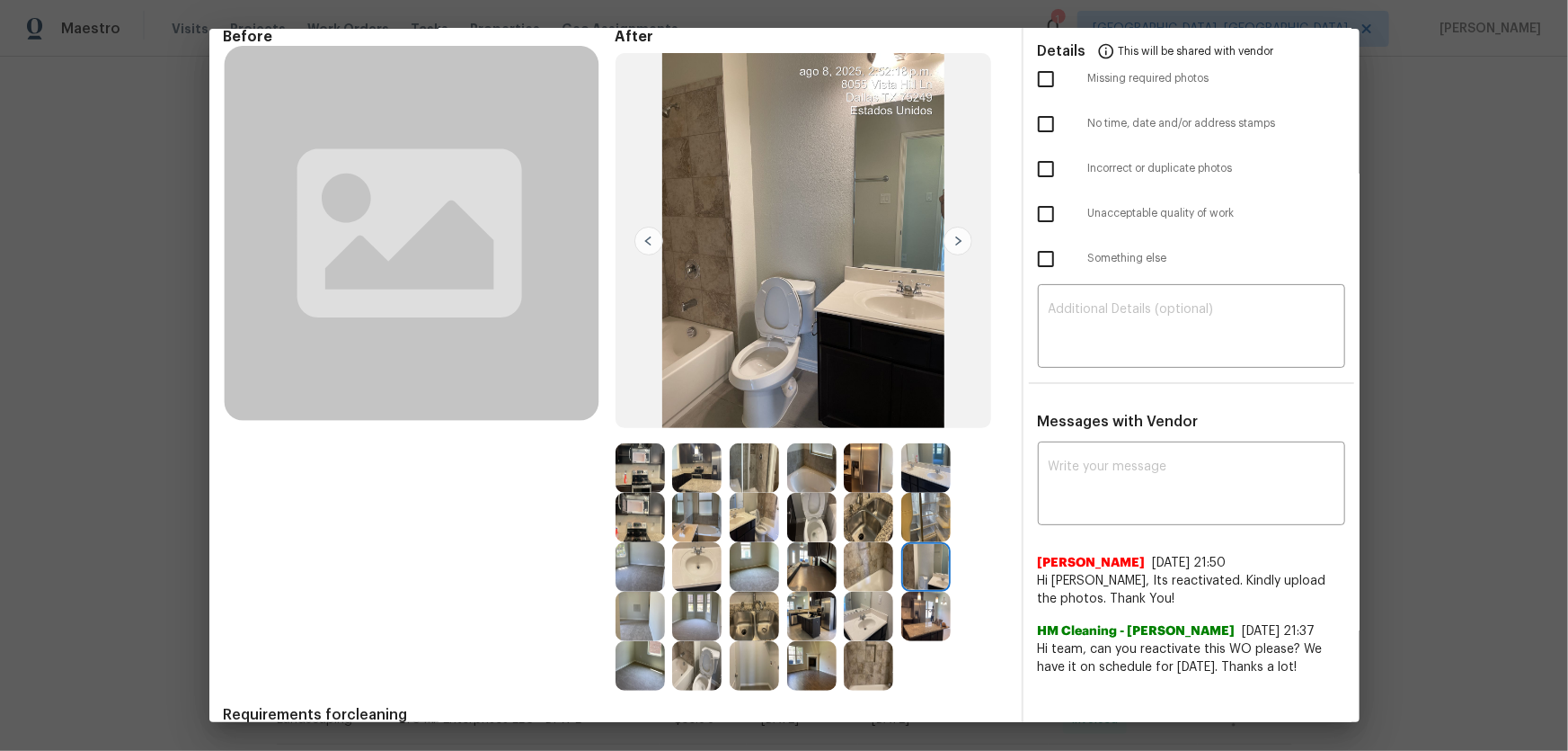
click at [869, 495] on img at bounding box center [867, 567] width 49 height 49
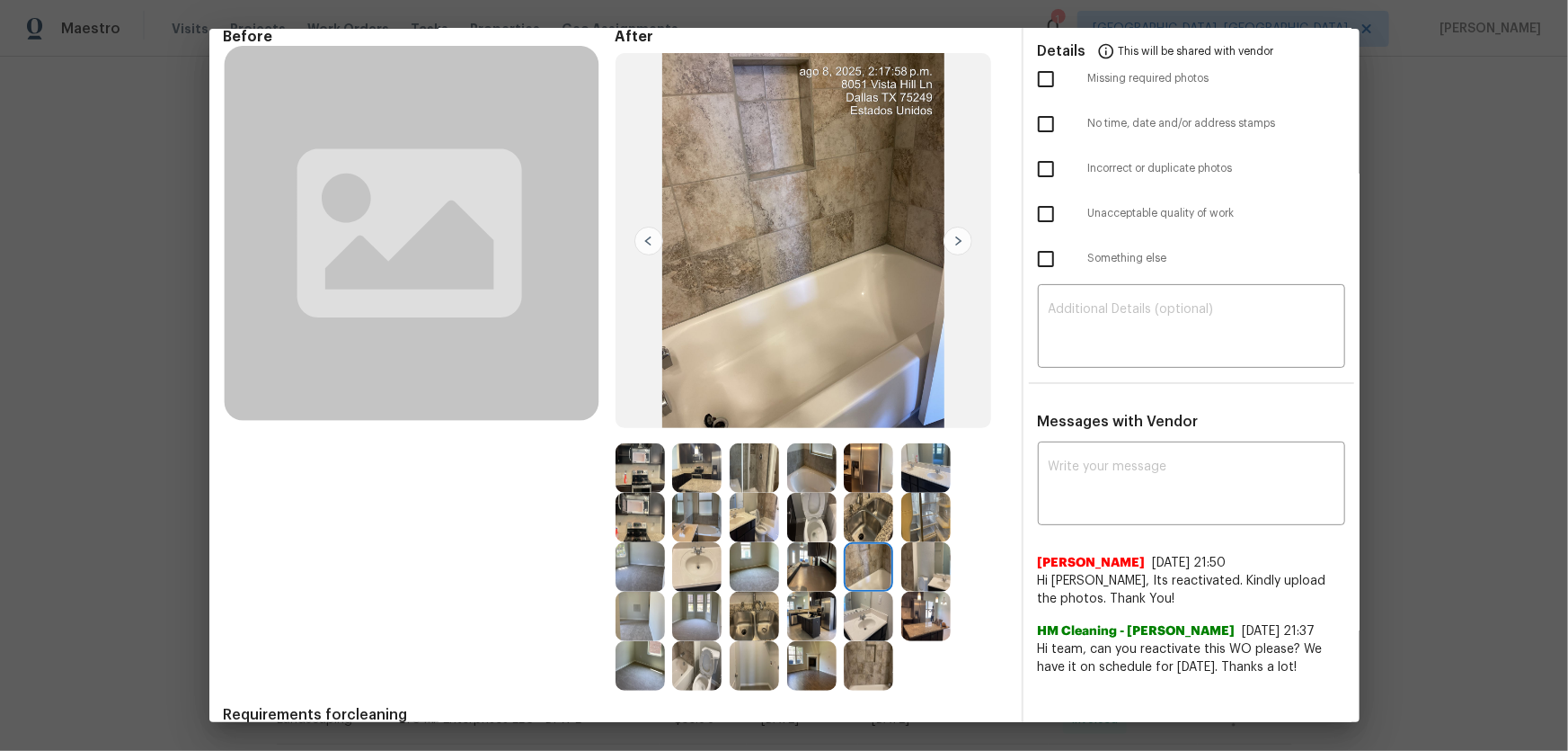
click at [852, 495] on img at bounding box center [867, 516] width 49 height 49
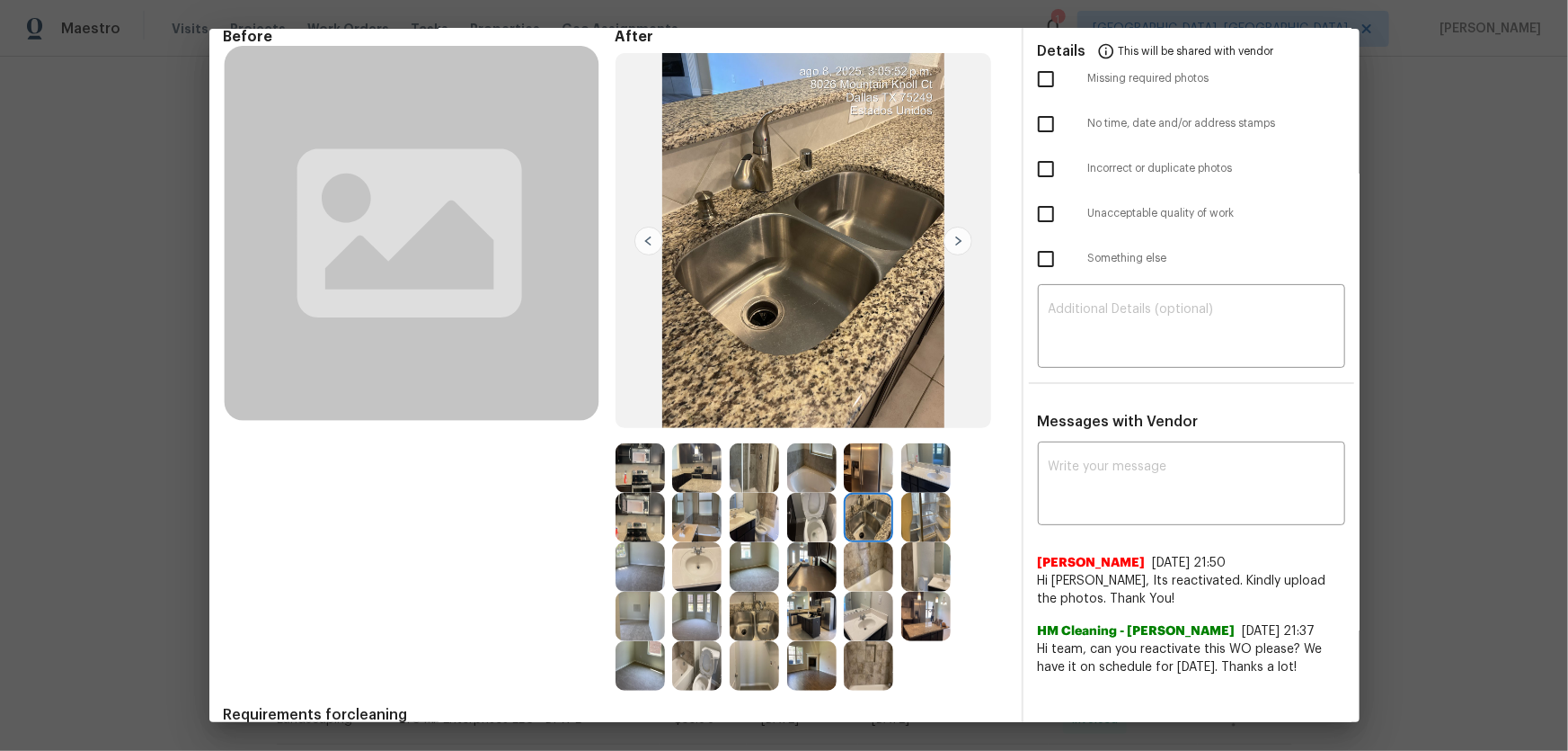
click at [914, 495] on img at bounding box center [925, 516] width 49 height 49
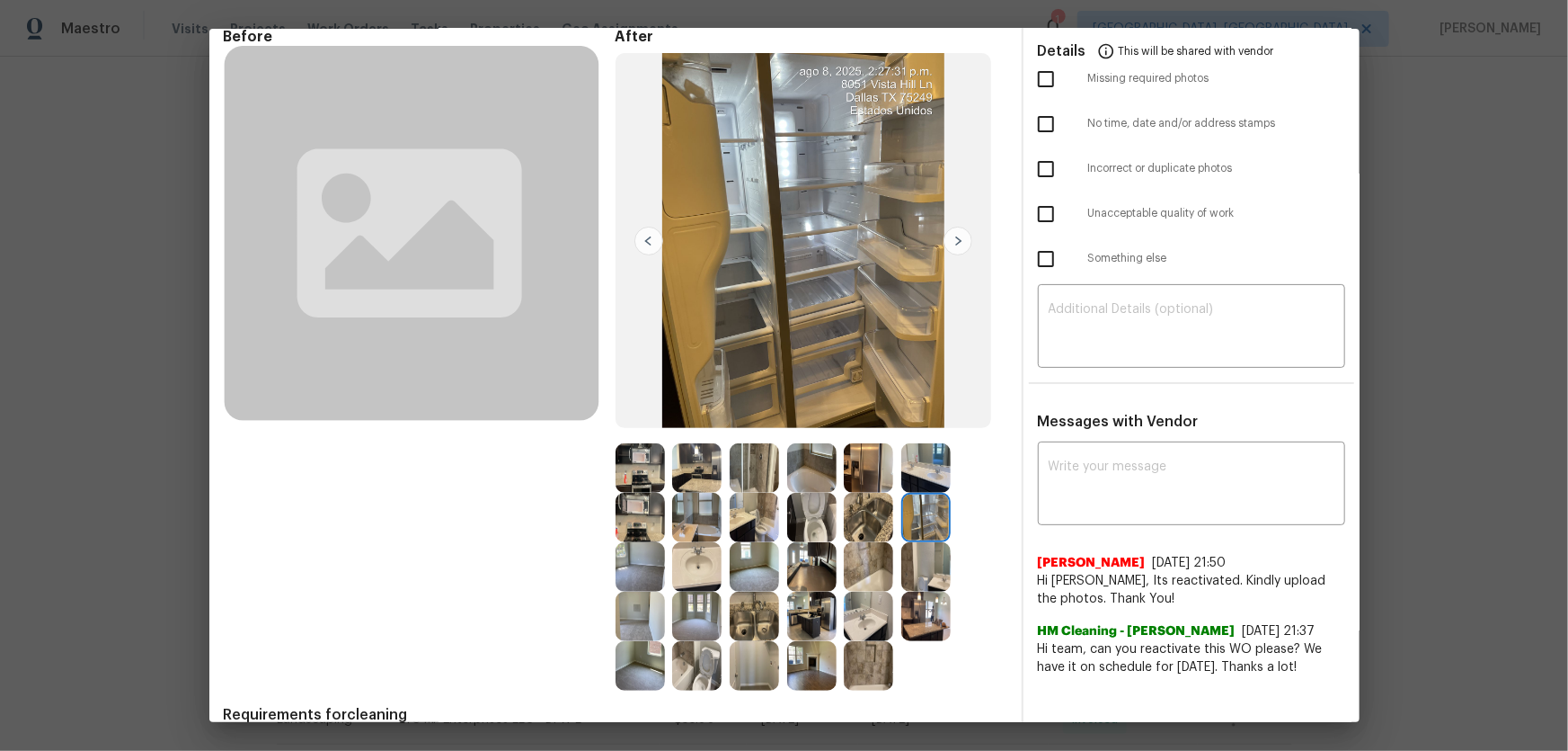
click at [918, 486] on img at bounding box center [925, 467] width 49 height 49
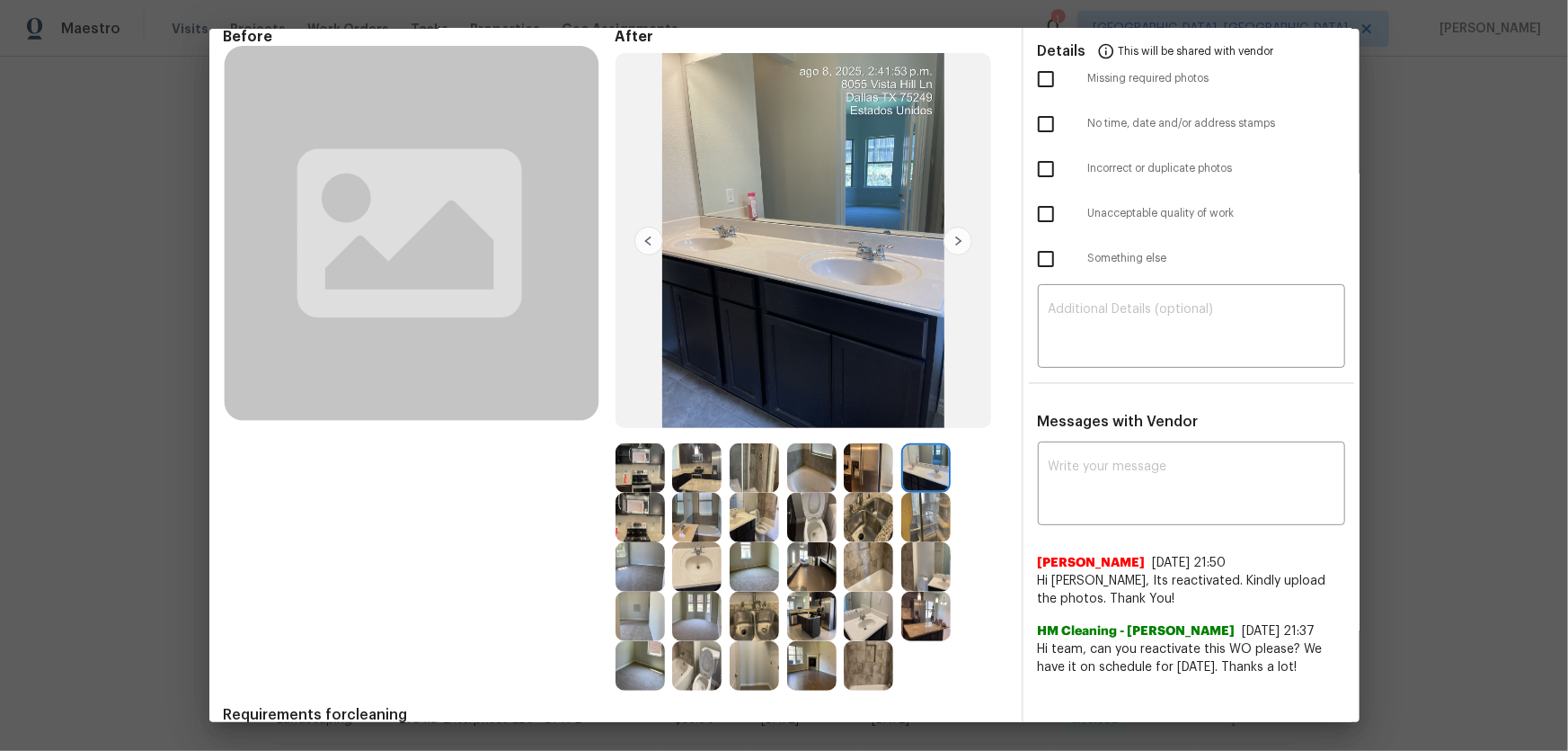
click at [877, 477] on img at bounding box center [867, 467] width 49 height 49
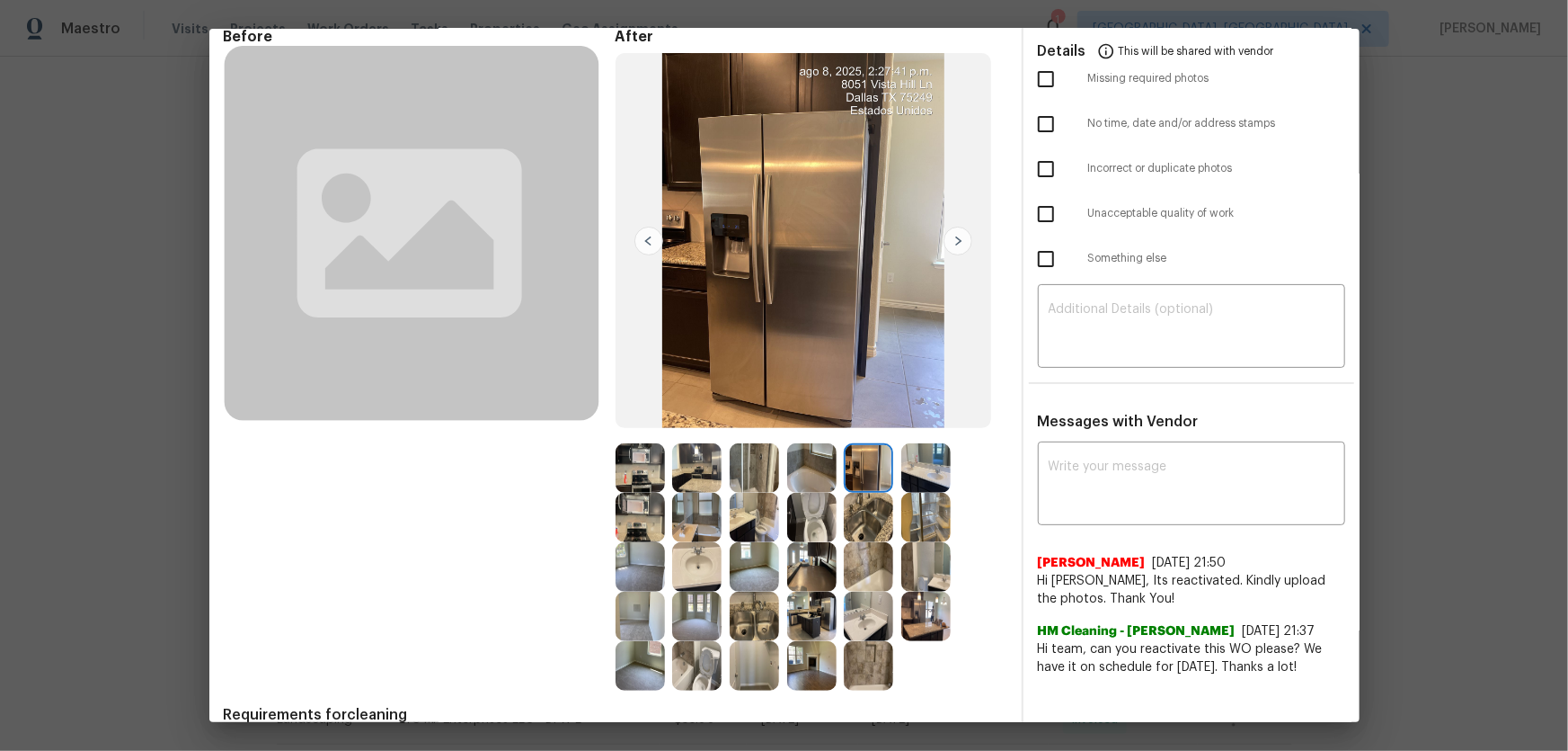
click at [751, 470] on img at bounding box center [754, 467] width 49 height 49
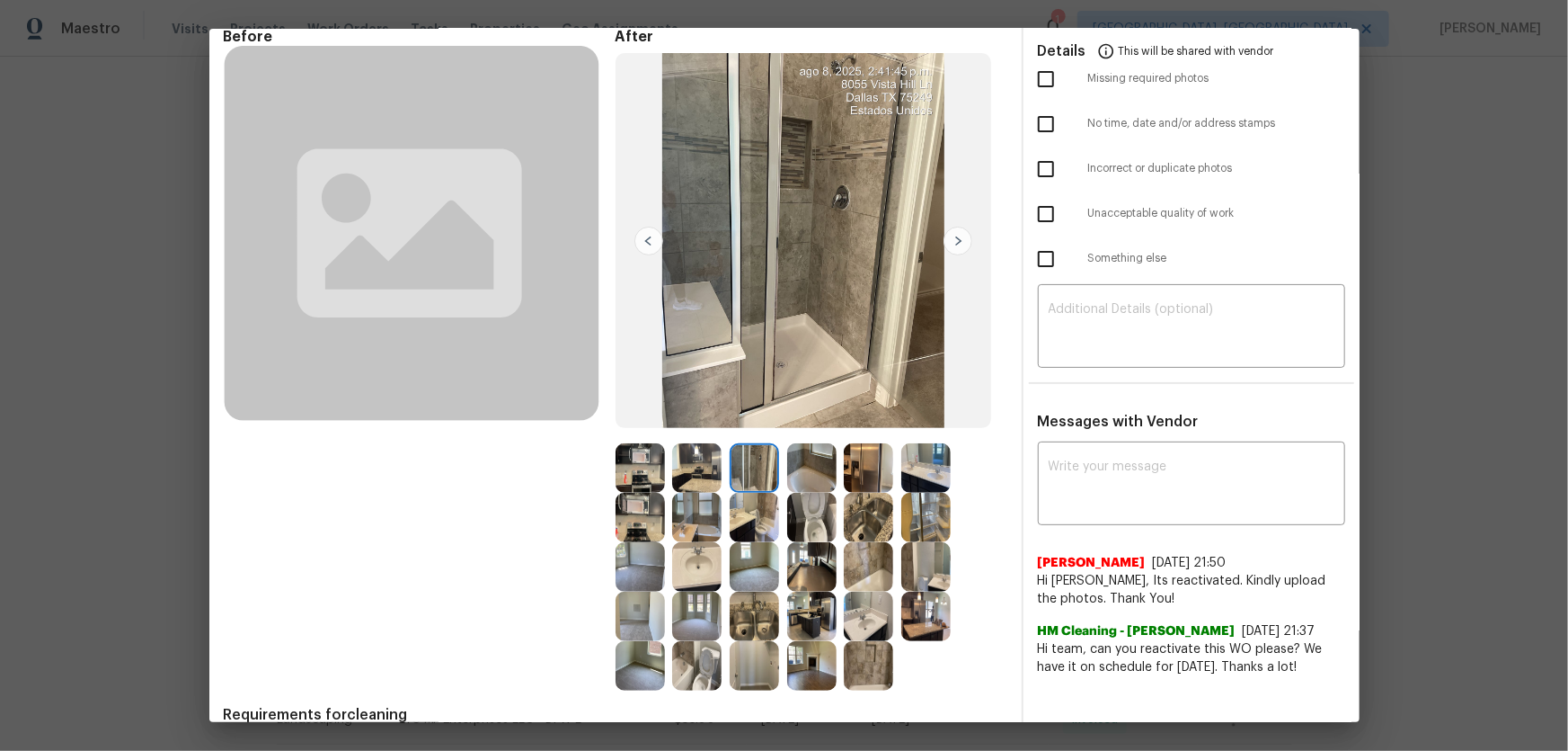
click at [709, 495] on img at bounding box center [697, 516] width 49 height 49
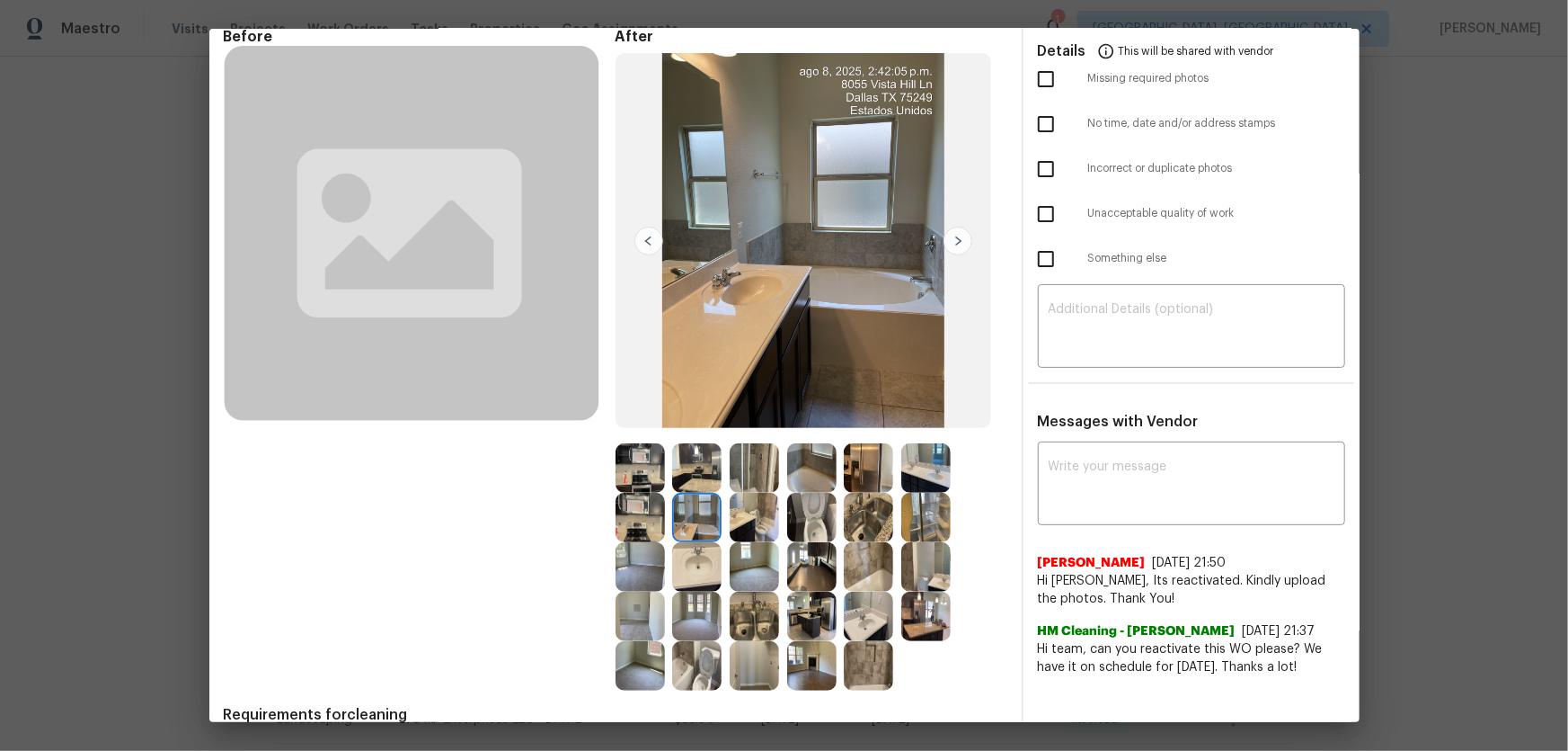
click at [676, 460] on img at bounding box center [697, 467] width 49 height 49
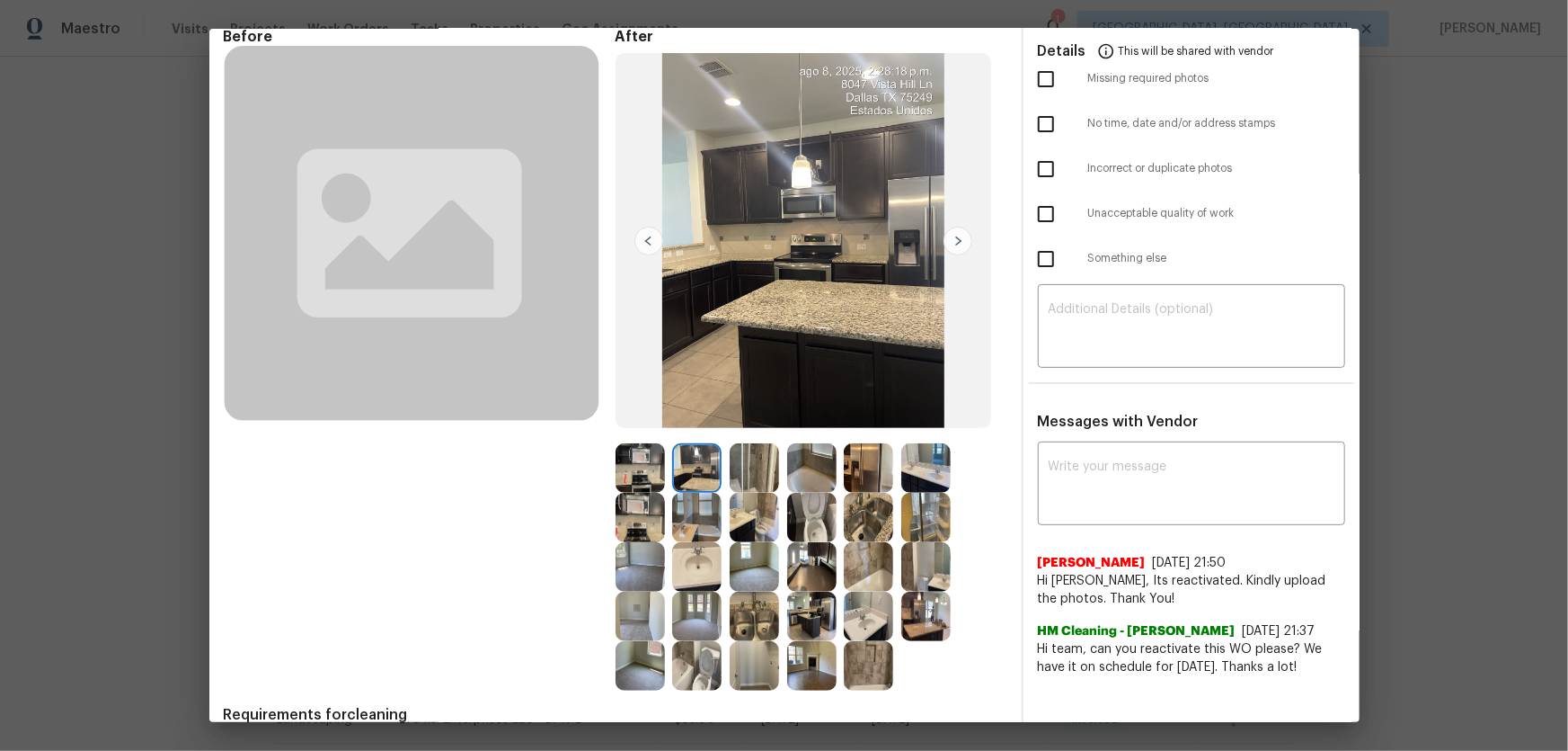
click at [632, 464] on img at bounding box center [640, 467] width 49 height 49
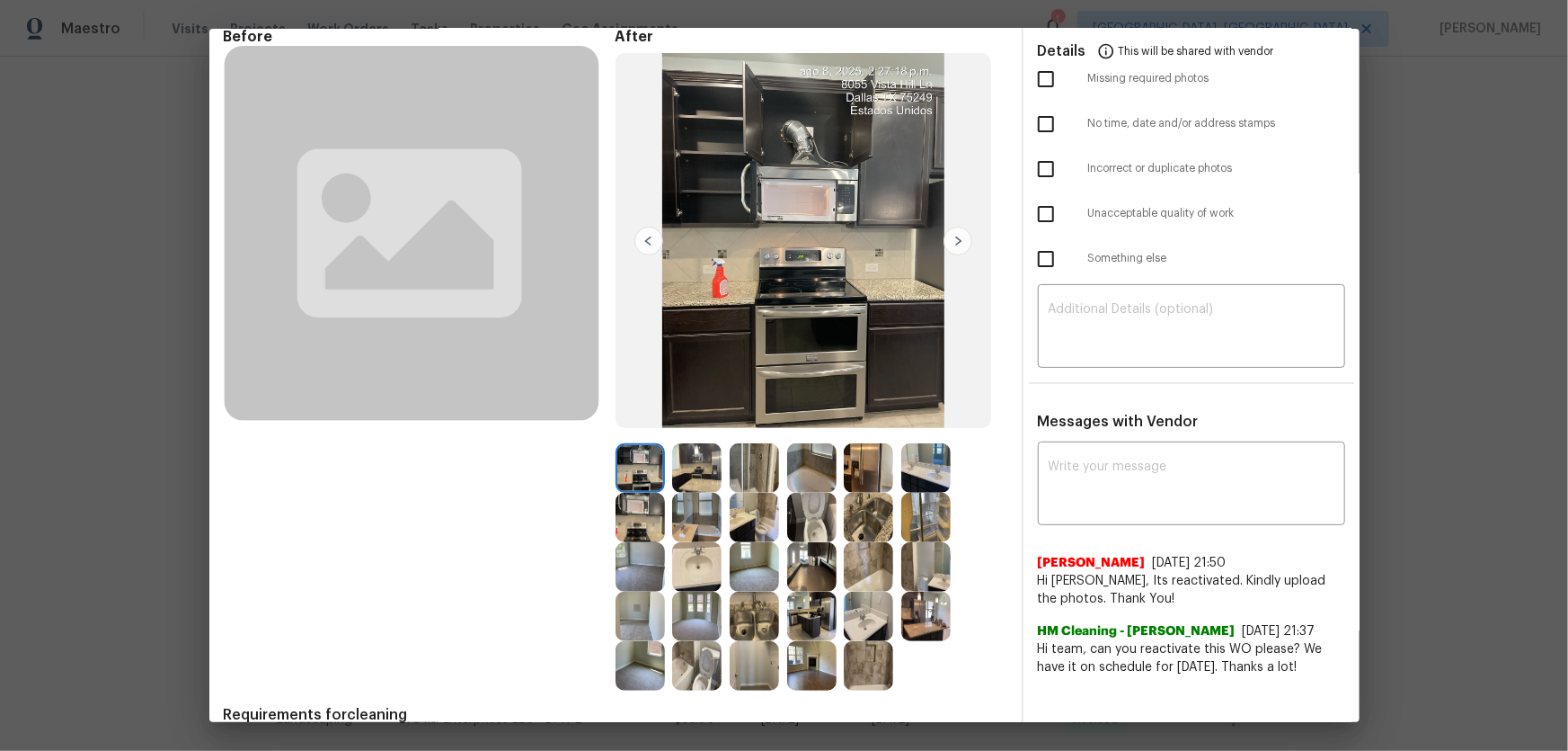
click at [629, 495] on img at bounding box center [640, 516] width 49 height 49
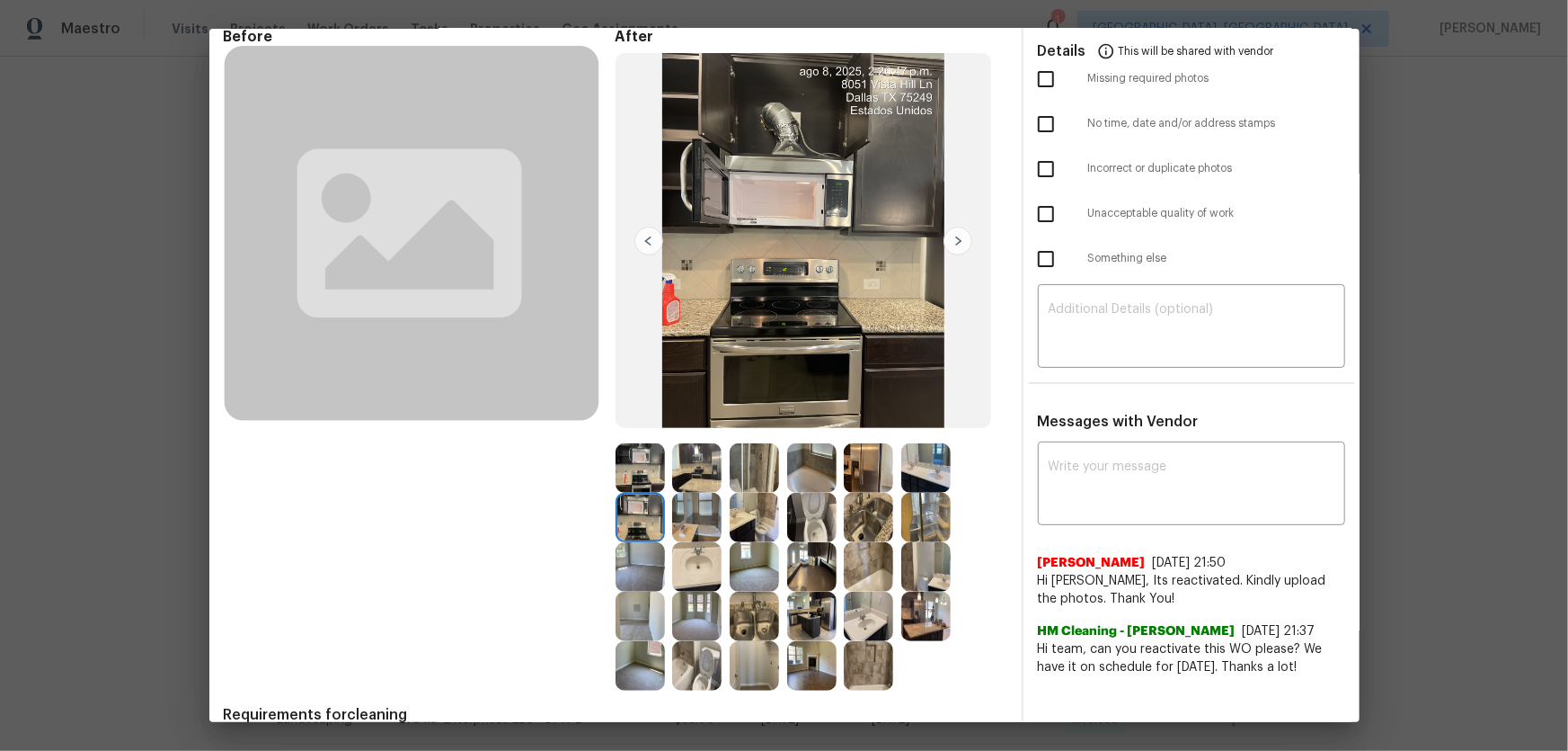
click at [812, 495] on img at bounding box center [812, 567] width 49 height 49
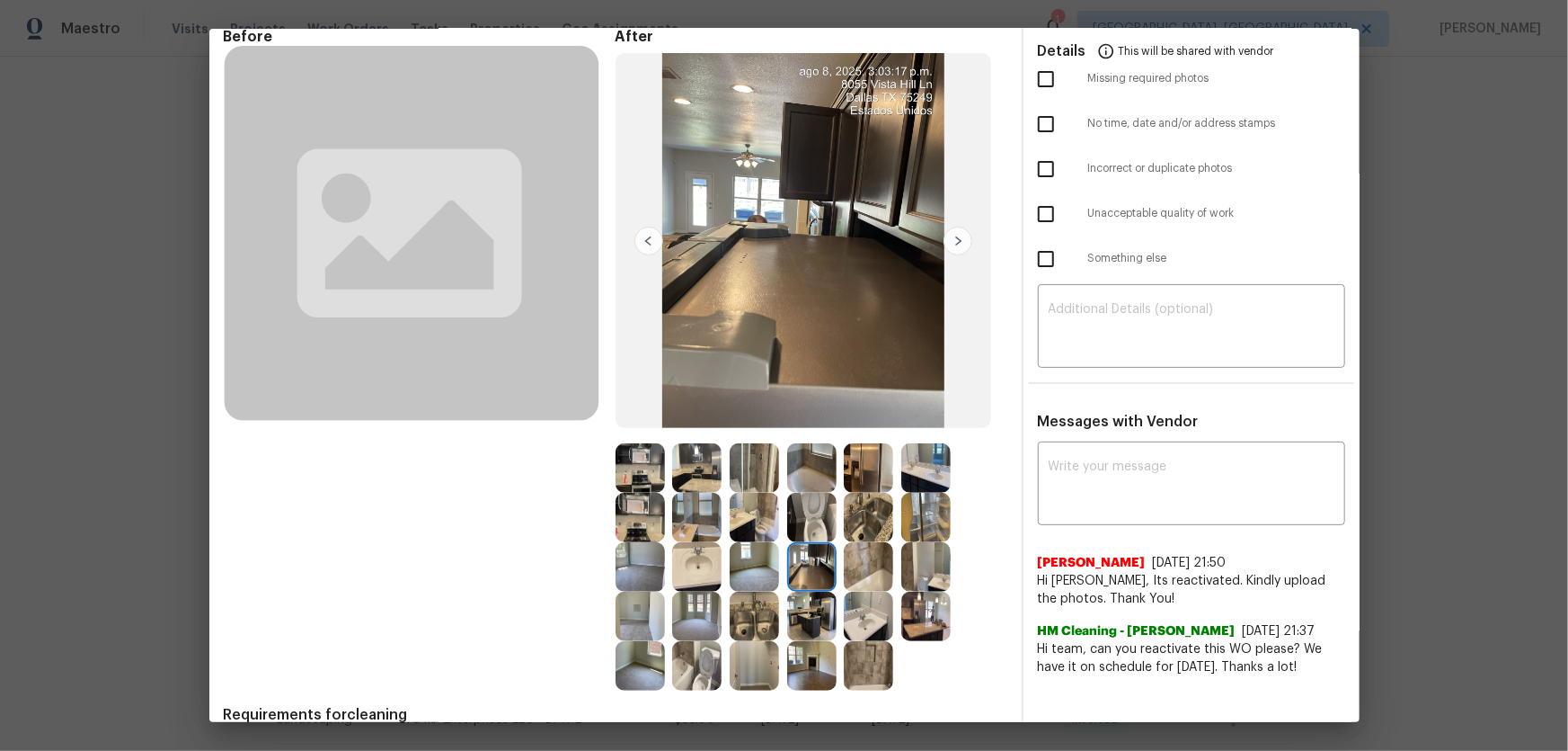
click at [857, 495] on img at bounding box center [867, 516] width 49 height 49
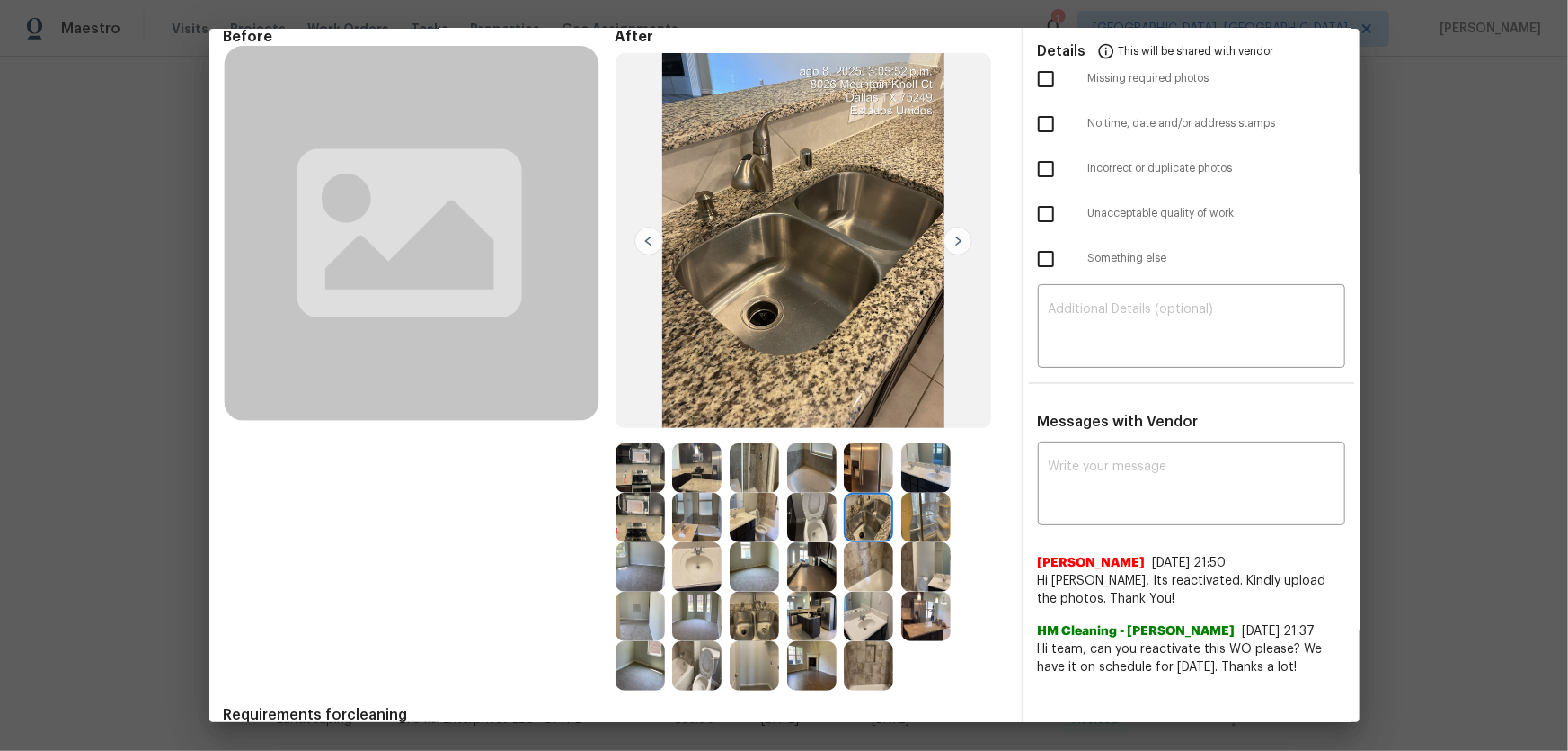
click at [857, 474] on img at bounding box center [867, 467] width 49 height 49
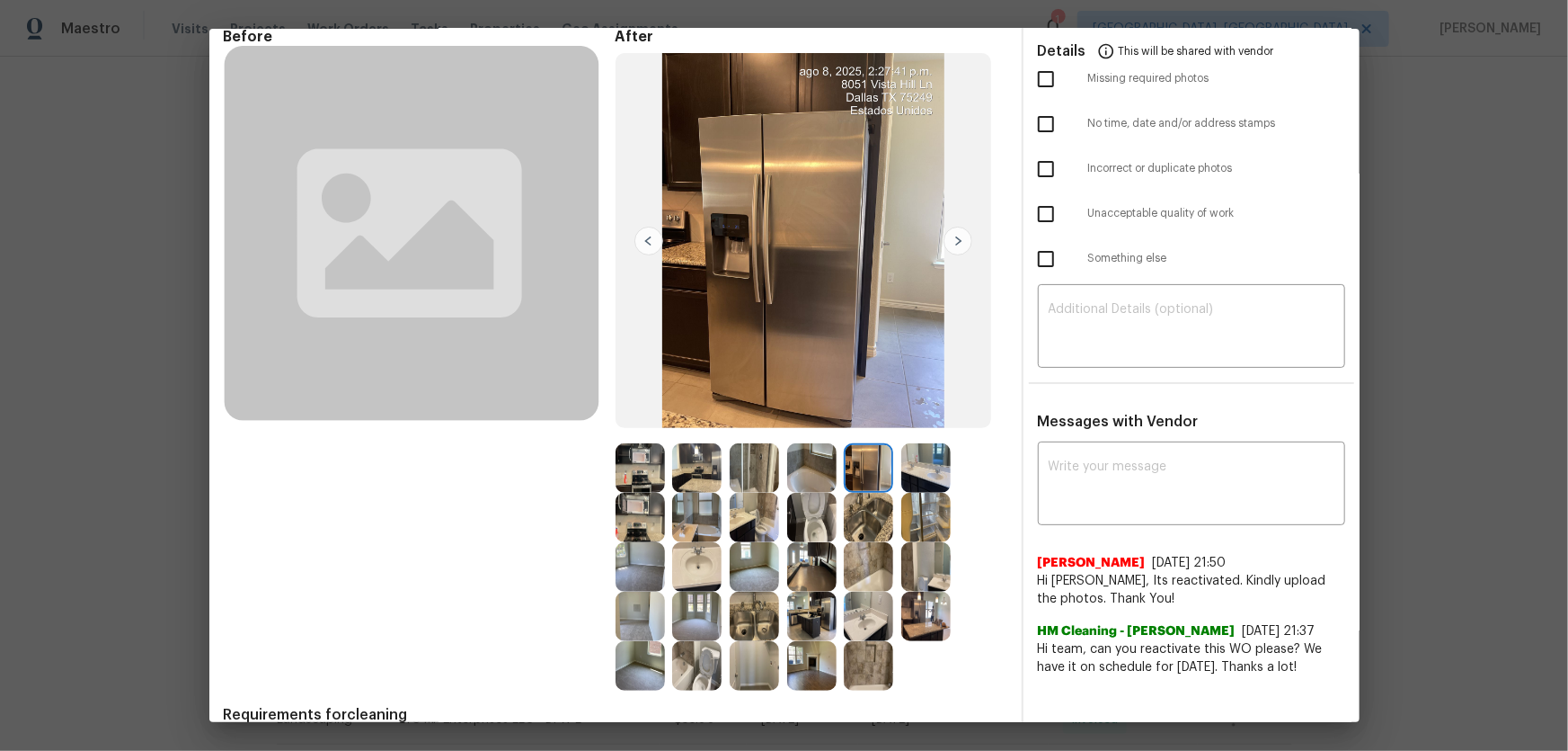
click at [808, 476] on img at bounding box center [812, 467] width 49 height 49
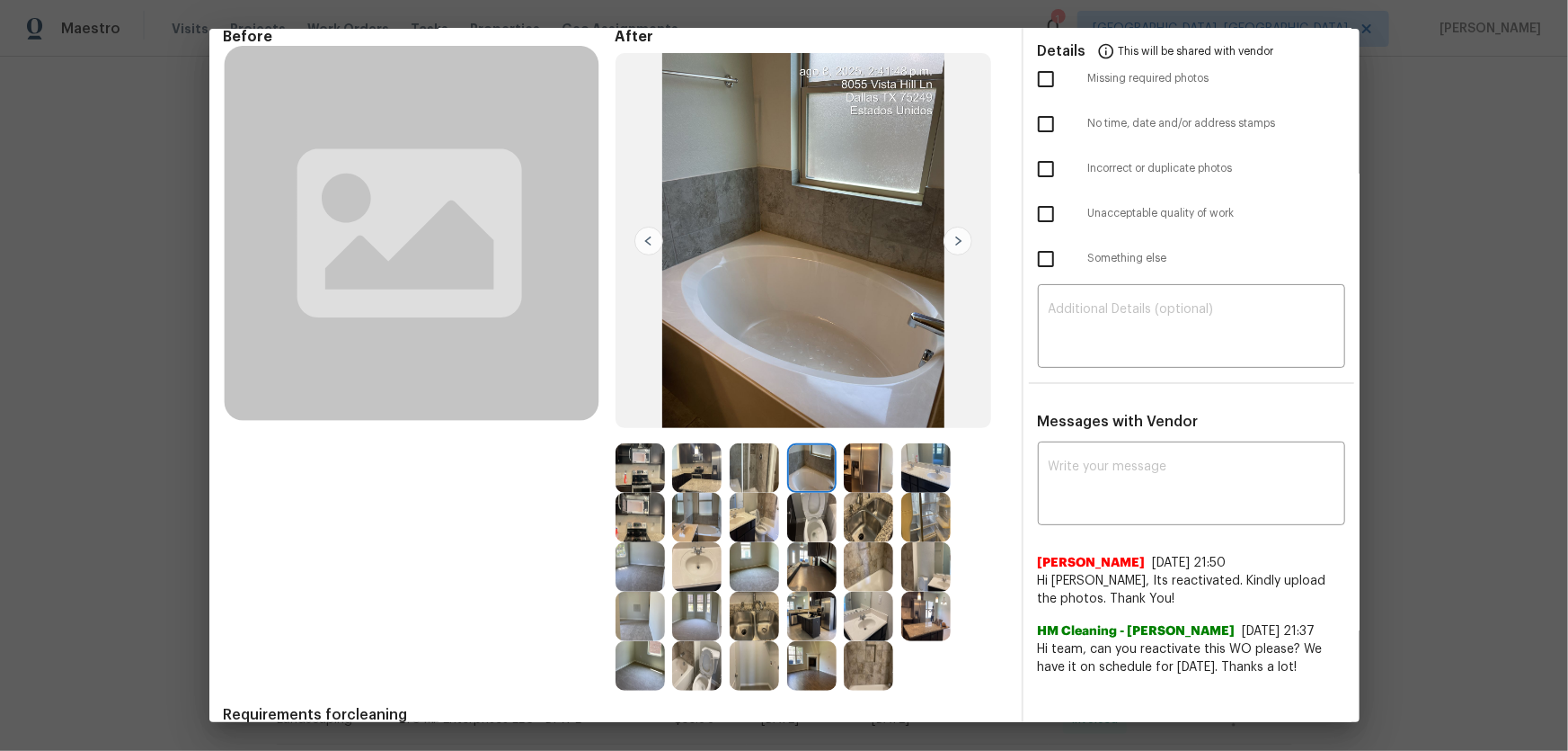
click at [817, 495] on img at bounding box center [812, 516] width 49 height 49
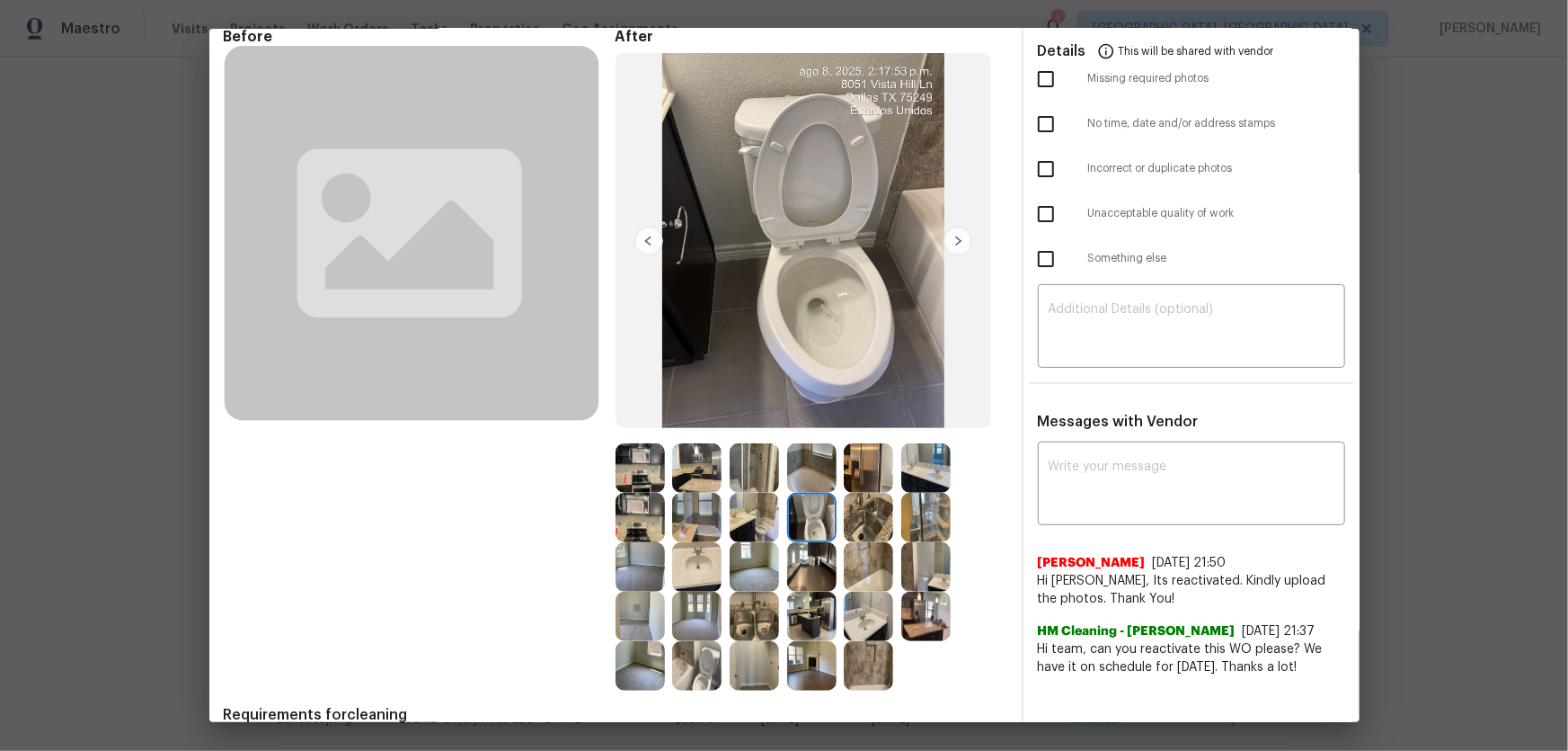
click at [756, 471] on img at bounding box center [754, 467] width 49 height 49
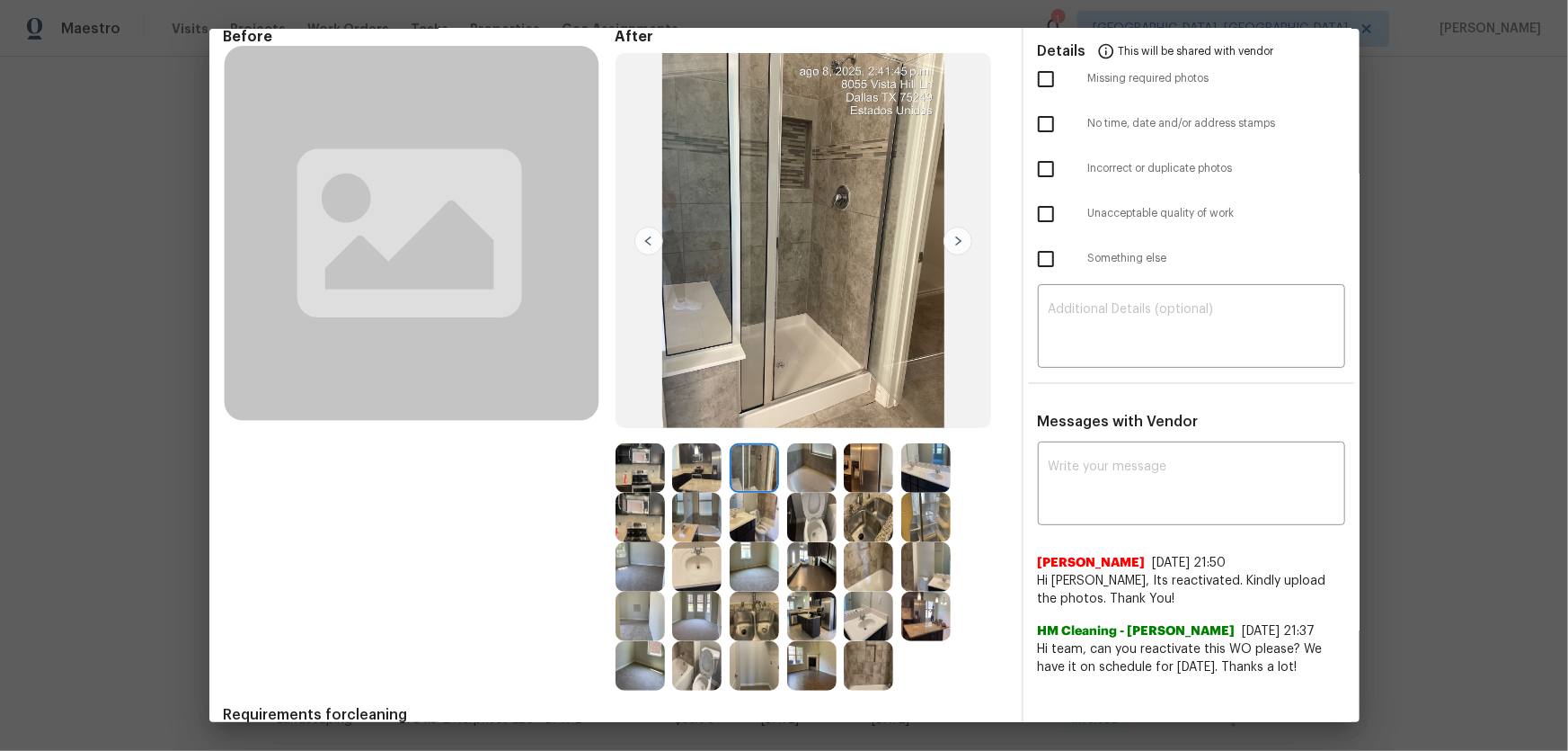
click at [700, 471] on img at bounding box center [697, 467] width 49 height 49
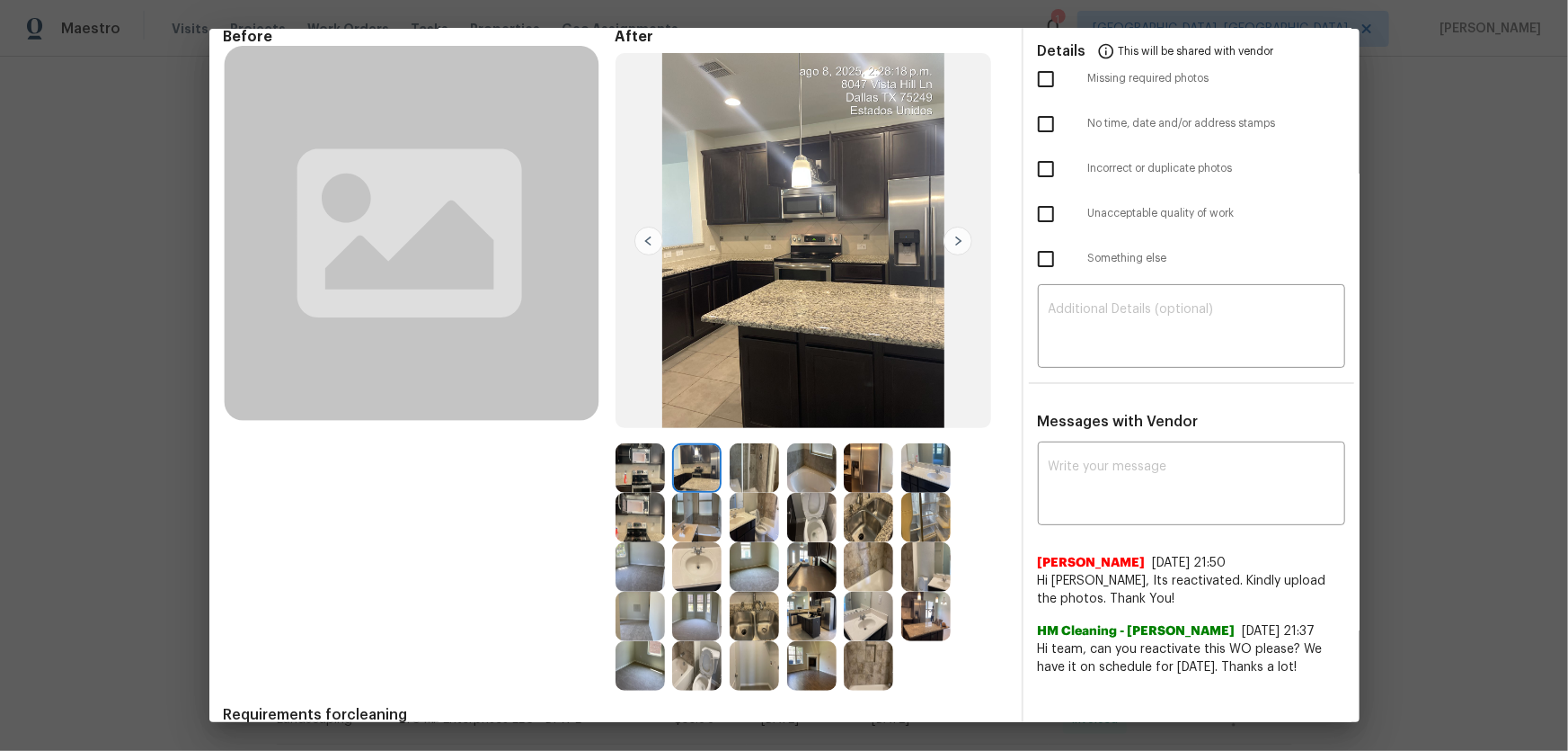
click at [704, 495] on img at bounding box center [697, 516] width 49 height 49
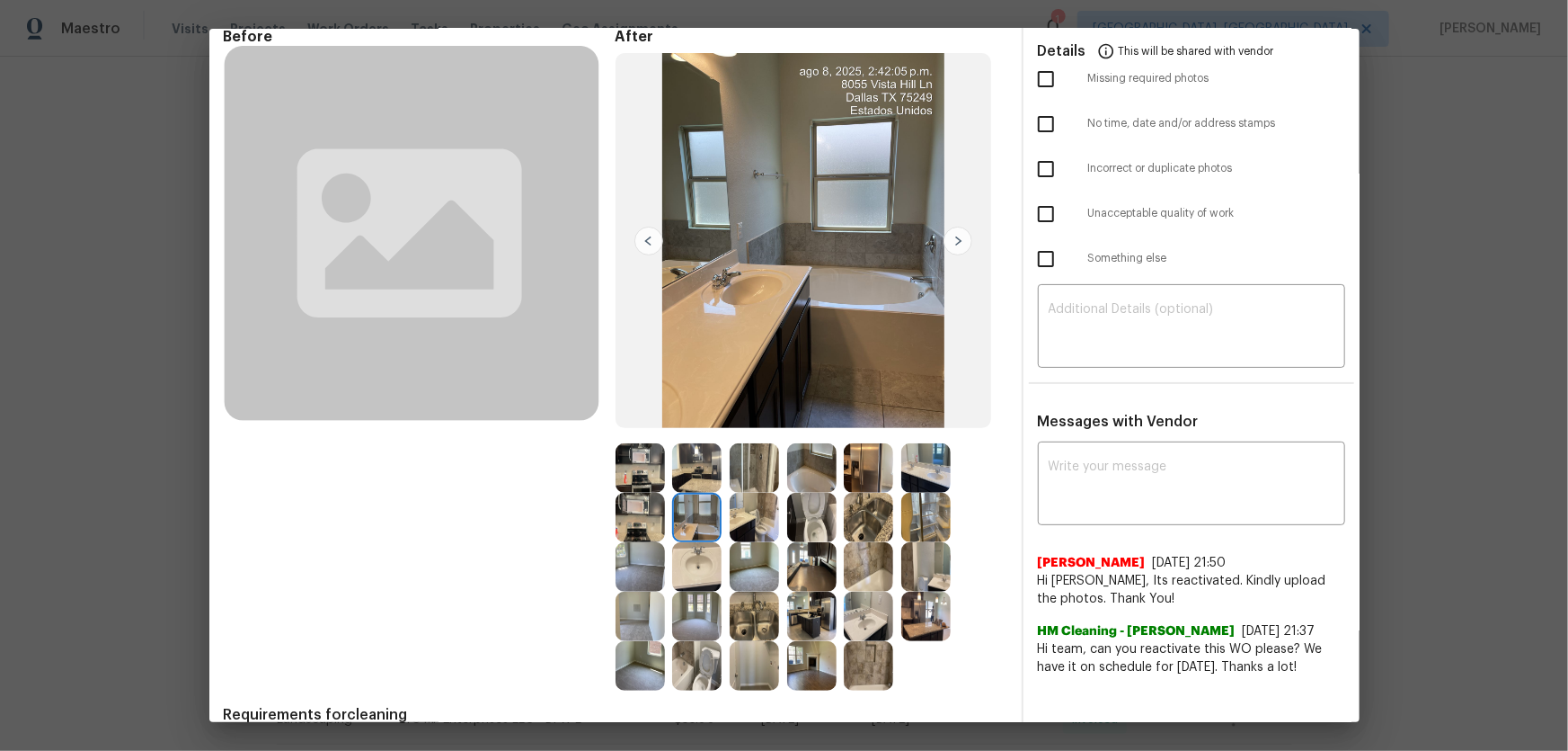
click at [634, 495] on img at bounding box center [640, 516] width 49 height 49
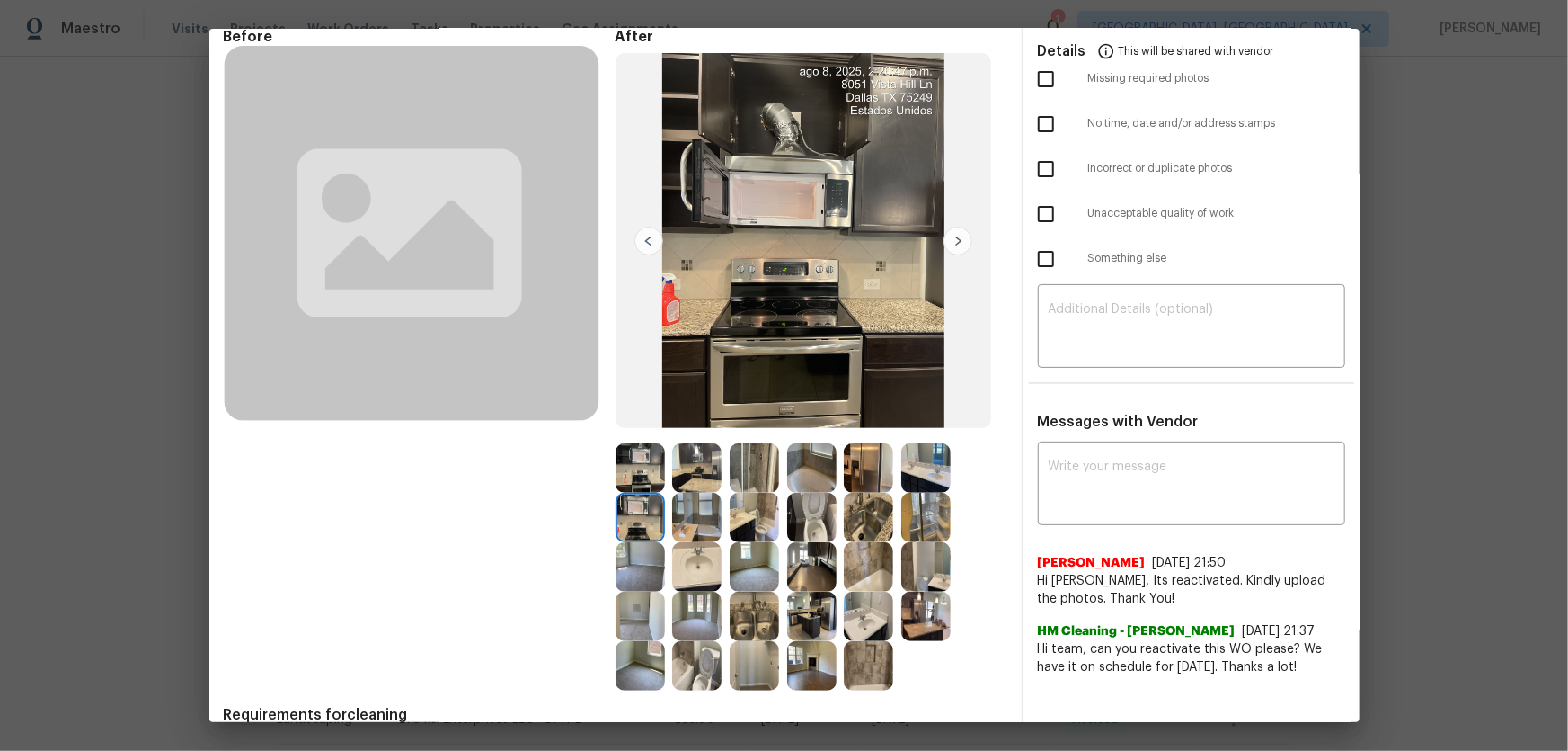
click at [628, 459] on img at bounding box center [640, 467] width 49 height 49
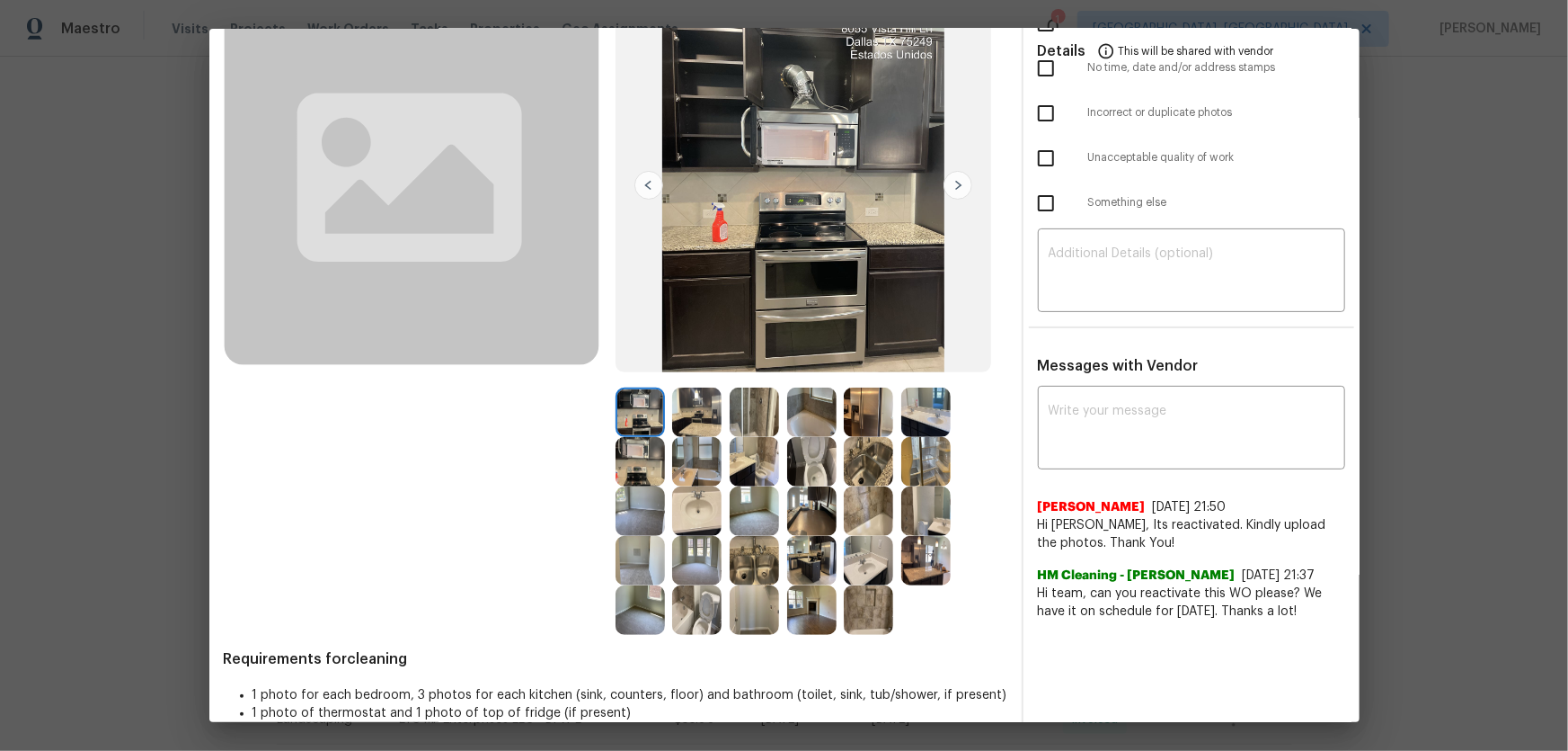
scroll to position [166, 0]
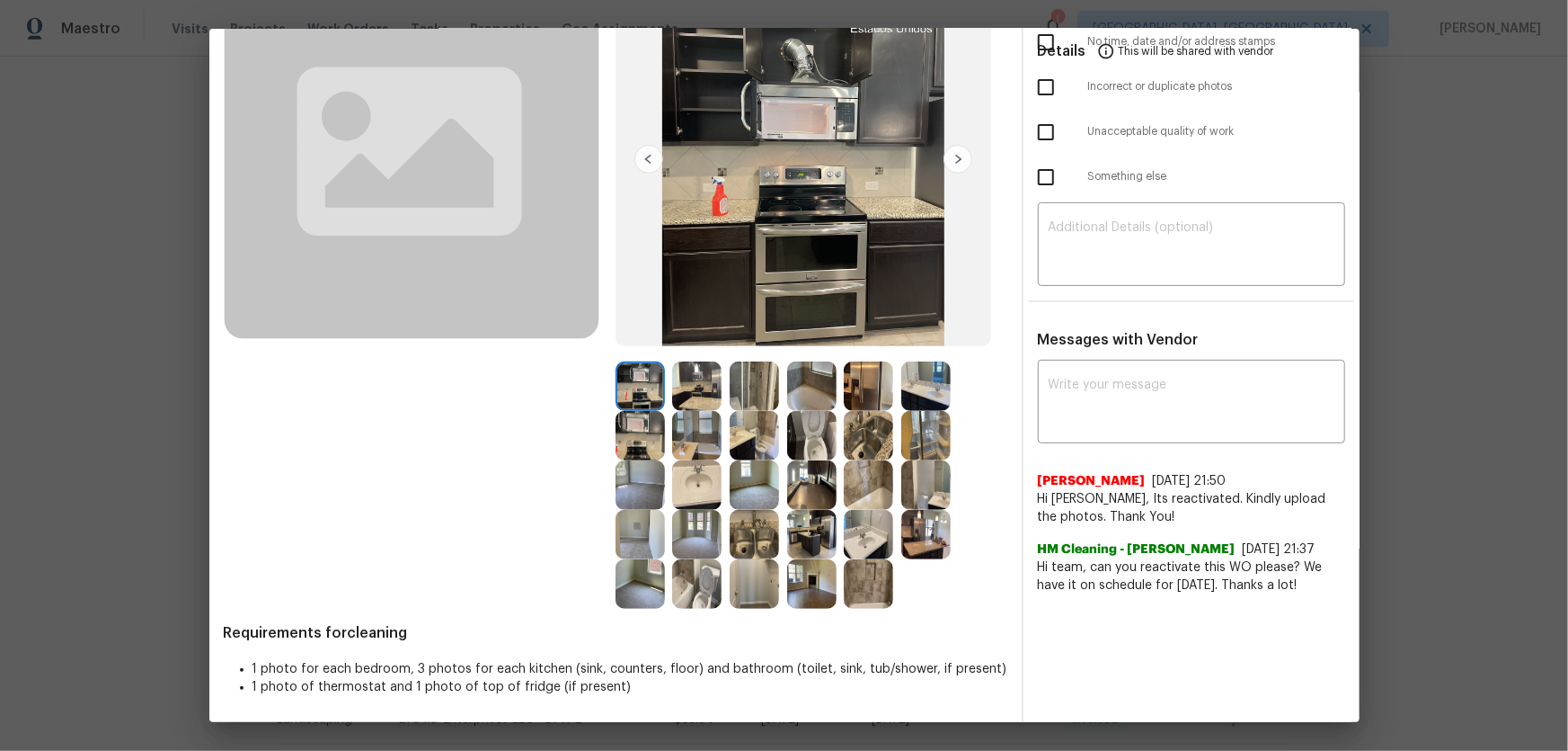
click at [743, 495] on img at bounding box center [754, 534] width 49 height 49
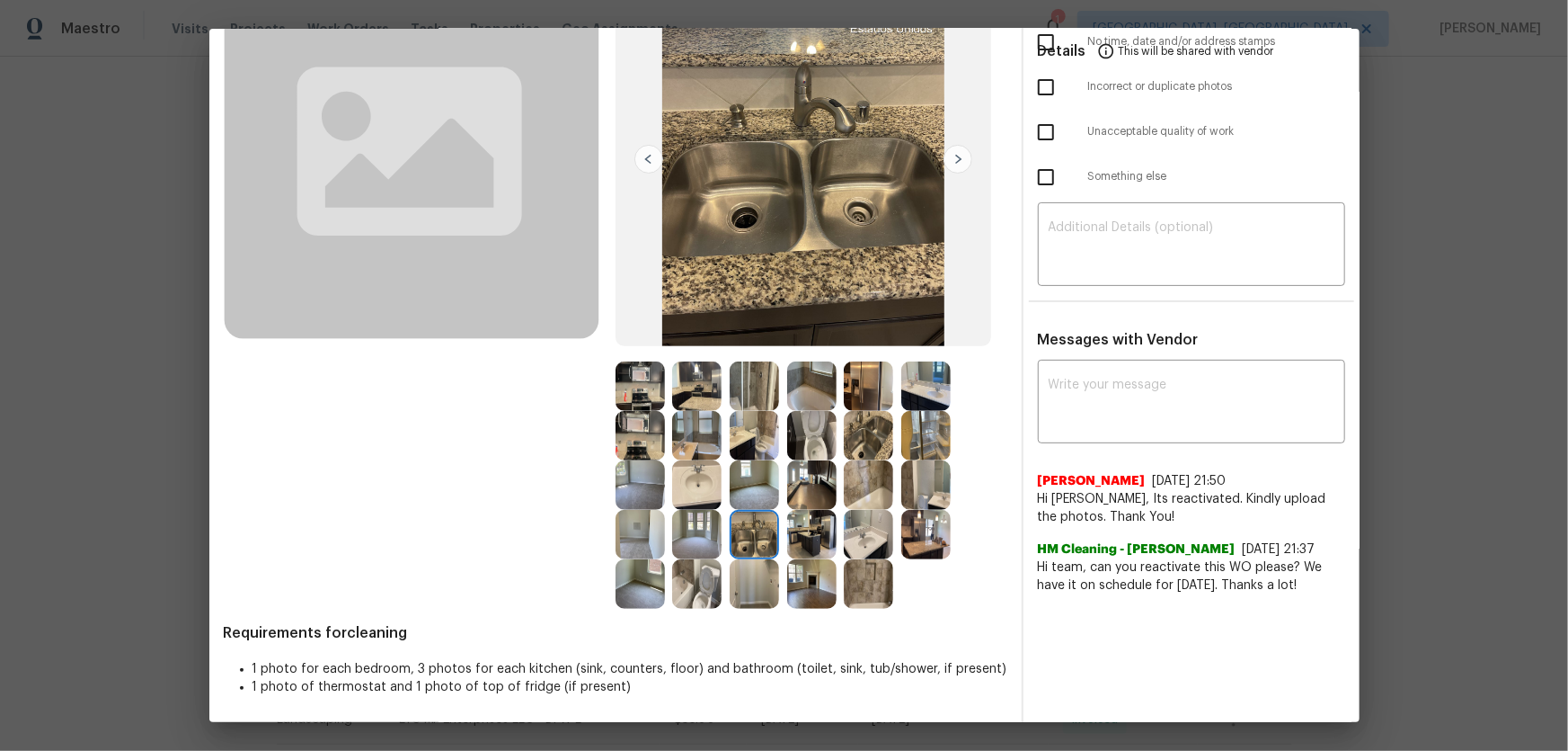
click at [823, 495] on img at bounding box center [812, 534] width 49 height 49
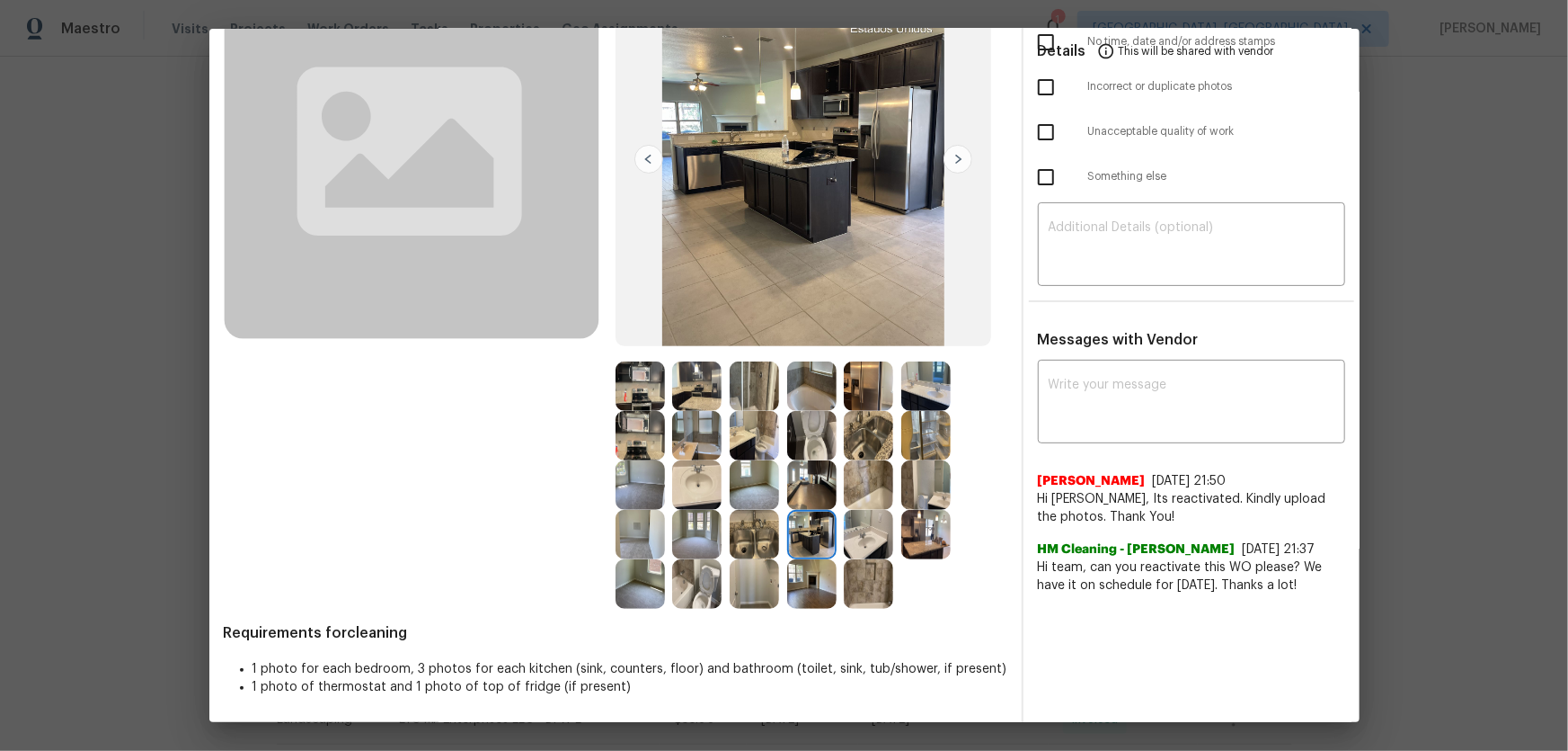
click at [825, 495] on img at bounding box center [812, 583] width 49 height 49
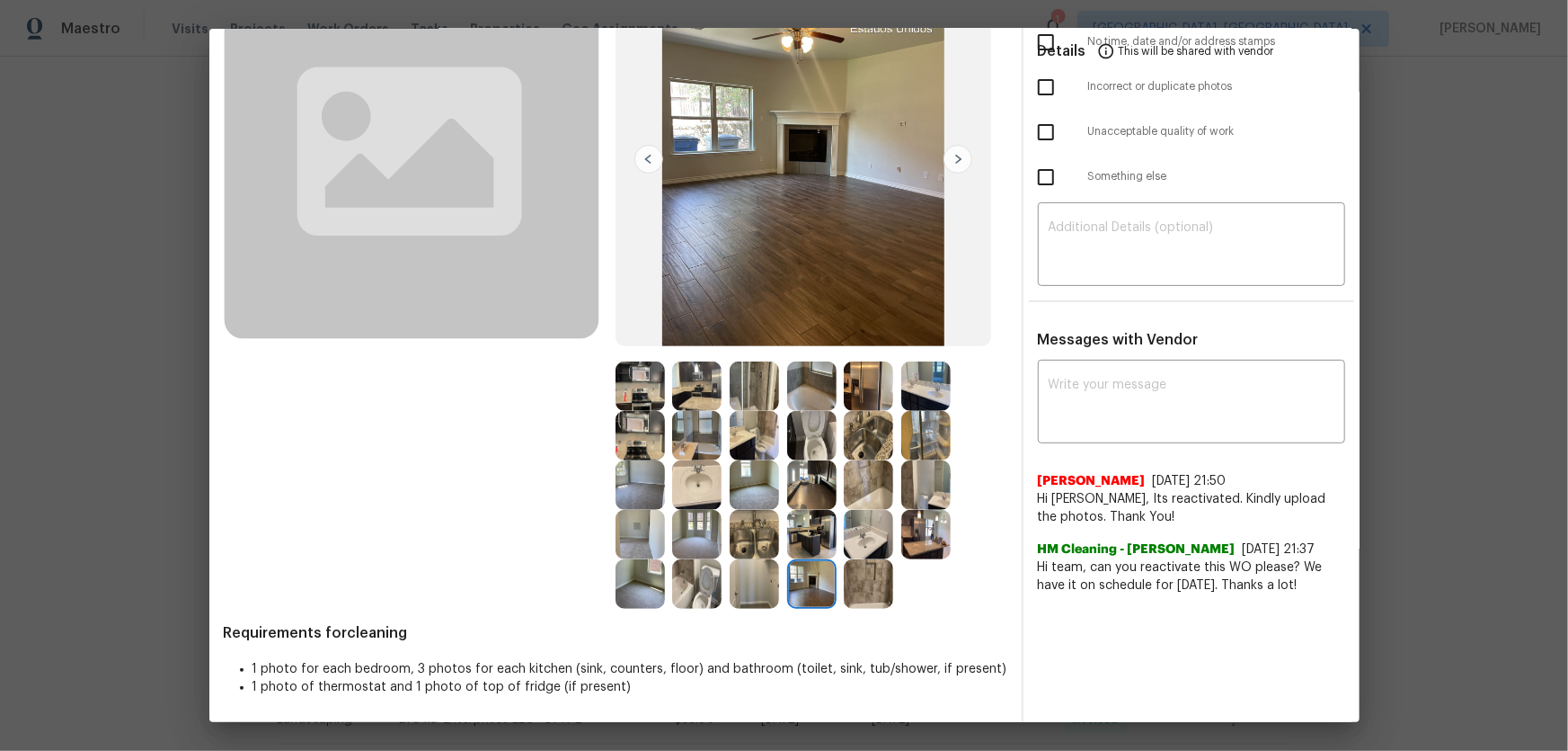
click at [855, 495] on img at bounding box center [867, 583] width 49 height 49
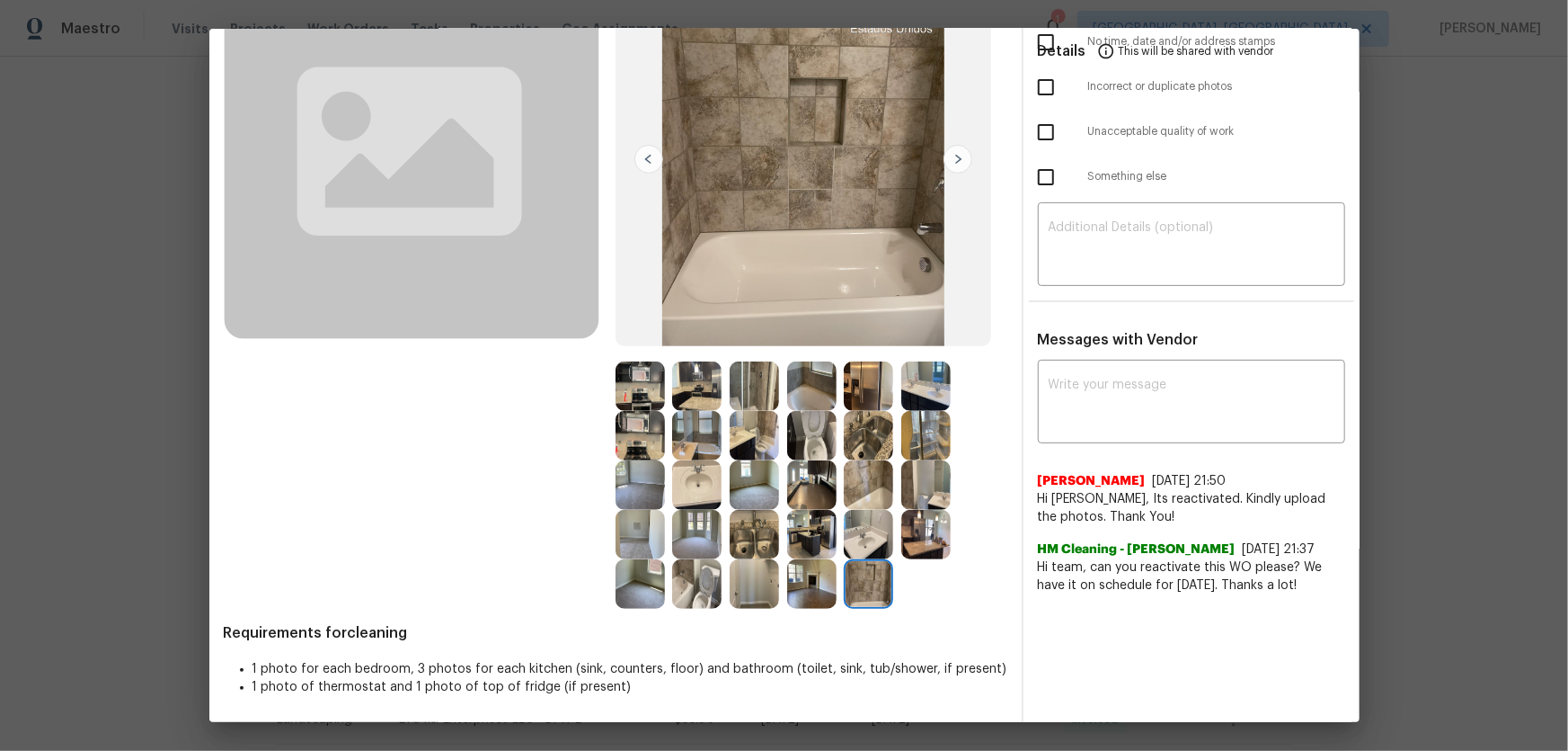
click at [856, 495] on img at bounding box center [867, 534] width 49 height 49
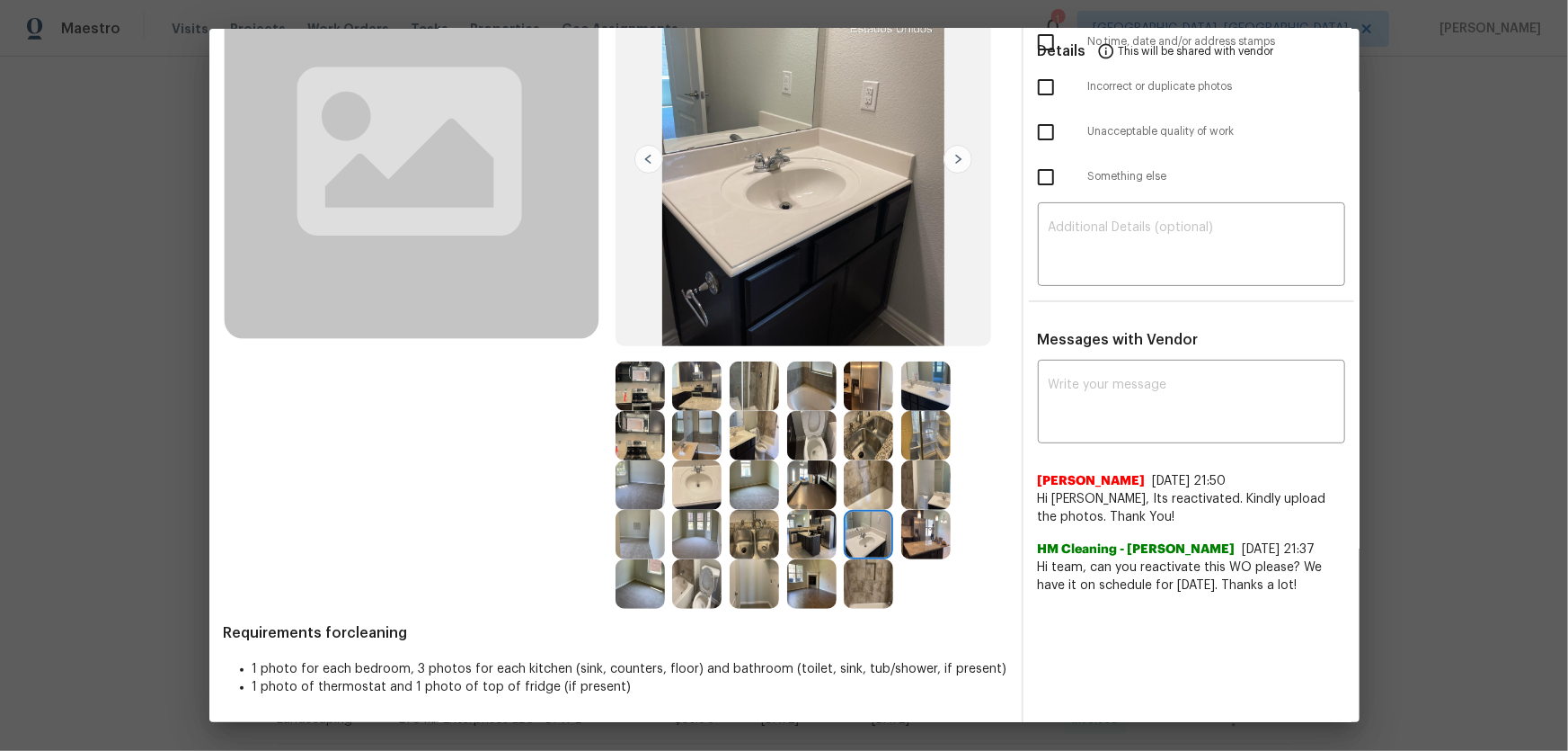
click at [922, 495] on img at bounding box center [925, 534] width 49 height 49
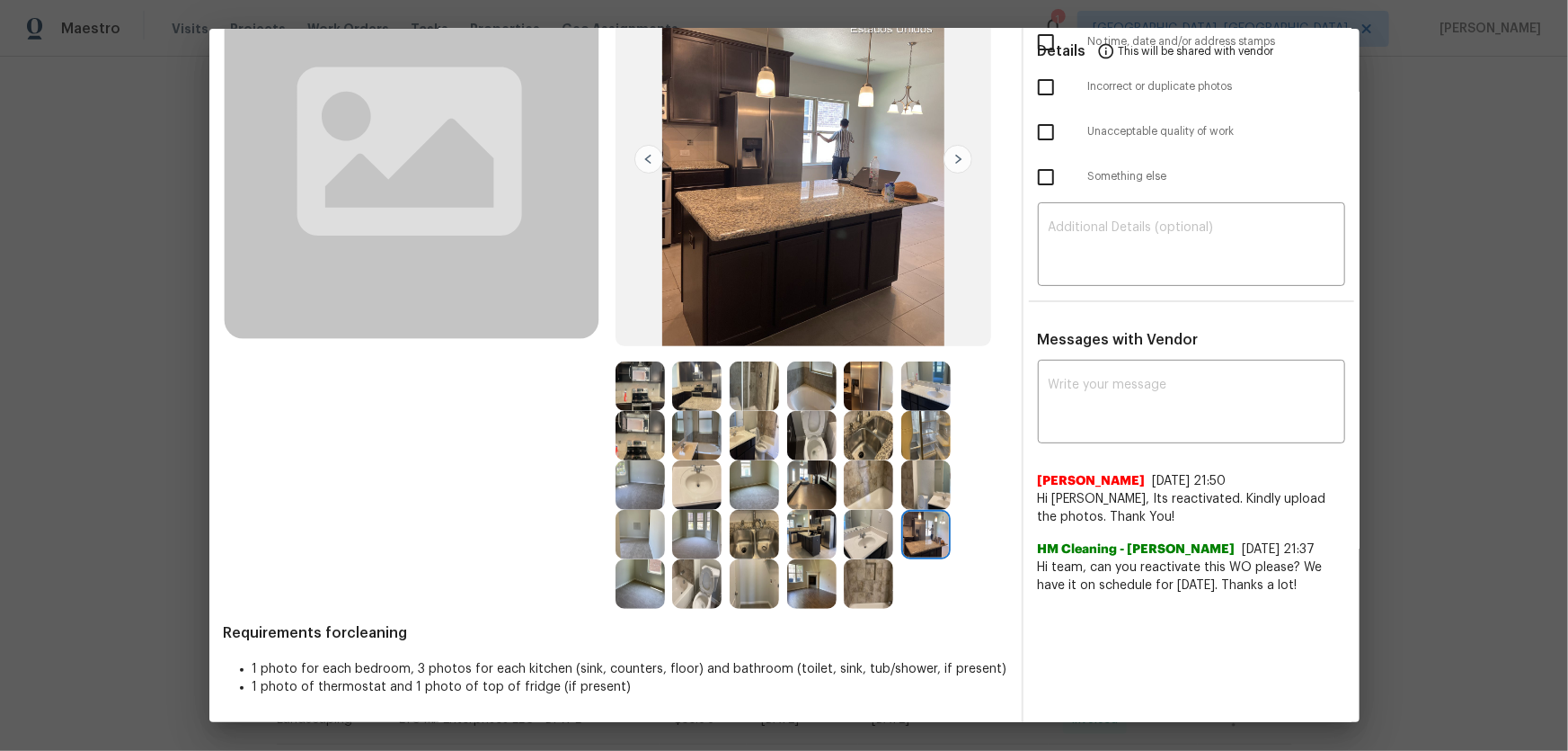
click at [924, 490] on img at bounding box center [925, 485] width 49 height 49
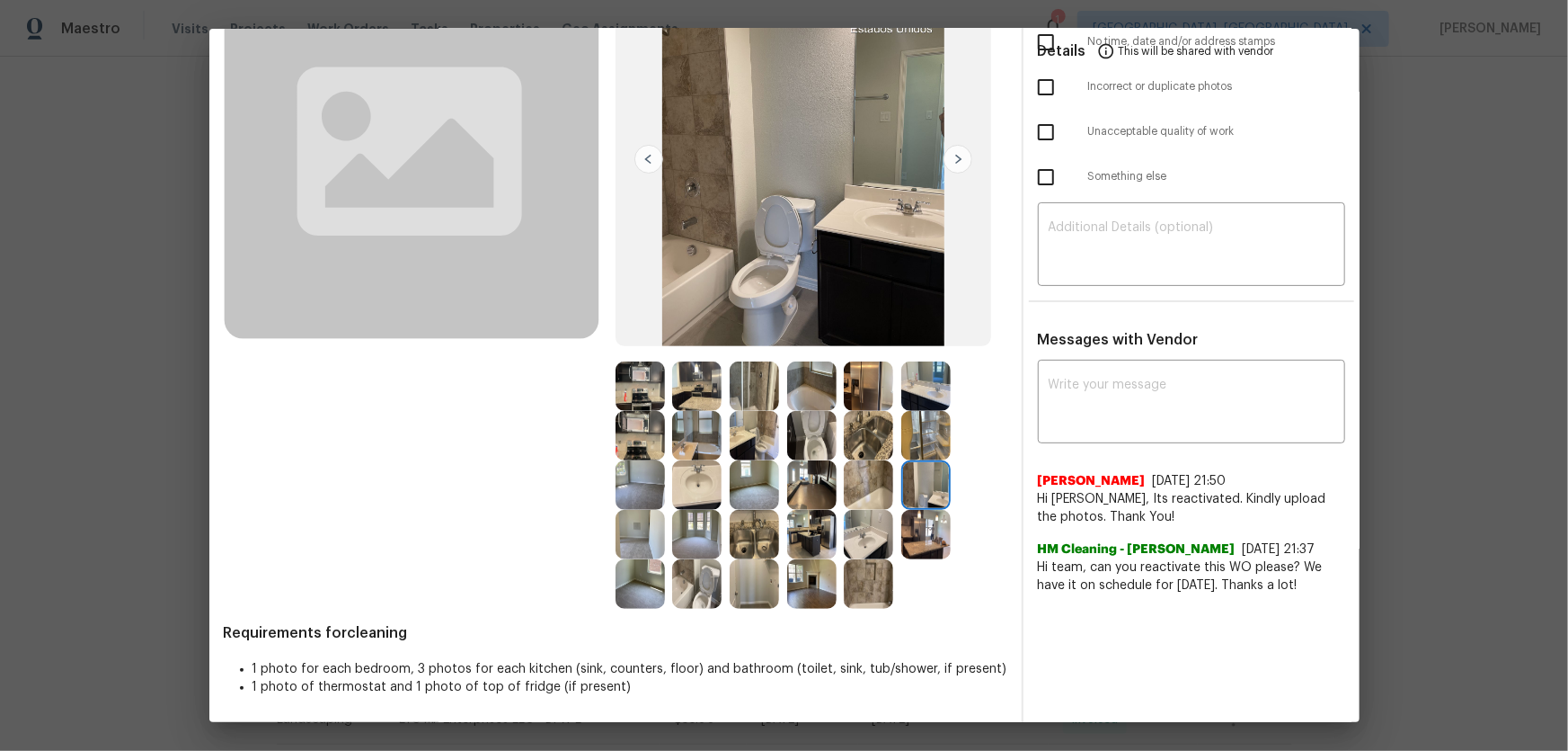
click at [863, 486] on img at bounding box center [867, 485] width 49 height 49
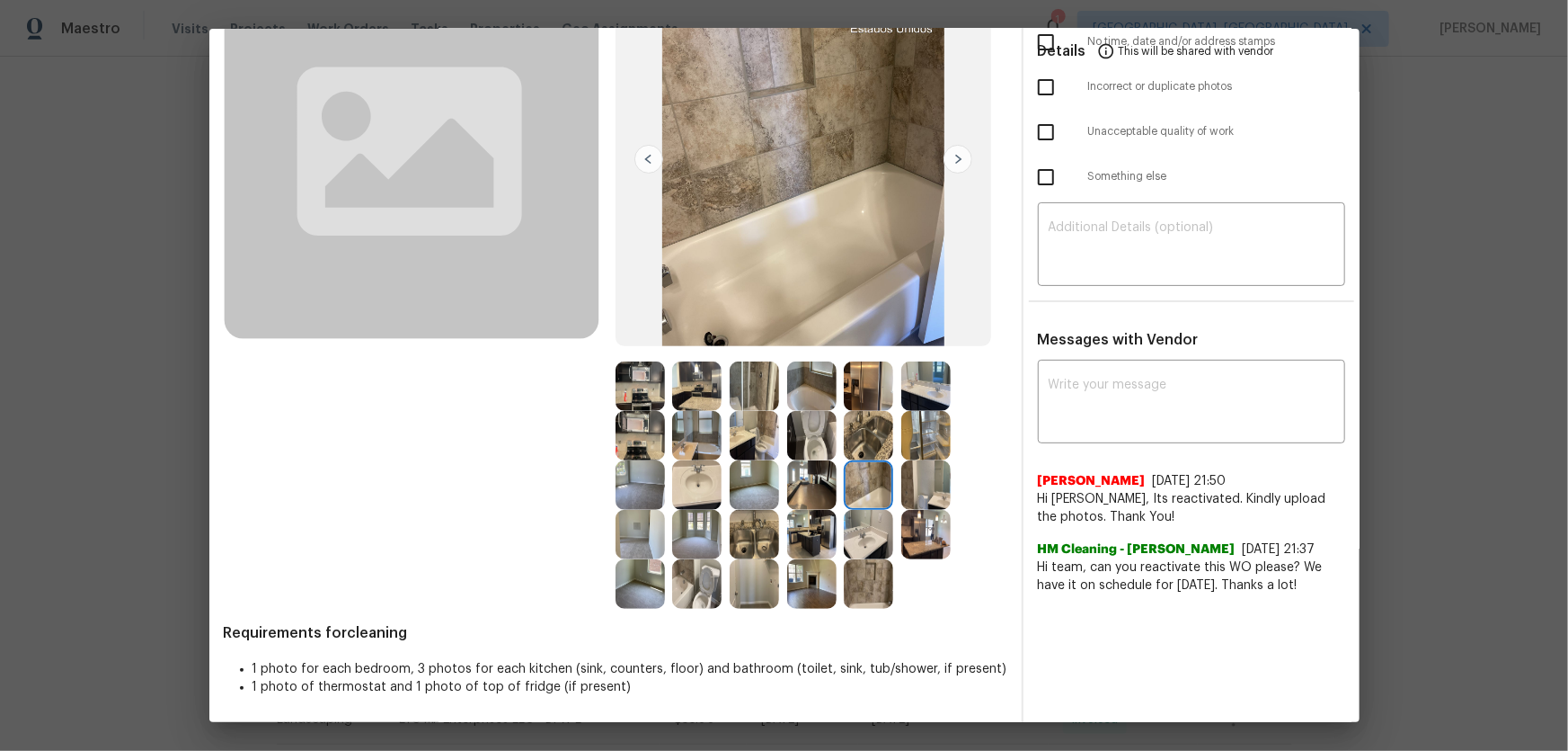
click at [856, 440] on img at bounding box center [867, 435] width 49 height 49
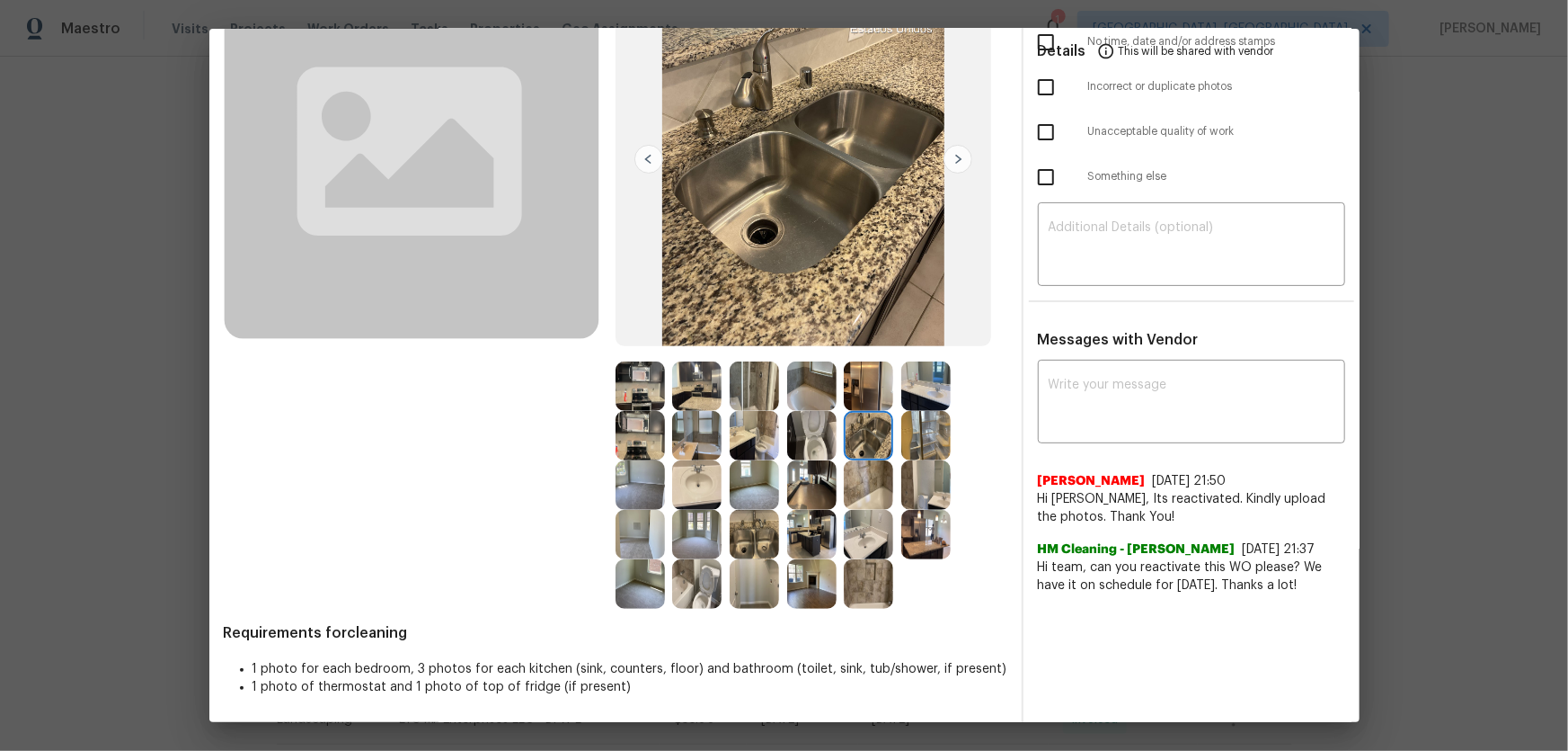
click at [917, 443] on img at bounding box center [925, 435] width 49 height 49
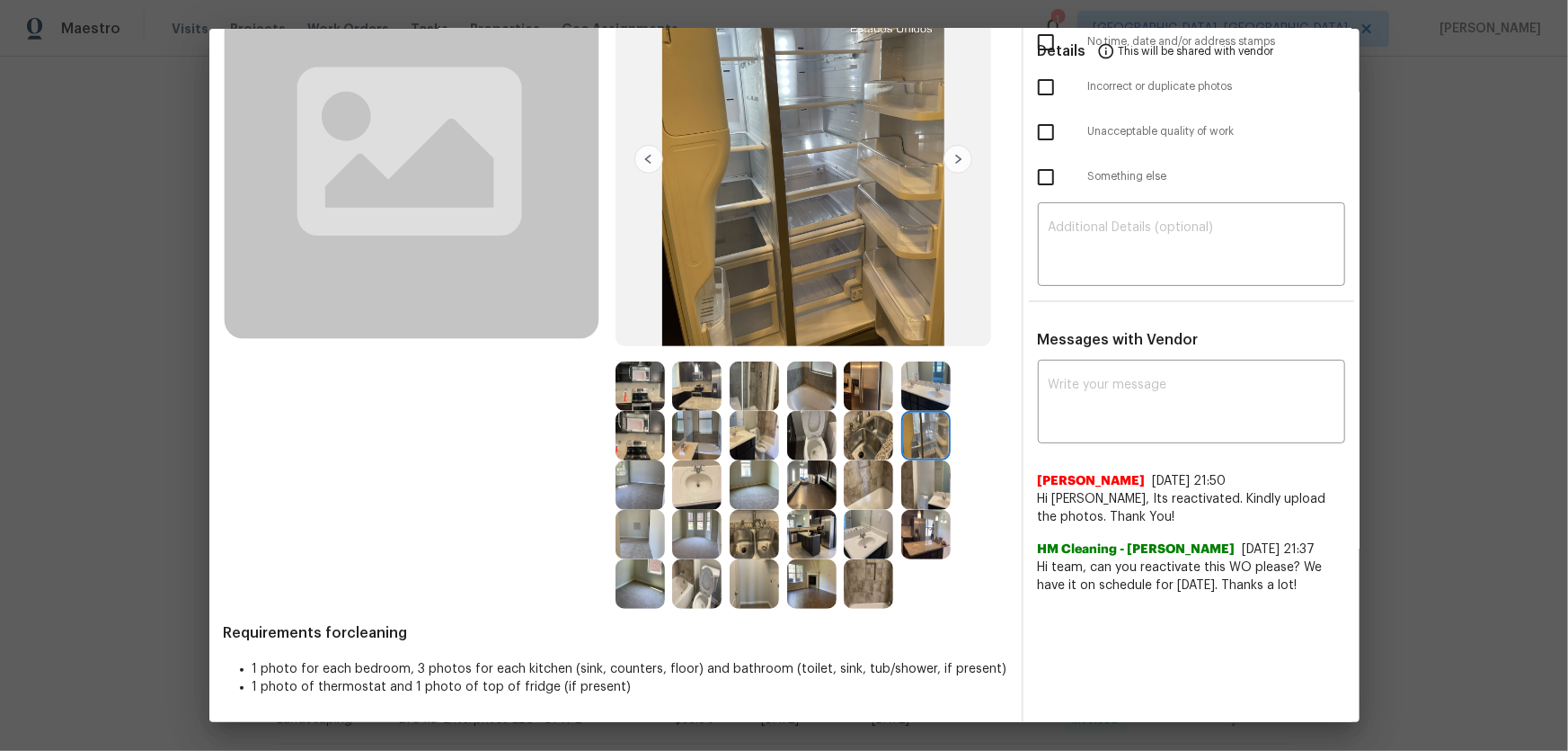
click at [918, 393] on img at bounding box center [925, 385] width 49 height 49
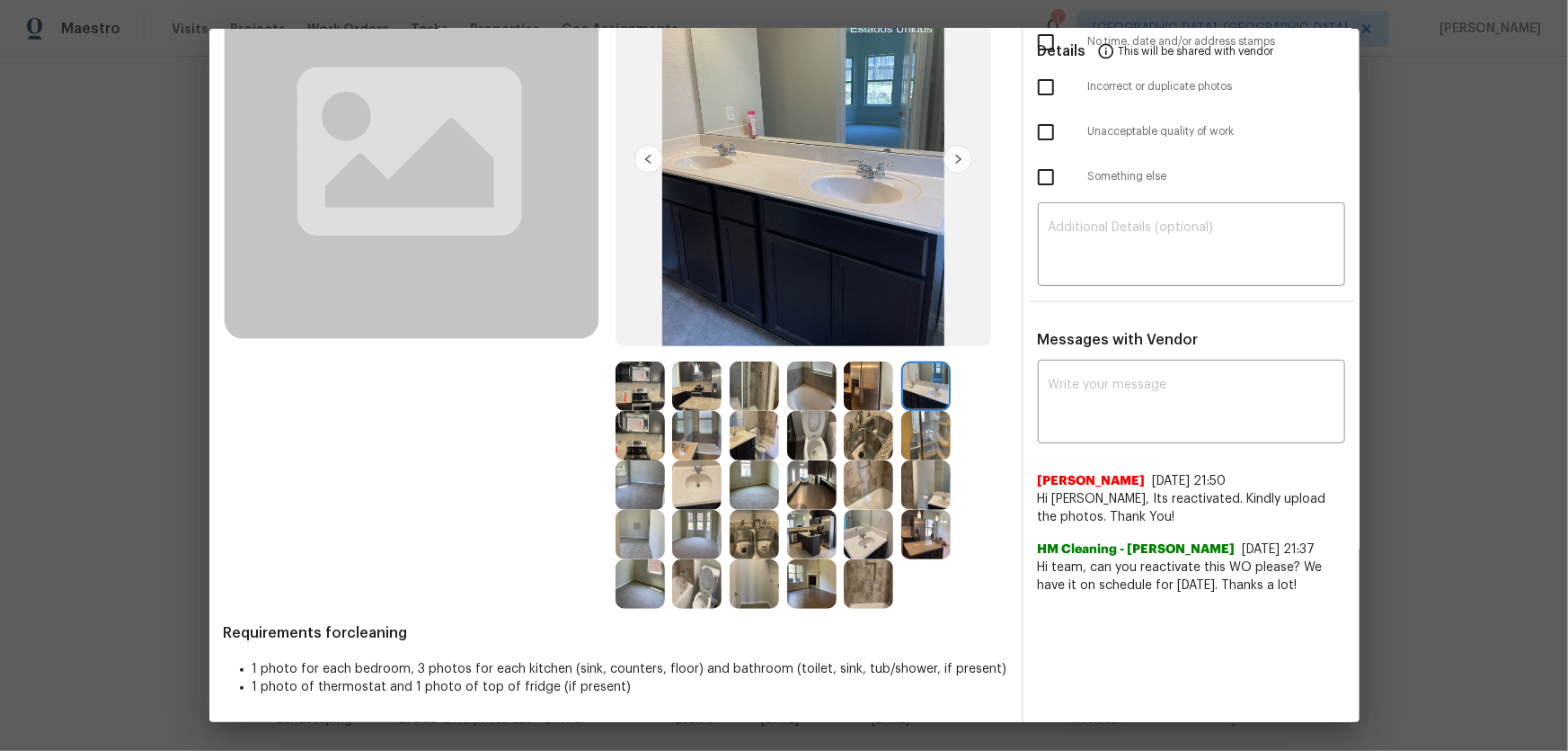
click at [883, 386] on img at bounding box center [867, 385] width 49 height 49
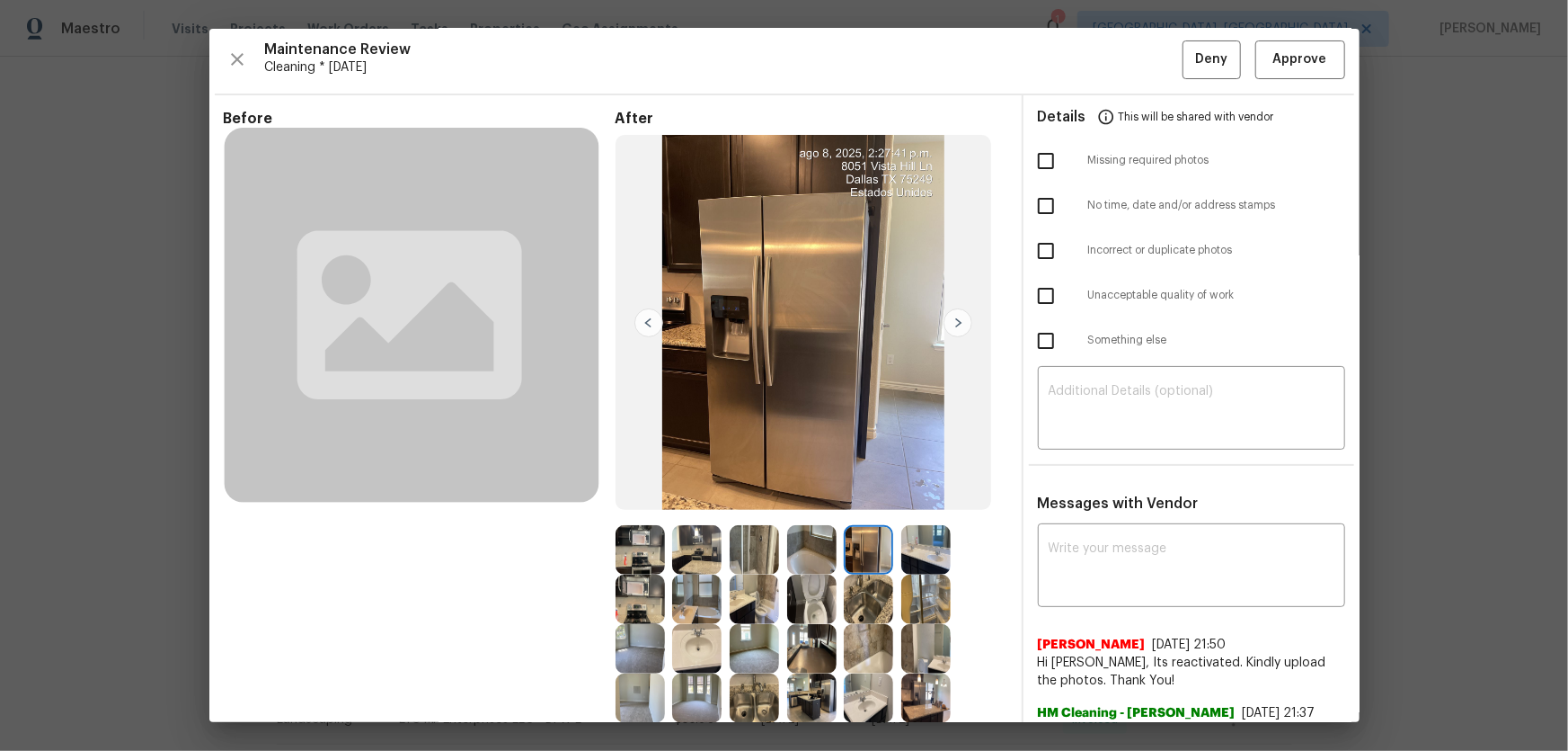
click at [809, 495] on img at bounding box center [812, 549] width 49 height 49
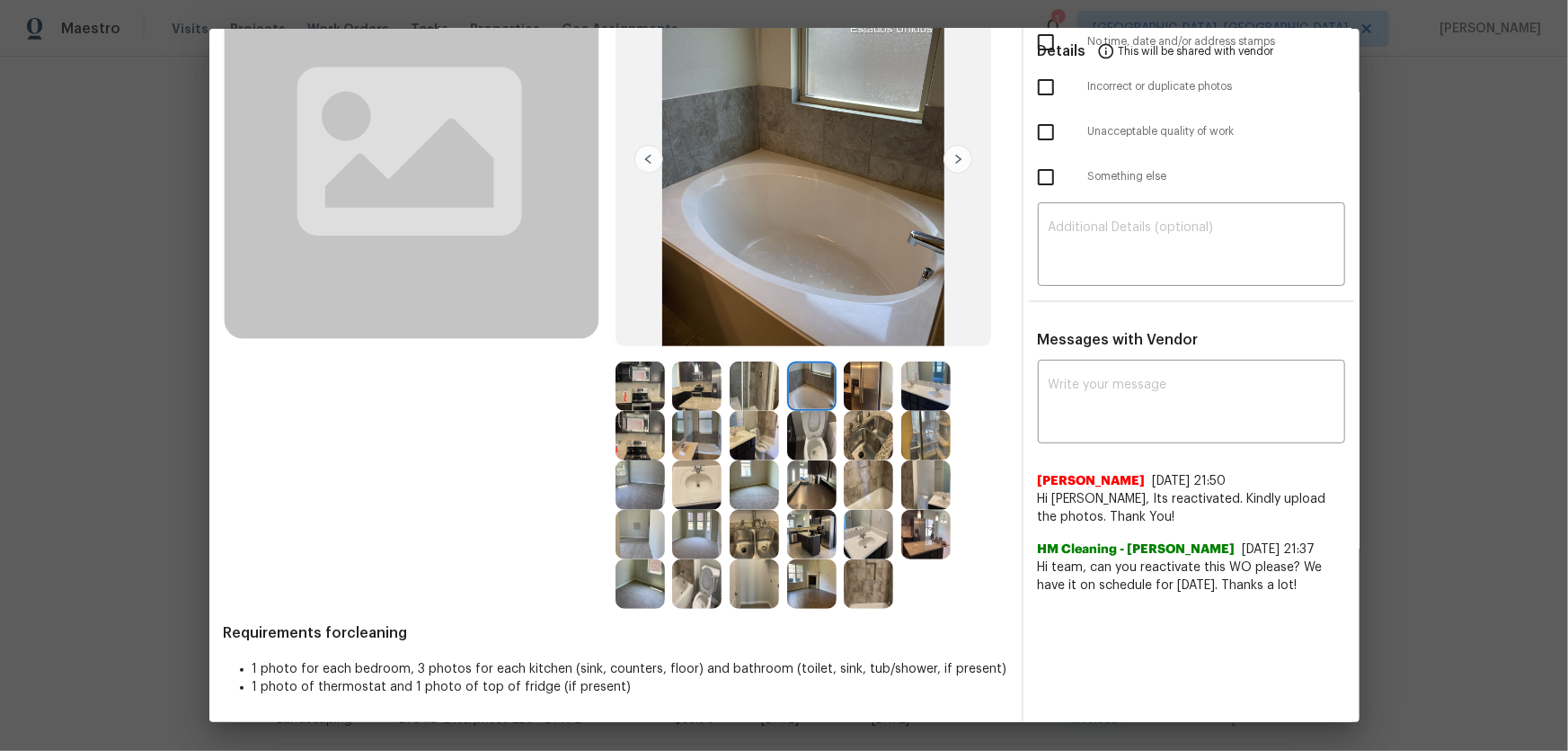
click at [770, 489] on img at bounding box center [754, 485] width 49 height 49
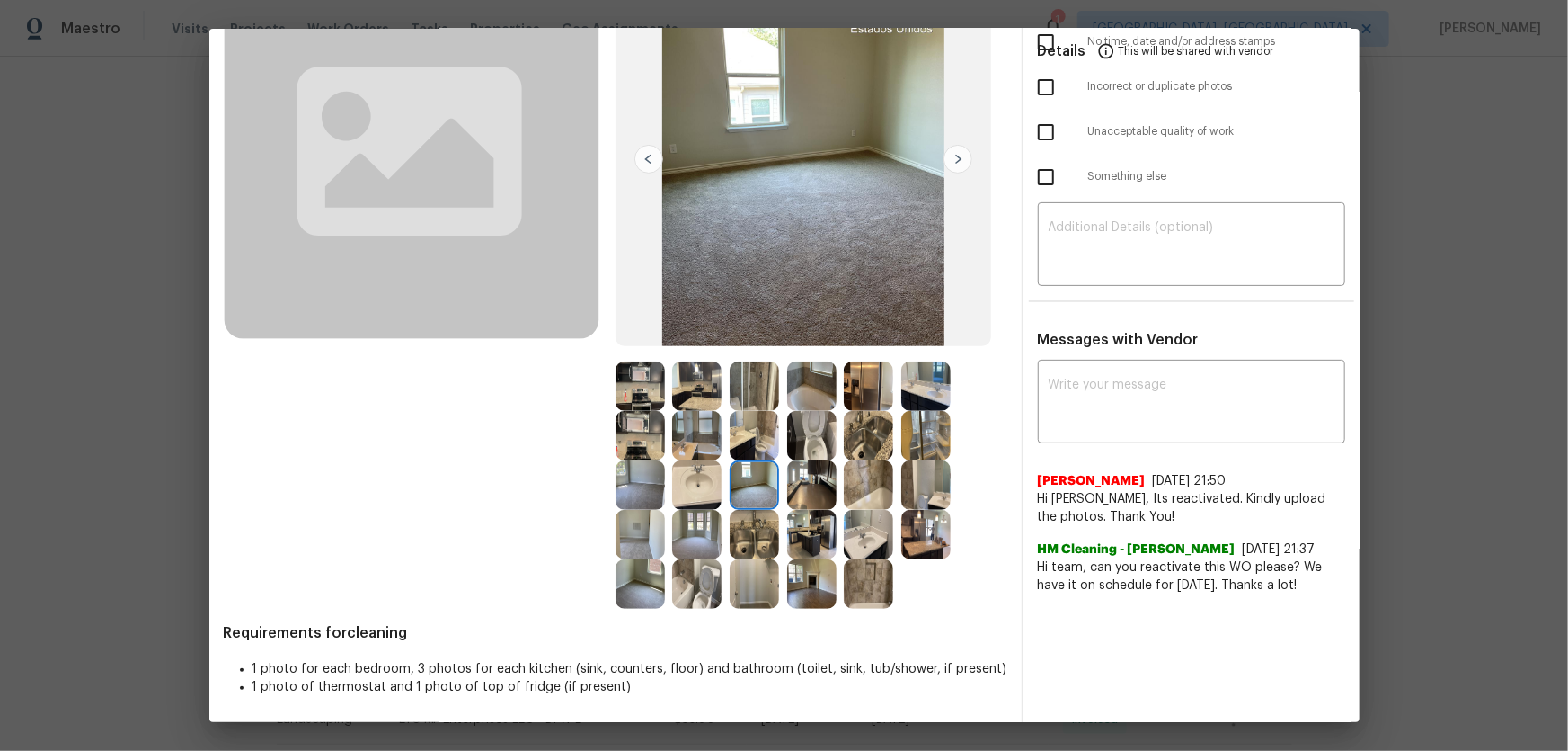
click at [796, 490] on img at bounding box center [812, 485] width 49 height 49
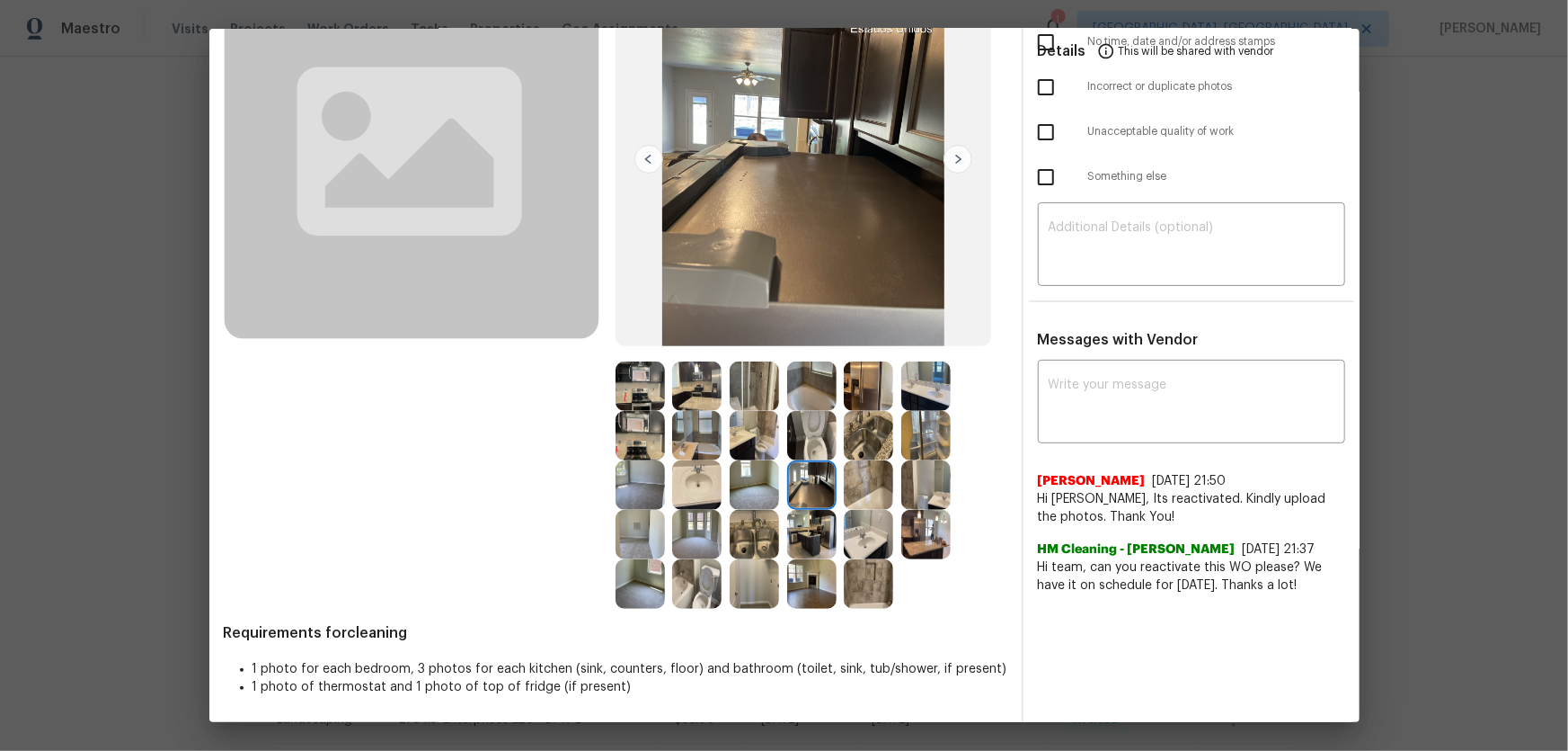
click at [801, 495] on img at bounding box center [812, 534] width 49 height 49
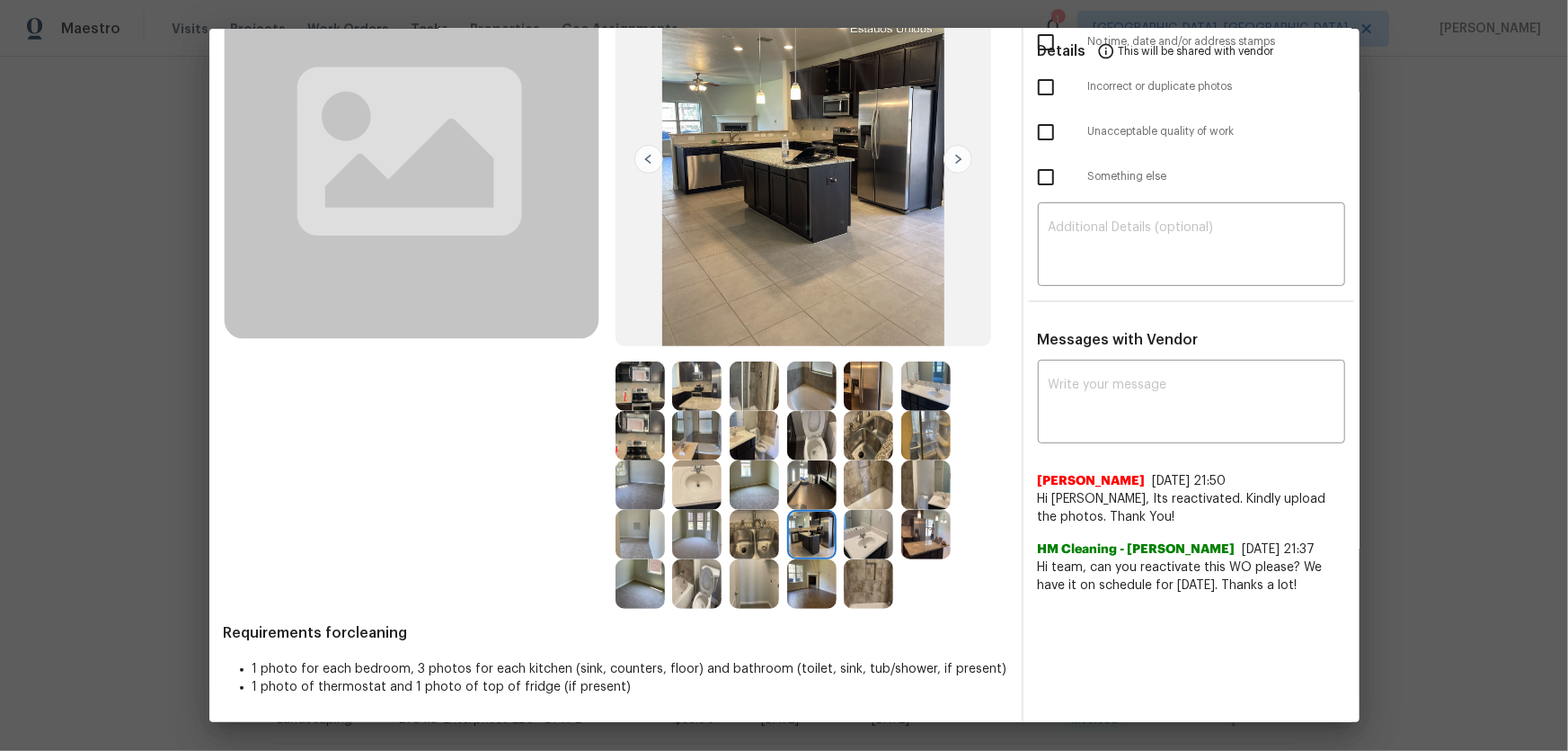
click at [735, 495] on img at bounding box center [754, 534] width 49 height 49
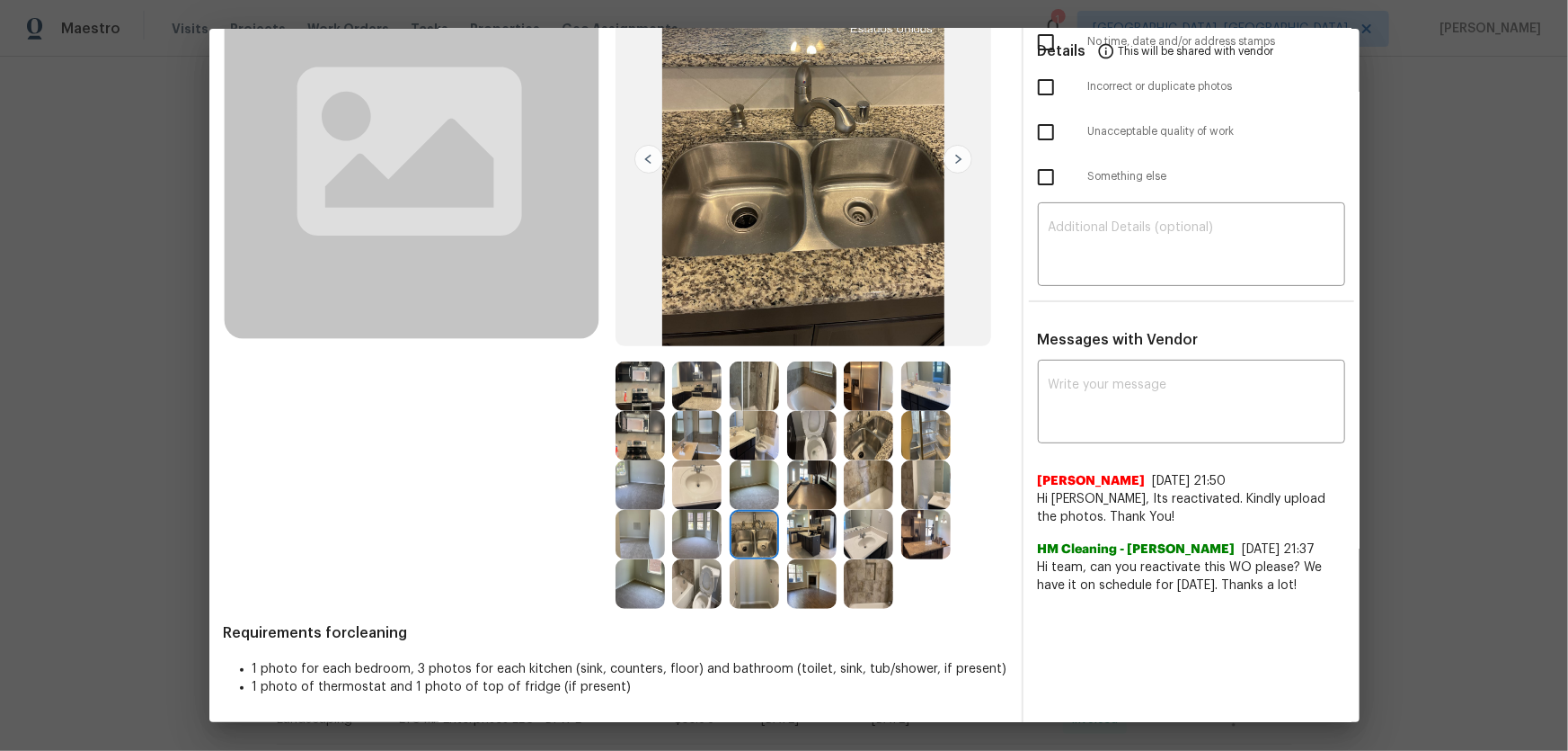
click at [715, 495] on img at bounding box center [697, 583] width 49 height 49
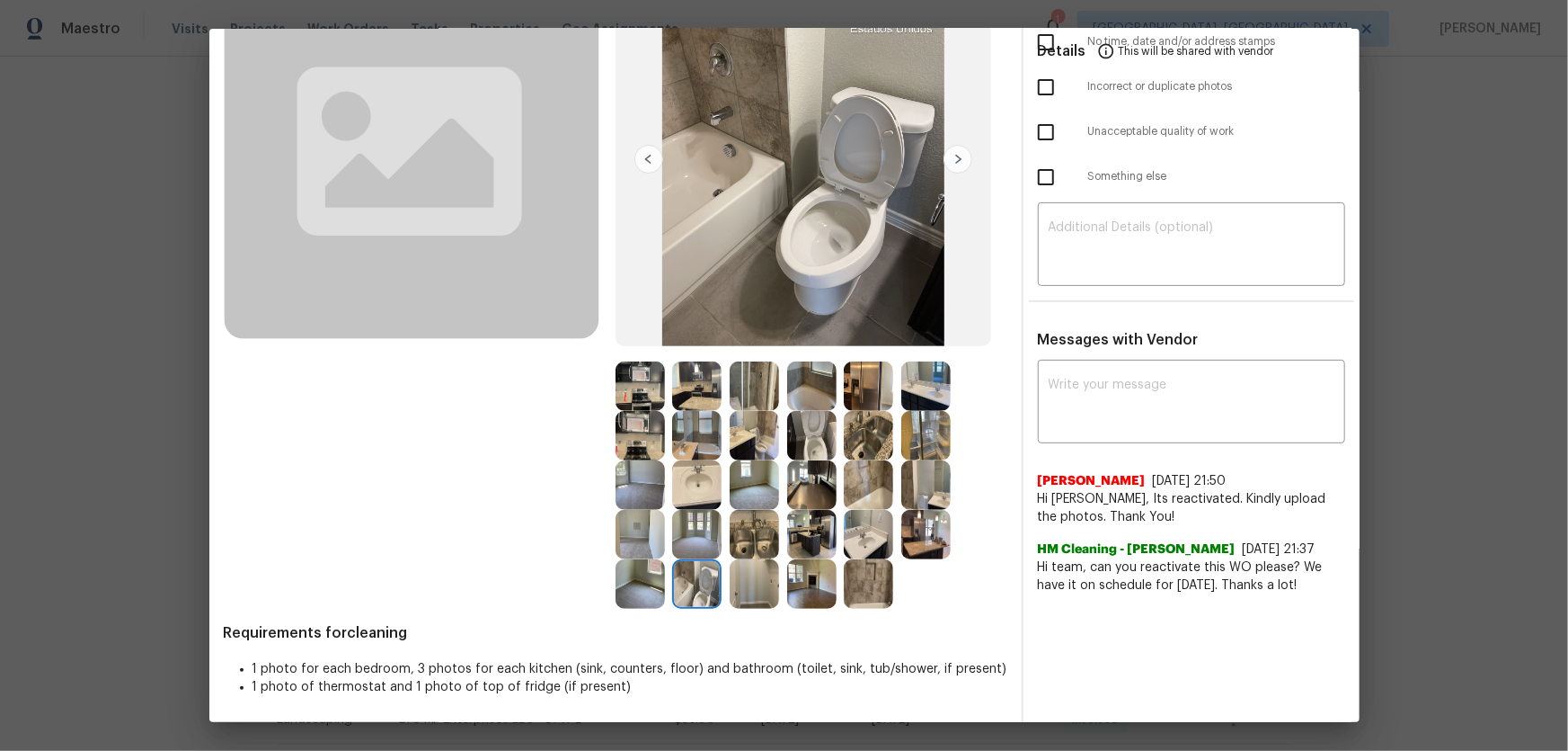
click at [692, 495] on img at bounding box center [697, 534] width 49 height 49
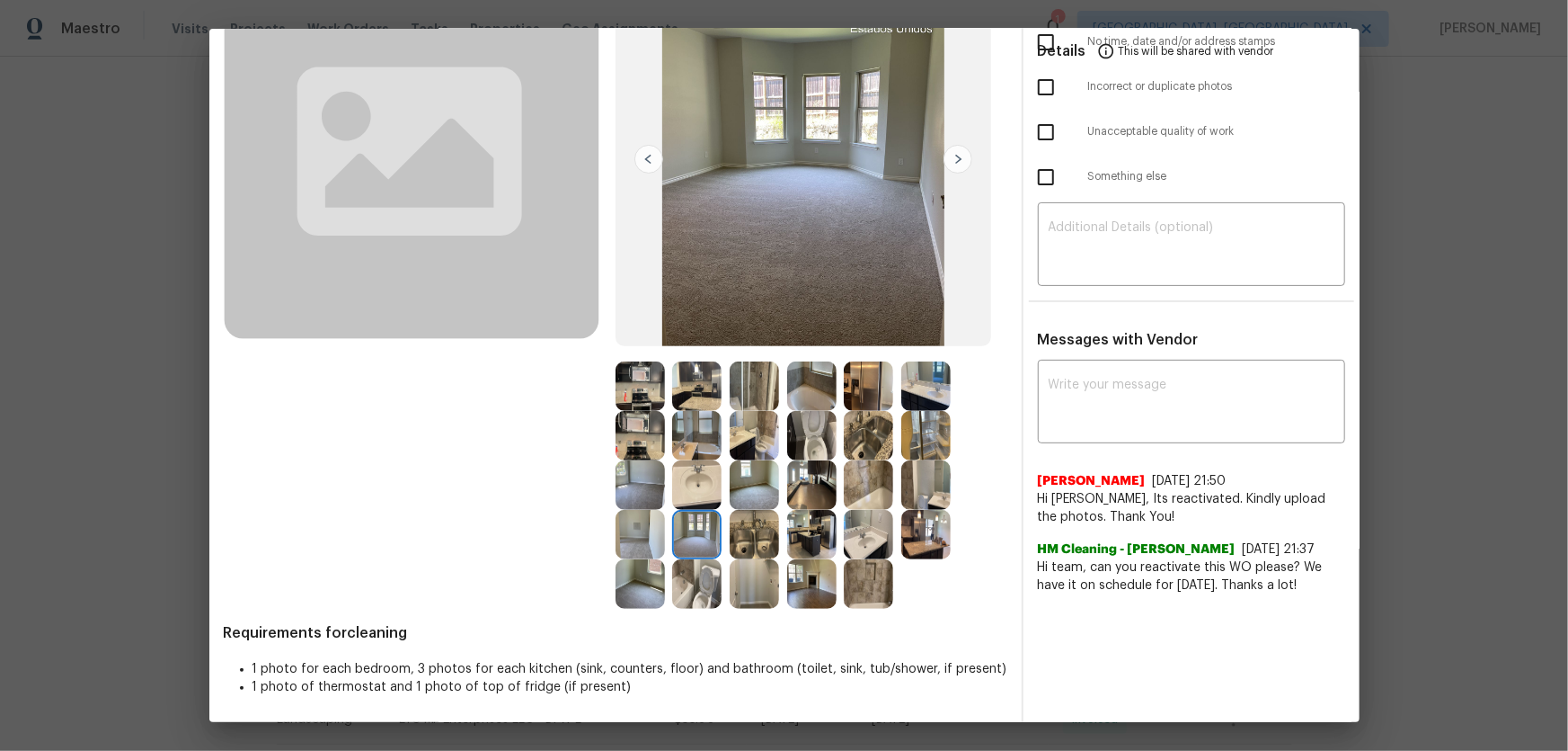
click at [755, 485] on img at bounding box center [754, 485] width 49 height 49
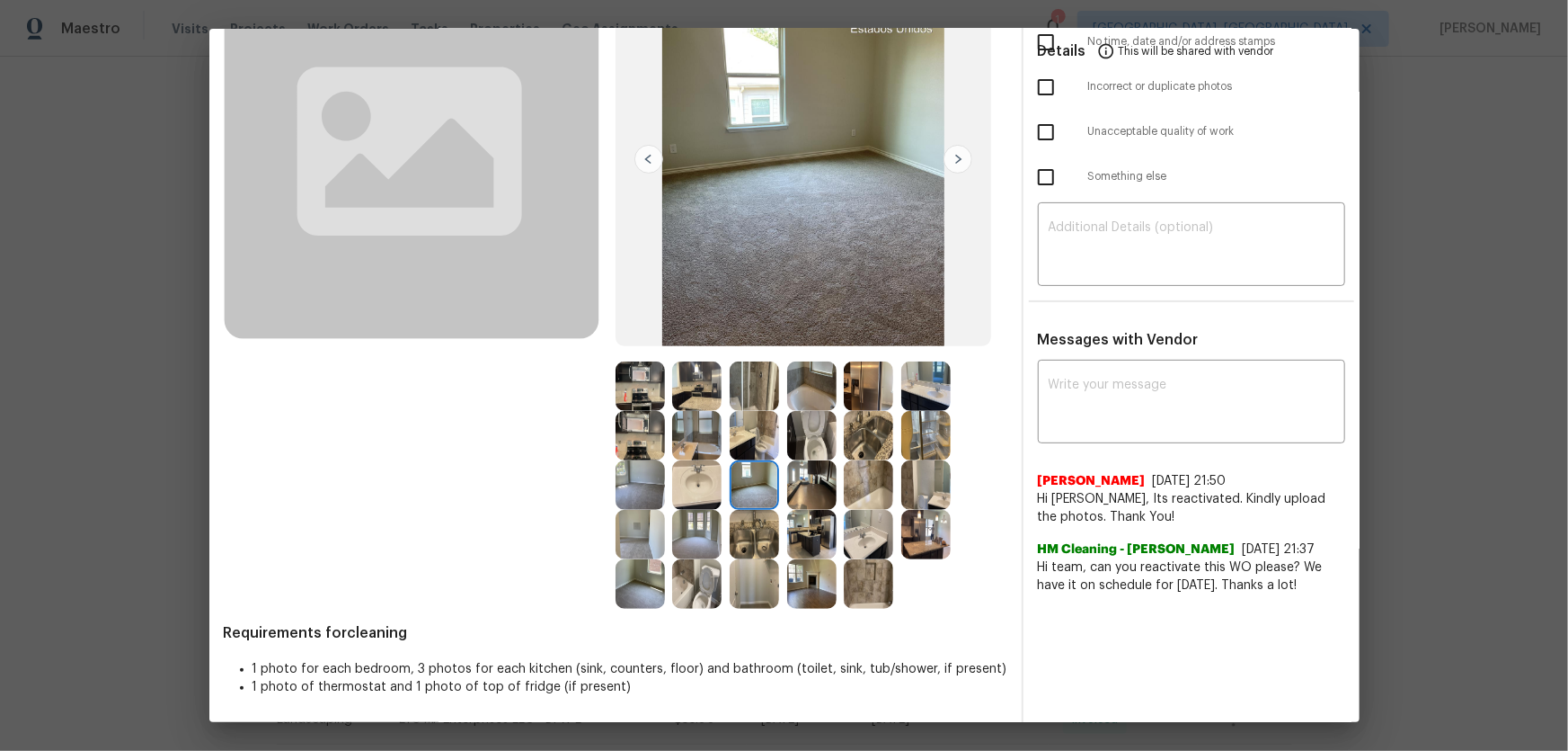
click at [756, 433] on img at bounding box center [754, 435] width 49 height 49
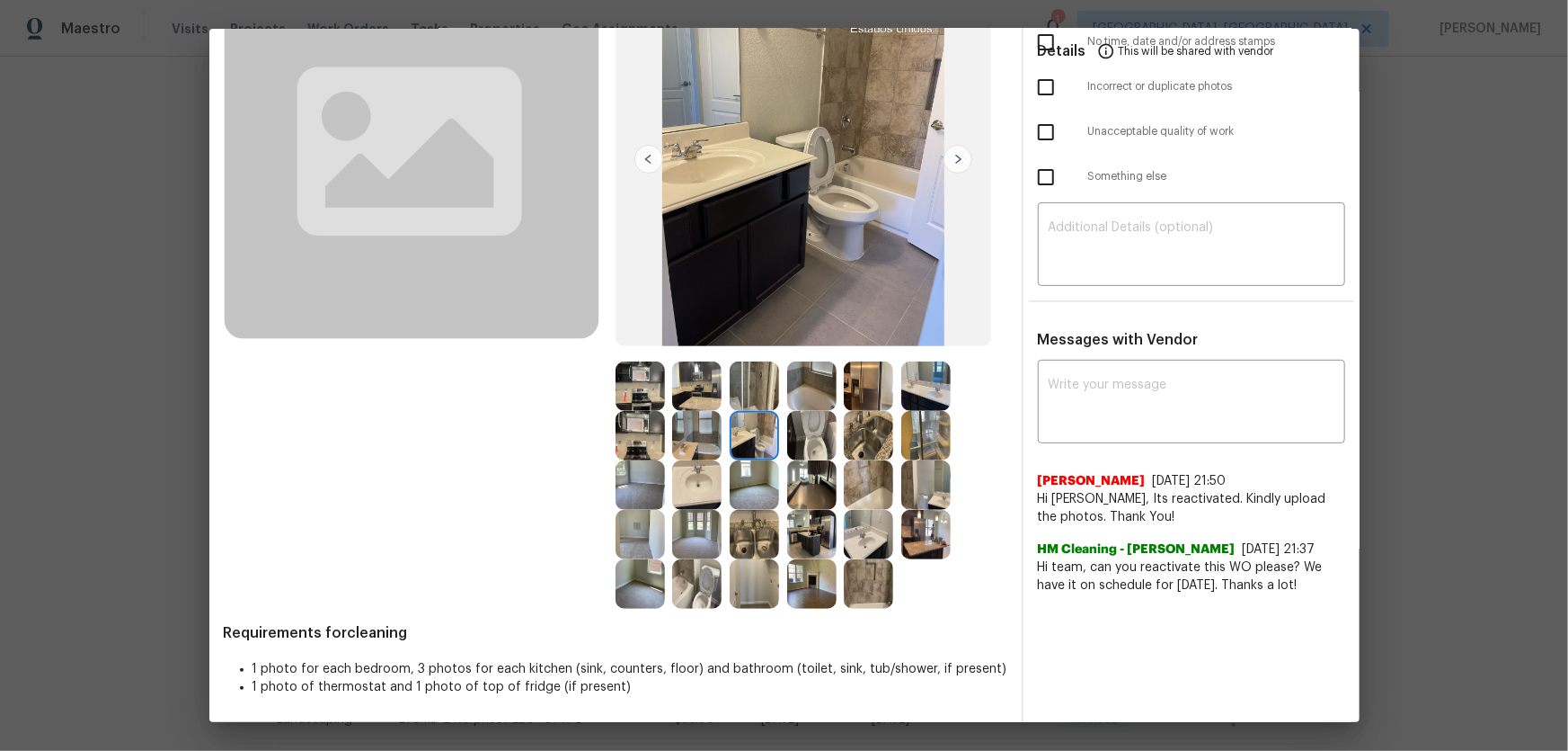
click at [707, 438] on img at bounding box center [697, 435] width 49 height 49
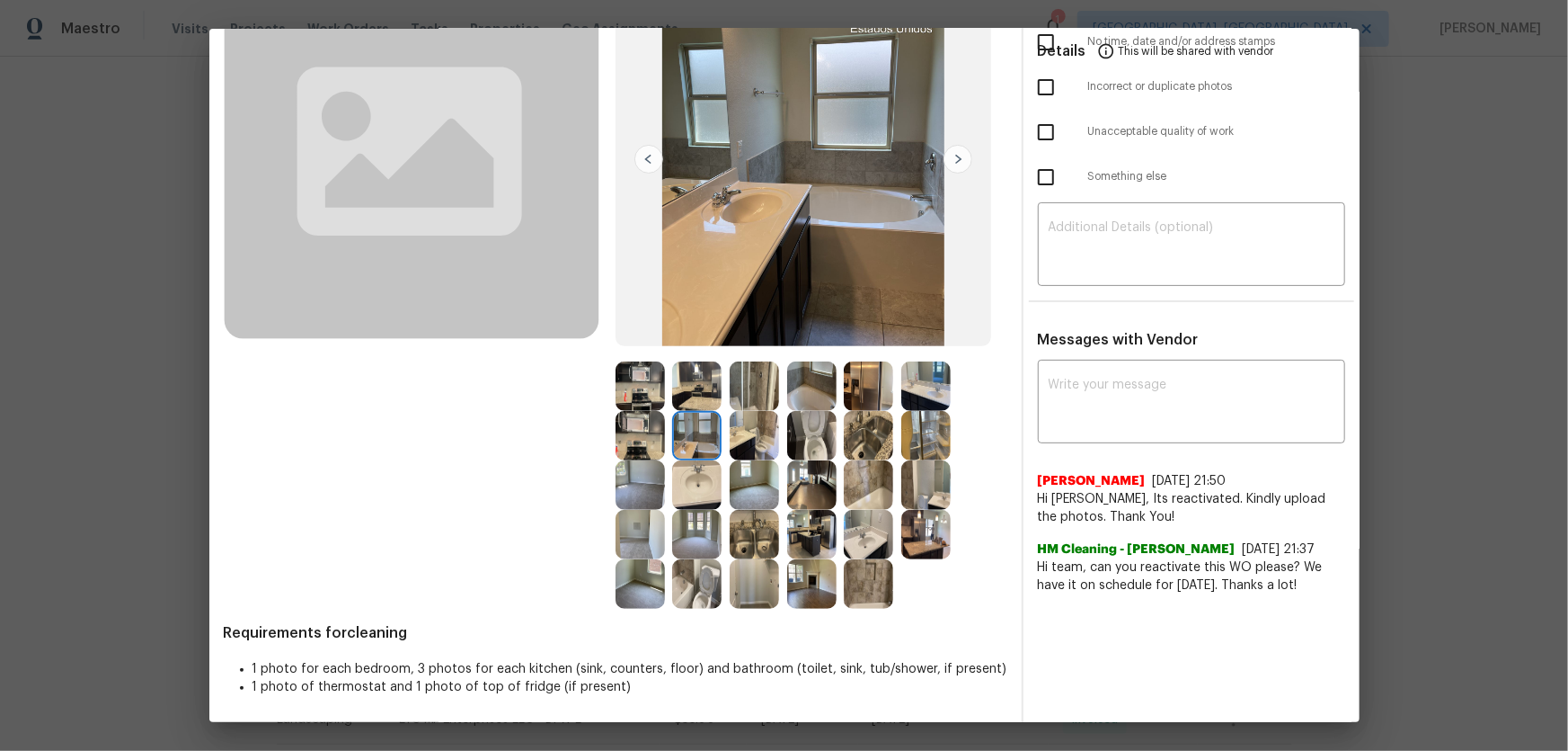
click at [697, 397] on img at bounding box center [697, 385] width 49 height 49
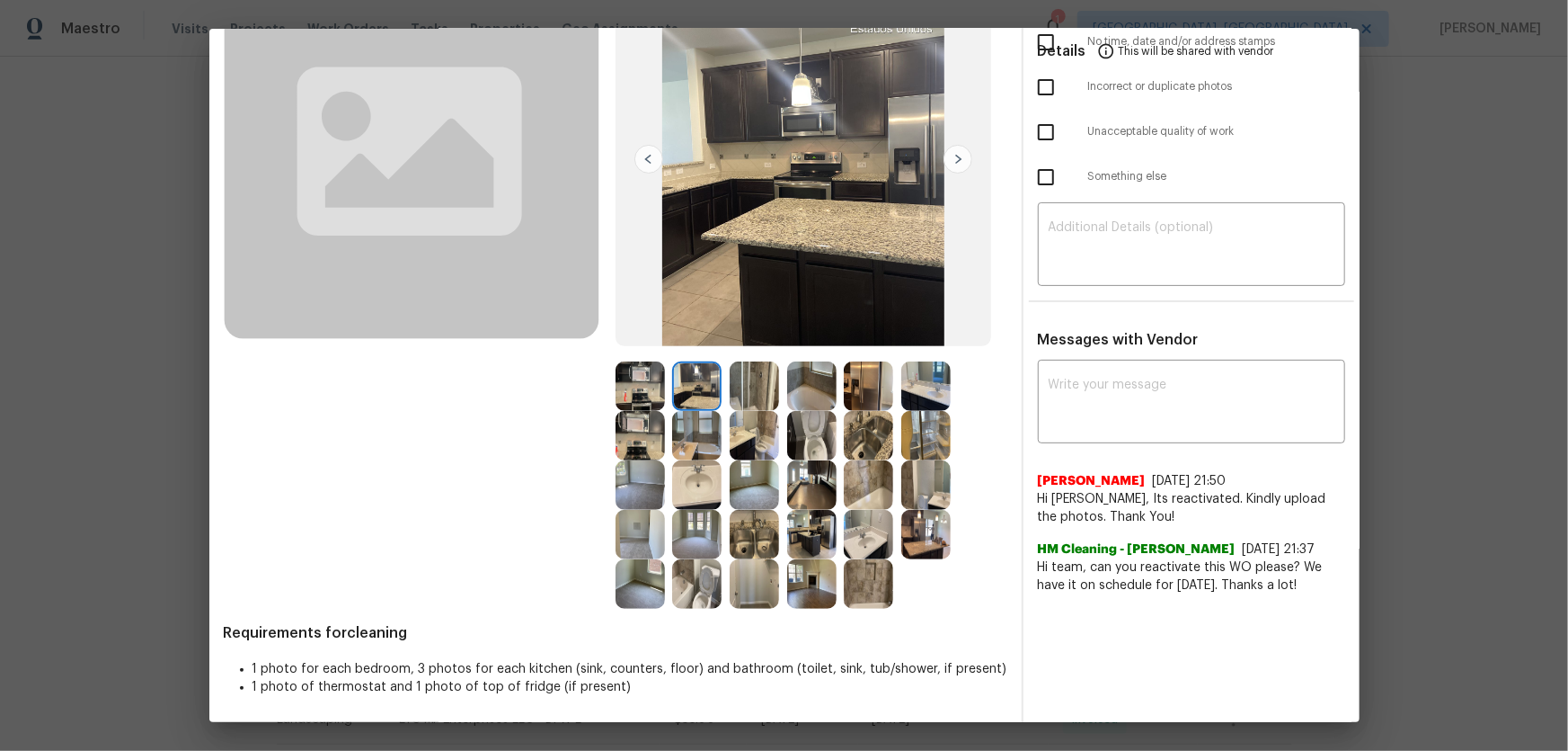
click at [745, 401] on img at bounding box center [754, 385] width 49 height 49
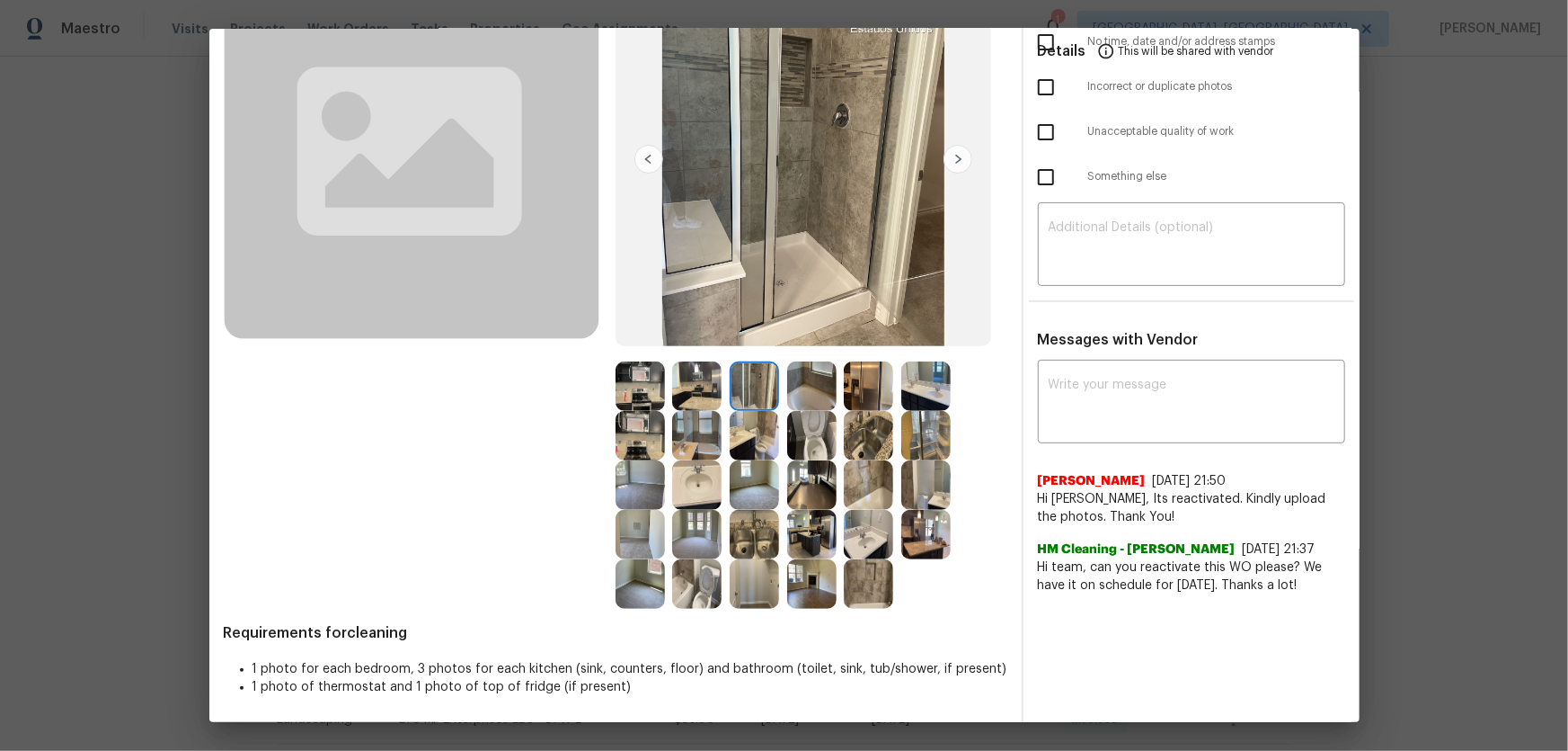
click at [804, 403] on img at bounding box center [812, 385] width 49 height 49
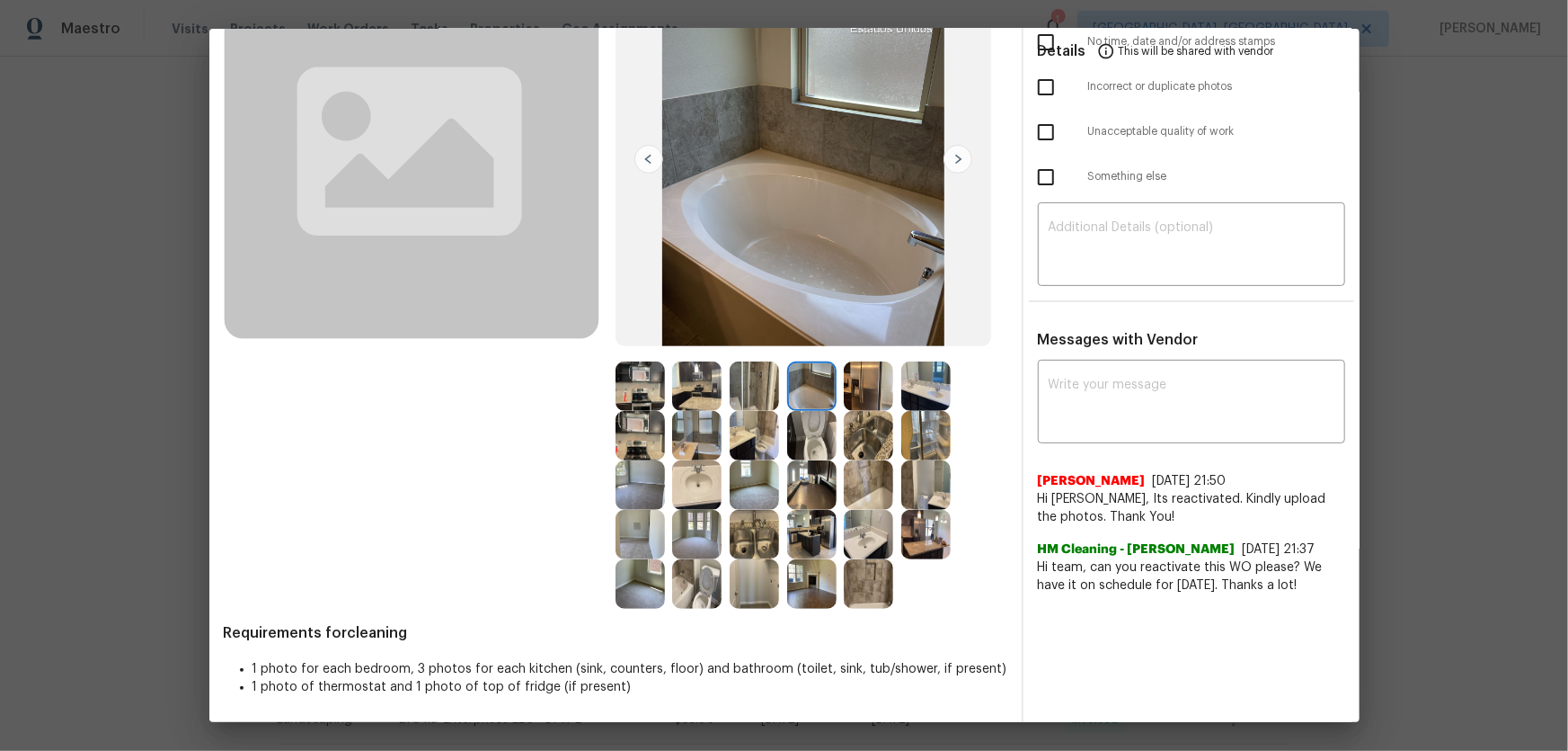
click at [867, 396] on img at bounding box center [867, 385] width 49 height 49
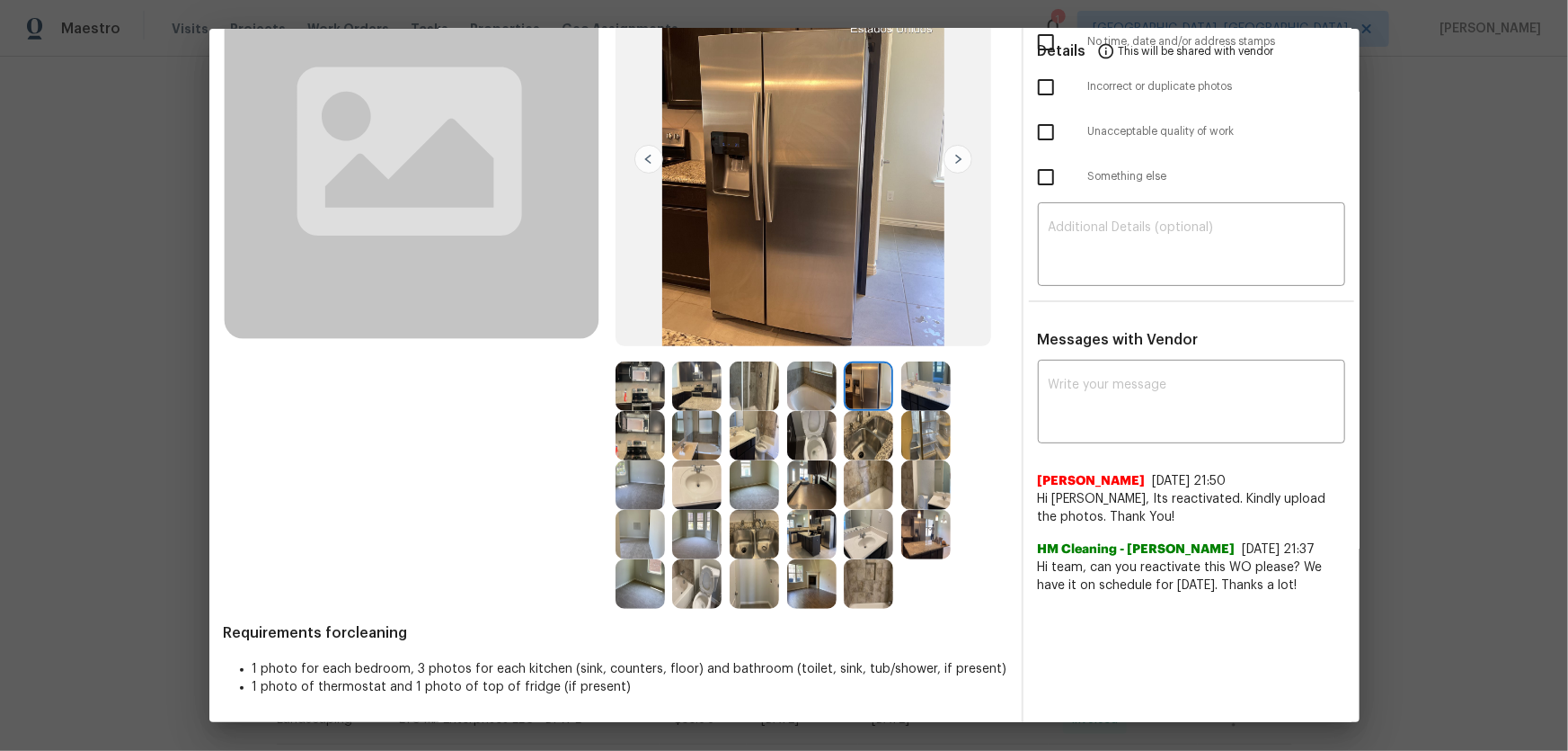
click at [901, 391] on img at bounding box center [925, 385] width 49 height 49
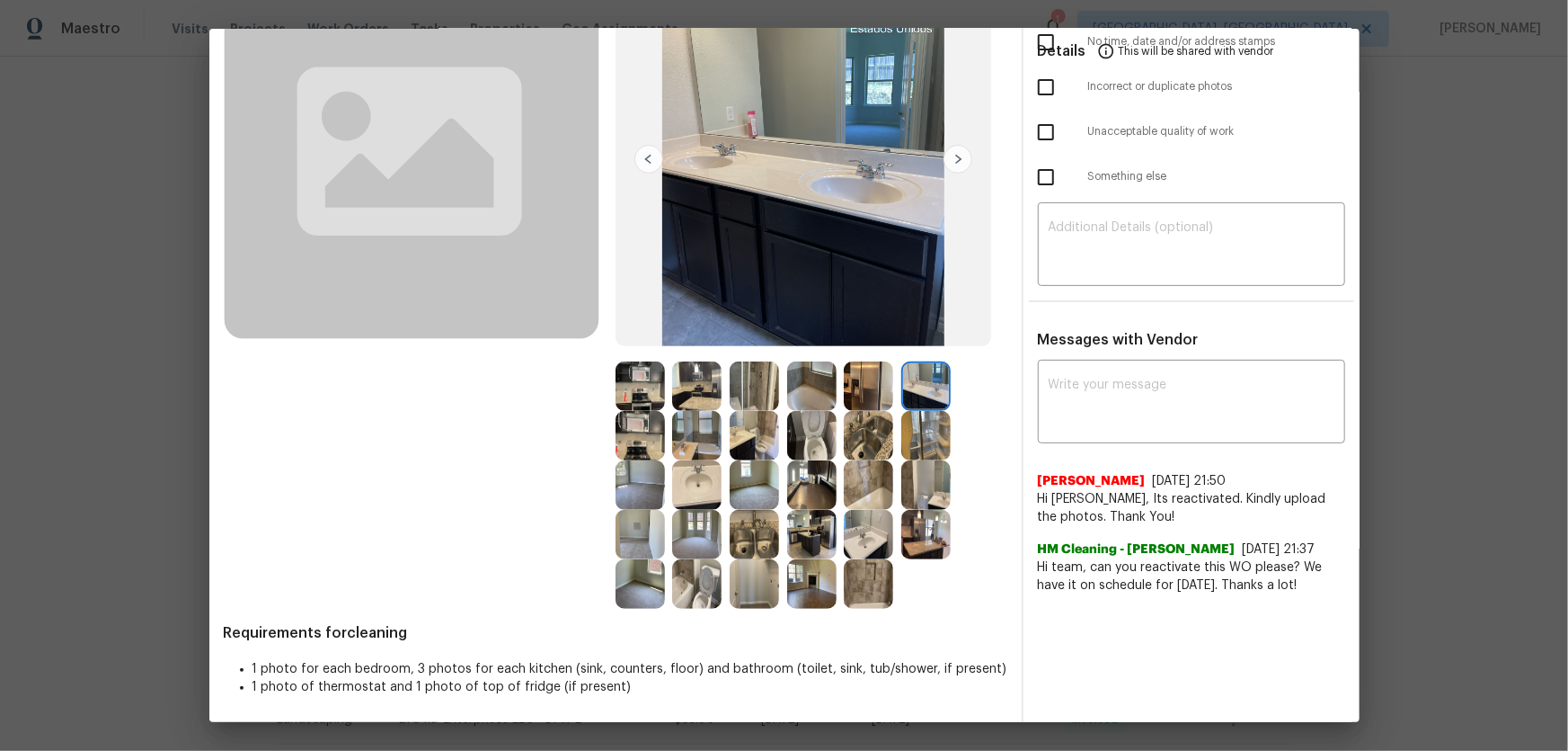
click at [920, 444] on img at bounding box center [925, 435] width 49 height 49
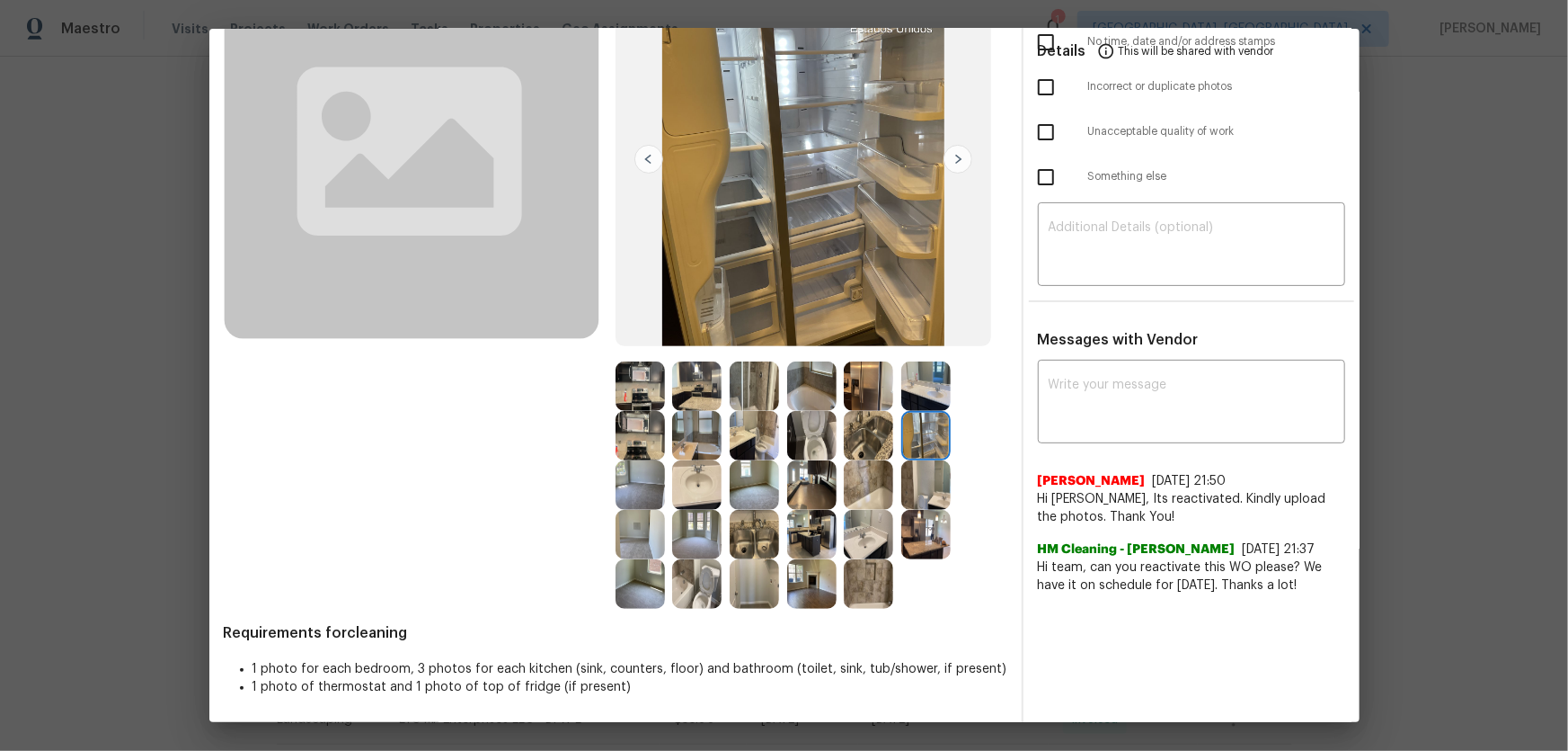
click at [890, 439] on div at bounding box center [872, 435] width 58 height 49
click at [869, 433] on img at bounding box center [867, 435] width 49 height 49
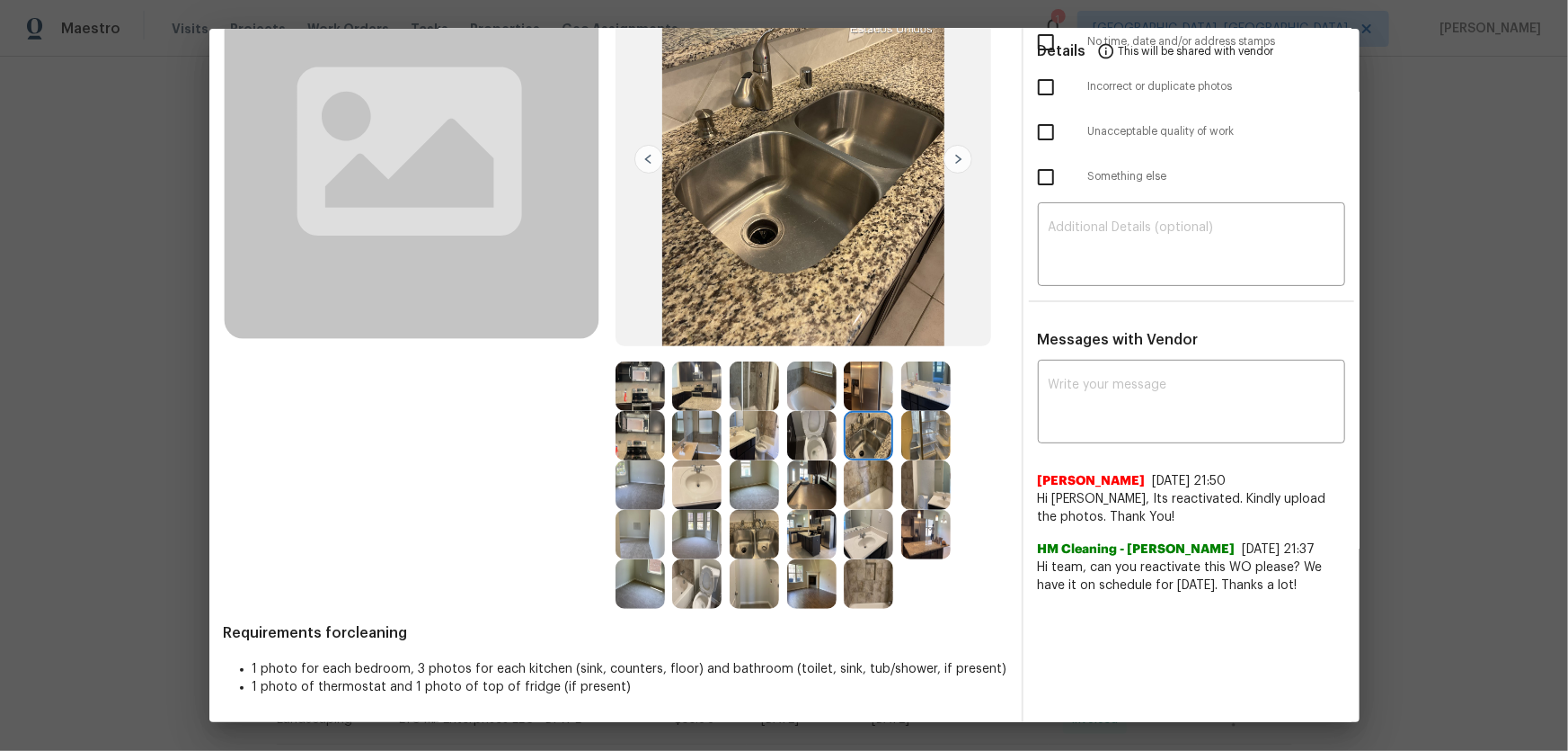
click at [873, 471] on img at bounding box center [867, 485] width 49 height 49
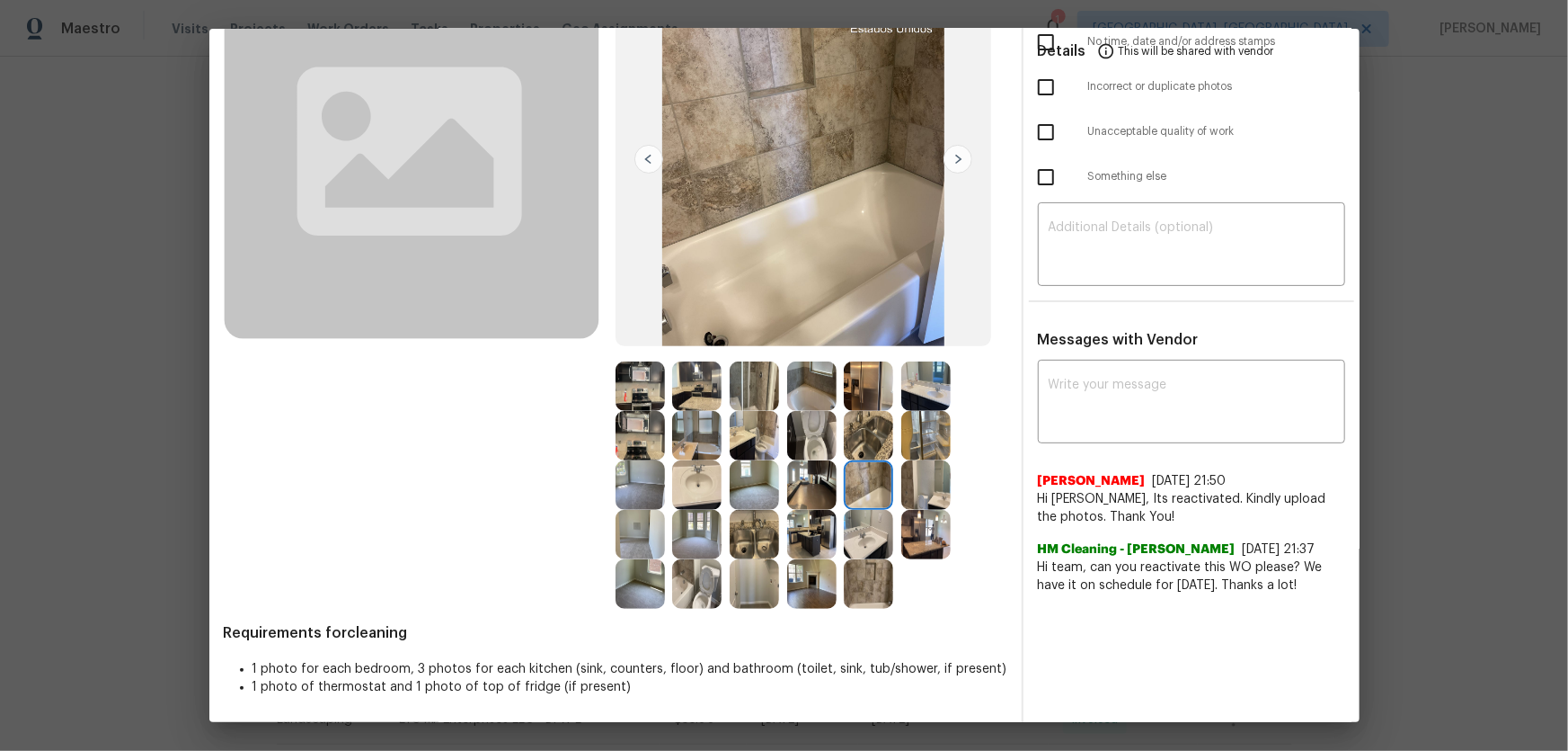
click at [909, 484] on img at bounding box center [925, 485] width 49 height 49
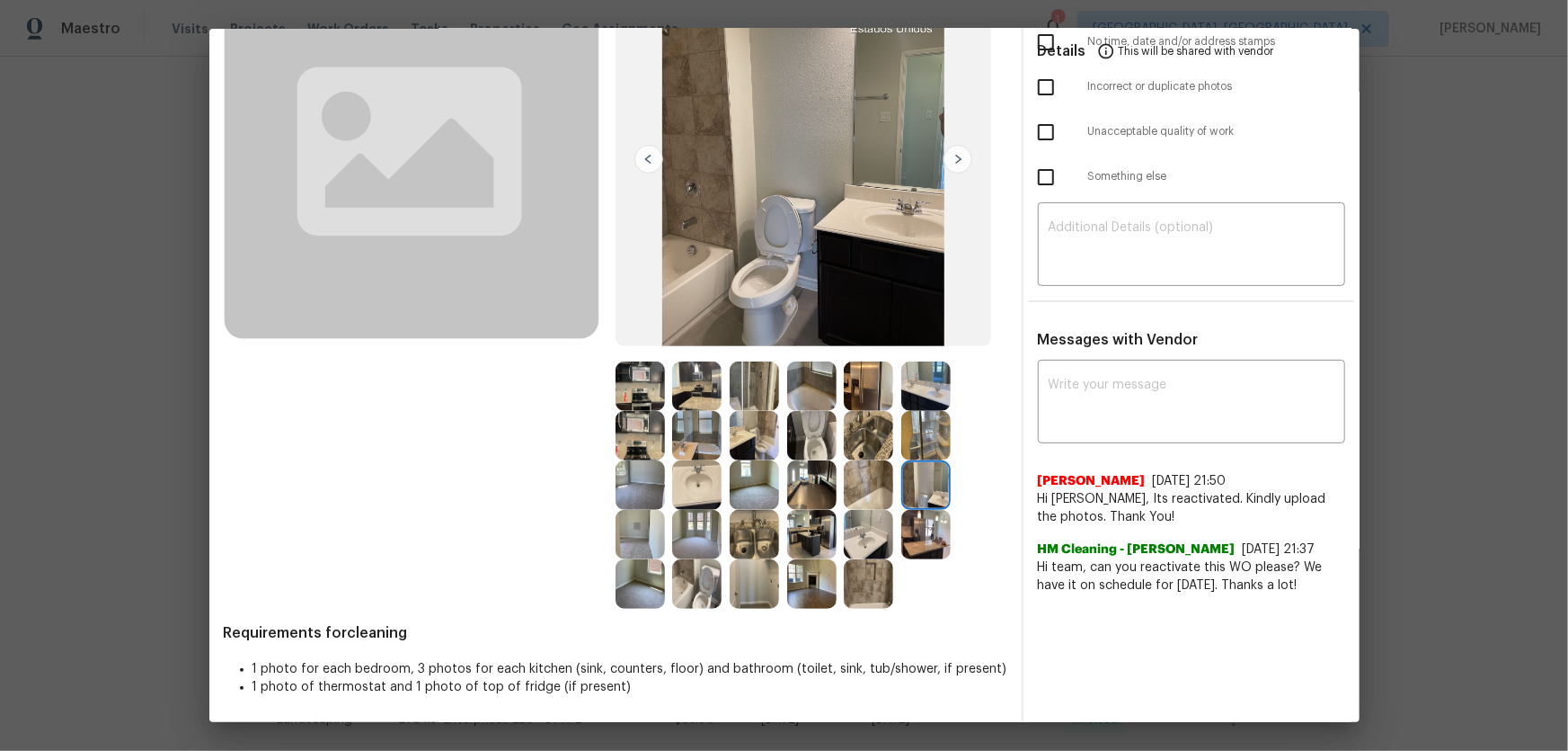
click at [816, 488] on img at bounding box center [812, 485] width 49 height 49
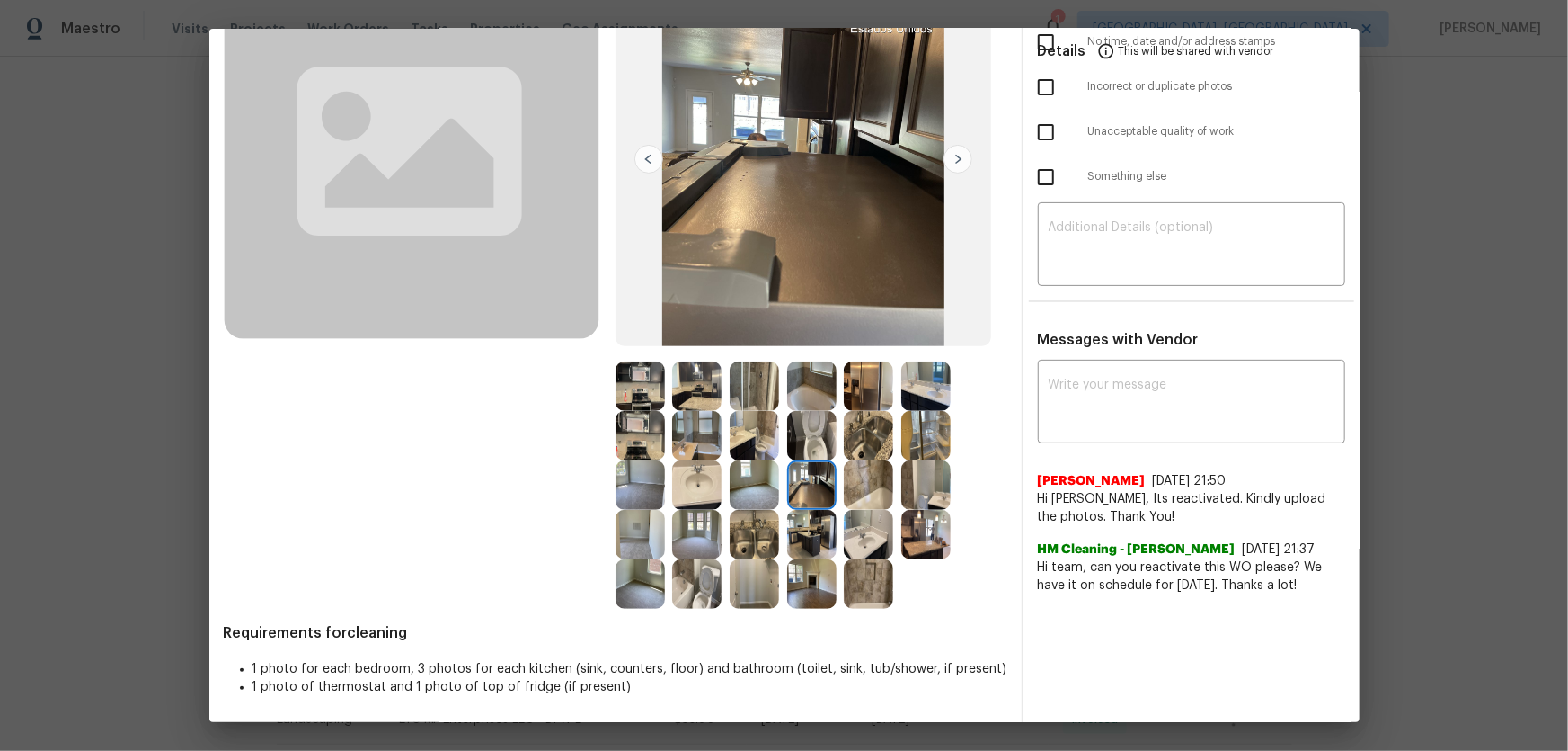
click at [801, 495] on img at bounding box center [812, 534] width 49 height 49
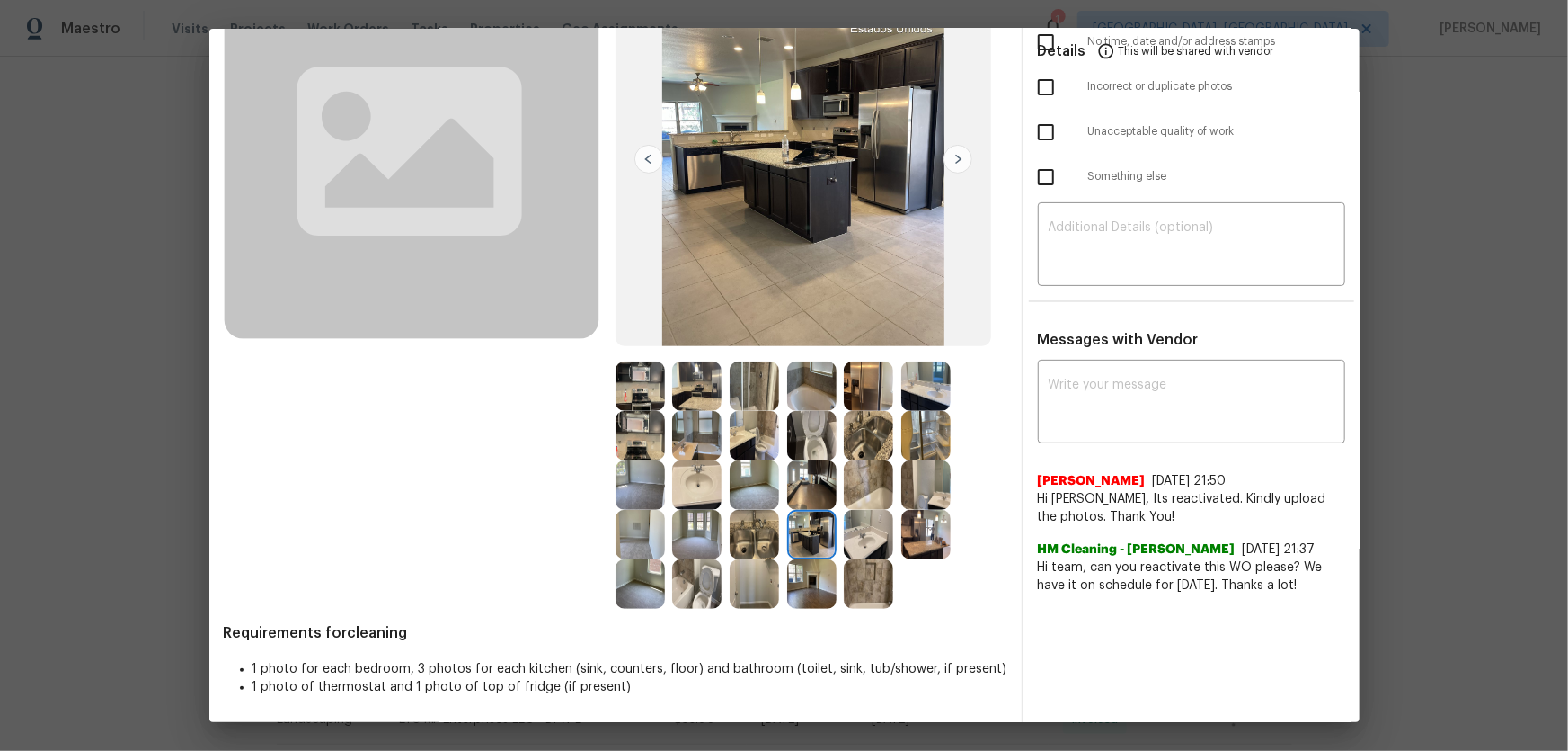
click at [747, 495] on img at bounding box center [754, 534] width 49 height 49
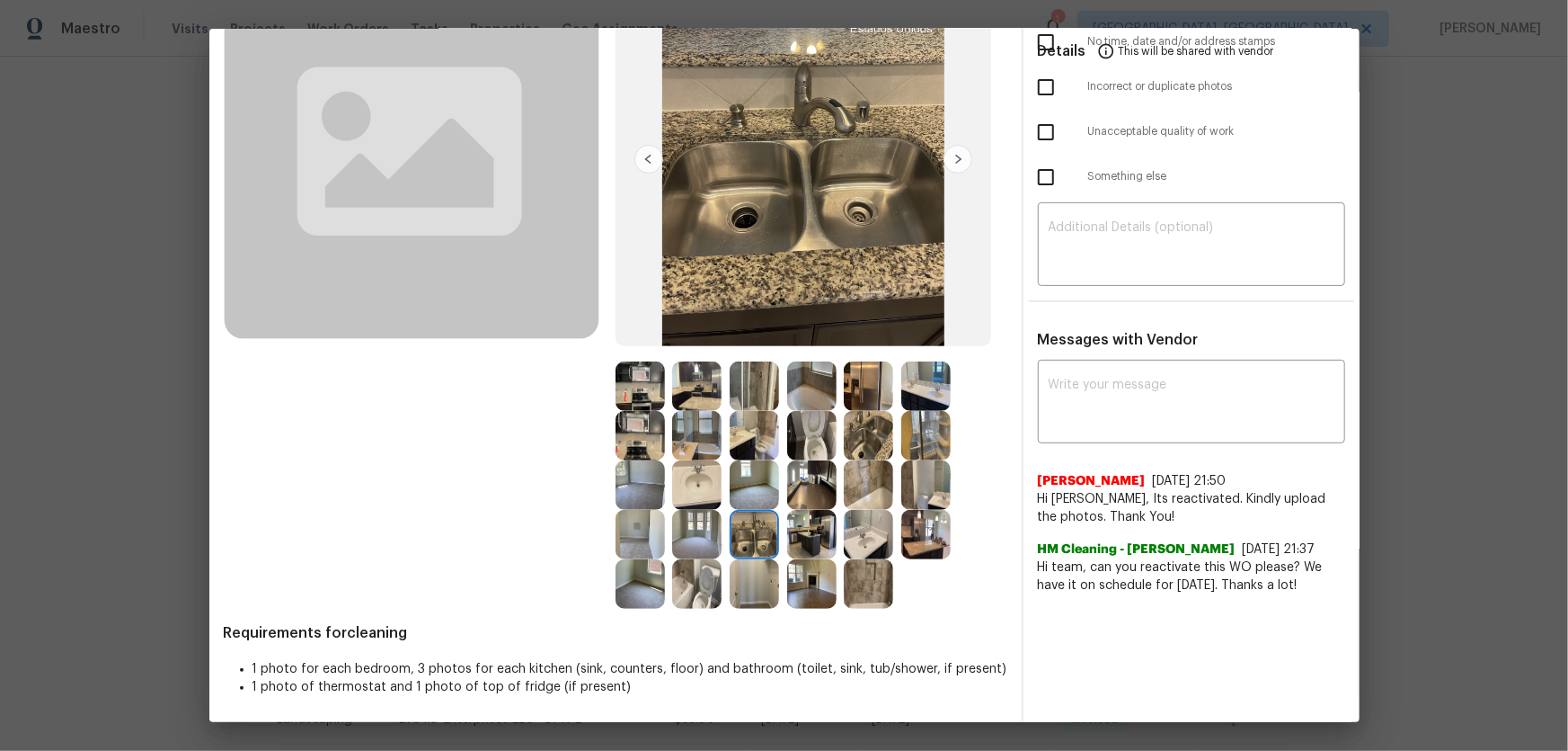
click at [713, 495] on img at bounding box center [697, 534] width 49 height 49
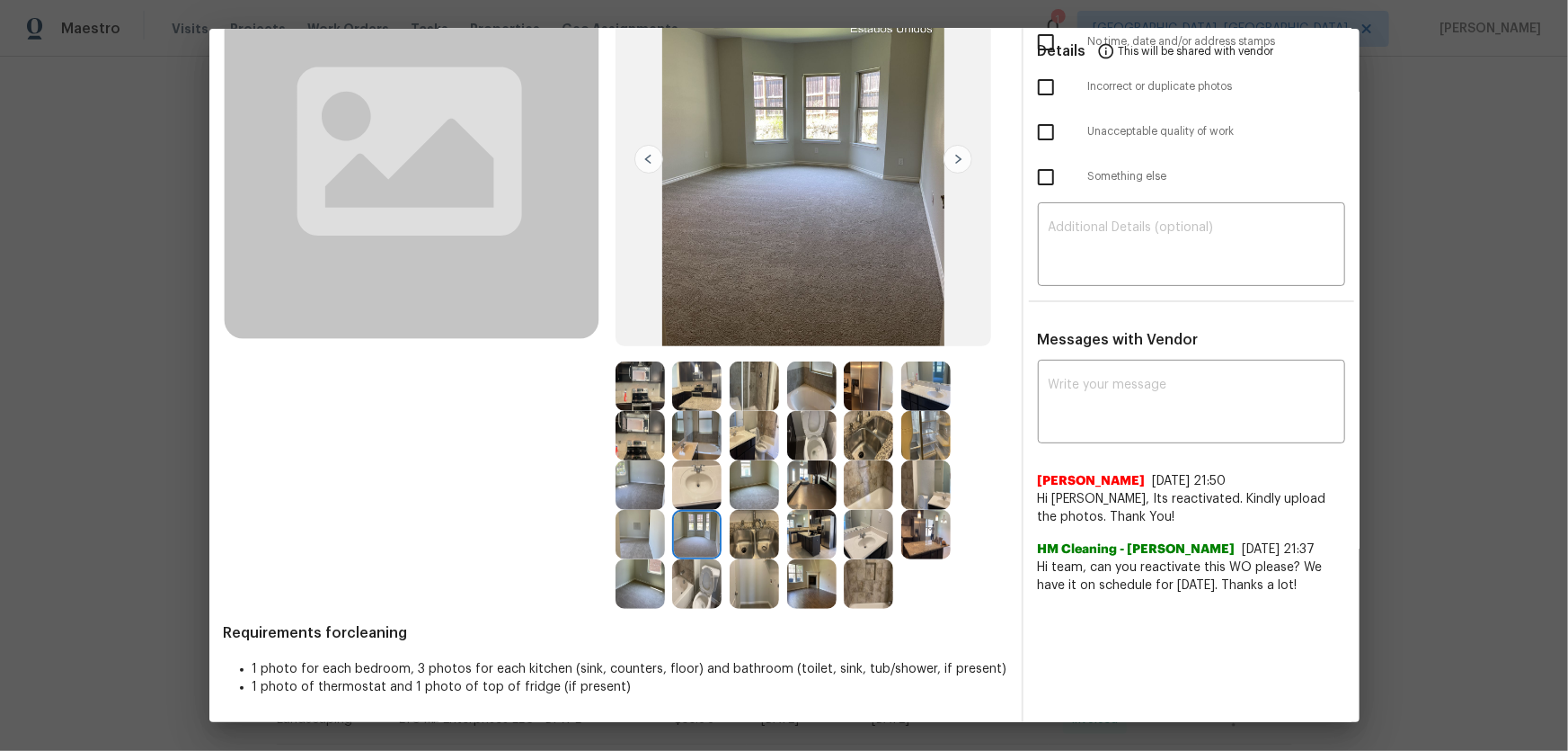
click at [764, 493] on img at bounding box center [754, 485] width 49 height 49
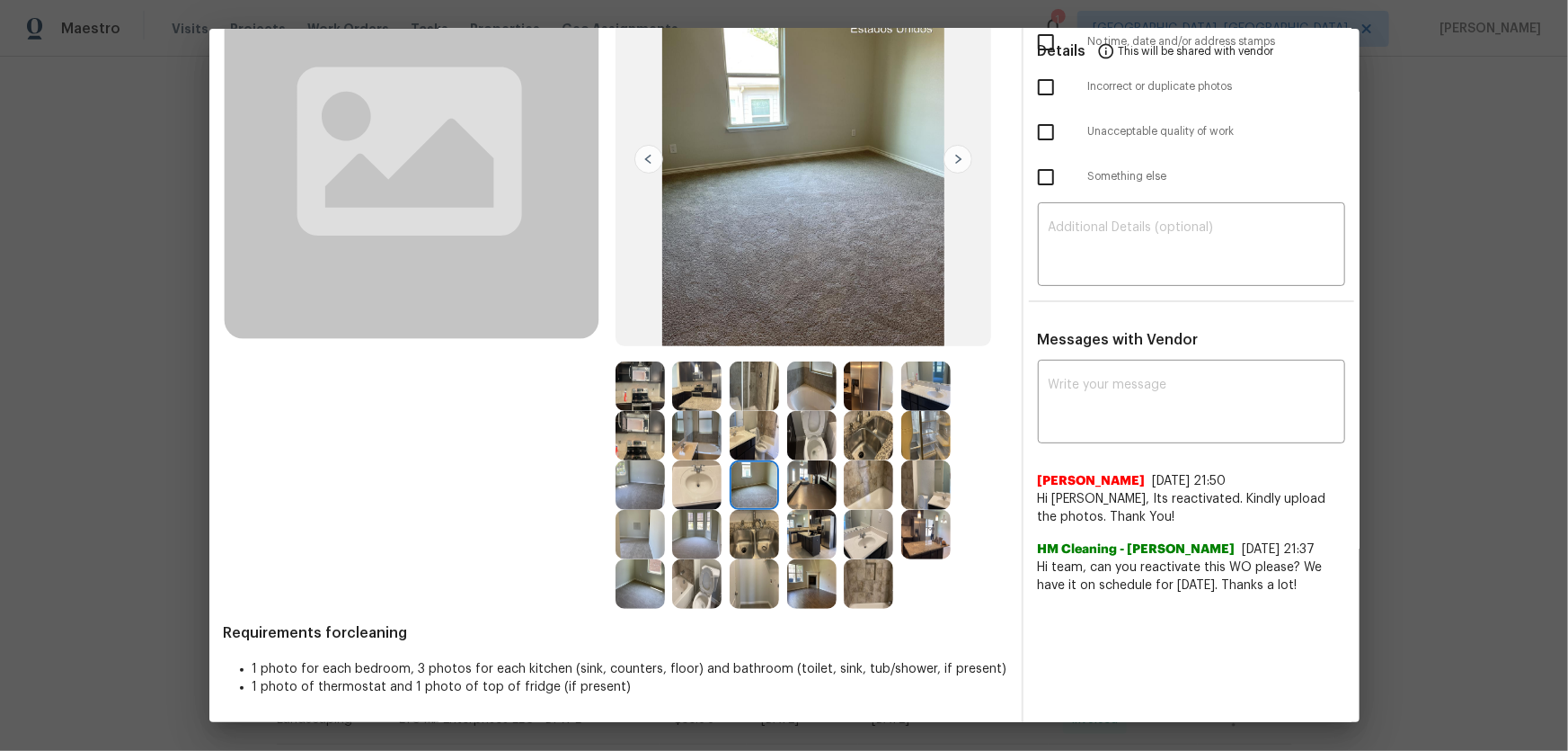
click at [692, 495] on img at bounding box center [697, 485] width 49 height 49
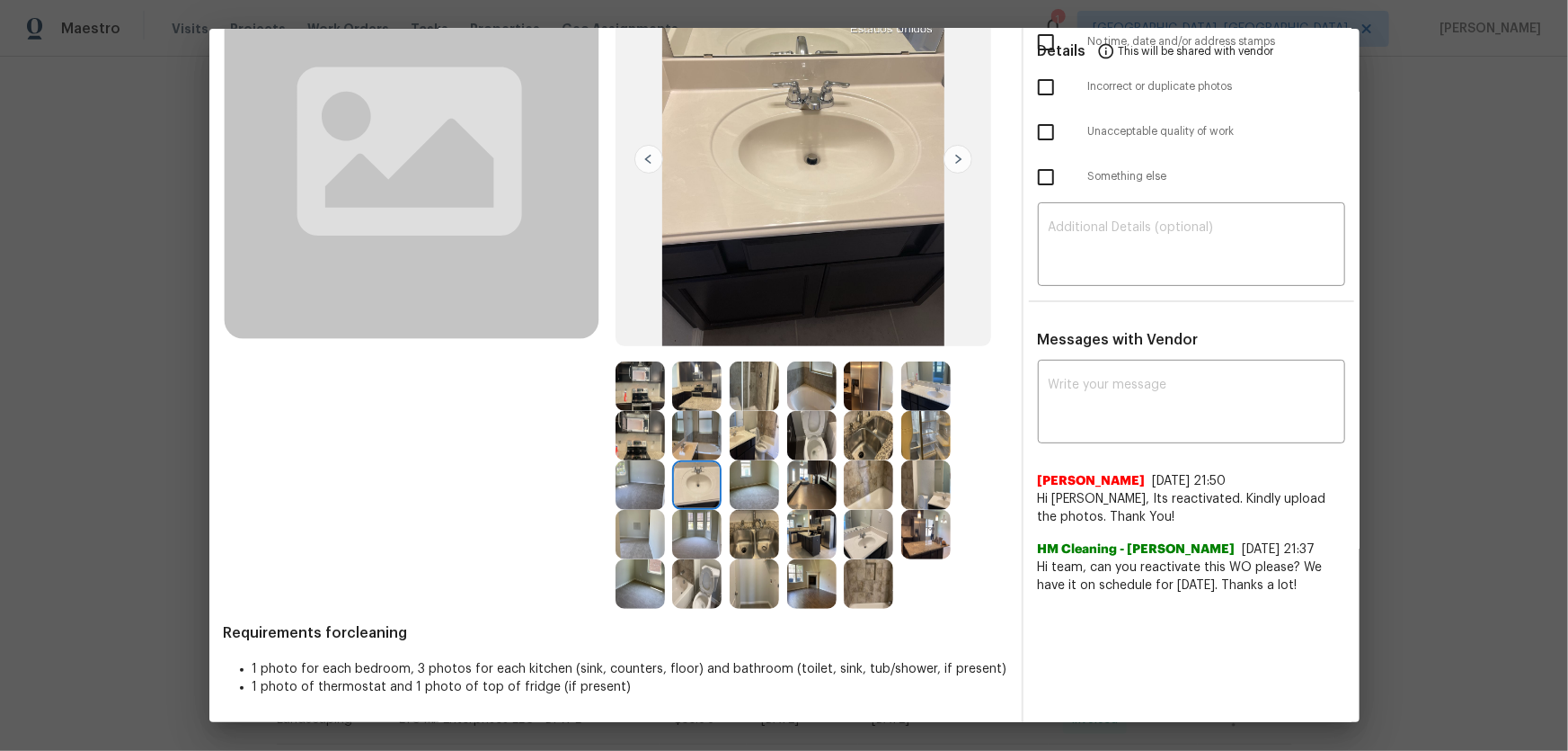
click at [641, 488] on img at bounding box center [640, 485] width 49 height 49
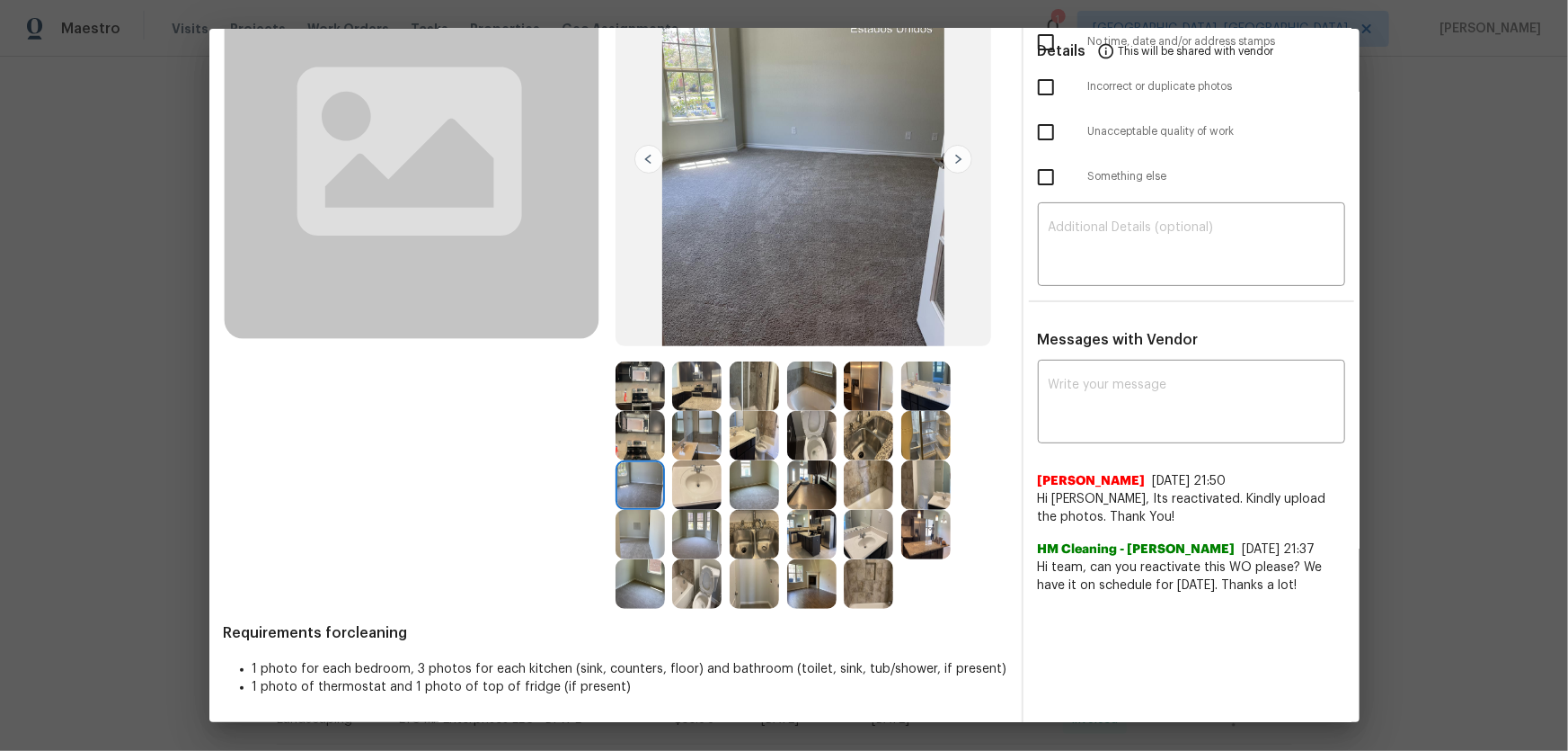
click at [630, 439] on img at bounding box center [640, 435] width 49 height 49
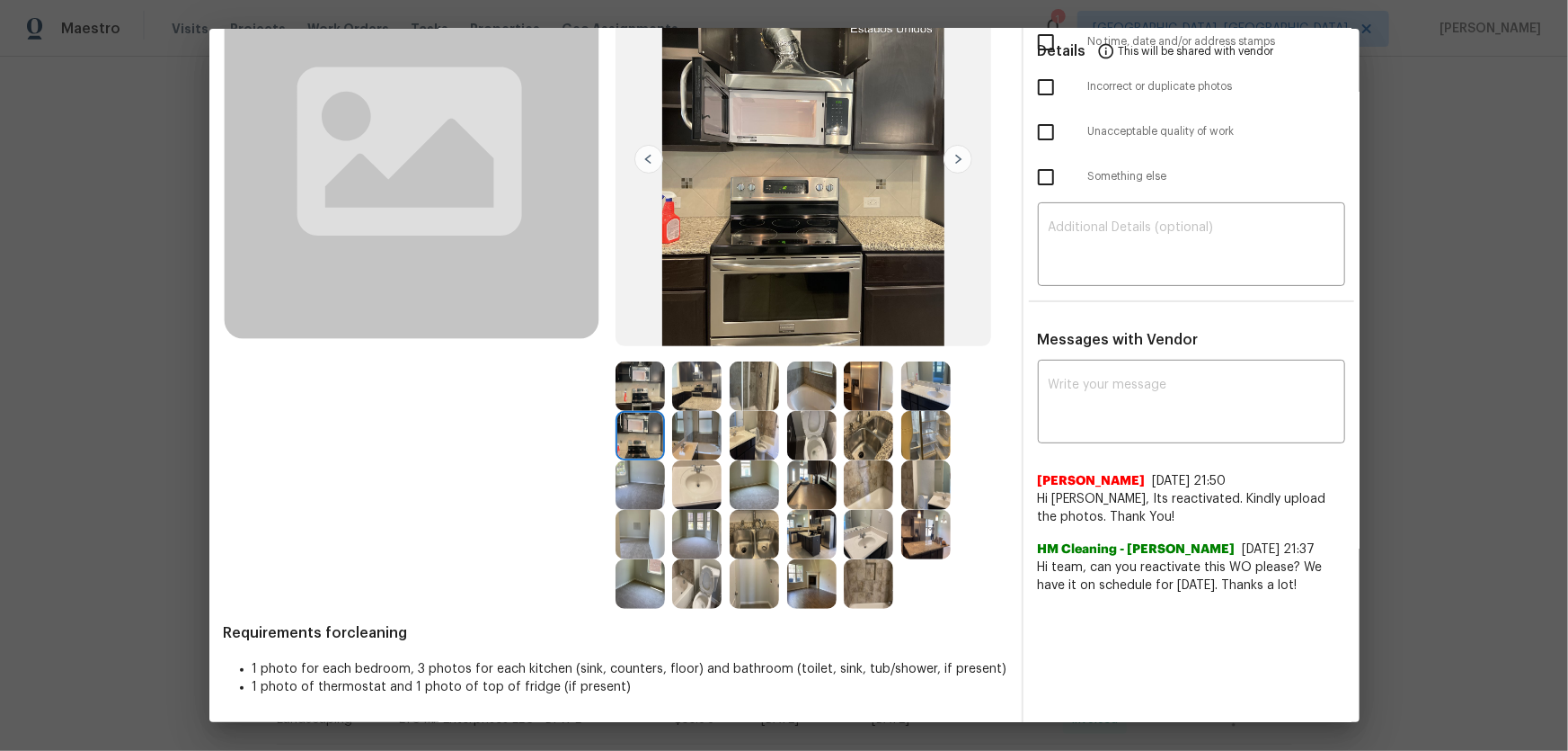
click at [625, 399] on img at bounding box center [640, 385] width 49 height 49
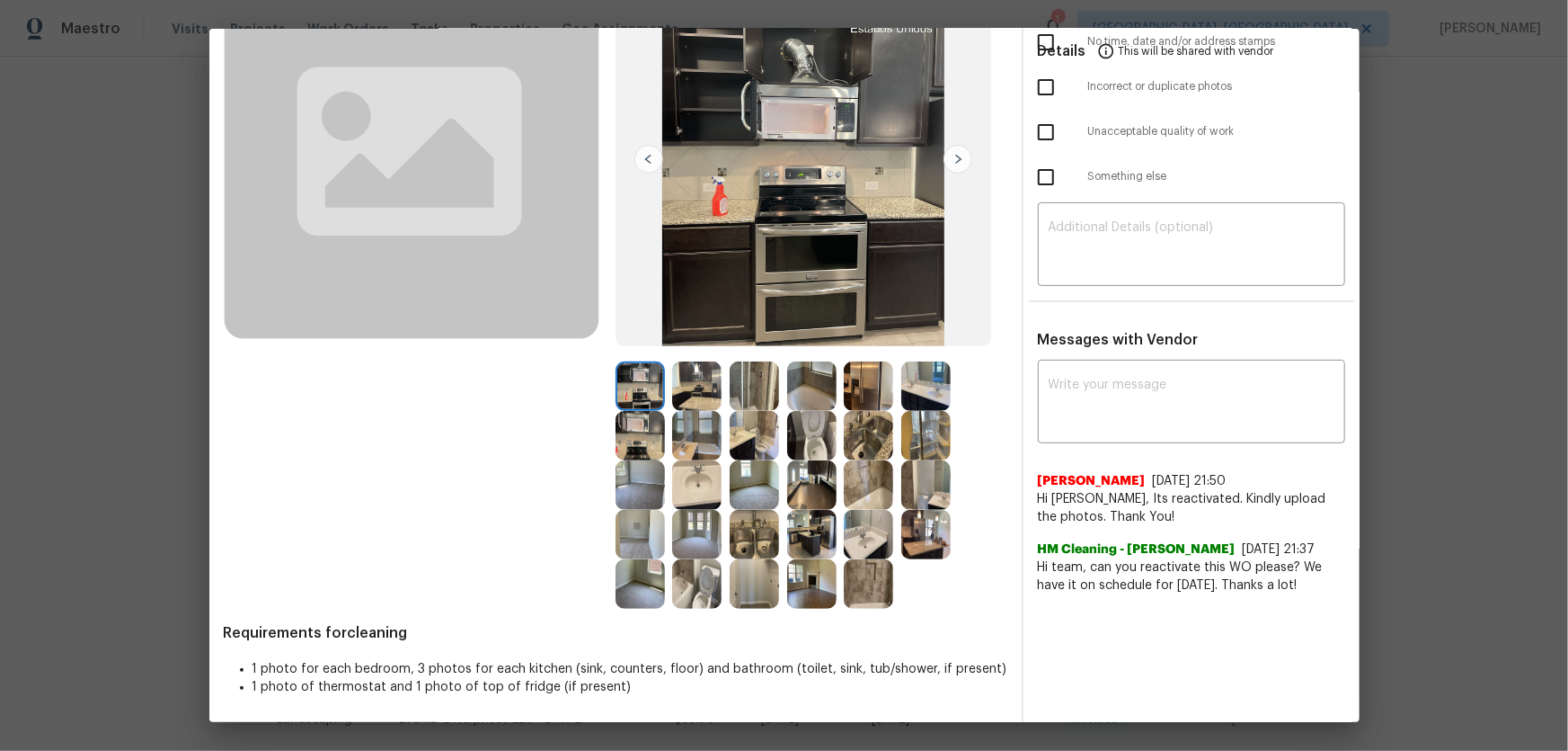
click at [695, 399] on img at bounding box center [697, 385] width 49 height 49
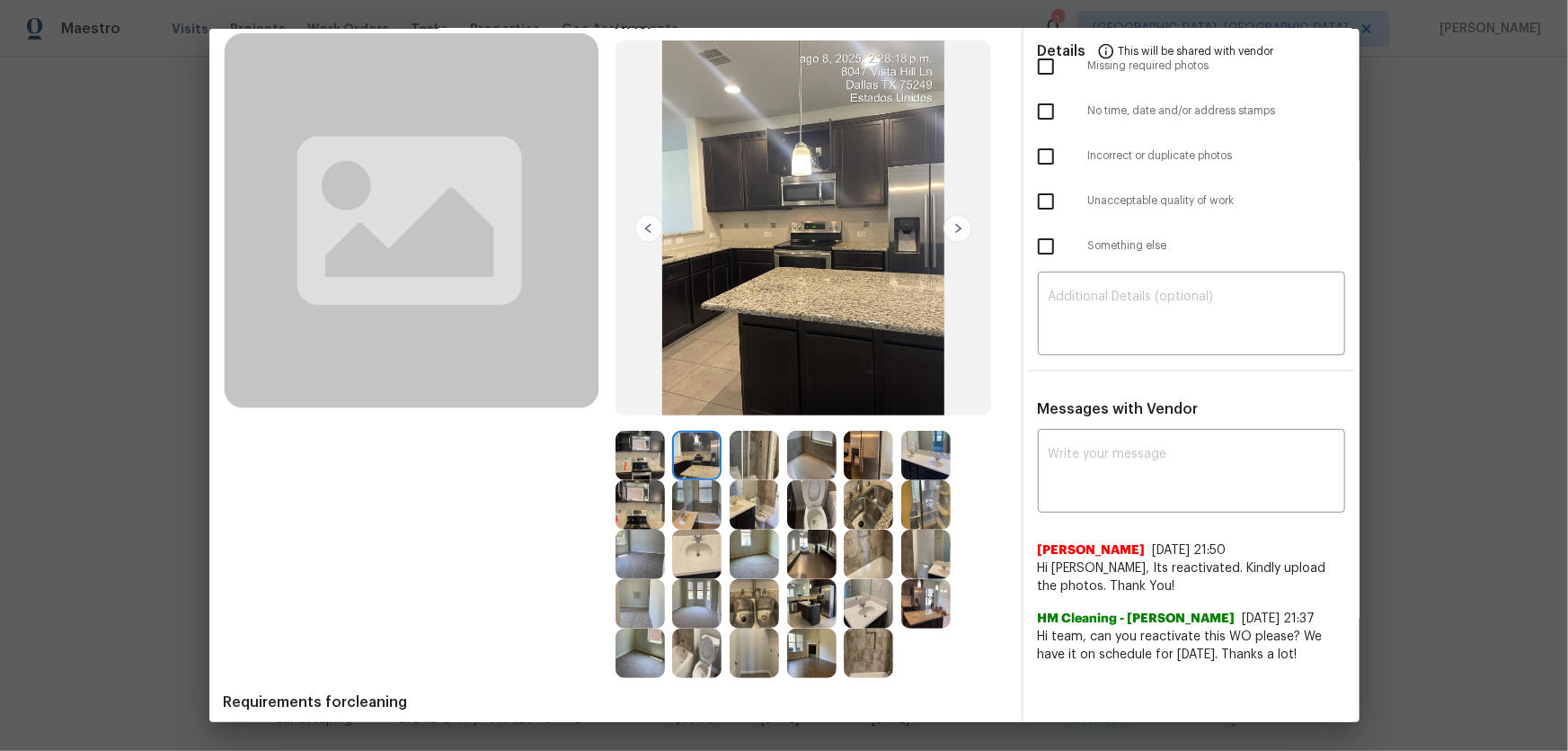
scroll to position [3, 0]
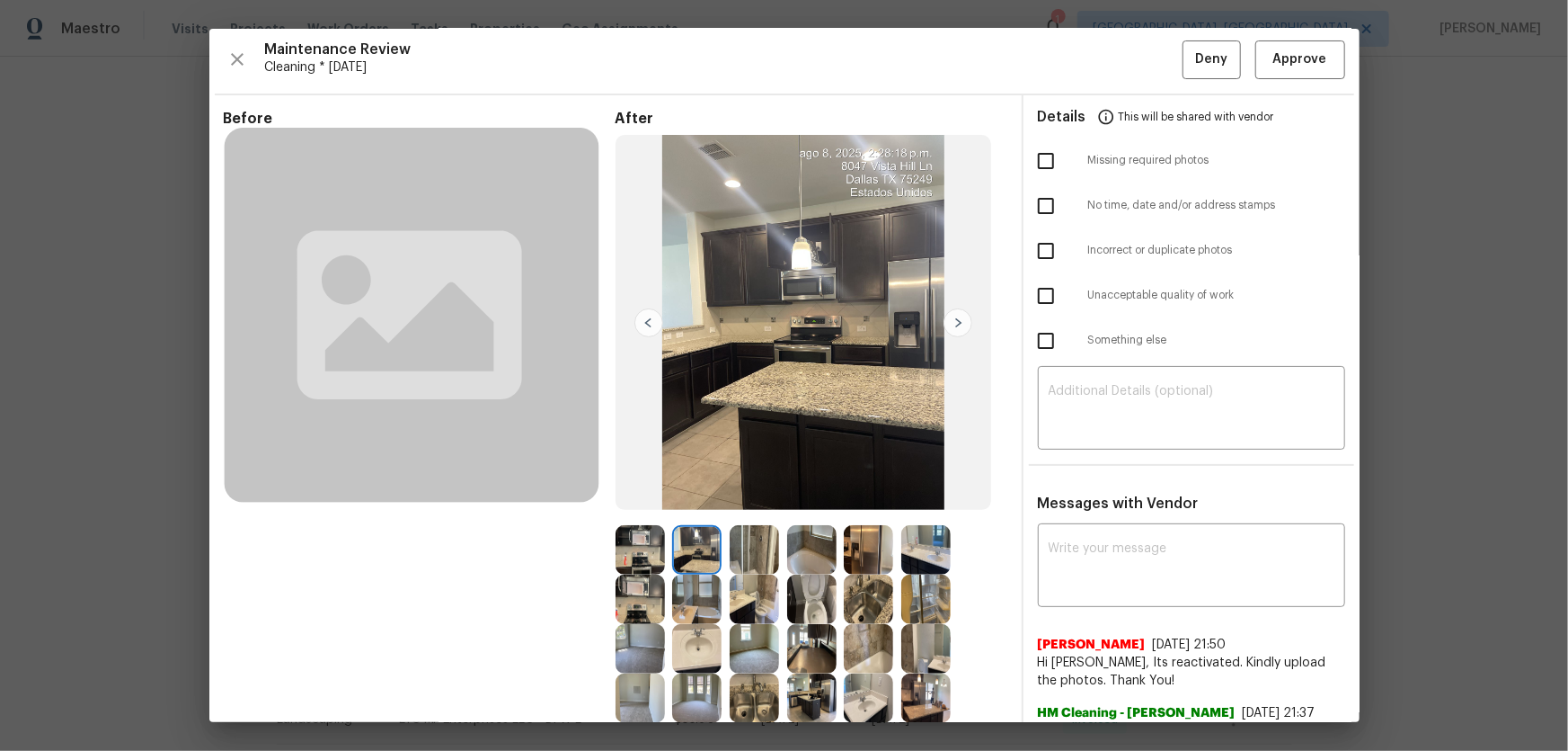
click at [811, 495] on div "After" at bounding box center [812, 441] width 392 height 663
click at [811, 495] on img at bounding box center [812, 549] width 49 height 49
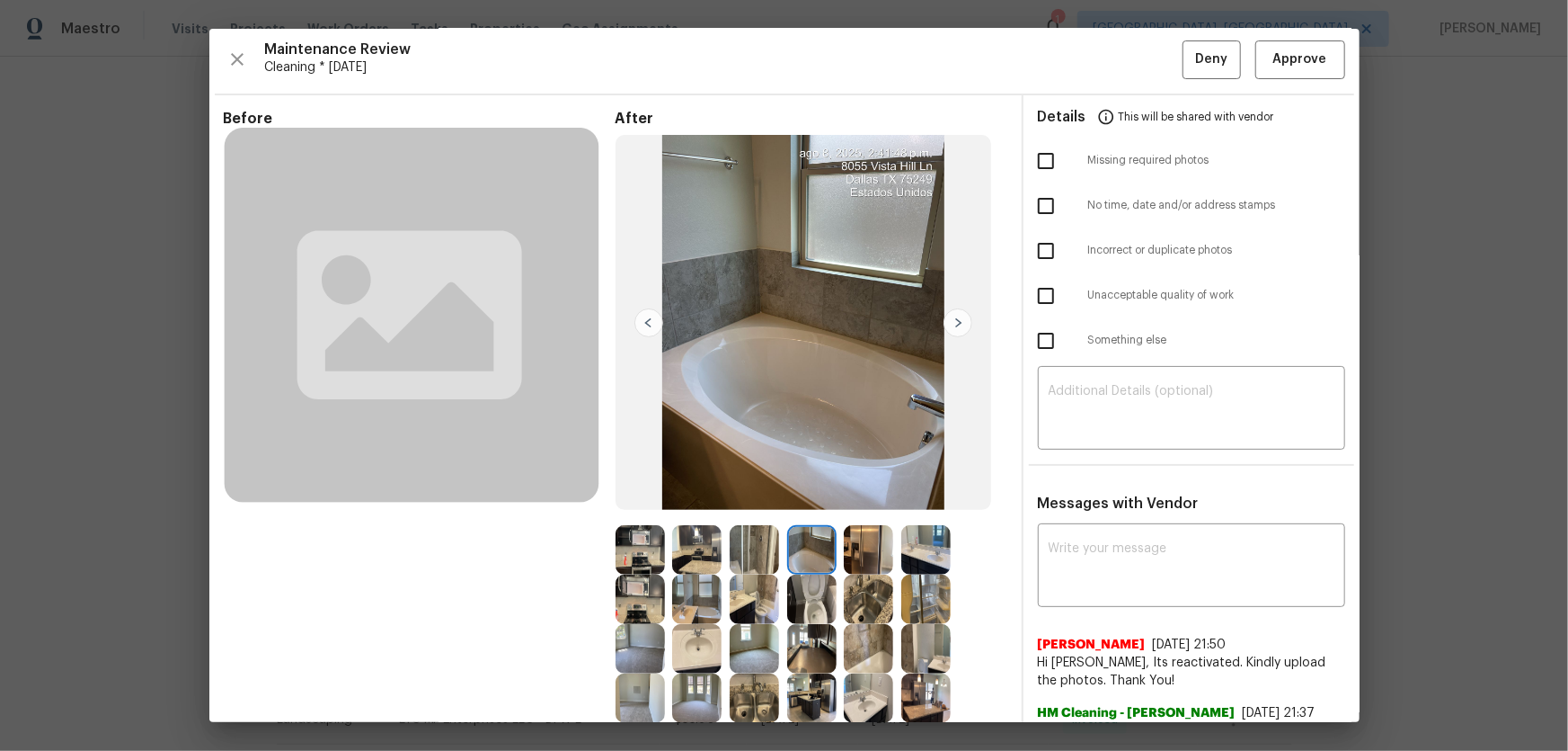
click at [893, 495] on div at bounding box center [872, 549] width 58 height 49
click at [860, 495] on img at bounding box center [867, 549] width 49 height 49
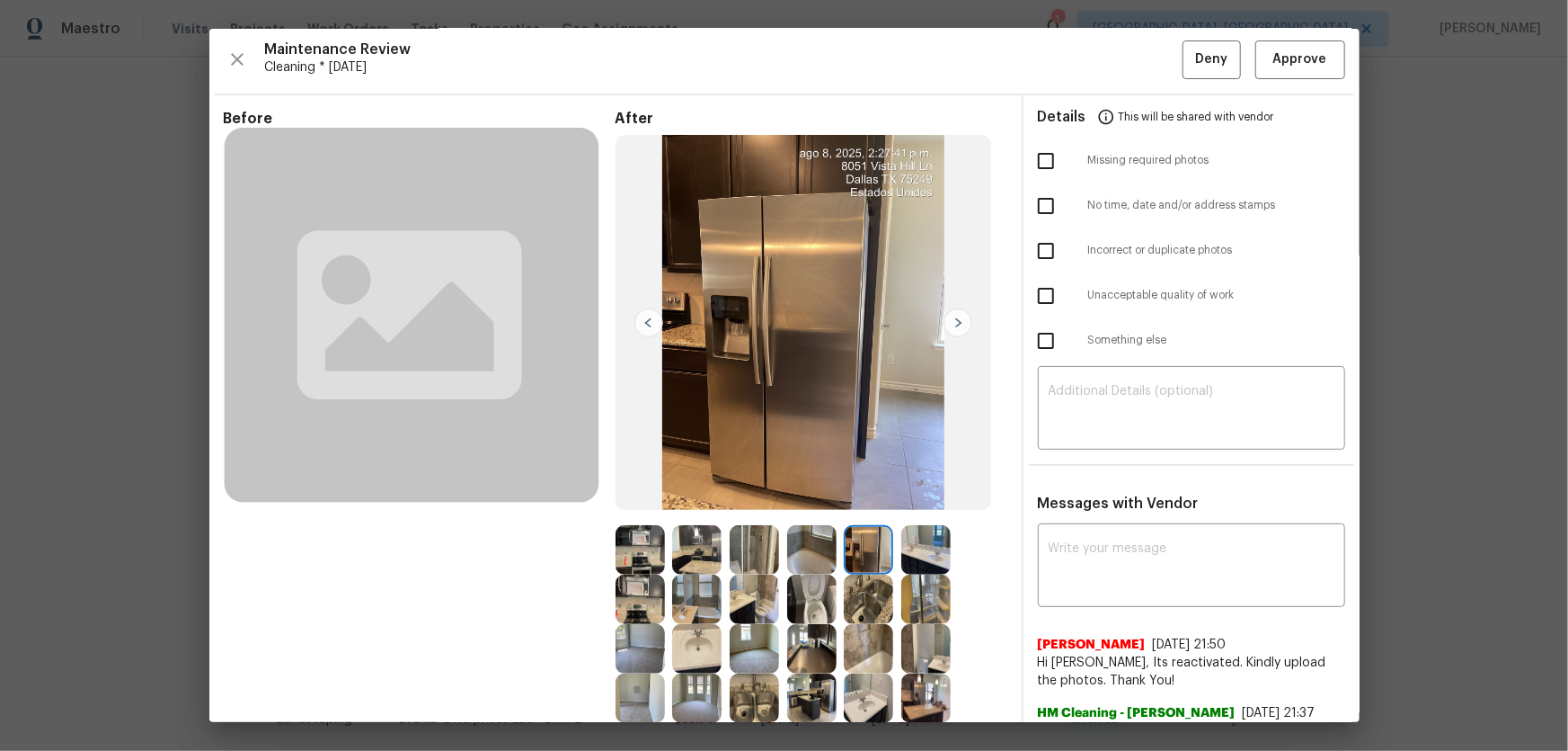
click at [872, 495] on img at bounding box center [867, 598] width 49 height 49
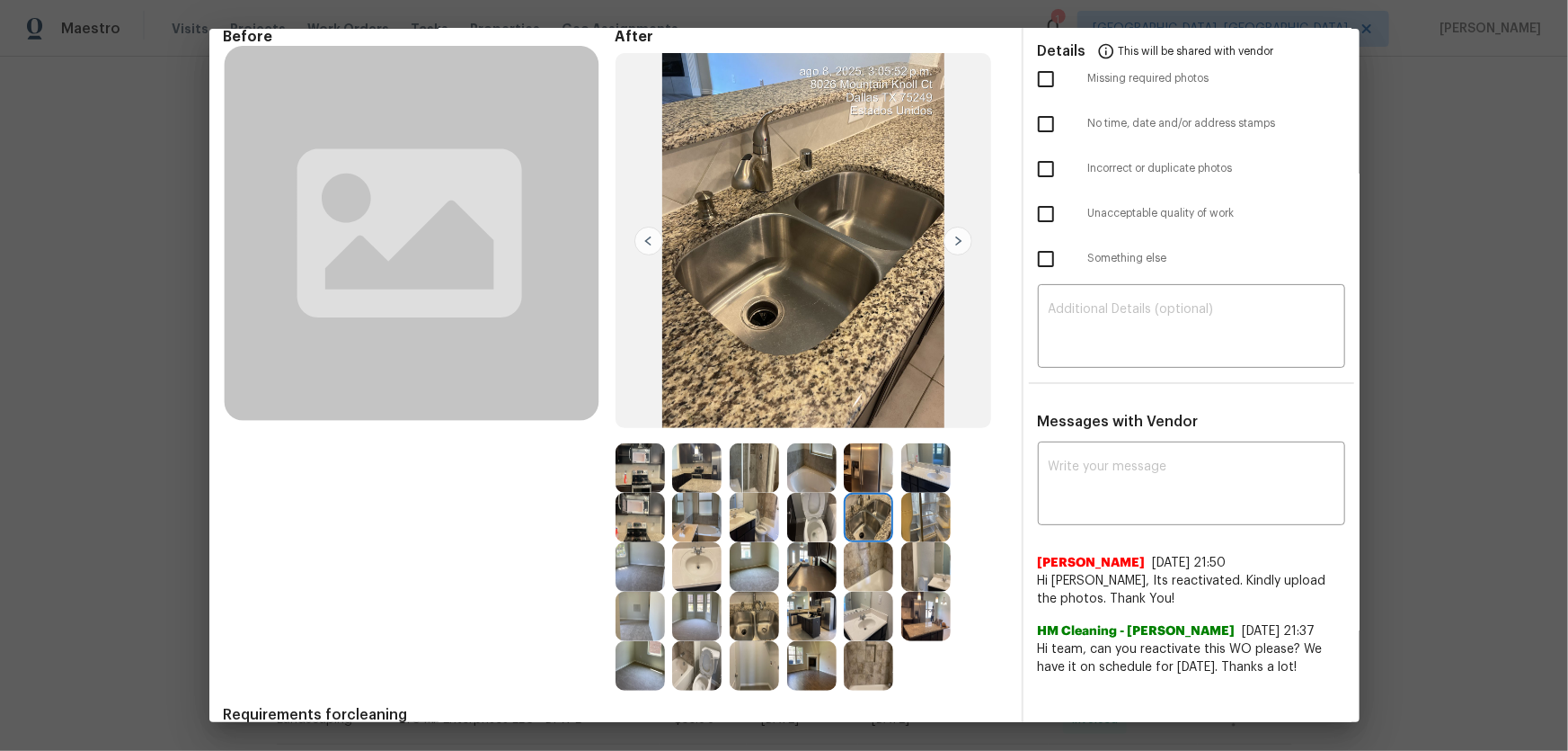
click at [817, 495] on img at bounding box center [812, 567] width 49 height 49
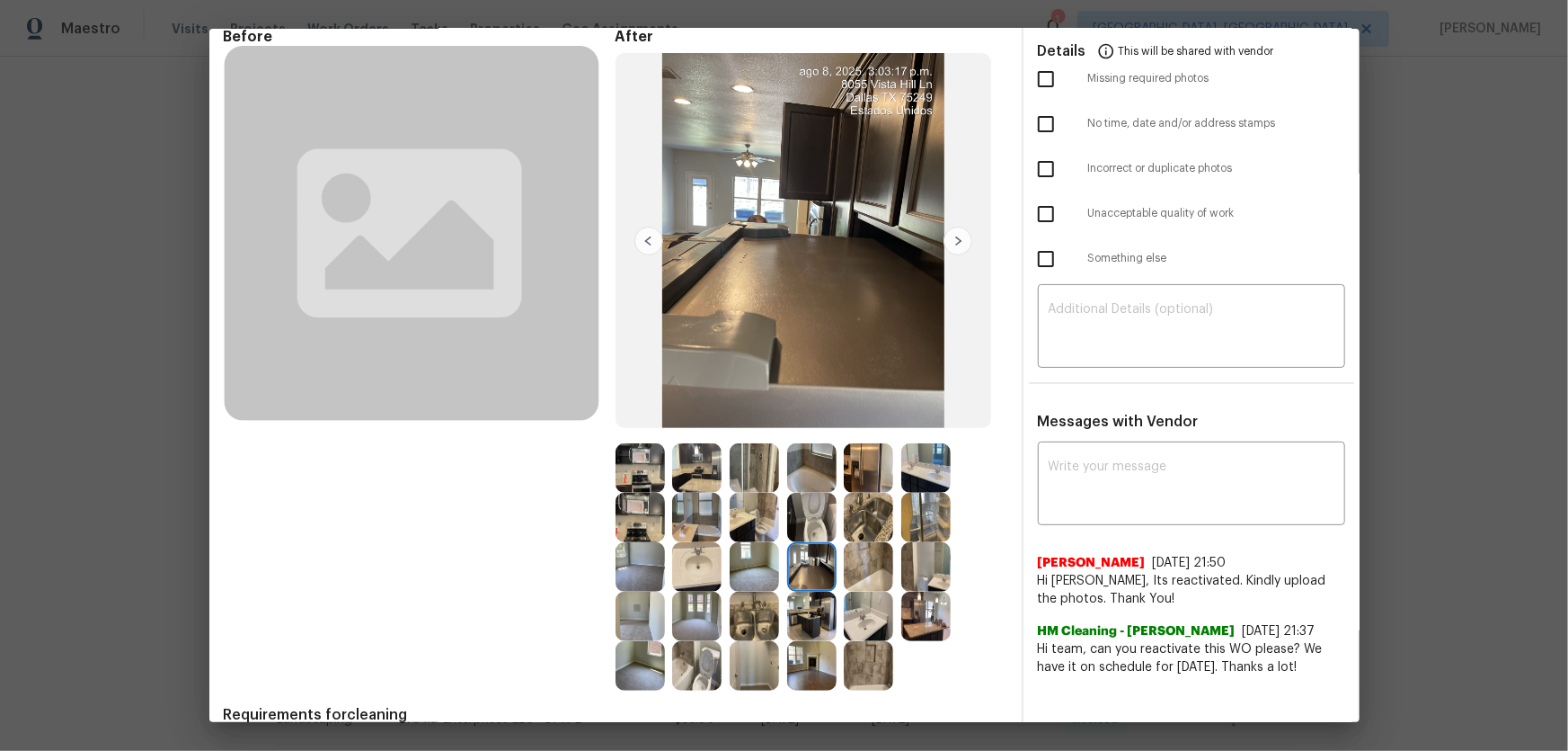
scroll to position [166, 0]
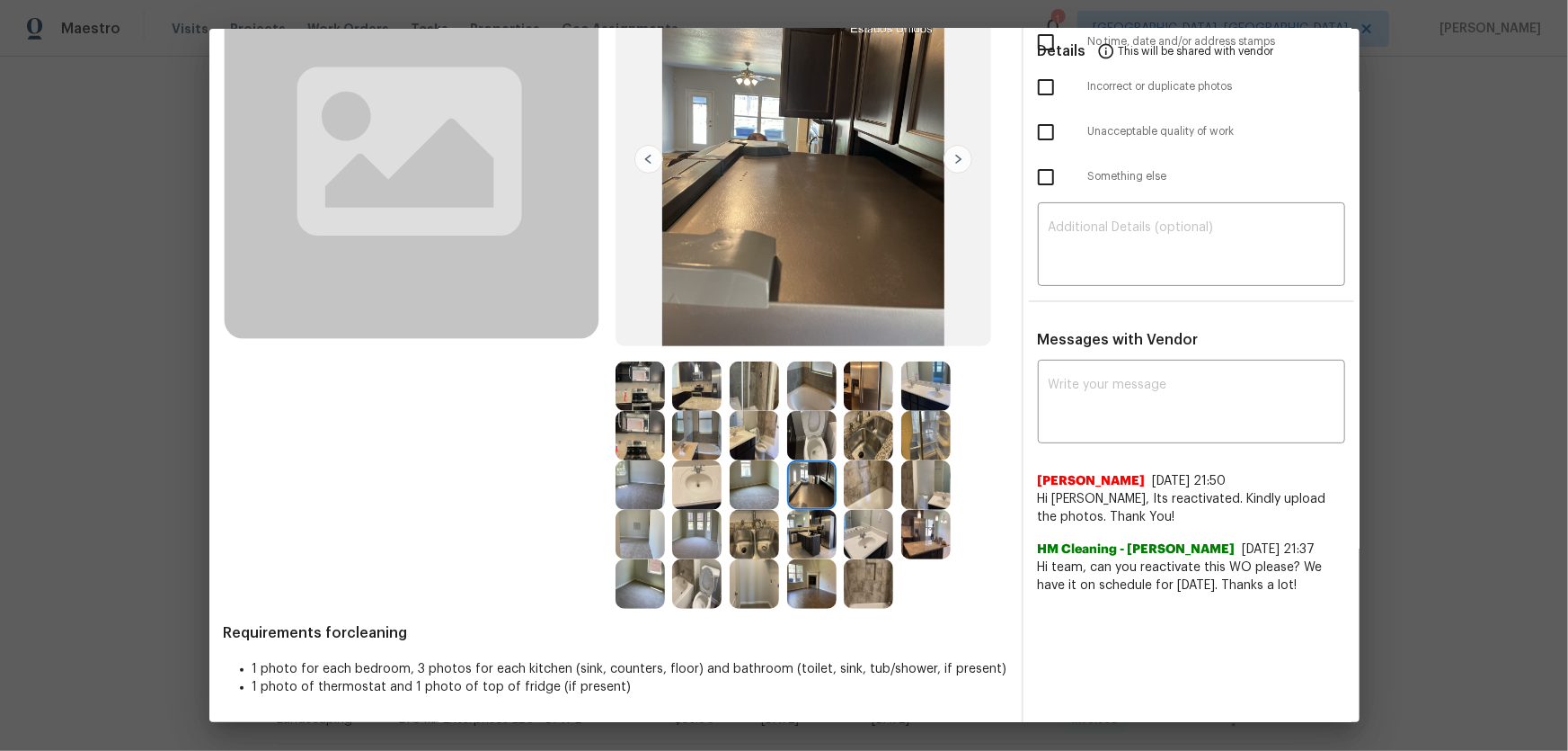
click at [803, 495] on img at bounding box center [812, 534] width 49 height 49
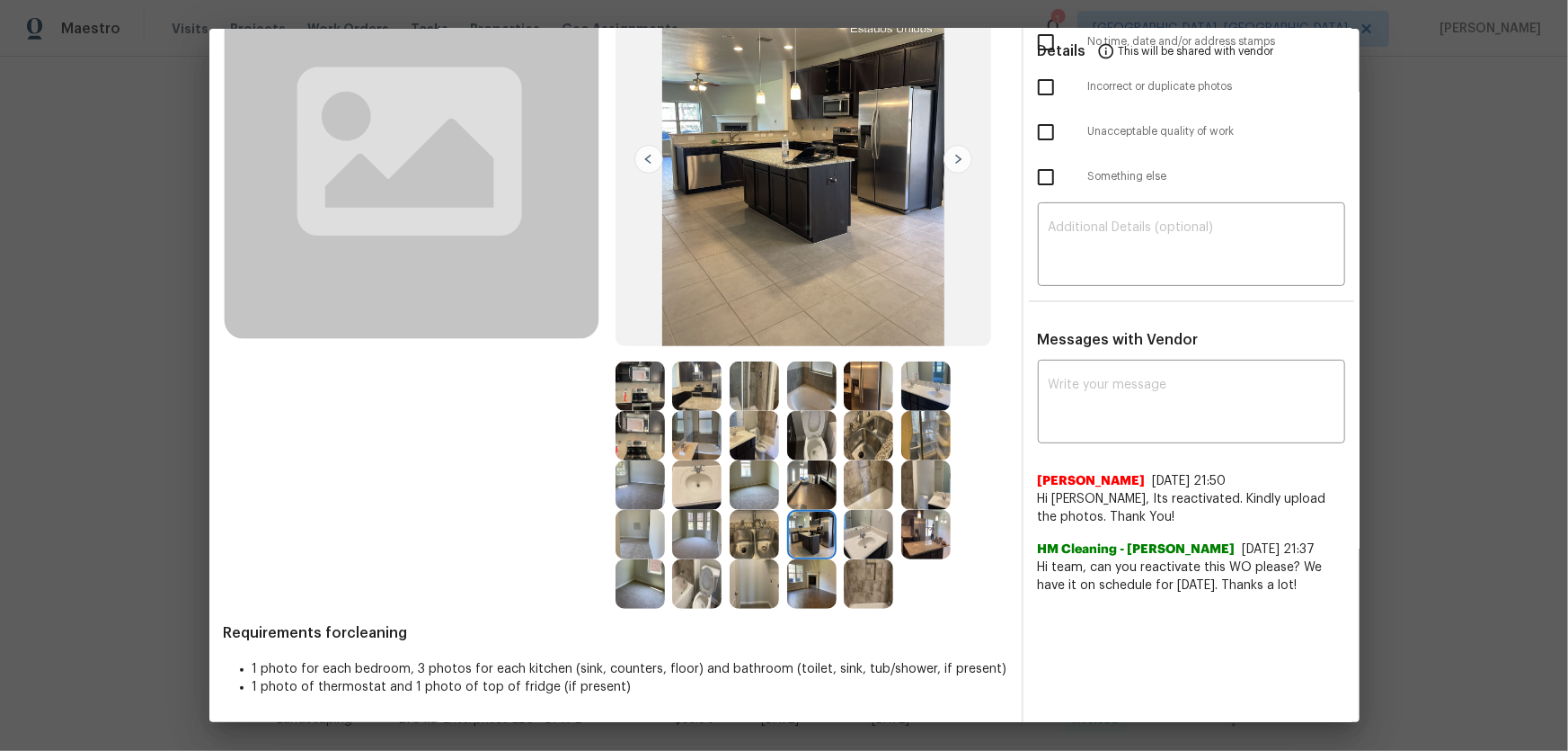
click at [779, 495] on div at bounding box center [758, 534] width 58 height 49
click at [773, 495] on img at bounding box center [754, 534] width 49 height 49
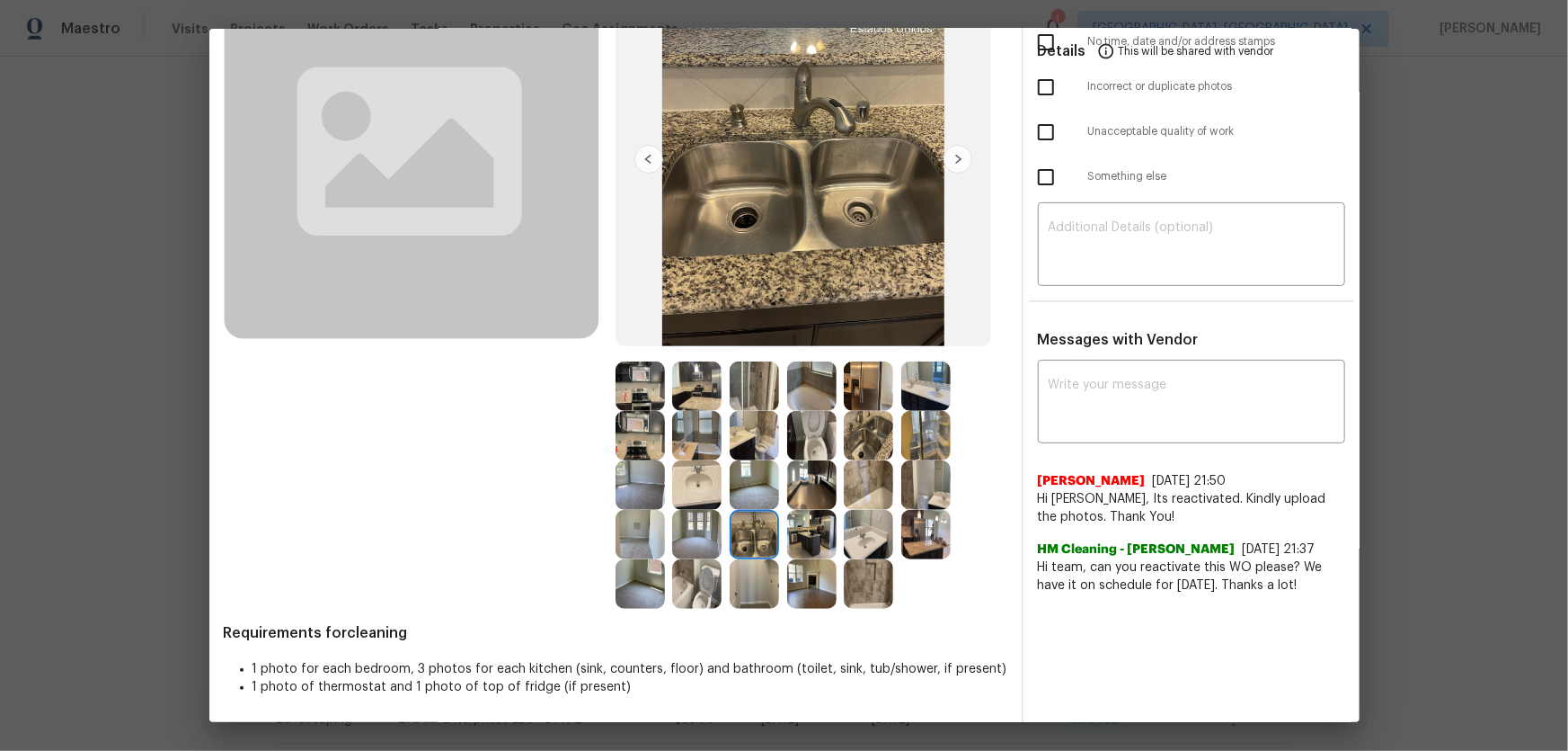
click at [771, 495] on img at bounding box center [754, 583] width 49 height 49
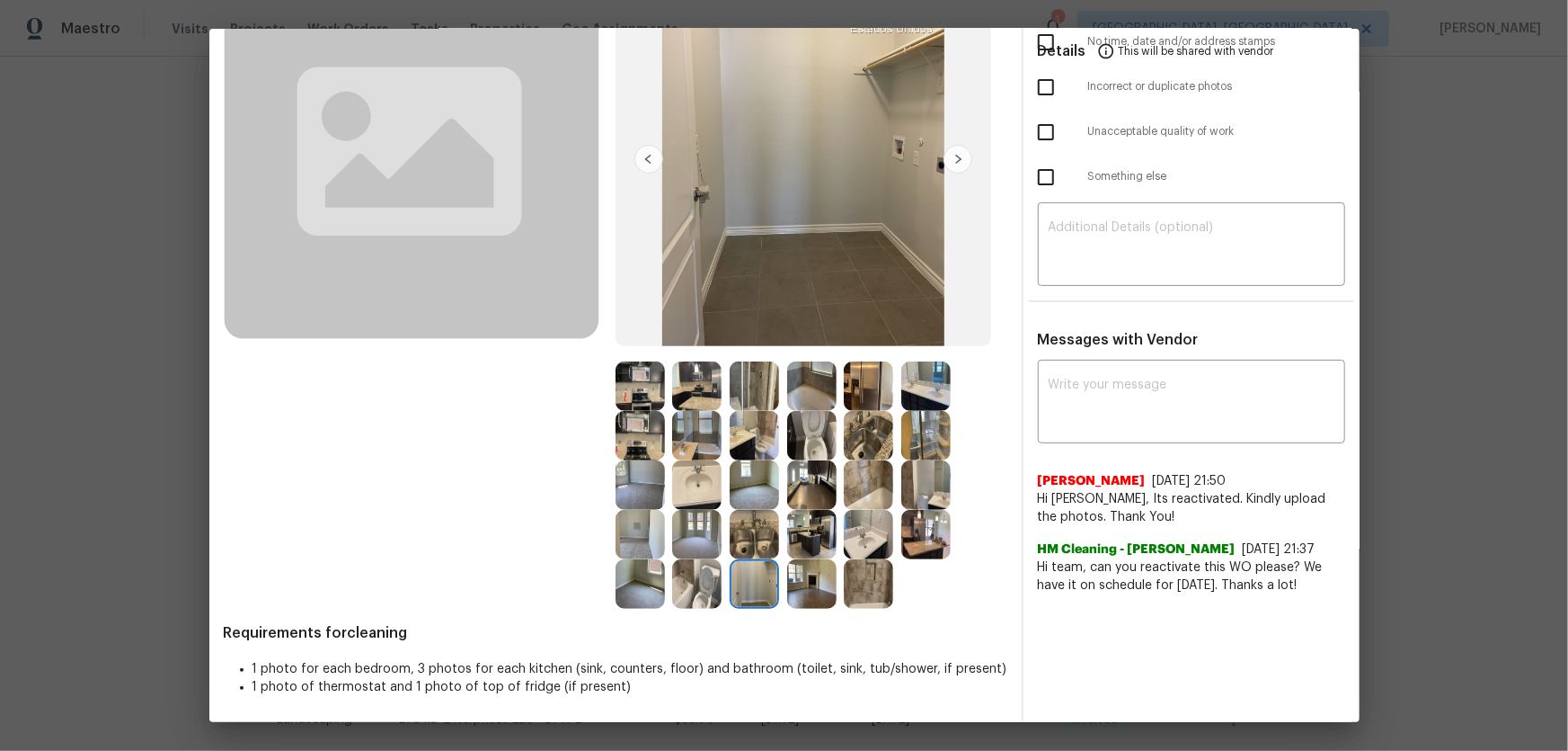
click at [805, 495] on img at bounding box center [812, 534] width 49 height 49
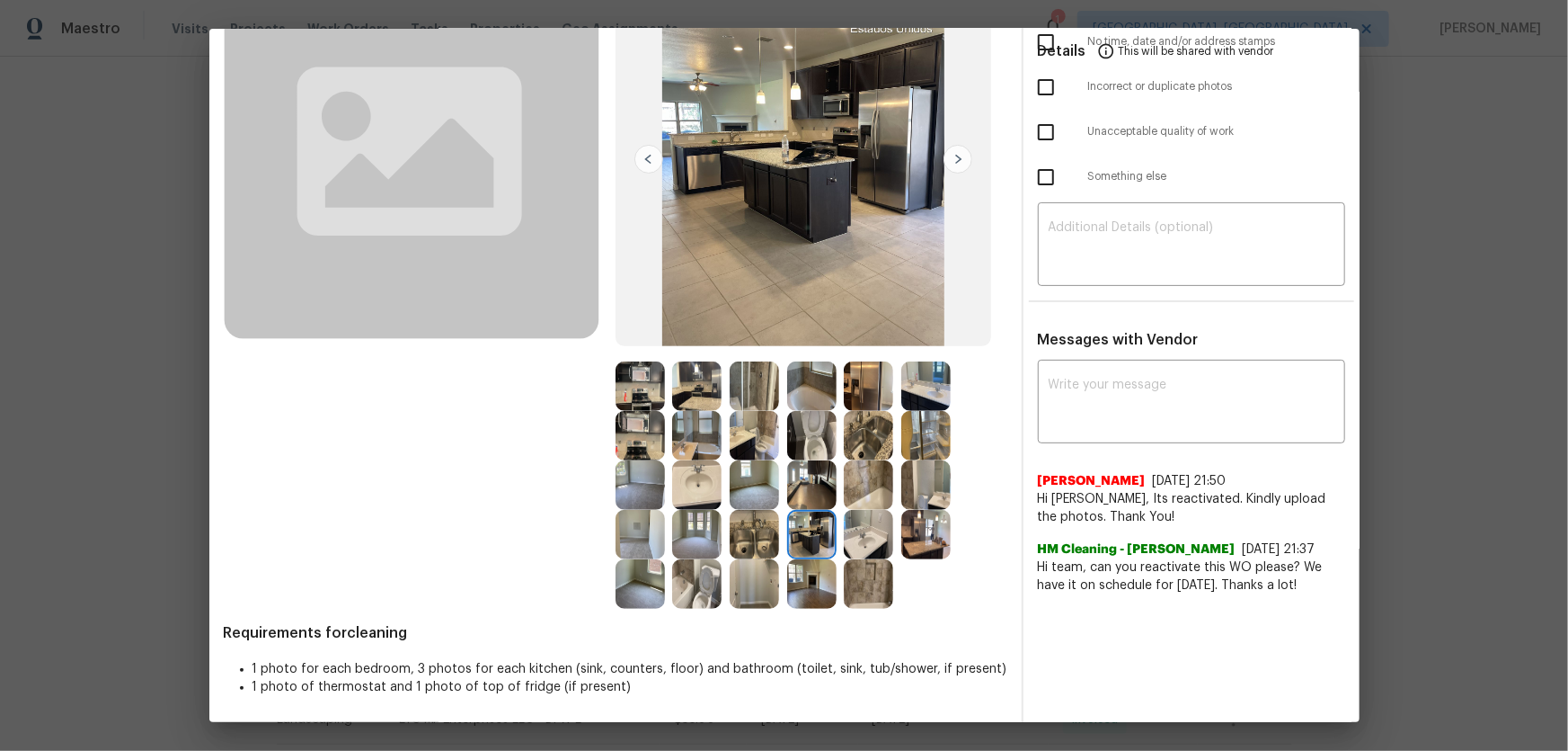
click at [848, 495] on img at bounding box center [867, 583] width 49 height 49
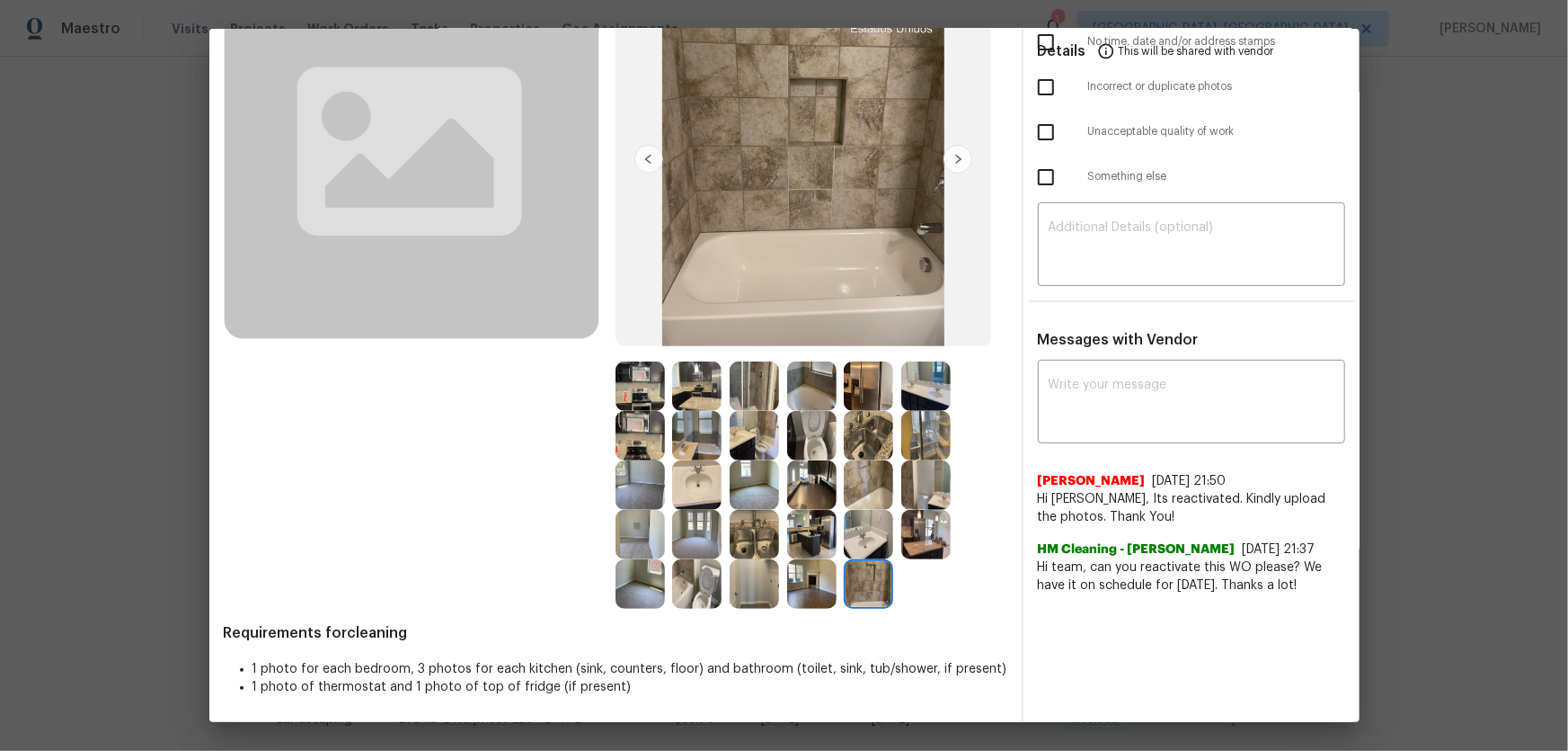
click at [857, 495] on img at bounding box center [867, 534] width 49 height 49
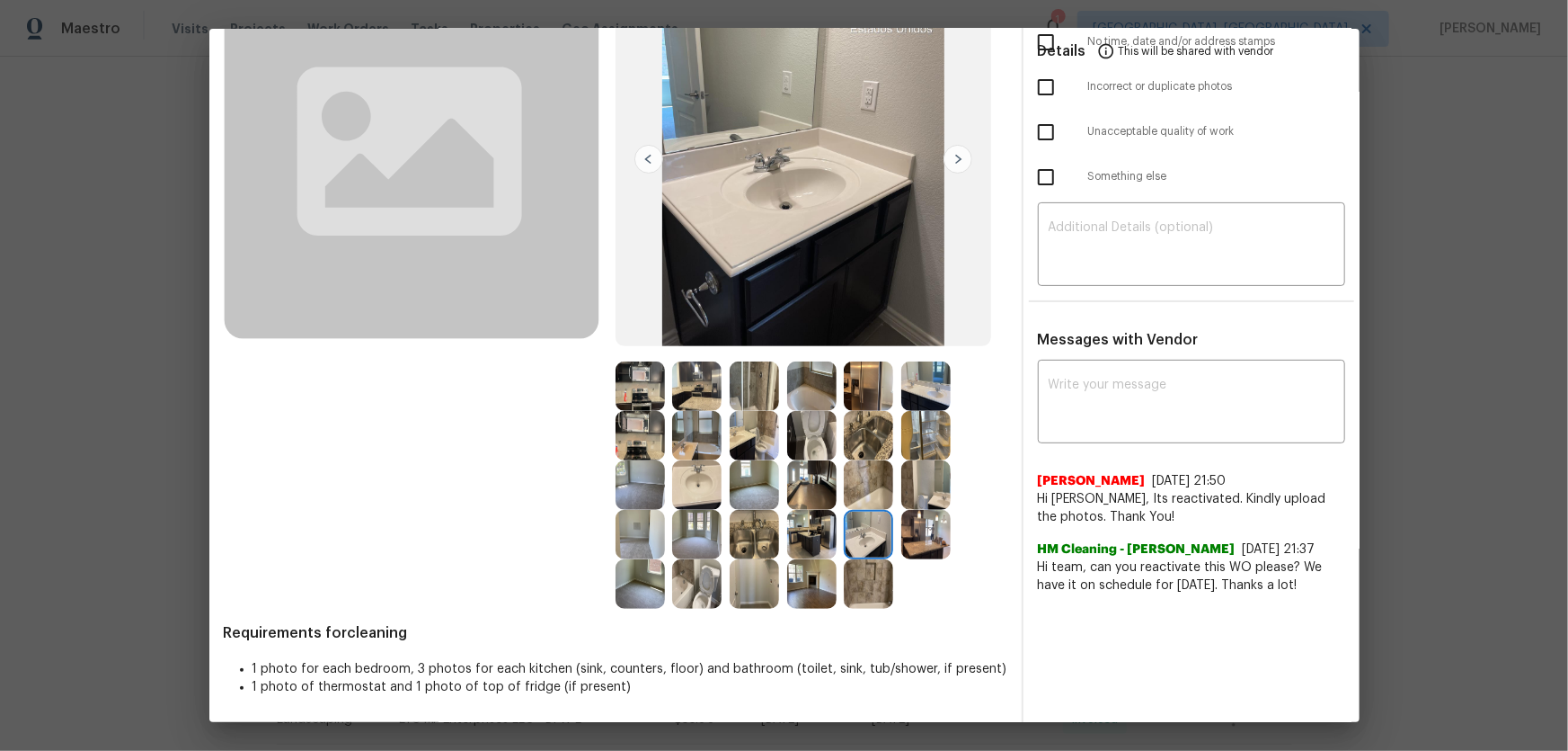
click at [901, 495] on img at bounding box center [925, 534] width 49 height 49
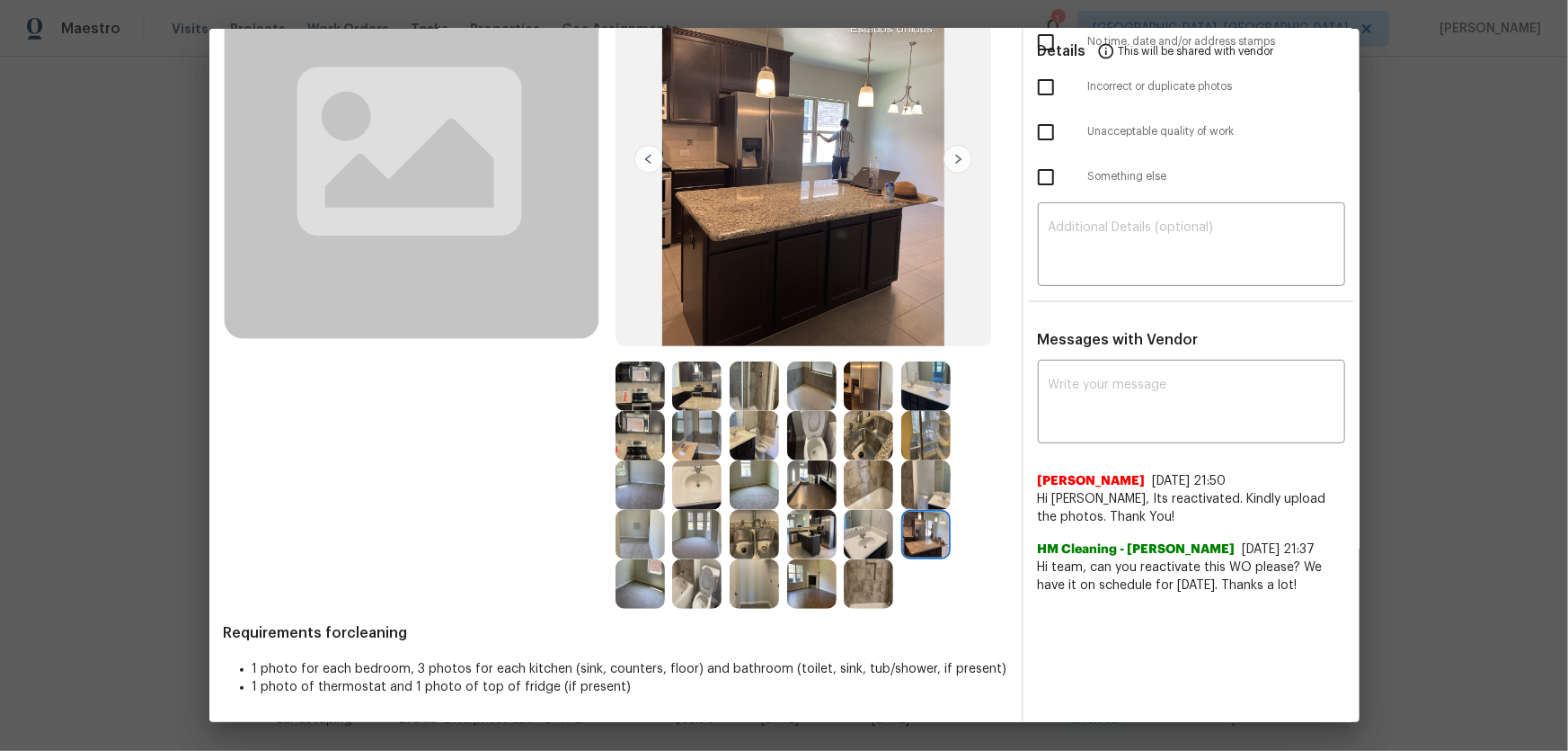
click at [910, 495] on img at bounding box center [925, 485] width 49 height 49
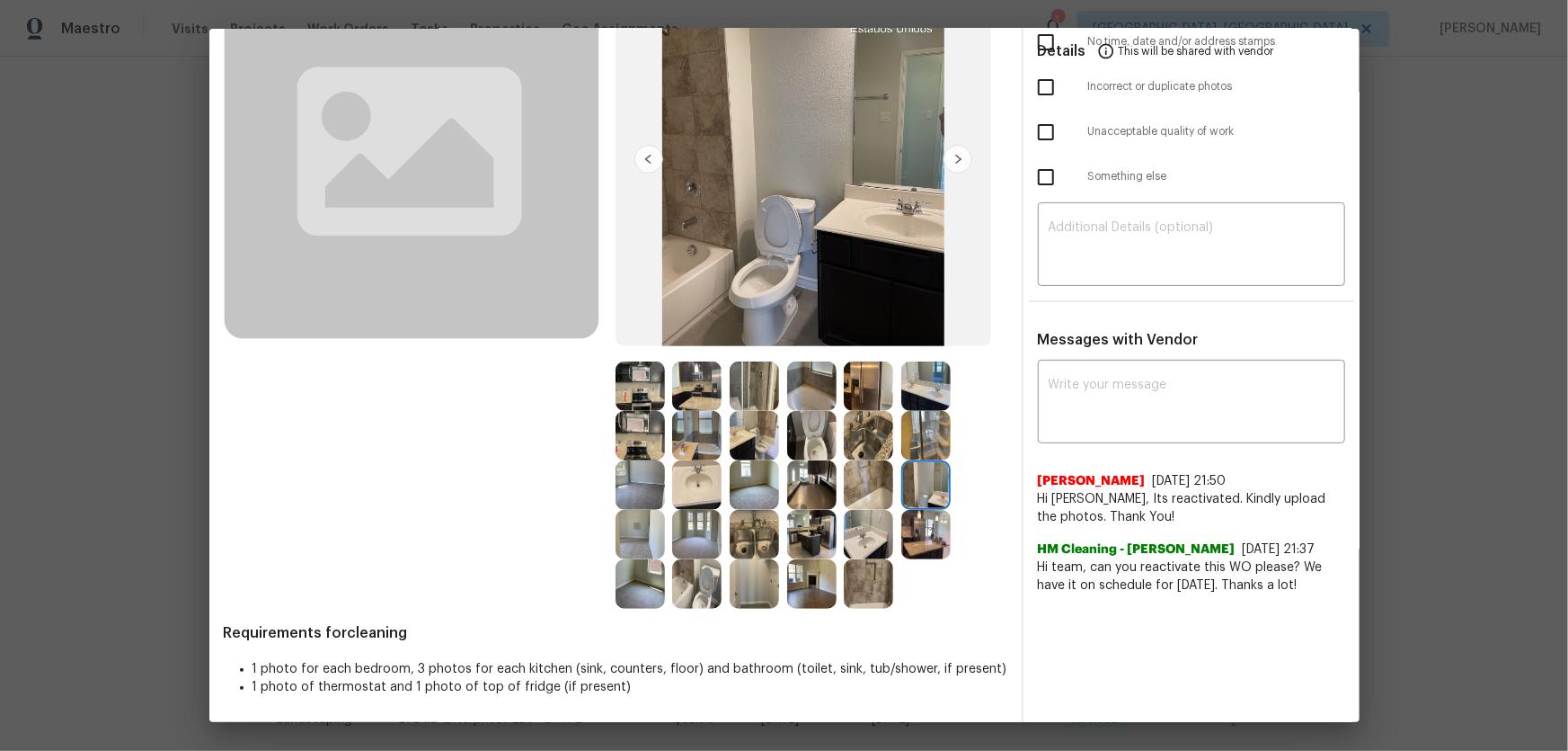
click at [867, 493] on img at bounding box center [867, 485] width 49 height 49
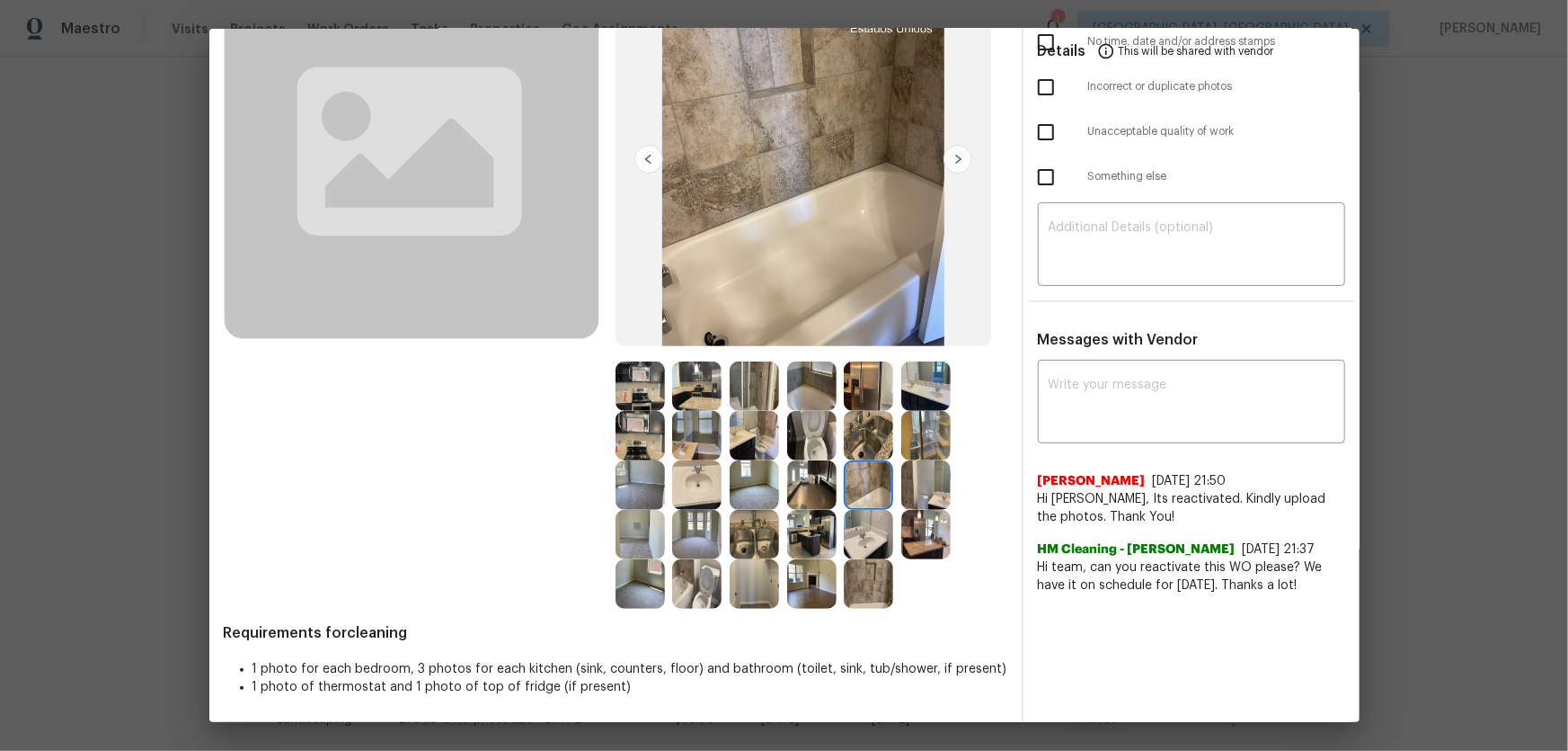
click at [862, 460] on img at bounding box center [867, 485] width 49 height 49
click at [860, 444] on img at bounding box center [867, 435] width 49 height 49
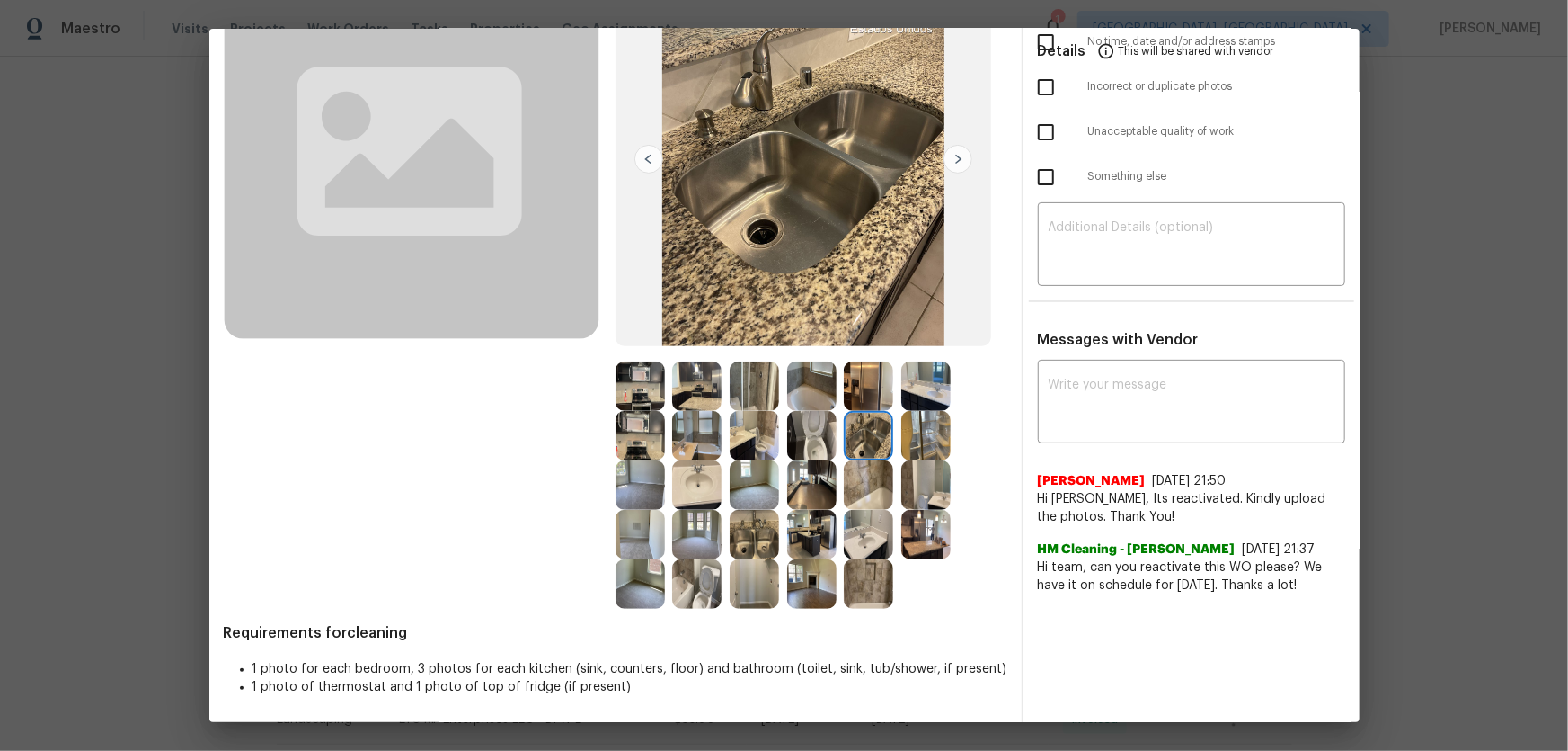
click at [911, 449] on img at bounding box center [925, 435] width 49 height 49
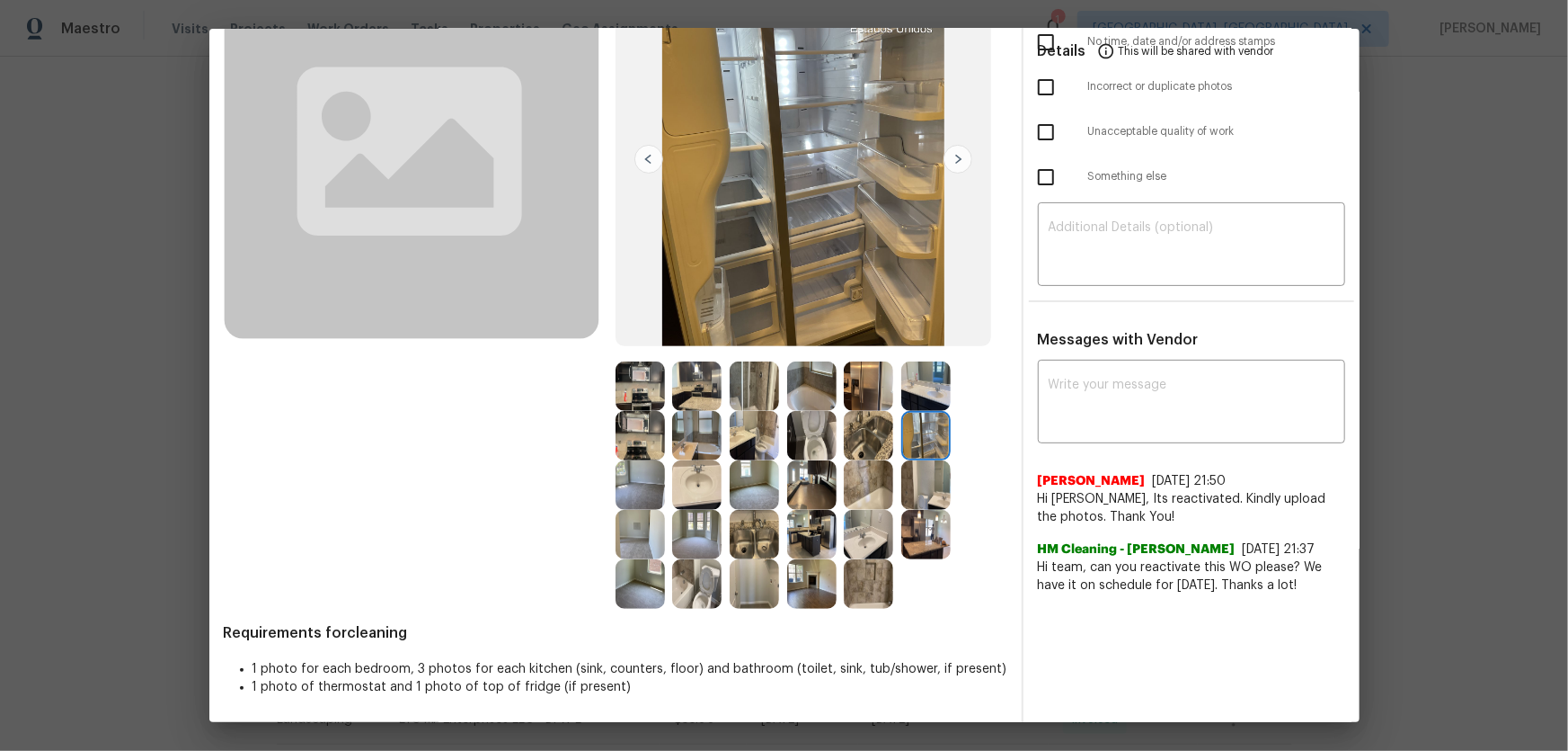
scroll to position [85, 0]
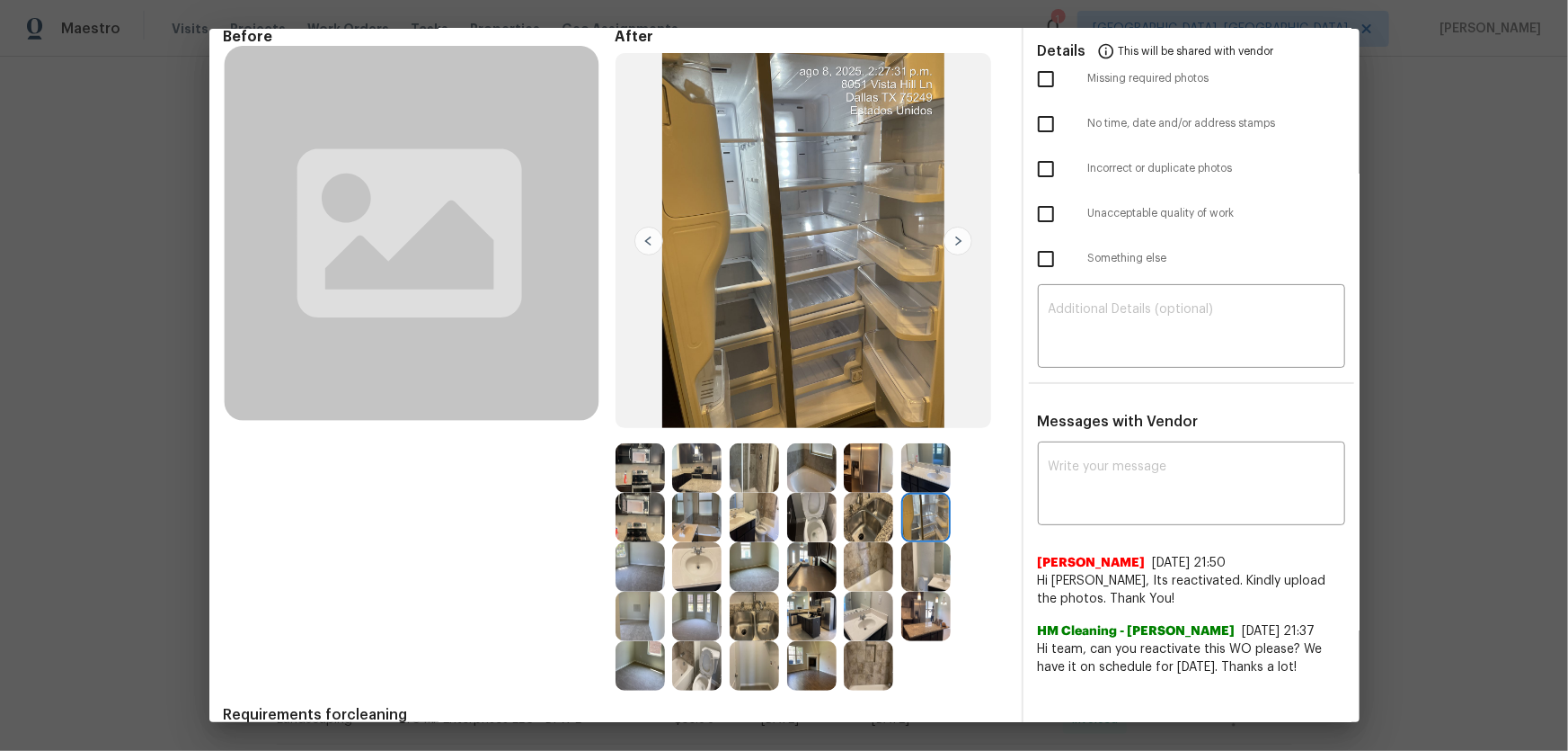
click at [876, 479] on img at bounding box center [867, 467] width 49 height 49
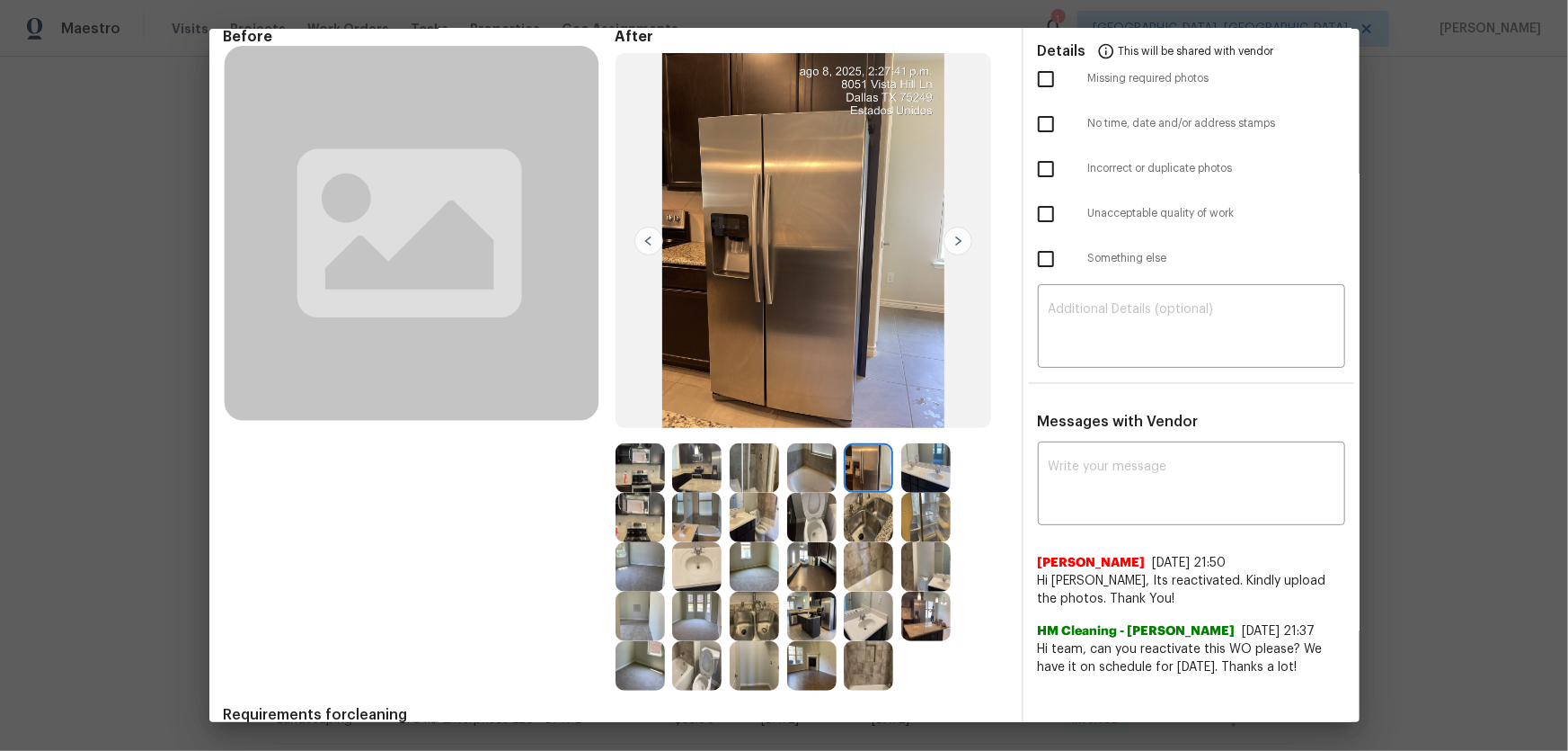
click at [901, 479] on img at bounding box center [925, 467] width 49 height 49
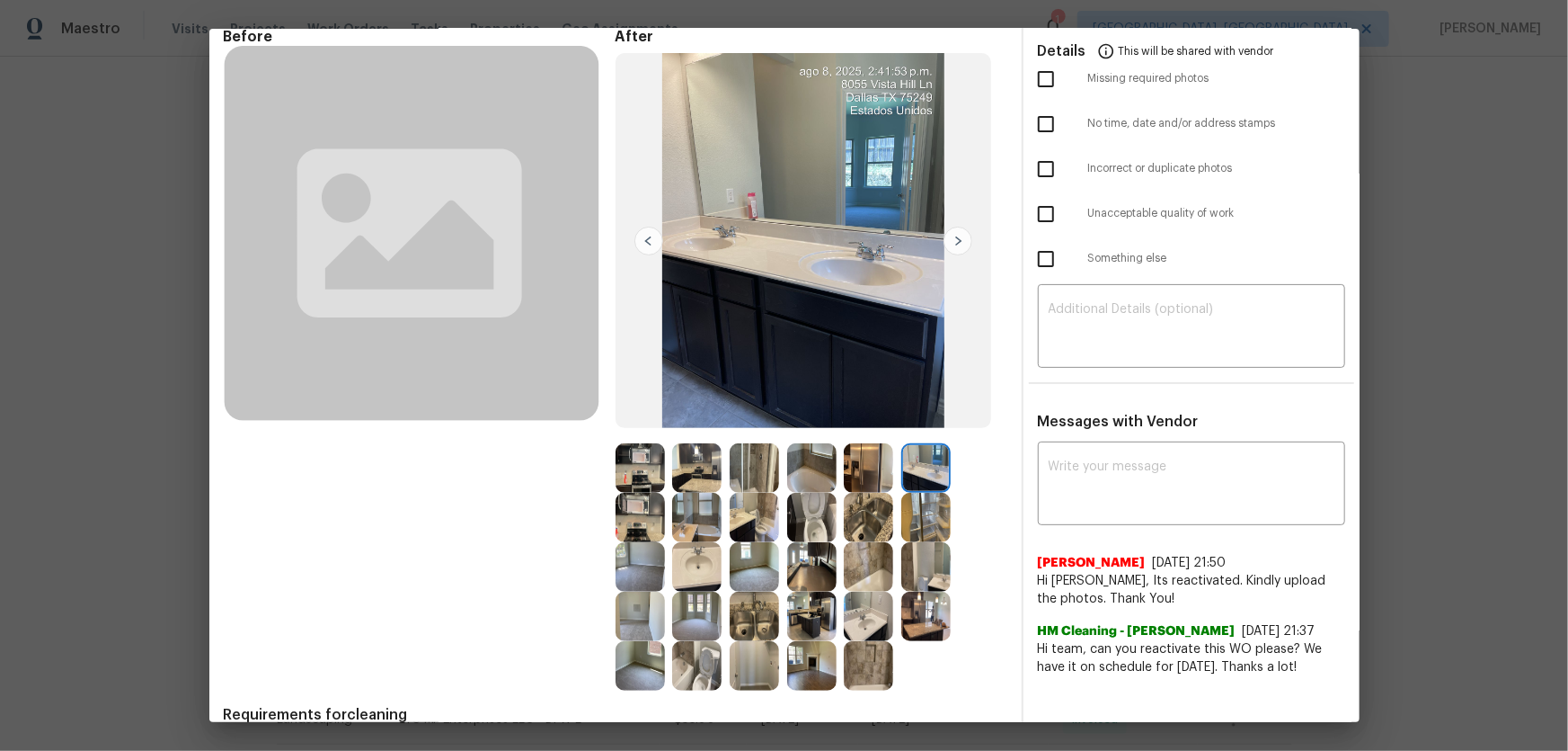
click at [864, 495] on img at bounding box center [867, 516] width 49 height 49
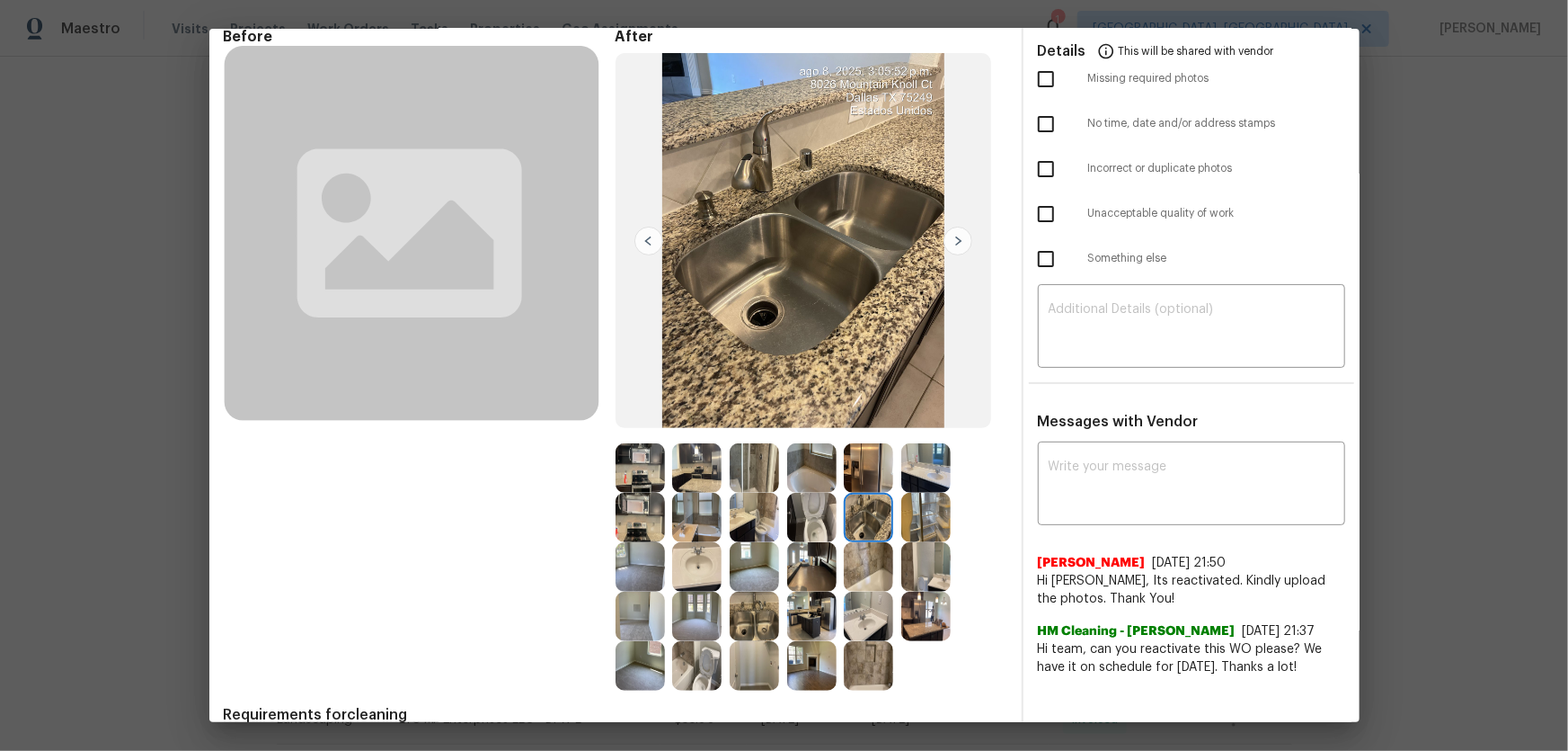
click at [820, 495] on img at bounding box center [812, 516] width 49 height 49
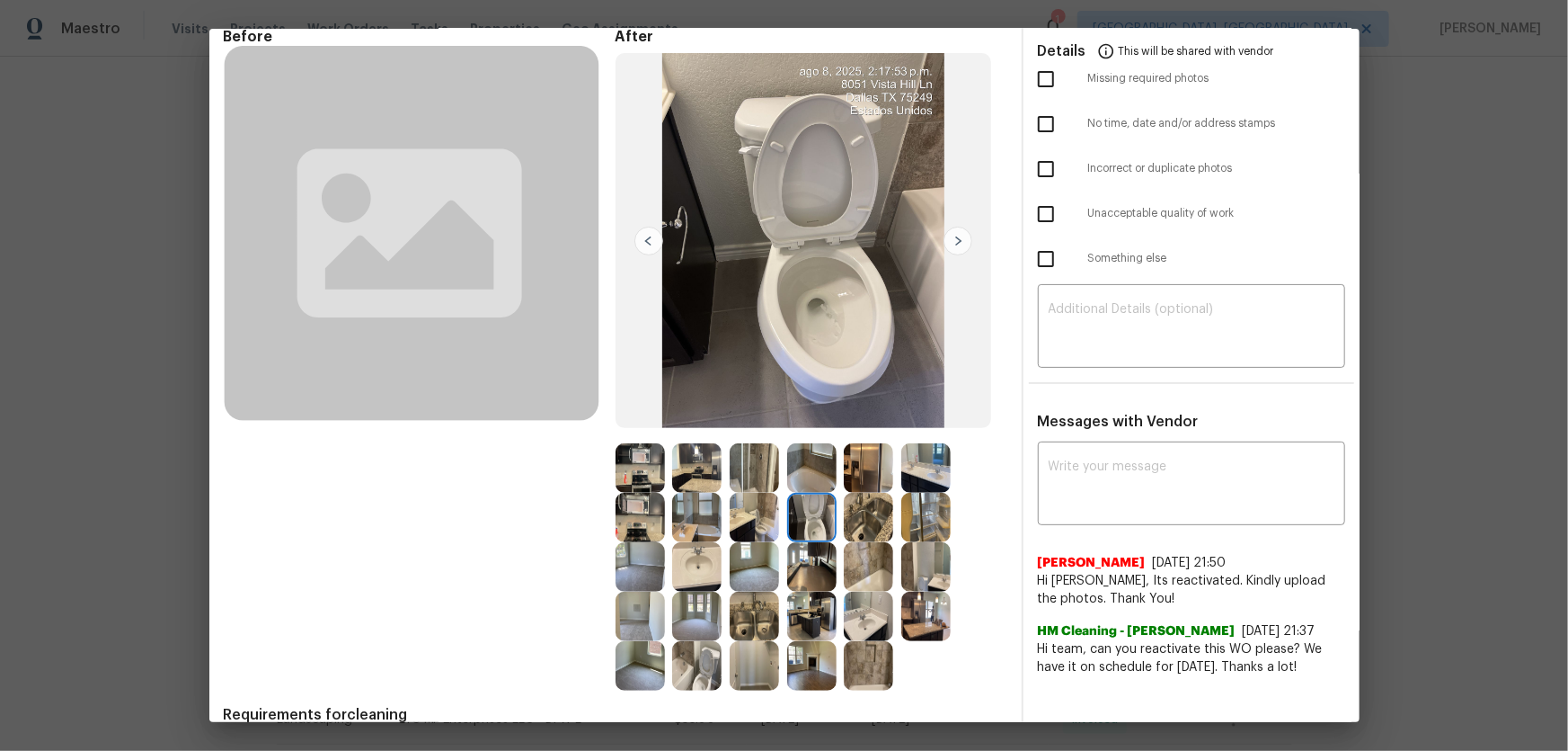
click at [819, 495] on img at bounding box center [812, 567] width 49 height 49
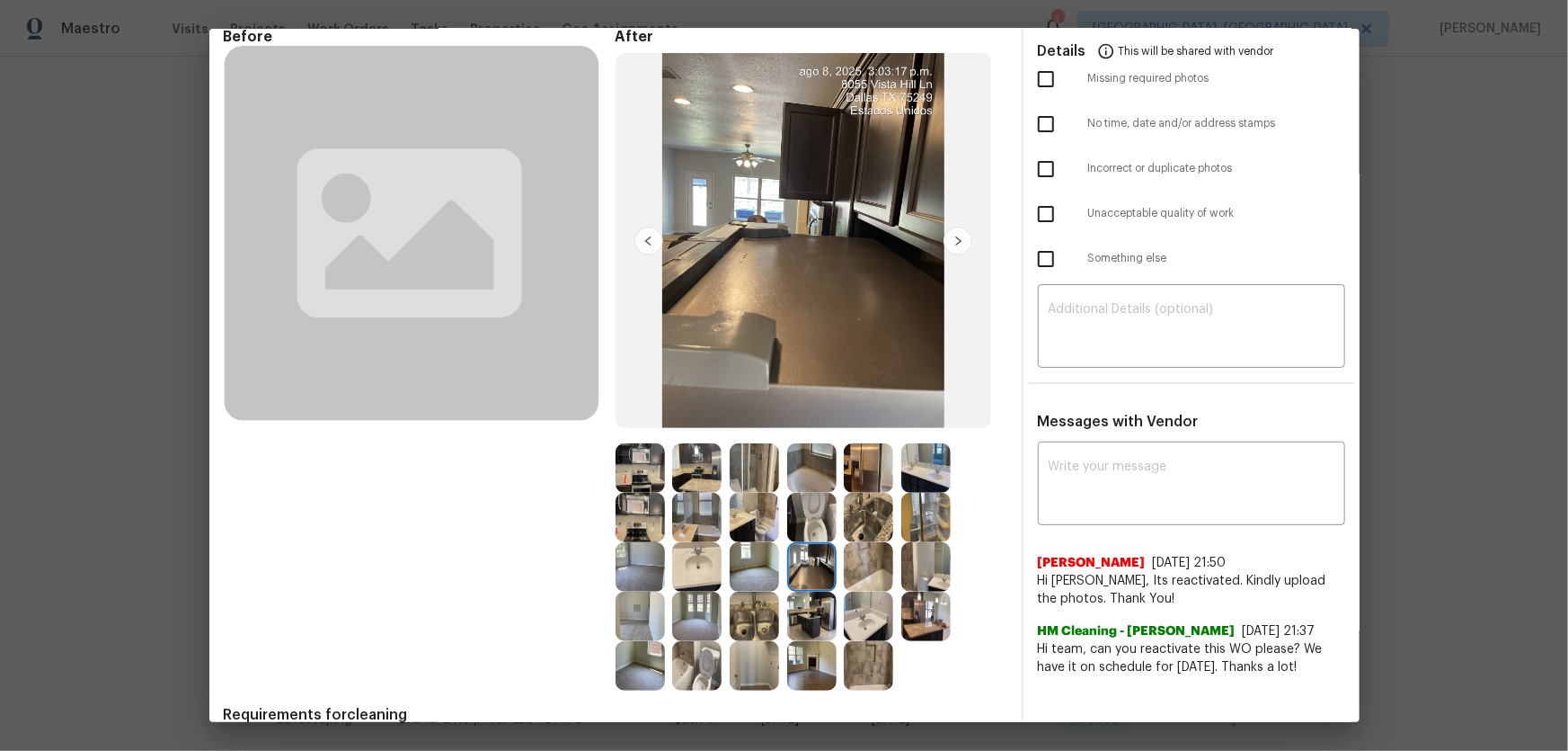
click at [773, 495] on img at bounding box center [754, 567] width 49 height 49
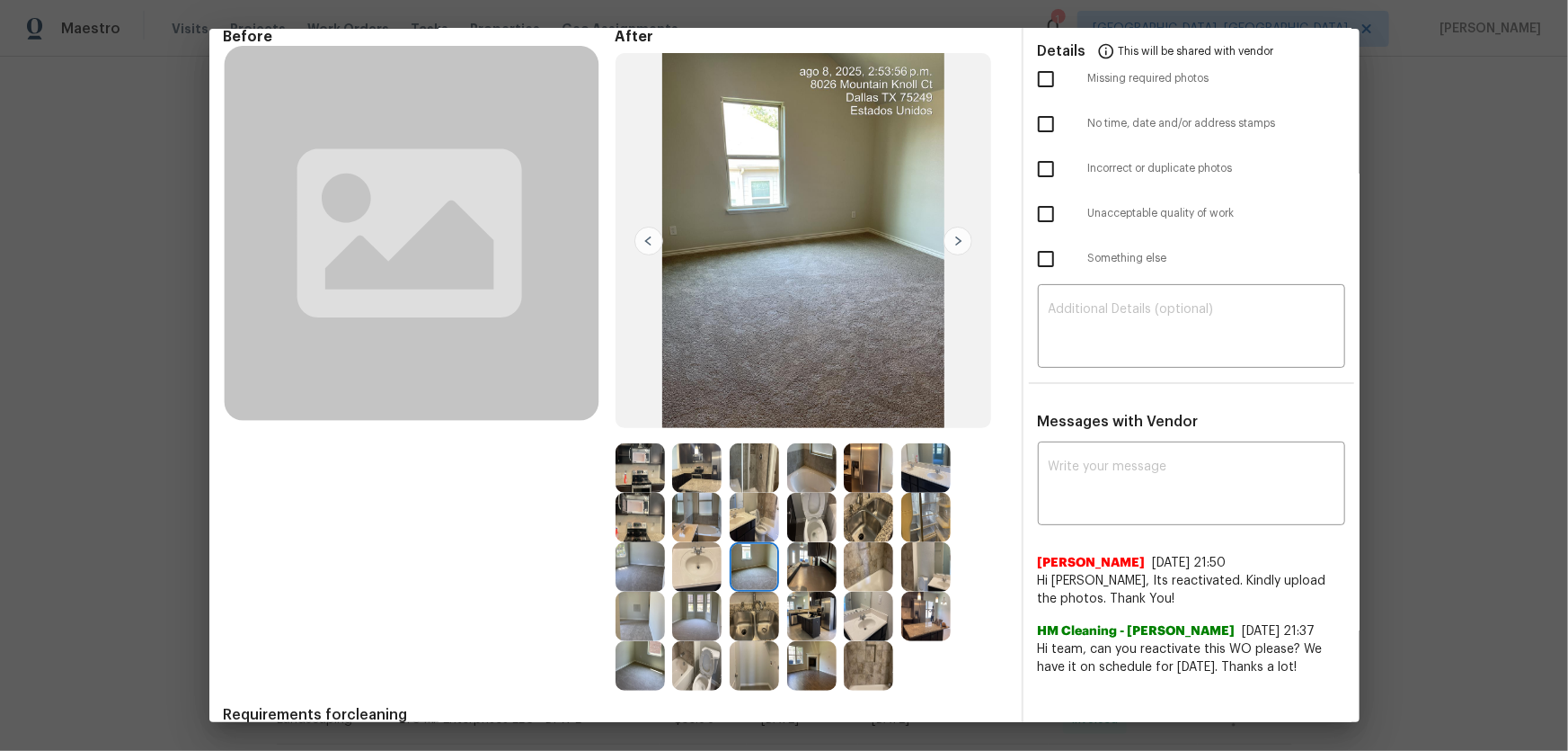
click at [765, 495] on img at bounding box center [754, 516] width 49 height 49
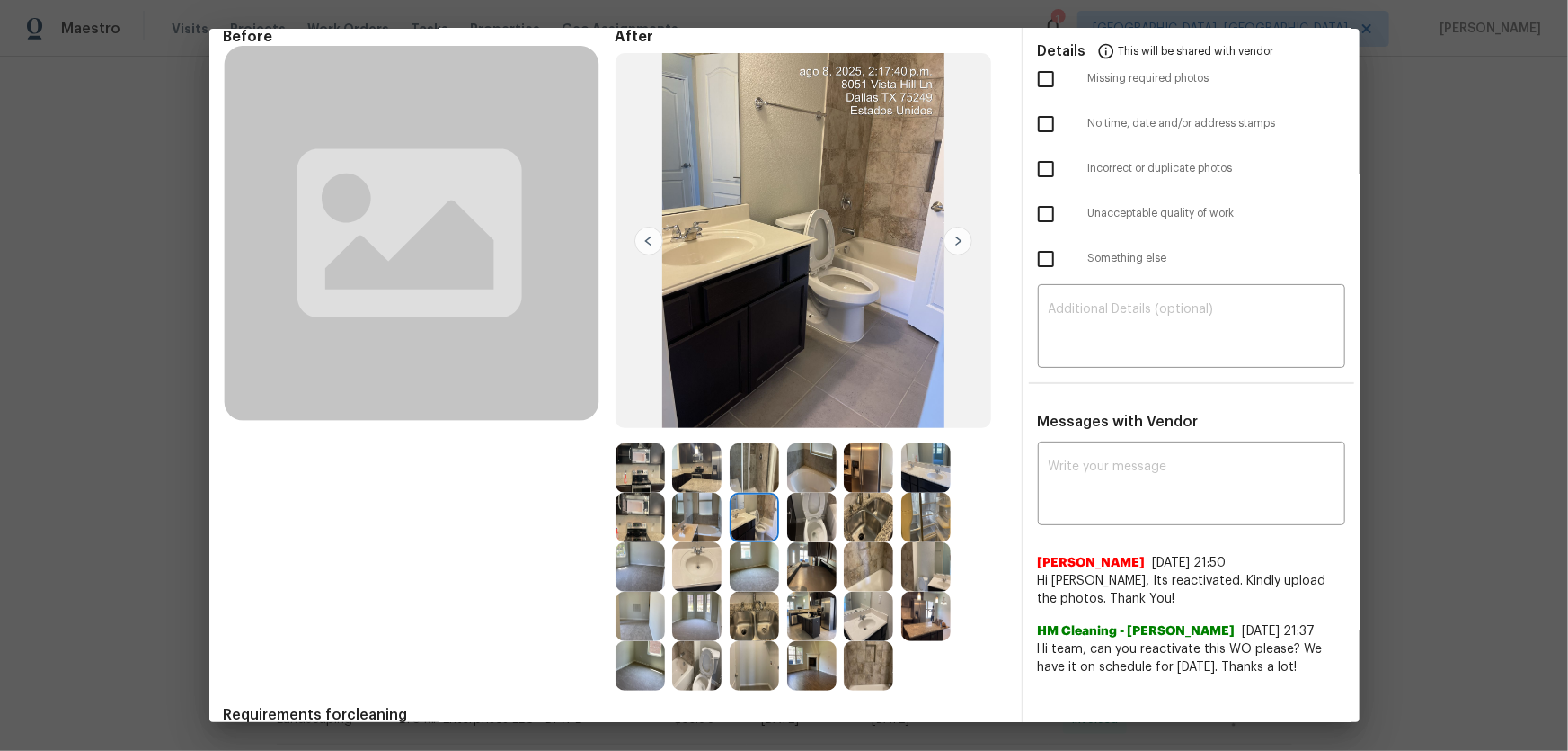
click at [710, 495] on img at bounding box center [697, 516] width 49 height 49
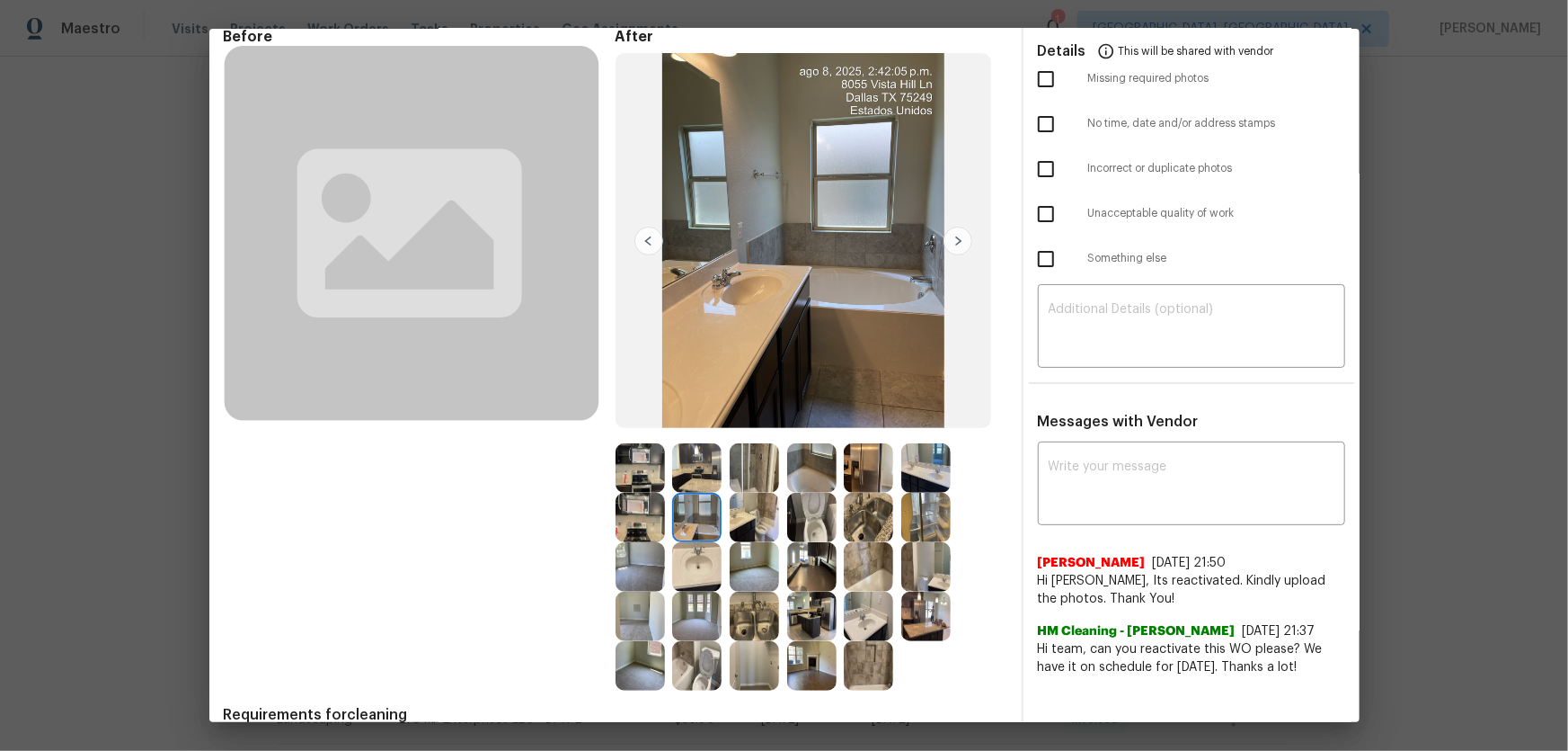
click at [709, 484] on img at bounding box center [697, 467] width 49 height 49
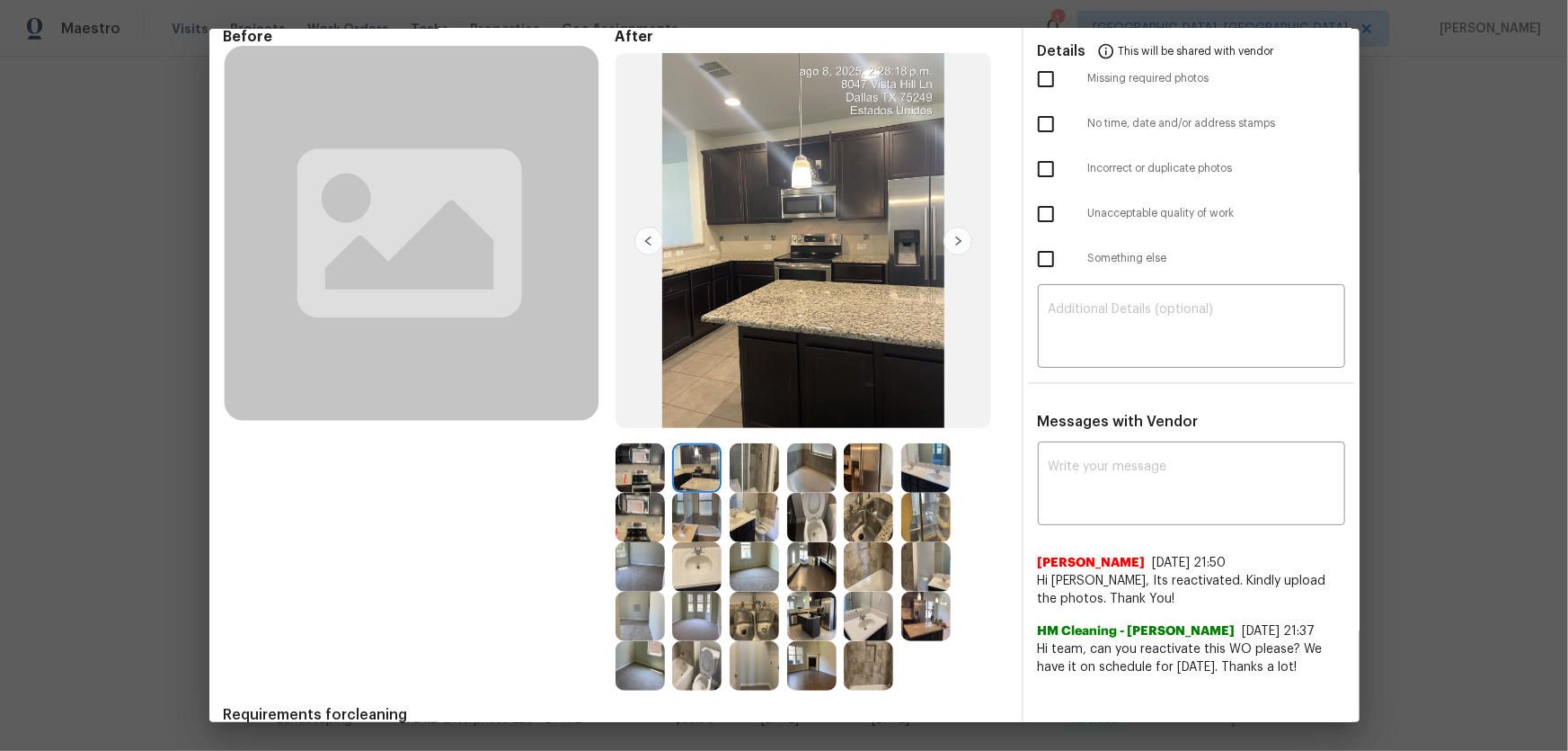
click at [756, 484] on img at bounding box center [754, 467] width 49 height 49
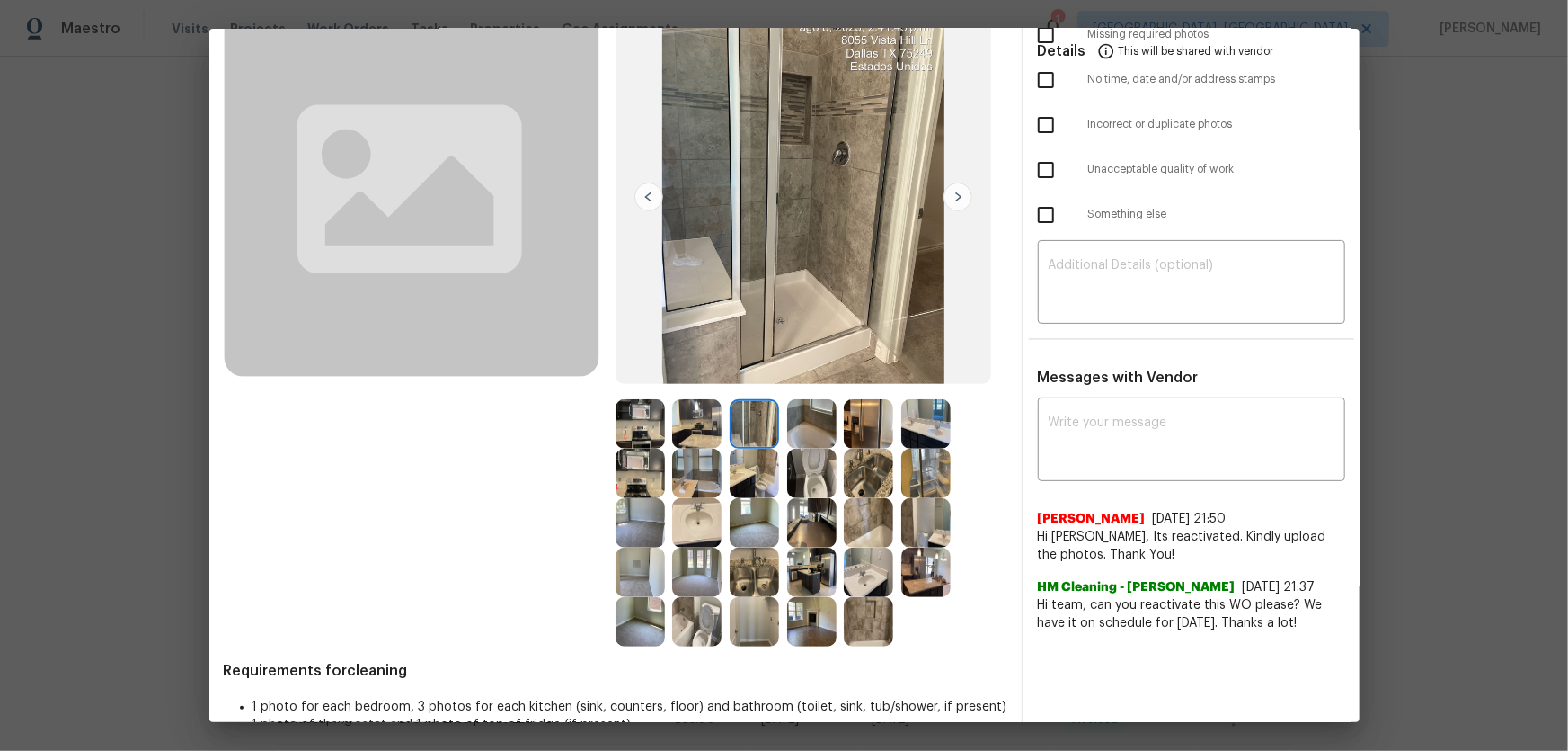
scroll to position [166, 0]
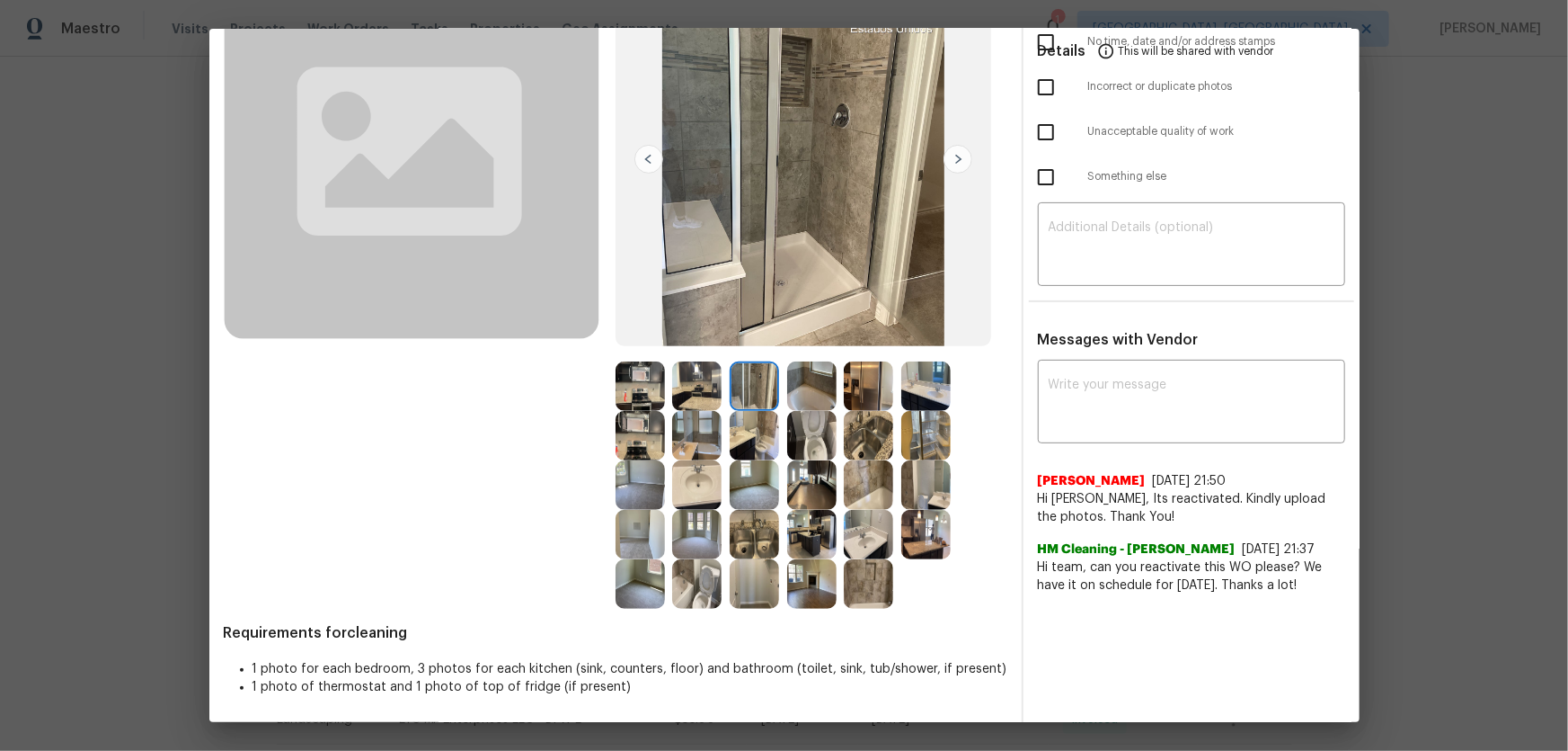
click at [699, 495] on img at bounding box center [697, 534] width 49 height 49
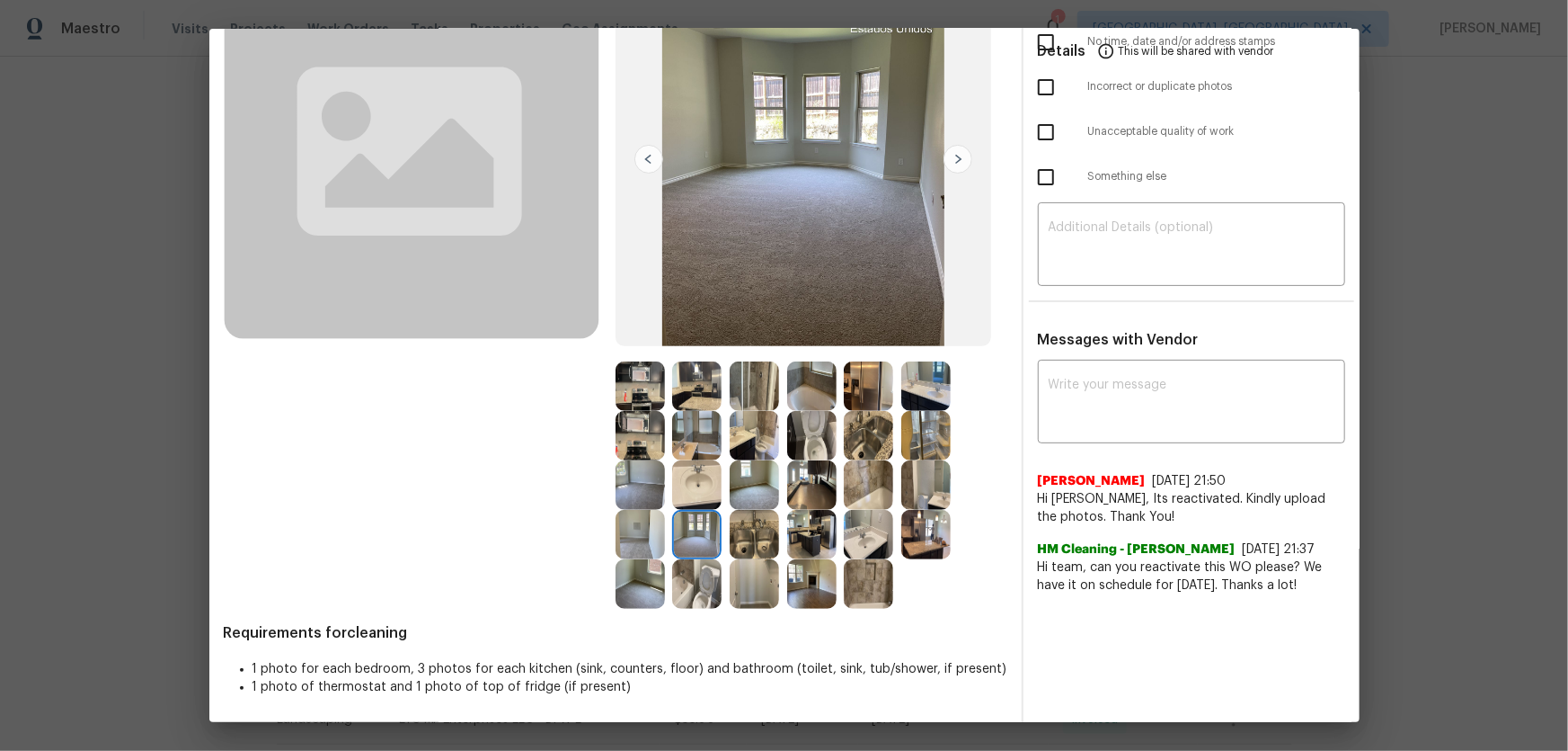
click at [705, 495] on img at bounding box center [697, 583] width 49 height 49
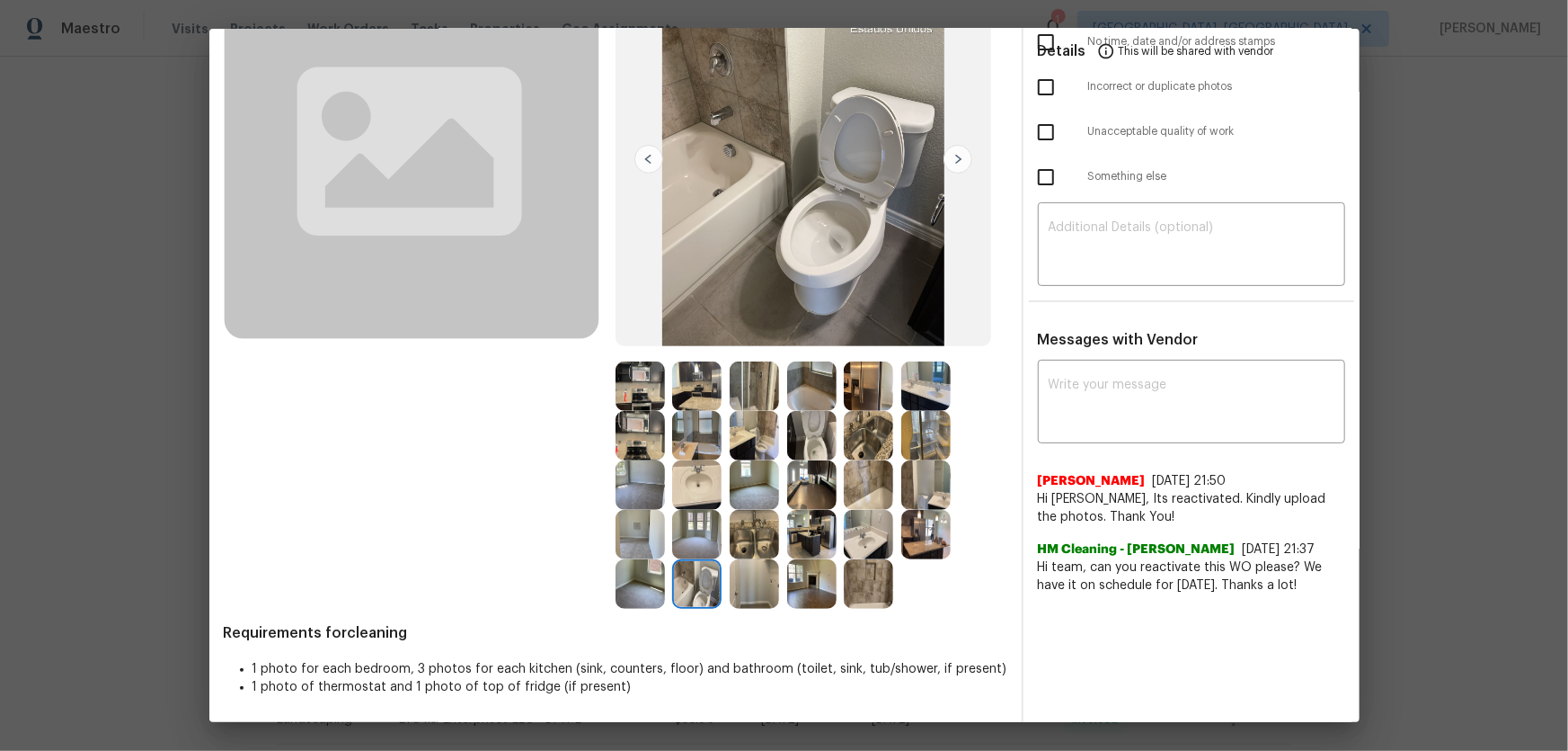
click at [654, 495] on img at bounding box center [640, 583] width 49 height 49
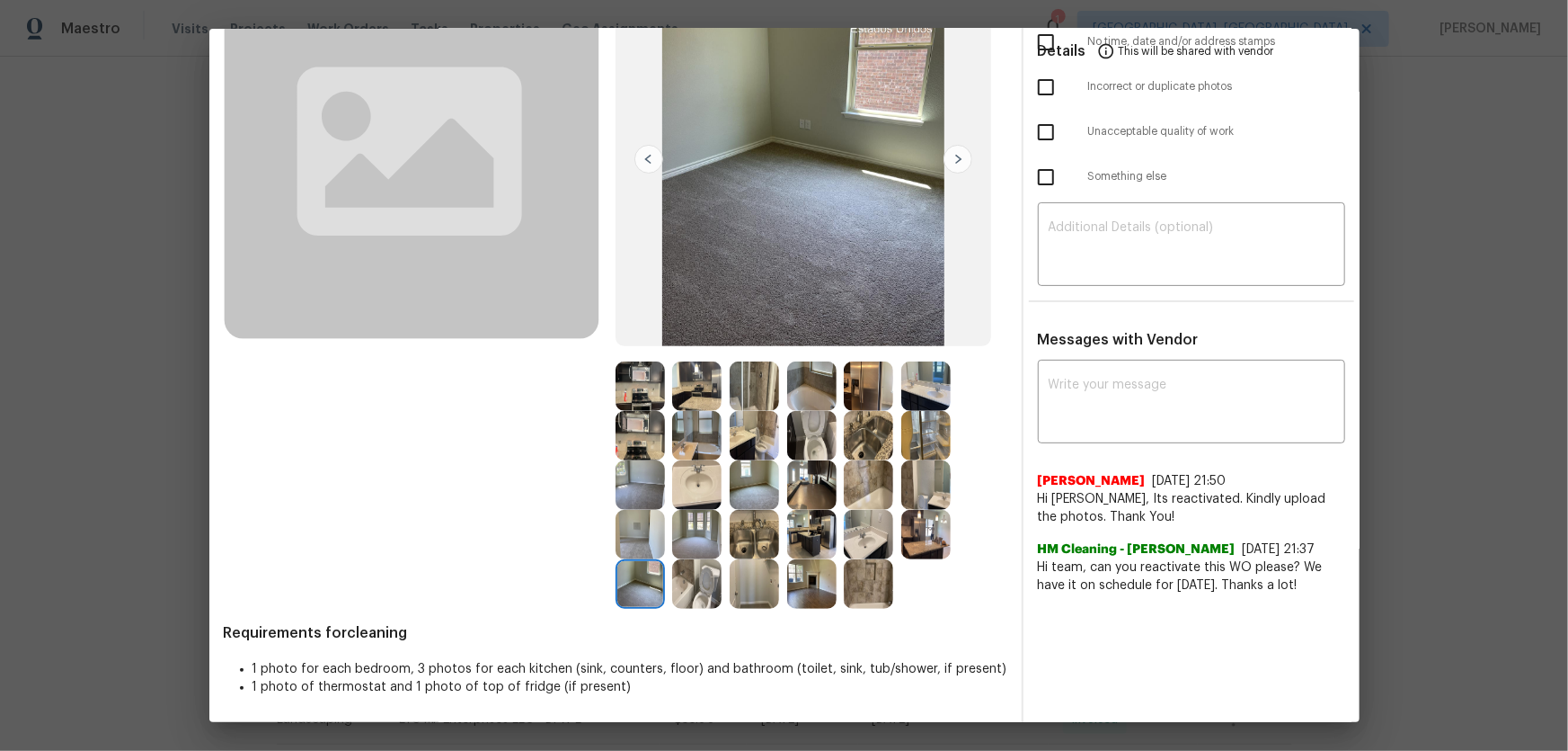
click at [768, 495] on img at bounding box center [754, 534] width 49 height 49
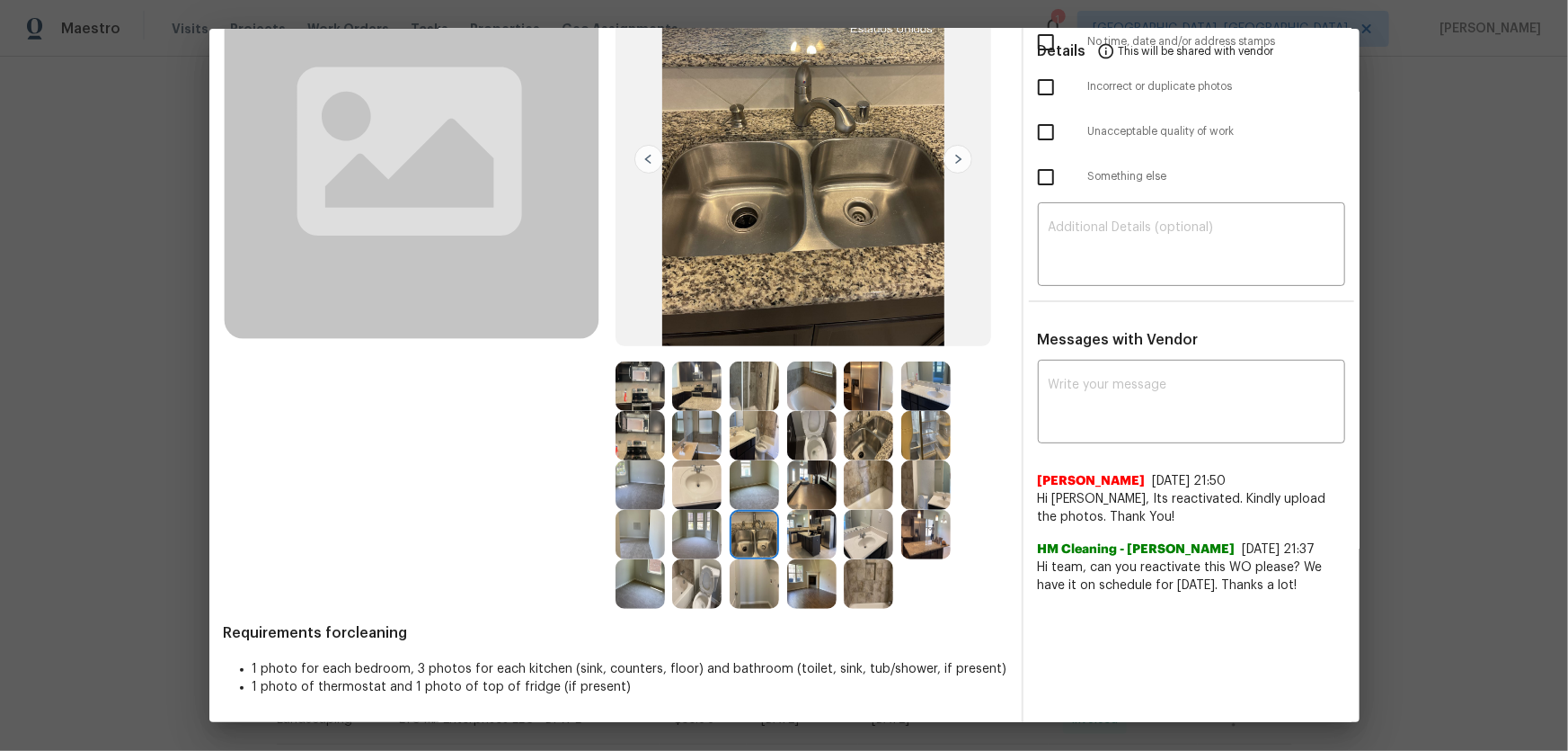
click at [795, 495] on img at bounding box center [812, 534] width 49 height 49
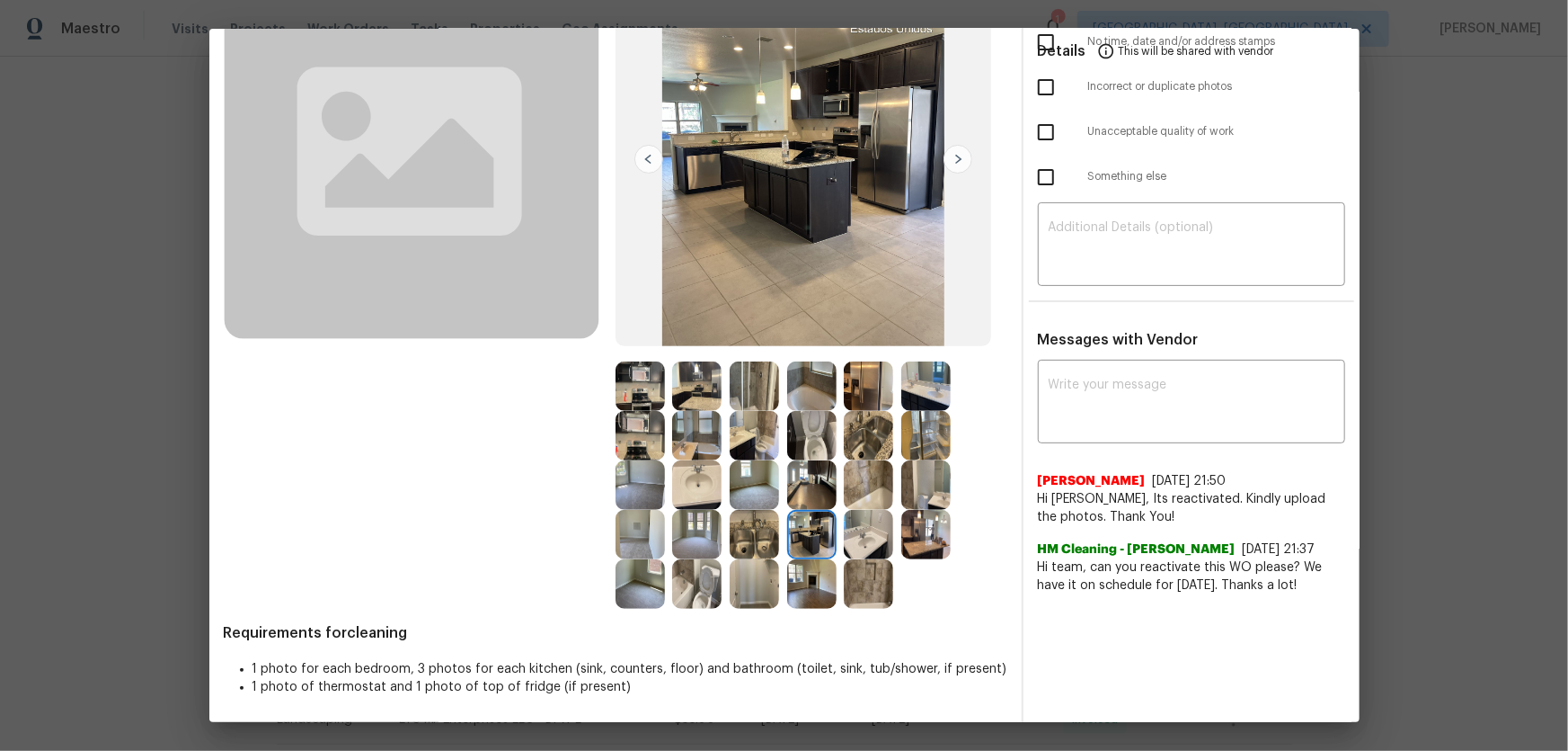
click at [885, 495] on img at bounding box center [867, 534] width 49 height 49
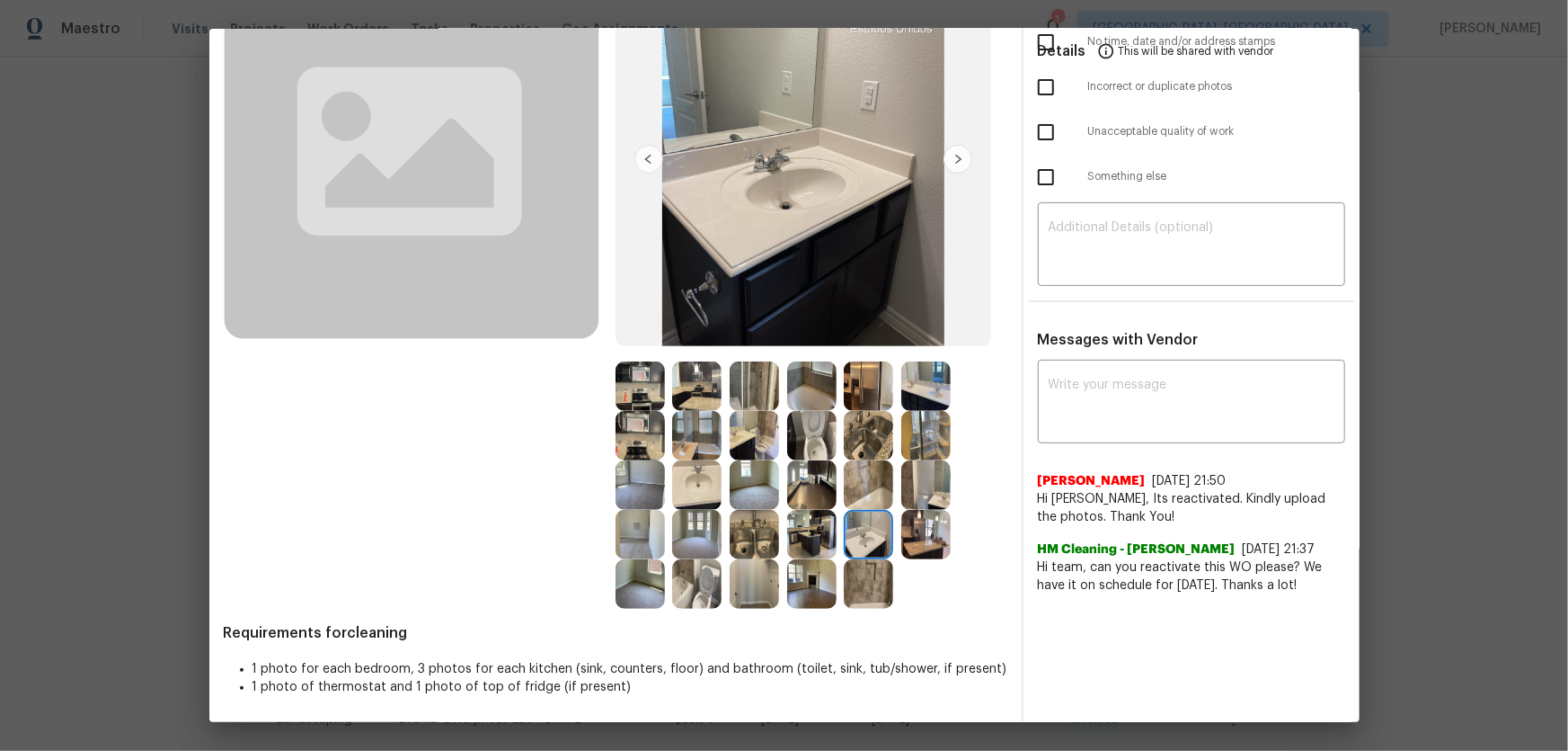
click at [933, 495] on img at bounding box center [925, 534] width 49 height 49
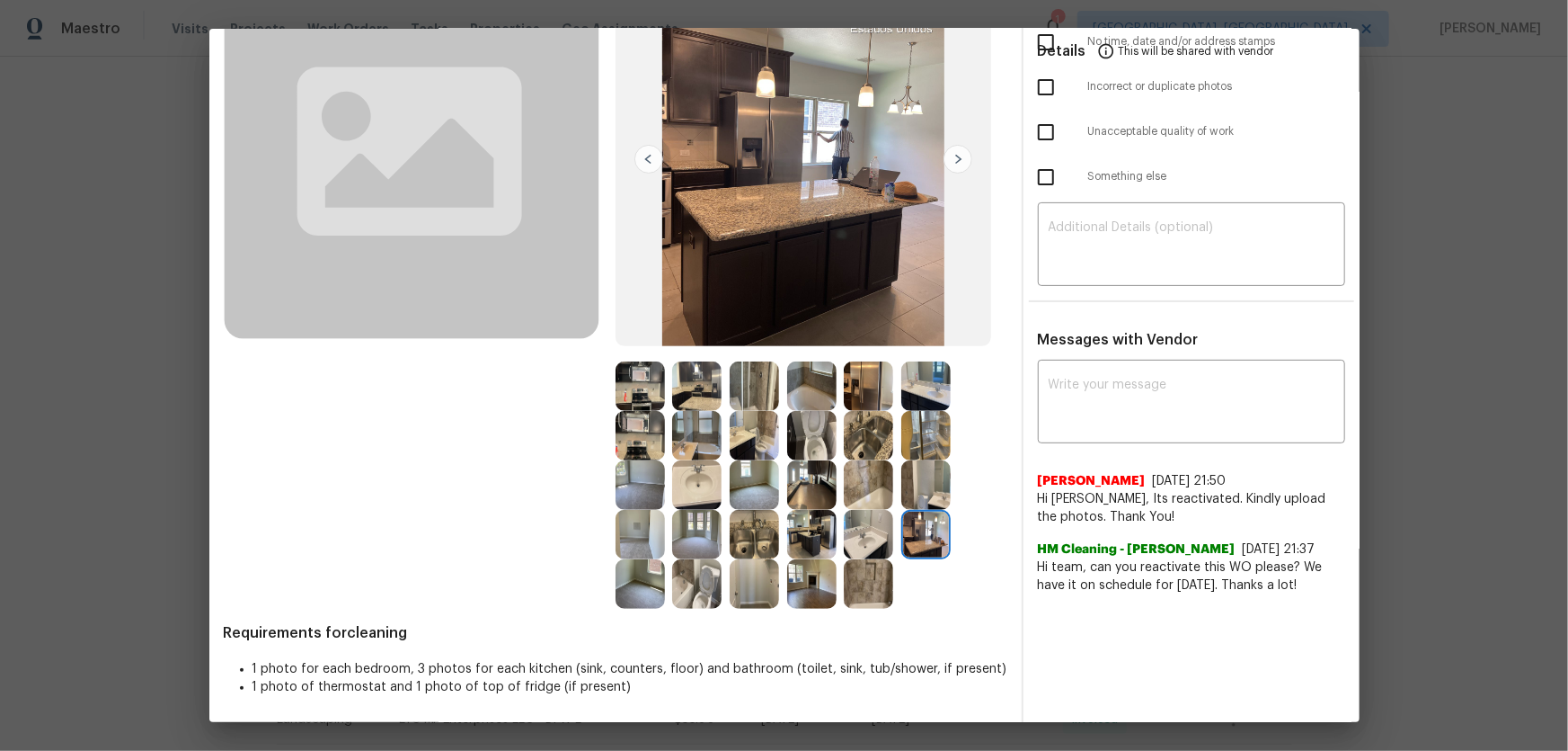
click at [868, 495] on img at bounding box center [867, 583] width 49 height 49
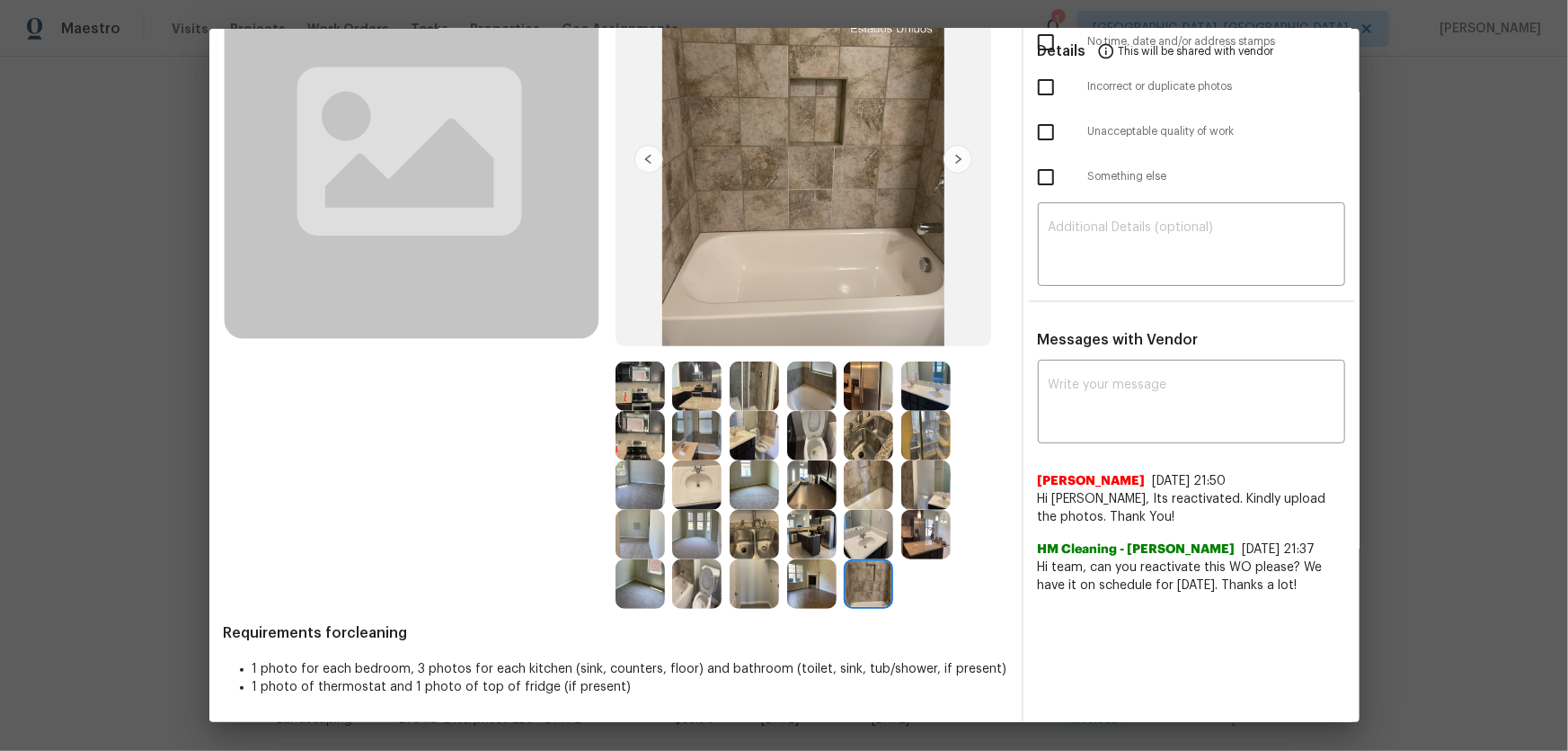
click at [853, 484] on img at bounding box center [867, 485] width 49 height 49
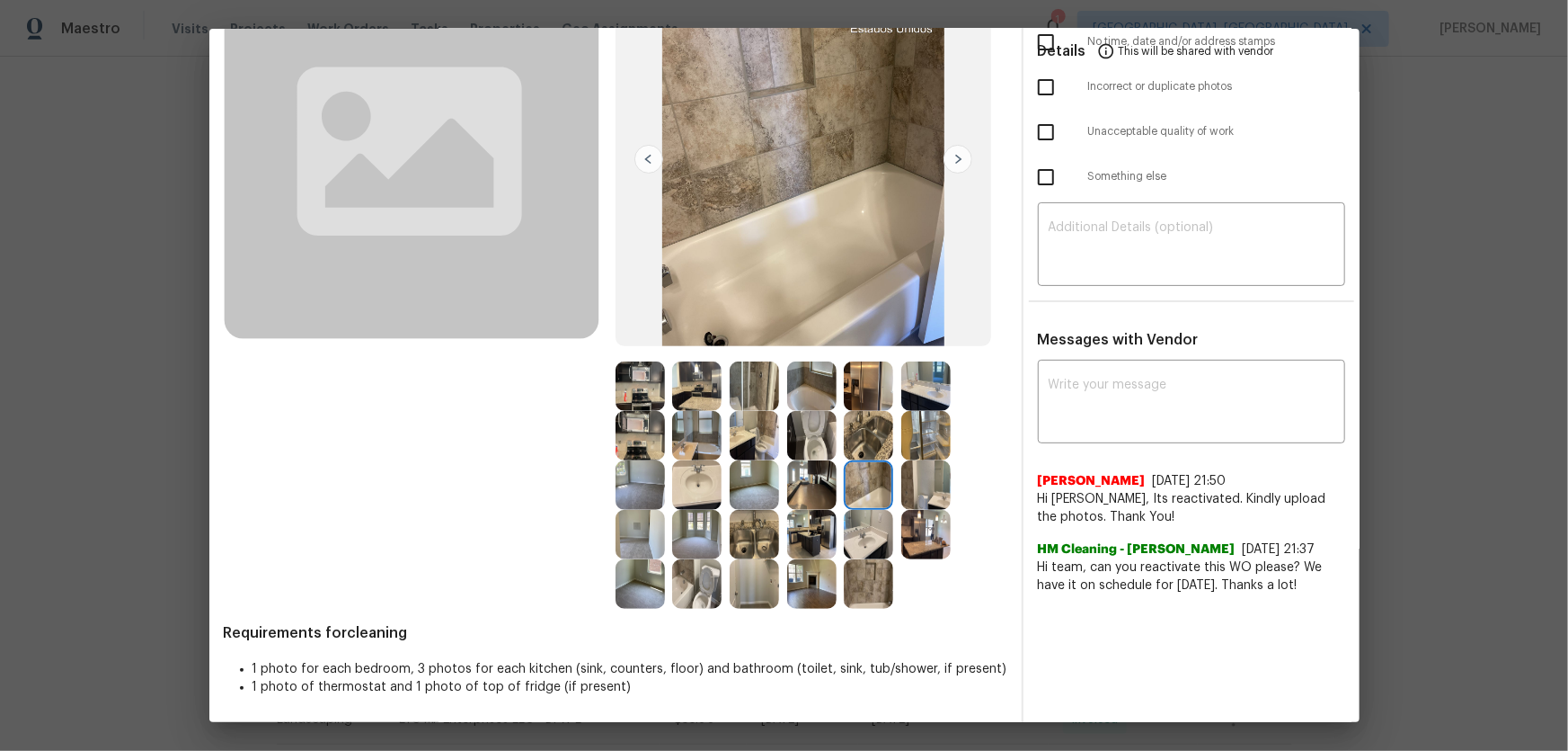
click at [852, 431] on img at bounding box center [867, 435] width 49 height 49
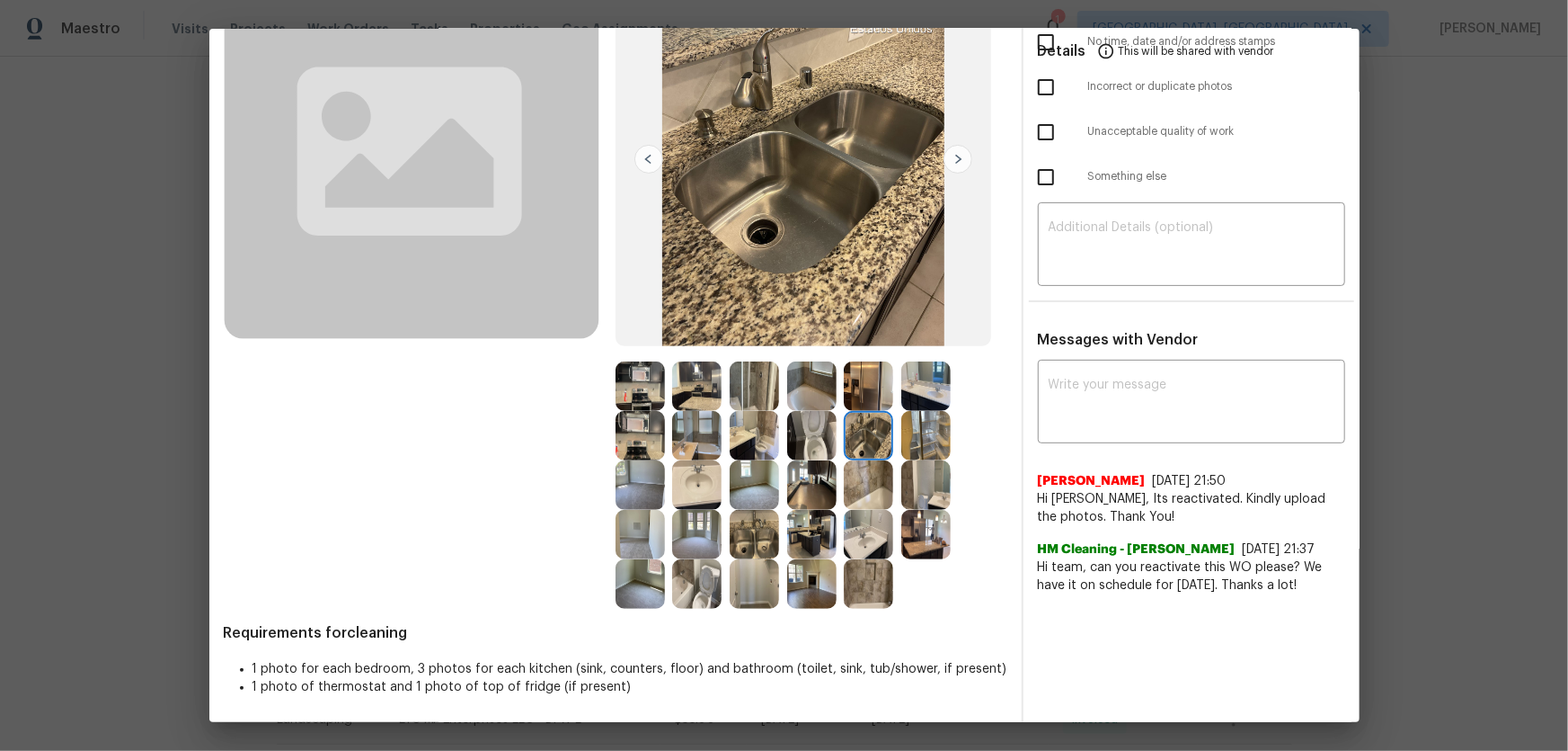
click at [787, 492] on img at bounding box center [812, 485] width 49 height 49
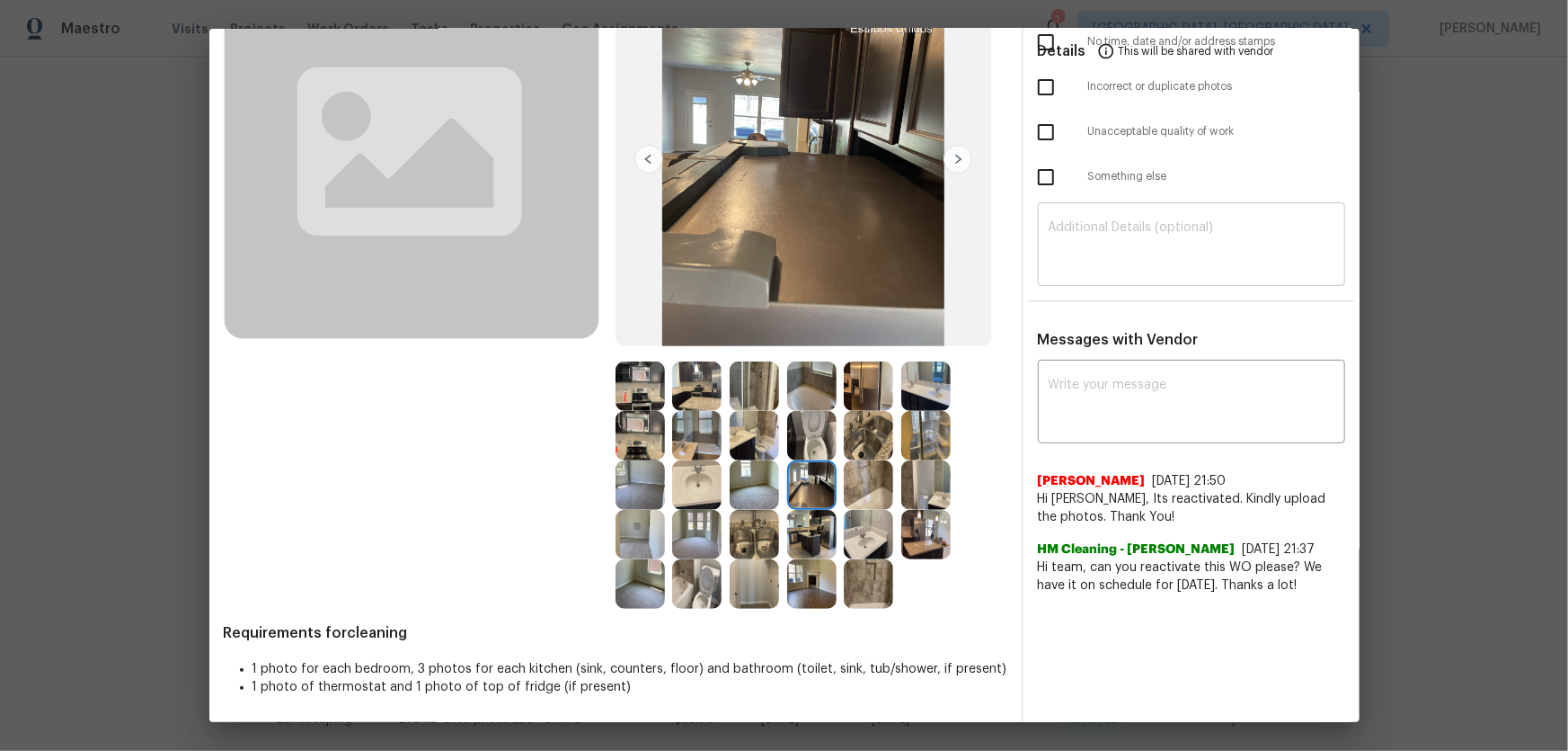
click at [1092, 259] on textarea at bounding box center [1192, 246] width 286 height 50
paste textarea "Maintenance Audit Team: Hello! Unfortunately, this cleaning visit completed on …"
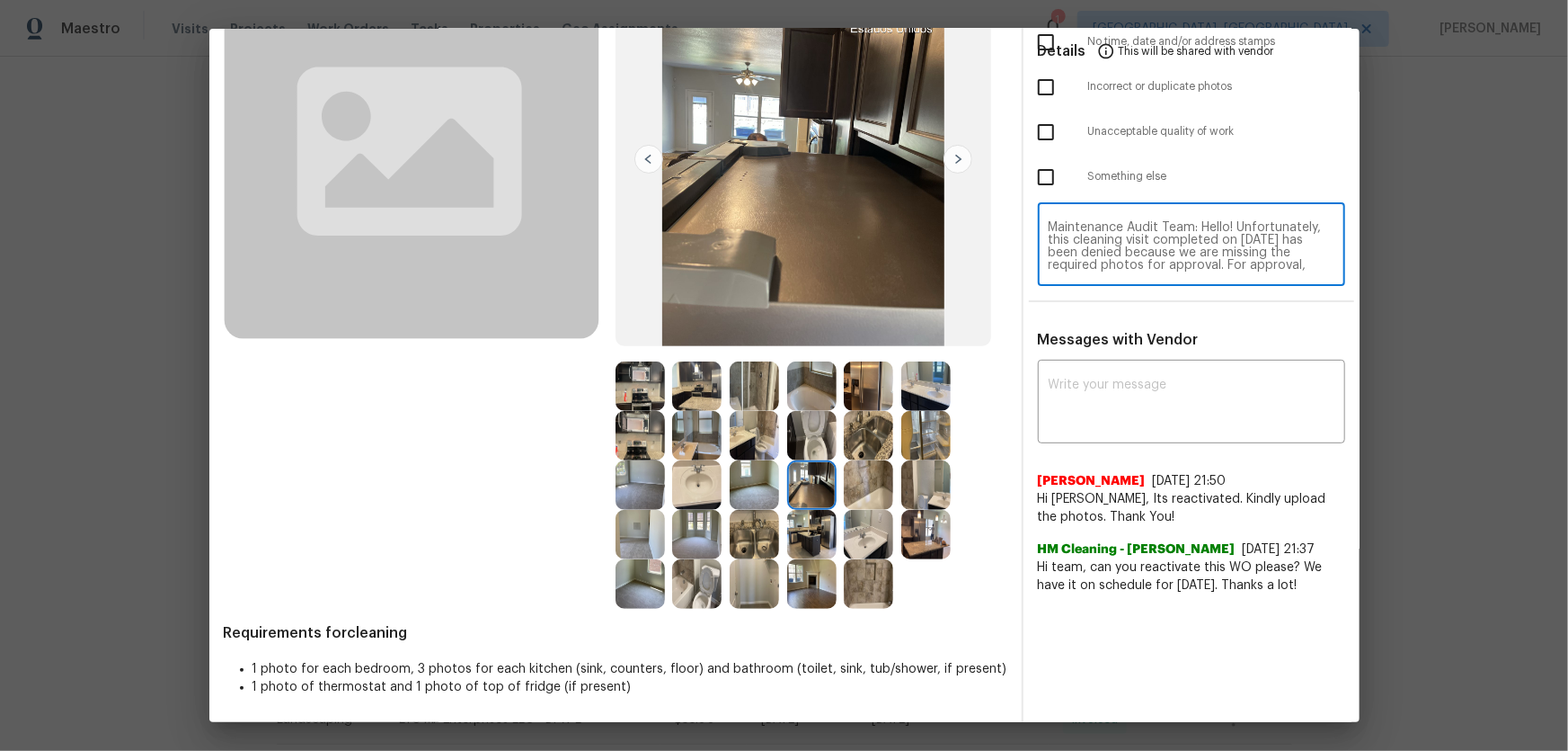
scroll to position [163, 0]
type textarea "Maintenance Audit Team: Hello! Unfortunately, this cleaning visit completed on …"
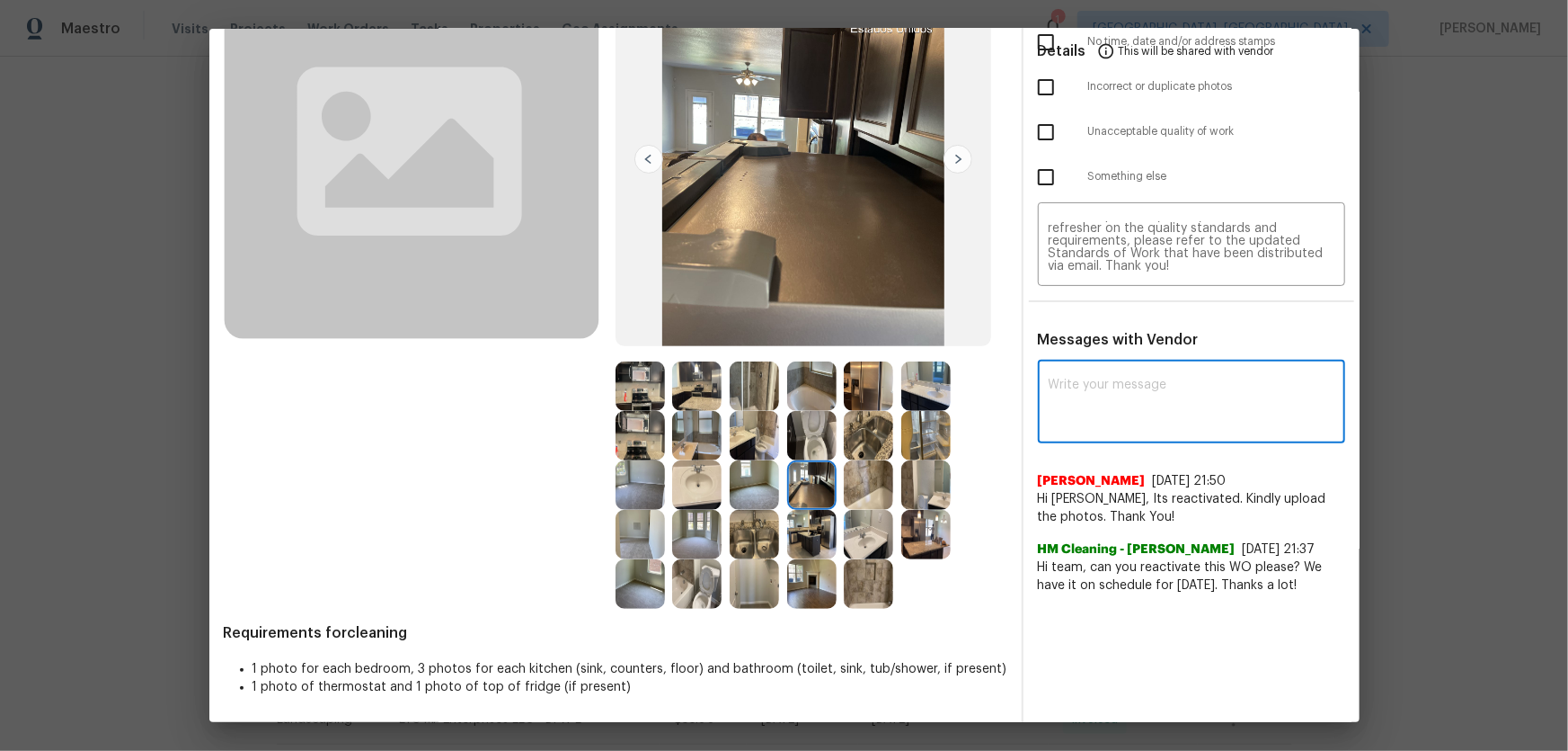
click at [1049, 402] on textarea at bounding box center [1192, 403] width 286 height 50
paste textarea "Maintenance Audit Team: Hello! Unfortunately, this cleaning visit completed on …"
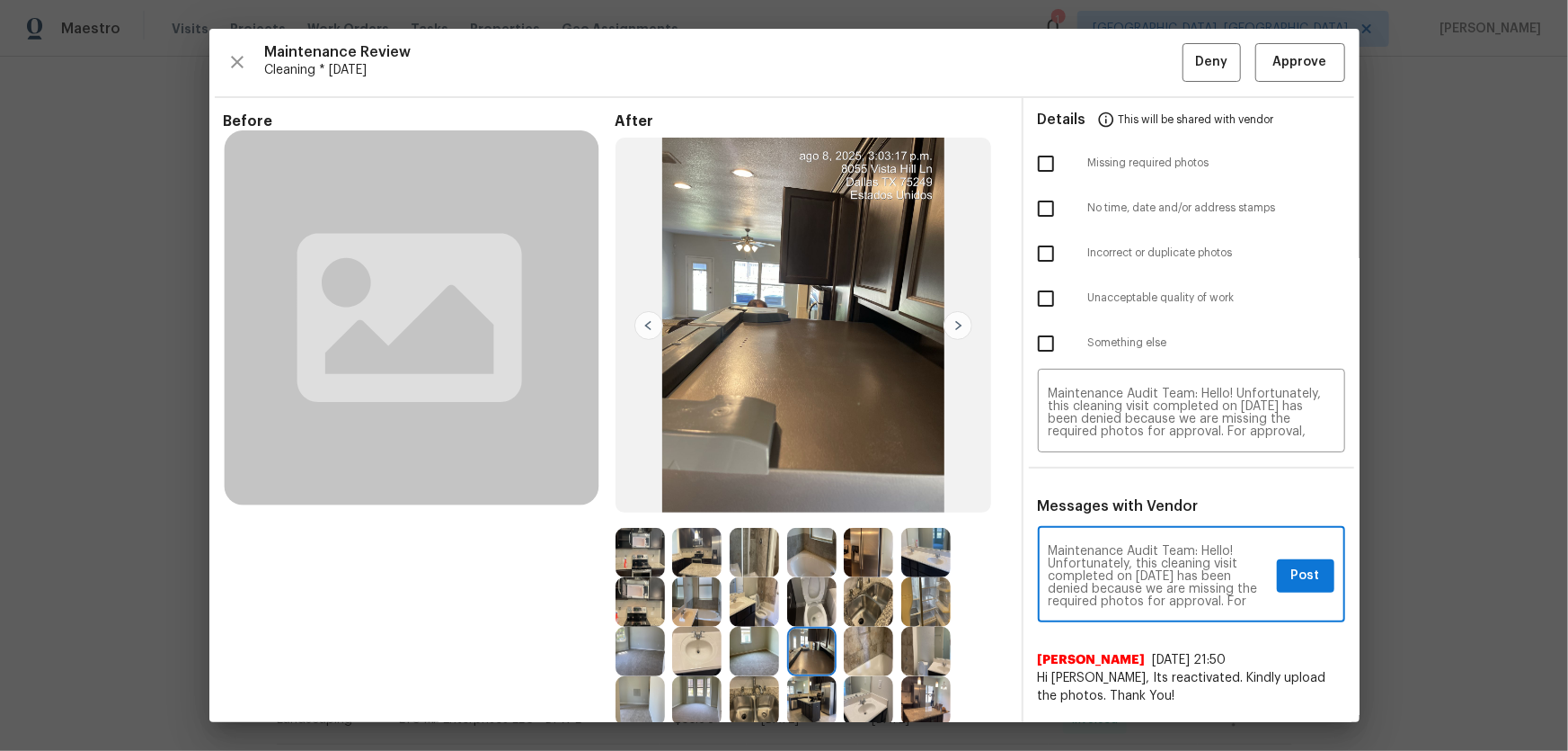
scroll to position [0, 0]
type textarea "Maintenance Audit Team: Hello! Unfortunately, this cleaning visit completed on …"
click at [1033, 159] on input "checkbox" at bounding box center [1045, 163] width 38 height 38
checkbox input "true"
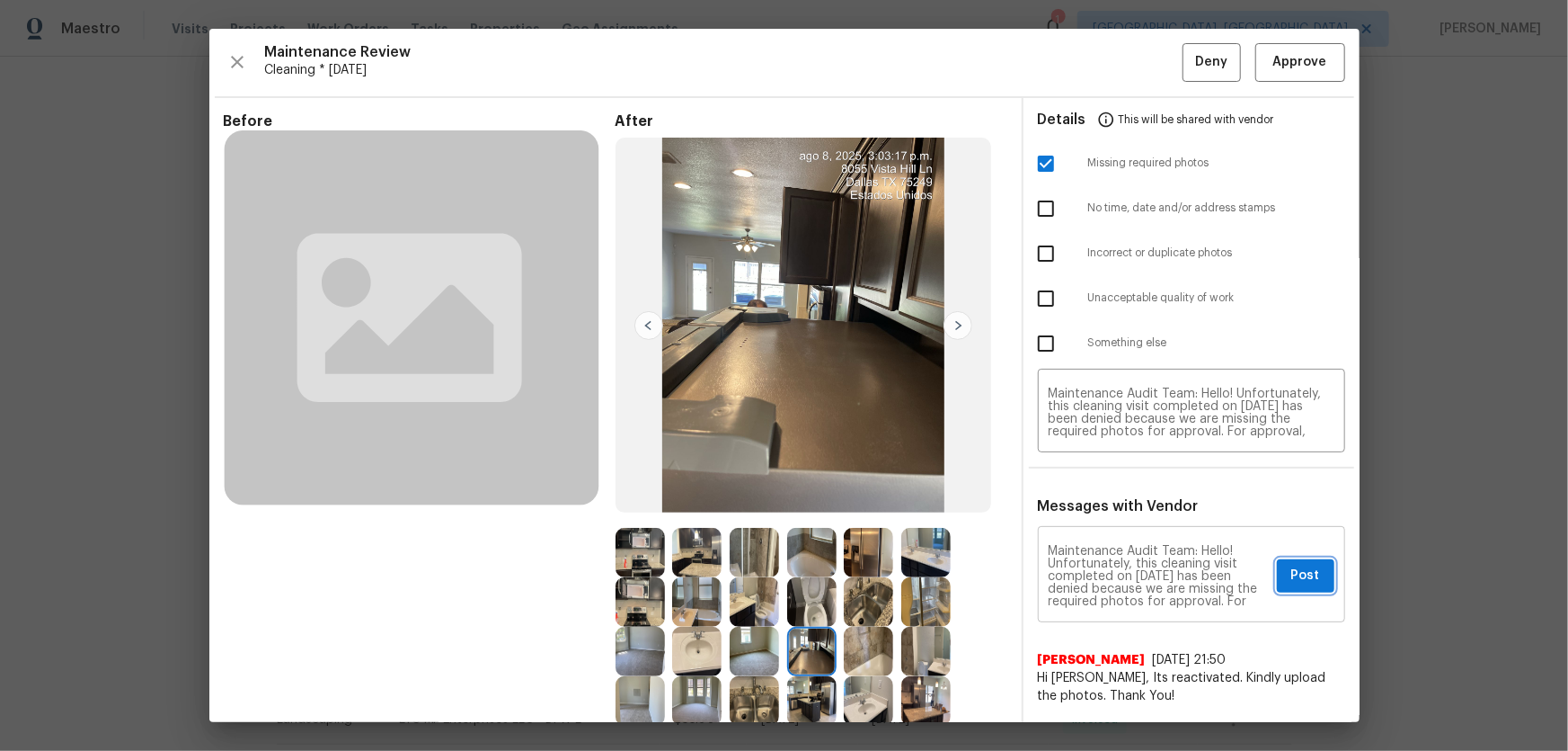
click at [1115, 495] on span "Post" at bounding box center [1306, 575] width 29 height 22
click at [1115, 33] on div "Maintenance Review Cleaning * Thu, Aug 07 Deny Approve Before After Requirement…" at bounding box center [784, 376] width 1150 height 693
click at [1115, 63] on span "Deny" at bounding box center [1212, 62] width 33 height 22
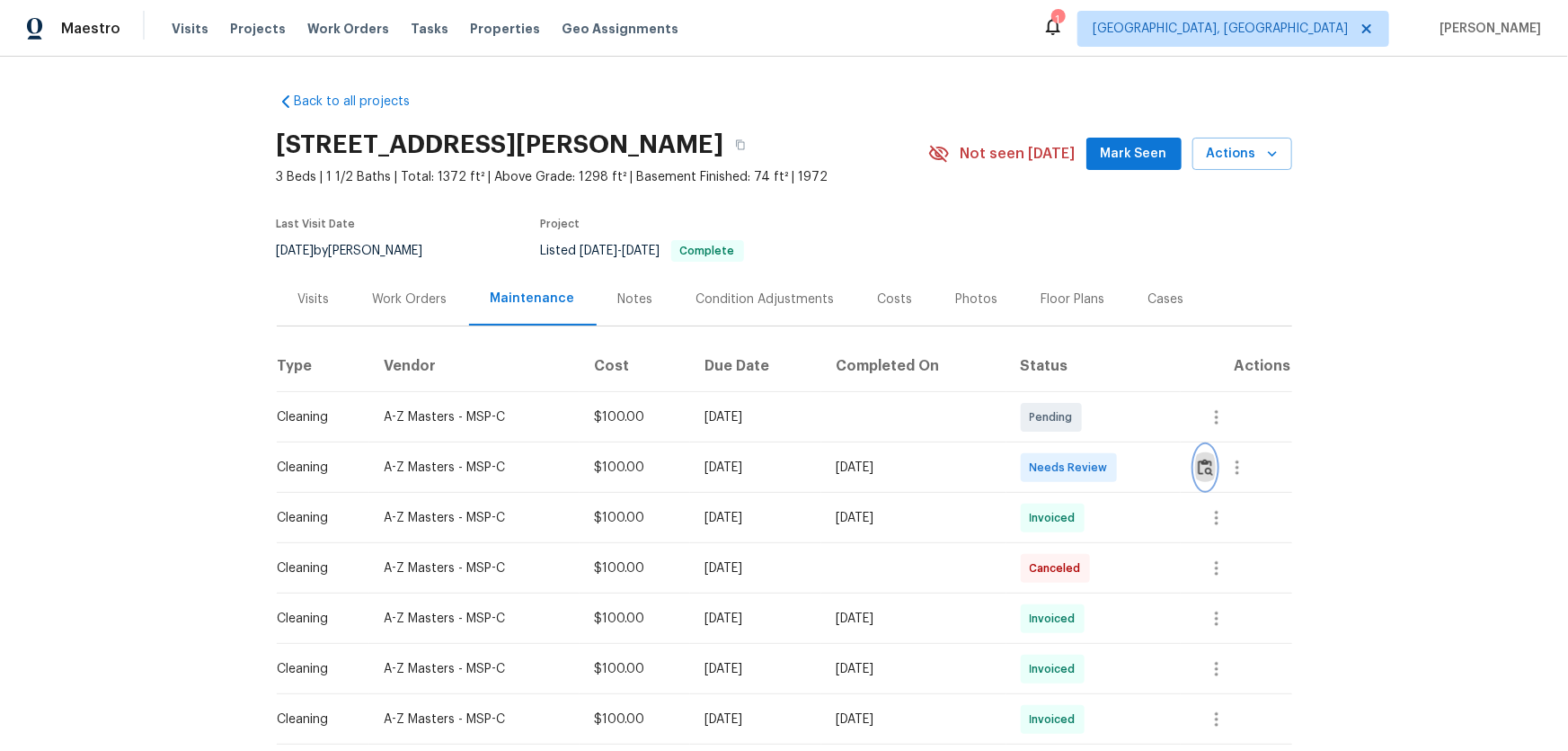
click at [1210, 469] on img "button" at bounding box center [1205, 467] width 15 height 17
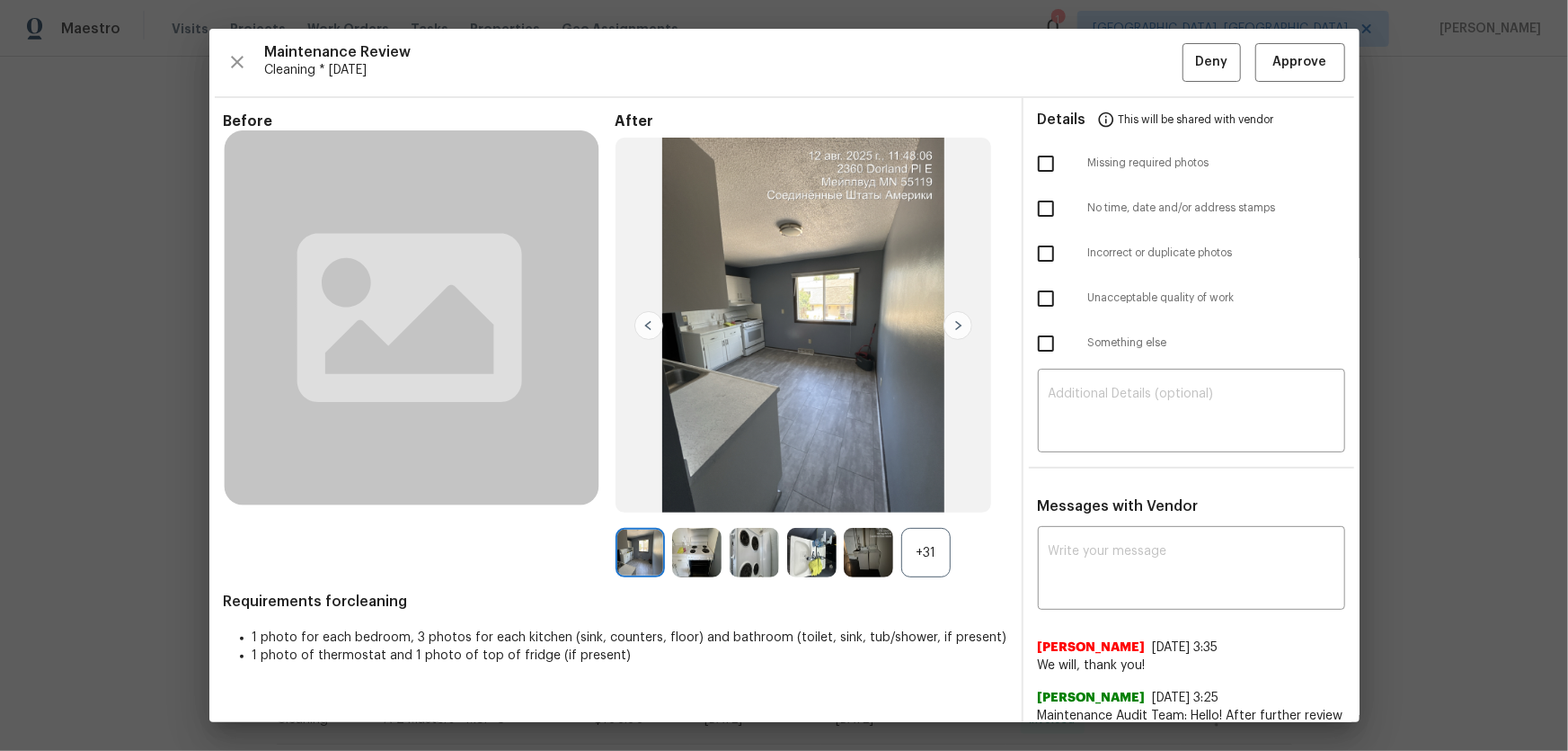
click at [922, 543] on div "+31" at bounding box center [925, 552] width 49 height 49
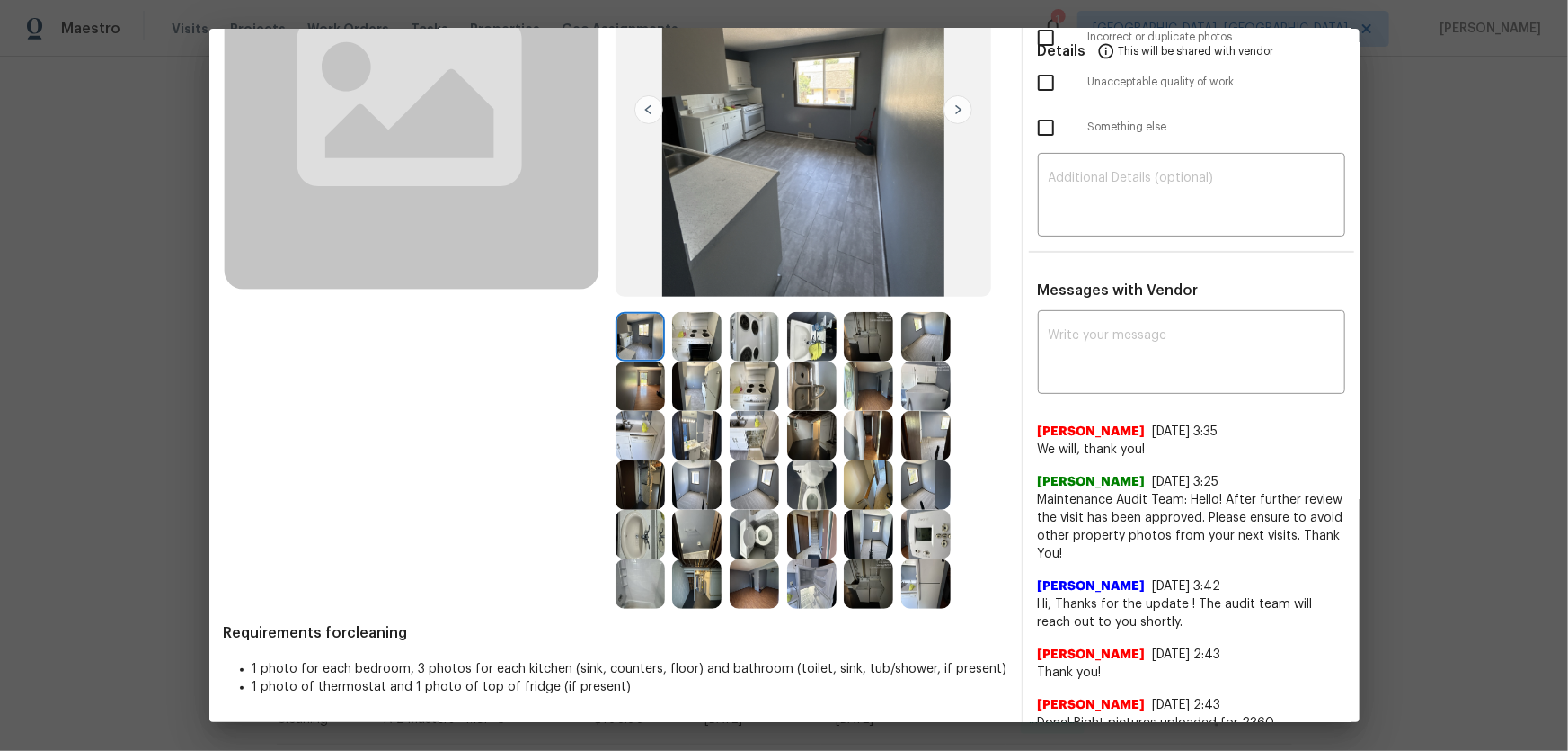
scroll to position [244, 0]
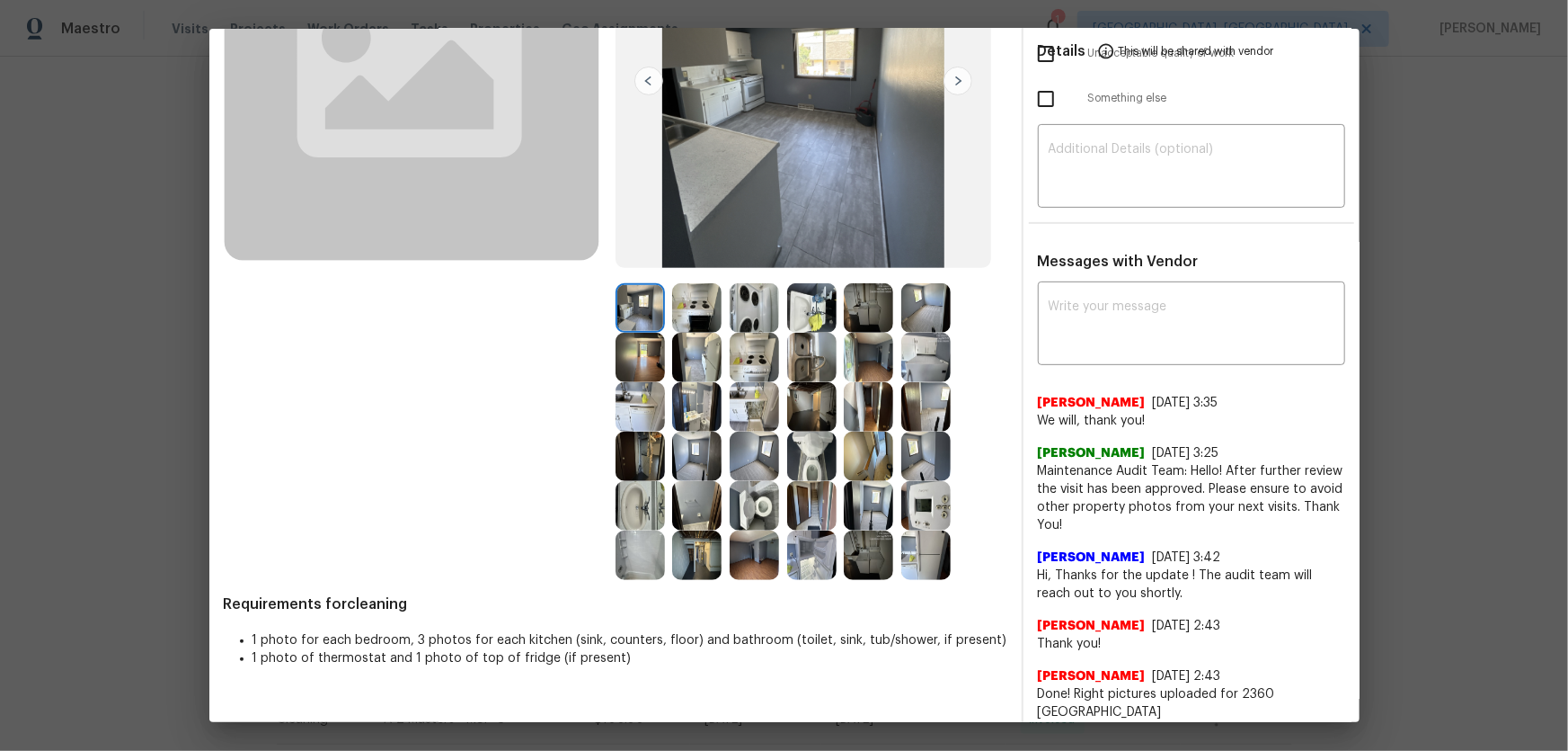
click at [762, 499] on img at bounding box center [754, 505] width 49 height 49
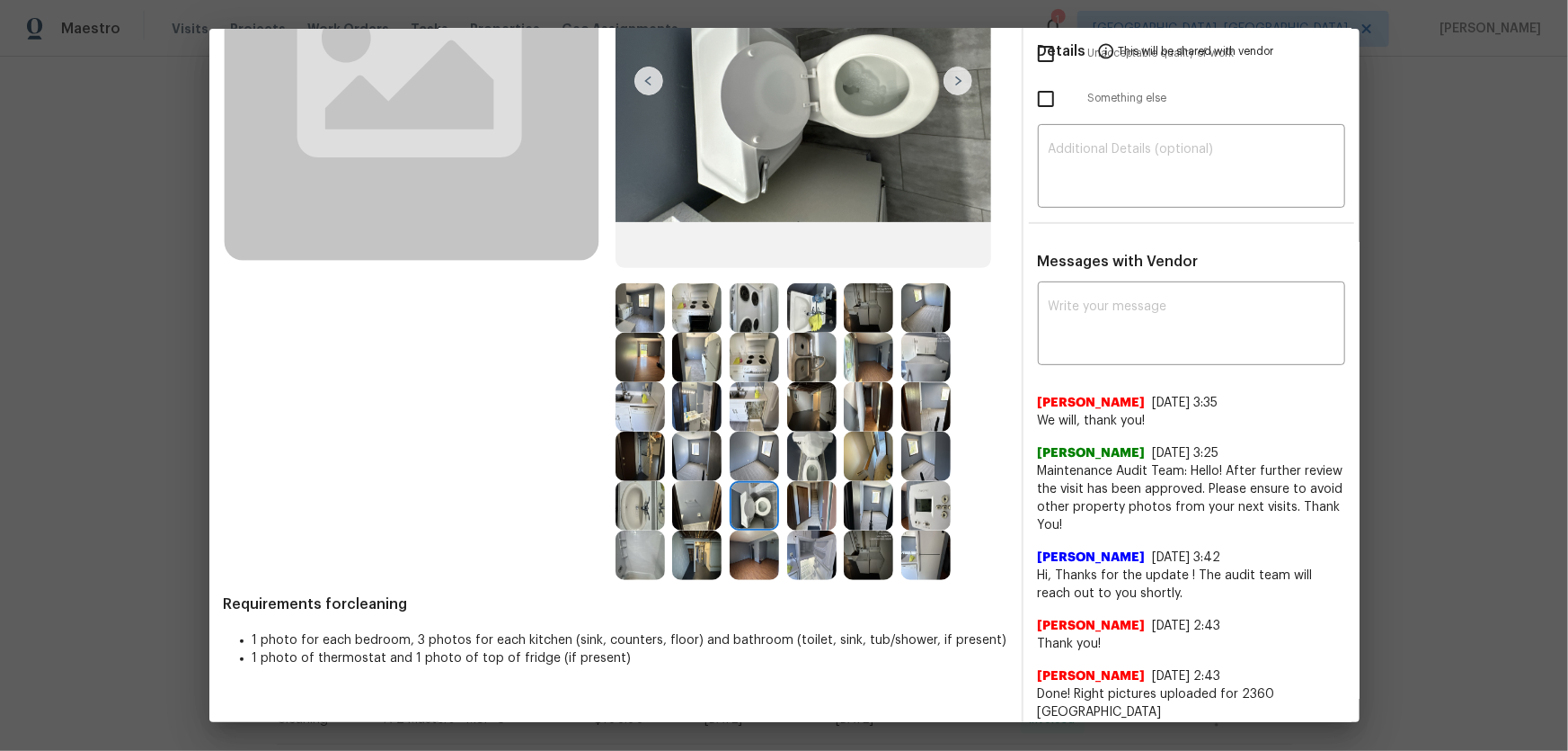
click at [806, 464] on img at bounding box center [812, 456] width 49 height 49
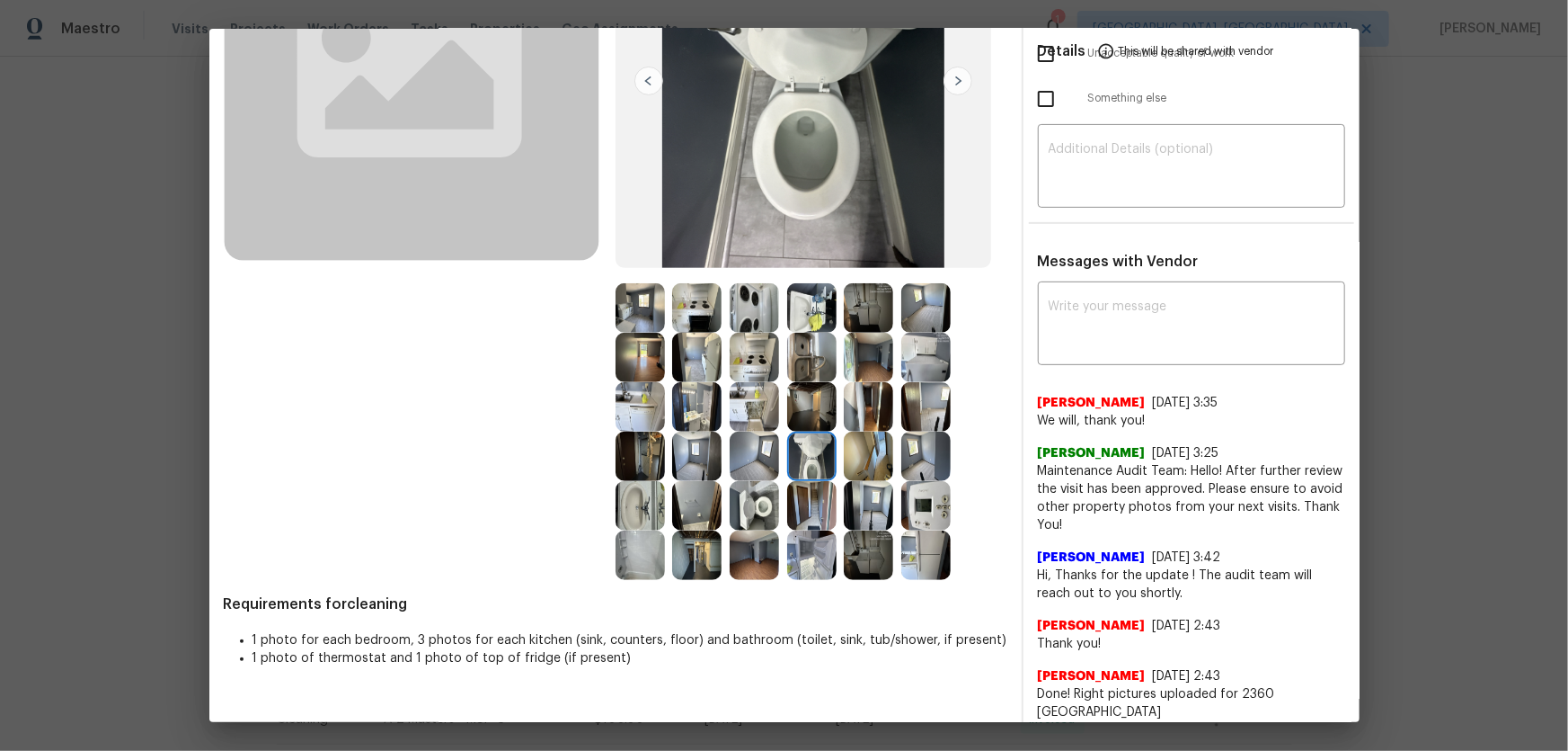
click at [634, 504] on img at bounding box center [640, 505] width 49 height 49
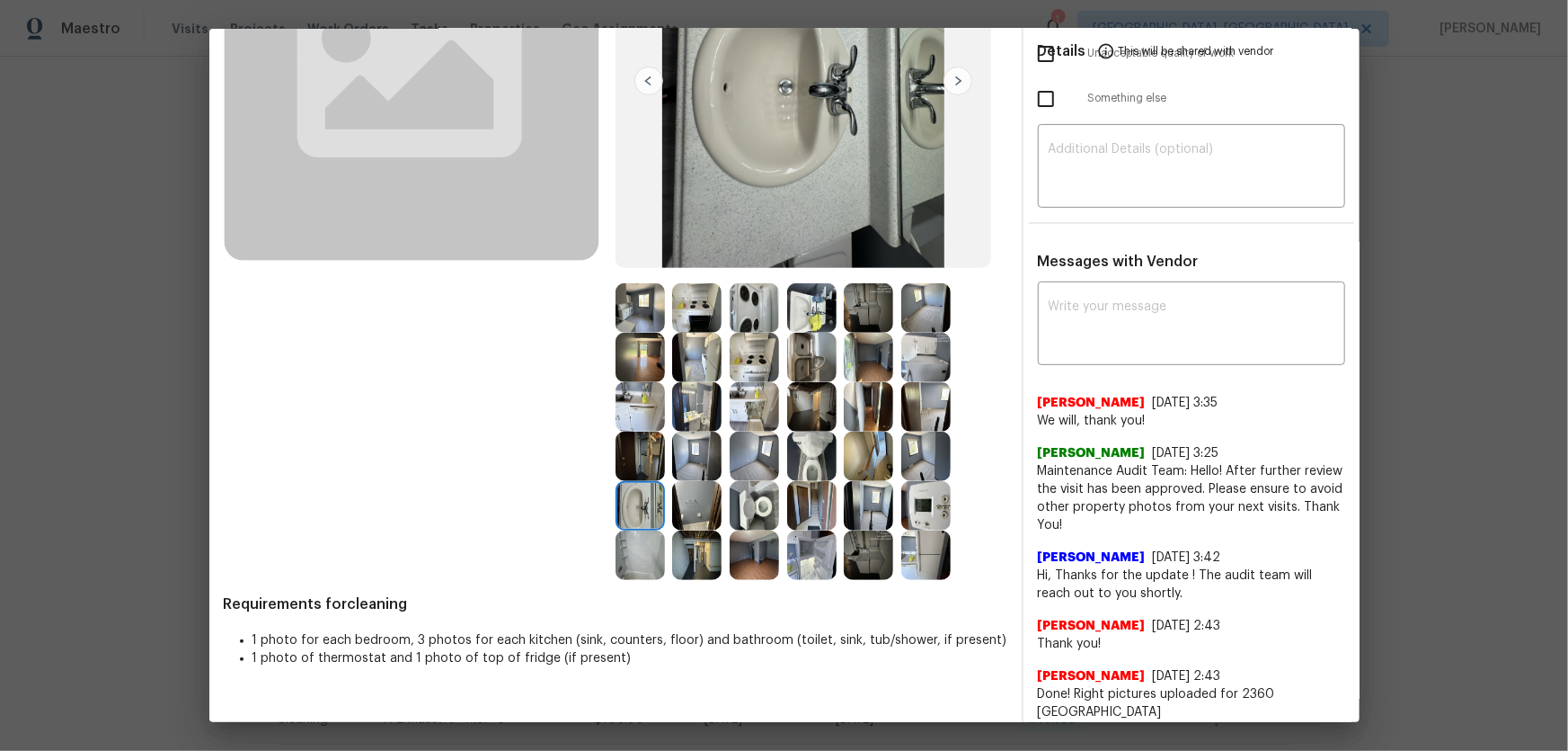
click at [740, 510] on img at bounding box center [754, 505] width 49 height 49
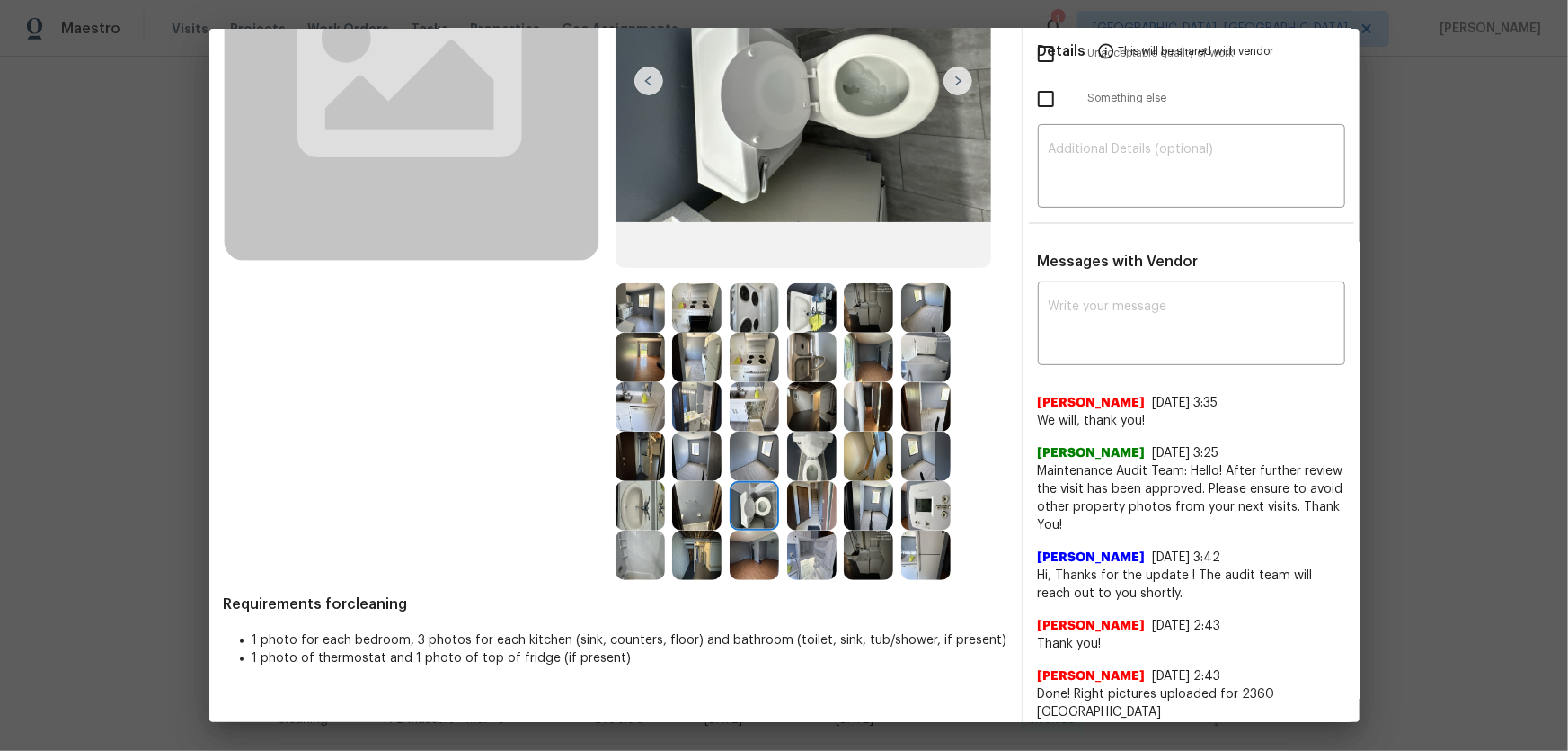
click at [801, 464] on img at bounding box center [812, 456] width 49 height 49
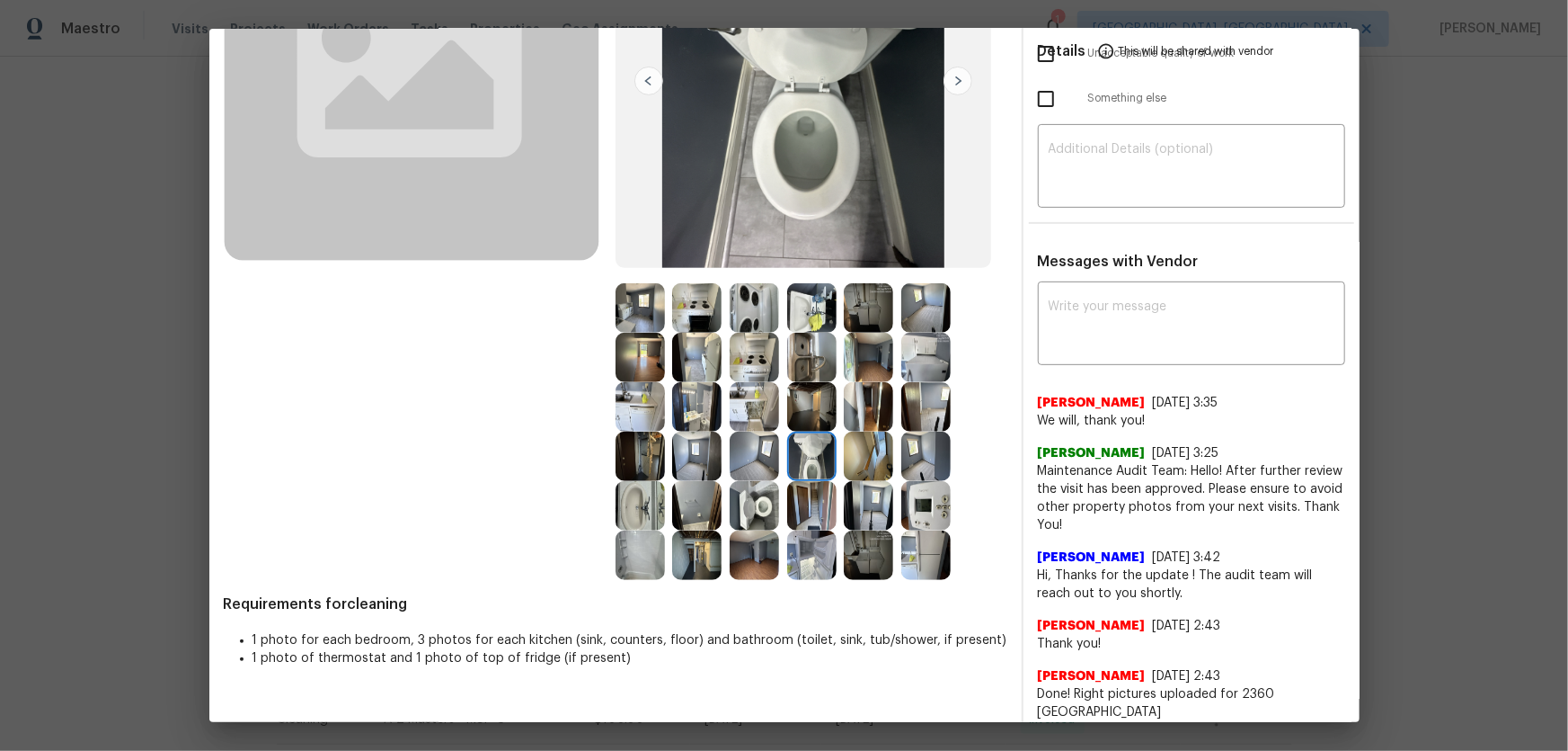
click at [798, 328] on img at bounding box center [812, 307] width 49 height 49
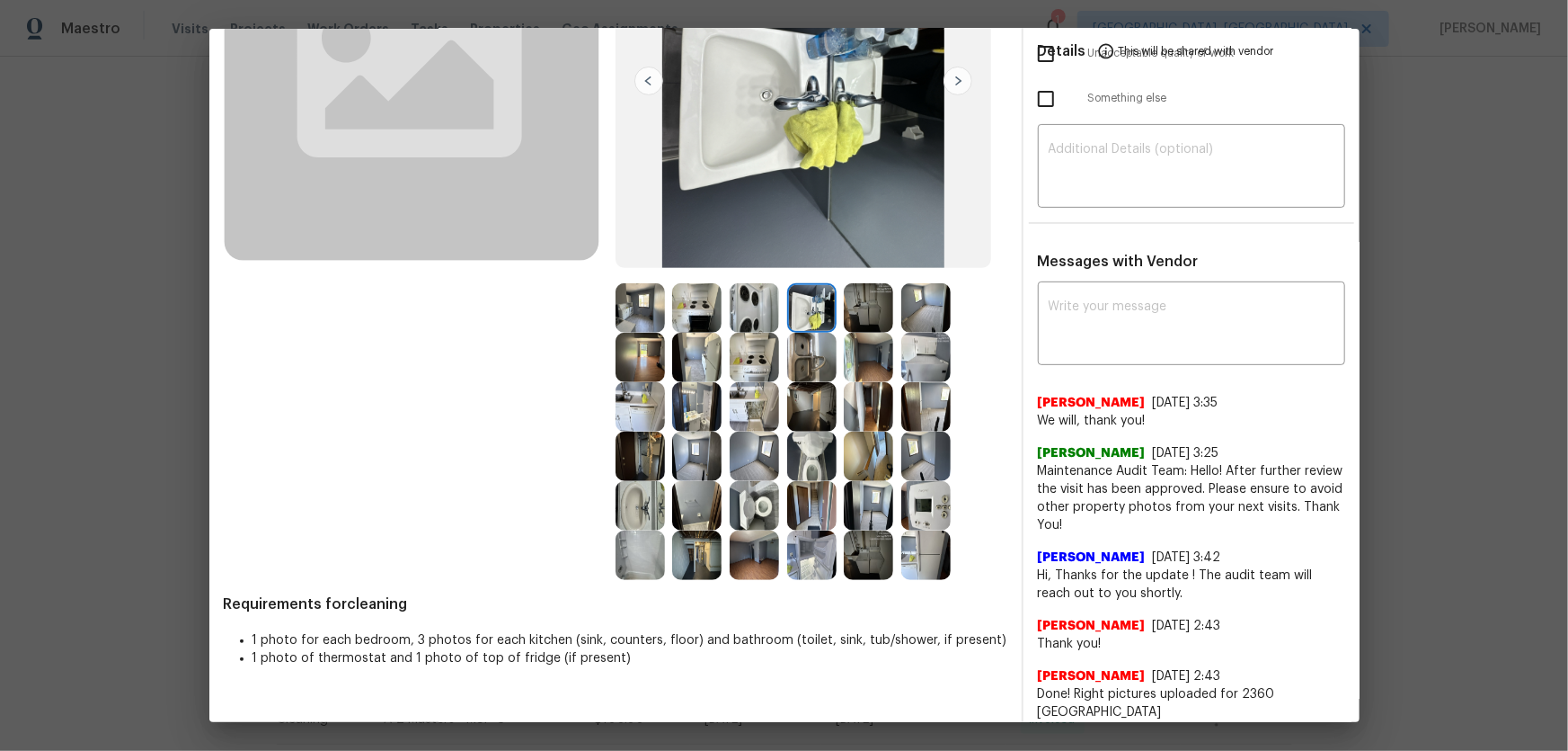
click at [646, 493] on img at bounding box center [640, 505] width 49 height 49
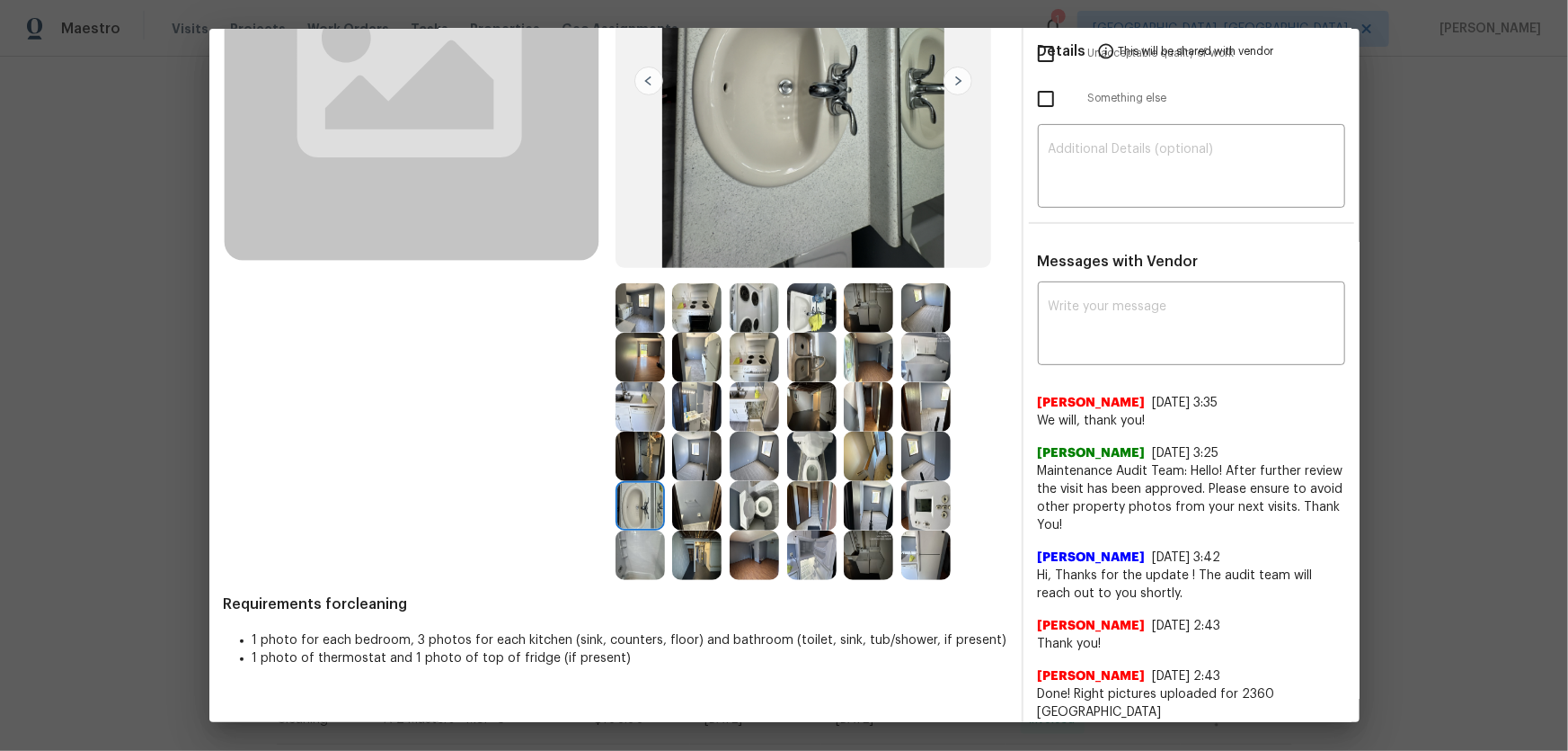
click at [627, 557] on img at bounding box center [640, 554] width 49 height 49
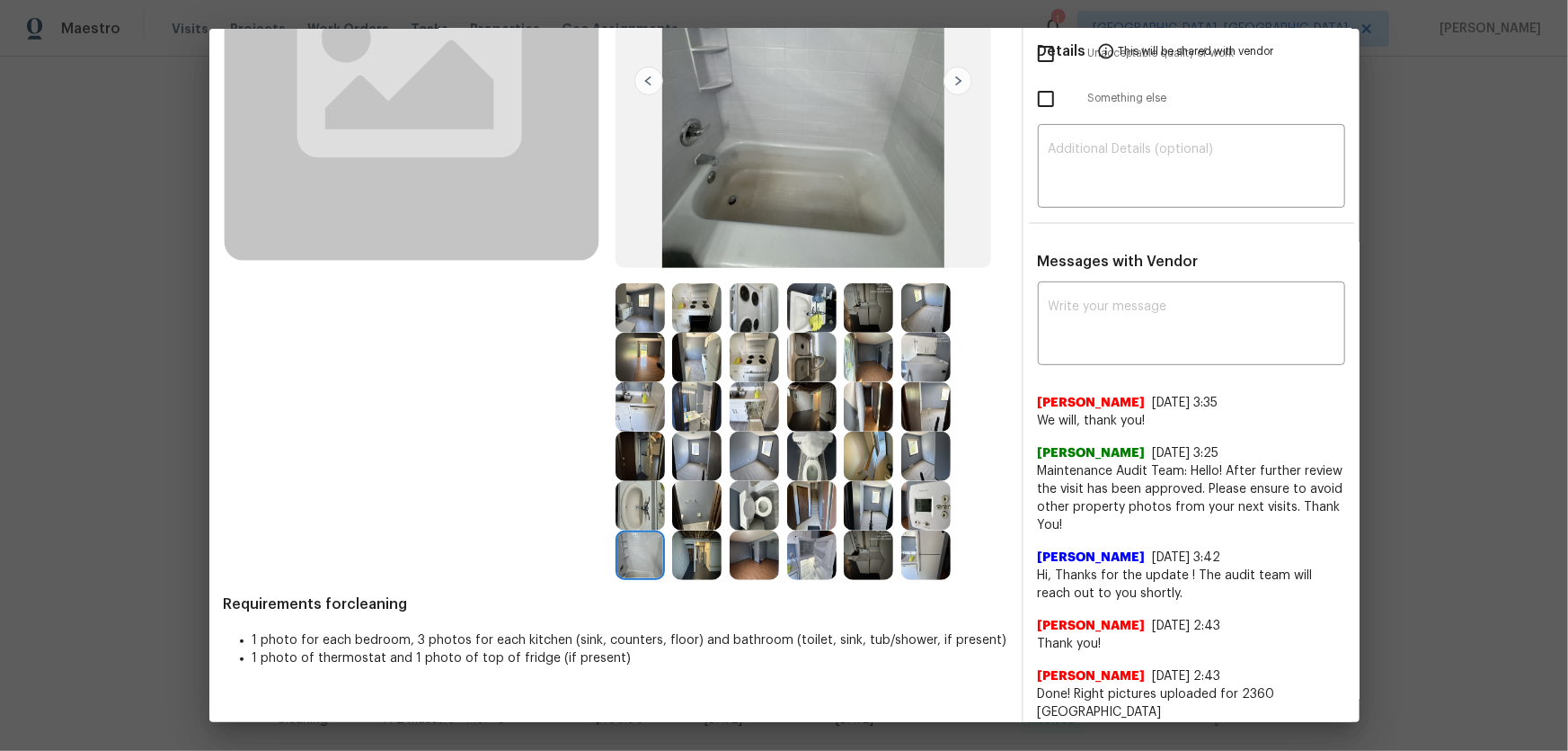
click at [862, 506] on img at bounding box center [867, 505] width 49 height 49
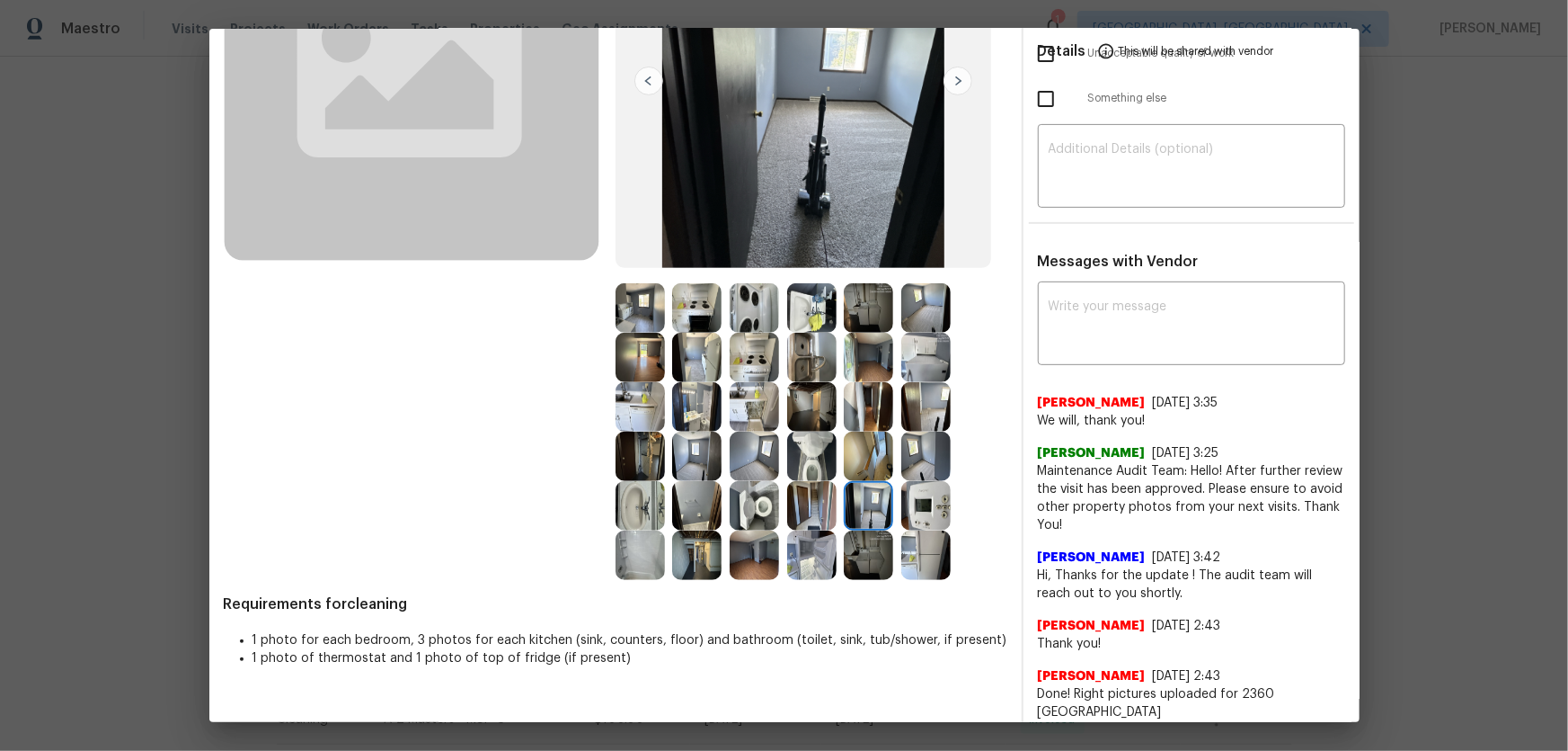
click at [922, 515] on img at bounding box center [925, 505] width 49 height 49
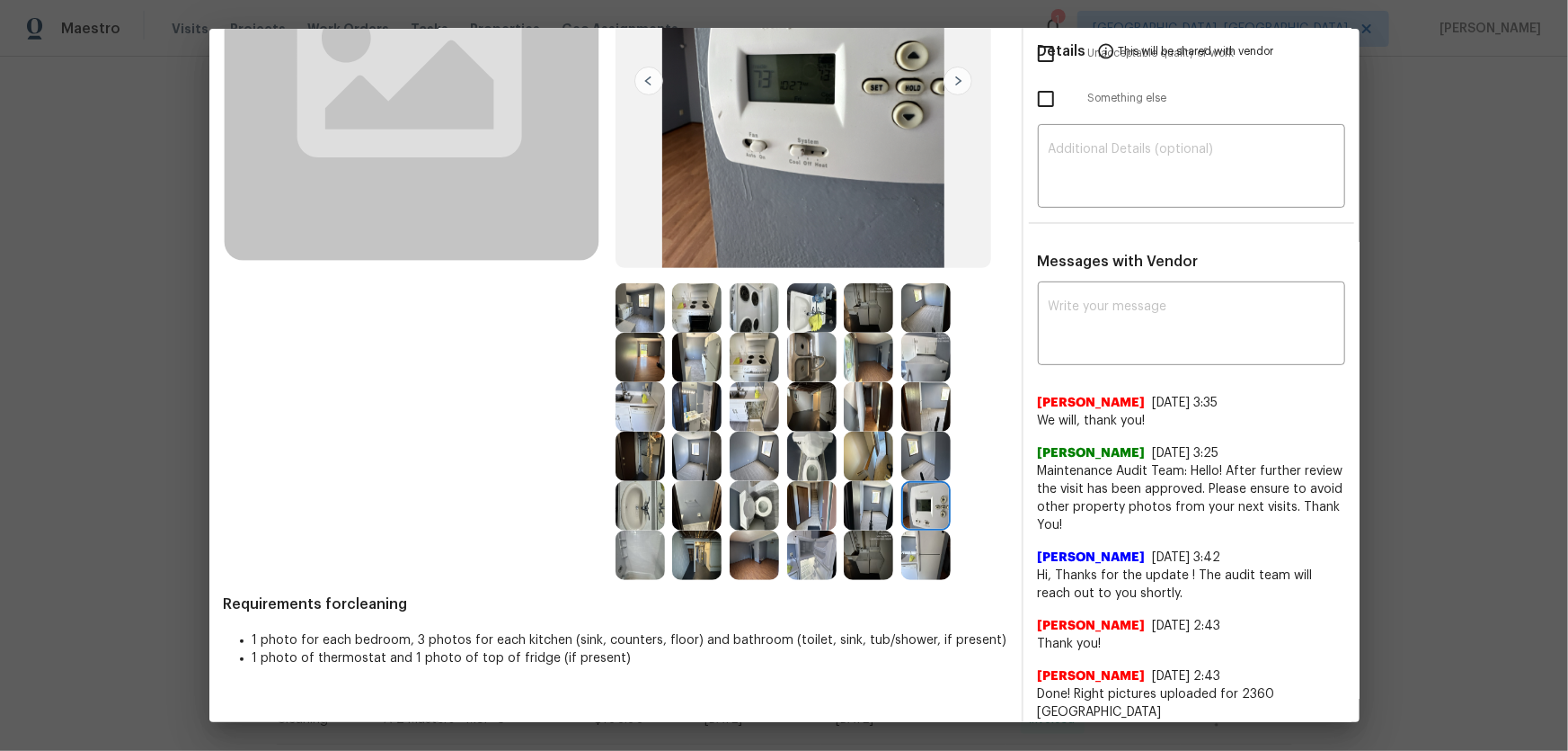
click at [815, 543] on img at bounding box center [812, 554] width 49 height 49
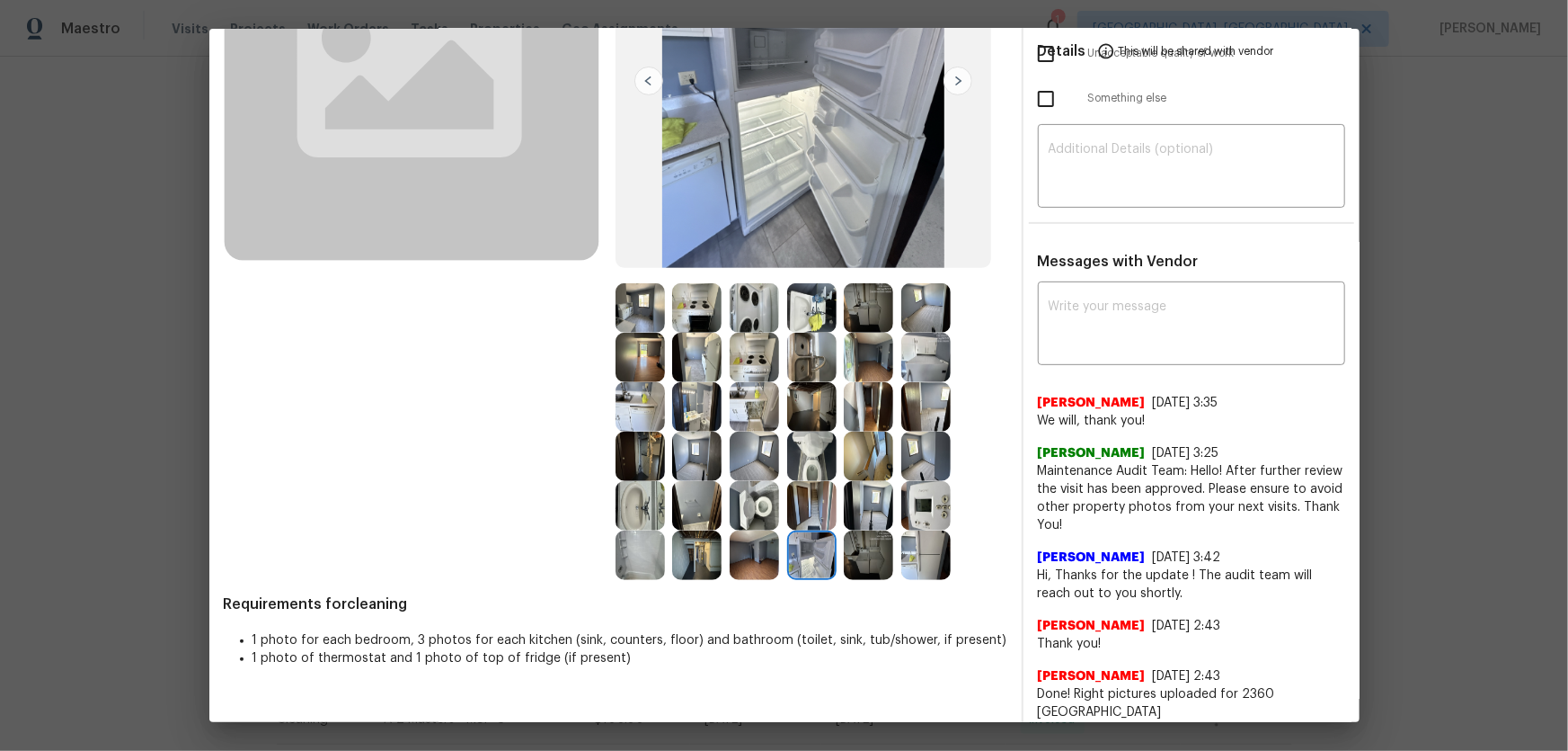
click at [880, 556] on img at bounding box center [867, 554] width 49 height 49
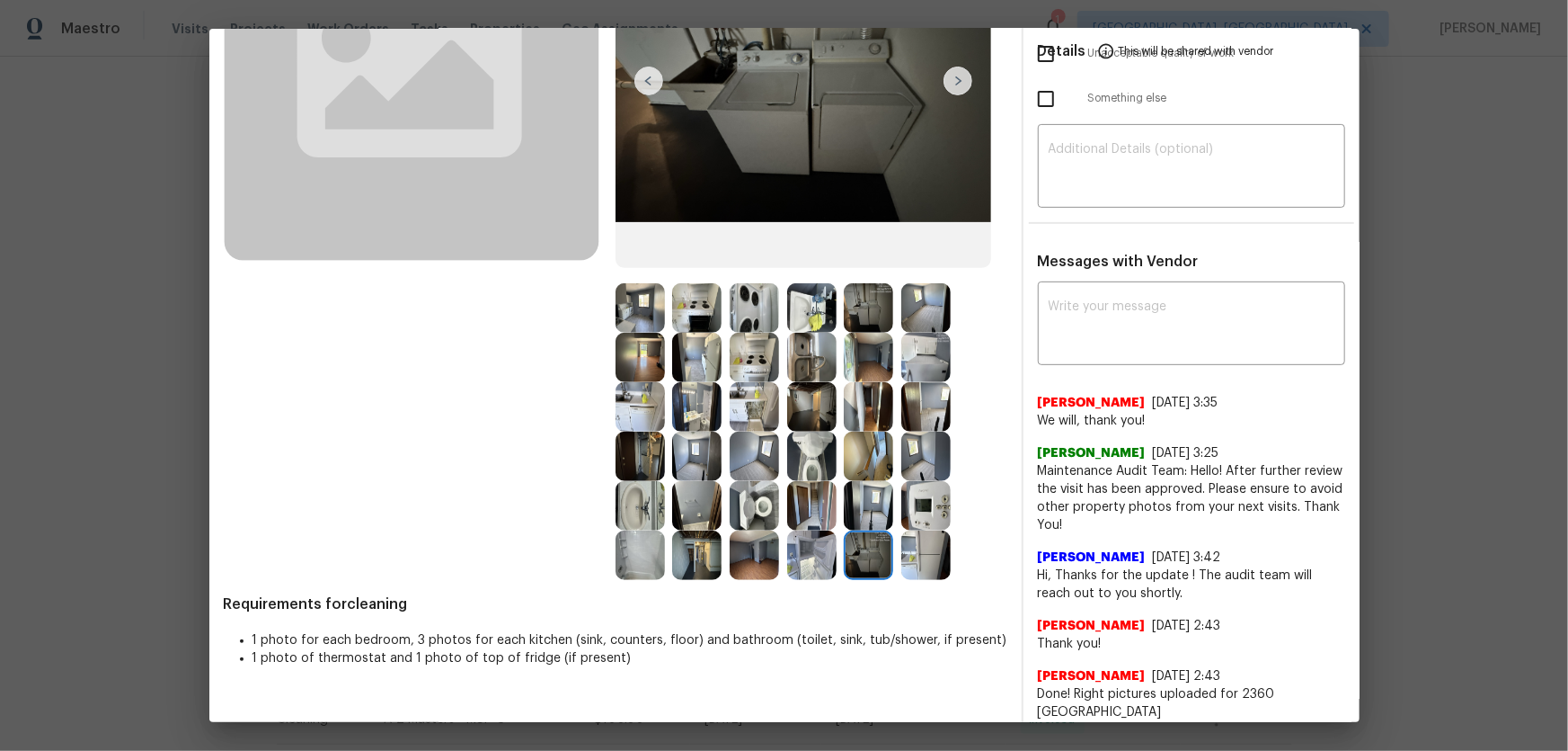
click at [748, 396] on img at bounding box center [754, 406] width 49 height 49
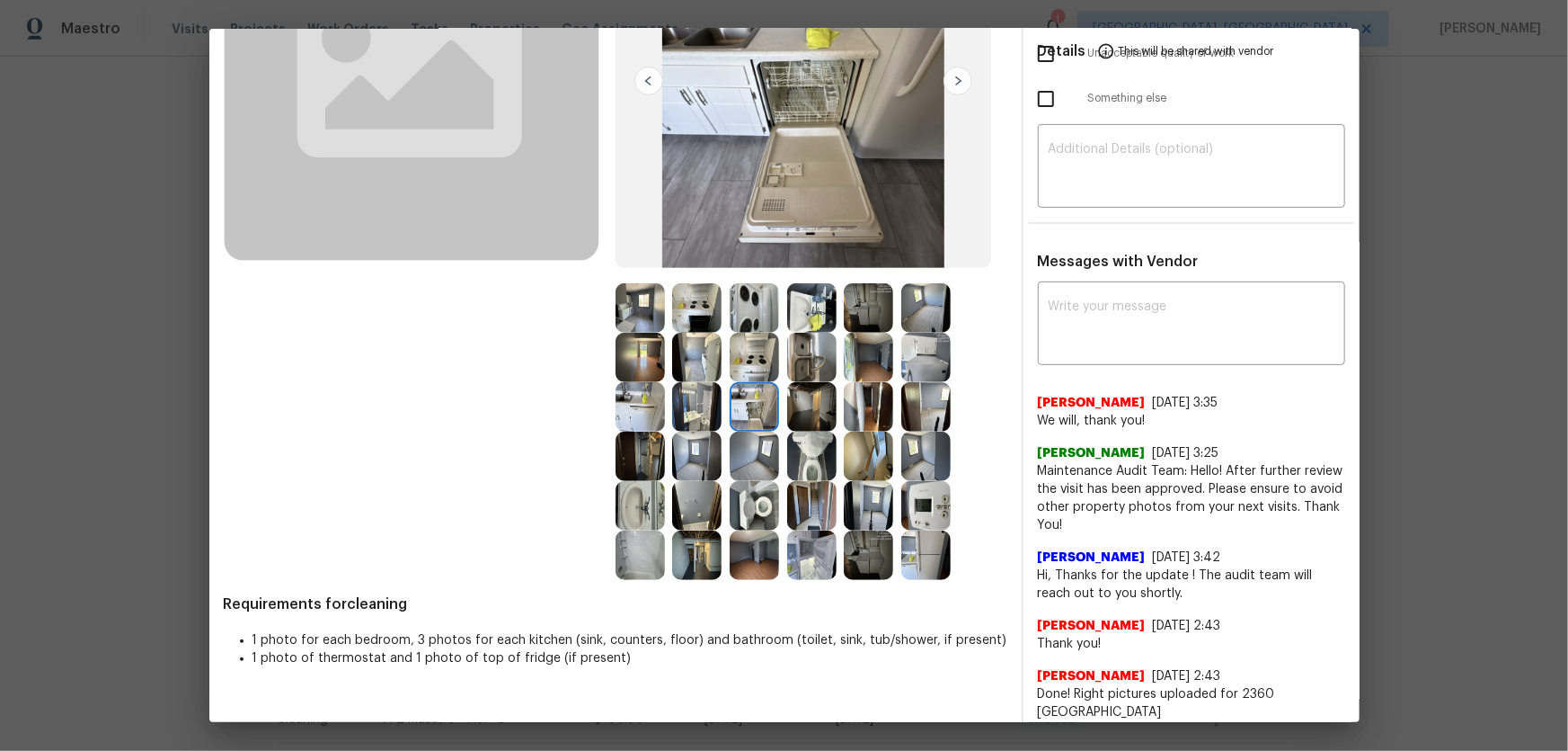
click at [815, 419] on img at bounding box center [812, 406] width 49 height 49
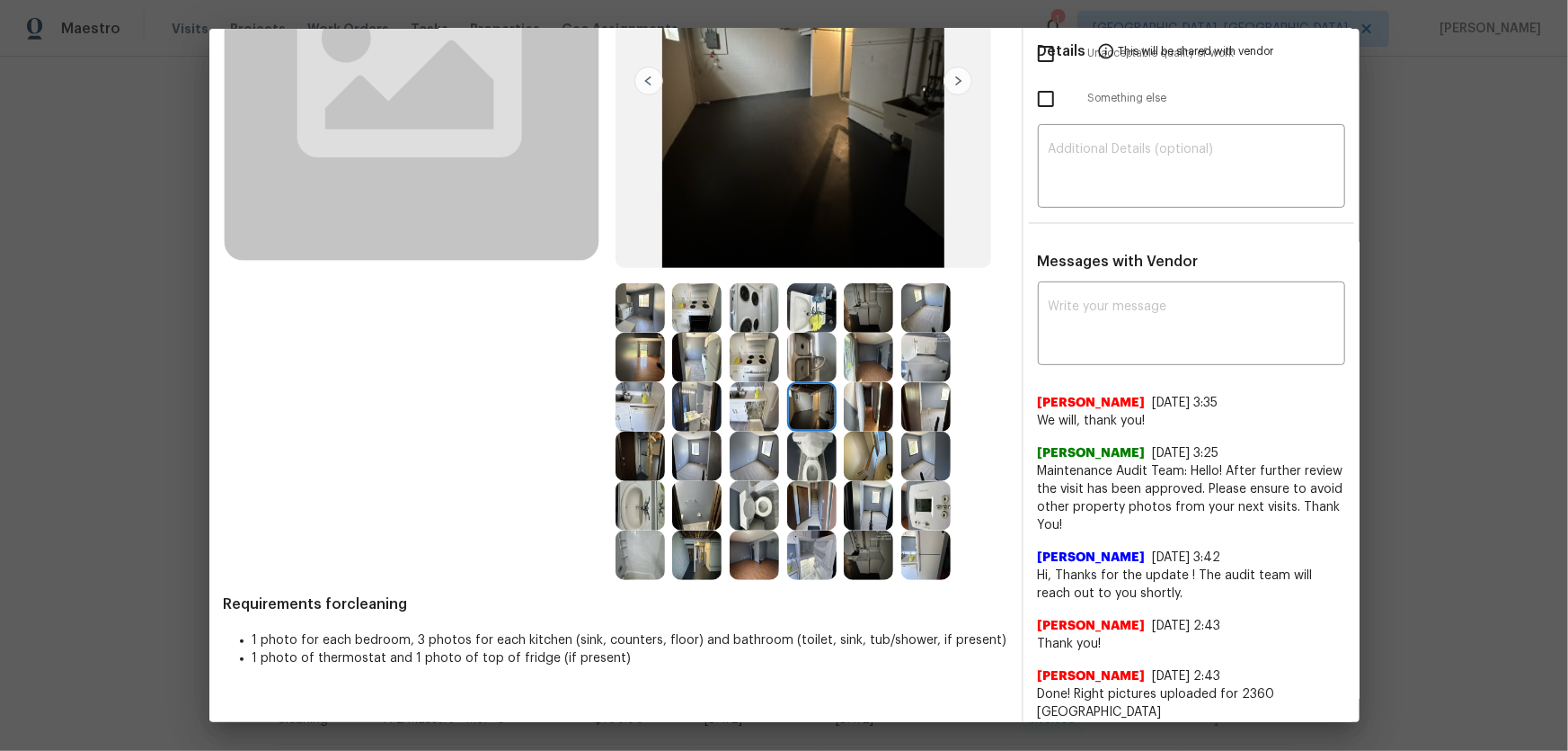
click at [813, 369] on img at bounding box center [812, 357] width 49 height 49
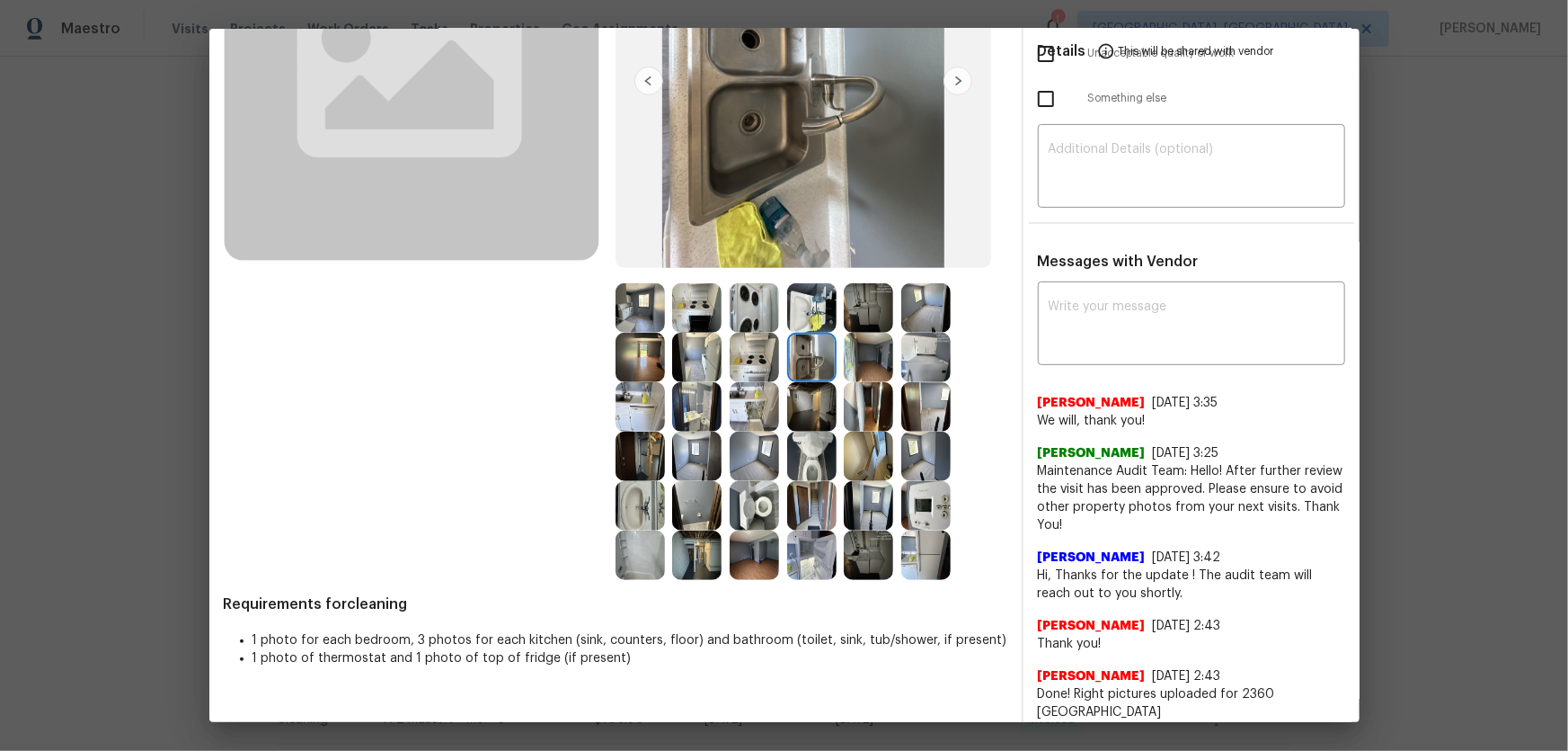
click at [755, 365] on img at bounding box center [754, 357] width 49 height 49
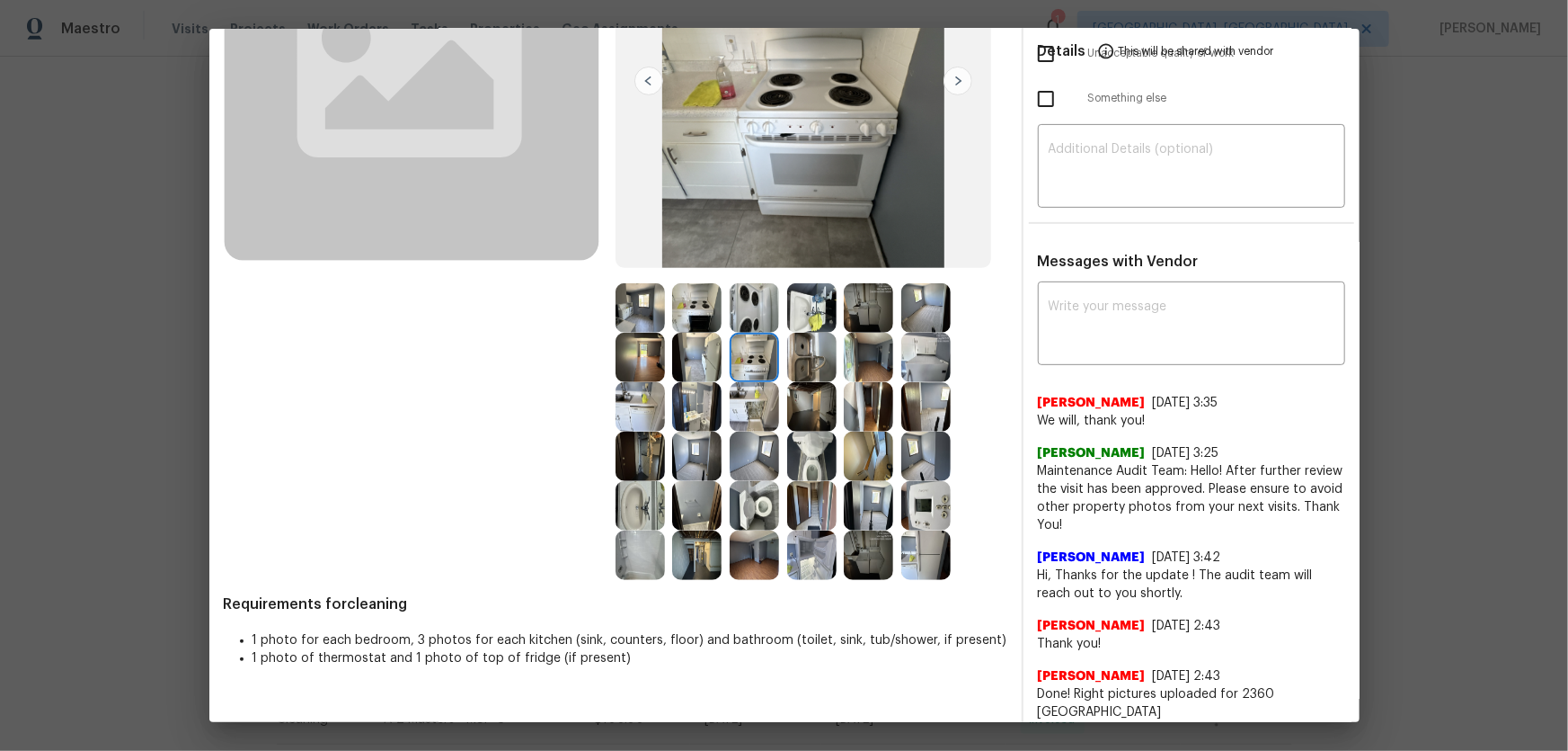
click at [746, 305] on img at bounding box center [754, 307] width 49 height 49
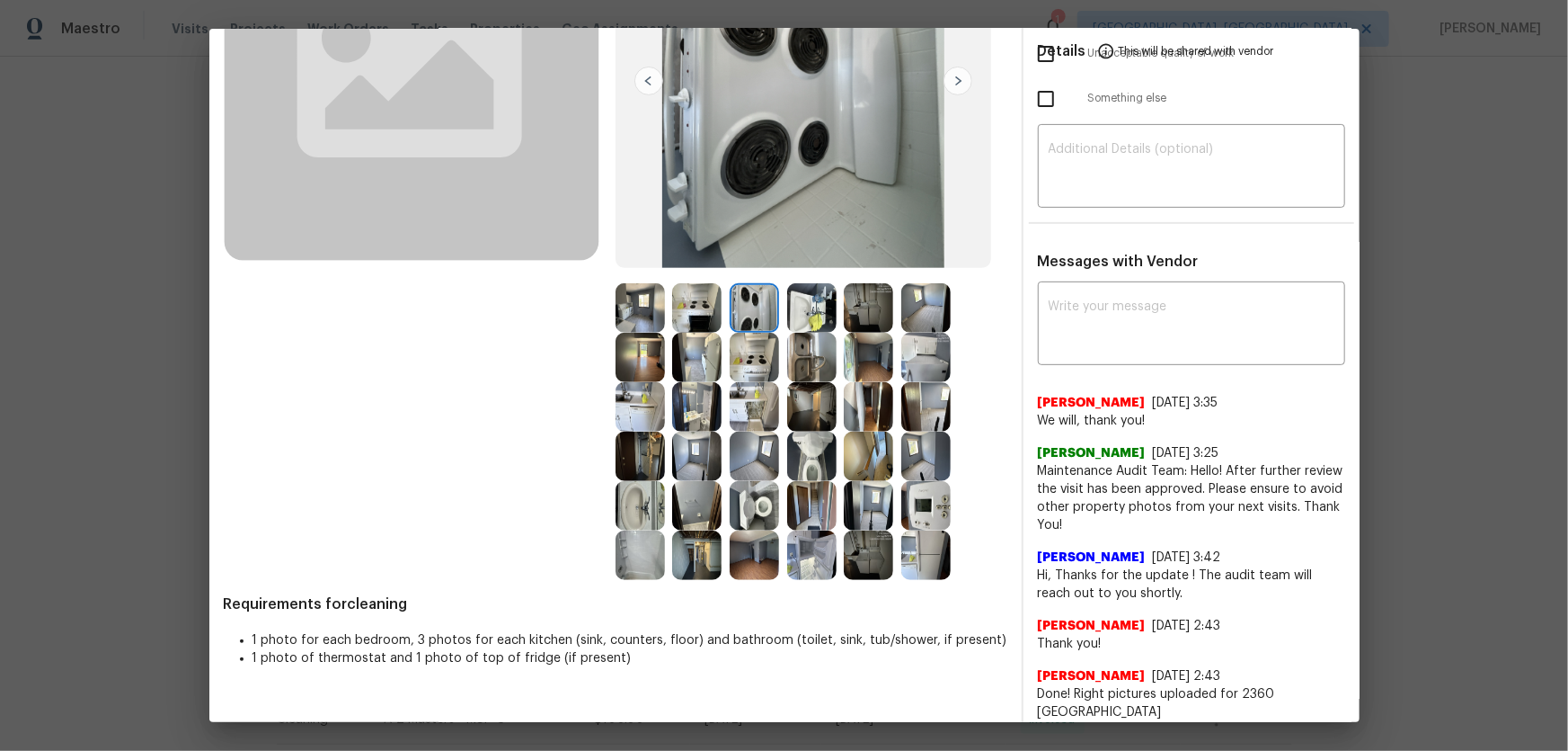
click at [804, 316] on img at bounding box center [812, 307] width 49 height 49
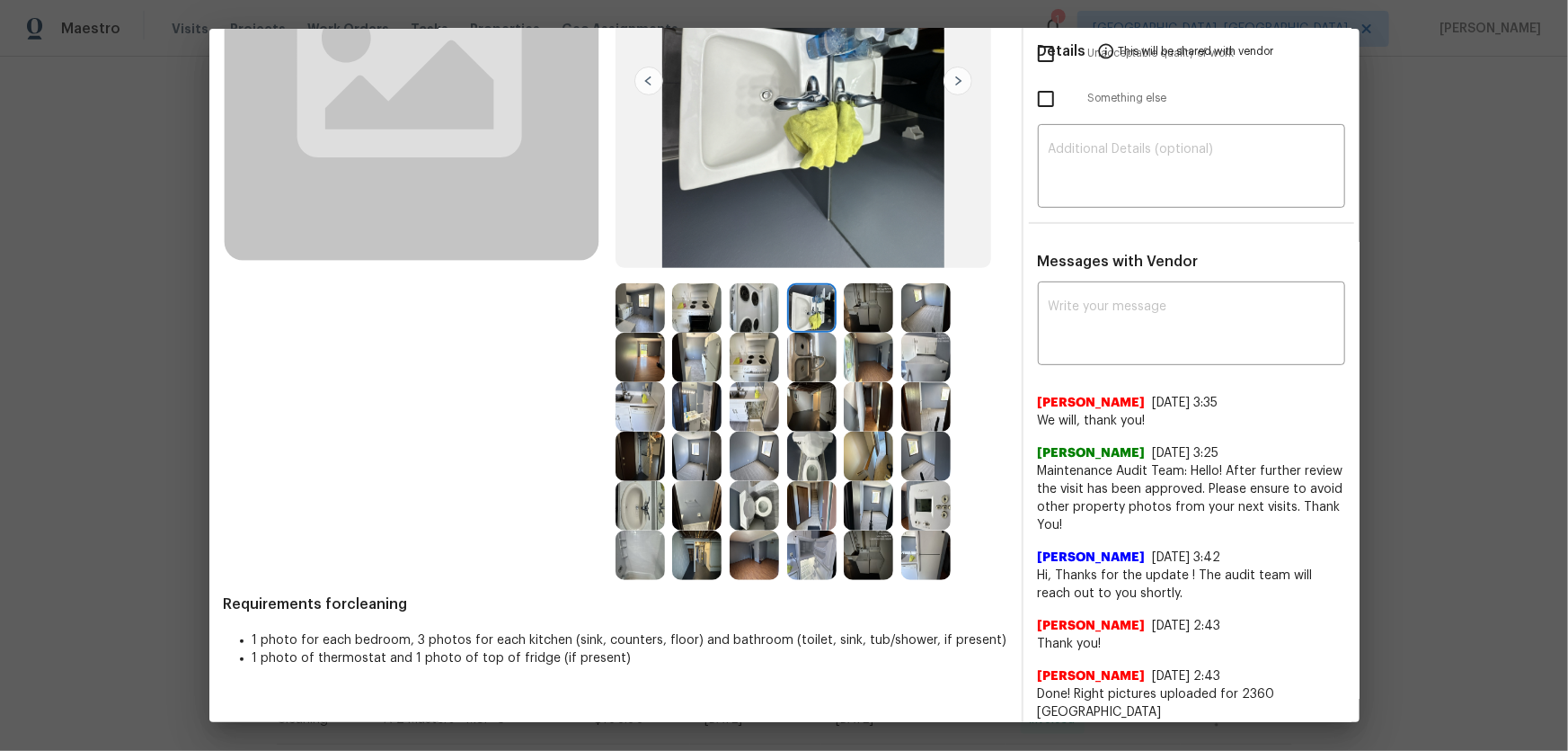
click at [710, 315] on img at bounding box center [697, 307] width 49 height 49
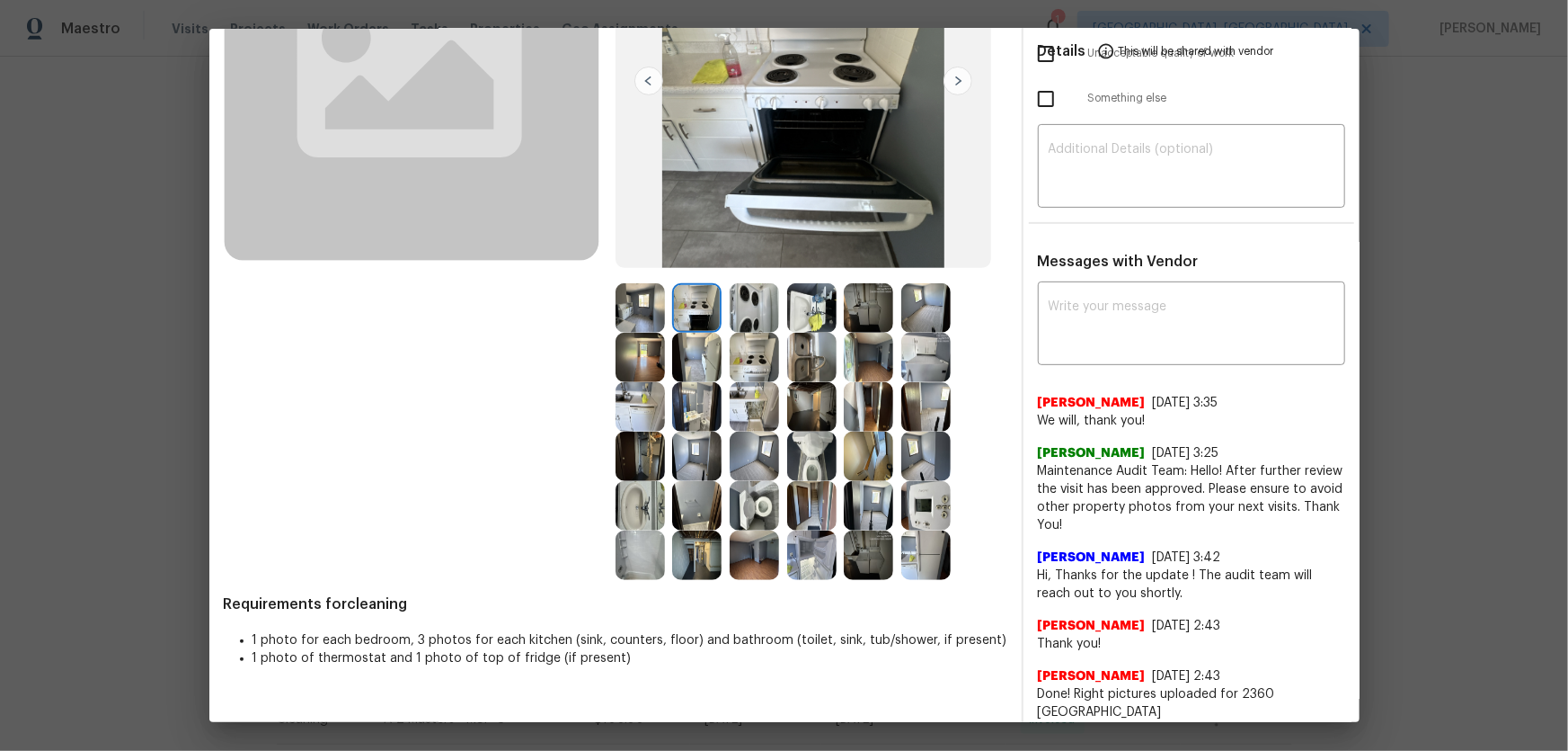
click at [704, 361] on img at bounding box center [697, 357] width 49 height 49
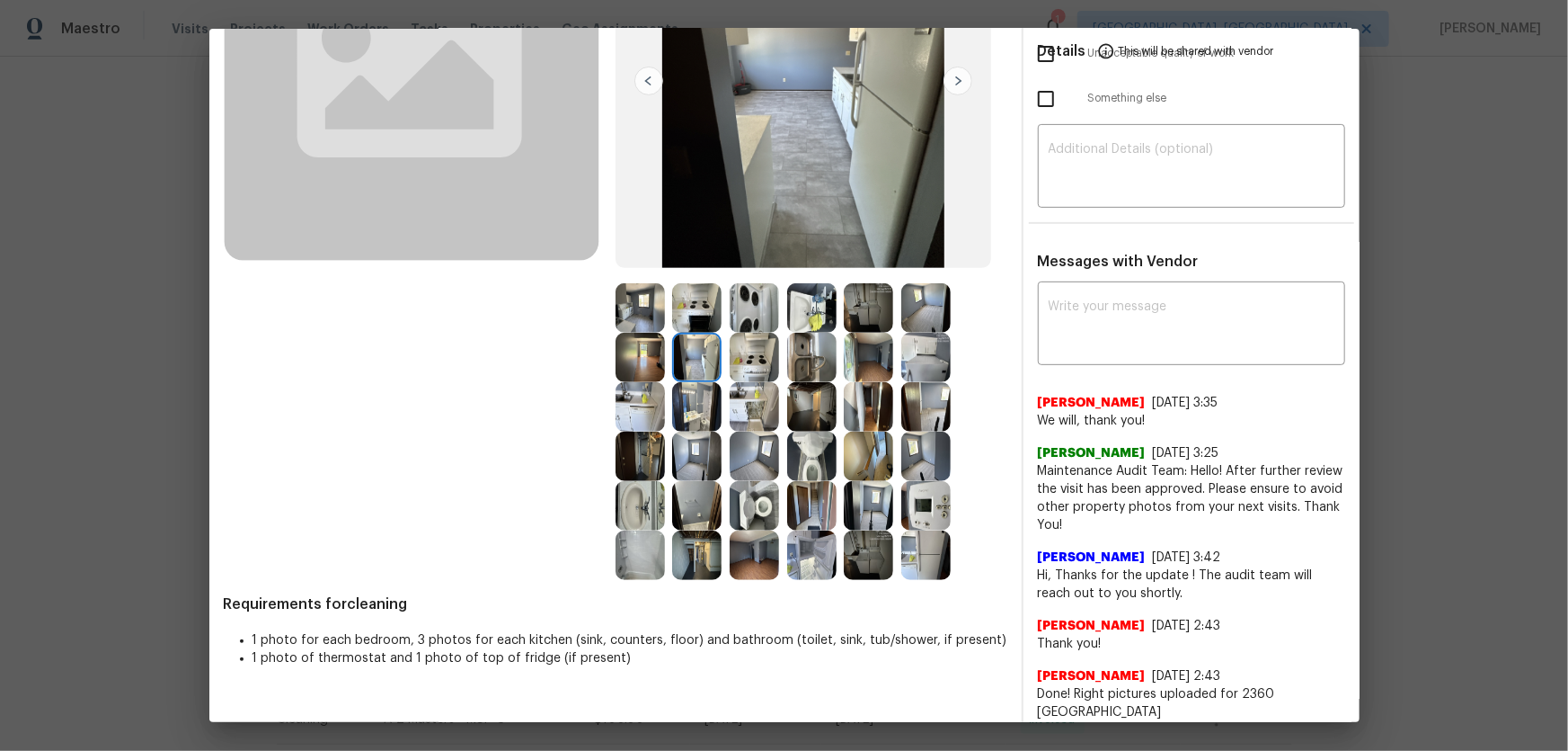
click at [635, 320] on img at bounding box center [640, 307] width 49 height 49
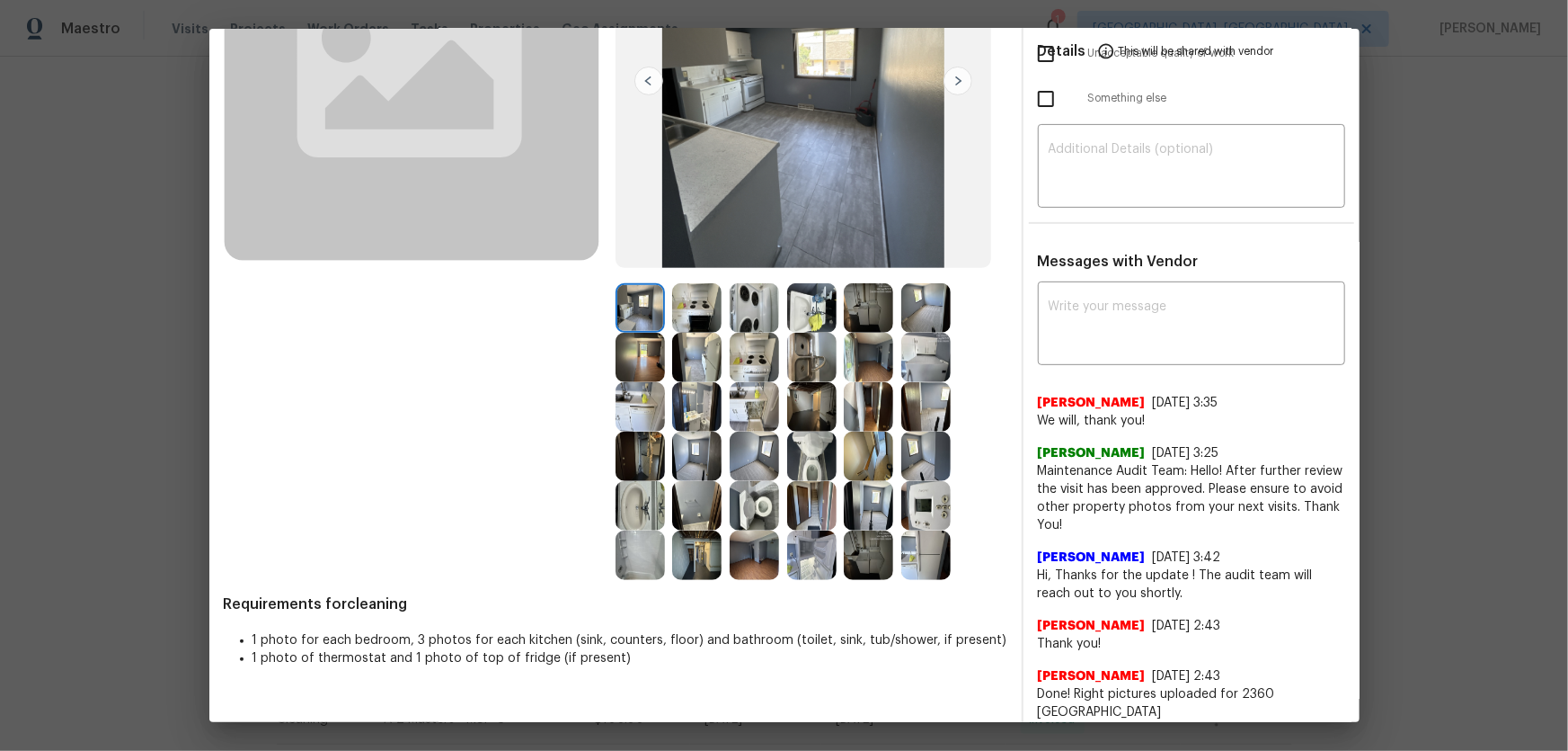
click at [764, 455] on img at bounding box center [754, 456] width 49 height 49
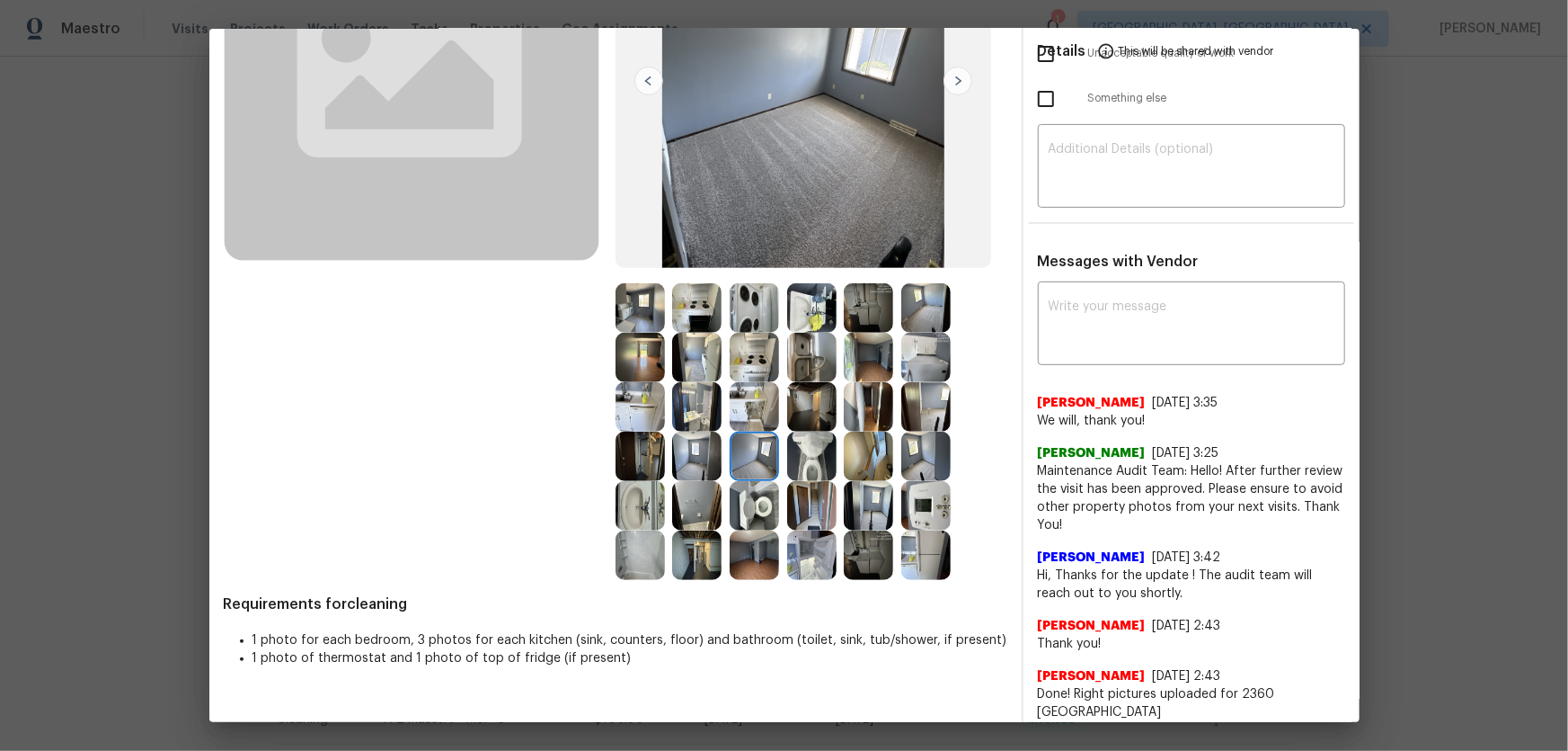
click at [705, 457] on img at bounding box center [697, 456] width 49 height 49
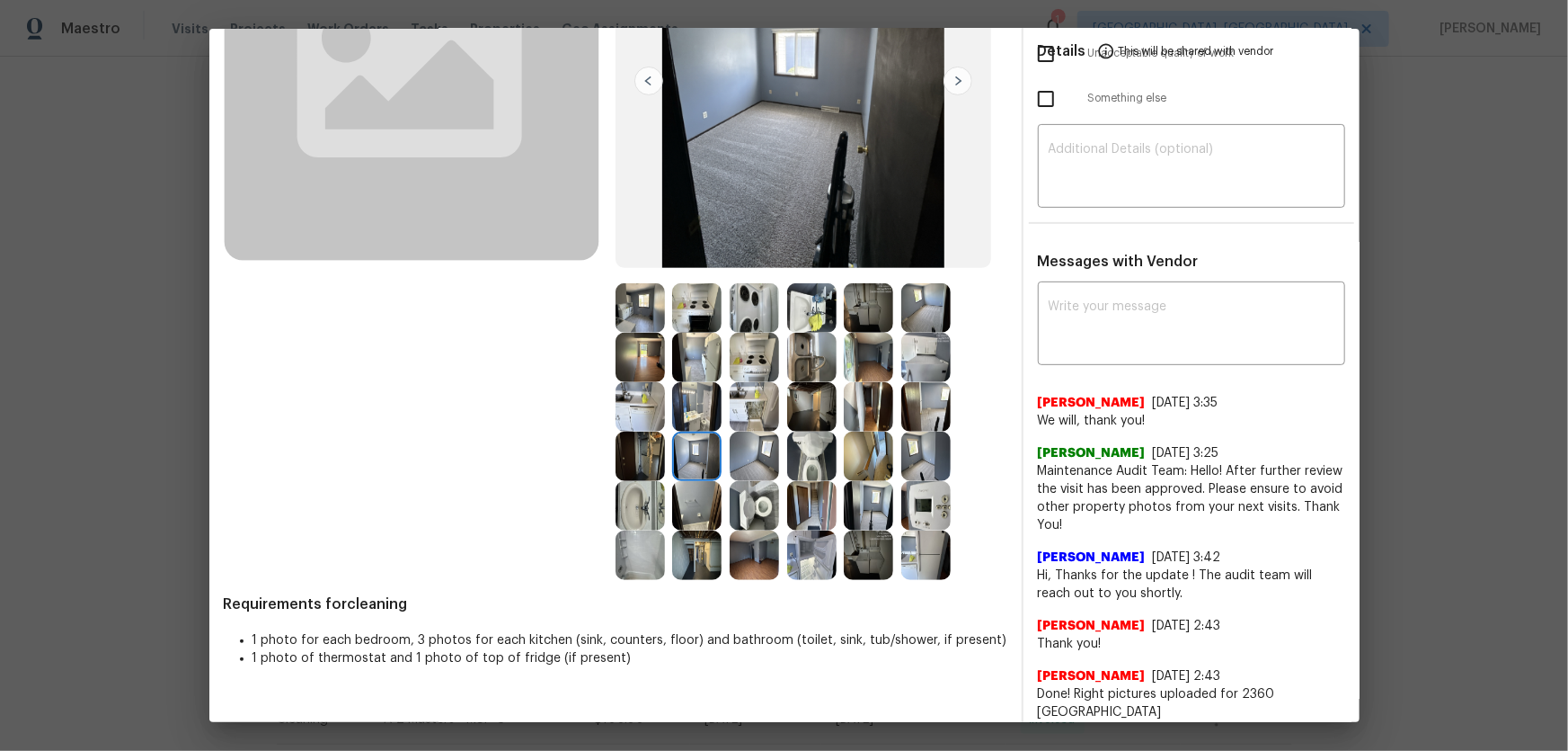
click at [918, 365] on img at bounding box center [925, 357] width 49 height 49
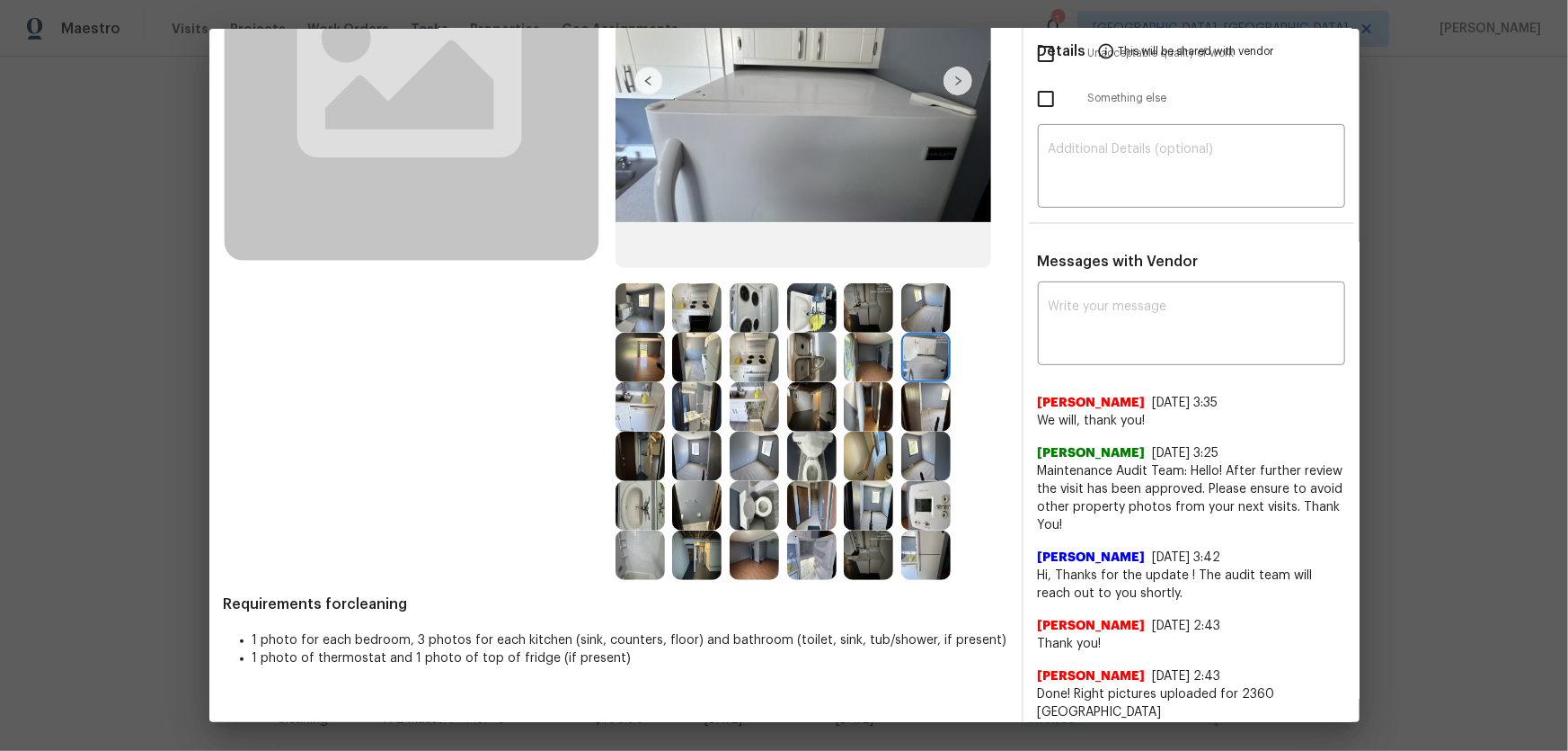
click at [924, 302] on img at bounding box center [925, 307] width 49 height 49
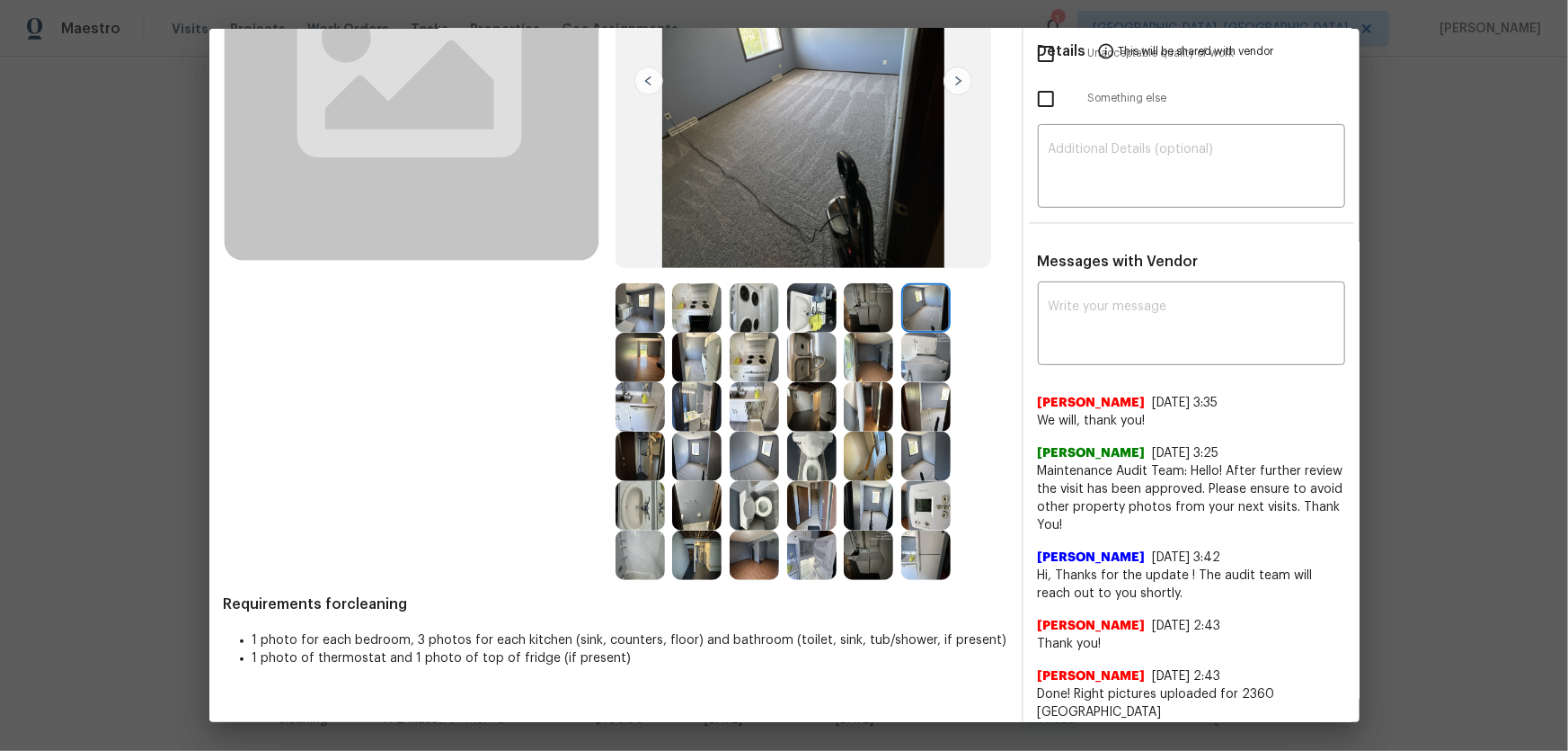
click at [817, 355] on img at bounding box center [812, 357] width 49 height 49
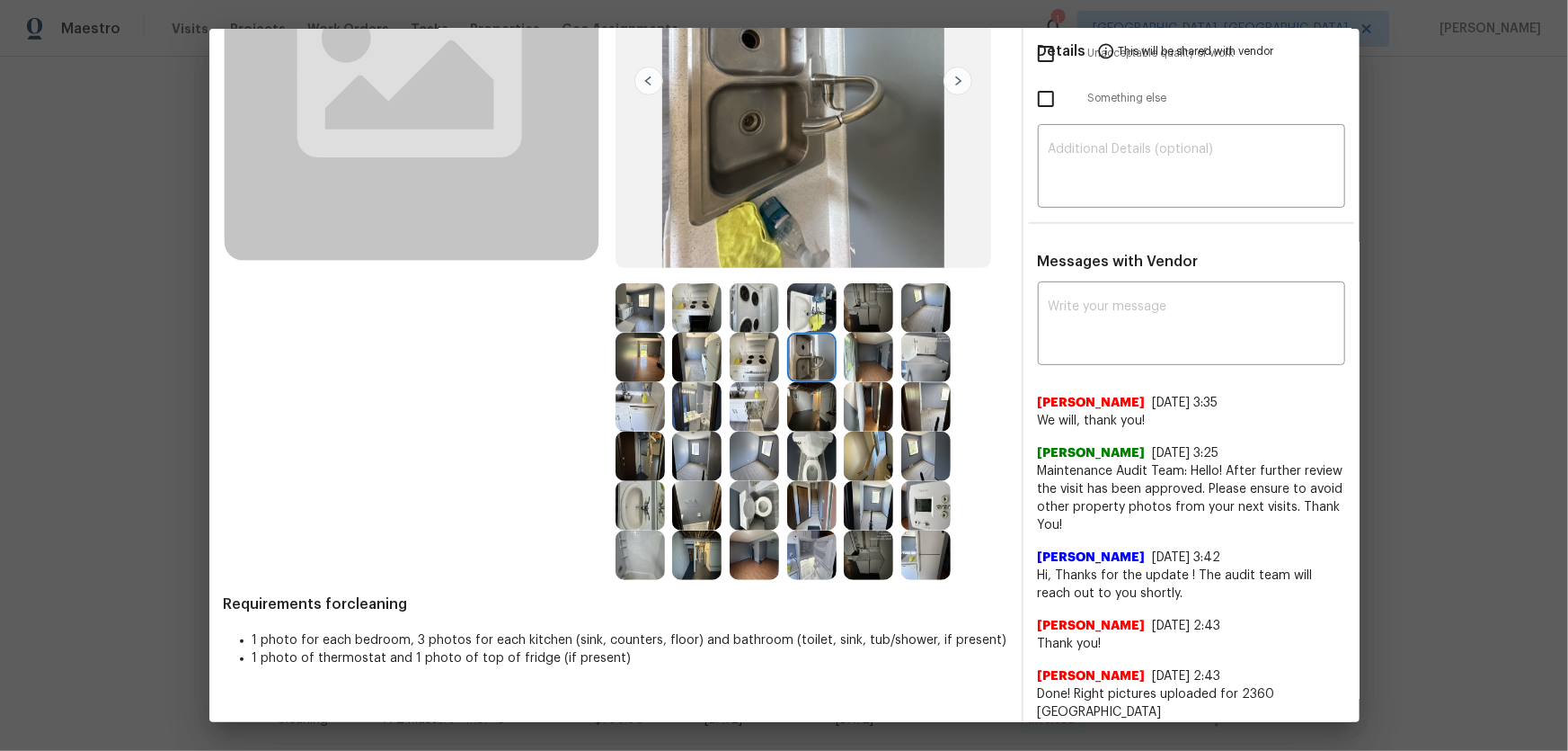
click at [850, 310] on img at bounding box center [867, 307] width 49 height 49
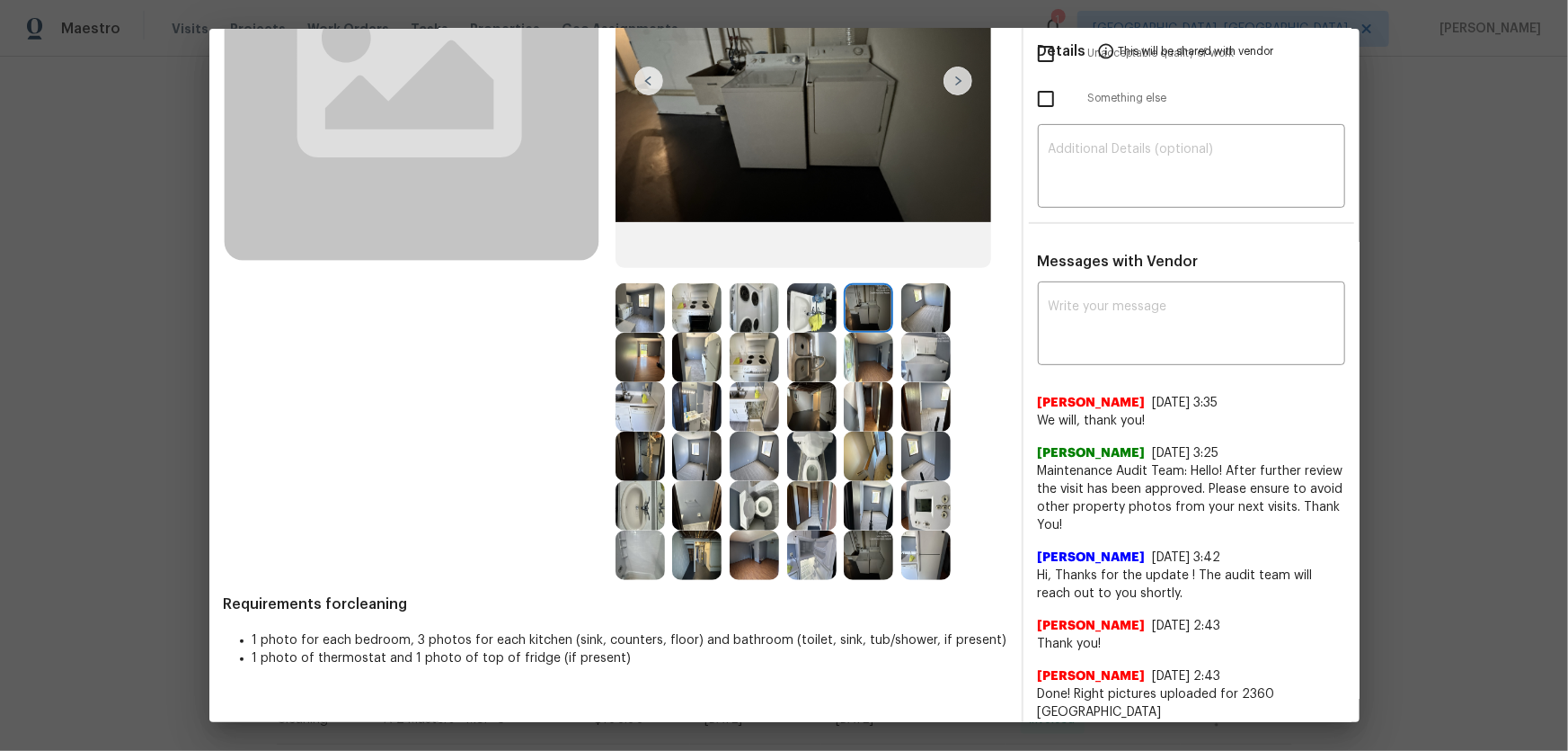
click at [823, 311] on img at bounding box center [812, 307] width 49 height 49
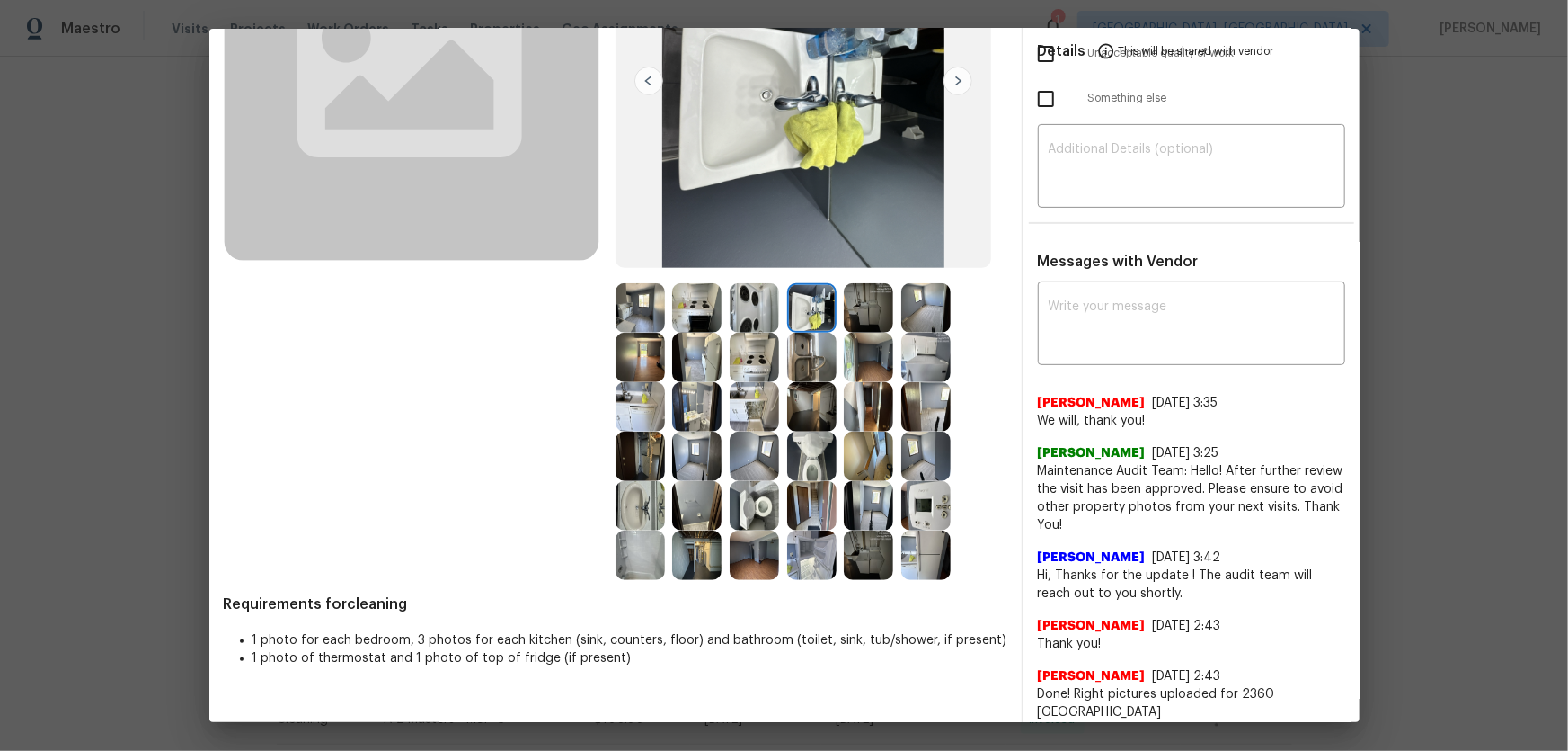
click at [757, 352] on img at bounding box center [754, 357] width 49 height 49
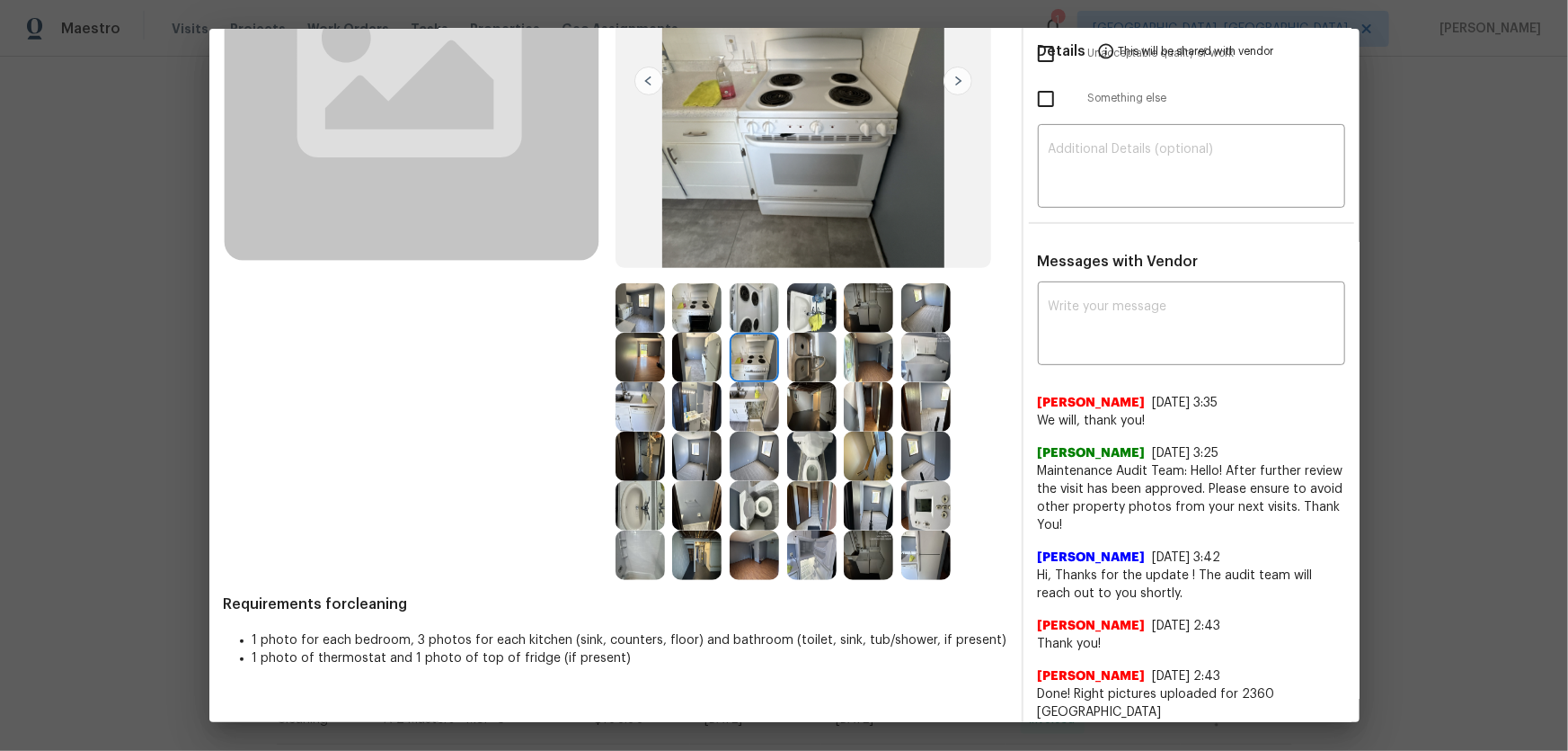
click at [750, 322] on img at bounding box center [754, 307] width 49 height 49
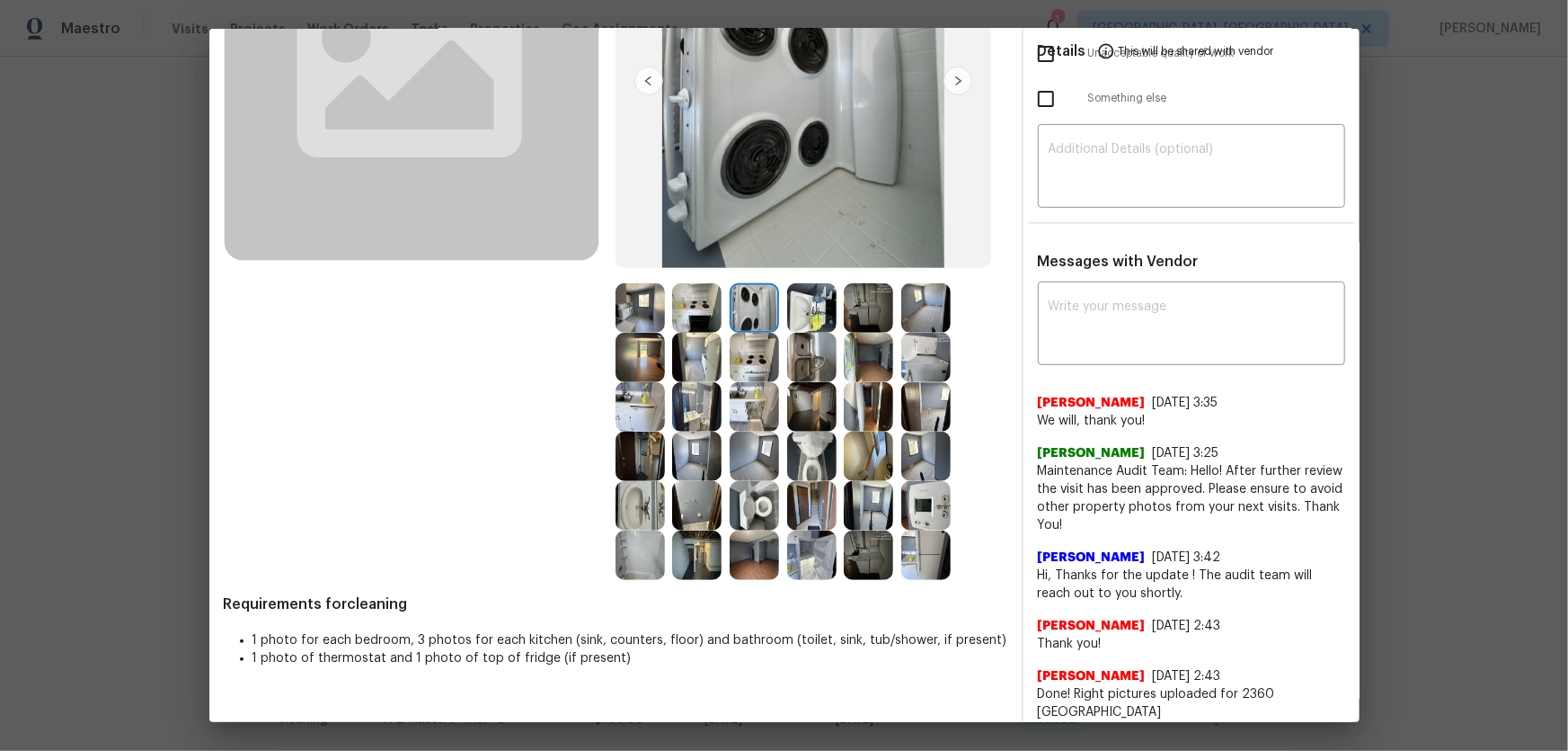
click at [710, 356] on img at bounding box center [697, 357] width 49 height 49
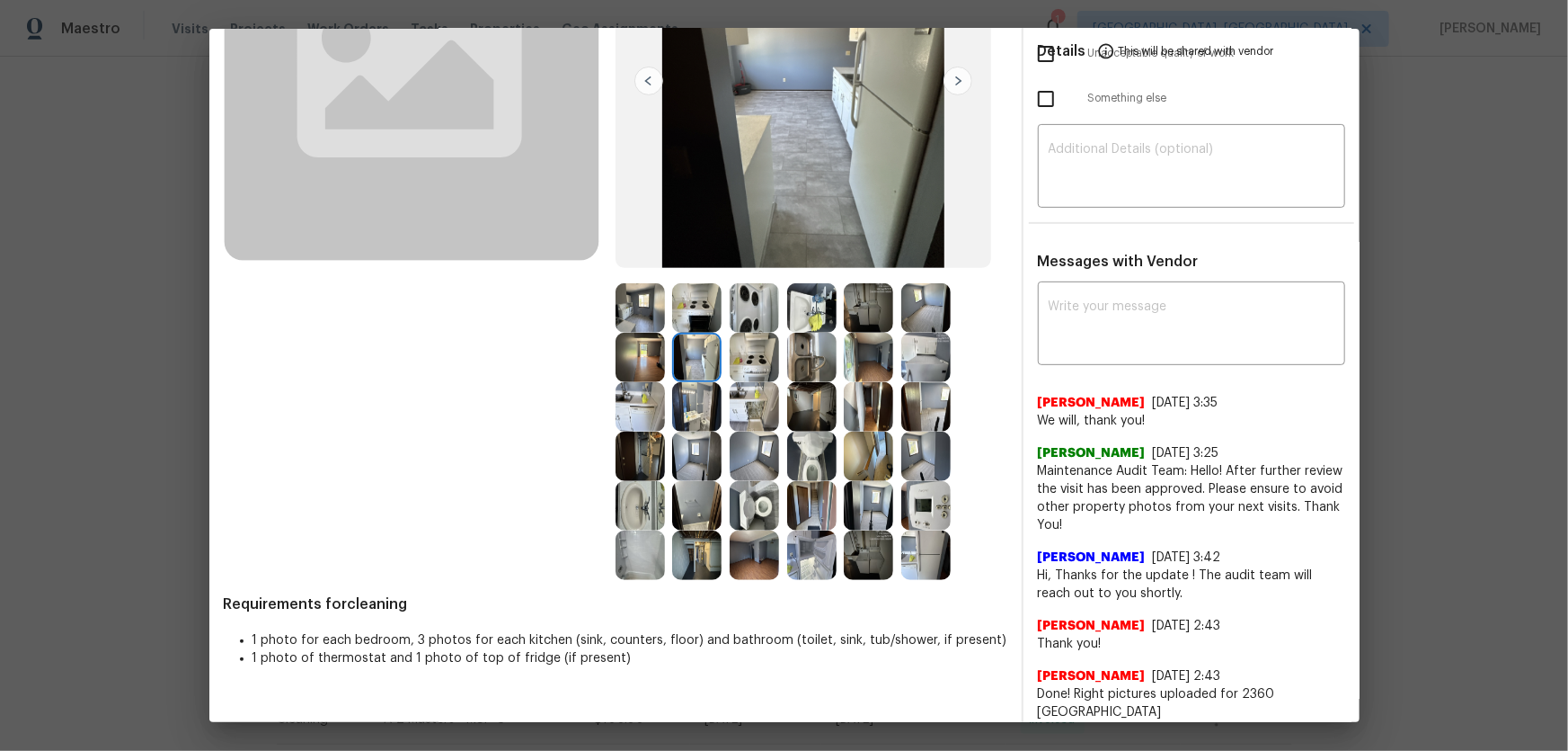
click at [699, 307] on img at bounding box center [697, 307] width 49 height 49
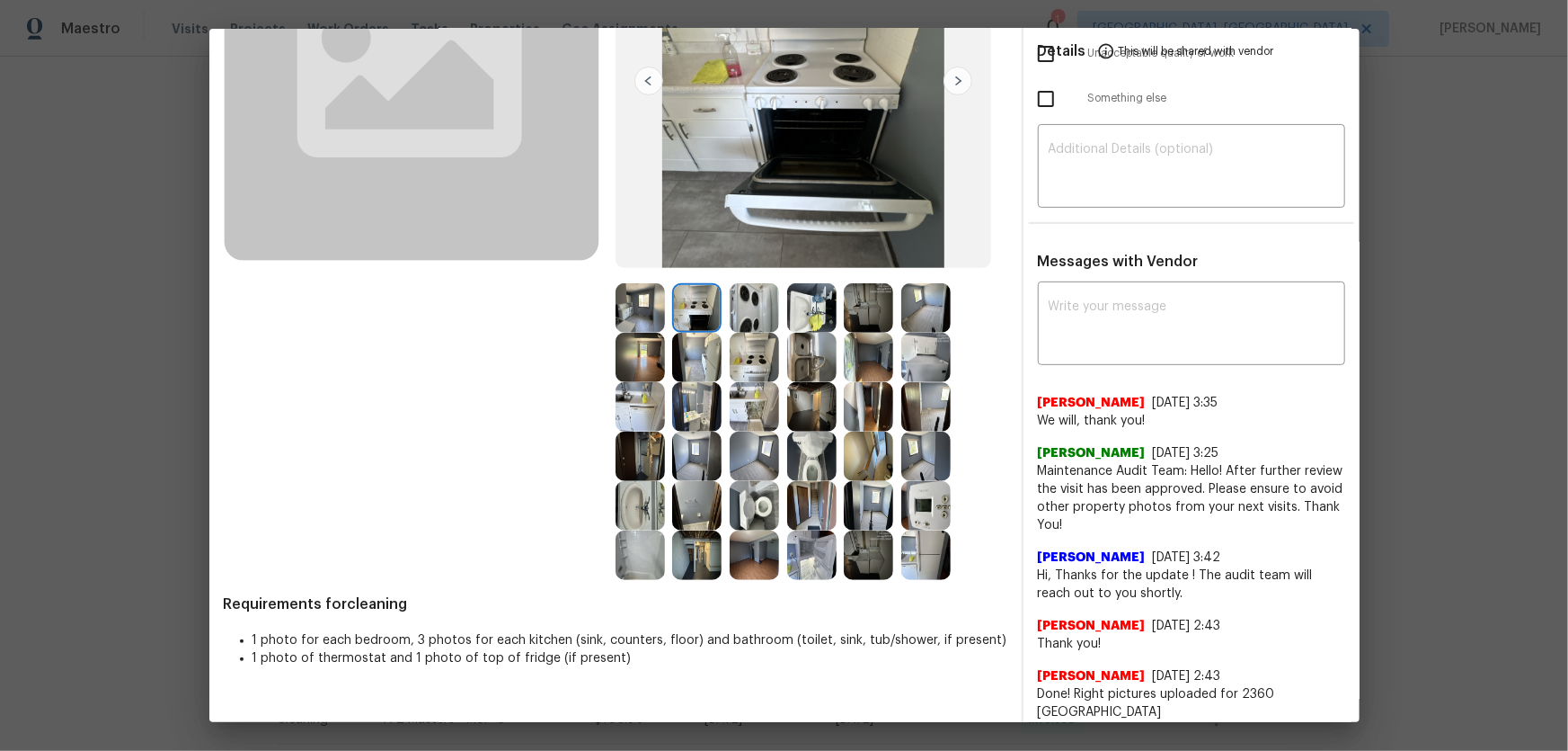
click at [646, 315] on img at bounding box center [640, 307] width 49 height 49
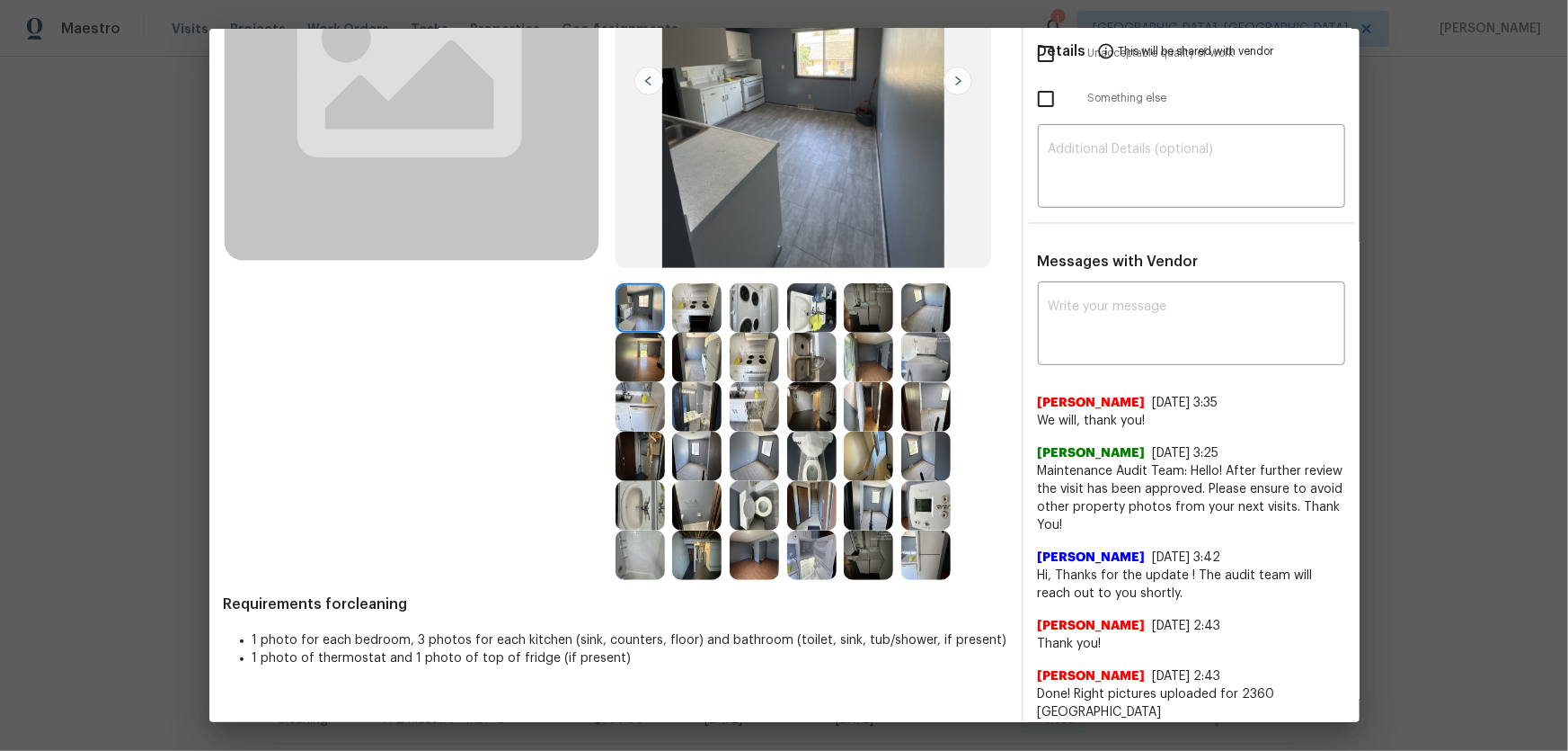
click at [633, 347] on img at bounding box center [640, 357] width 49 height 49
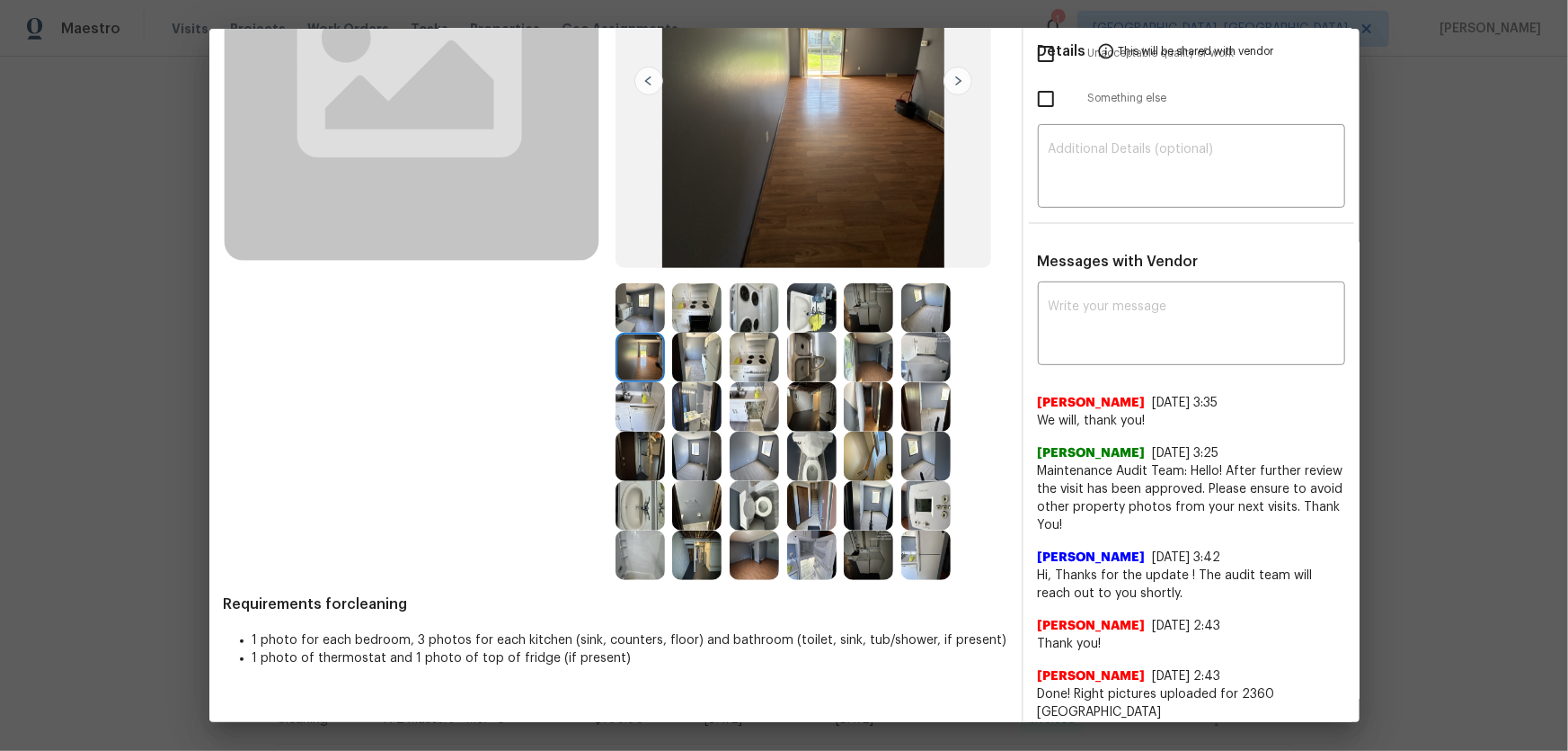
click at [646, 394] on img at bounding box center [640, 406] width 49 height 49
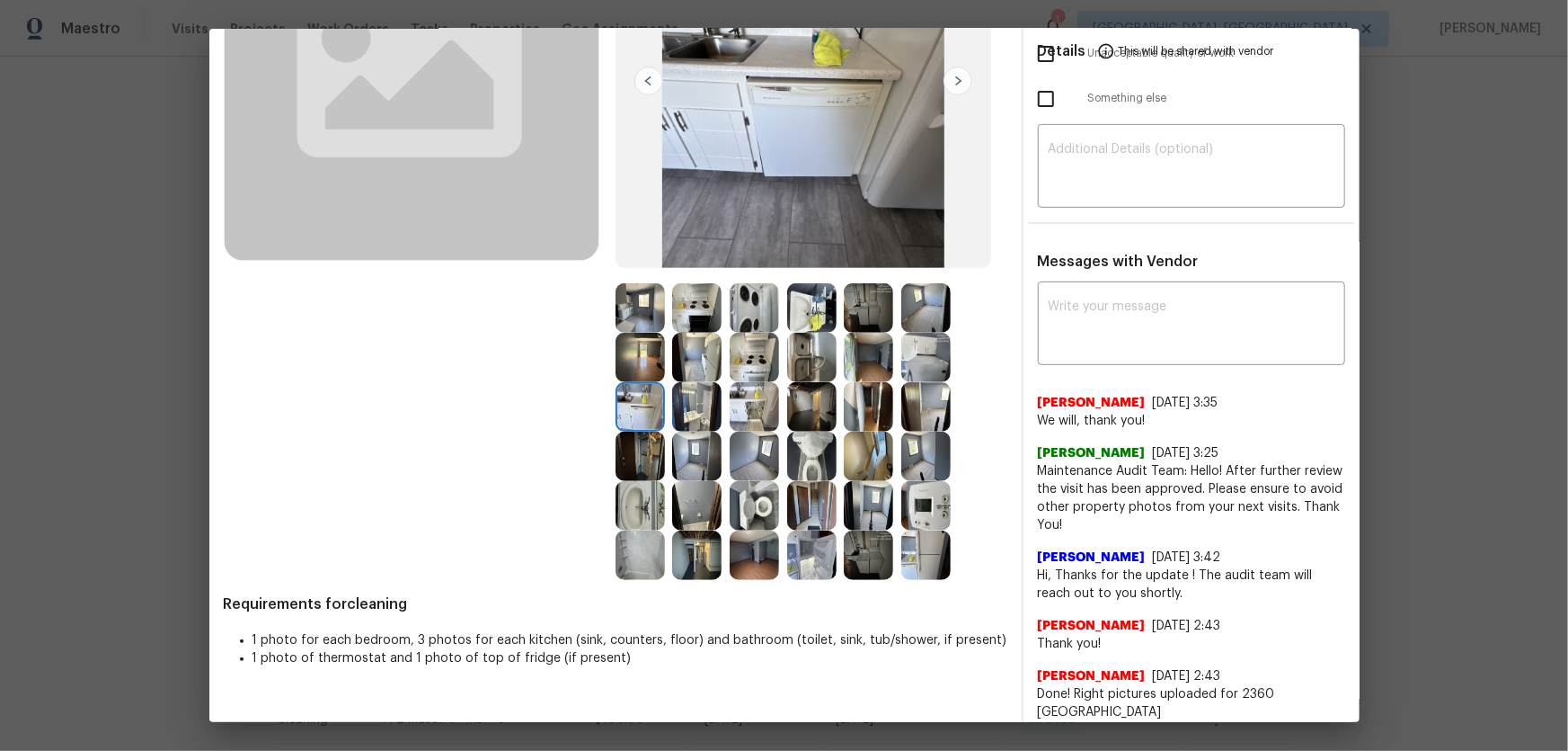
click at [647, 434] on img at bounding box center [640, 456] width 49 height 49
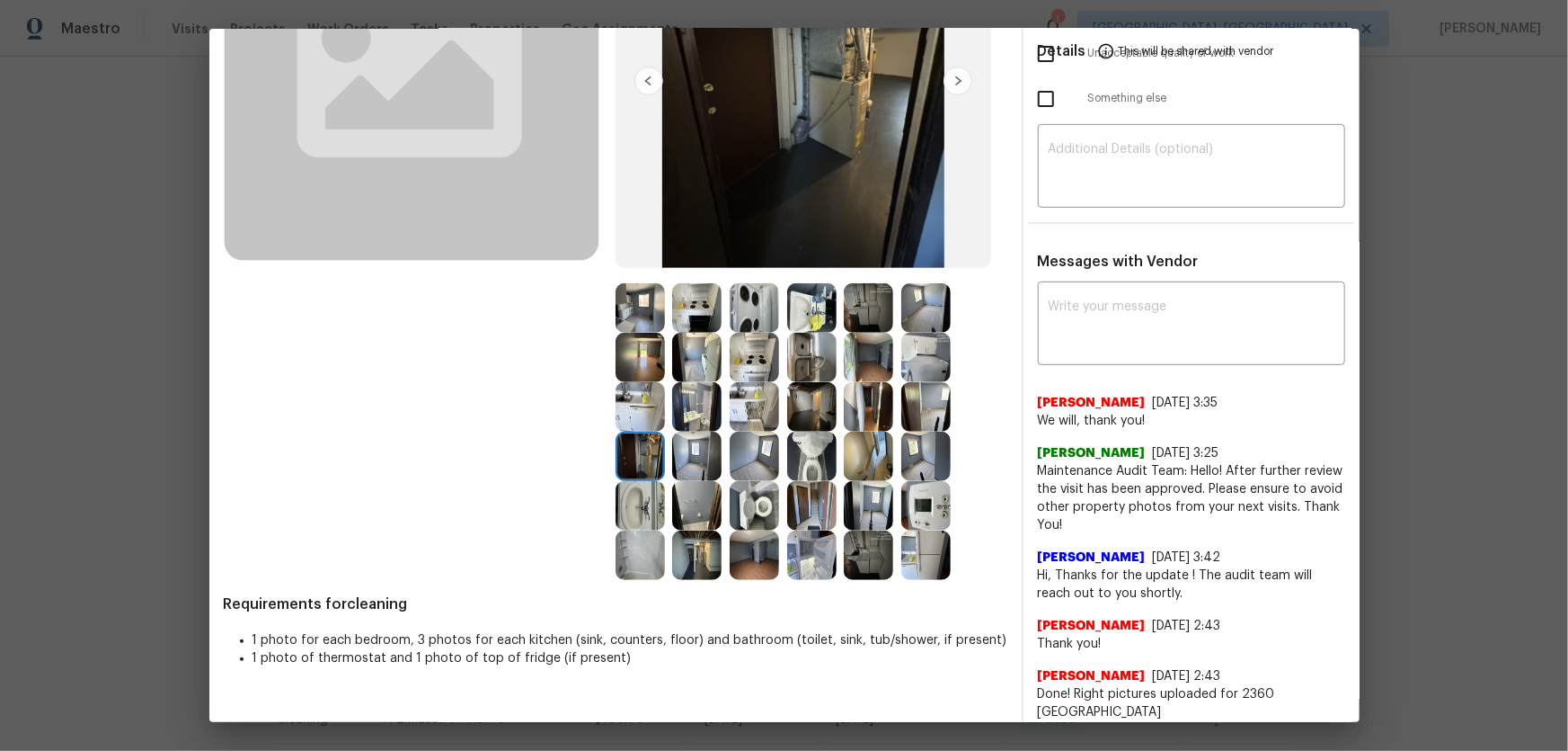
click at [673, 459] on img at bounding box center [697, 456] width 49 height 49
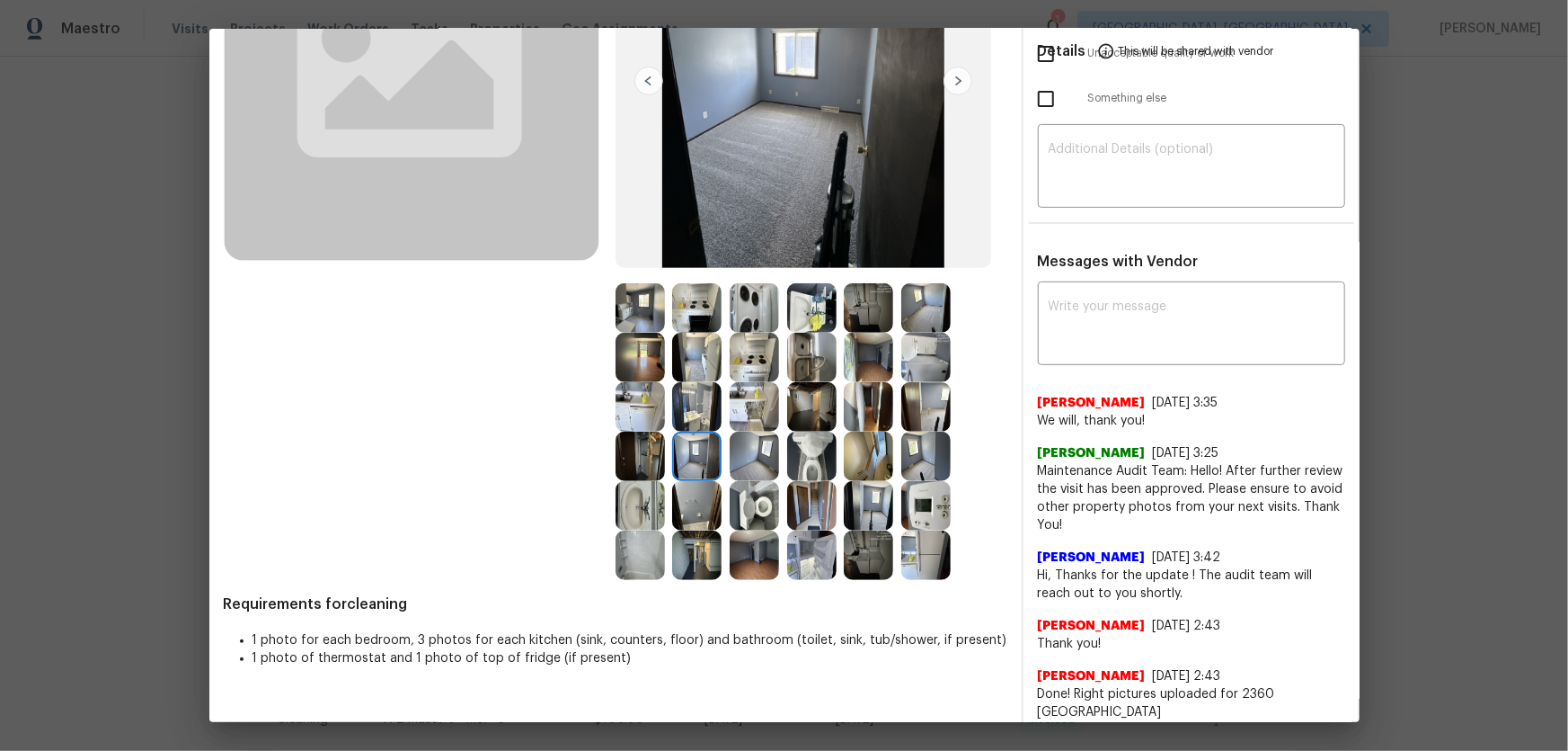
click at [684, 404] on img at bounding box center [697, 406] width 49 height 49
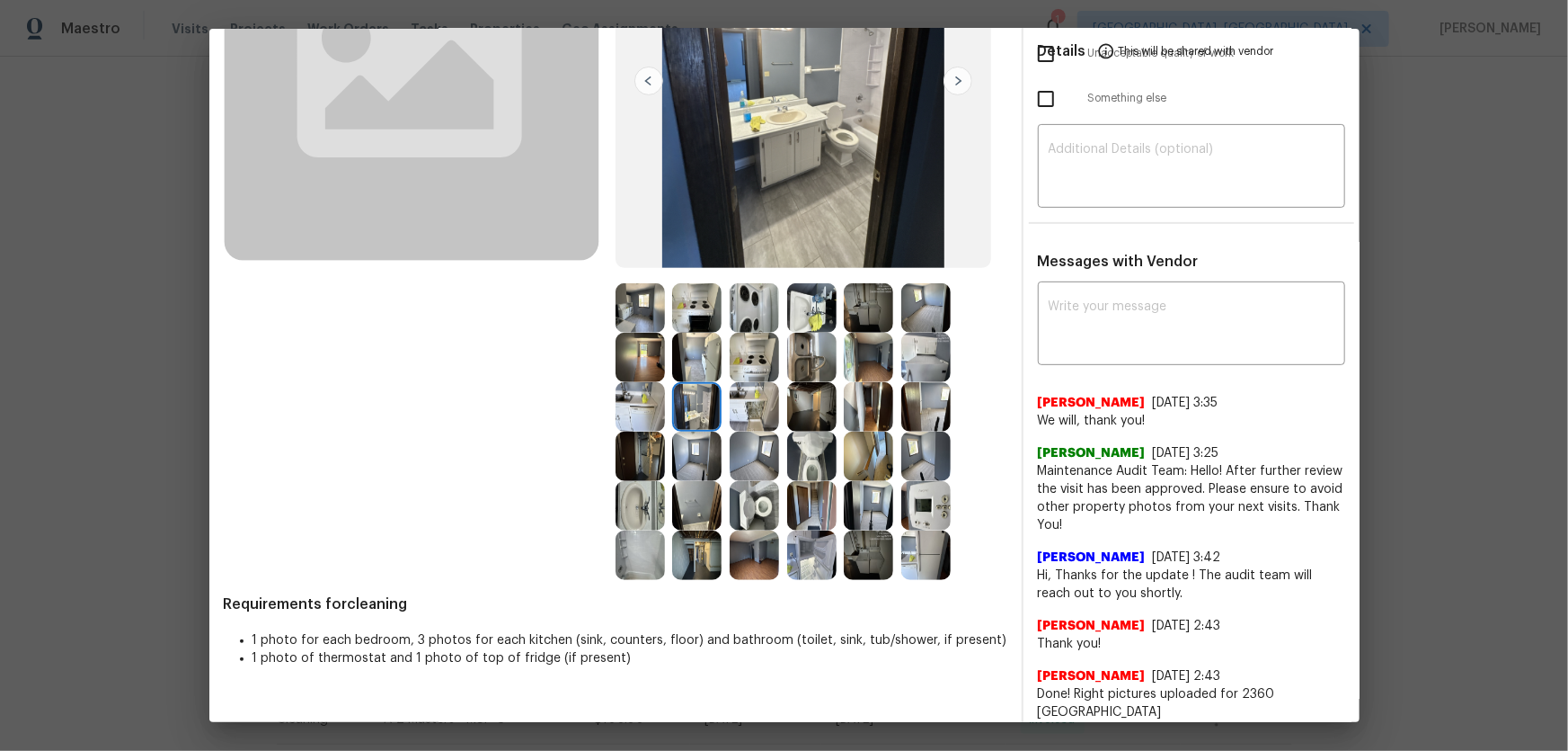
click at [755, 449] on img at bounding box center [754, 456] width 49 height 49
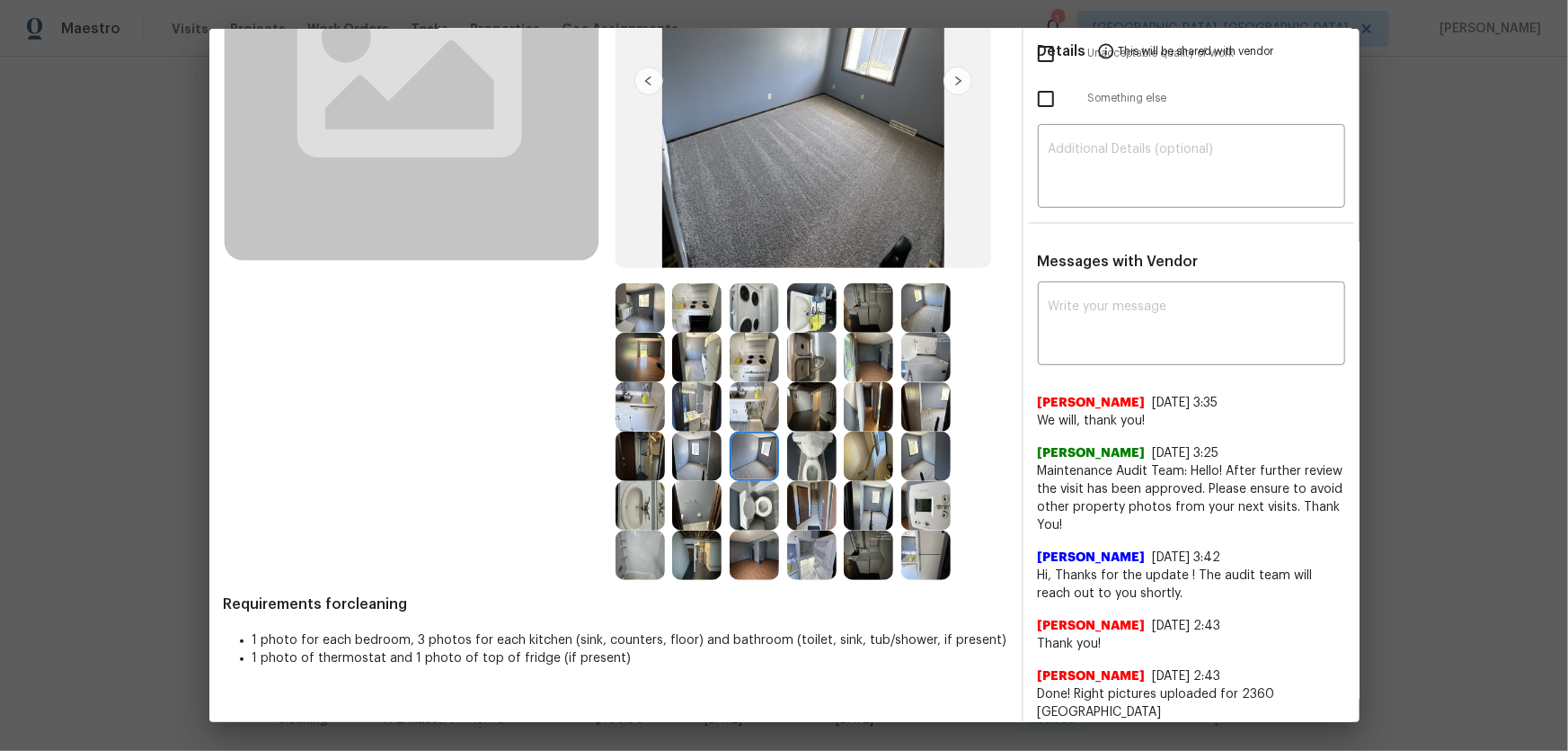
click at [742, 497] on img at bounding box center [754, 505] width 49 height 49
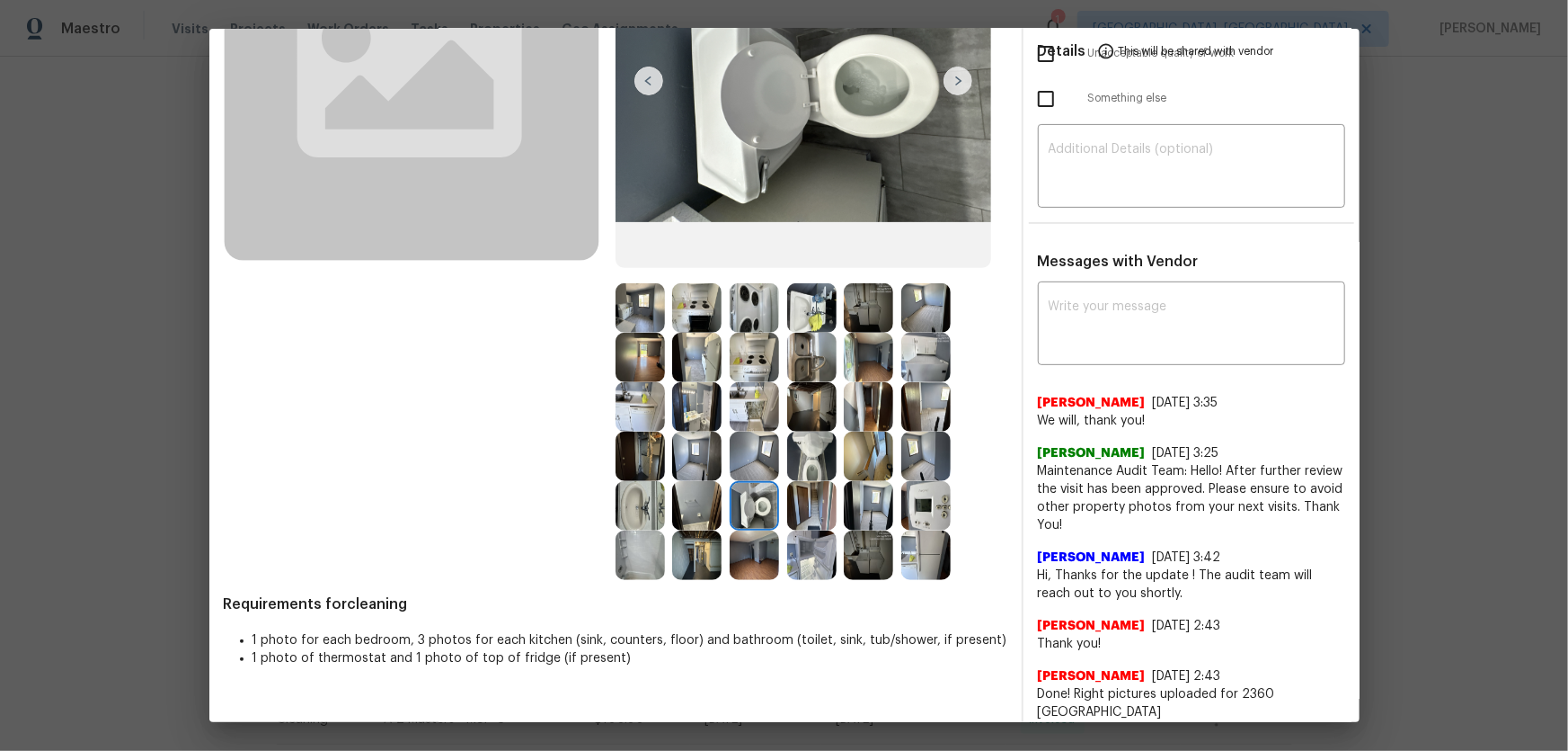
click at [765, 553] on img at bounding box center [754, 554] width 49 height 49
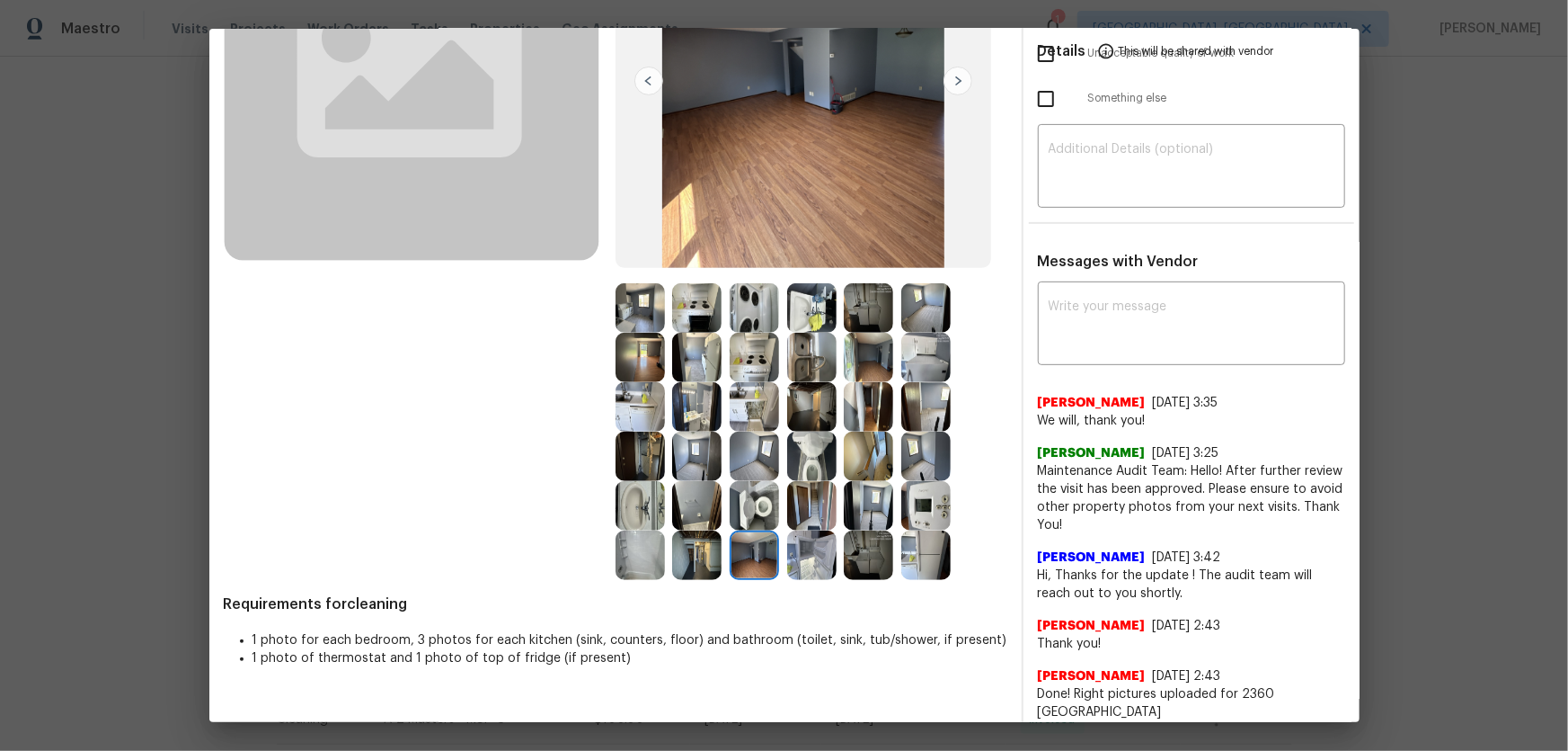
click at [901, 512] on img at bounding box center [925, 505] width 49 height 49
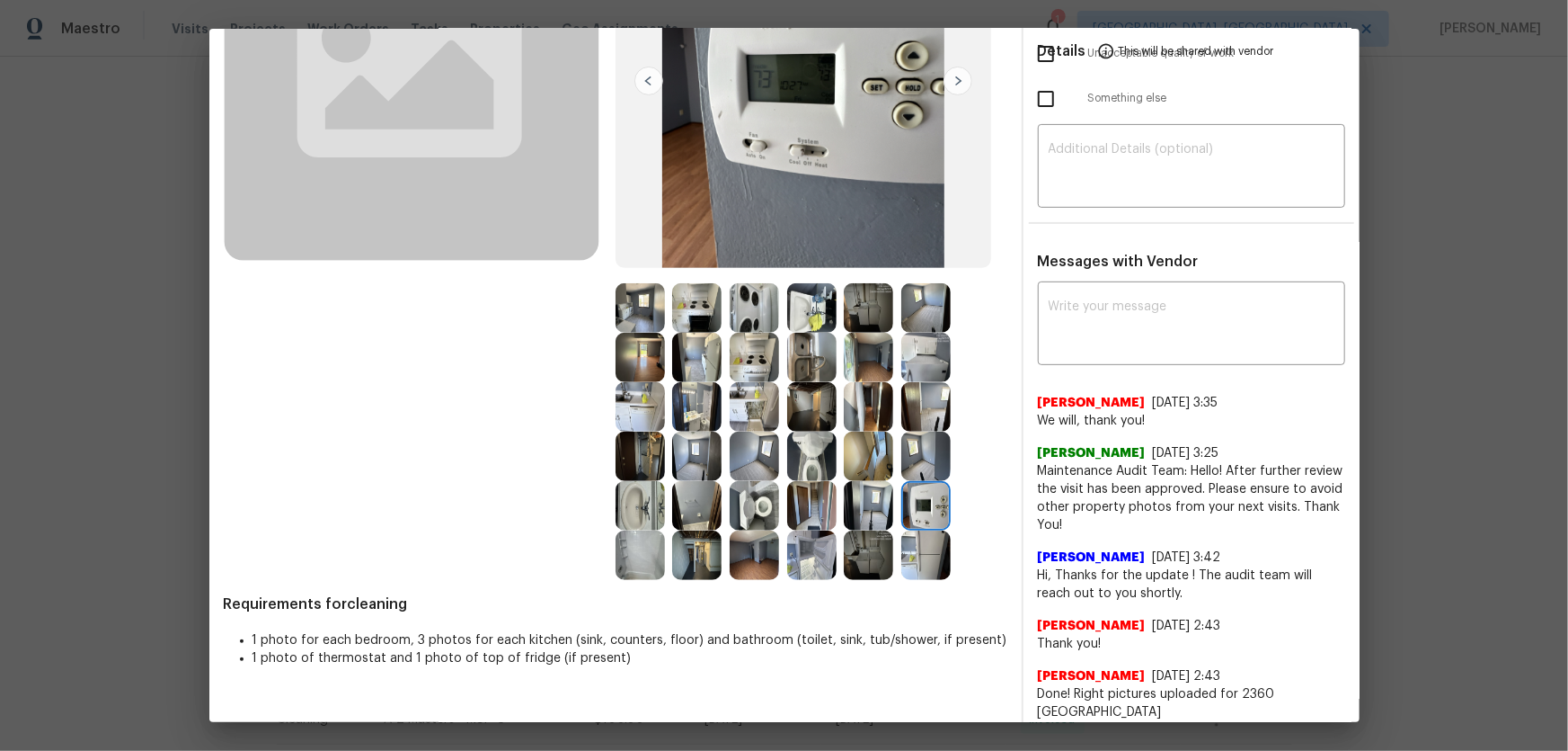
click at [922, 509] on img at bounding box center [925, 505] width 49 height 49
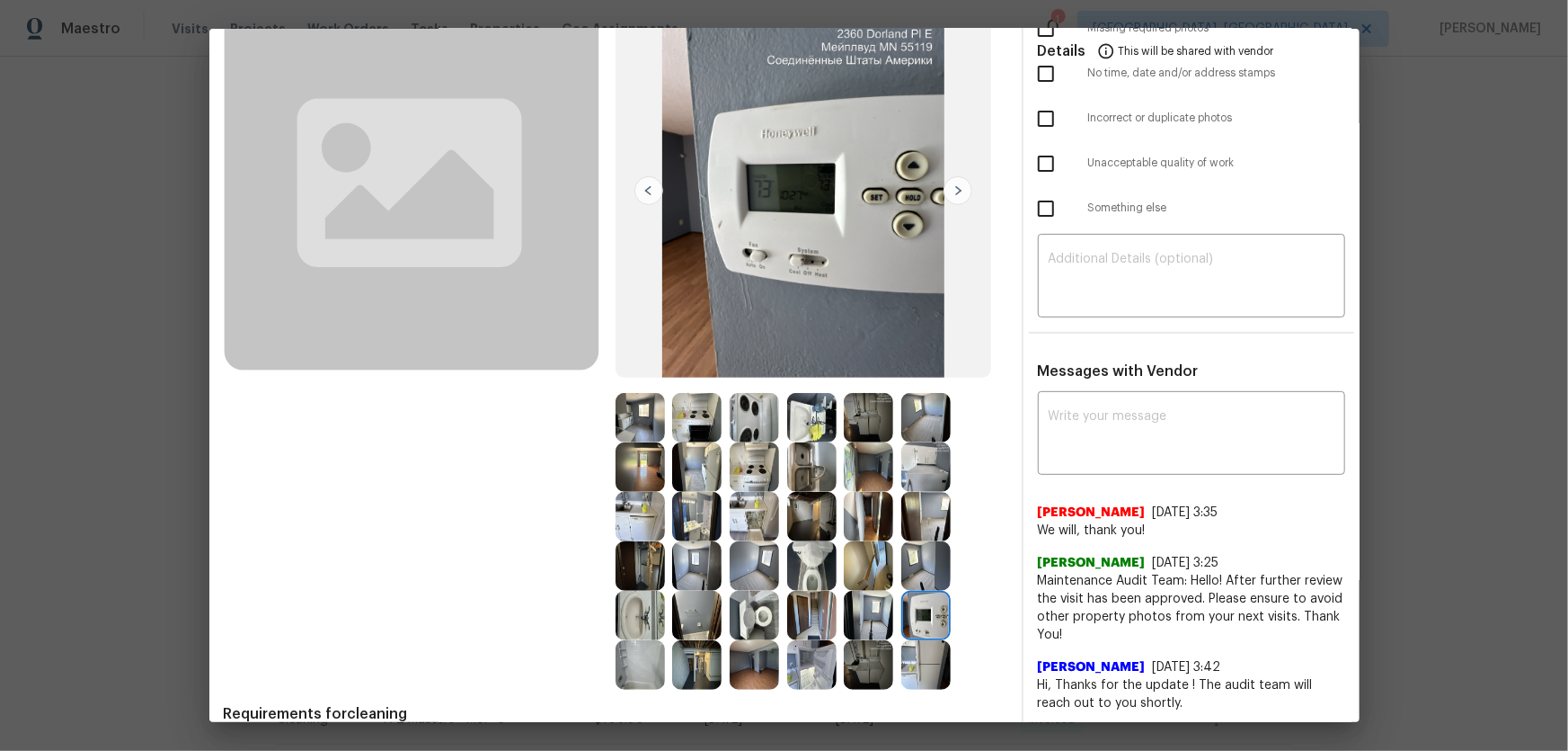
scroll to position [0, 0]
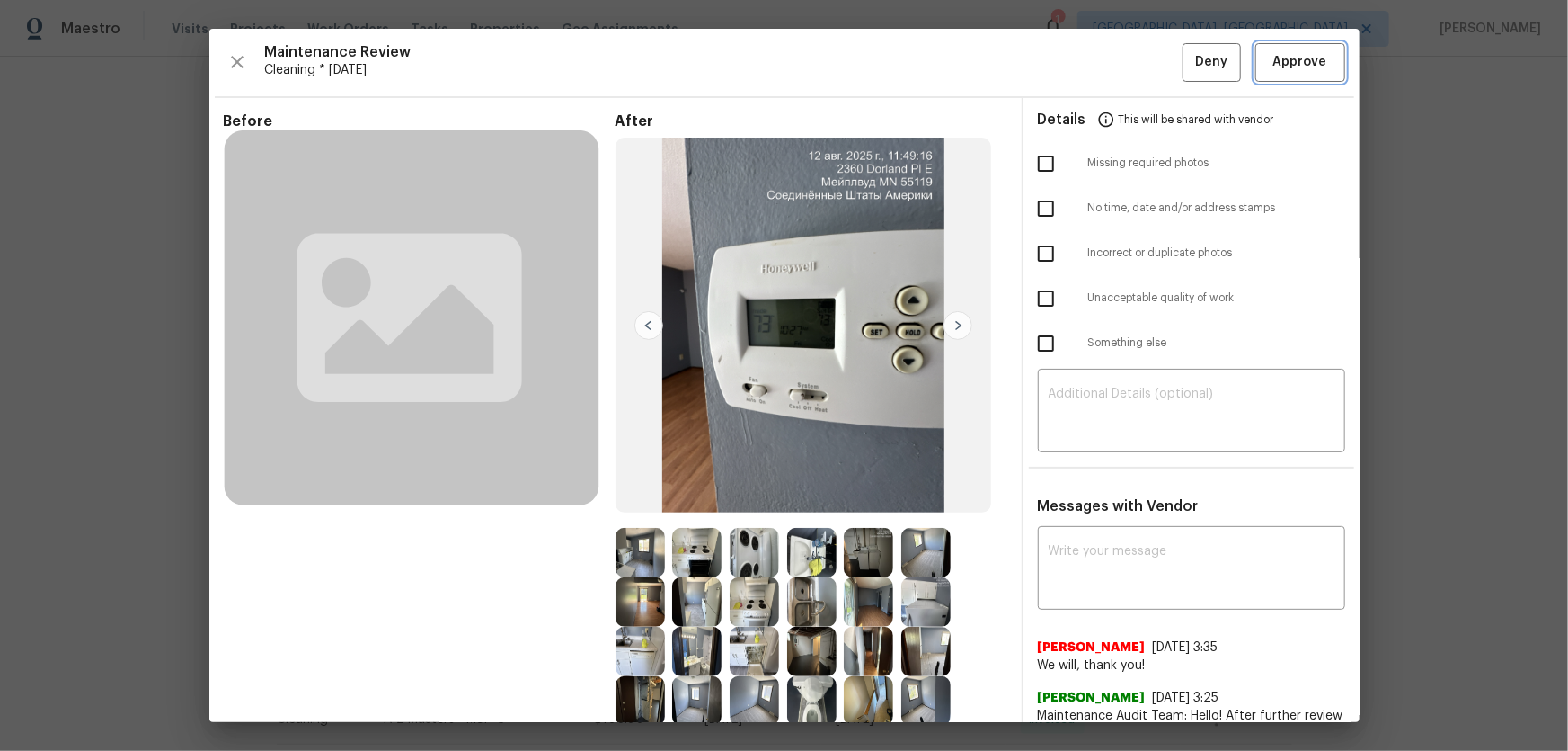
drag, startPoint x: 1308, startPoint y: 62, endPoint x: 1040, endPoint y: 101, distance: 270.8
click at [1308, 63] on span "Approve" at bounding box center [1301, 62] width 54 height 22
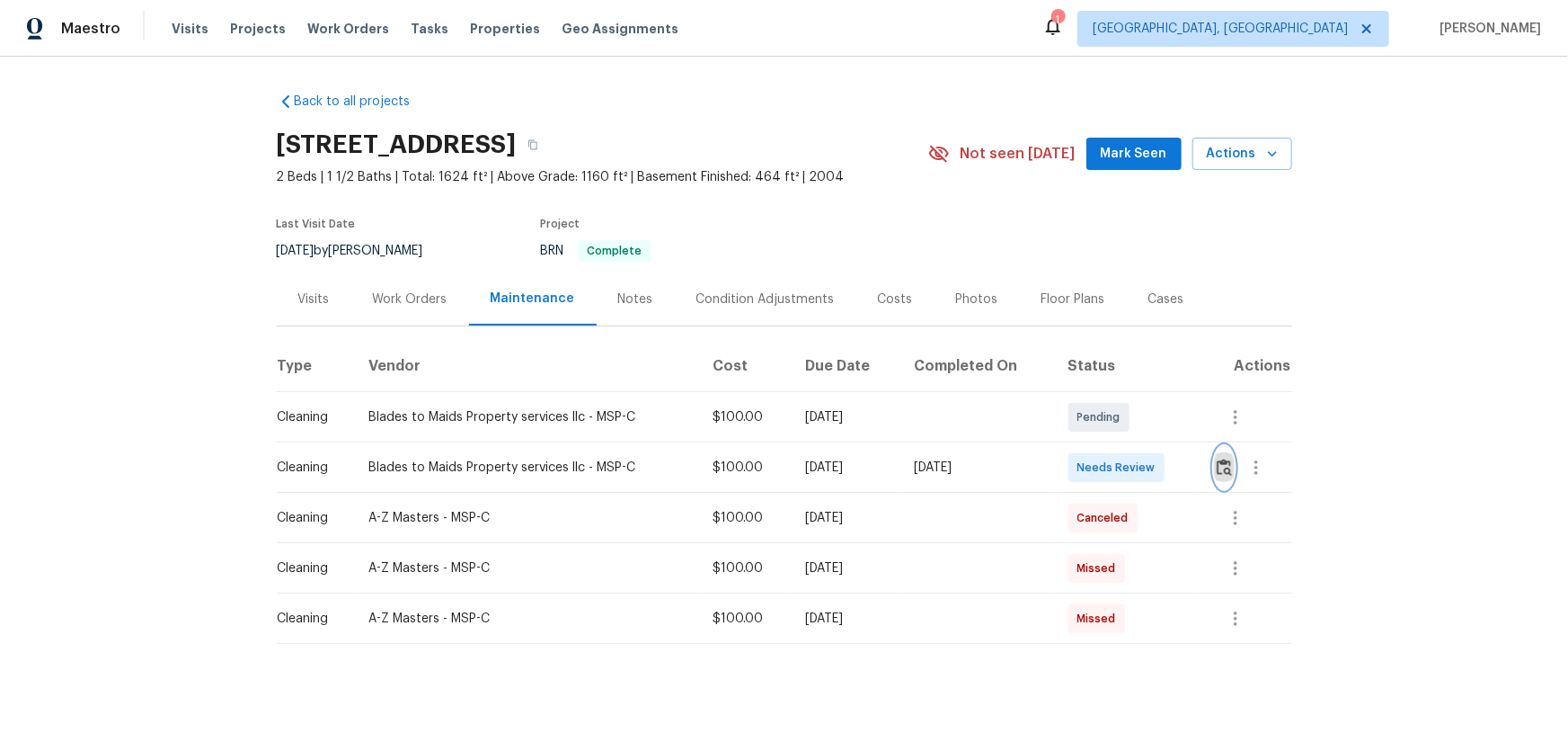
click at [1217, 469] on img "button" at bounding box center [1224, 467] width 15 height 17
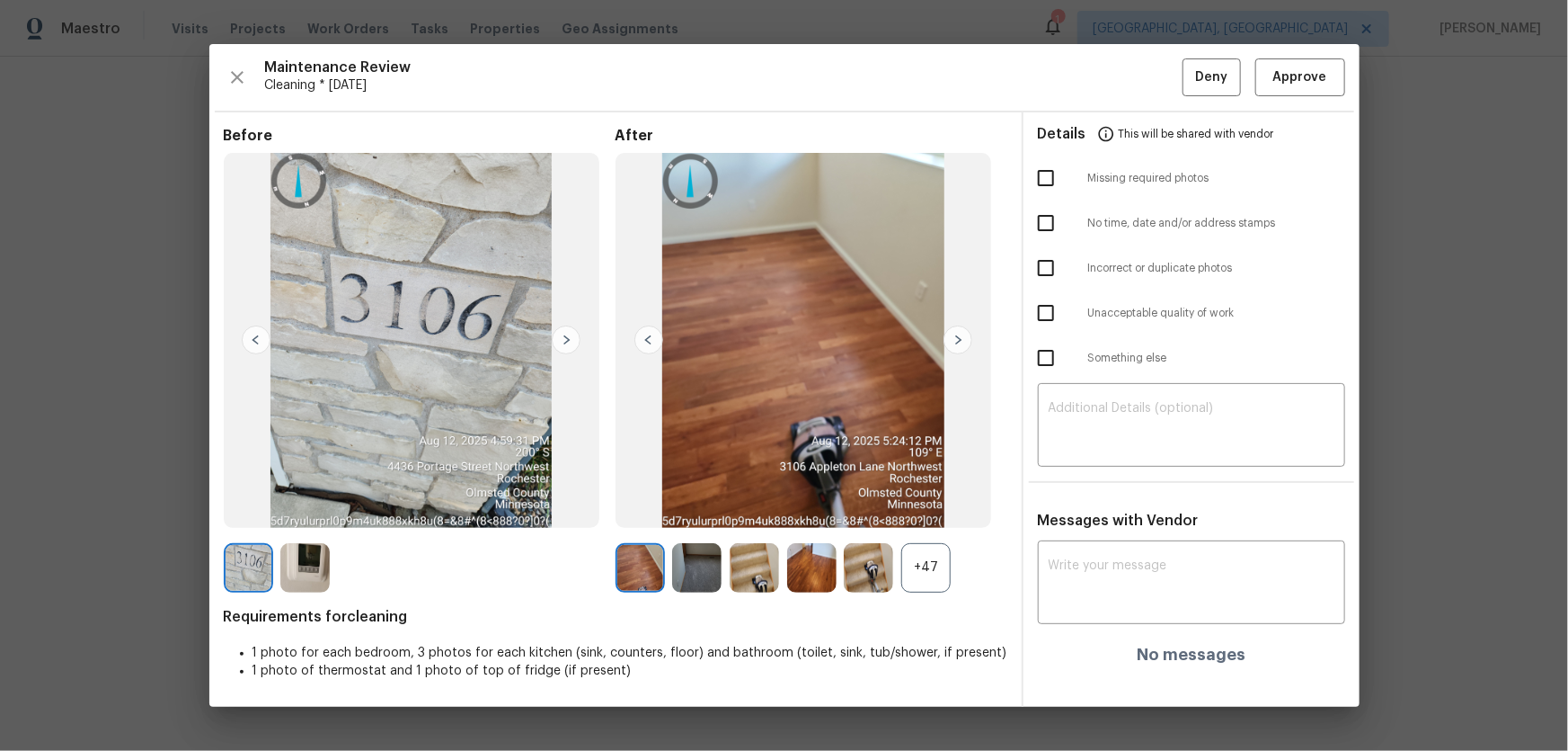
click at [935, 560] on div "+47" at bounding box center [925, 568] width 49 height 49
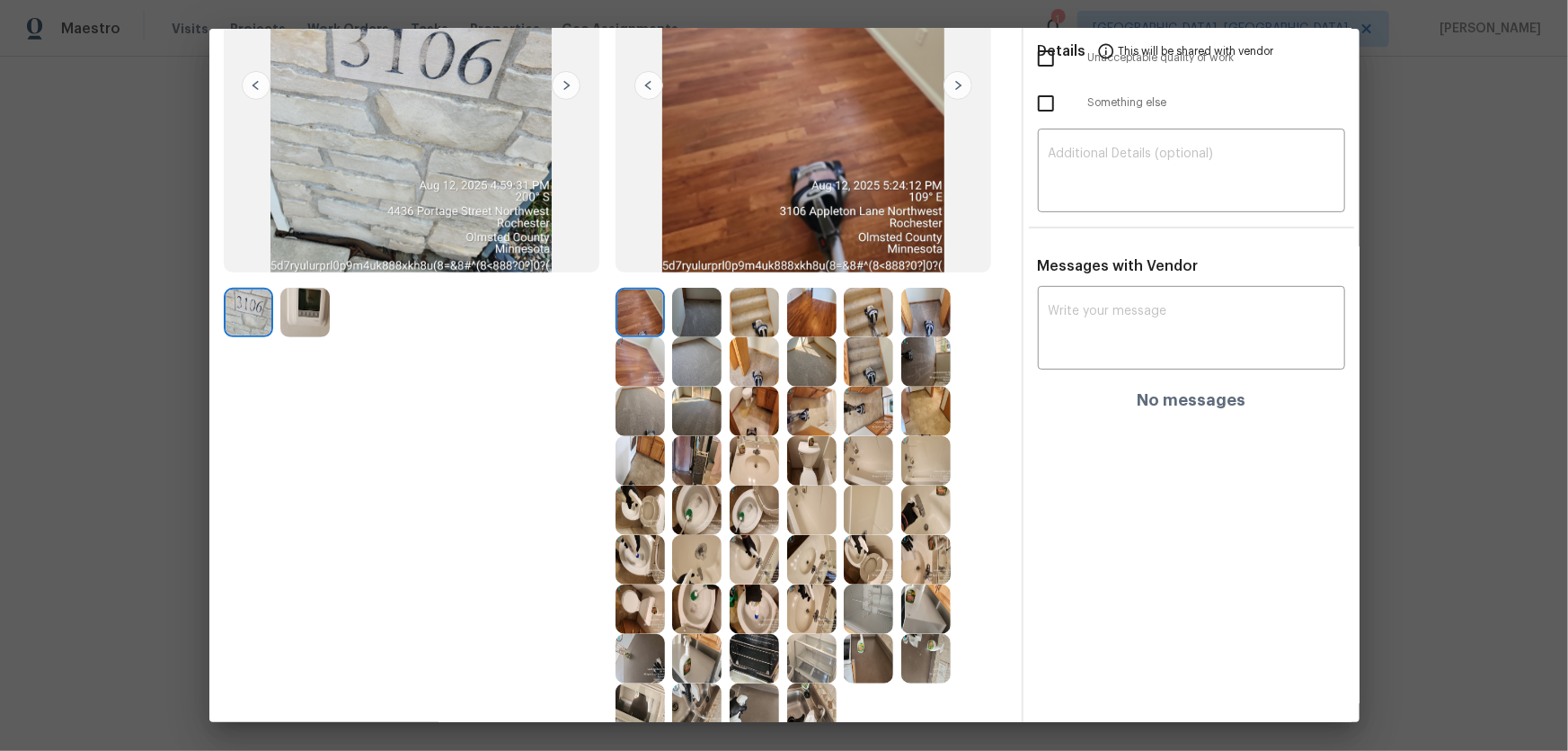
scroll to position [244, 0]
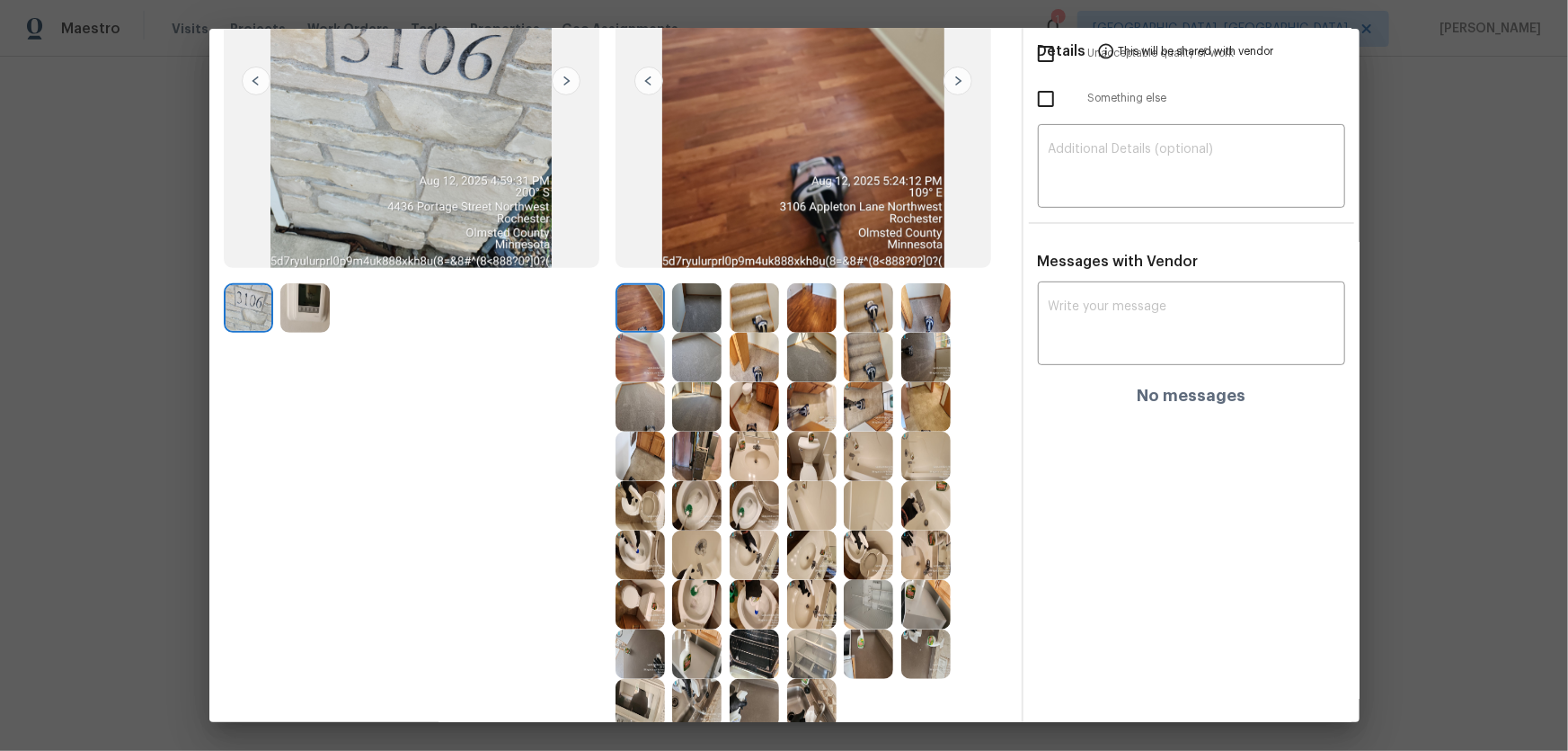
click at [701, 497] on img at bounding box center [697, 505] width 49 height 49
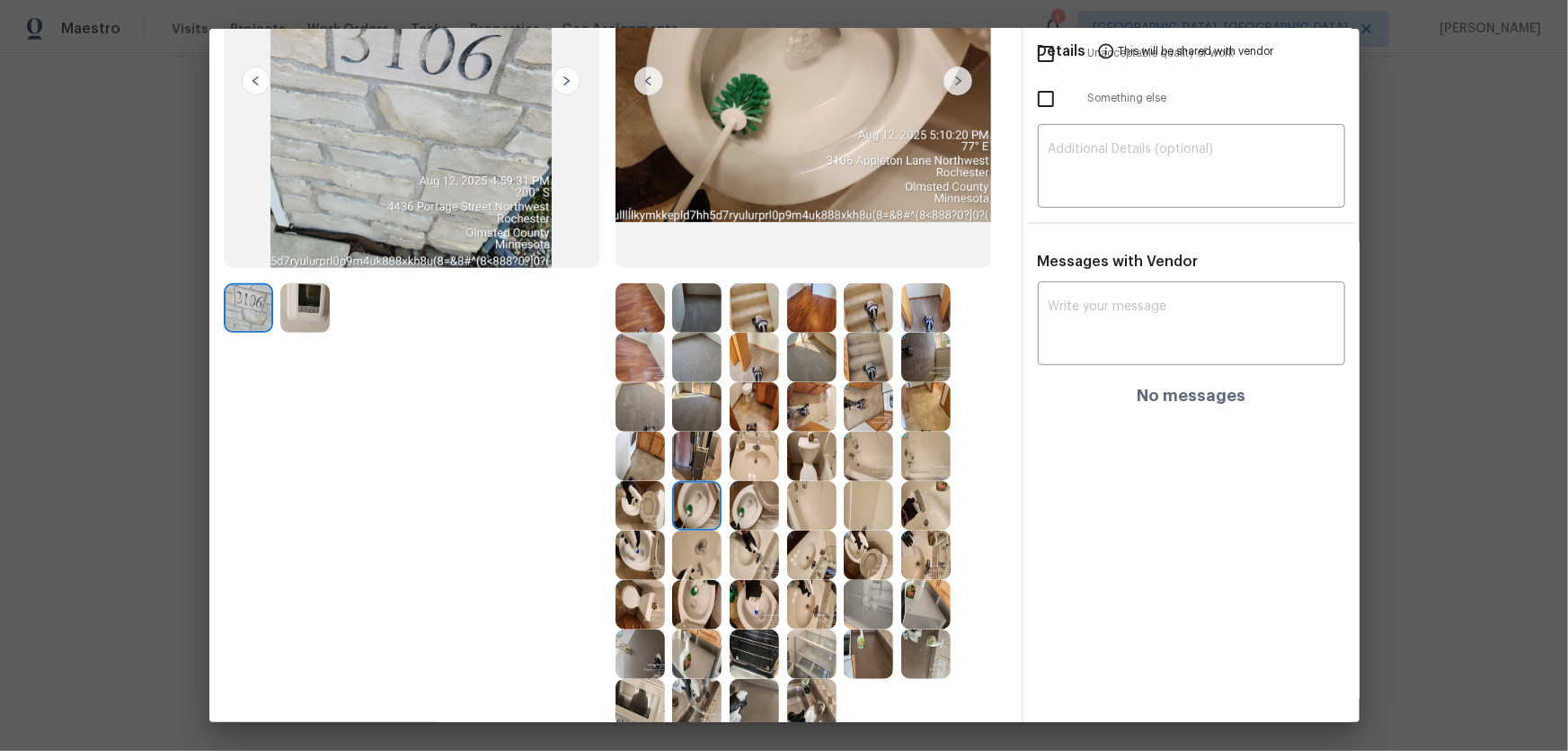
click at [758, 506] on img at bounding box center [754, 505] width 49 height 49
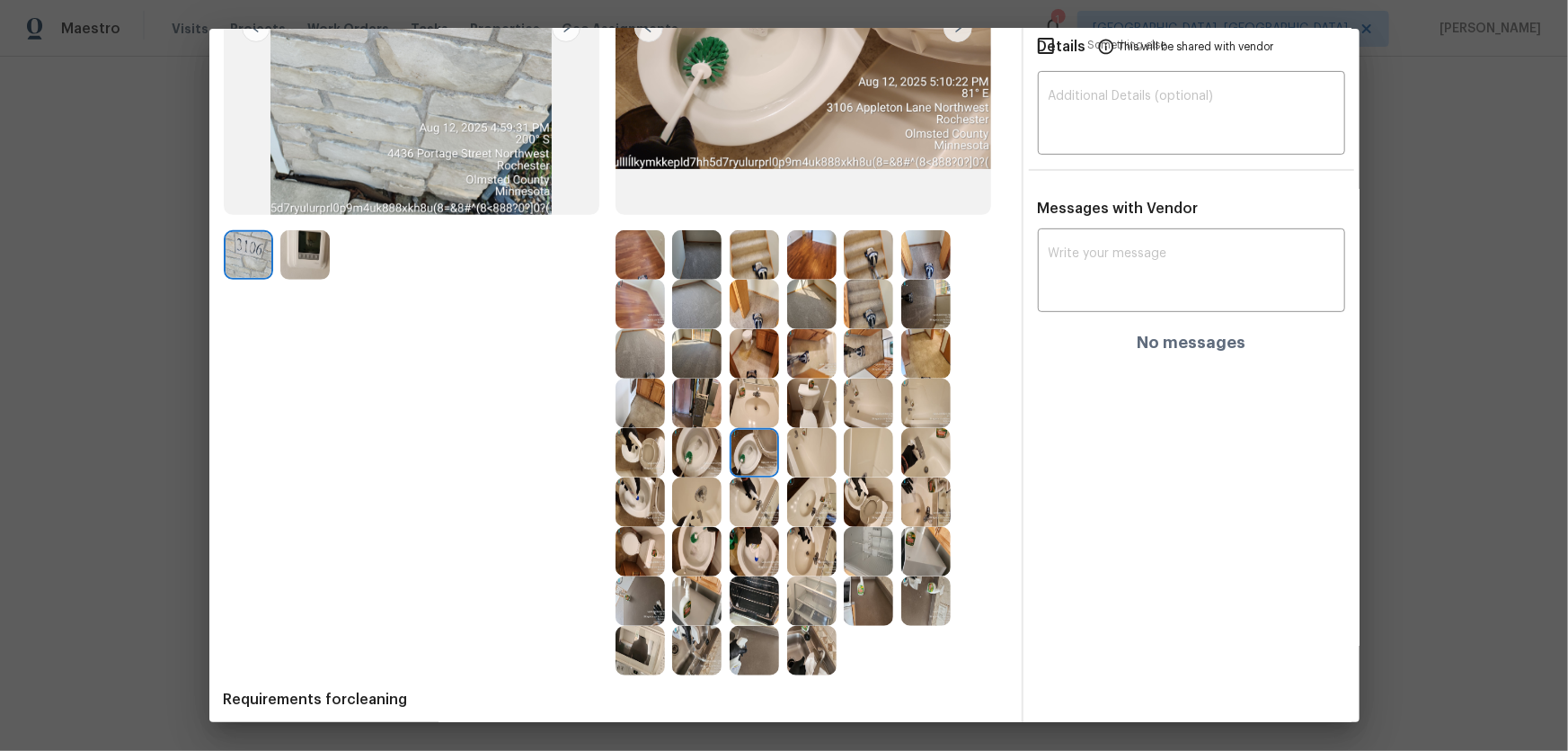
scroll to position [326, 0]
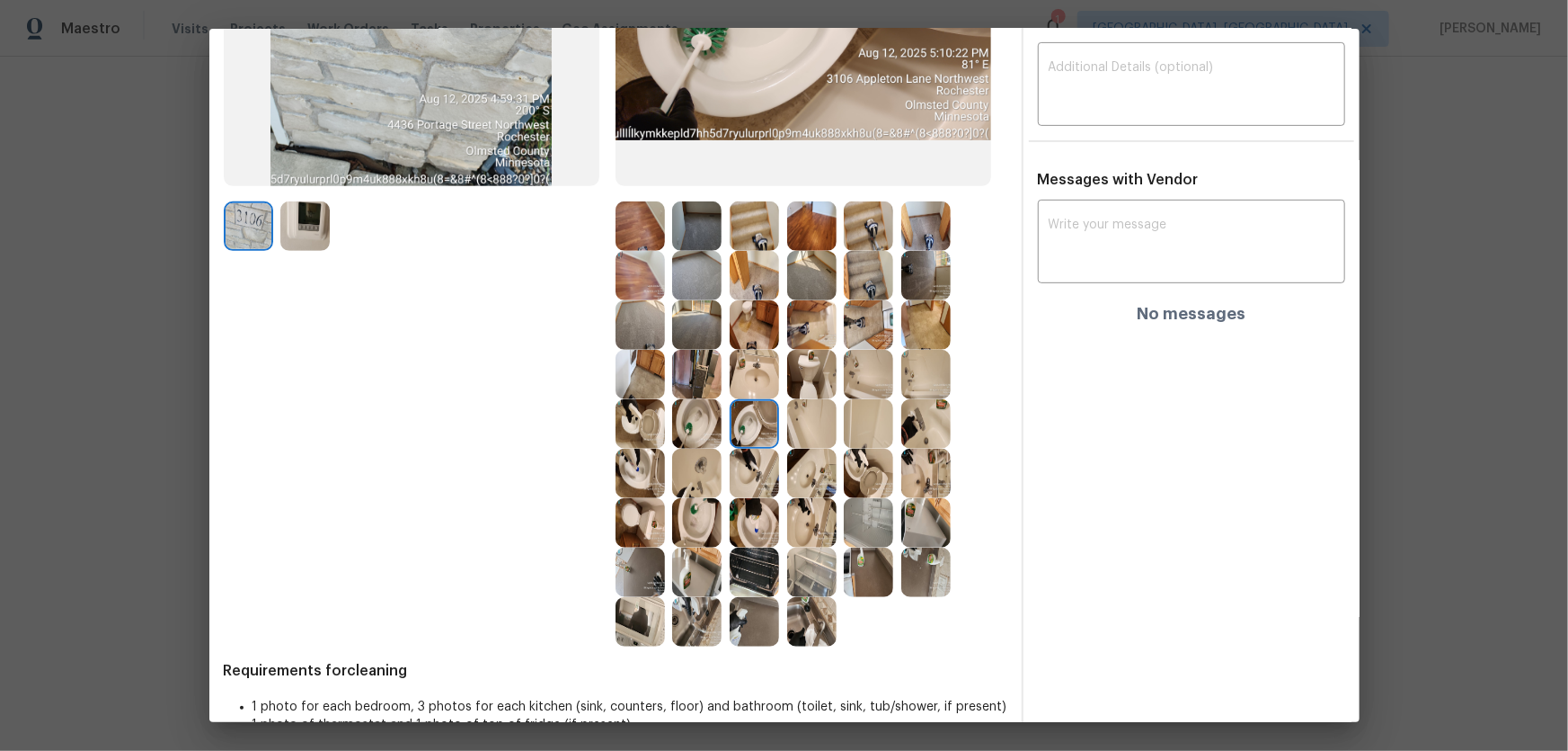
click at [803, 432] on img at bounding box center [812, 423] width 49 height 49
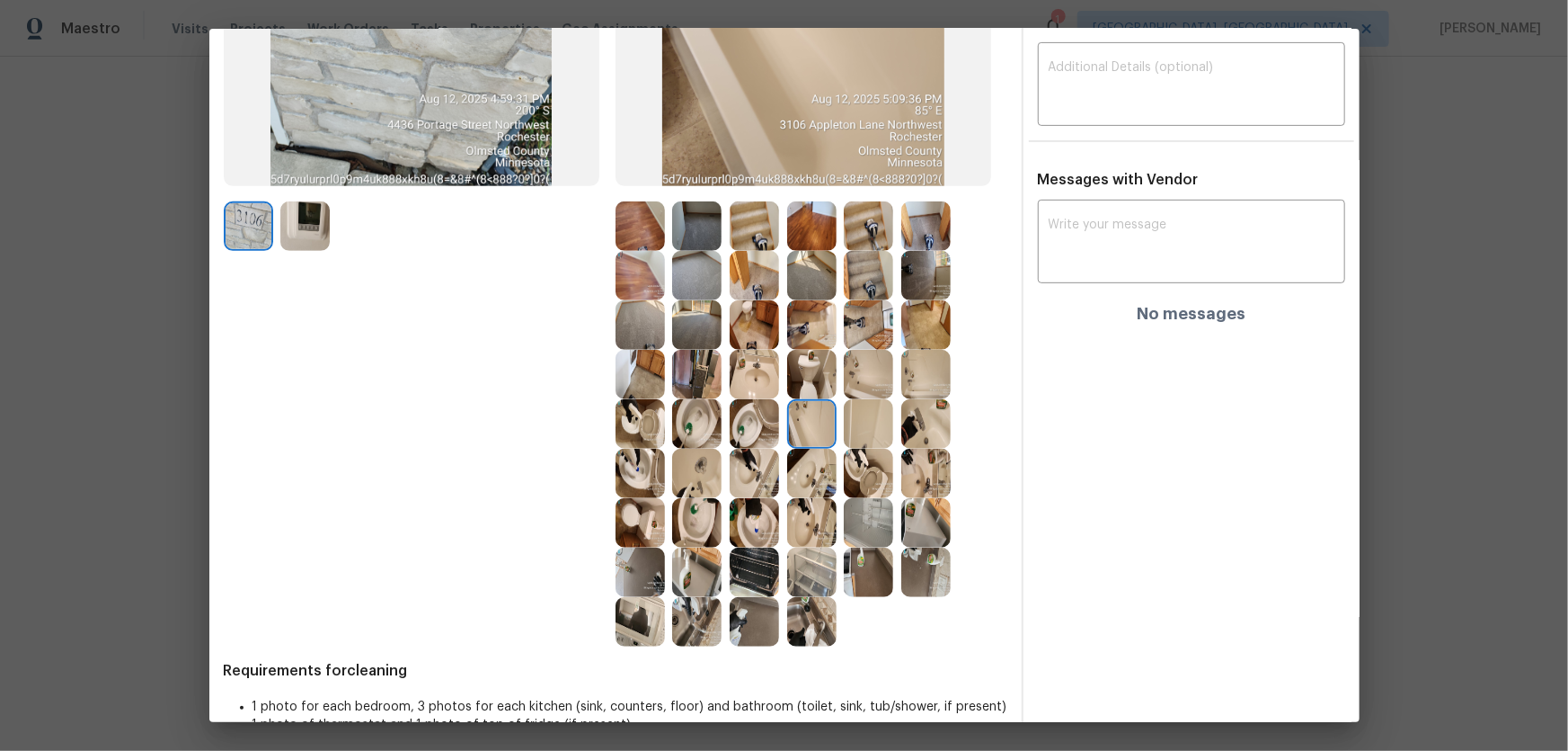
click at [809, 515] on img at bounding box center [812, 522] width 49 height 49
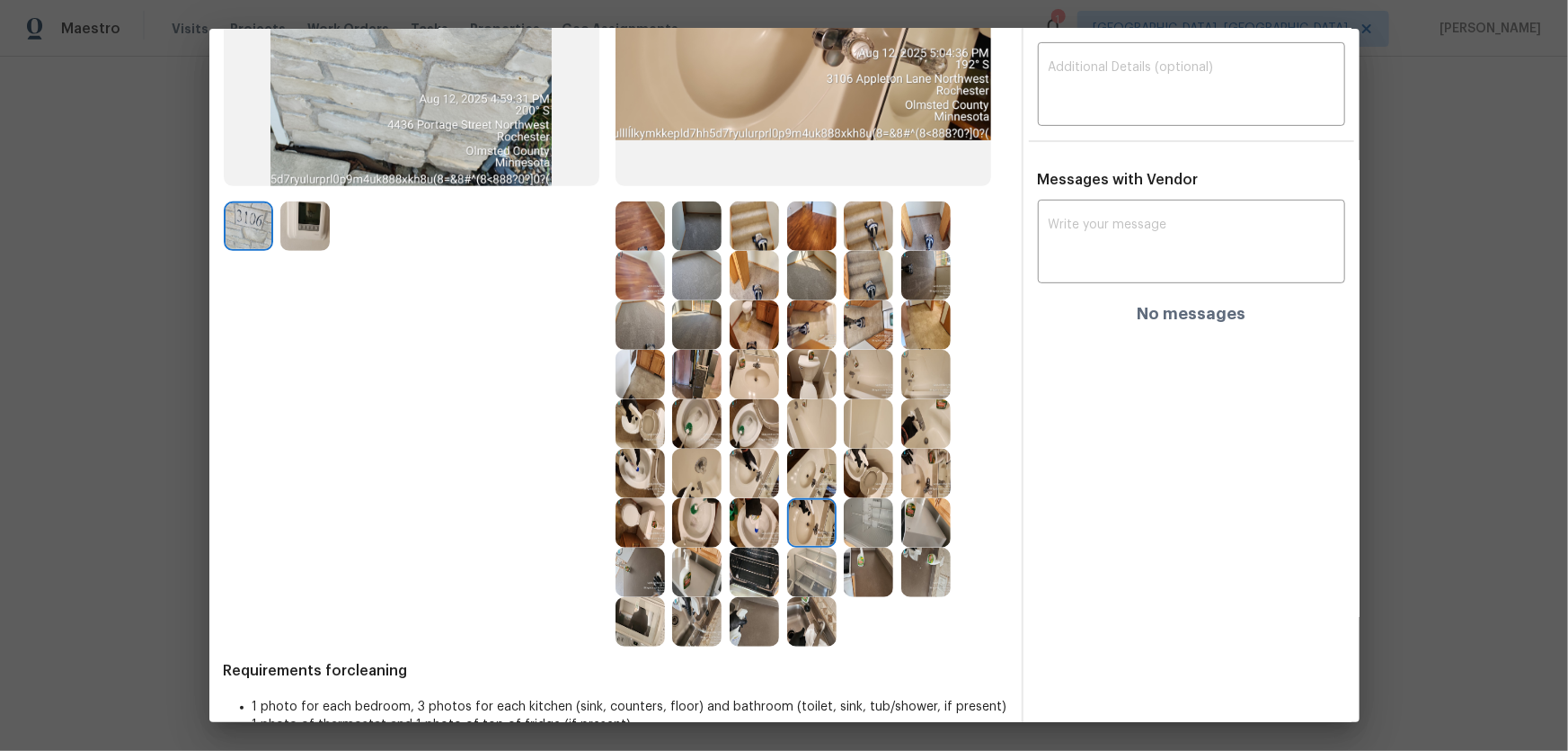
click at [692, 487] on img at bounding box center [697, 473] width 49 height 49
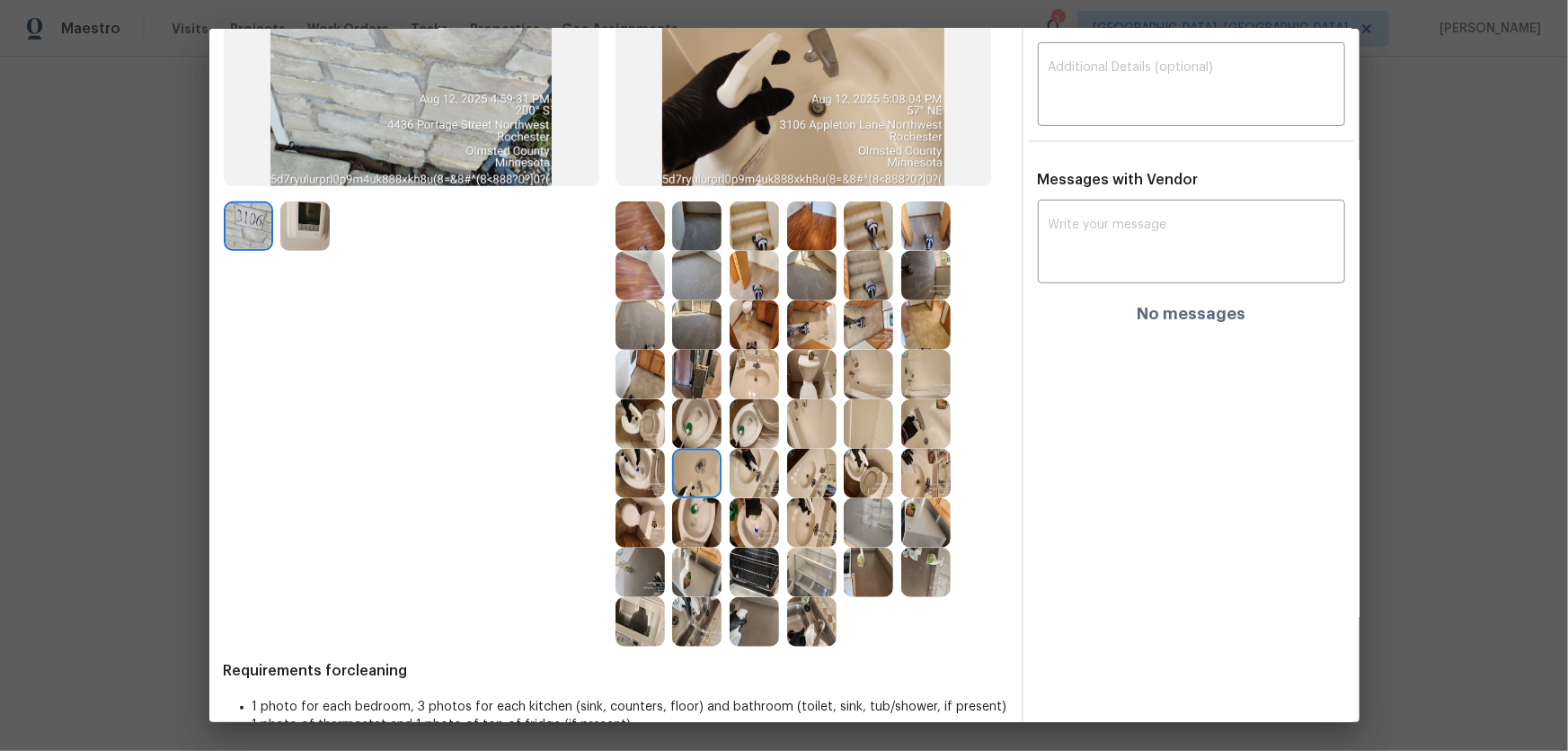
click at [631, 465] on img at bounding box center [640, 473] width 49 height 49
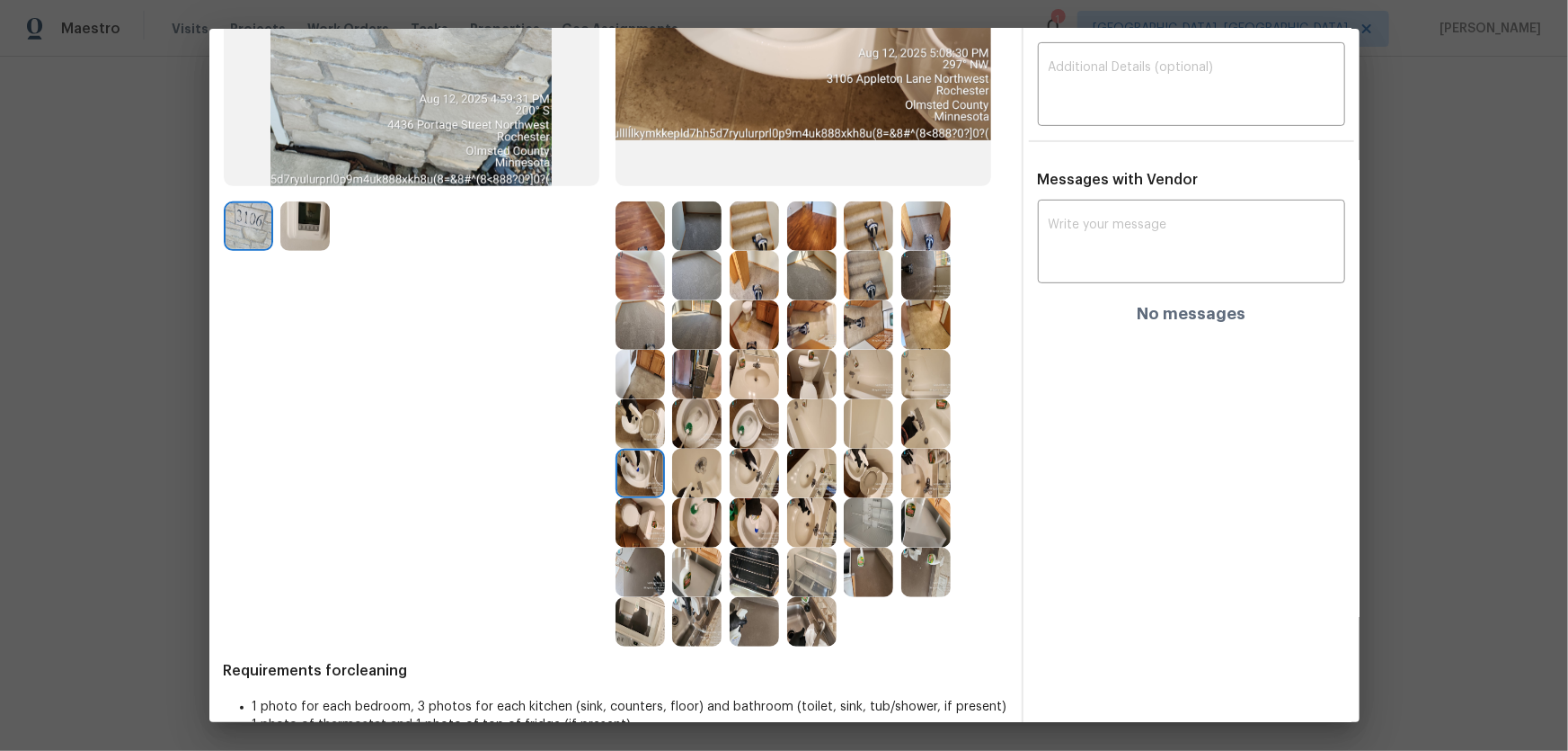
click at [687, 422] on img at bounding box center [697, 423] width 49 height 49
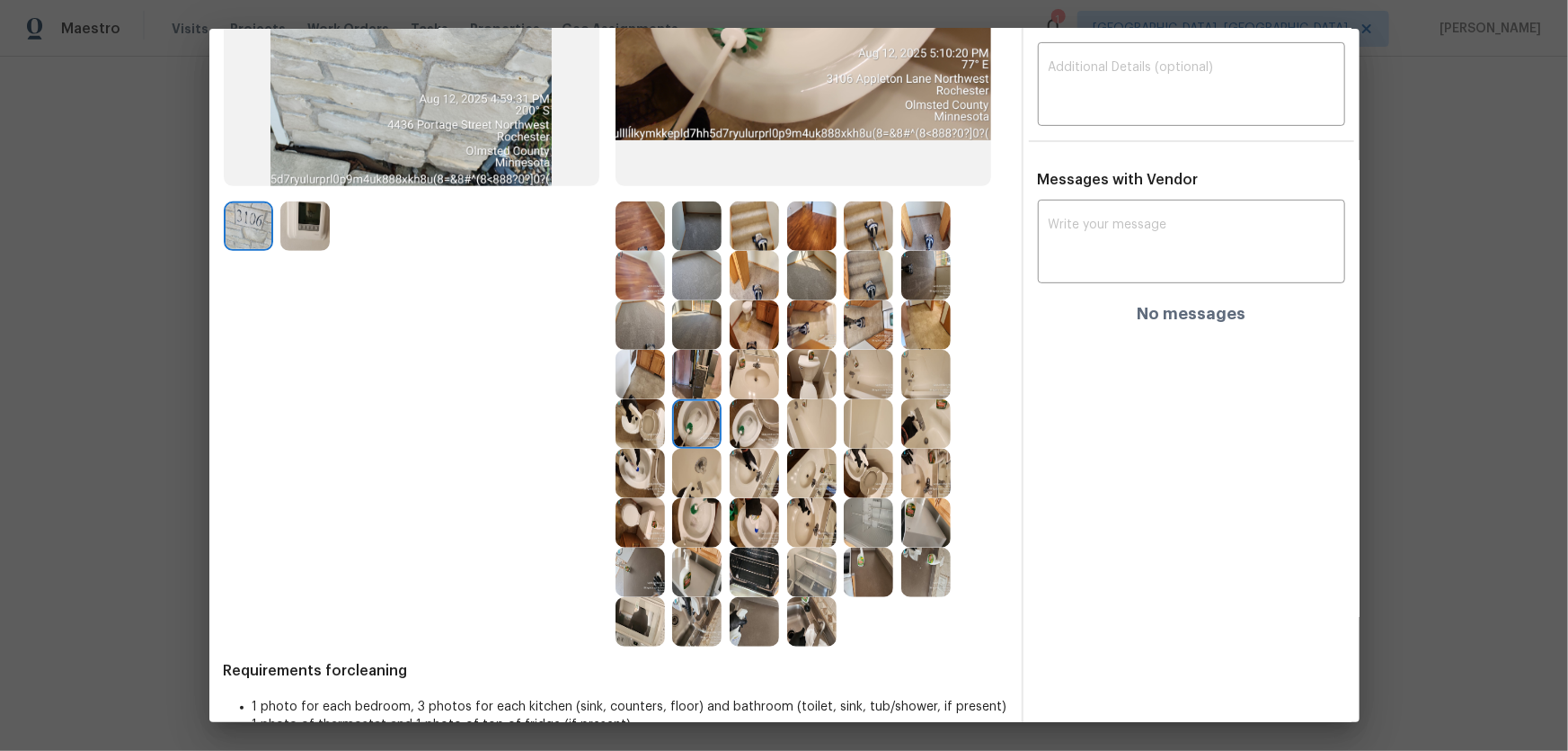
click at [647, 419] on img at bounding box center [640, 423] width 49 height 49
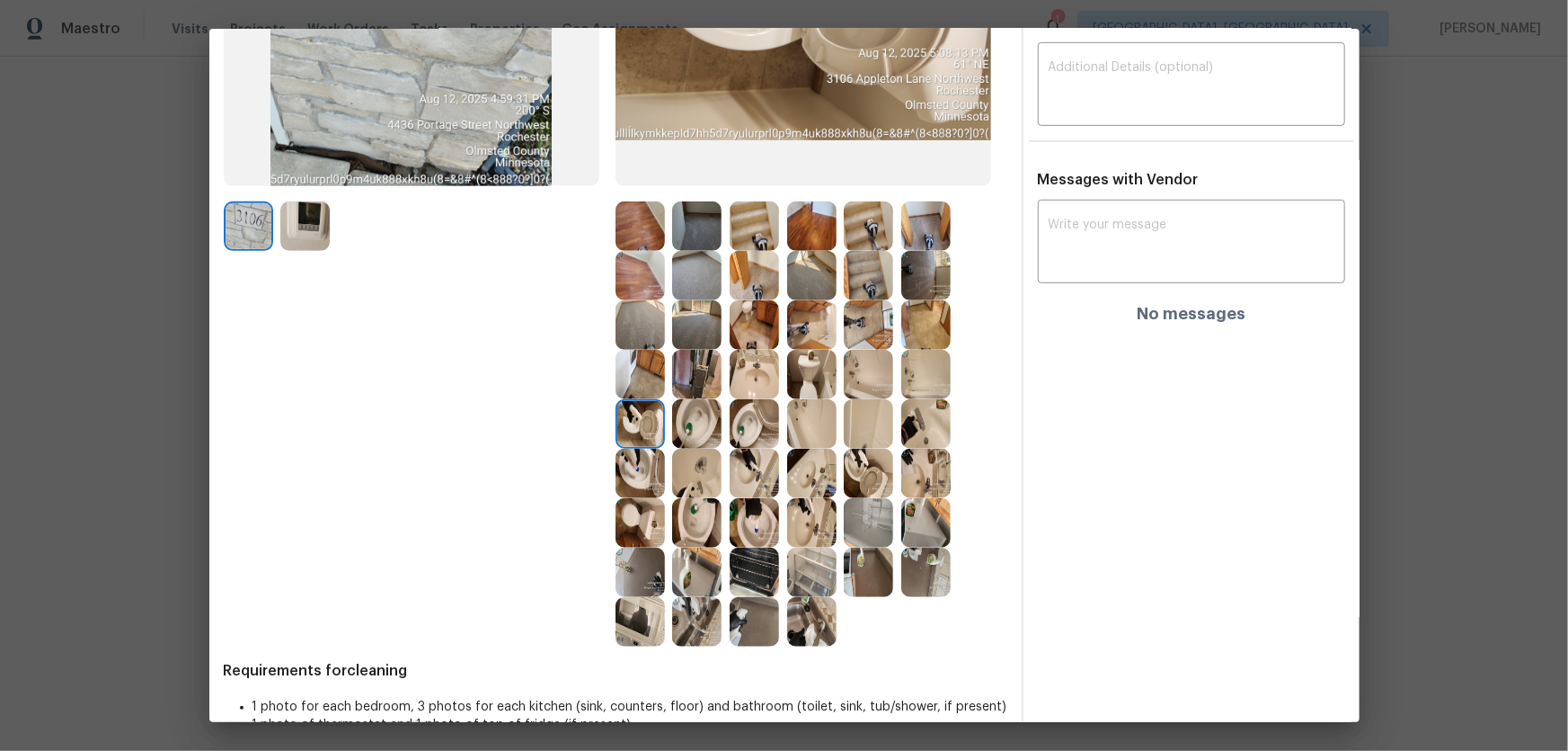
click at [747, 380] on img at bounding box center [754, 374] width 49 height 49
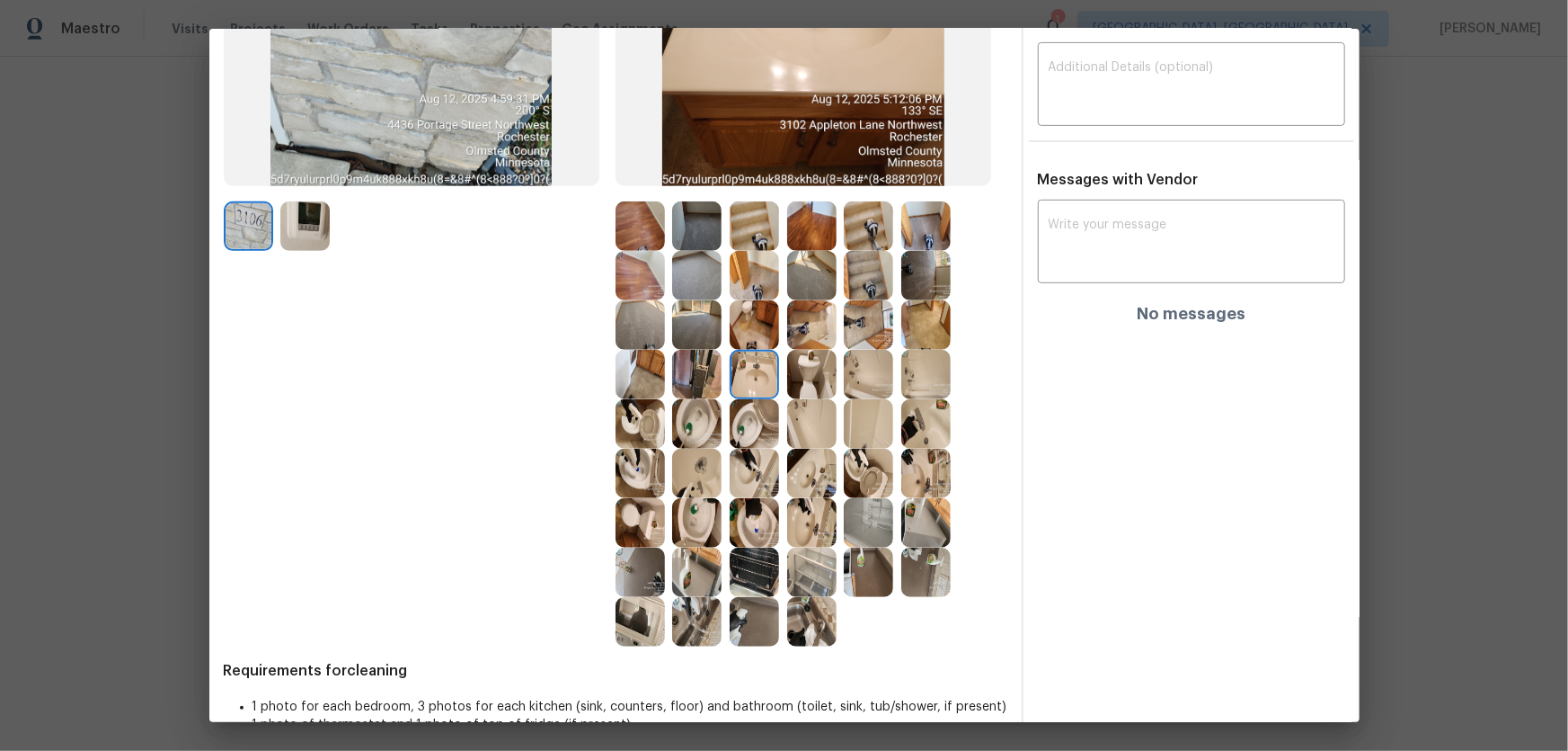
click at [862, 530] on img at bounding box center [867, 522] width 49 height 49
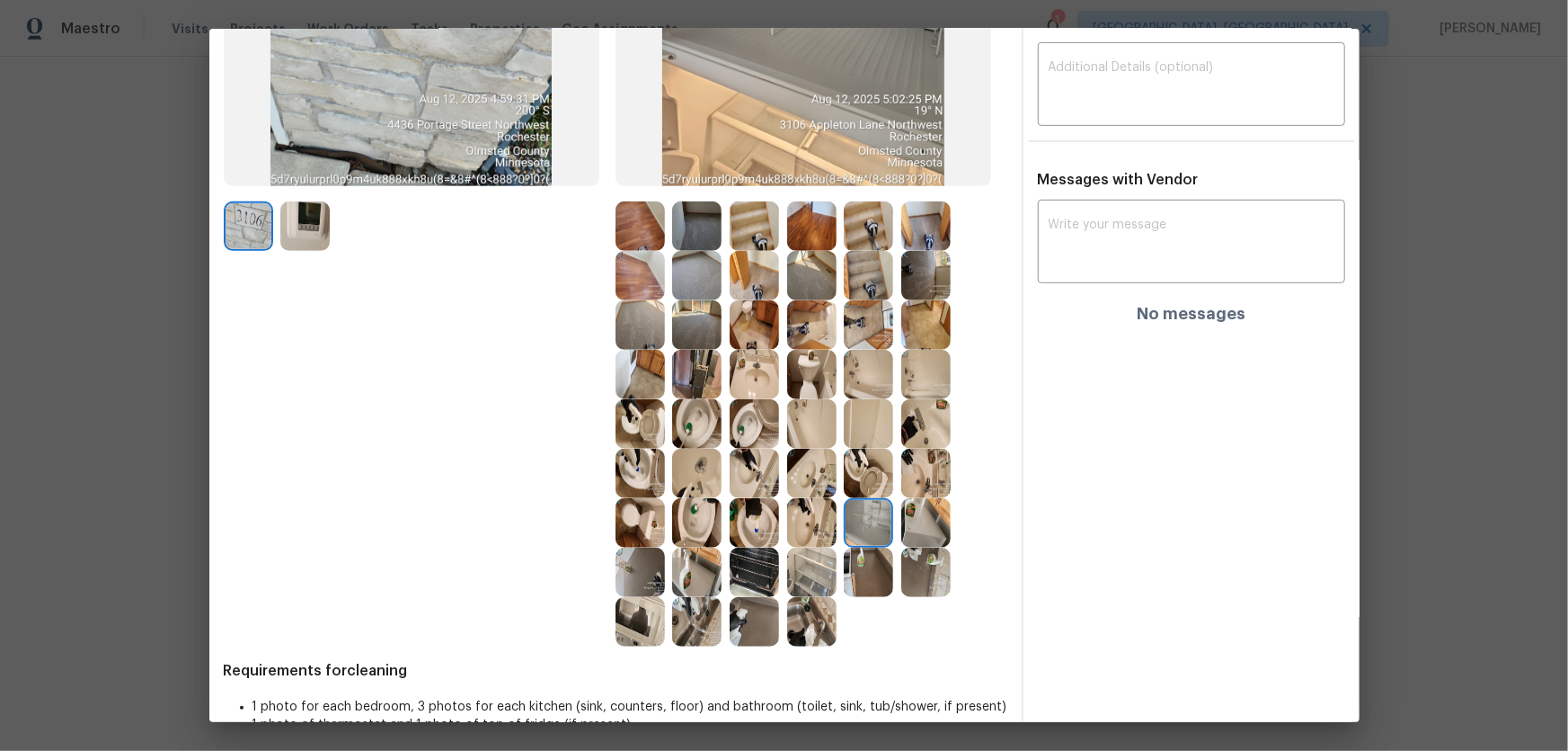
click at [914, 527] on img at bounding box center [925, 522] width 49 height 49
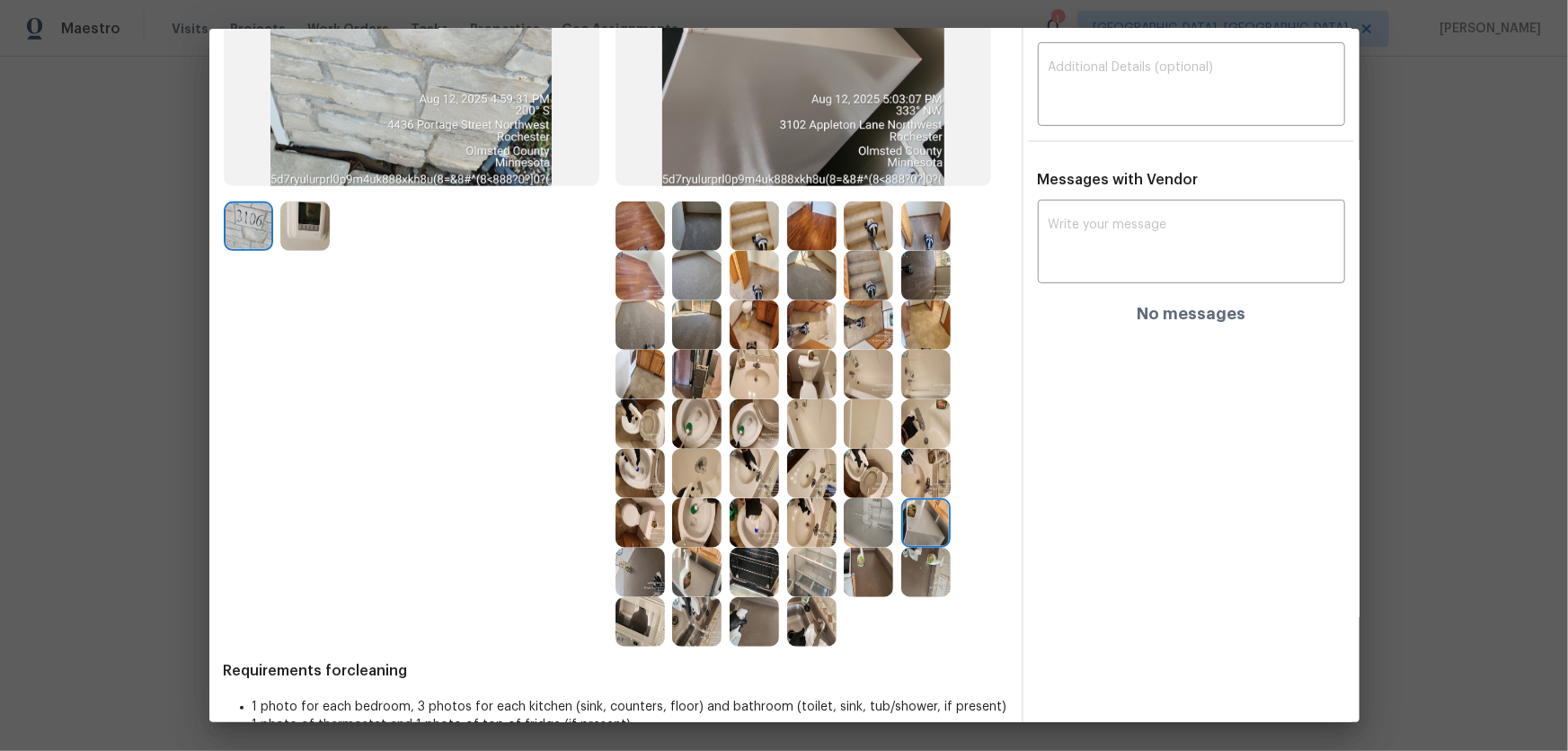
click at [818, 556] on img at bounding box center [812, 571] width 49 height 49
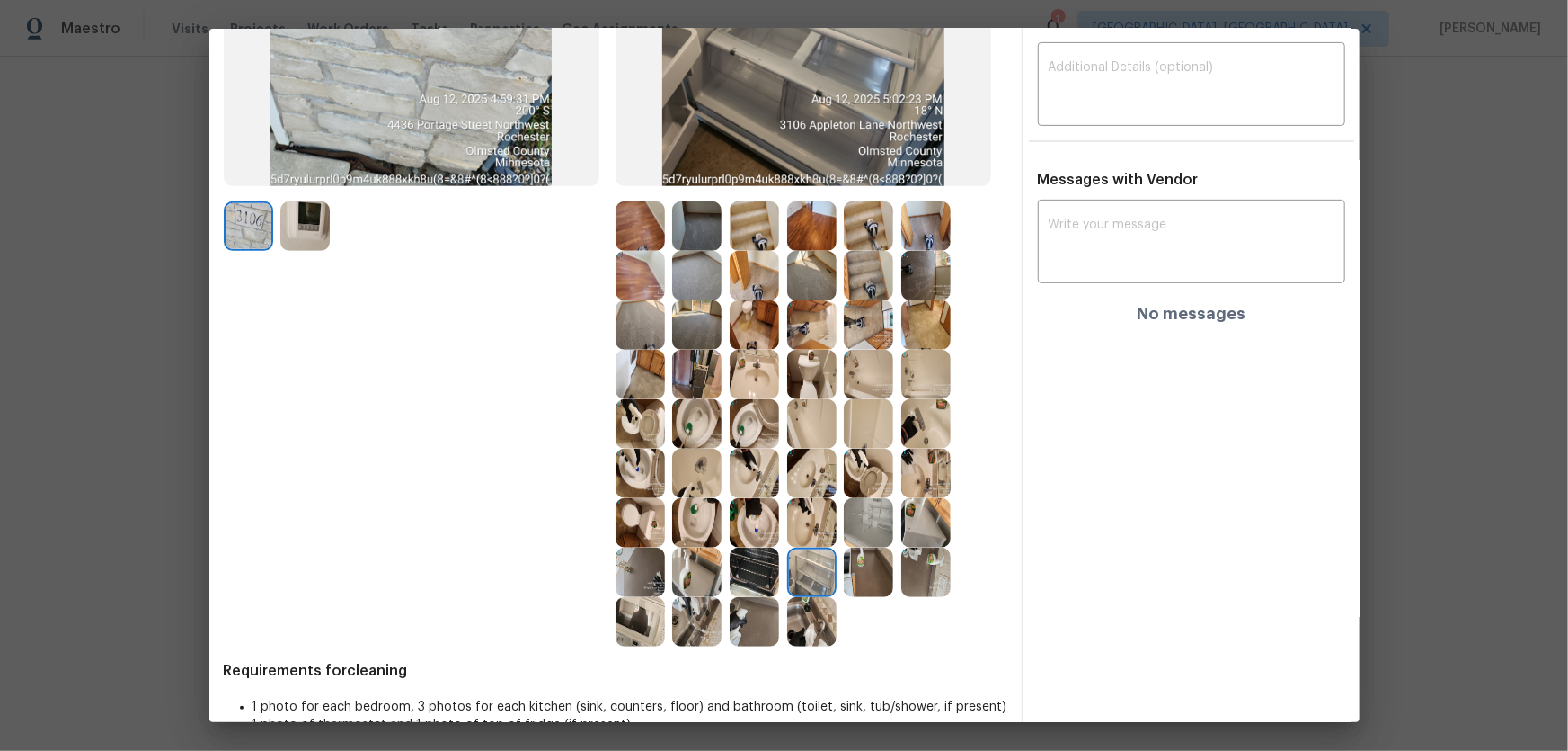
click at [808, 604] on img at bounding box center [812, 621] width 49 height 49
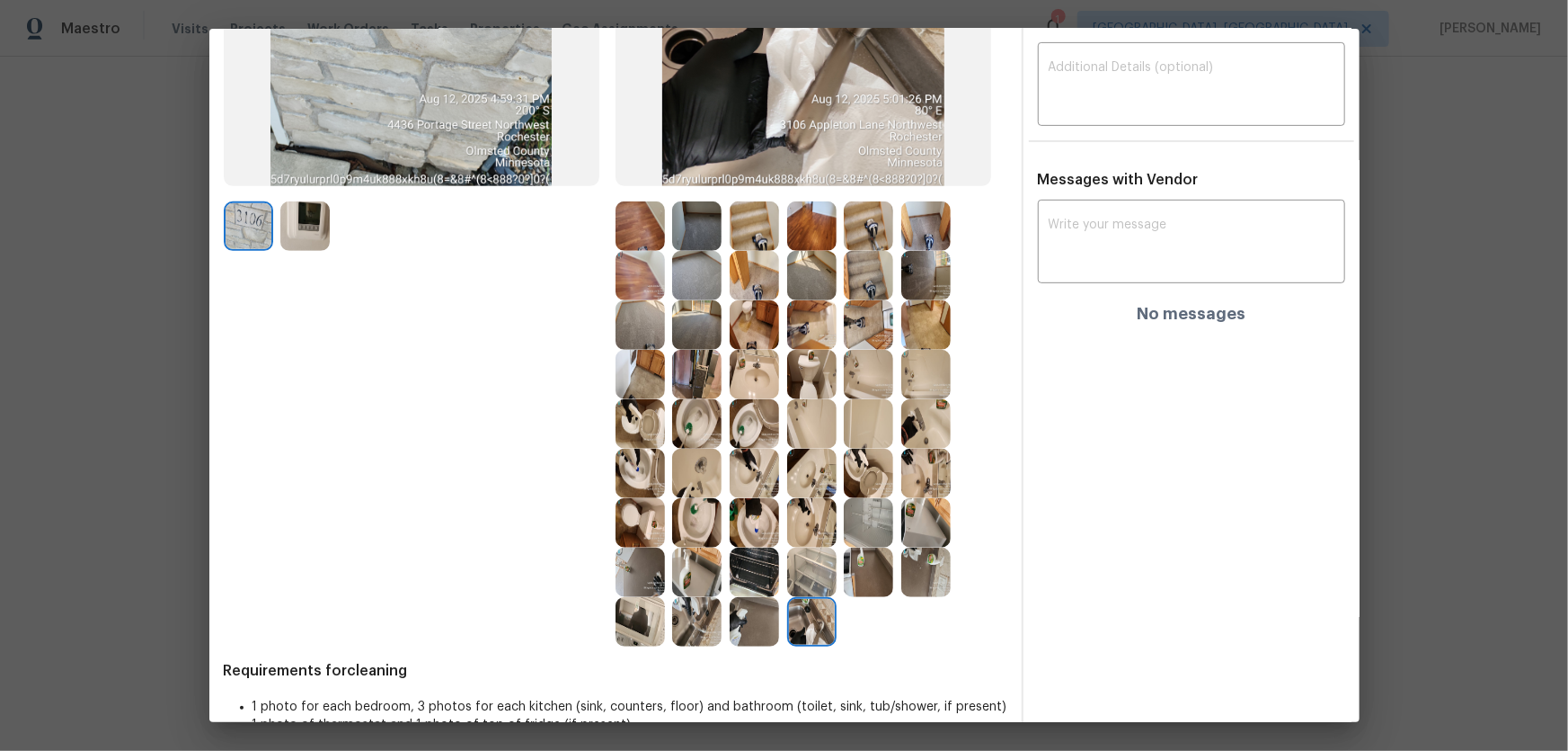
click at [733, 619] on img at bounding box center [754, 621] width 49 height 49
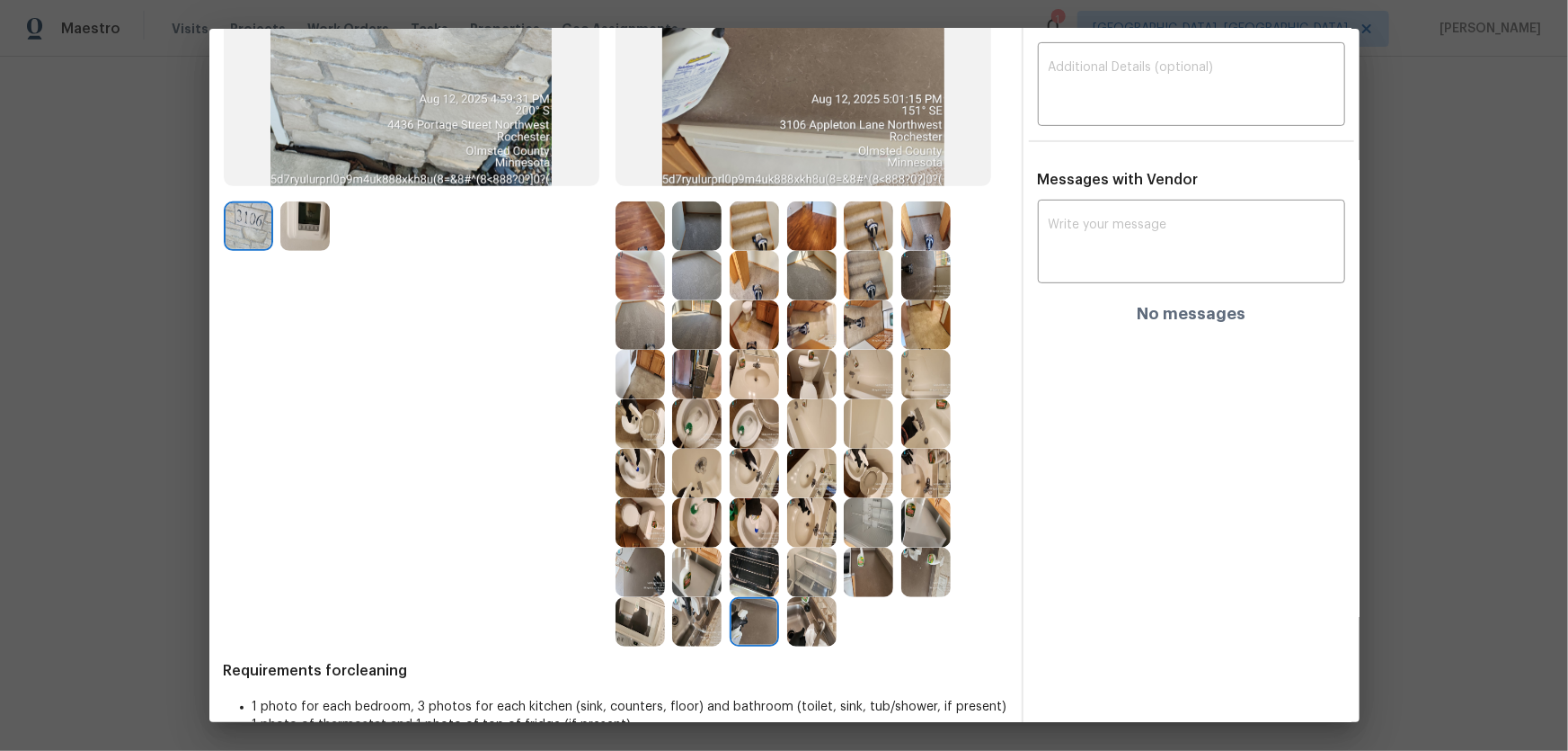
click at [701, 618] on img at bounding box center [697, 621] width 49 height 49
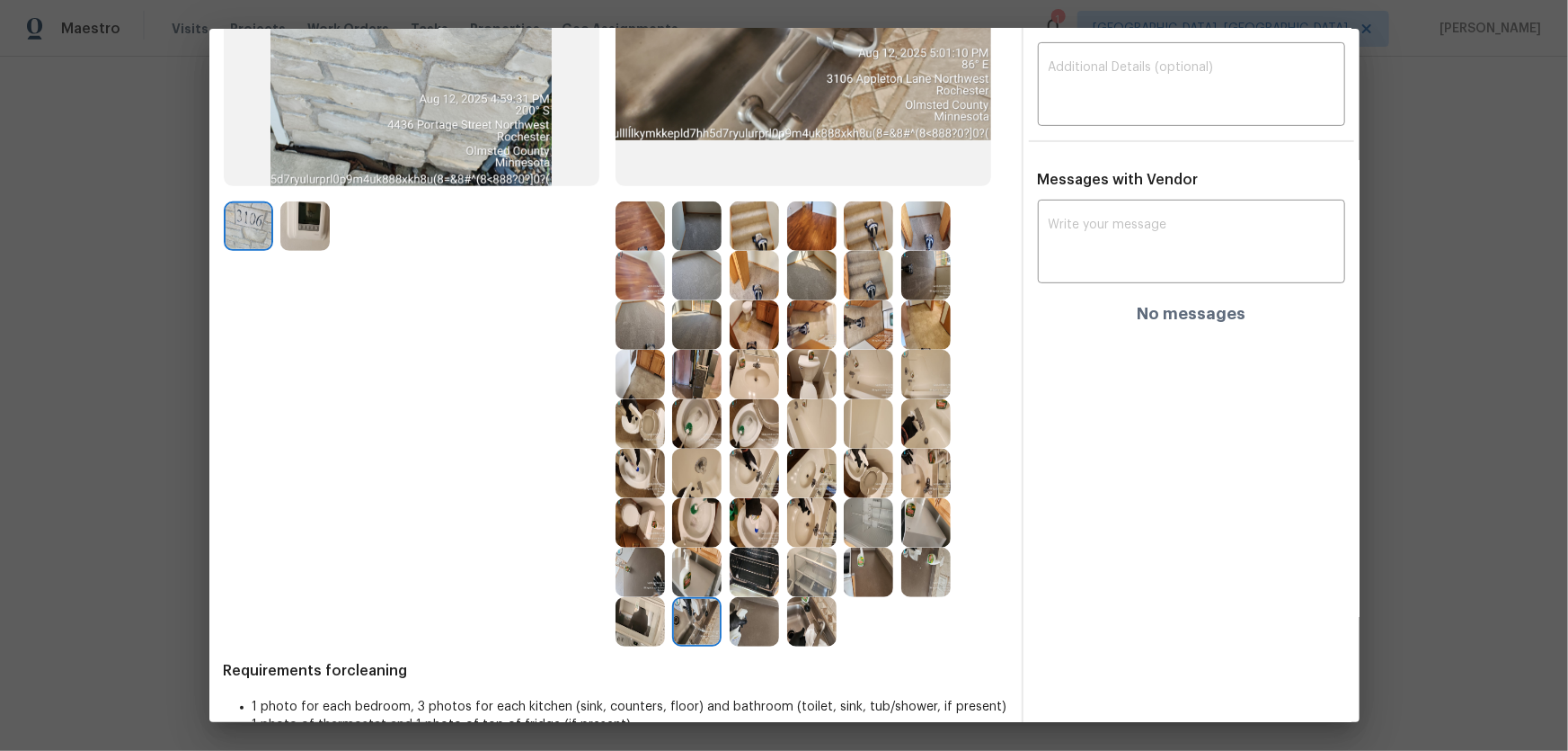
click at [697, 570] on img at bounding box center [697, 571] width 49 height 49
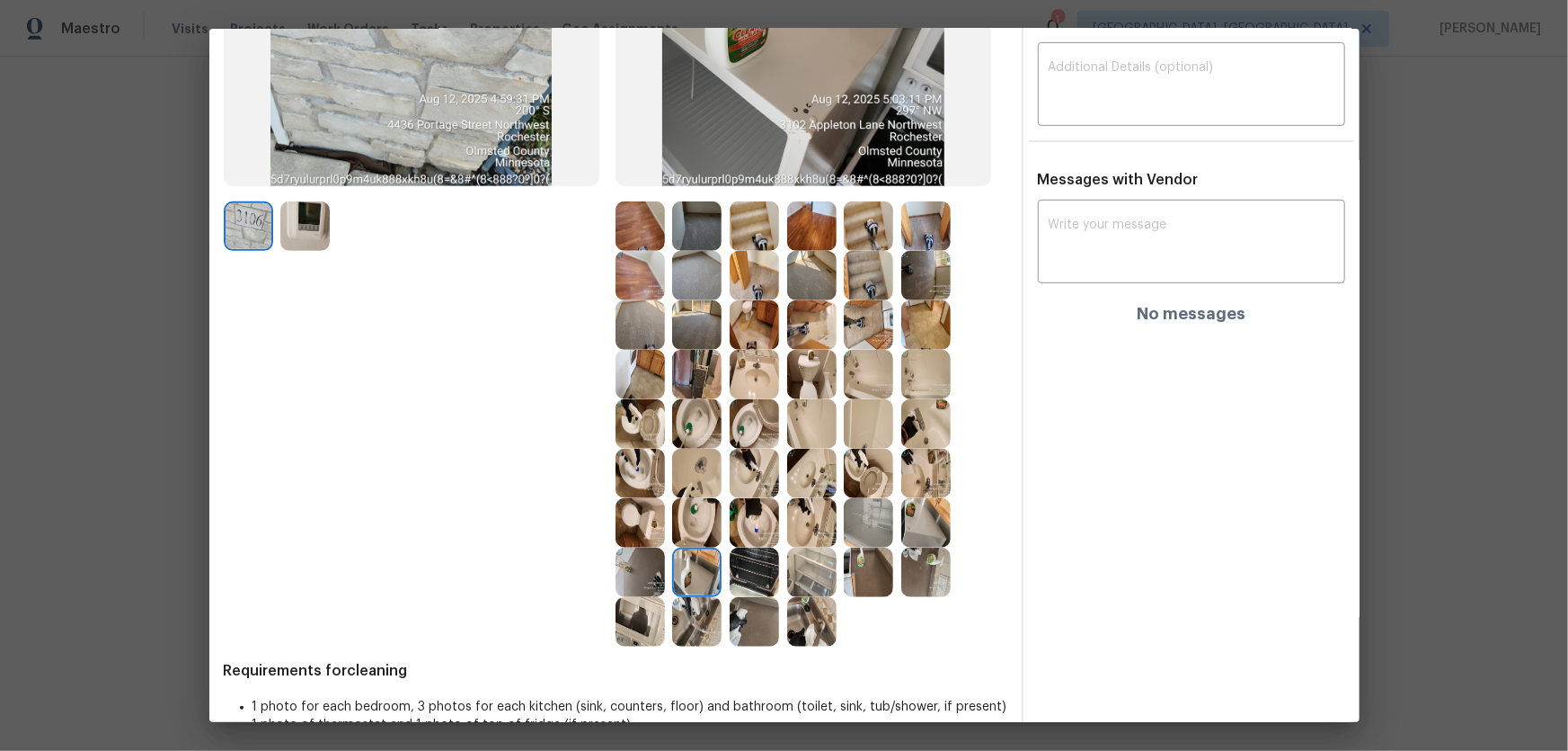
click at [633, 570] on img at bounding box center [640, 571] width 49 height 49
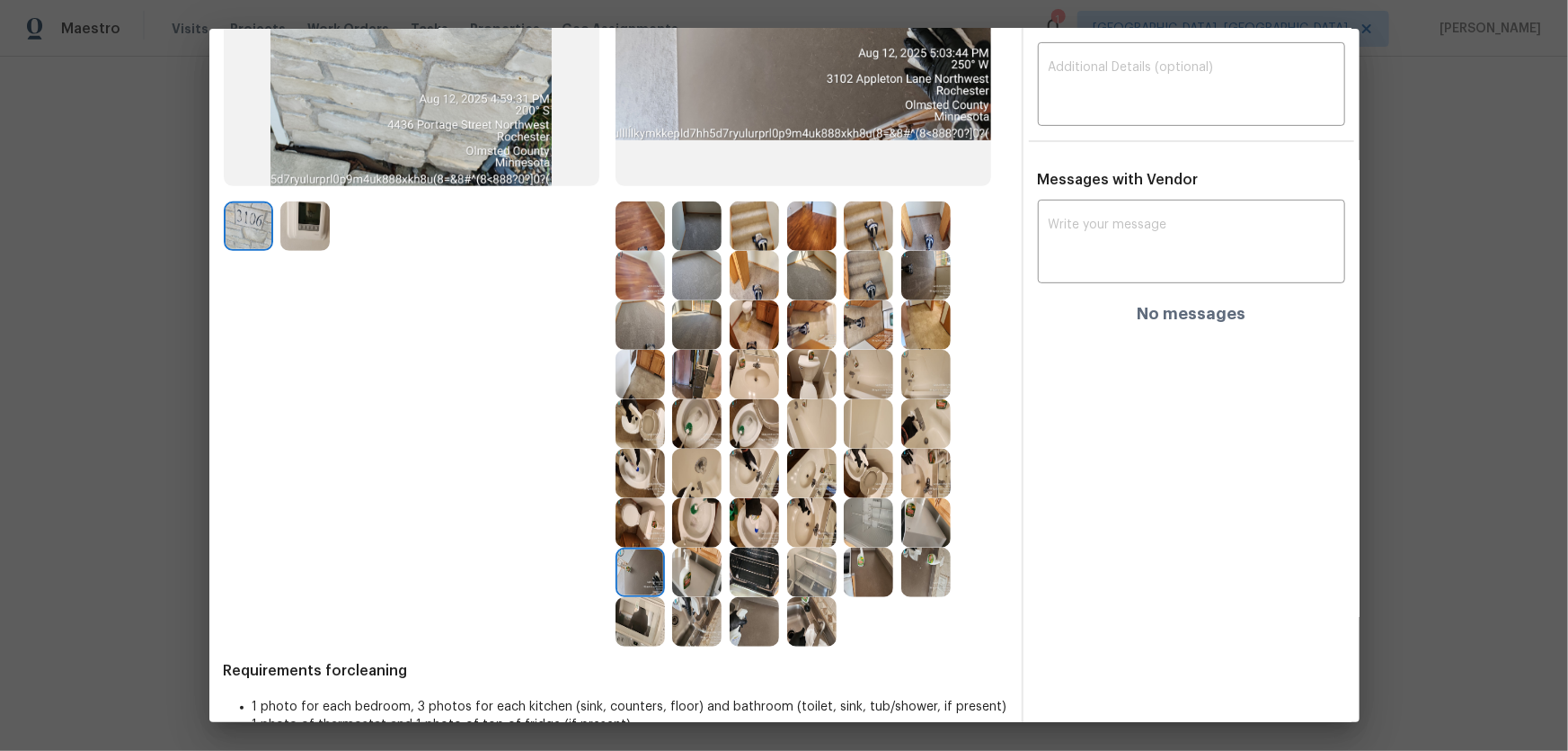
click at [638, 606] on img at bounding box center [640, 621] width 49 height 49
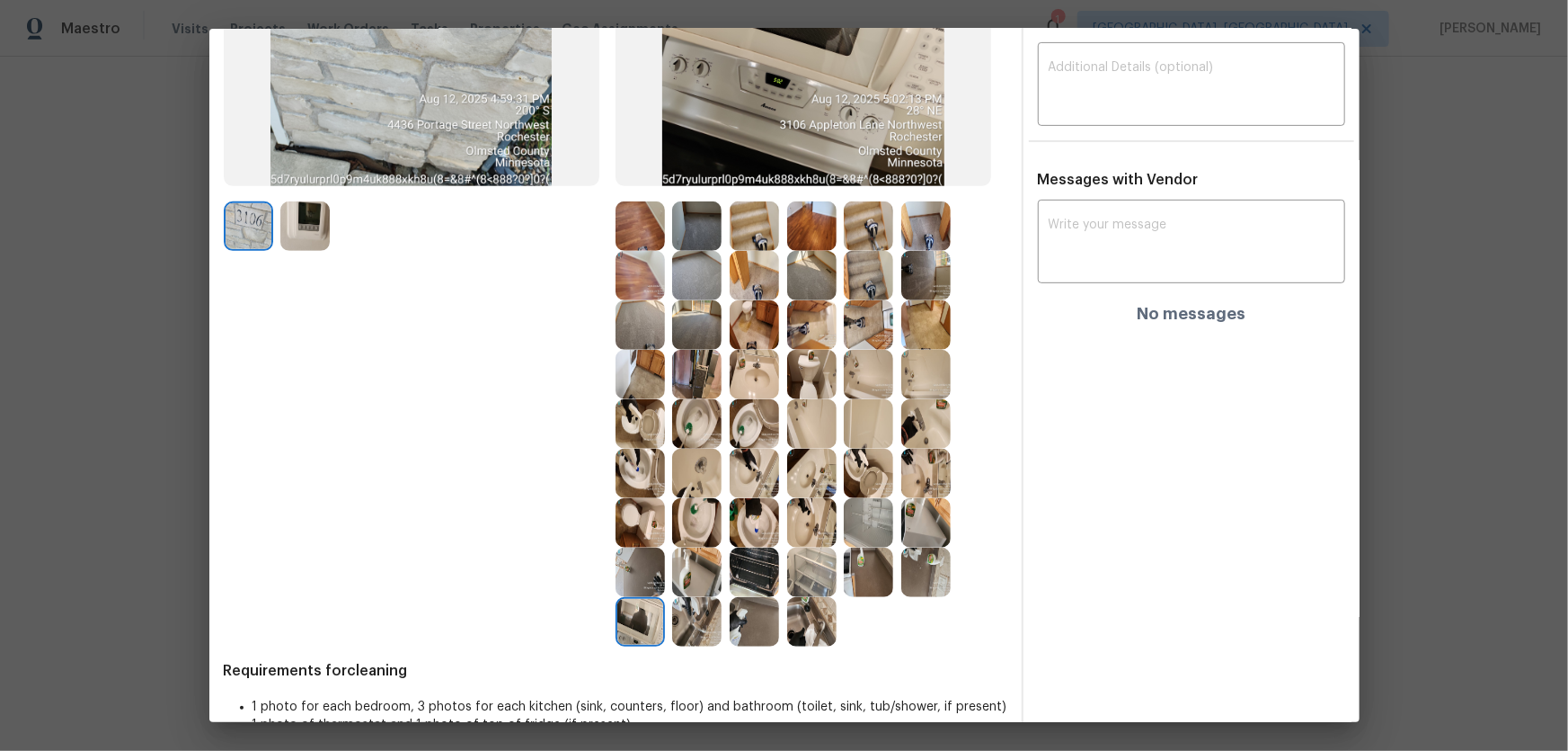
click at [761, 570] on img at bounding box center [754, 571] width 49 height 49
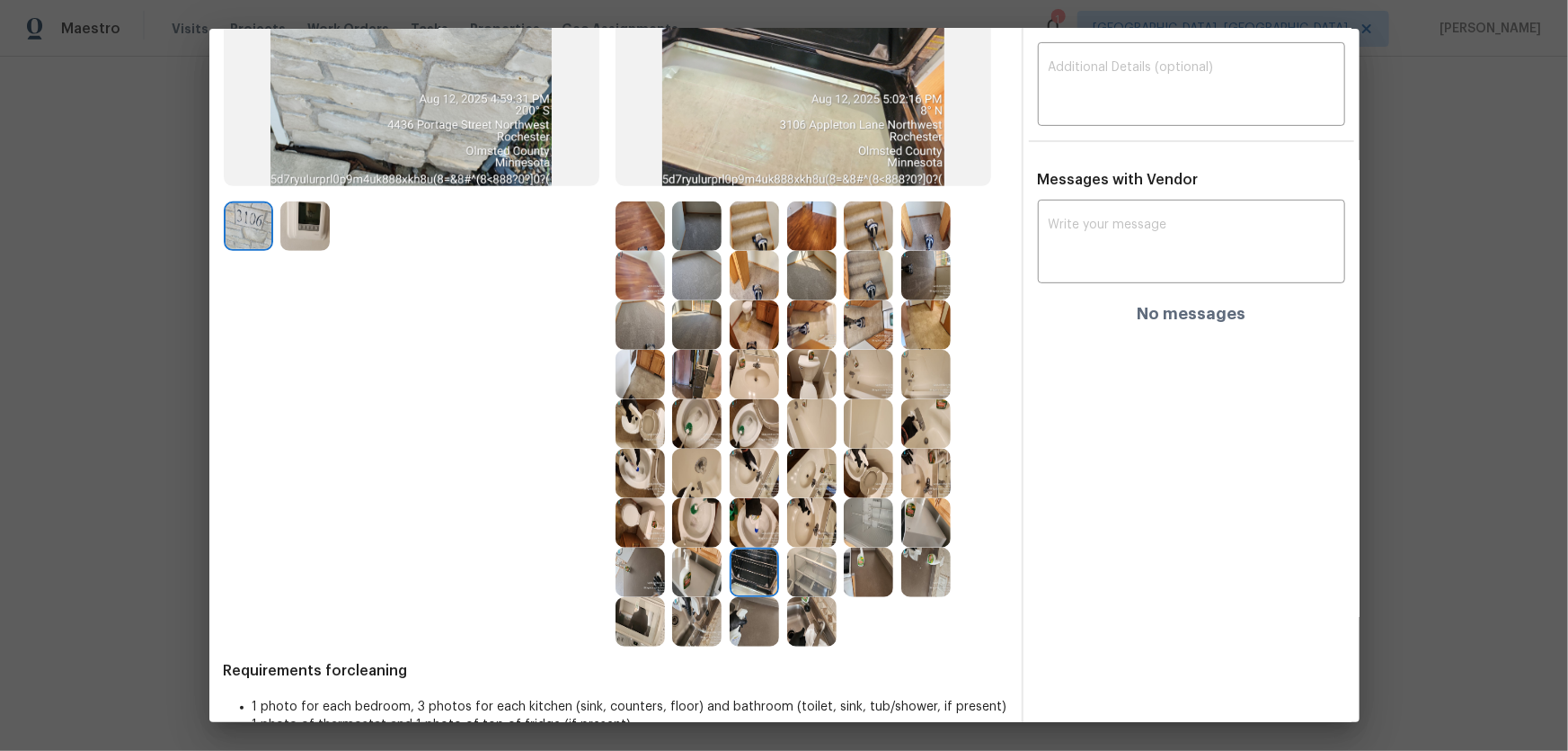
click at [791, 571] on img at bounding box center [812, 571] width 49 height 49
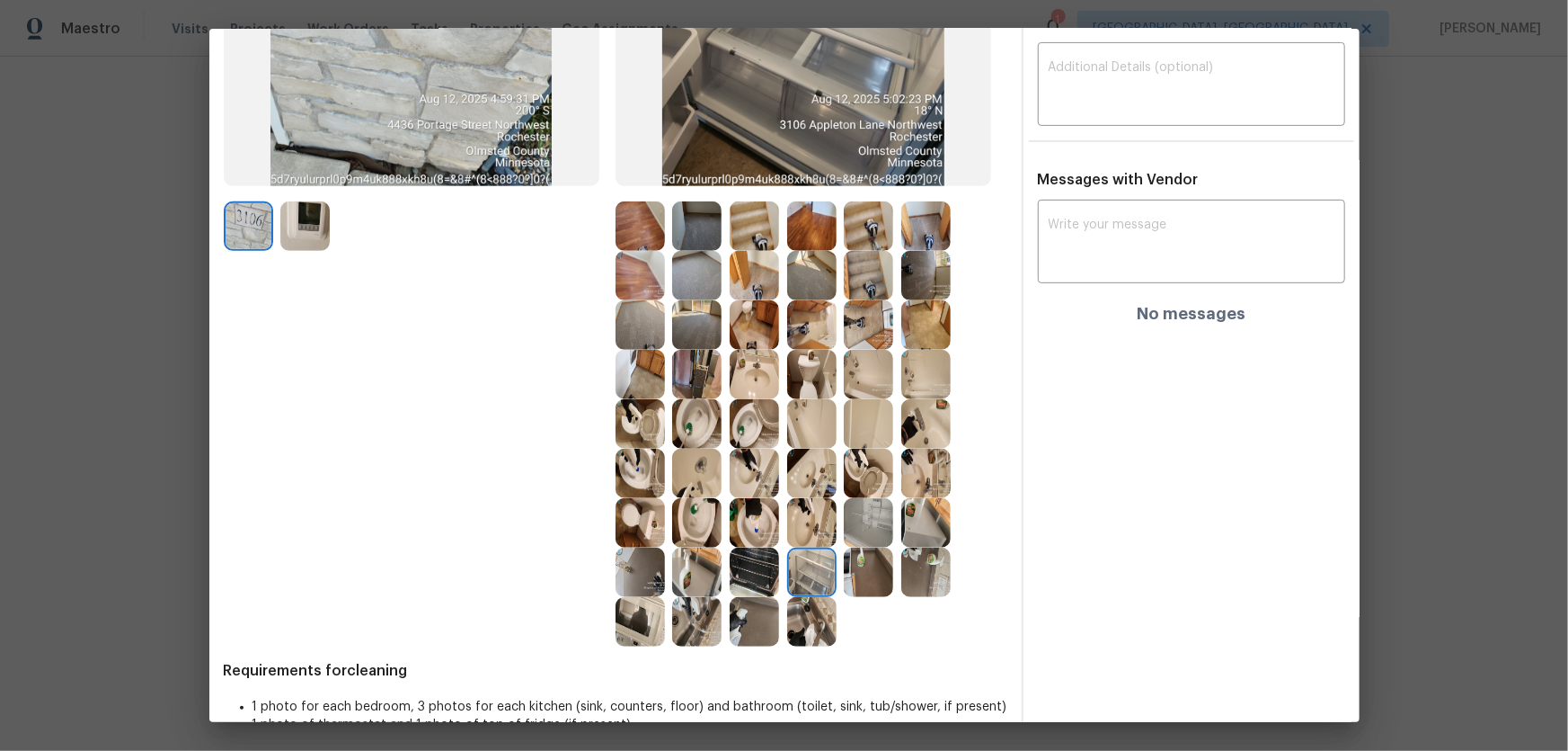
click at [798, 517] on img at bounding box center [812, 522] width 49 height 49
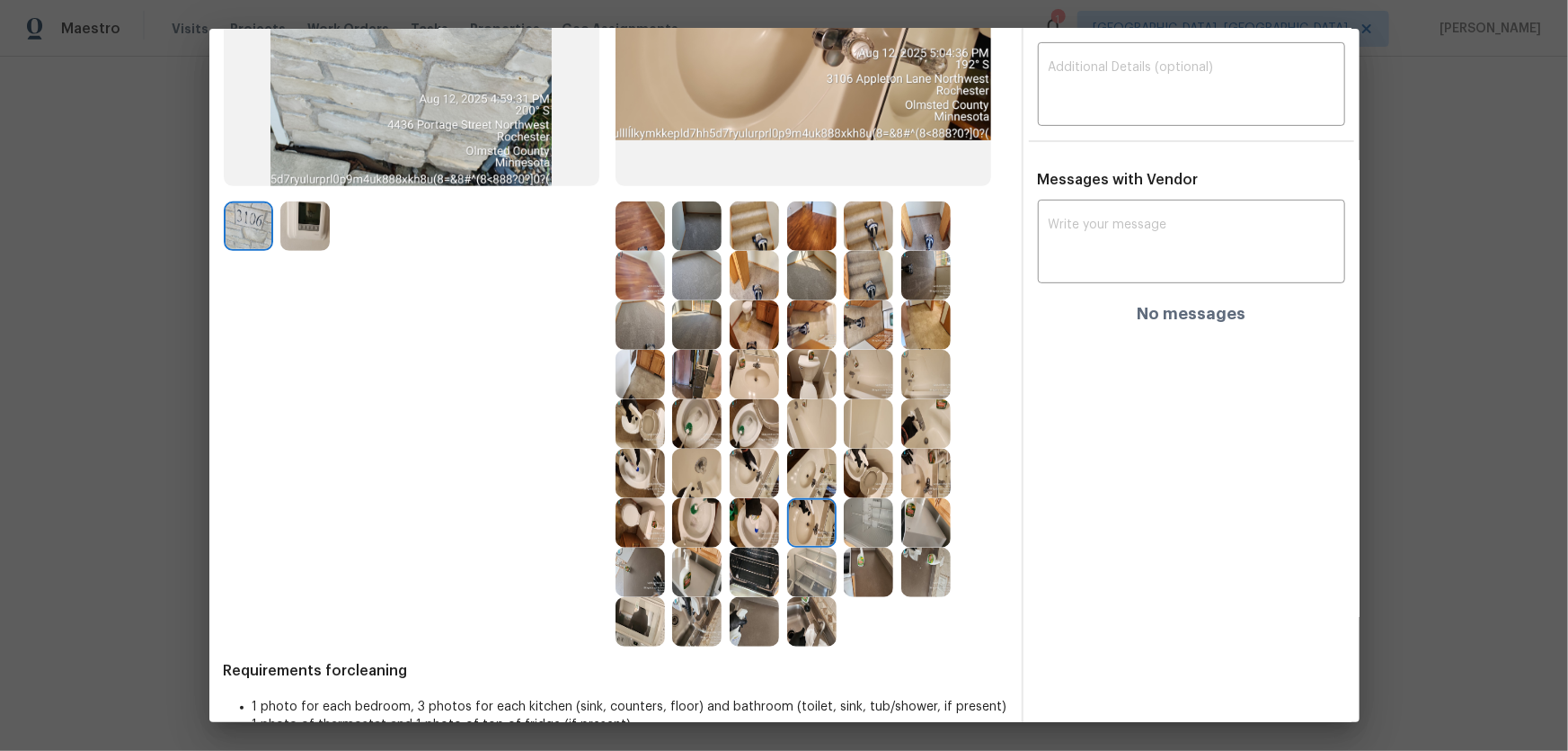
click at [808, 481] on img at bounding box center [812, 473] width 49 height 49
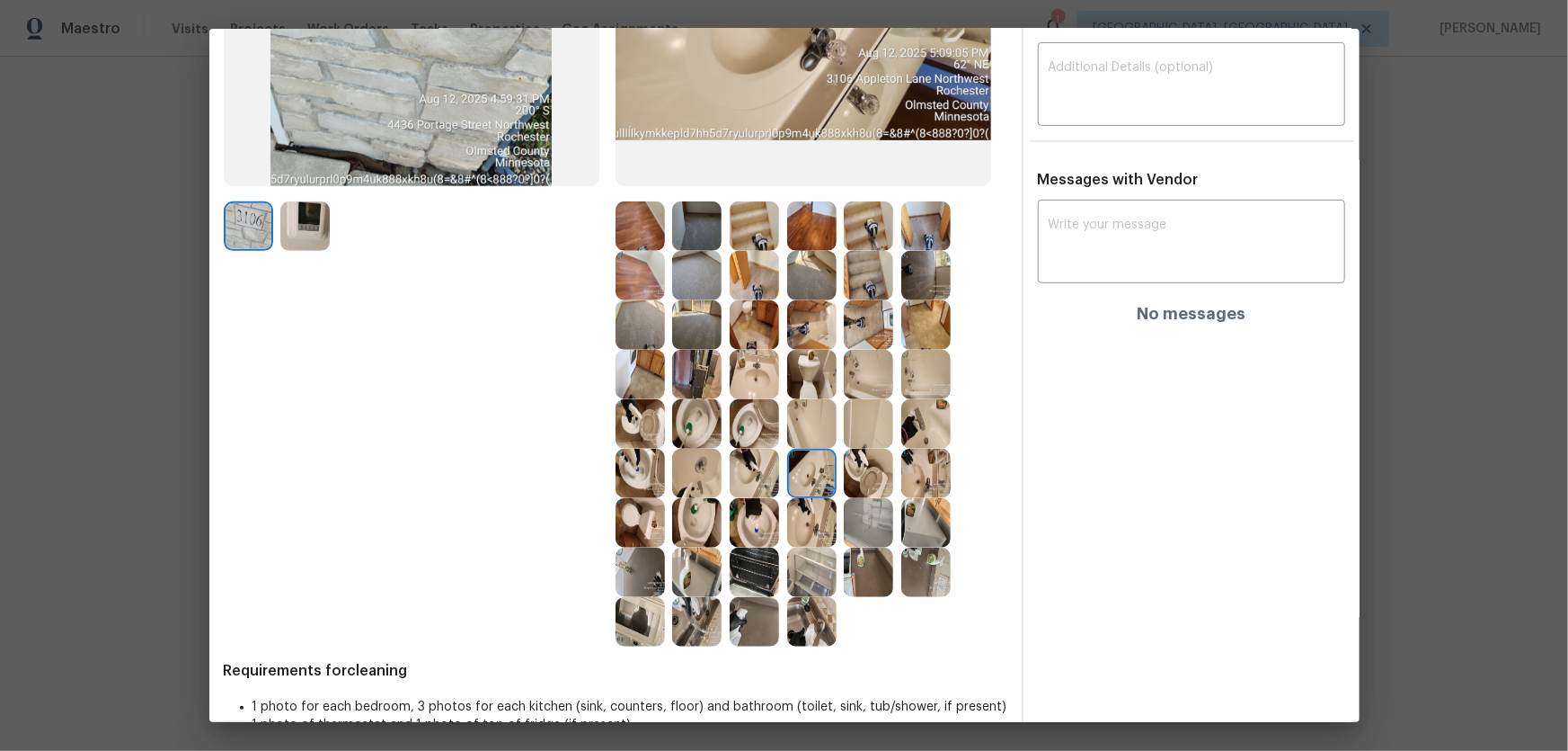
click at [863, 520] on img at bounding box center [867, 522] width 49 height 49
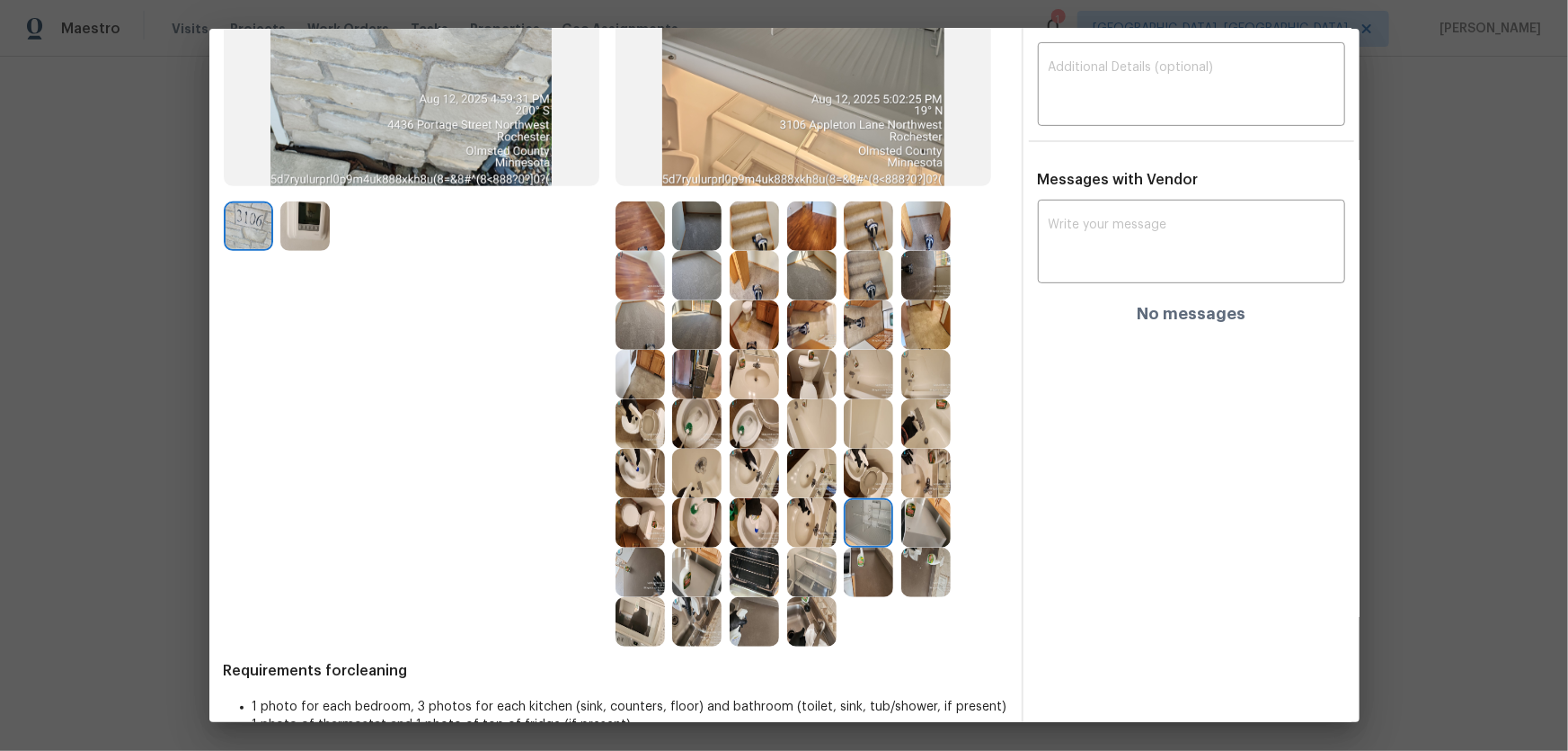
click at [907, 527] on img at bounding box center [925, 522] width 49 height 49
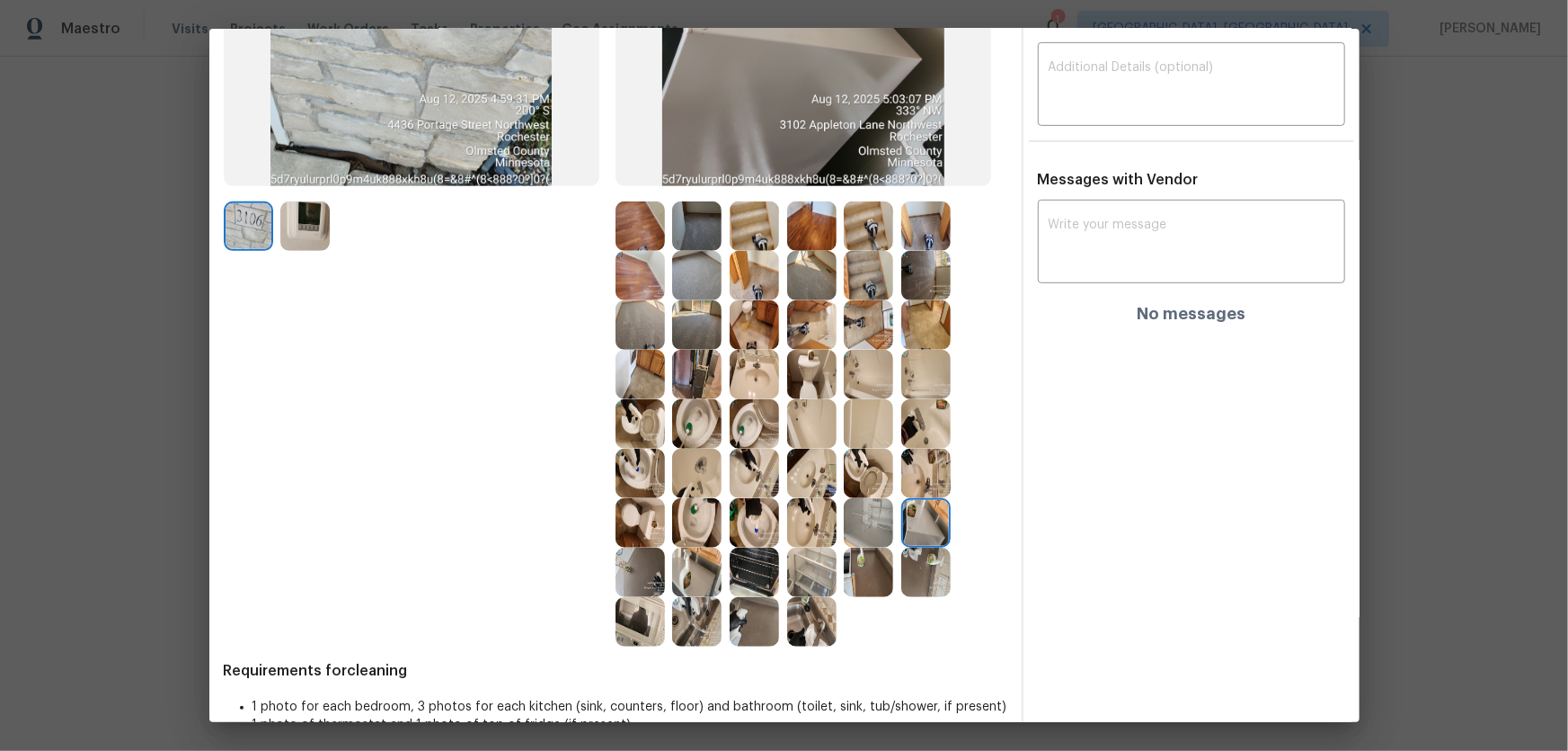
click at [903, 483] on img at bounding box center [925, 473] width 49 height 49
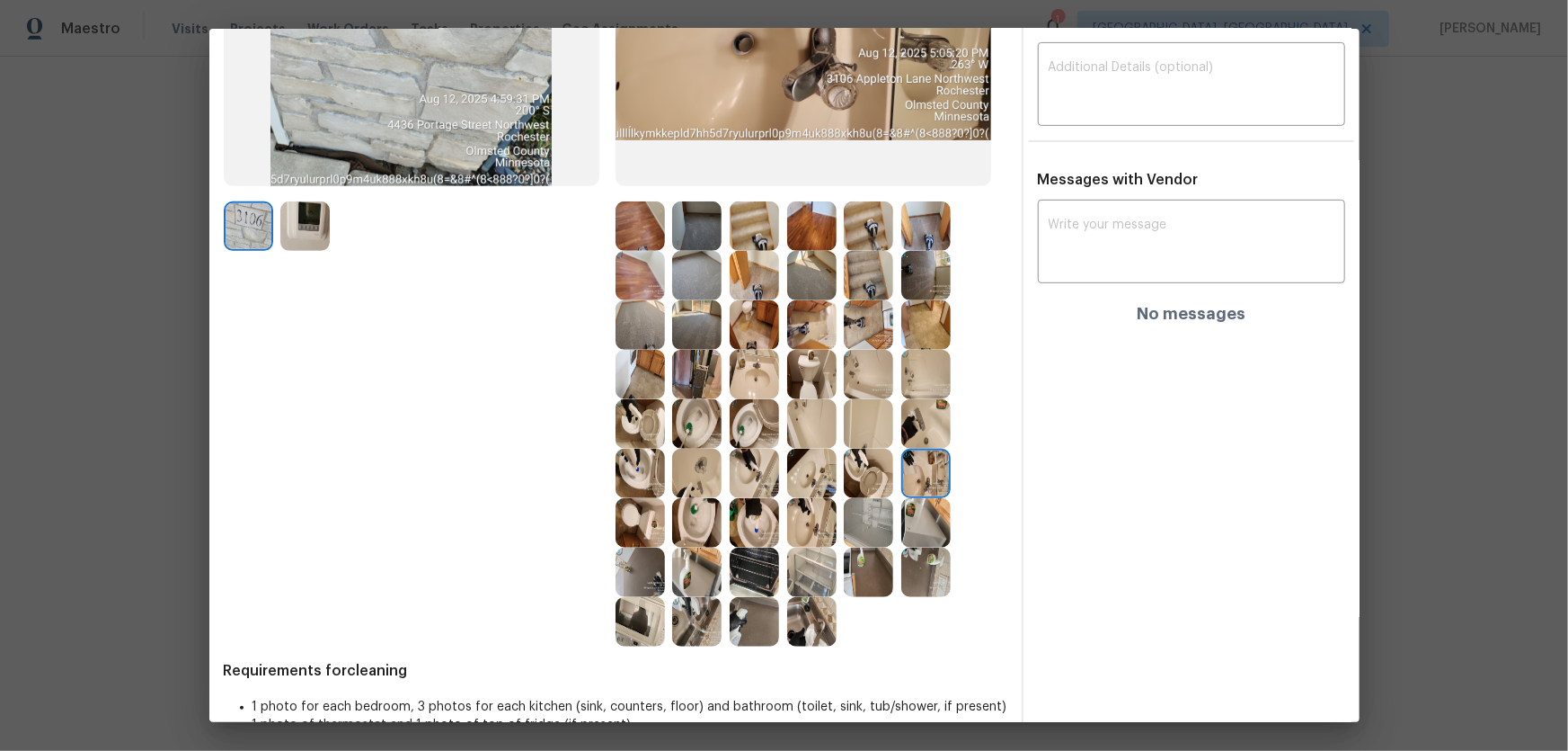
click at [862, 407] on img at bounding box center [867, 423] width 49 height 49
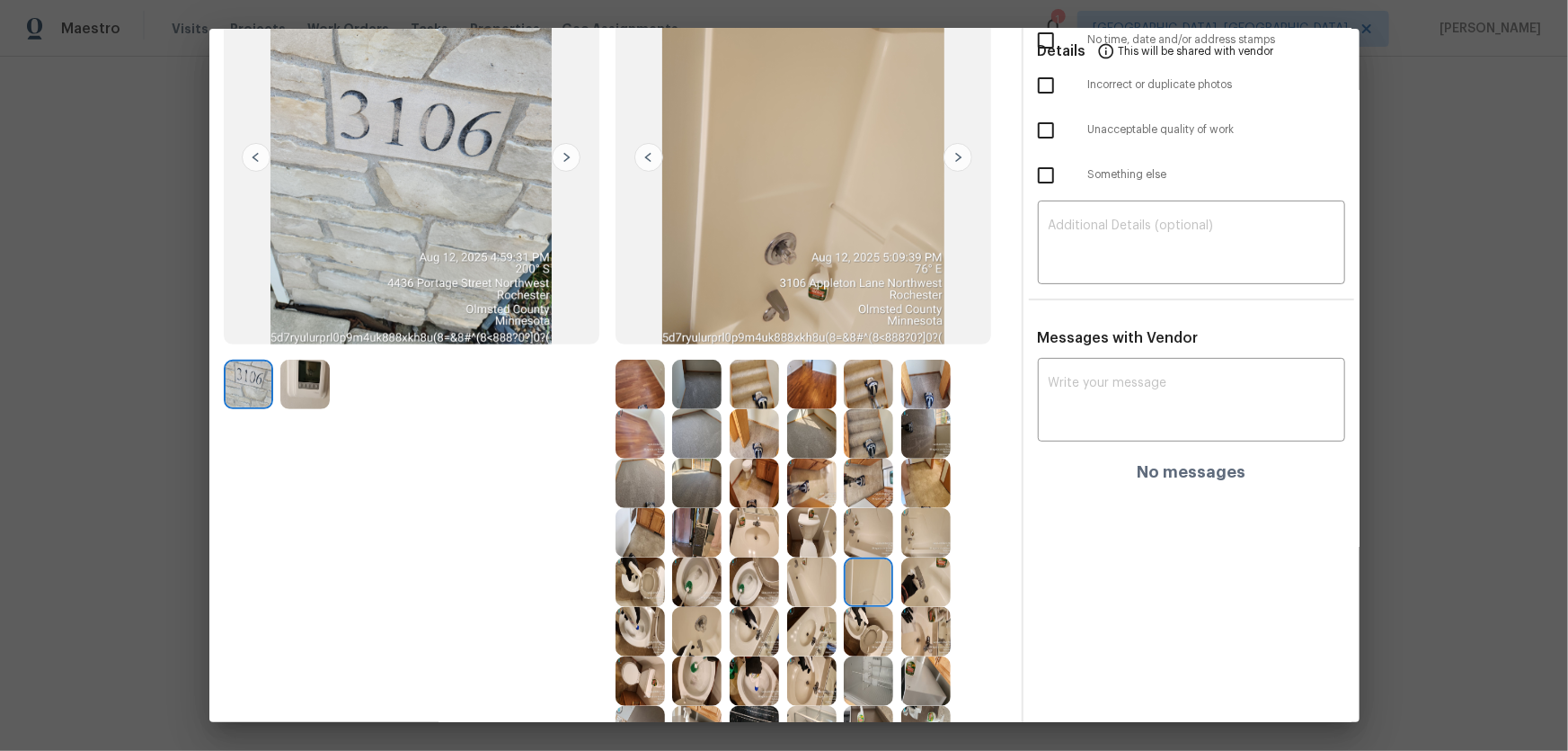
scroll to position [163, 0]
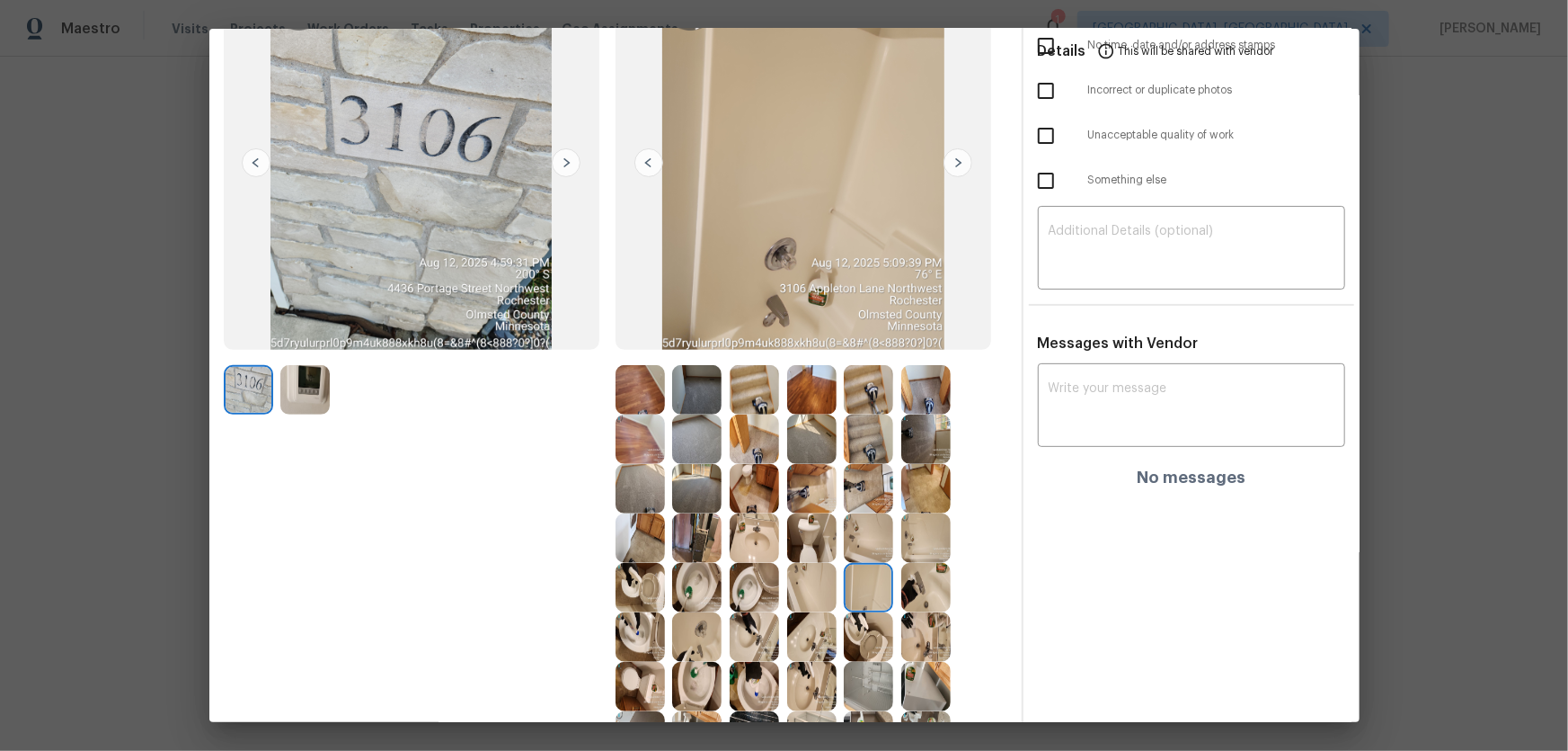
click at [909, 438] on img at bounding box center [925, 438] width 49 height 49
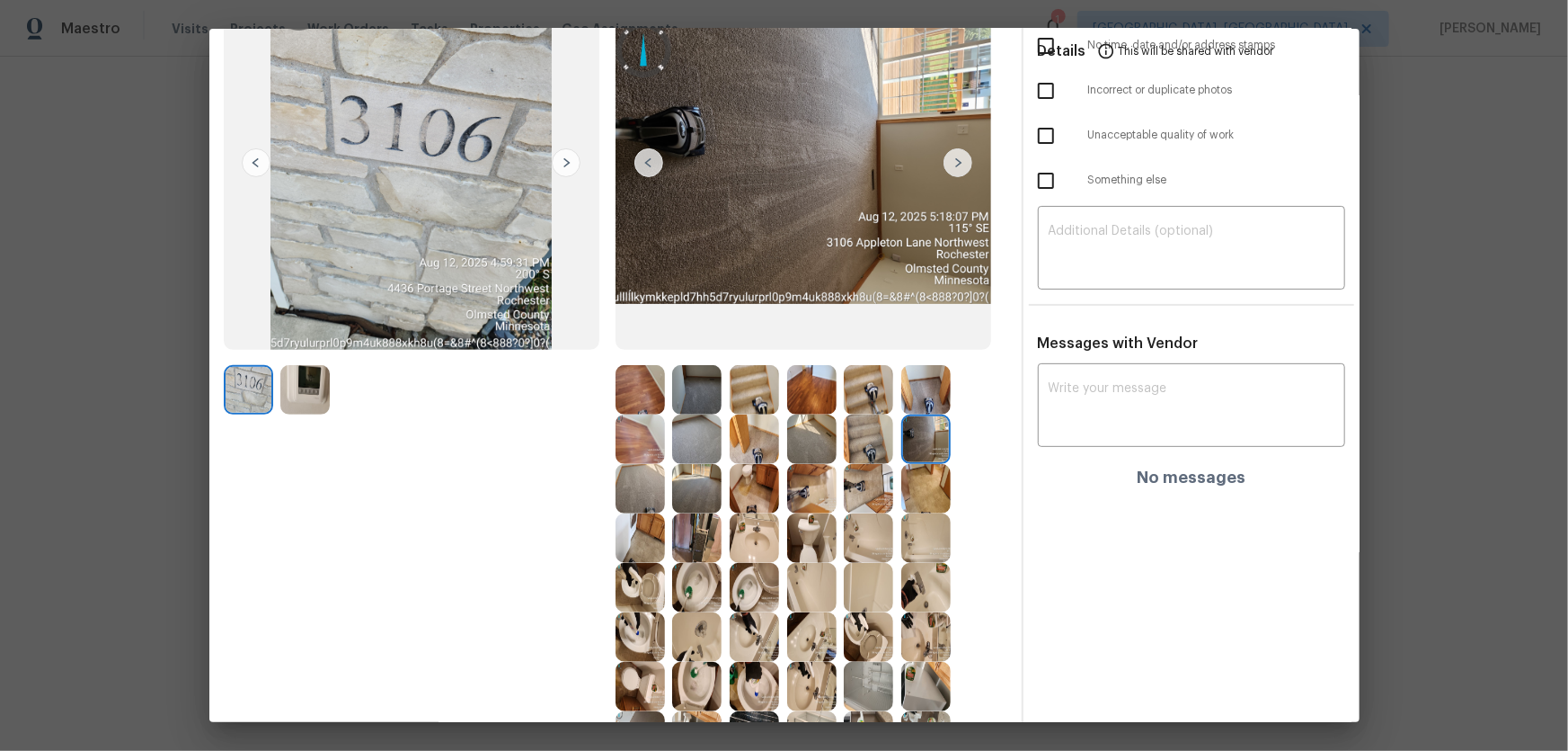
click at [812, 439] on img at bounding box center [812, 438] width 49 height 49
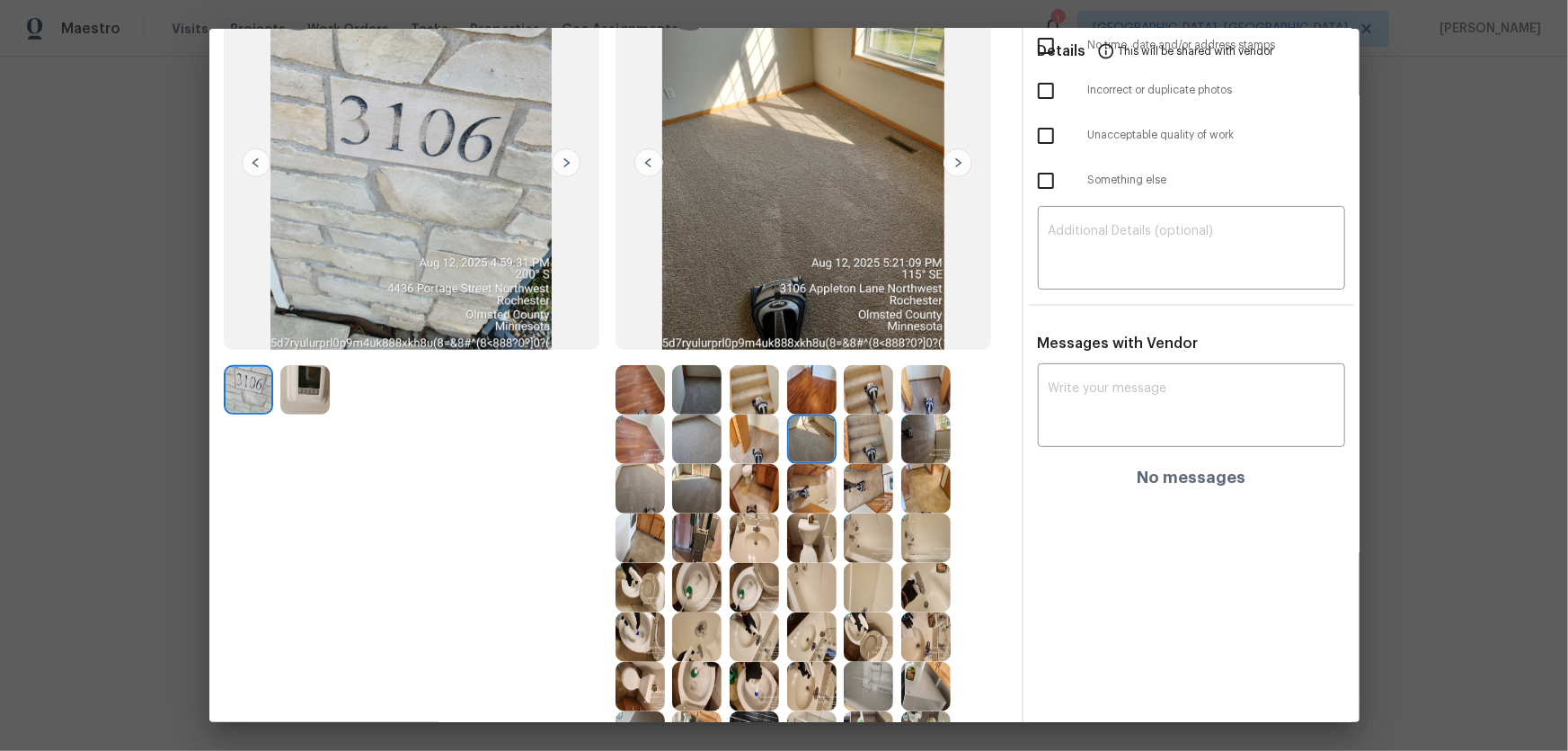
click at [810, 395] on img at bounding box center [812, 389] width 49 height 49
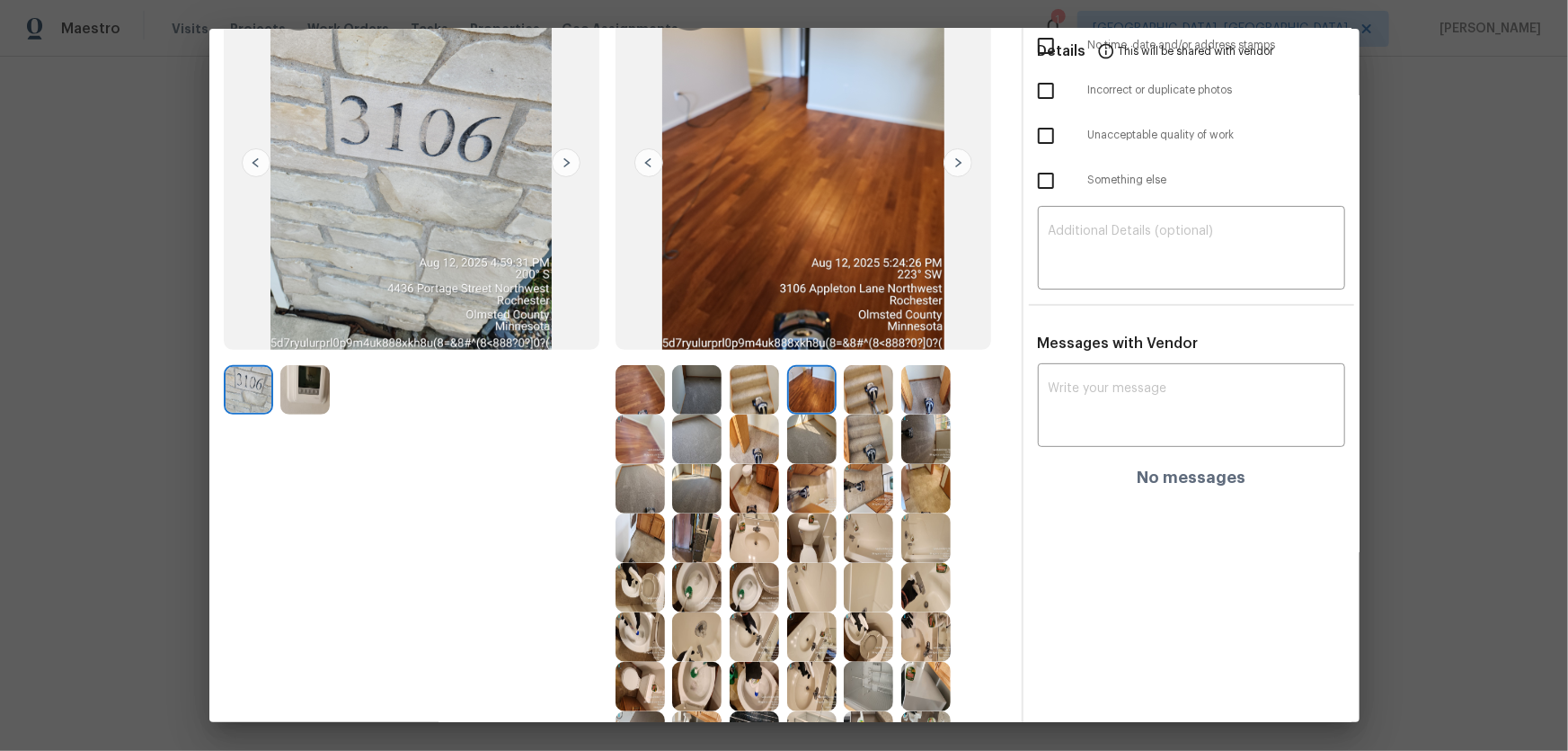
click at [748, 390] on img at bounding box center [754, 389] width 49 height 49
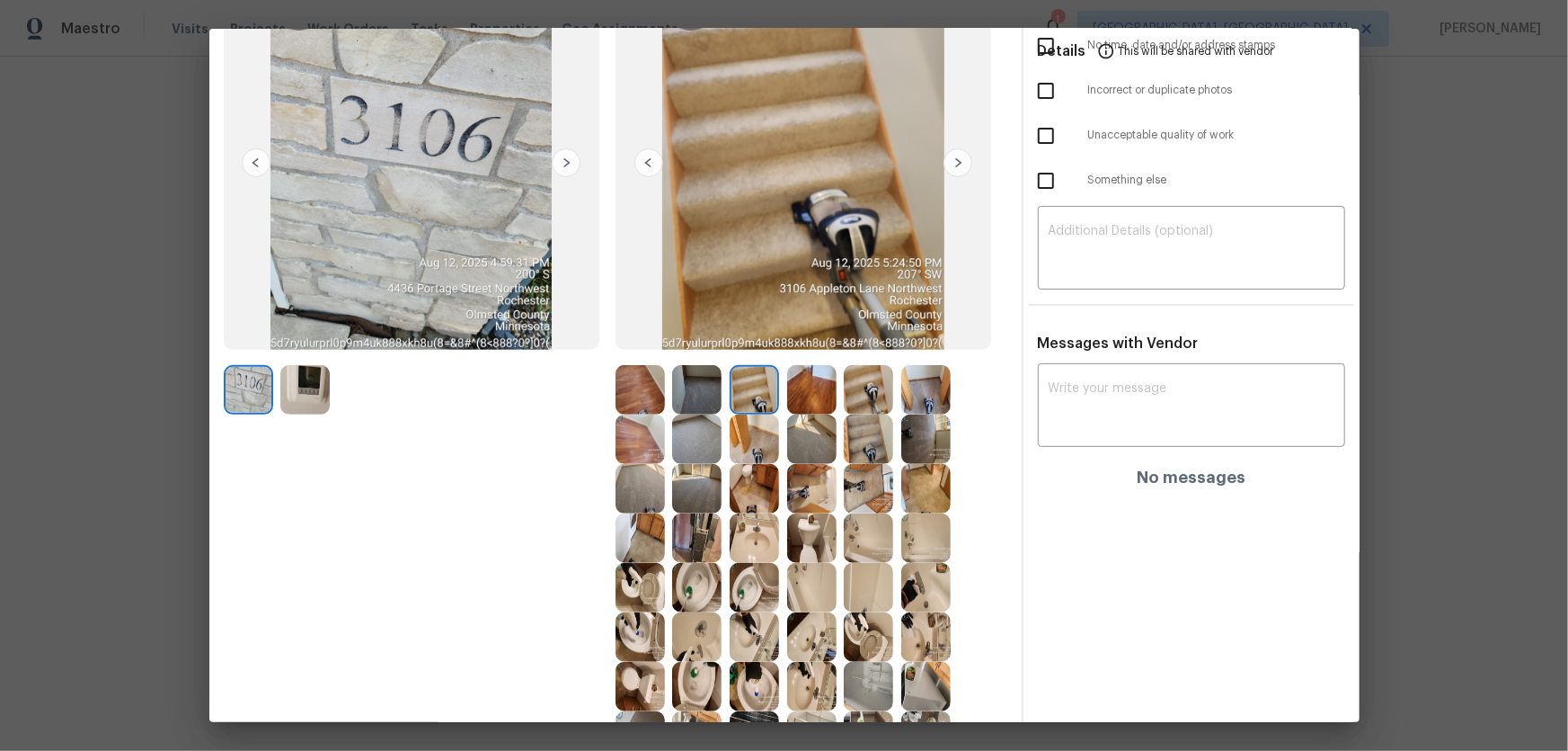
click at [746, 431] on img at bounding box center [754, 438] width 49 height 49
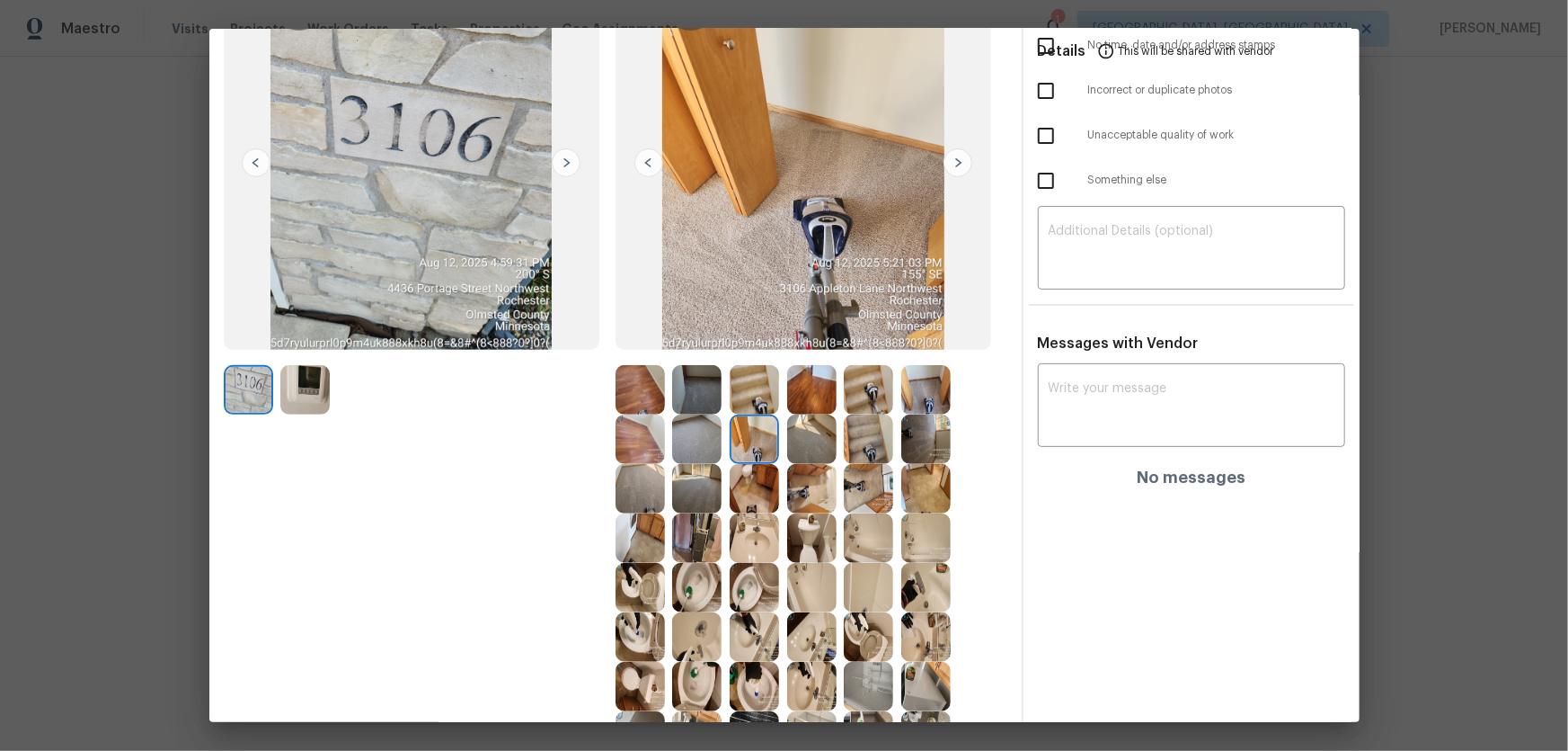
click at [705, 430] on img at bounding box center [697, 438] width 49 height 49
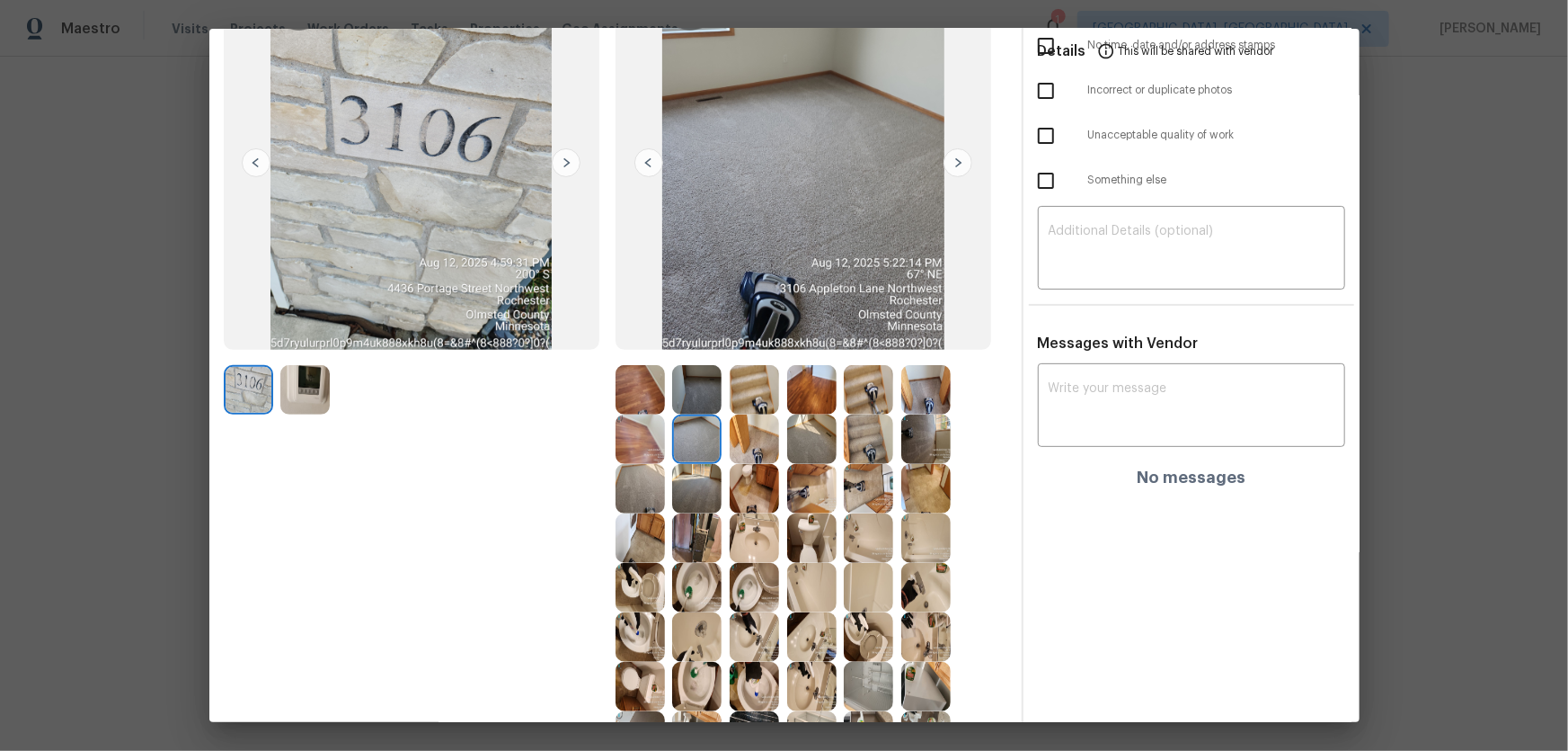
click at [696, 394] on img at bounding box center [697, 389] width 49 height 49
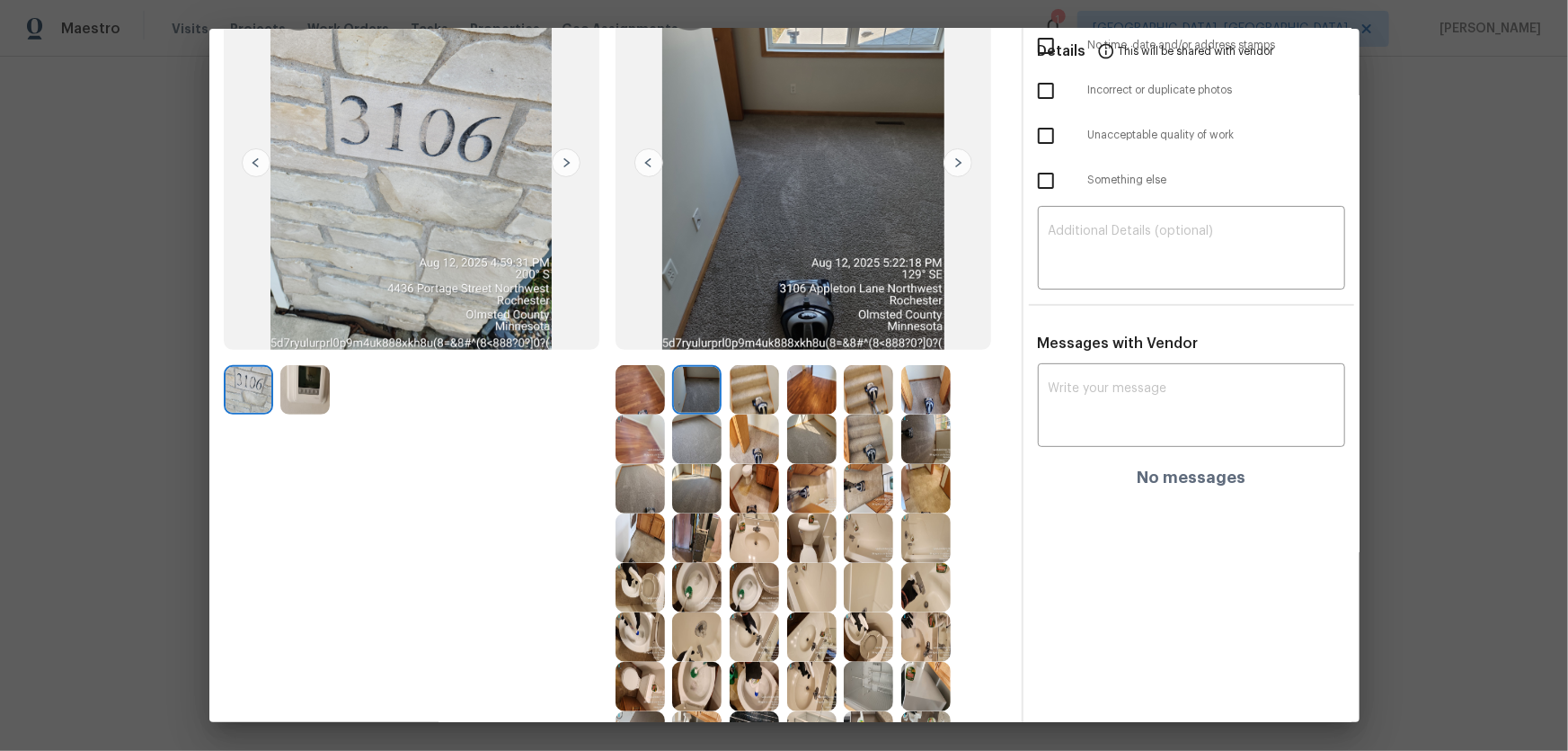
click at [649, 386] on img at bounding box center [640, 389] width 49 height 49
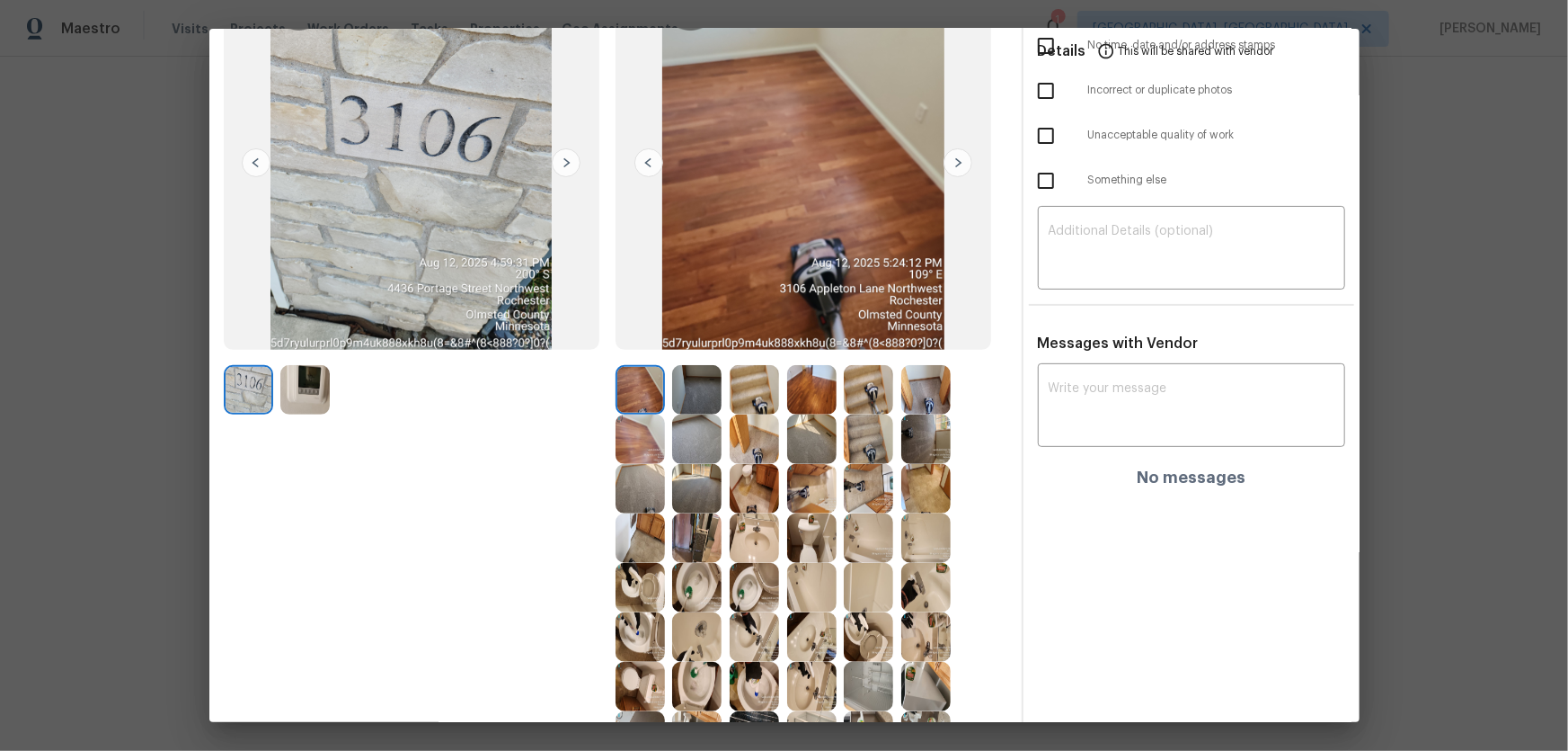
click at [647, 424] on img at bounding box center [640, 438] width 49 height 49
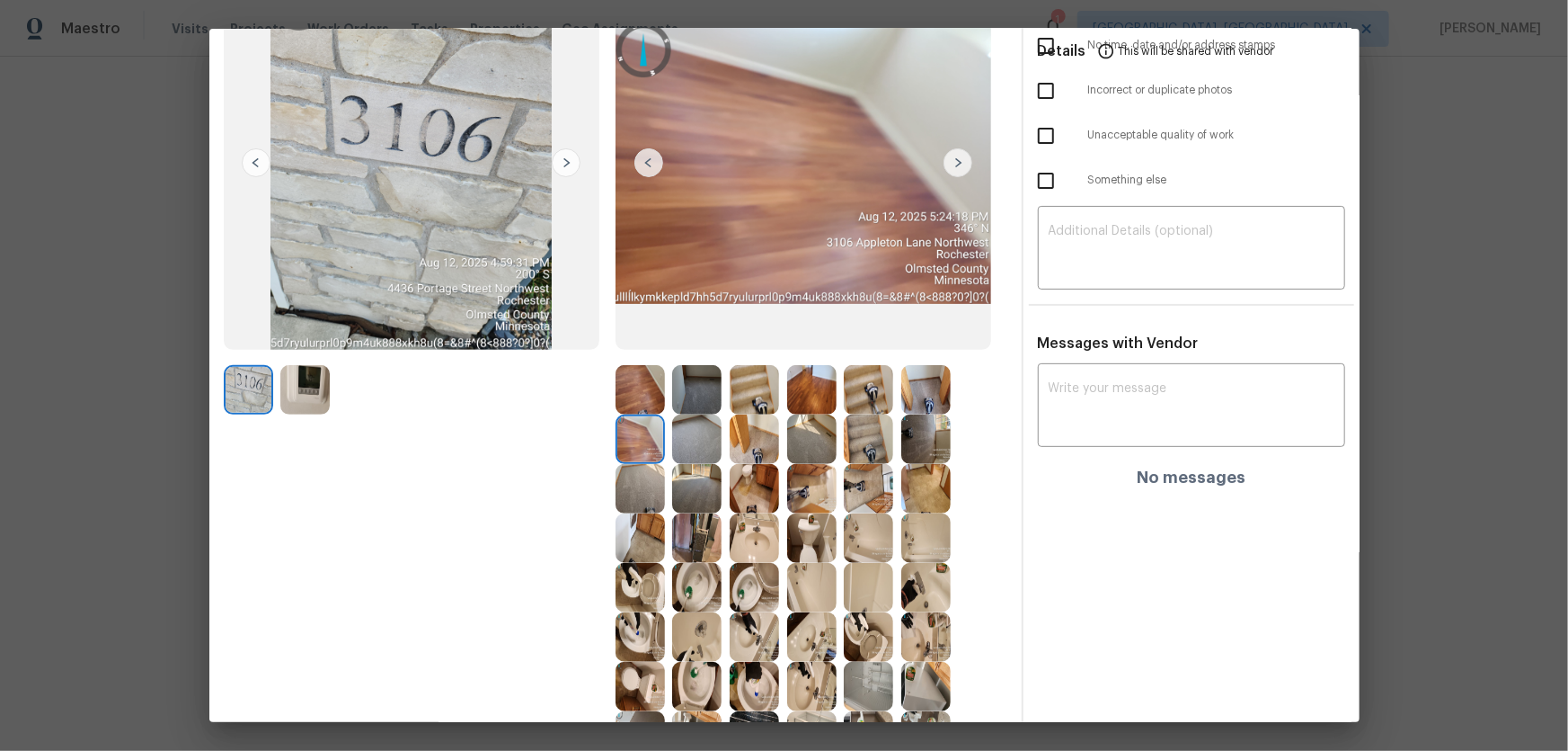
click at [650, 469] on img at bounding box center [640, 488] width 49 height 49
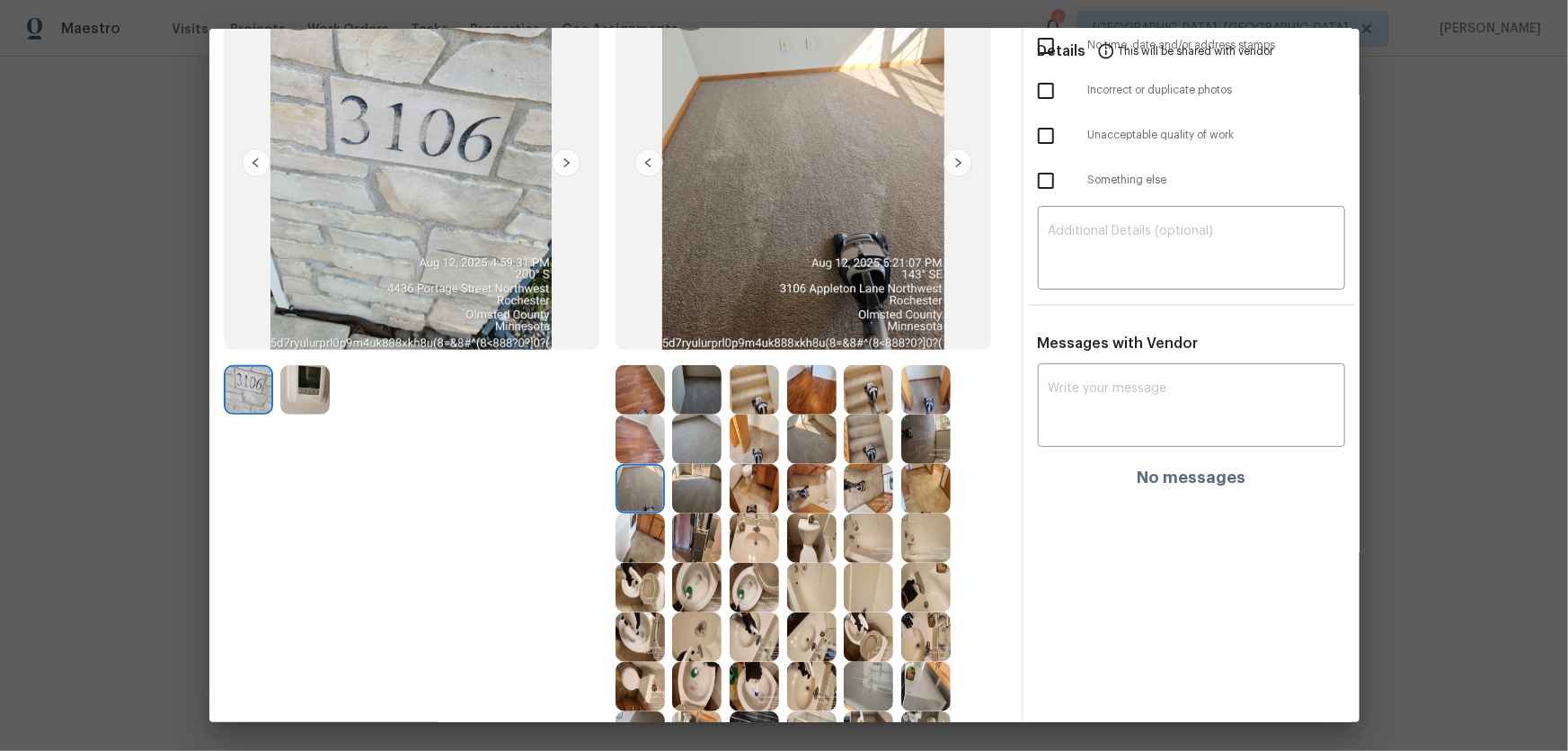
click at [674, 482] on img at bounding box center [697, 488] width 49 height 49
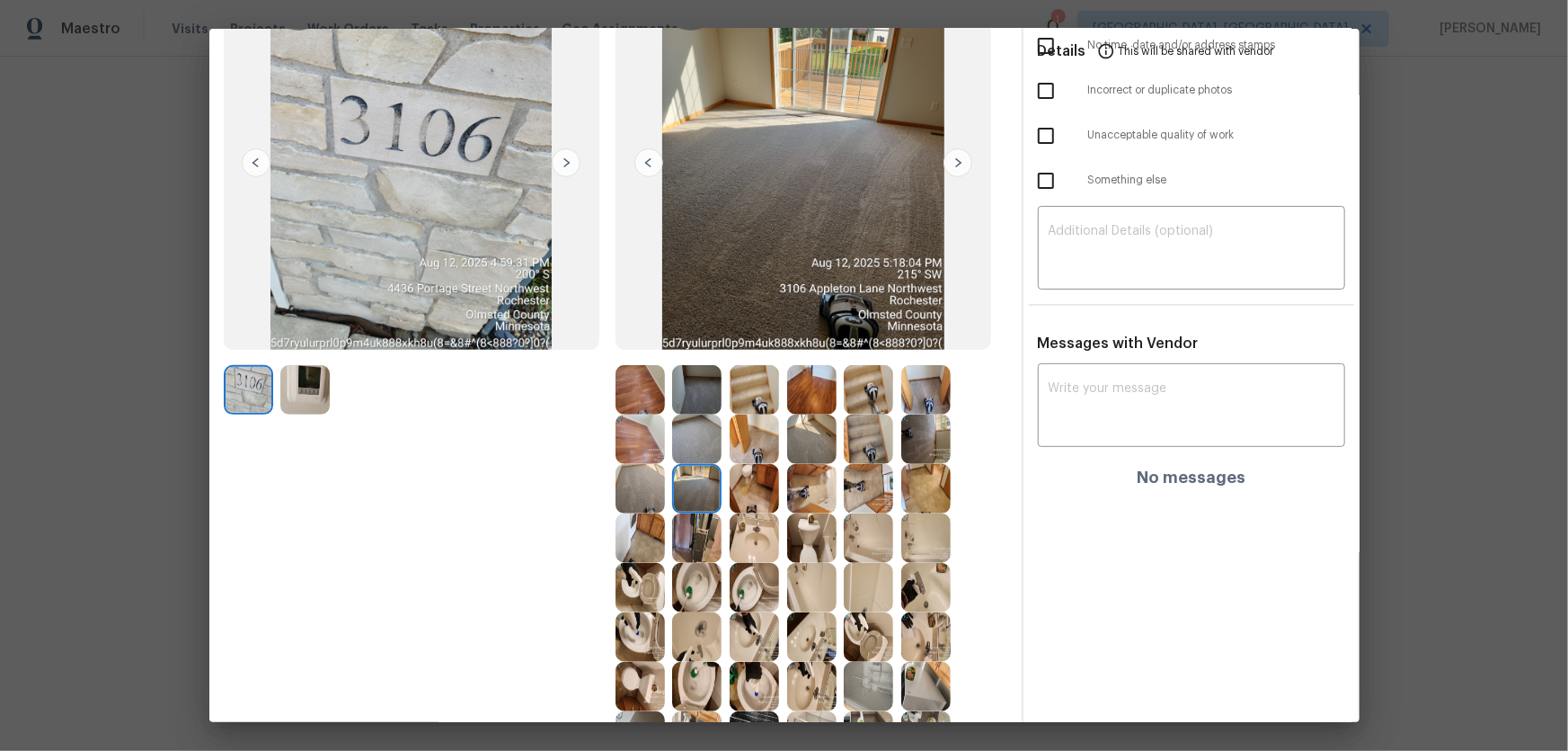
click at [747, 487] on img at bounding box center [754, 488] width 49 height 49
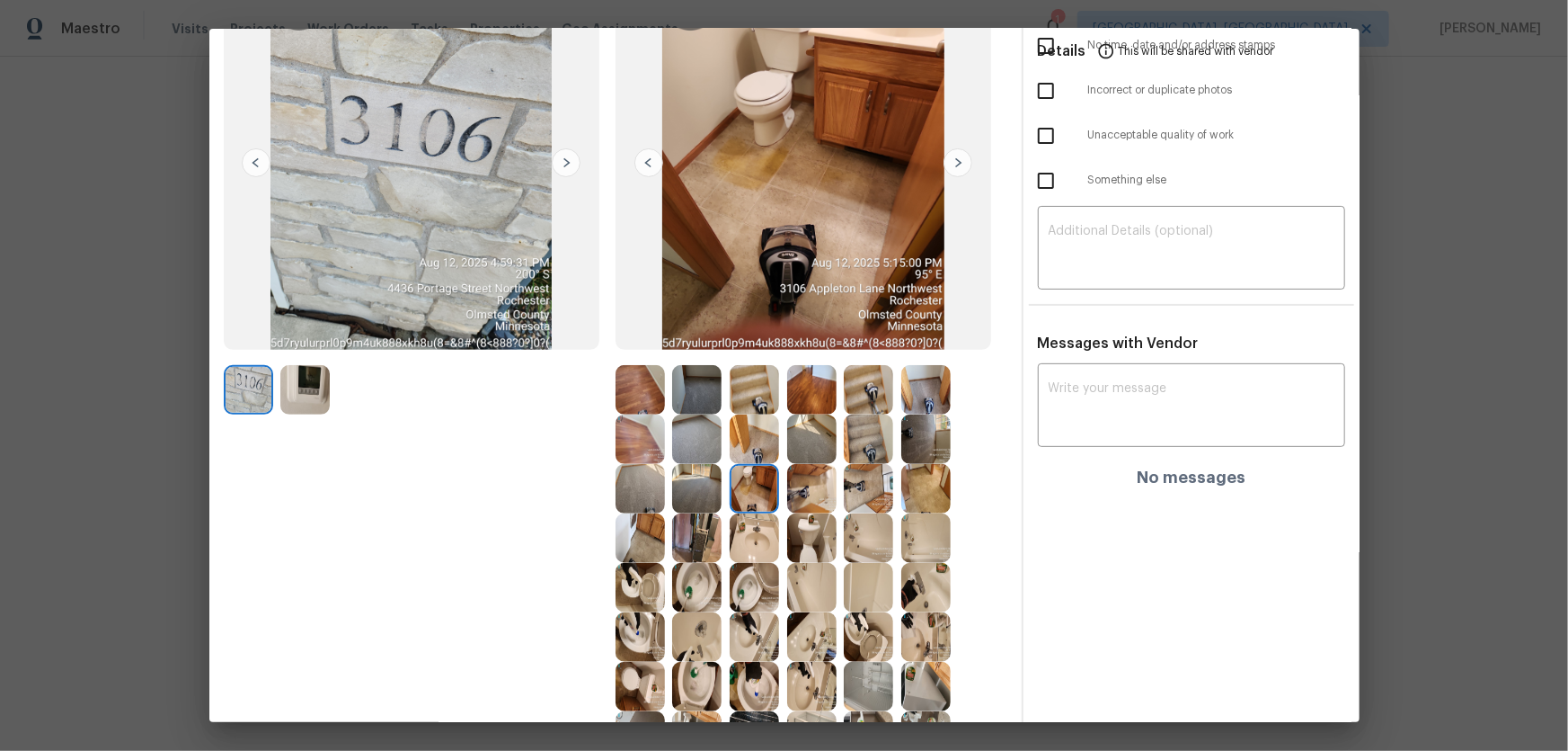
click at [739, 519] on img at bounding box center [754, 538] width 49 height 49
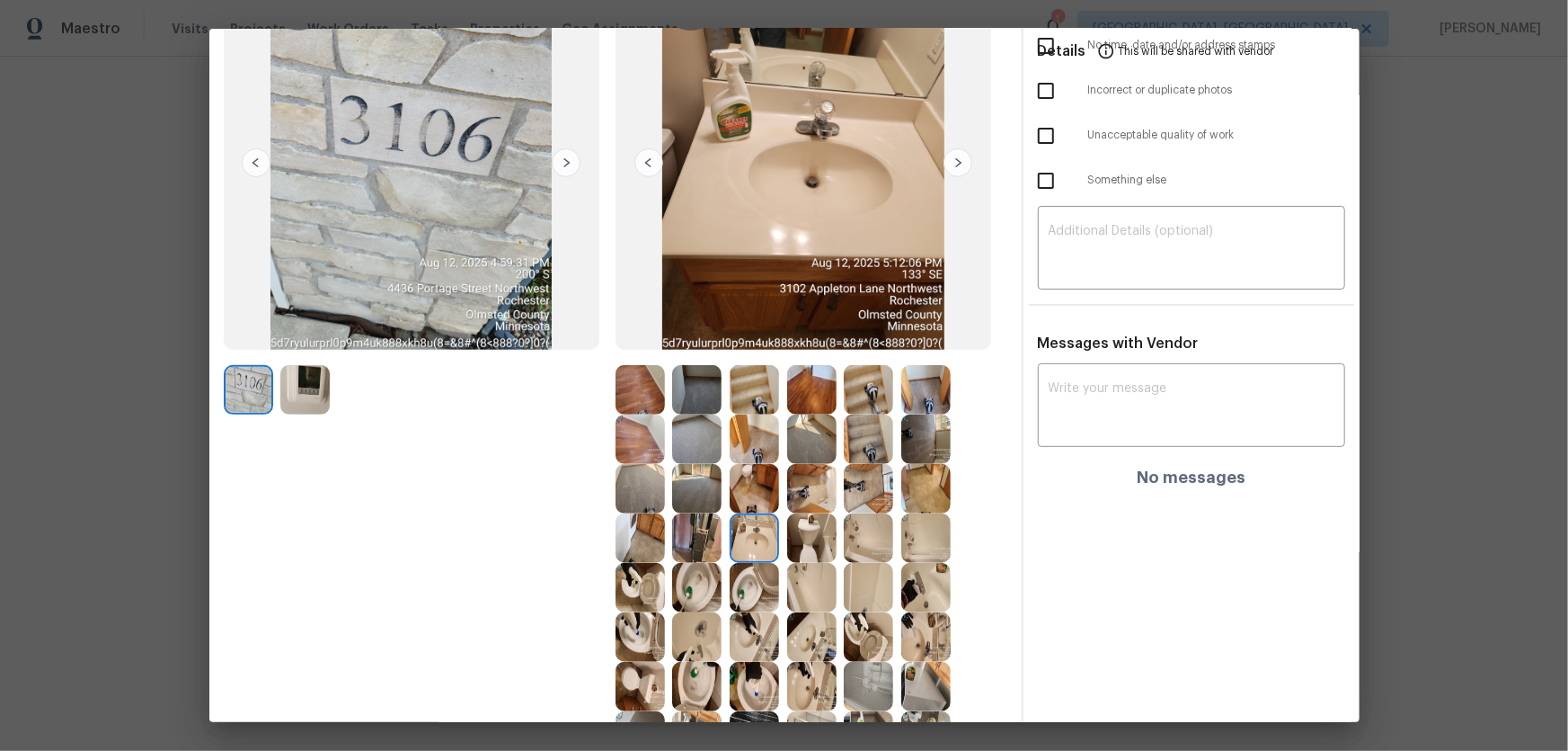
click at [686, 530] on img at bounding box center [697, 538] width 49 height 49
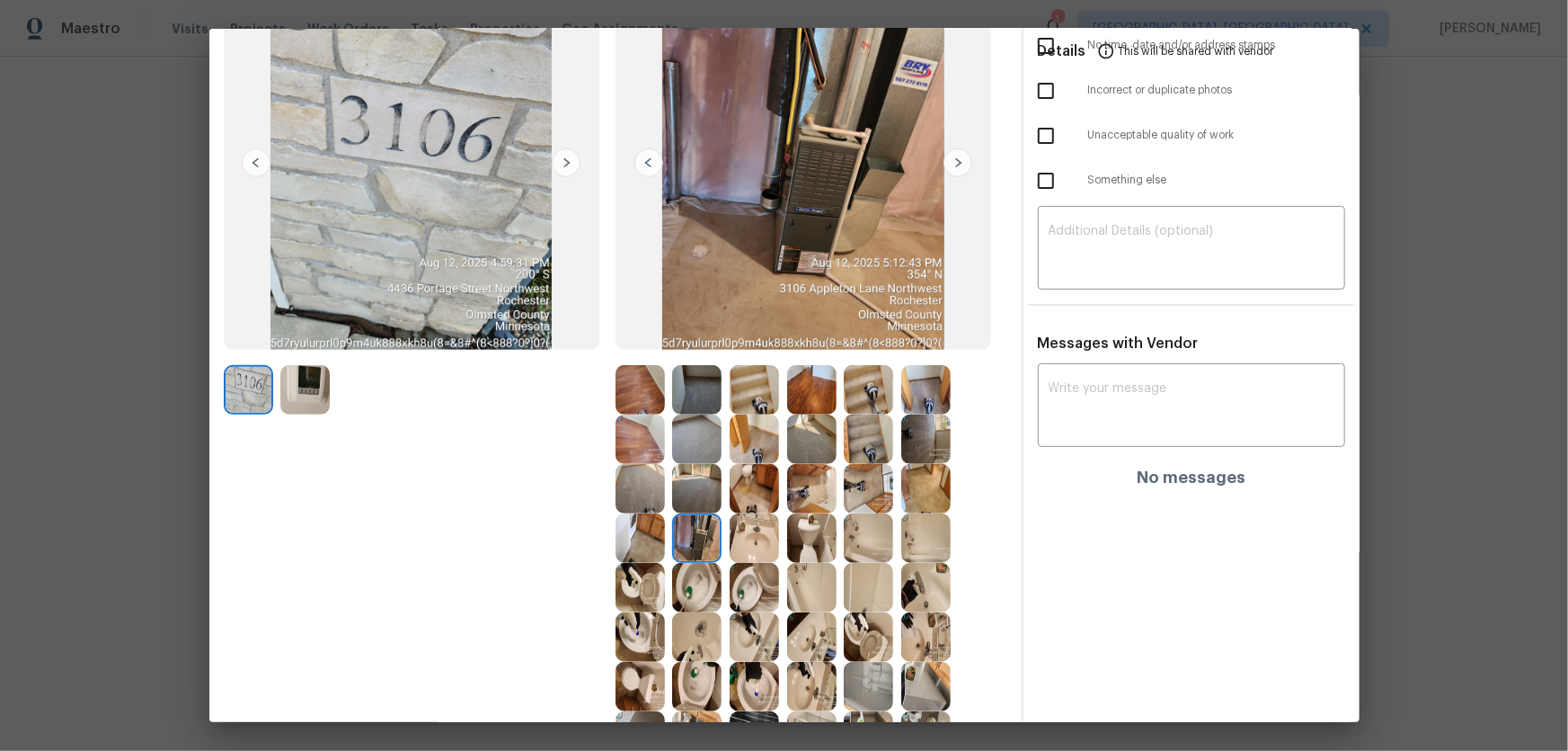
click at [867, 518] on img at bounding box center [867, 538] width 49 height 49
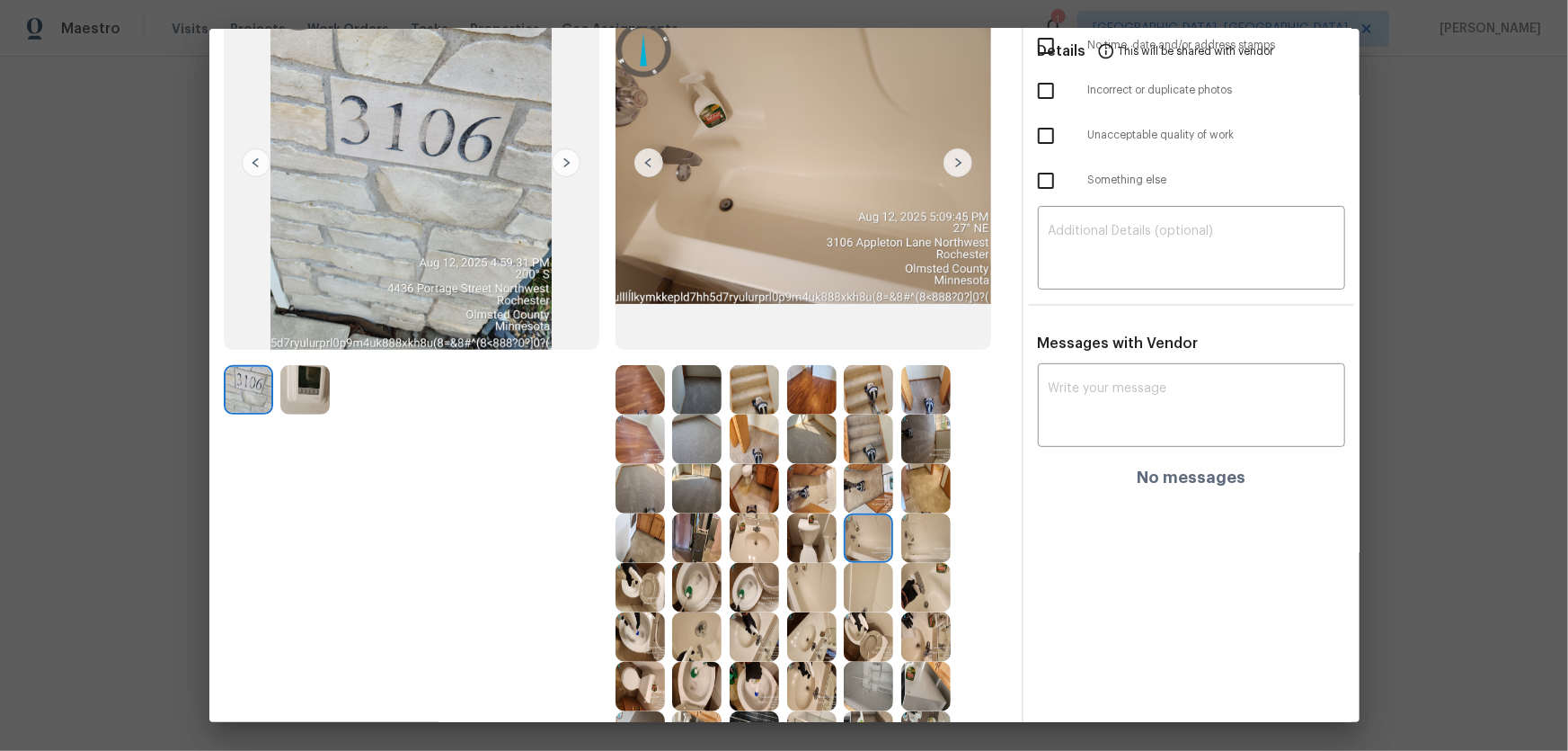
click at [866, 477] on img at bounding box center [867, 488] width 49 height 49
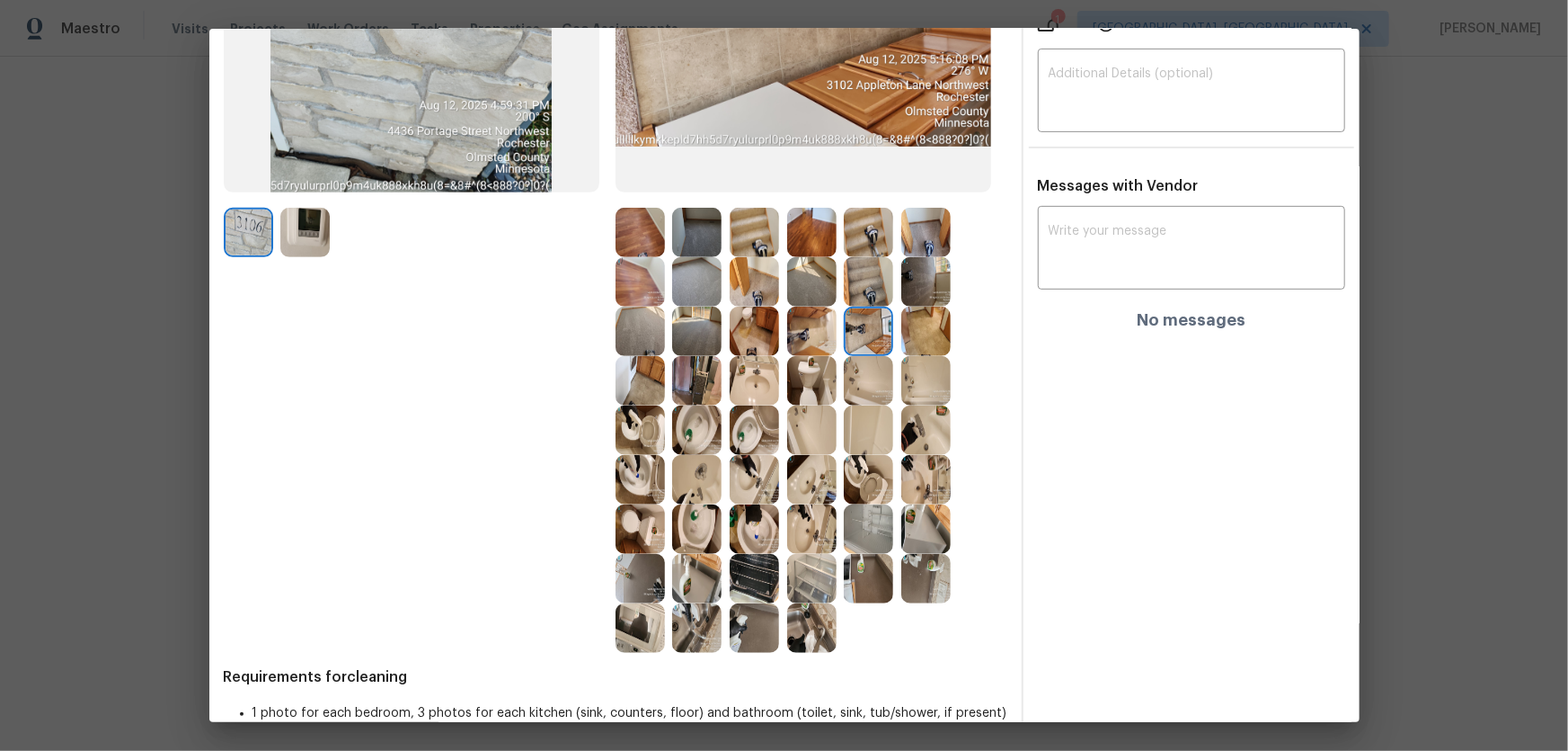
scroll to position [326, 0]
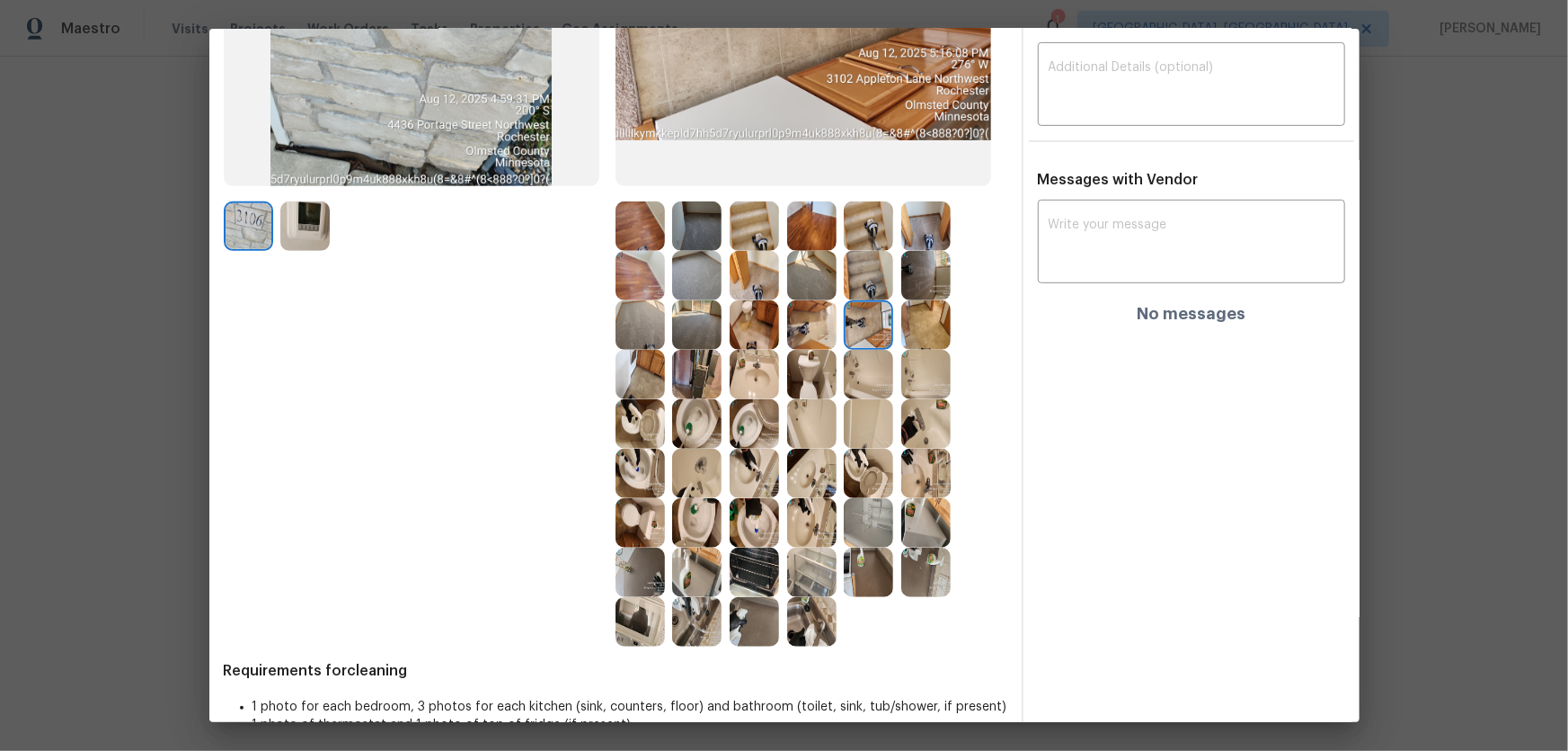
click at [769, 579] on img at bounding box center [754, 571] width 49 height 49
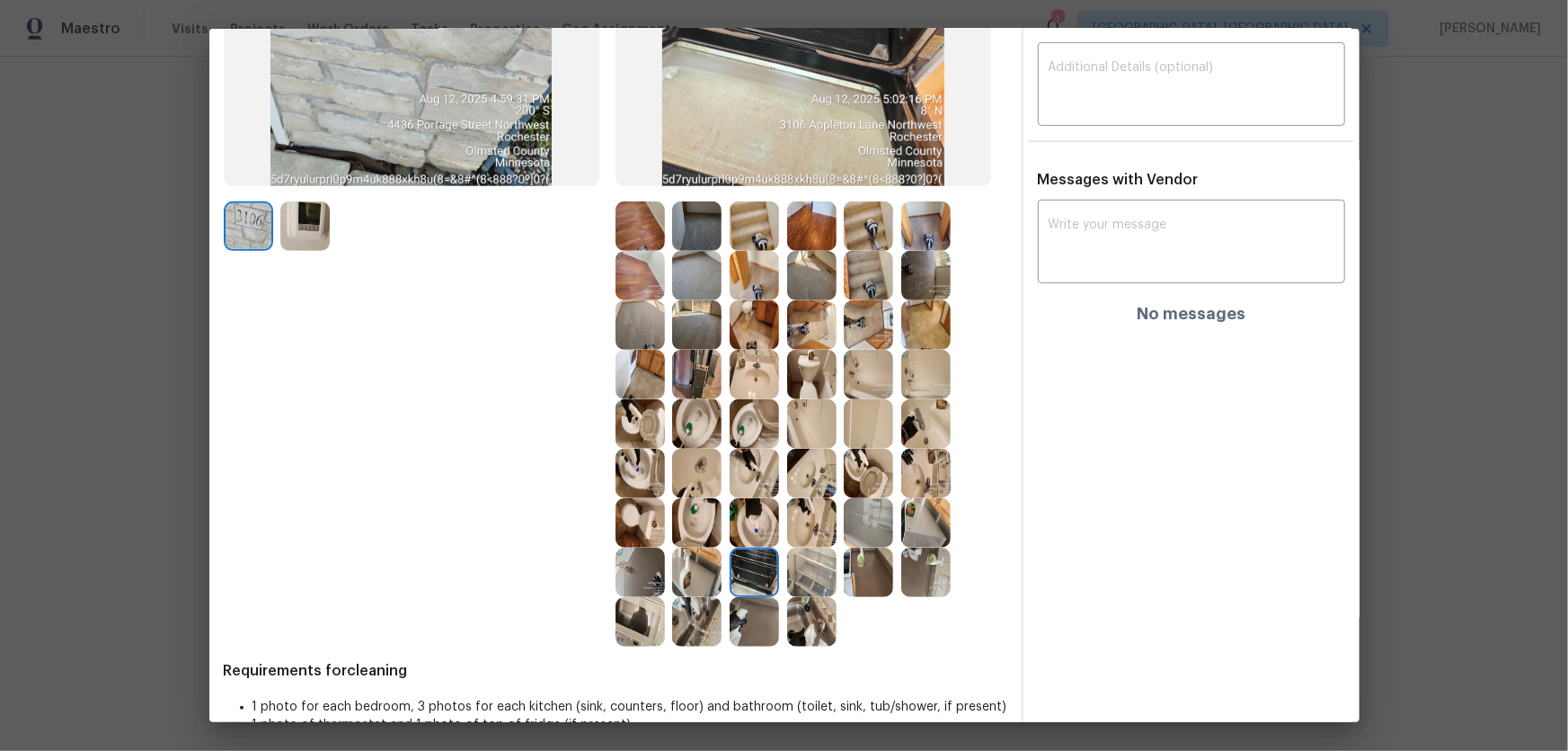
click at [702, 608] on img at bounding box center [697, 621] width 49 height 49
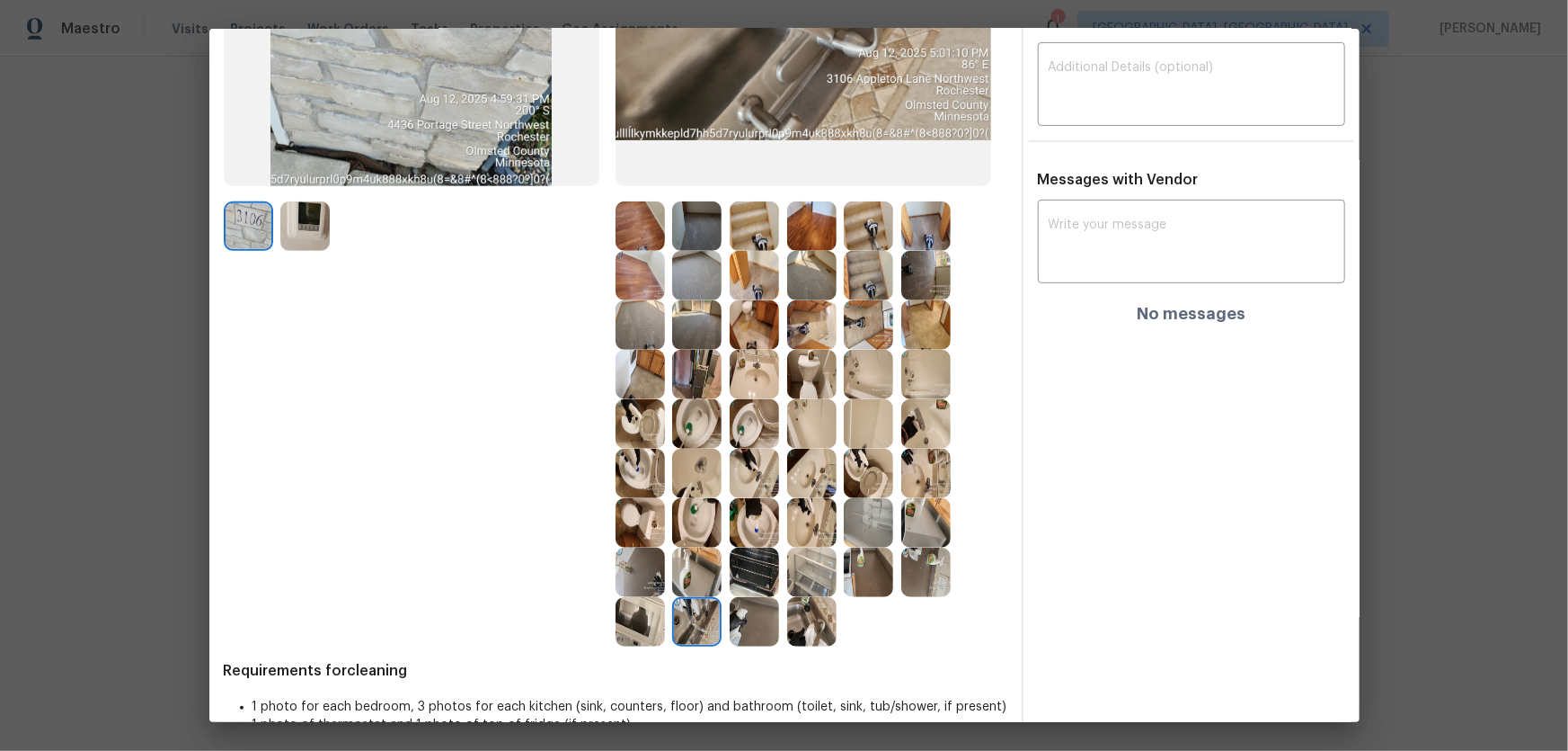
click at [699, 571] on img at bounding box center [697, 571] width 49 height 49
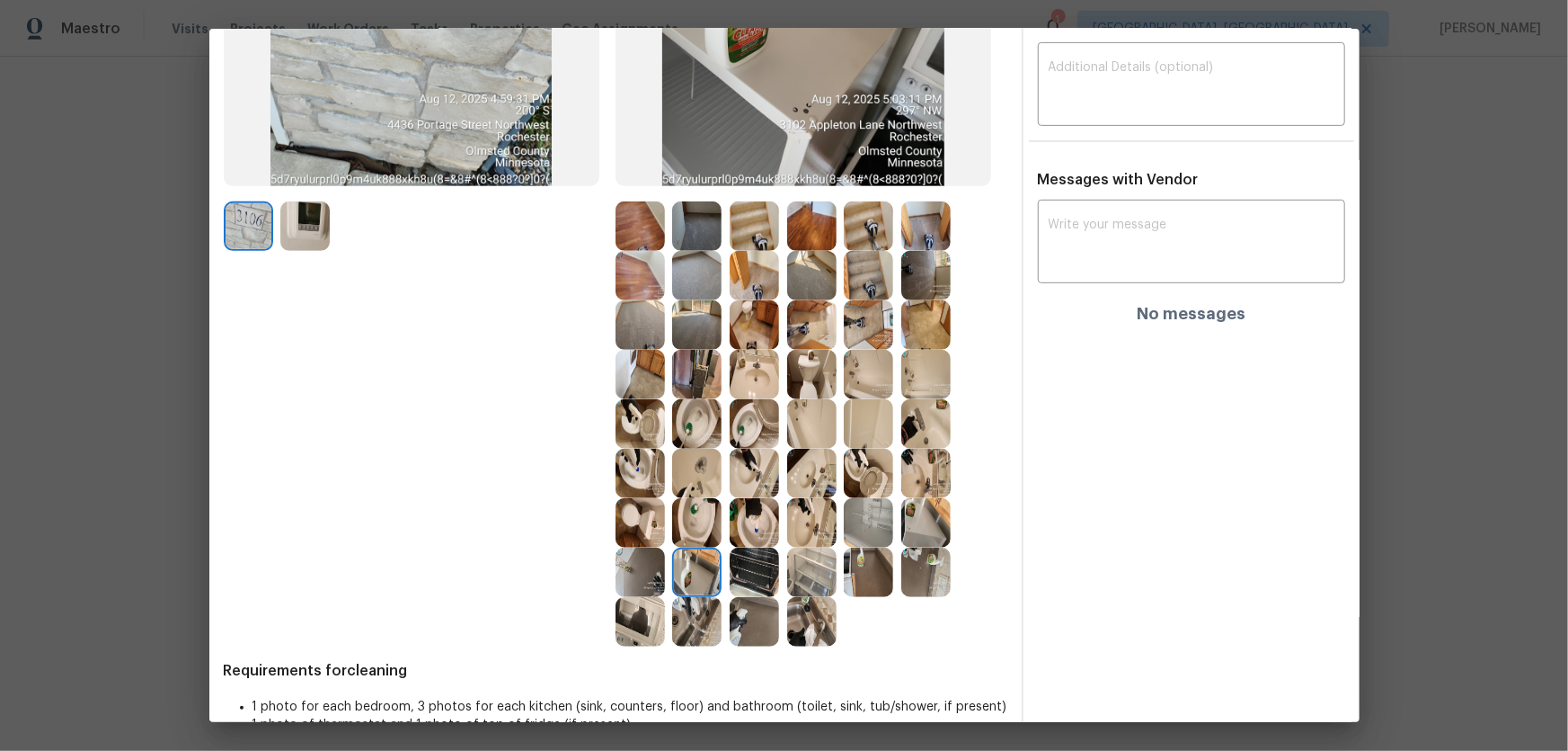
click at [645, 559] on img at bounding box center [640, 571] width 49 height 49
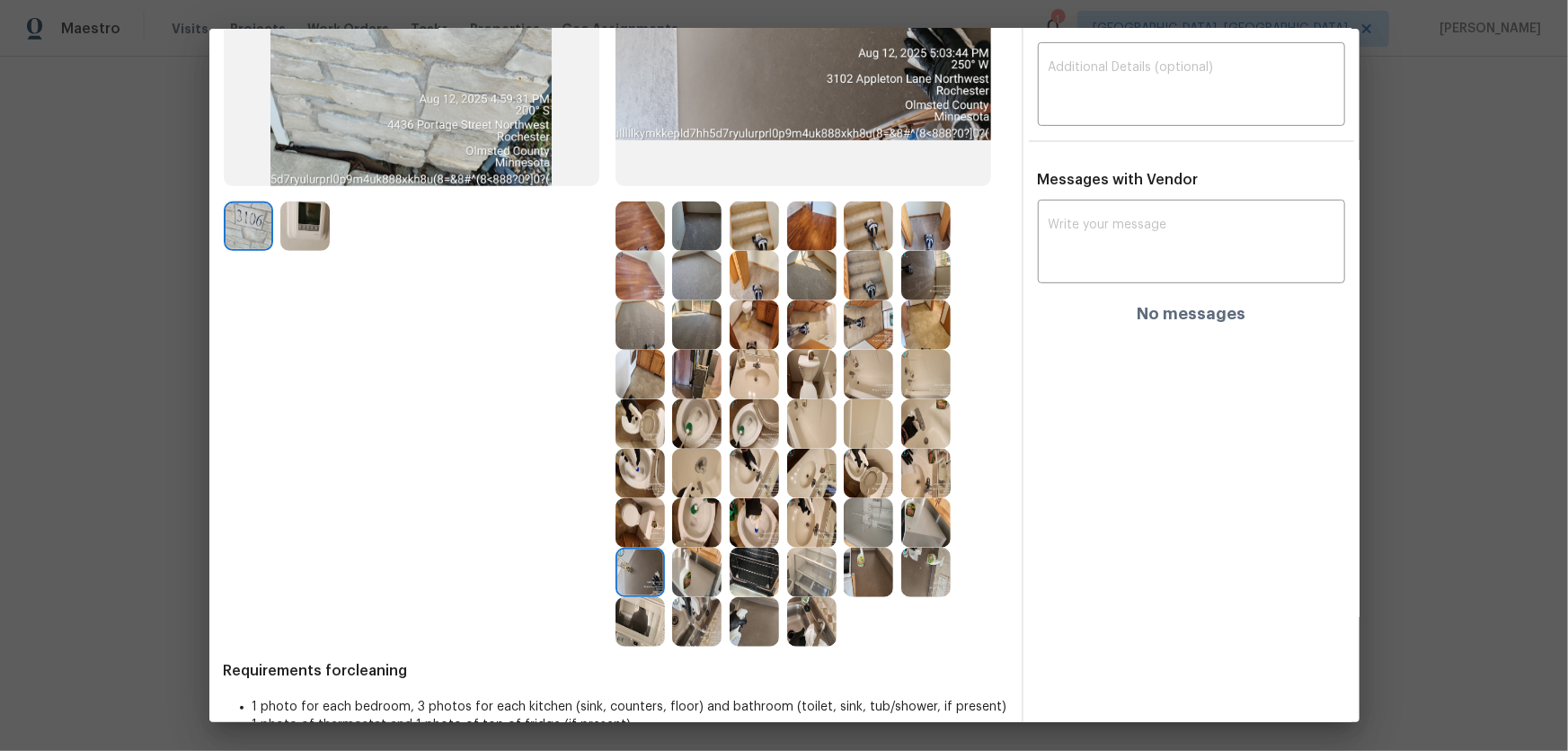
click at [629, 605] on img at bounding box center [640, 621] width 49 height 49
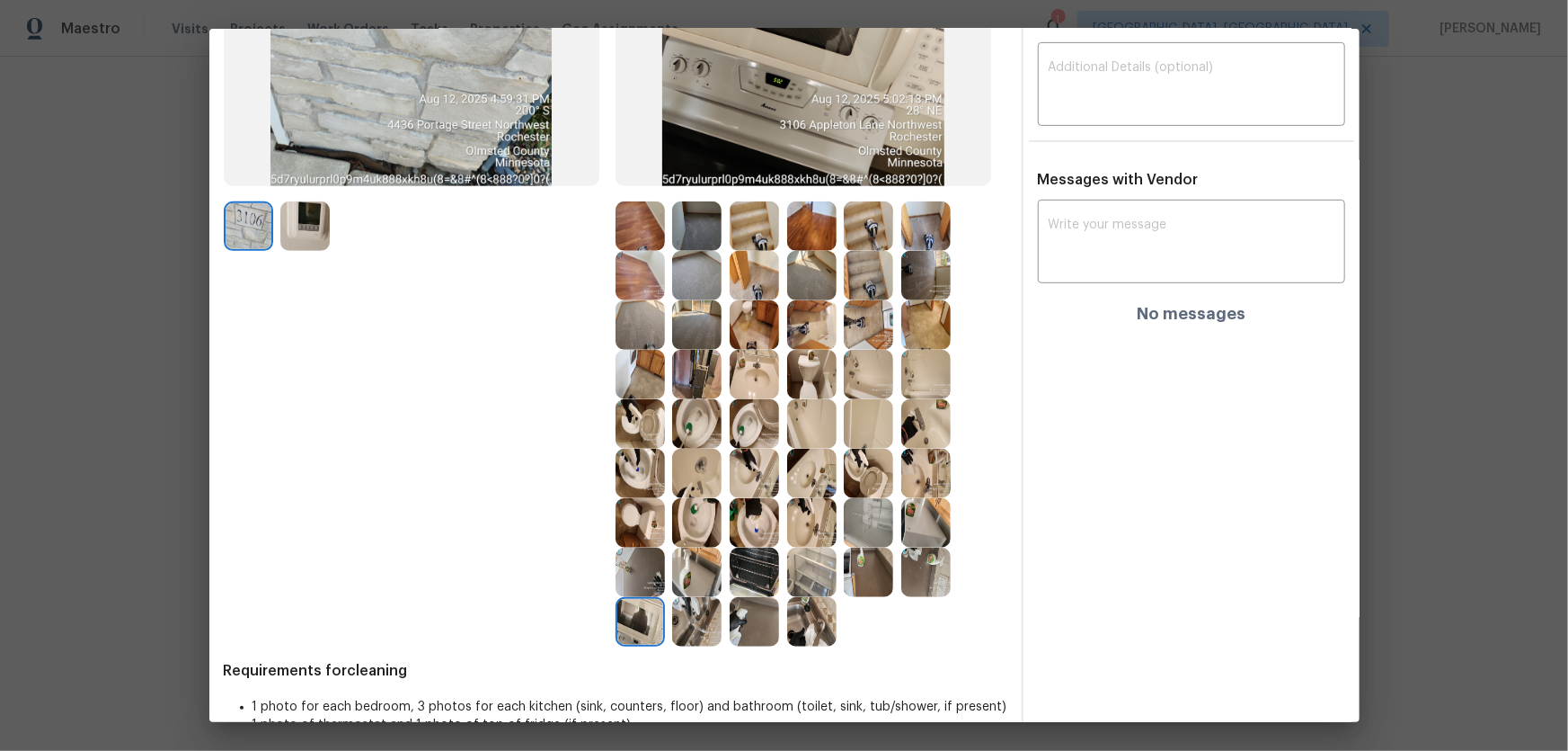
click at [702, 617] on img at bounding box center [697, 621] width 49 height 49
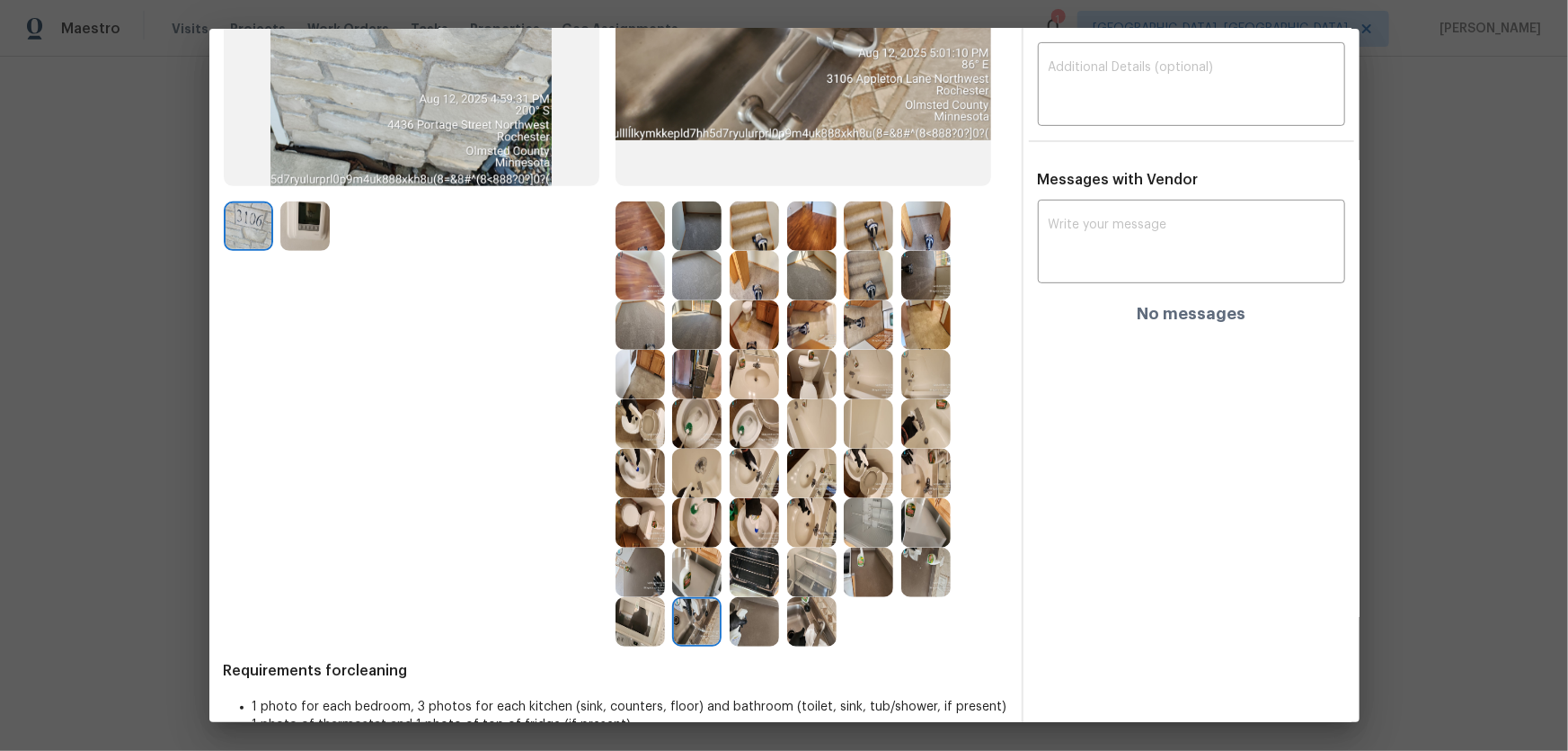
click at [692, 583] on img at bounding box center [697, 571] width 49 height 49
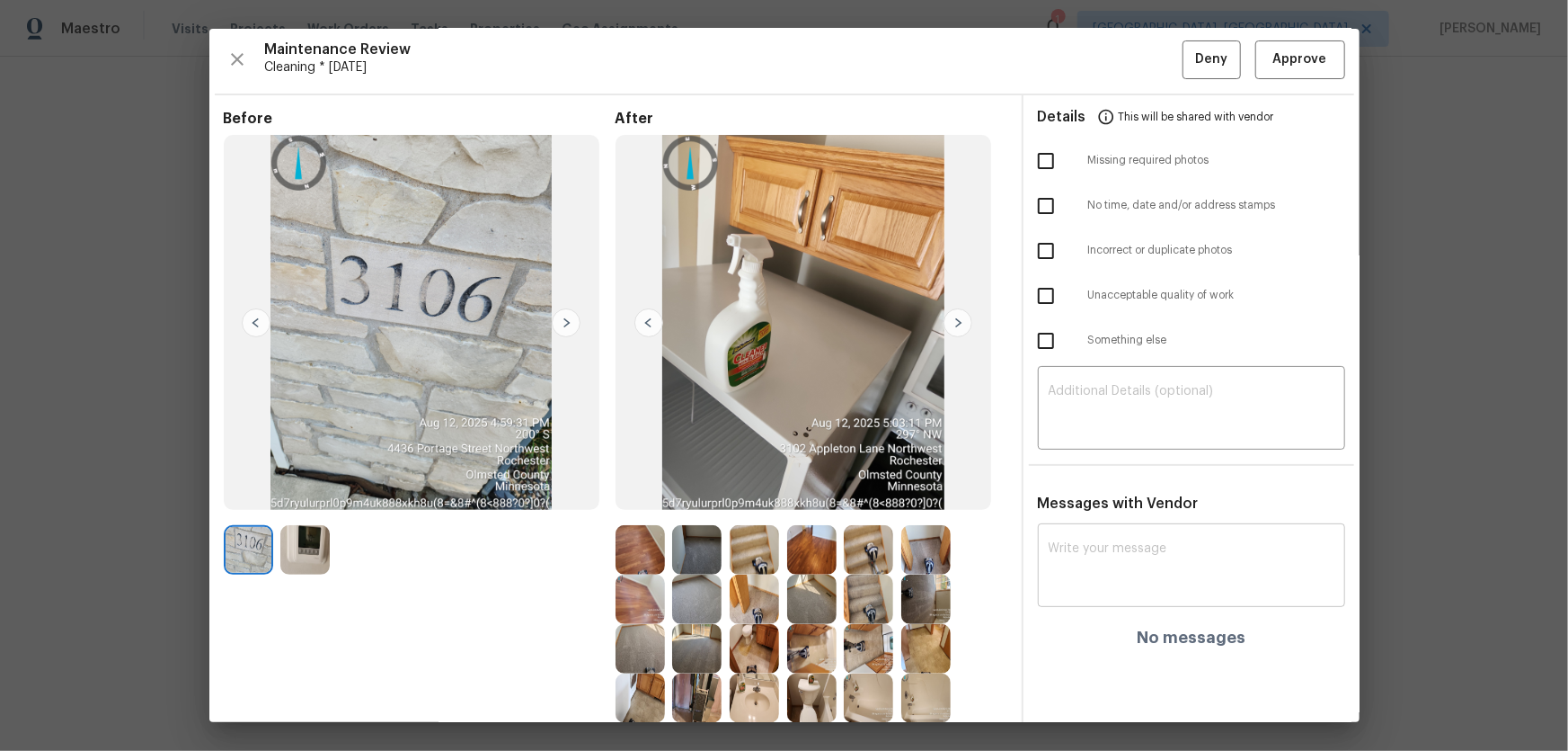
scroll to position [0, 0]
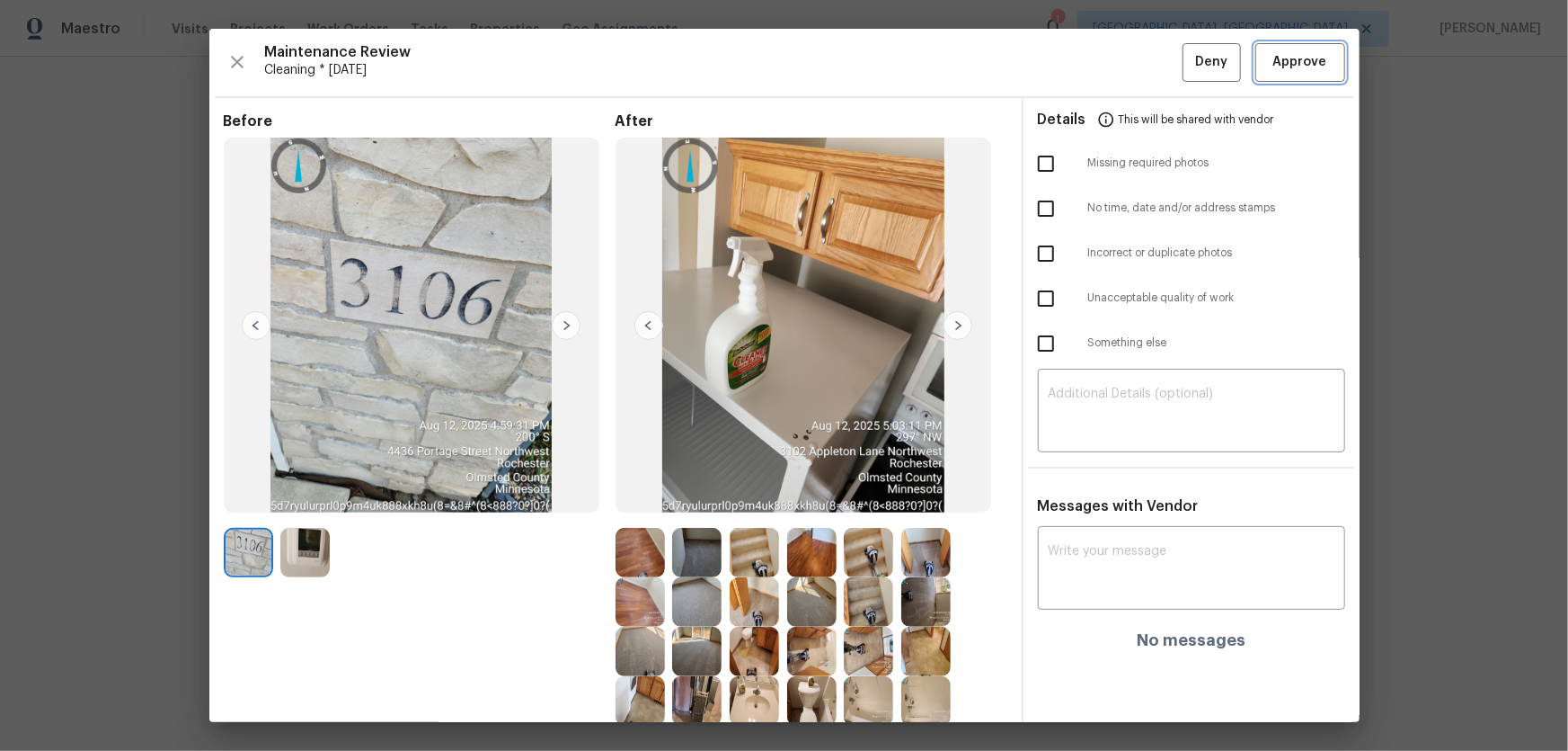
click at [1276, 55] on span "Approve" at bounding box center [1301, 62] width 54 height 22
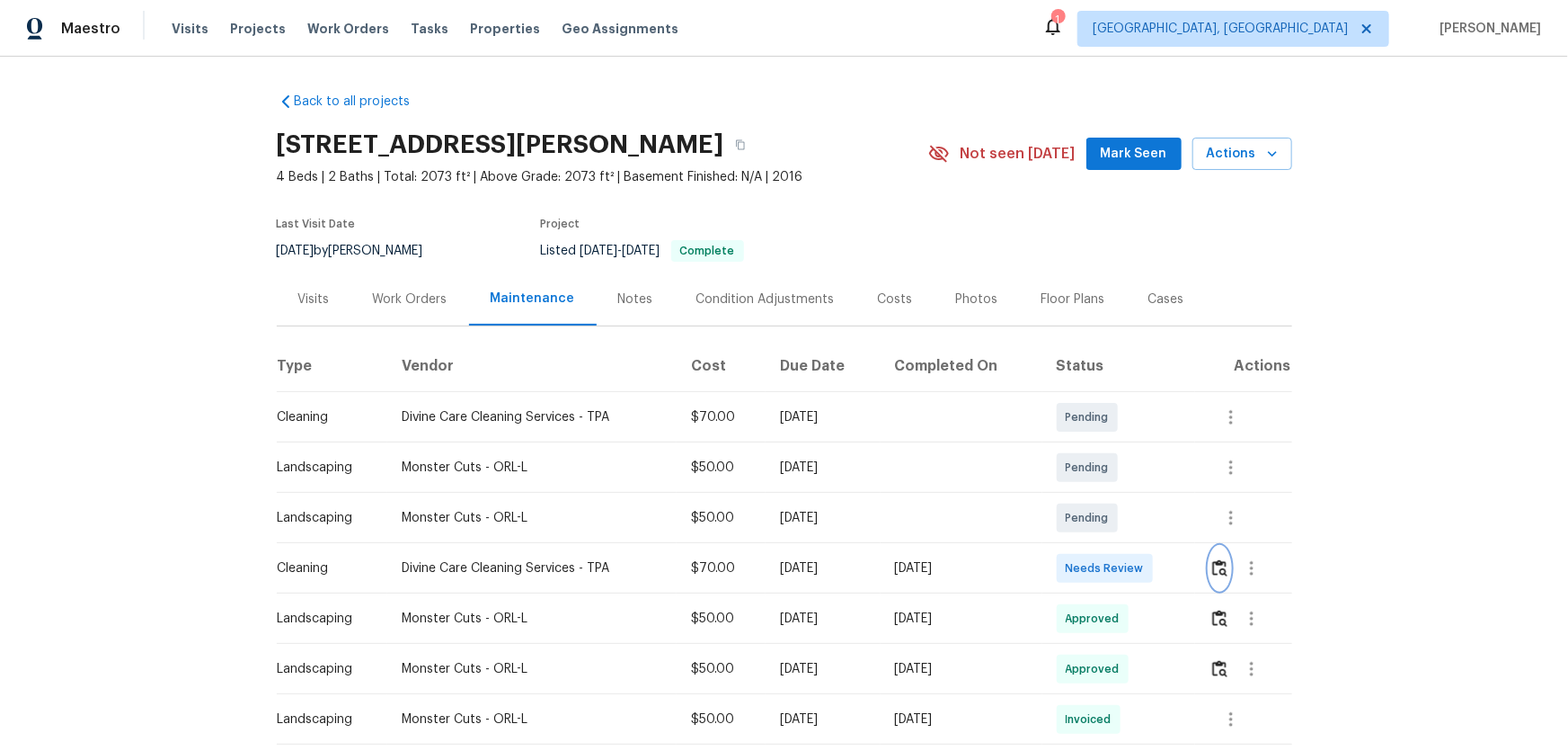
click at [1223, 574] on img "button" at bounding box center [1220, 568] width 15 height 17
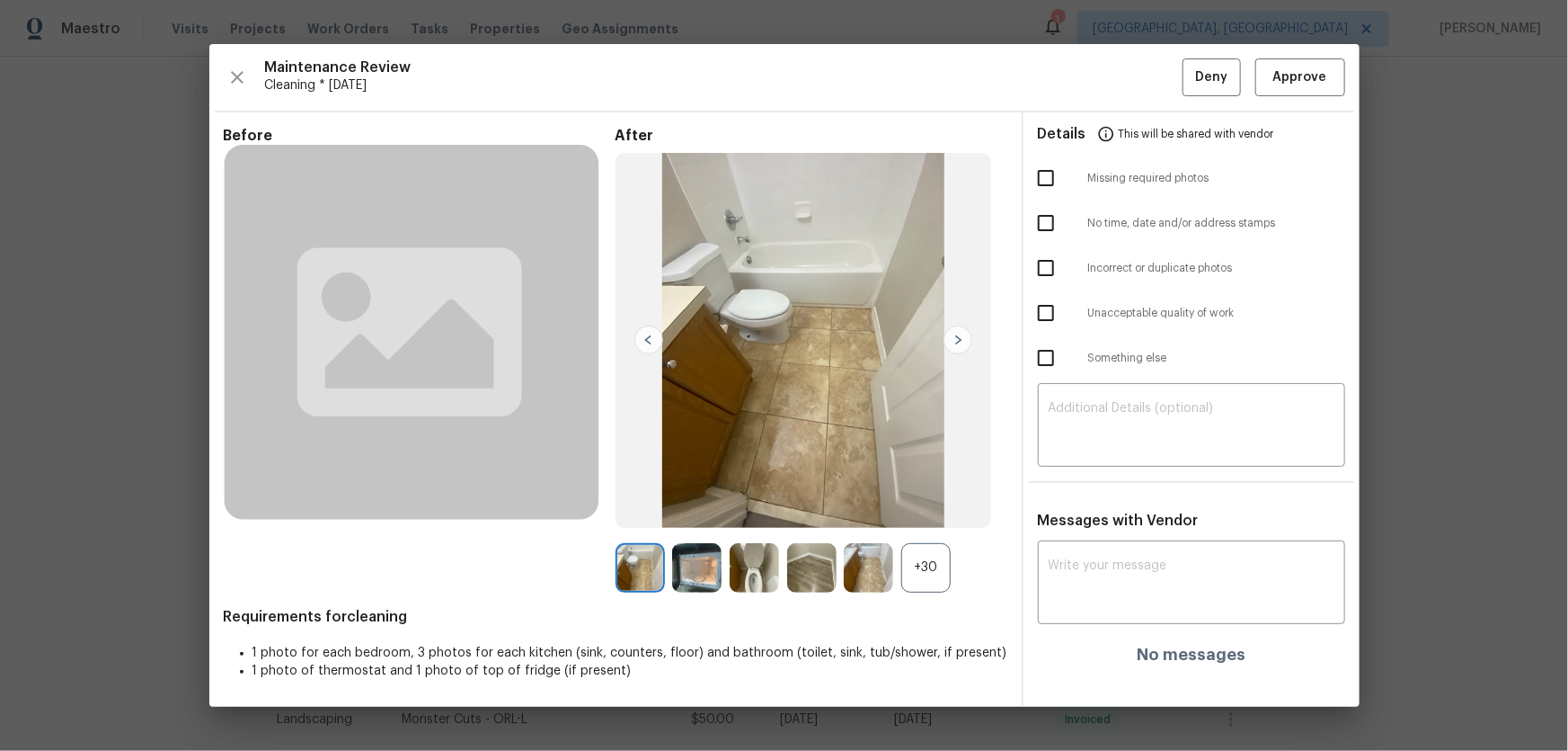
click at [922, 576] on div "+30" at bounding box center [925, 568] width 49 height 49
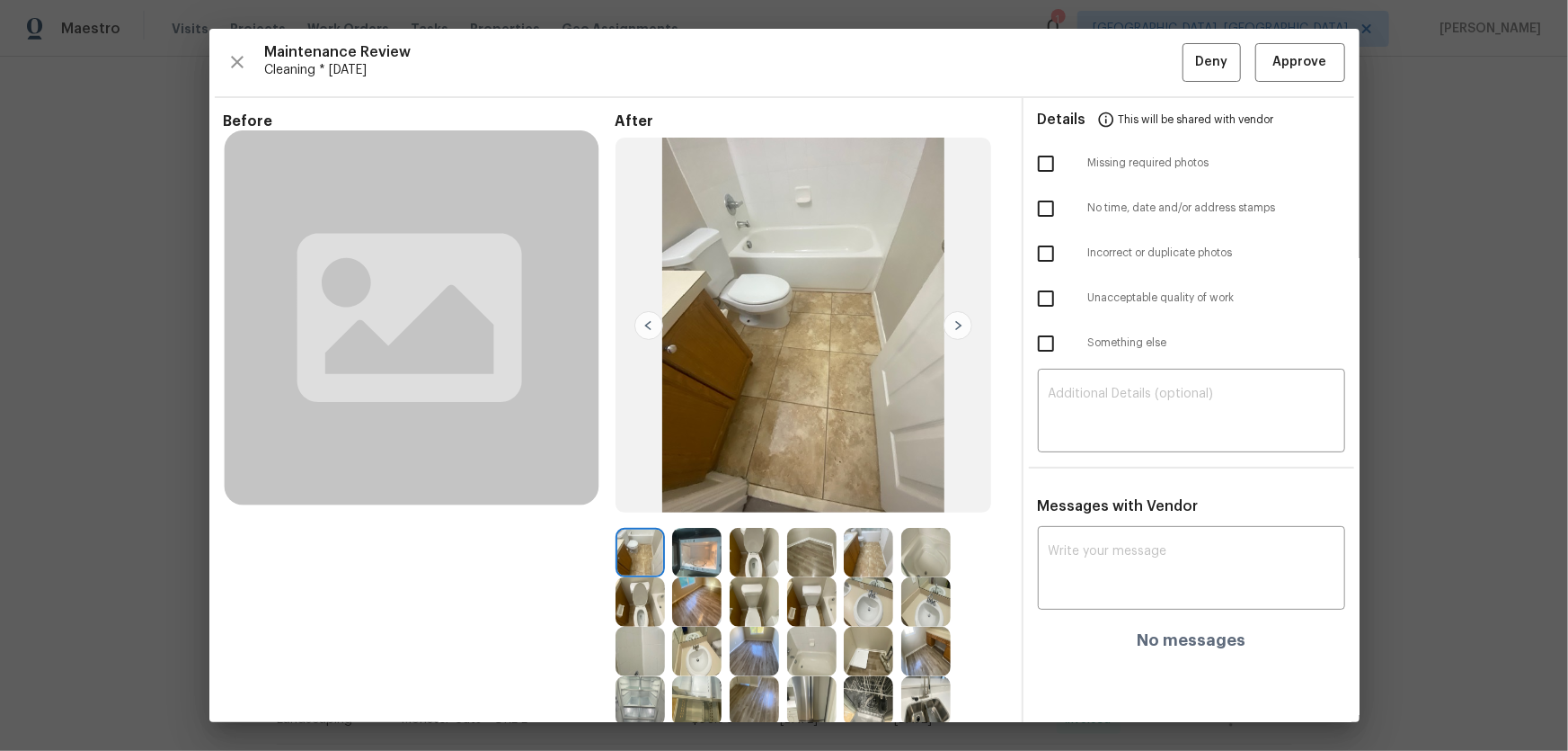
scroll to position [216, 0]
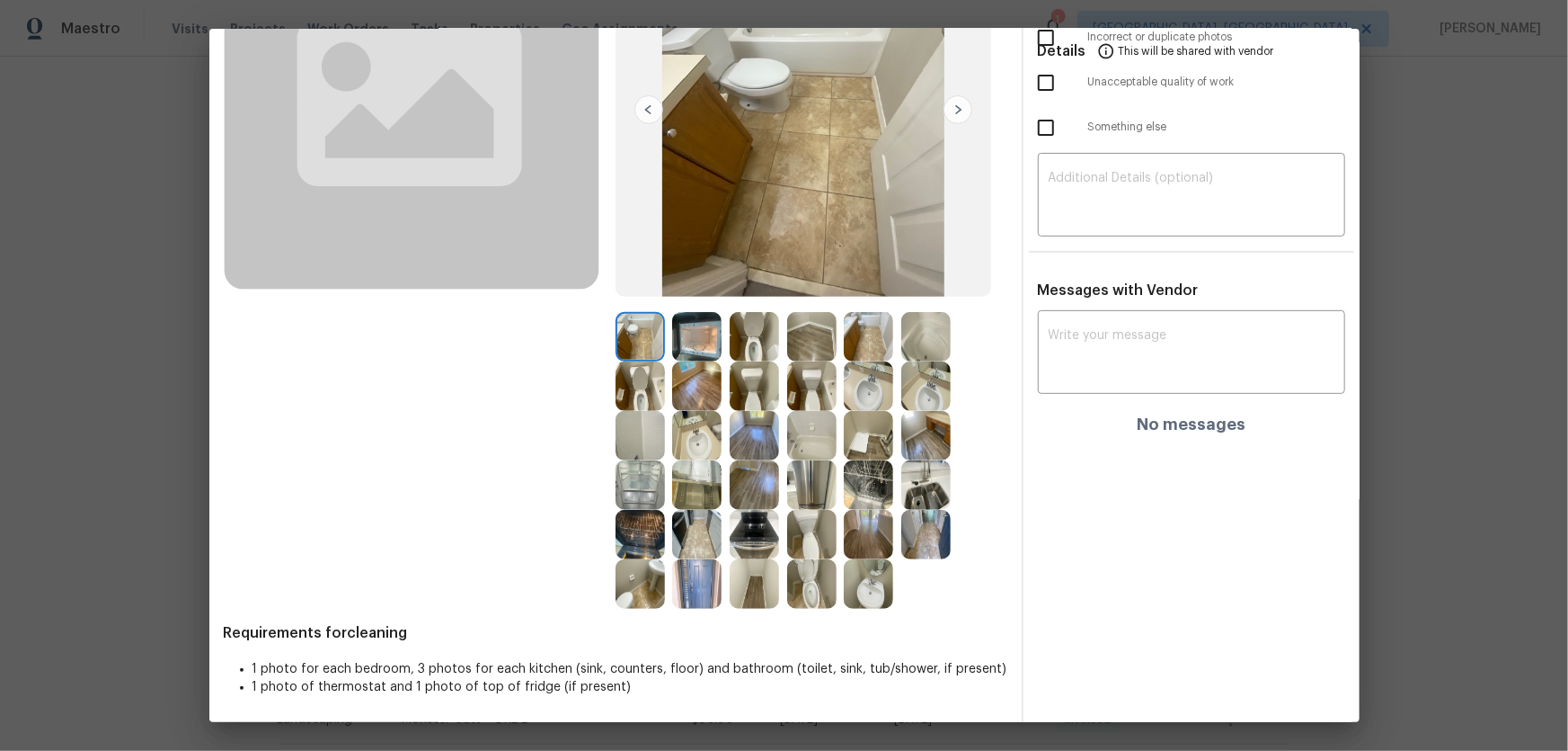
drag, startPoint x: 741, startPoint y: 349, endPoint x: 674, endPoint y: 359, distance: 67.7
click at [742, 348] on img at bounding box center [754, 336] width 49 height 49
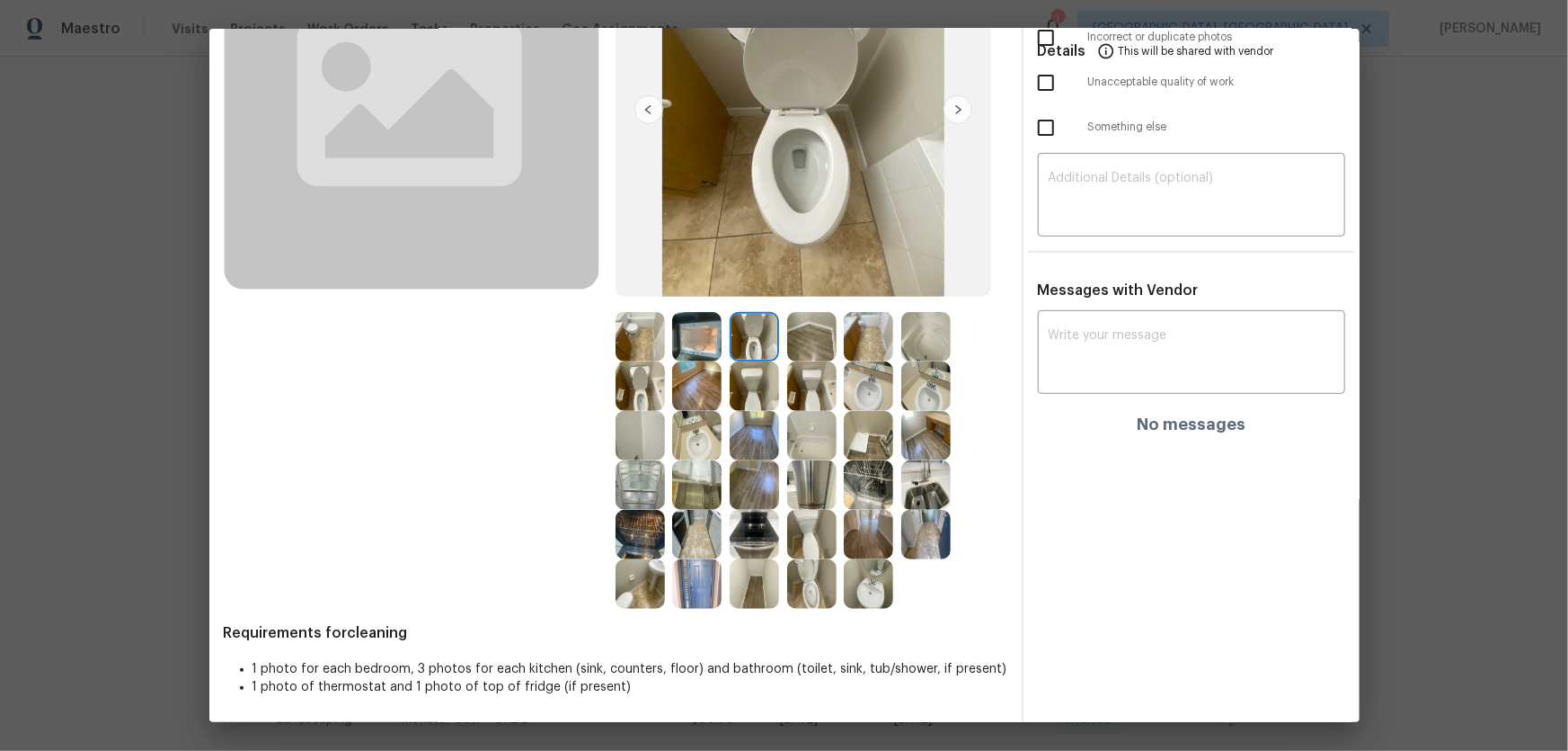
click at [619, 386] on img at bounding box center [640, 385] width 49 height 49
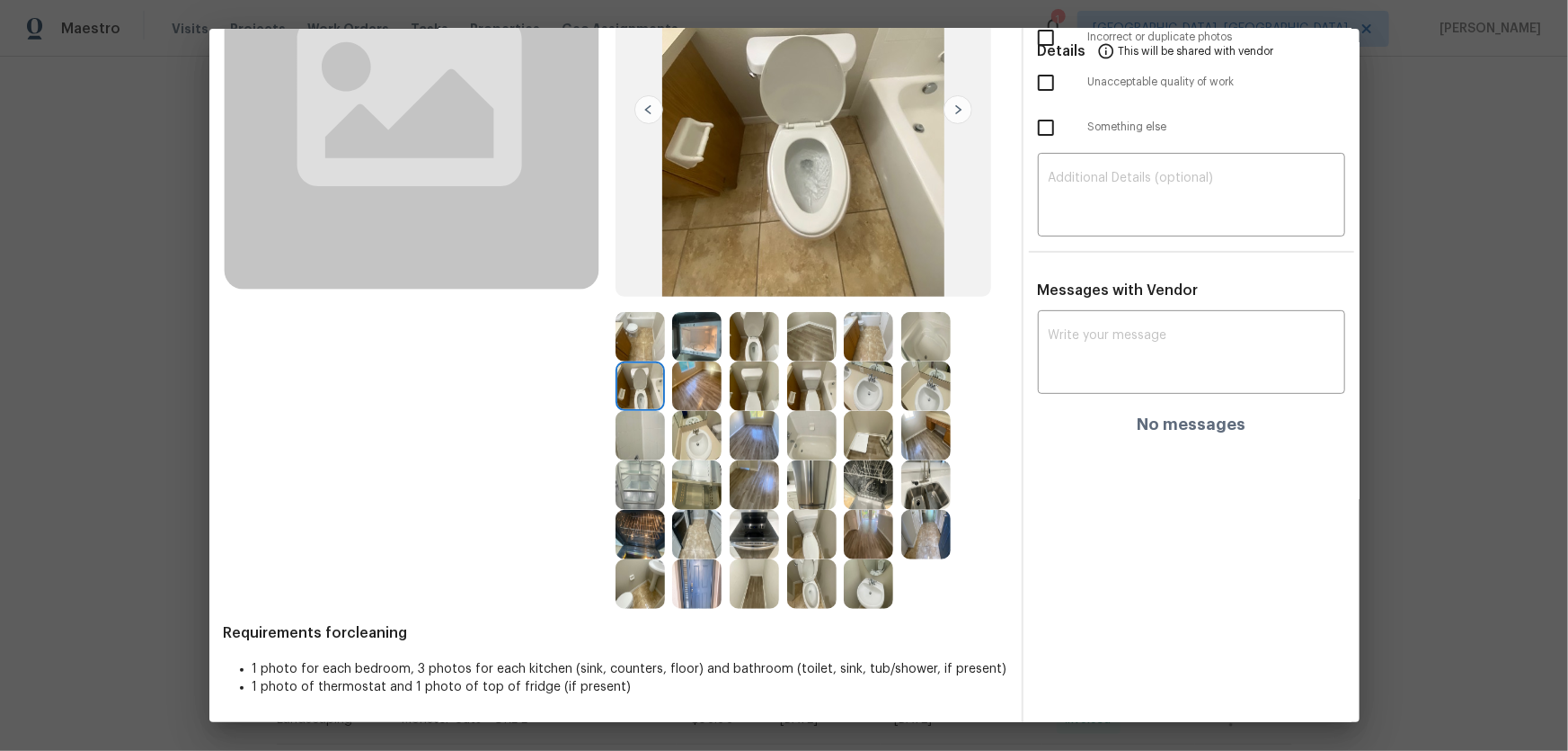
click at [865, 394] on img at bounding box center [867, 385] width 49 height 49
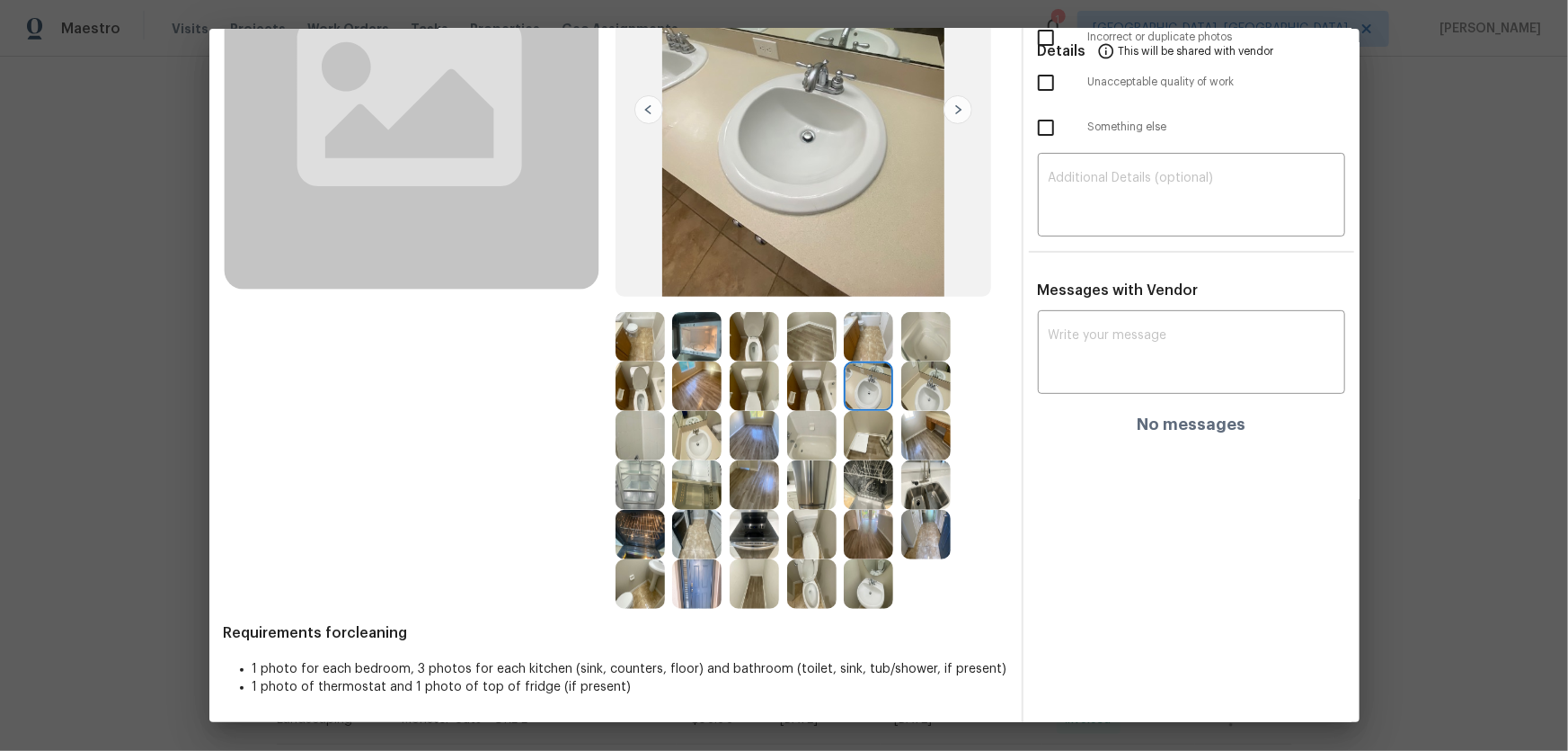
click at [931, 391] on img at bounding box center [925, 385] width 49 height 49
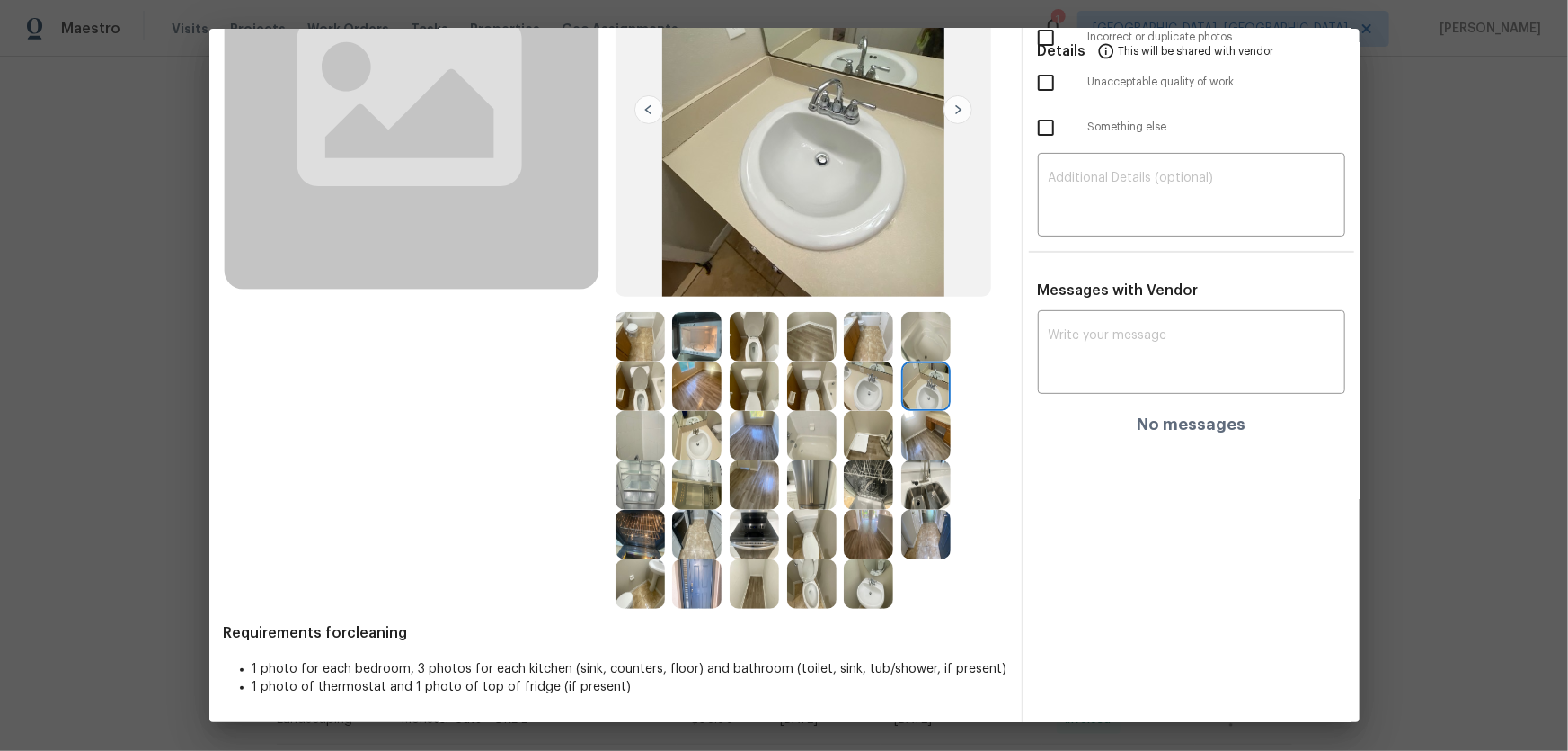
click at [814, 432] on img at bounding box center [812, 435] width 49 height 49
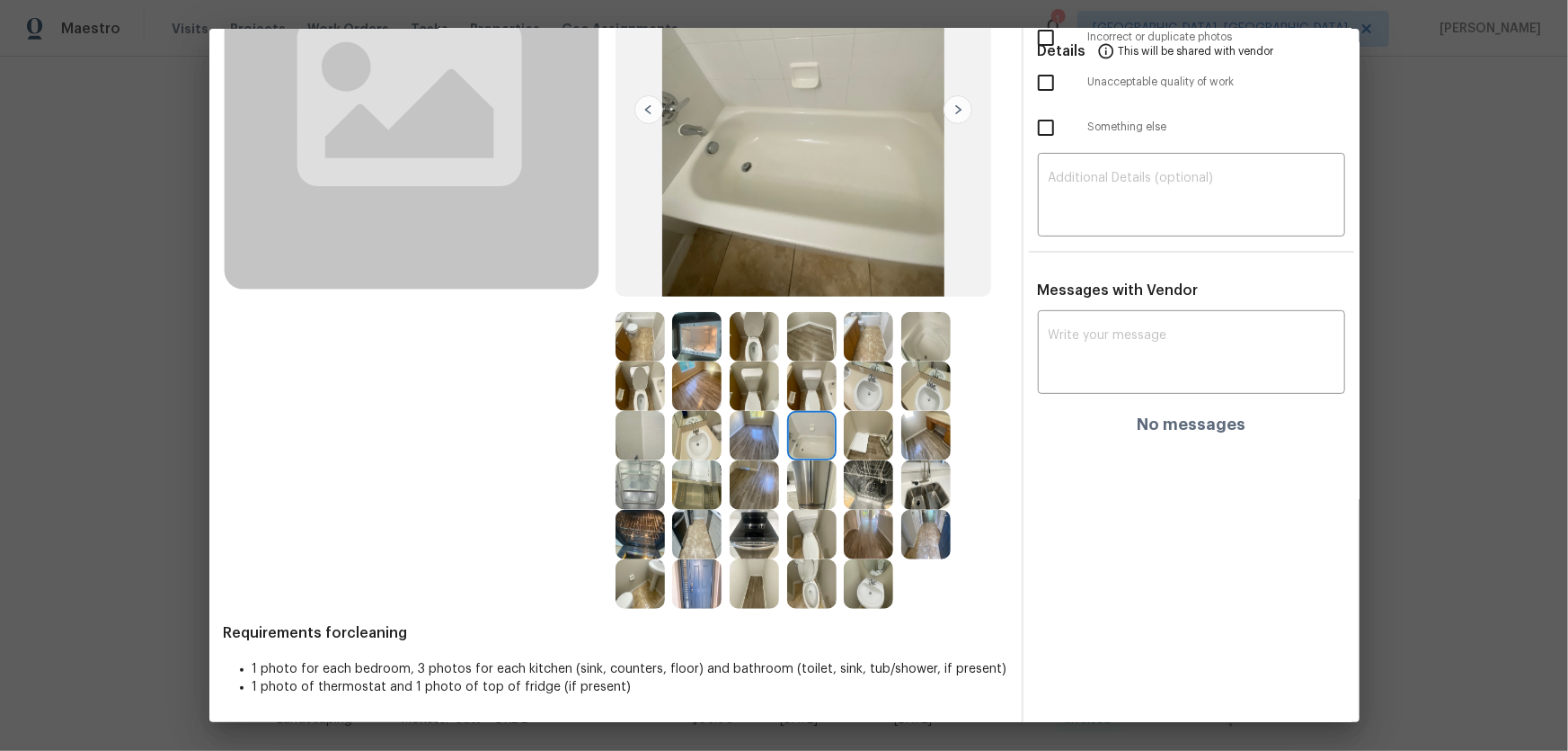
click at [919, 344] on img at bounding box center [925, 336] width 49 height 49
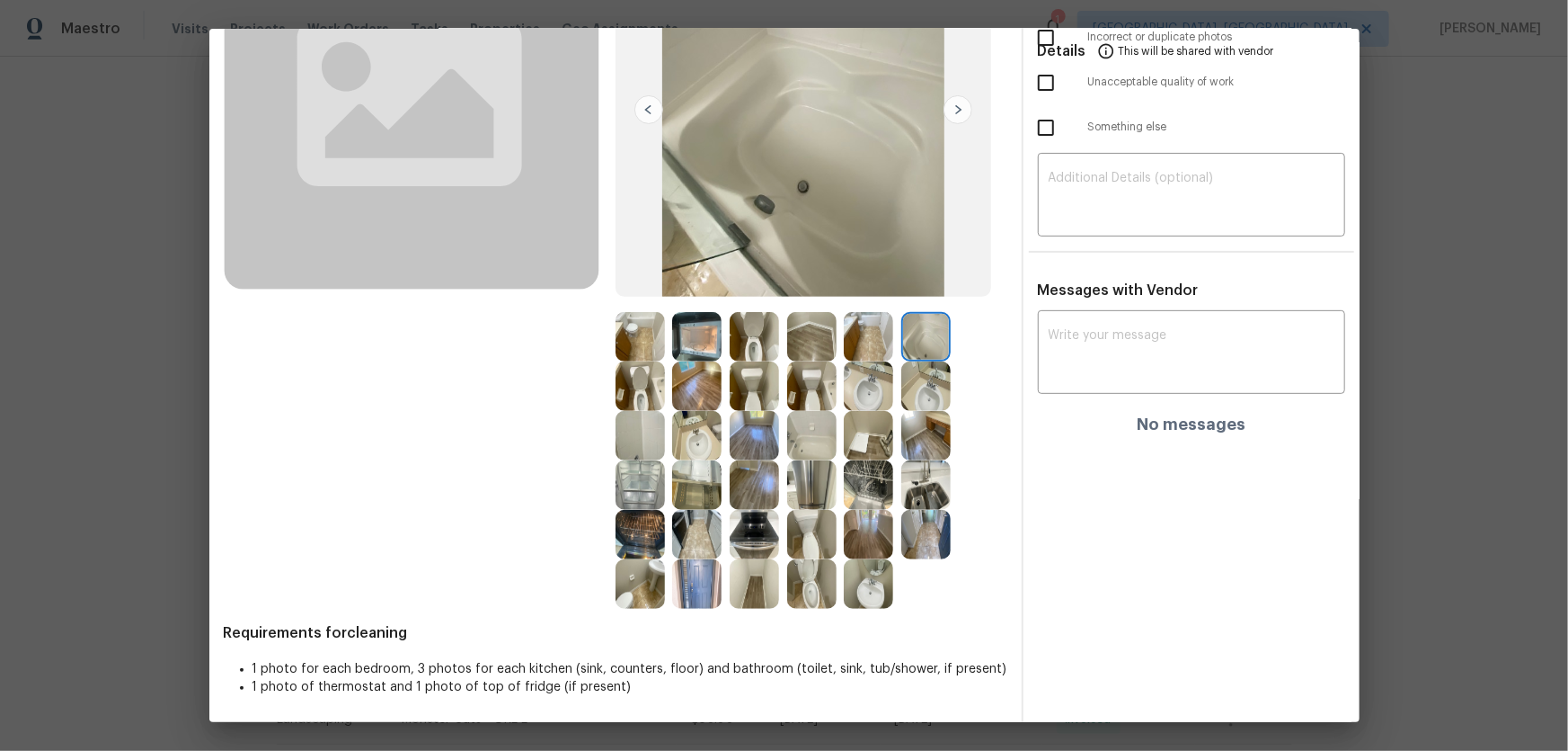
click at [674, 342] on img at bounding box center [697, 336] width 49 height 49
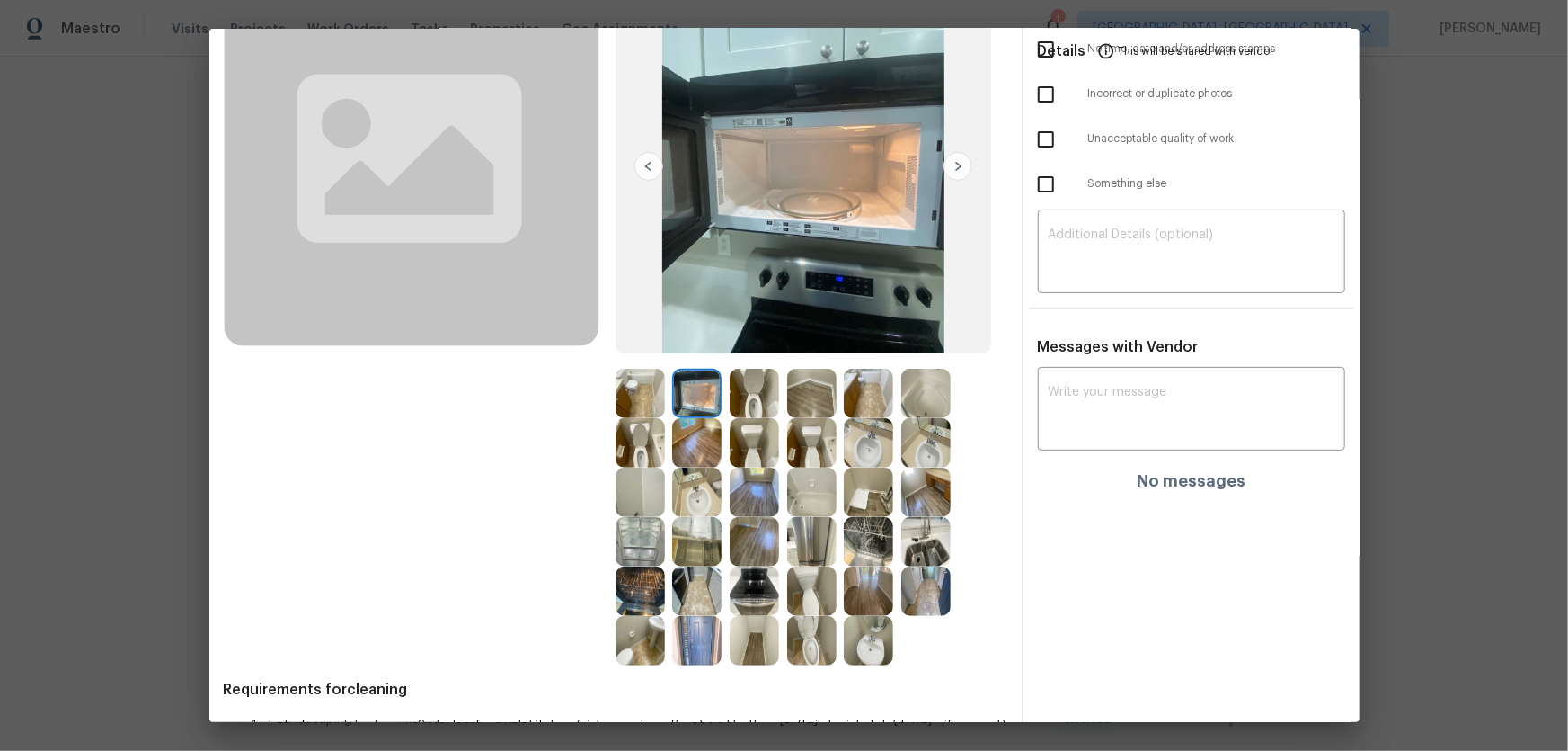
scroll to position [163, 0]
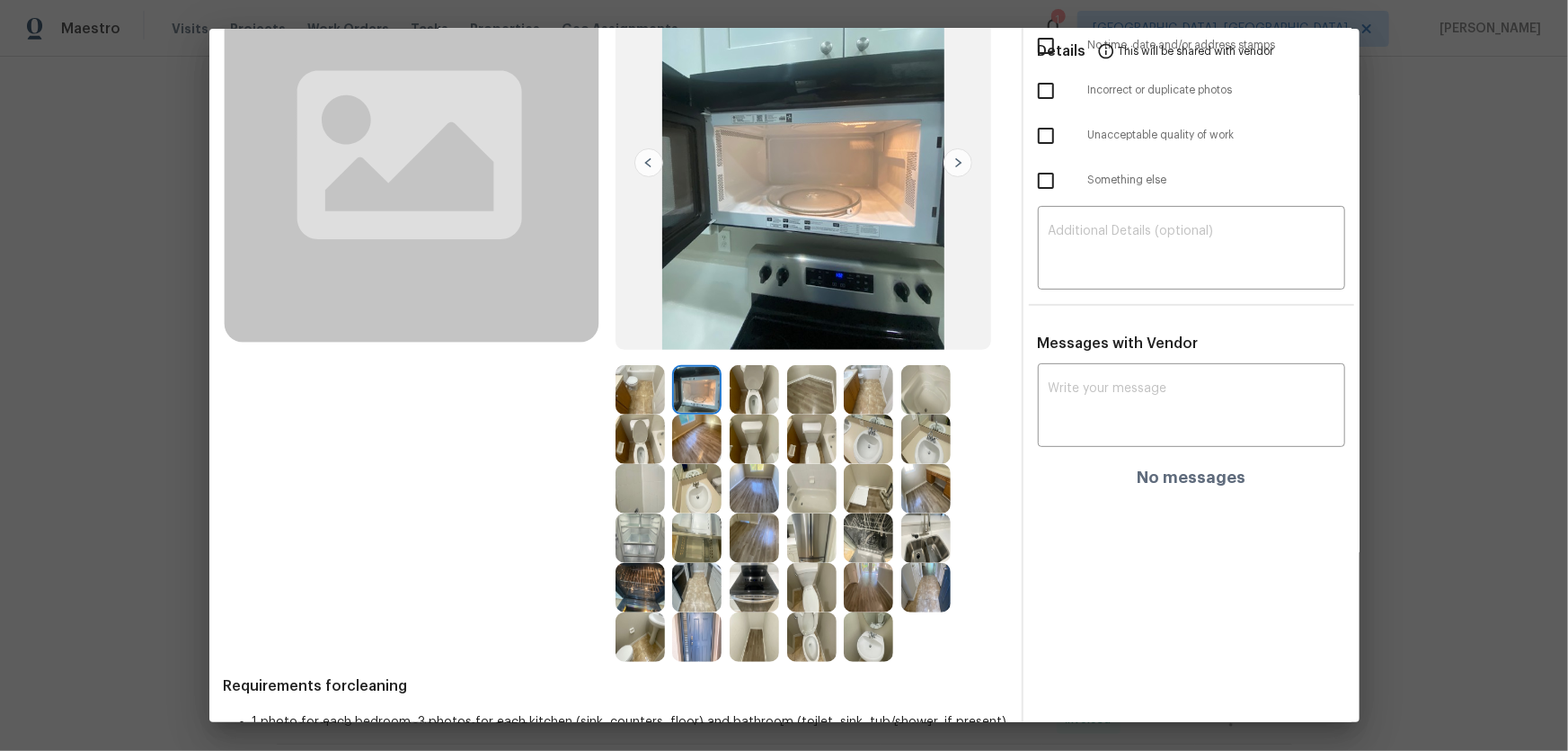
drag, startPoint x: 858, startPoint y: 386, endPoint x: 860, endPoint y: 395, distance: 9.2
click at [859, 385] on img at bounding box center [867, 389] width 49 height 49
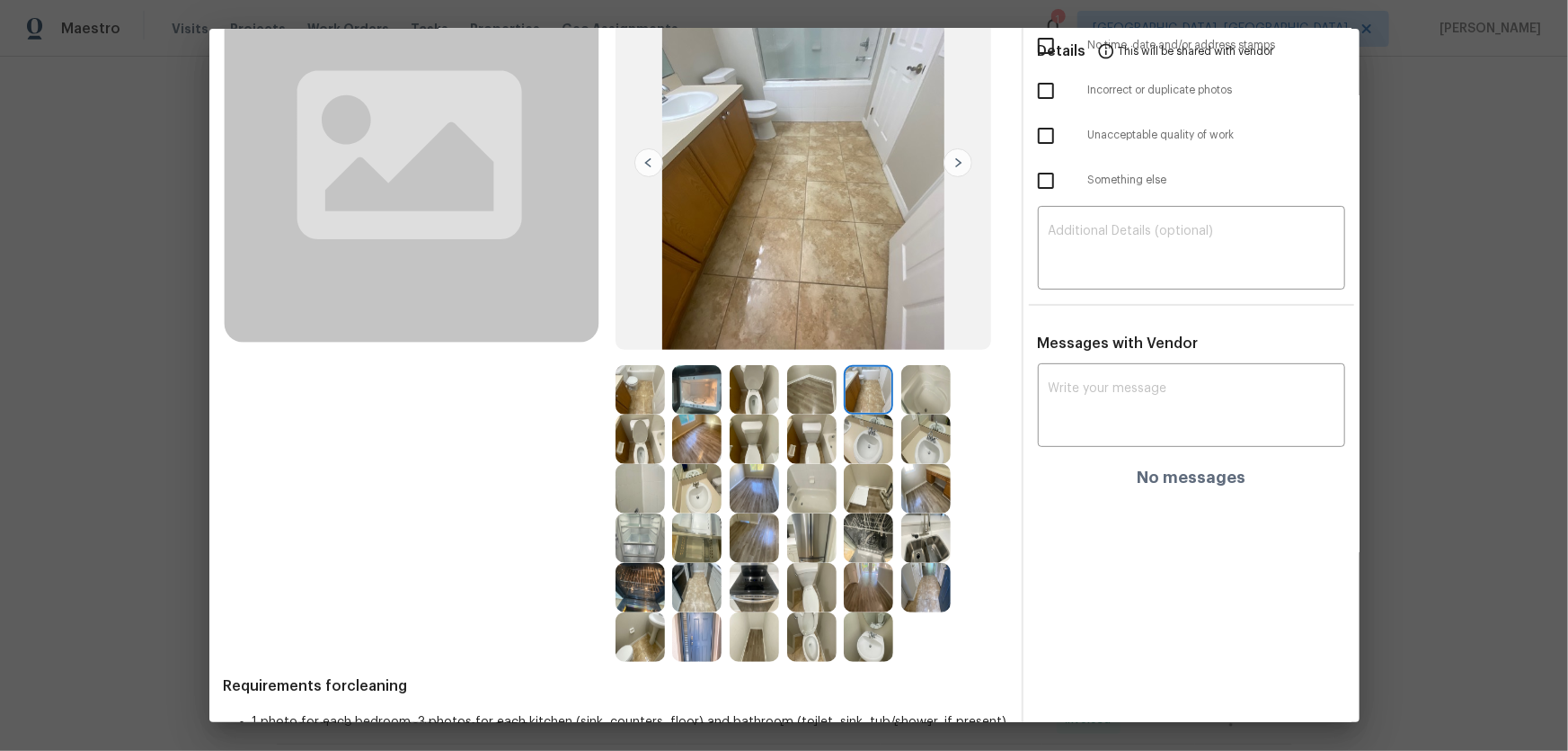
click at [865, 447] on img at bounding box center [867, 438] width 49 height 49
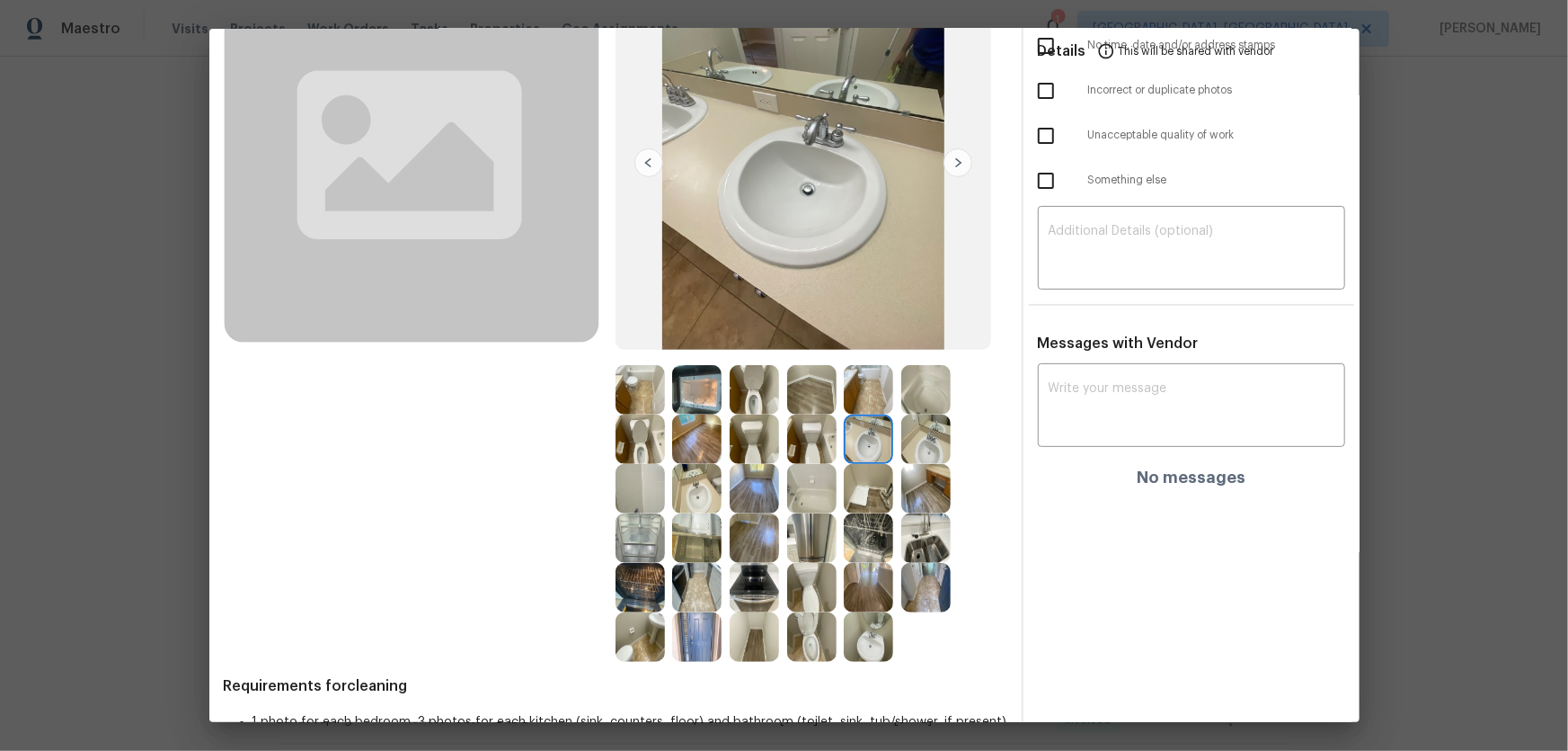
click at [896, 440] on div at bounding box center [872, 438] width 58 height 49
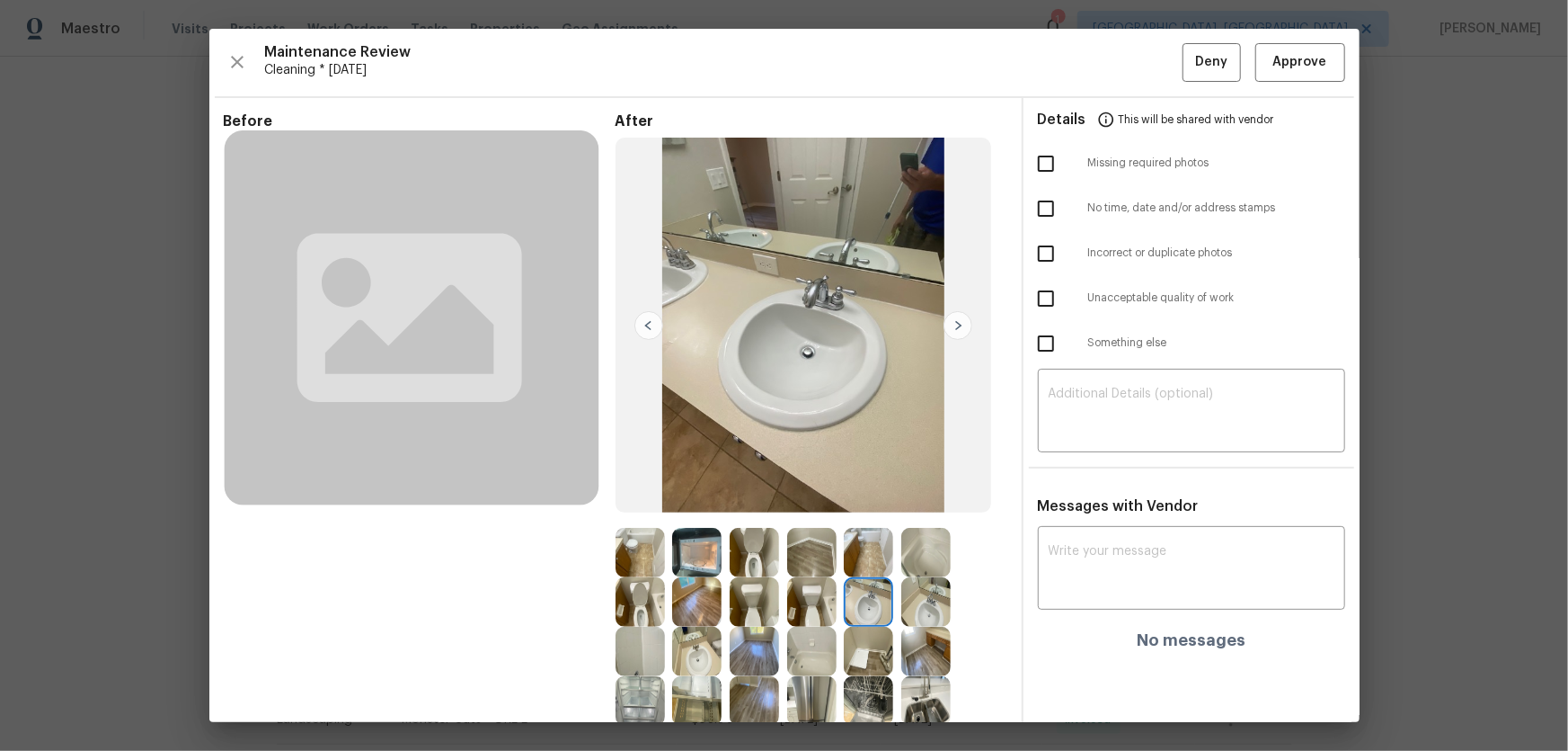
scroll to position [0, 0]
click at [916, 550] on img at bounding box center [925, 552] width 49 height 49
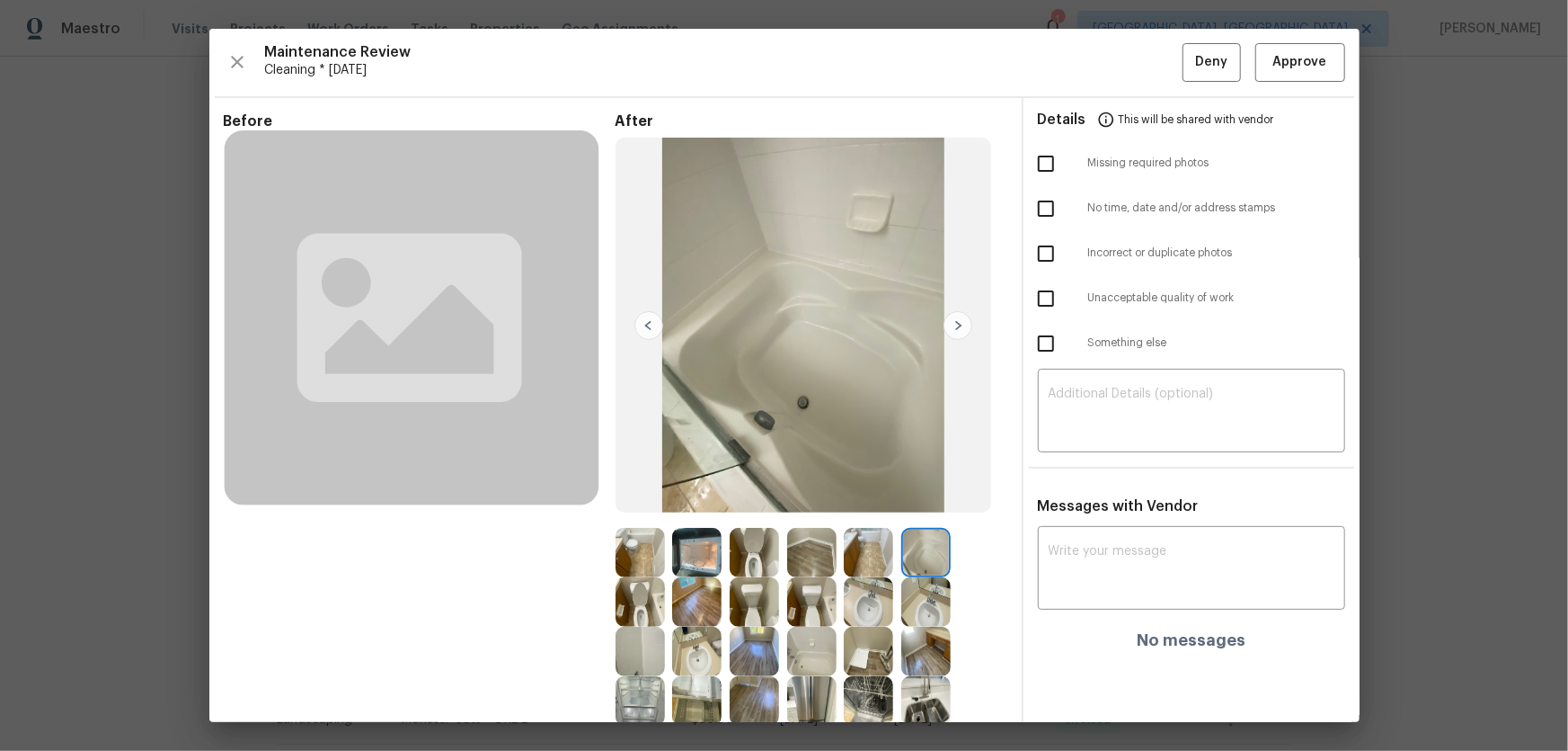
click at [864, 550] on img at bounding box center [867, 552] width 49 height 49
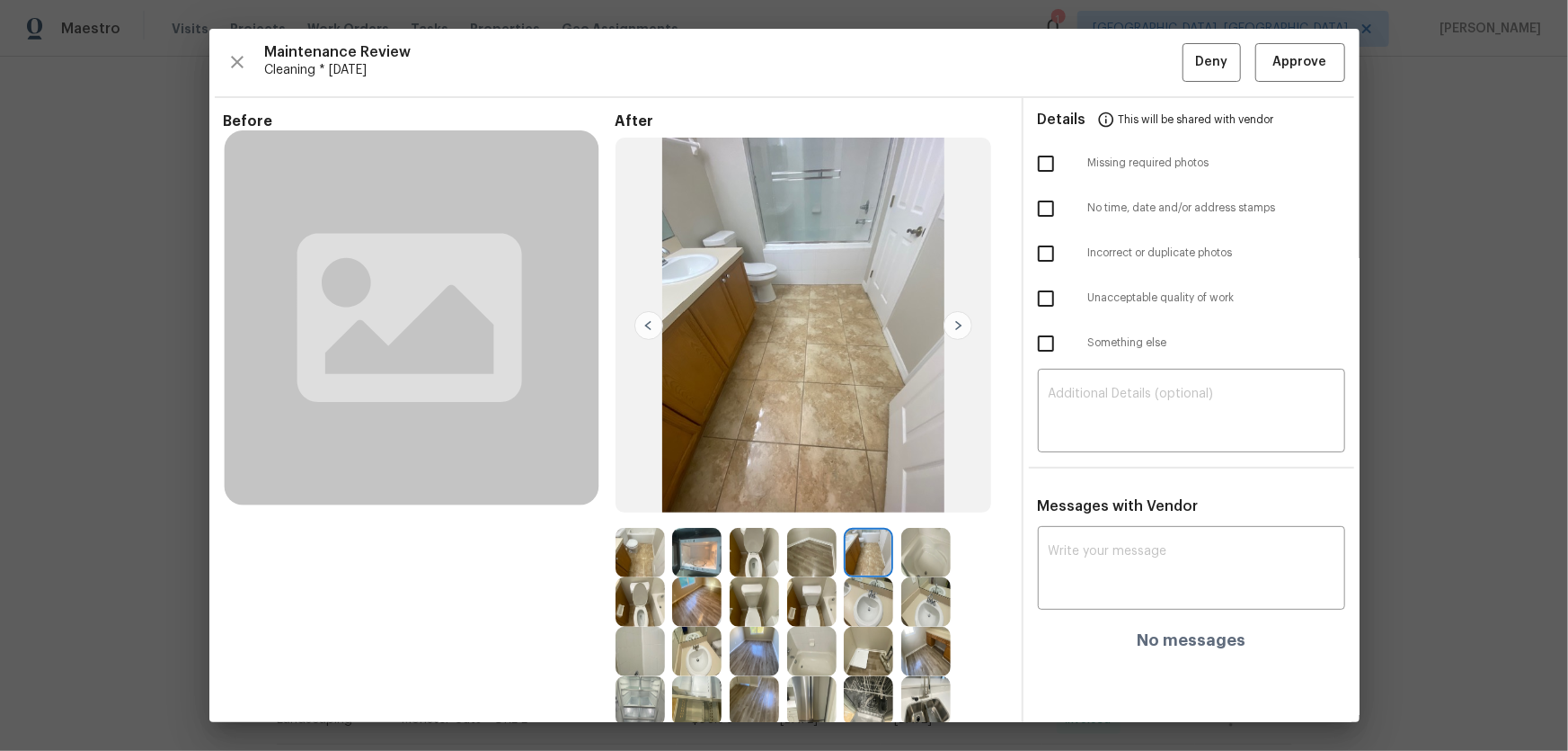
click at [859, 592] on img at bounding box center [867, 601] width 49 height 49
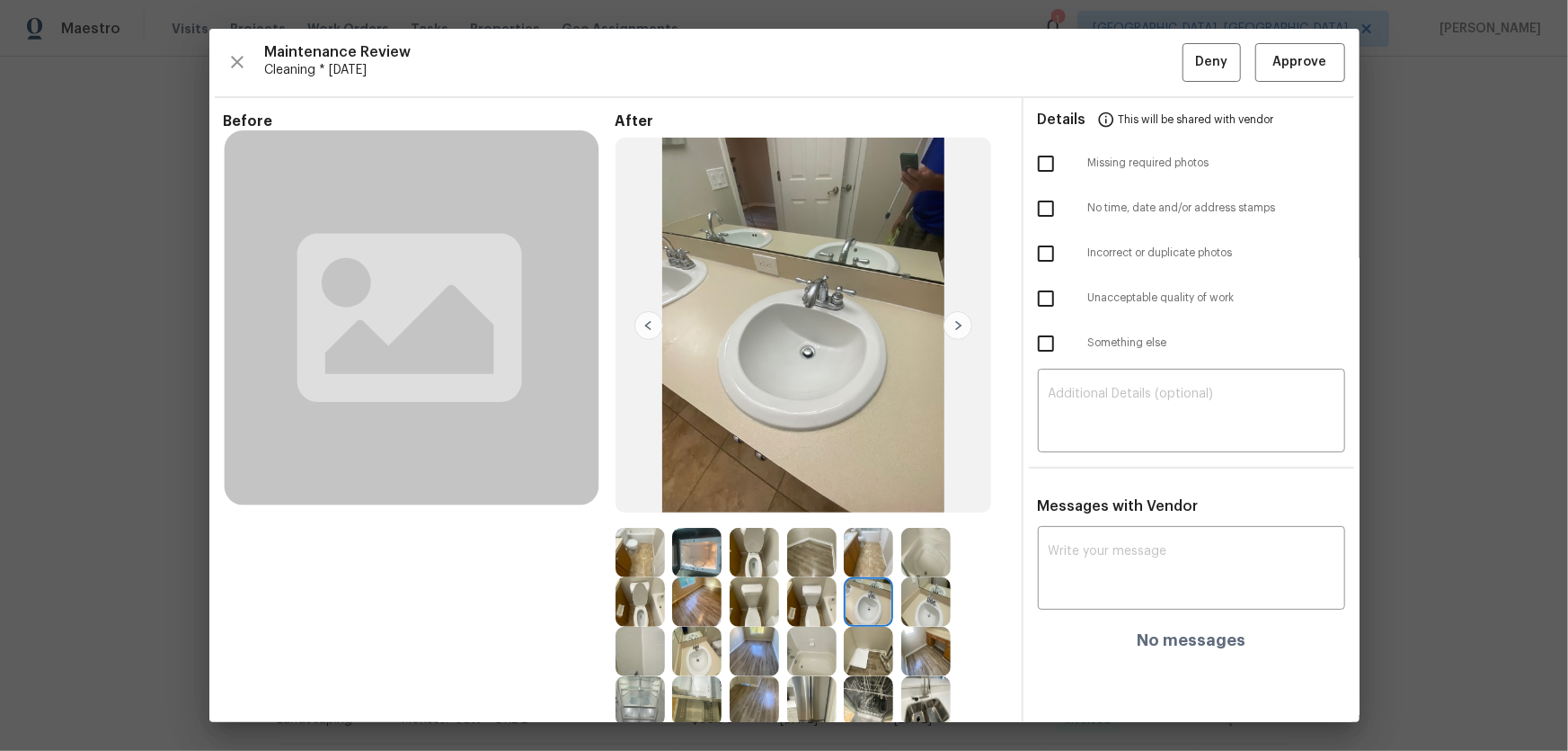
click at [816, 598] on img at bounding box center [812, 601] width 49 height 49
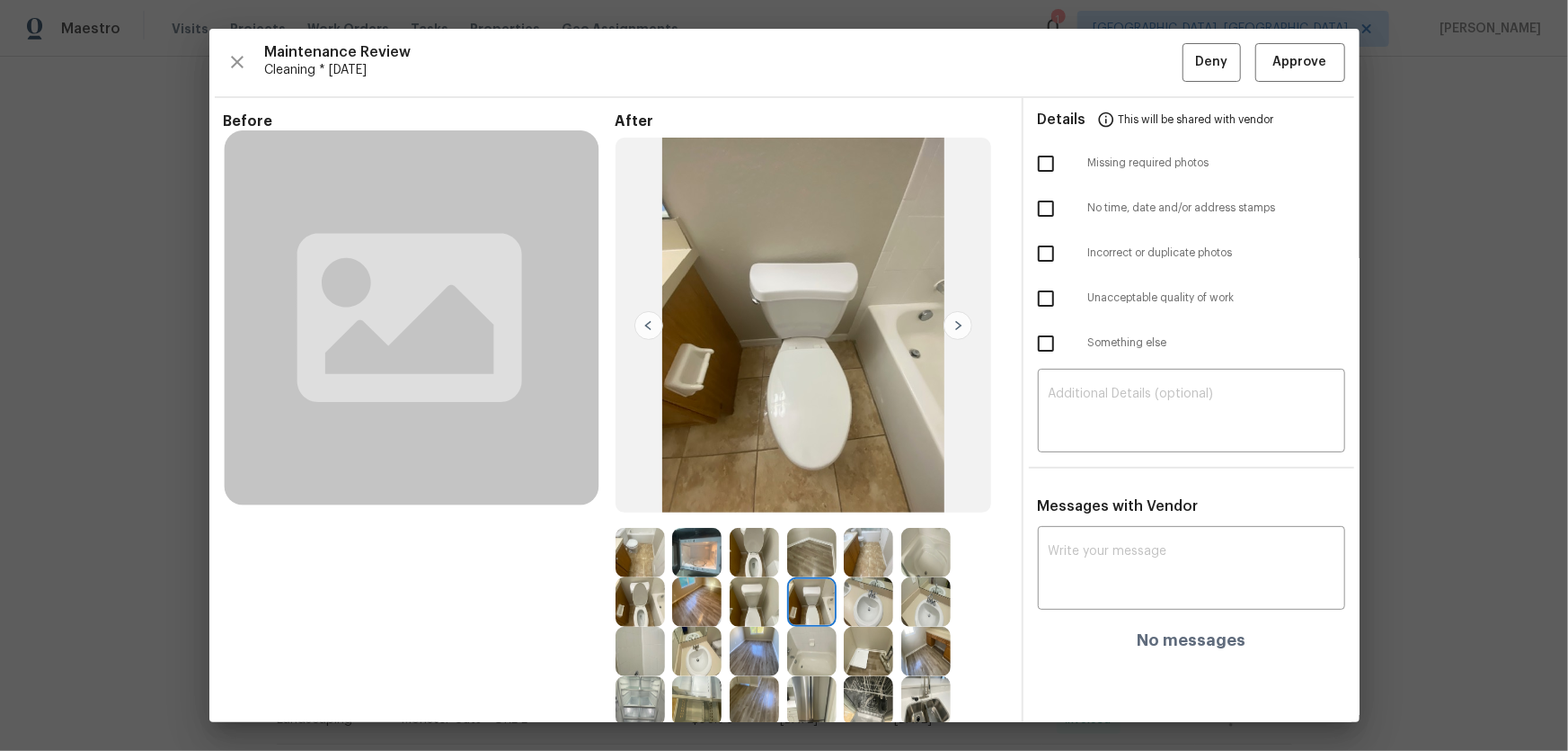
click at [806, 561] on img at bounding box center [812, 552] width 49 height 49
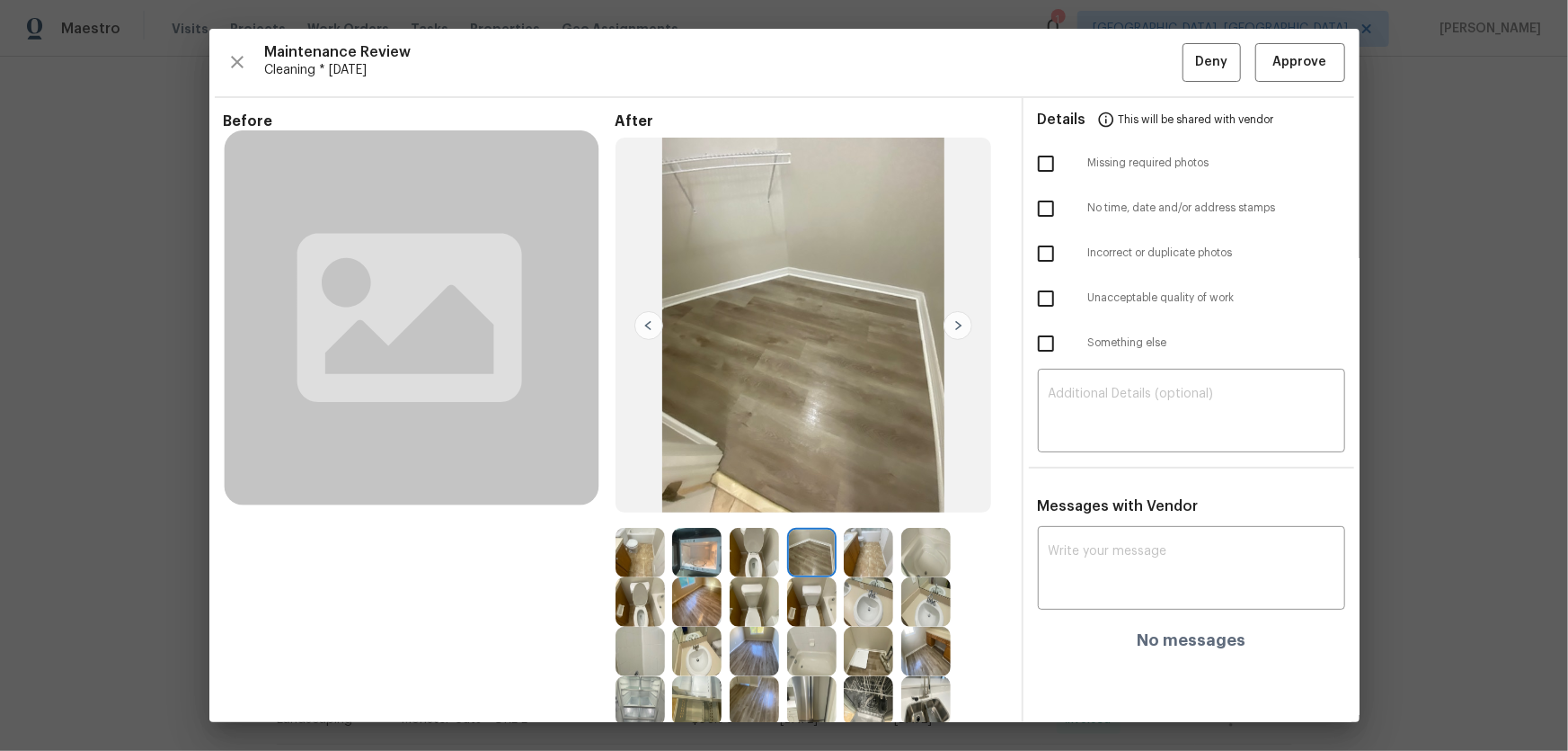
click at [748, 549] on img at bounding box center [754, 552] width 49 height 49
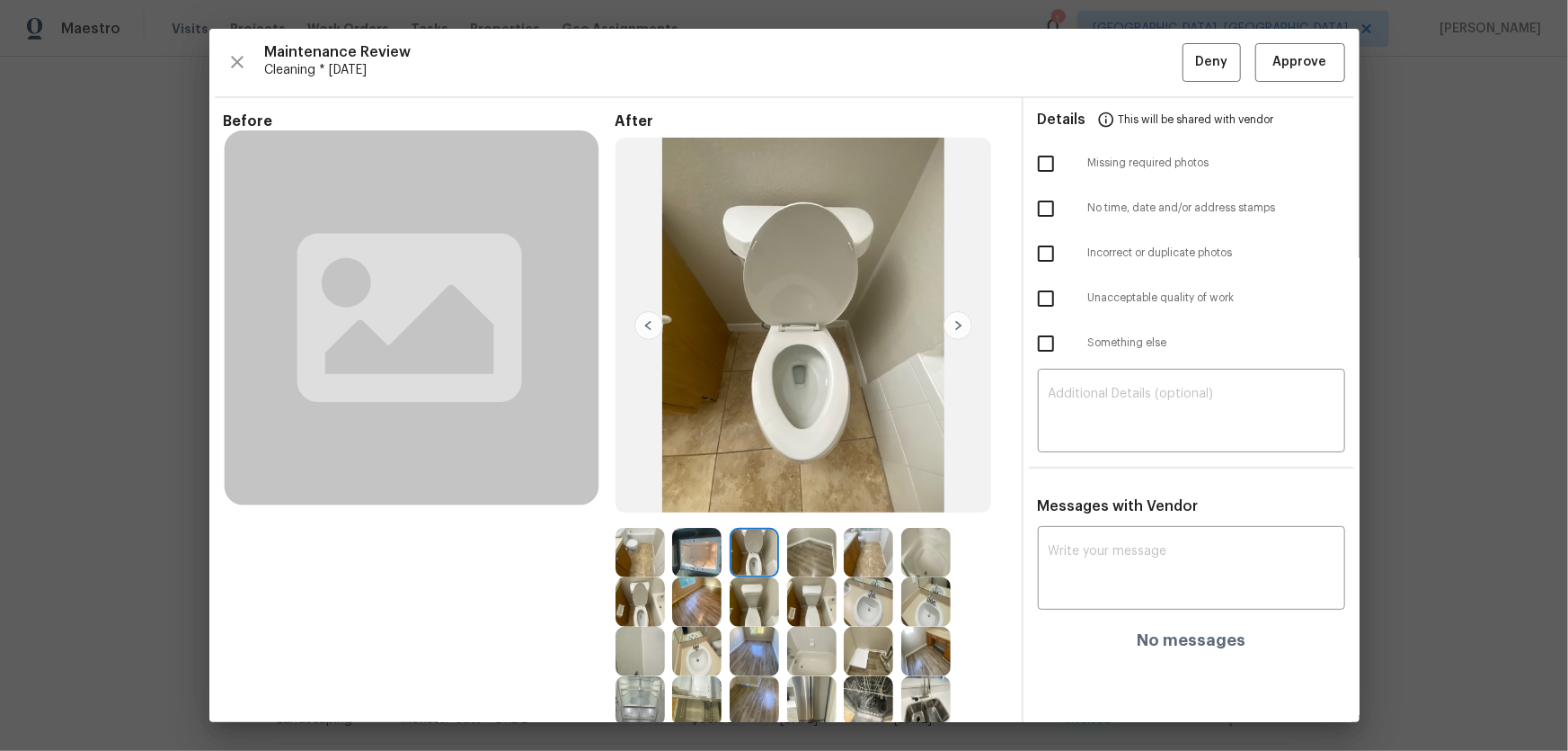
click at [752, 599] on img at bounding box center [754, 601] width 49 height 49
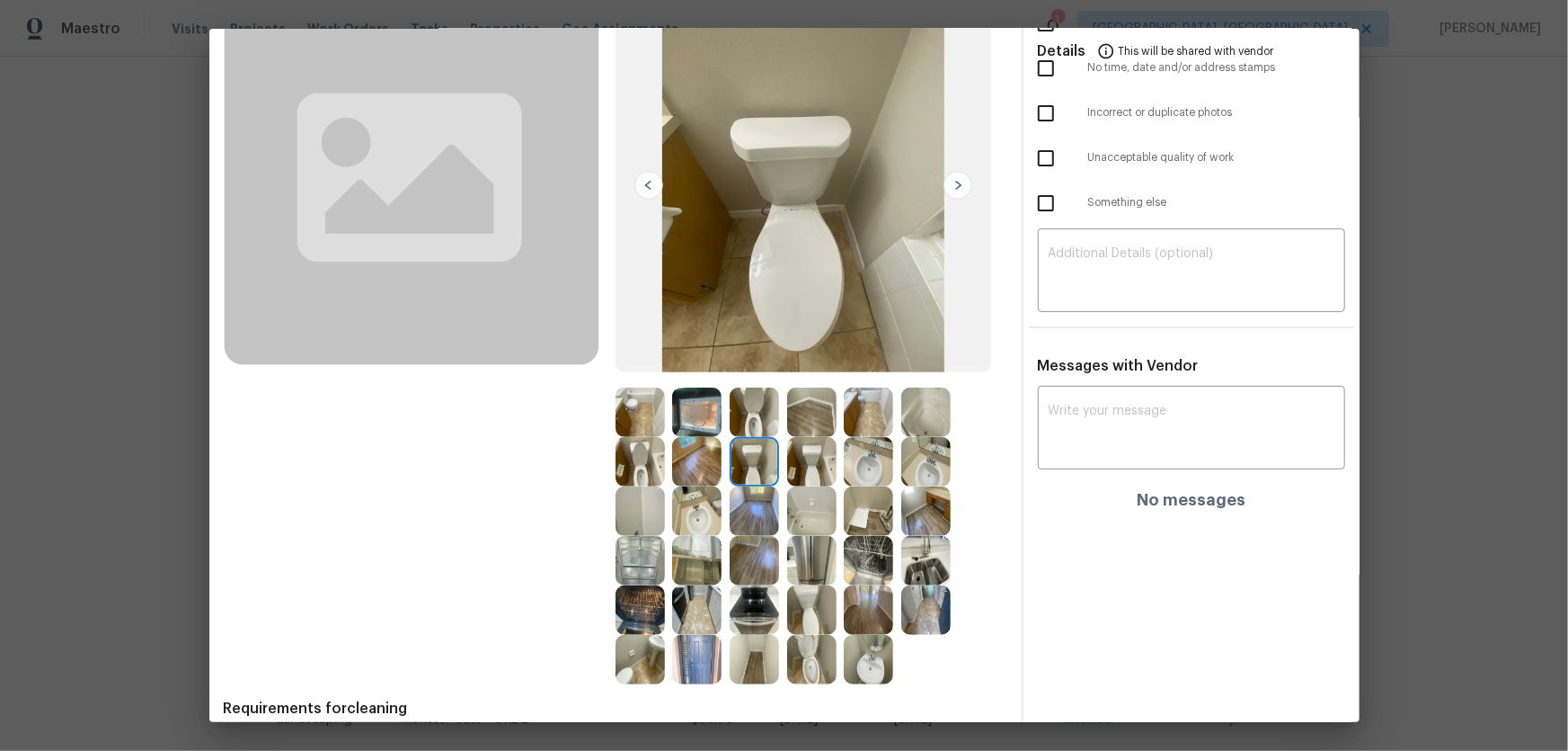
scroll to position [163, 0]
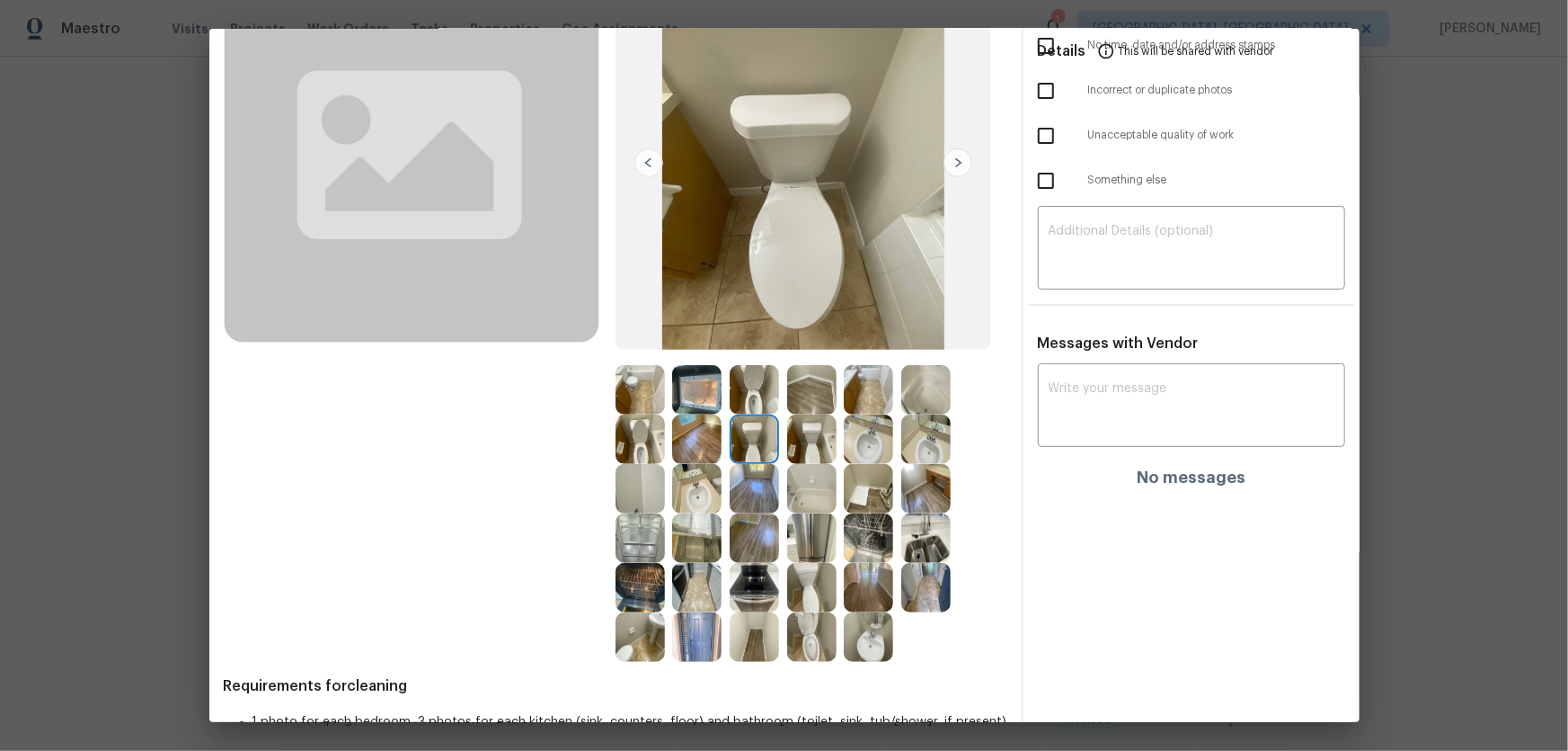
click at [914, 556] on img at bounding box center [925, 538] width 49 height 49
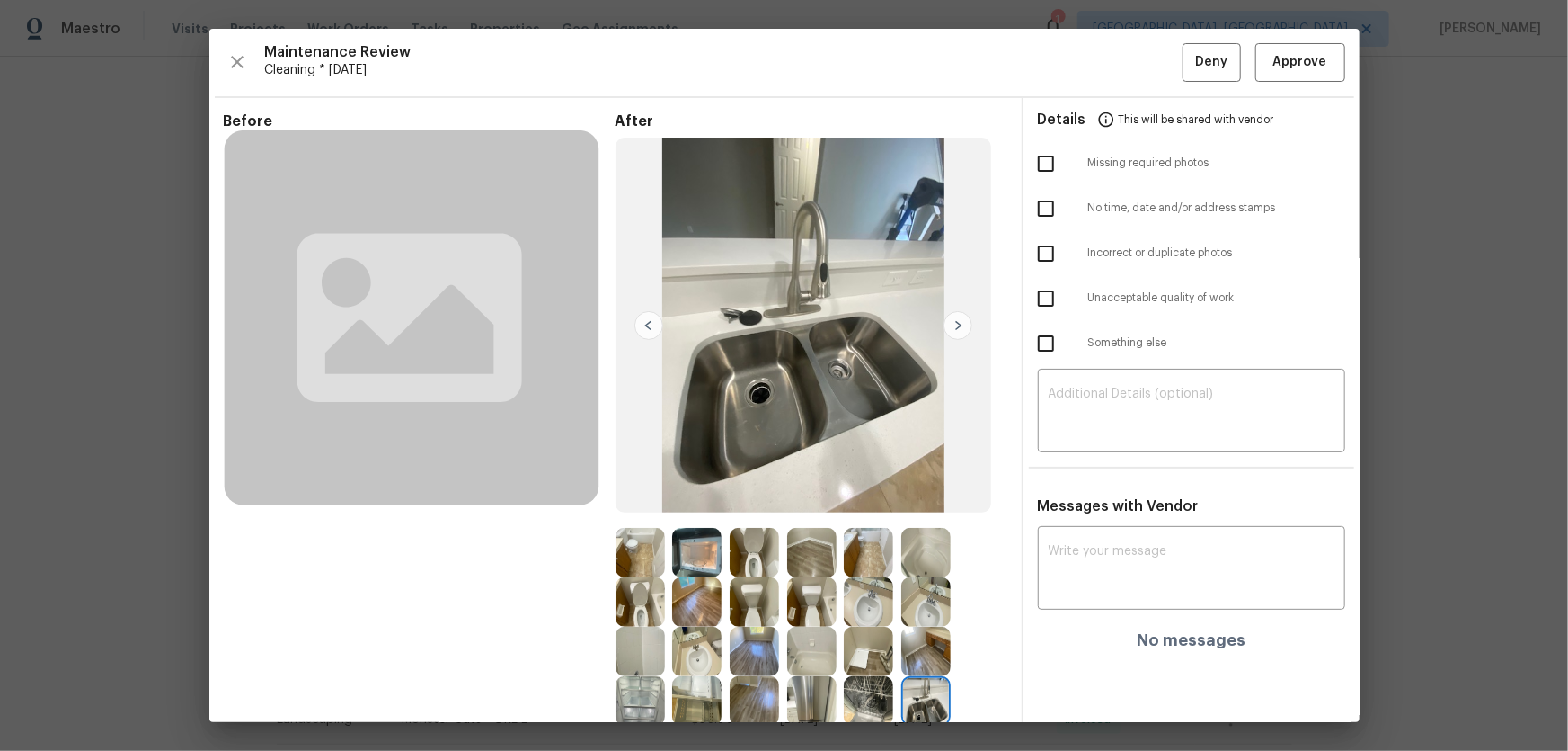
scroll to position [0, 0]
click at [817, 582] on img at bounding box center [812, 601] width 49 height 49
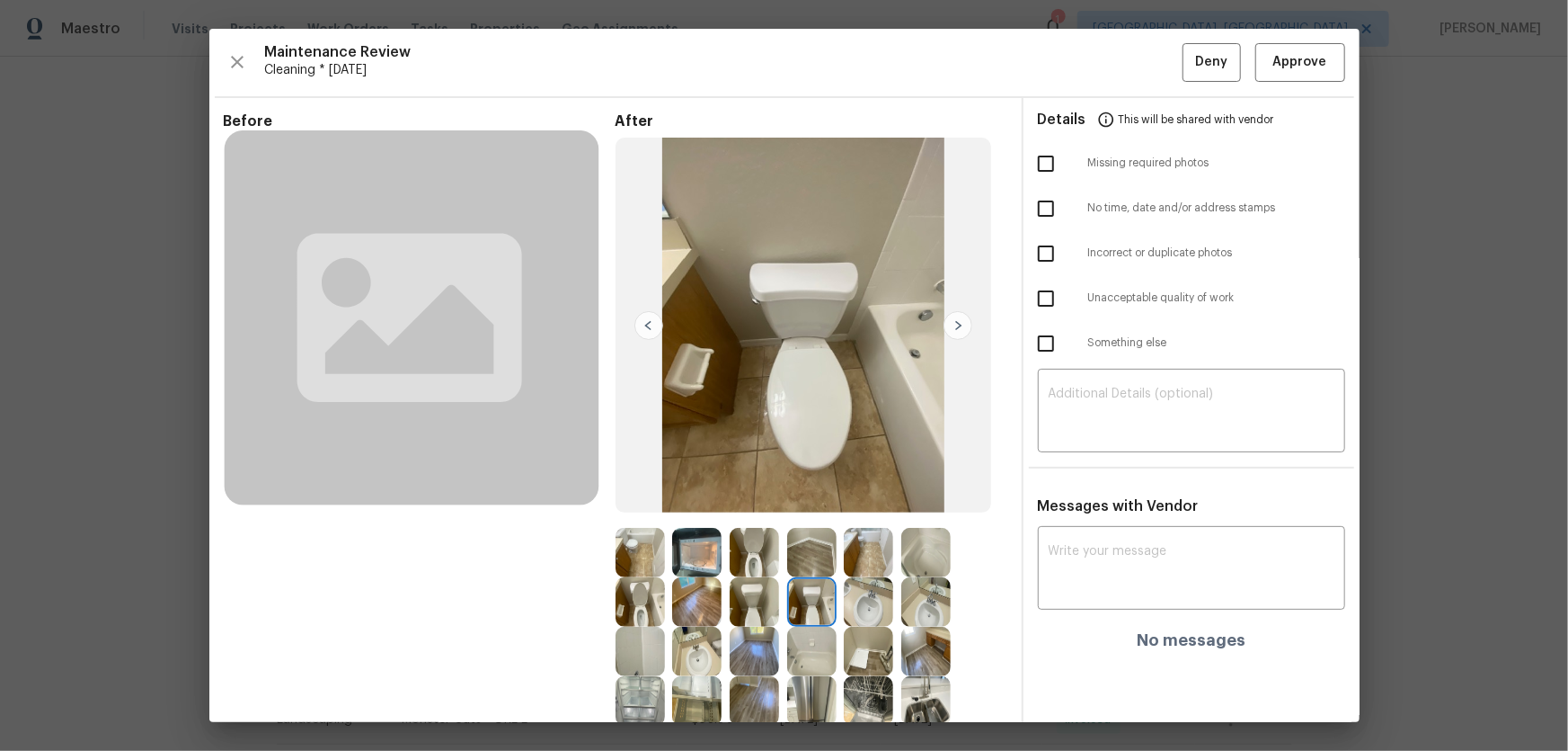
click at [794, 646] on img at bounding box center [812, 651] width 49 height 49
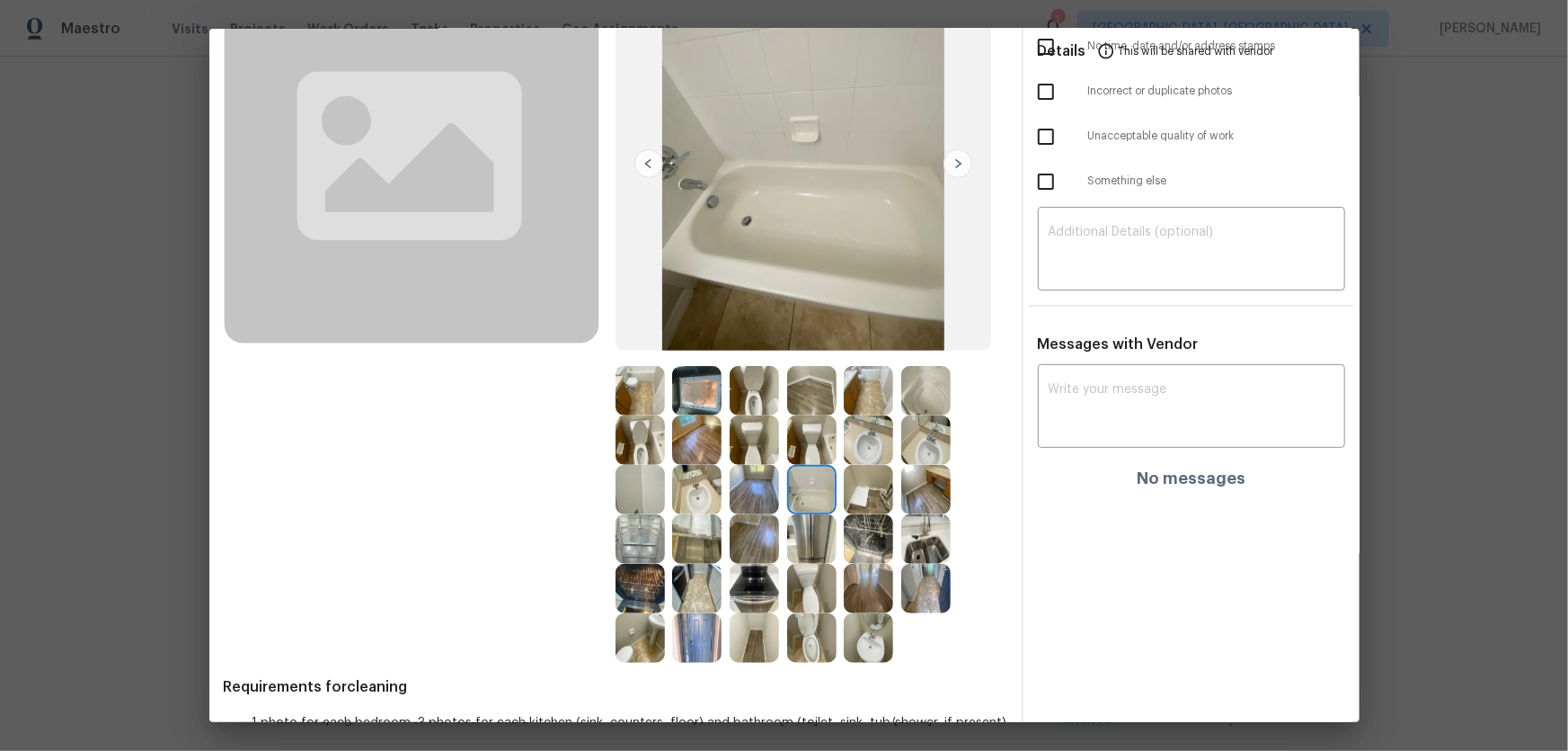
scroll to position [163, 0]
click at [852, 537] on img at bounding box center [867, 538] width 49 height 49
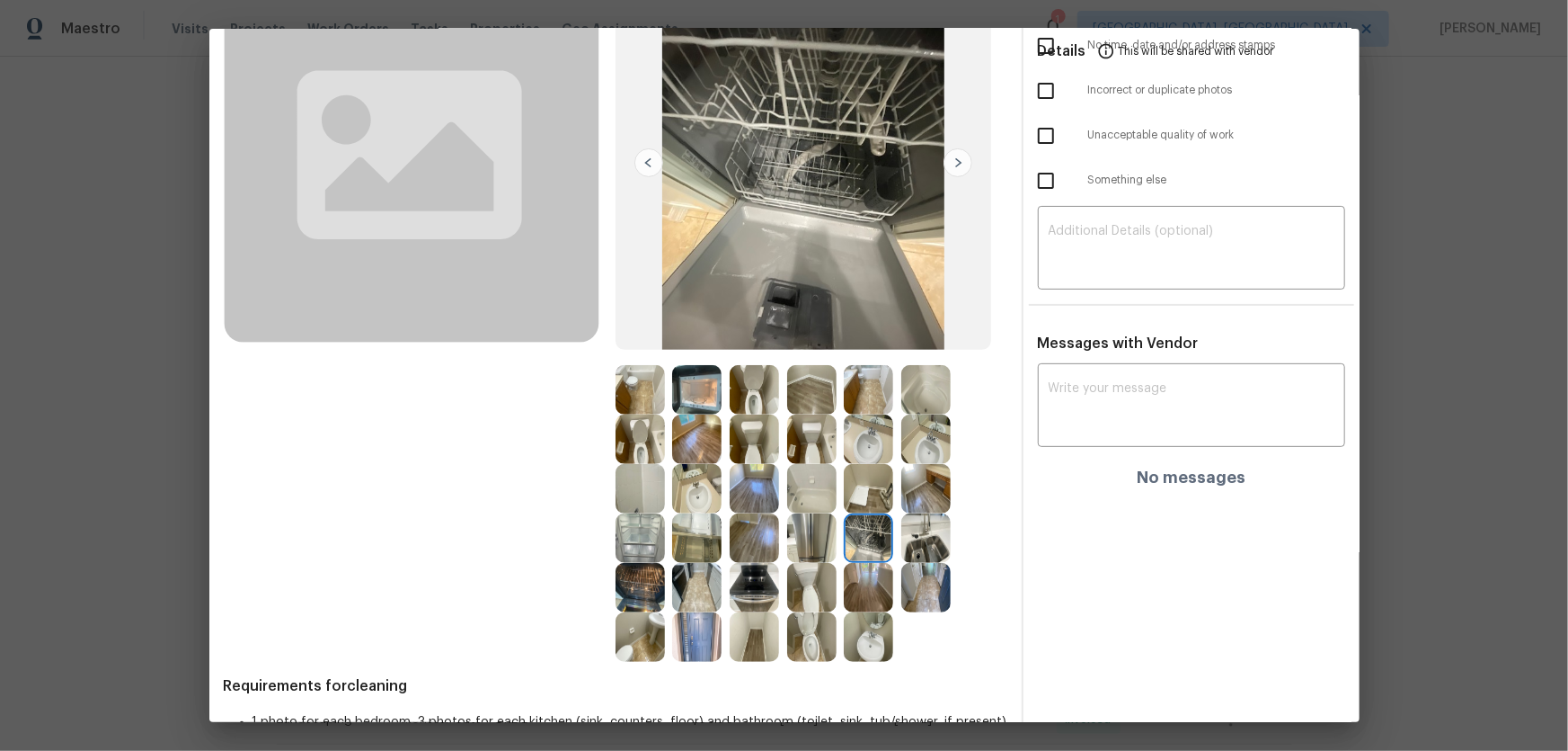
click at [949, 528] on div at bounding box center [930, 538] width 58 height 49
click at [685, 486] on img at bounding box center [697, 488] width 49 height 49
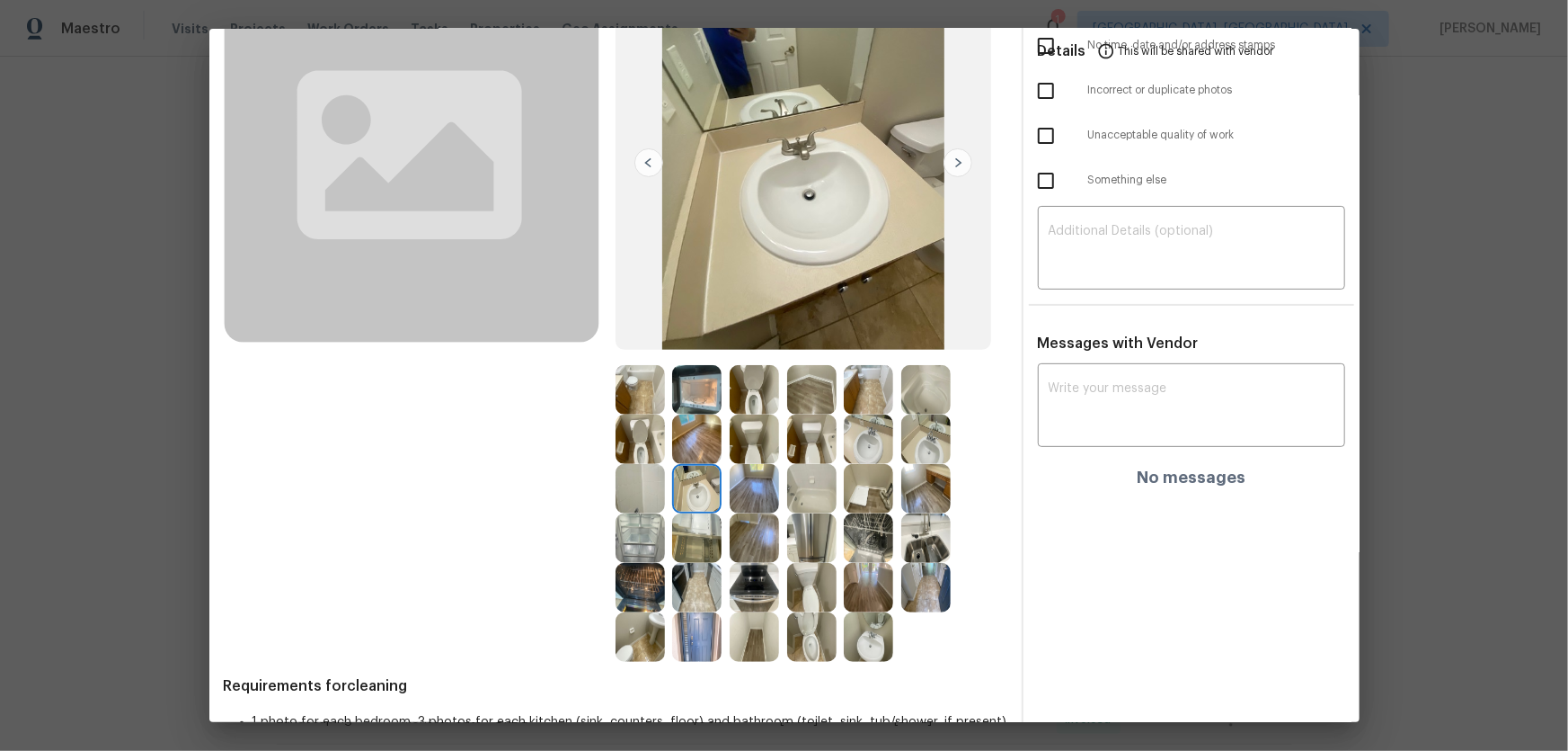
click at [690, 574] on img at bounding box center [697, 587] width 49 height 49
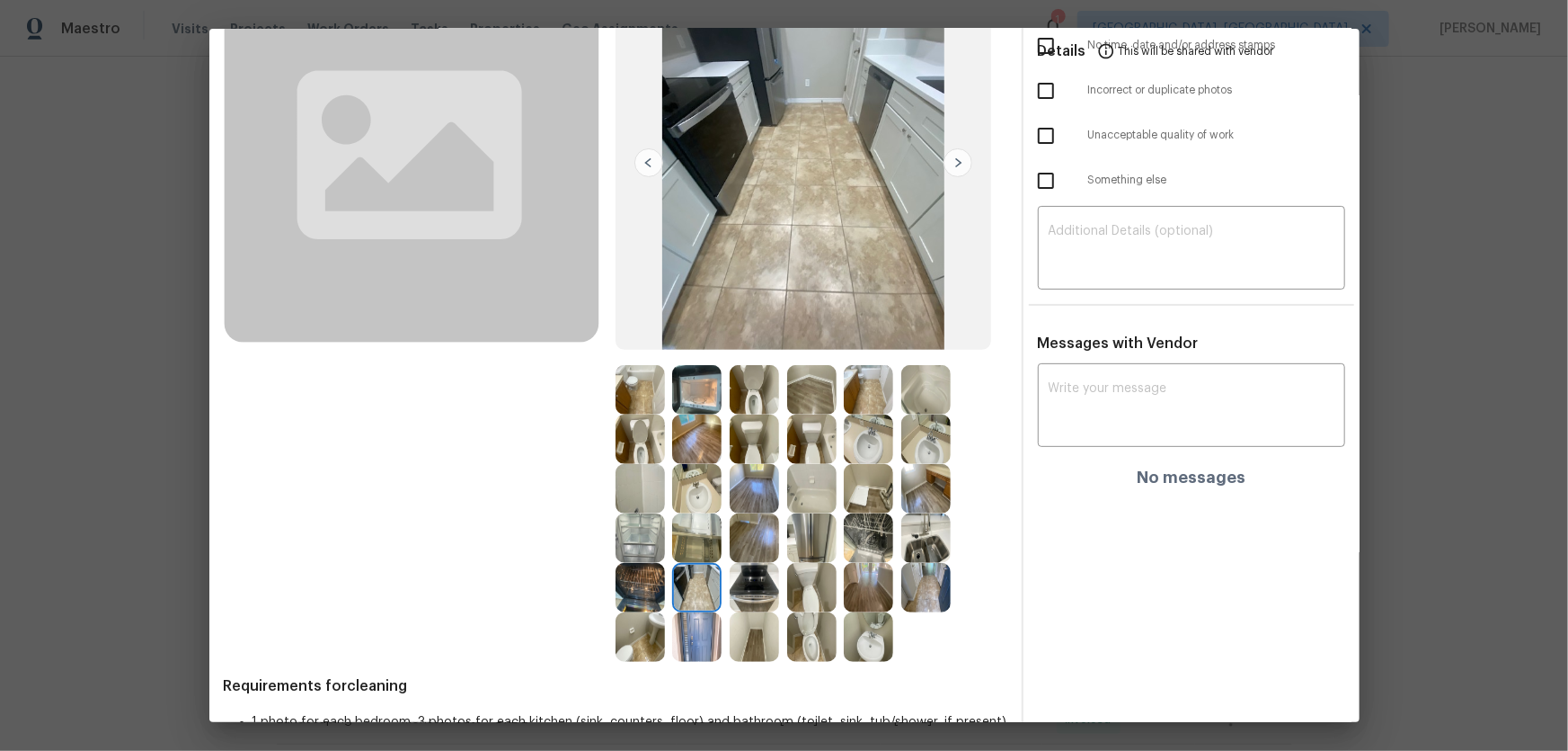
click at [698, 628] on img at bounding box center [697, 636] width 49 height 49
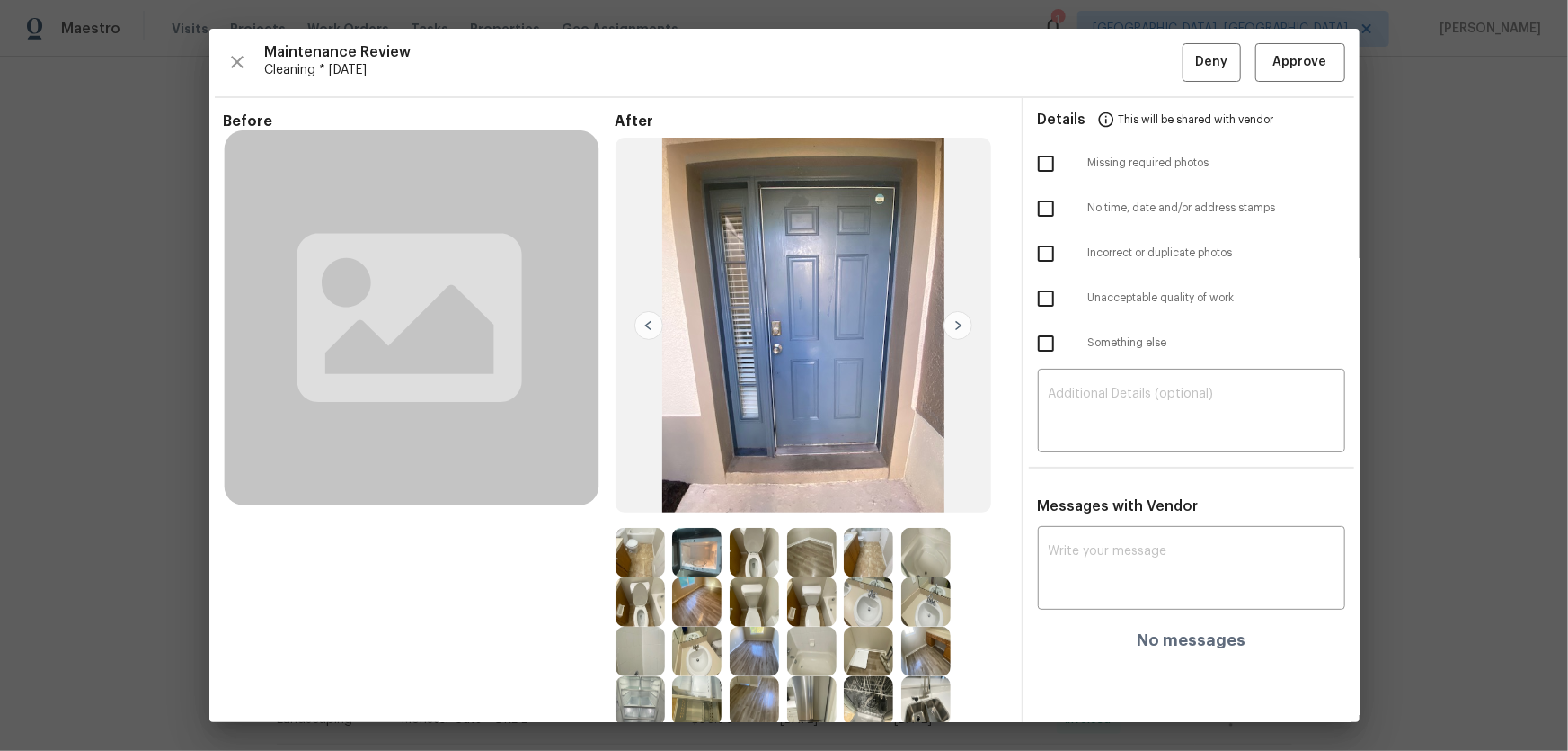
scroll to position [81, 0]
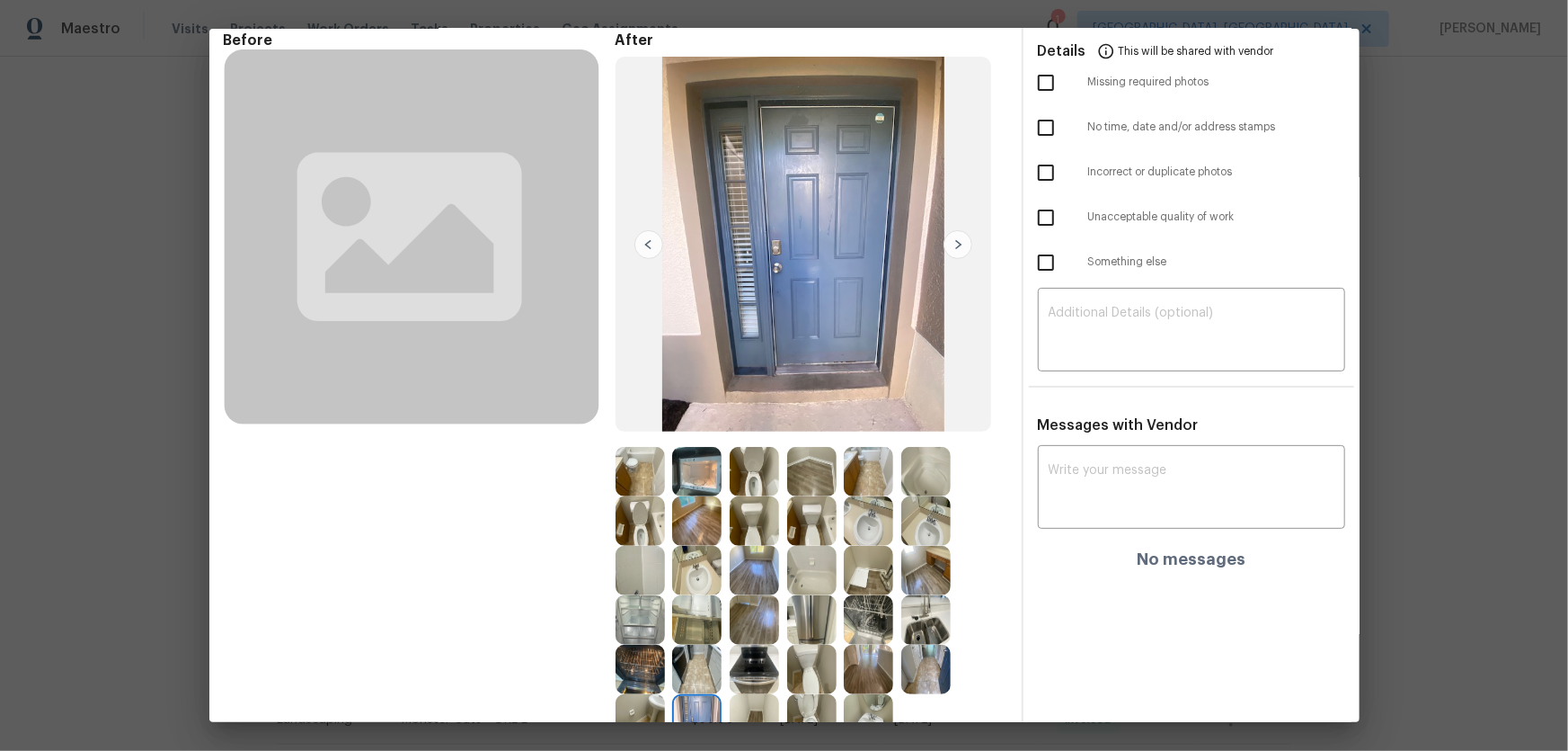
click at [757, 530] on img at bounding box center [754, 520] width 49 height 49
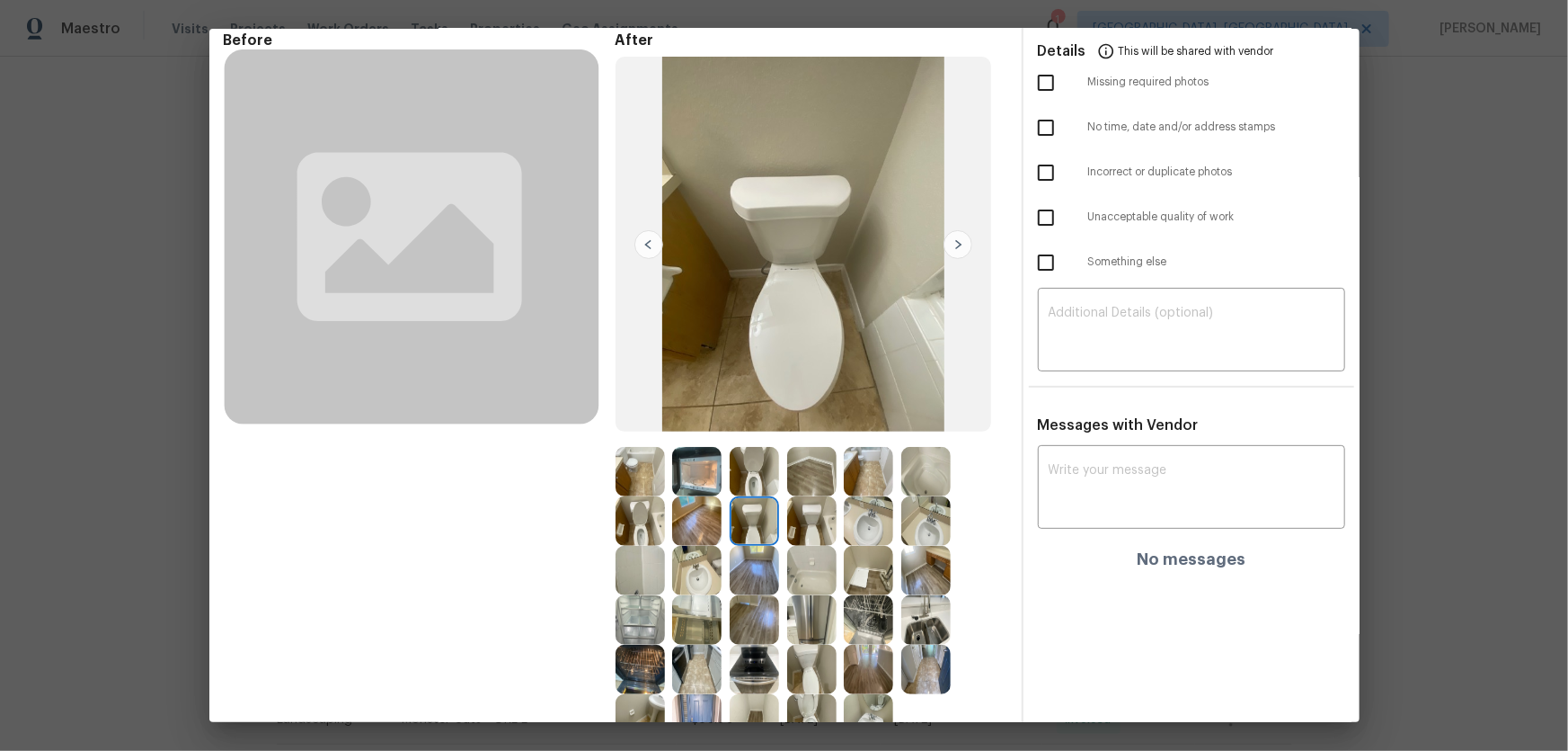
click at [795, 531] on img at bounding box center [812, 520] width 49 height 49
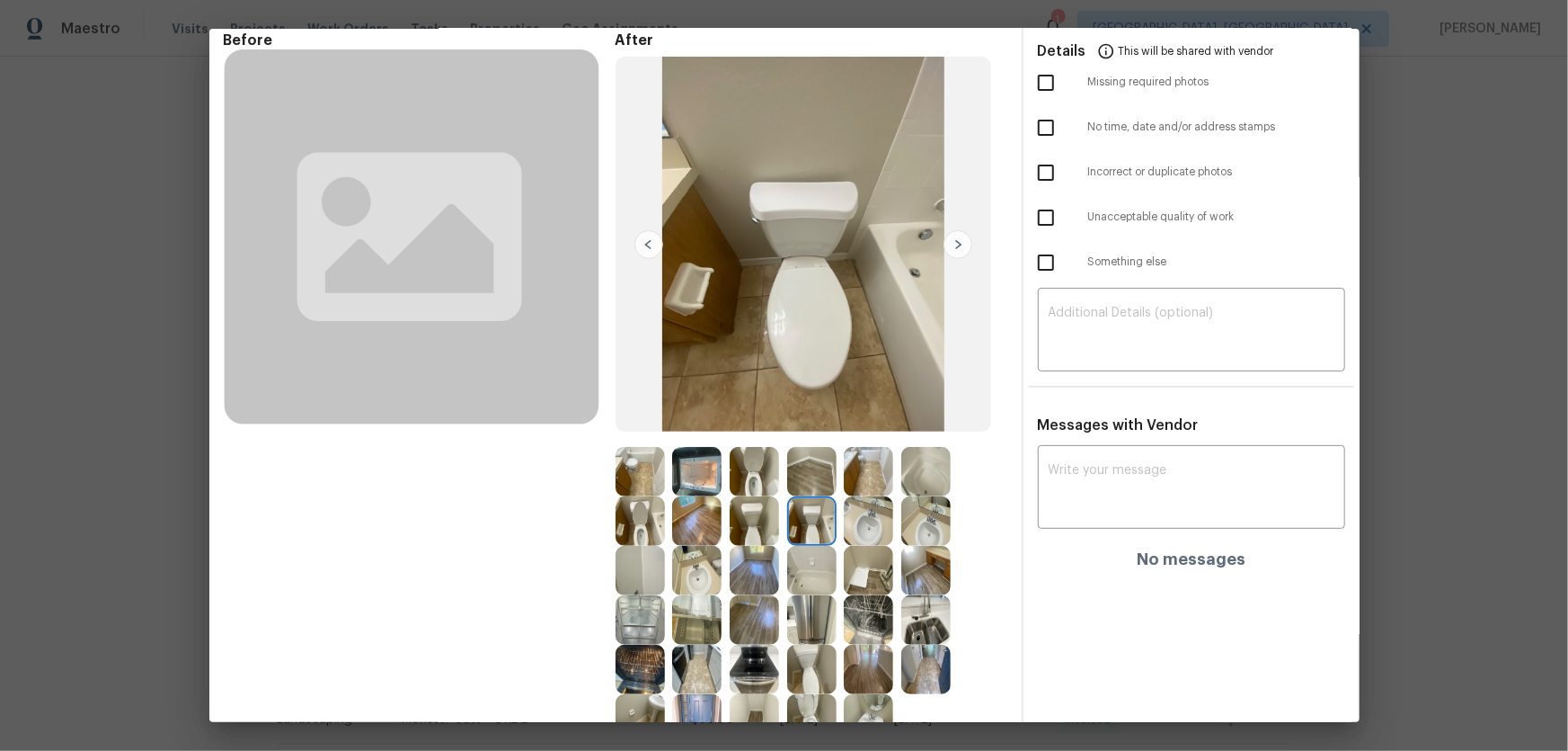
click at [798, 573] on img at bounding box center [812, 570] width 49 height 49
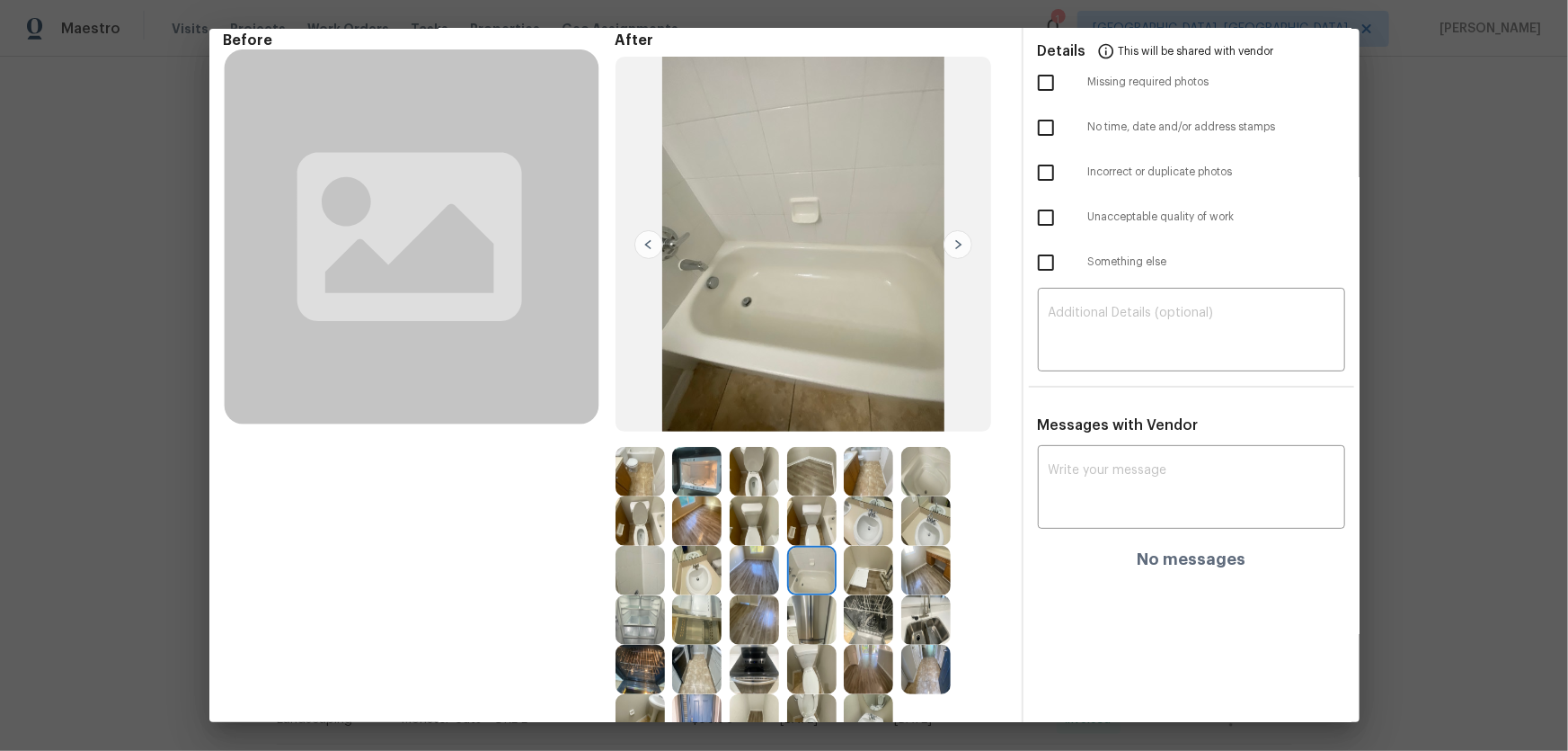
click at [858, 533] on img at bounding box center [867, 520] width 49 height 49
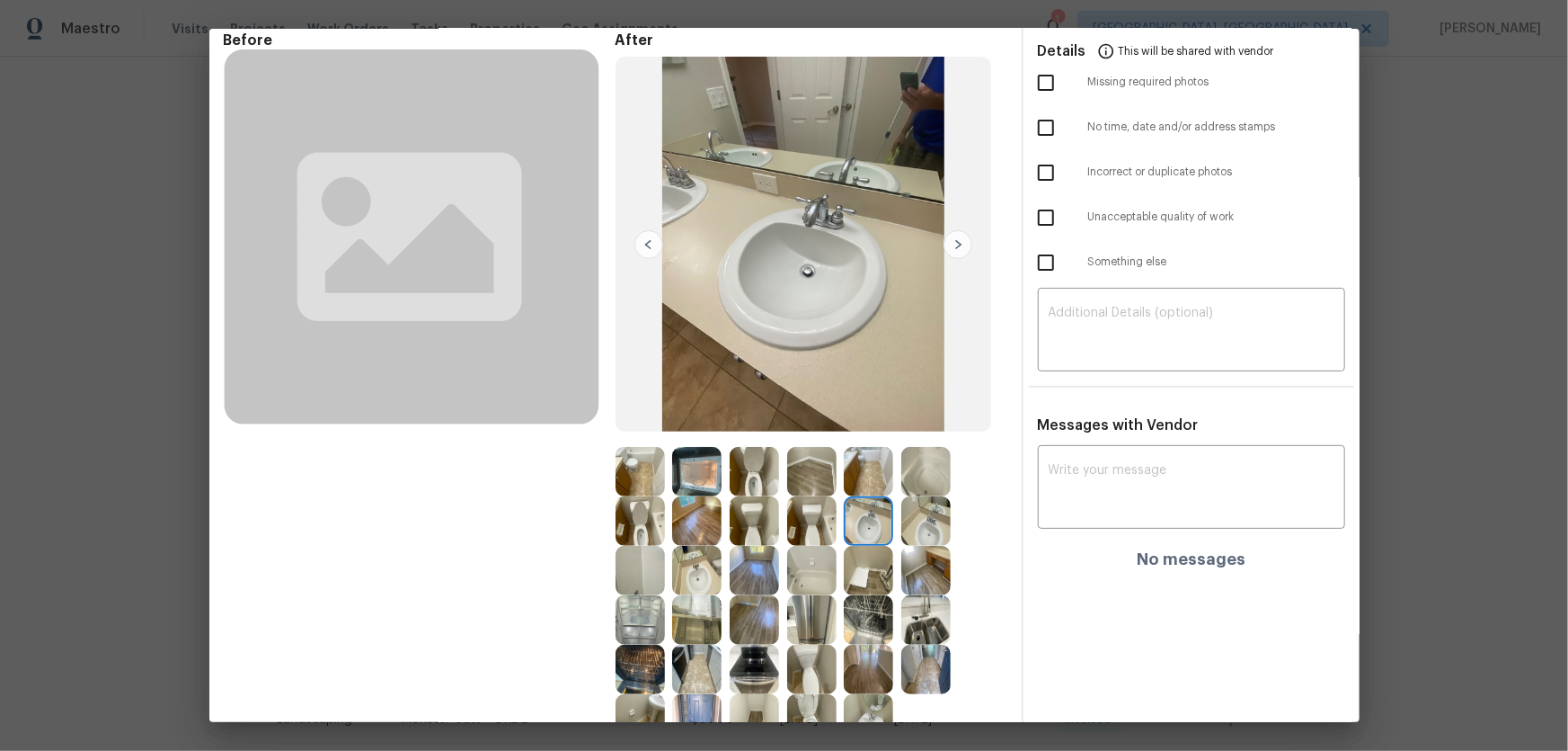
click at [857, 570] on img at bounding box center [867, 570] width 49 height 49
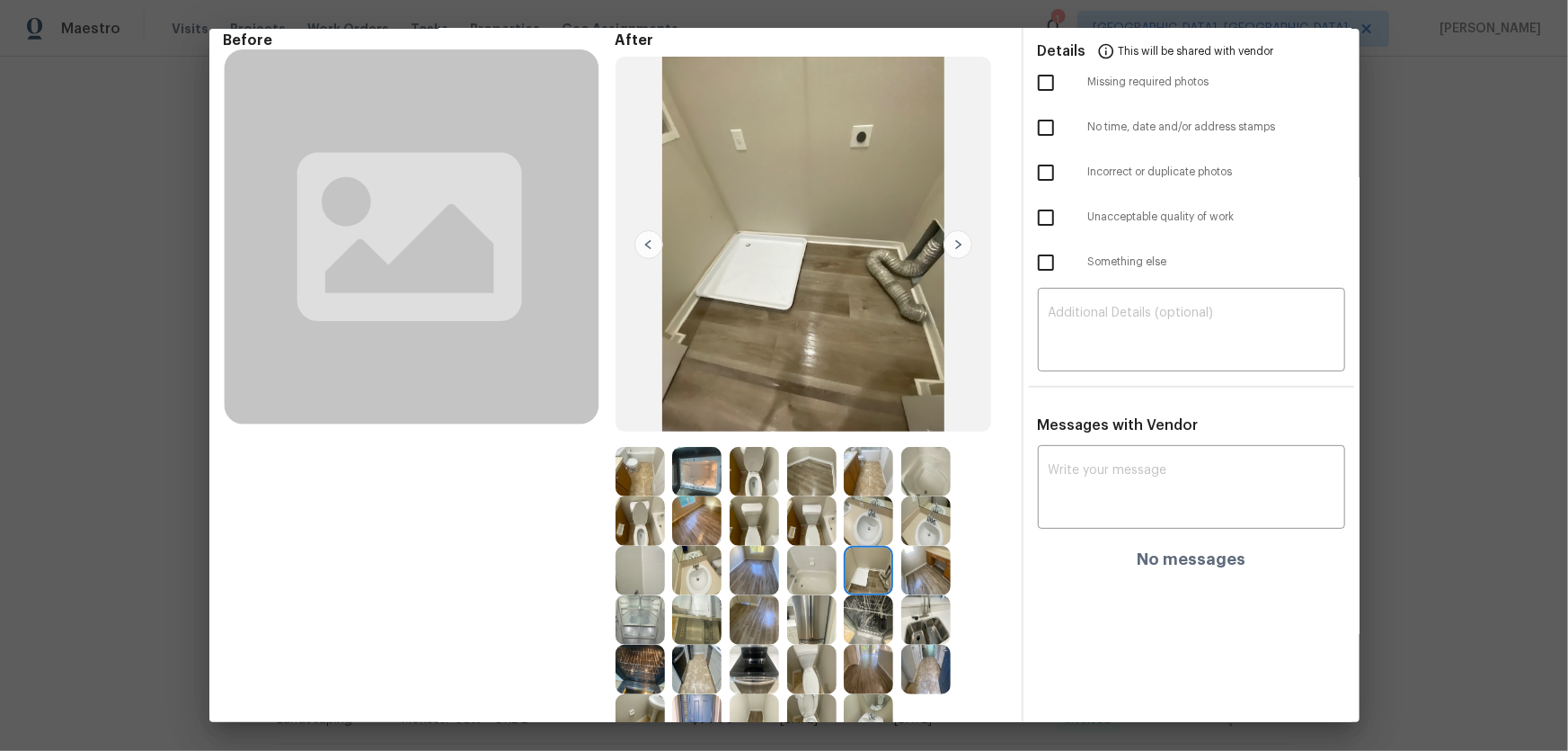
click at [917, 572] on img at bounding box center [925, 570] width 49 height 49
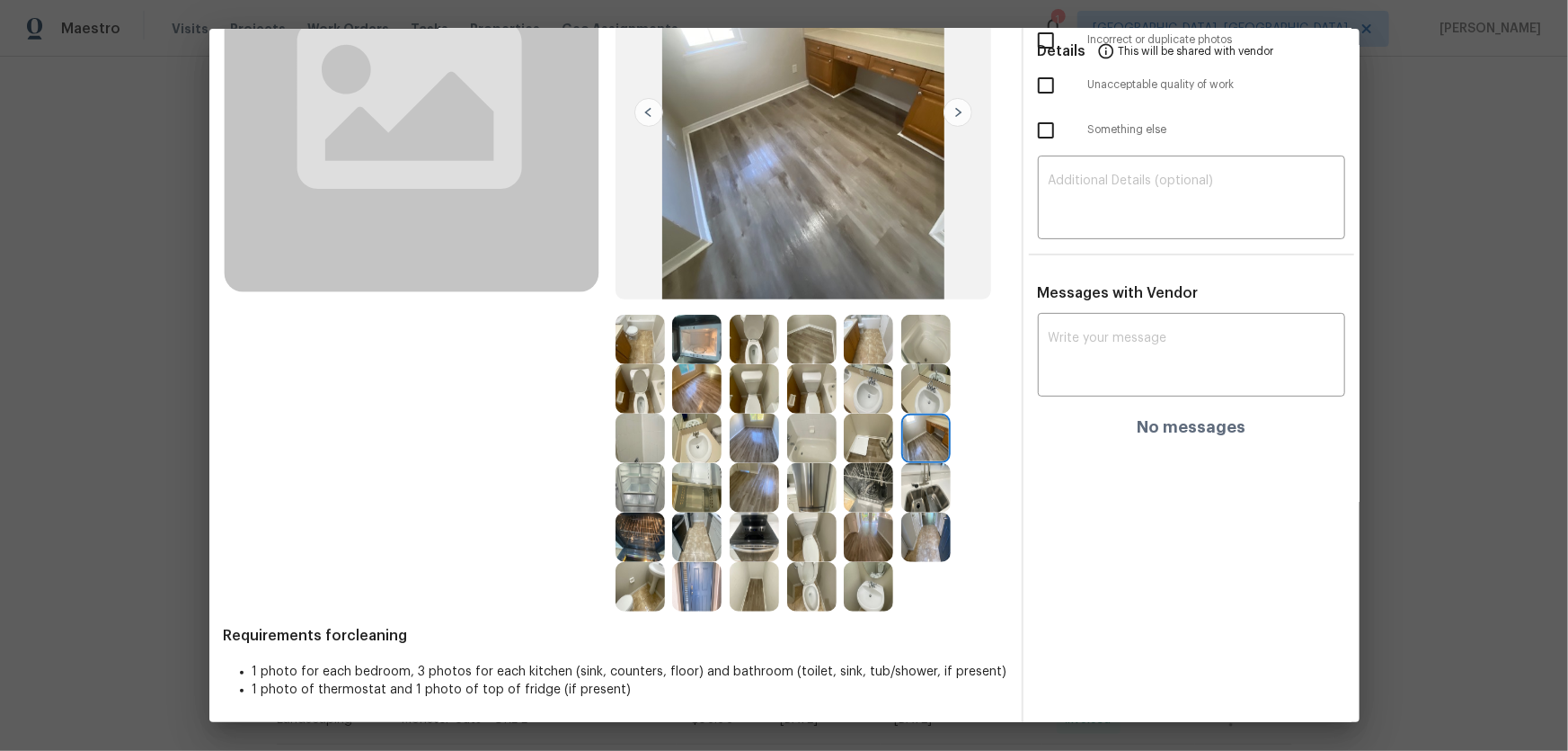
scroll to position [216, 0]
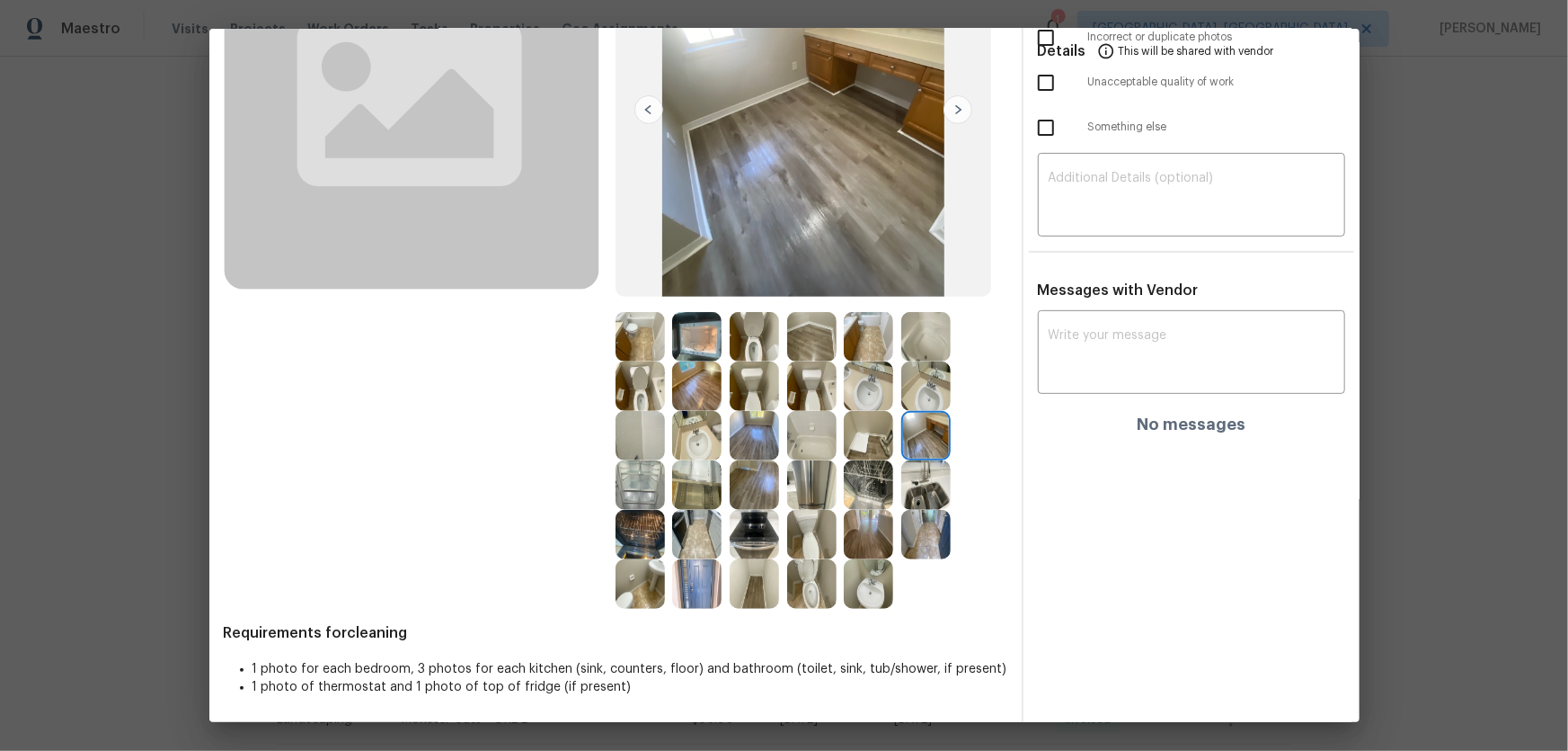
click at [792, 495] on img at bounding box center [812, 485] width 49 height 49
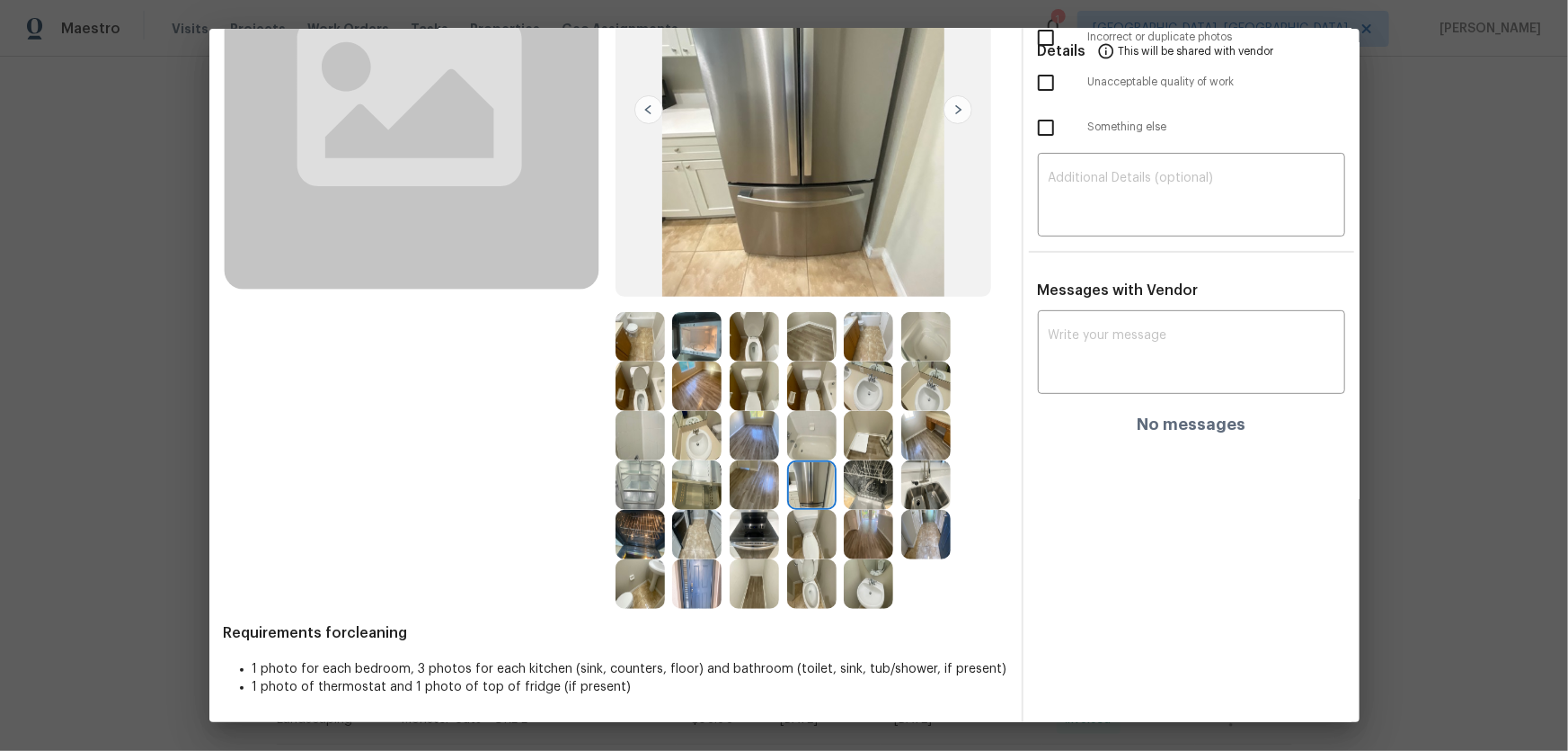
click at [880, 526] on img at bounding box center [867, 534] width 49 height 49
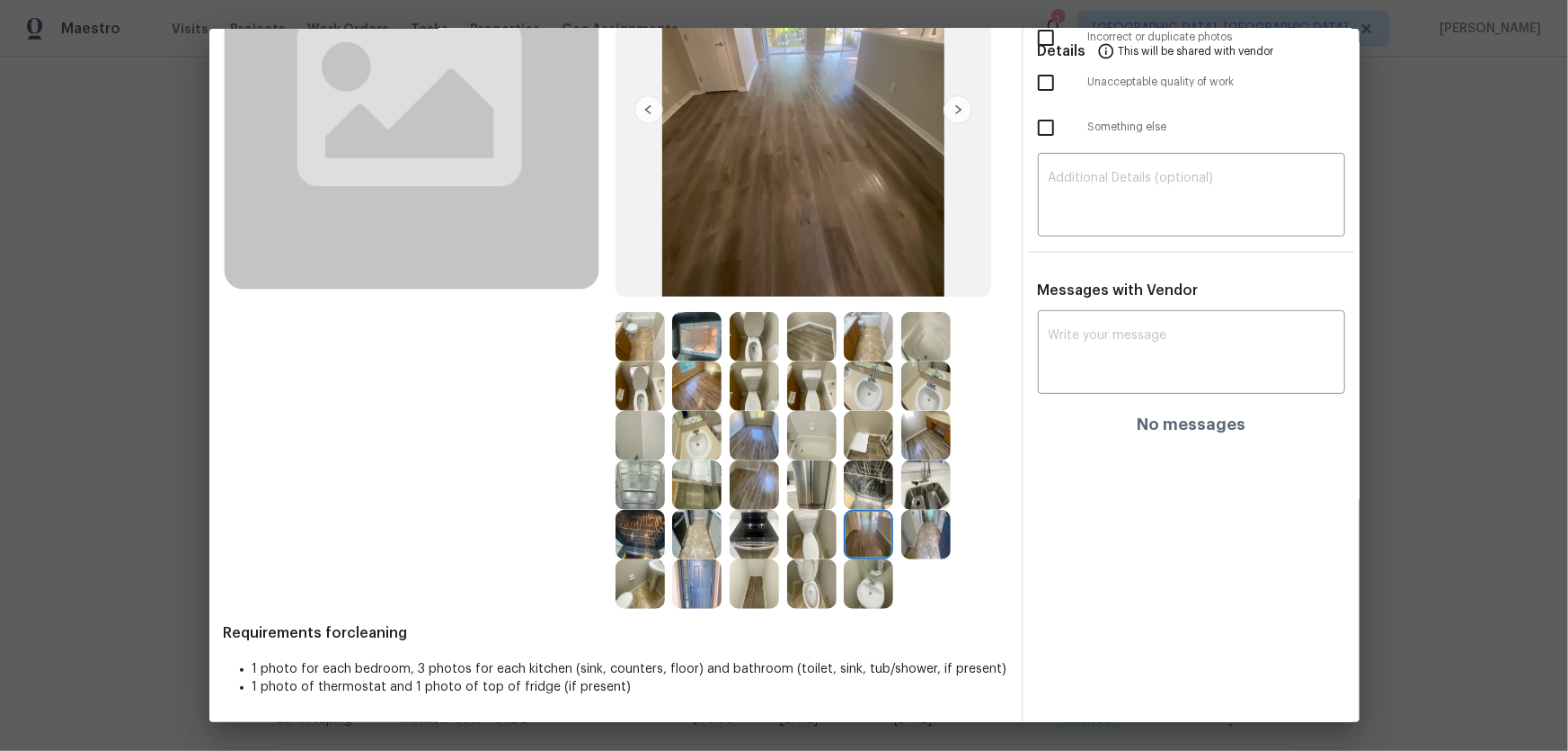
click at [869, 480] on img at bounding box center [867, 485] width 49 height 49
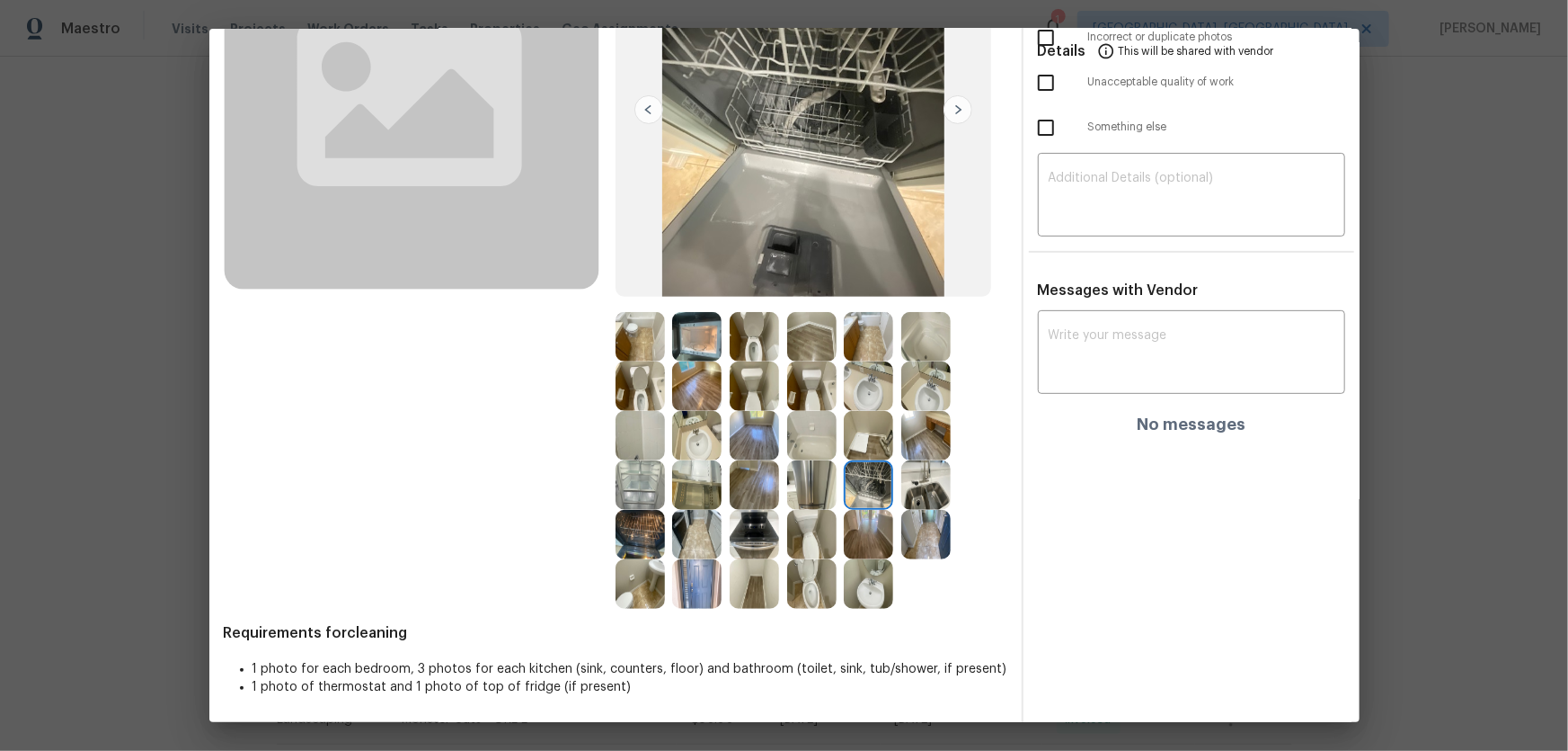
click at [922, 491] on img at bounding box center [925, 485] width 49 height 49
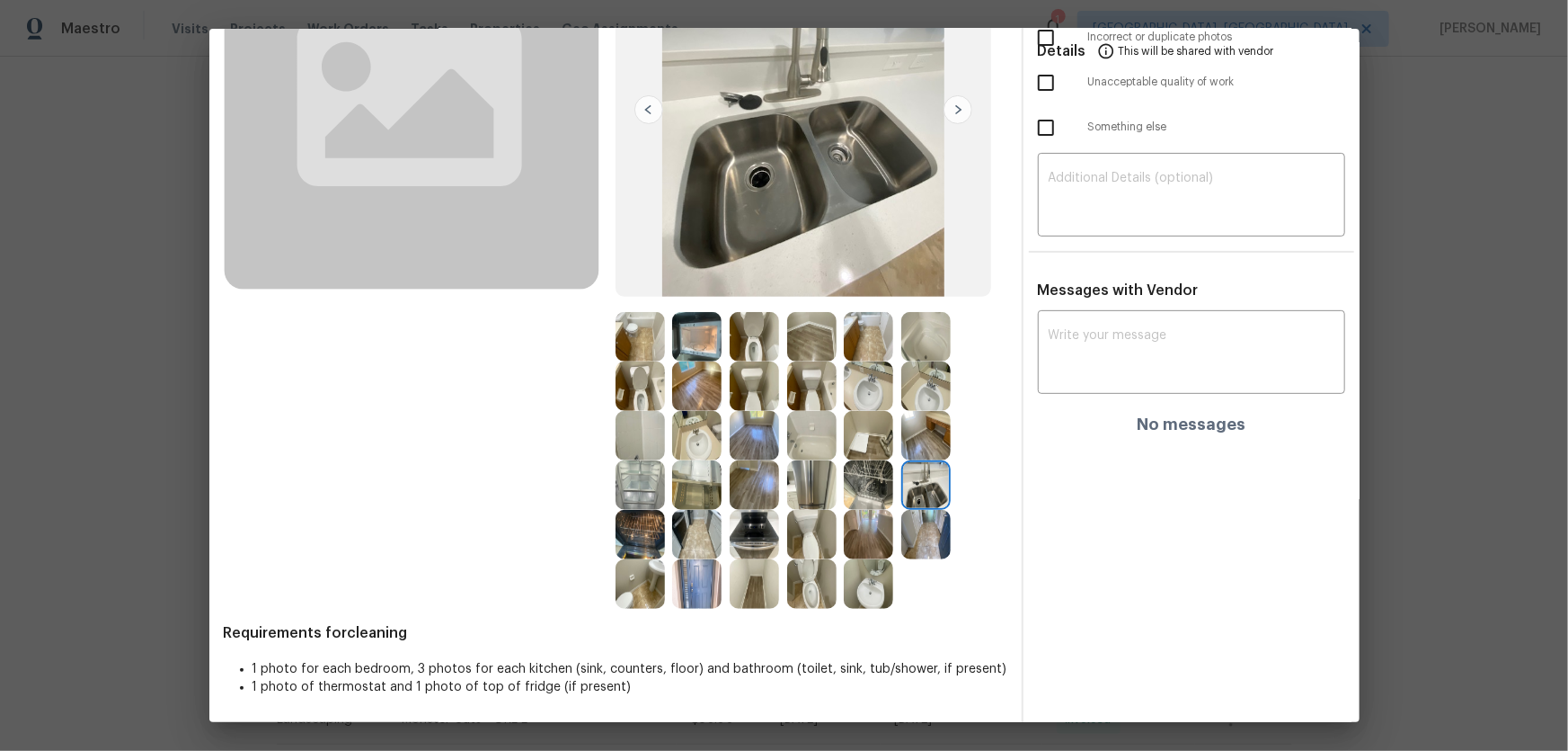
click at [864, 429] on img at bounding box center [867, 435] width 49 height 49
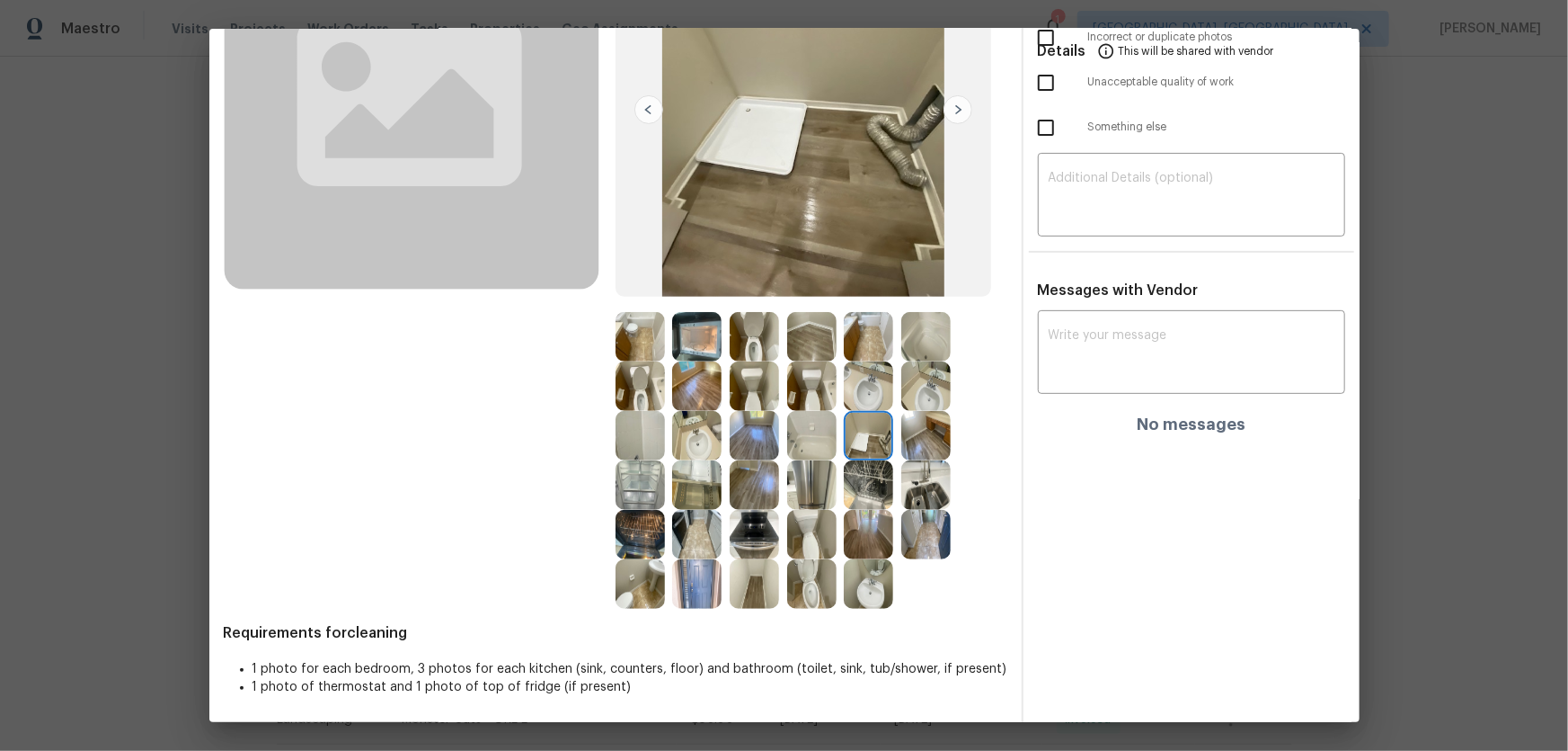
click at [794, 438] on img at bounding box center [812, 435] width 49 height 49
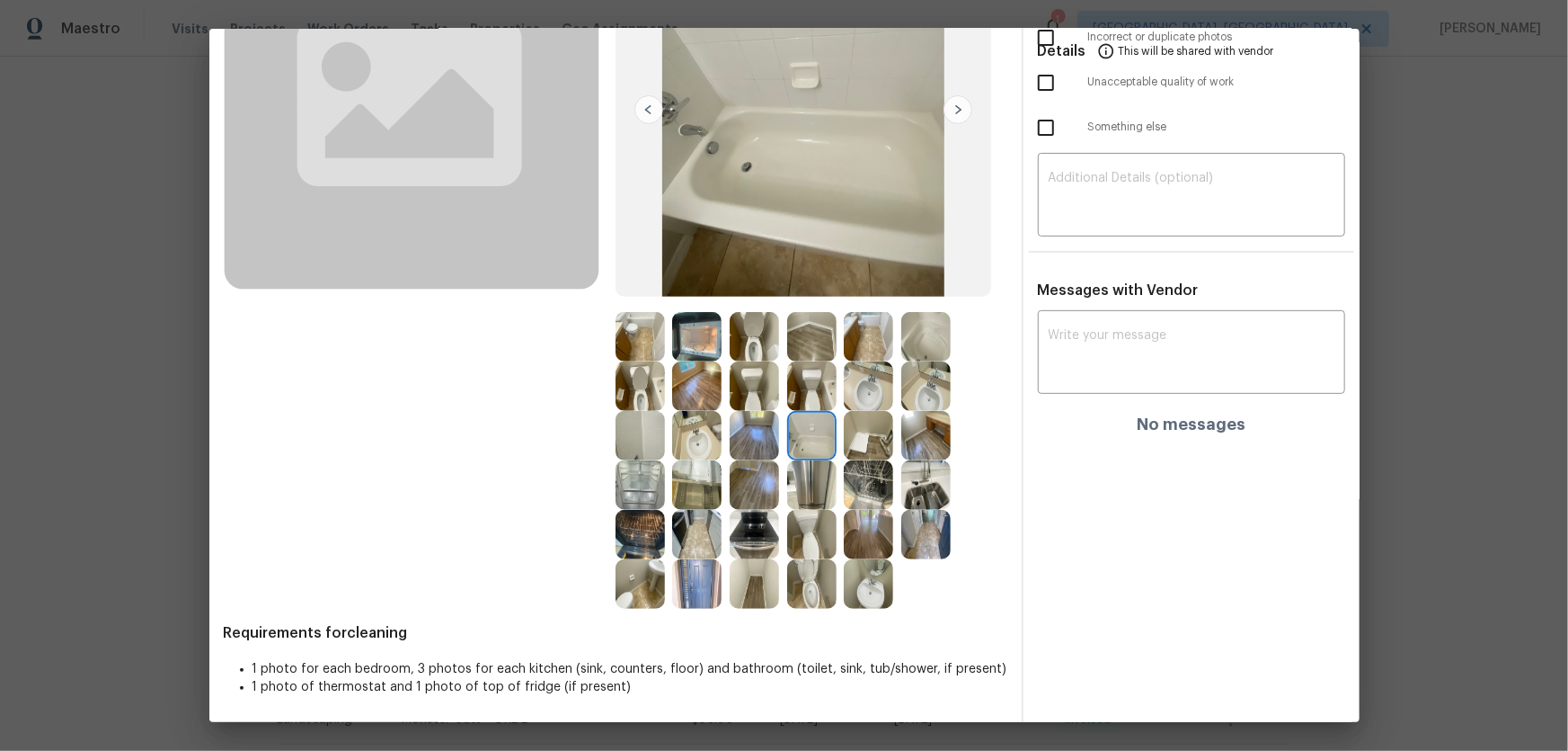
click at [802, 391] on img at bounding box center [812, 385] width 49 height 49
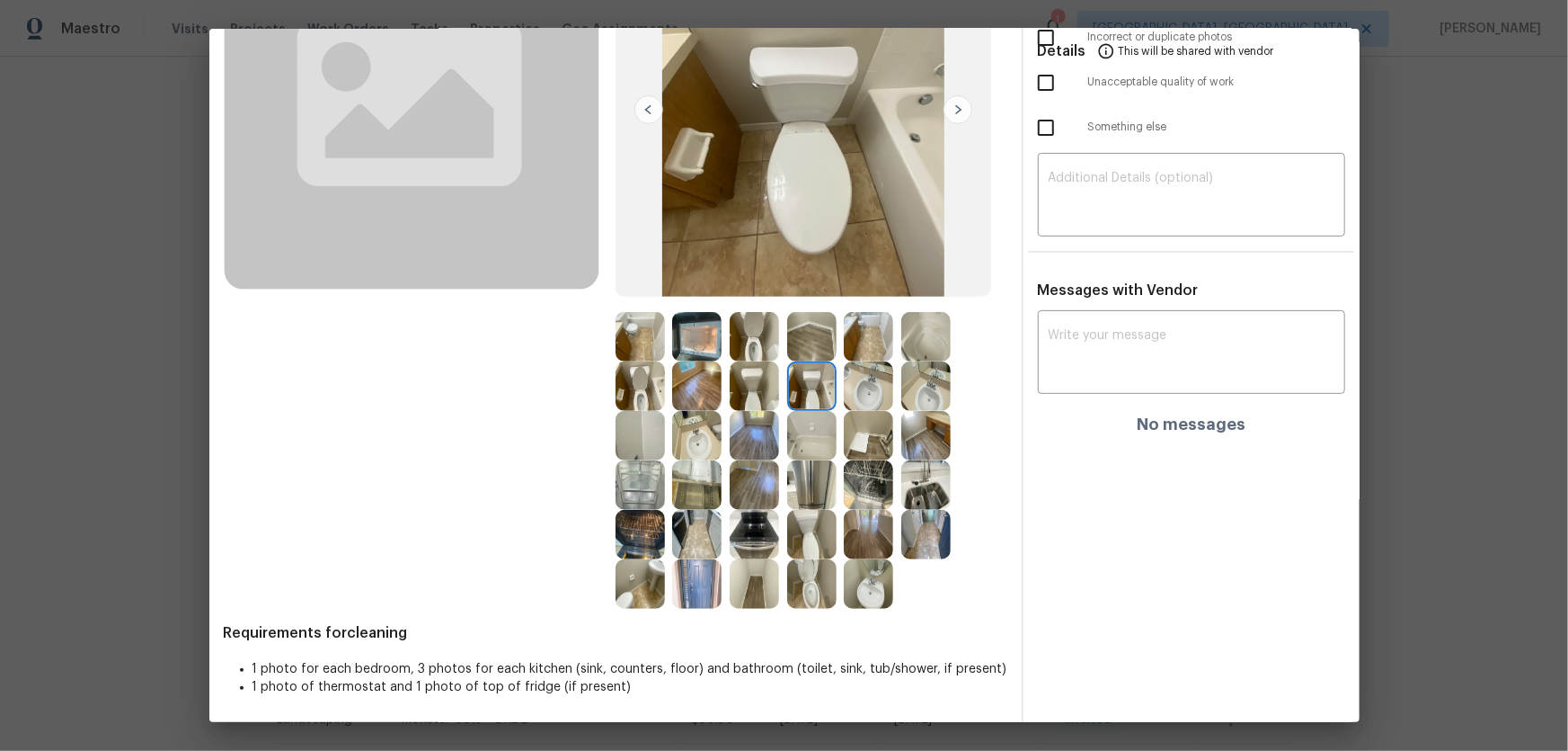
click at [756, 391] on img at bounding box center [754, 385] width 49 height 49
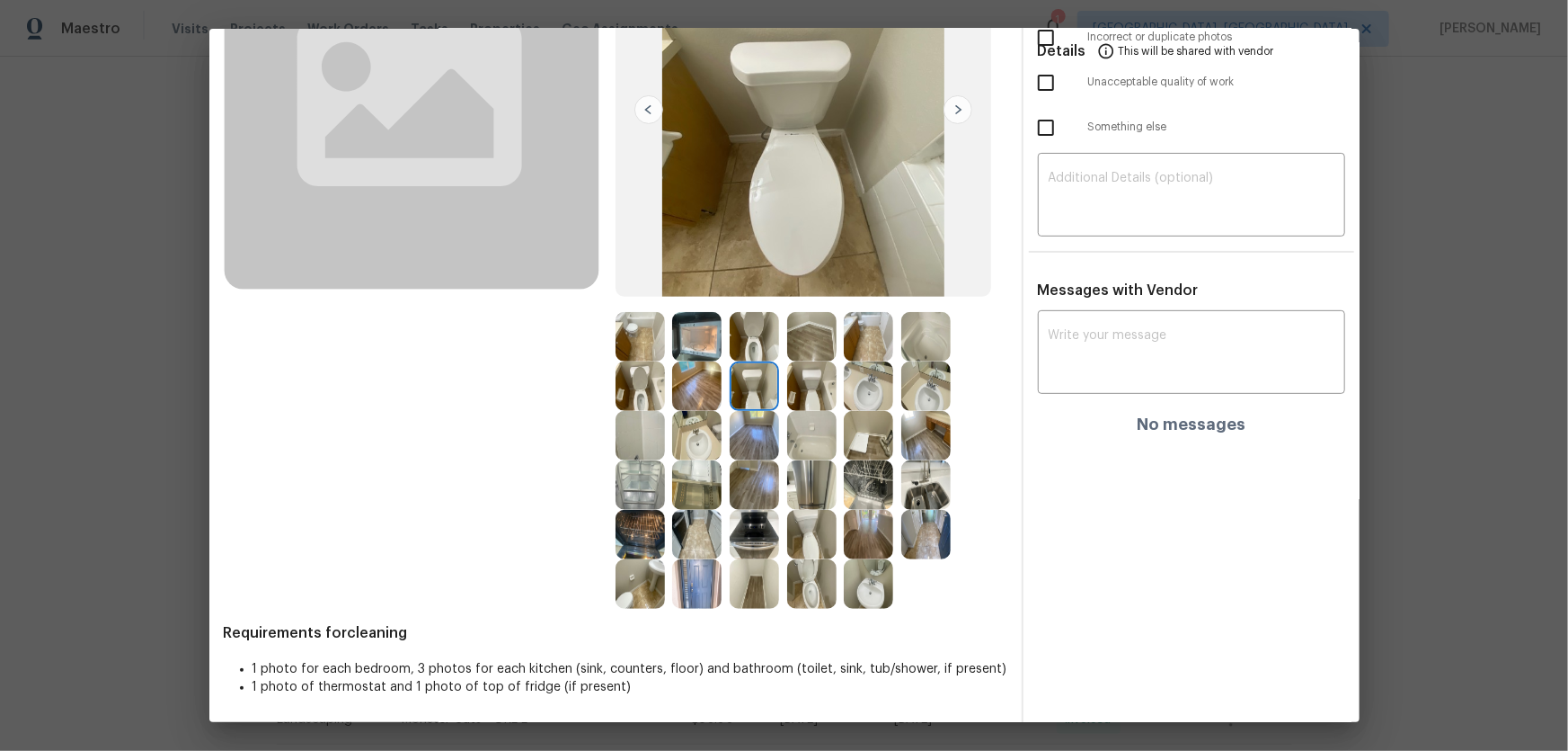
click at [748, 431] on img at bounding box center [754, 435] width 49 height 49
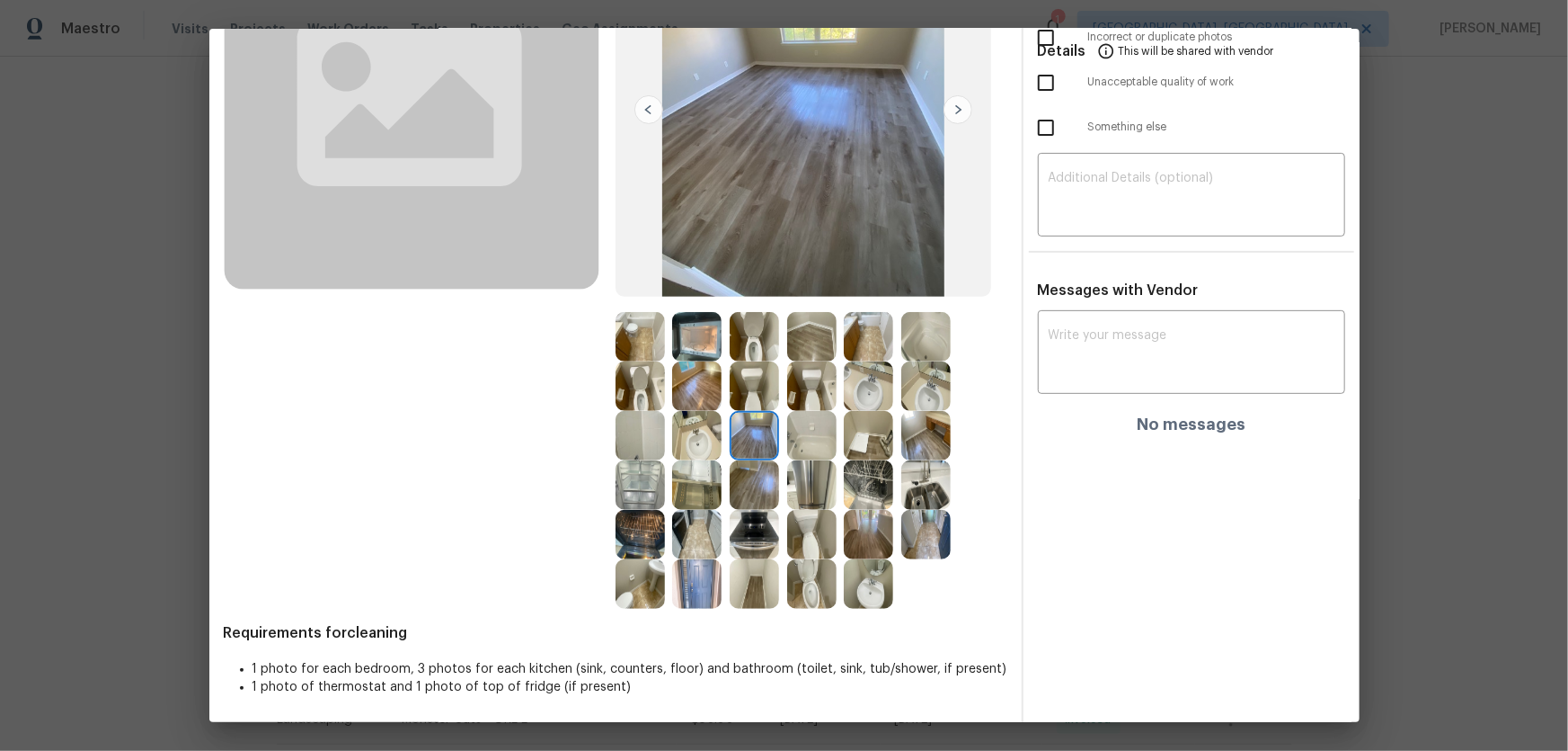
click at [754, 484] on img at bounding box center [754, 485] width 49 height 49
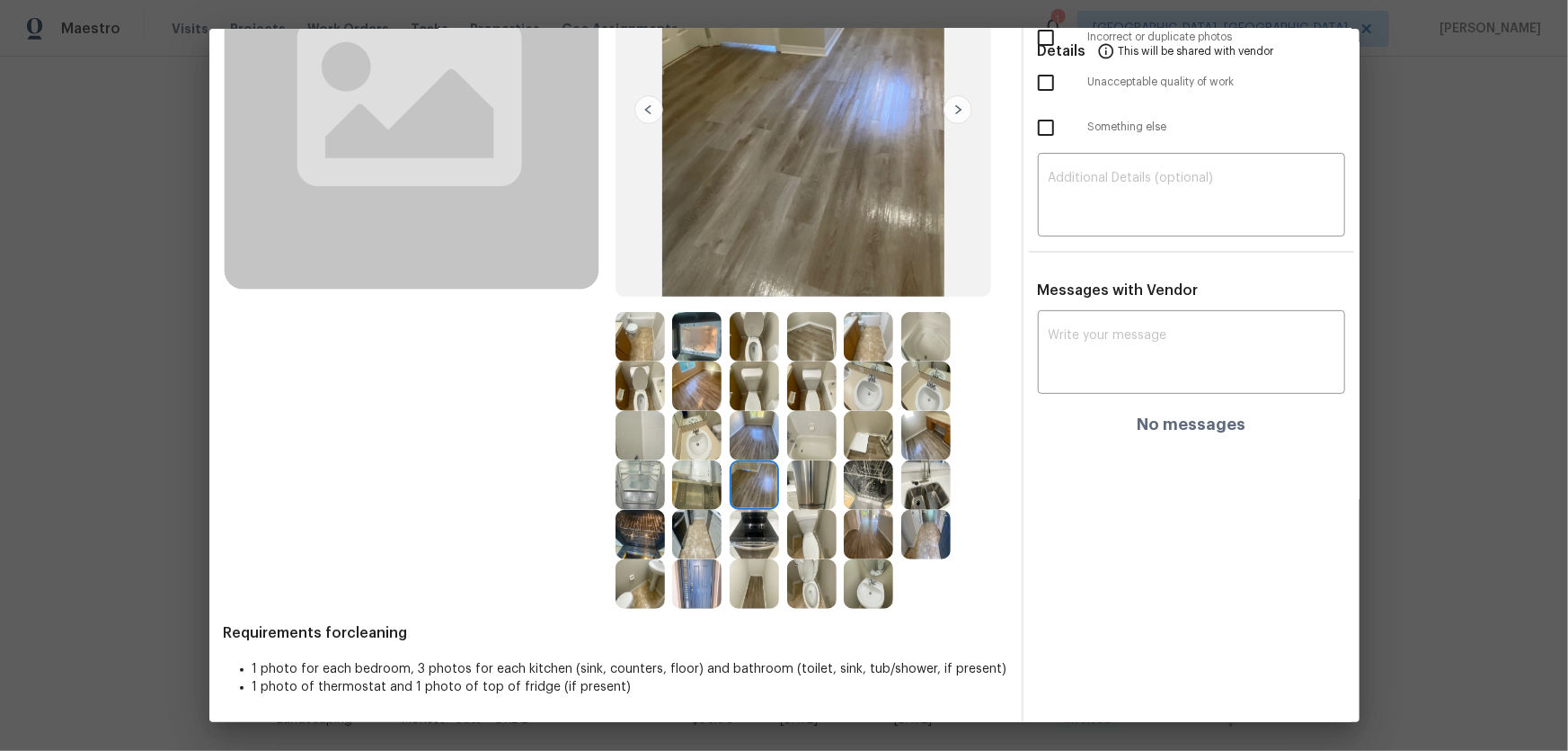
click at [674, 369] on img at bounding box center [697, 385] width 49 height 49
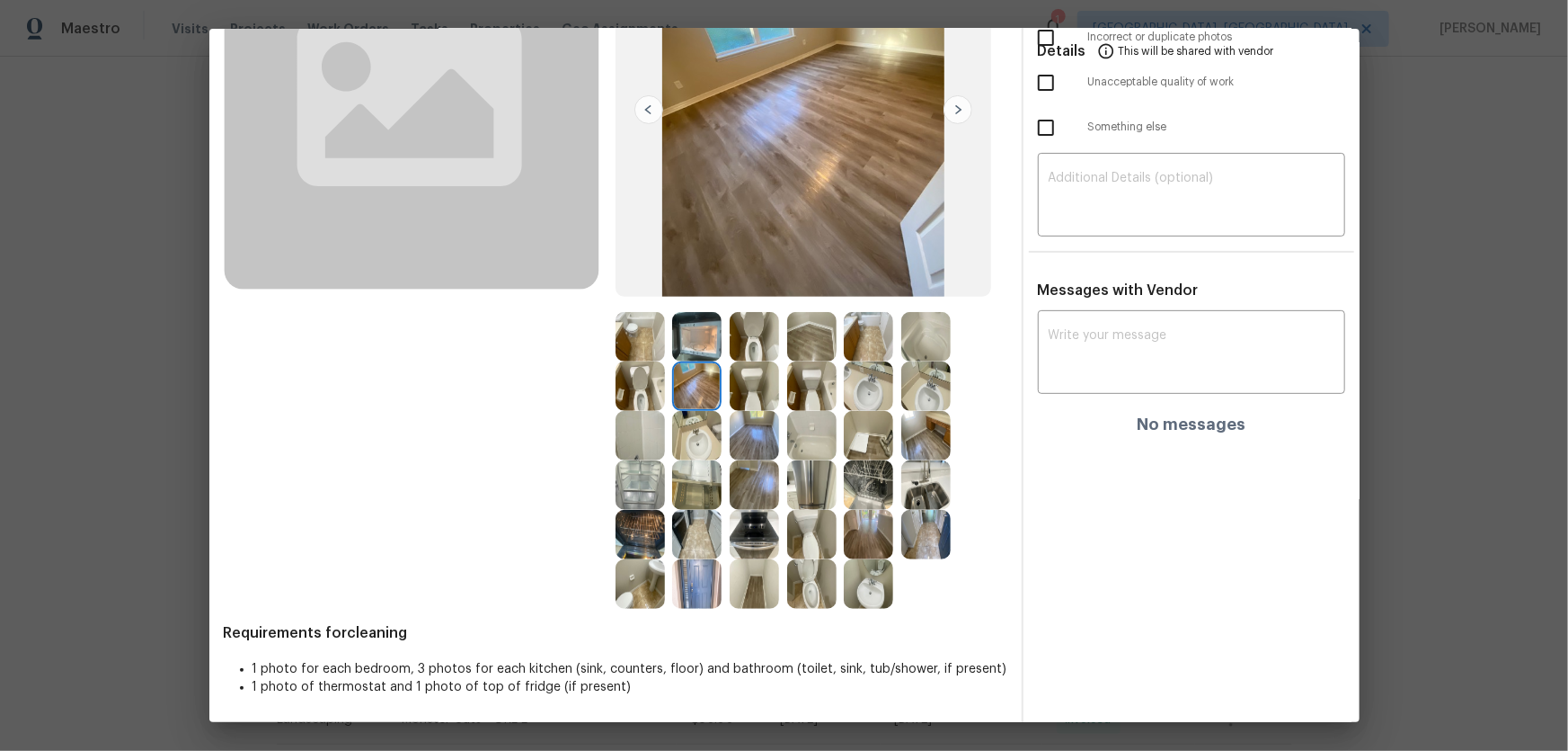
click at [795, 347] on img at bounding box center [812, 336] width 49 height 49
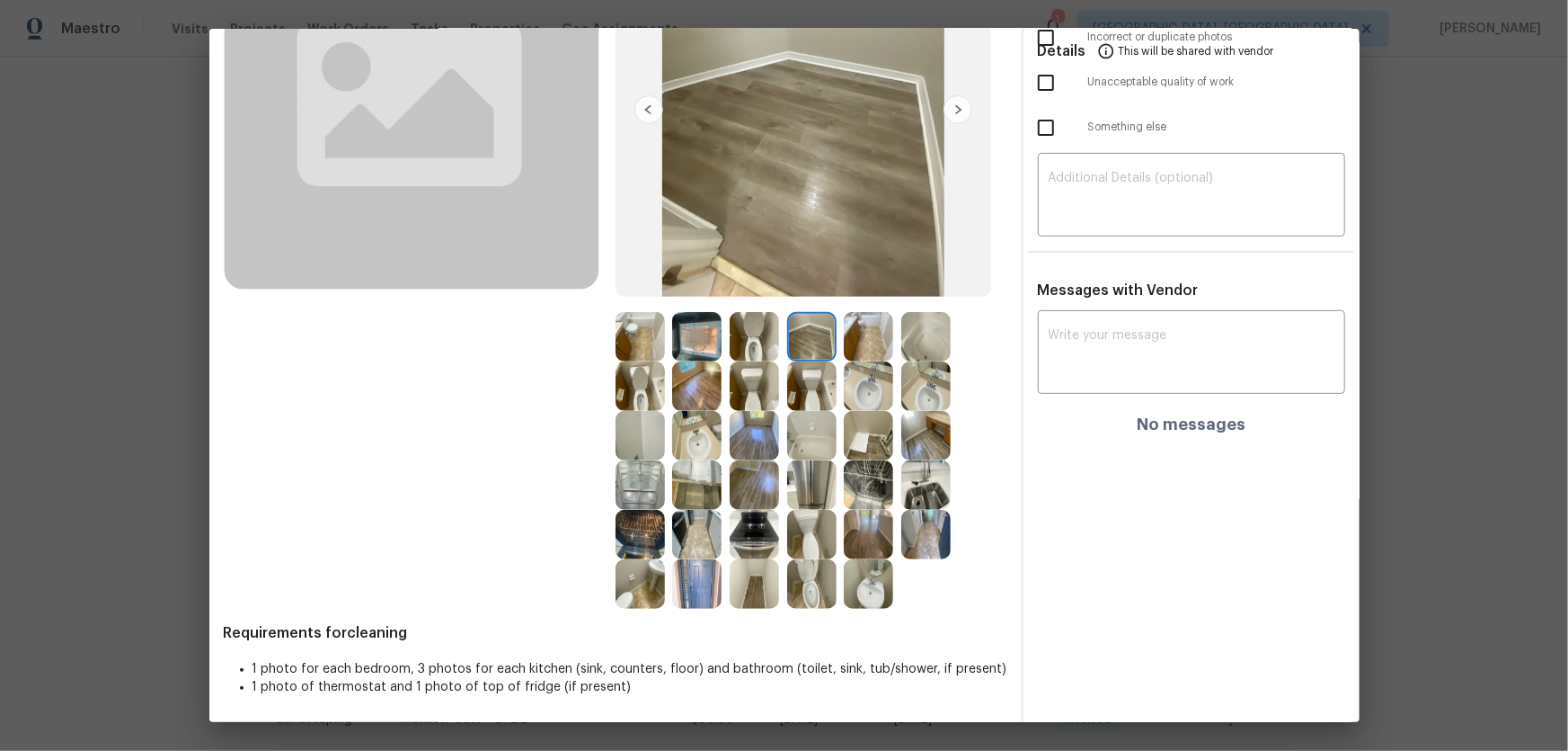
click at [855, 347] on img at bounding box center [867, 336] width 49 height 49
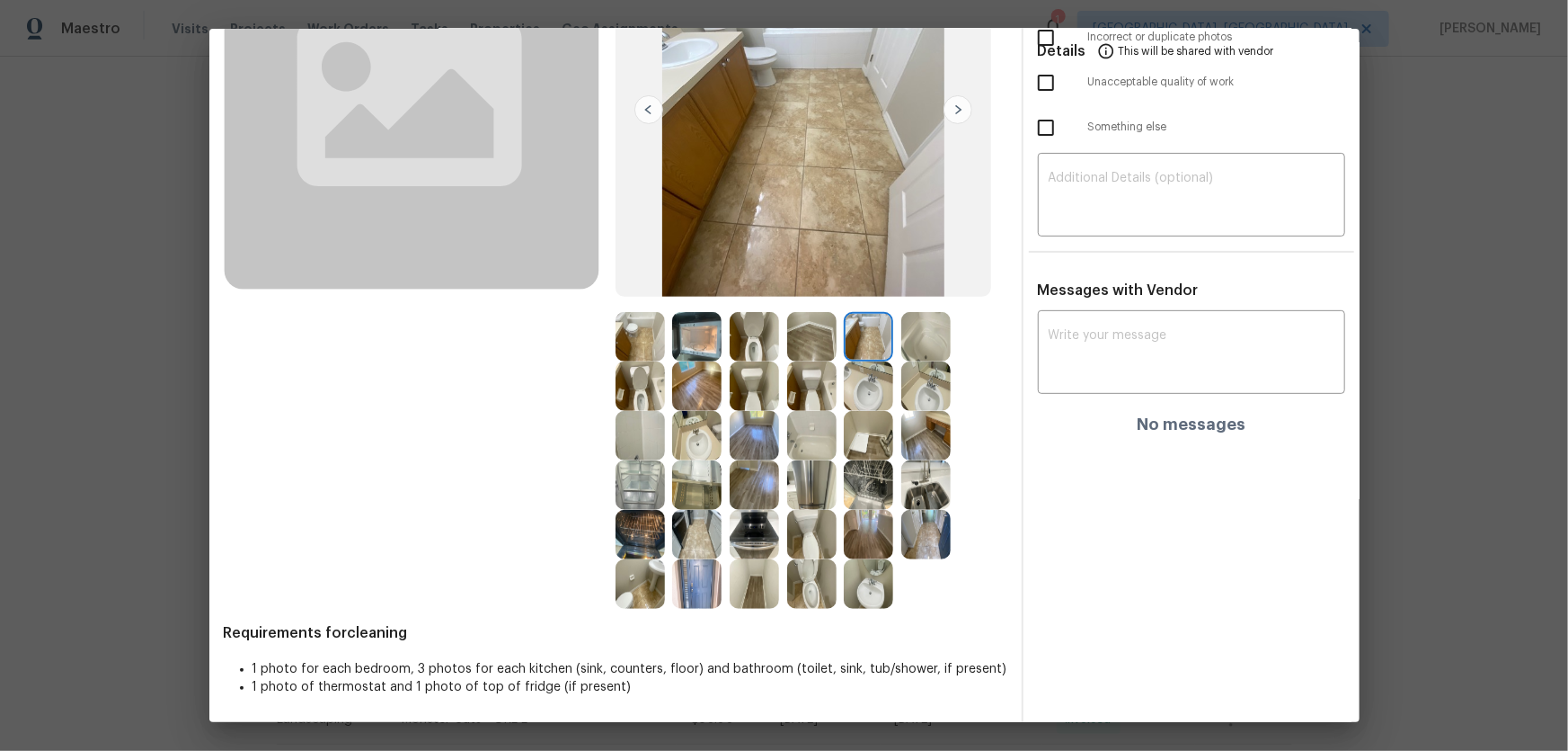
click at [746, 539] on img at bounding box center [754, 534] width 49 height 49
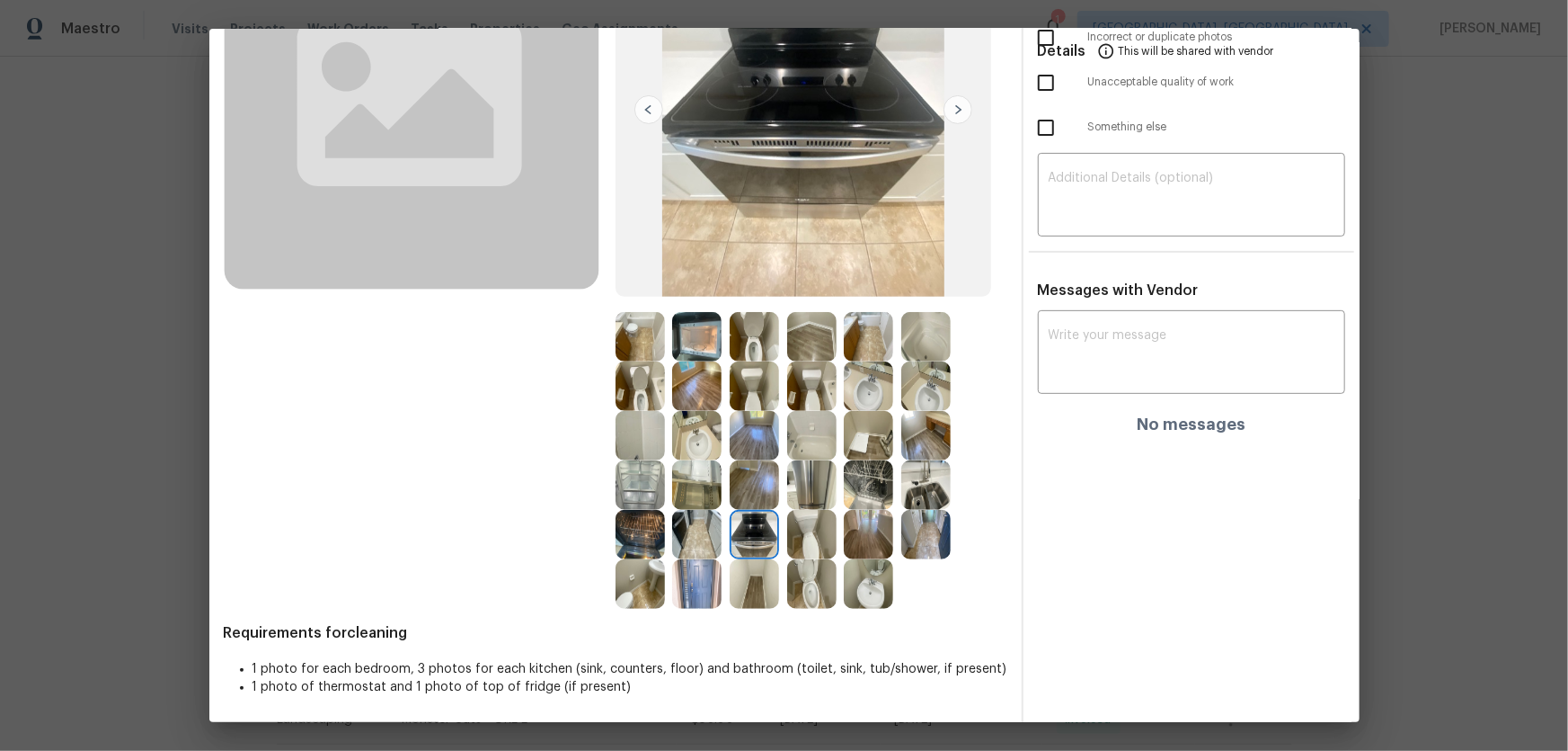
click at [699, 530] on img at bounding box center [697, 534] width 49 height 49
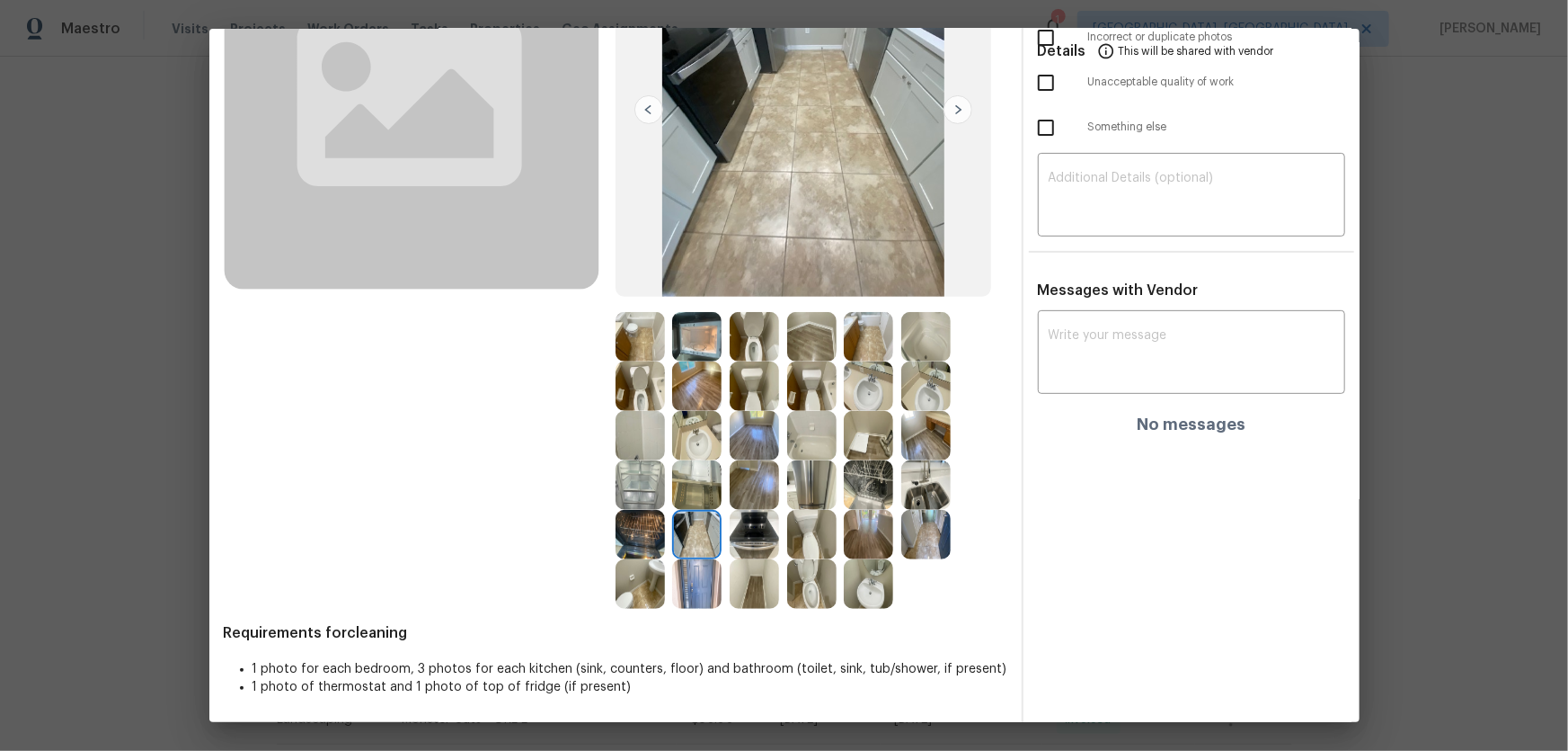
click at [659, 530] on img at bounding box center [640, 534] width 49 height 49
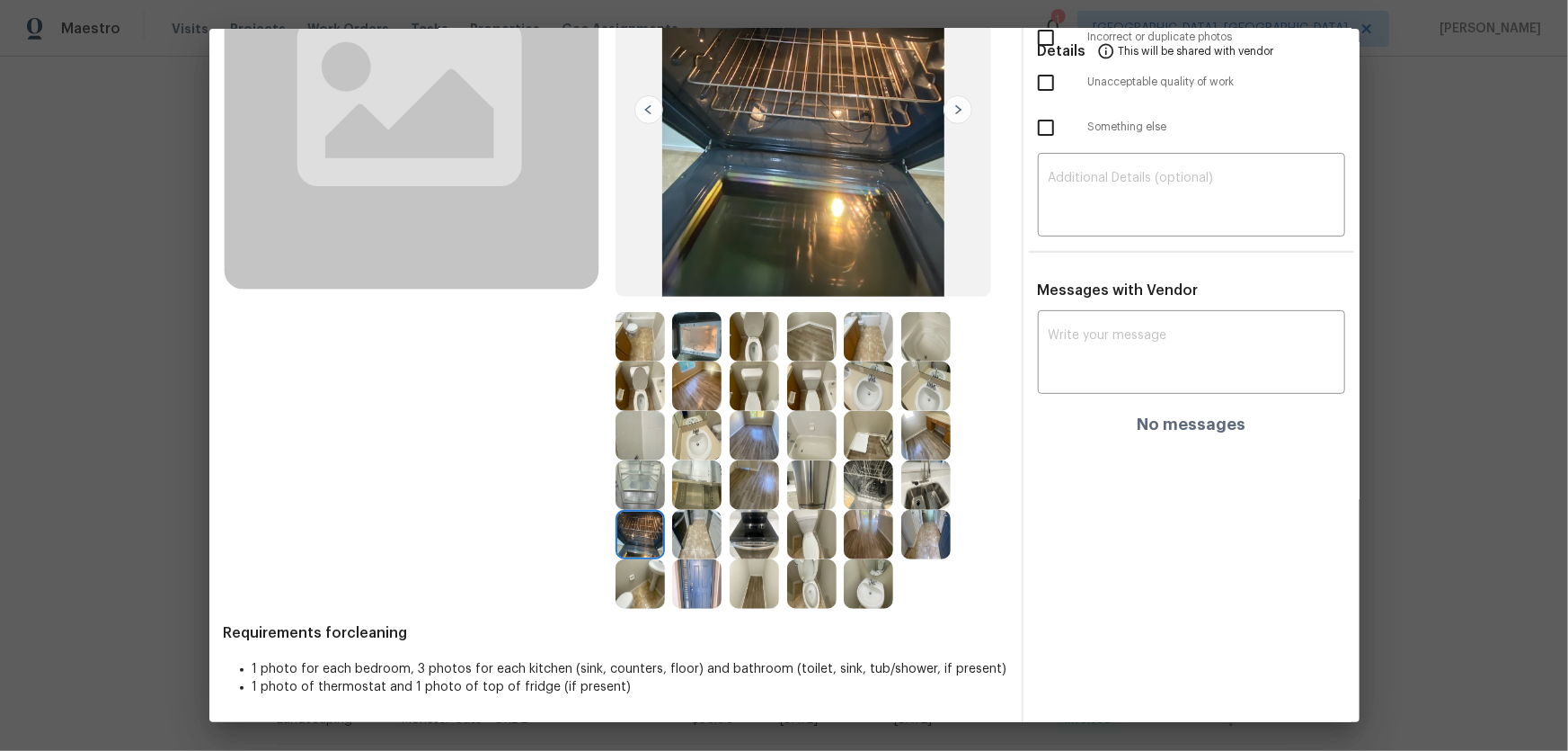
click at [635, 567] on img at bounding box center [640, 583] width 49 height 49
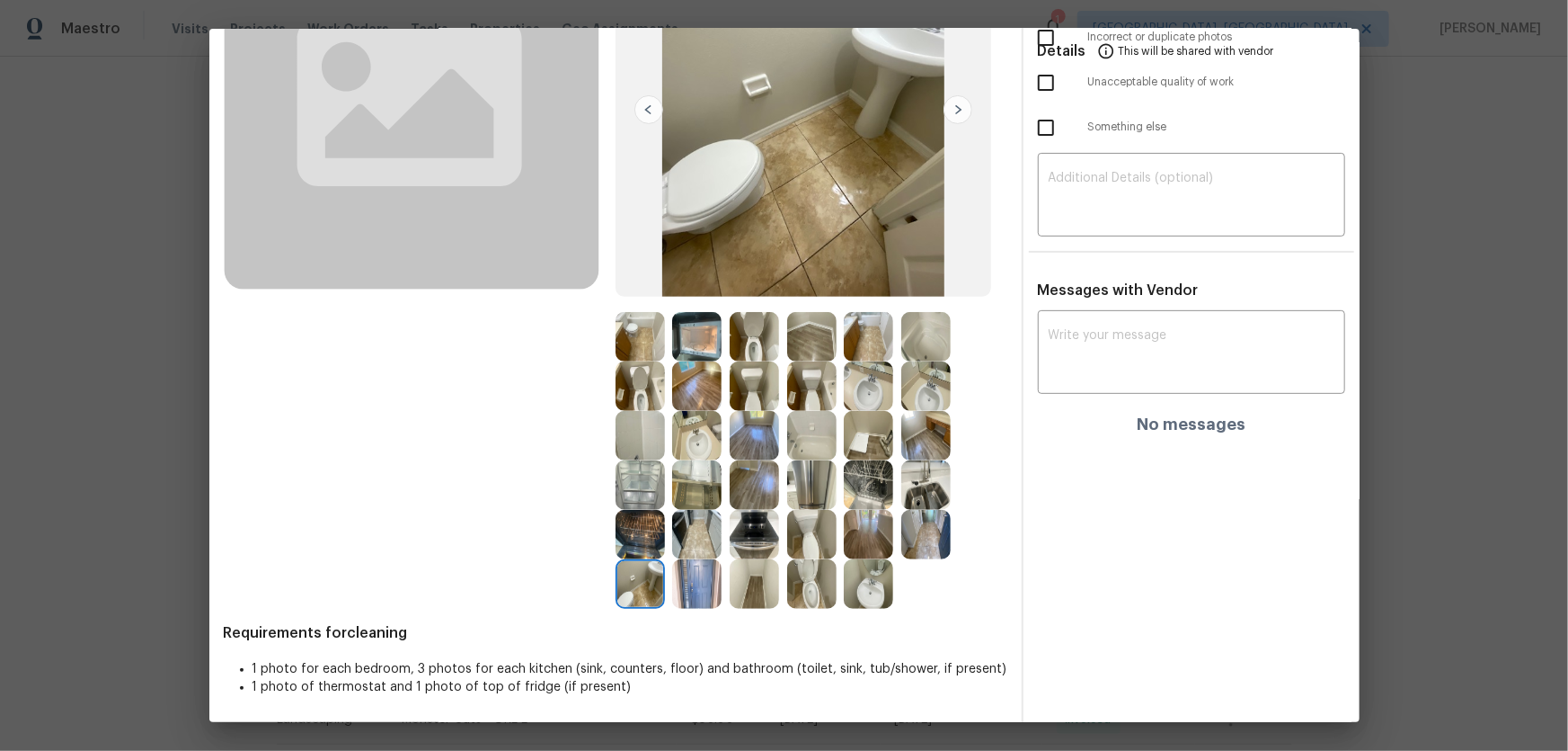
click at [674, 582] on img at bounding box center [697, 583] width 49 height 49
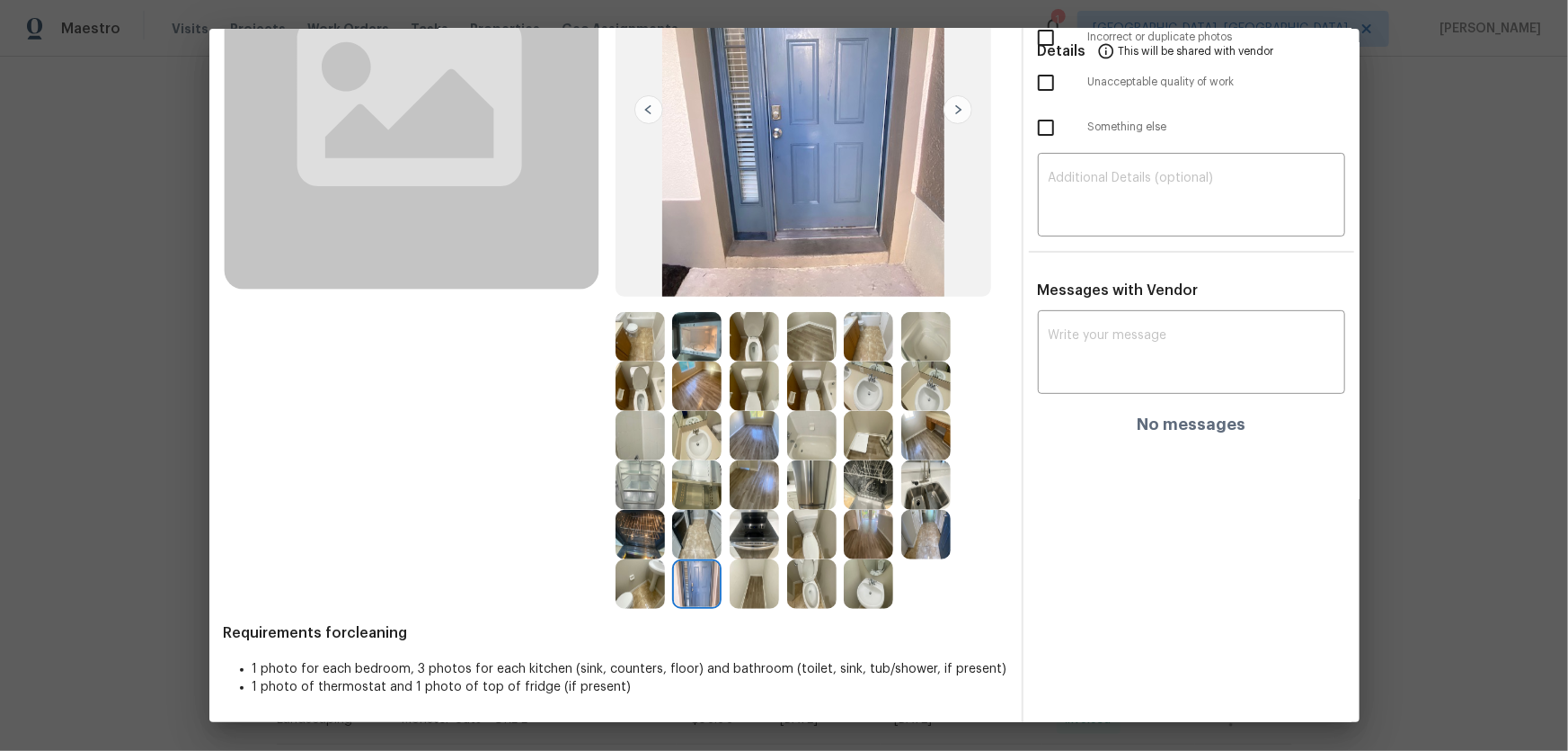
click at [643, 434] on img at bounding box center [640, 435] width 49 height 49
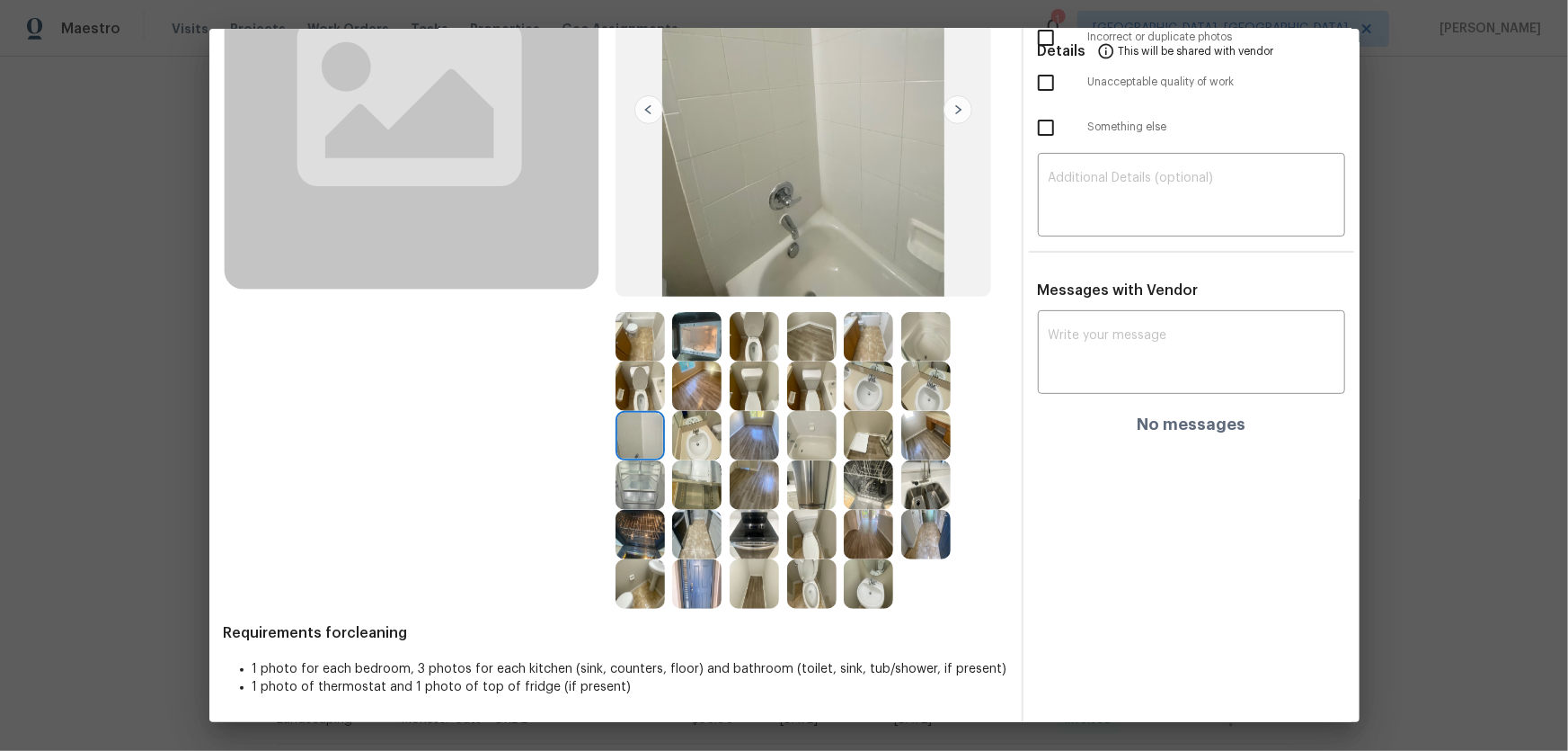
click at [817, 436] on img at bounding box center [812, 435] width 49 height 49
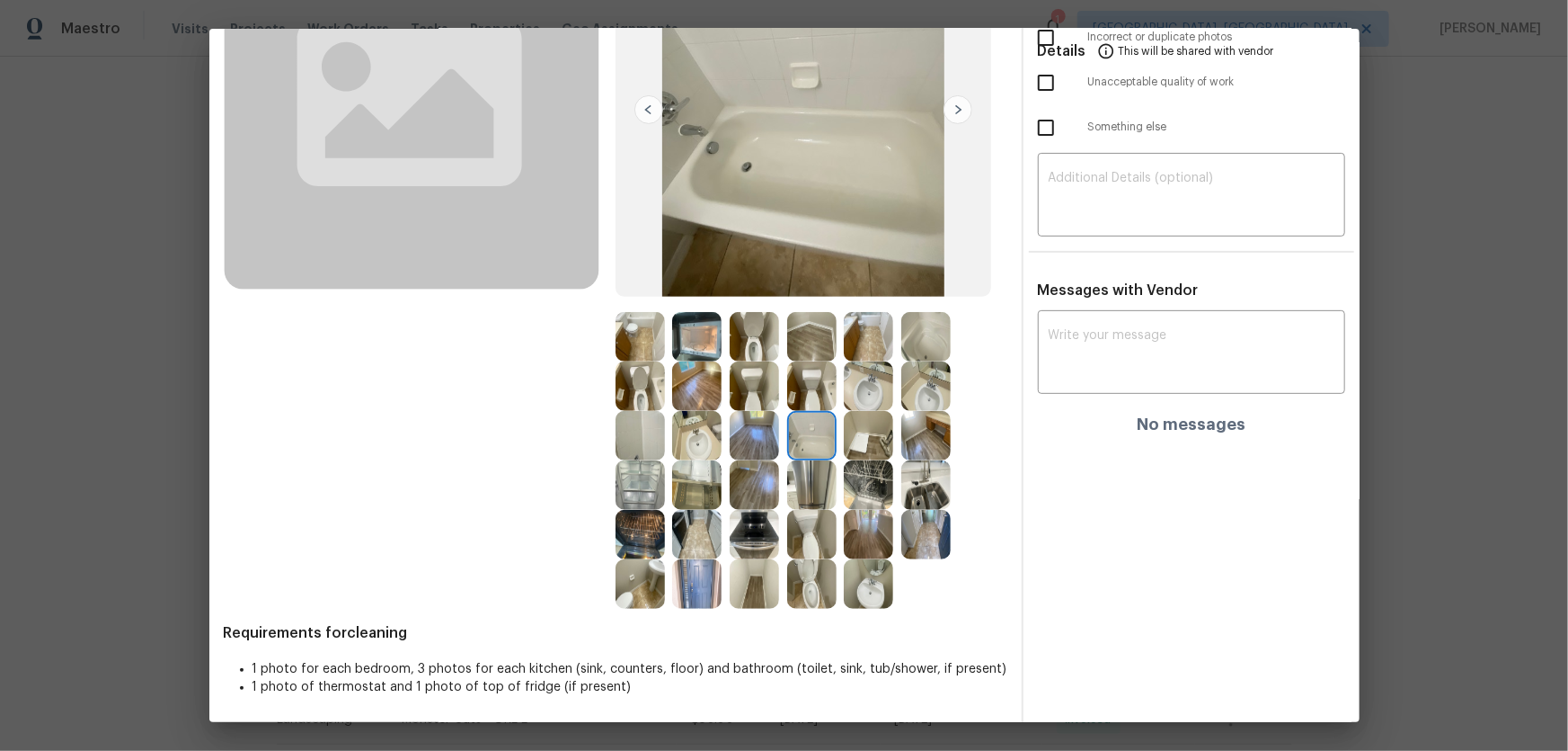
click at [811, 403] on img at bounding box center [812, 385] width 49 height 49
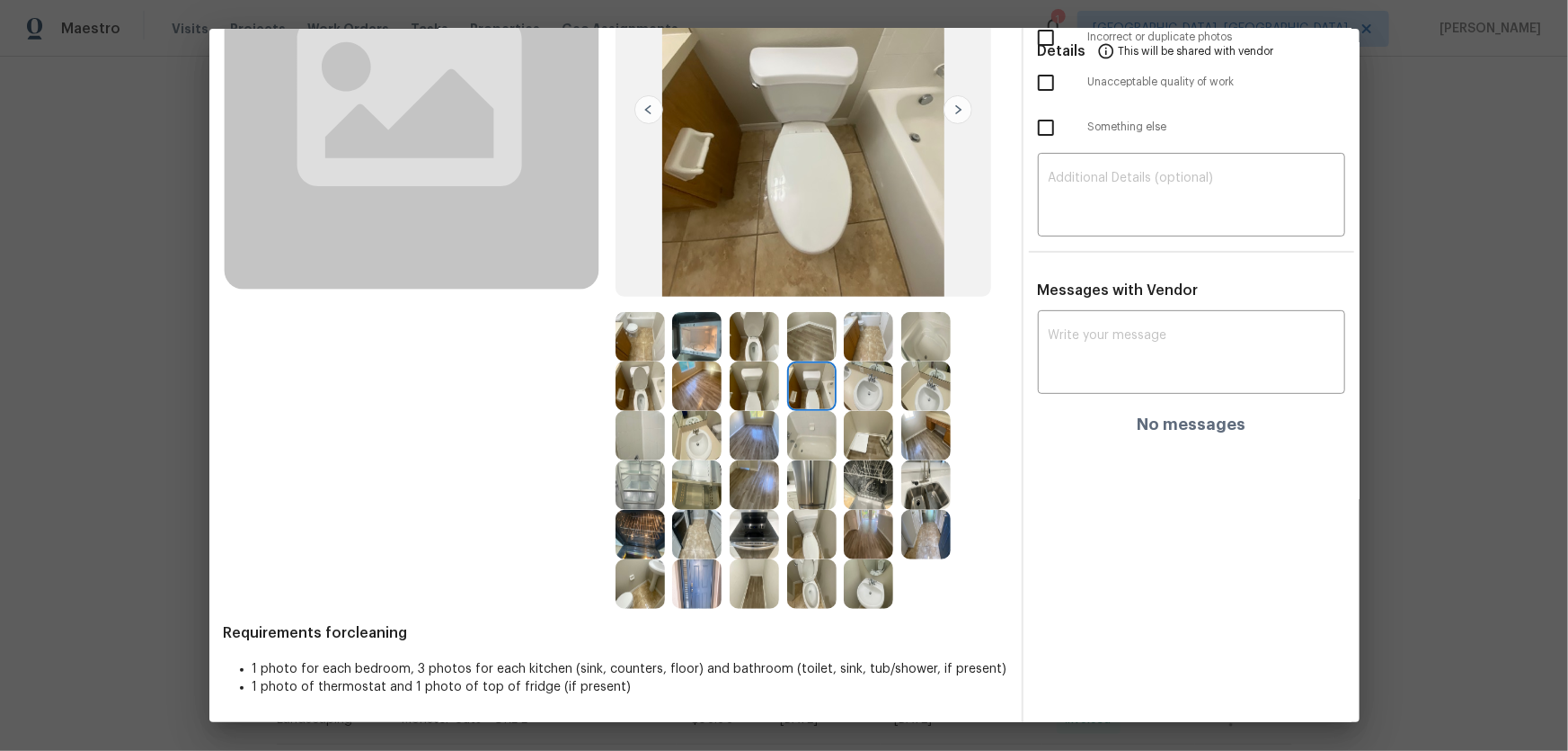
click at [853, 394] on img at bounding box center [867, 385] width 49 height 49
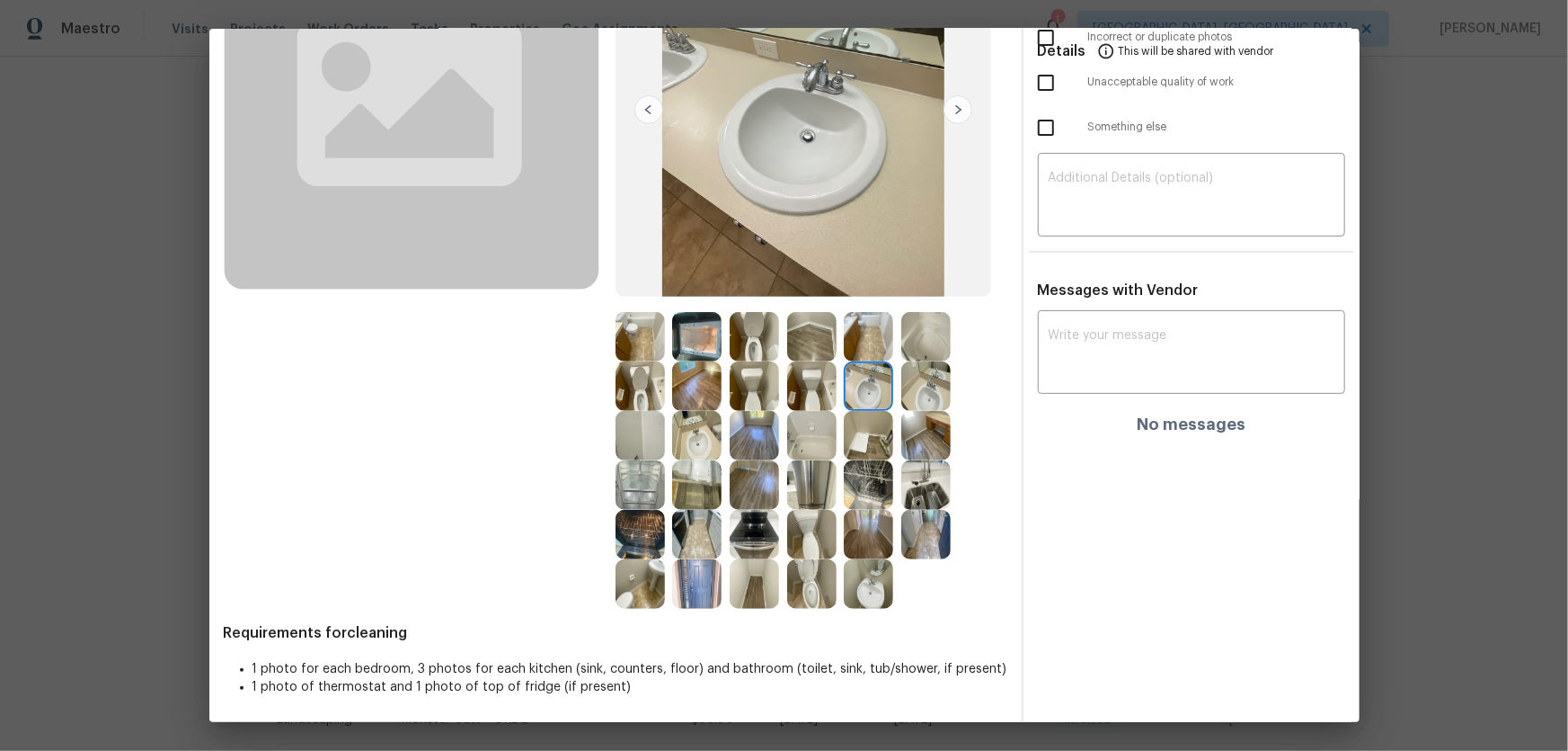
scroll to position [135, 0]
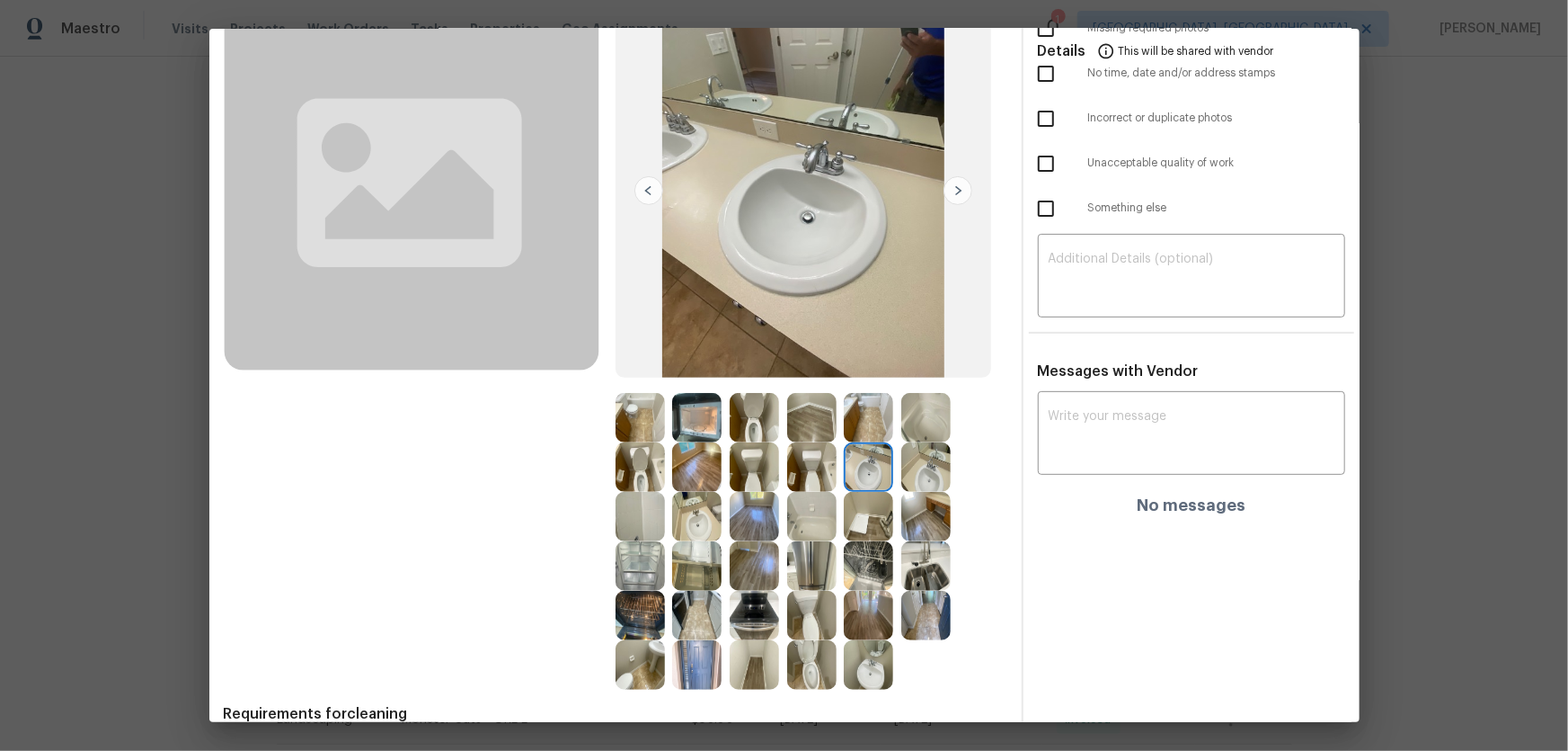
click at [696, 657] on img at bounding box center [697, 664] width 49 height 49
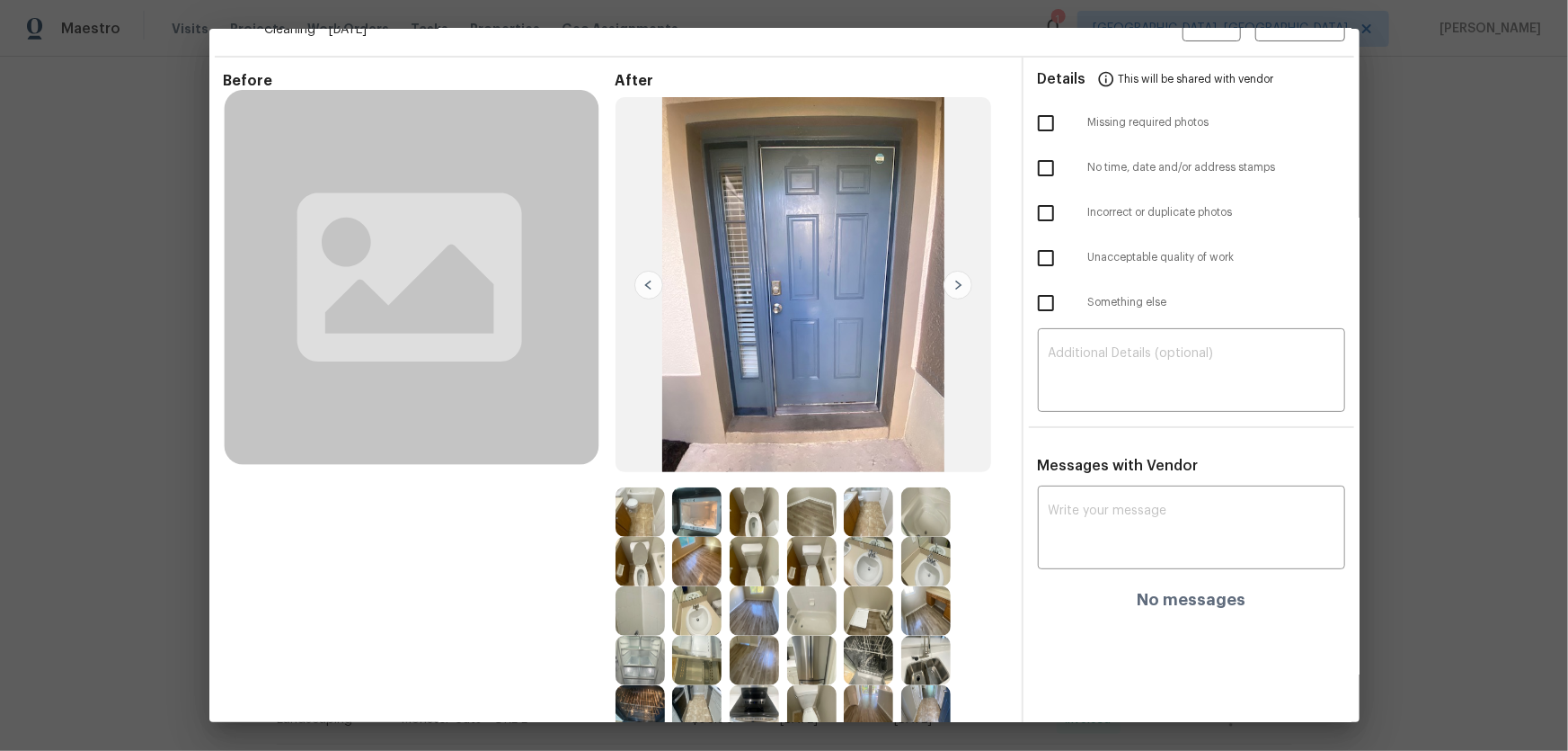
scroll to position [81, 0]
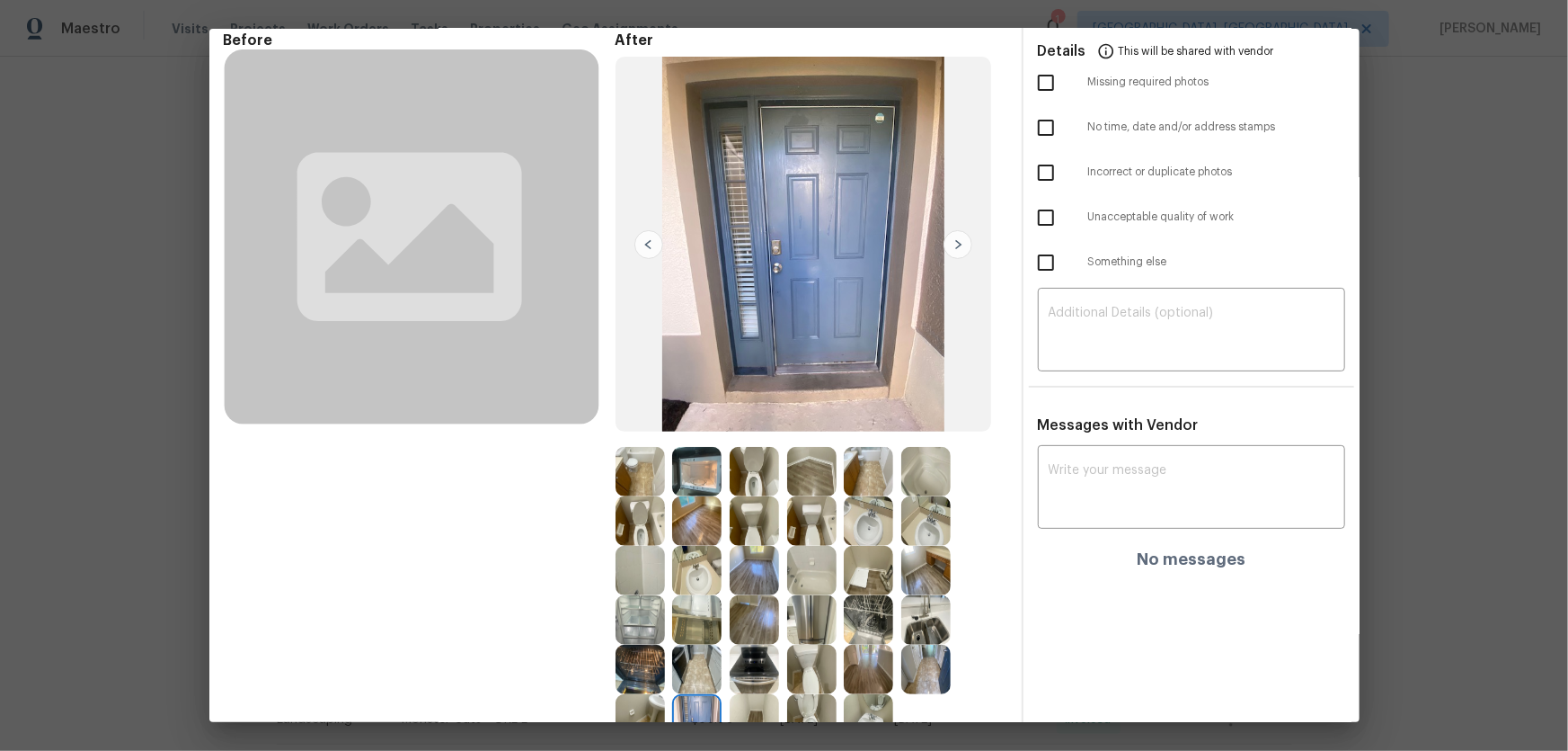
click at [875, 511] on img at bounding box center [867, 520] width 49 height 49
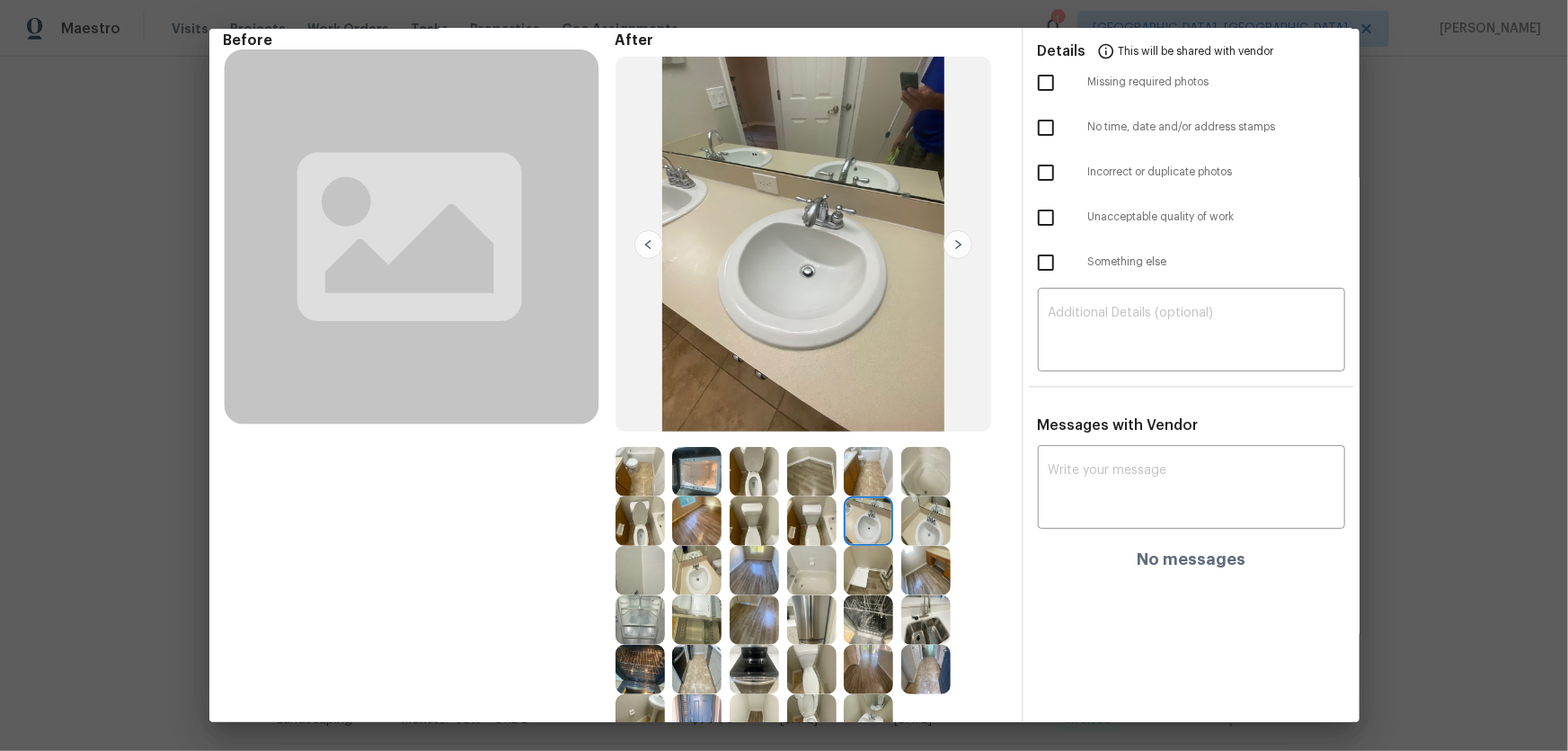
click at [925, 516] on img at bounding box center [925, 520] width 49 height 49
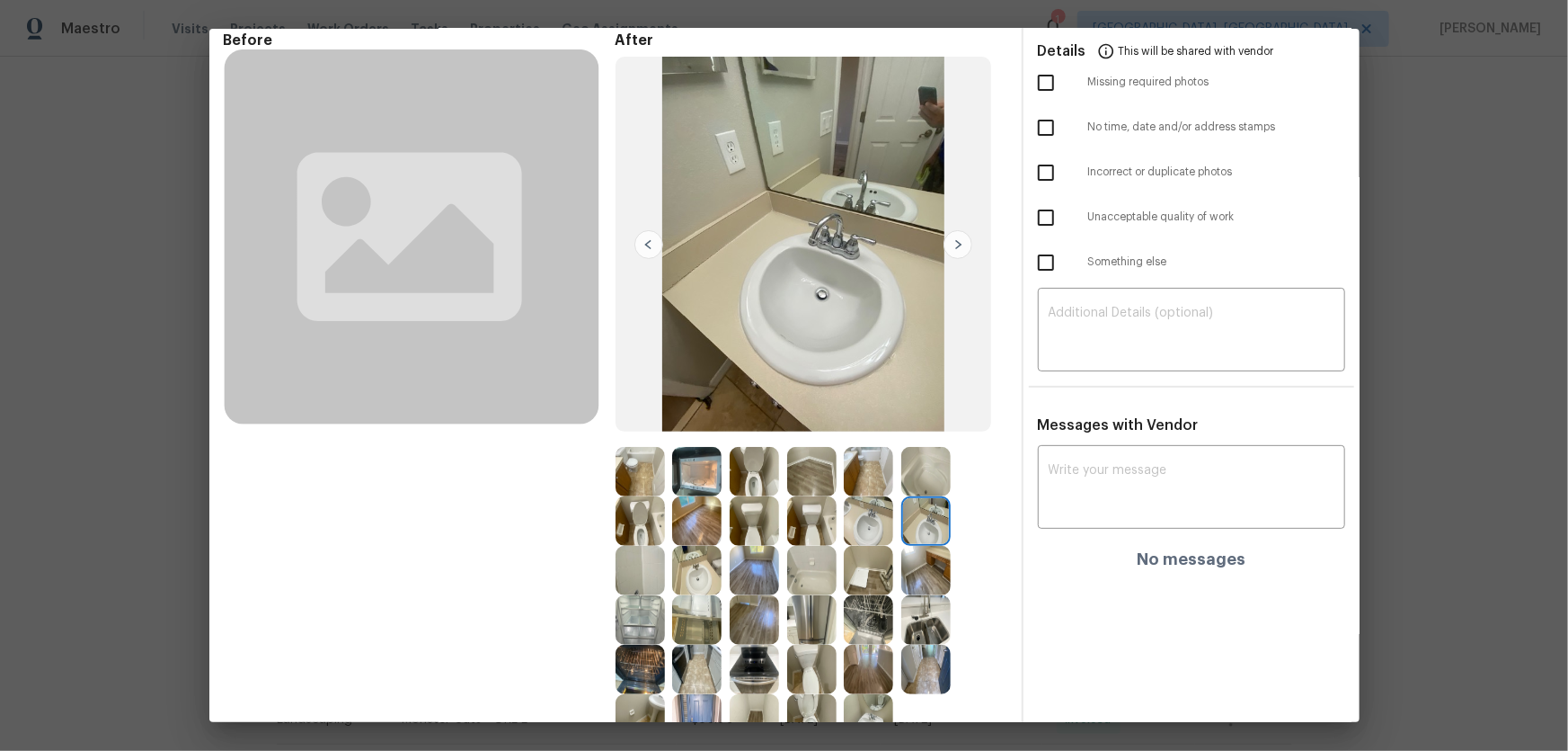
click at [695, 569] on img at bounding box center [697, 570] width 49 height 49
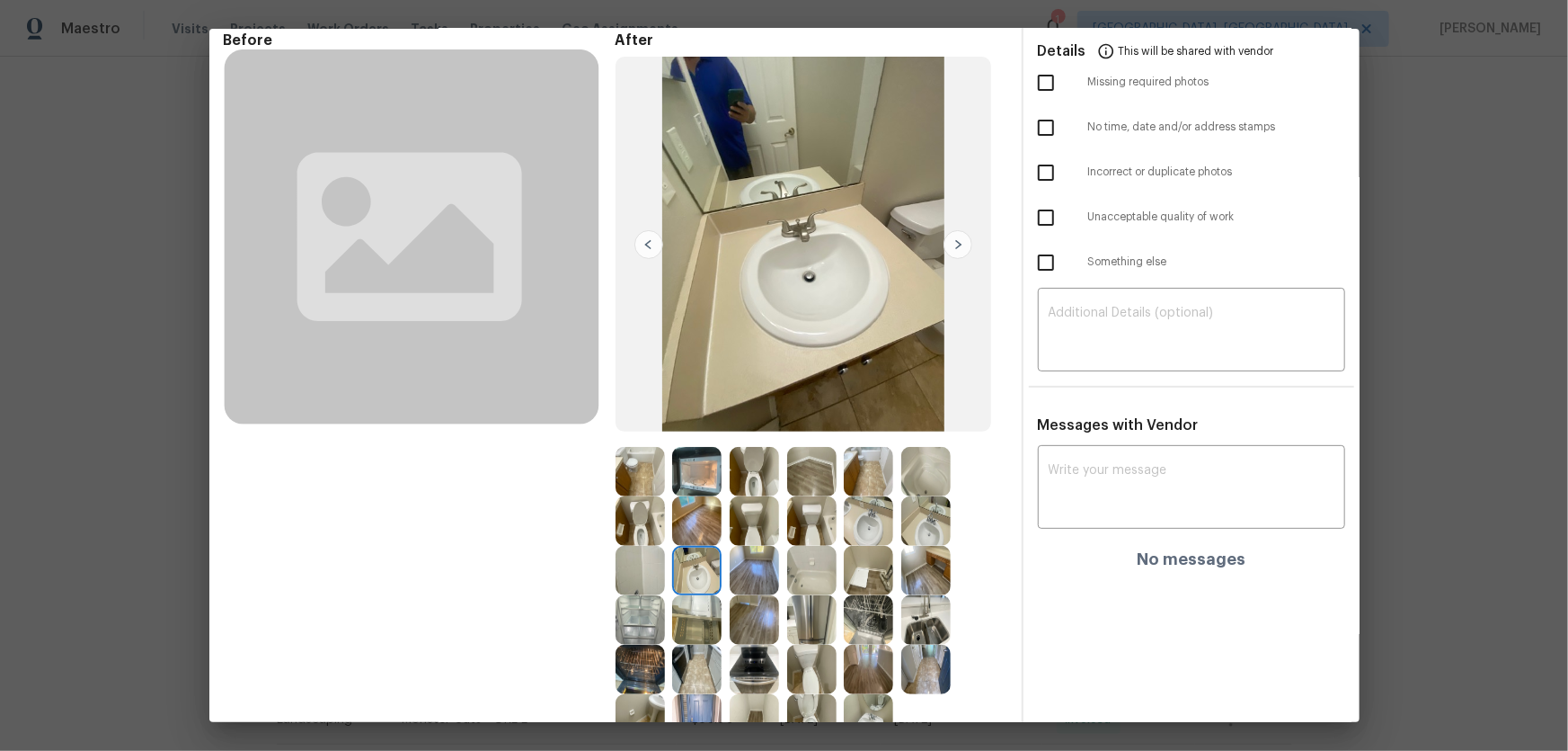
click at [639, 518] on img at bounding box center [640, 520] width 49 height 49
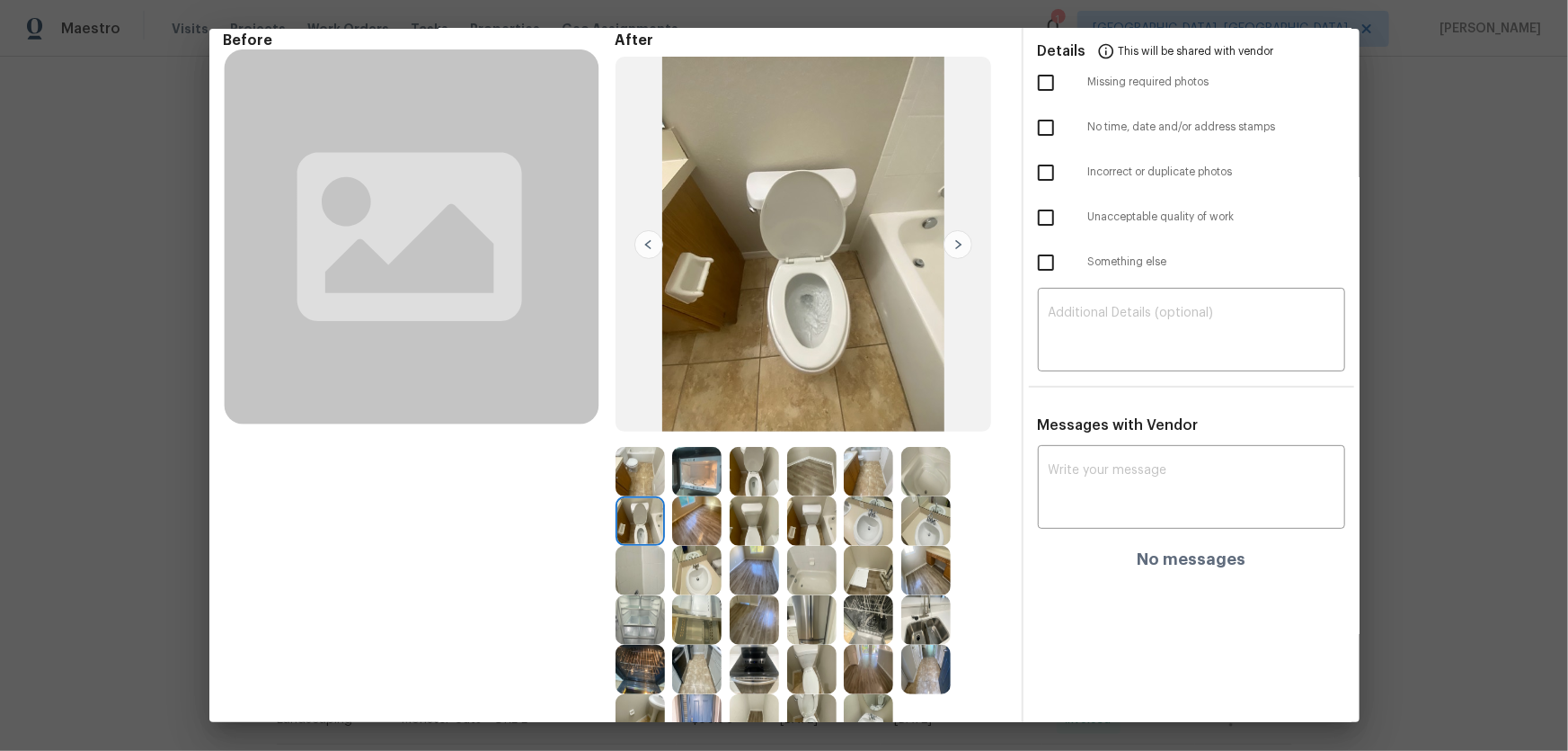
click at [632, 568] on img at bounding box center [640, 570] width 49 height 49
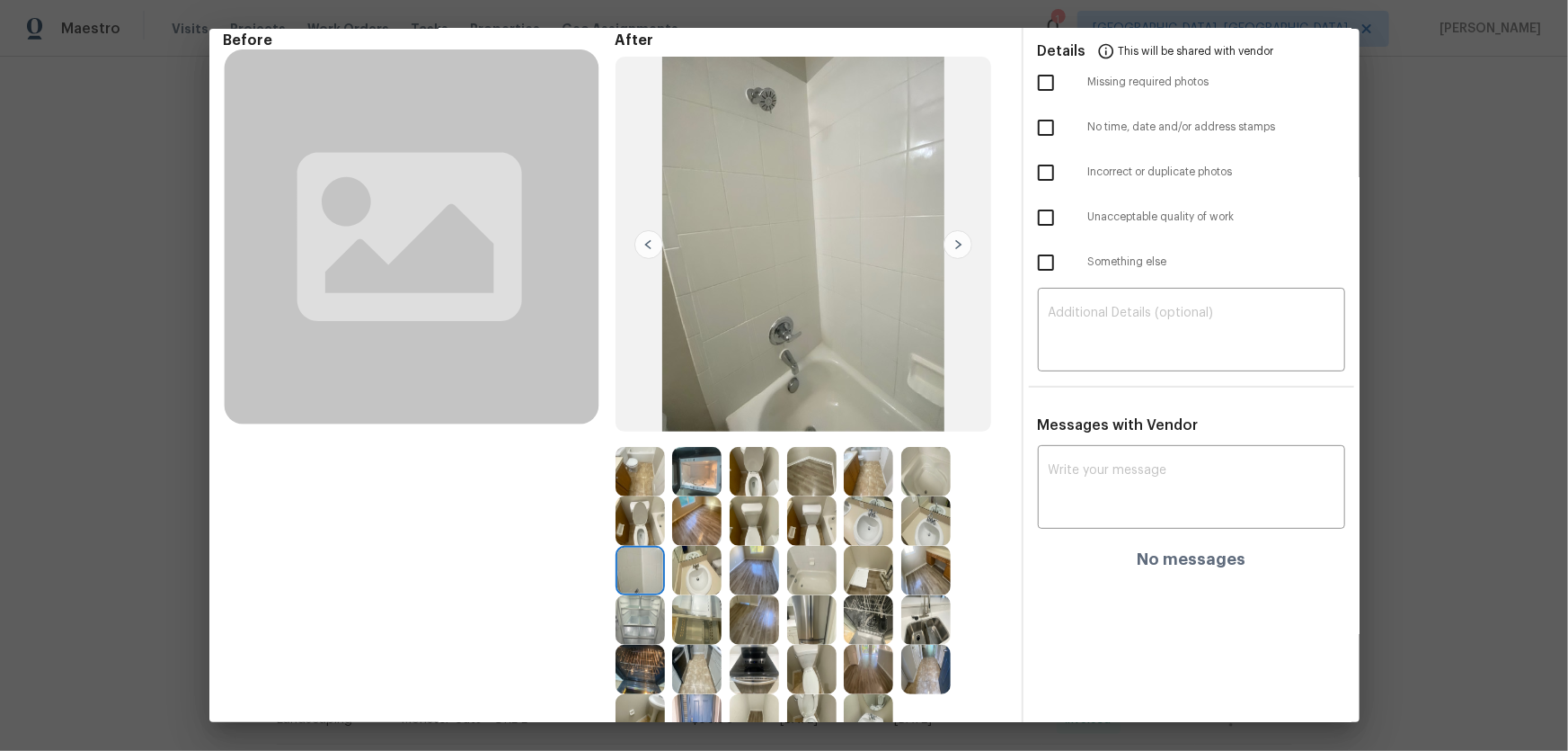
click at [812, 575] on img at bounding box center [812, 570] width 49 height 49
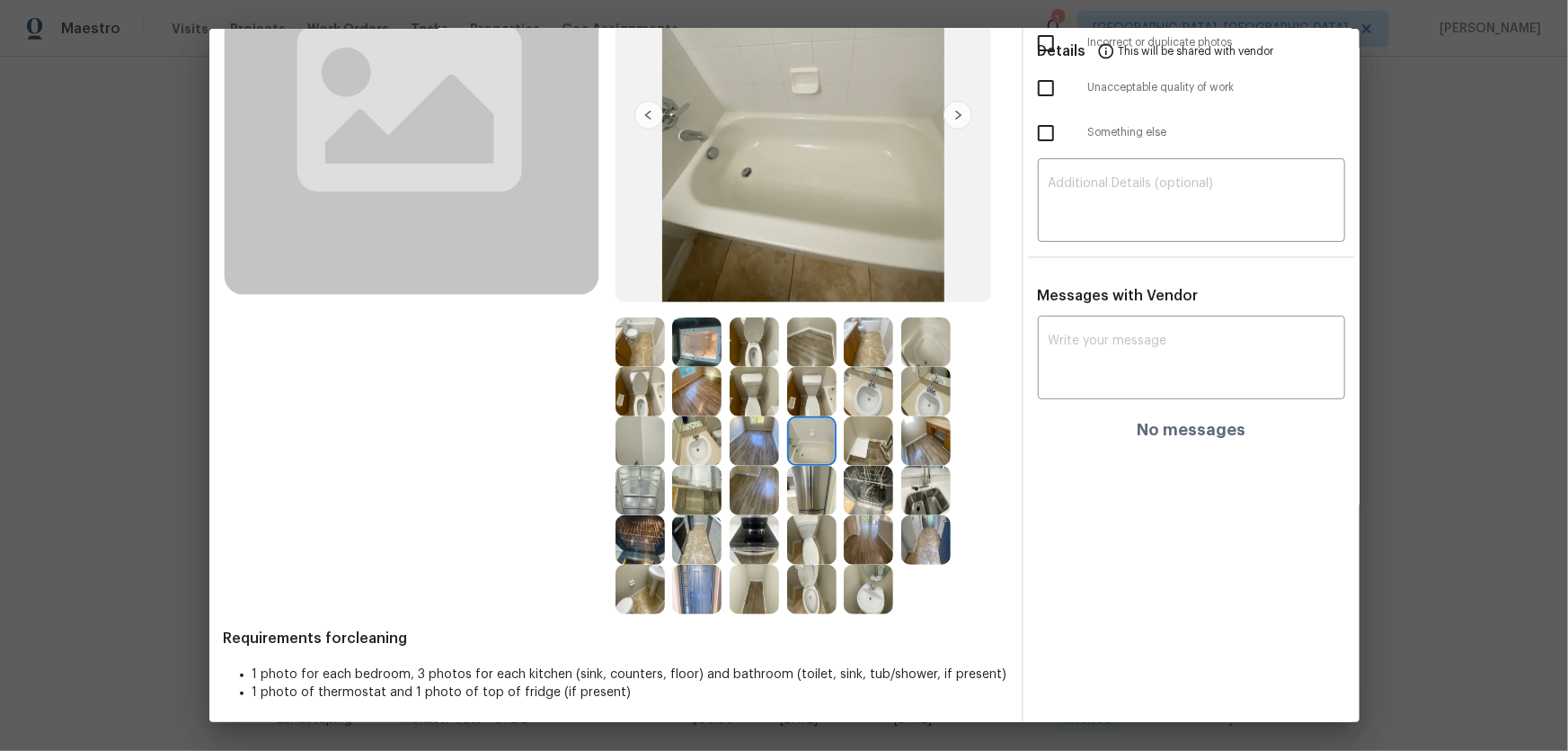
scroll to position [216, 0]
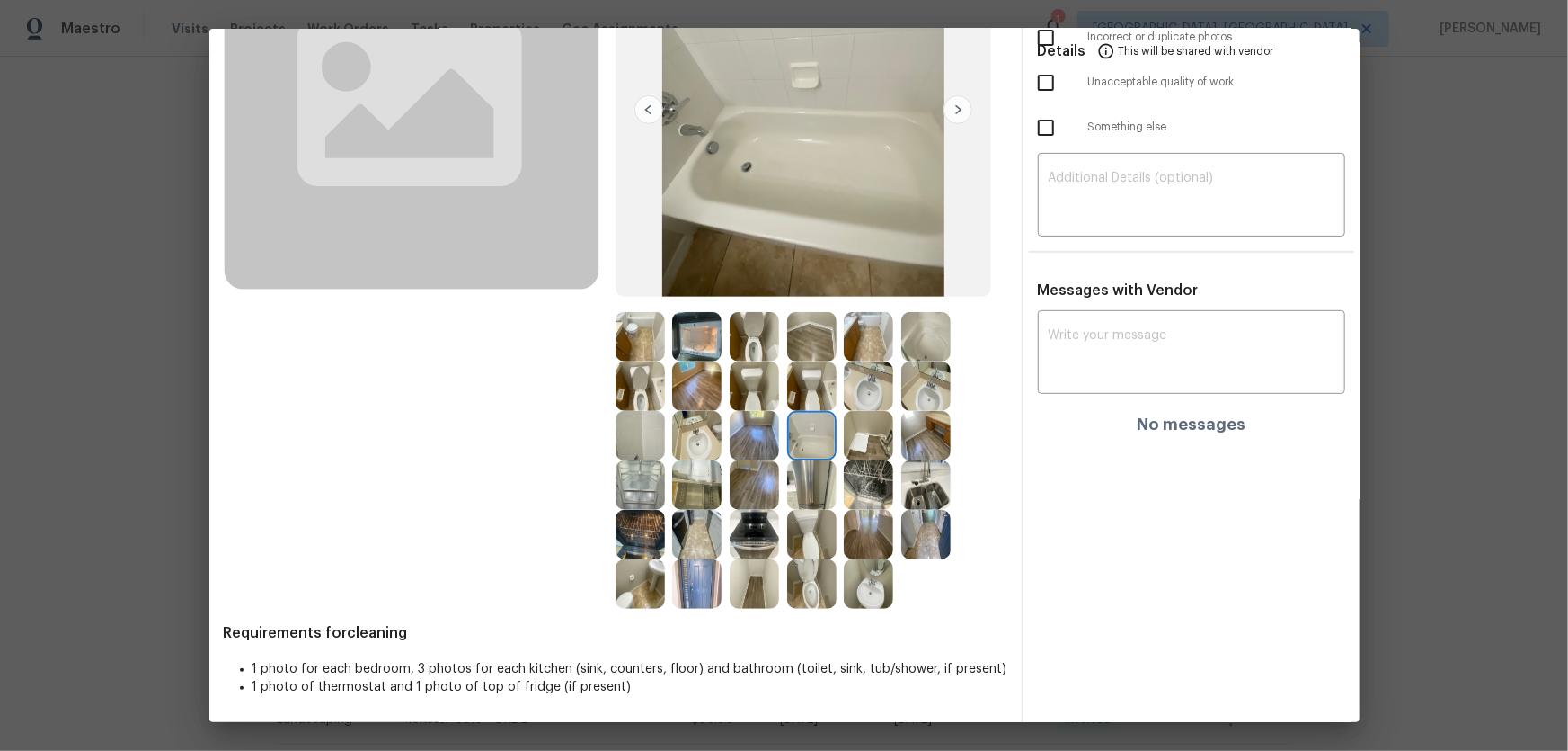
click at [683, 500] on img at bounding box center [697, 485] width 49 height 49
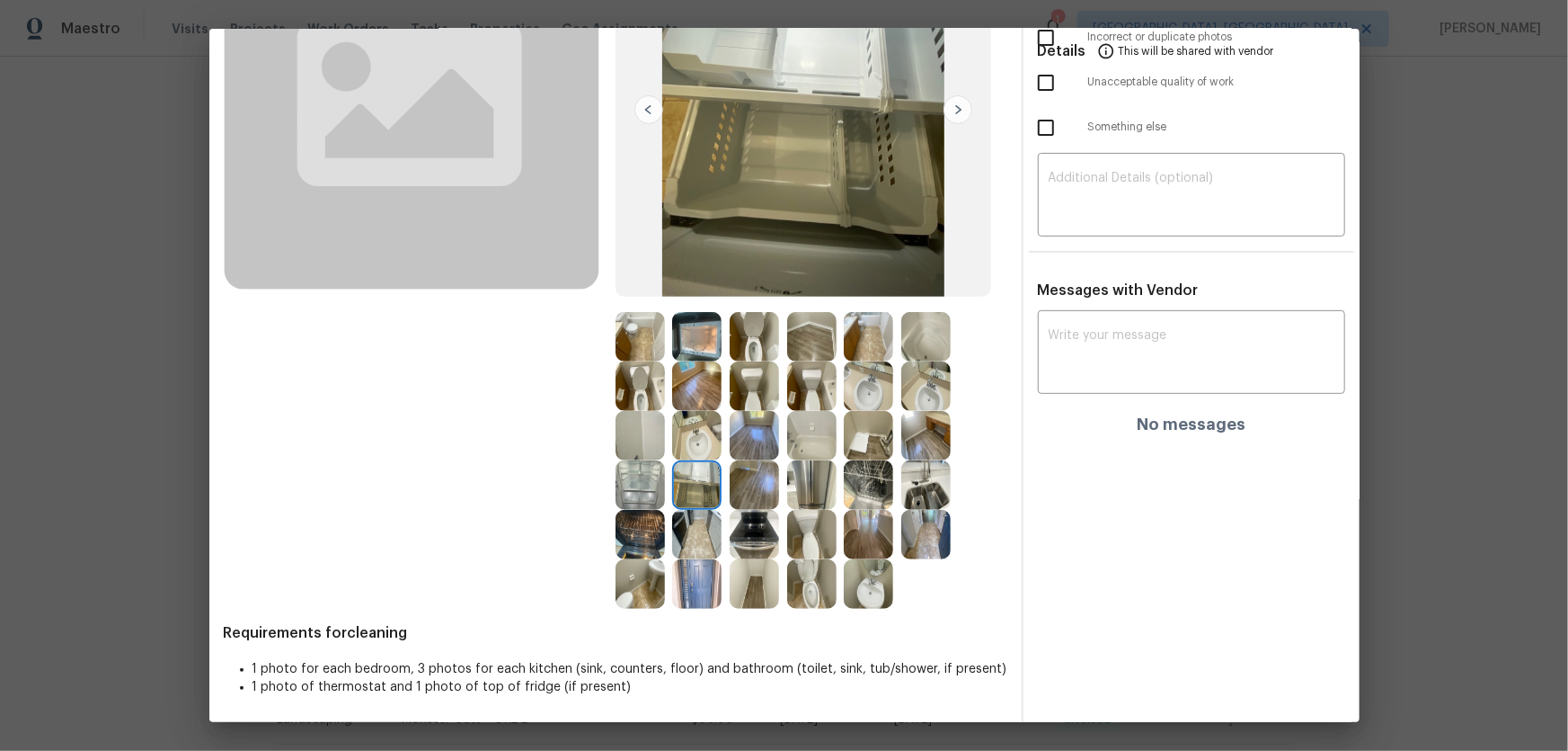
click at [631, 426] on img at bounding box center [640, 435] width 49 height 49
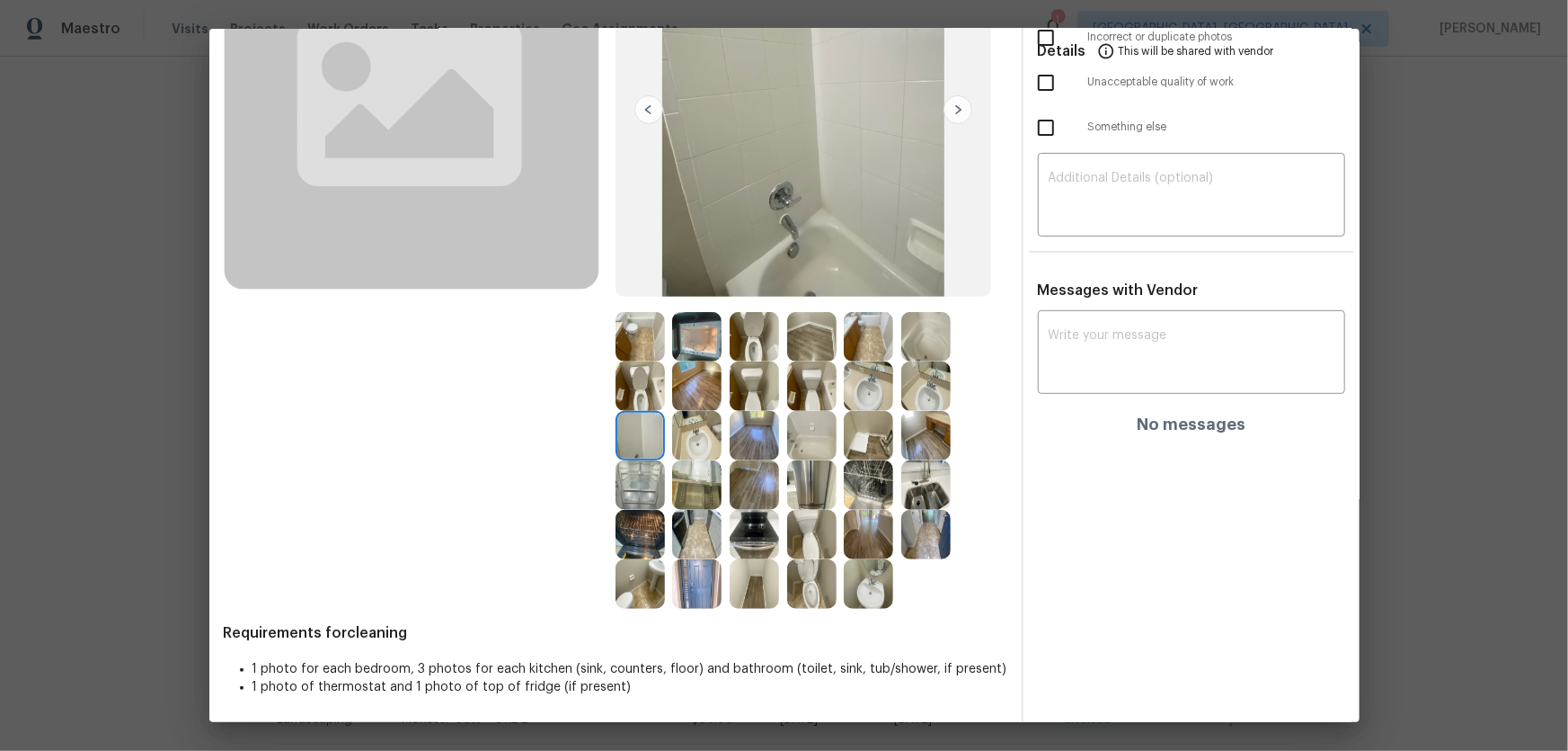
click at [787, 371] on img at bounding box center [812, 385] width 49 height 49
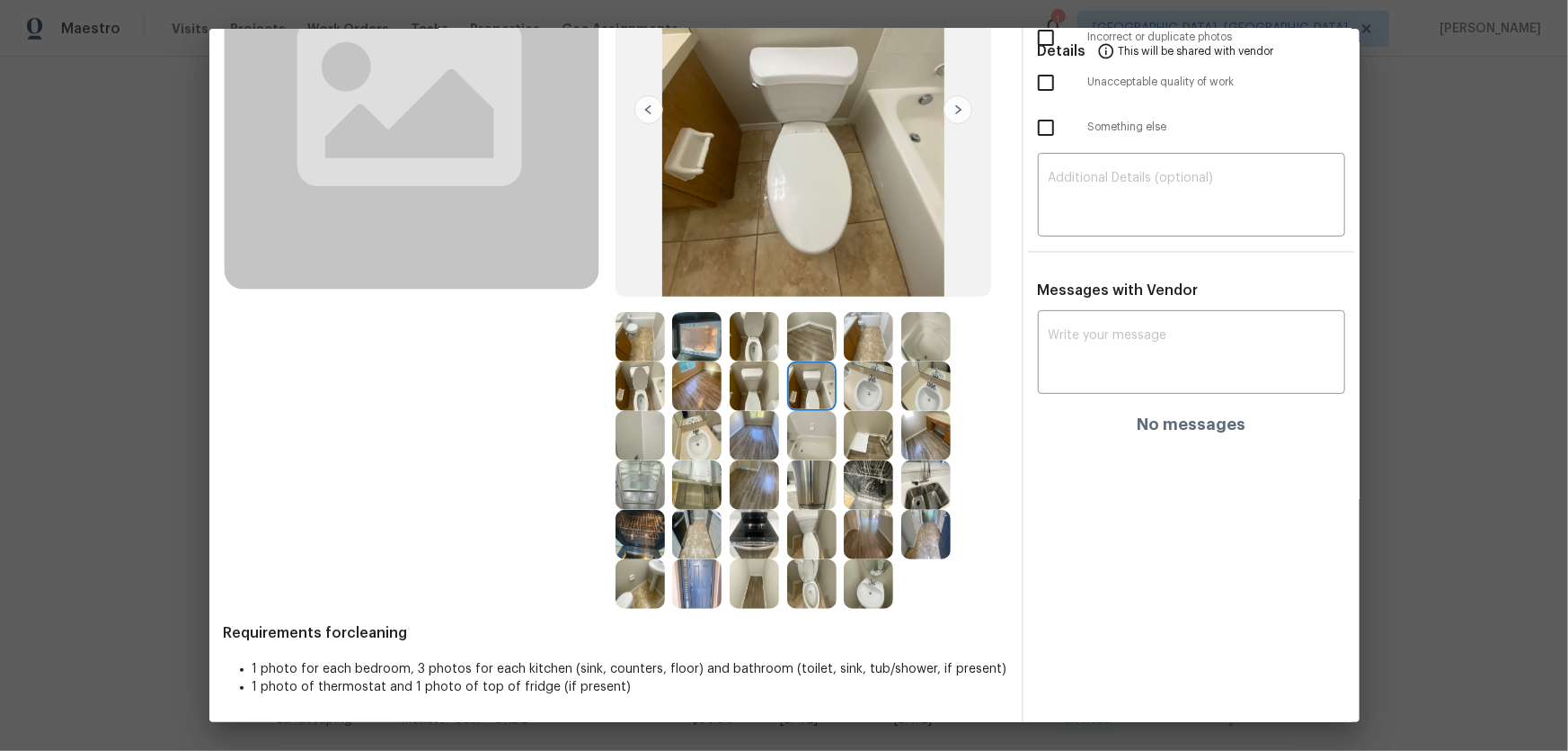
click at [921, 336] on img at bounding box center [925, 336] width 49 height 49
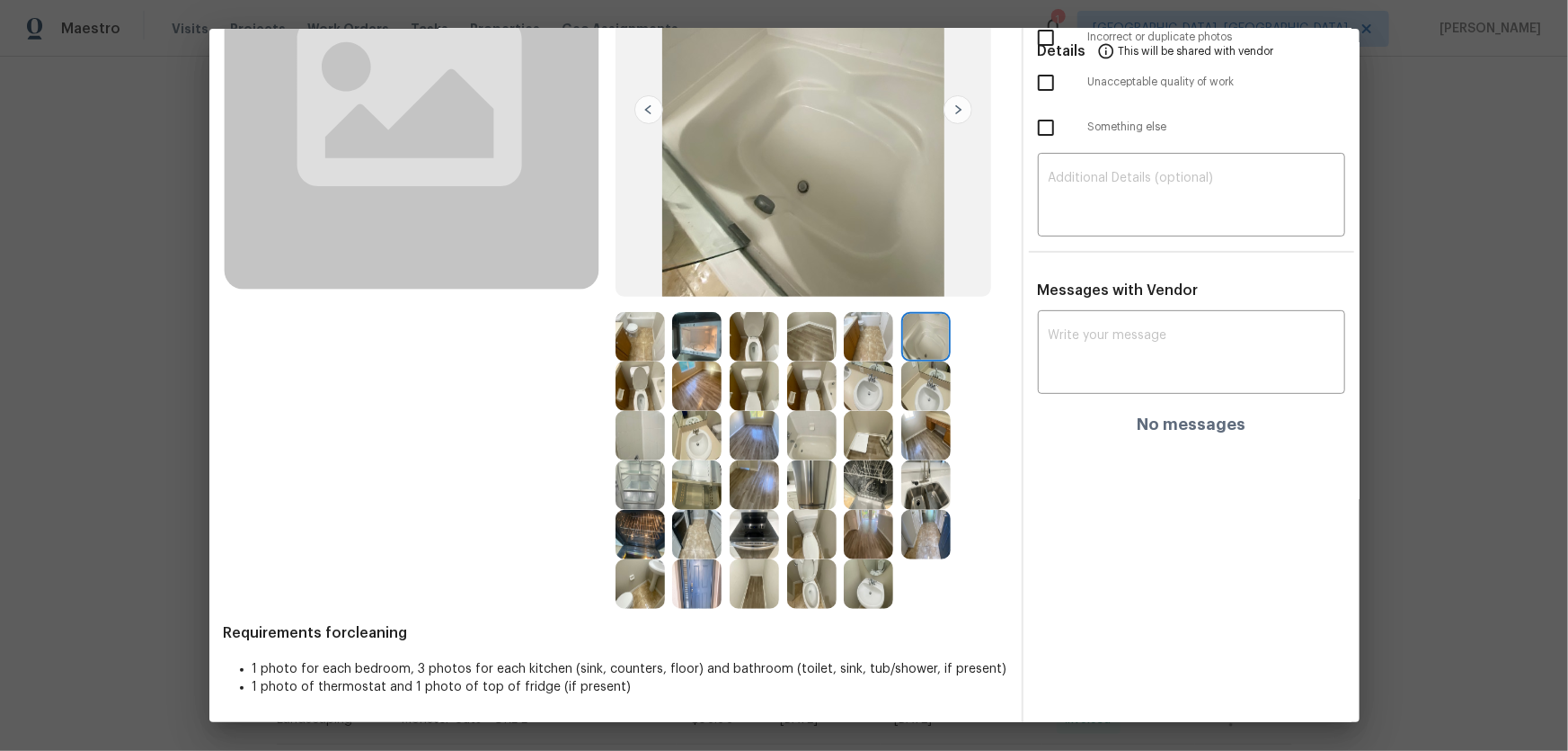
click at [922, 373] on img at bounding box center [925, 385] width 49 height 49
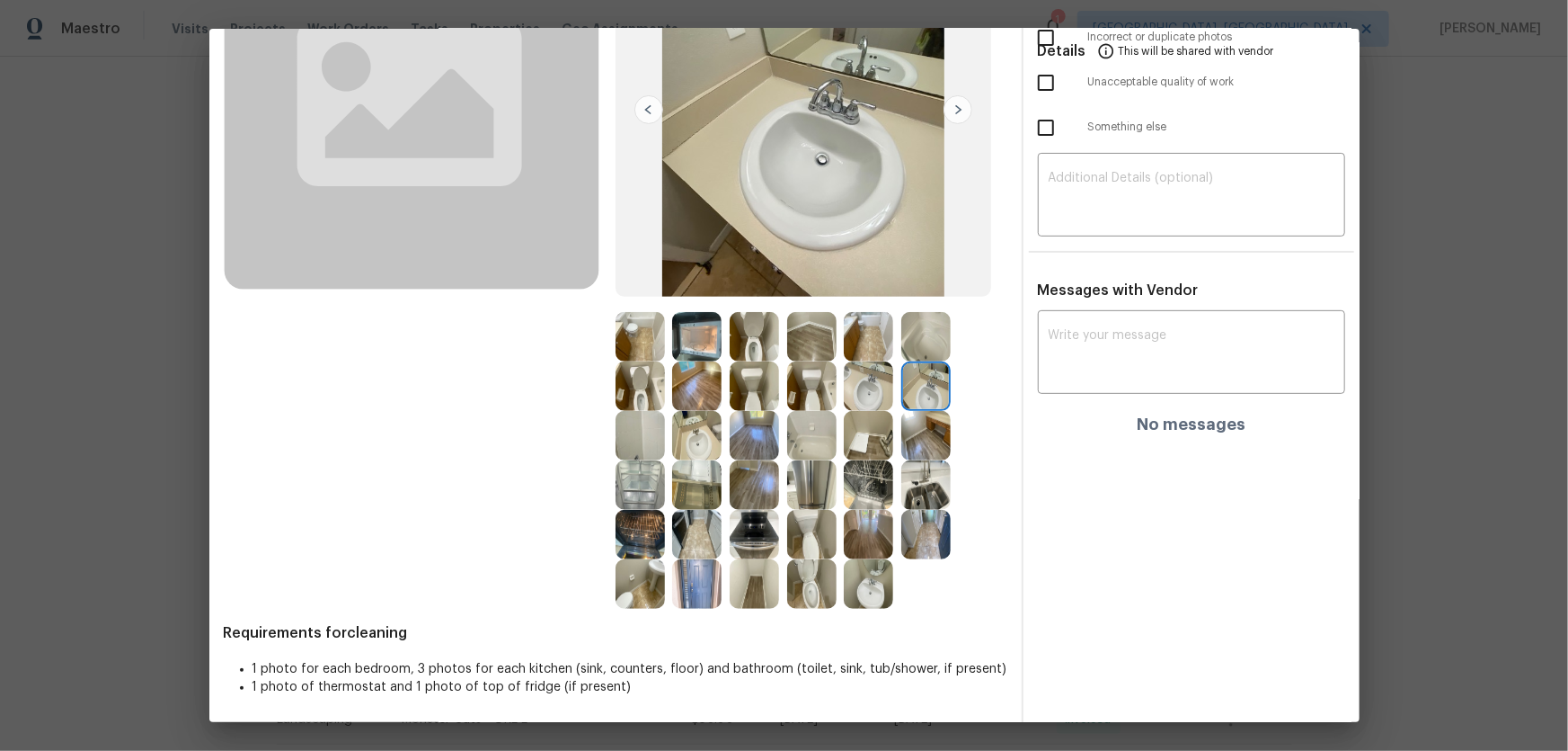
click at [914, 424] on img at bounding box center [925, 435] width 49 height 49
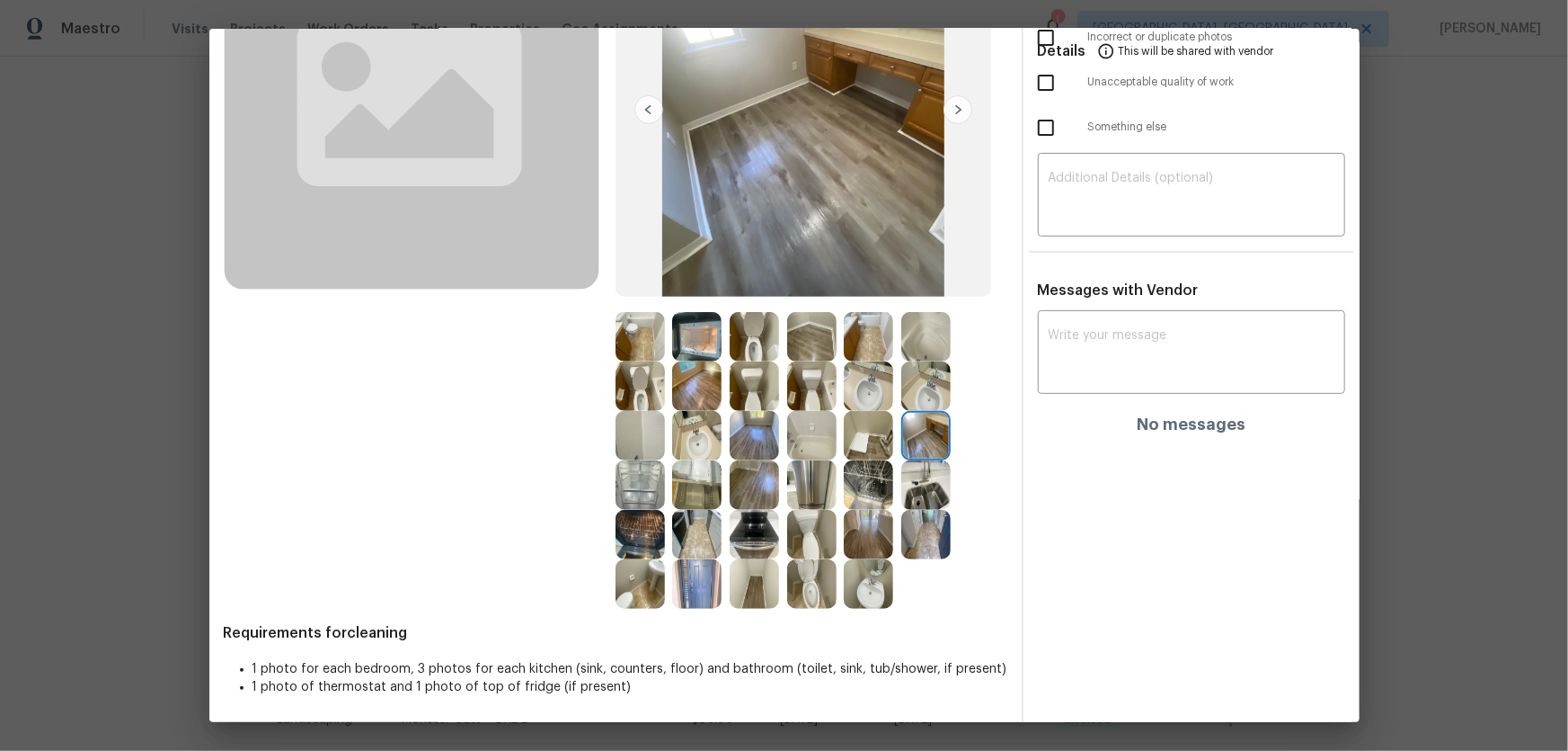
click at [909, 491] on img at bounding box center [925, 485] width 49 height 49
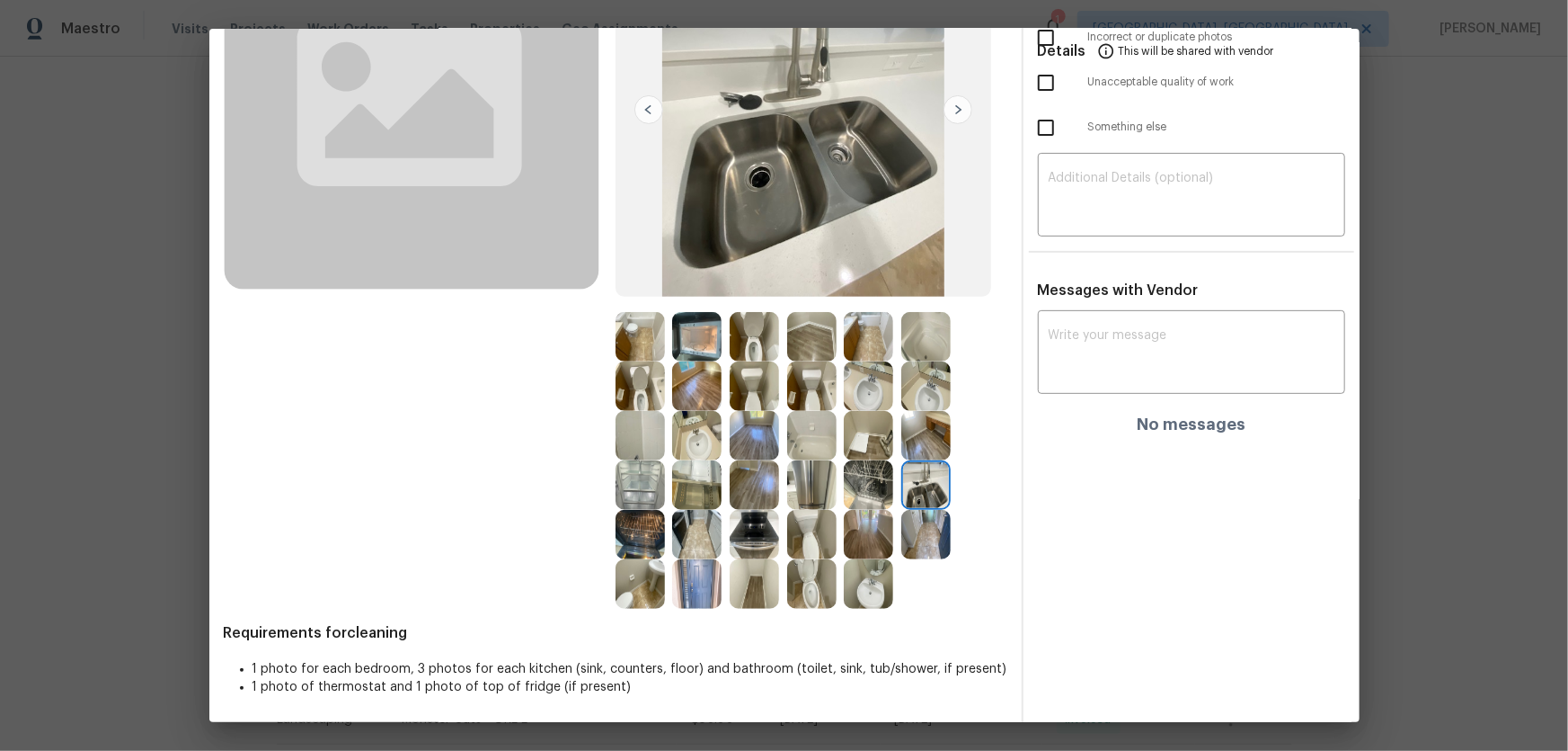
click at [869, 486] on img at bounding box center [867, 485] width 49 height 49
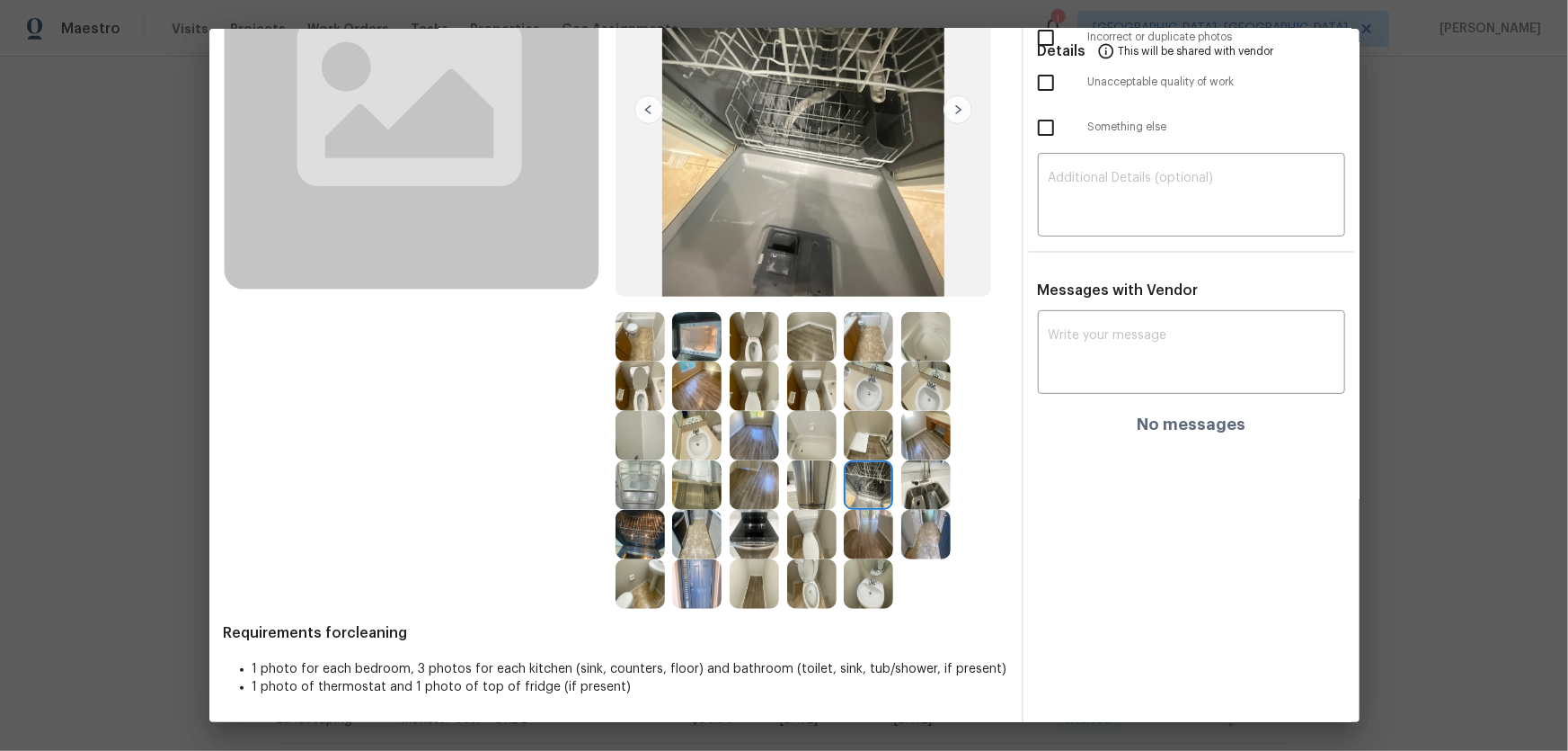
click at [857, 510] on img at bounding box center [867, 534] width 49 height 49
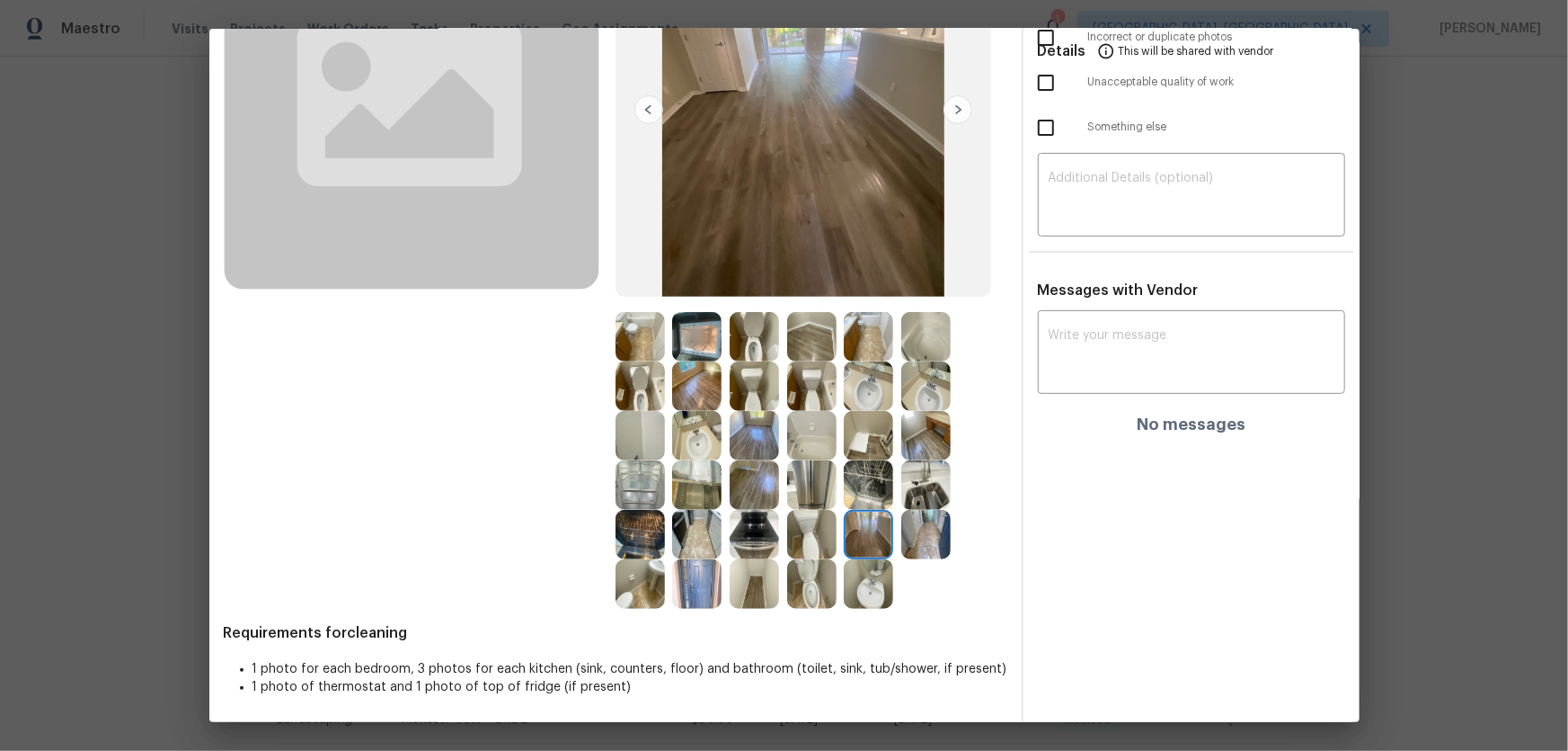
click at [890, 515] on div at bounding box center [872, 534] width 58 height 49
click at [912, 537] on img at bounding box center [925, 534] width 49 height 49
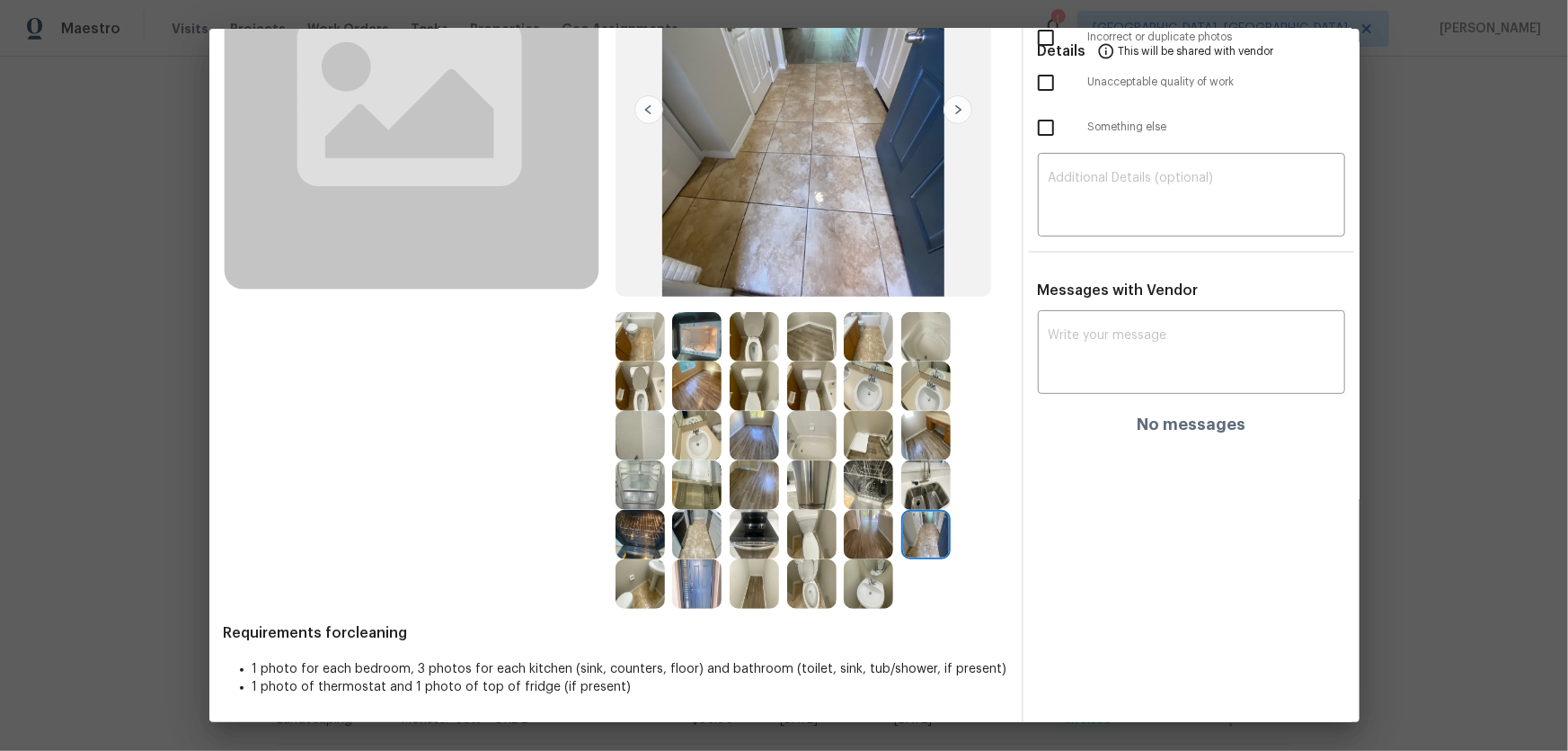
click at [864, 575] on img at bounding box center [867, 583] width 49 height 49
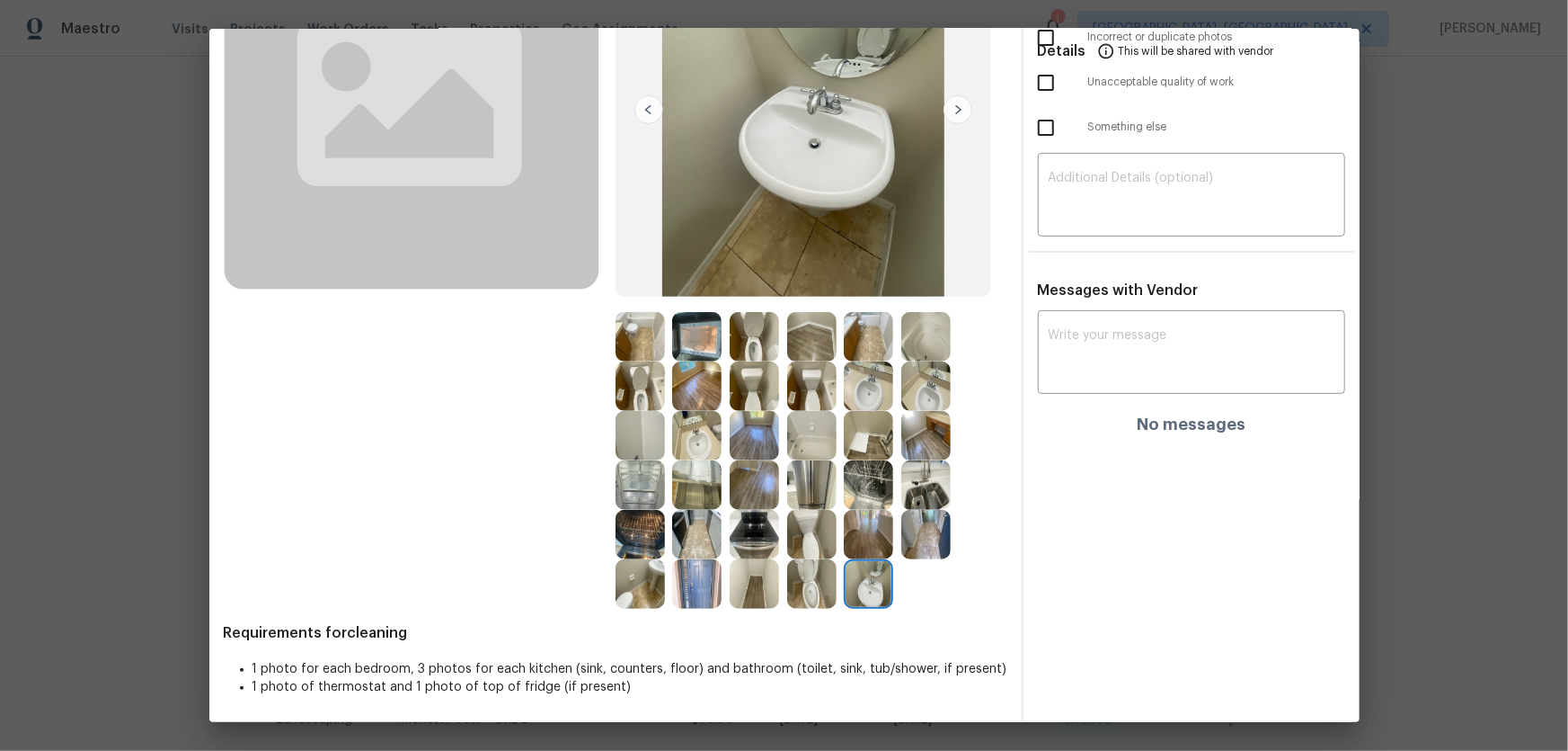
click at [821, 576] on img at bounding box center [812, 583] width 49 height 49
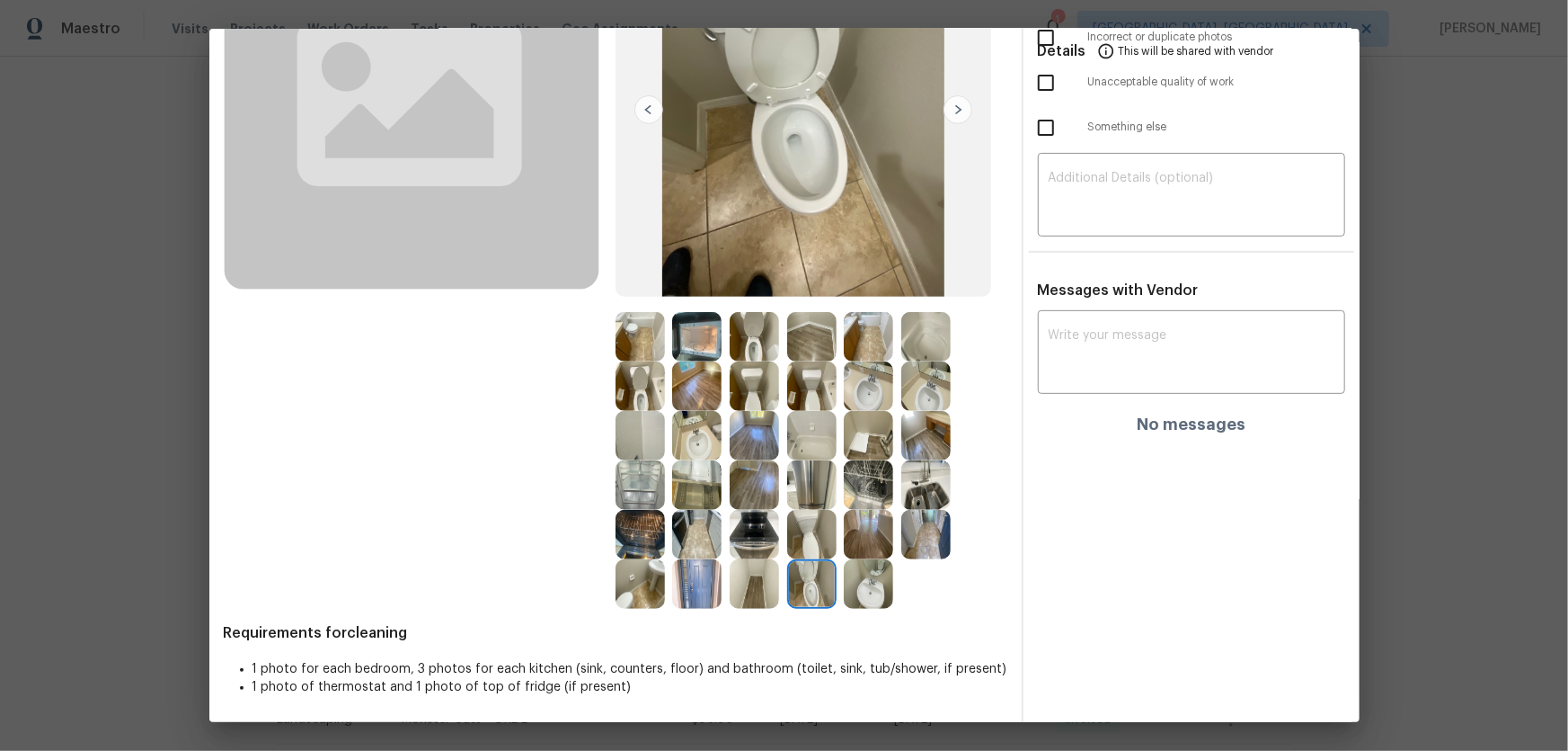
click at [746, 522] on img at bounding box center [754, 534] width 49 height 49
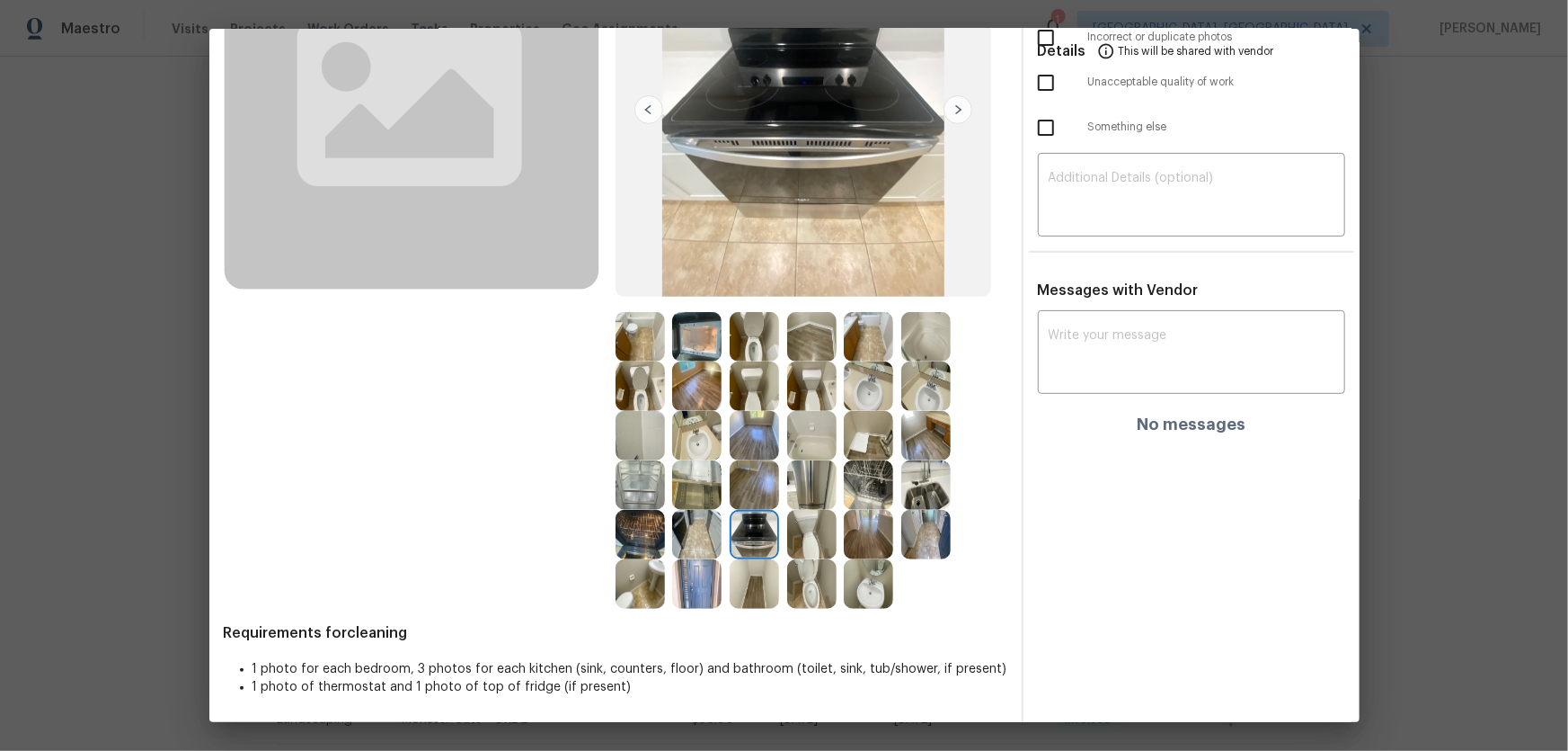
click at [743, 563] on img at bounding box center [754, 583] width 49 height 49
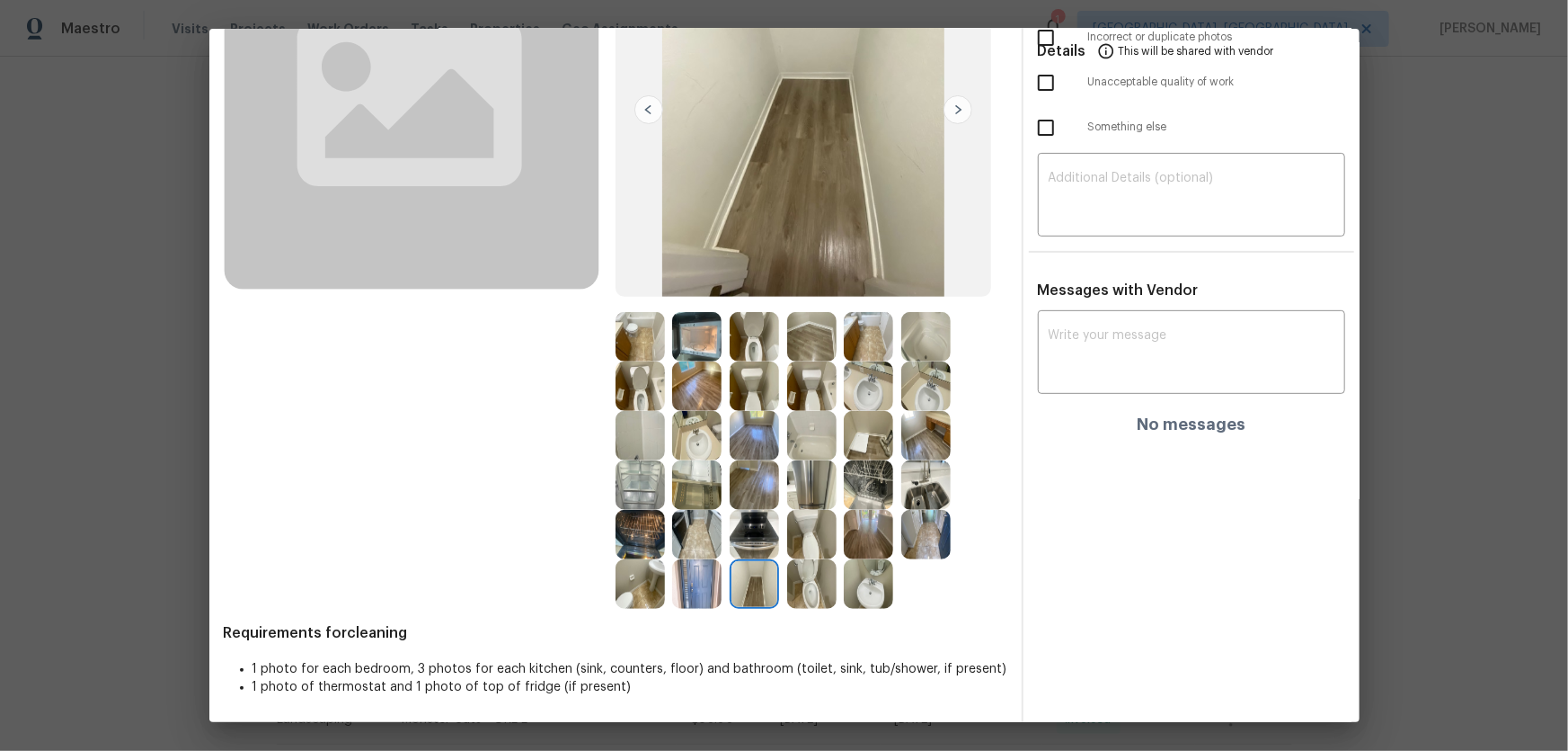
click at [699, 602] on img at bounding box center [697, 583] width 49 height 49
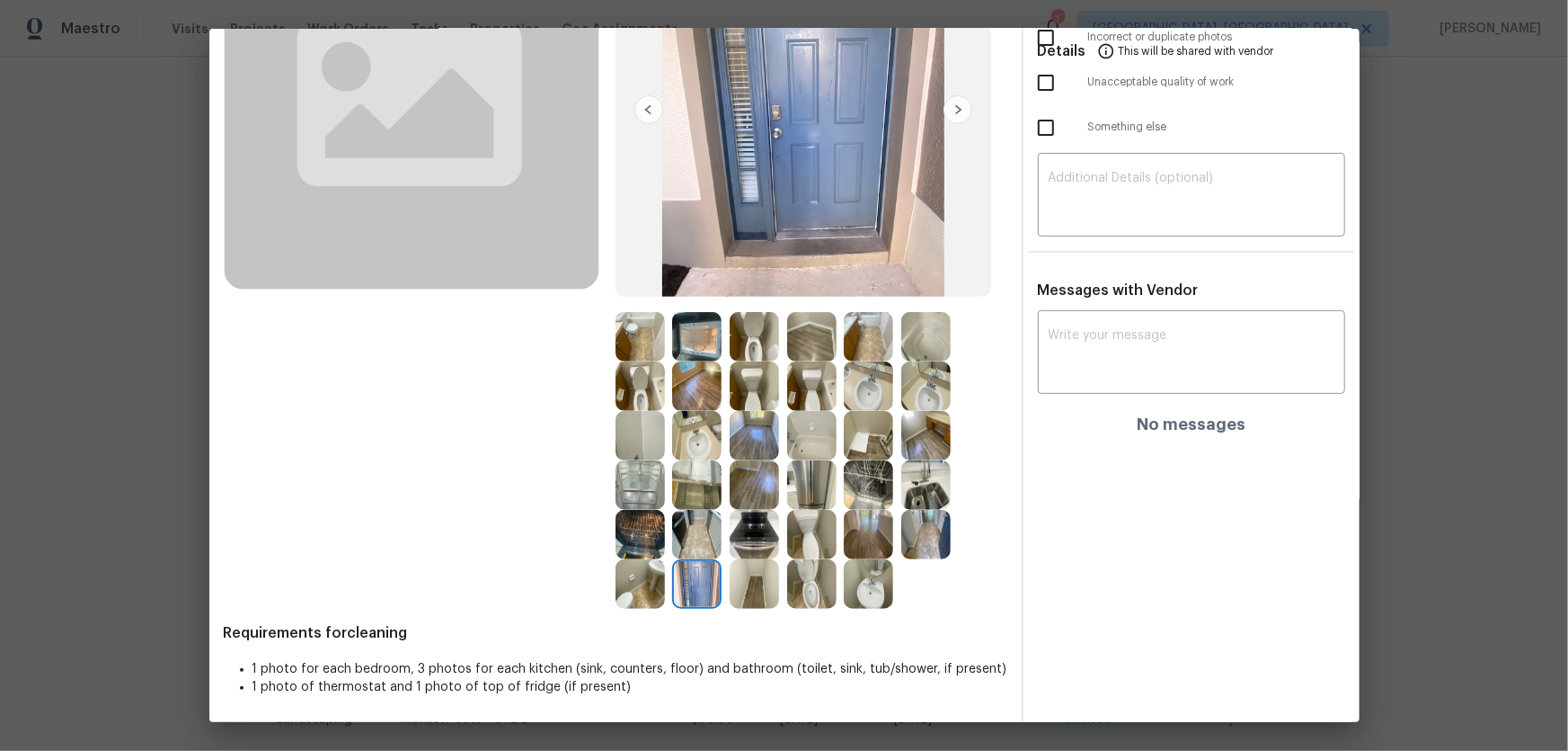
click at [701, 543] on img at bounding box center [697, 534] width 49 height 49
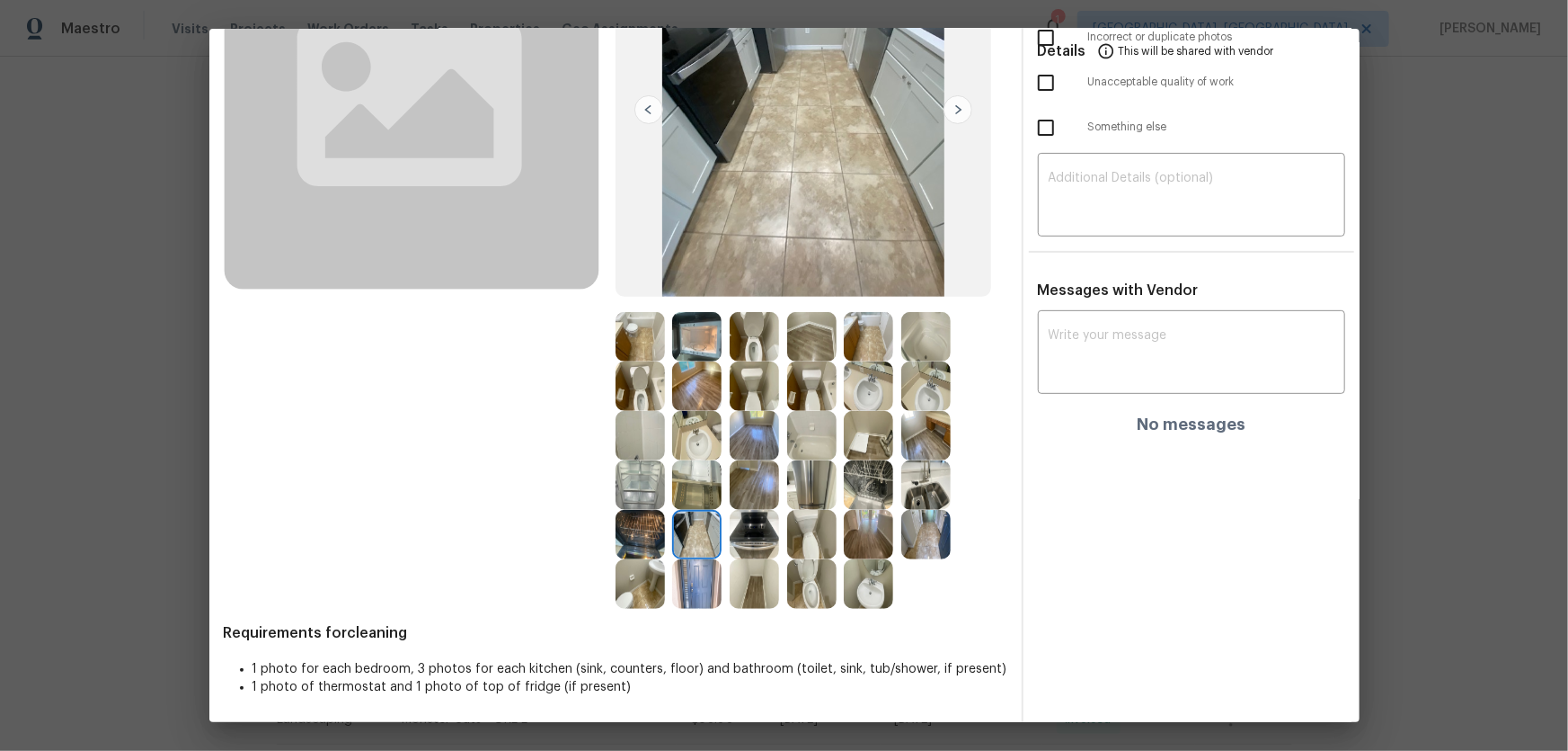
click at [638, 528] on img at bounding box center [640, 534] width 49 height 49
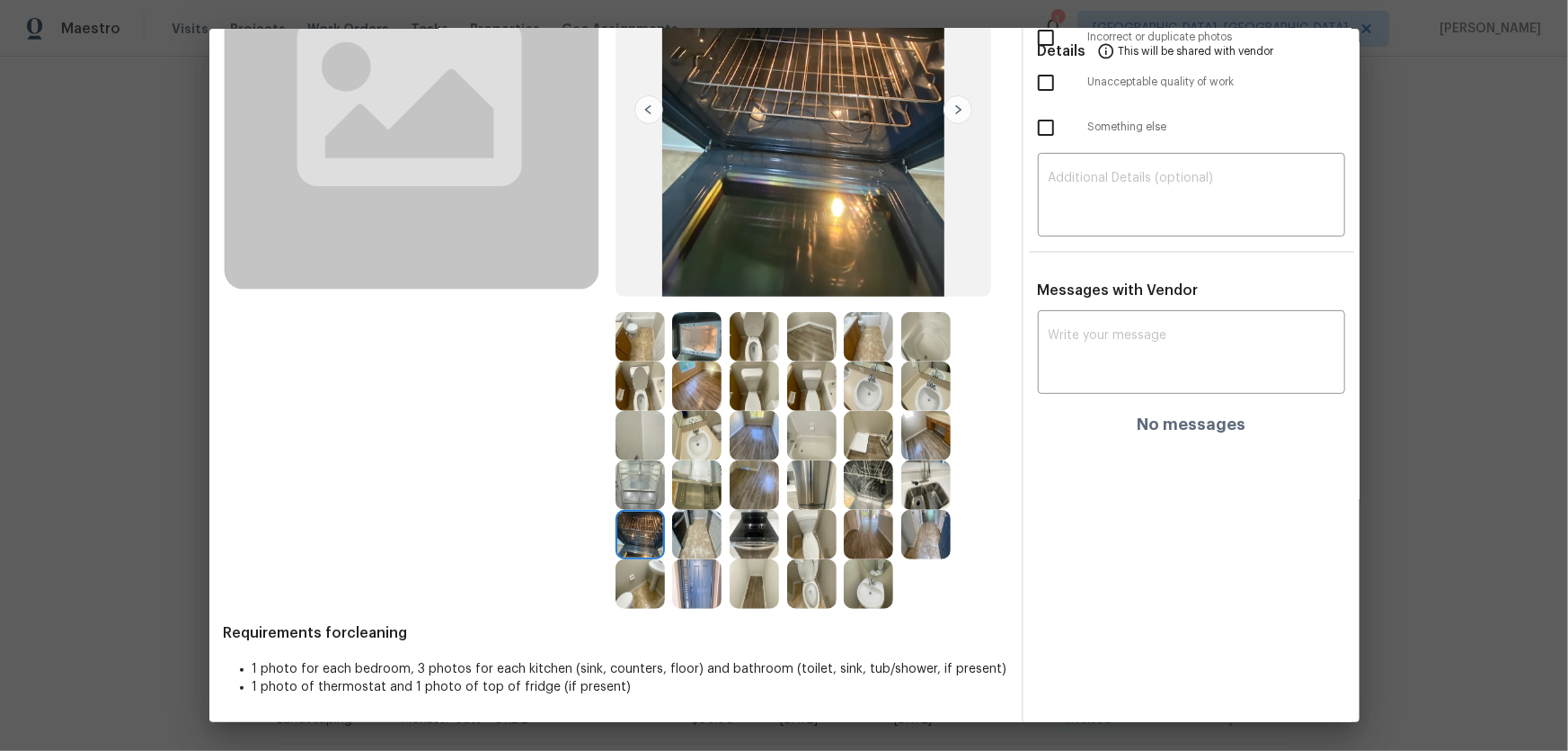
click at [637, 576] on img at bounding box center [640, 583] width 49 height 49
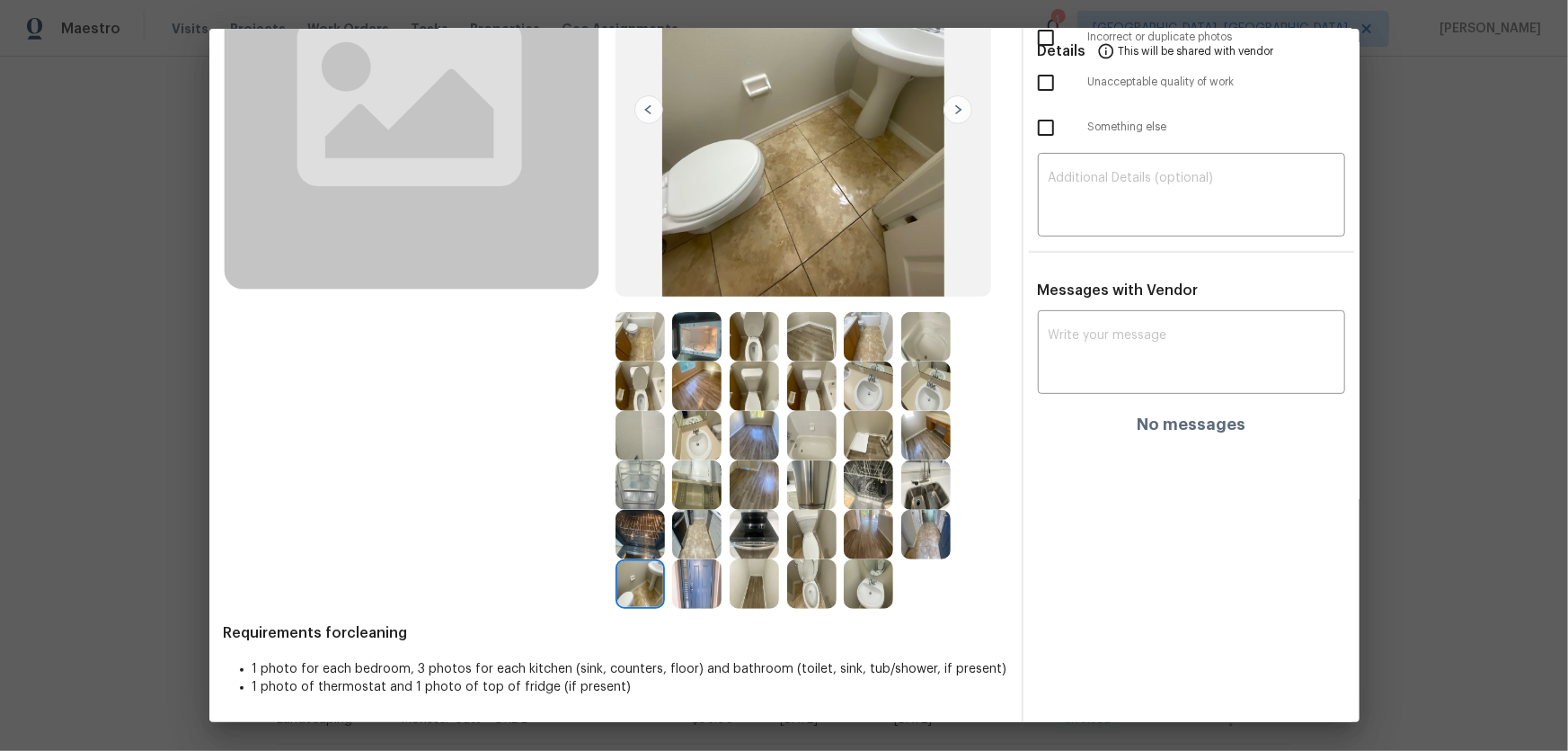
click at [638, 502] on img at bounding box center [640, 485] width 49 height 49
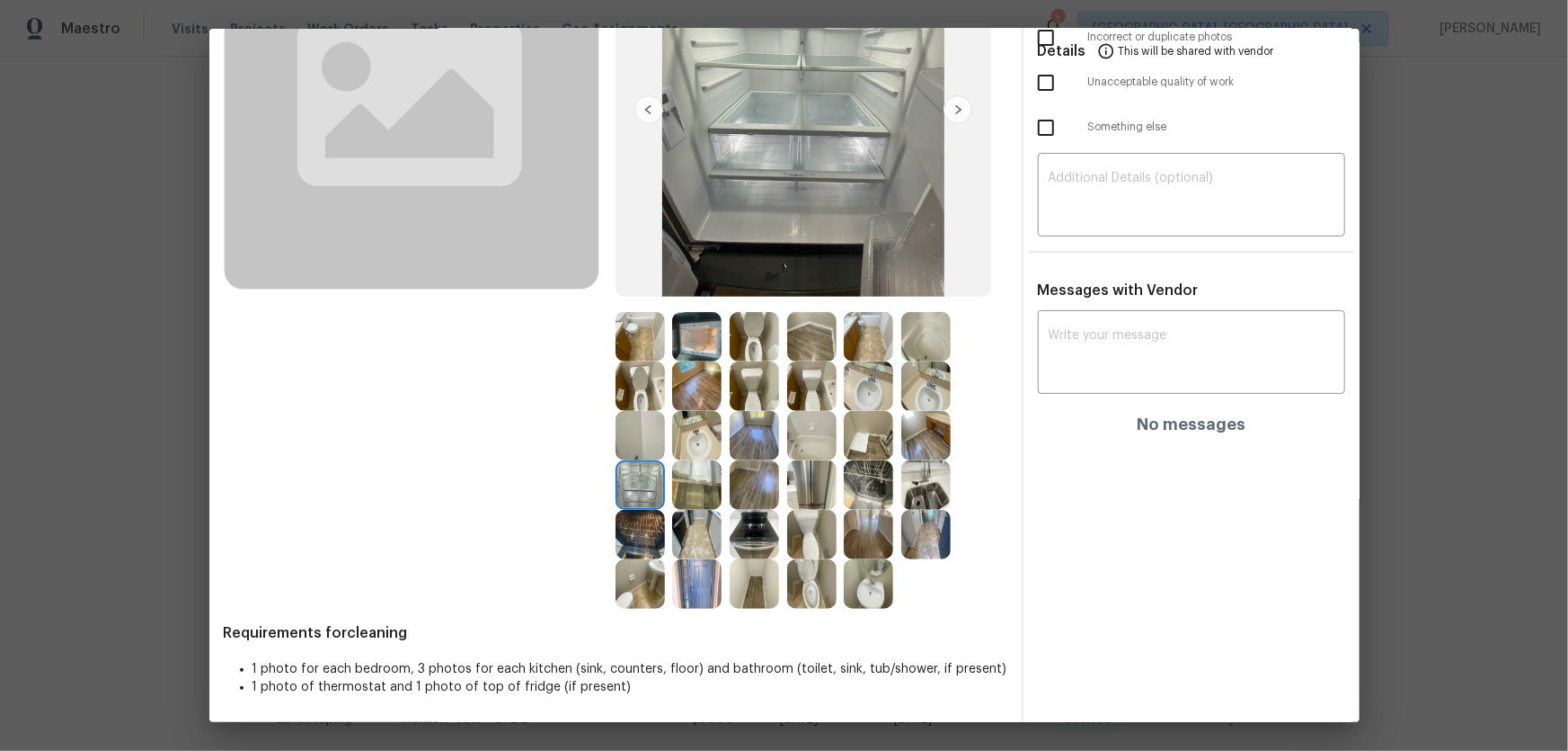
click at [682, 488] on img at bounding box center [697, 485] width 49 height 49
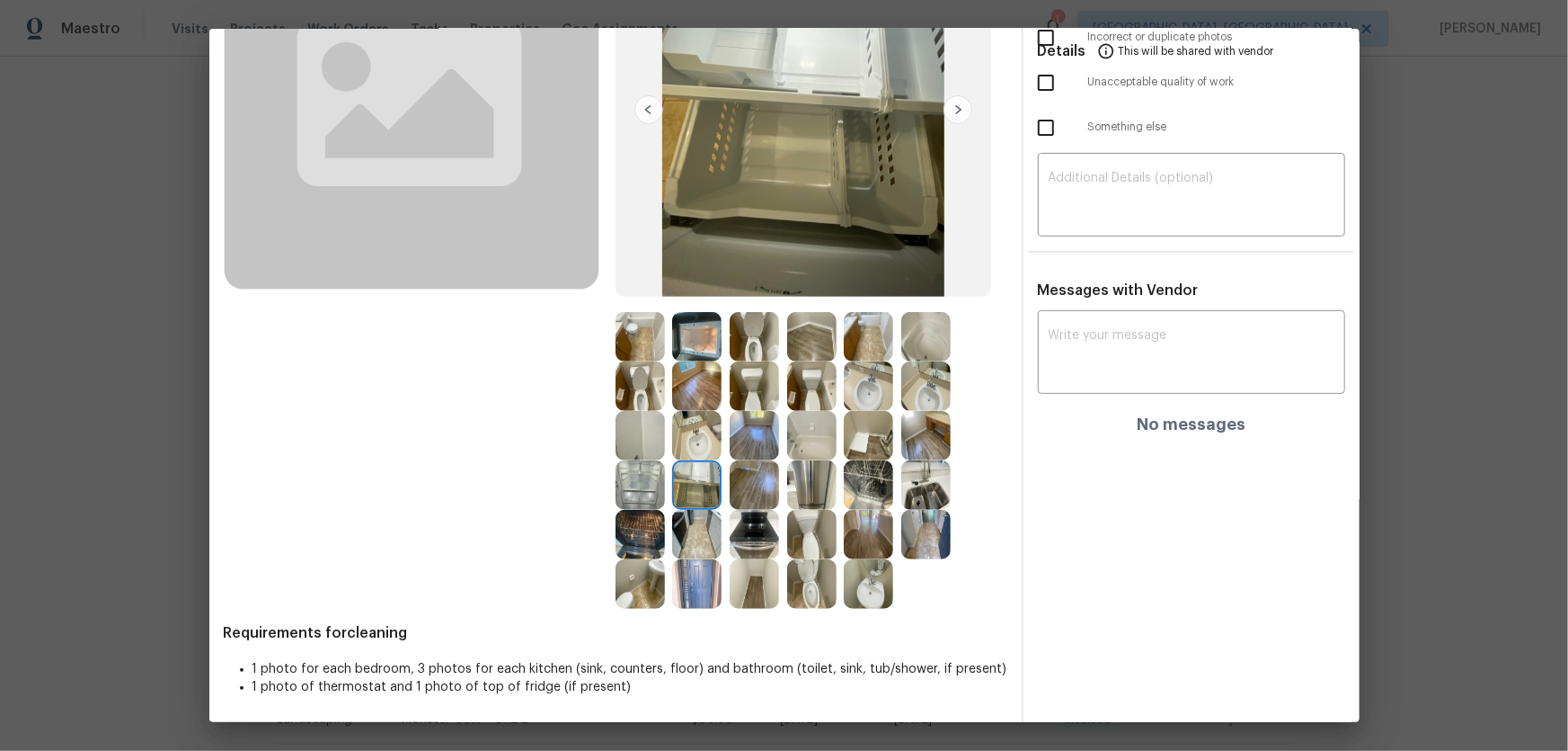
click at [741, 486] on img at bounding box center [754, 485] width 49 height 49
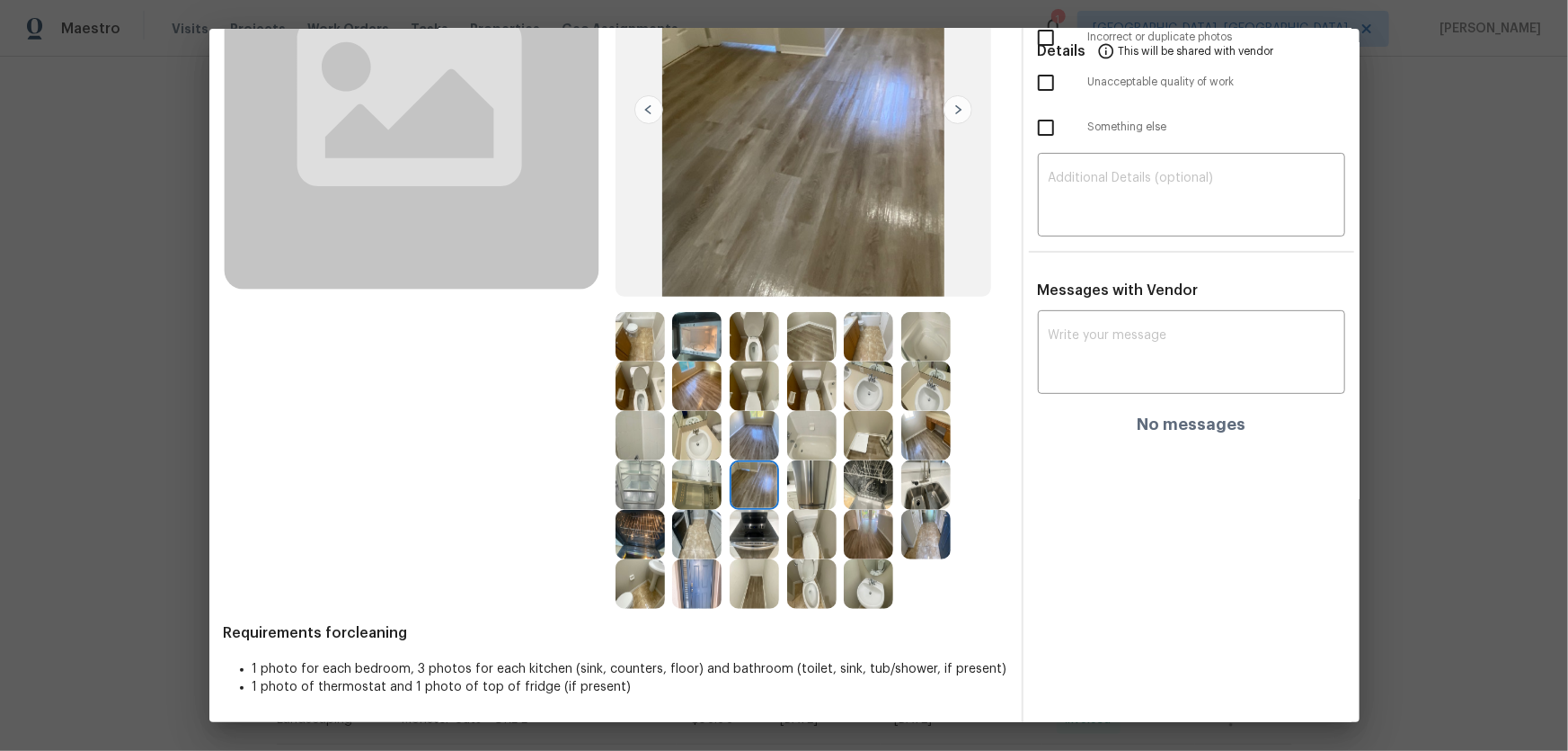
click at [743, 438] on img at bounding box center [754, 435] width 49 height 49
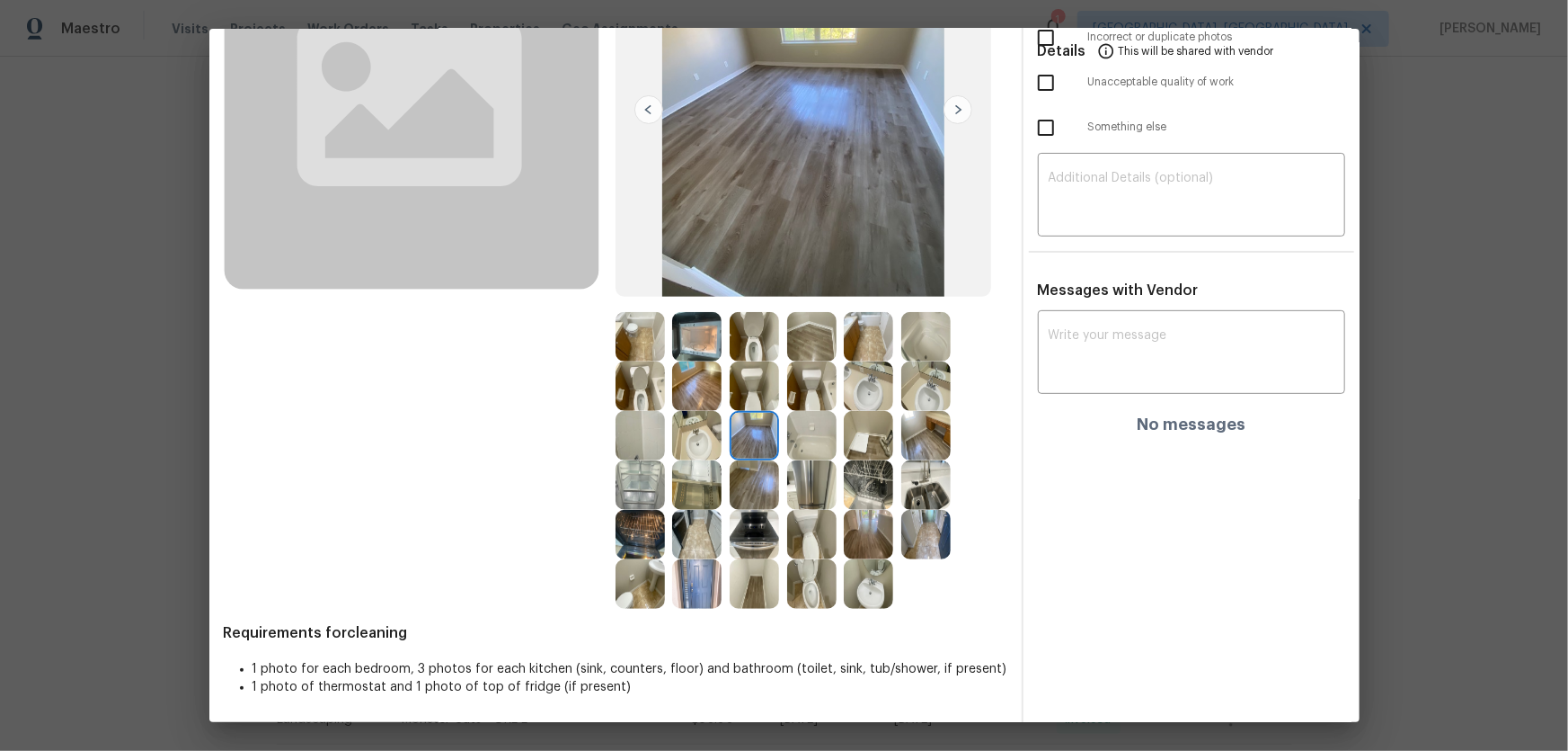
click at [806, 439] on img at bounding box center [812, 435] width 49 height 49
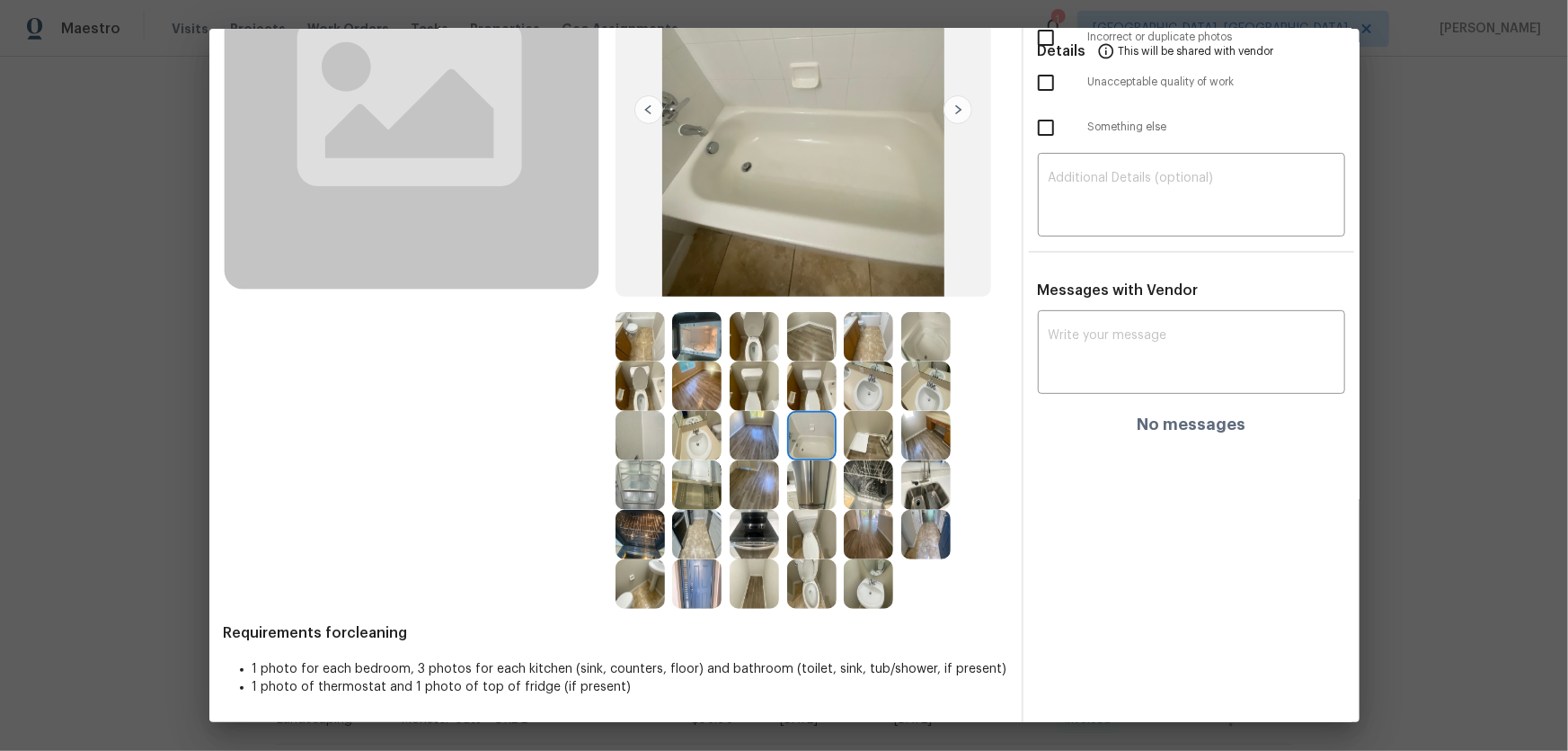
click at [808, 478] on img at bounding box center [812, 485] width 49 height 49
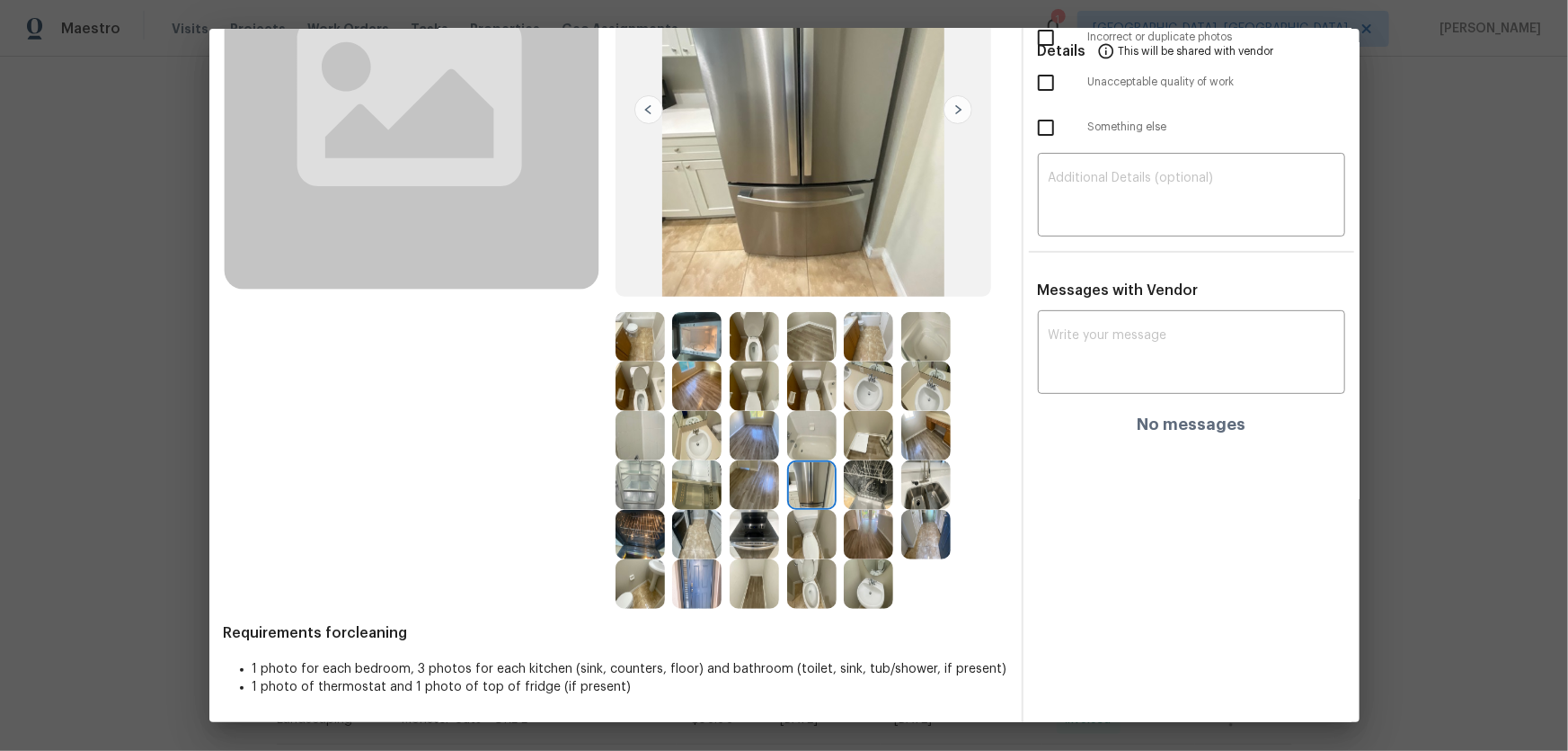
click at [845, 482] on img at bounding box center [867, 485] width 49 height 49
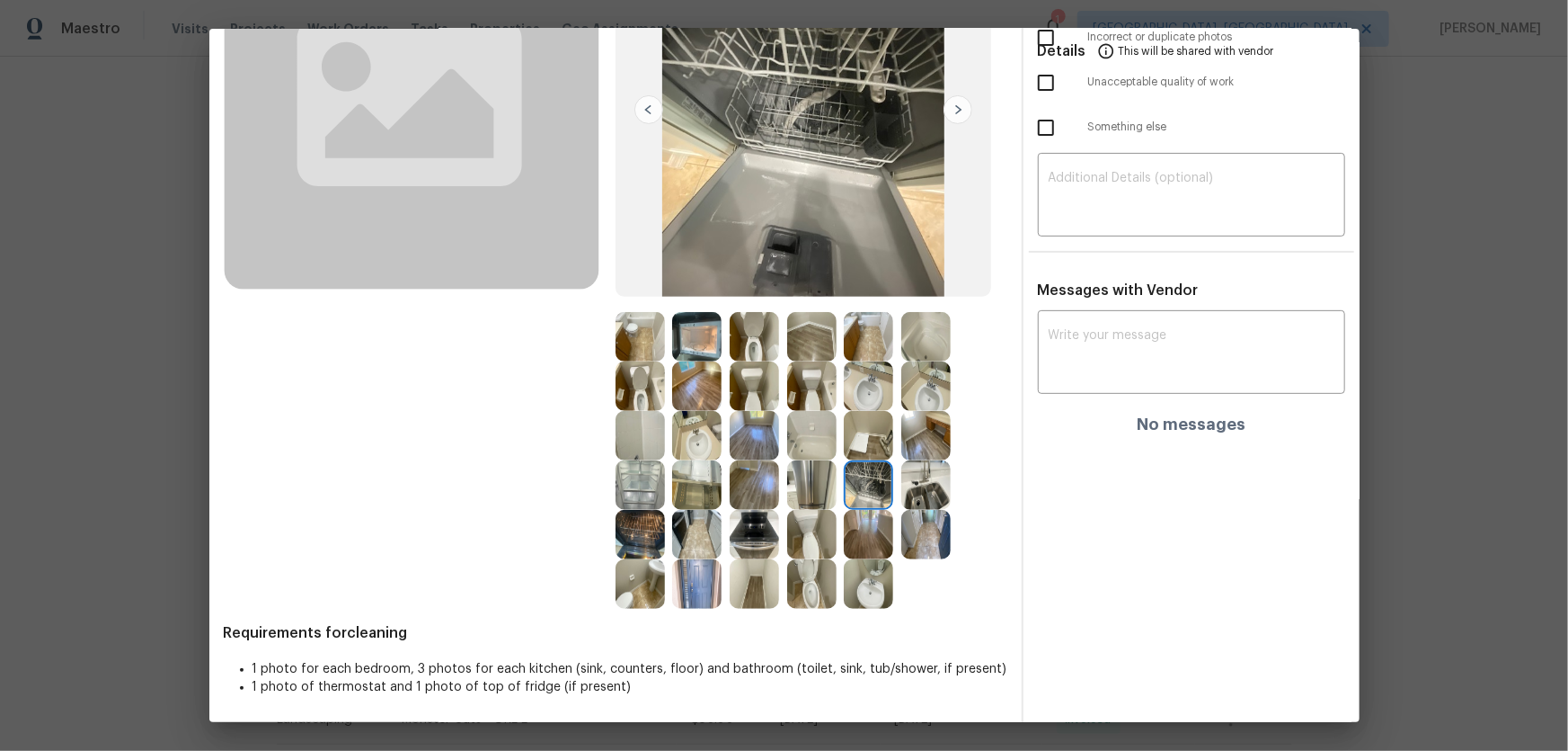
click at [859, 438] on img at bounding box center [867, 435] width 49 height 49
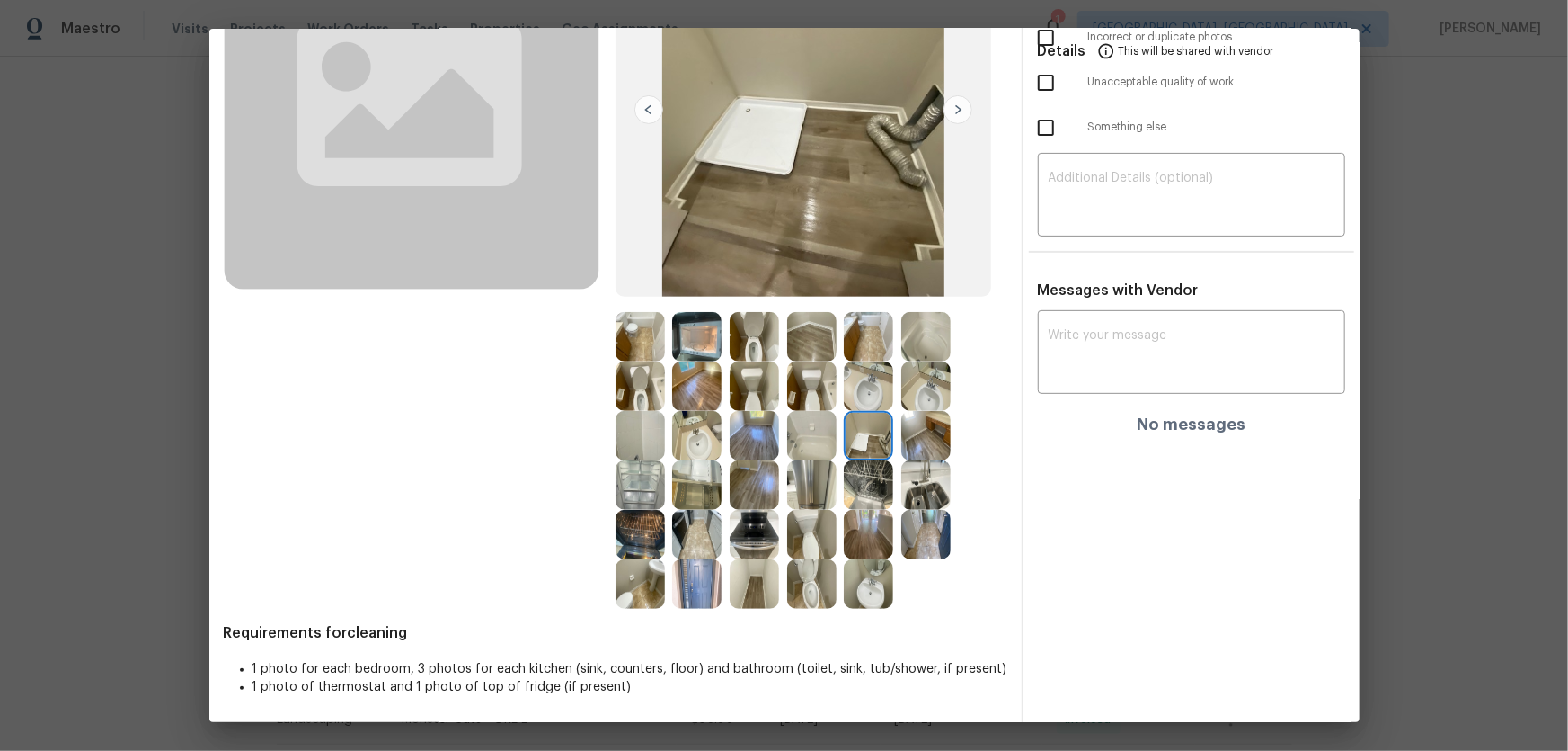
click at [906, 440] on img at bounding box center [925, 435] width 49 height 49
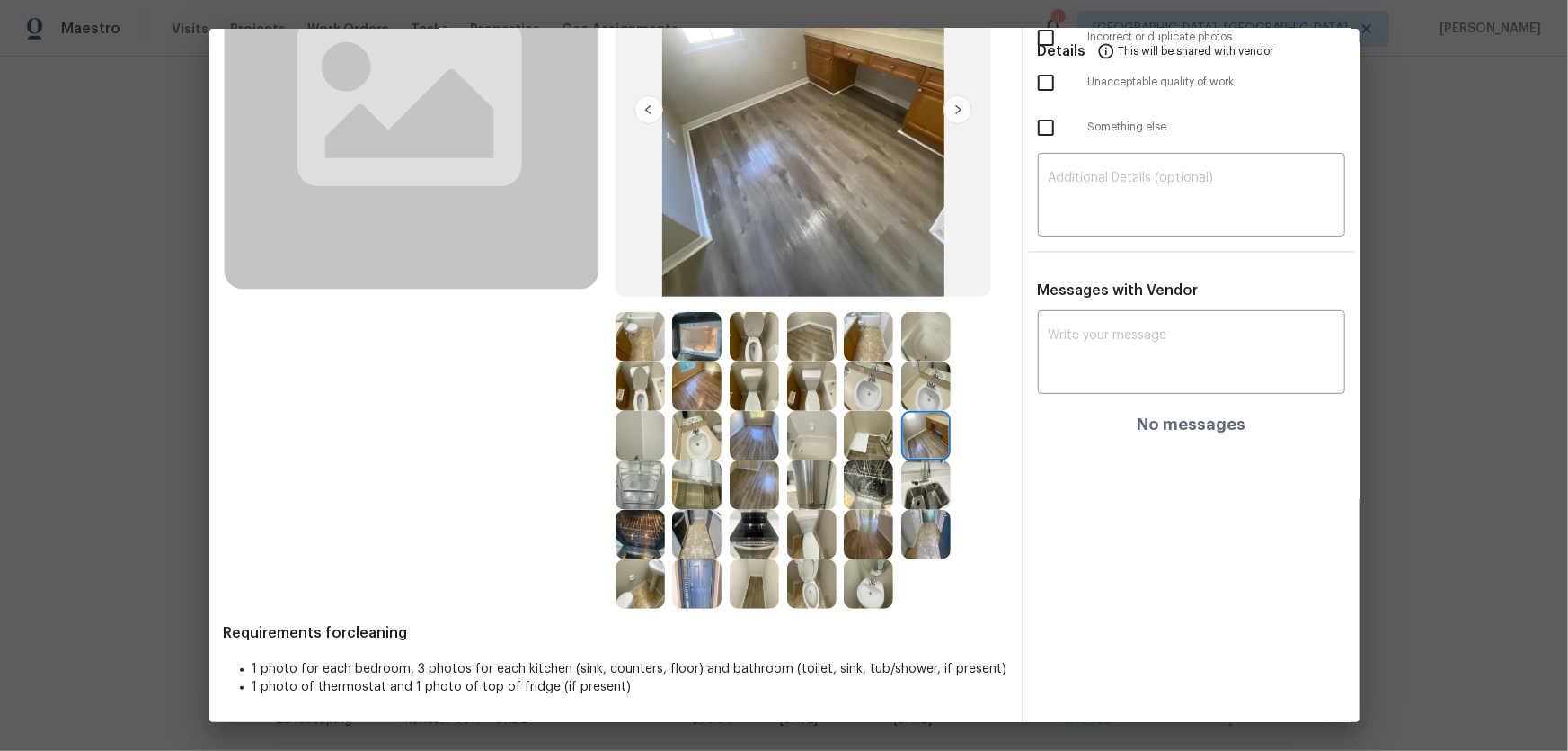
click at [922, 485] on img at bounding box center [925, 485] width 49 height 49
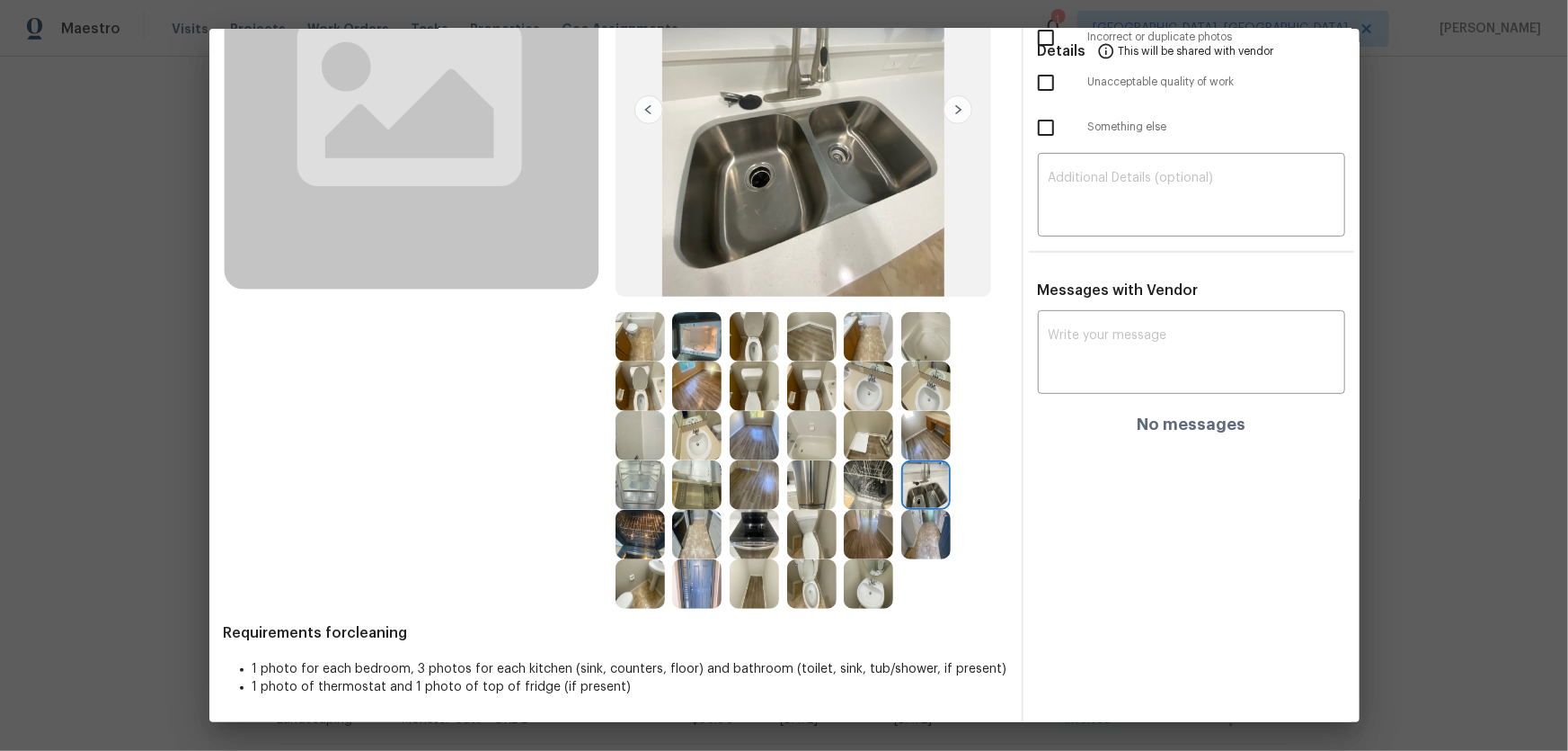
click at [909, 387] on img at bounding box center [925, 385] width 49 height 49
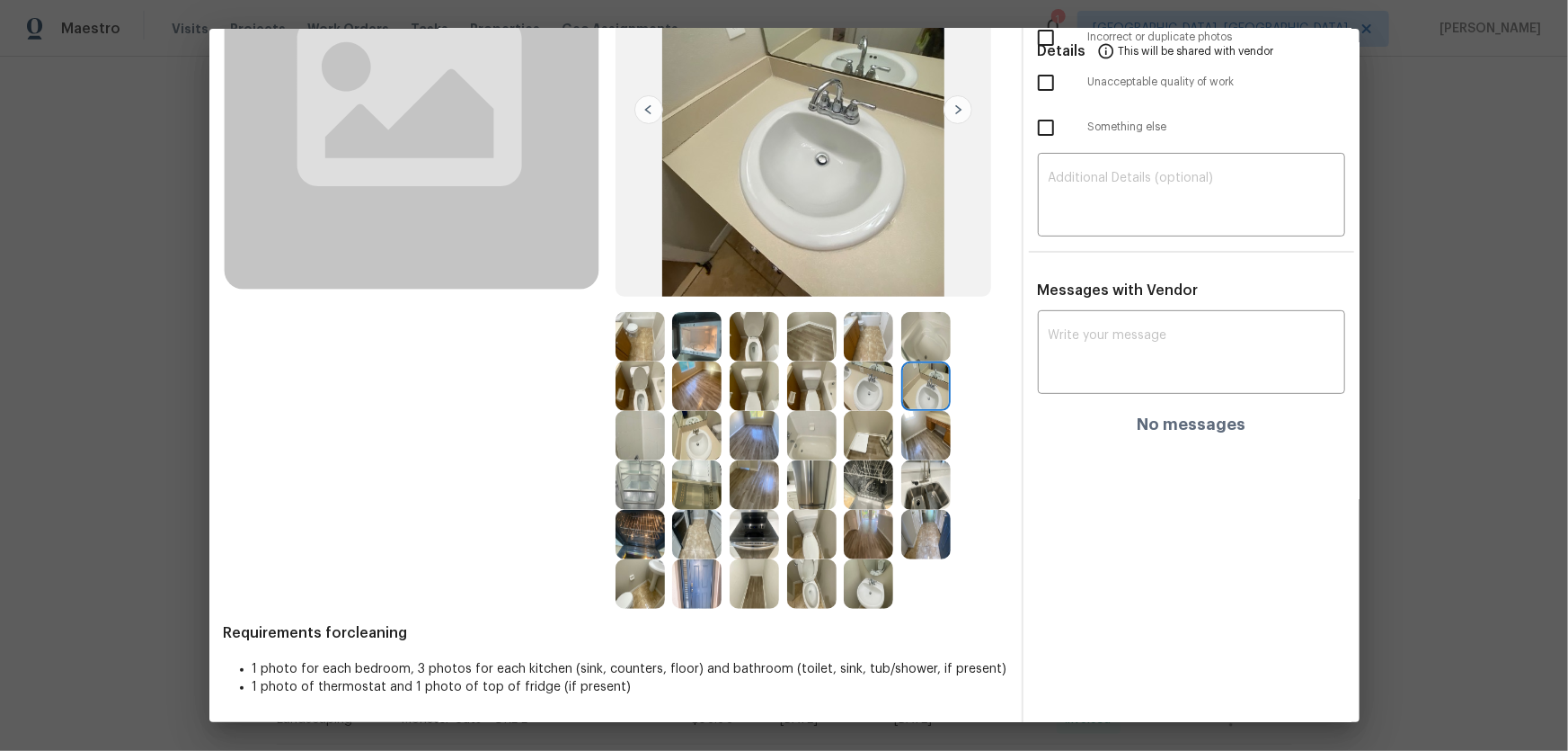
click at [870, 387] on img at bounding box center [867, 385] width 49 height 49
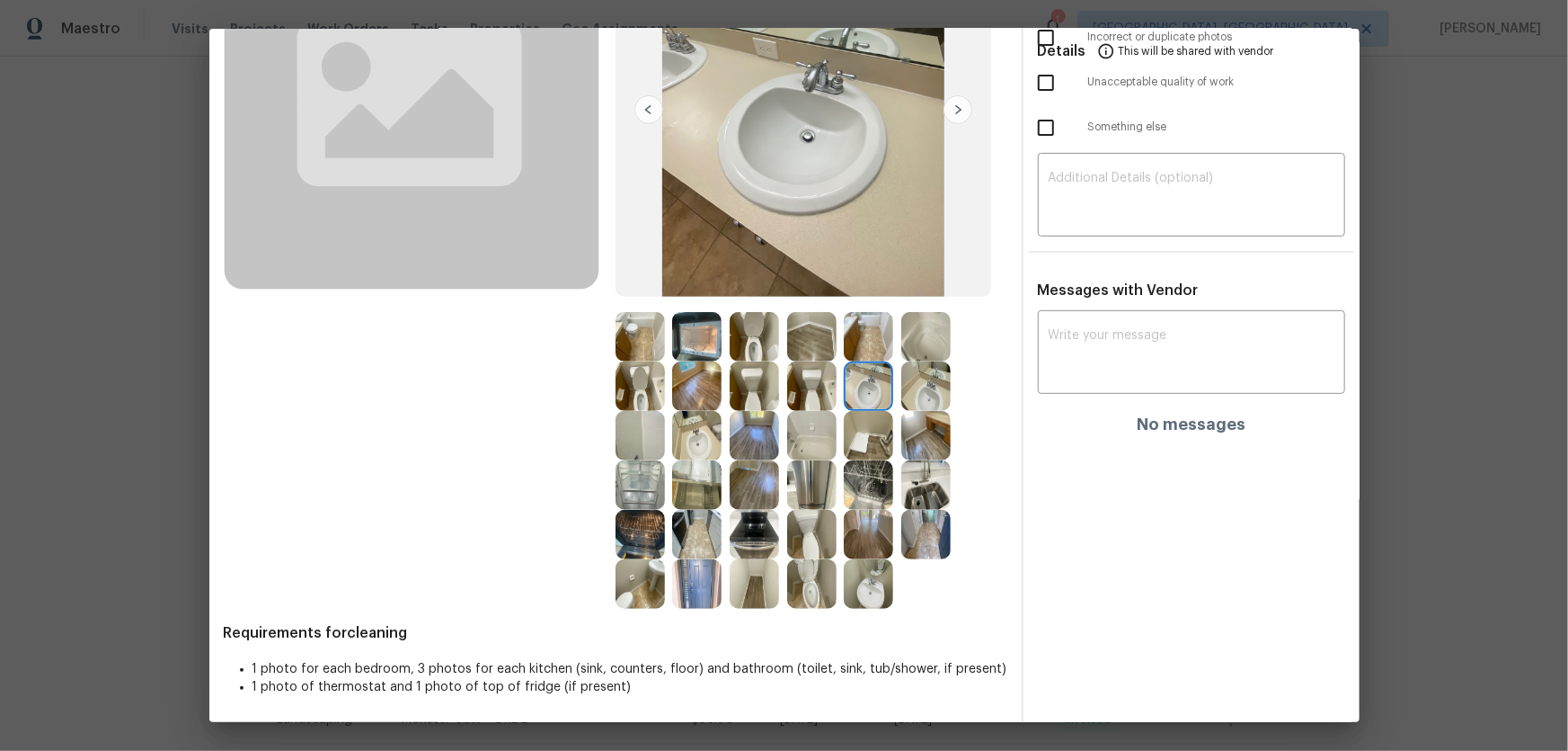
click at [860, 350] on img at bounding box center [867, 336] width 49 height 49
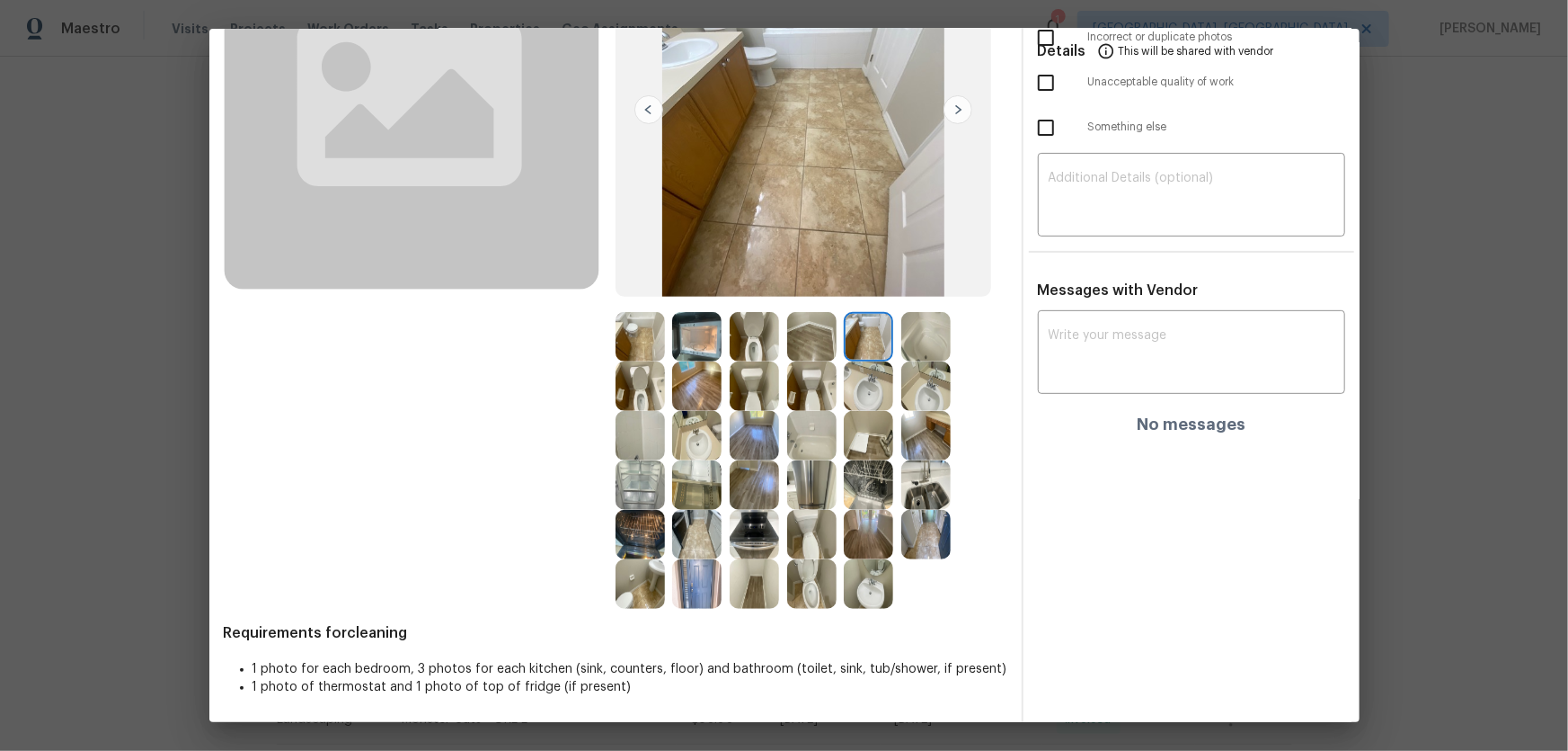
click at [907, 350] on img at bounding box center [925, 336] width 49 height 49
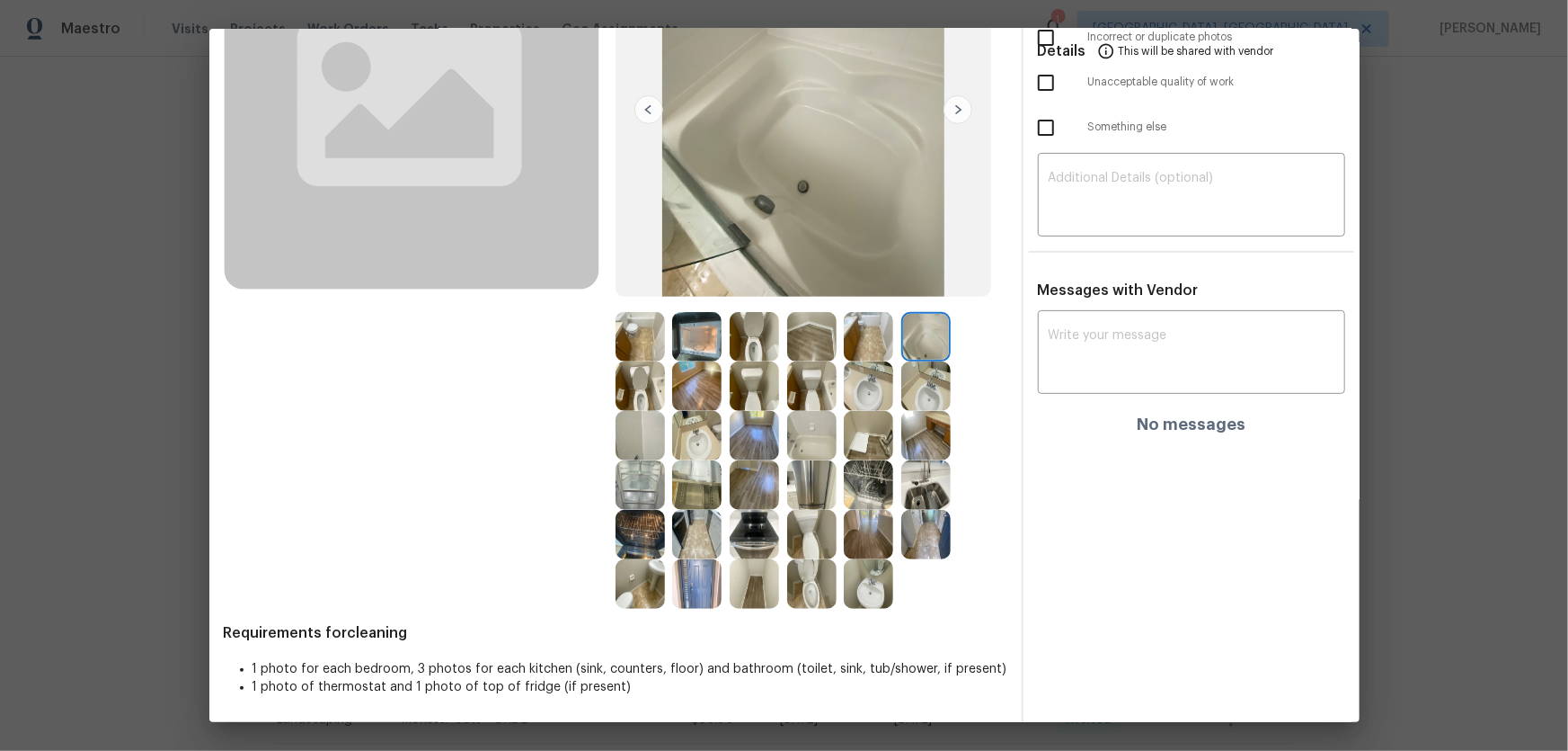
click at [803, 348] on img at bounding box center [812, 336] width 49 height 49
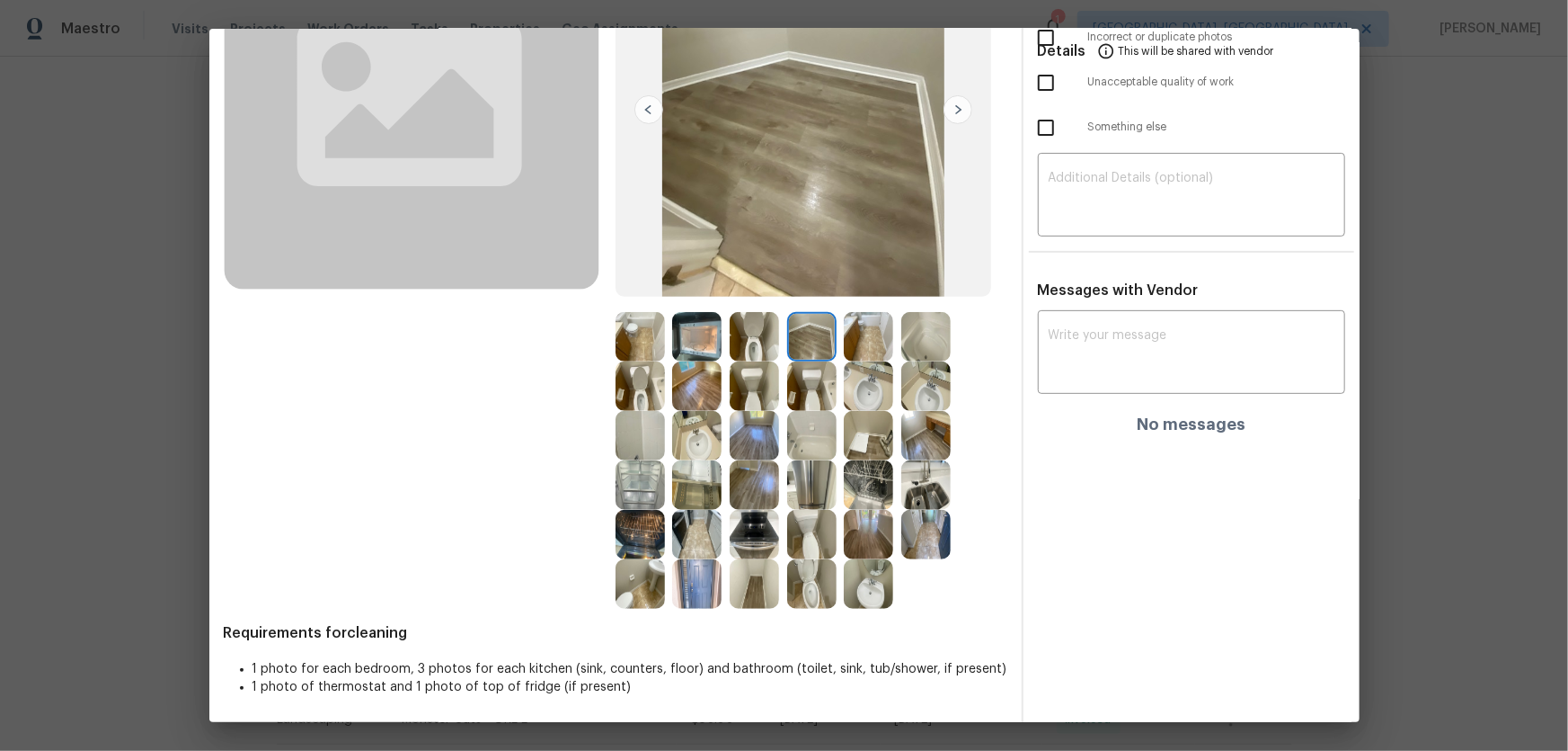
click at [795, 391] on img at bounding box center [812, 385] width 49 height 49
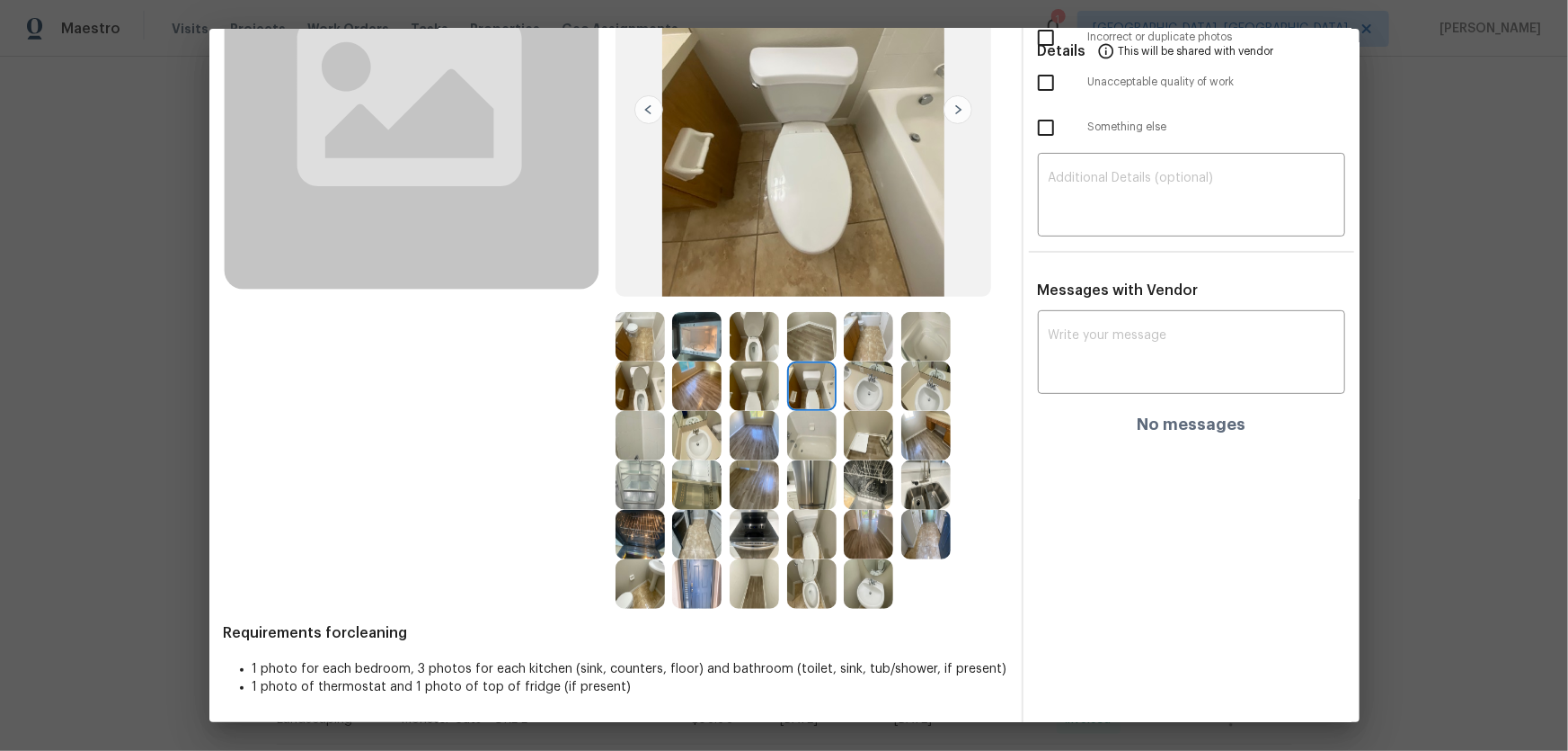
click at [740, 392] on img at bounding box center [754, 385] width 49 height 49
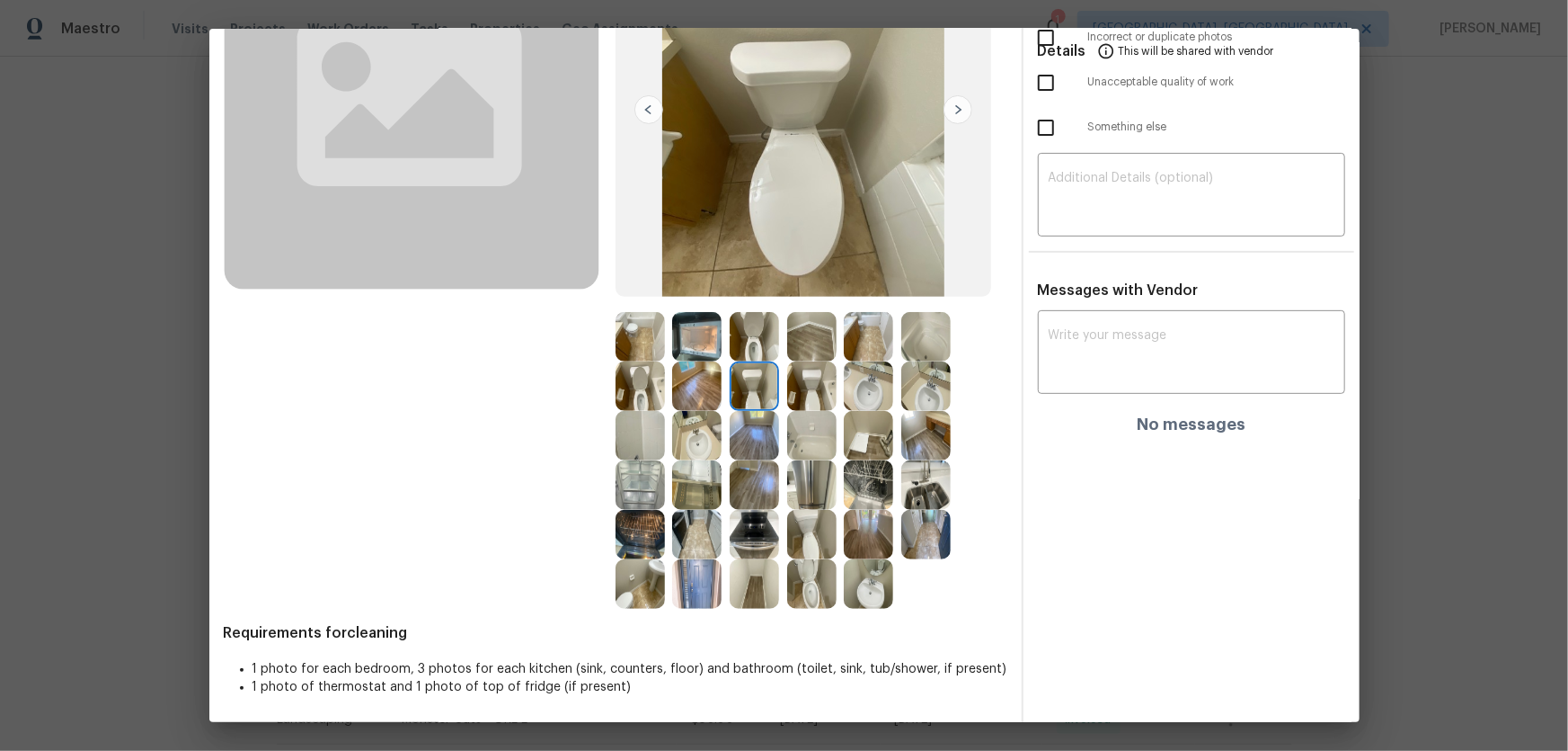
click at [740, 342] on img at bounding box center [754, 336] width 49 height 49
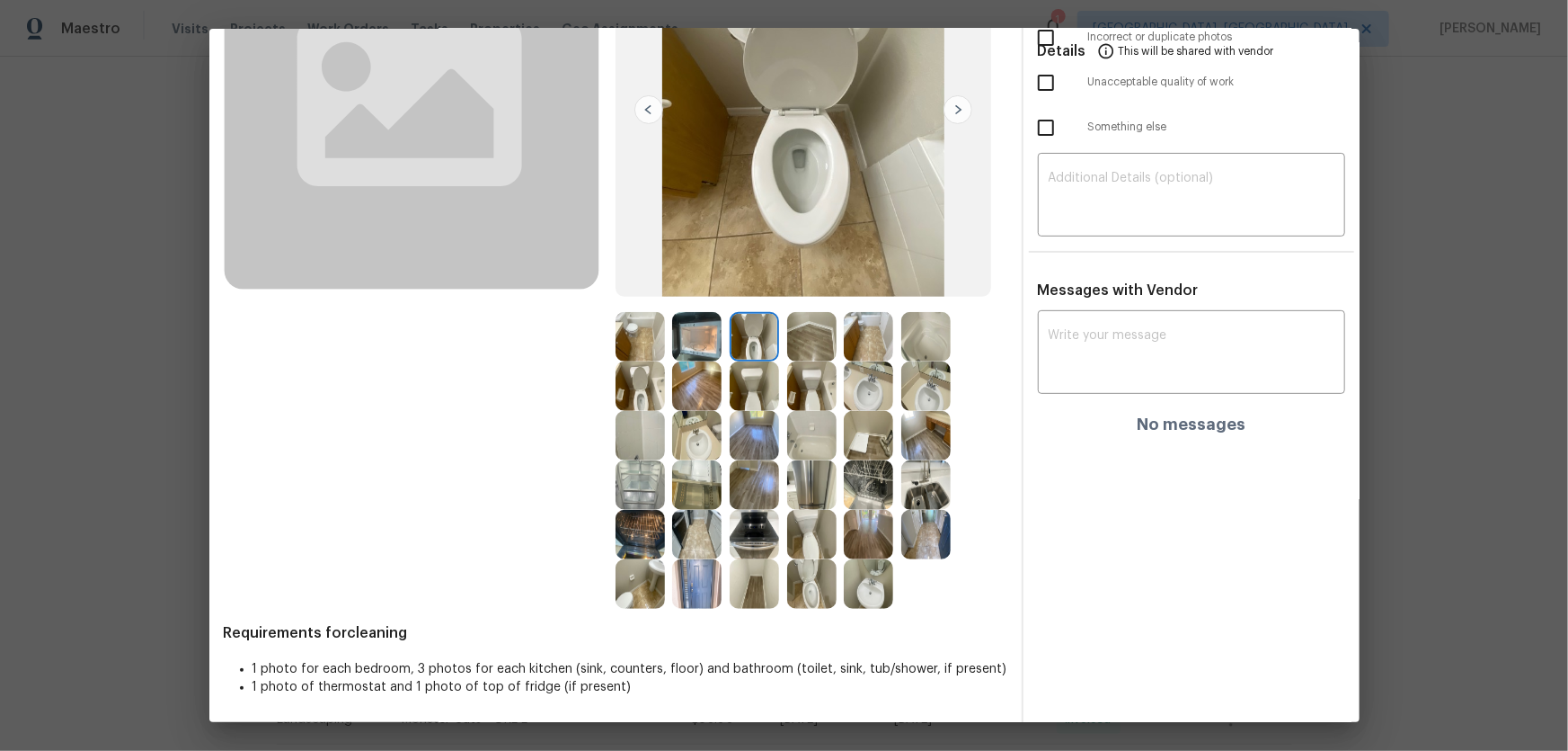
click at [709, 338] on img at bounding box center [697, 336] width 49 height 49
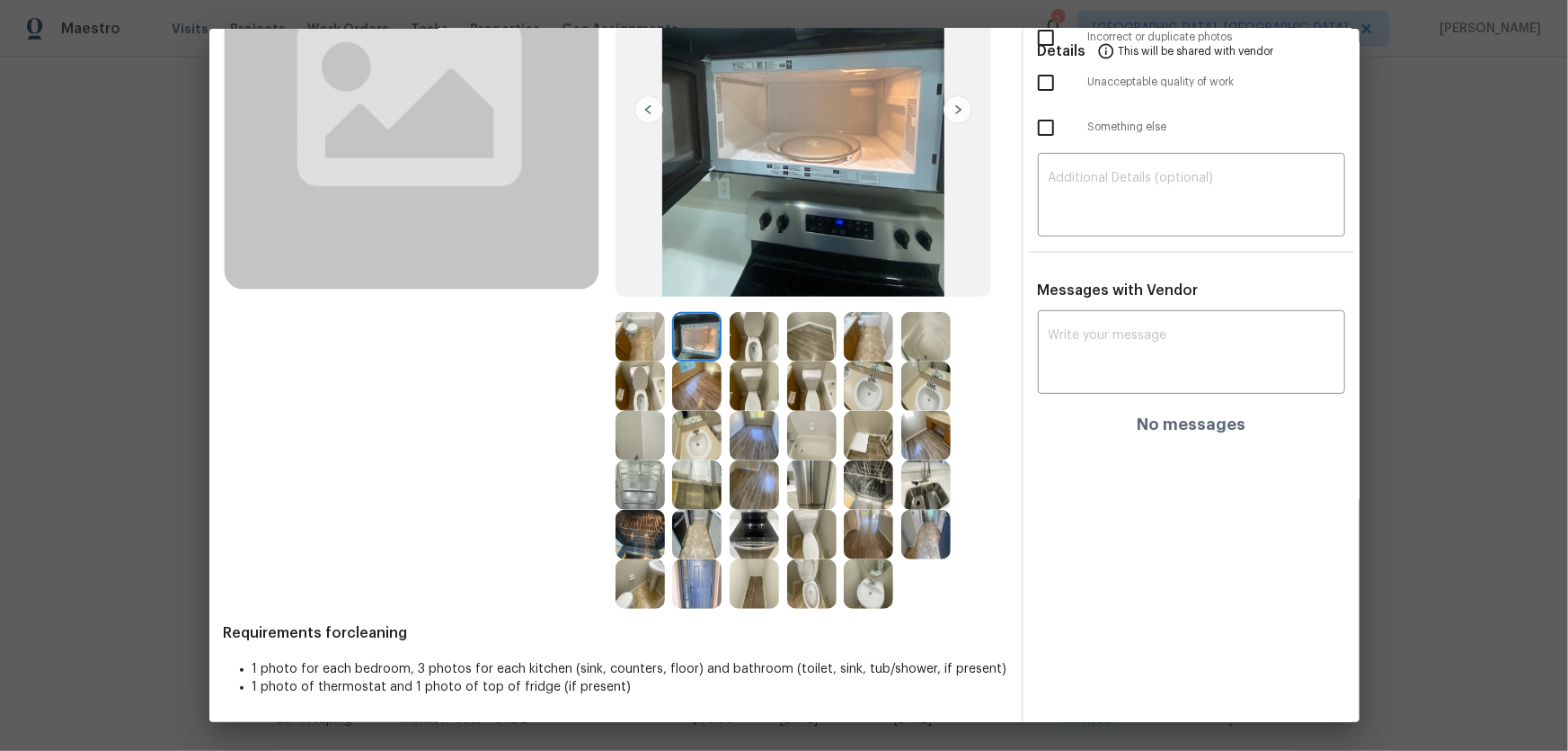
drag, startPoint x: 698, startPoint y: 390, endPoint x: 647, endPoint y: 381, distance: 51.8
click at [698, 390] on img at bounding box center [697, 385] width 49 height 49
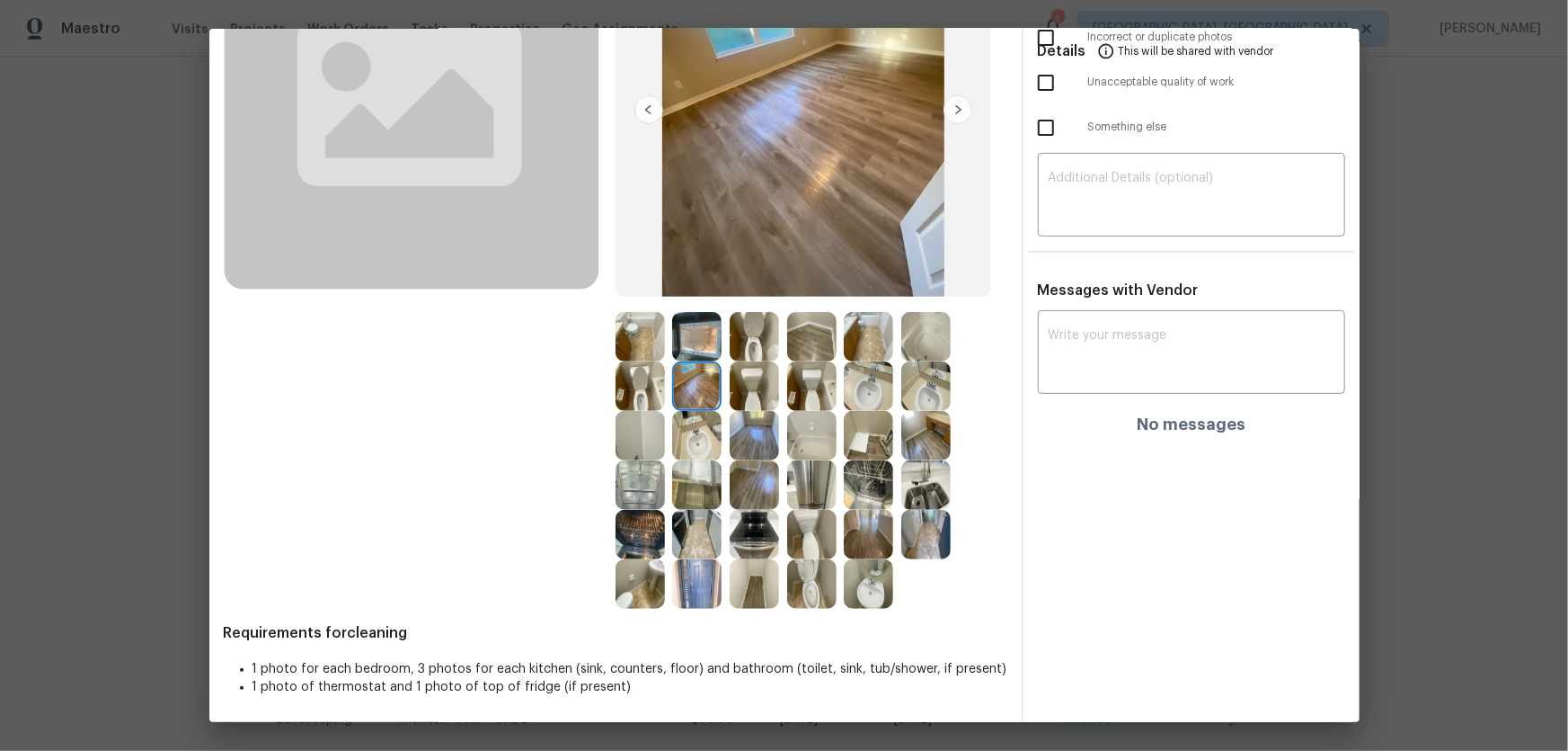
click at [645, 379] on img at bounding box center [640, 385] width 49 height 49
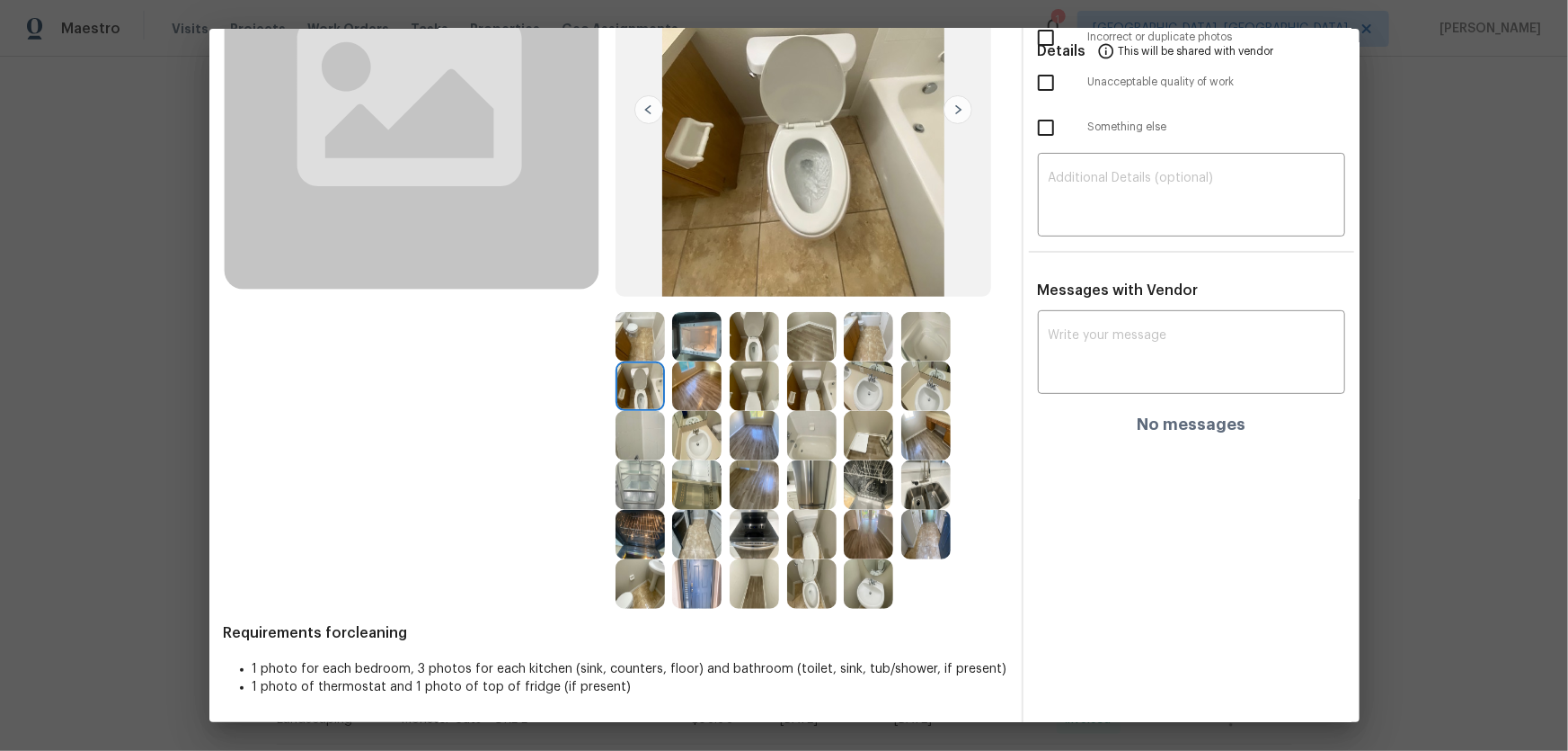
click at [642, 349] on img at bounding box center [640, 336] width 49 height 49
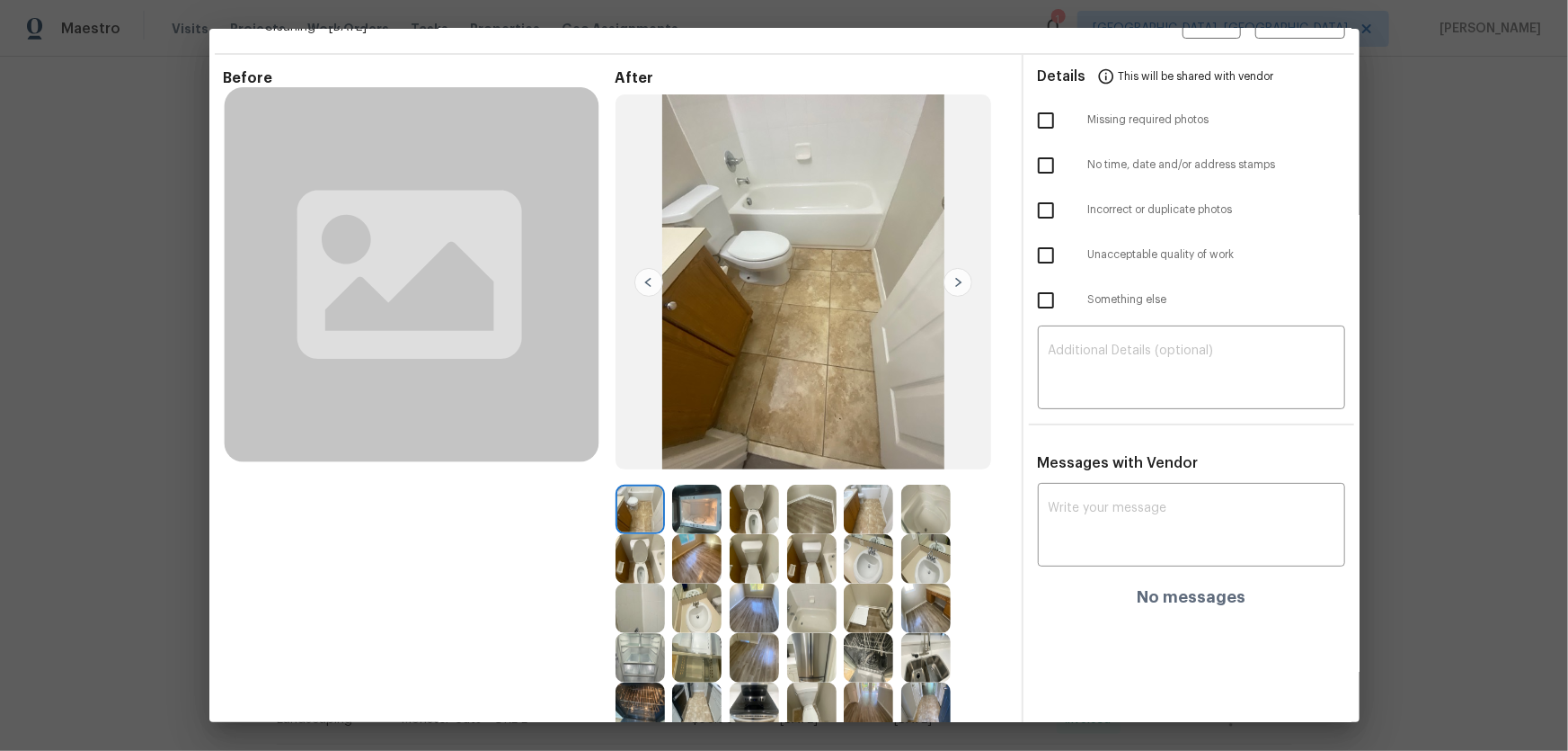
scroll to position [0, 0]
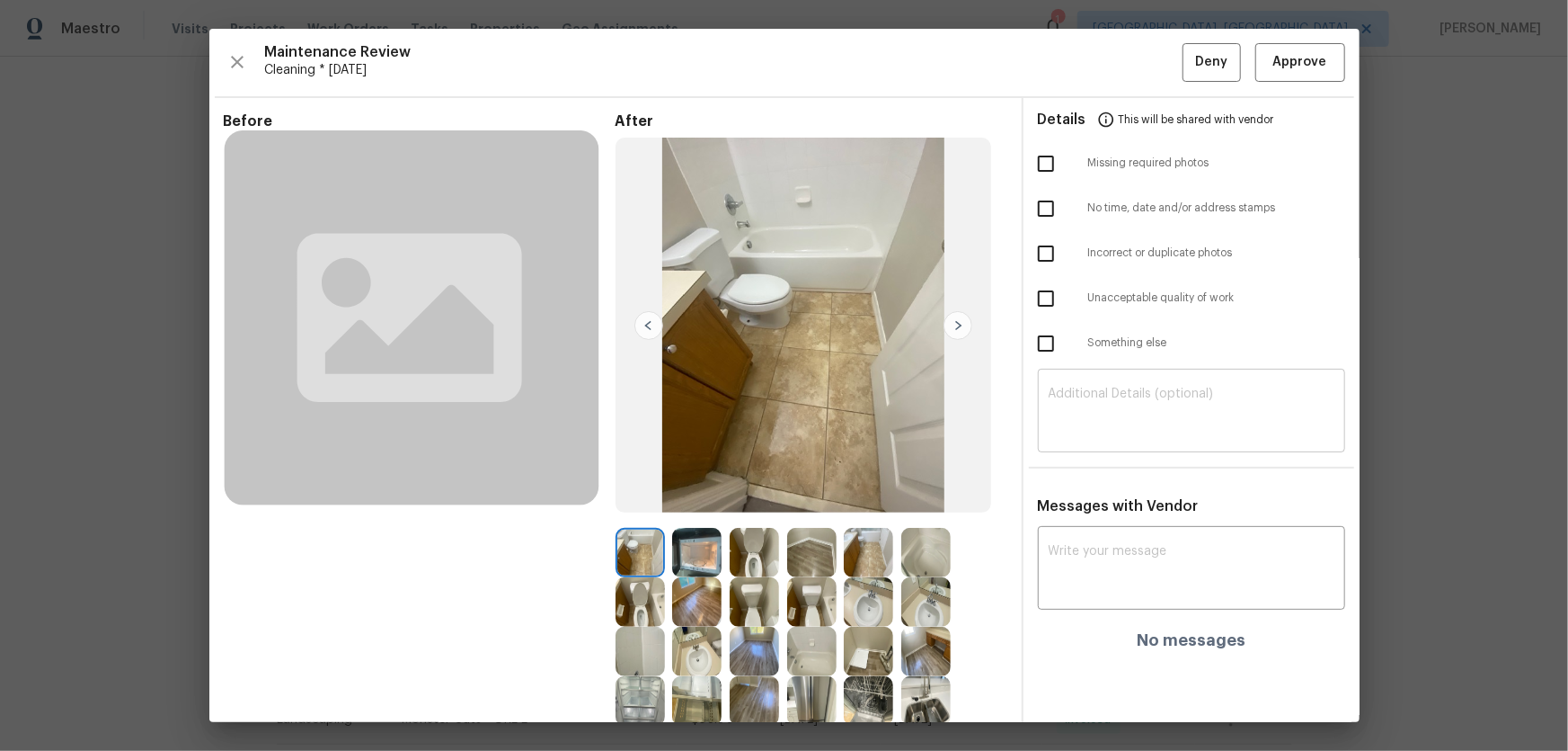
click at [1060, 418] on textarea at bounding box center [1192, 412] width 286 height 50
paste textarea "Maintenance Audit Team: Hello! Unfortunately this cleaning visit completed on […"
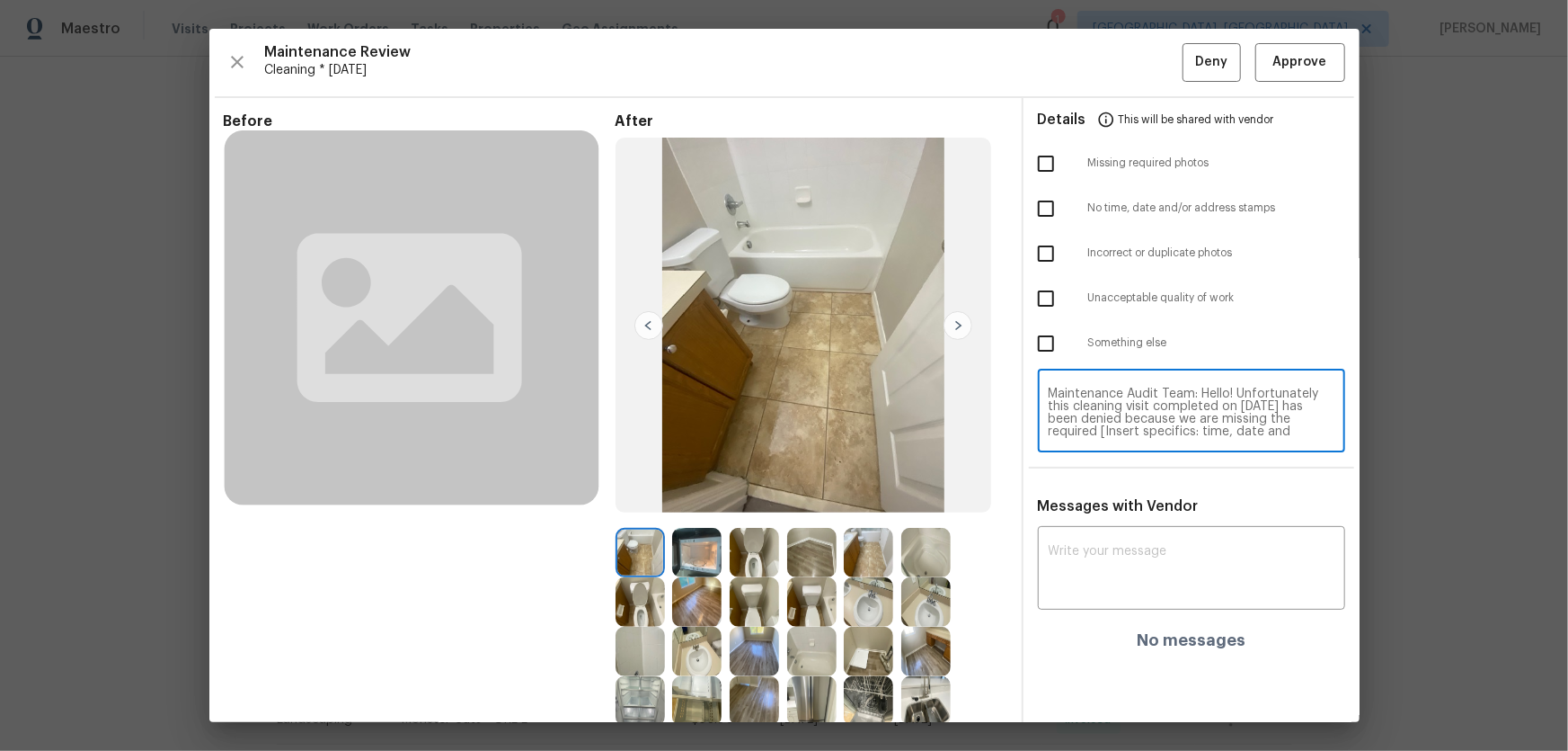
scroll to position [99, 0]
type textarea "Maintenance Audit Team: Hello! Unfortunately this cleaning visit completed on […"
click at [1079, 570] on textarea at bounding box center [1192, 570] width 286 height 50
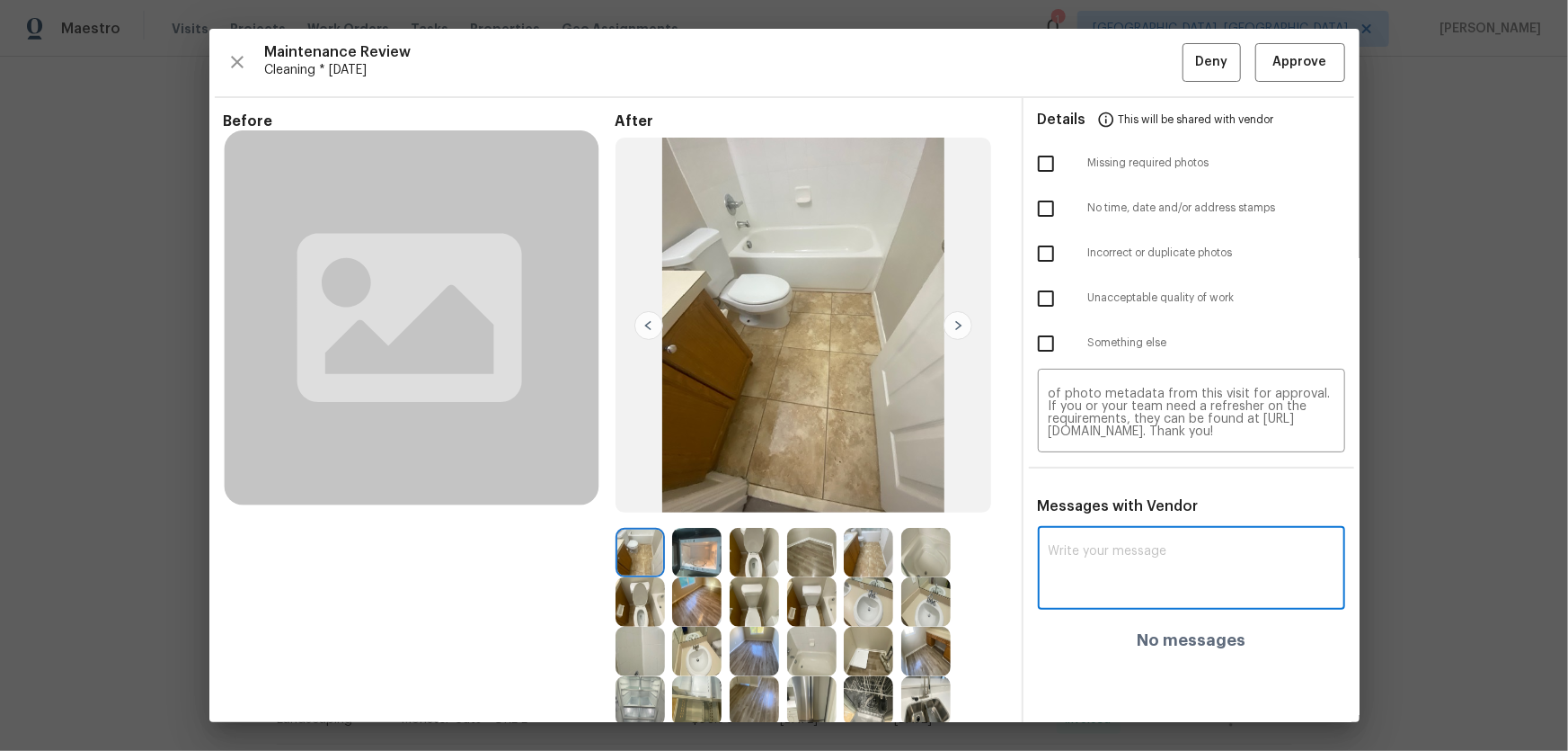
paste textarea "Maintenance Audit Team: Hello! Unfortunately this cleaning visit completed on […"
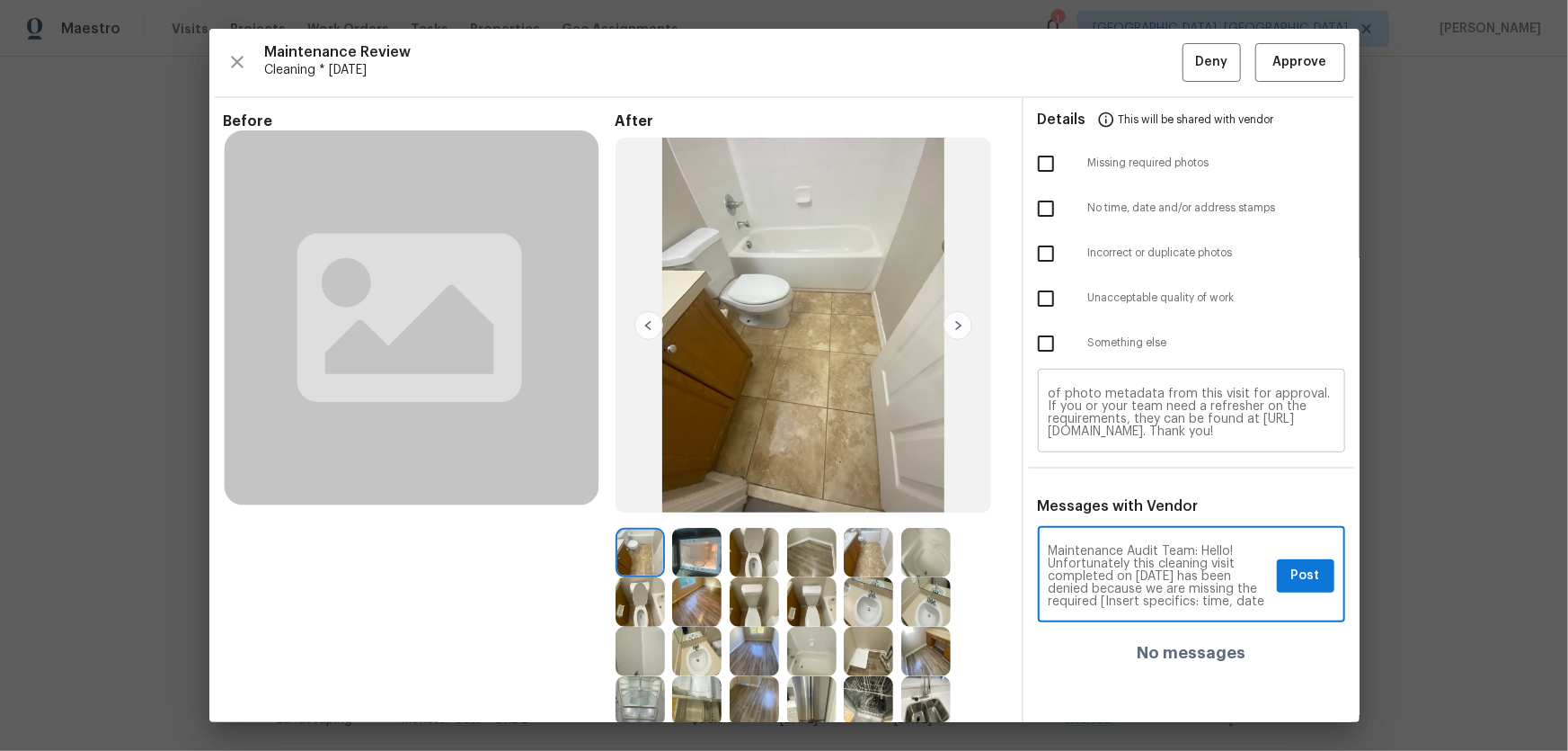
scroll to position [0, 0]
type textarea "Maintenance Audit Team: Hello! Unfortunately this cleaning visit completed on […"
click at [1037, 163] on input "checkbox" at bounding box center [1045, 163] width 38 height 38
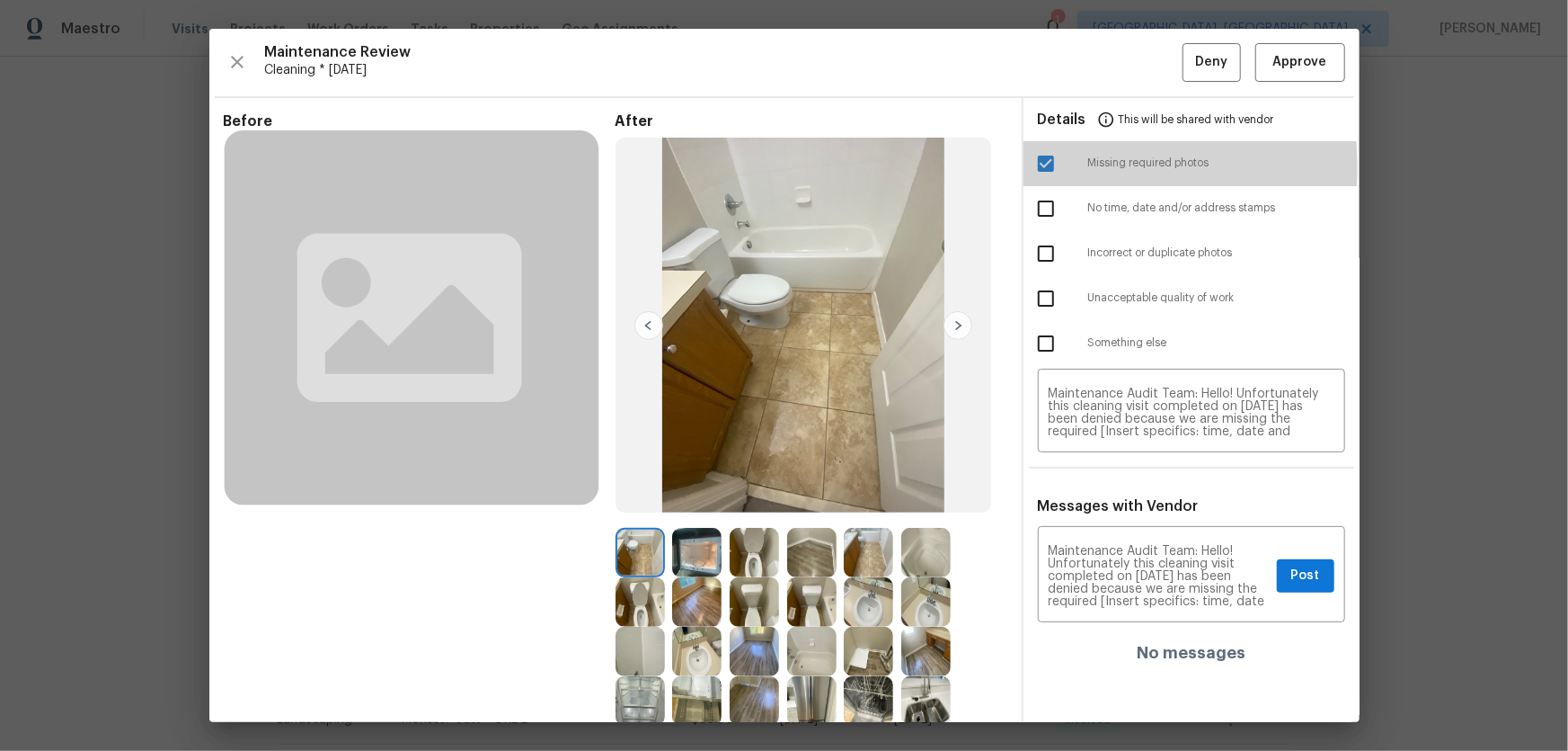
click at [1034, 167] on input "checkbox" at bounding box center [1045, 163] width 38 height 38
checkbox input "false"
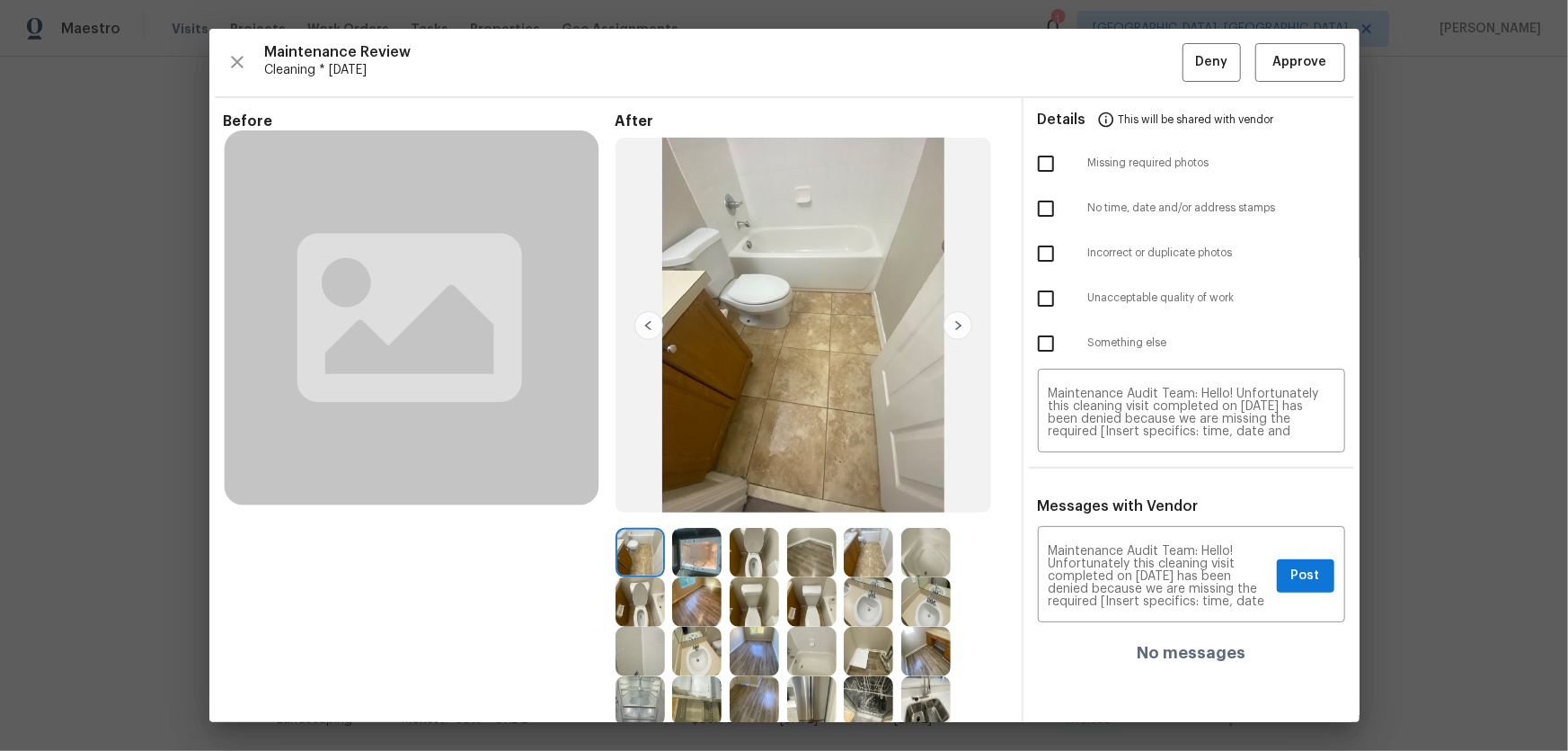
click at [1032, 208] on input "checkbox" at bounding box center [1045, 209] width 38 height 38
checkbox input "true"
click at [1296, 581] on span "Post" at bounding box center [1306, 575] width 29 height 22
click at [1196, 56] on span "Deny" at bounding box center [1212, 62] width 33 height 22
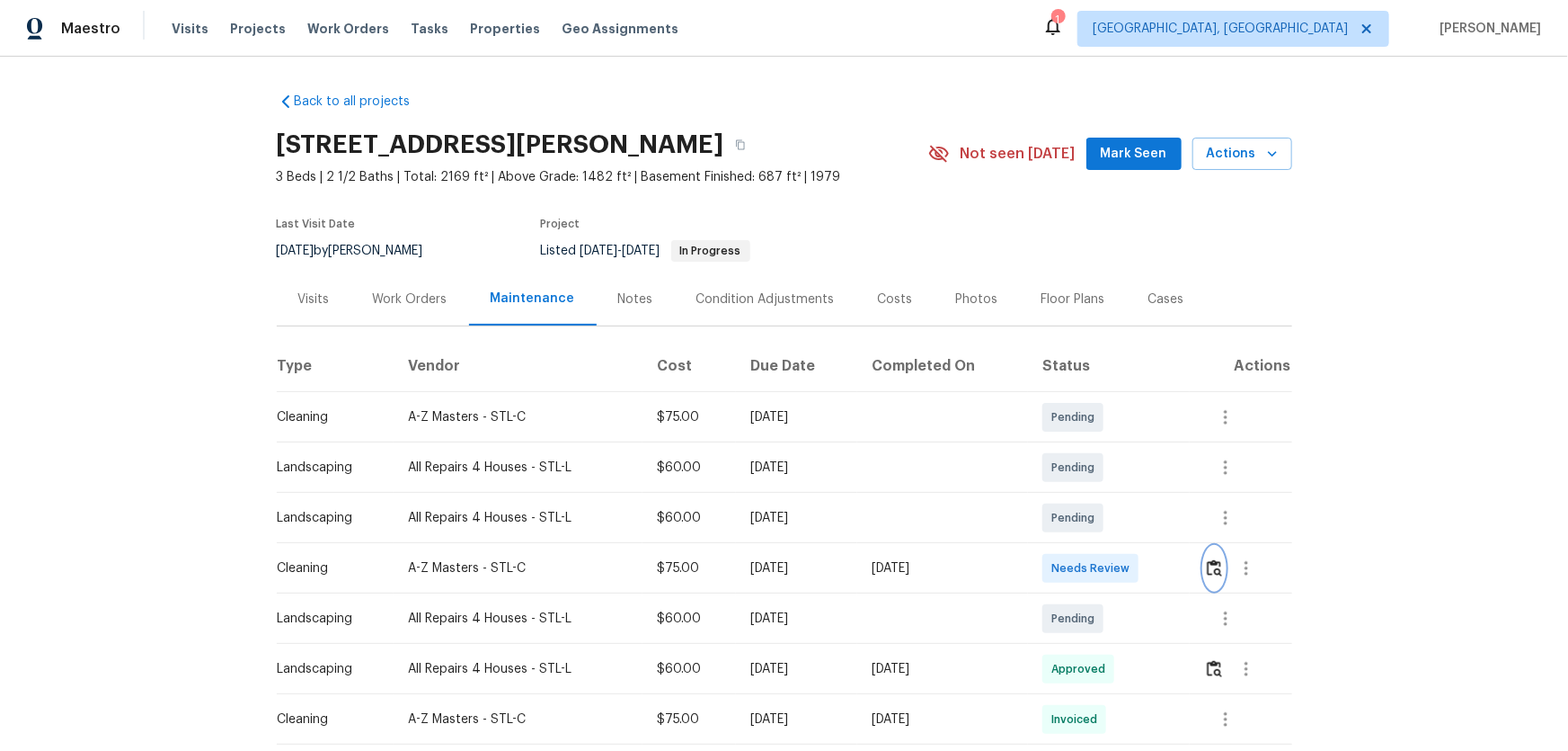
click at [1209, 572] on img "button" at bounding box center [1215, 568] width 15 height 17
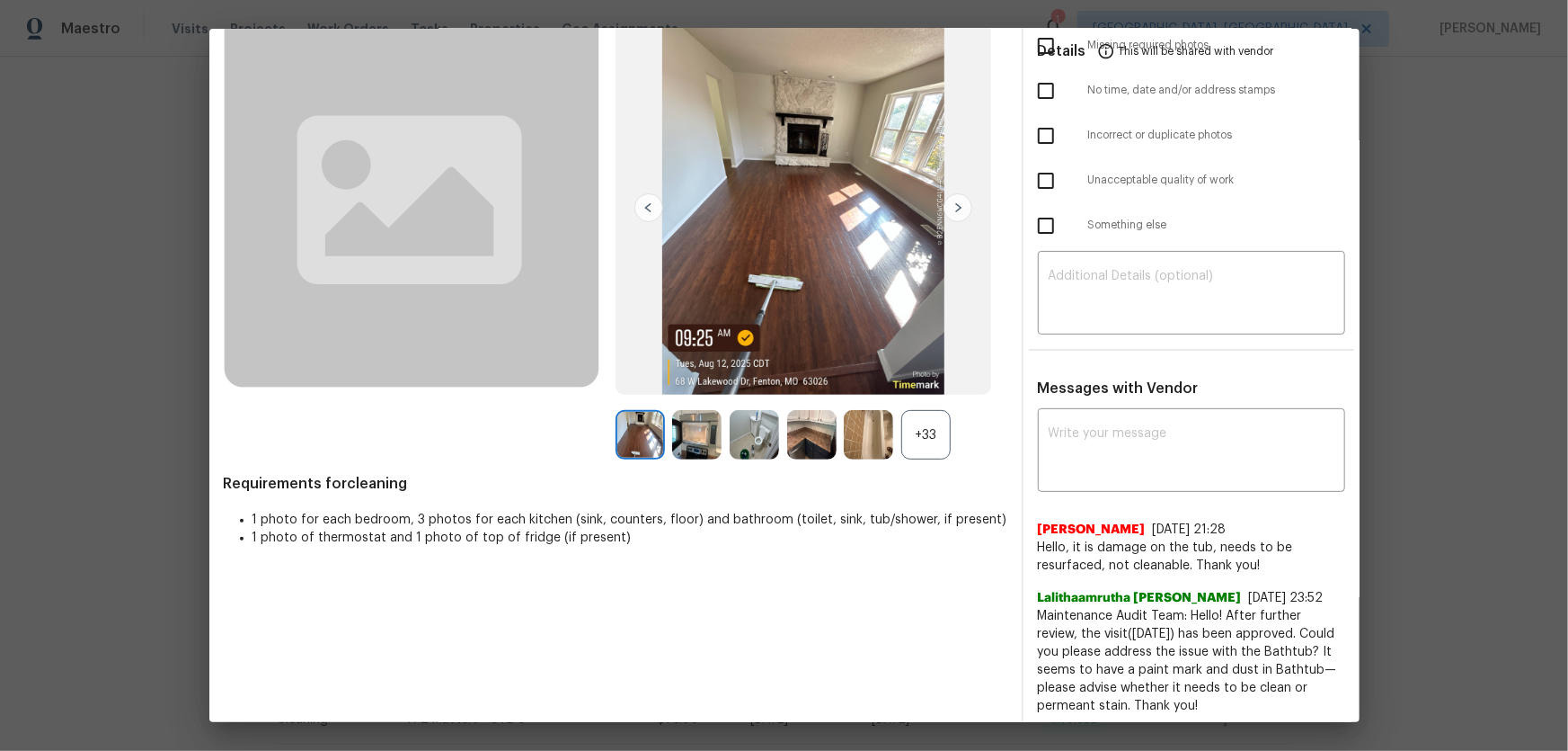
scroll to position [163, 0]
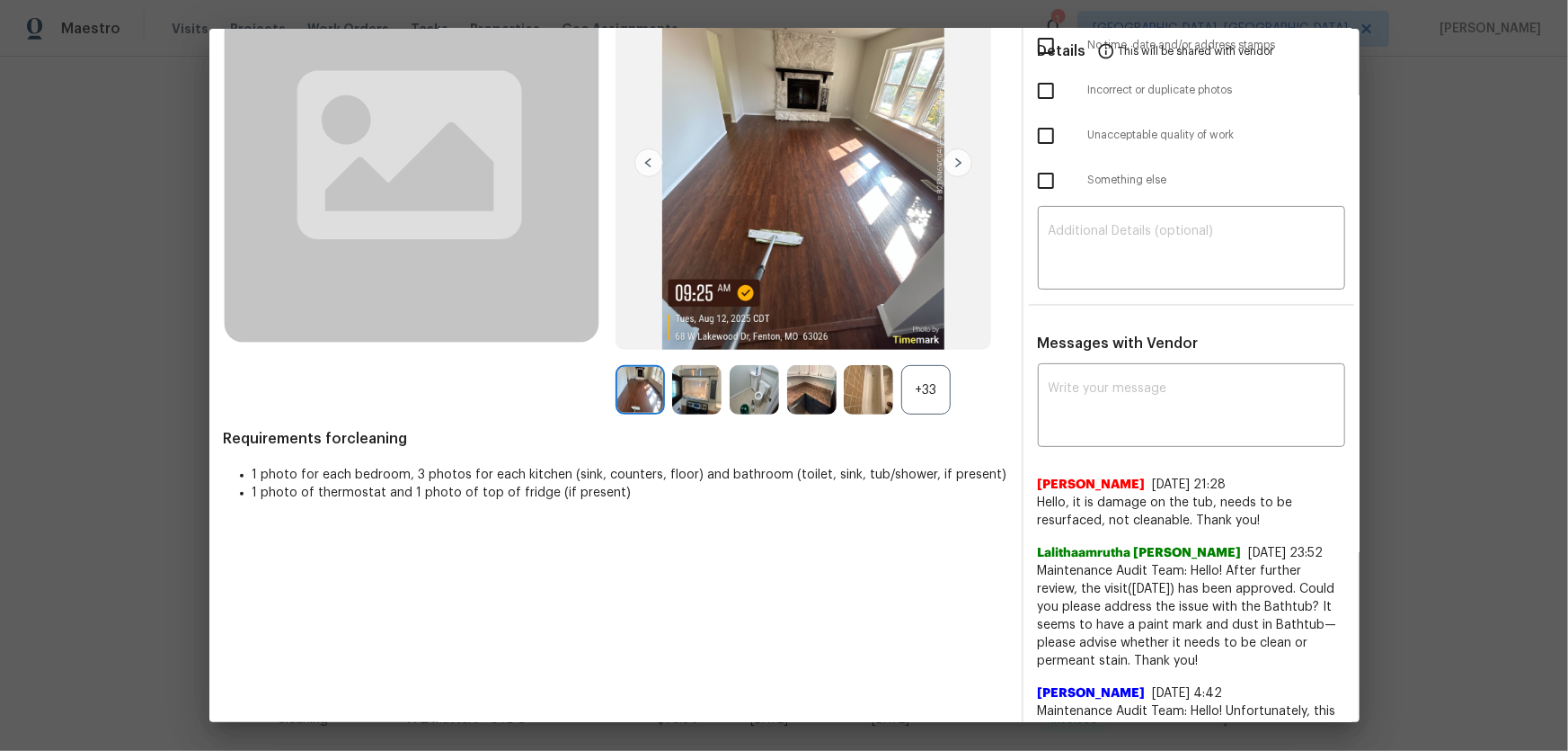
click at [917, 394] on div "+33" at bounding box center [925, 389] width 49 height 49
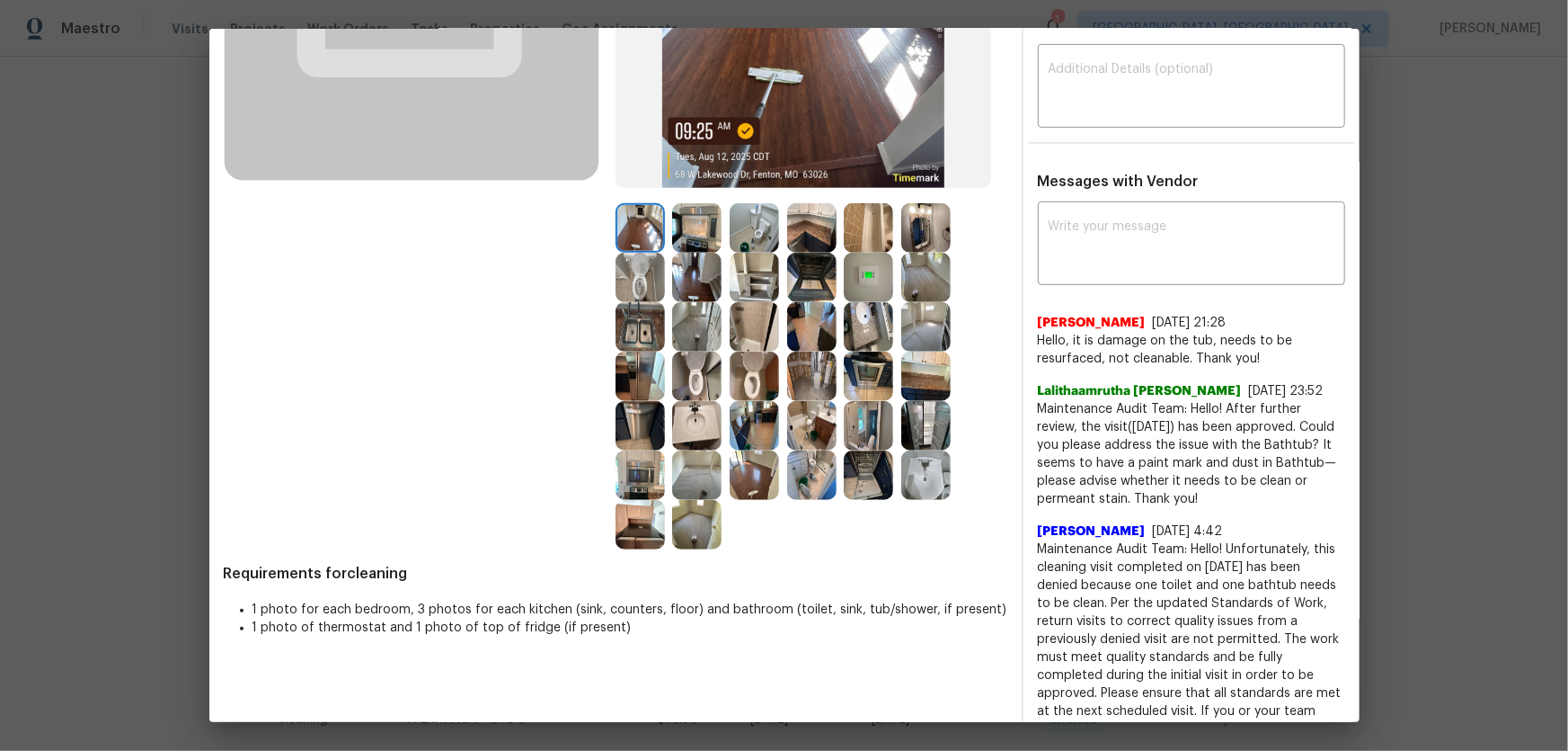
scroll to position [326, 0]
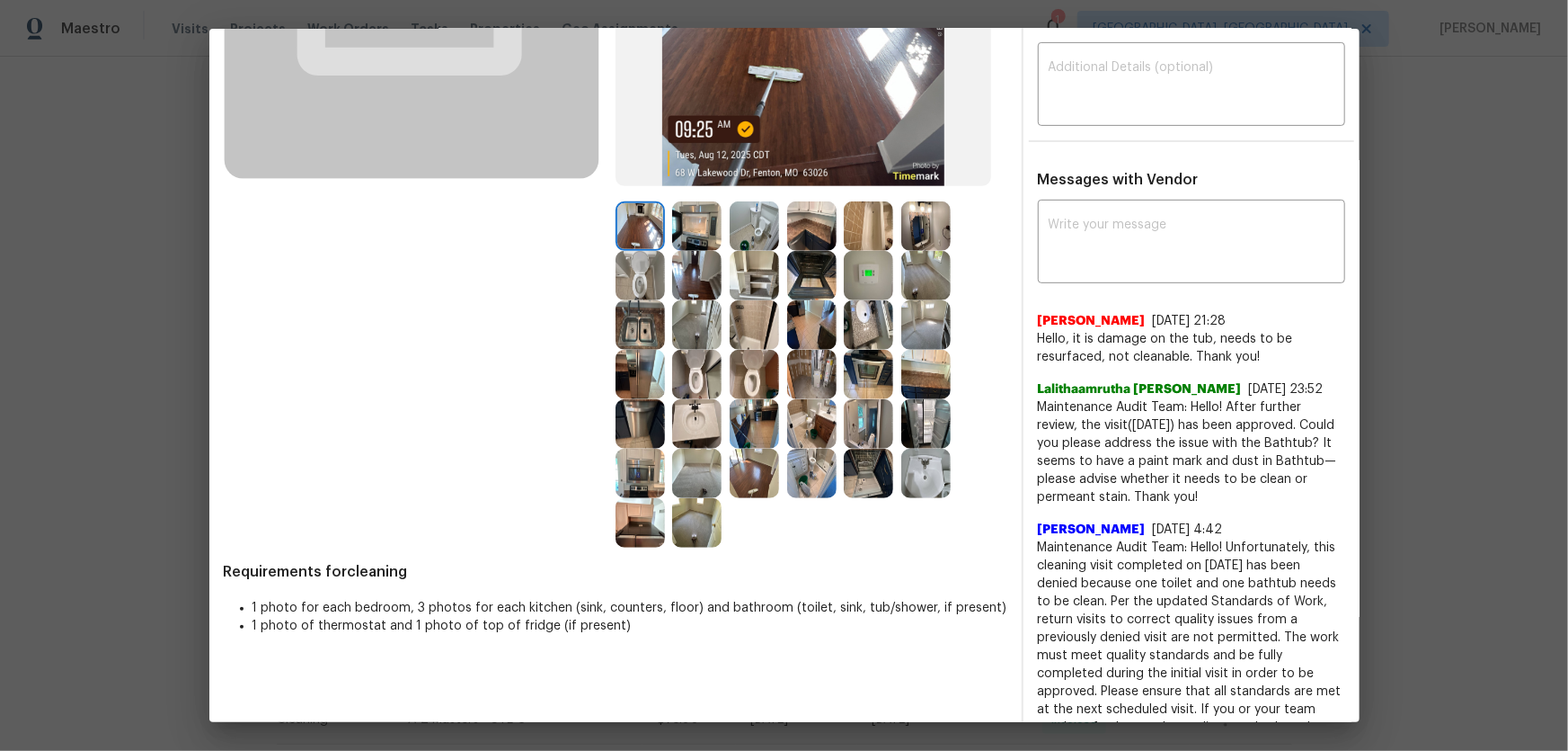
click at [686, 361] on img at bounding box center [697, 374] width 49 height 49
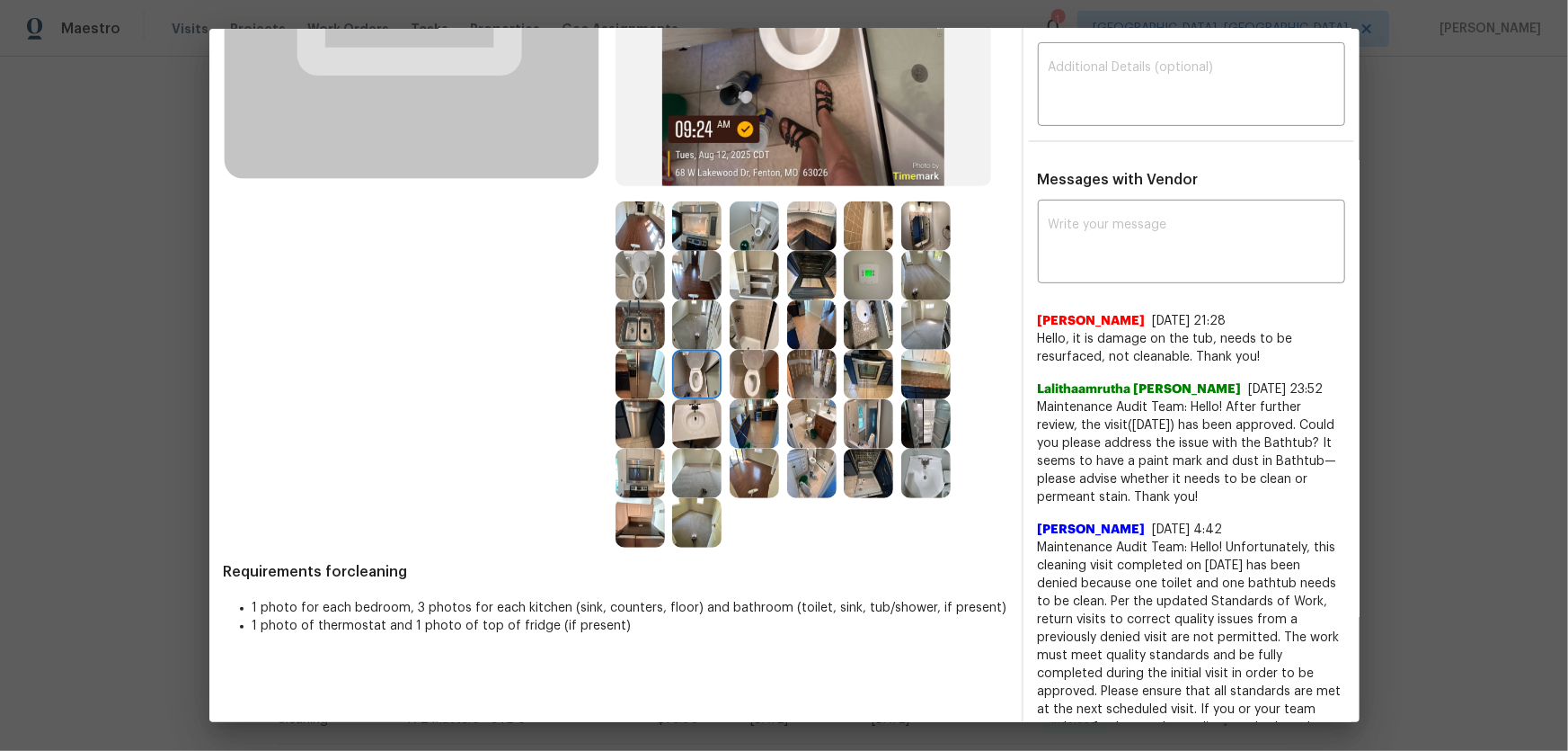
click at [745, 364] on img at bounding box center [754, 374] width 49 height 49
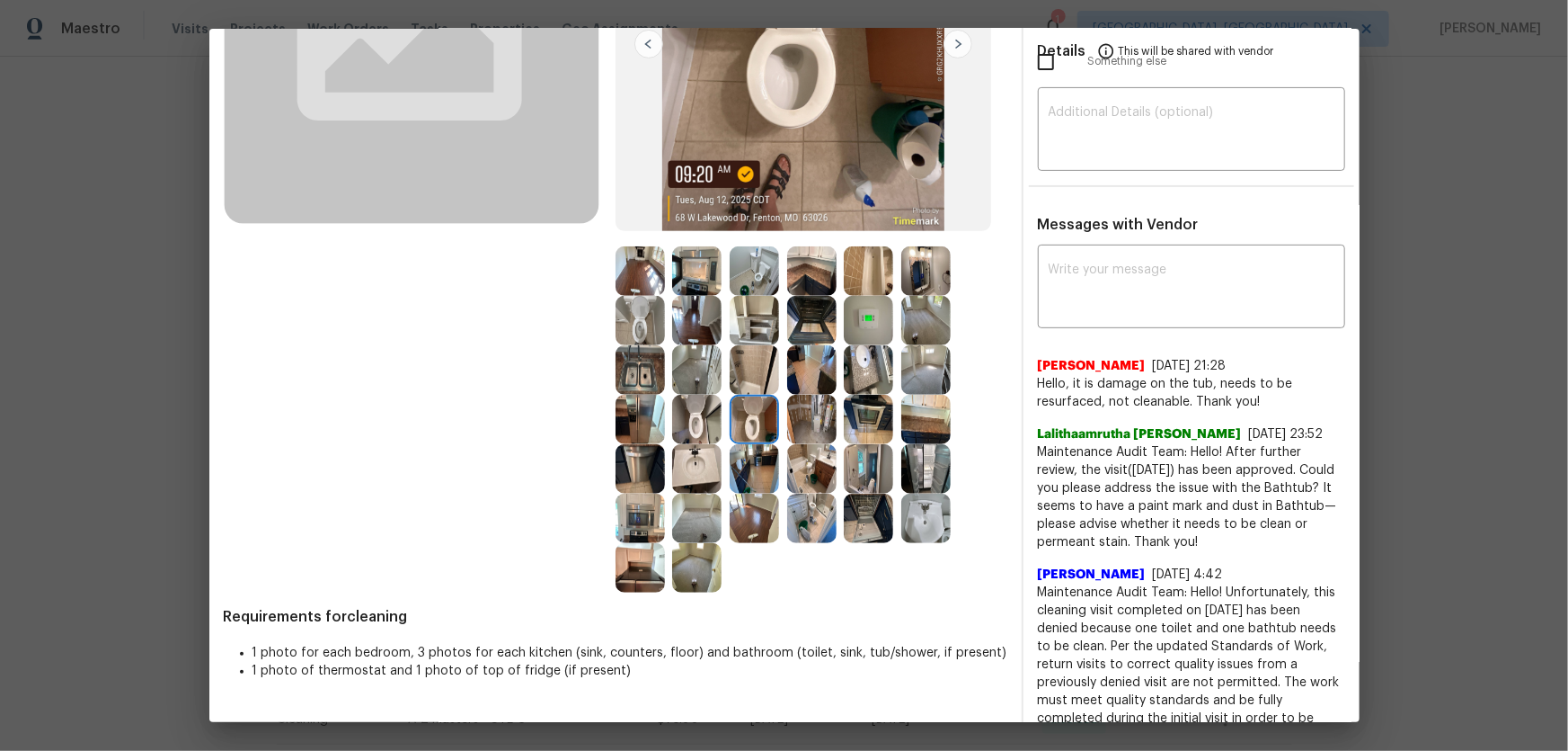
scroll to position [244, 0]
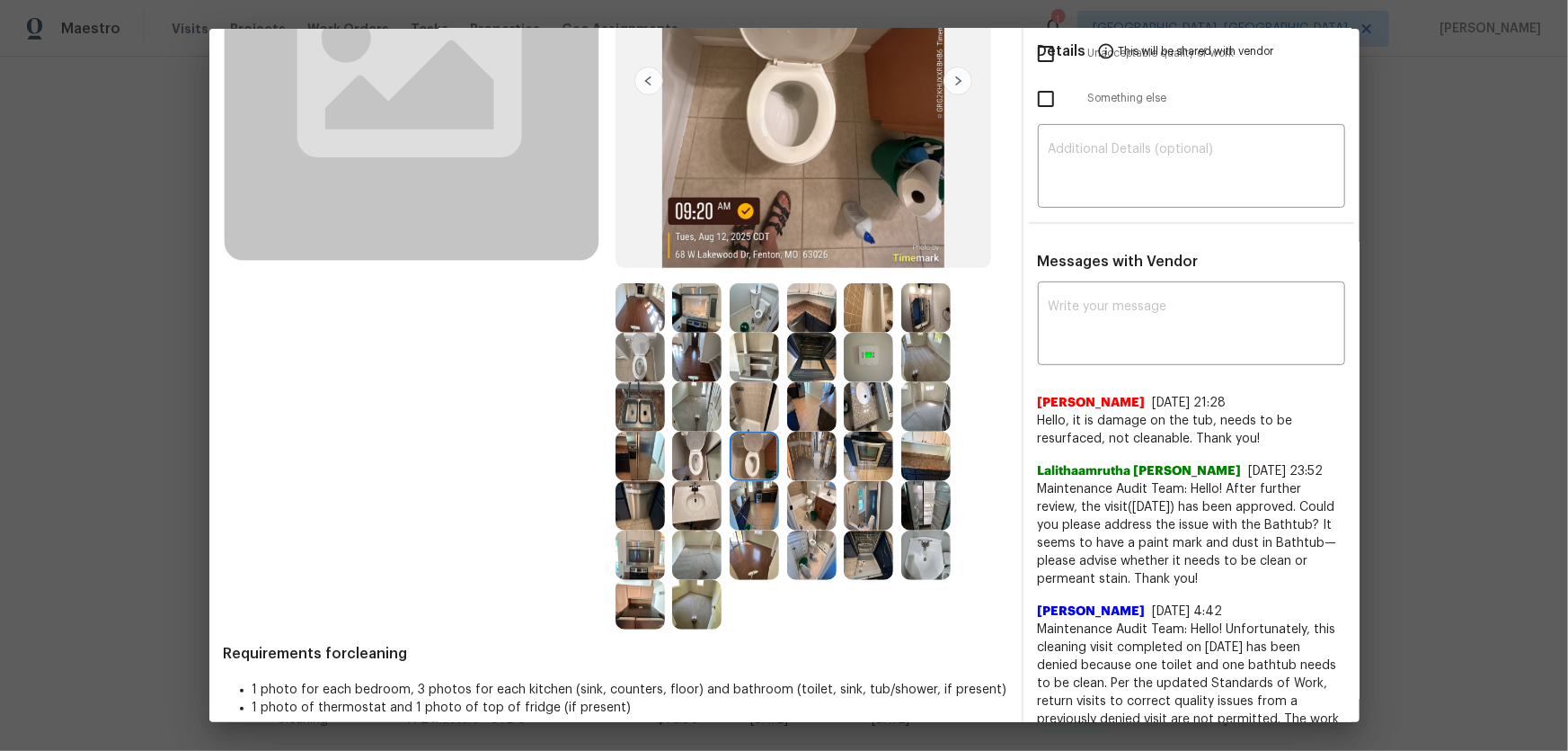
click at [625, 360] on img at bounding box center [640, 357] width 49 height 49
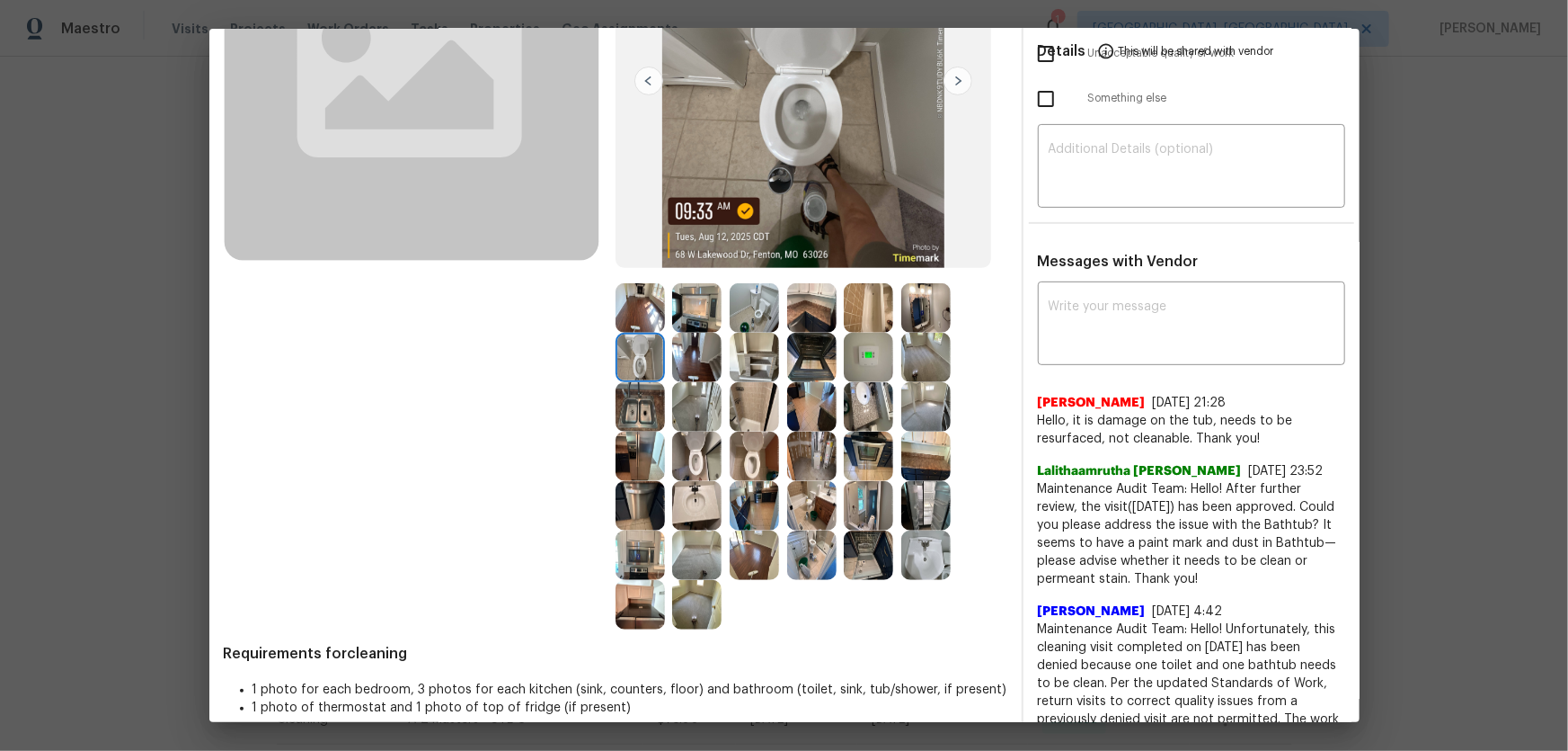
click at [860, 387] on img at bounding box center [867, 406] width 49 height 49
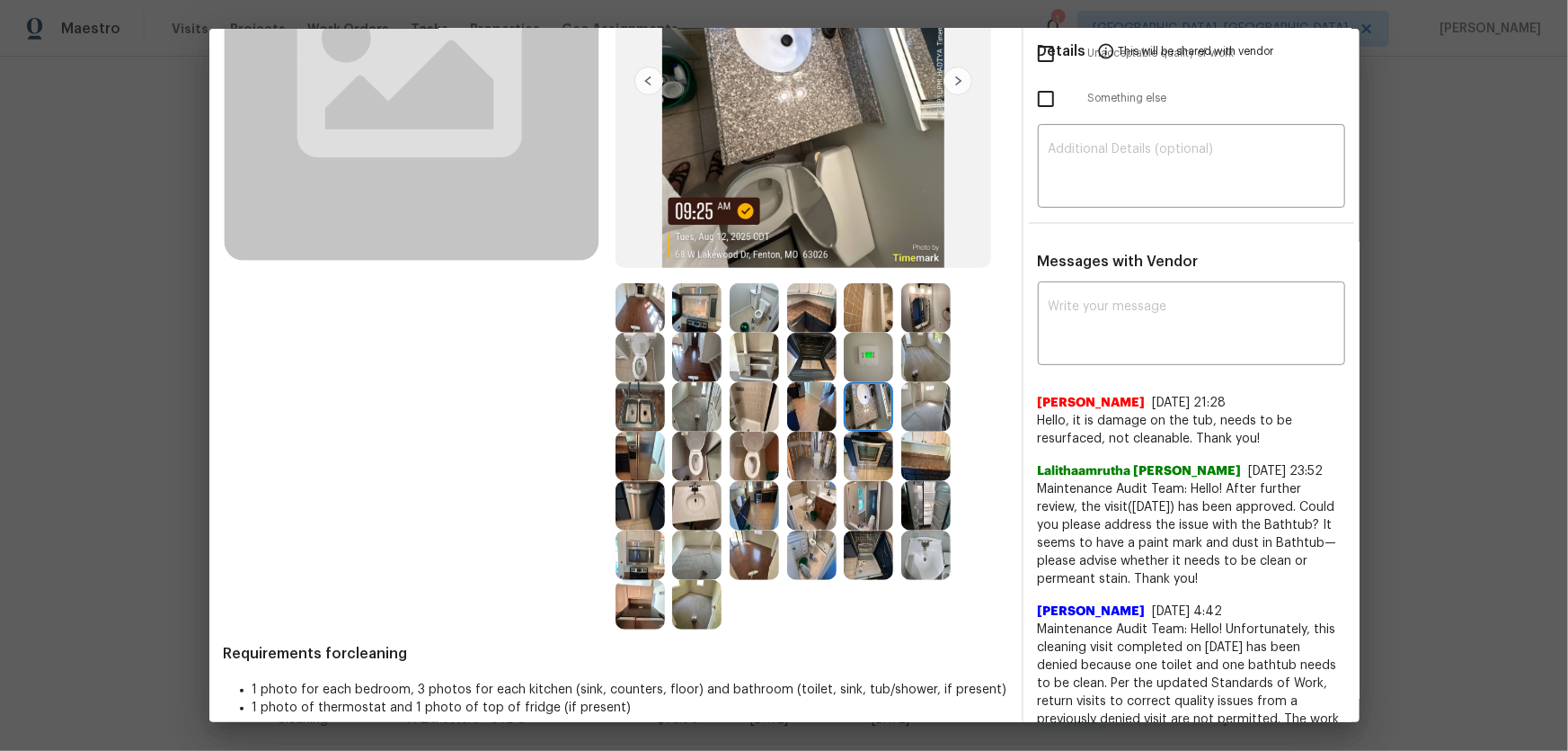
click at [925, 557] on img at bounding box center [925, 554] width 49 height 49
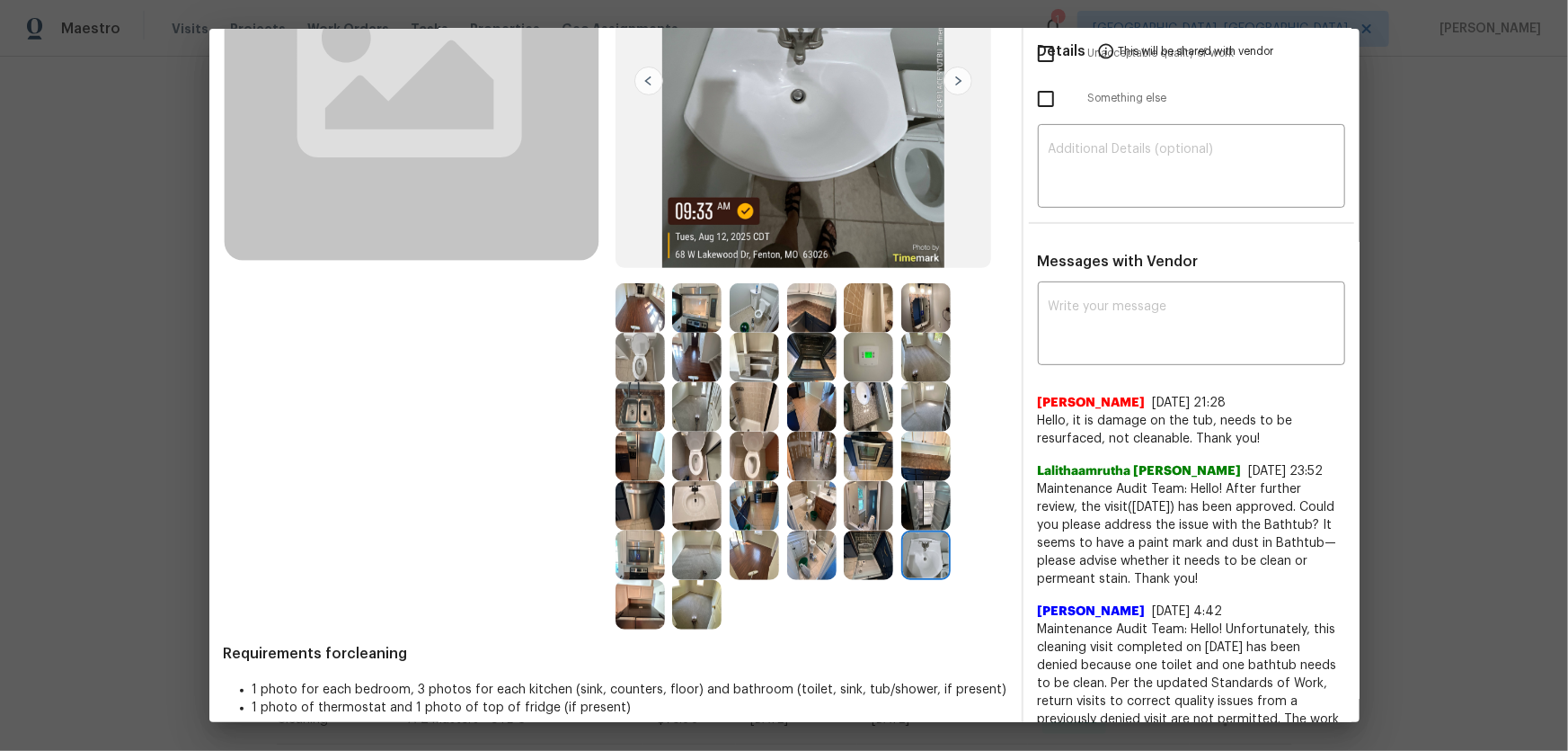
click at [686, 491] on img at bounding box center [697, 505] width 49 height 49
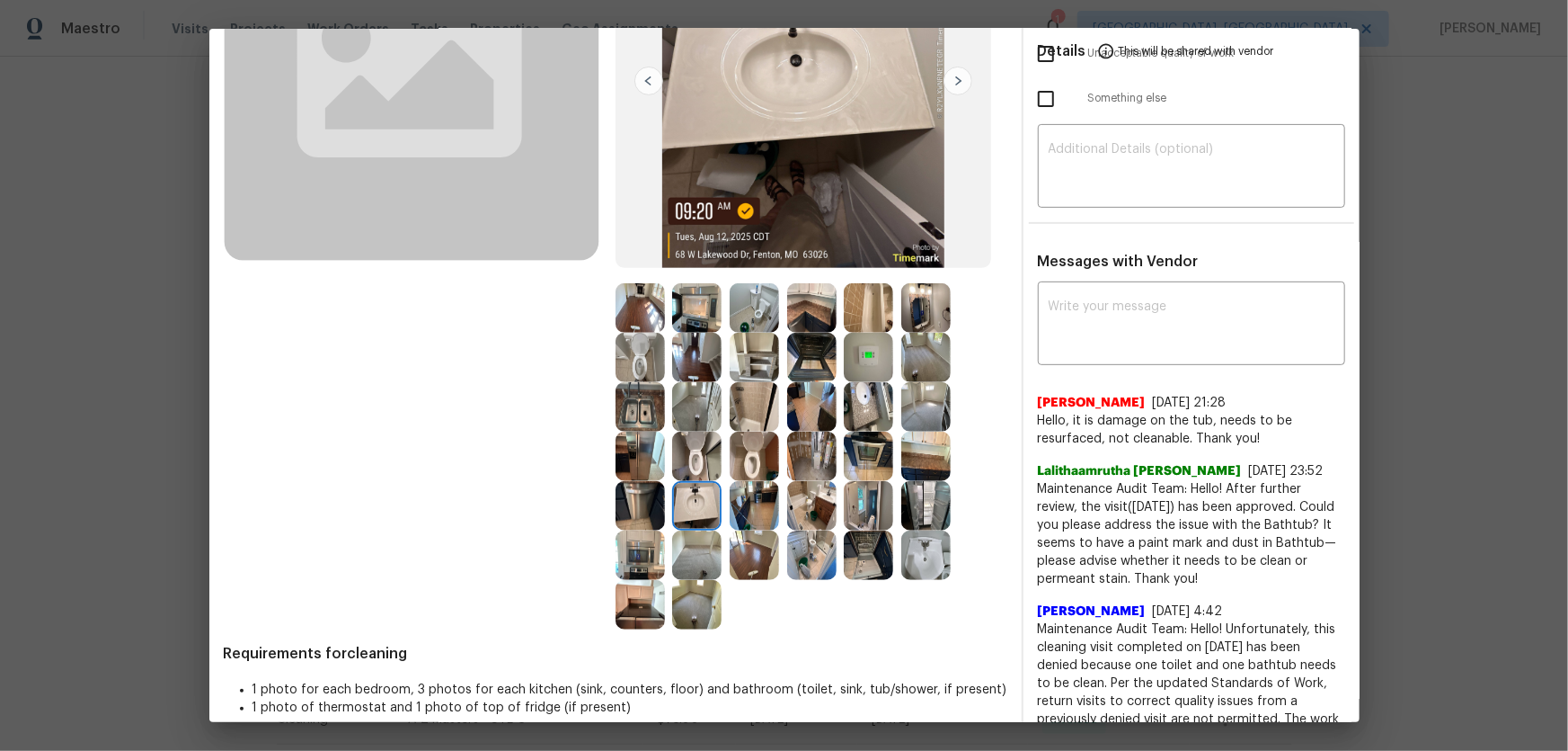
click at [863, 315] on img at bounding box center [867, 307] width 49 height 49
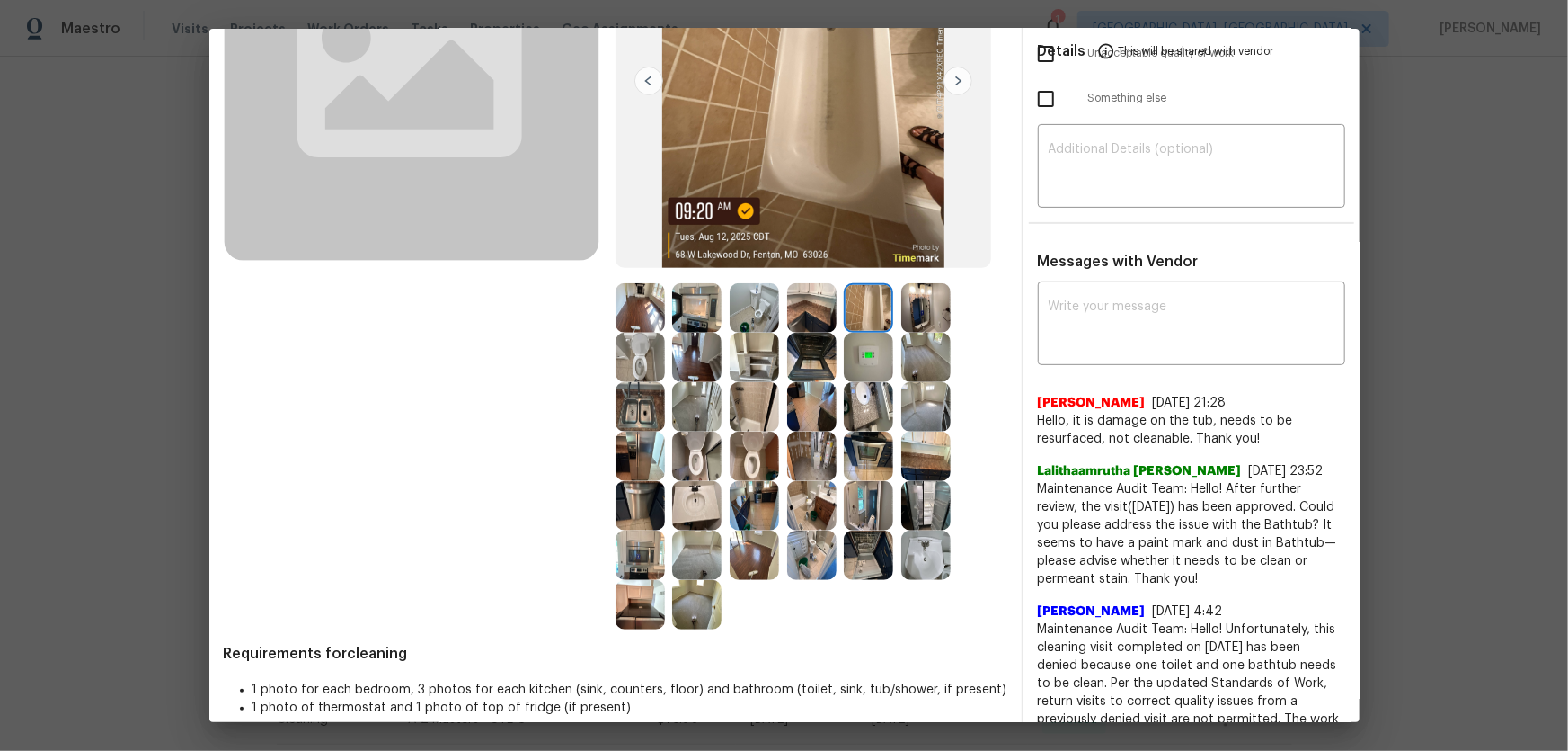
click at [749, 412] on img at bounding box center [754, 406] width 49 height 49
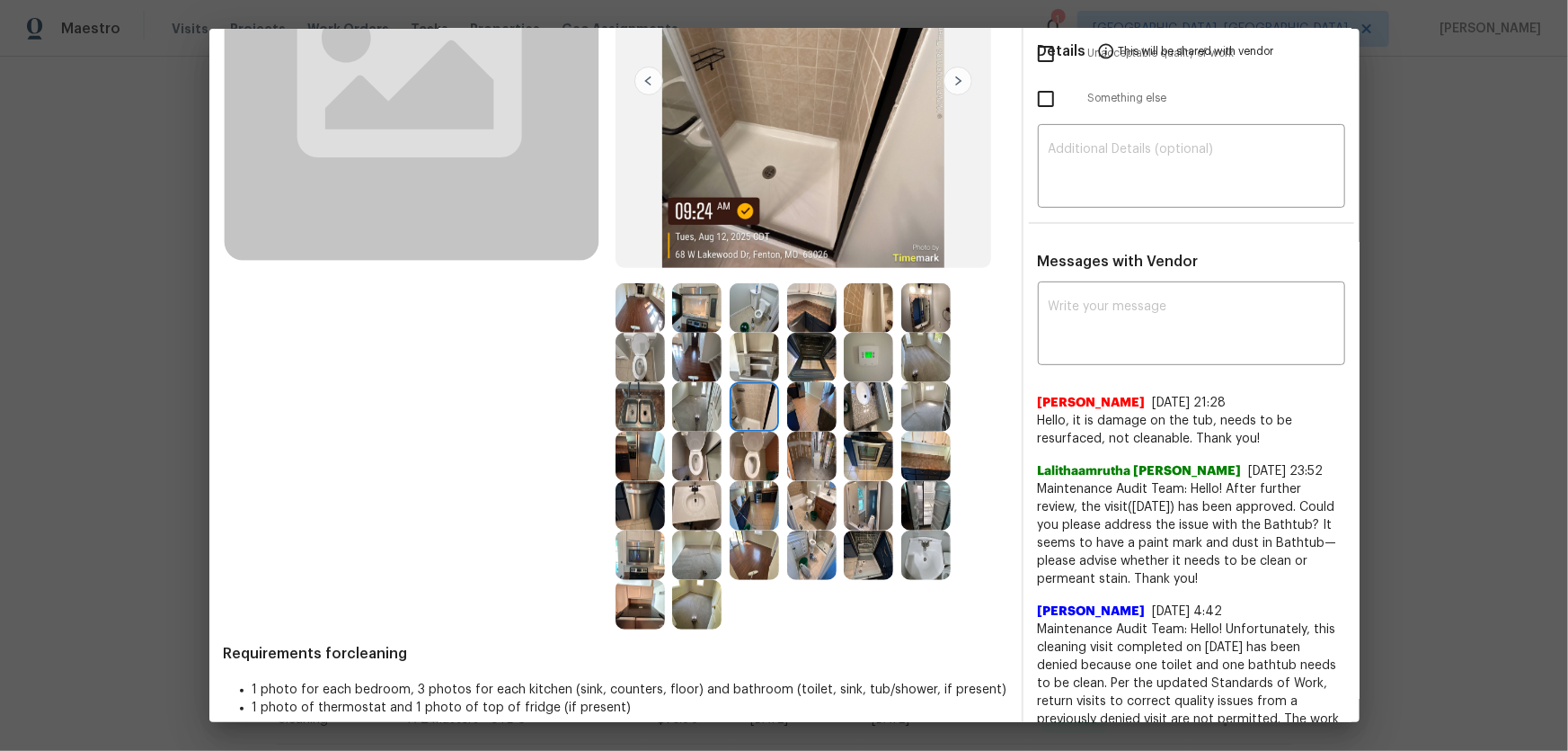
click at [859, 314] on img at bounding box center [867, 307] width 49 height 49
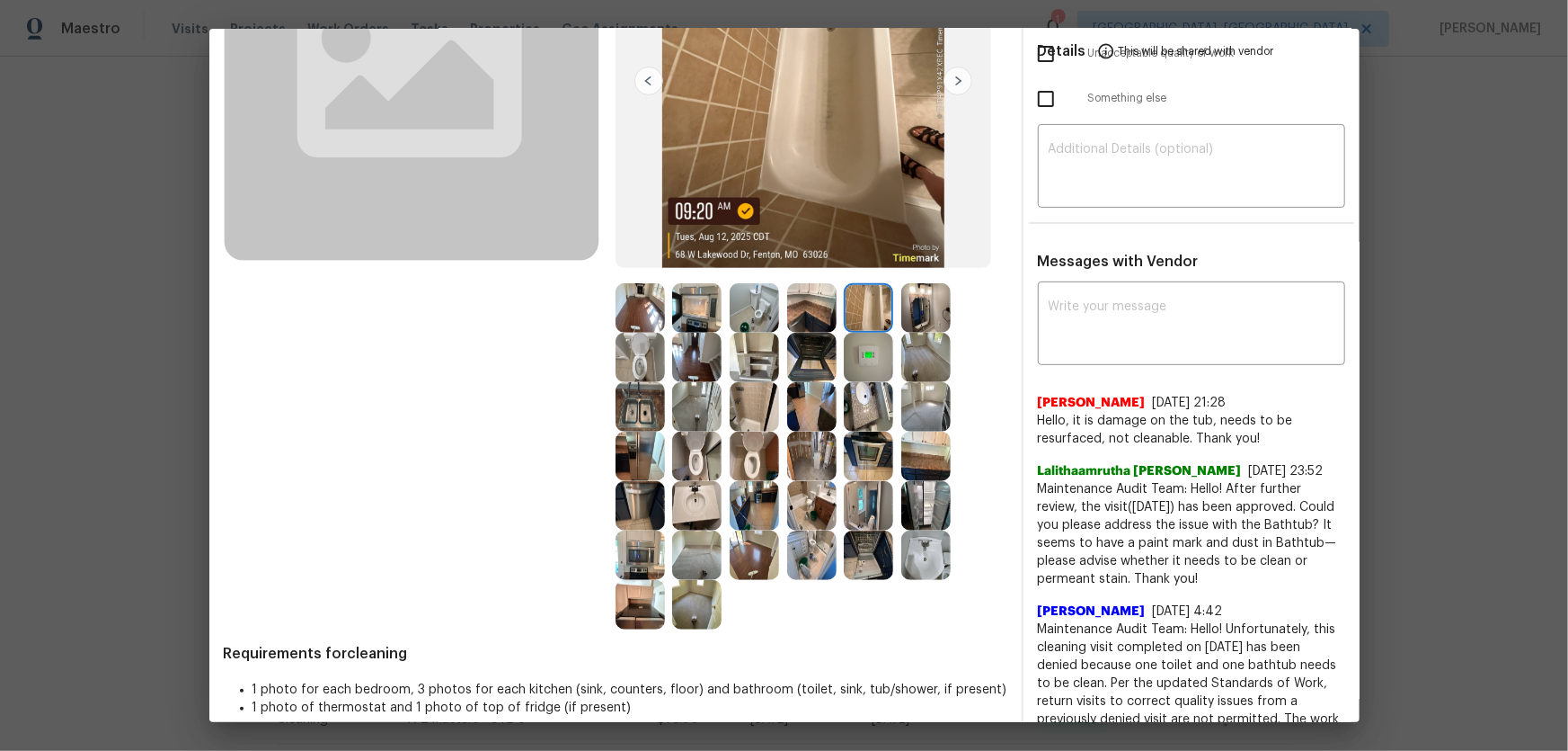
click at [856, 348] on img at bounding box center [867, 357] width 49 height 49
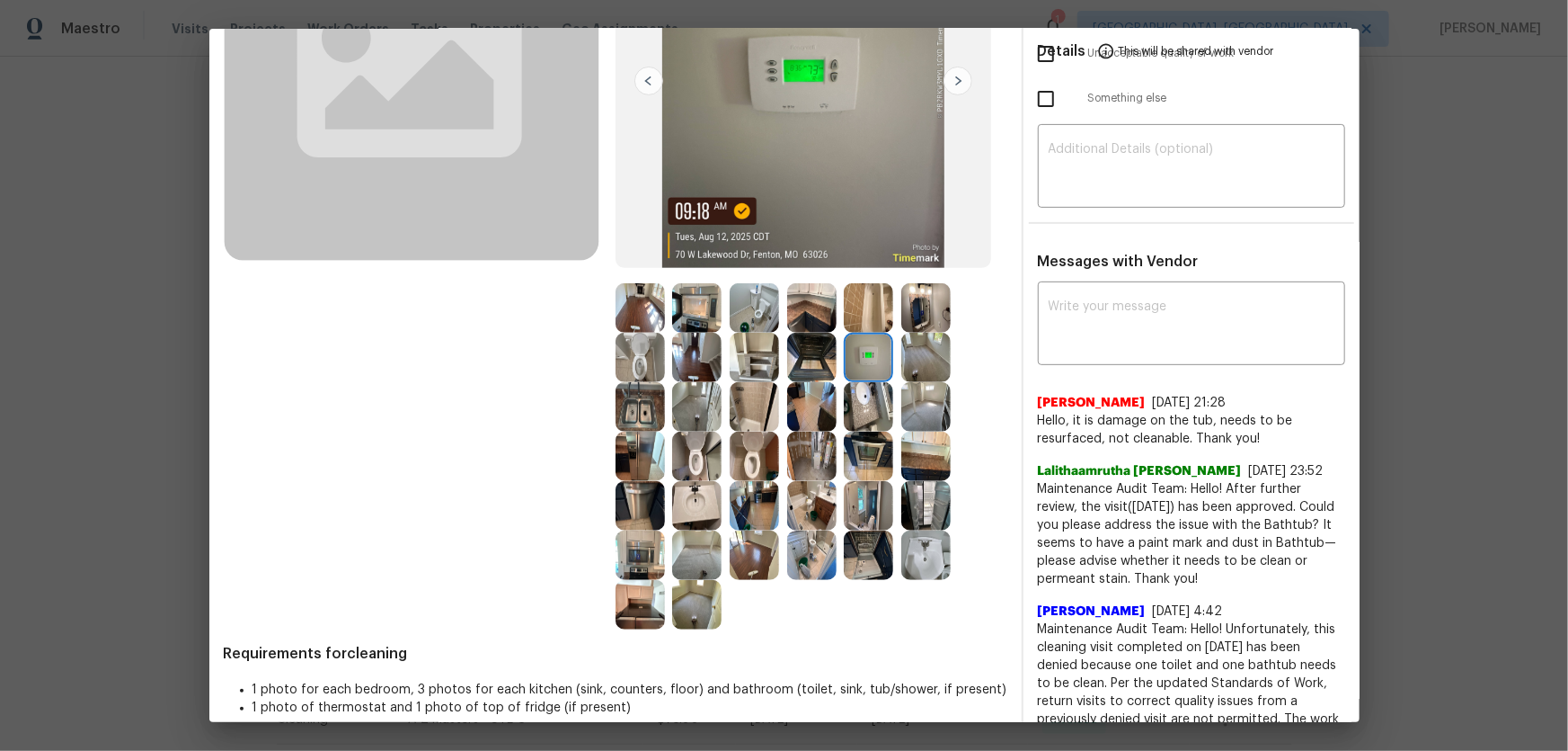
click at [915, 320] on img at bounding box center [925, 307] width 49 height 49
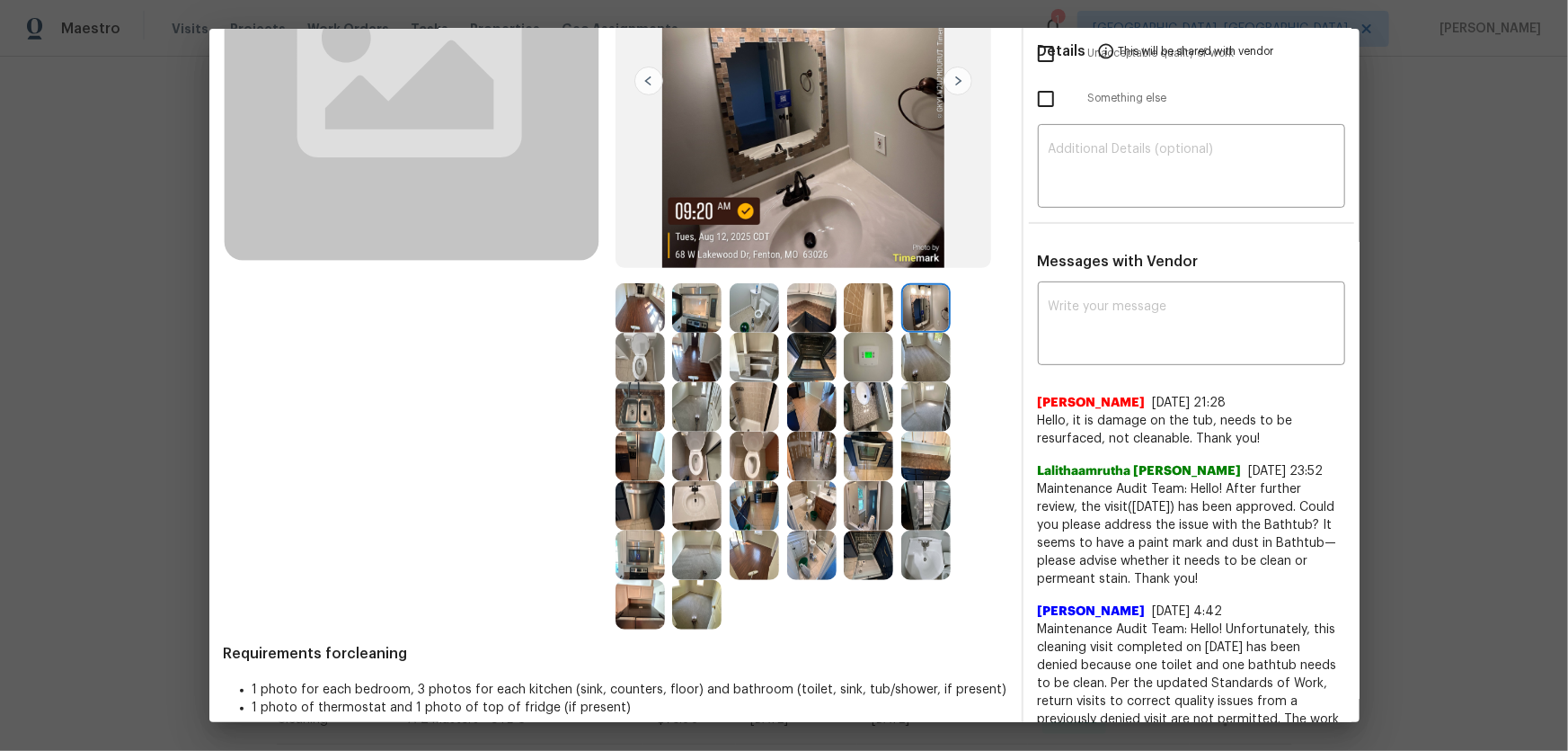
click at [909, 359] on img at bounding box center [925, 357] width 49 height 49
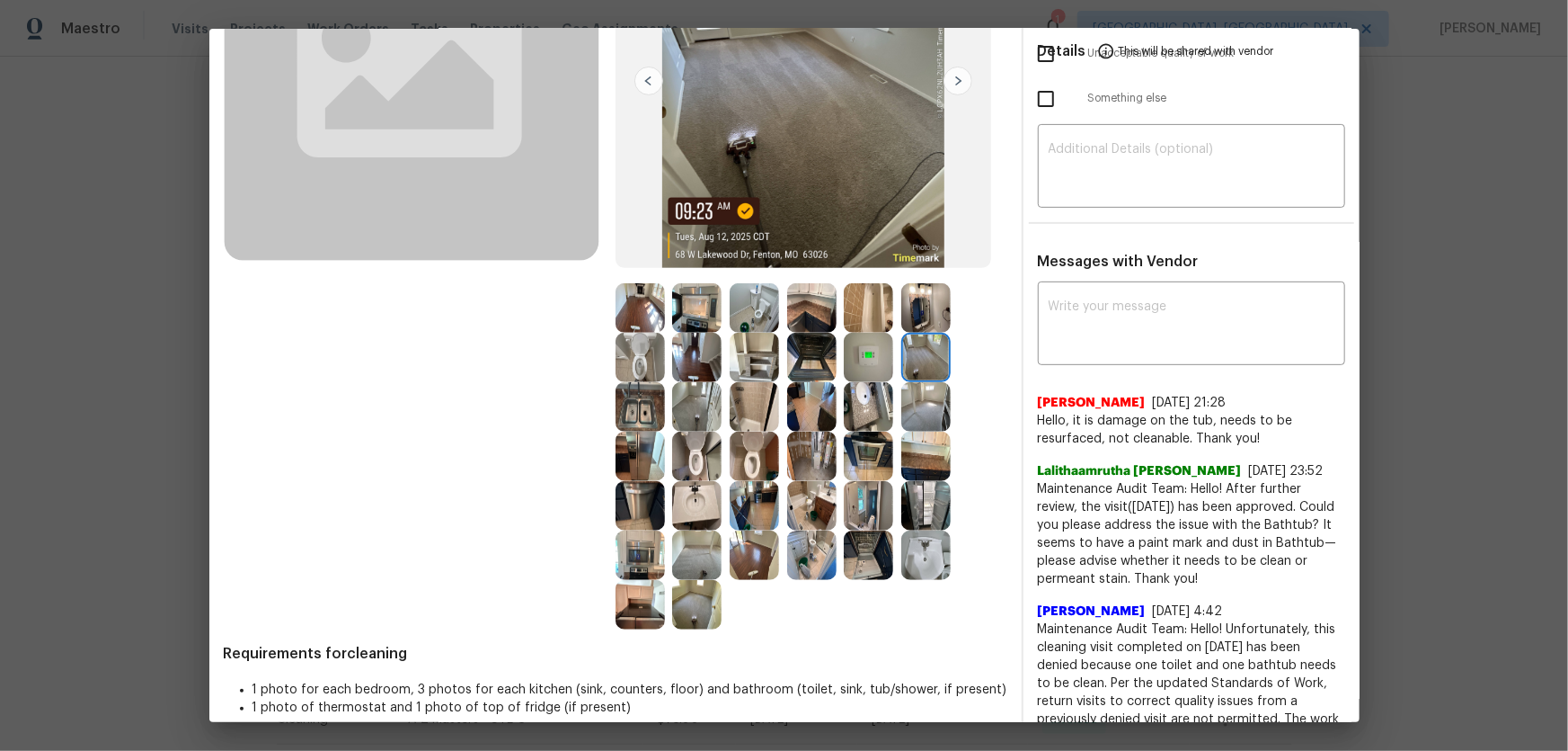
click at [912, 418] on img at bounding box center [925, 406] width 49 height 49
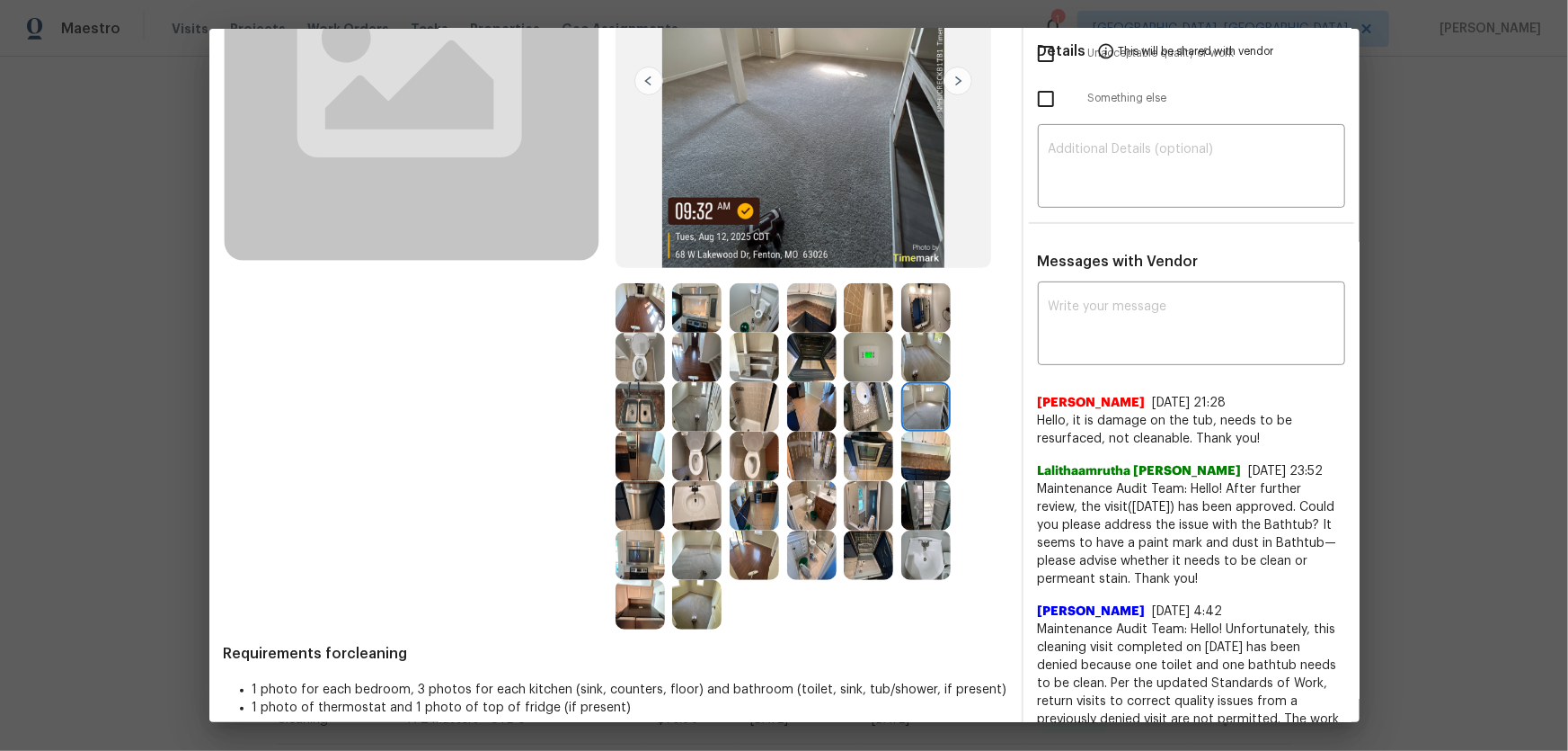
click at [877, 418] on img at bounding box center [867, 406] width 49 height 49
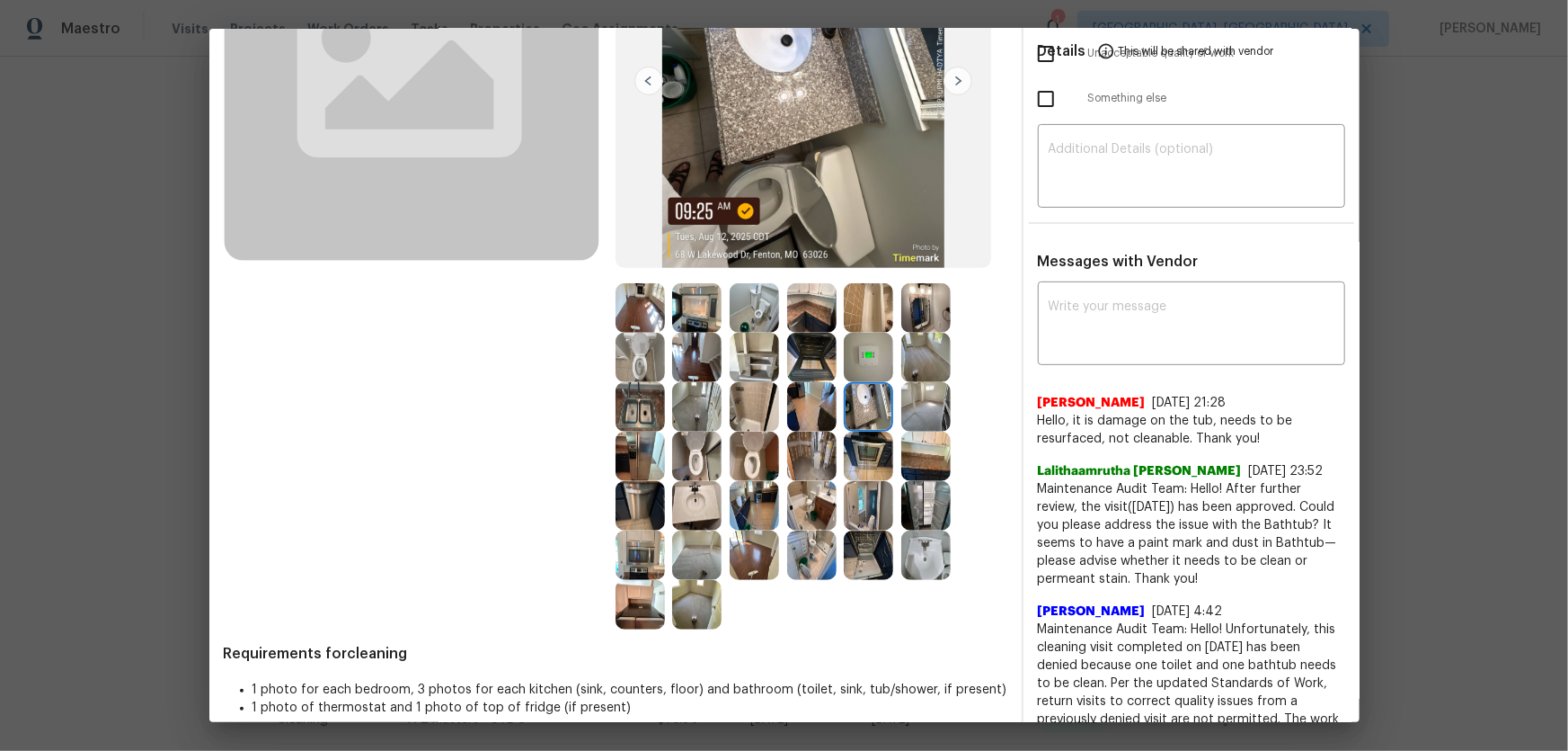
click at [855, 456] on img at bounding box center [867, 456] width 49 height 49
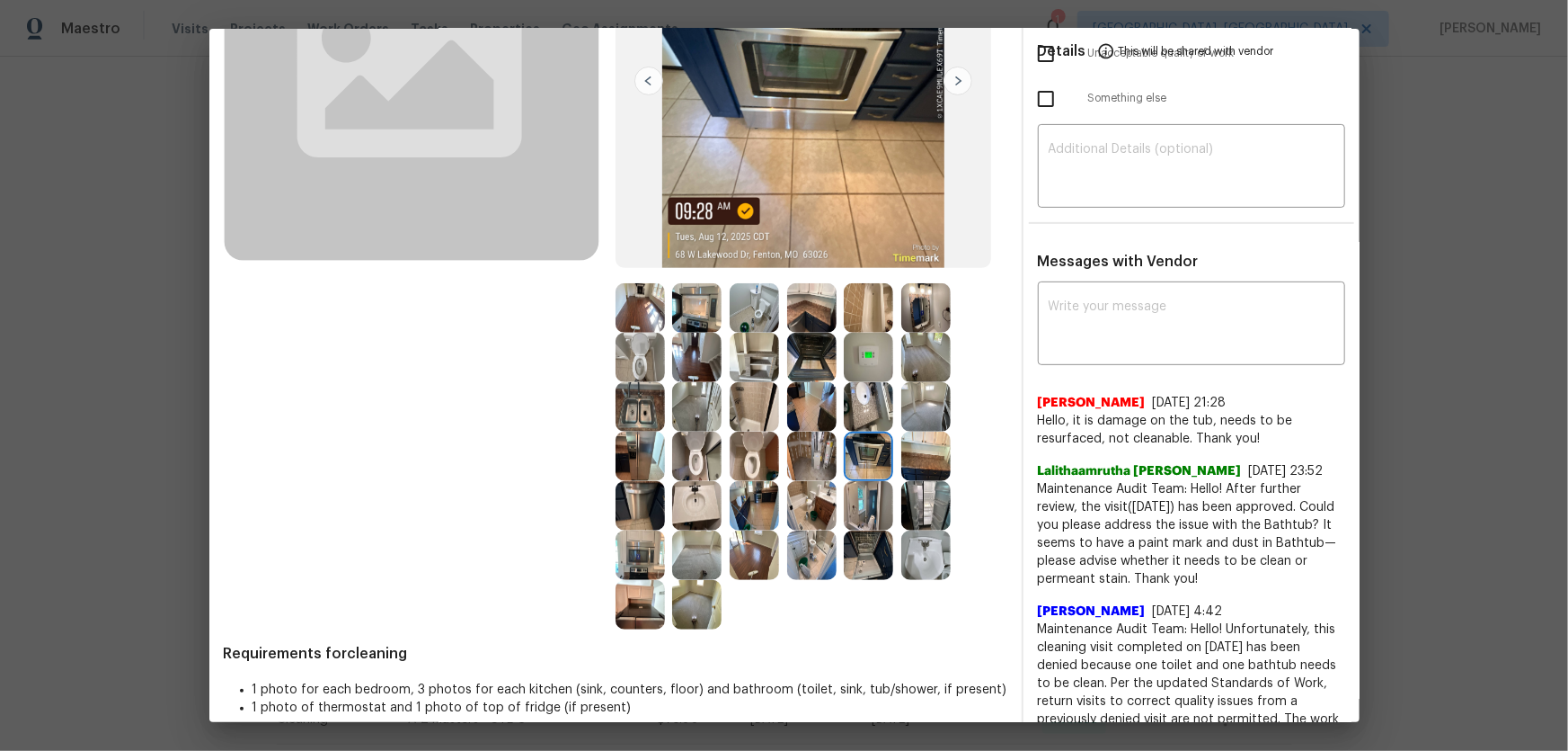
click at [835, 459] on div at bounding box center [816, 456] width 58 height 49
click at [844, 488] on img at bounding box center [867, 505] width 49 height 49
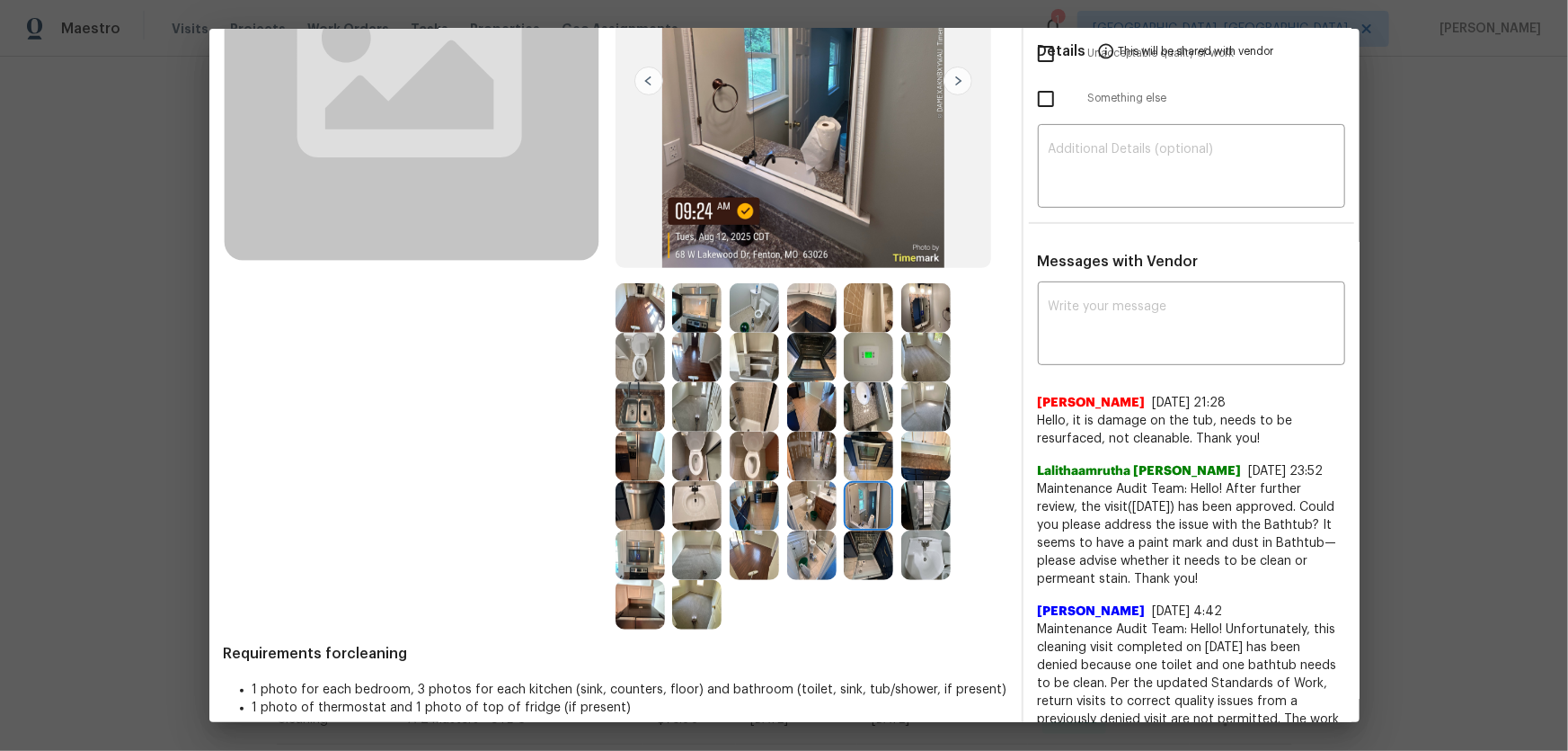
click at [816, 458] on img at bounding box center [812, 456] width 49 height 49
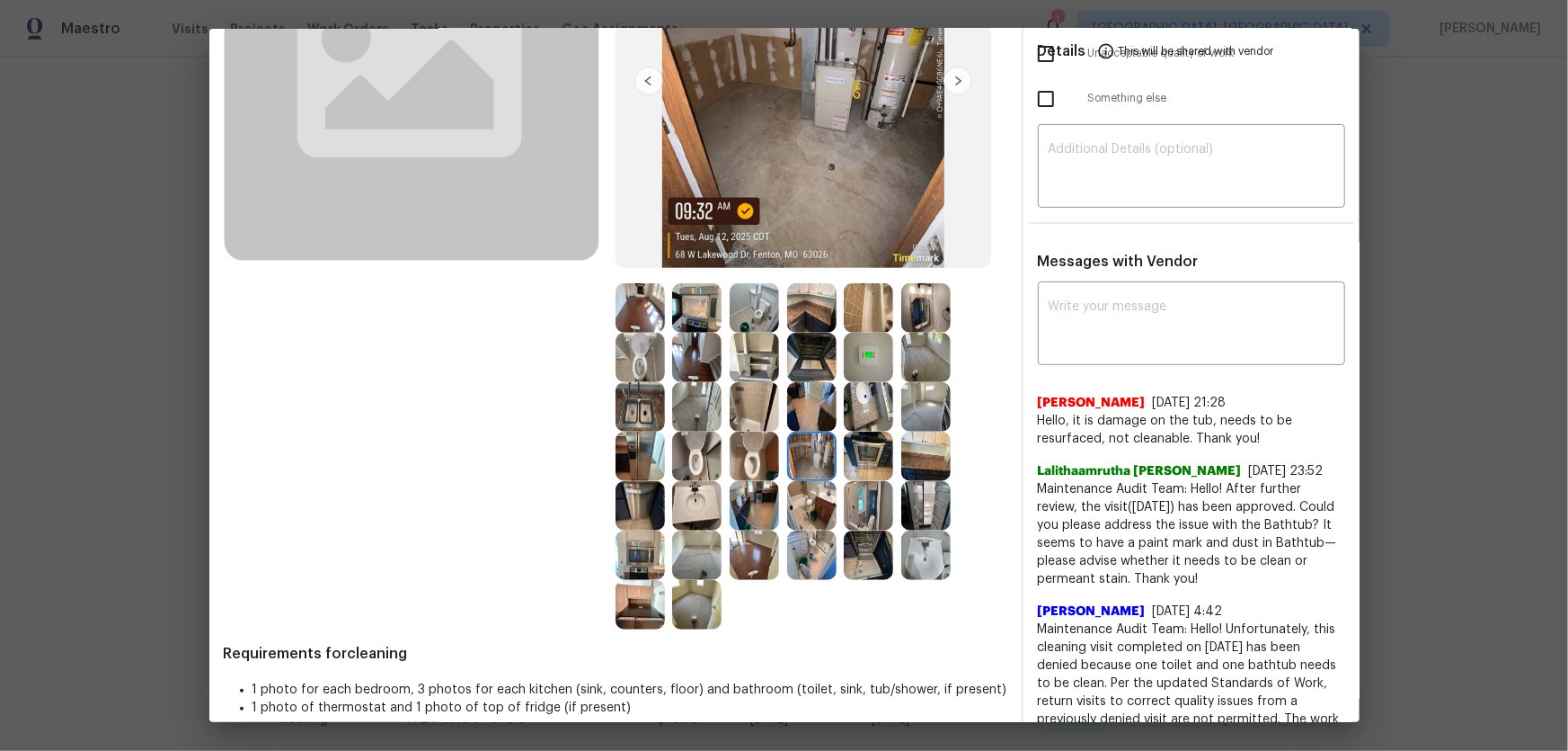
click at [799, 511] on img at bounding box center [812, 505] width 49 height 49
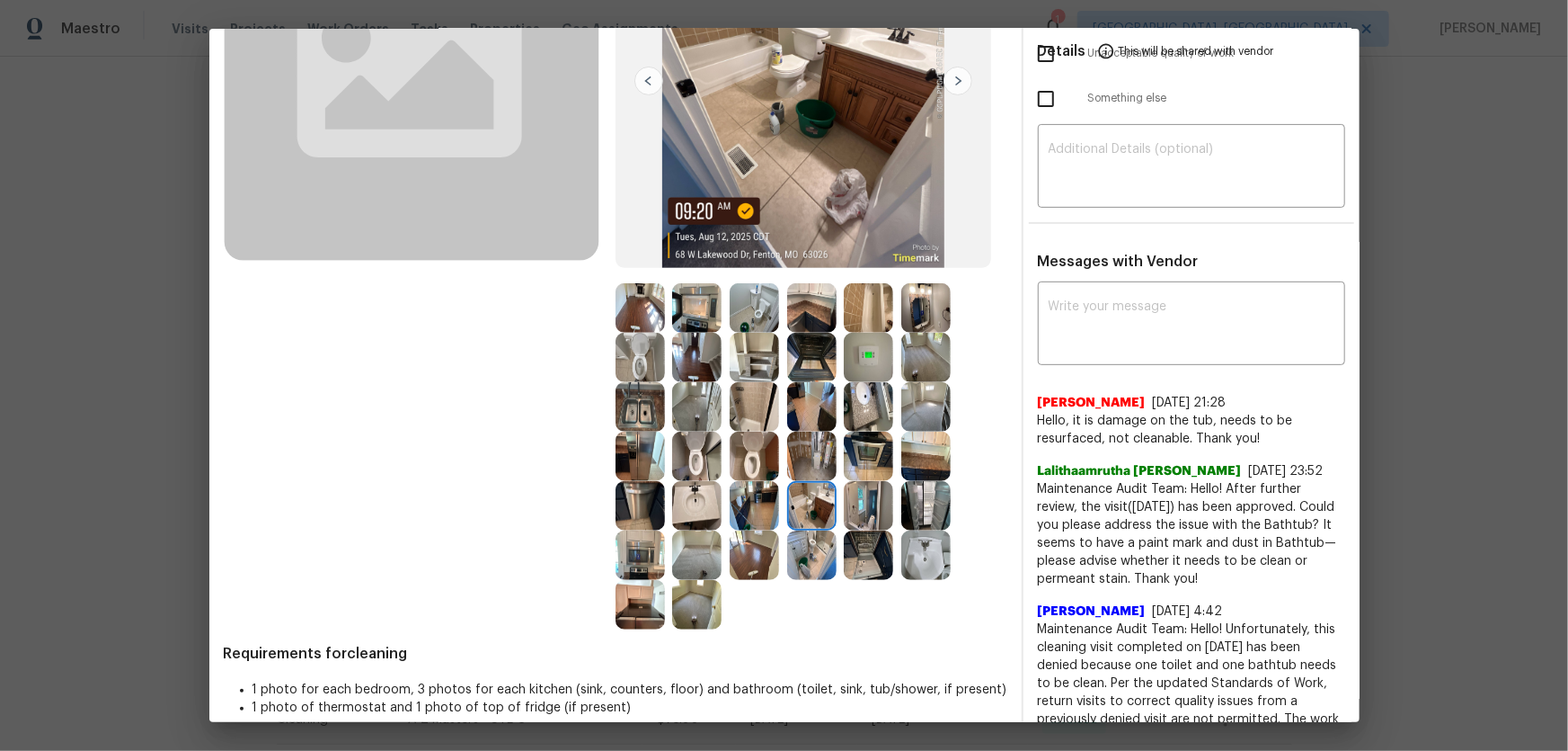
click at [844, 464] on img at bounding box center [867, 456] width 49 height 49
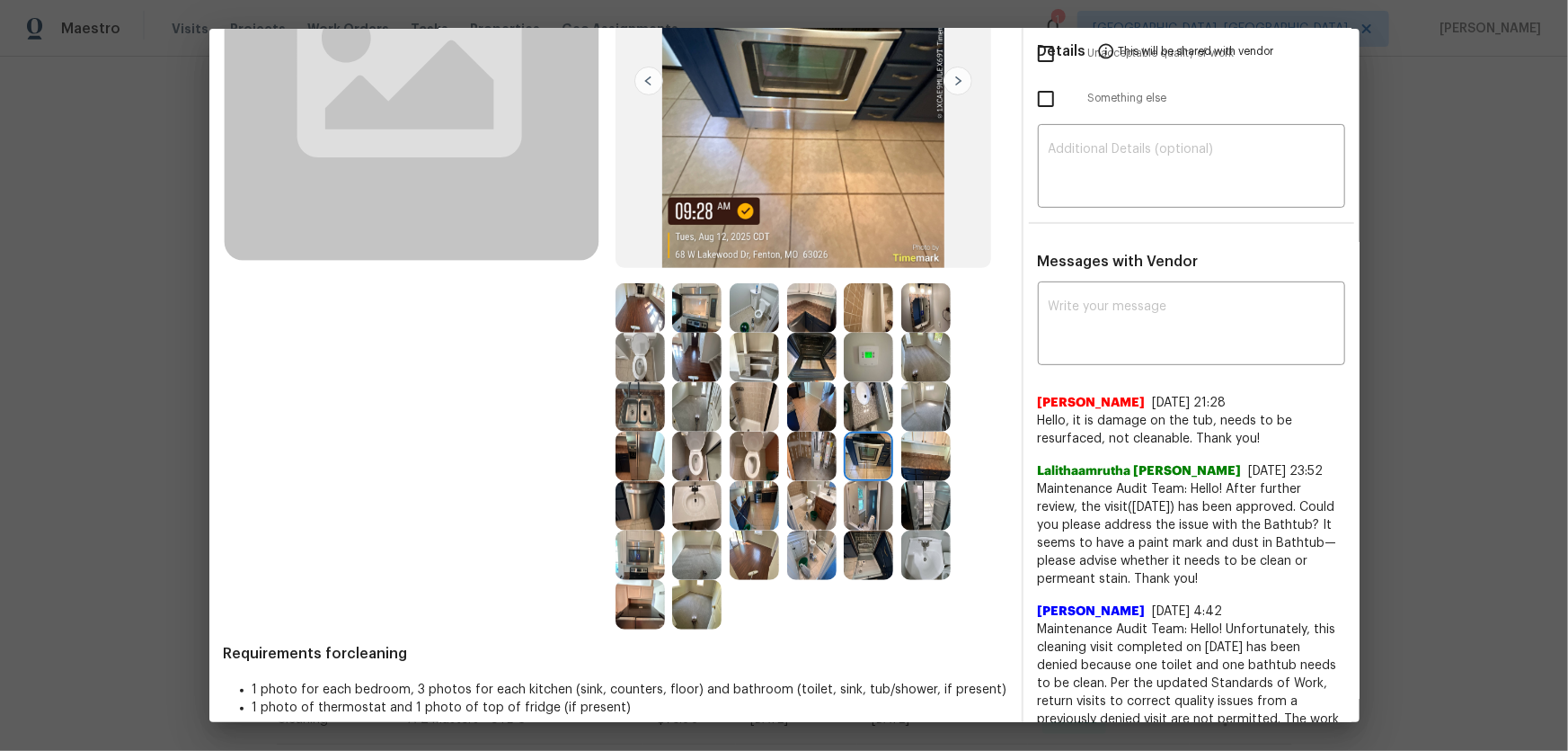
click at [915, 463] on img at bounding box center [925, 456] width 49 height 49
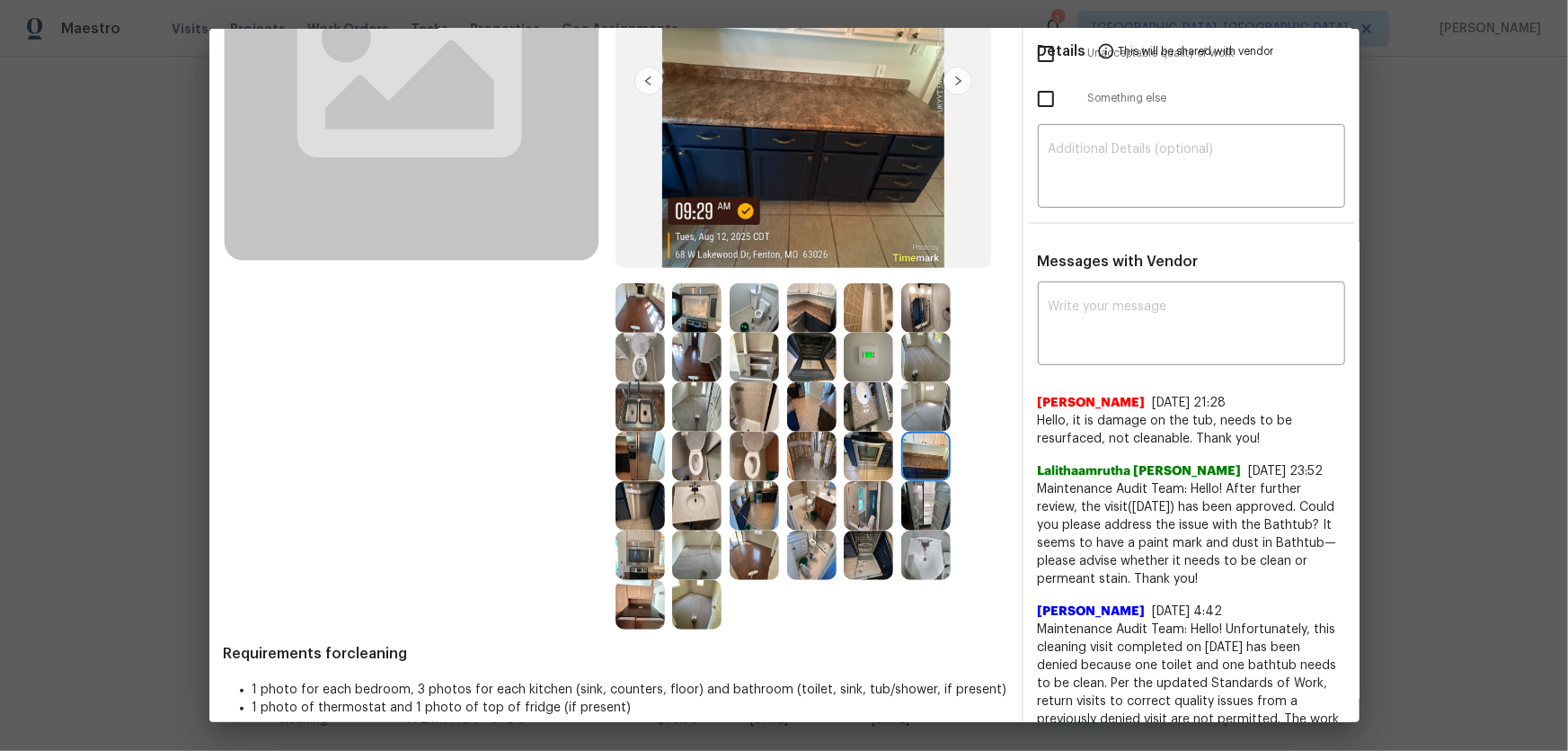
click at [928, 493] on img at bounding box center [925, 505] width 49 height 49
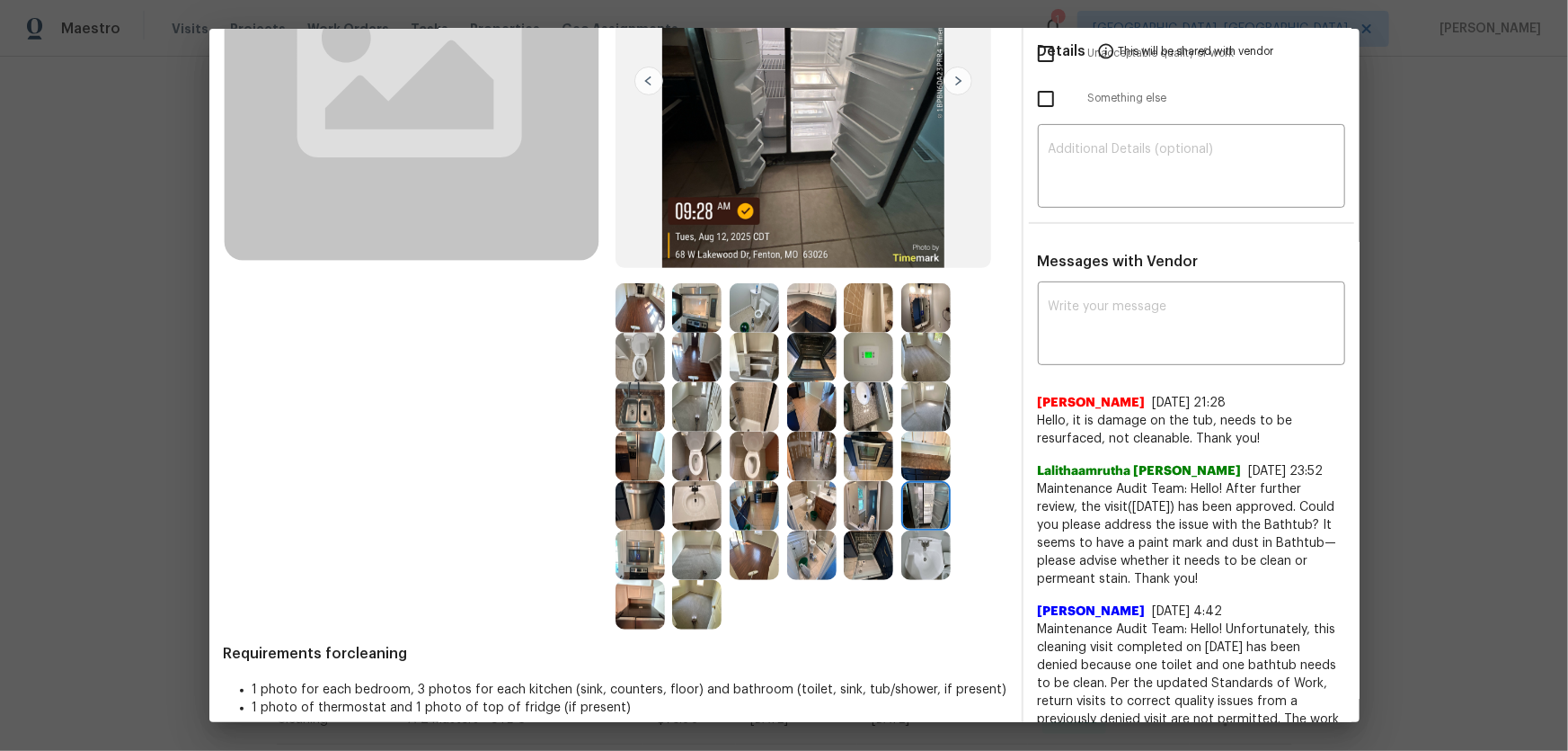
click at [866, 501] on img at bounding box center [867, 505] width 49 height 49
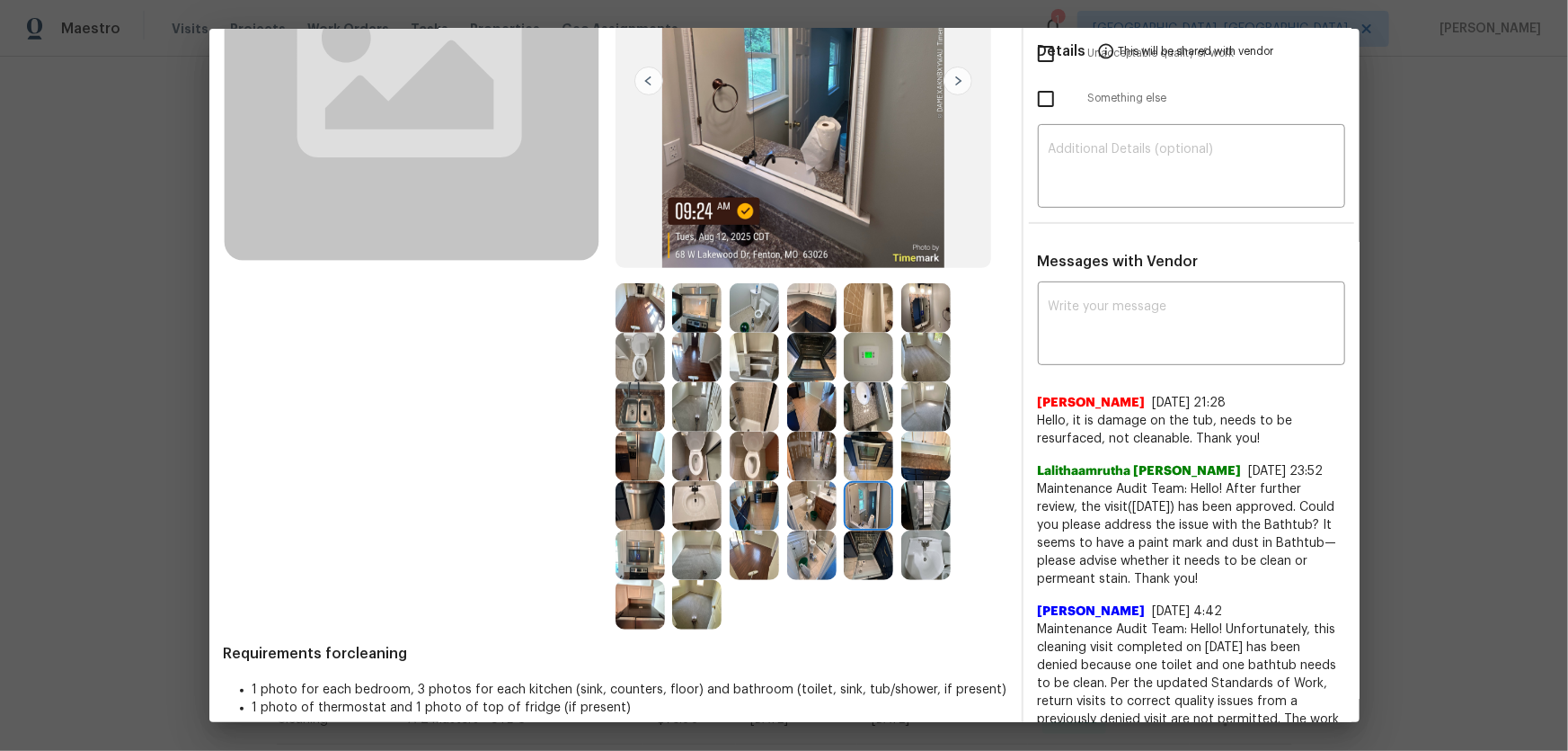
click at [870, 553] on img at bounding box center [867, 554] width 49 height 49
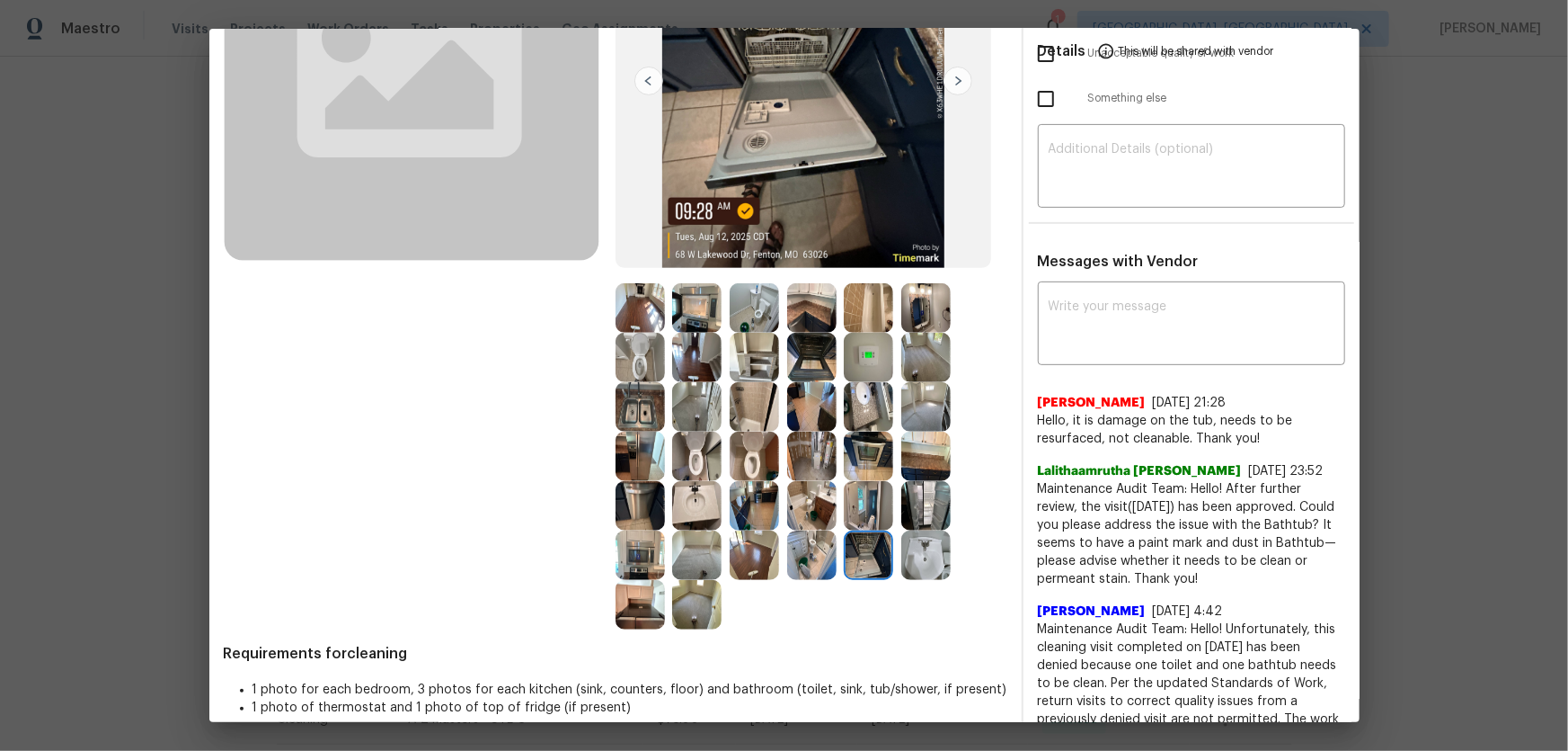
click at [922, 412] on img at bounding box center [925, 406] width 49 height 49
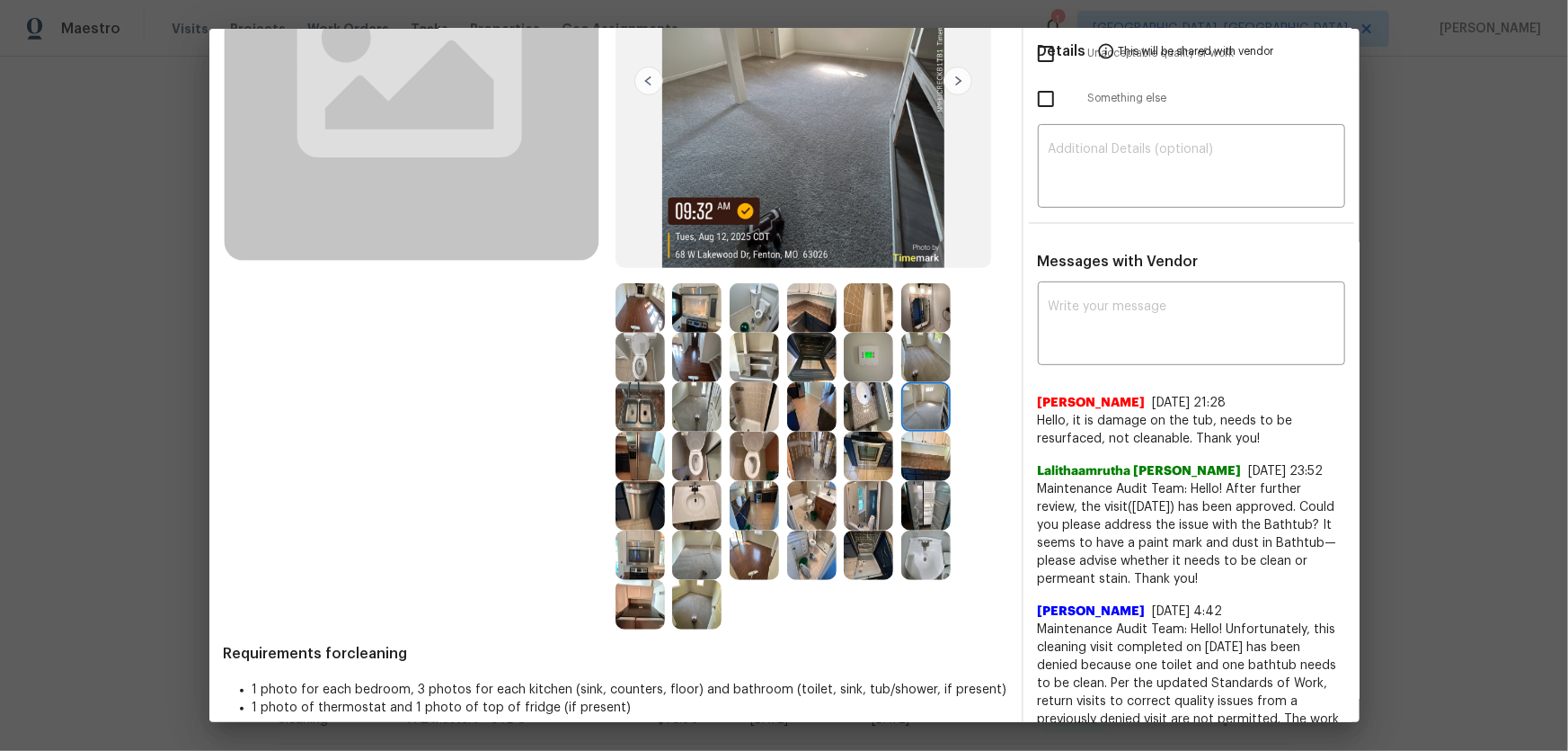
click at [917, 451] on img at bounding box center [925, 456] width 49 height 49
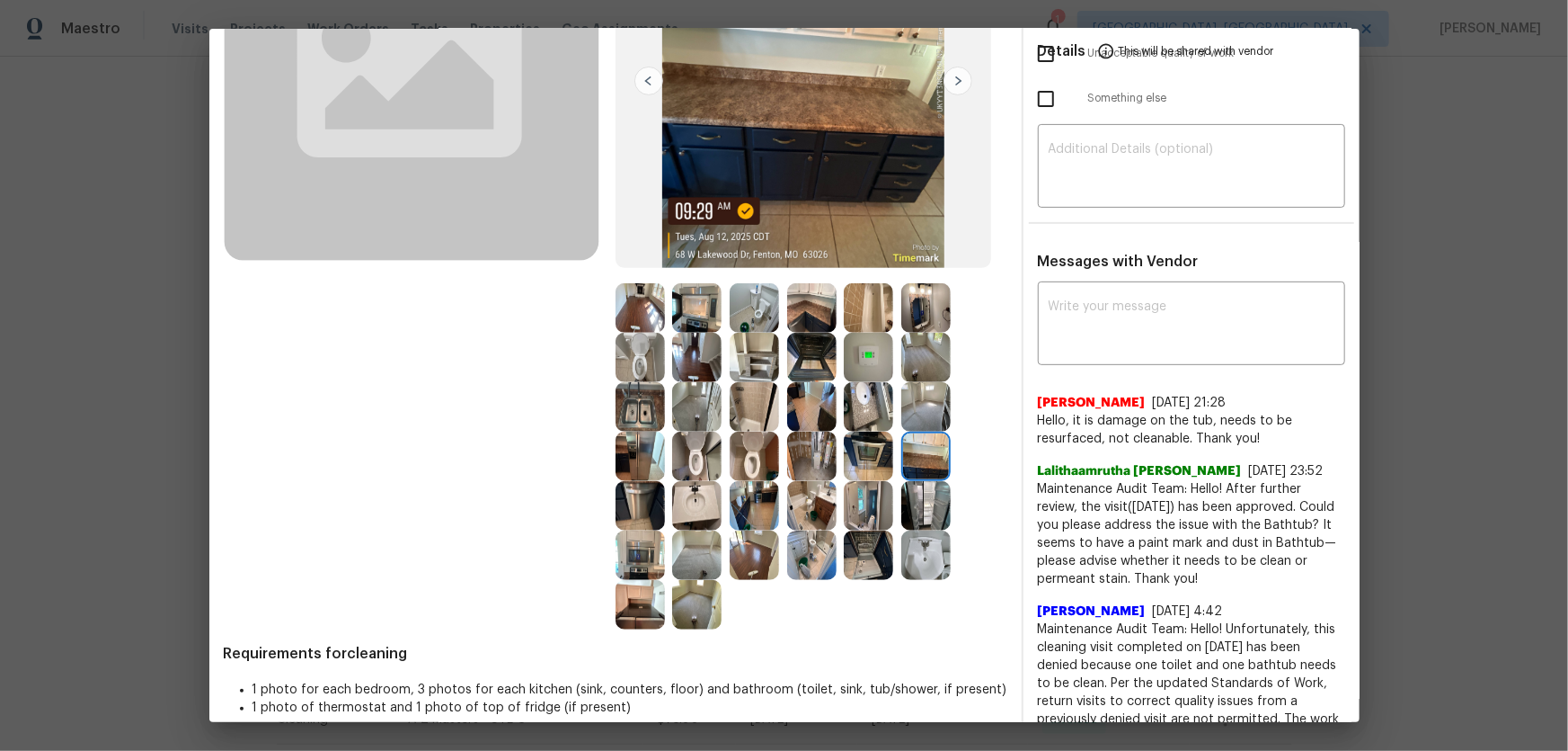
click at [870, 452] on img at bounding box center [867, 456] width 49 height 49
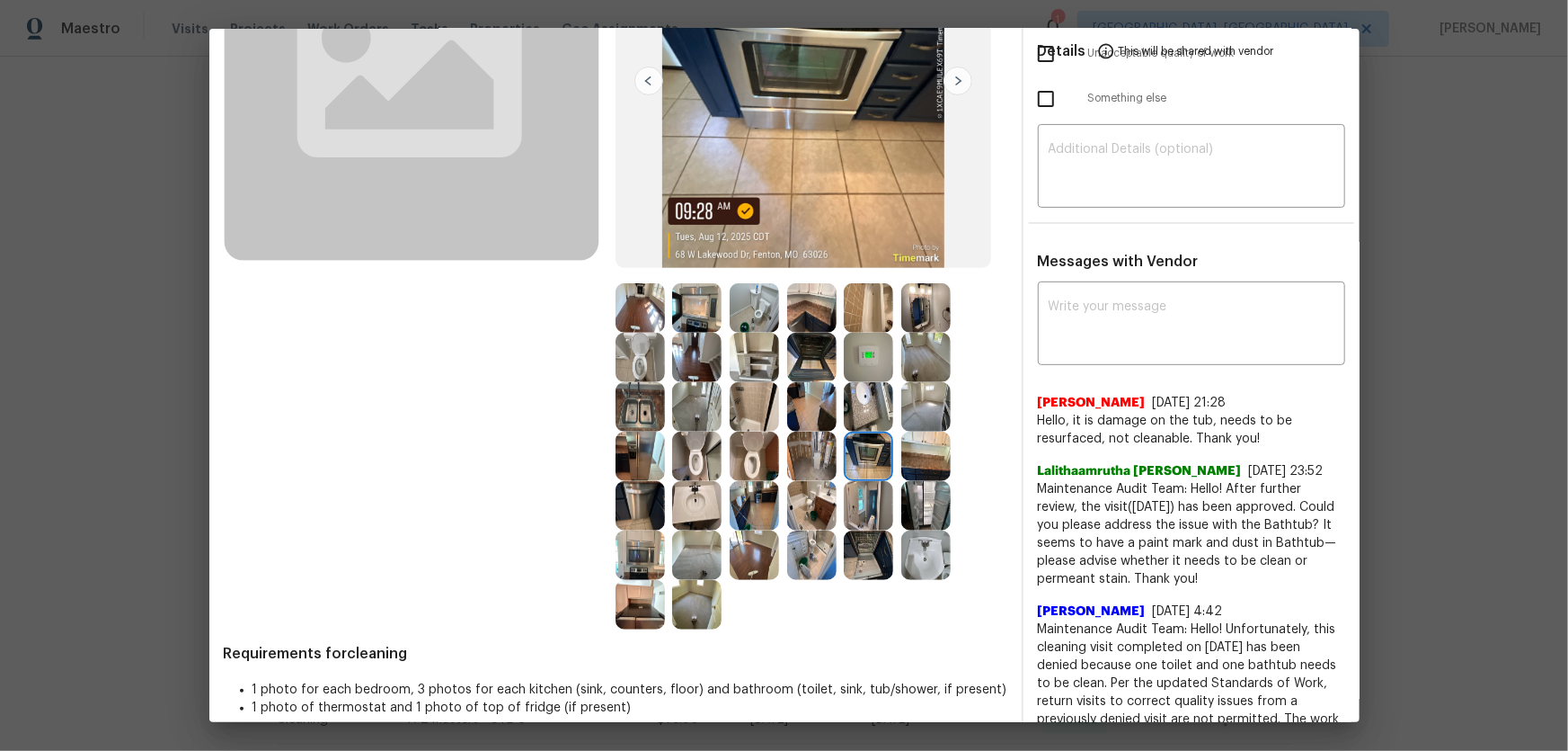
click at [812, 452] on img at bounding box center [812, 456] width 49 height 49
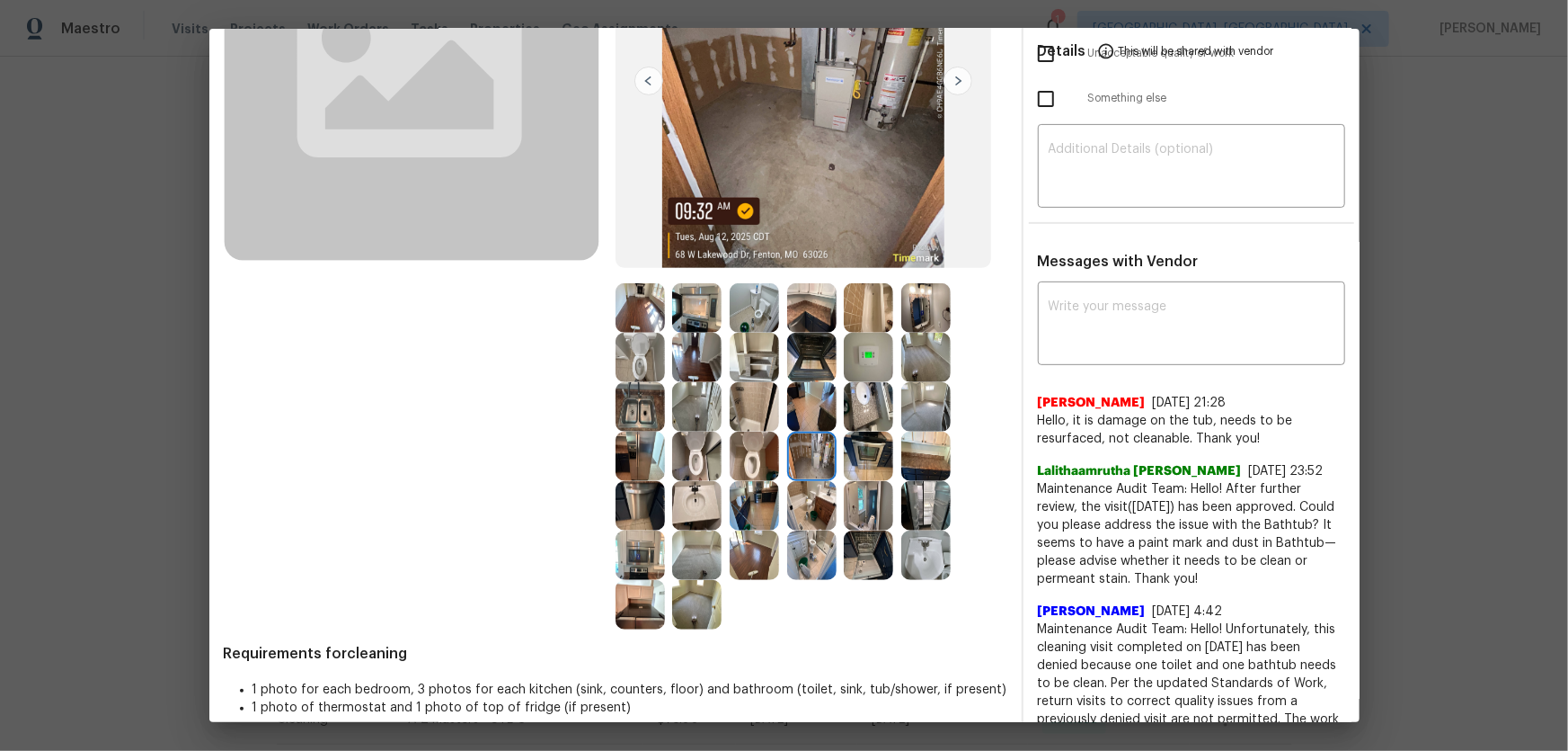
click at [854, 409] on img at bounding box center [867, 406] width 49 height 49
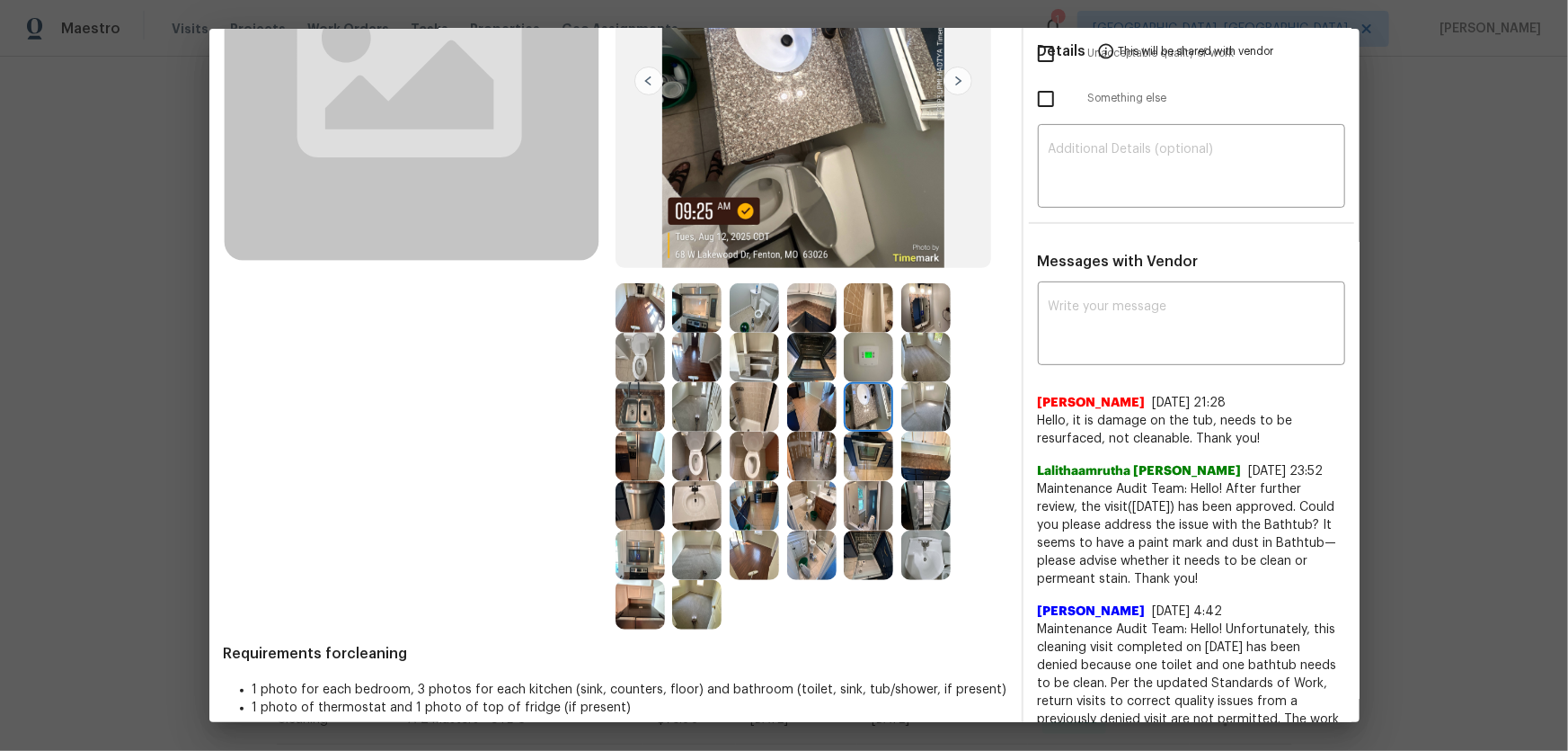
click at [818, 412] on img at bounding box center [812, 406] width 49 height 49
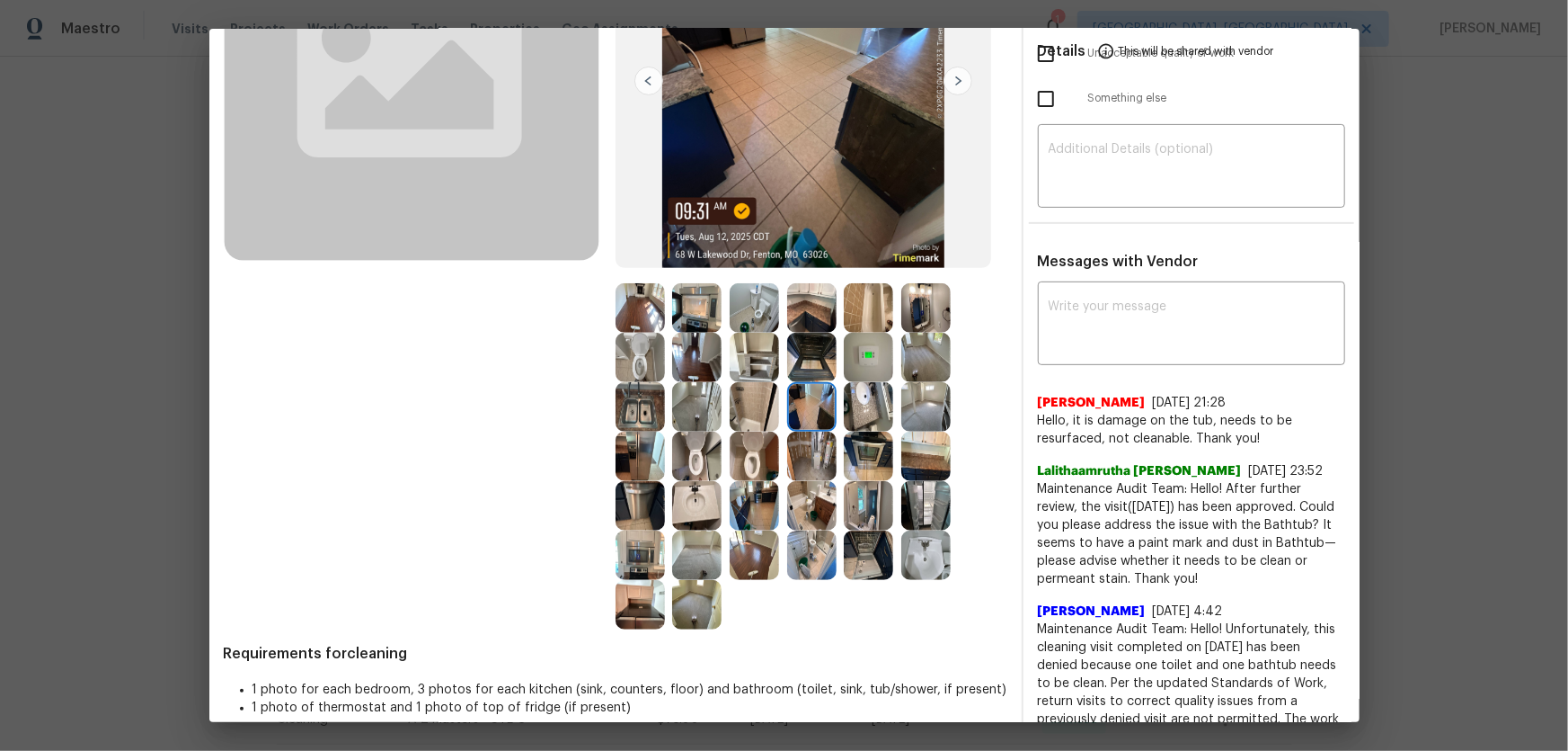
click at [800, 360] on img at bounding box center [812, 357] width 49 height 49
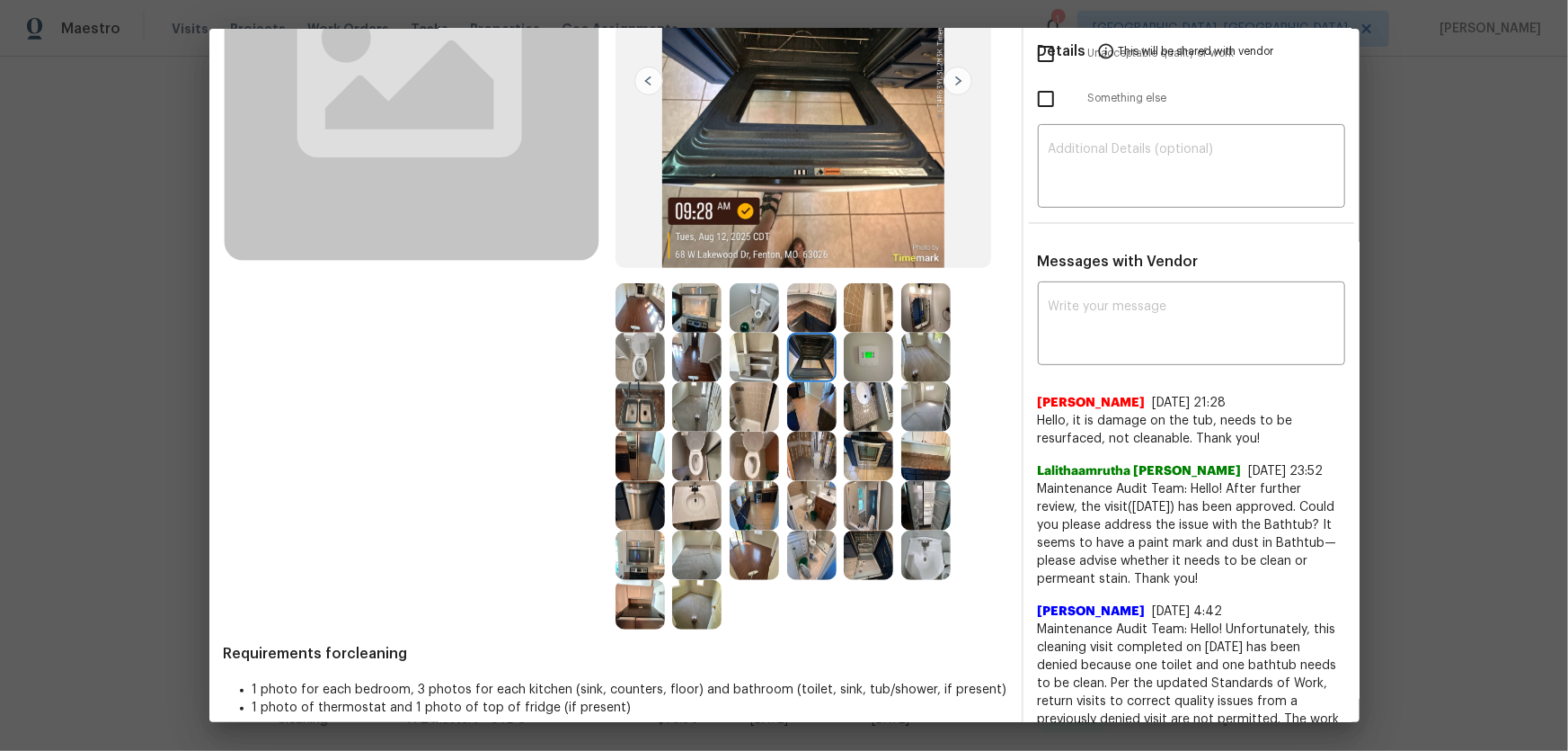
click at [767, 411] on img at bounding box center [754, 406] width 49 height 49
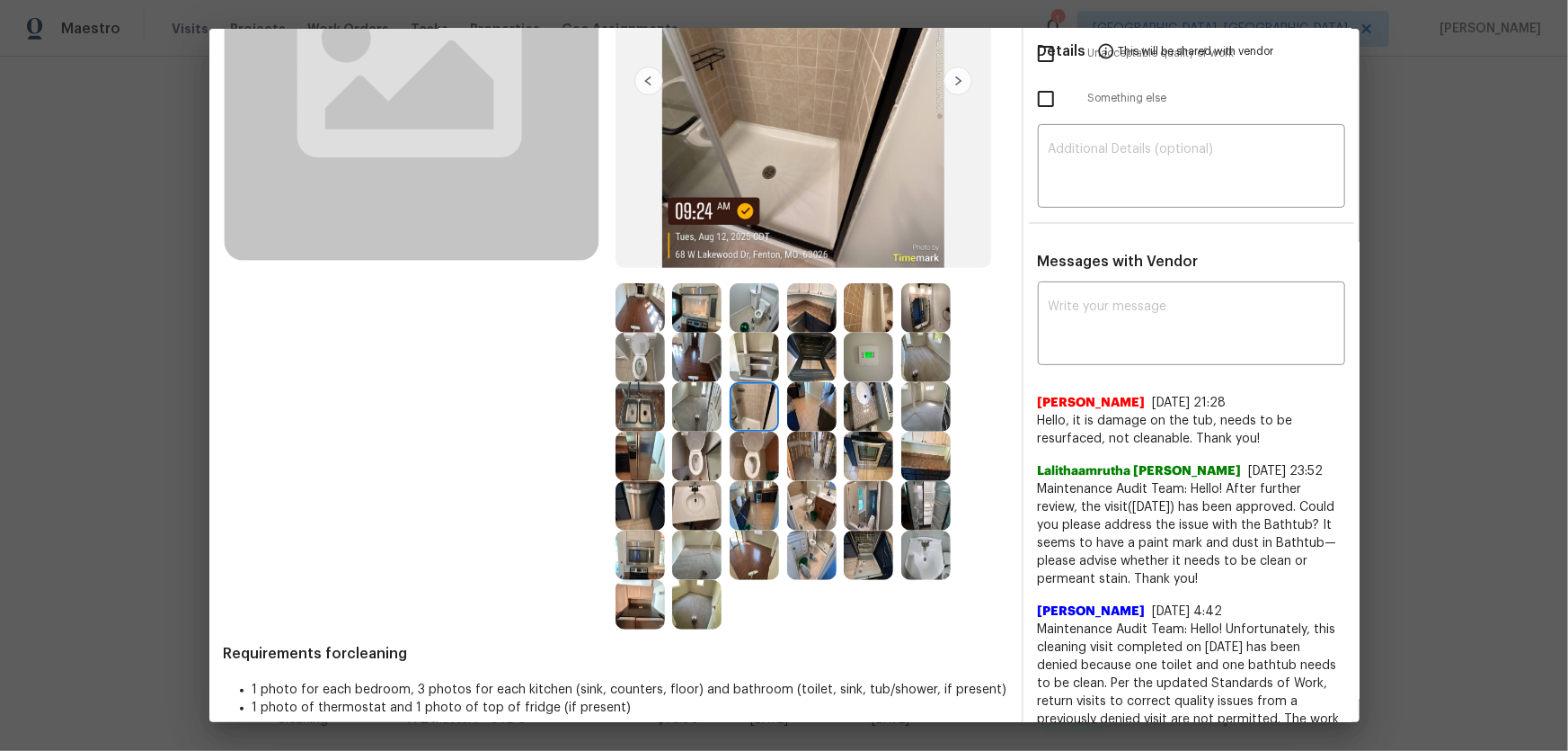
click at [702, 404] on img at bounding box center [697, 406] width 49 height 49
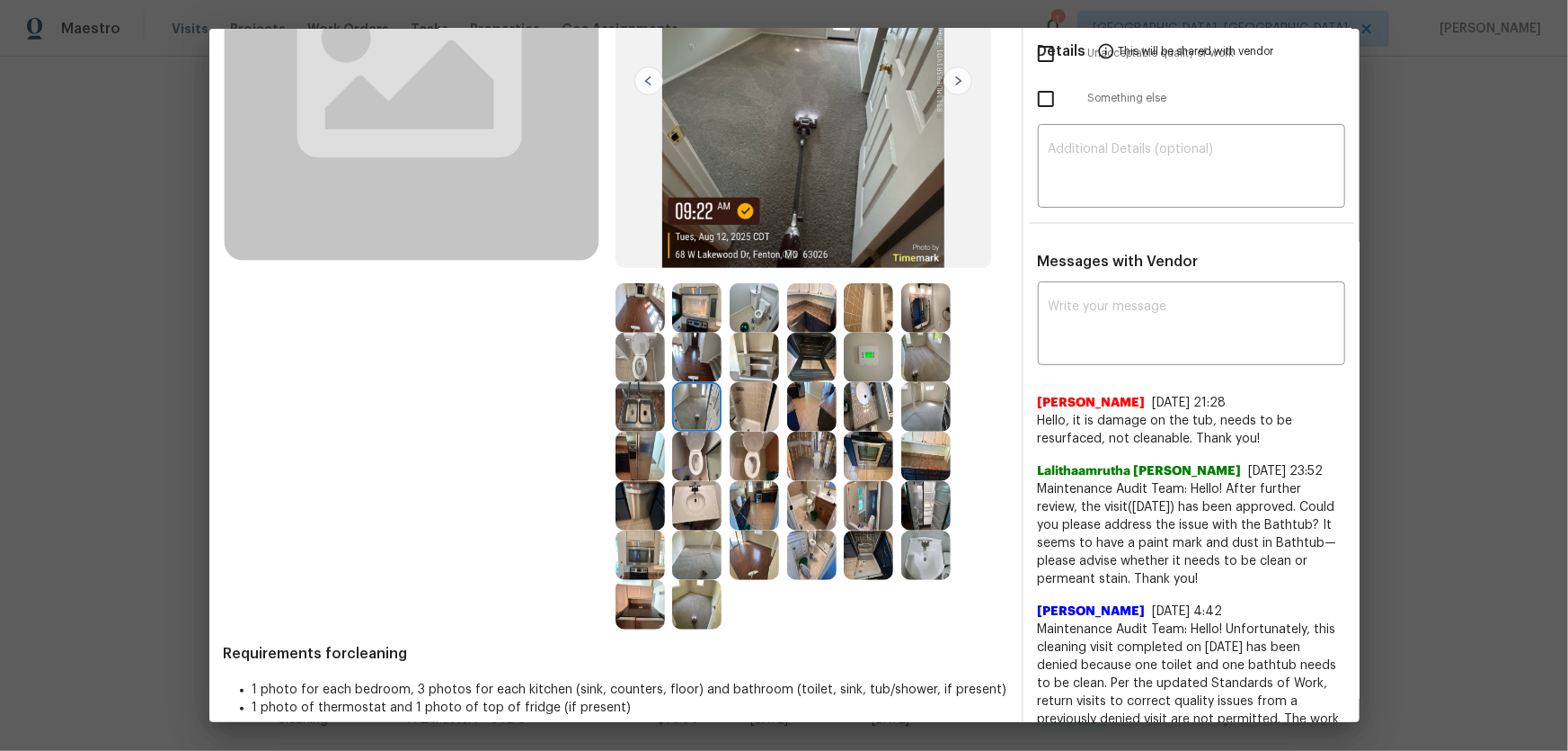
click at [732, 357] on img at bounding box center [754, 357] width 49 height 49
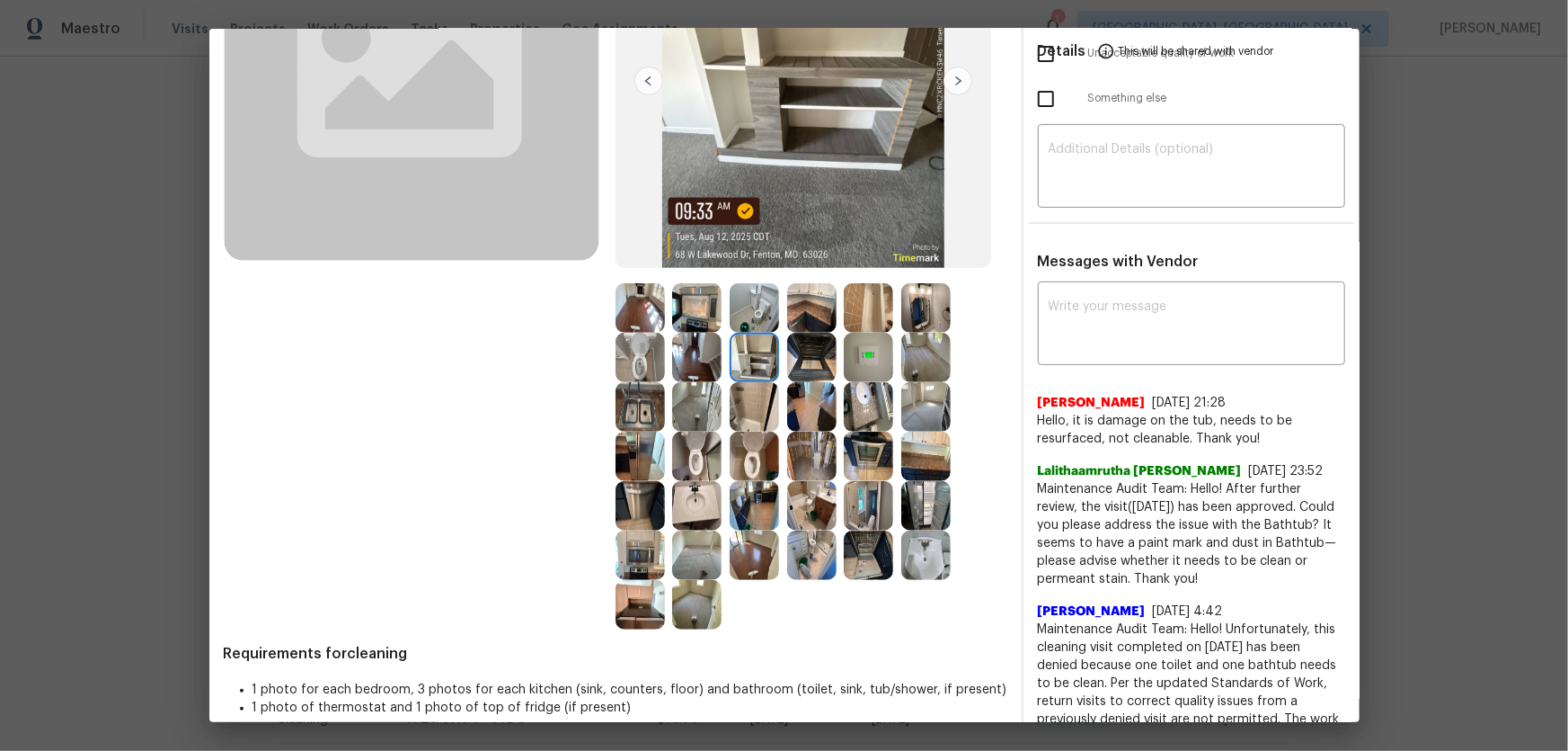
click at [744, 323] on img at bounding box center [754, 307] width 49 height 49
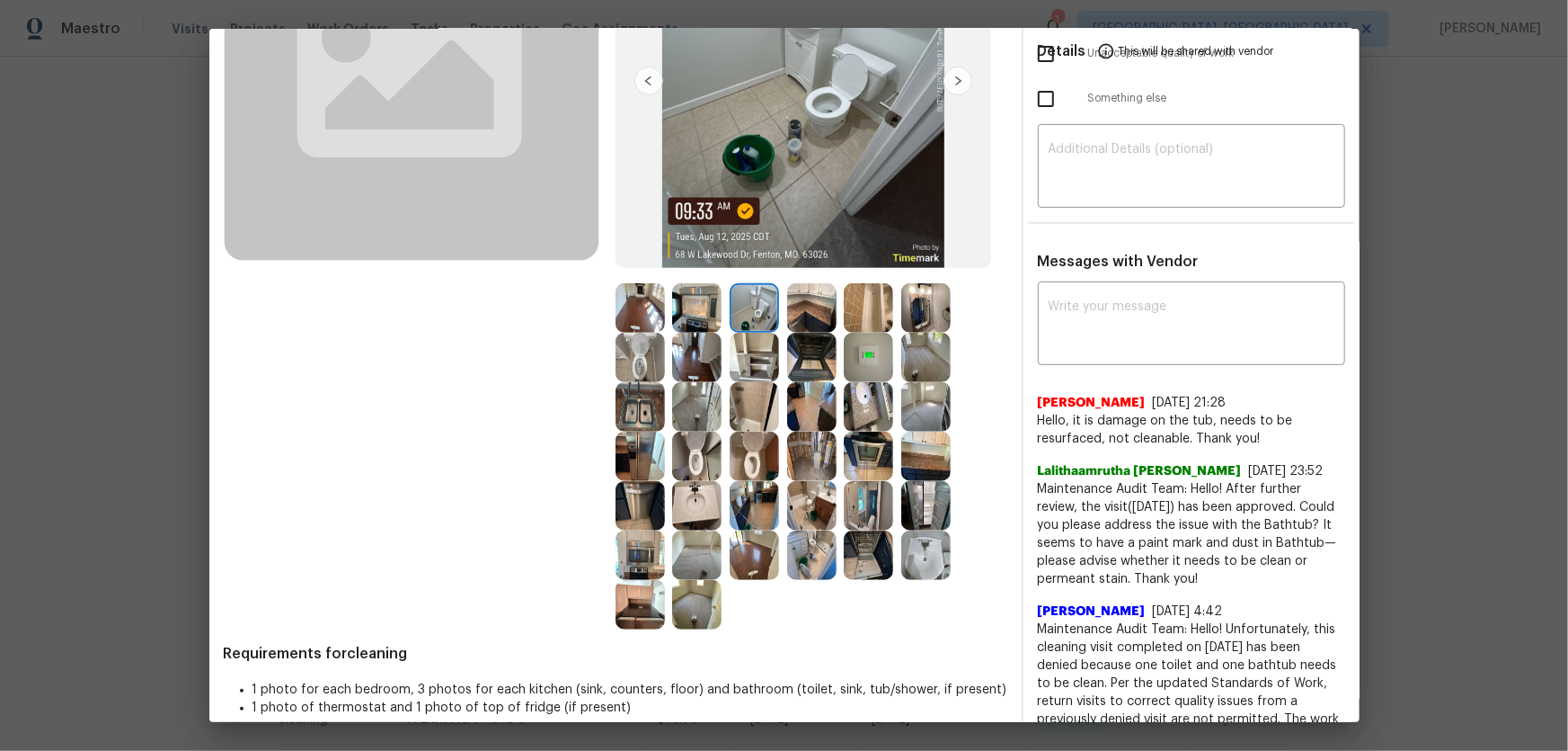
click at [710, 323] on img at bounding box center [697, 307] width 49 height 49
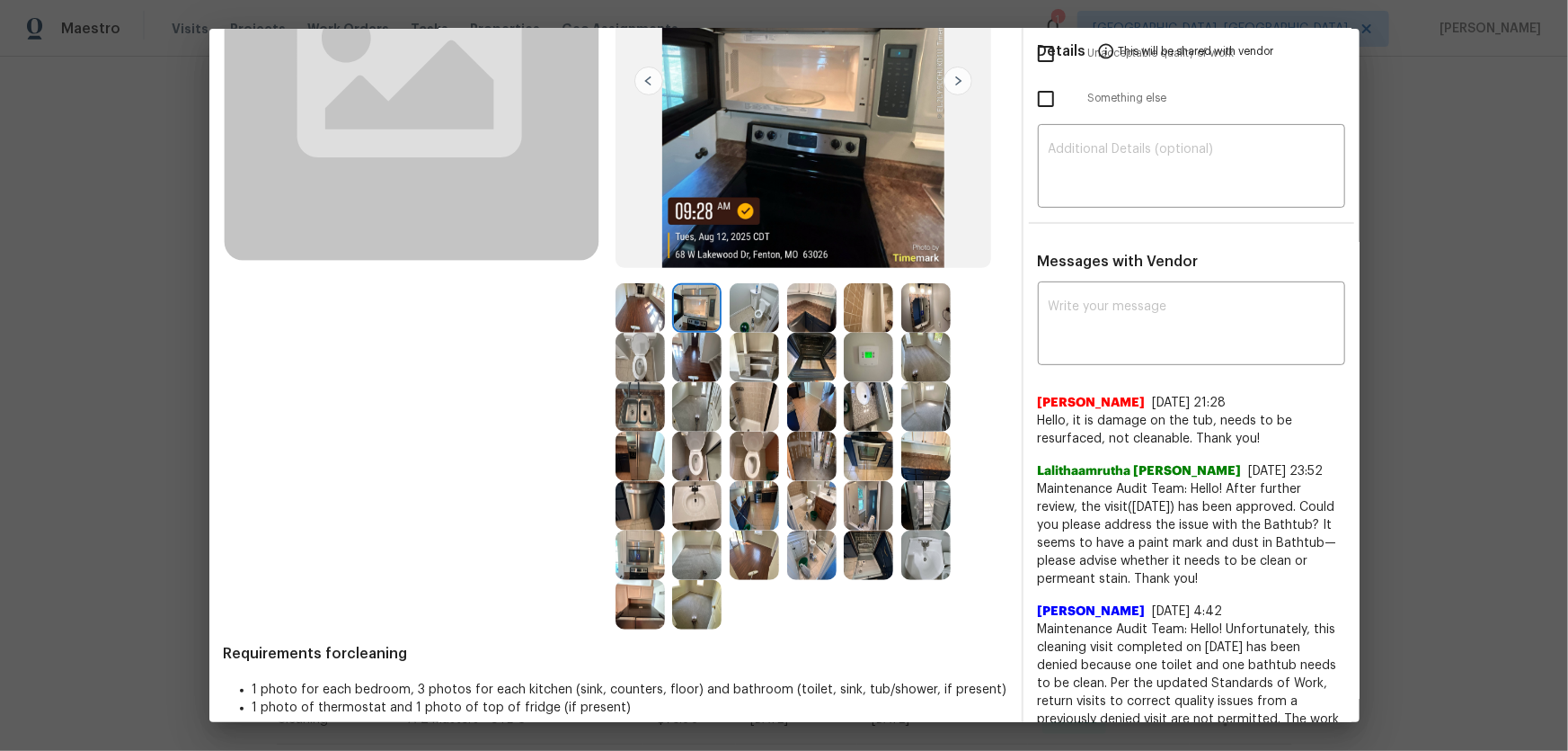
click at [775, 315] on div at bounding box center [758, 307] width 58 height 49
click at [799, 322] on img at bounding box center [812, 307] width 49 height 49
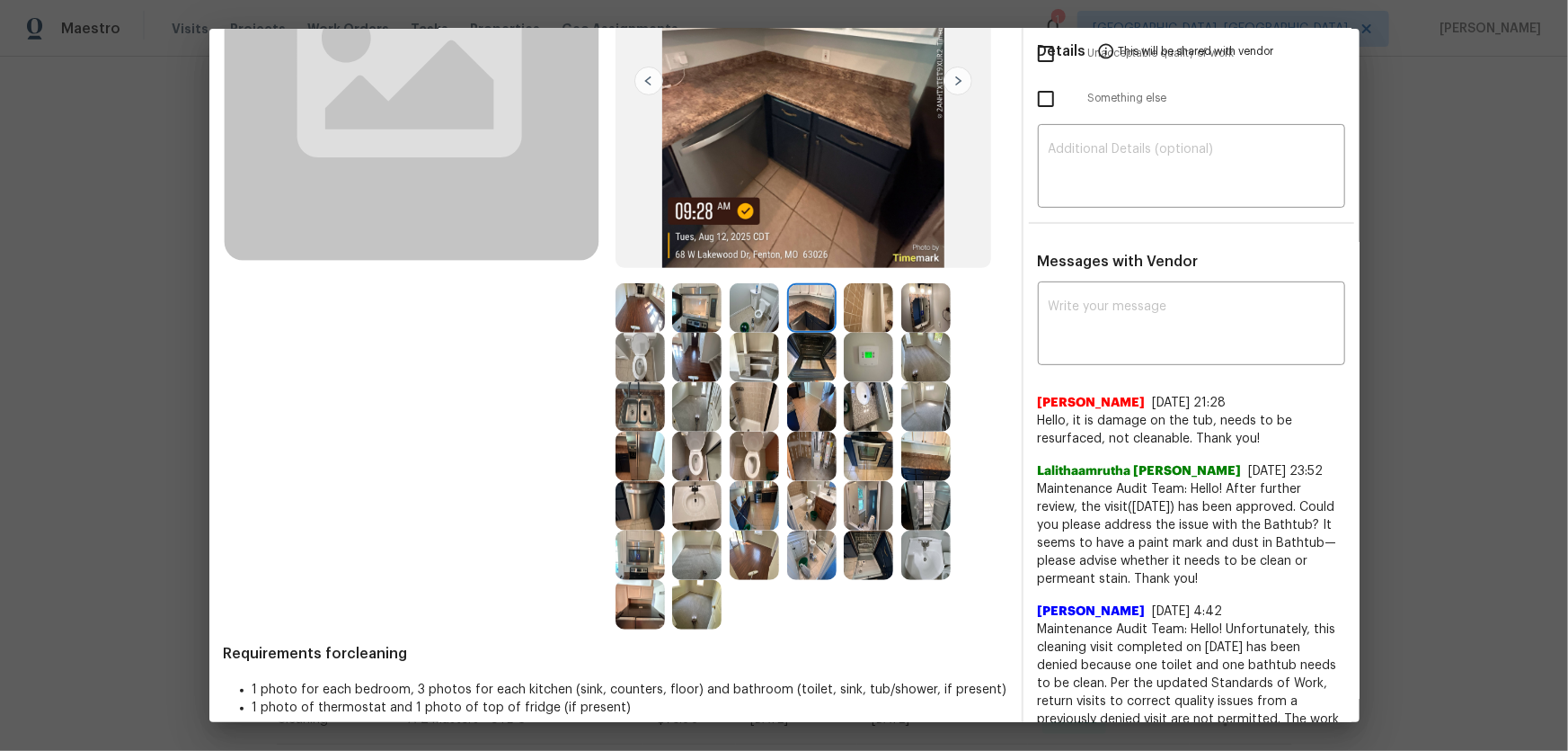
click at [917, 306] on img at bounding box center [925, 307] width 49 height 49
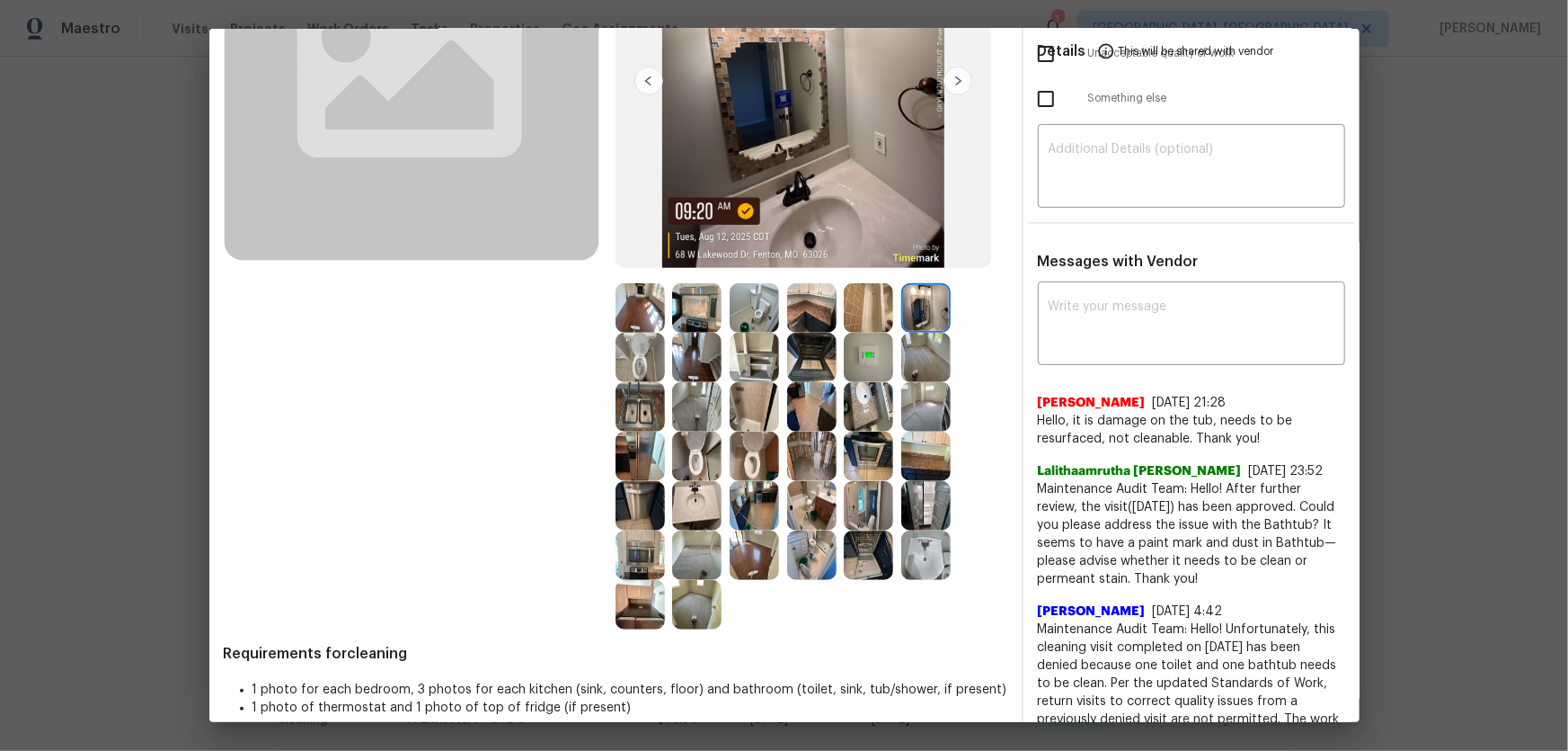
click at [915, 342] on img at bounding box center [925, 357] width 49 height 49
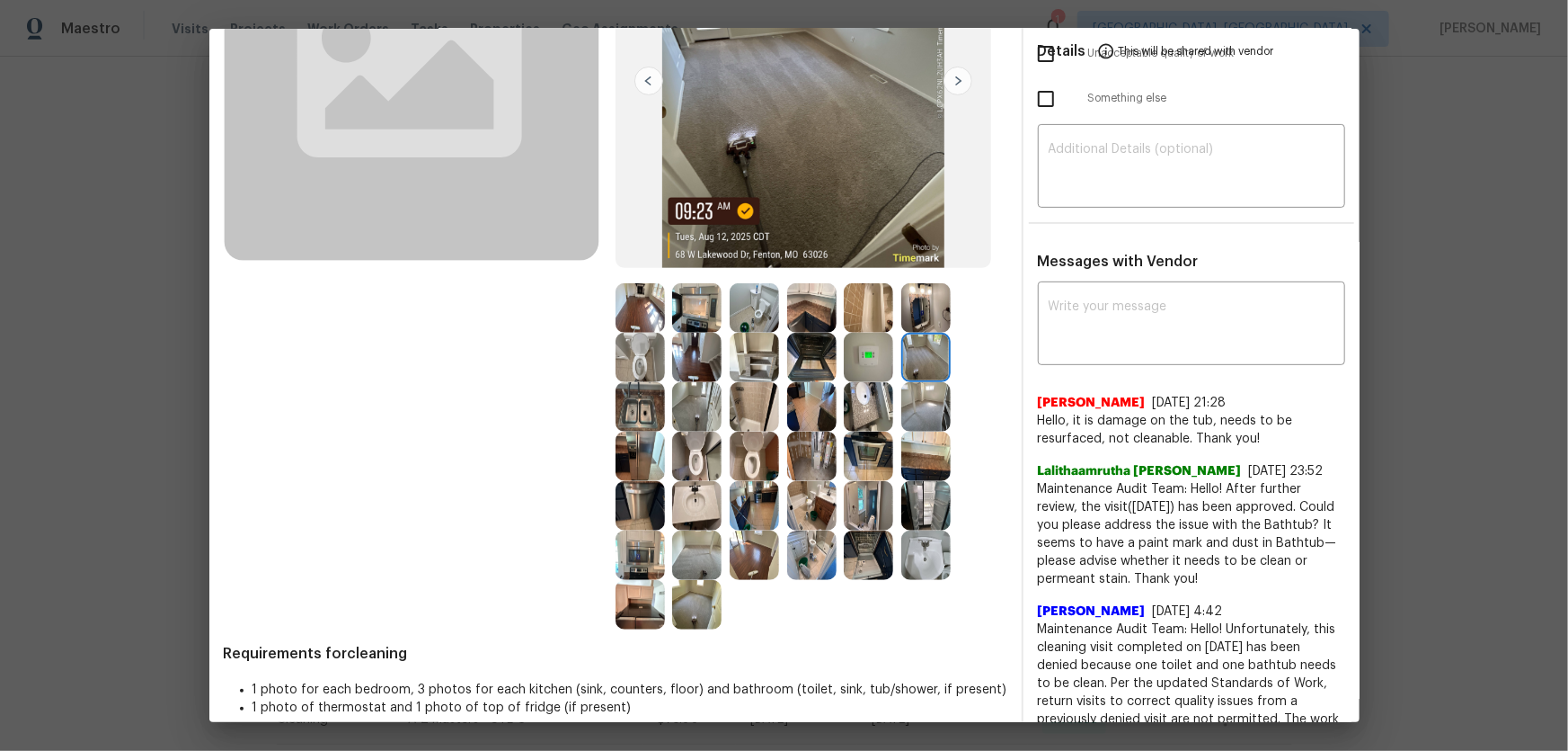
click at [849, 356] on img at bounding box center [867, 357] width 49 height 49
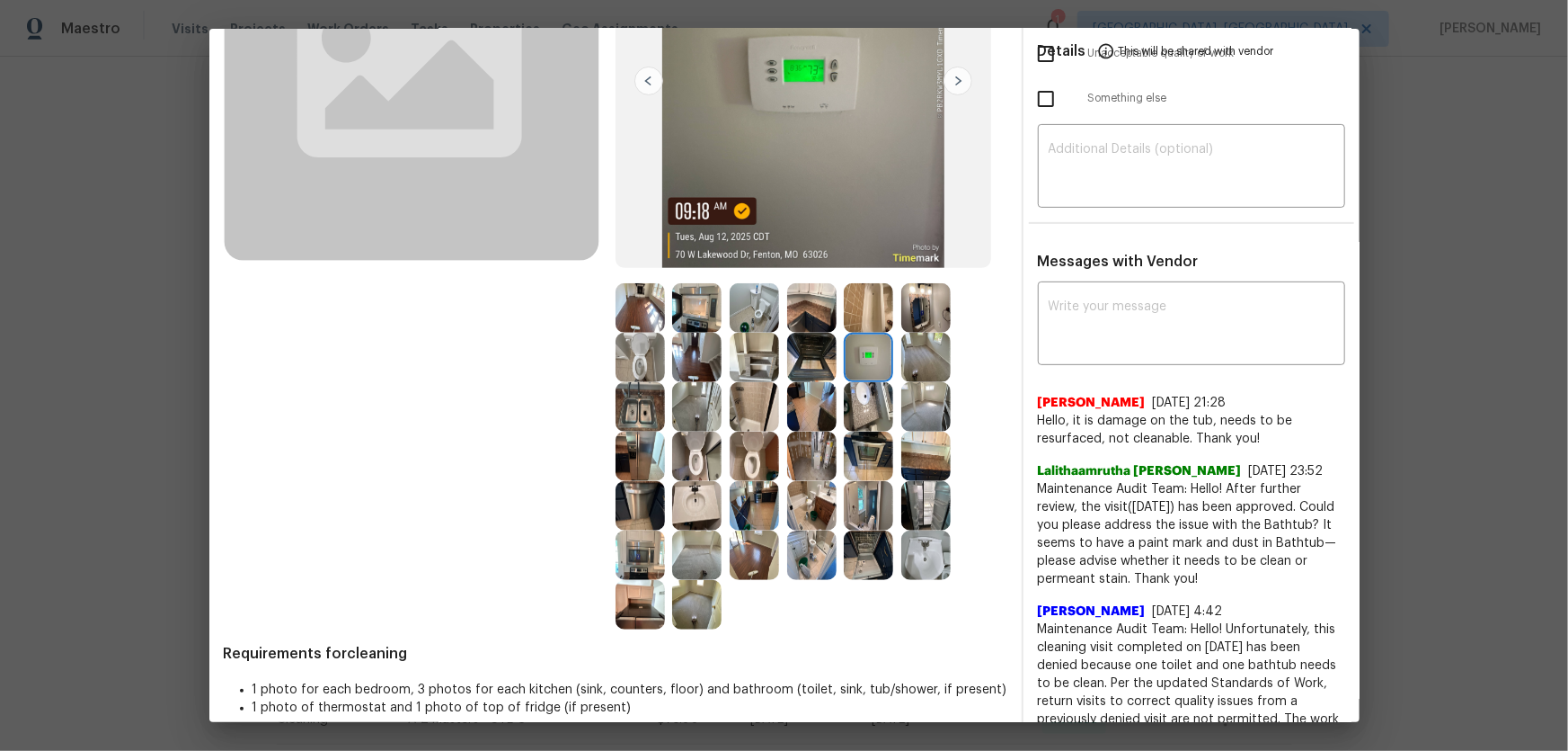
click at [814, 371] on img at bounding box center [812, 357] width 49 height 49
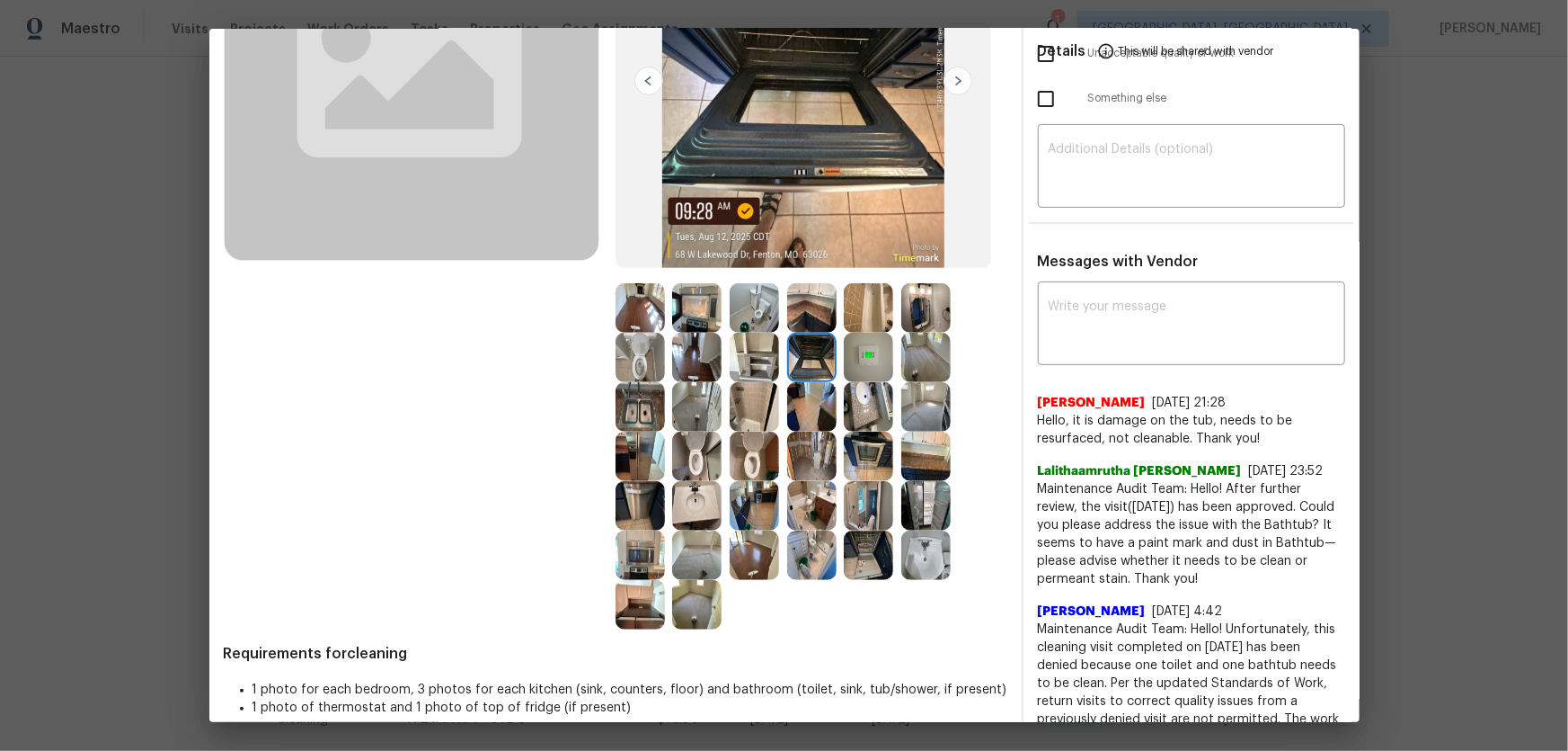
click at [816, 400] on img at bounding box center [812, 406] width 49 height 49
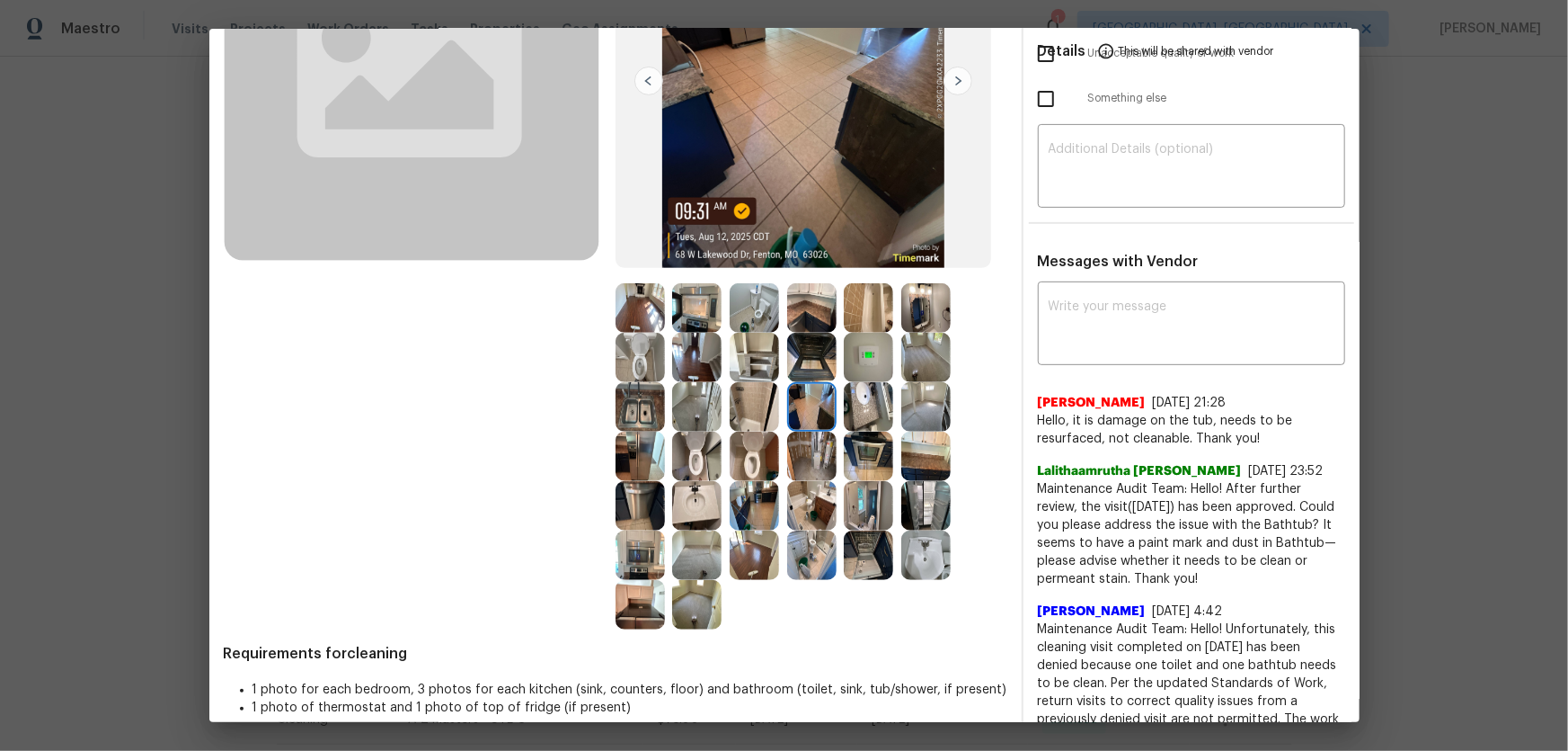
click at [856, 413] on img at bounding box center [867, 406] width 49 height 49
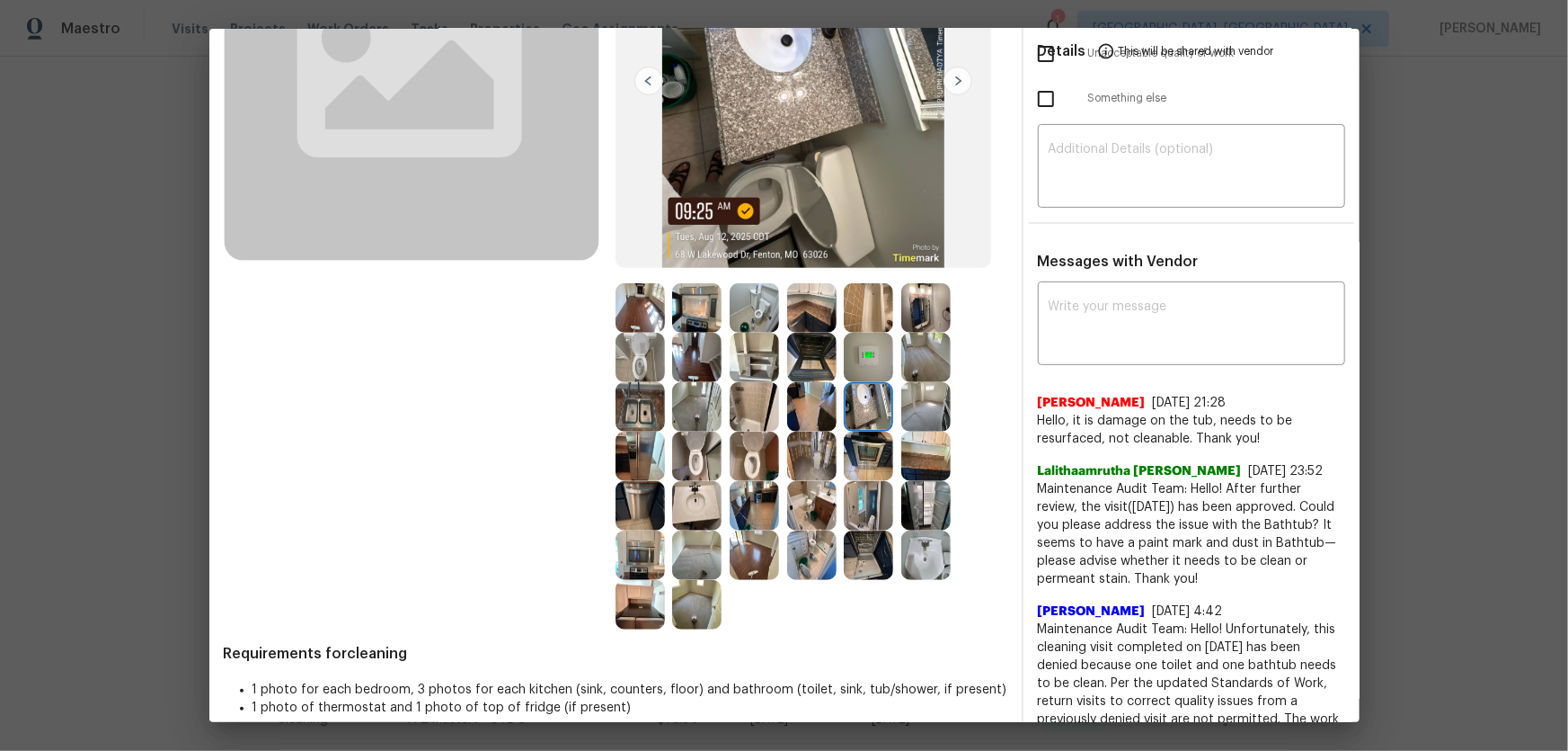
click at [923, 301] on img at bounding box center [925, 307] width 49 height 49
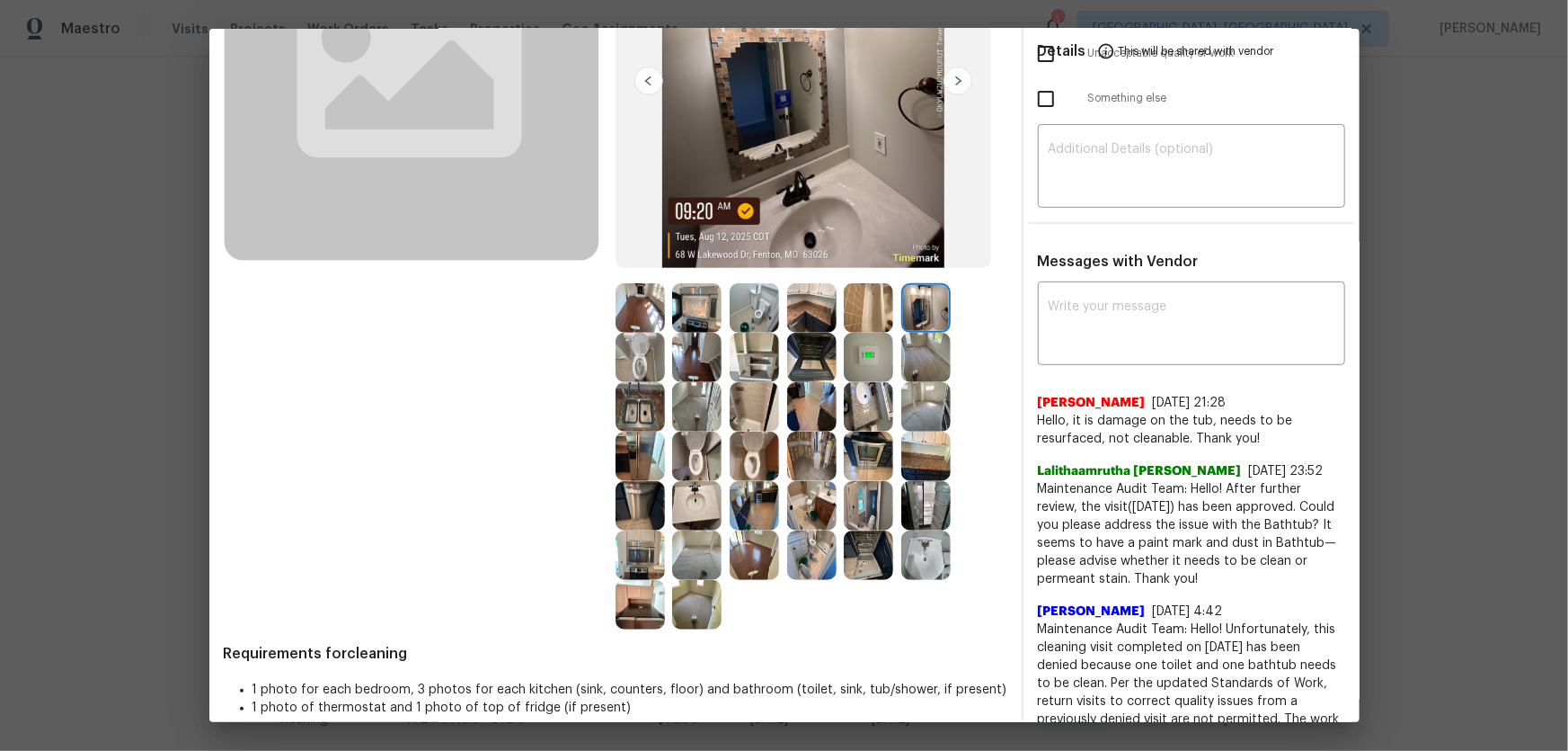
click at [935, 356] on img at bounding box center [925, 357] width 49 height 49
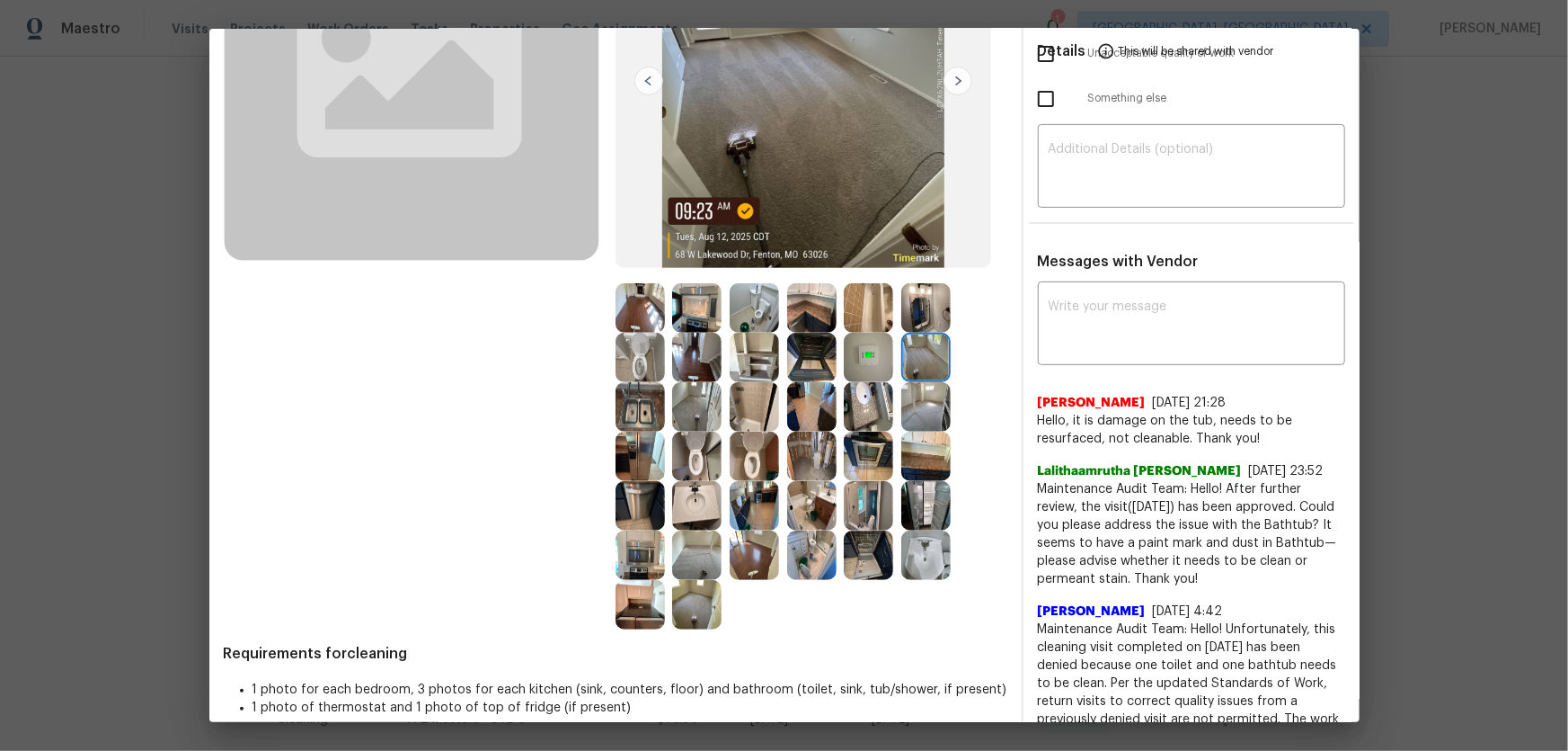
click at [688, 396] on img at bounding box center [697, 406] width 49 height 49
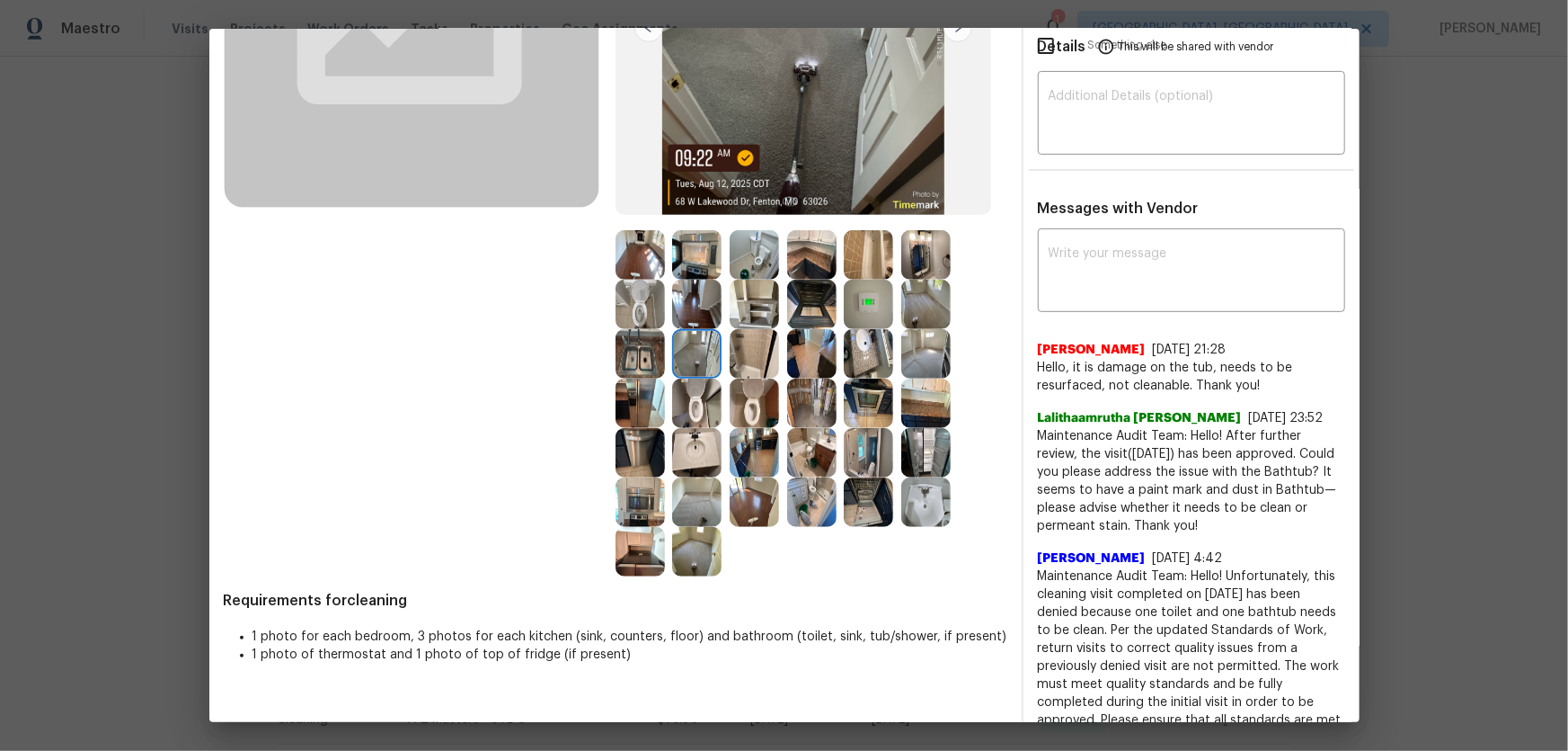
scroll to position [326, 0]
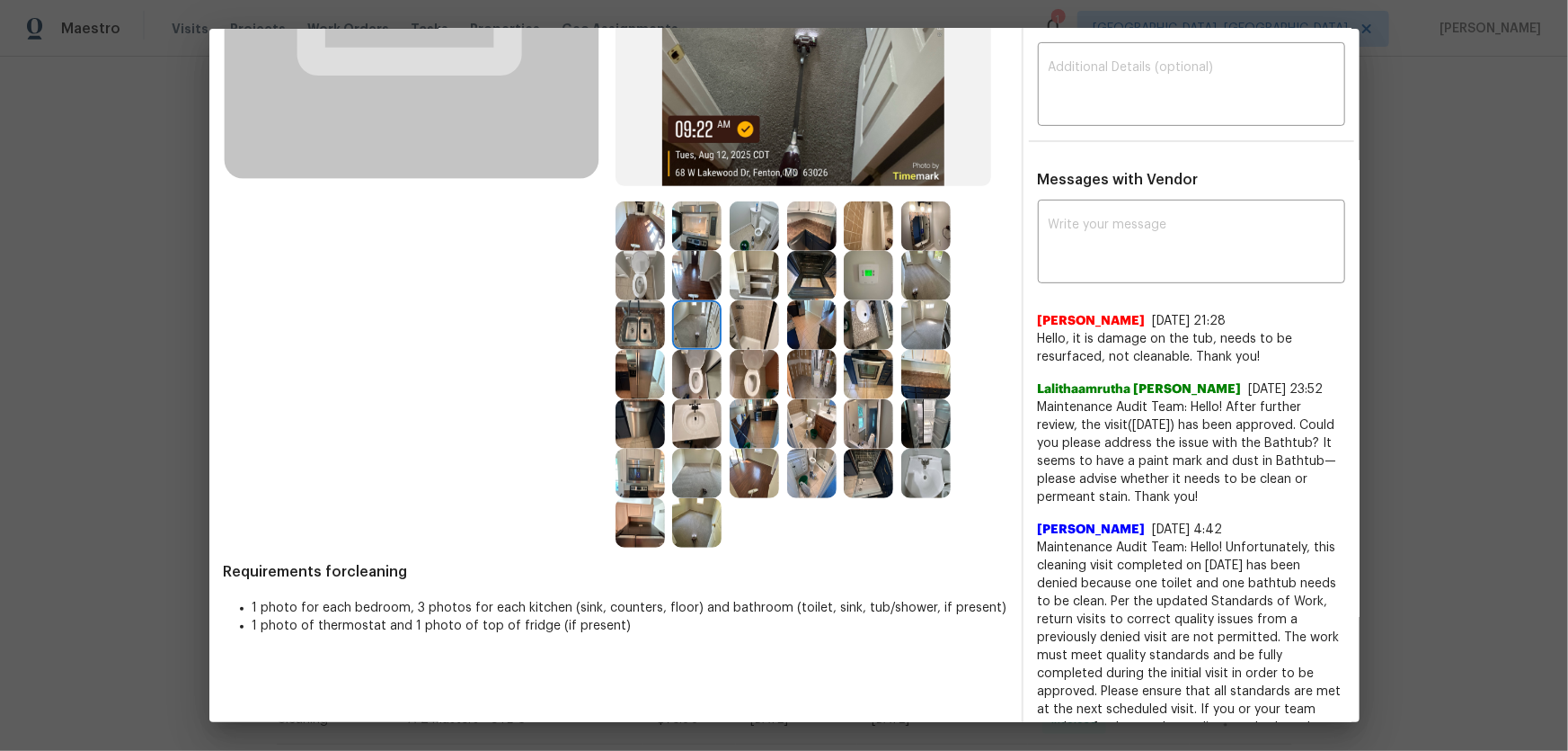
click at [690, 487] on img at bounding box center [697, 473] width 49 height 49
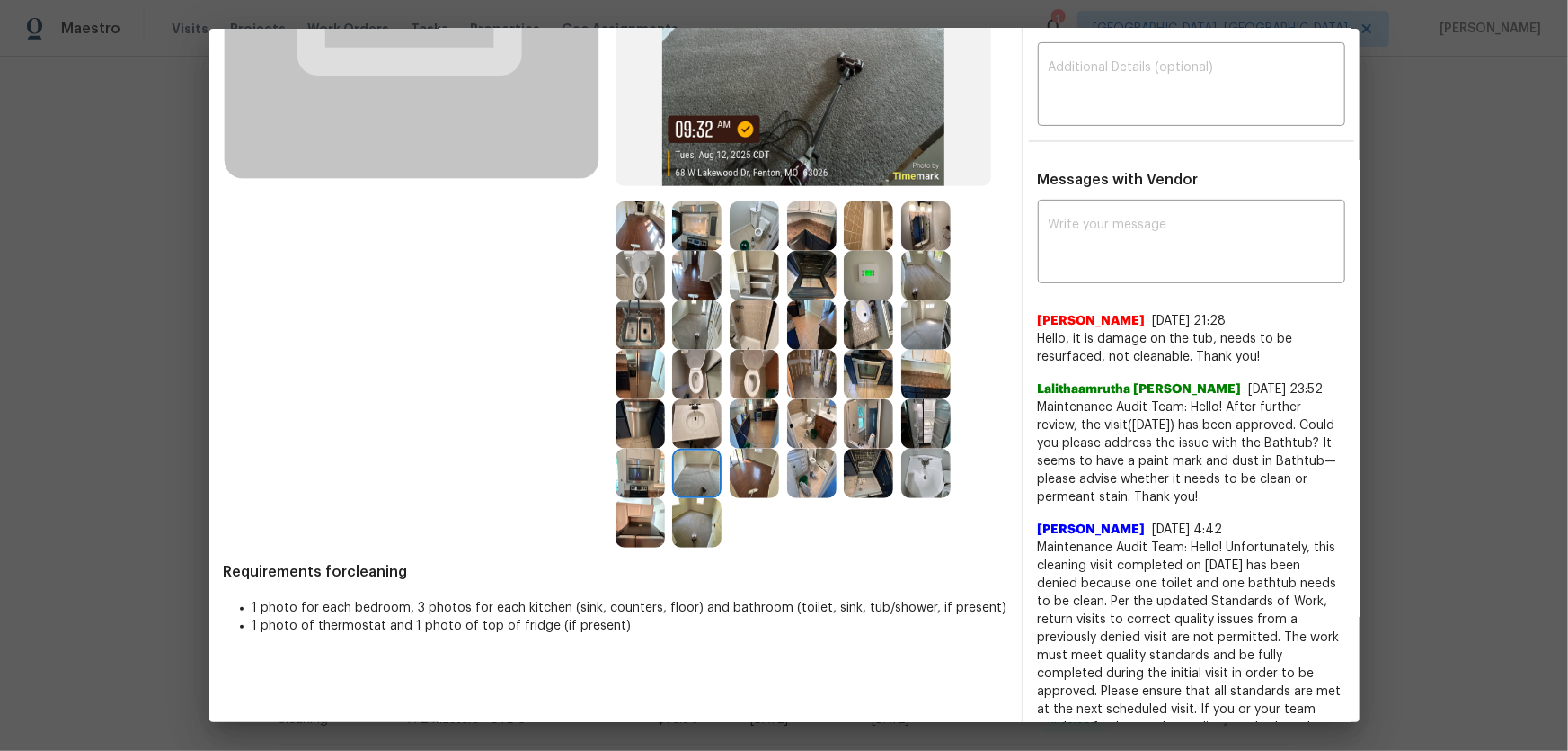
click at [692, 503] on img at bounding box center [697, 522] width 49 height 49
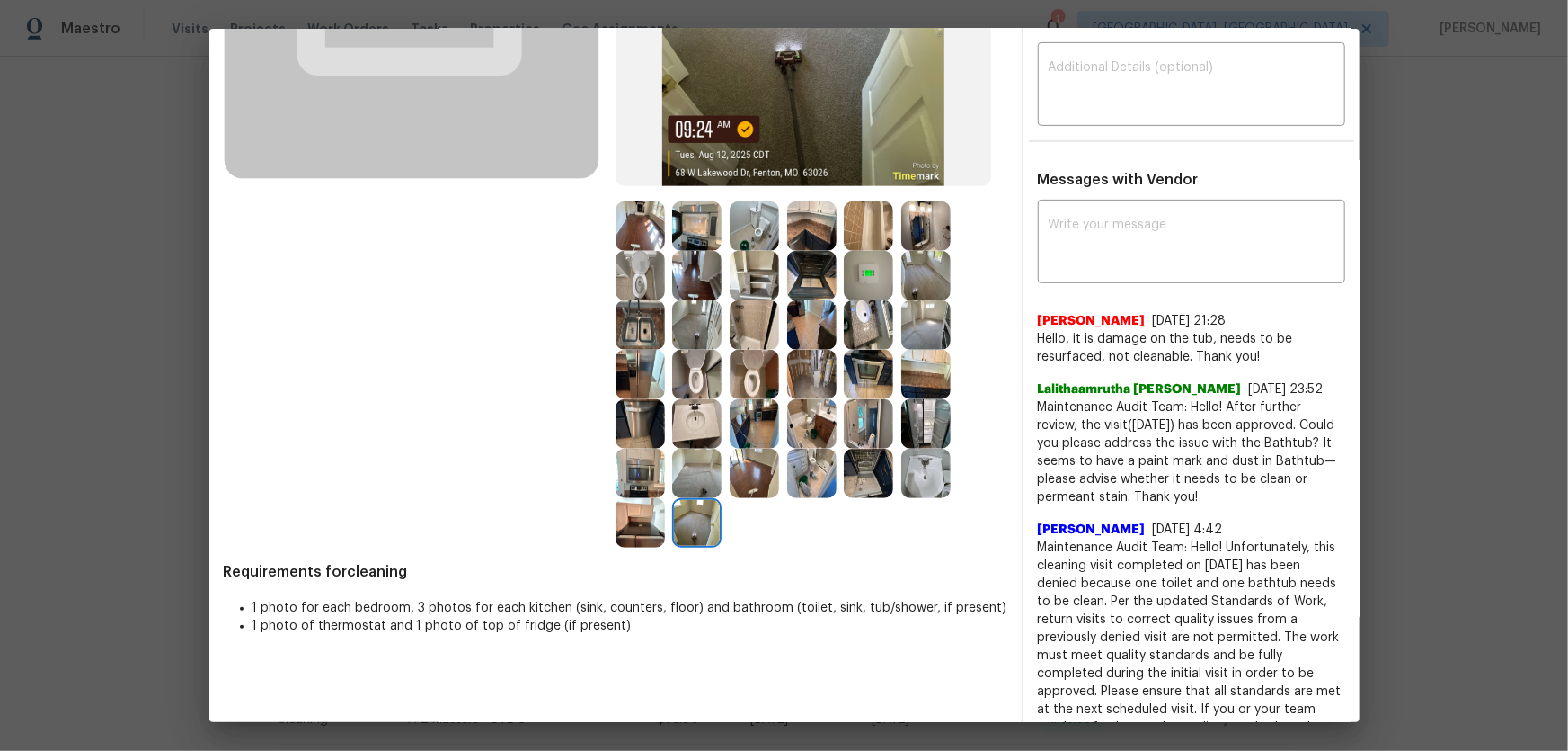
click at [622, 521] on img at bounding box center [640, 522] width 49 height 49
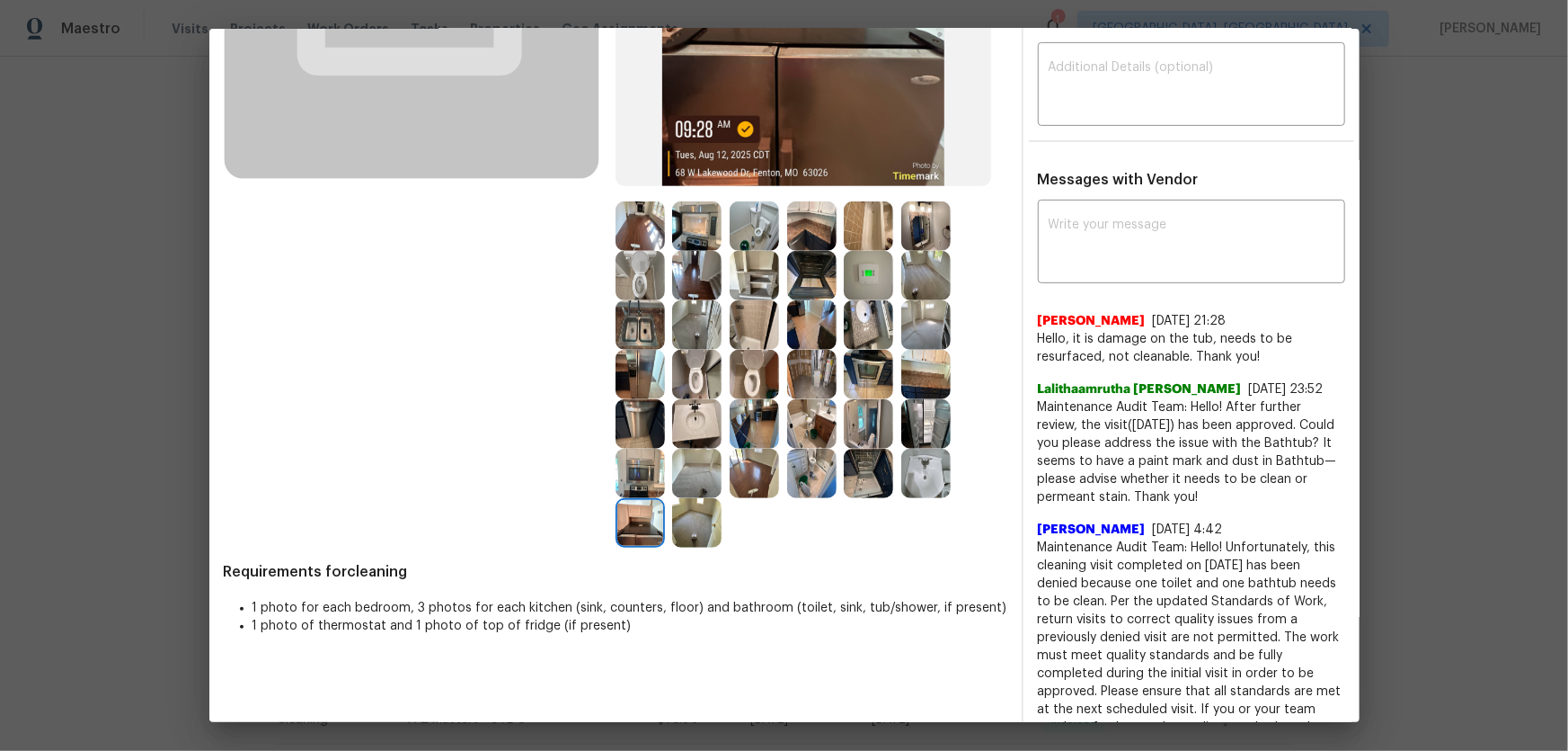
click at [649, 458] on img at bounding box center [640, 473] width 49 height 49
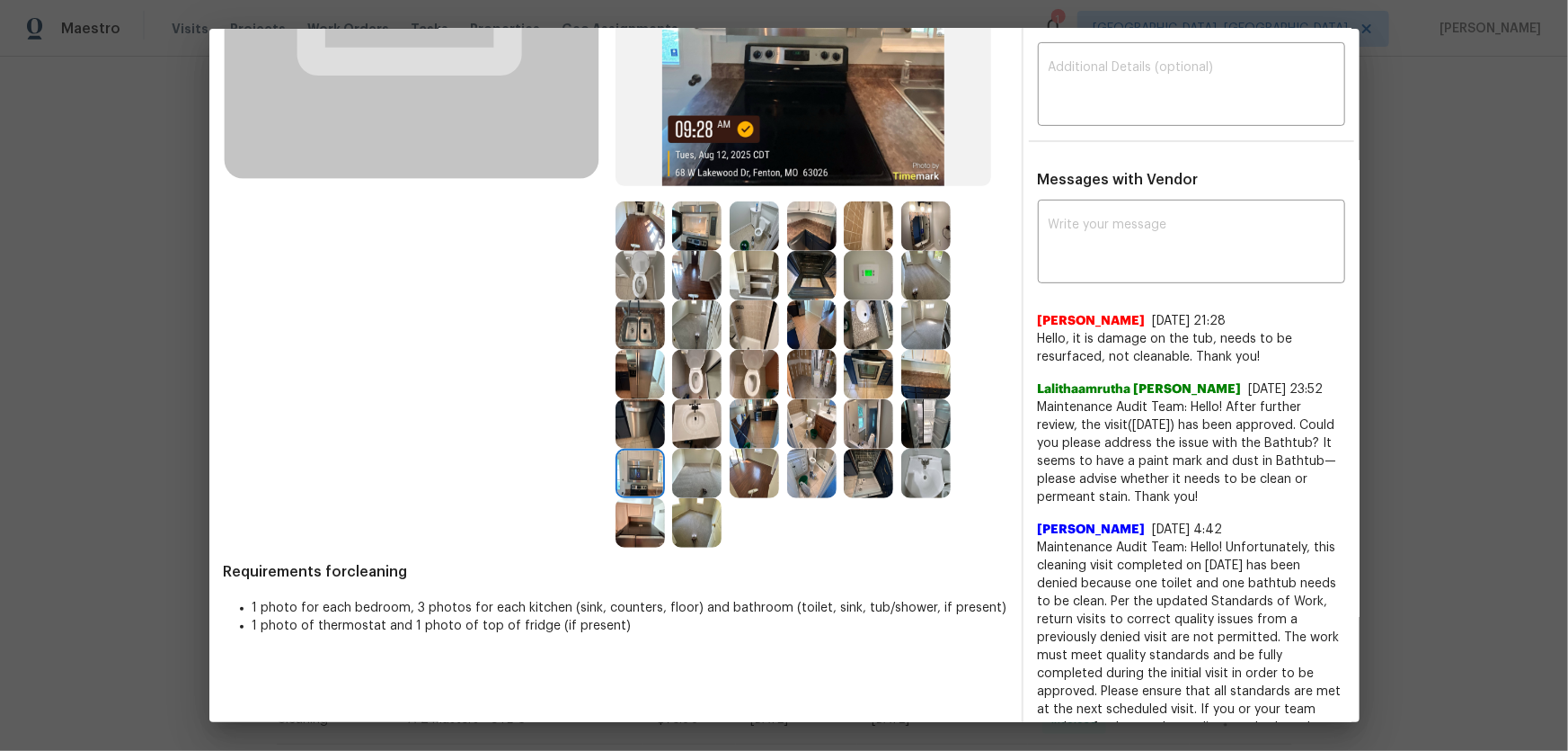
click at [759, 420] on img at bounding box center [754, 423] width 49 height 49
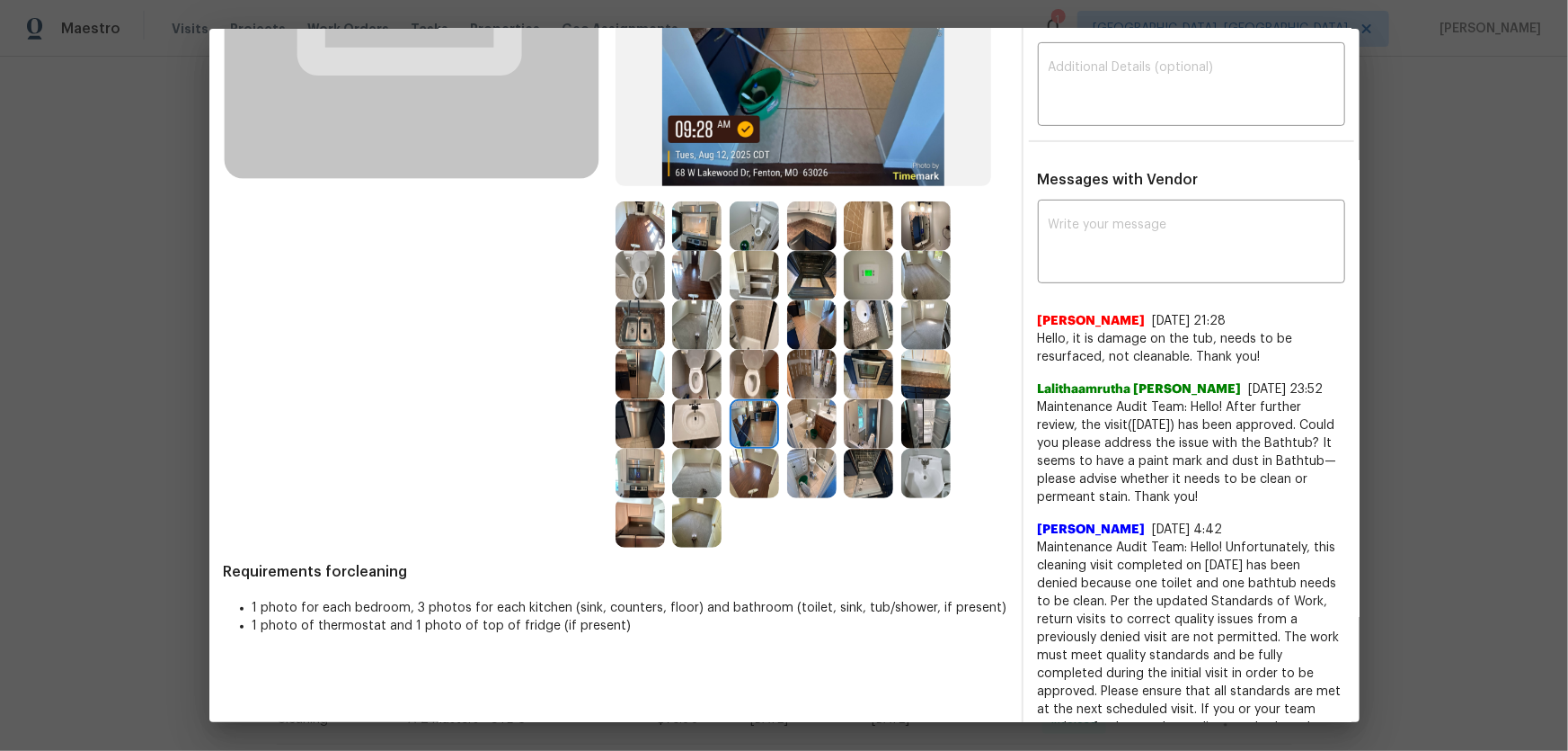
click at [800, 425] on img at bounding box center [812, 423] width 49 height 49
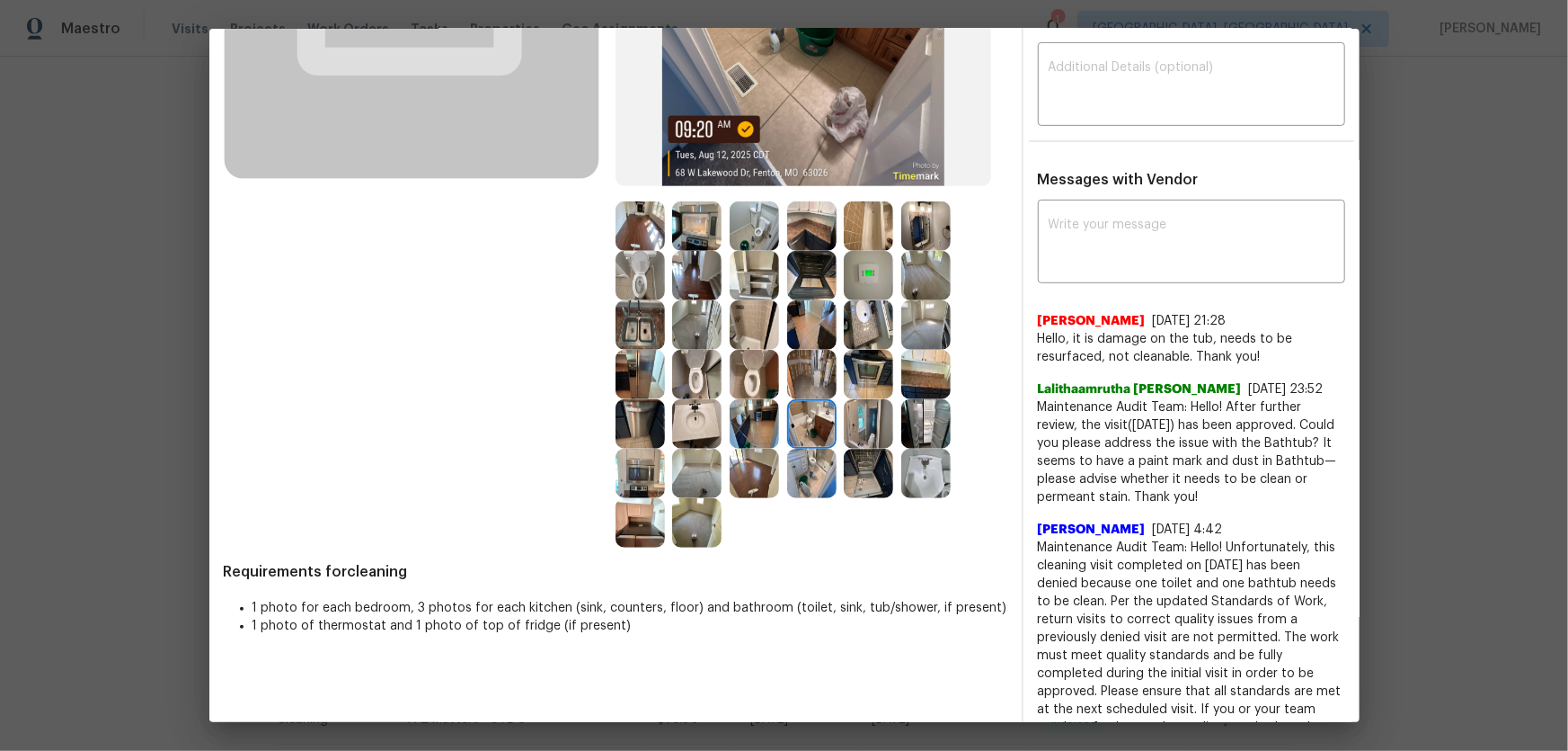
click at [790, 476] on img at bounding box center [812, 473] width 49 height 49
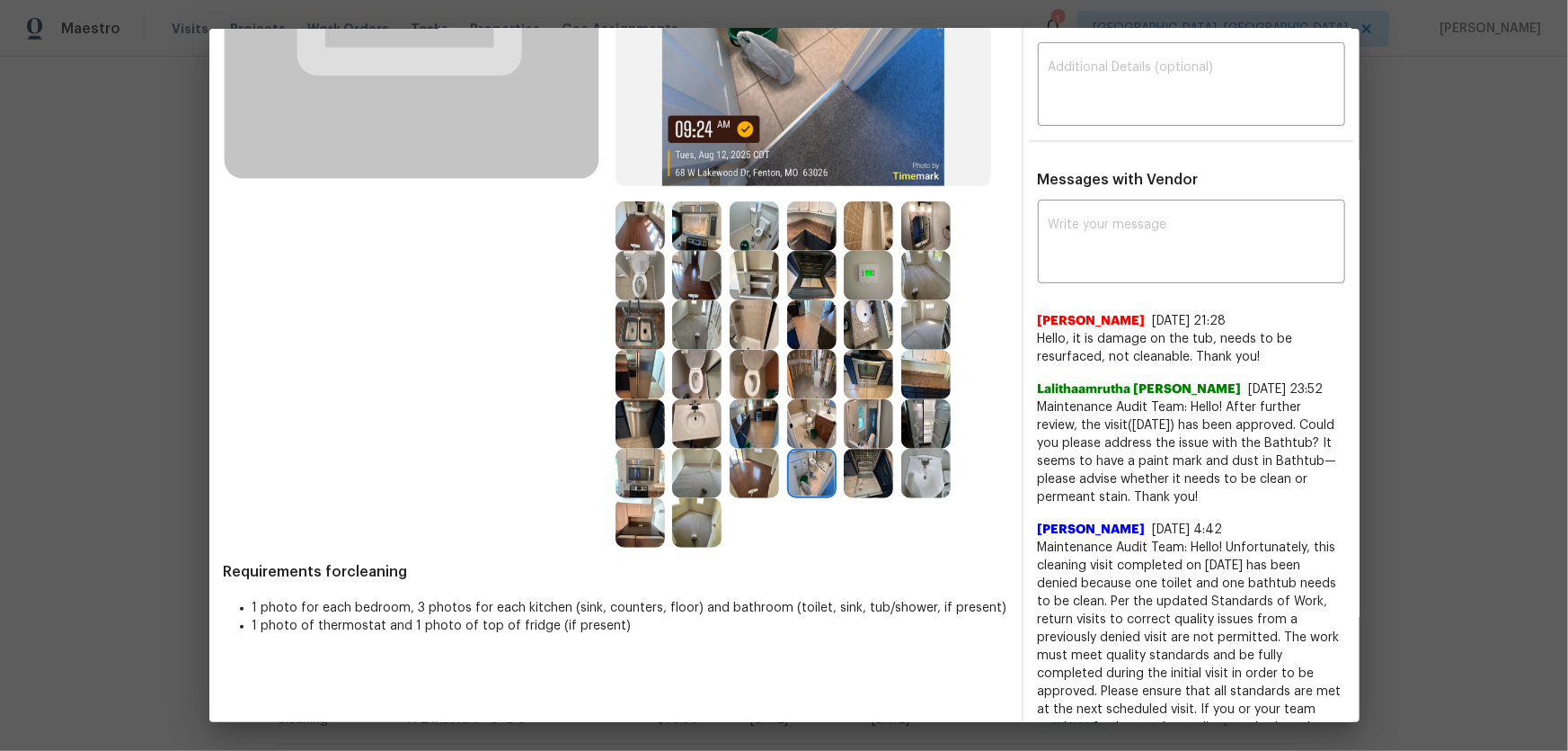
click at [878, 466] on img at bounding box center [867, 473] width 49 height 49
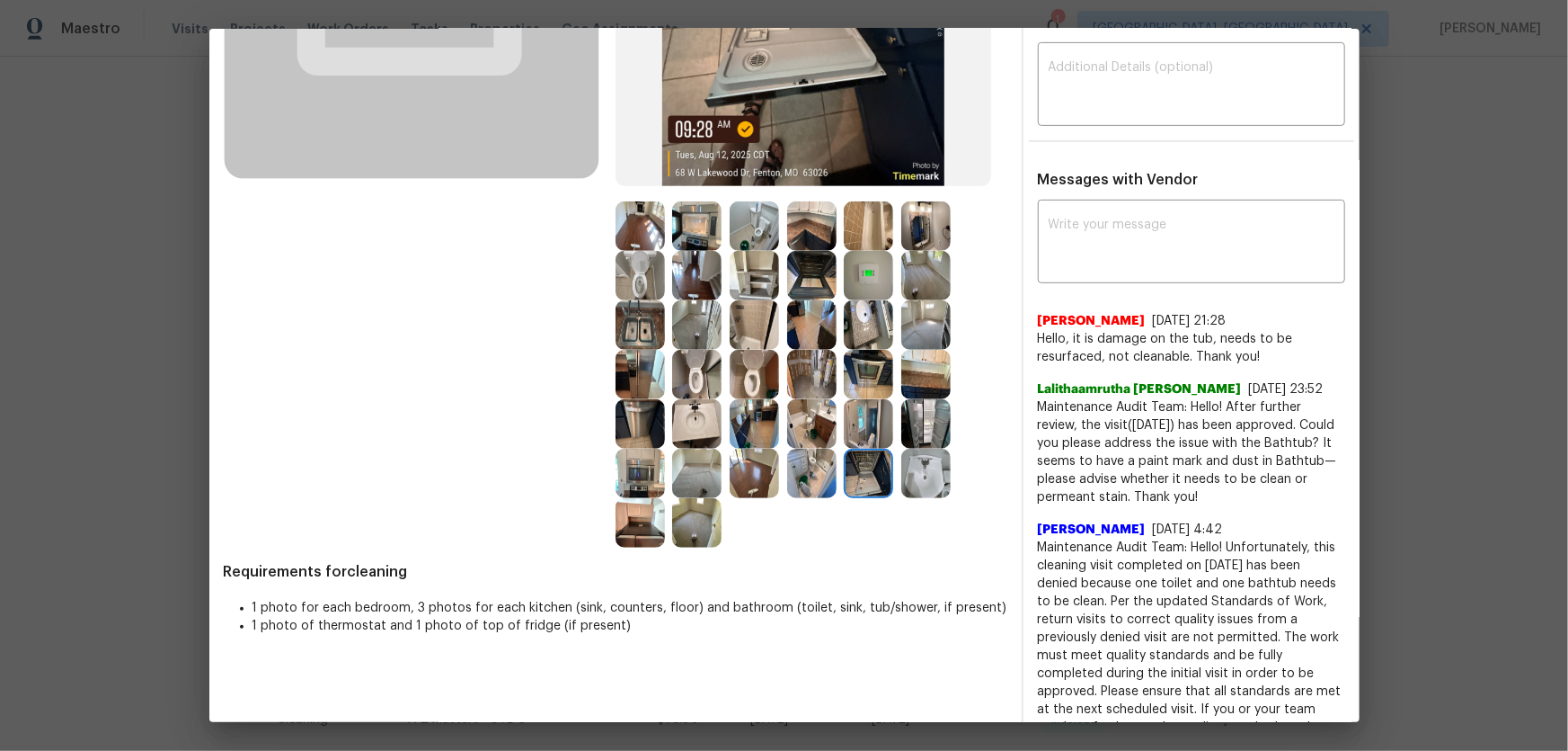
click at [869, 407] on img at bounding box center [867, 423] width 49 height 49
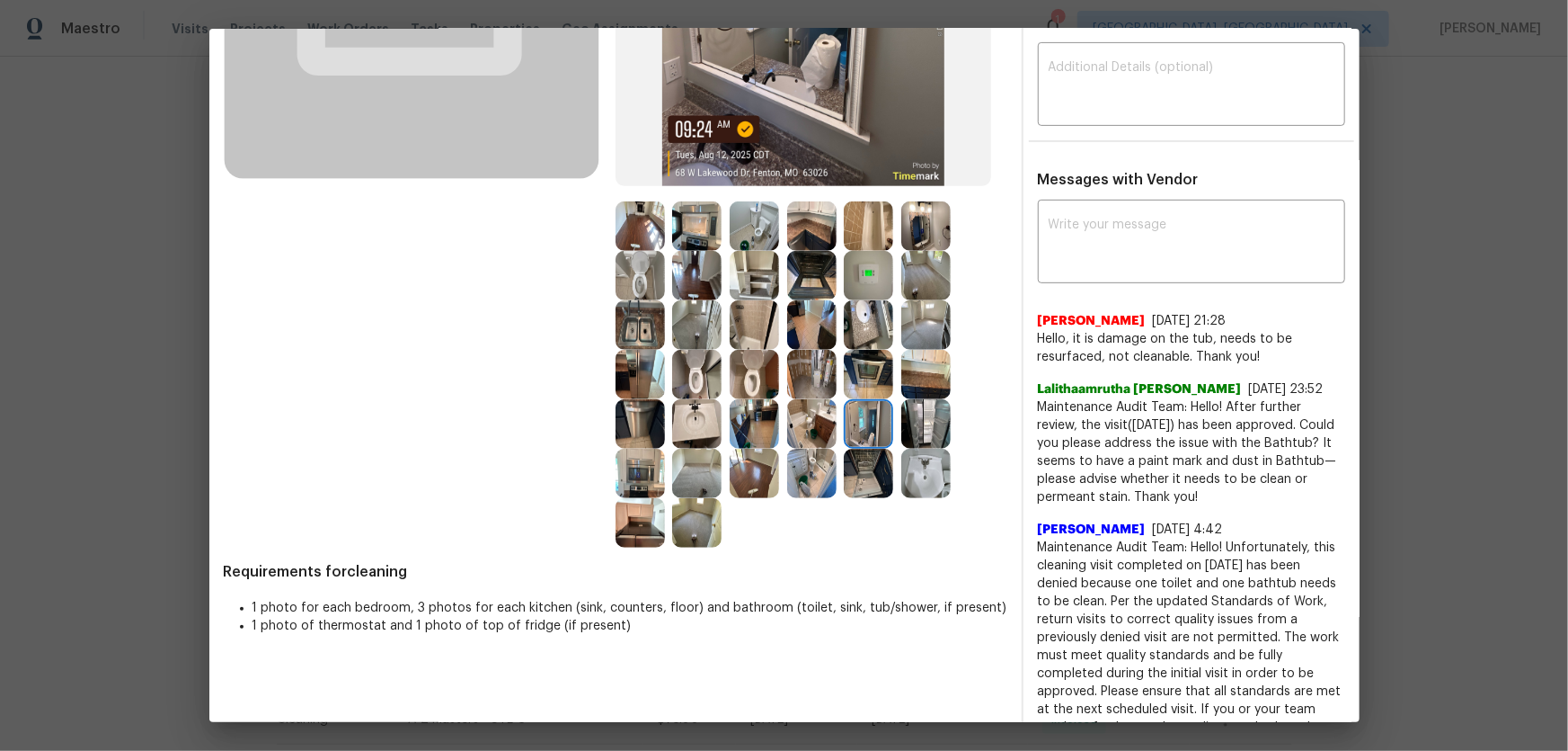
click at [862, 377] on img at bounding box center [867, 374] width 49 height 49
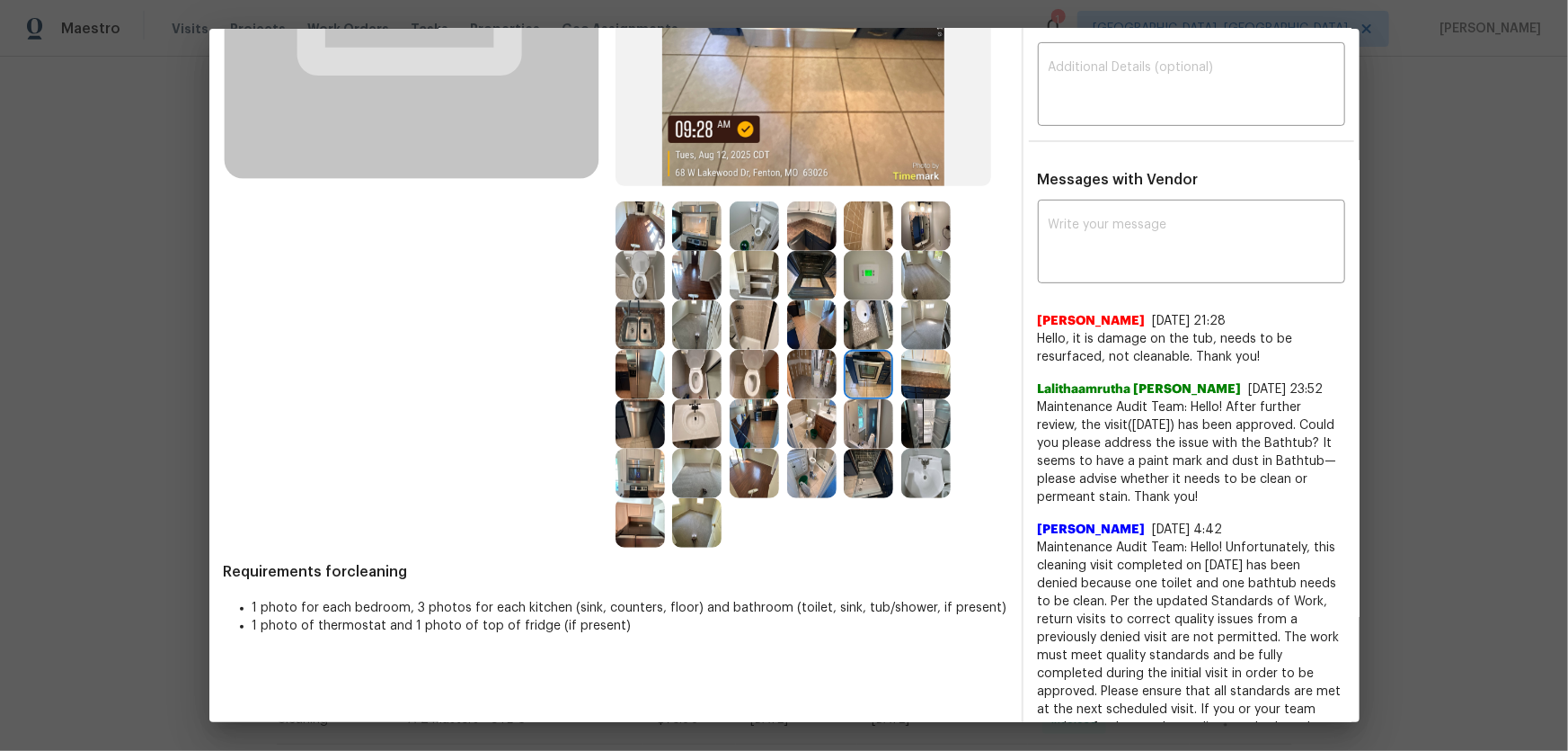
click at [927, 320] on img at bounding box center [925, 324] width 49 height 49
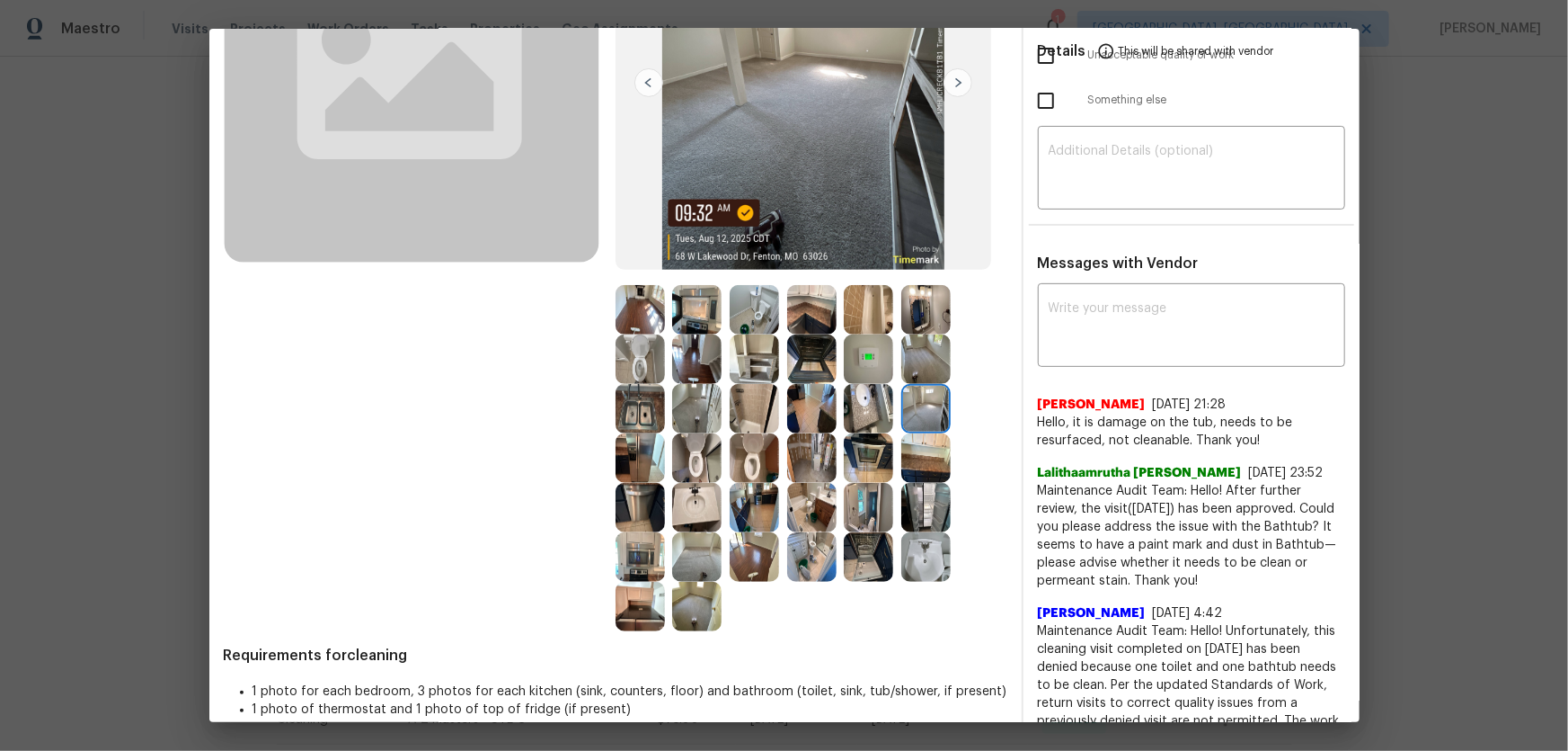
scroll to position [163, 0]
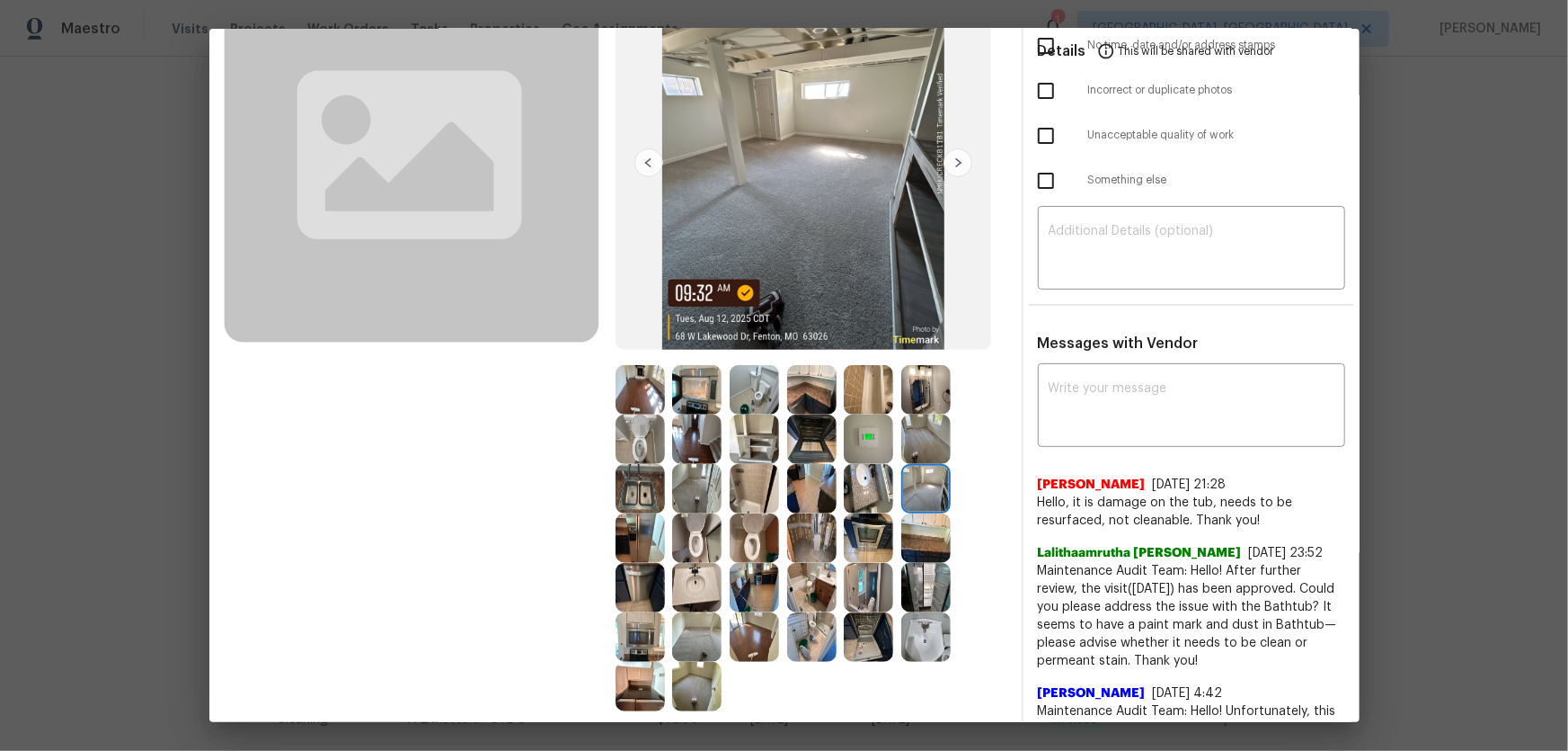
click at [868, 438] on img at bounding box center [867, 438] width 49 height 49
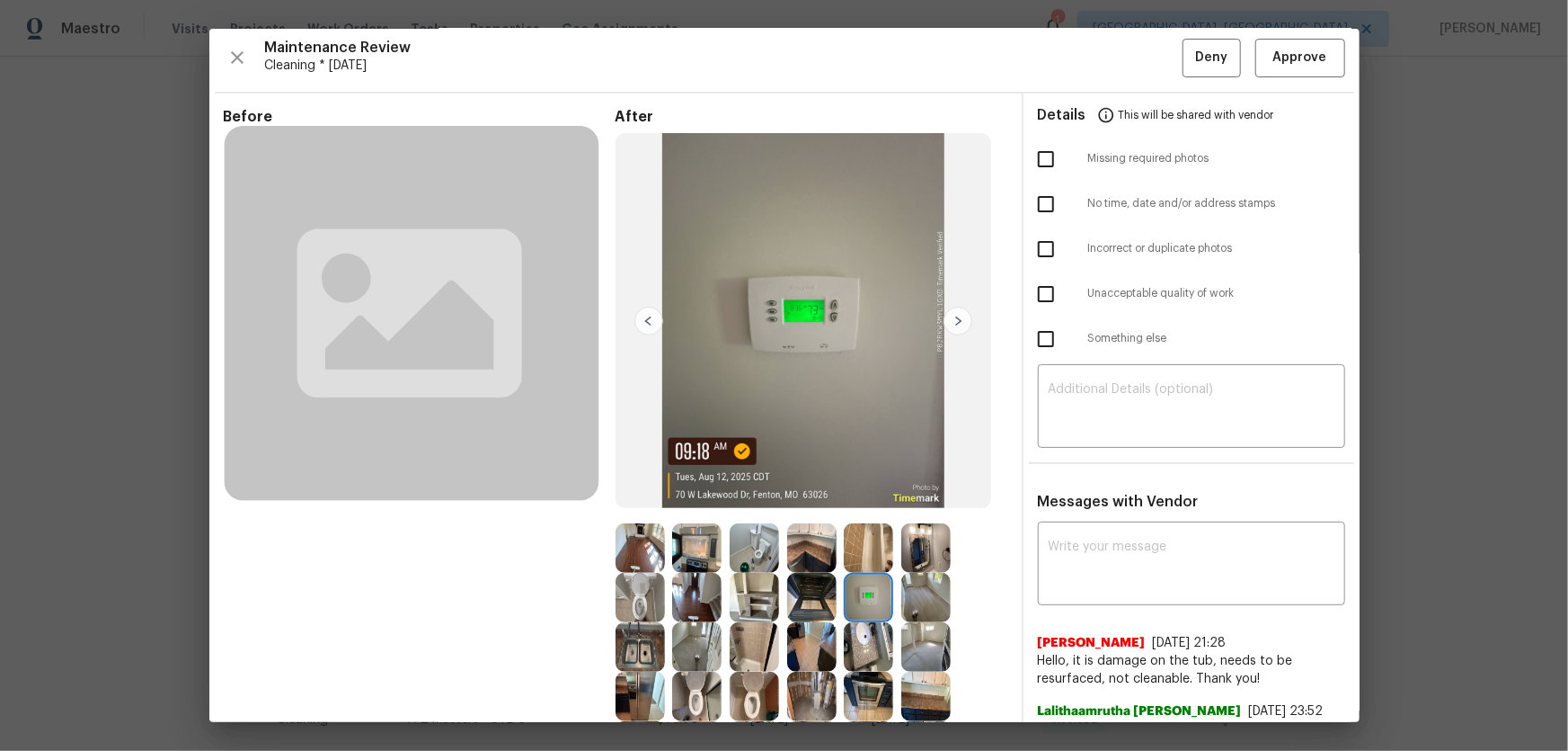
scroll to position [0, 0]
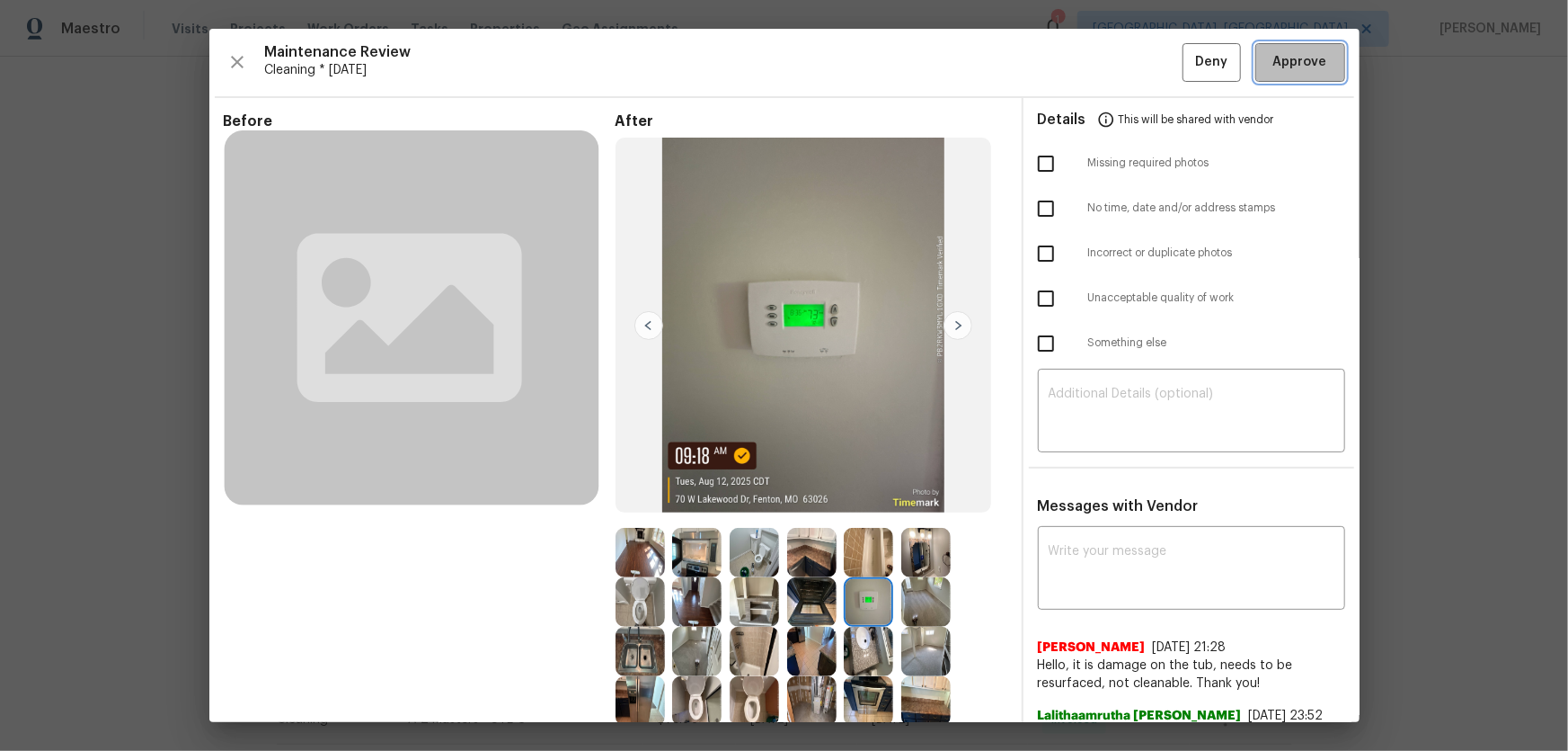
click at [1299, 78] on button "Approve" at bounding box center [1300, 63] width 90 height 39
